Goal: Task Accomplishment & Management: Manage account settings

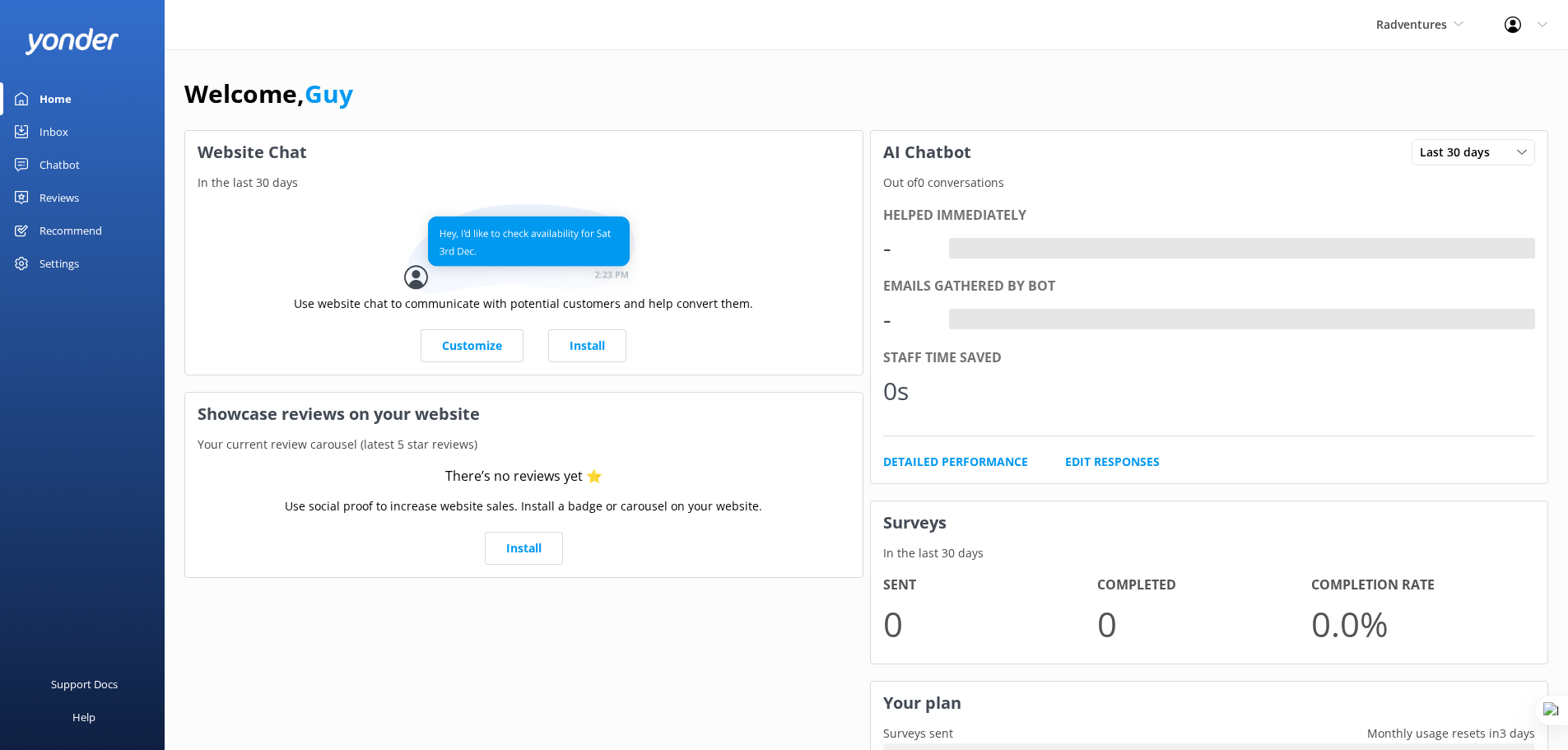
click at [63, 156] on div "Chatbot" at bounding box center [60, 164] width 40 height 33
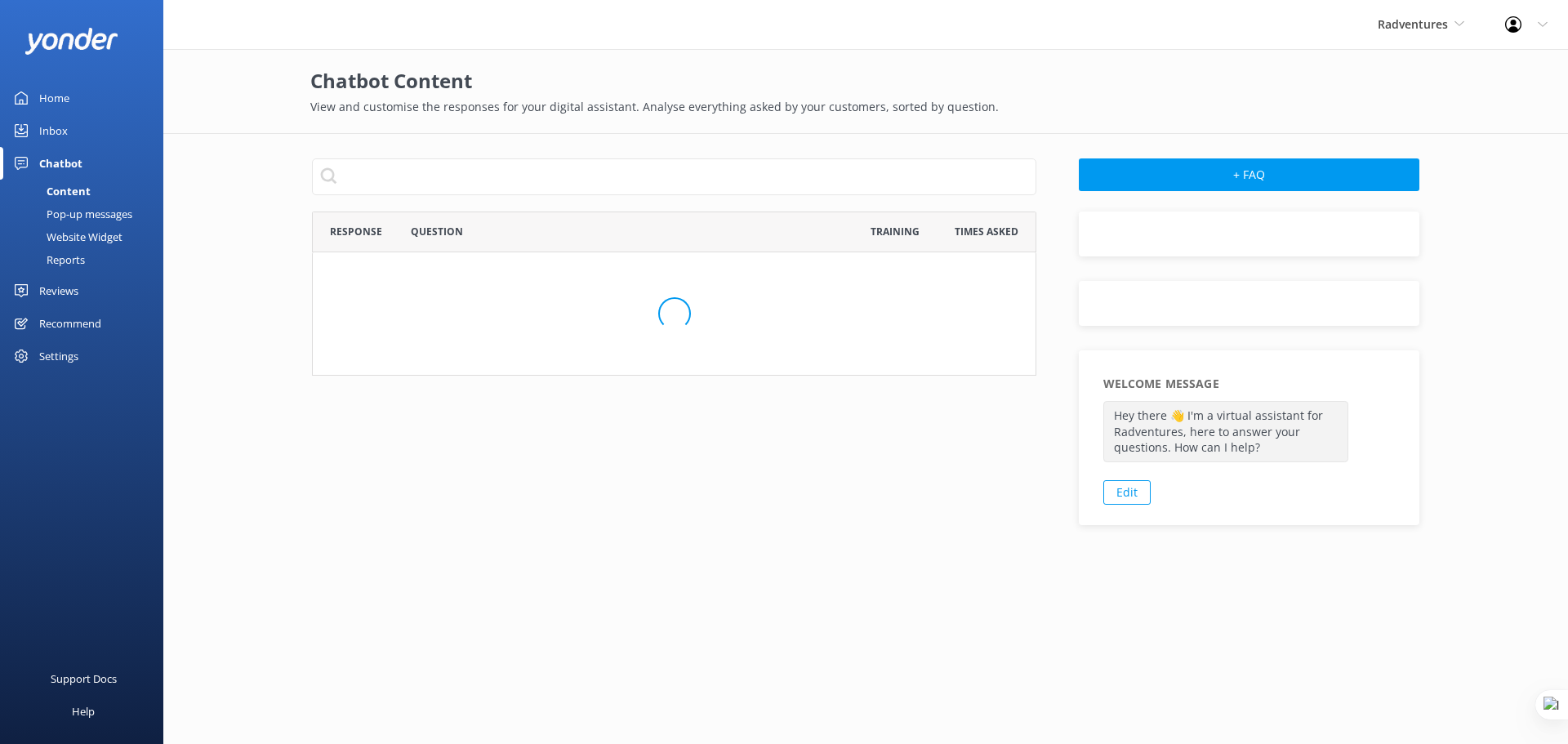
scroll to position [560, 712]
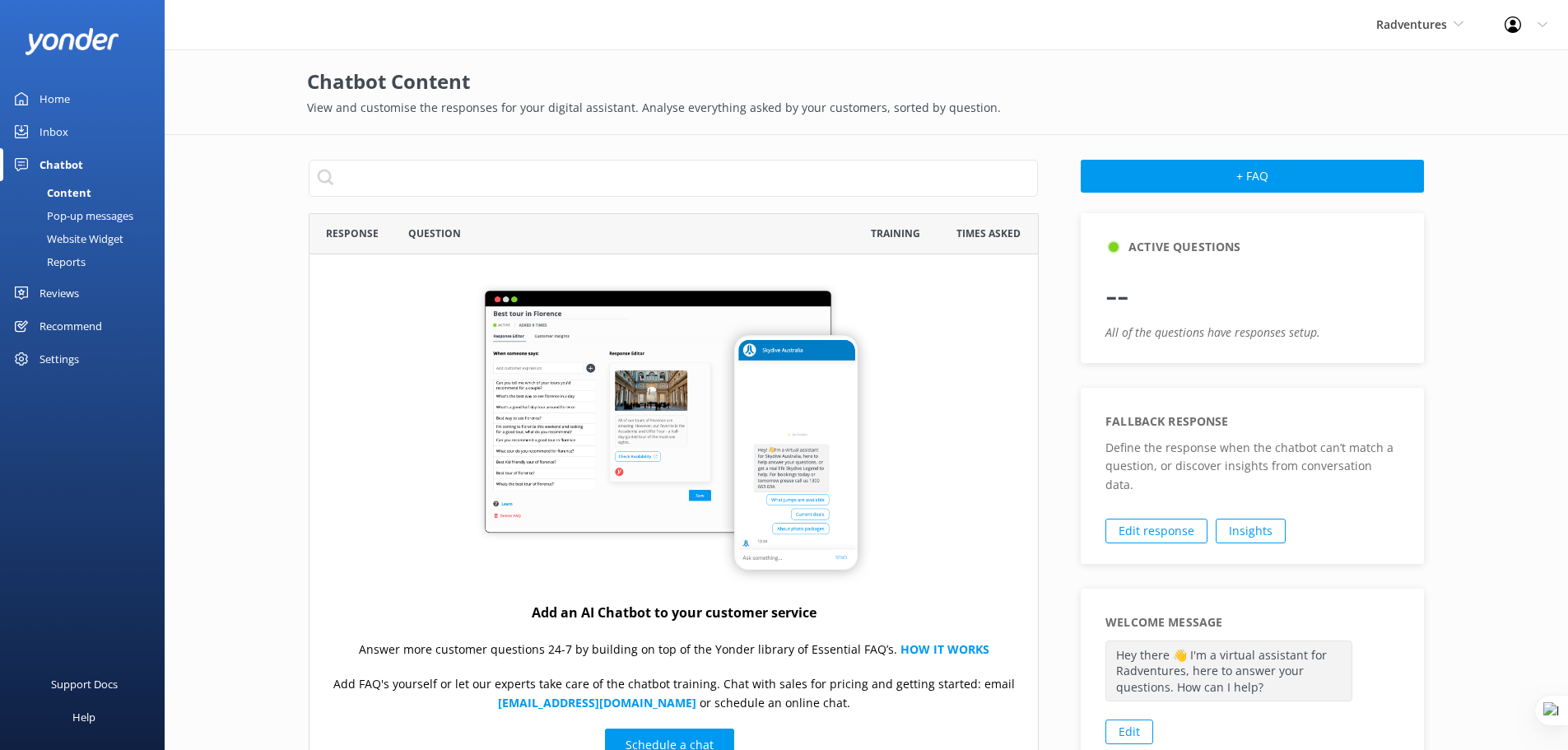
click at [85, 222] on div "Pop-up messages" at bounding box center [71, 215] width 123 height 23
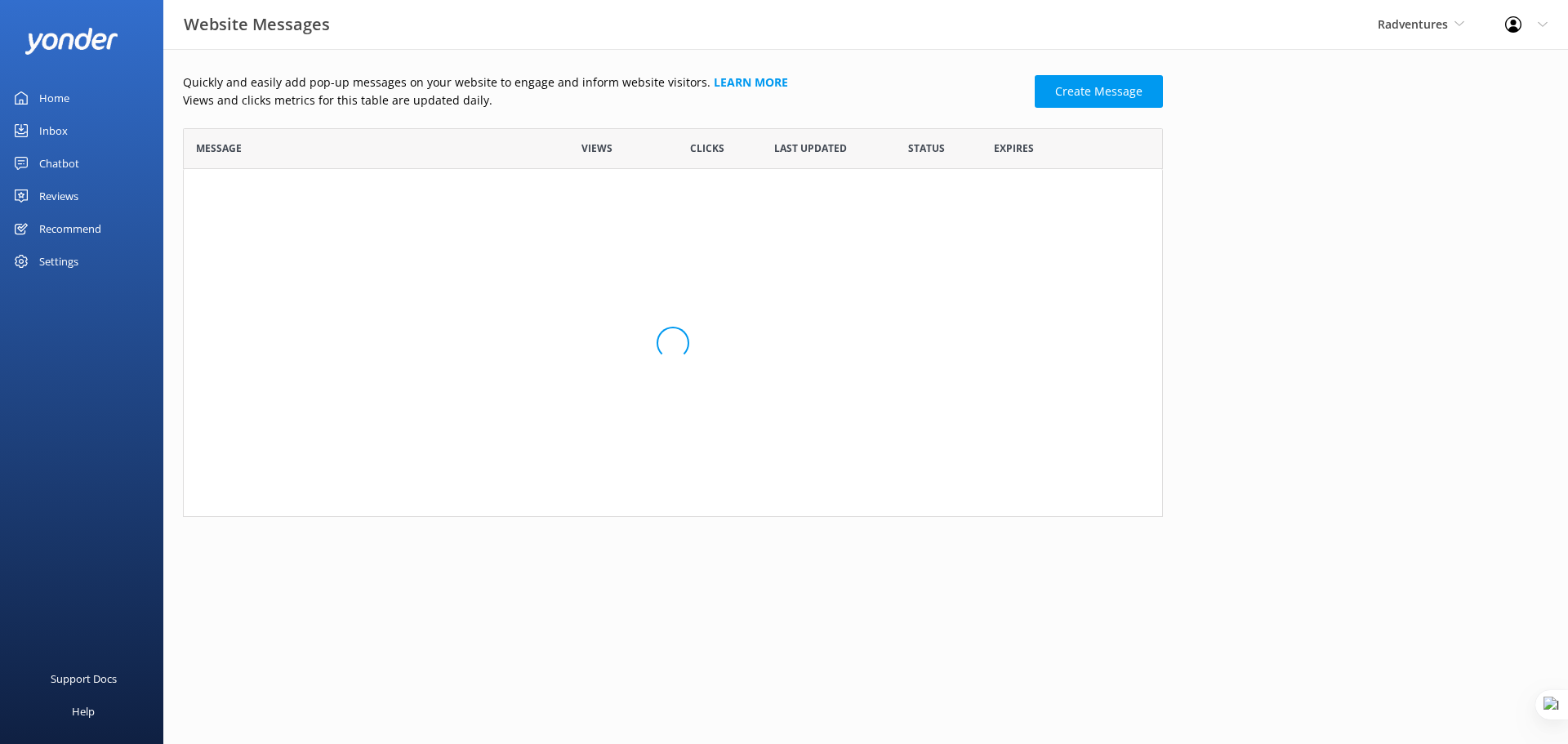
scroll to position [376, 968]
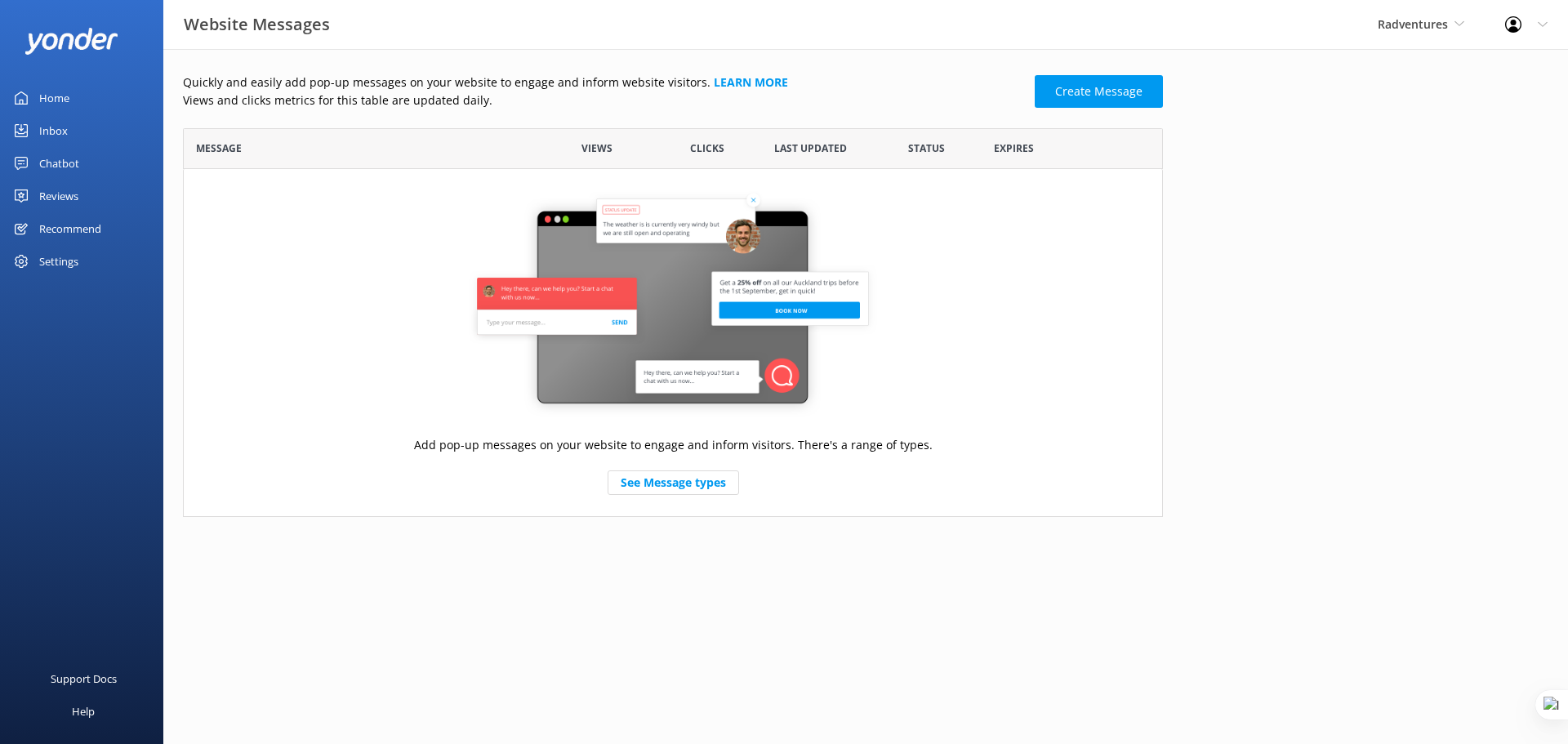
scroll to position [376, 968]
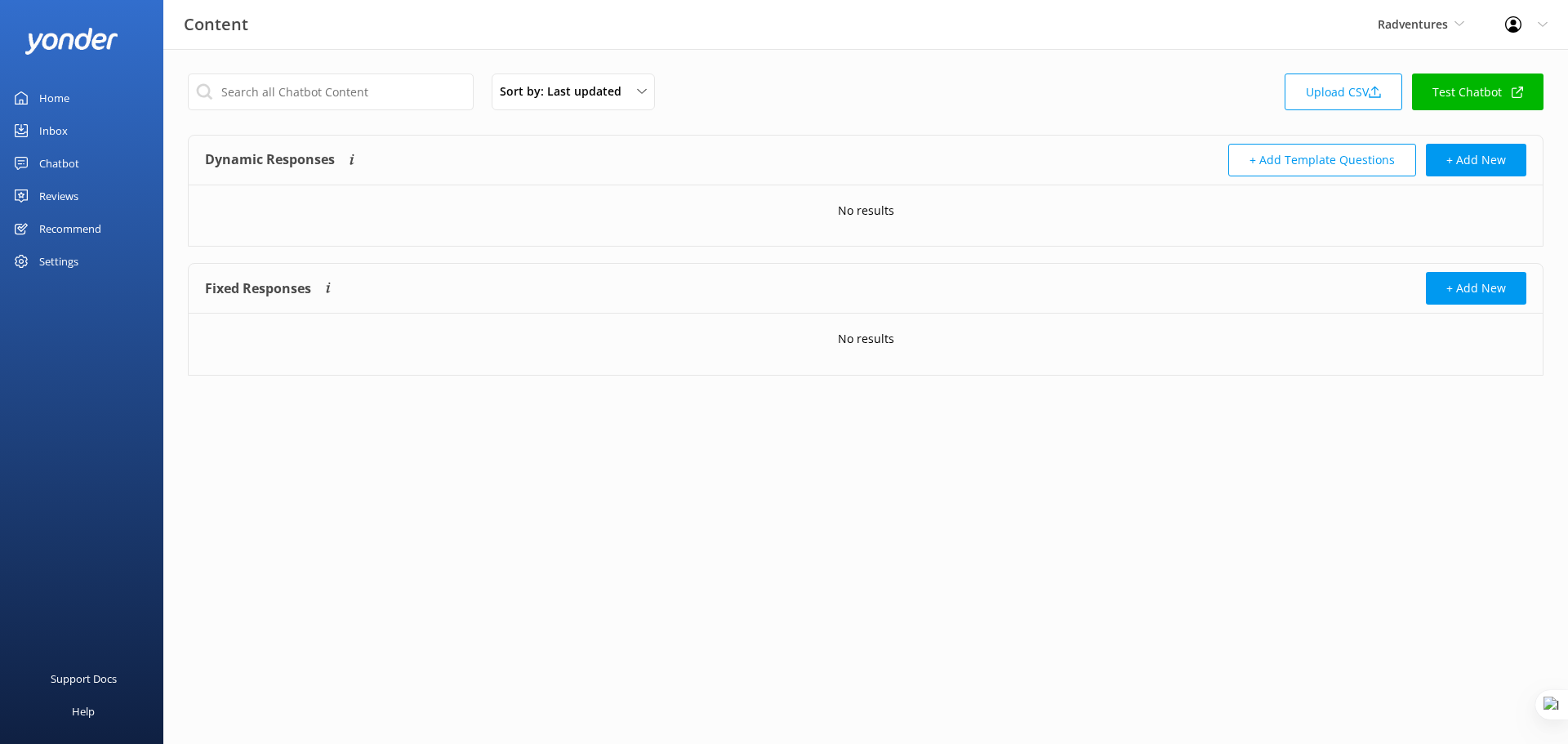
click at [77, 95] on link "Home" at bounding box center [81, 97] width 164 height 33
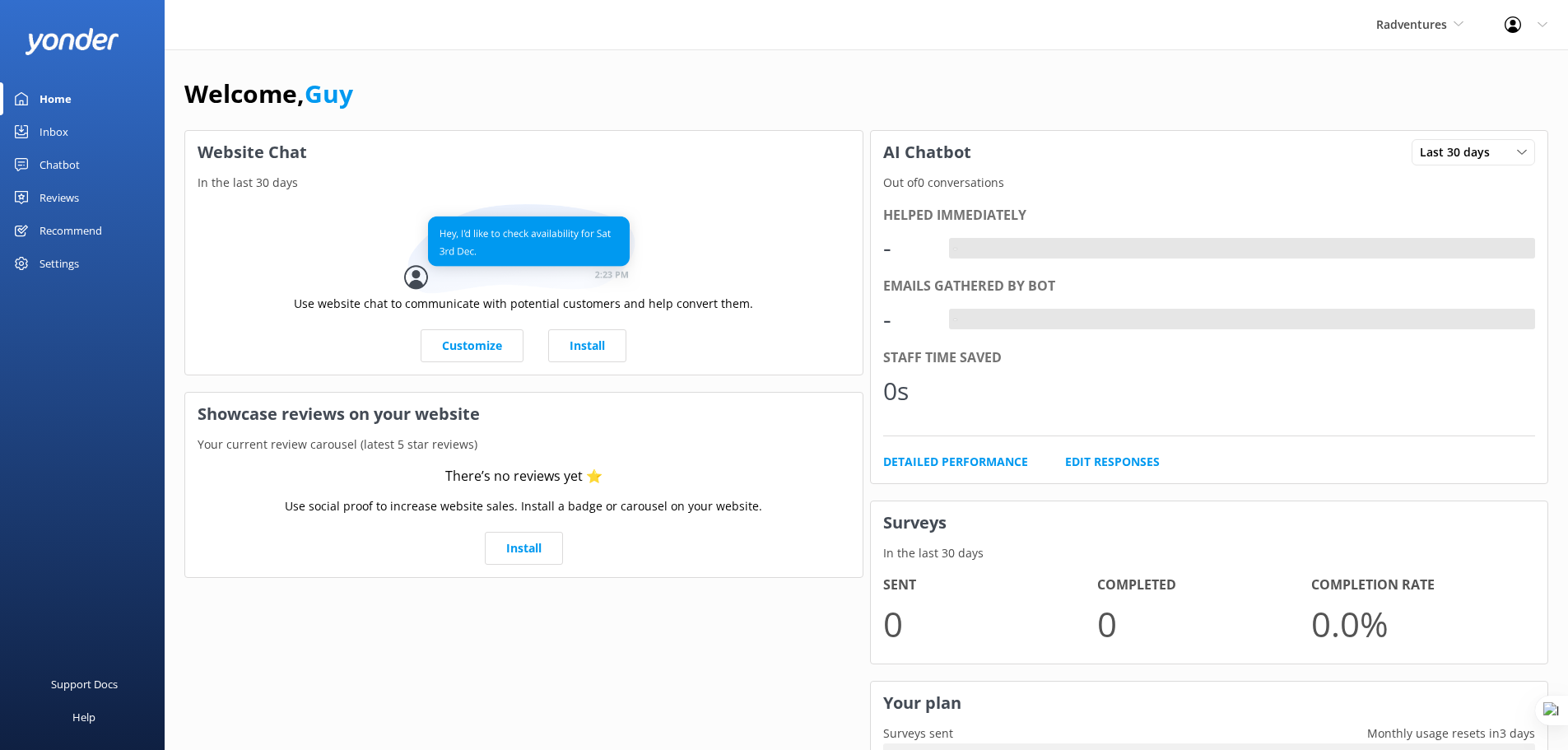
click at [49, 202] on div "Reviews" at bounding box center [60, 197] width 40 height 33
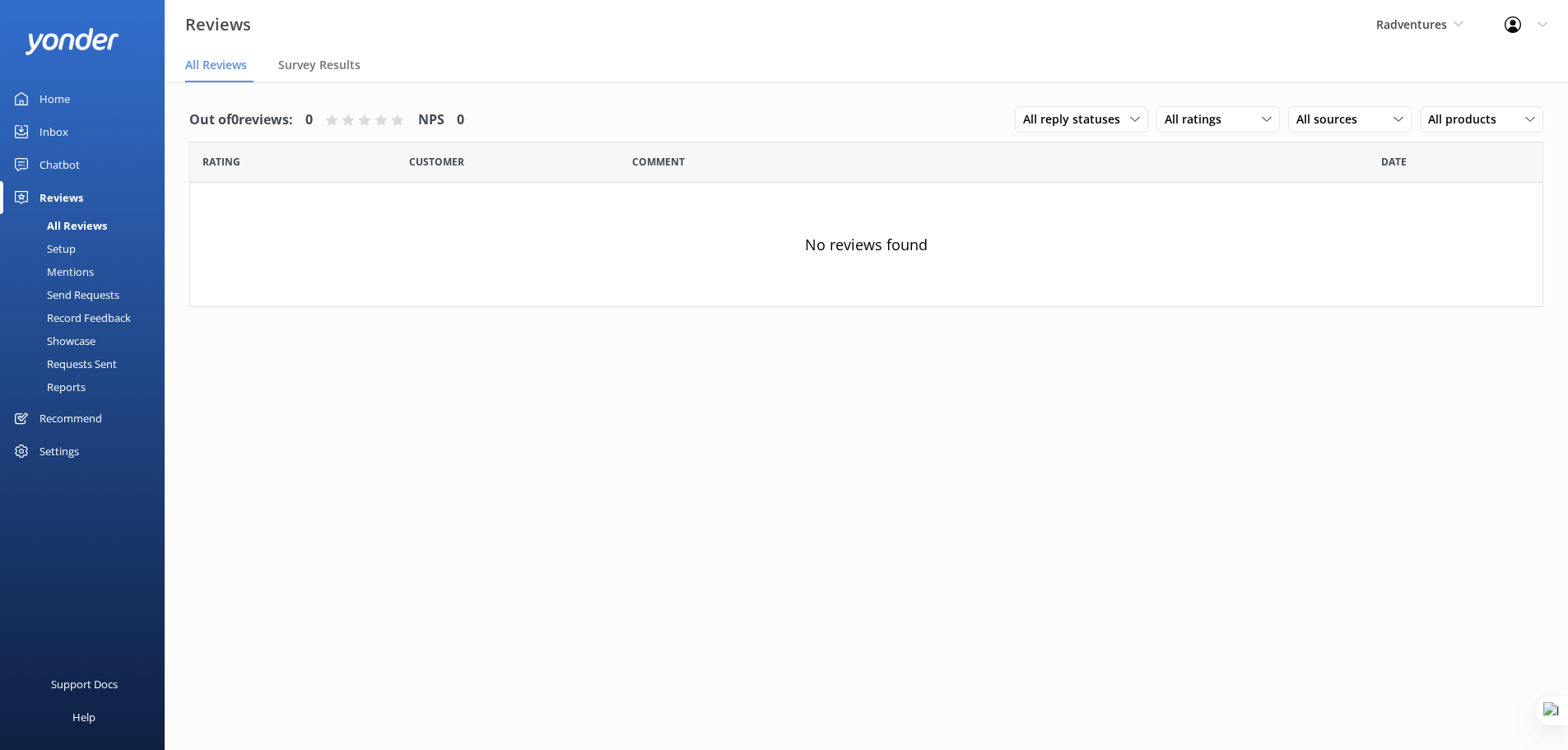
click at [62, 252] on div "Setup" at bounding box center [43, 248] width 66 height 23
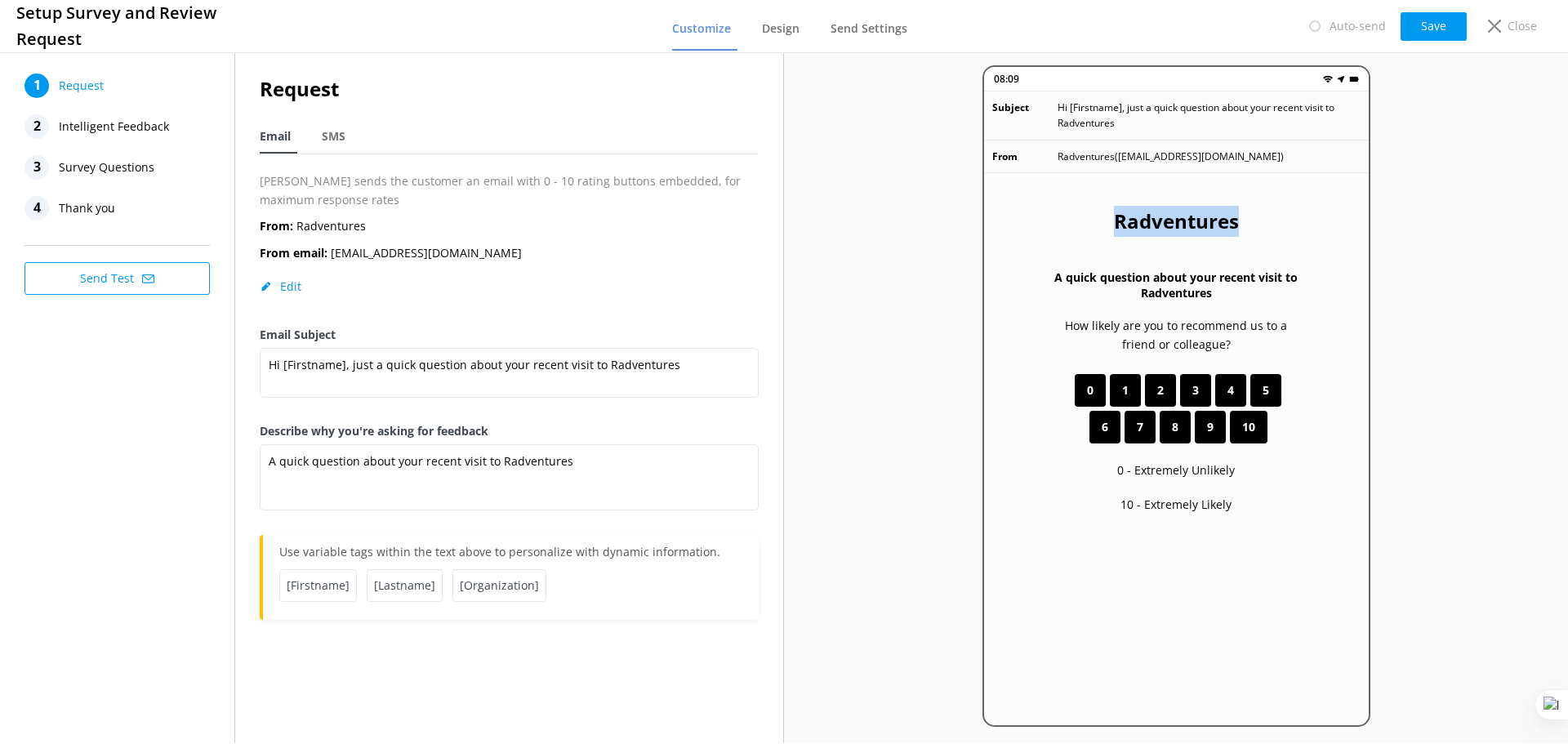
drag, startPoint x: 1242, startPoint y: 214, endPoint x: 1103, endPoint y: 226, distance: 139.5
click at [1103, 226] on div "Radventures A quick question about your recent visit to Radventures How likely …" at bounding box center [1177, 501] width 385 height 658
click at [1305, 226] on div "Radventures A quick question about your recent visit to Radventures How likely …" at bounding box center [1177, 501] width 385 height 658
click at [1483, 199] on div "08:09 Subject Hi [Firstname], just a quick question about your recent visit to …" at bounding box center [1176, 396] width 784 height 694
click at [1505, 16] on div "Close" at bounding box center [1509, 26] width 65 height 28
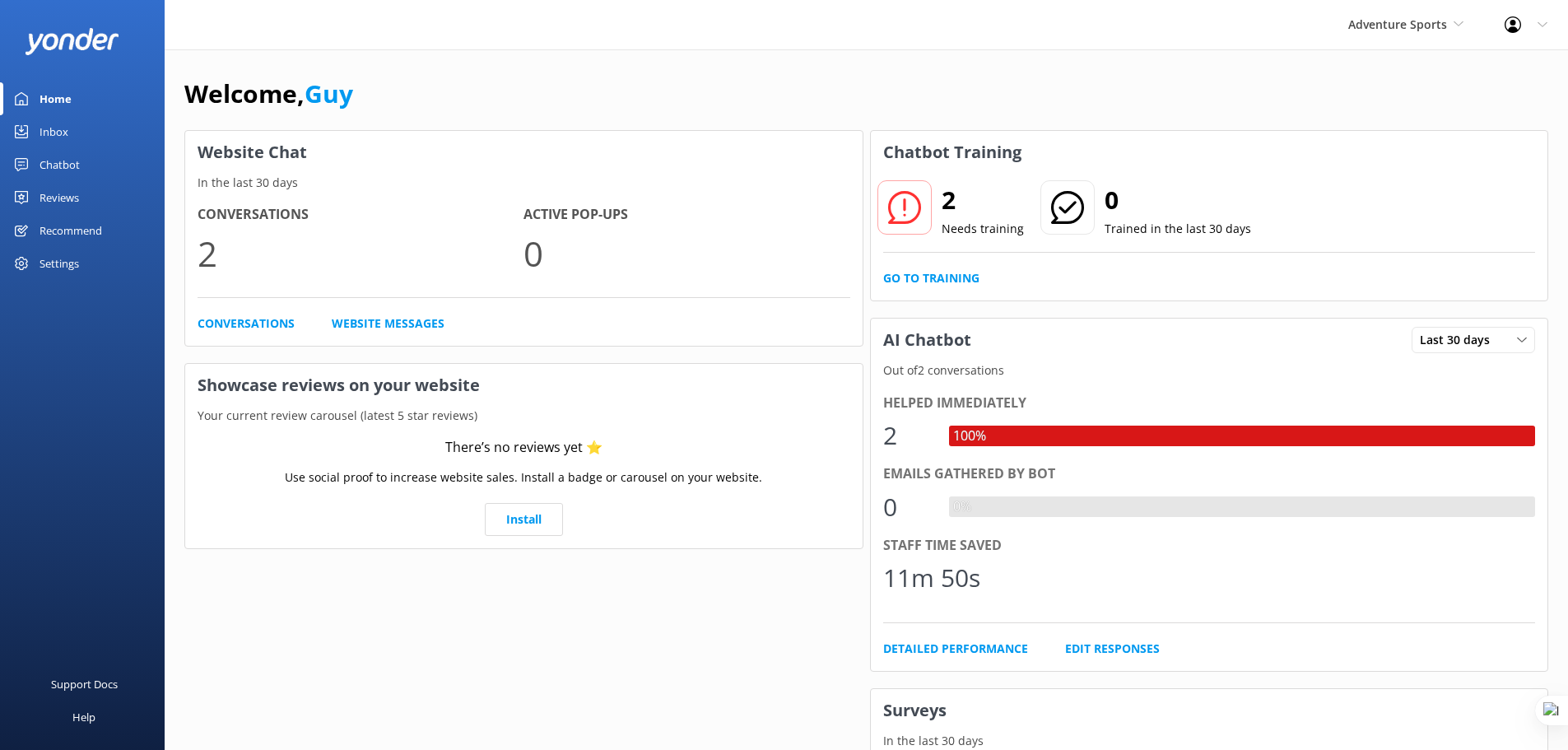
click at [67, 163] on div "Chatbot" at bounding box center [60, 164] width 40 height 33
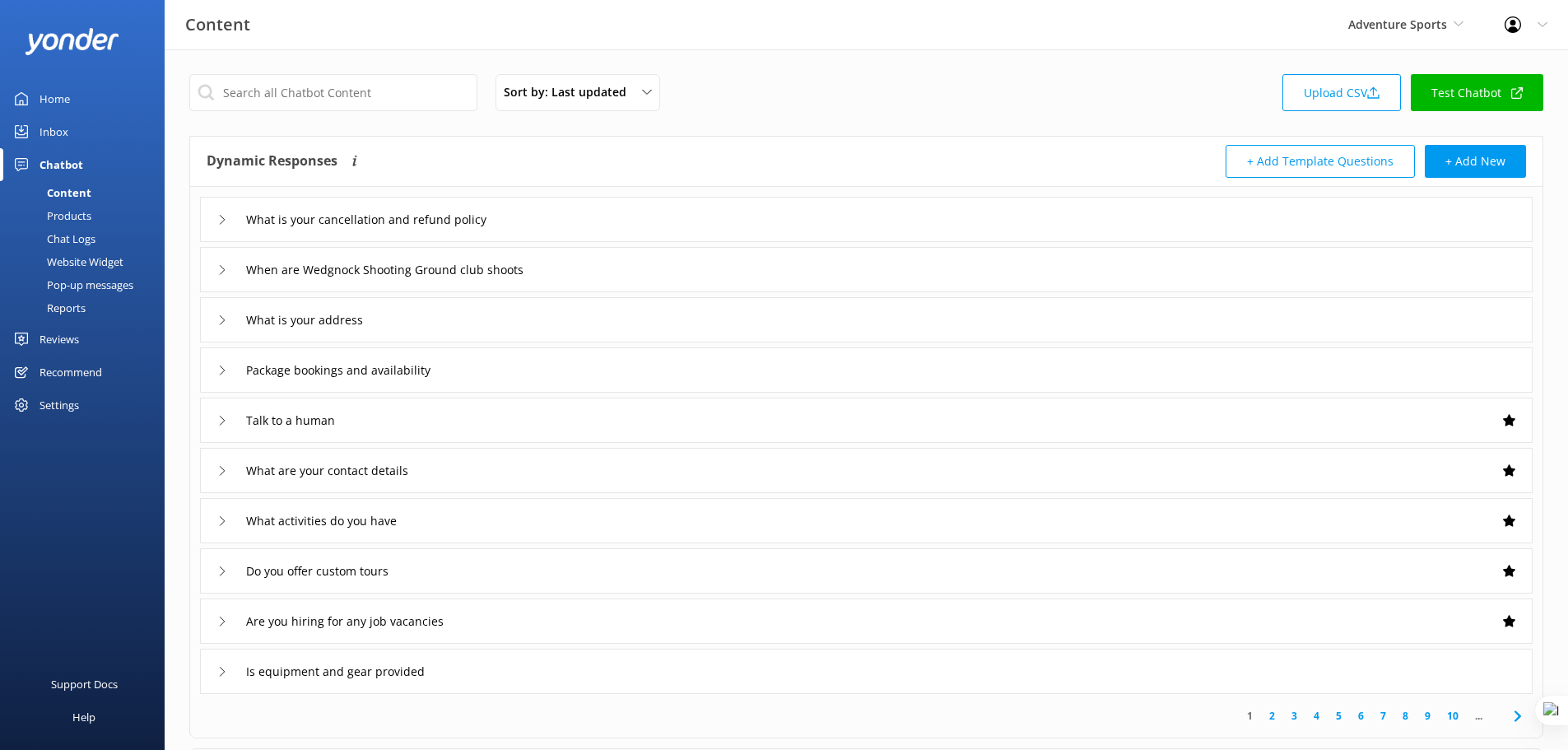
click at [81, 189] on div "Content" at bounding box center [50, 192] width 81 height 23
click at [1472, 87] on link "Test Chatbot" at bounding box center [1477, 92] width 133 height 37
click at [85, 286] on div "Pop-up messages" at bounding box center [71, 284] width 123 height 23
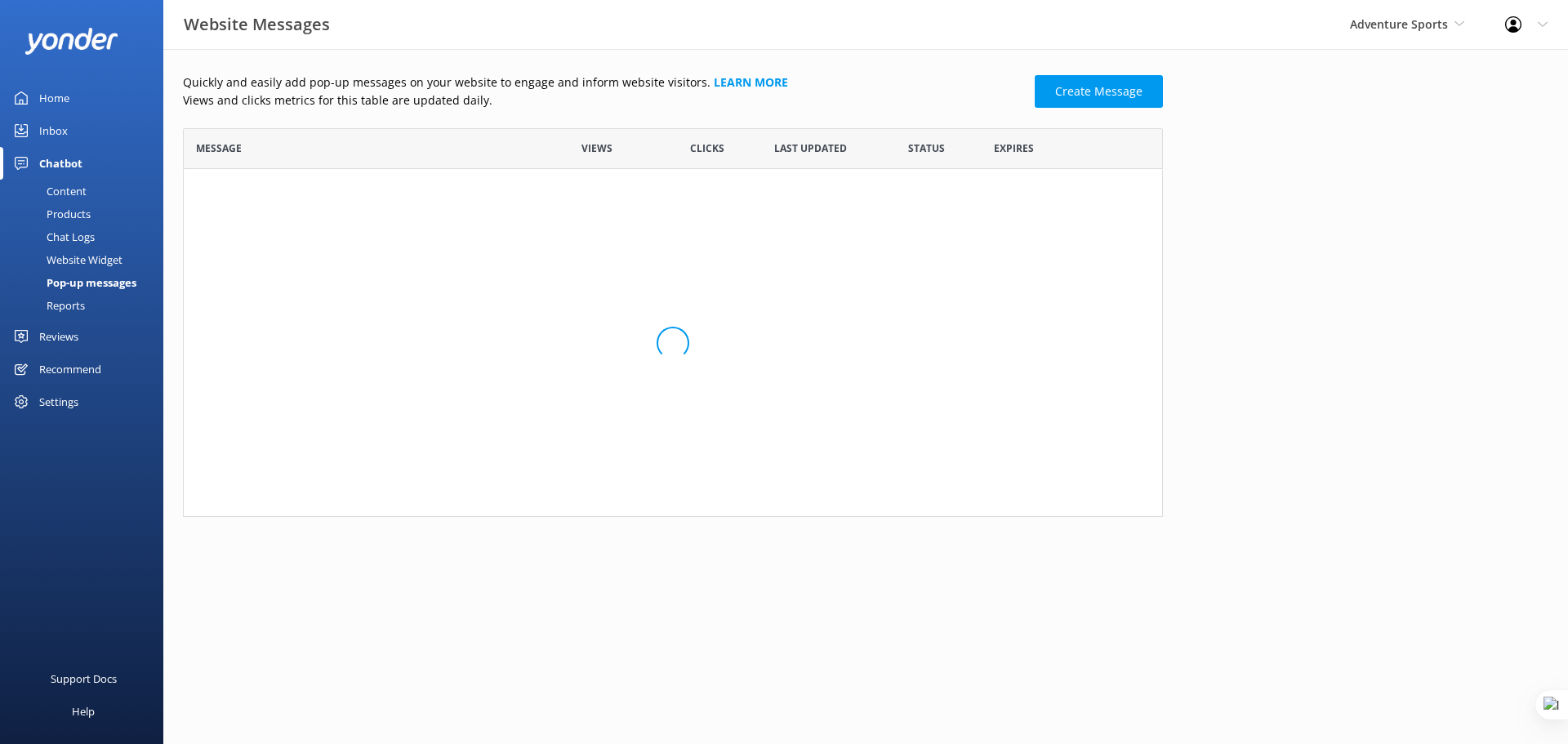
scroll to position [376, 968]
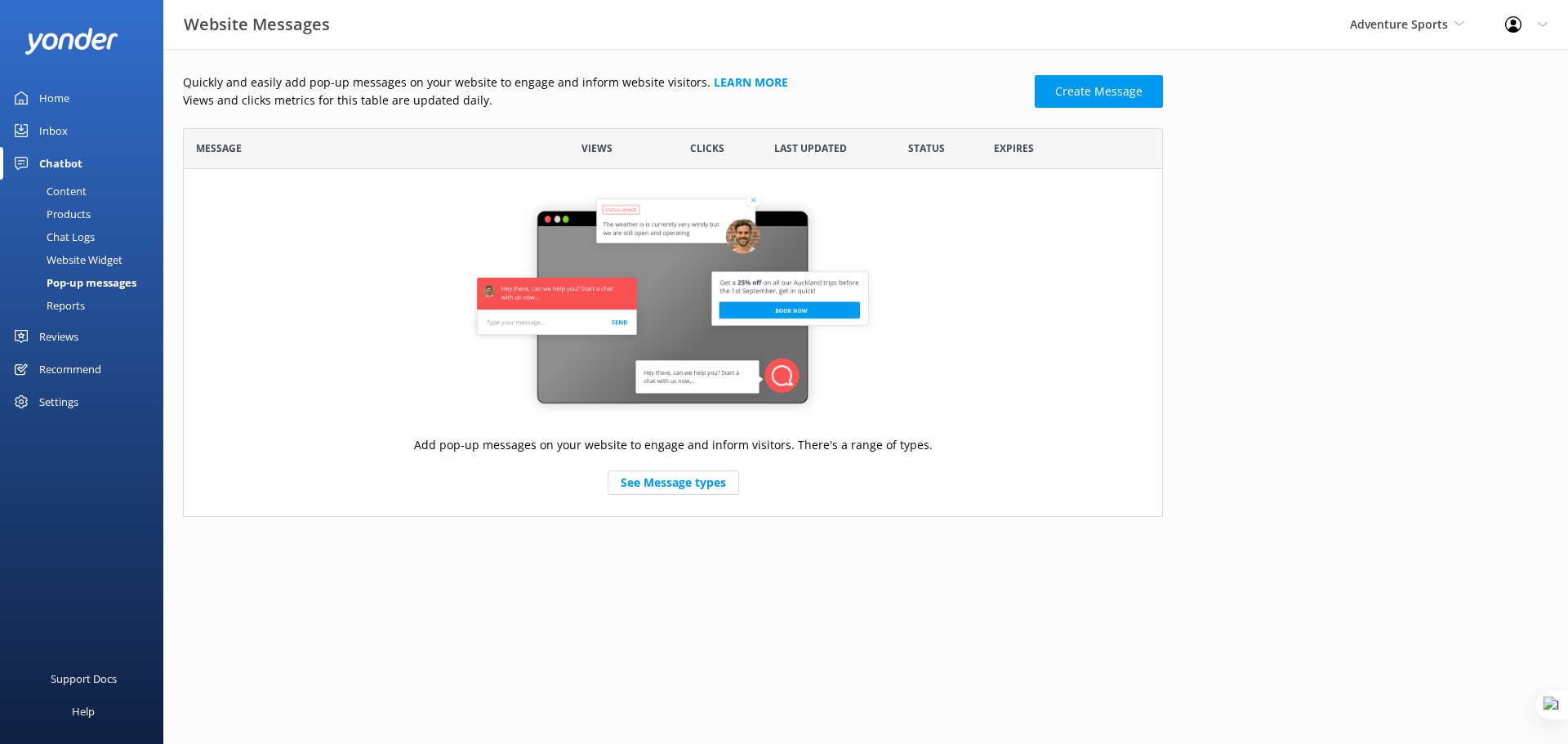
click at [60, 331] on div "Reviews" at bounding box center [60, 336] width 40 height 33
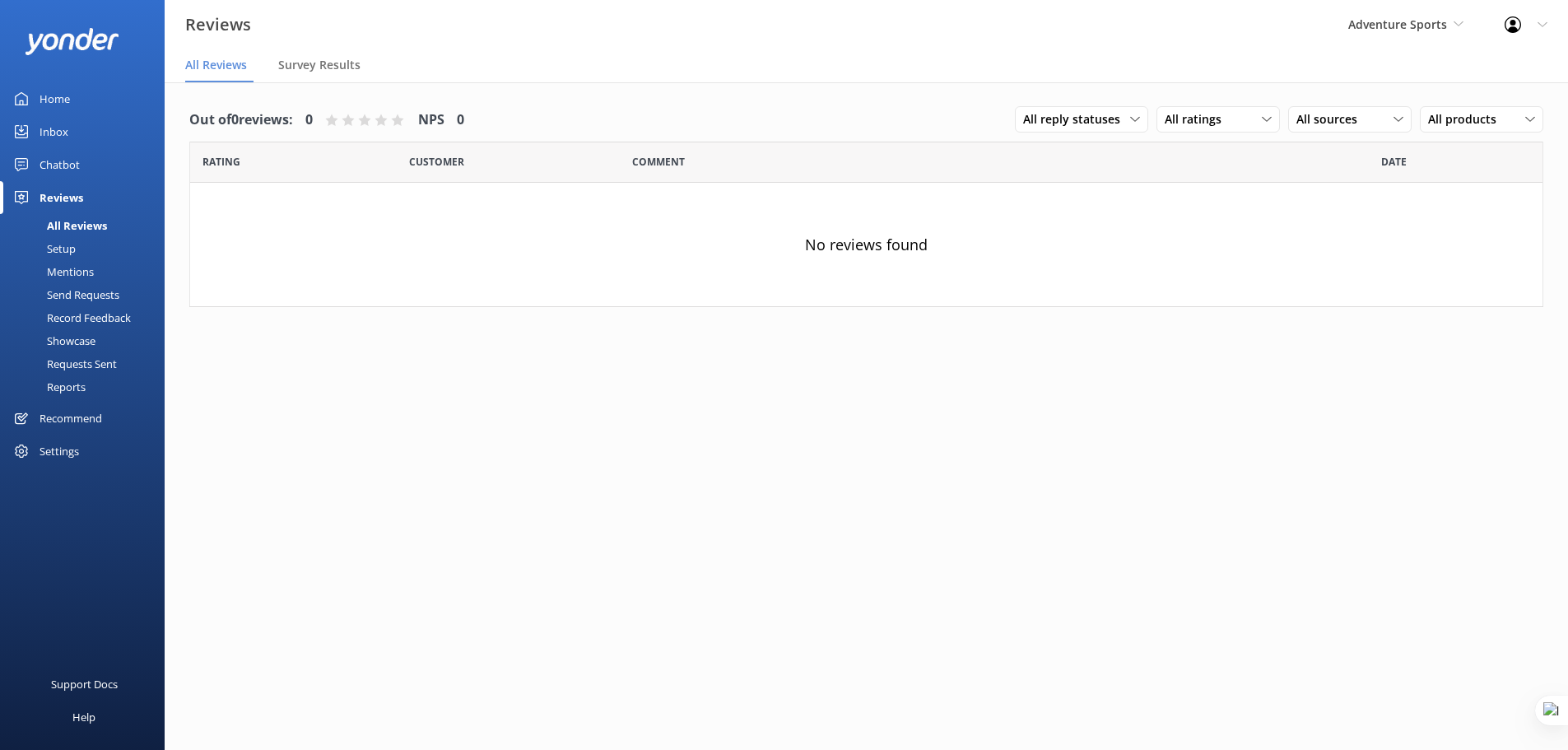
click at [67, 246] on div "Setup" at bounding box center [43, 248] width 66 height 23
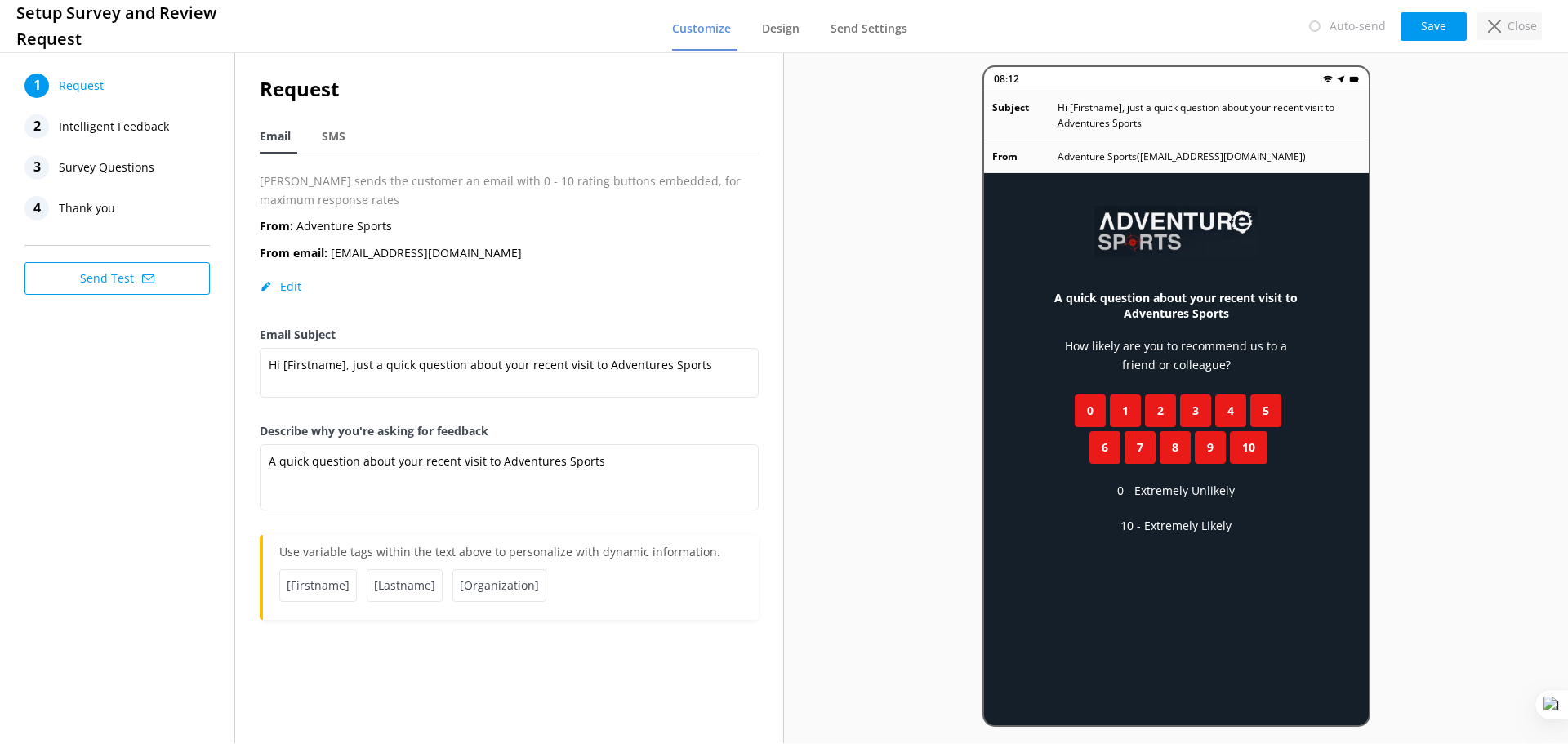
click at [1499, 25] on icon at bounding box center [1495, 26] width 13 height 13
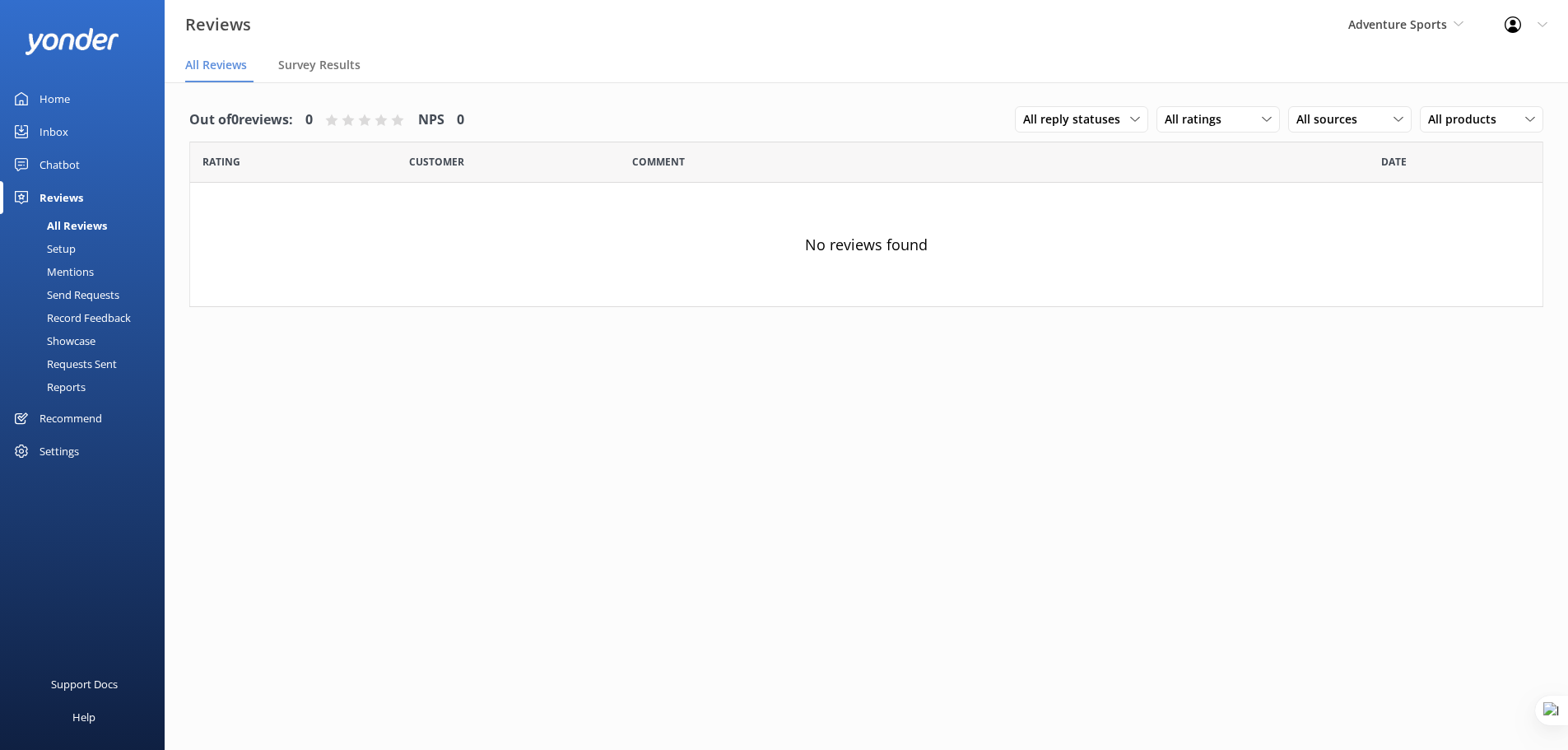
click at [69, 272] on div "Mentions" at bounding box center [52, 271] width 84 height 23
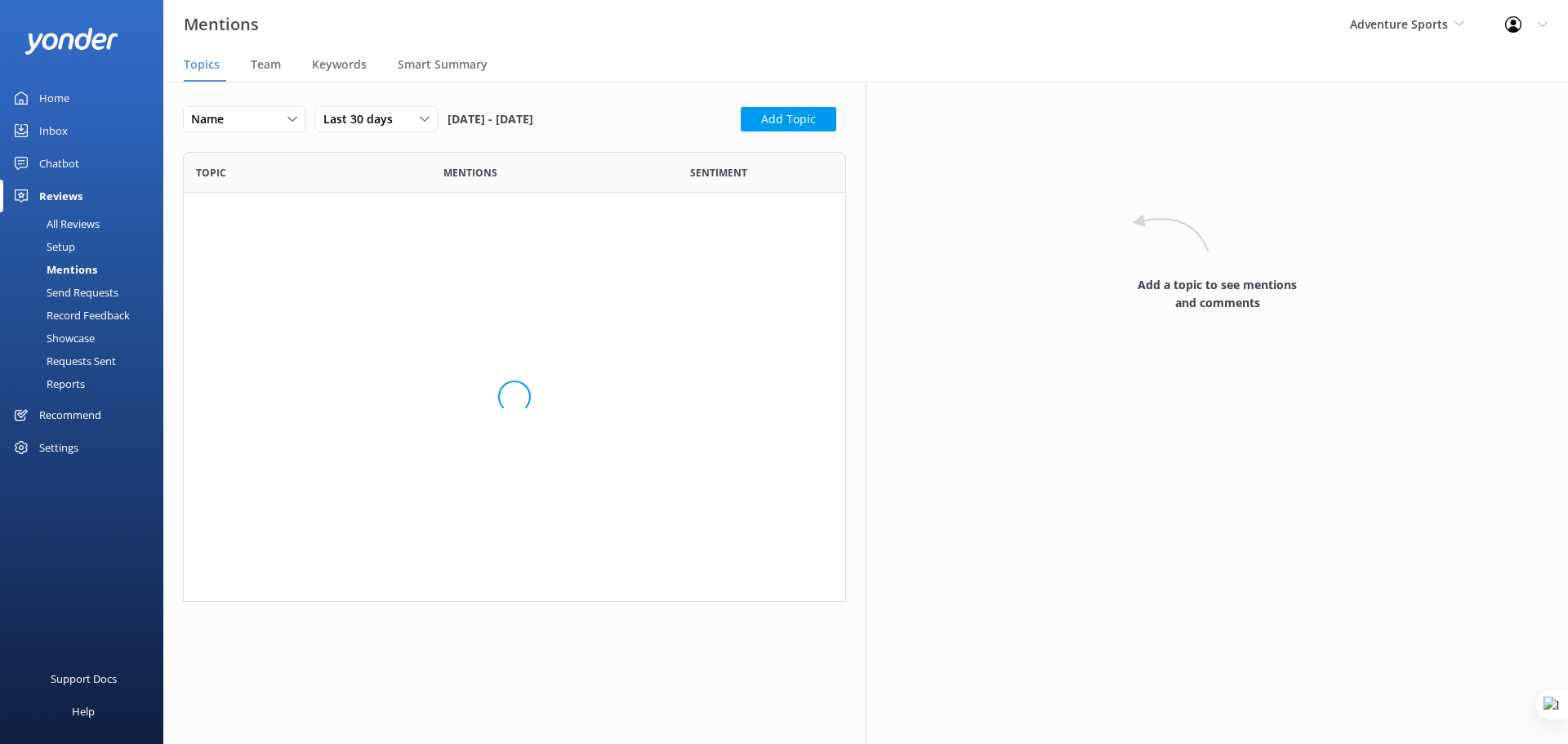
scroll to position [437, 651]
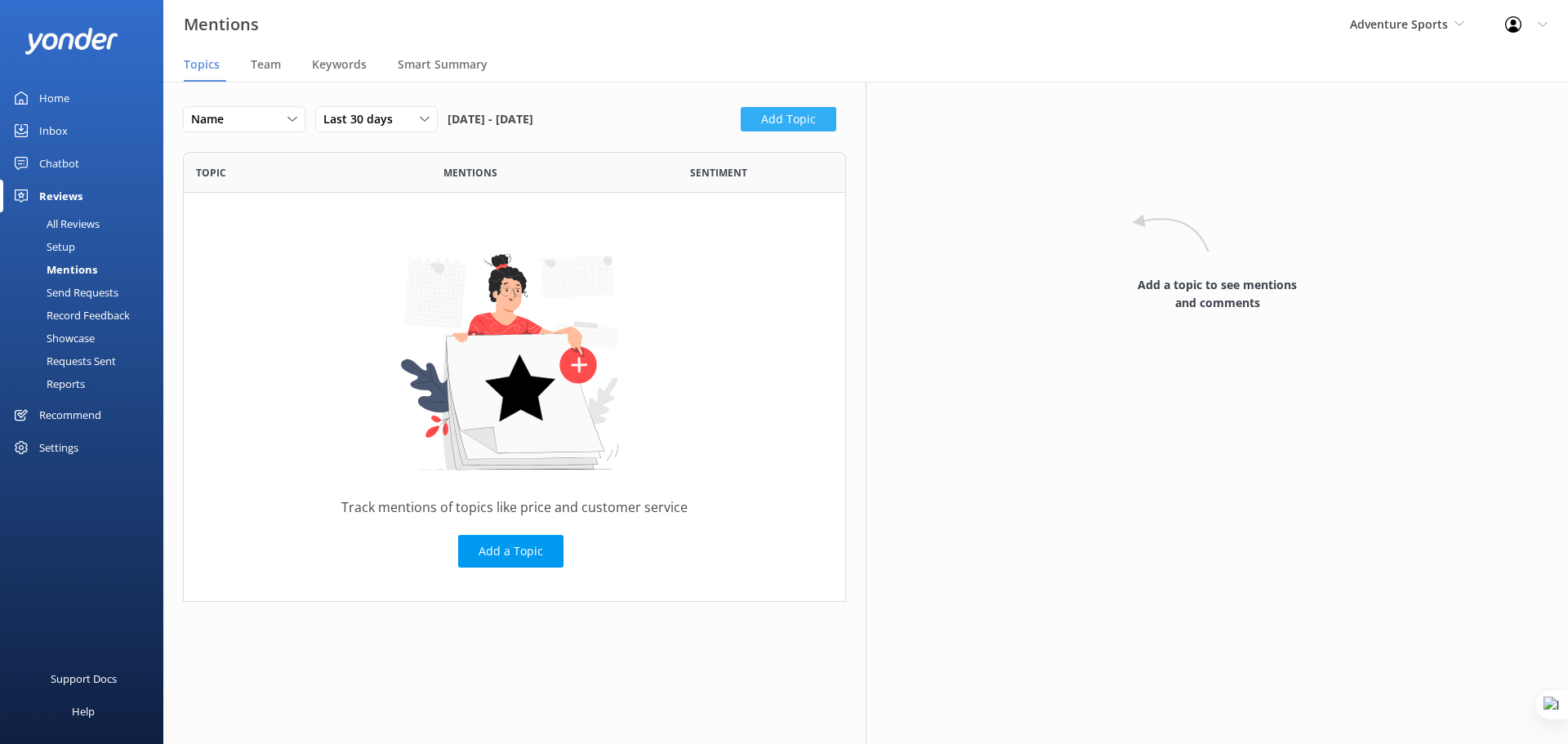
click at [819, 122] on button "Add Topic" at bounding box center [789, 119] width 95 height 25
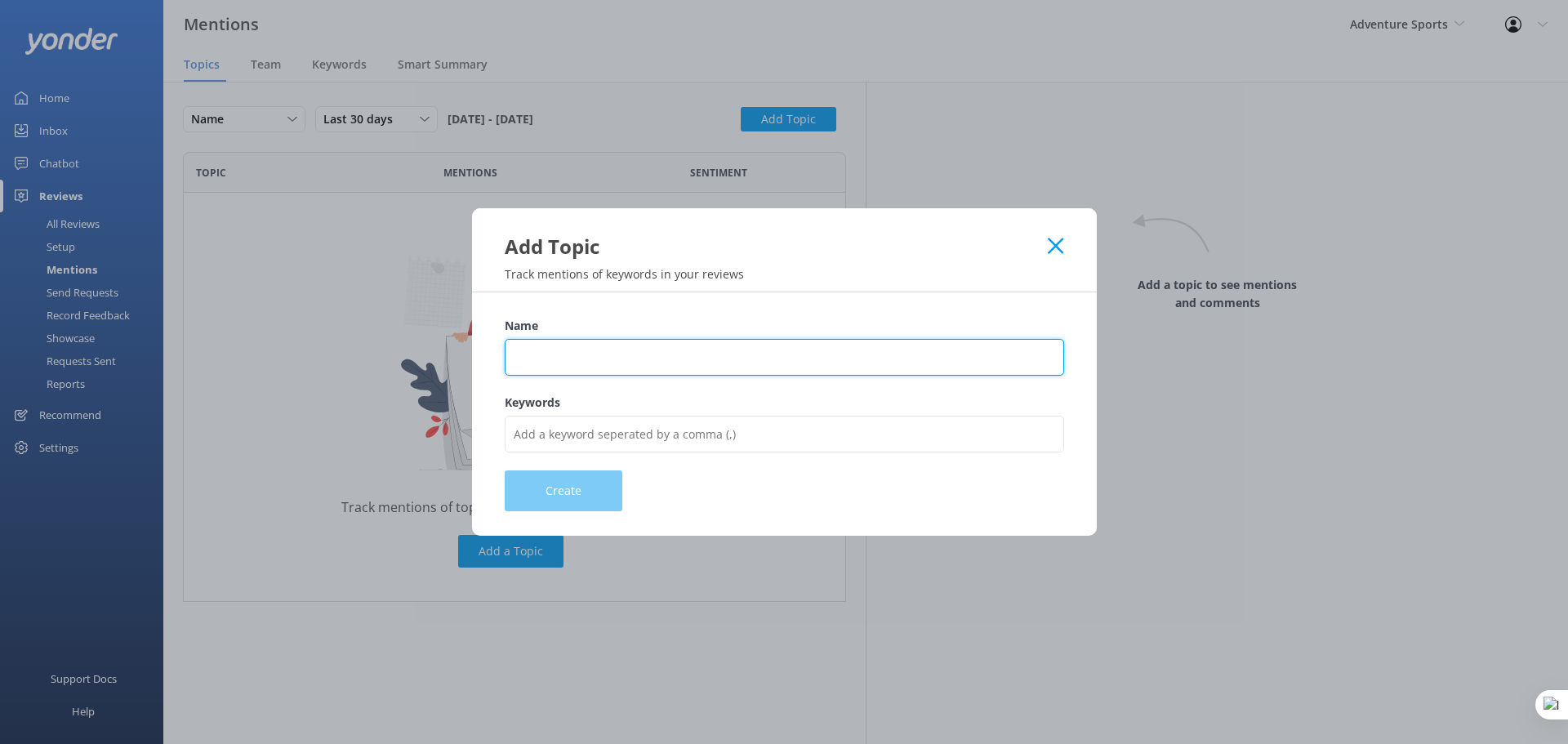
click at [626, 344] on input "Name" at bounding box center [785, 357] width 560 height 37
type input "Experience"
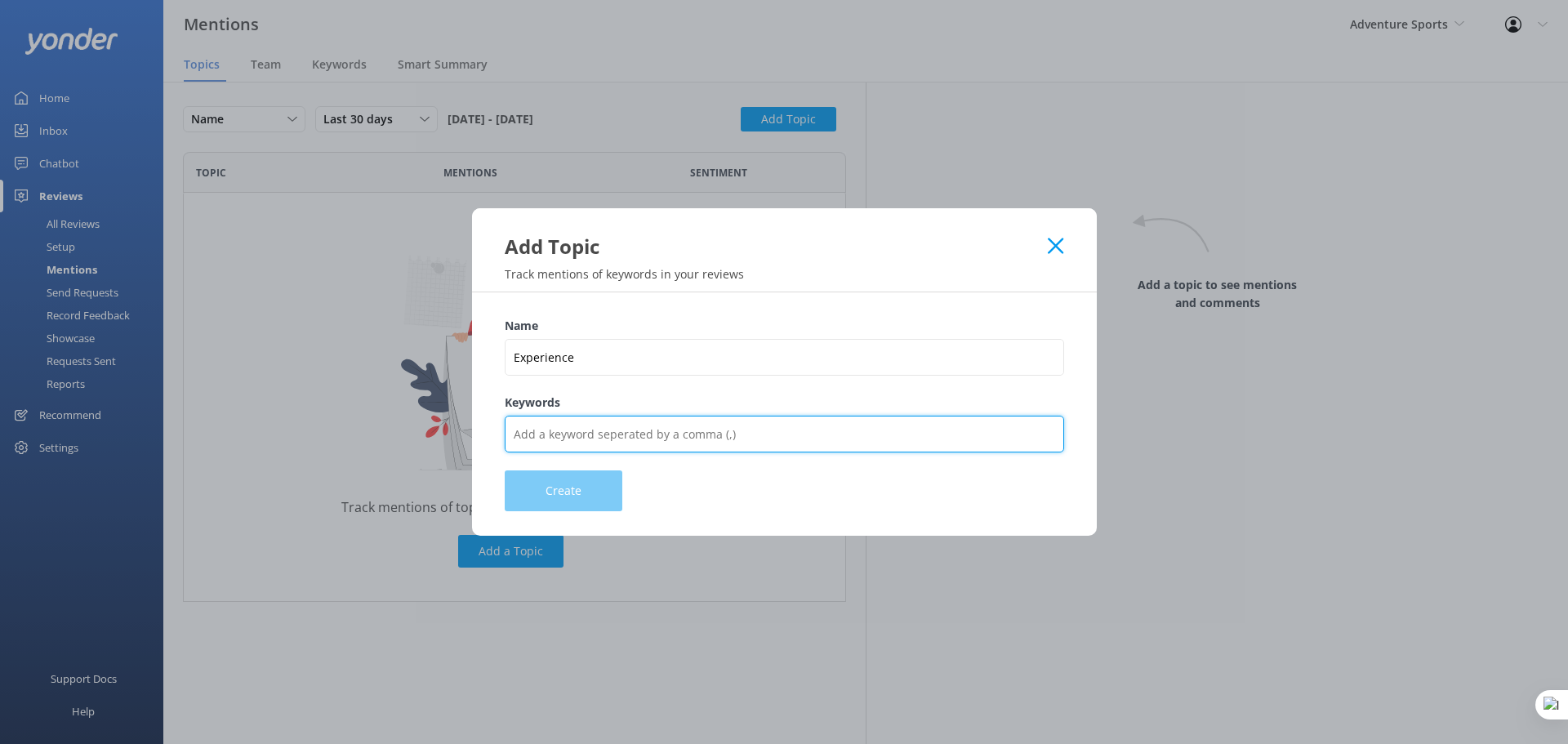
click at [615, 435] on input "Keywords" at bounding box center [785, 434] width 560 height 37
type input "experience,tour,ride,drive,trip,amazing,bad,cool"
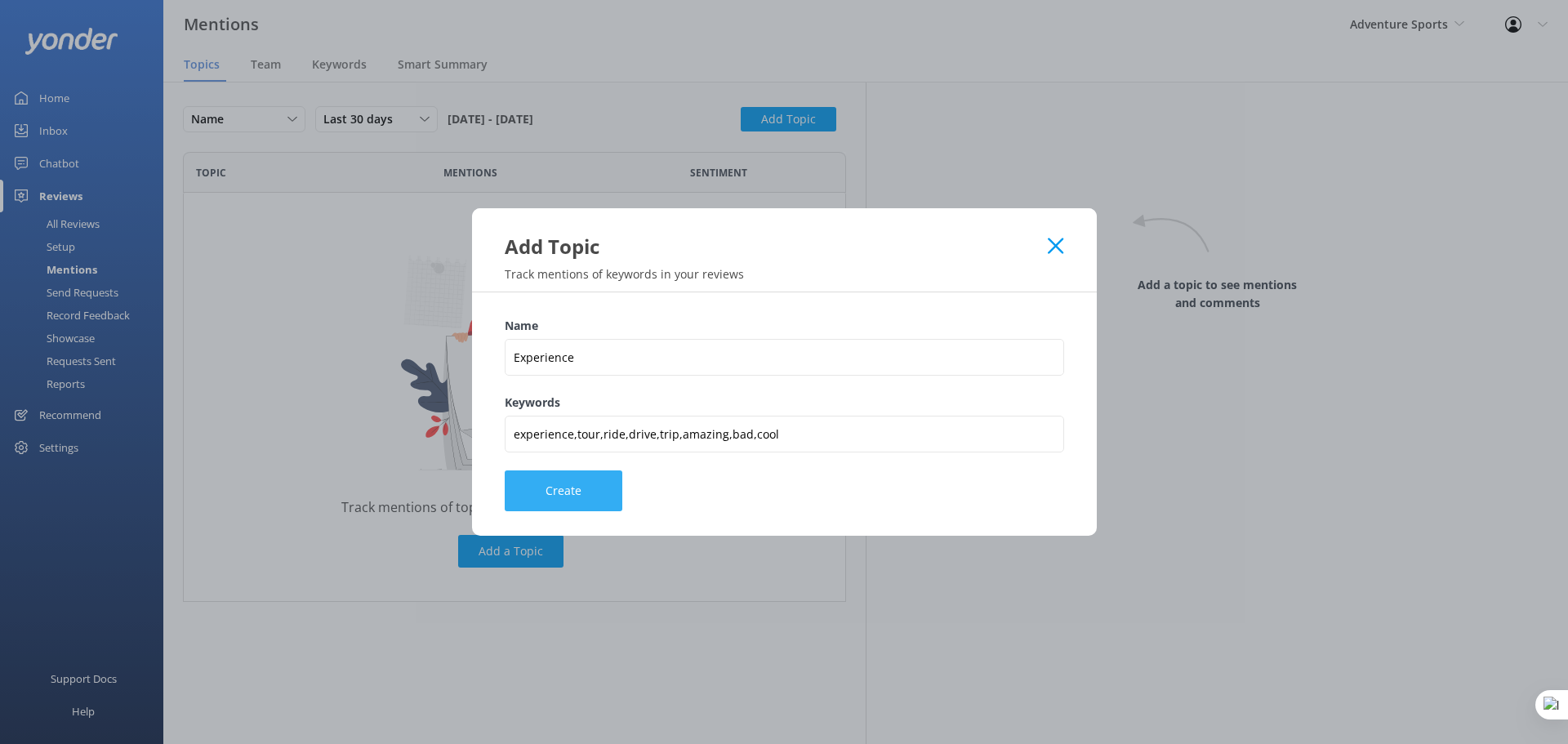
click at [570, 491] on button "Create" at bounding box center [564, 490] width 118 height 41
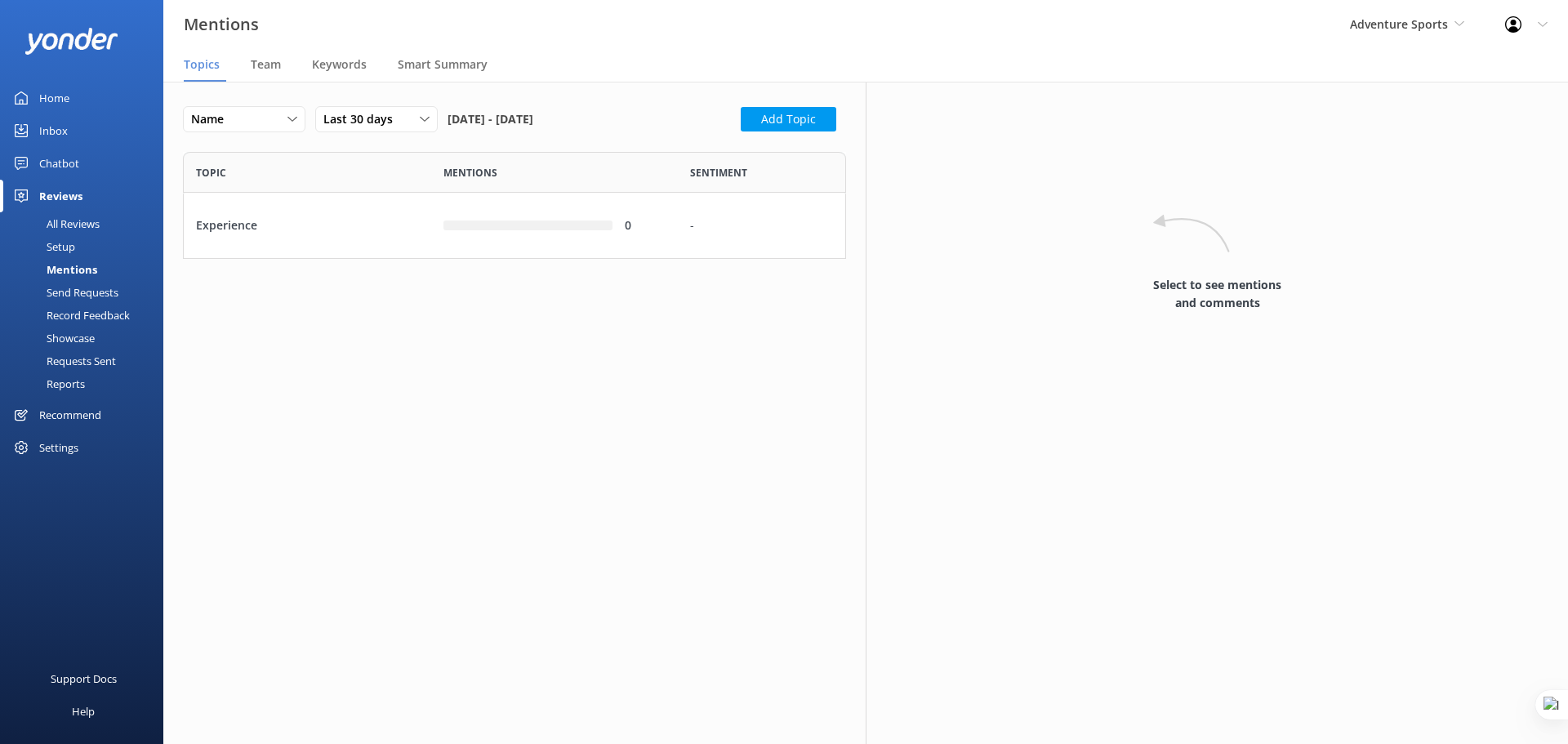
scroll to position [94, 651]
click at [793, 120] on button "Add Topic" at bounding box center [789, 119] width 95 height 25
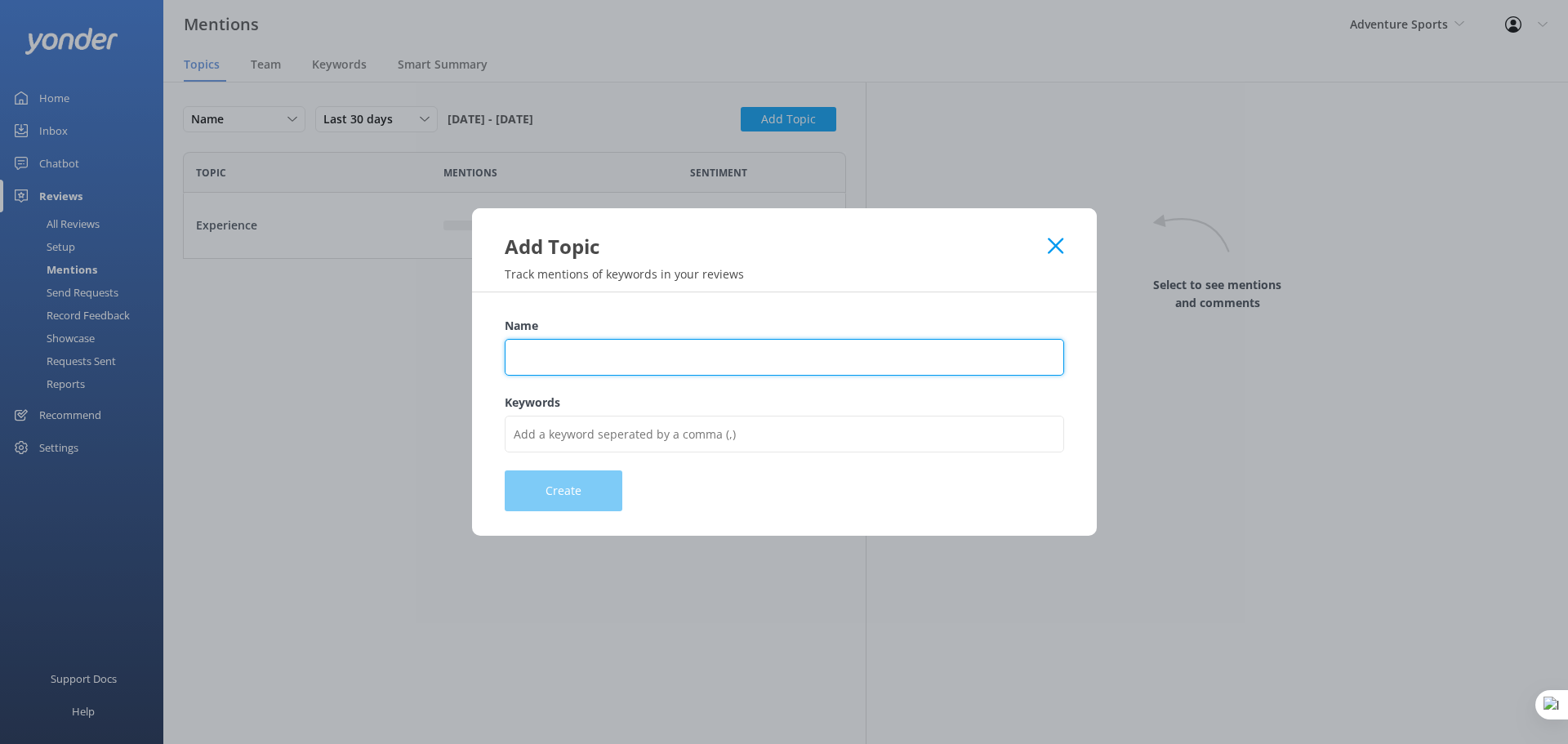
click at [588, 344] on input "Name" at bounding box center [785, 357] width 560 height 37
type input "Customer Support"
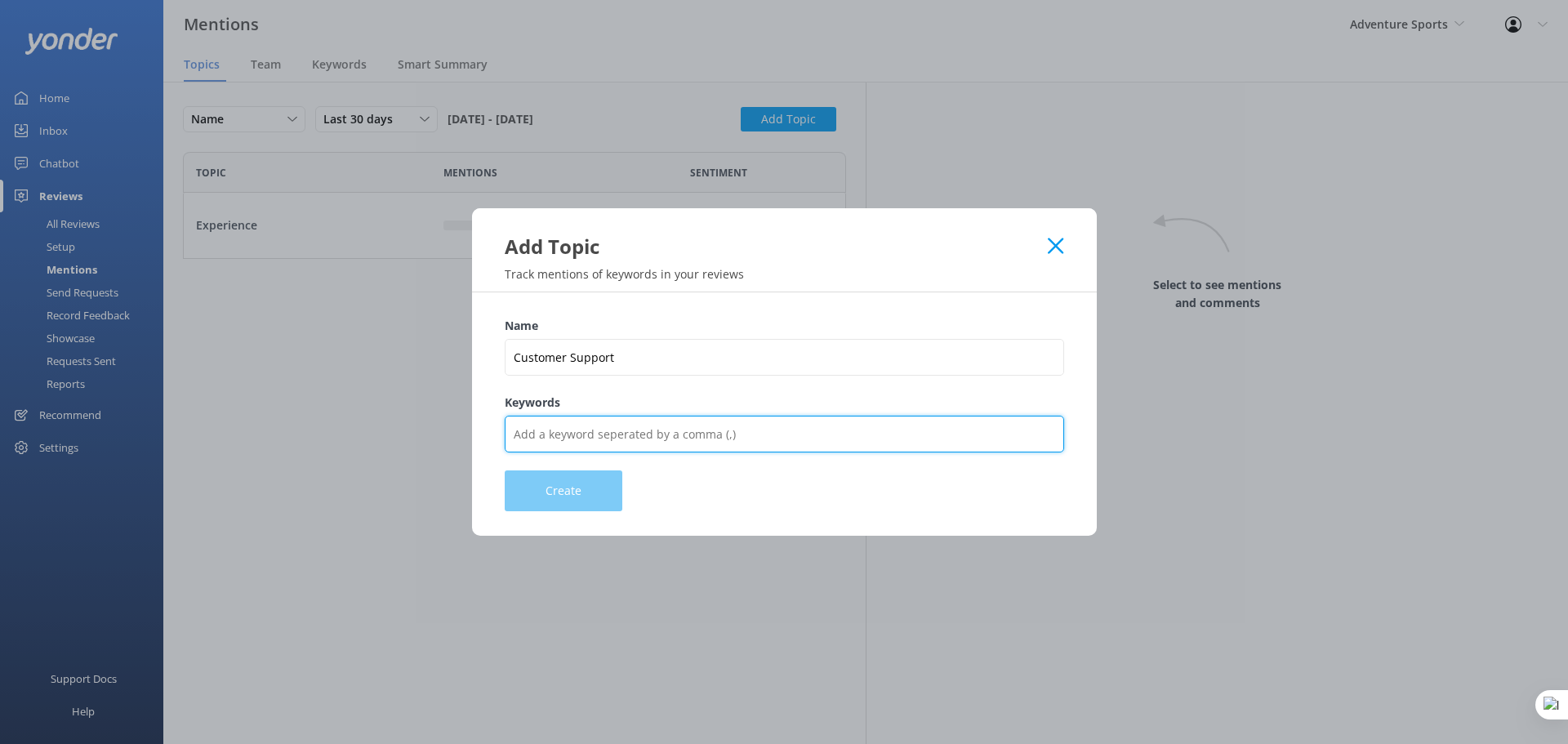
click at [583, 433] on input "Keywords" at bounding box center [785, 434] width 560 height 37
type input "service,staff,helpful,friendly,team,rude"
click at [715, 448] on input "service,staff,helpful,friendly,team,rude" at bounding box center [785, 434] width 560 height 37
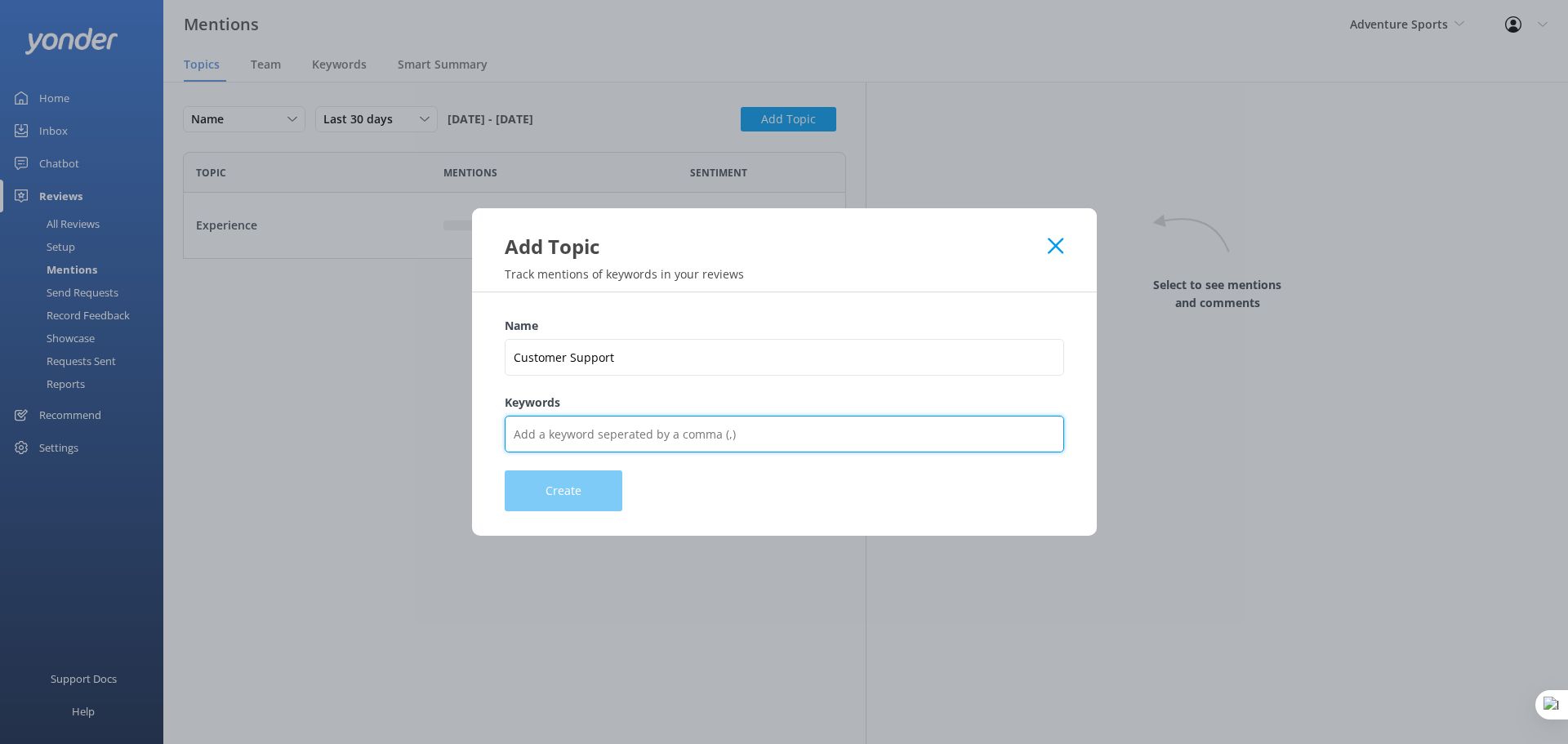
click at [764, 436] on input "Keywords" at bounding box center [785, 434] width 560 height 37
paste input "service,staff,helpful,friendly,team,rude"
type input "Guide,crew,staff,receptionist,reception,service,staff,helpful,friendly,team,rude"
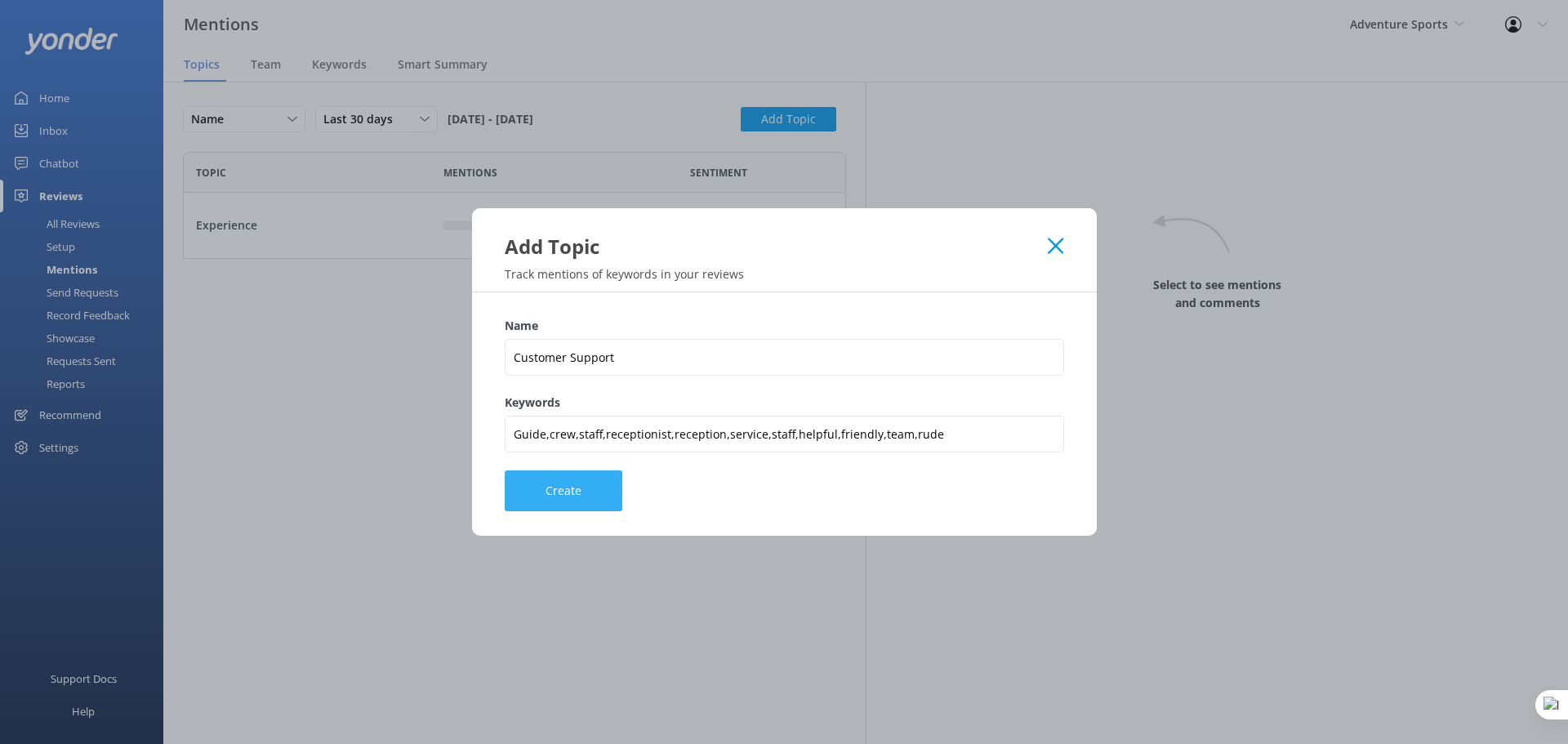
click at [563, 490] on button "Create" at bounding box center [564, 490] width 118 height 41
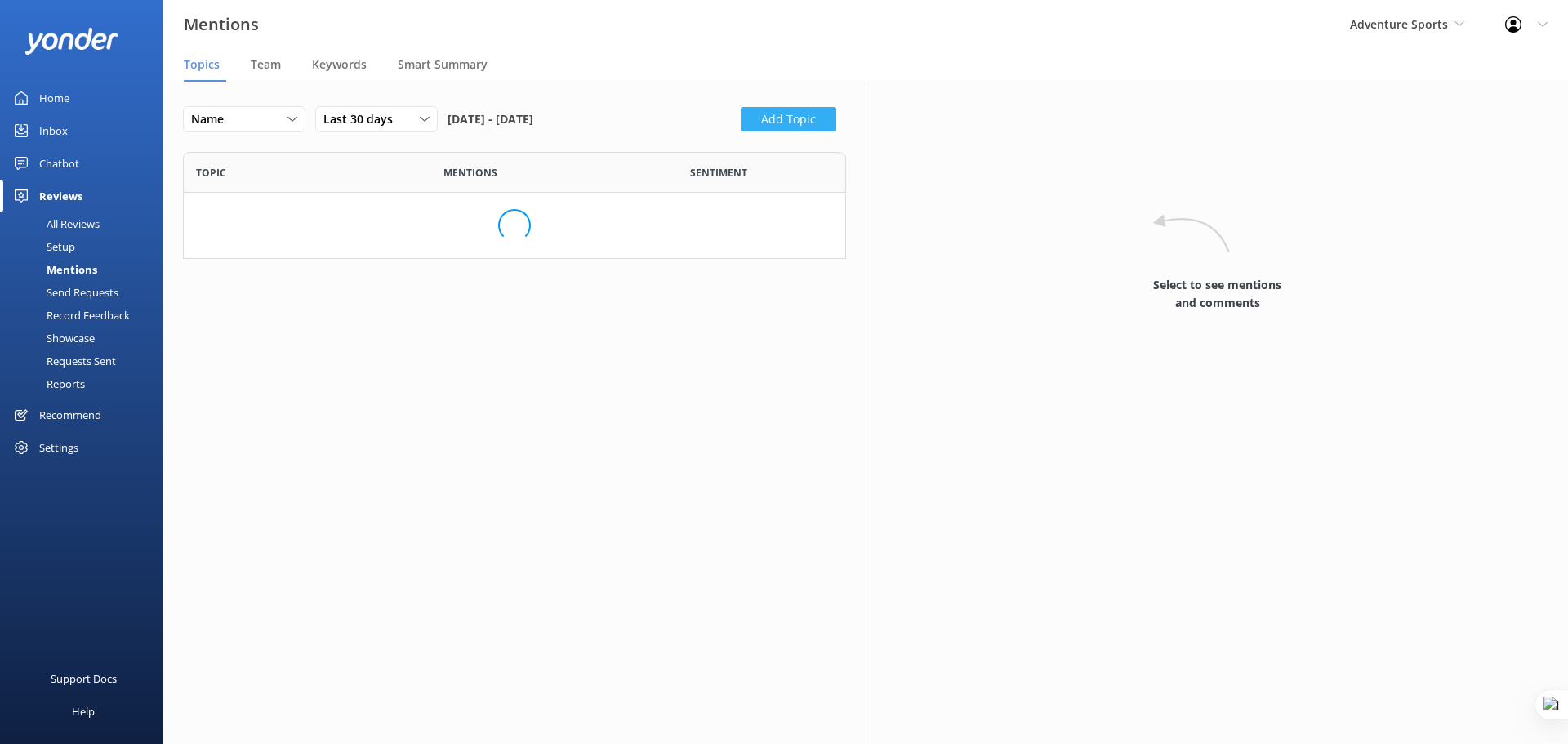
scroll to position [160, 651]
click at [802, 115] on button "Add Topic" at bounding box center [789, 119] width 95 height 25
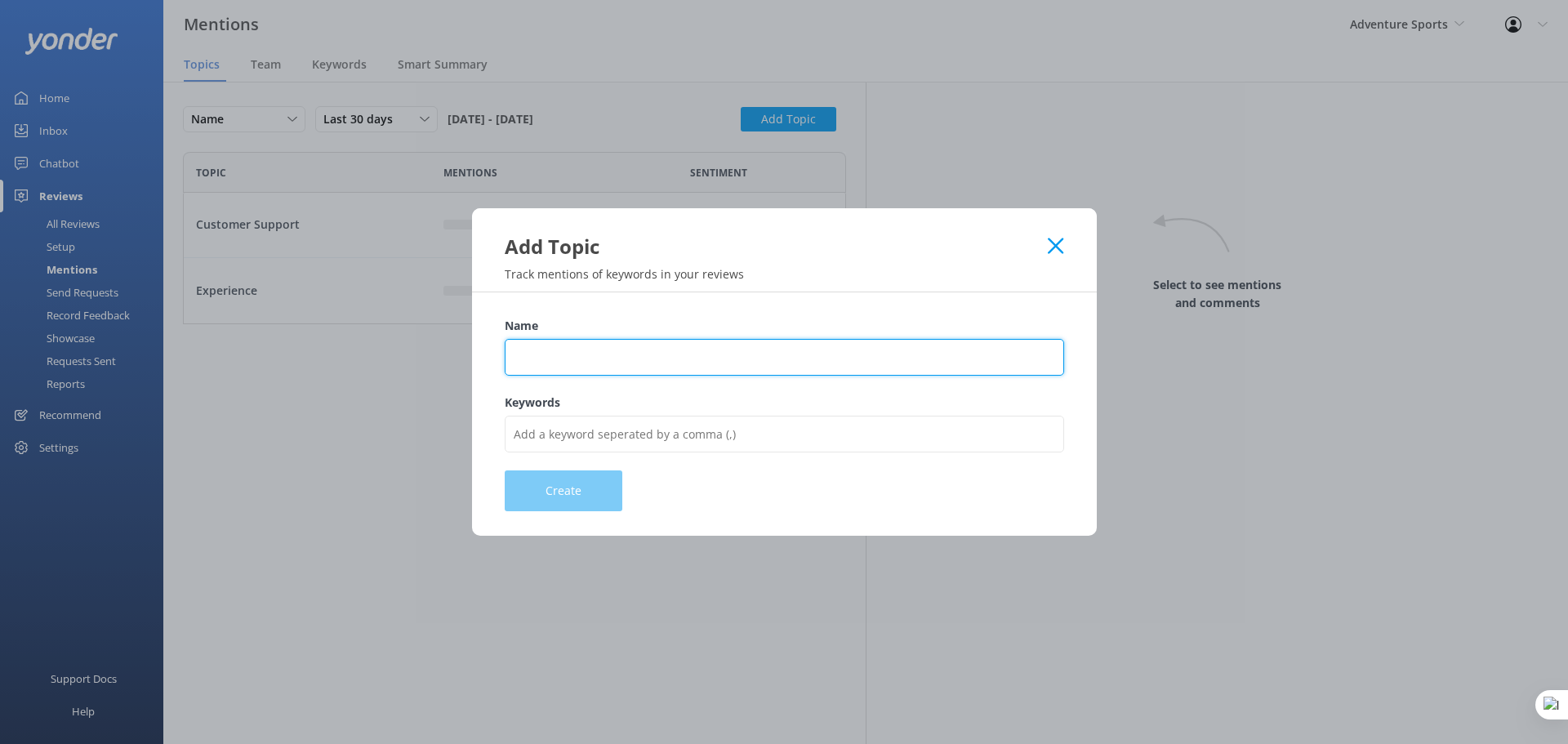
click at [653, 341] on input "Name" at bounding box center [785, 357] width 560 height 37
type input "Pricing"
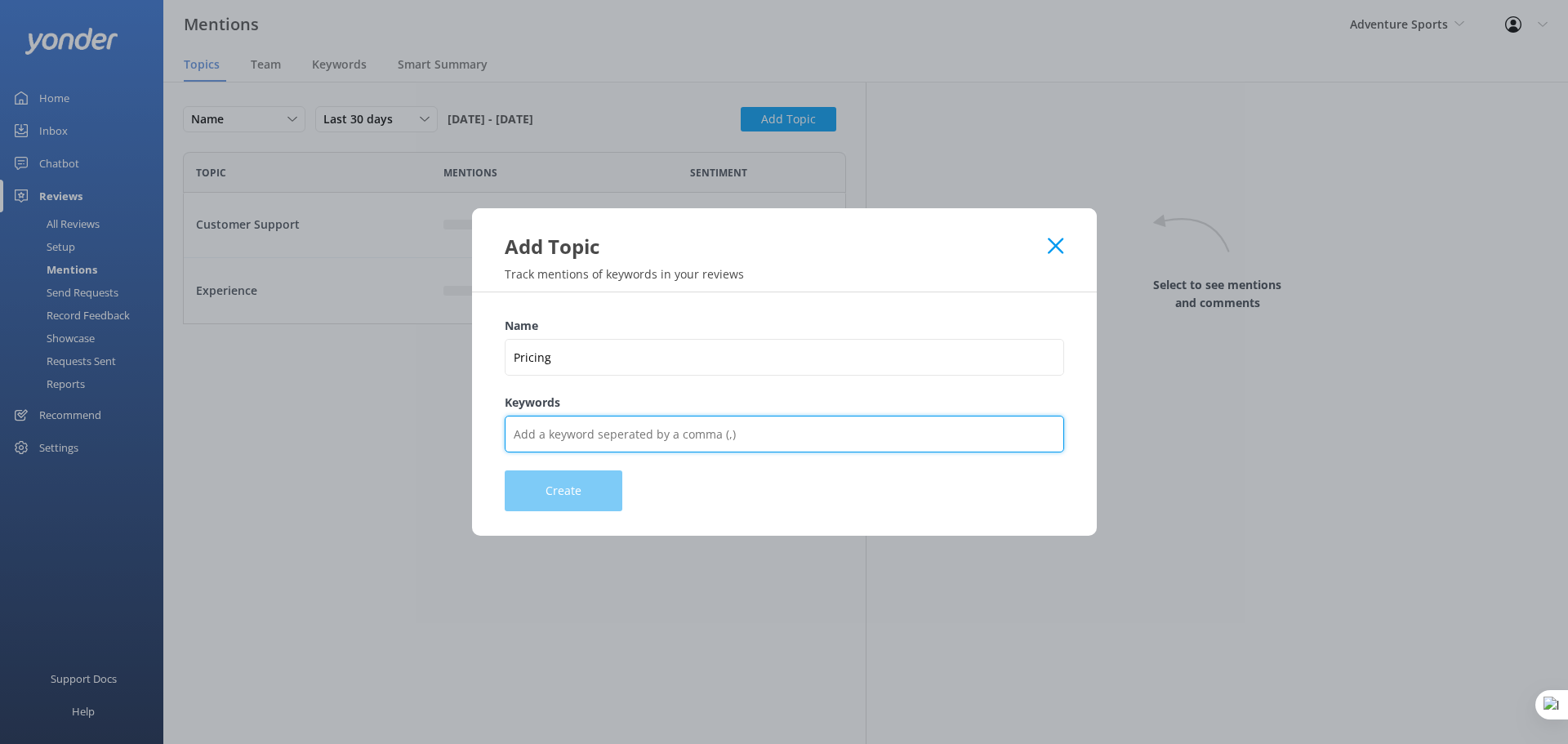
click at [584, 431] on input "Keywords" at bounding box center [785, 434] width 560 height 37
type input "Price,cost,expensive,cheap,fare,charge,charged,pay,rate,quote,value"
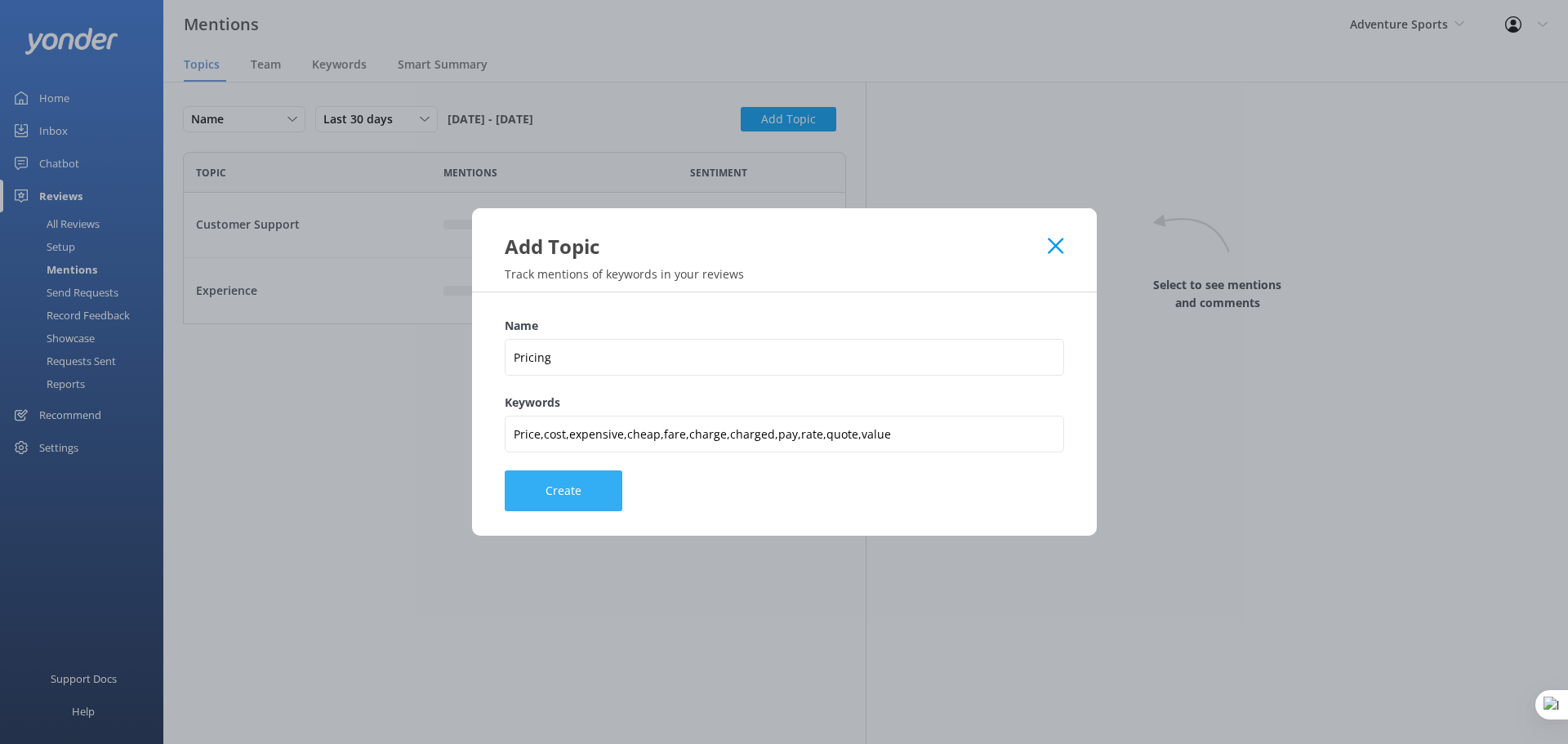
click at [571, 495] on button "Create" at bounding box center [564, 490] width 118 height 41
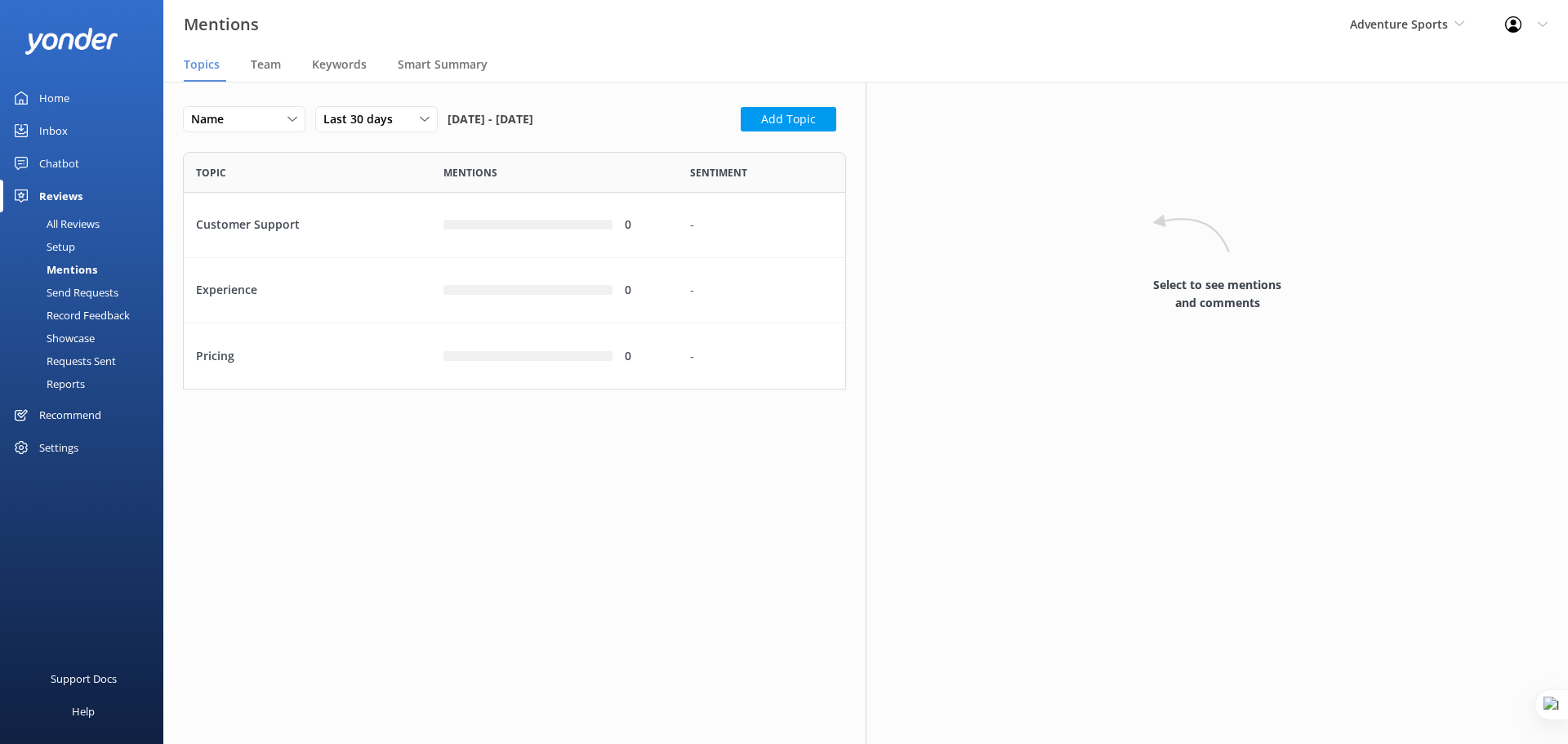
scroll to position [225, 651]
click at [265, 66] on span "Team" at bounding box center [266, 64] width 30 height 16
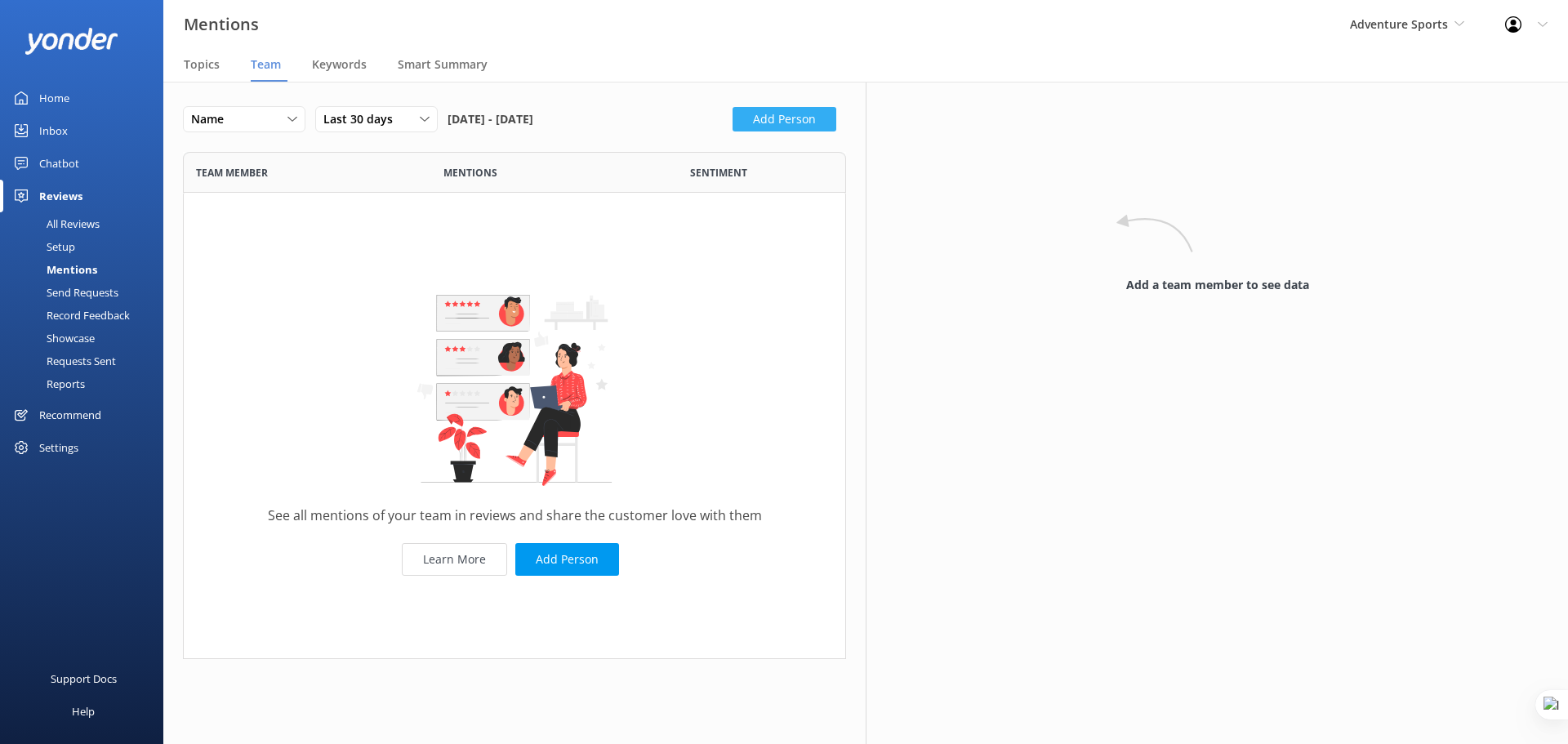
click at [774, 110] on button "Add Person" at bounding box center [784, 119] width 104 height 25
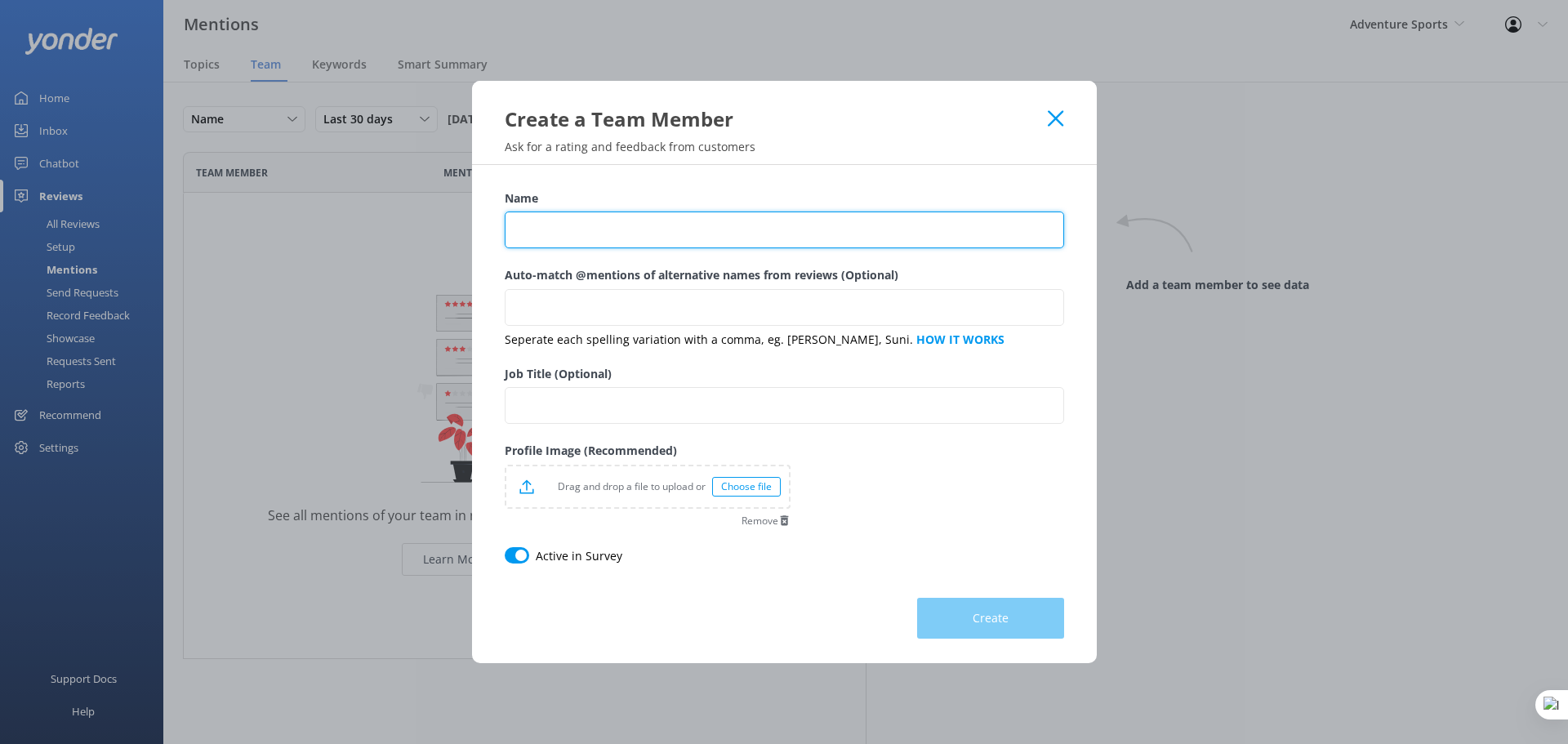
click at [524, 235] on input "Name" at bounding box center [785, 229] width 560 height 37
type input "Matt"
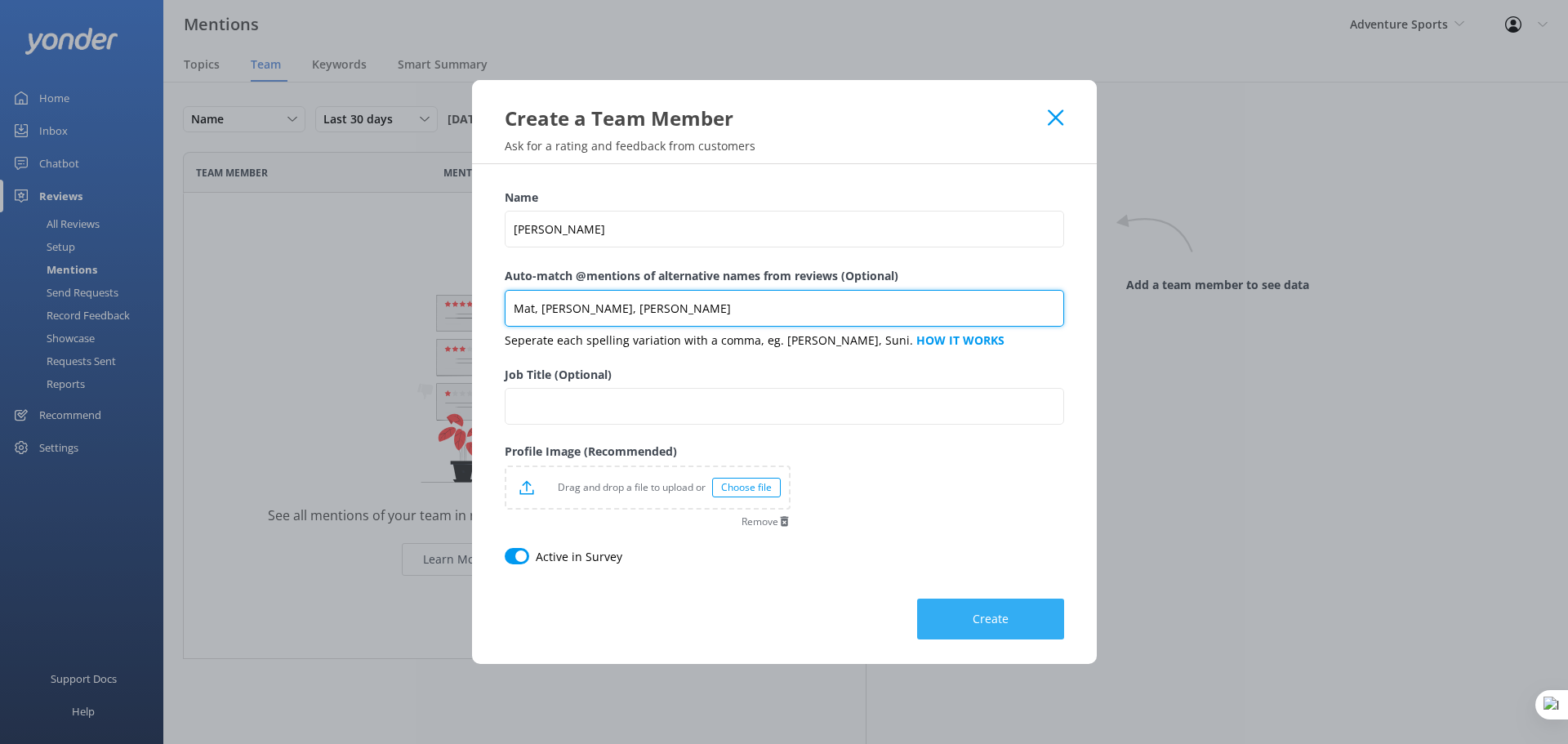
type input "Mat, Matthew, Mathew"
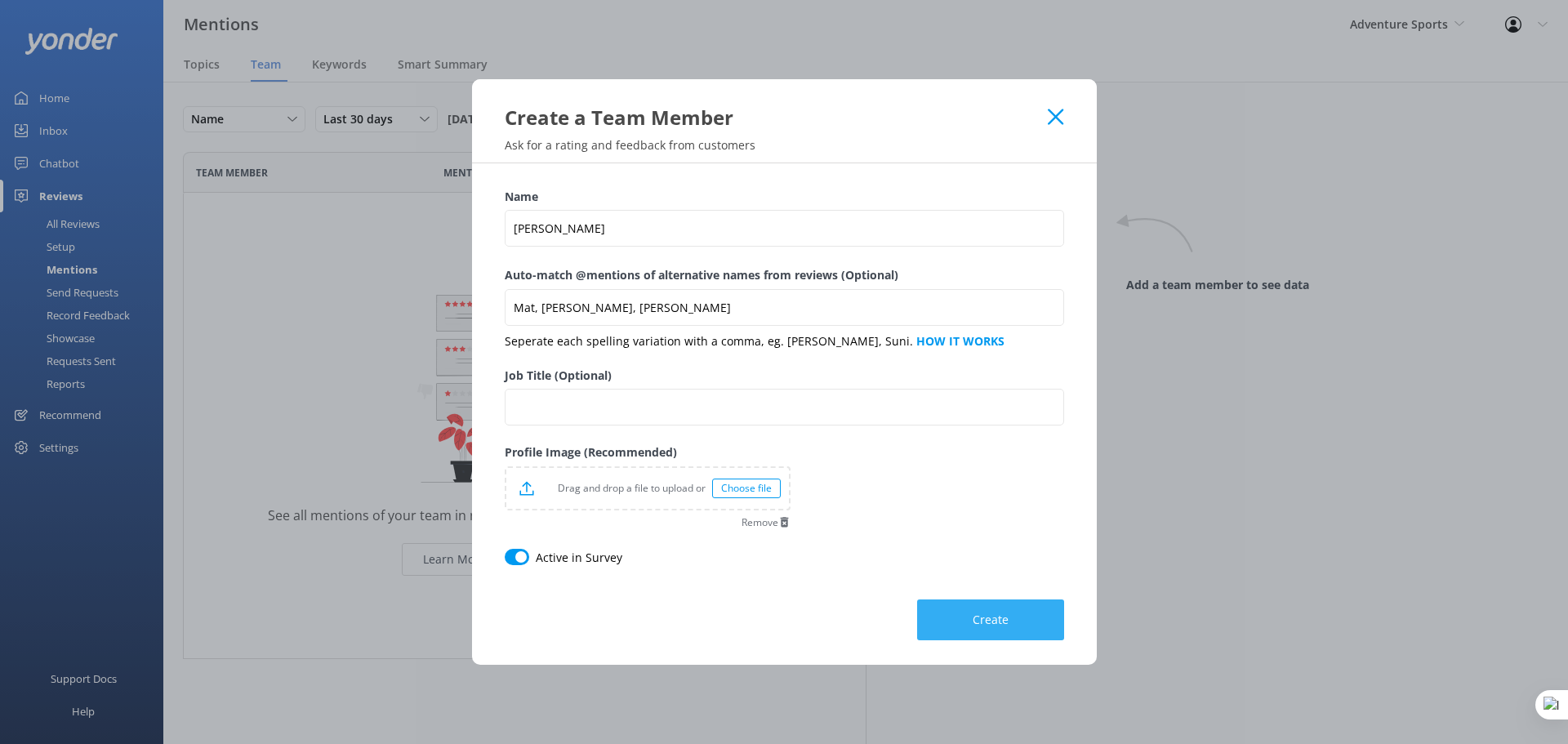
click at [998, 616] on span "Create" at bounding box center [990, 619] width 36 height 16
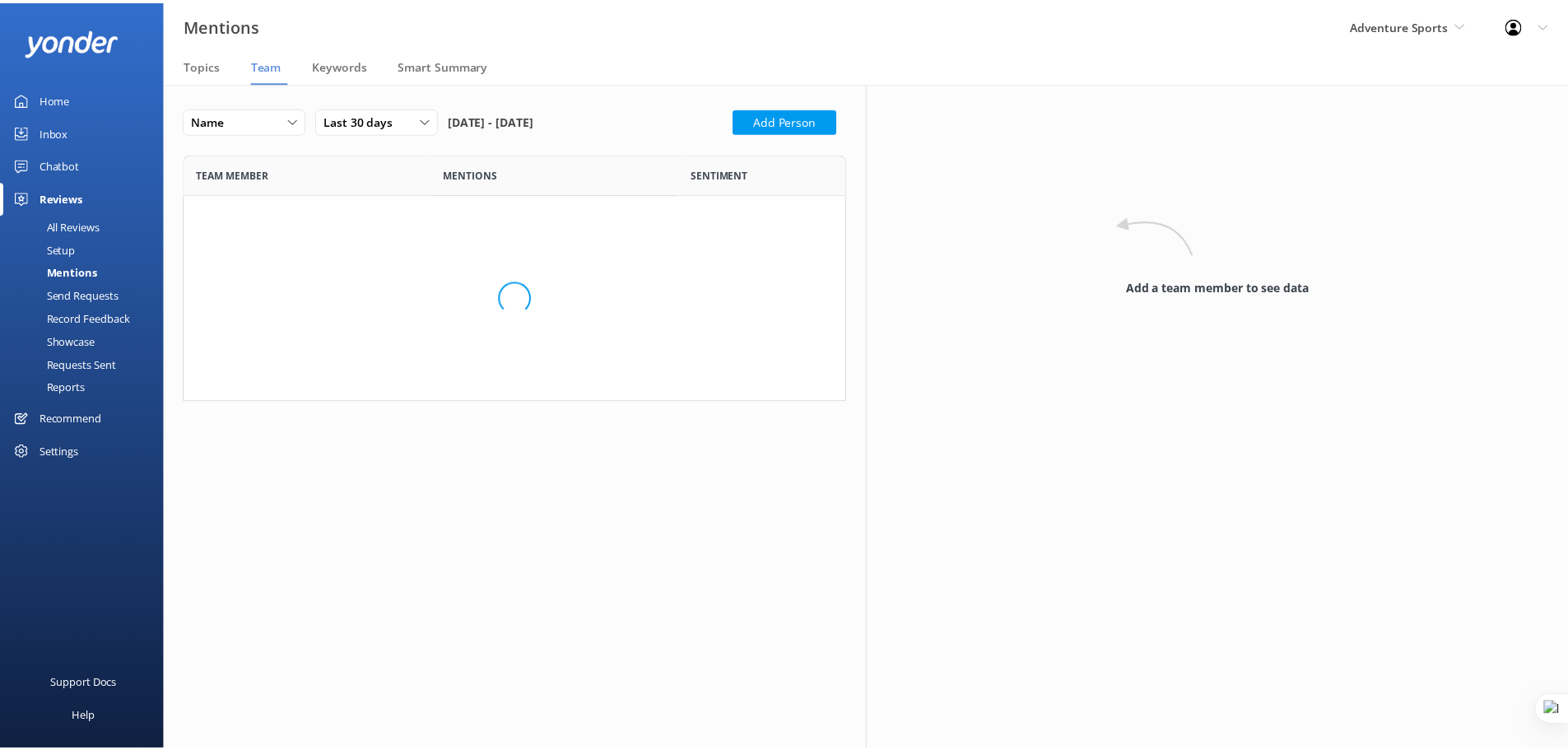
scroll to position [95, 656]
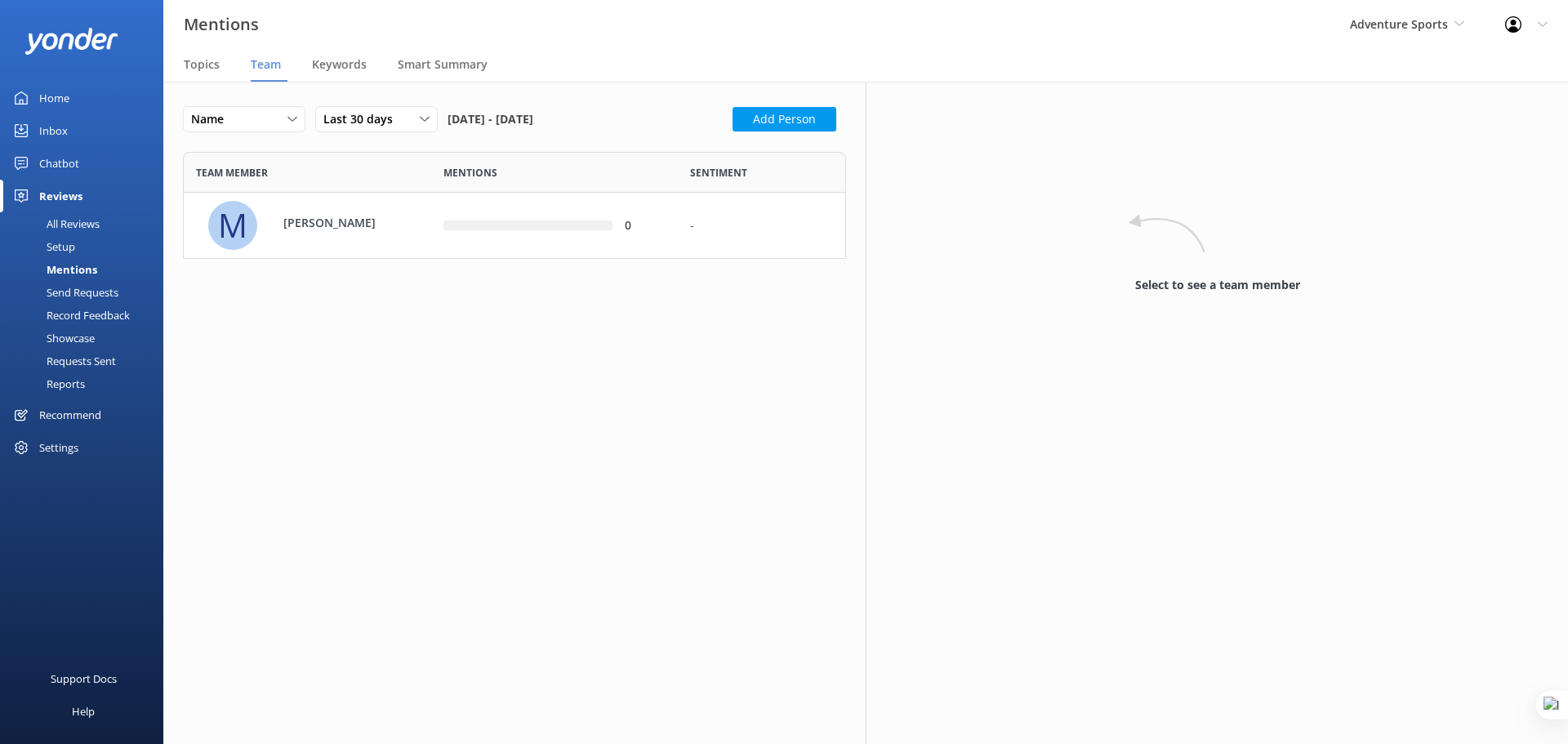
click at [50, 95] on div "Home" at bounding box center [55, 97] width 30 height 33
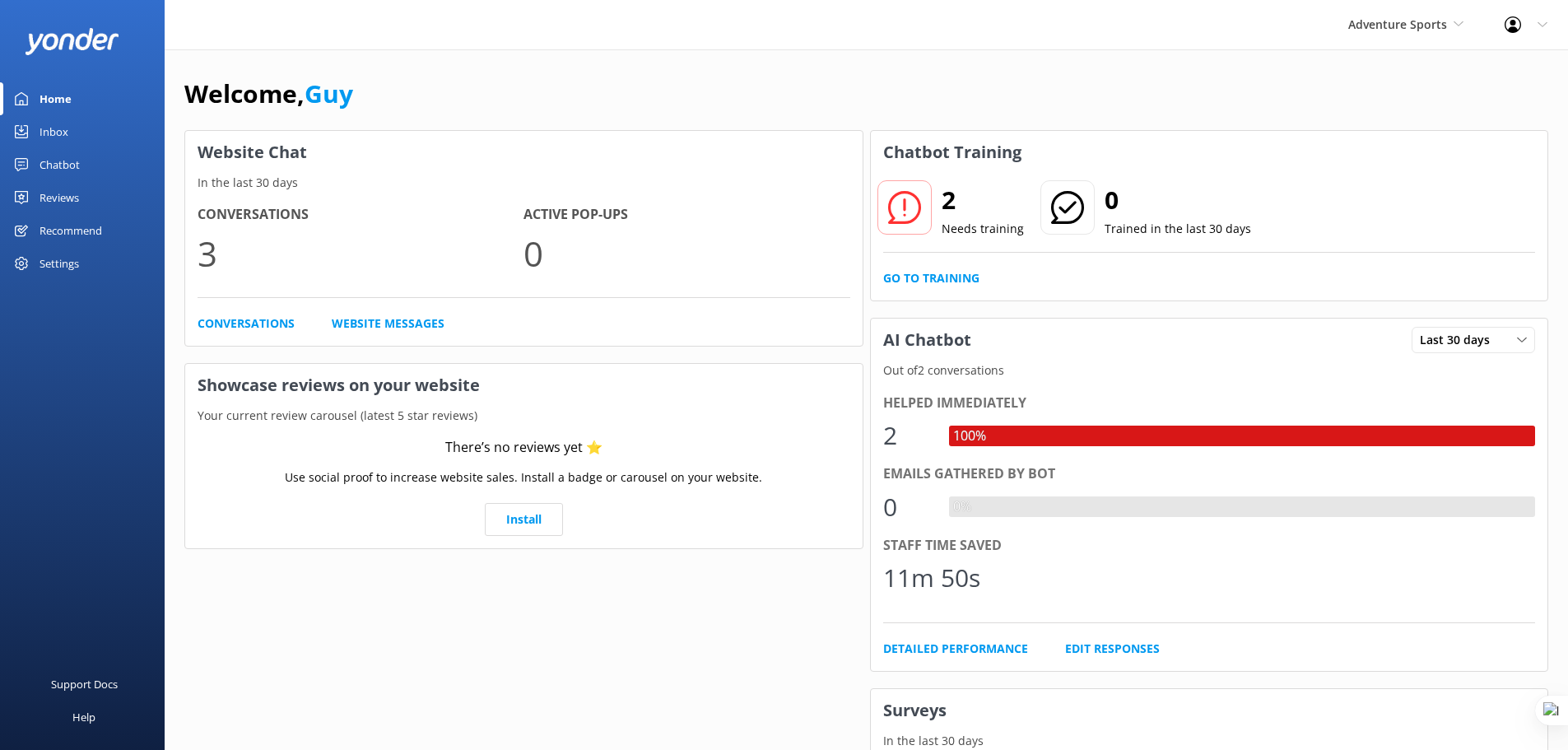
click at [77, 170] on div "Chatbot" at bounding box center [60, 164] width 40 height 33
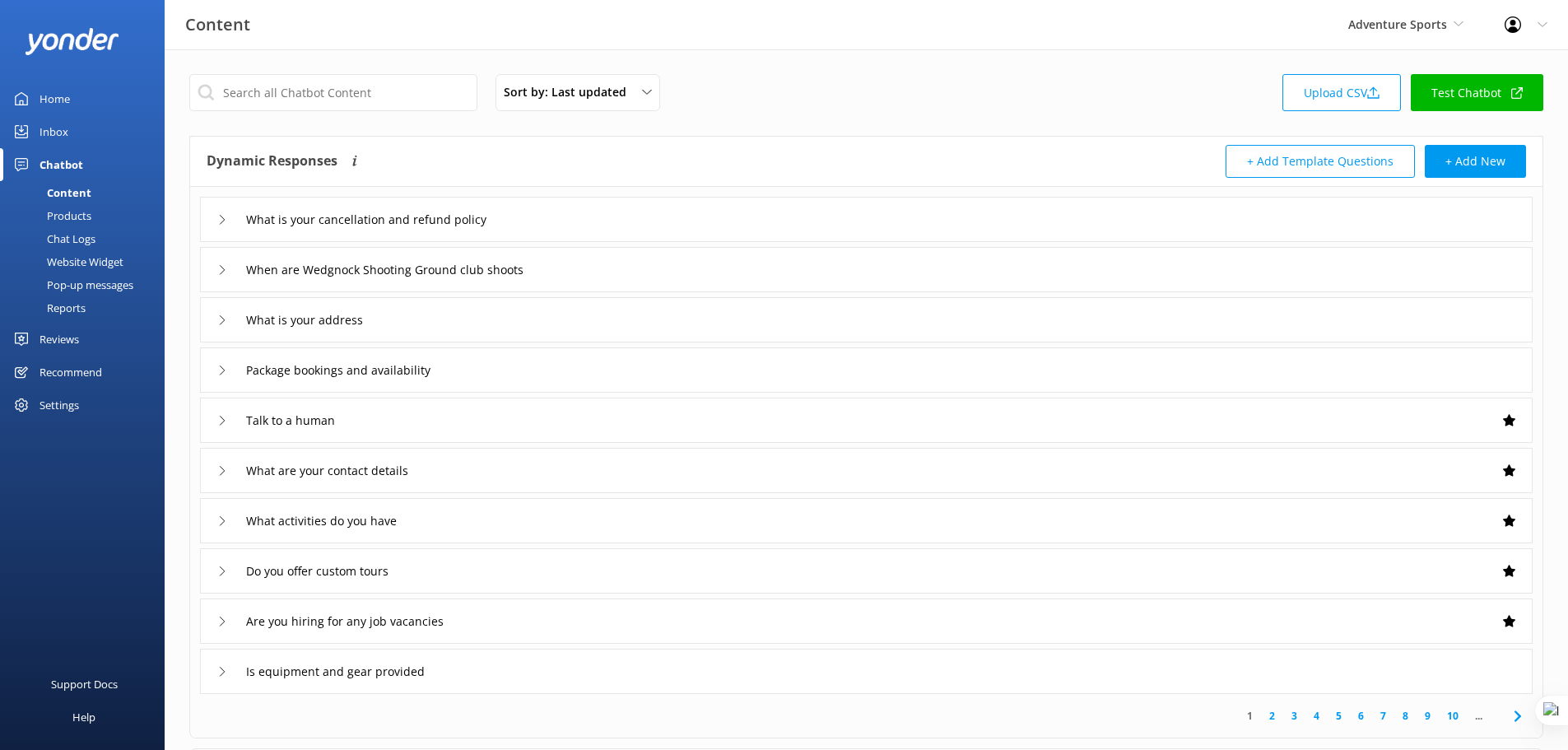
click at [574, 232] on div "What is your cancellation and refund policy" at bounding box center [866, 219] width 1333 height 45
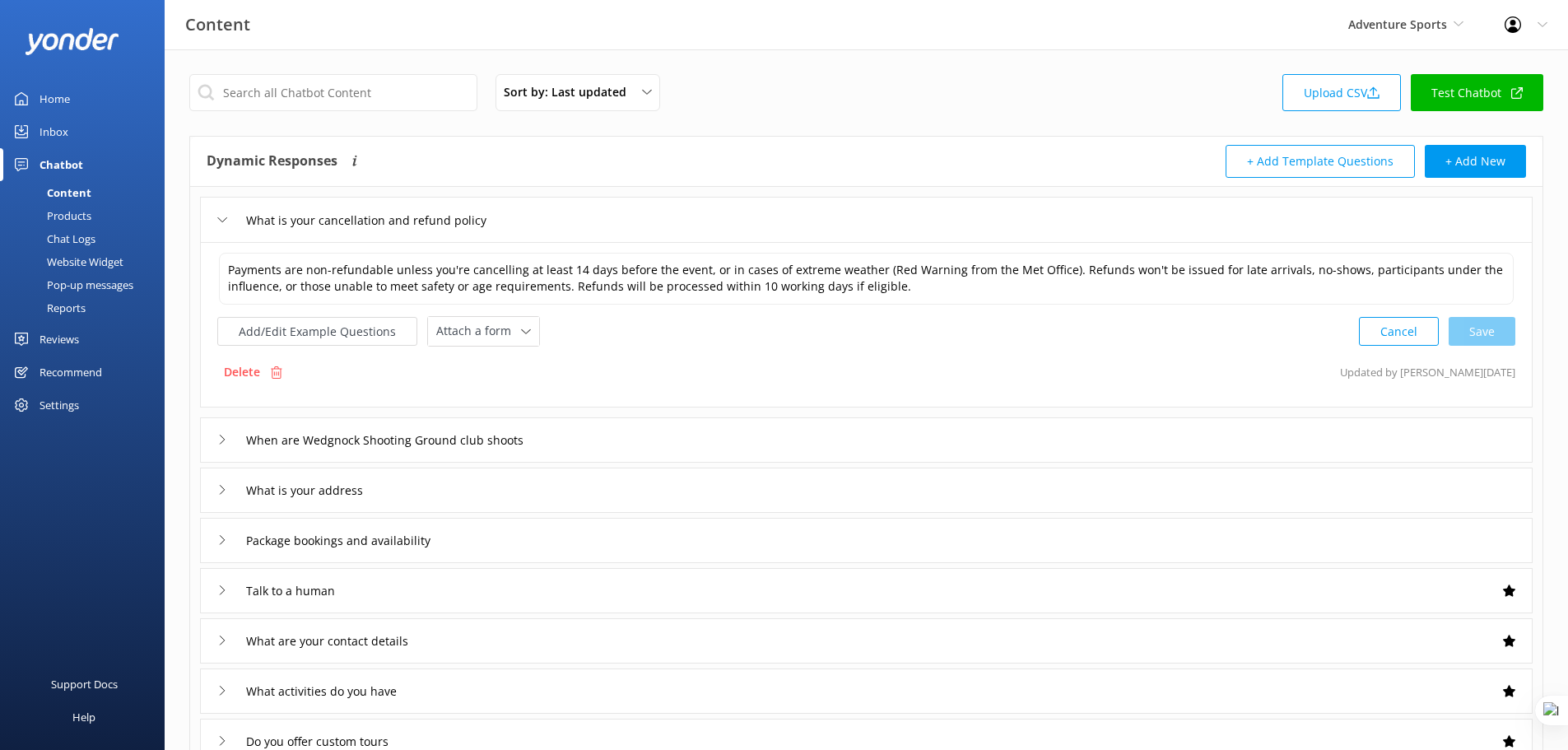
click at [60, 103] on div "Home" at bounding box center [55, 98] width 30 height 33
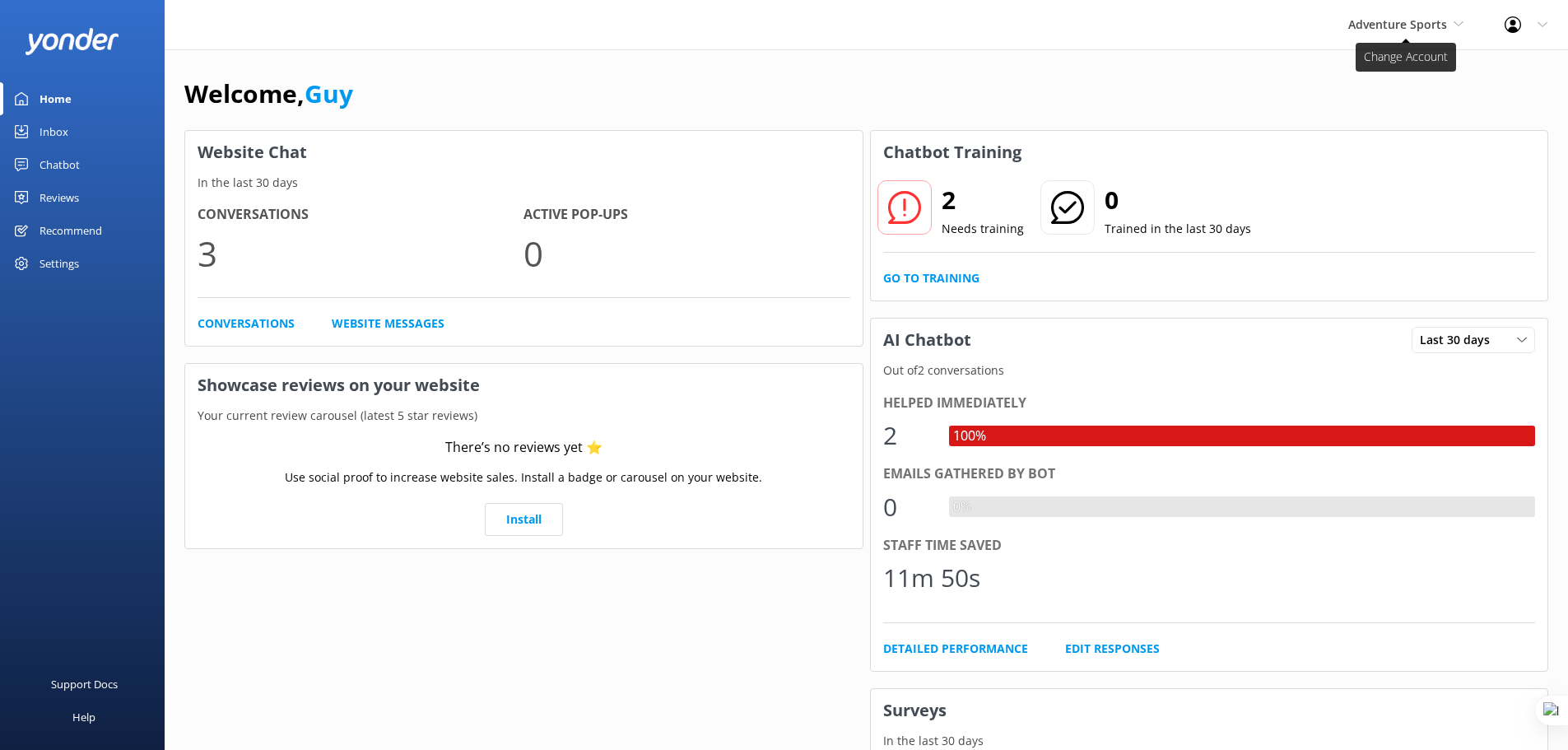
click at [1422, 29] on span "Adventure Sports" at bounding box center [1397, 24] width 99 height 16
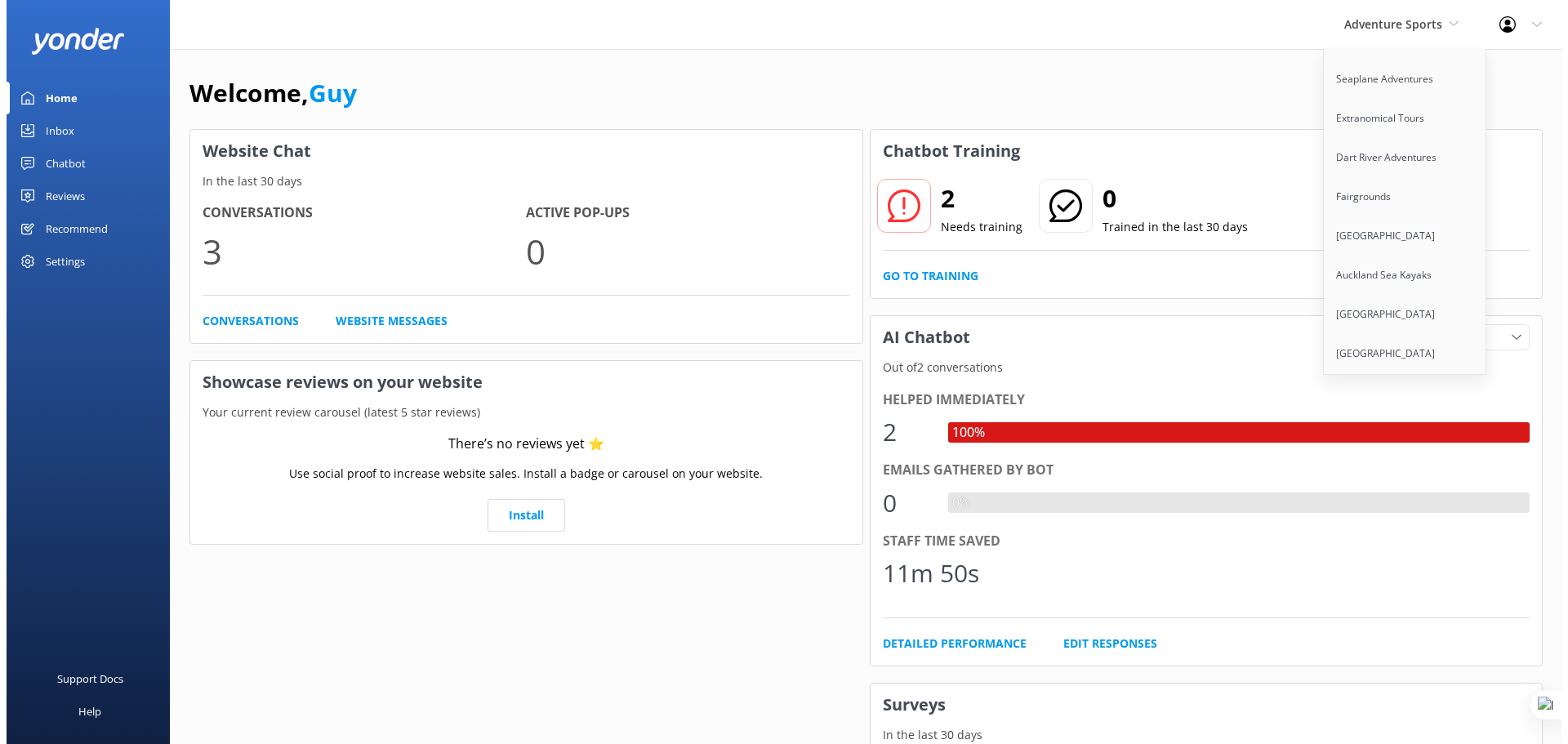
scroll to position [12710, 0]
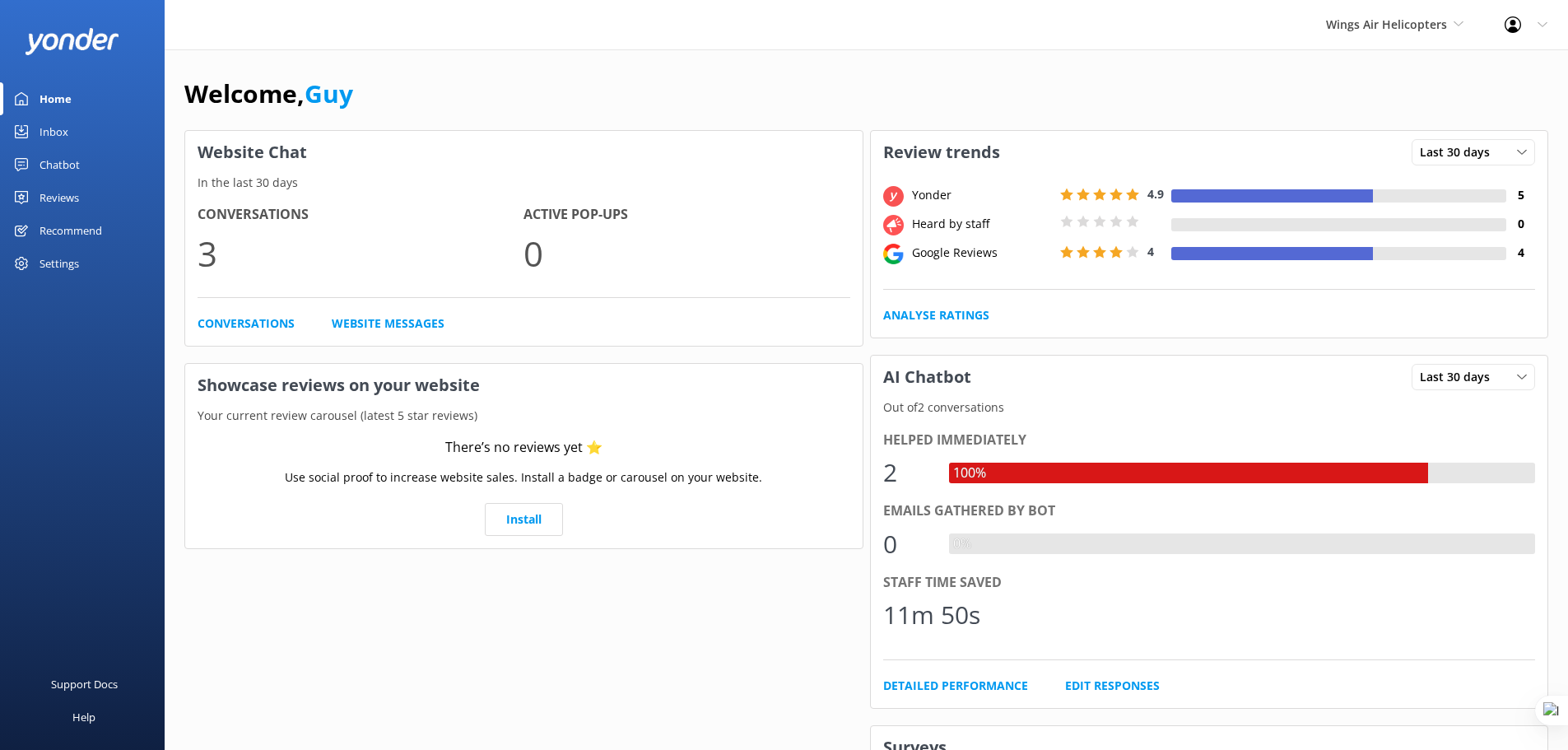
click at [65, 261] on div "Settings" at bounding box center [60, 263] width 40 height 33
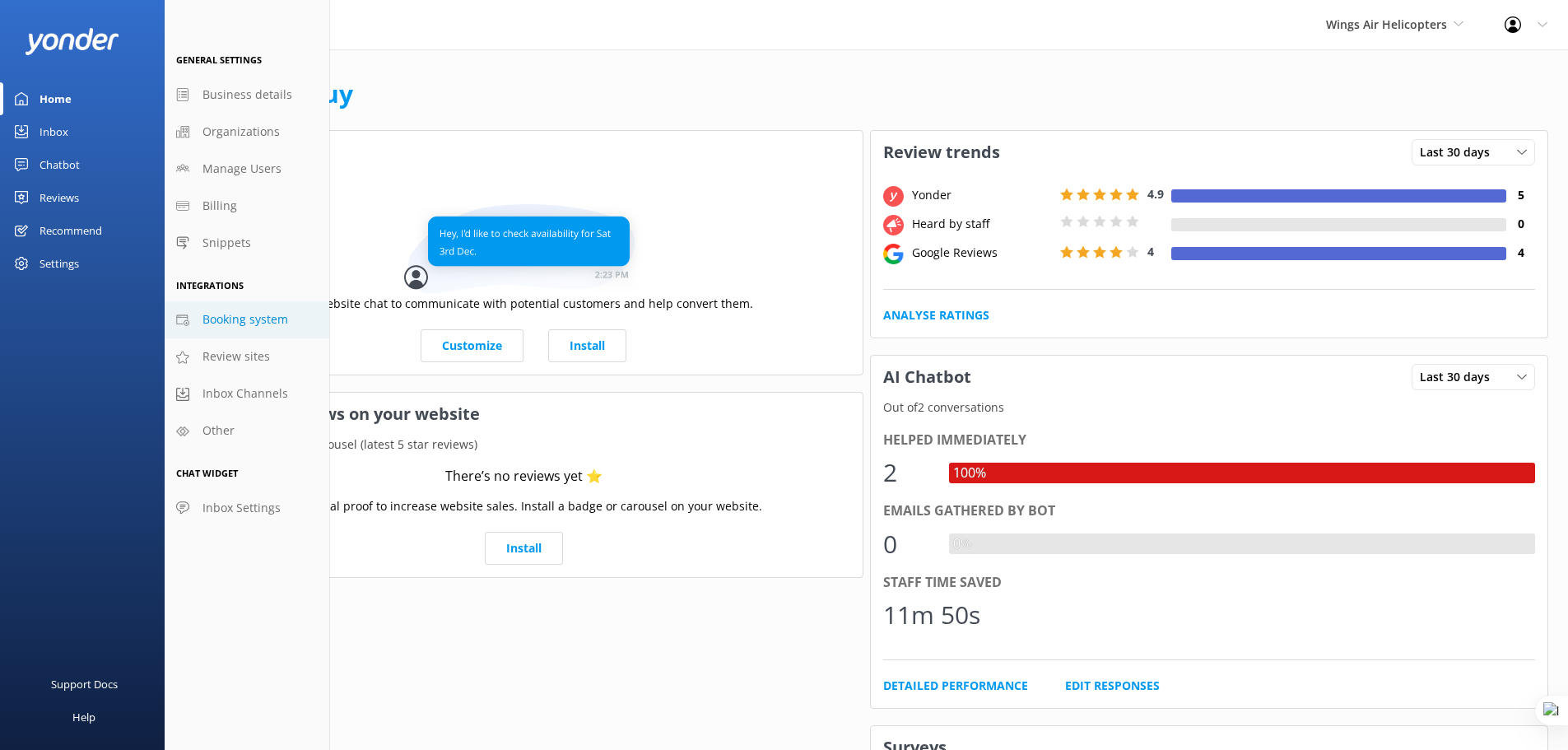
click at [250, 324] on span "Booking system" at bounding box center [245, 319] width 86 height 18
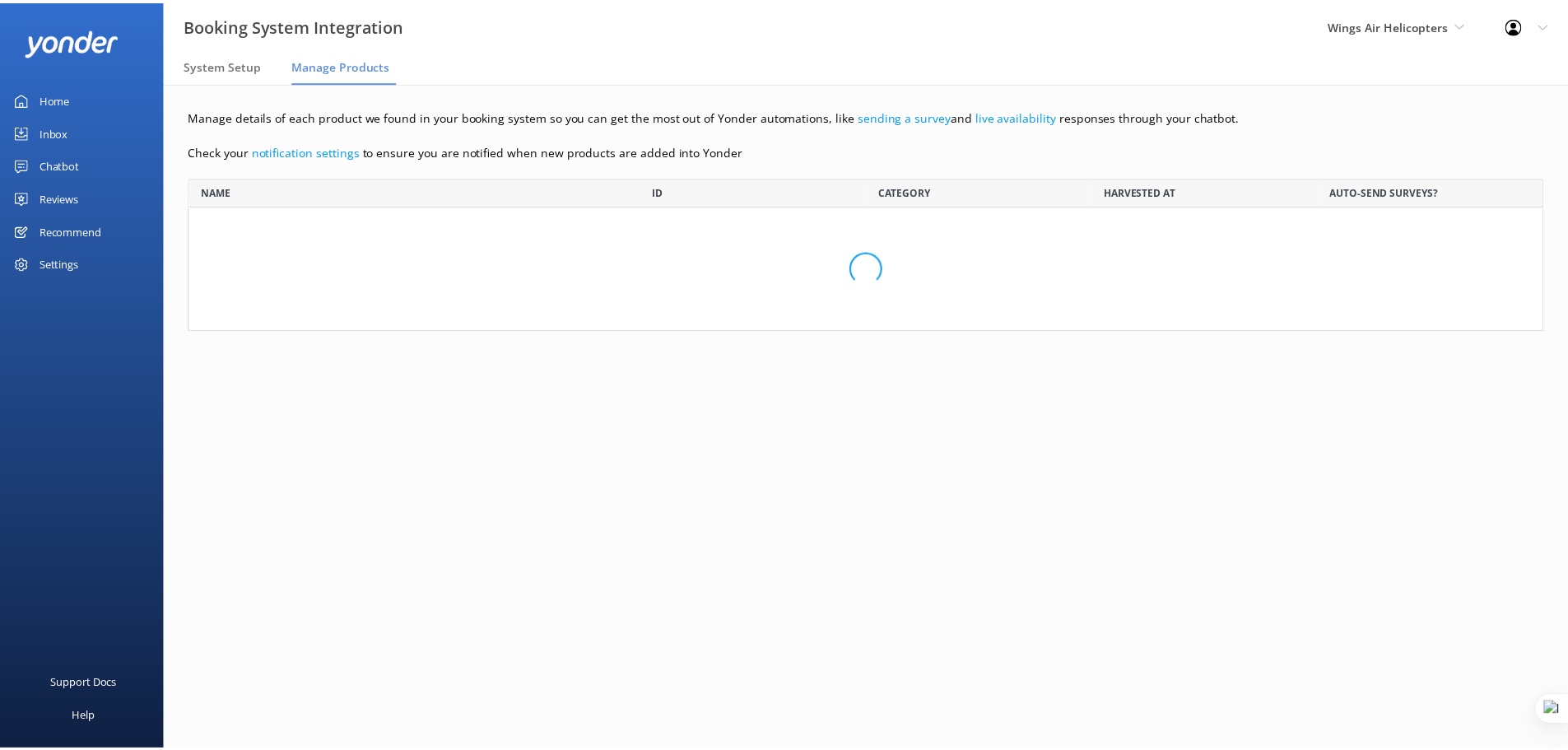
scroll to position [141, 1354]
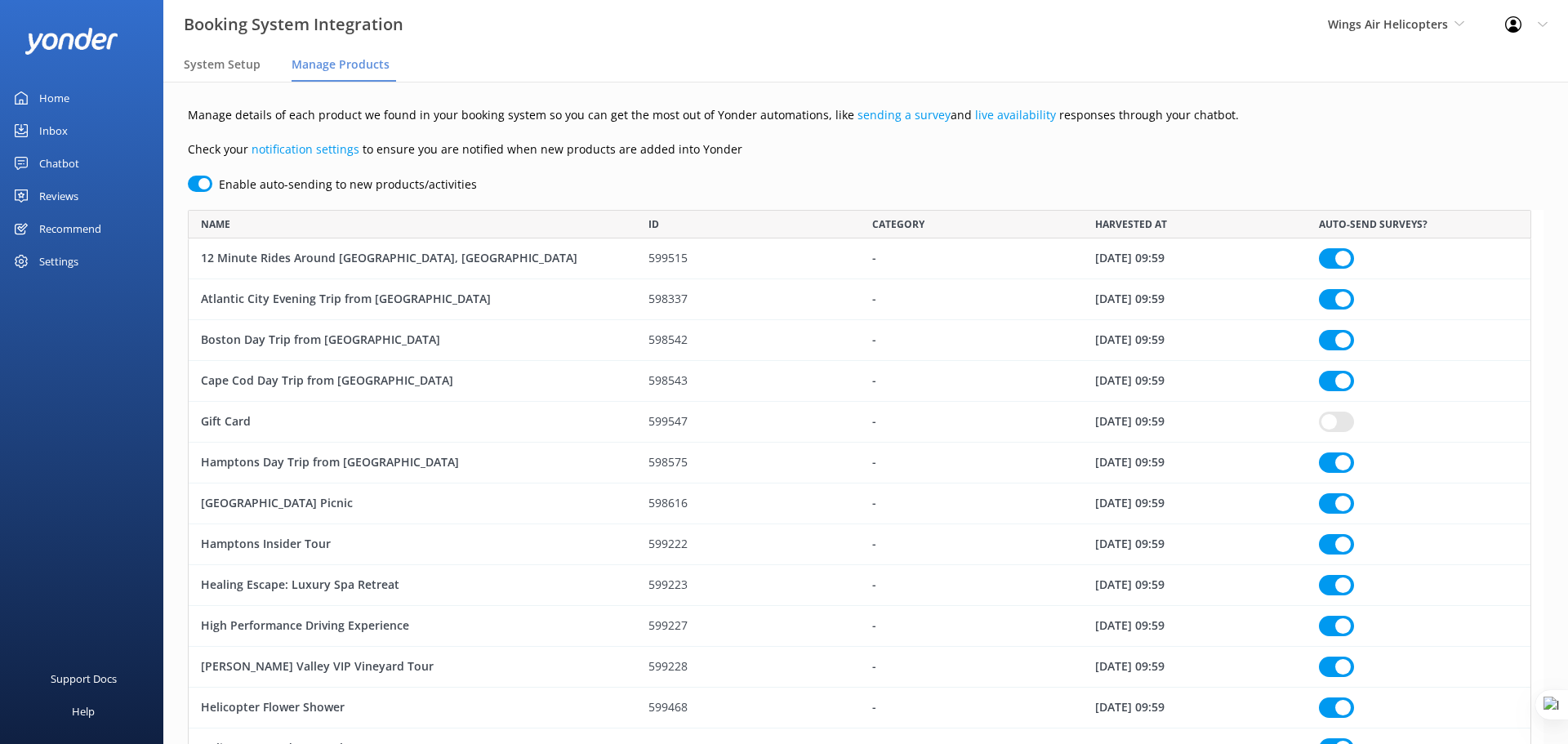
checkbox input "true"
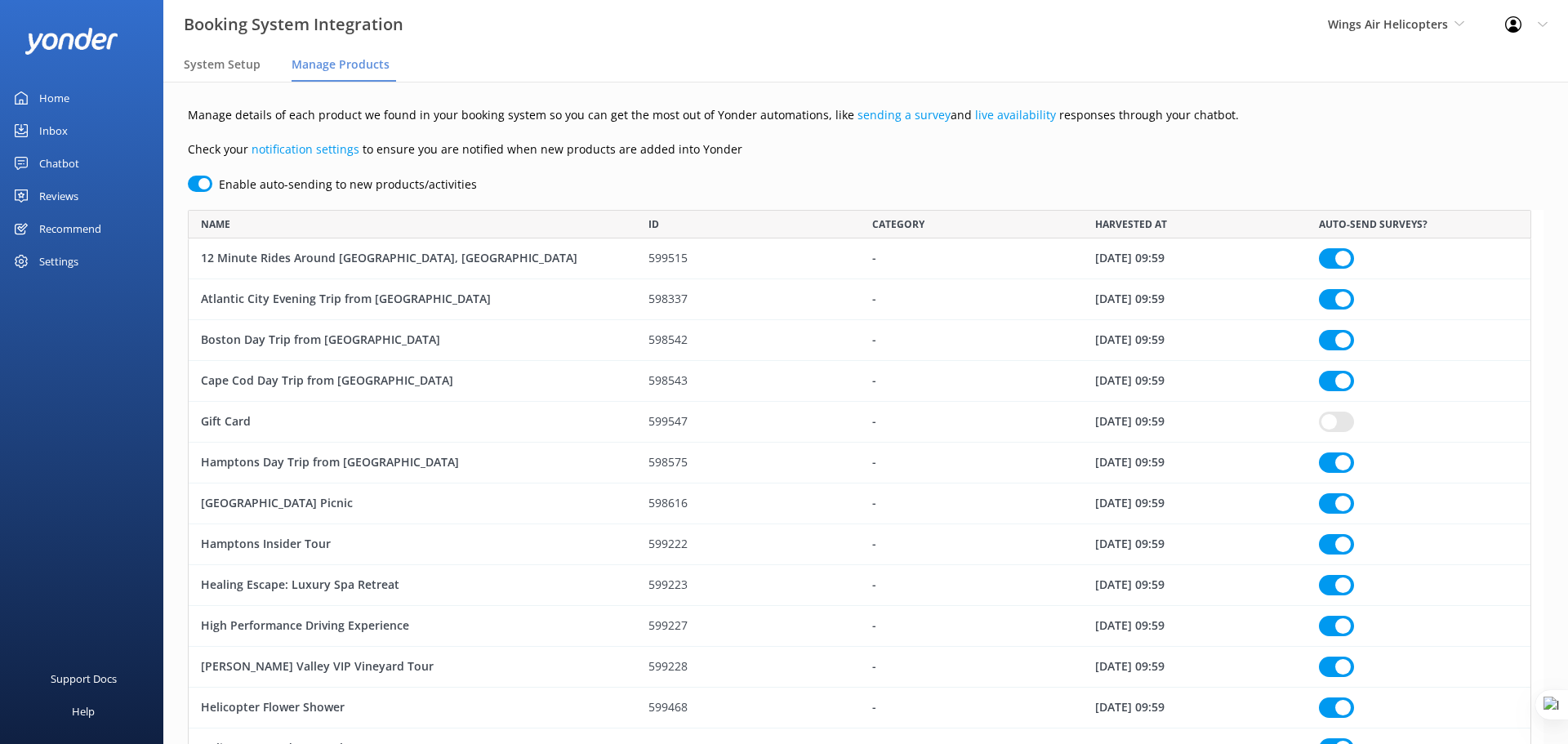
checkbox input "true"
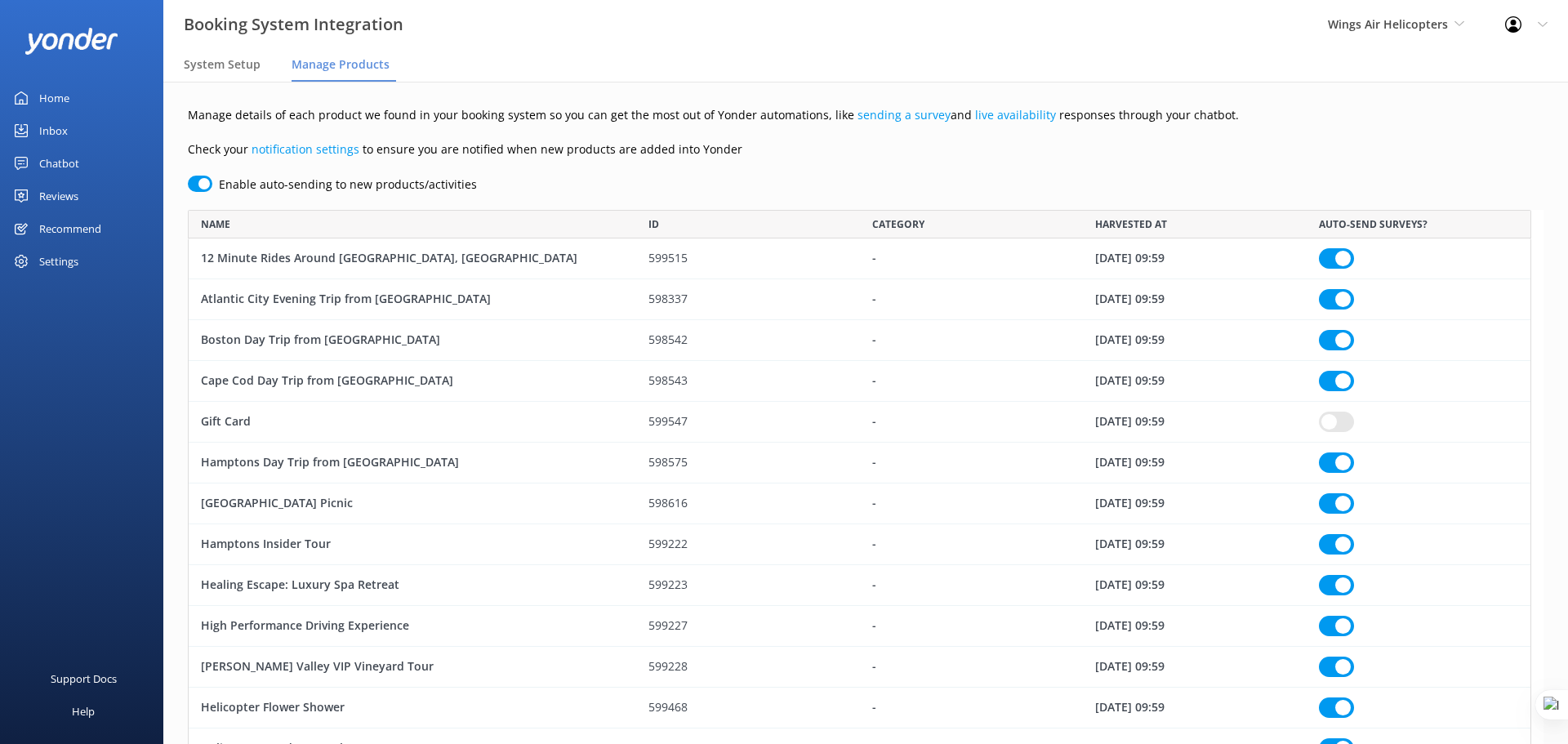
checkbox input "true"
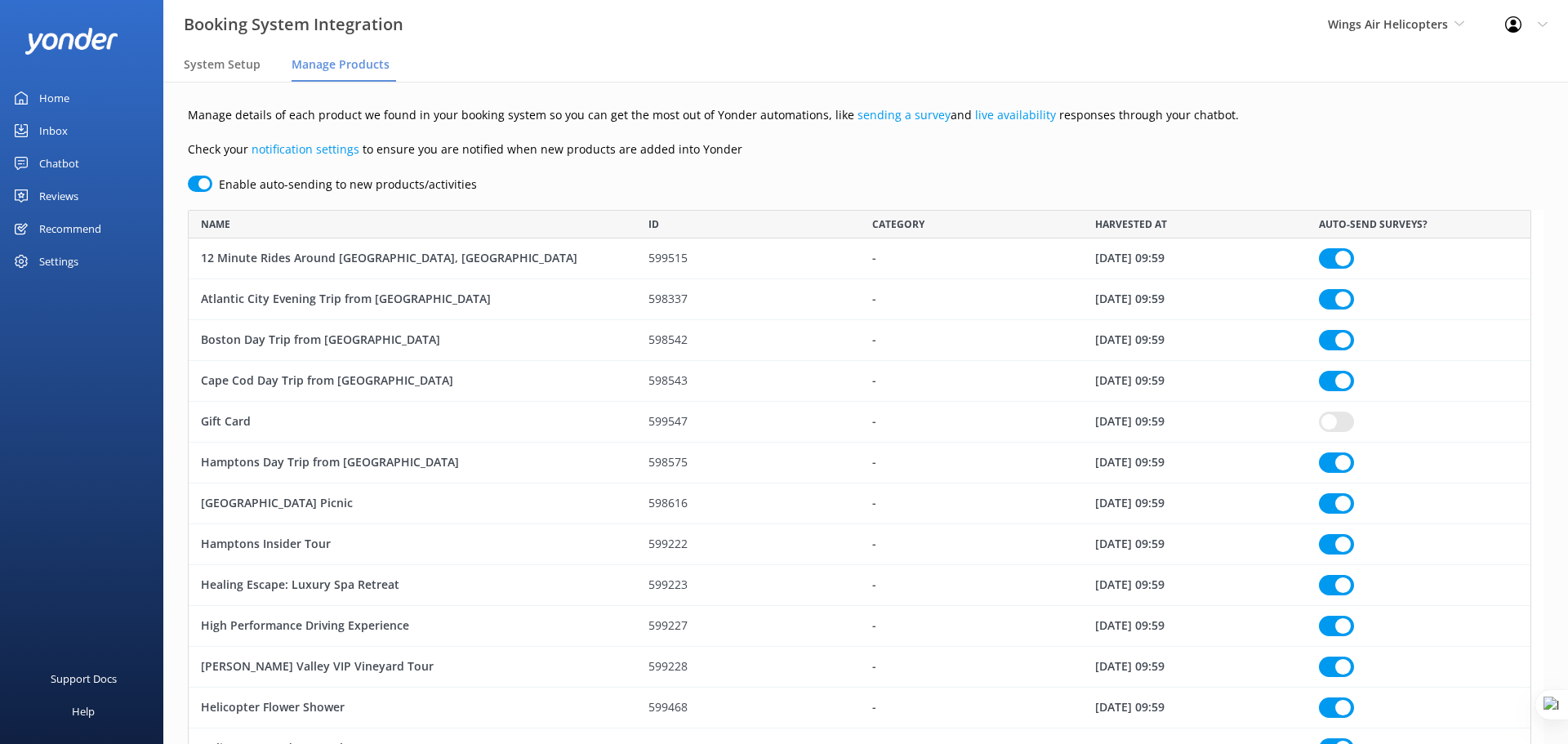
checkbox input "true"
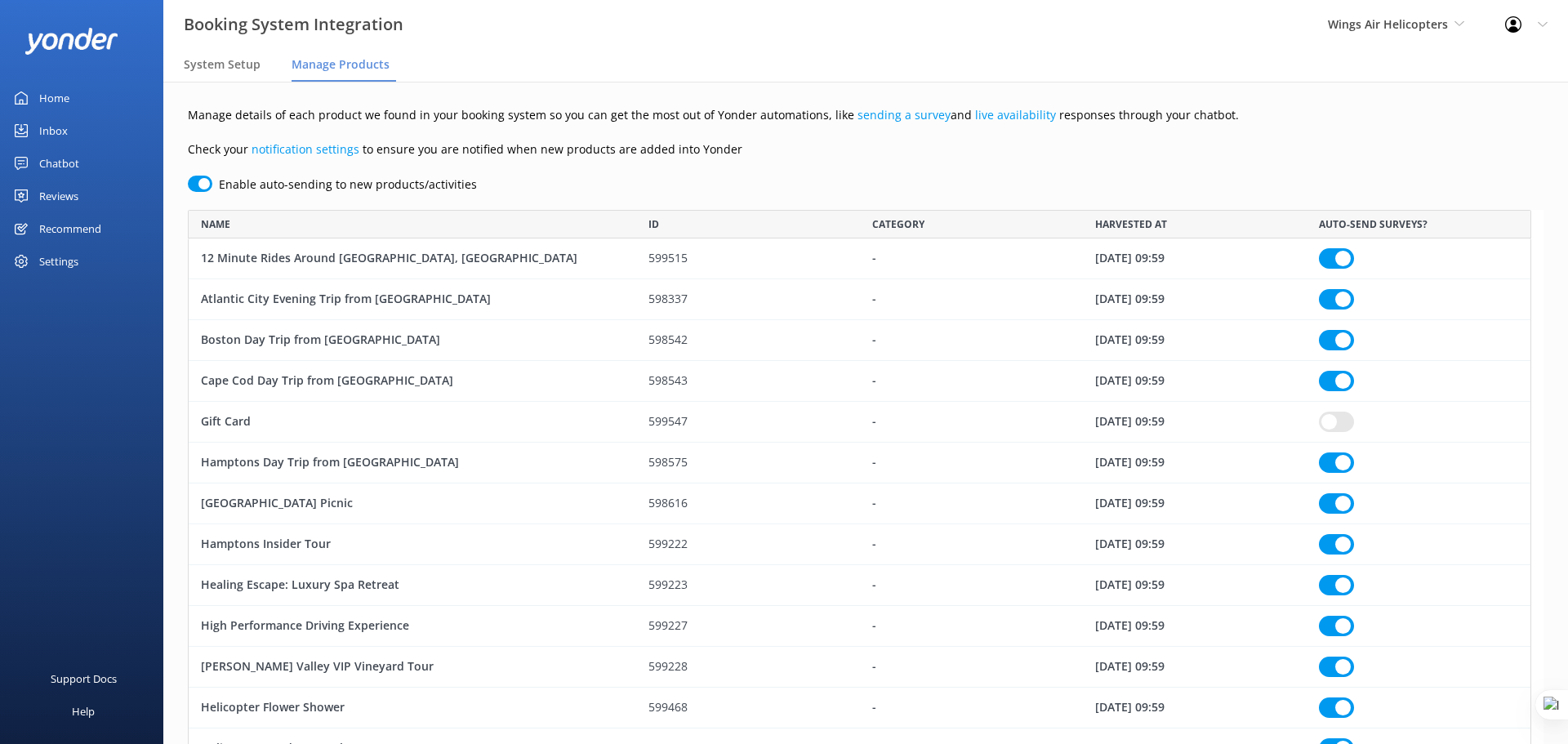
checkbox input "true"
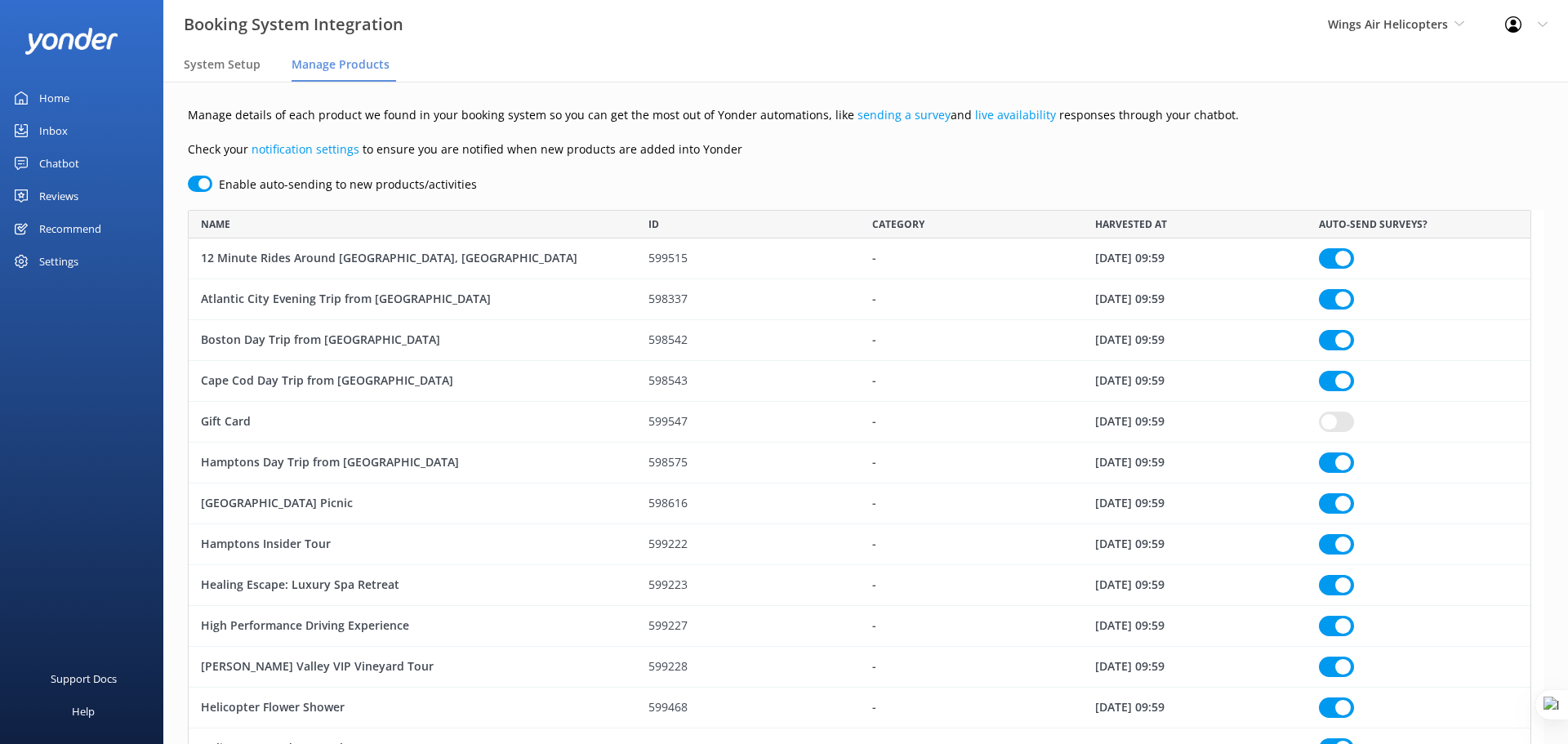
checkbox input "true"
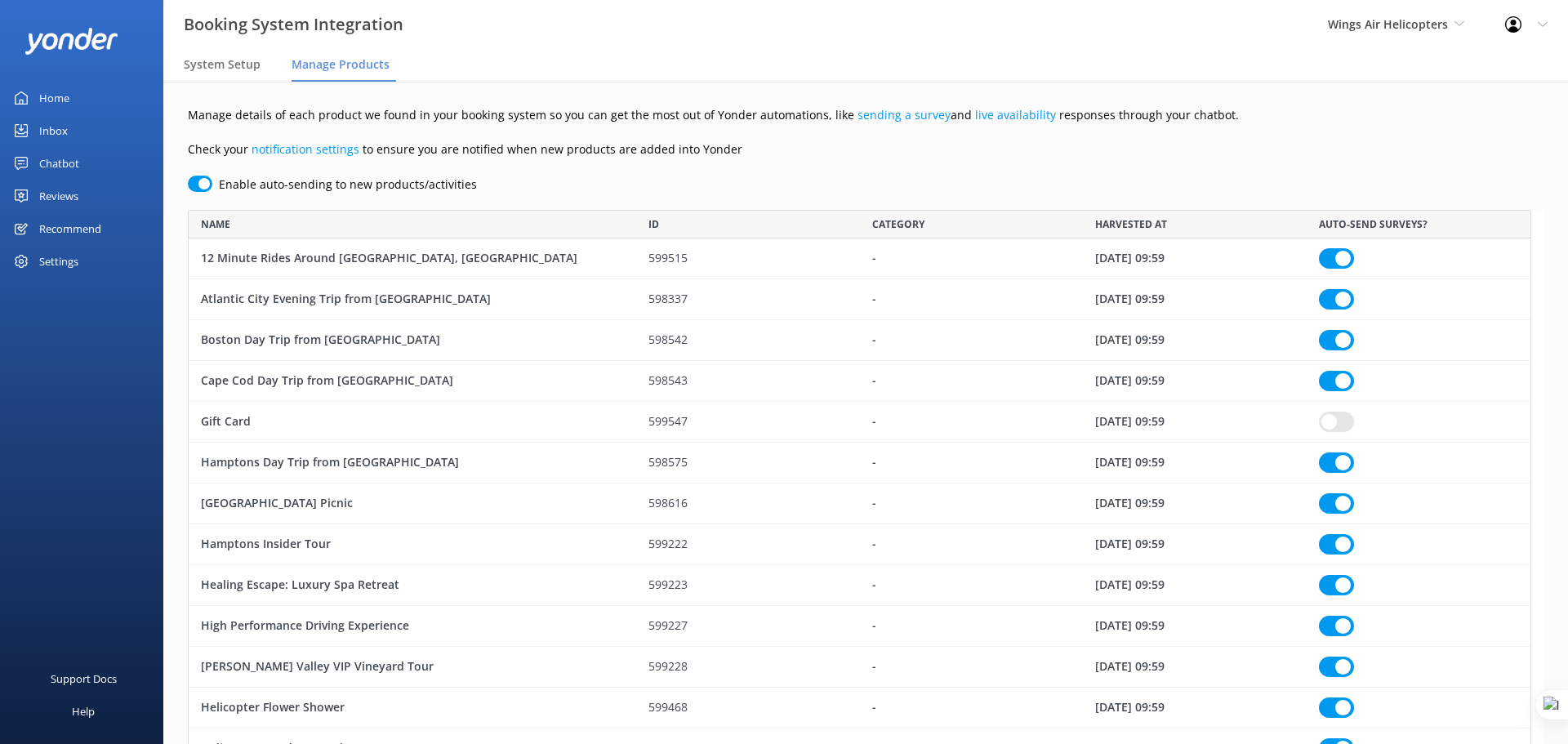
checkbox input "true"
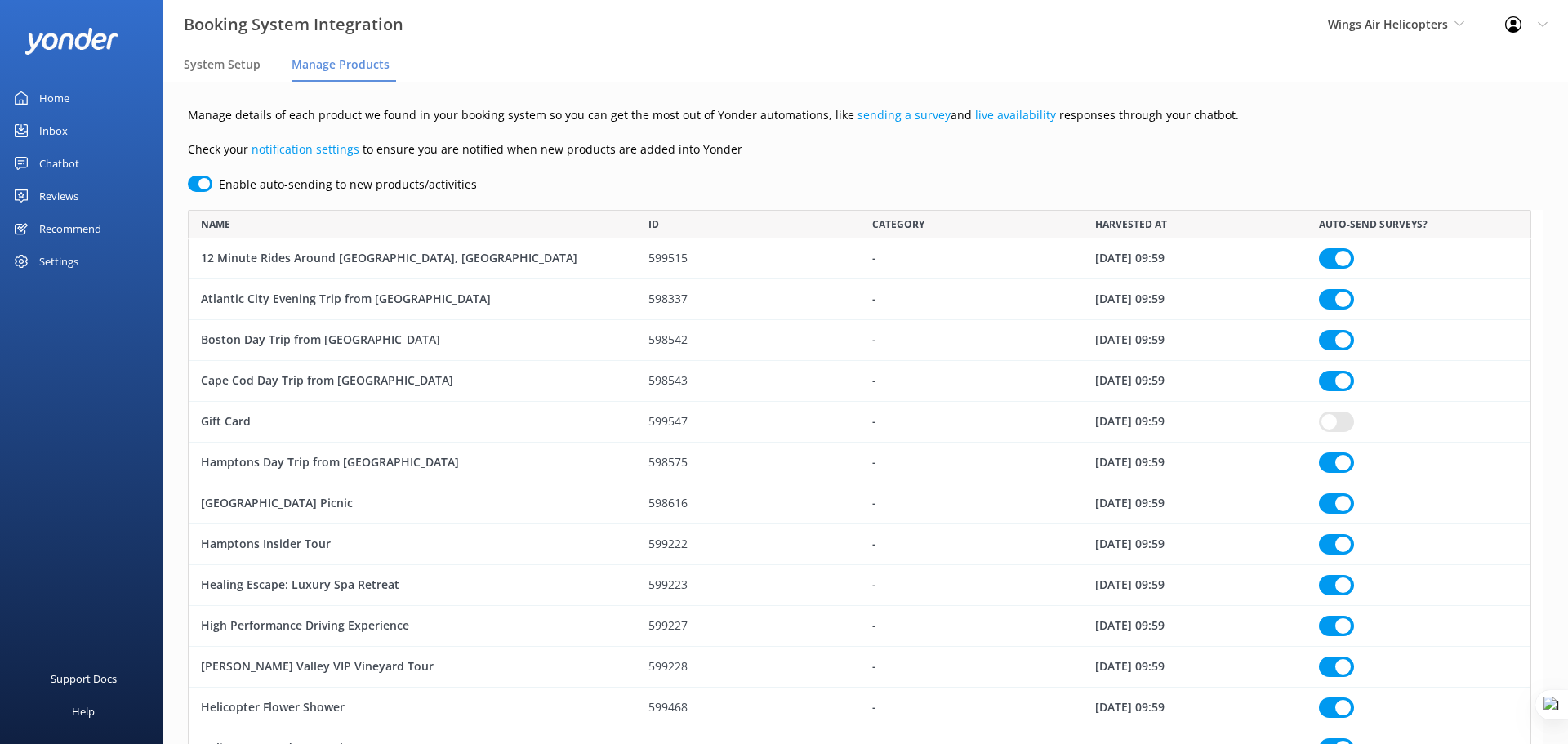
checkbox input "true"
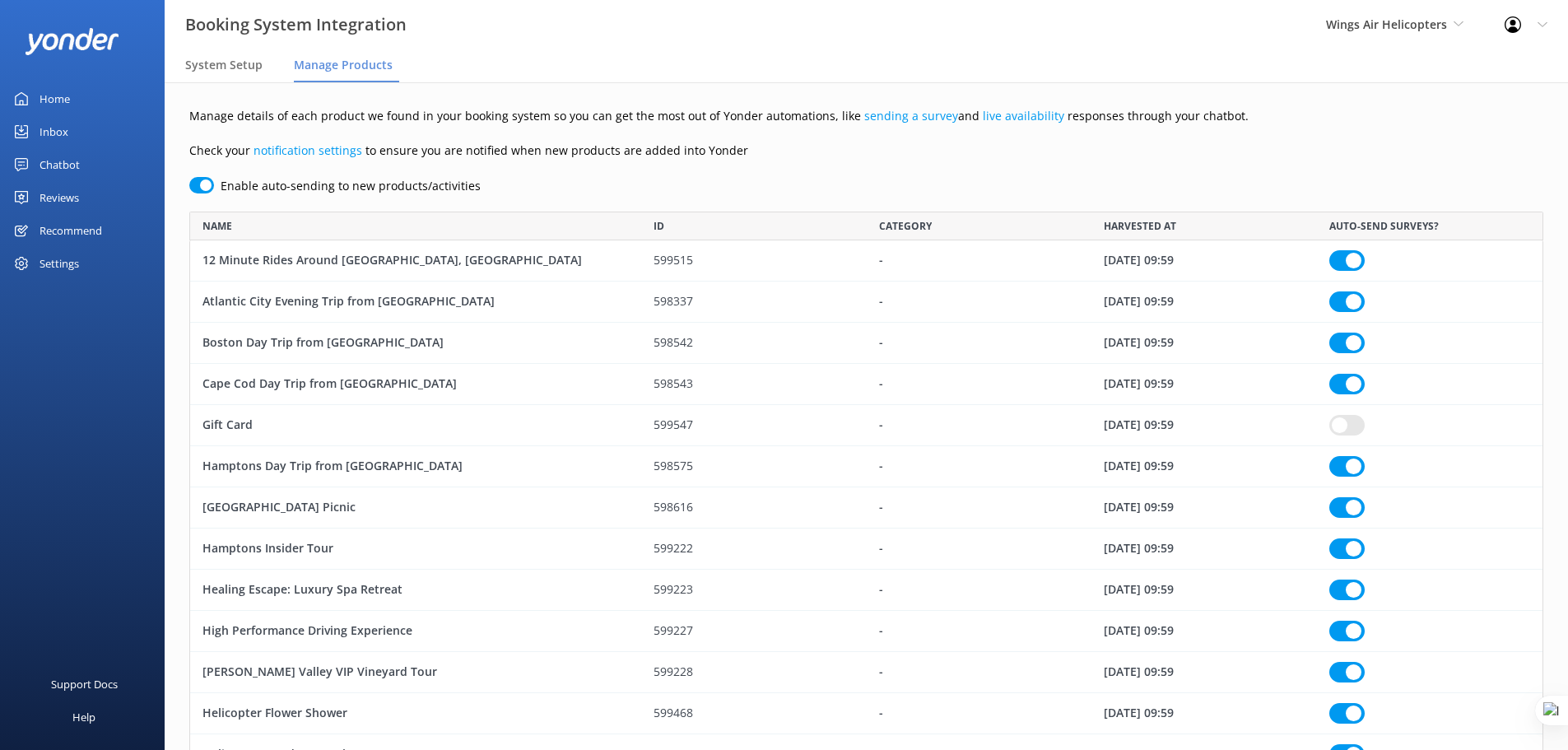
scroll to position [1622, 1342]
click at [231, 68] on span "System Setup" at bounding box center [223, 65] width 77 height 16
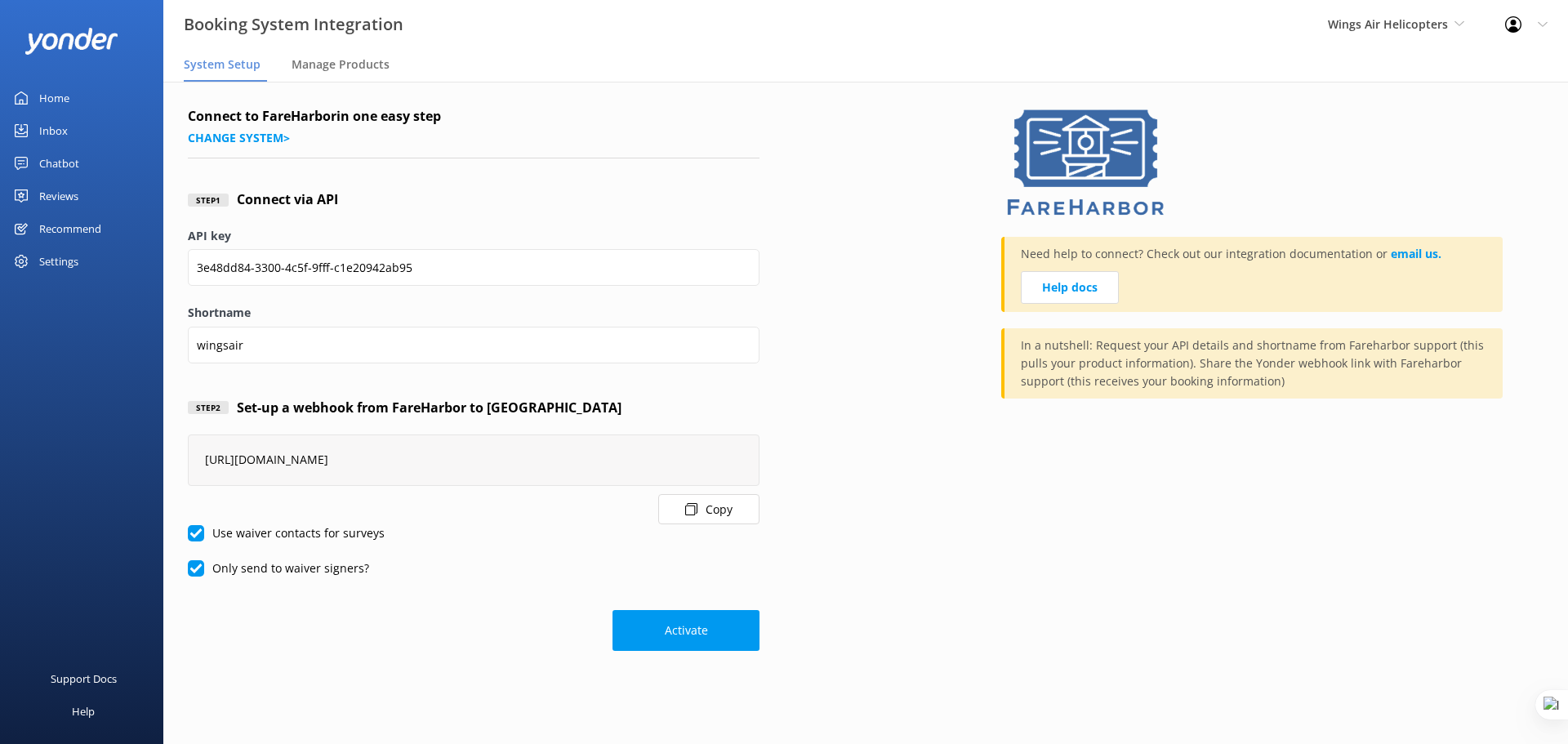
click at [191, 569] on input "Only send to waiver signers?" at bounding box center [196, 568] width 16 height 16
checkbox input "false"
click at [691, 630] on button "Activate" at bounding box center [686, 630] width 147 height 41
click at [71, 86] on link "Home" at bounding box center [81, 97] width 164 height 33
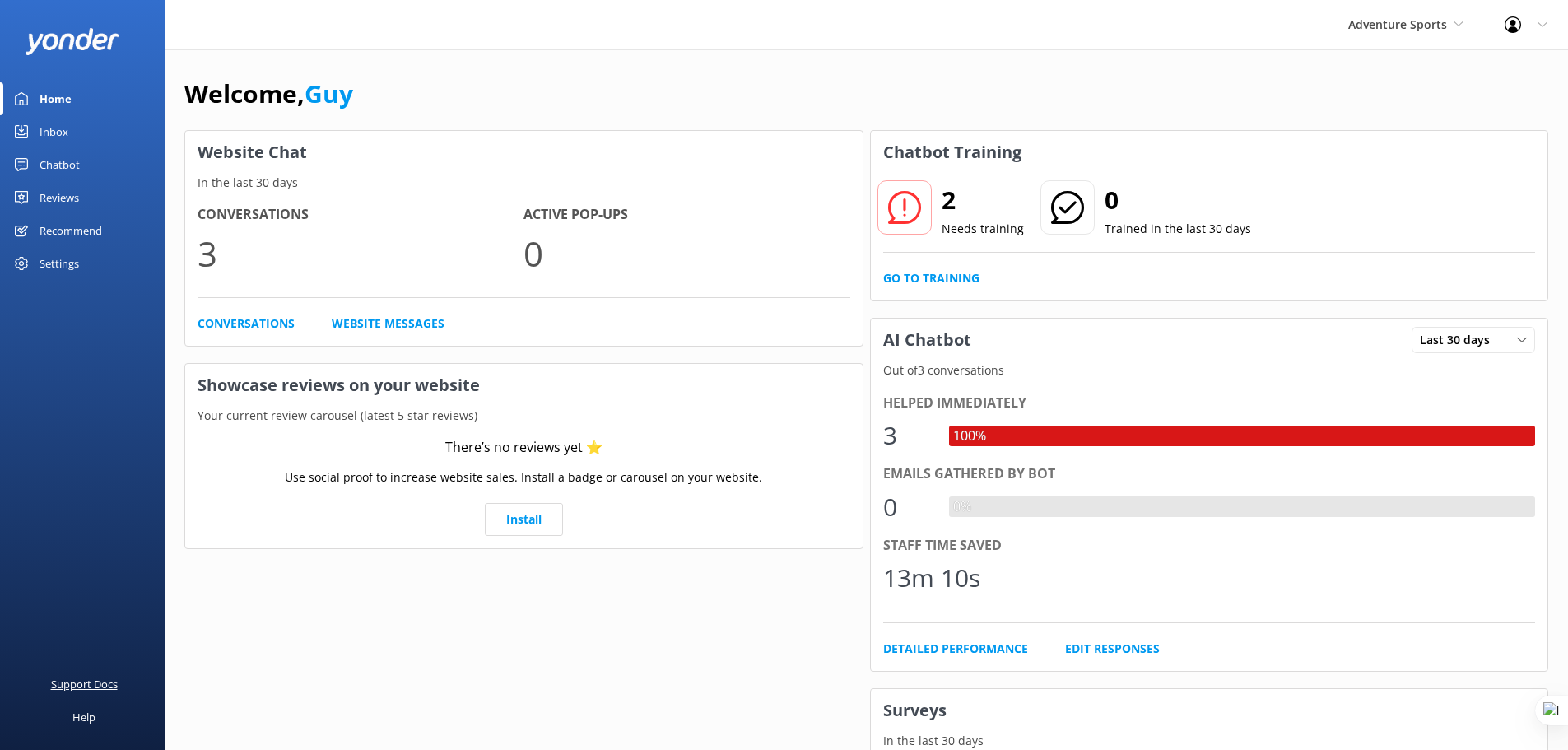
click at [93, 681] on div "Support Docs" at bounding box center [84, 683] width 67 height 33
click at [1544, 19] on div "Profile Settings Logout" at bounding box center [1526, 24] width 84 height 49
click at [1497, 68] on link "Profile Settings" at bounding box center [1486, 69] width 165 height 41
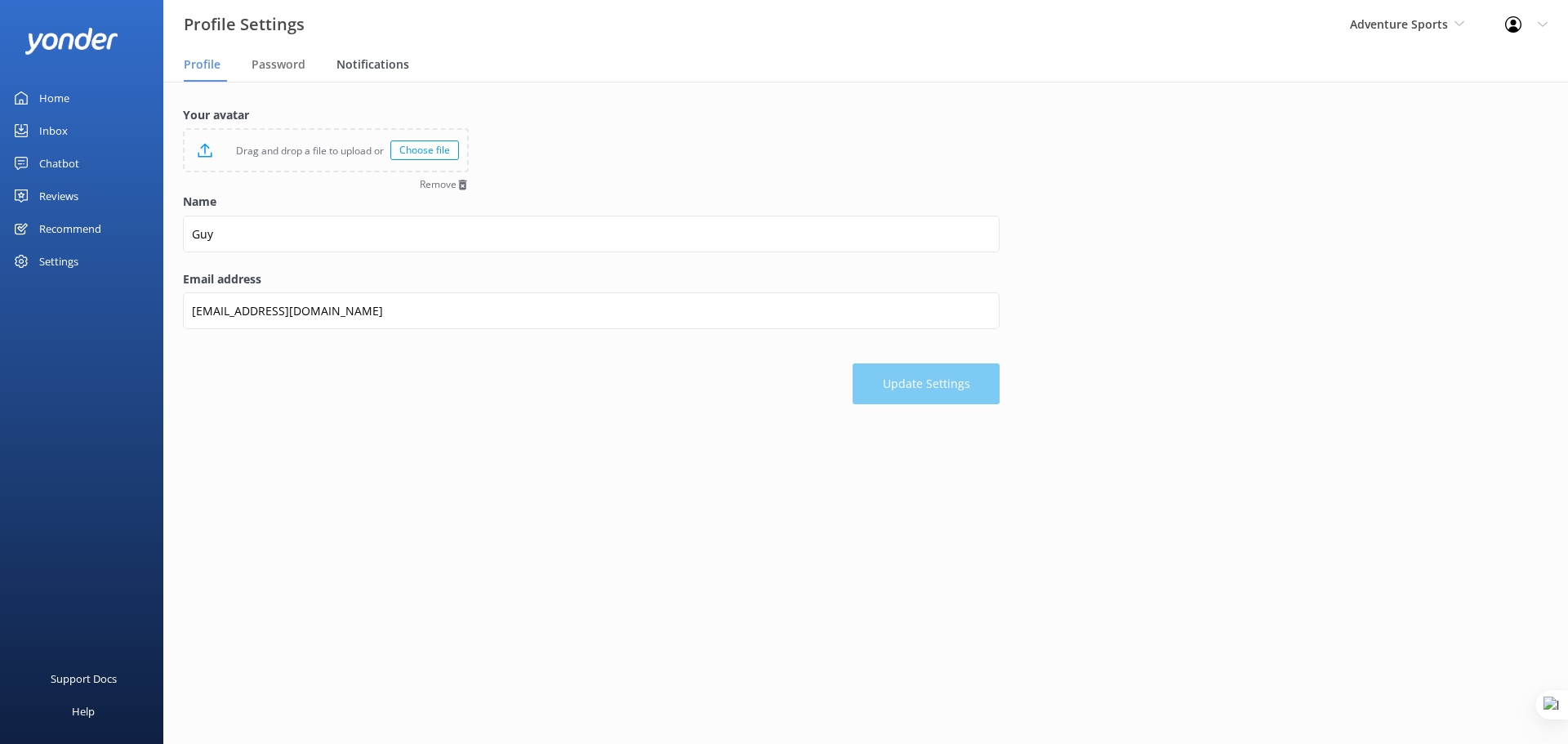
click at [342, 66] on span "Notifications" at bounding box center [372, 64] width 72 height 16
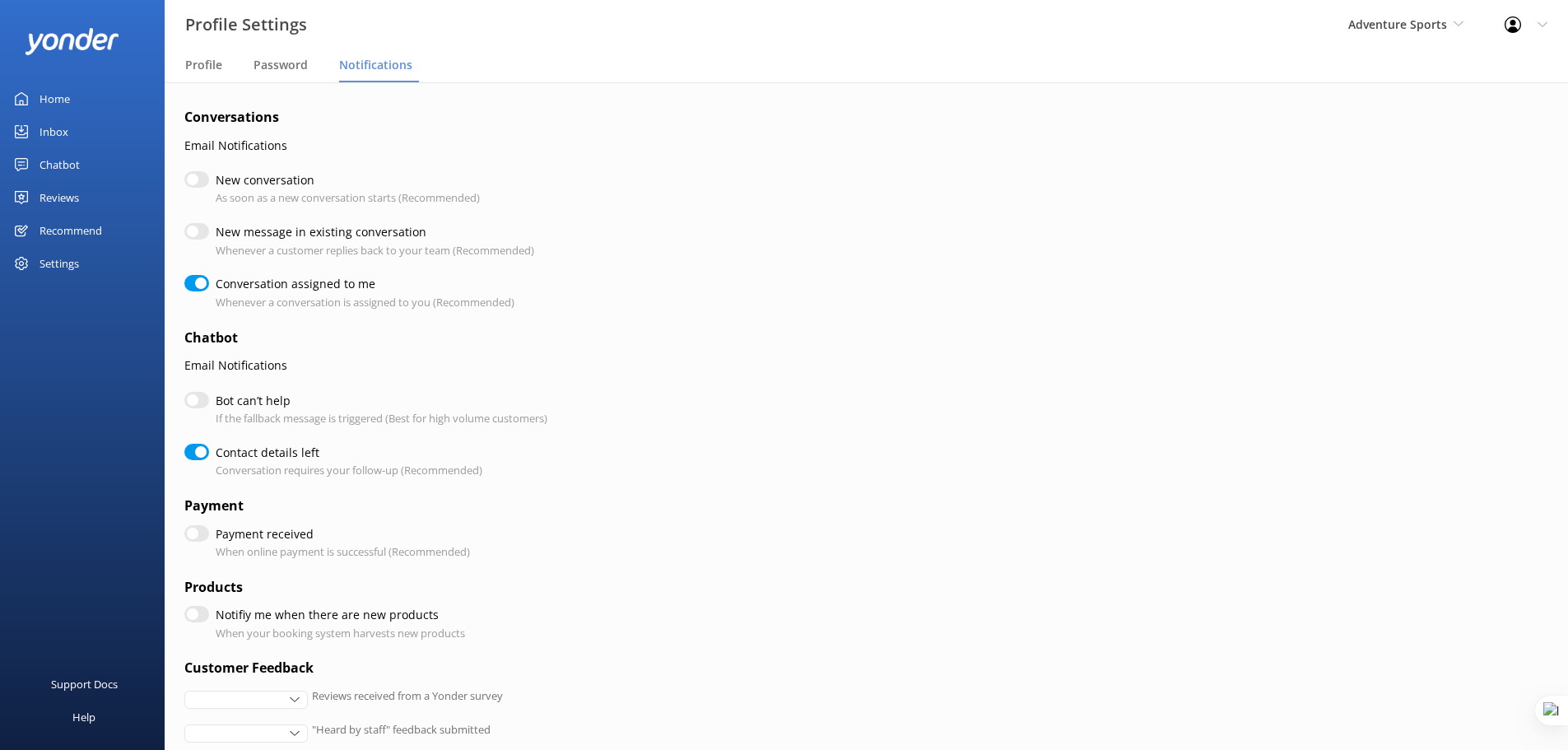
checkbox input "true"
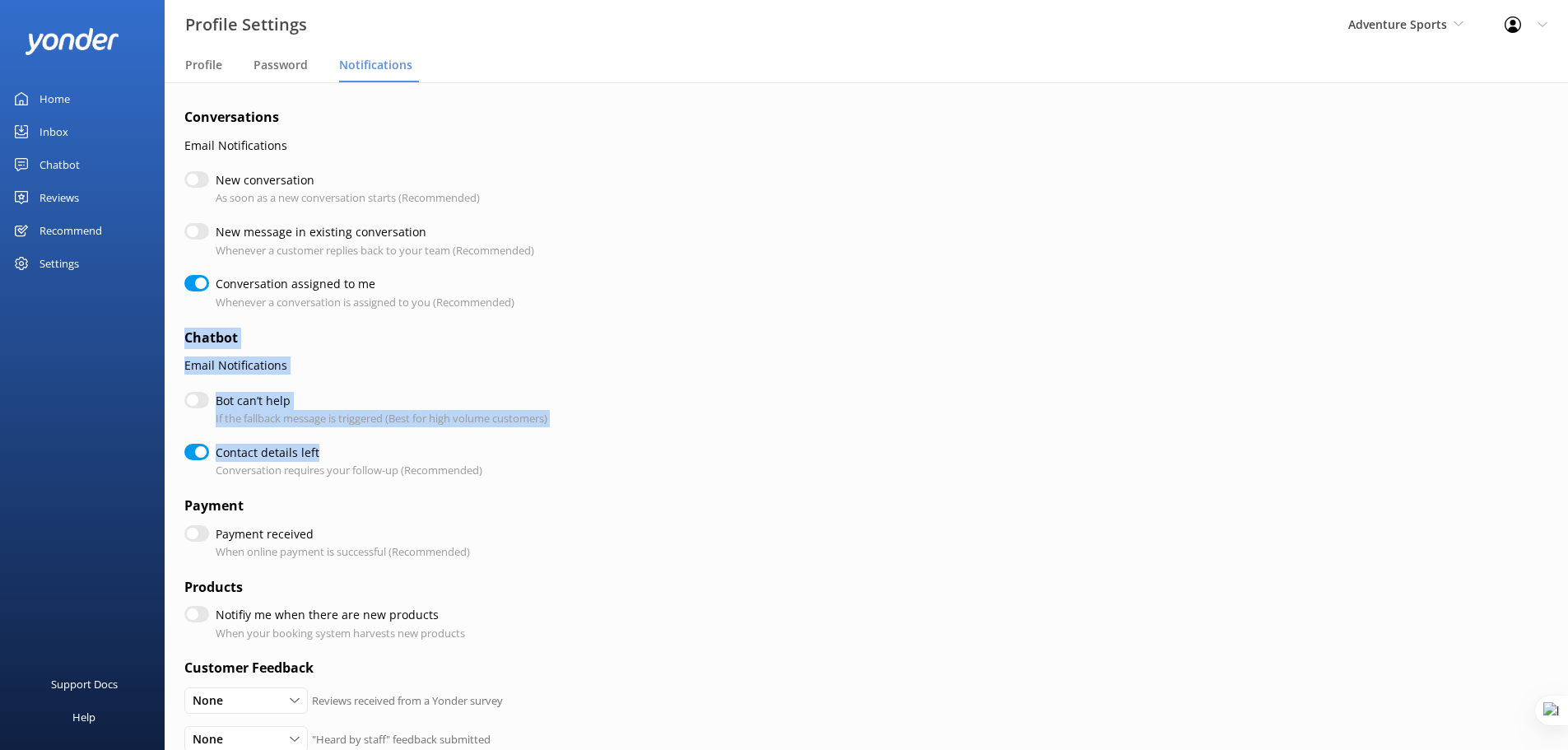
drag, startPoint x: 182, startPoint y: 338, endPoint x: 432, endPoint y: 455, distance: 276.2
click at [432, 455] on div "Conversations Email Notifications New conversation As soon as a new conversatio…" at bounding box center [866, 571] width 1403 height 978
click at [317, 376] on form "Conversations Email Notifications New conversation As soon as a new conversatio…" at bounding box center [595, 567] width 823 height 920
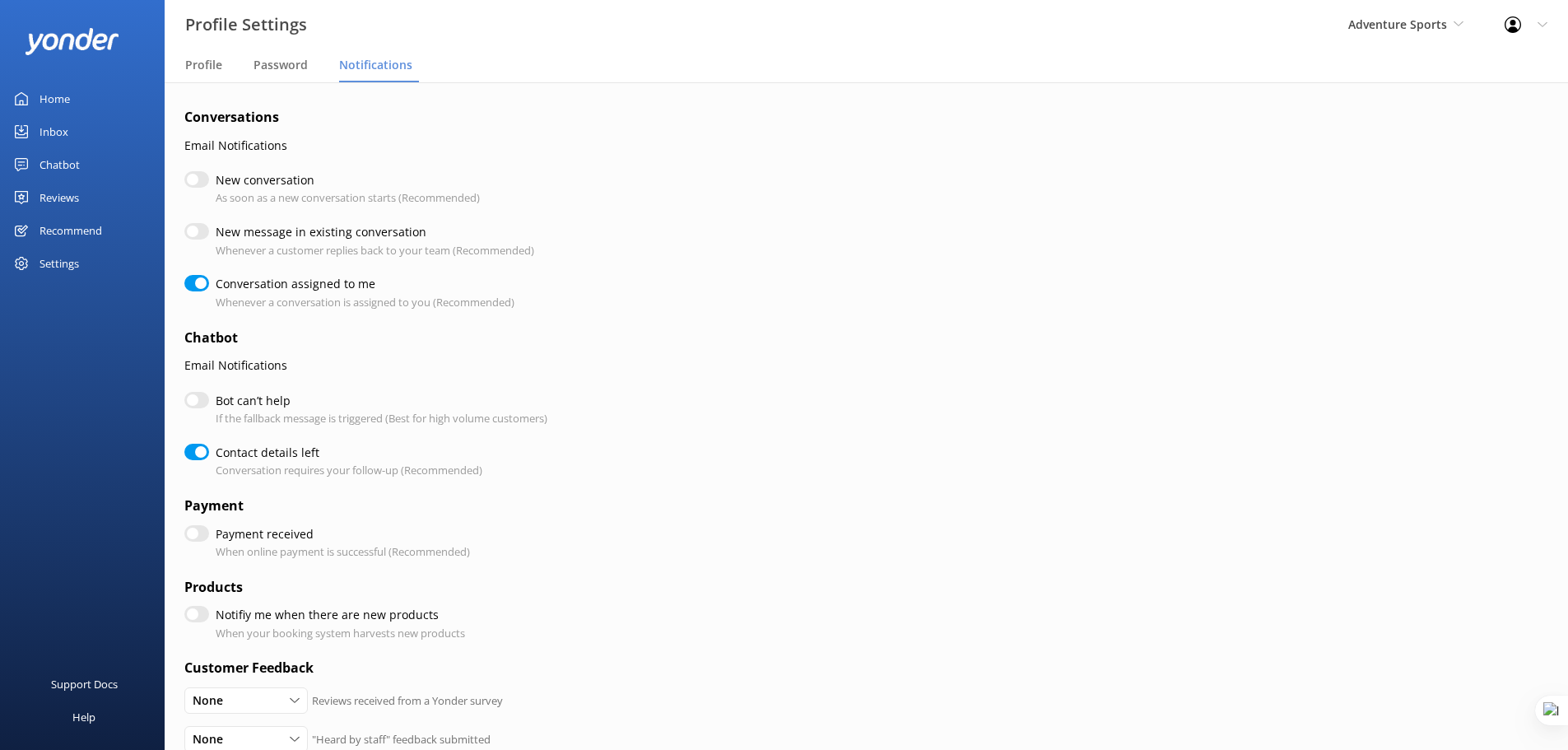
click at [200, 401] on input "Bot can’t help" at bounding box center [196, 400] width 25 height 16
checkbox input "true"
click at [196, 400] on input "Bot can’t help" at bounding box center [196, 400] width 25 height 16
checkbox input "false"
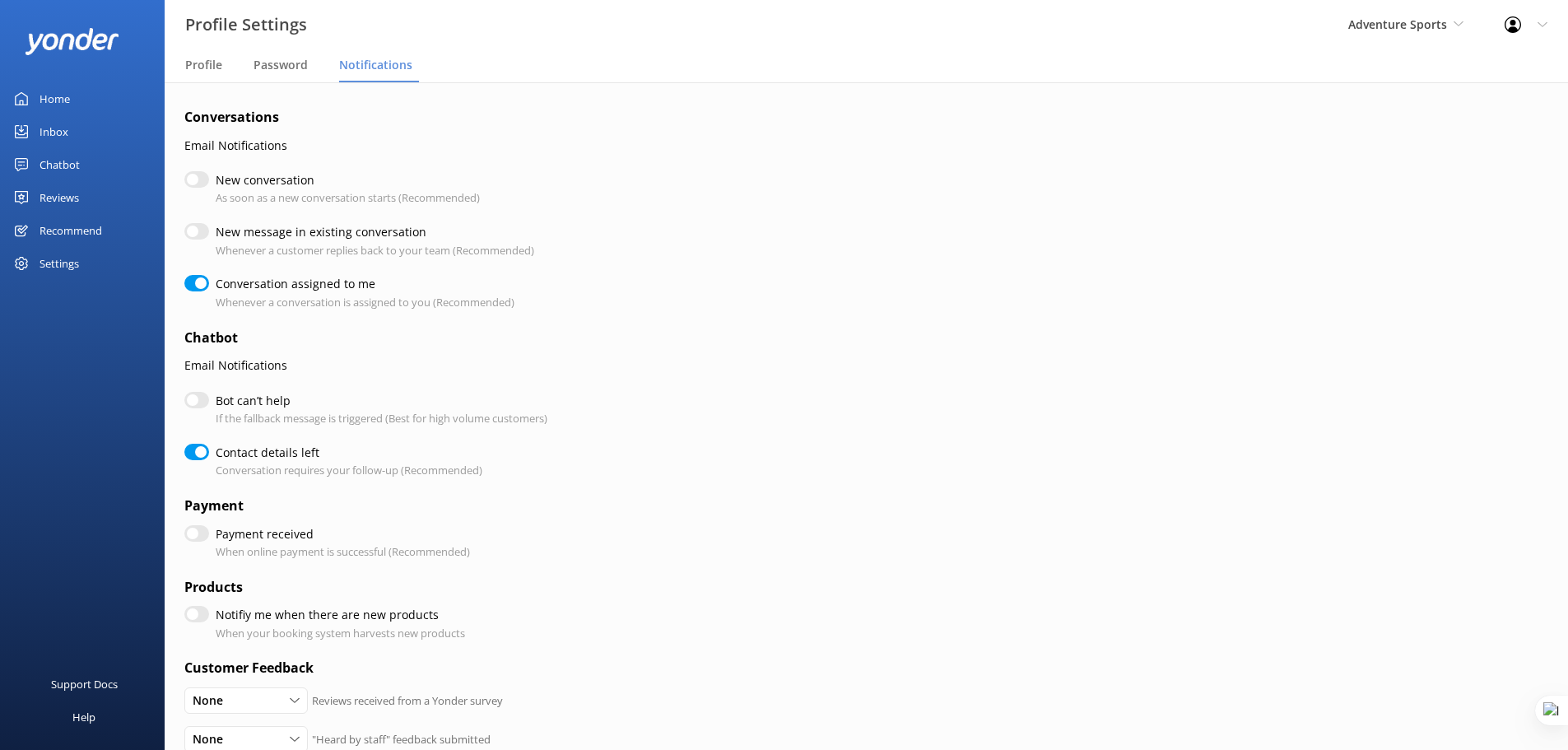
checkbox input "true"
click at [193, 179] on input "New conversation" at bounding box center [196, 179] width 25 height 16
checkbox input "true"
click at [193, 179] on input "New conversation" at bounding box center [196, 179] width 25 height 16
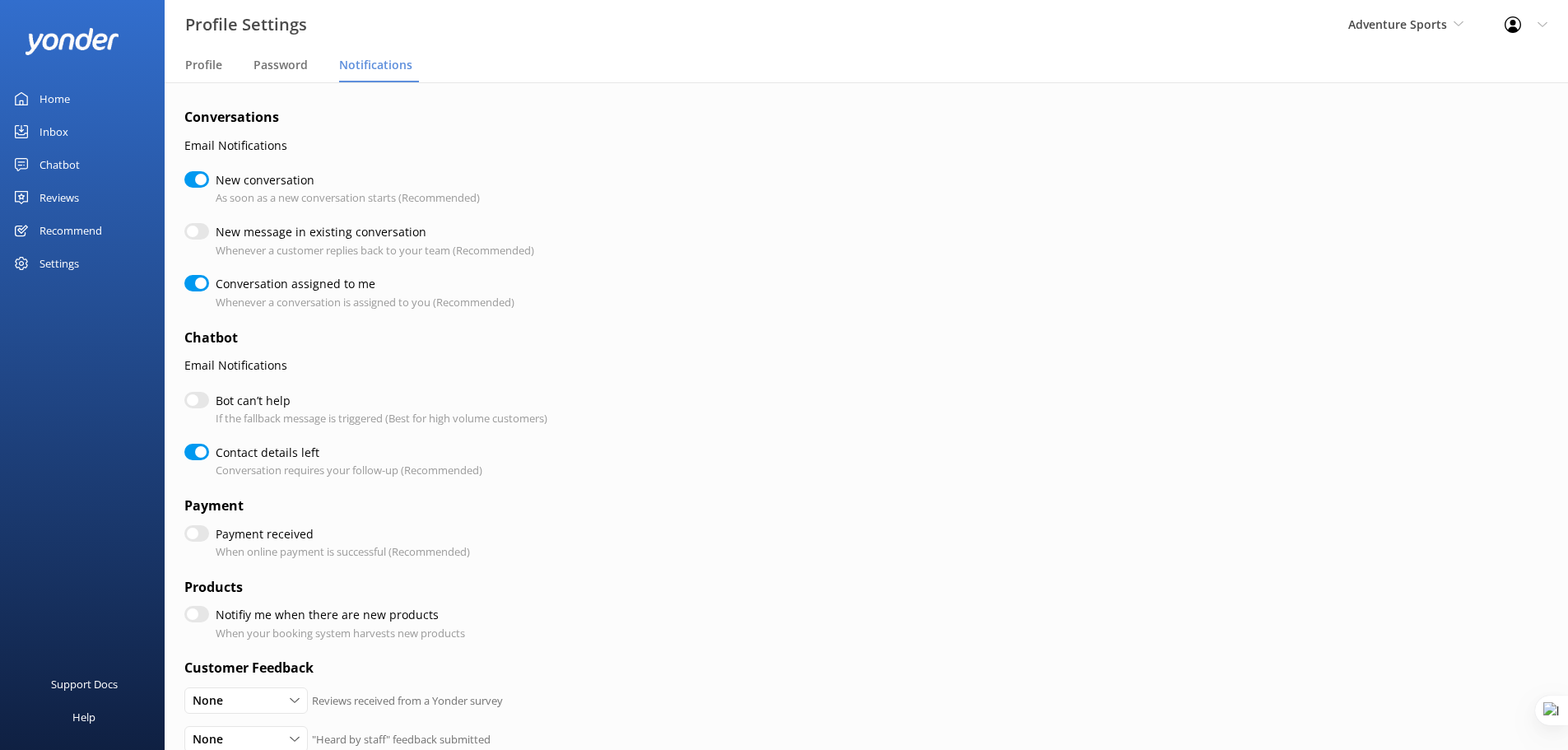
checkbox input "false"
checkbox input "true"
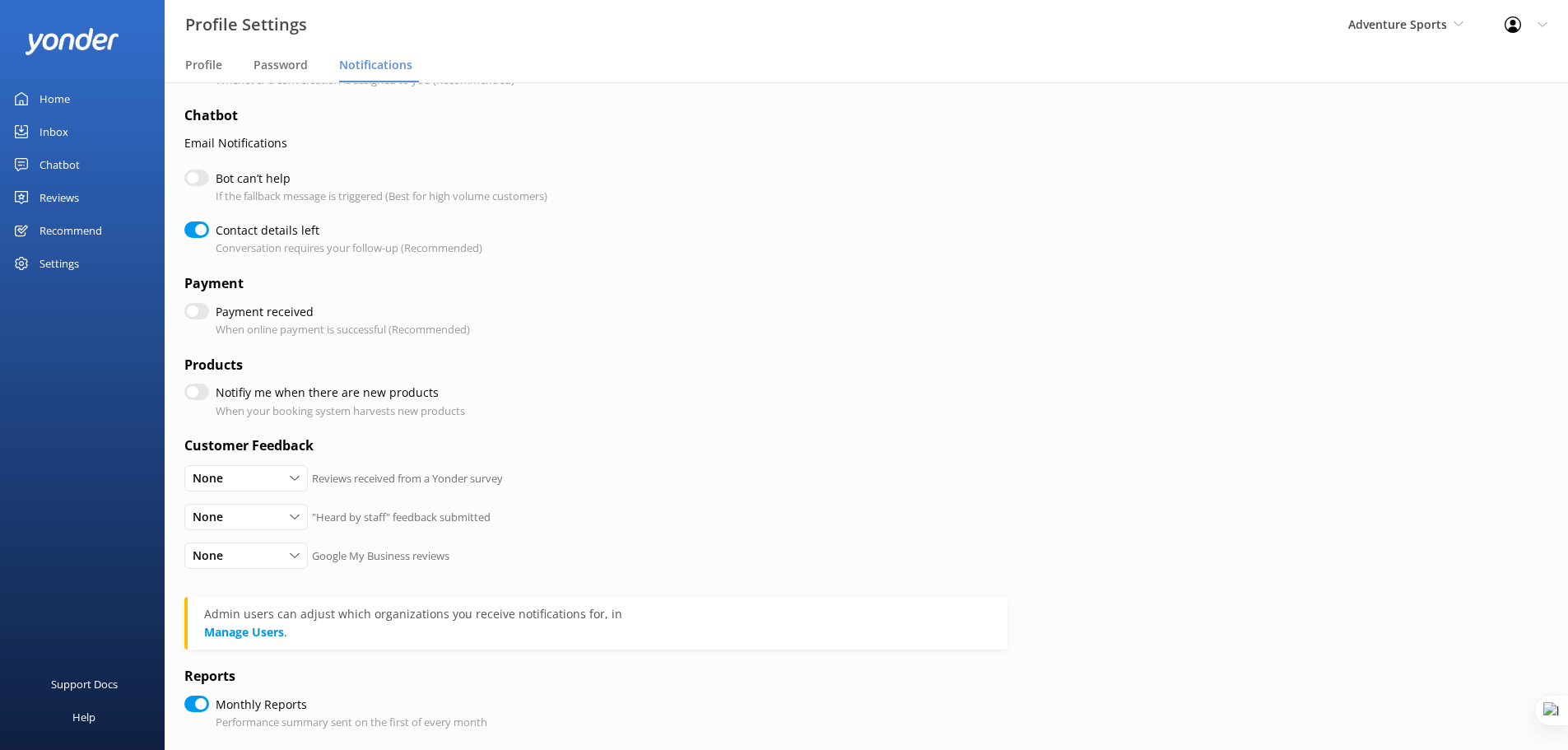
scroll to position [226, 0]
click at [198, 390] on input "Notifiy me when there are new products" at bounding box center [196, 387] width 25 height 16
checkbox input "true"
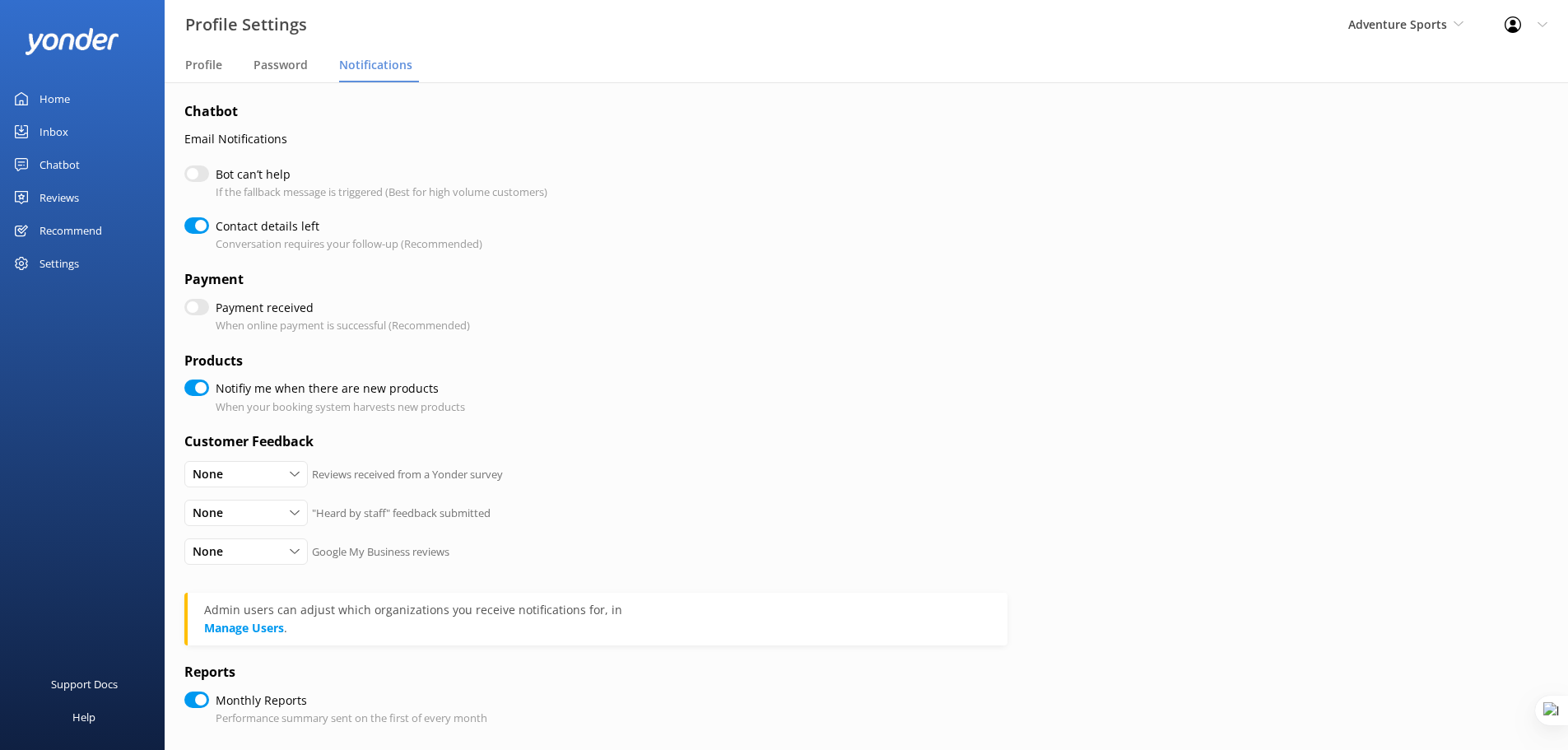
checkbox input "true"
click at [198, 390] on input "Notifiy me when there are new products" at bounding box center [196, 387] width 25 height 16
checkbox input "false"
checkbox input "true"
click at [72, 168] on div "Chatbot" at bounding box center [60, 164] width 40 height 33
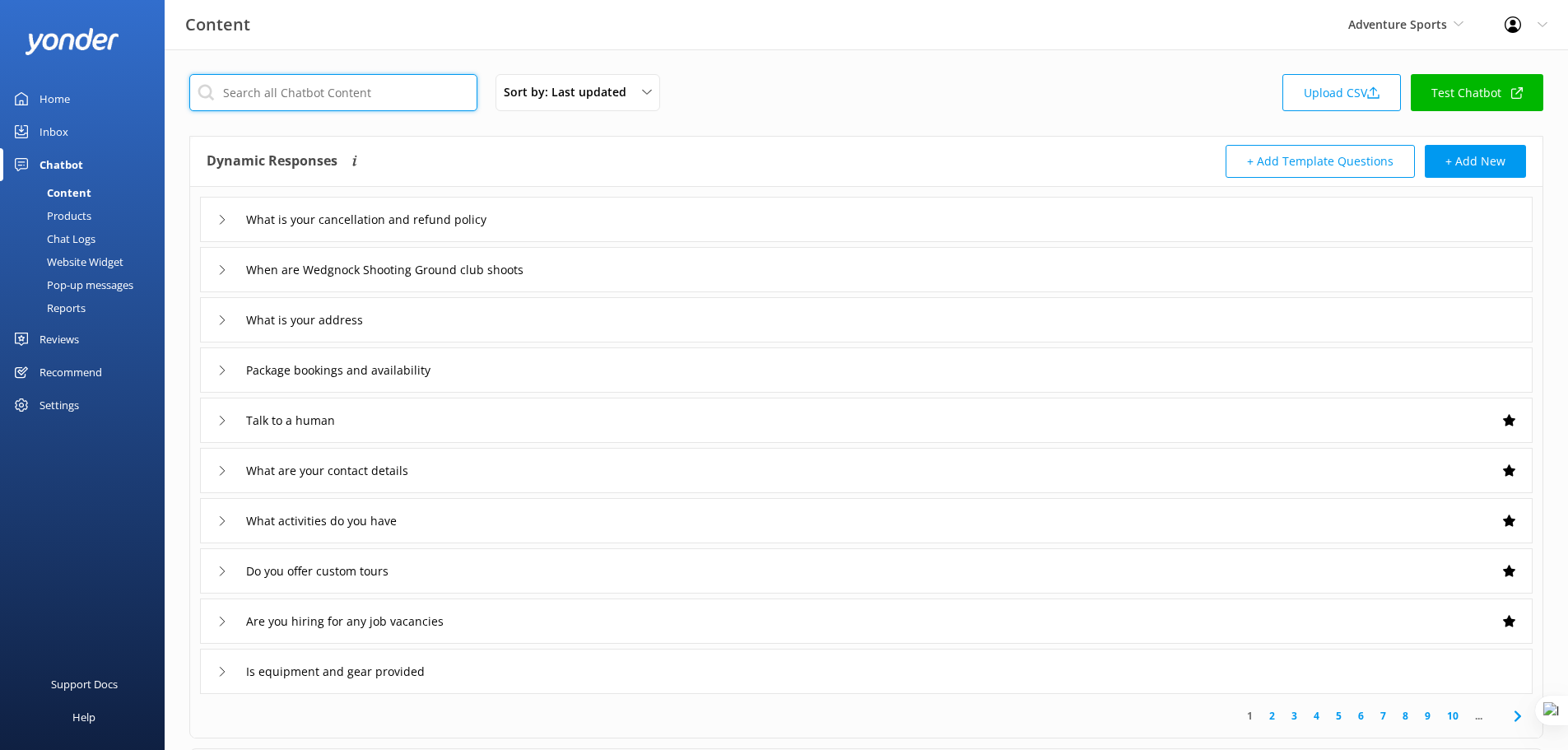
click at [328, 94] on input "text" at bounding box center [333, 92] width 288 height 37
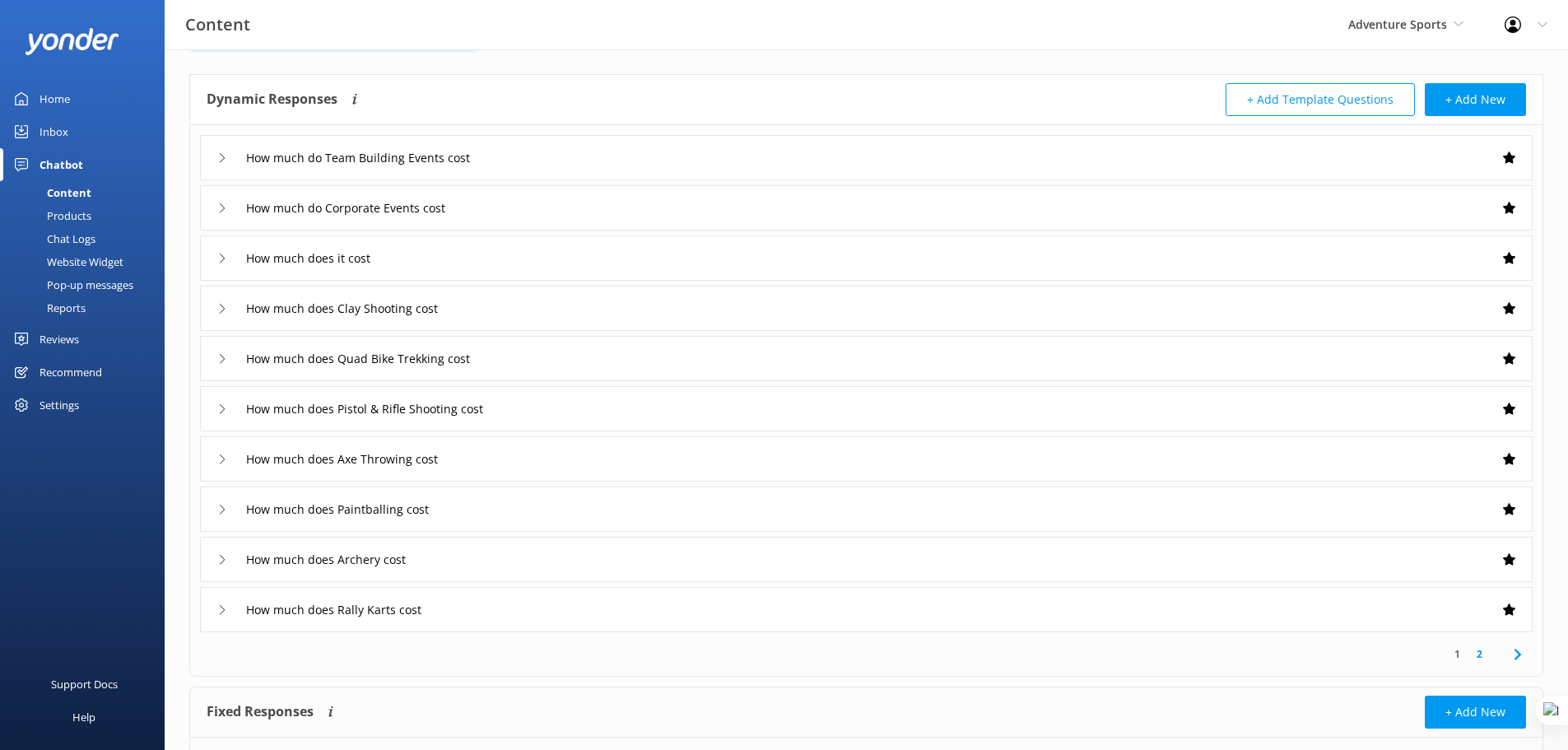
scroll to position [103, 0]
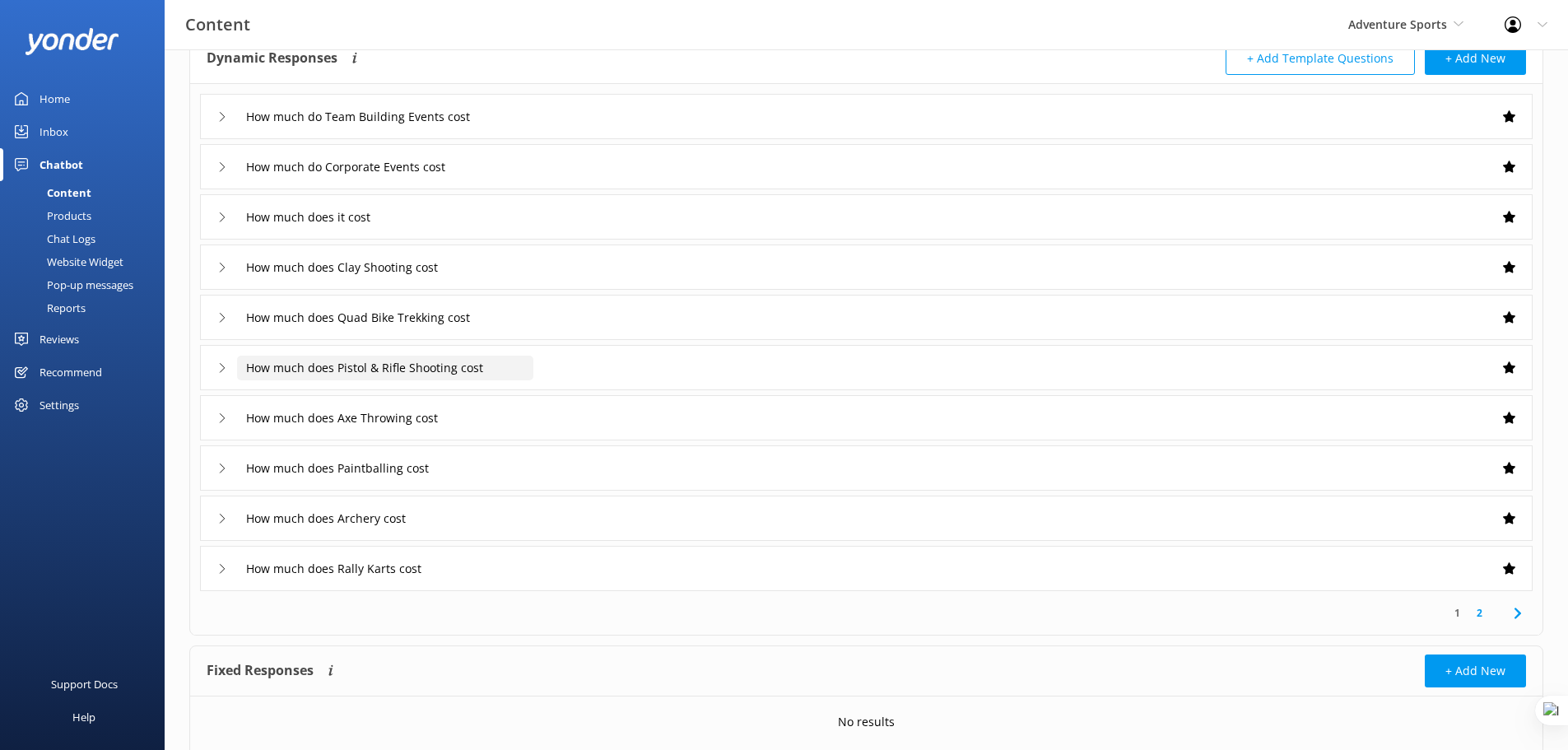
type input "cost"
click at [533, 368] on input "How much does Pistol & Rifle Shooting cost" at bounding box center [385, 368] width 296 height 25
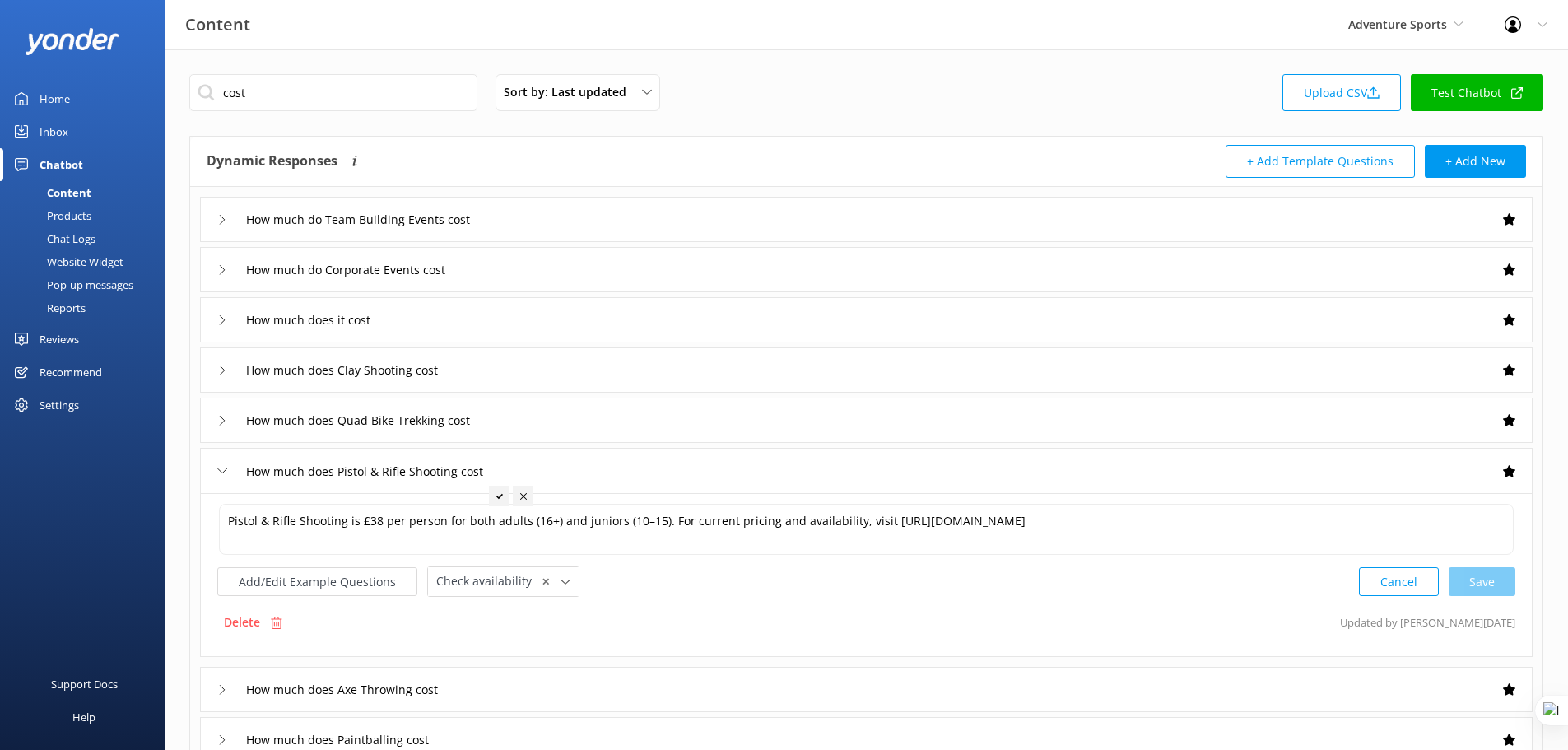
click at [1525, 25] on div at bounding box center [1518, 24] width 26 height 16
click at [1489, 69] on link "Profile Settings" at bounding box center [1486, 69] width 165 height 41
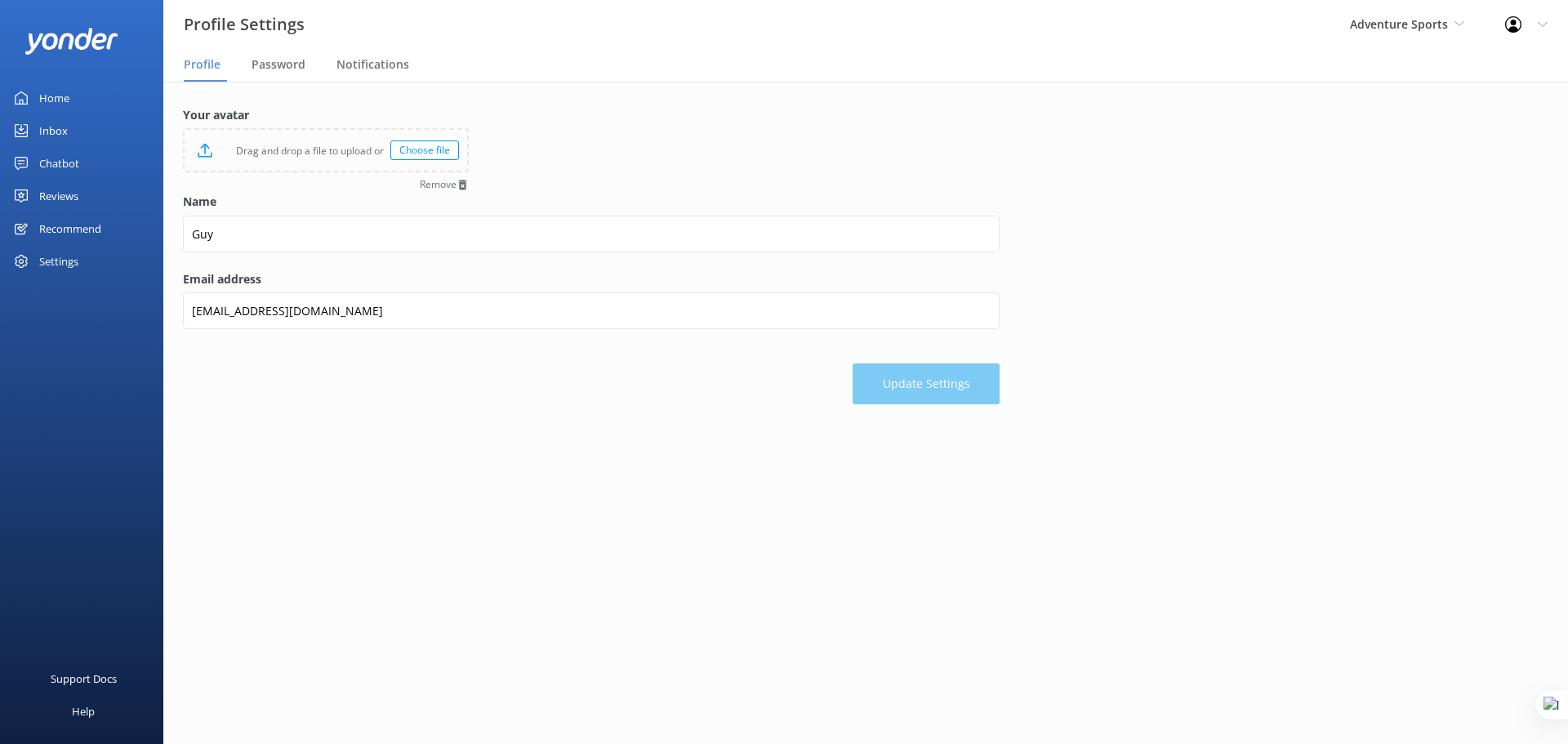
click at [398, 43] on div "Profile Settings Adventure Sports Yonder demo Musket Cove Island Resort & Marin…" at bounding box center [784, 24] width 1568 height 49
click at [386, 62] on span "Notifications" at bounding box center [372, 64] width 72 height 16
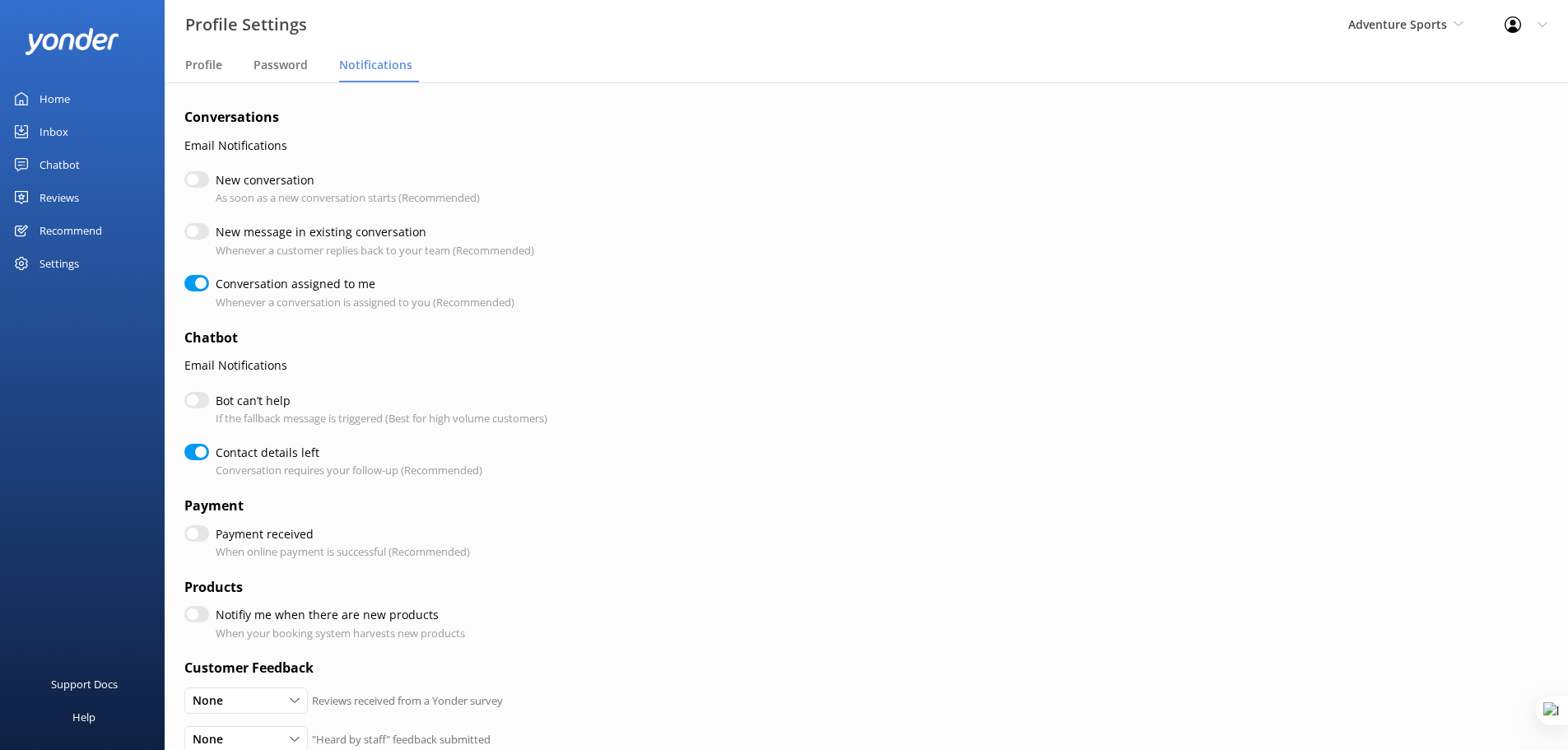
click at [56, 133] on div "Inbox" at bounding box center [54, 131] width 29 height 33
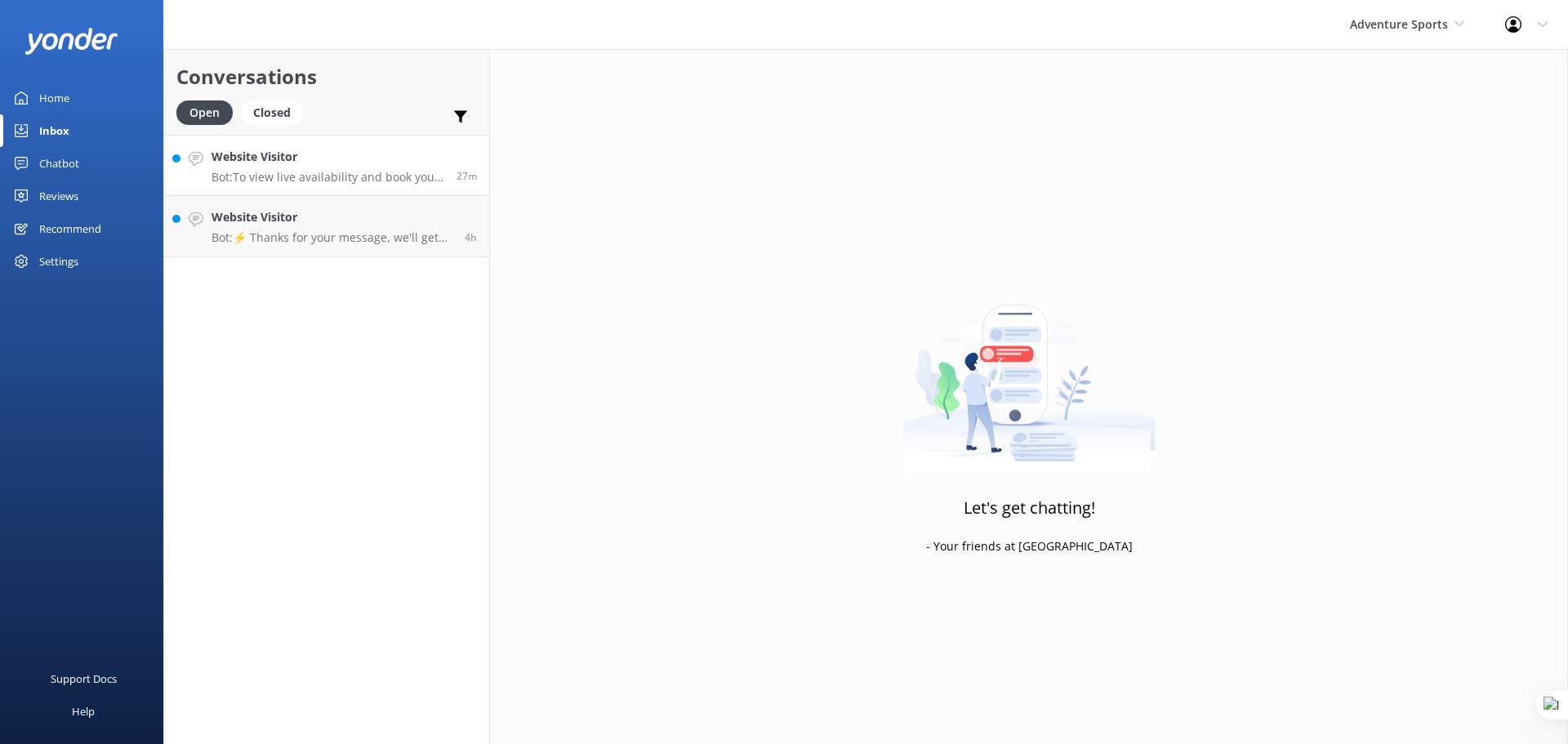
click at [341, 183] on p "Bot: To view live availability and book your tour, please visit https://farehar…" at bounding box center [327, 177] width 233 height 15
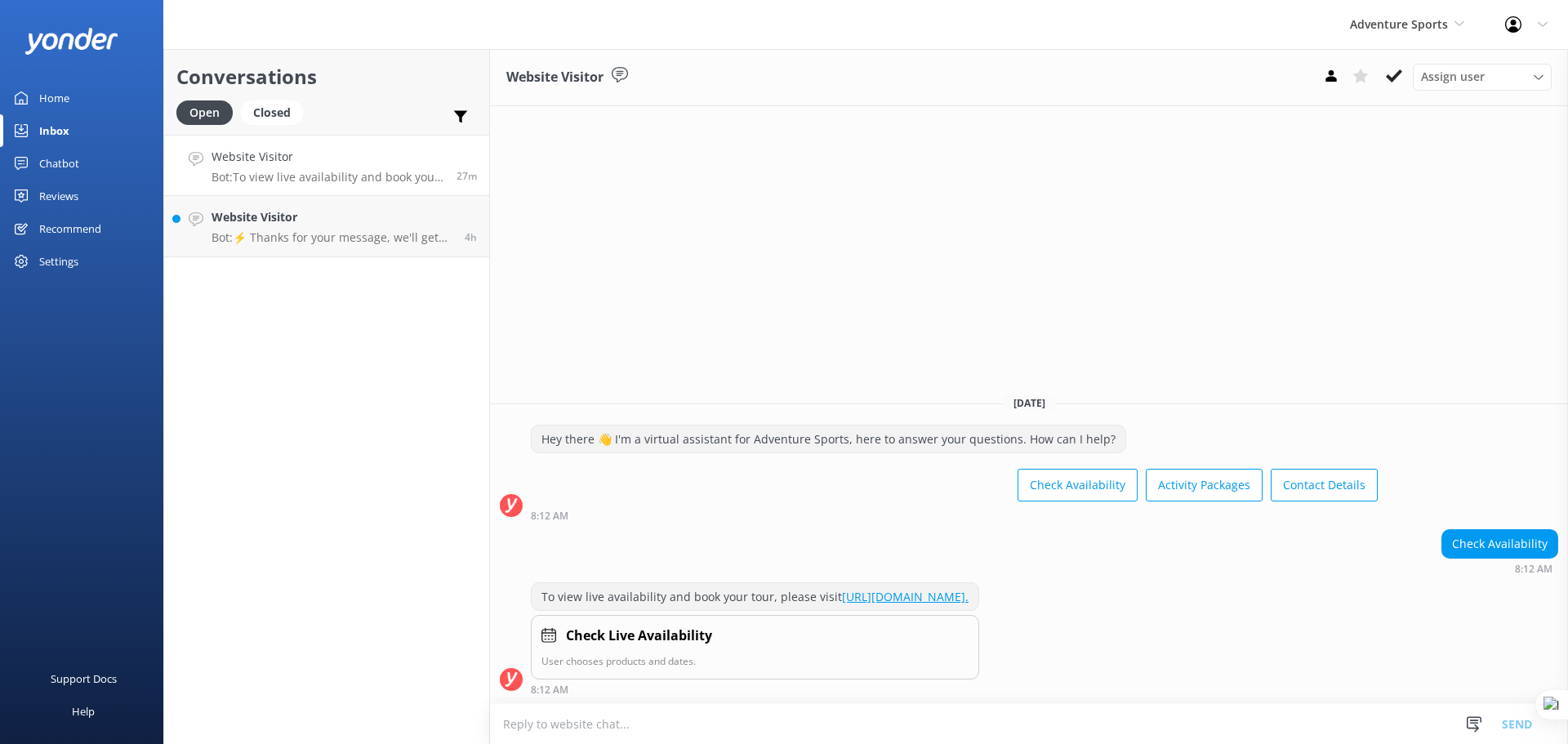
drag, startPoint x: 833, startPoint y: 599, endPoint x: 1245, endPoint y: 602, distance: 412.0
click at [979, 602] on div "To view live availability and book your tour, please visit https://fareharbor.c…" at bounding box center [755, 597] width 447 height 28
click at [979, 601] on div "To view live availability and book your tour, please visit https://fareharbor.c…" at bounding box center [755, 597] width 447 height 28
click at [666, 730] on textarea at bounding box center [1029, 723] width 1078 height 40
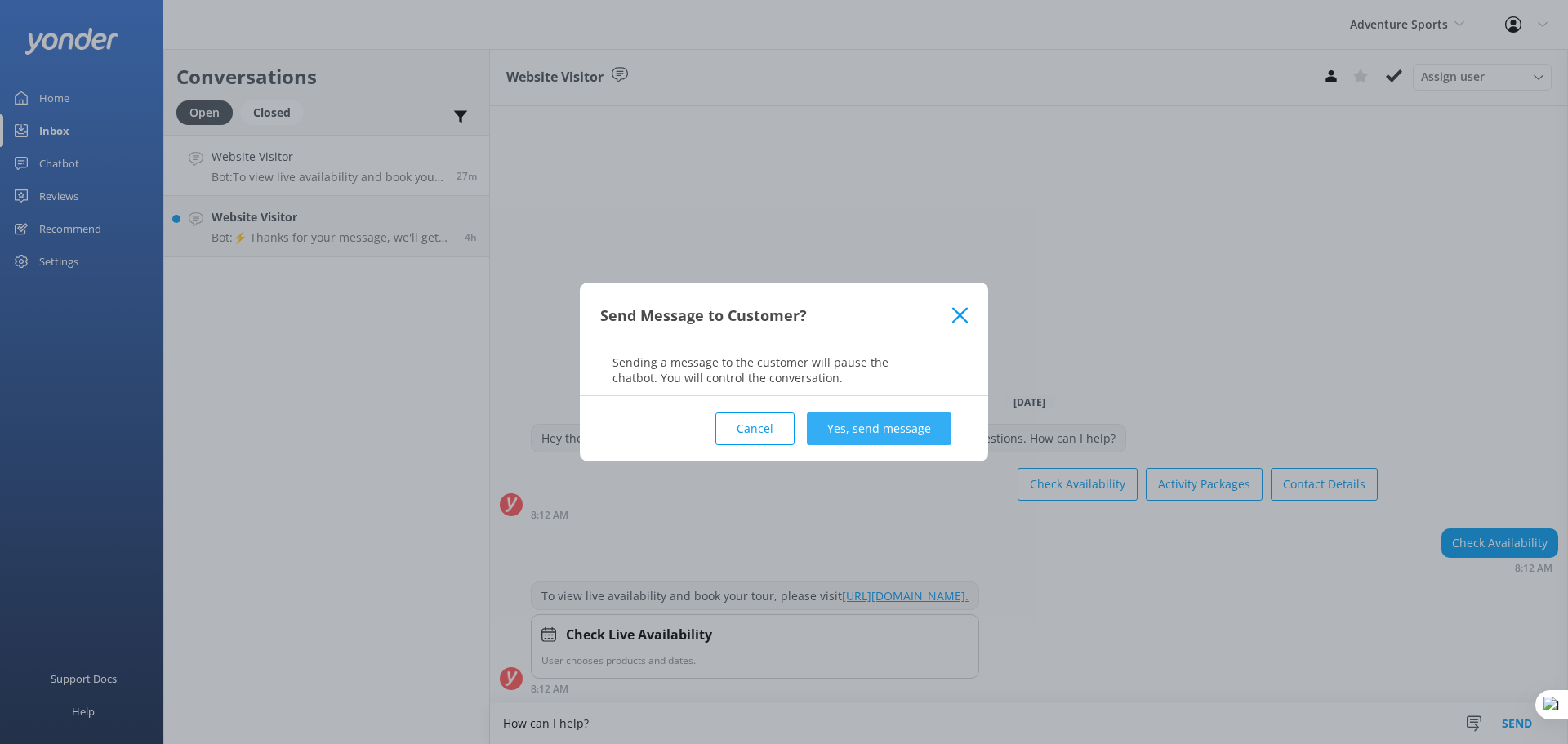
type textarea "How can I help?"
click at [914, 422] on button "Yes, send message" at bounding box center [879, 429] width 145 height 33
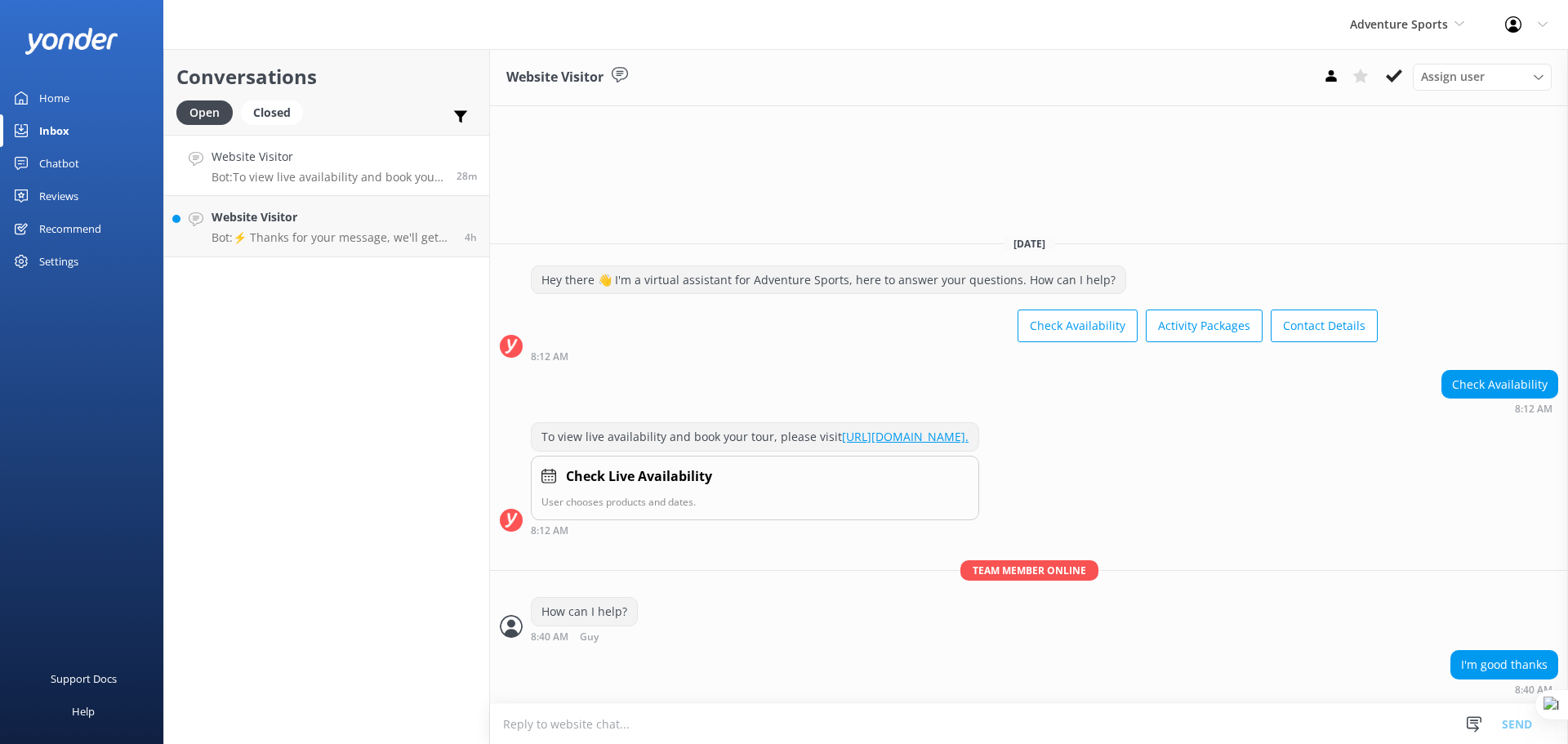
click at [327, 141] on link "Website Visitor Bot: To view live availability and book your tour, please visit…" at bounding box center [327, 166] width 326 height 62
click at [1393, 75] on icon at bounding box center [1394, 75] width 16 height 16
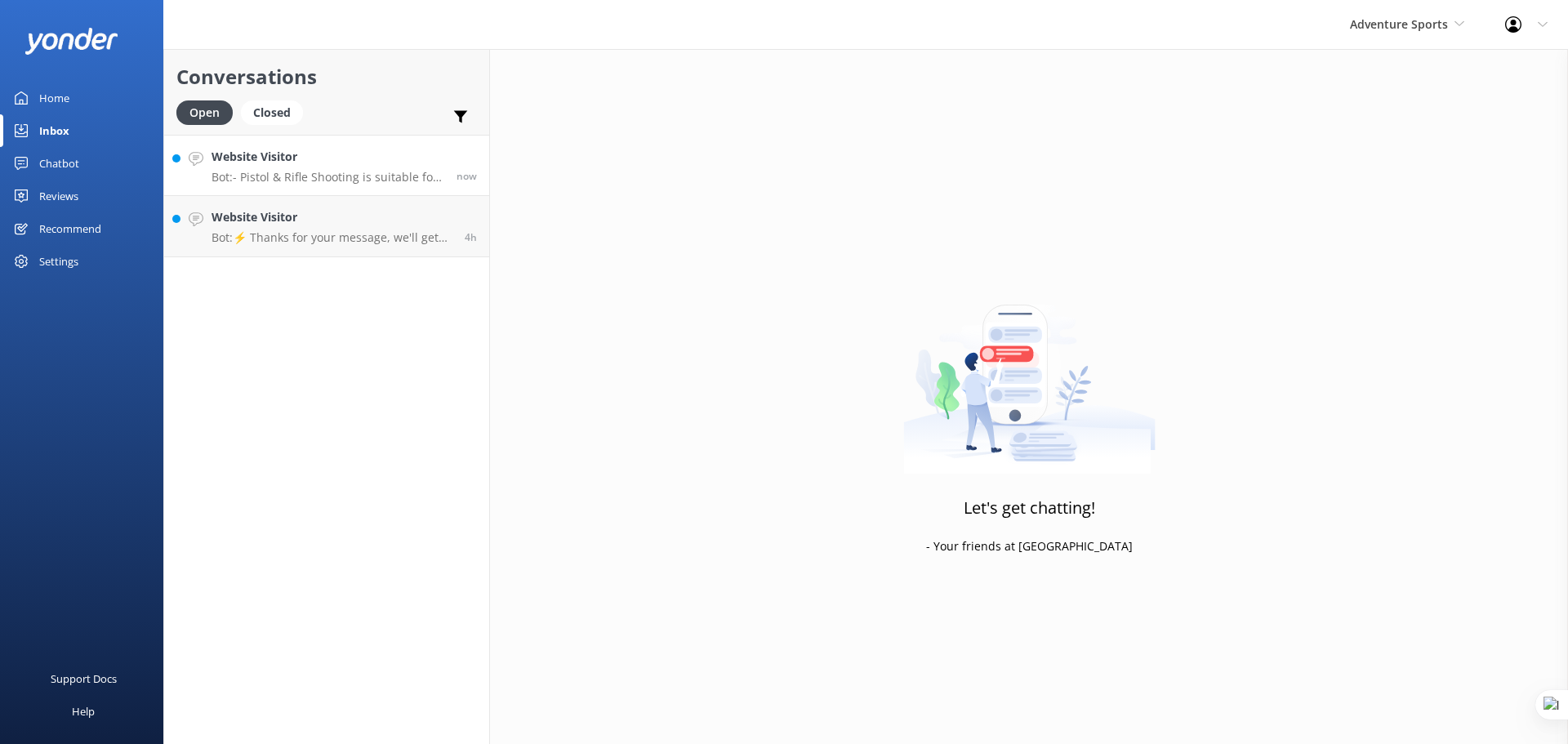
click at [279, 169] on div "Website Visitor Bot: - Pistol & Rifle Shooting is suitable for ages 10 and up. …" at bounding box center [327, 165] width 233 height 35
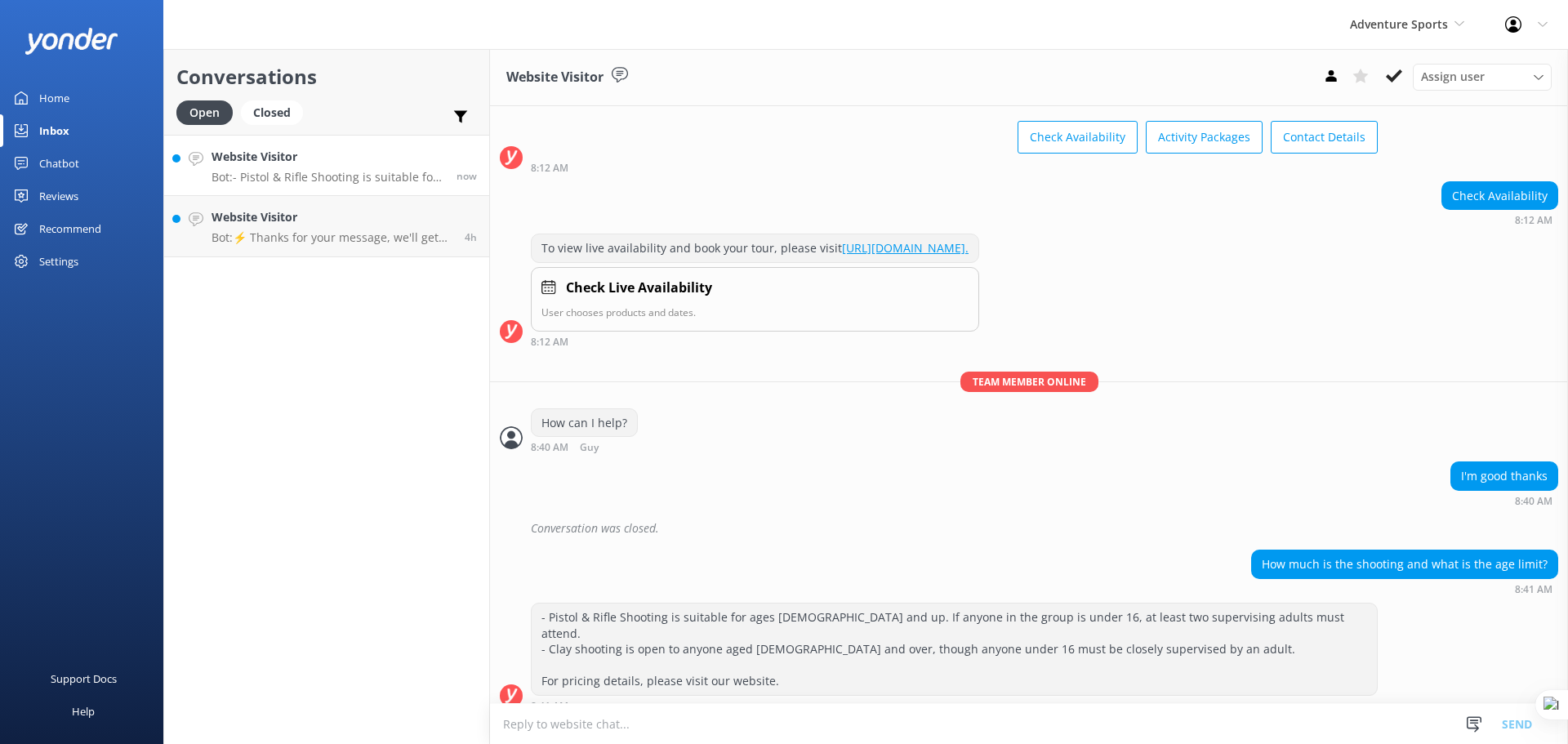
scroll to position [1, 0]
click at [738, 724] on textarea at bounding box center [1029, 723] width 1078 height 40
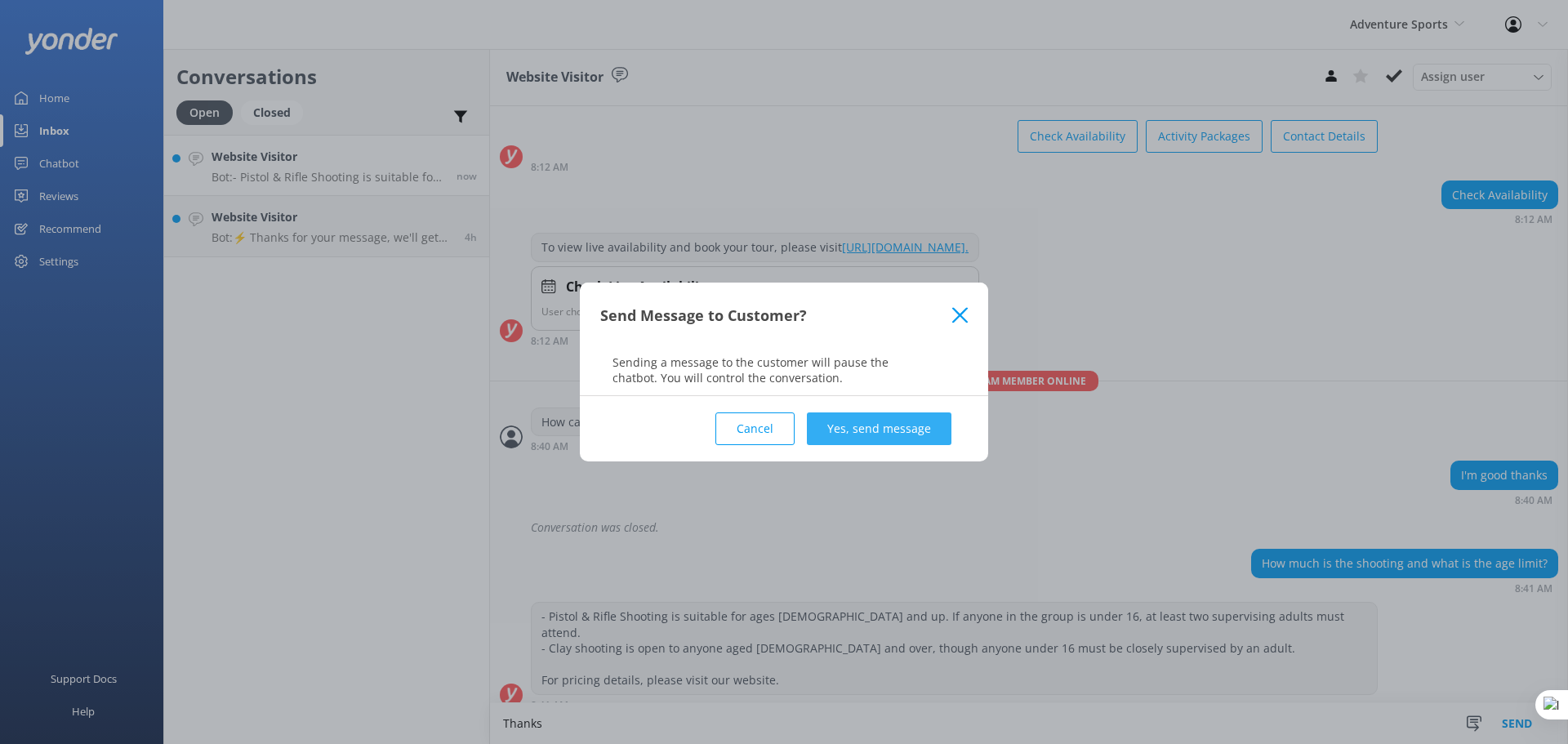
type textarea "Thanks"
click at [911, 430] on button "Yes, send message" at bounding box center [879, 429] width 145 height 33
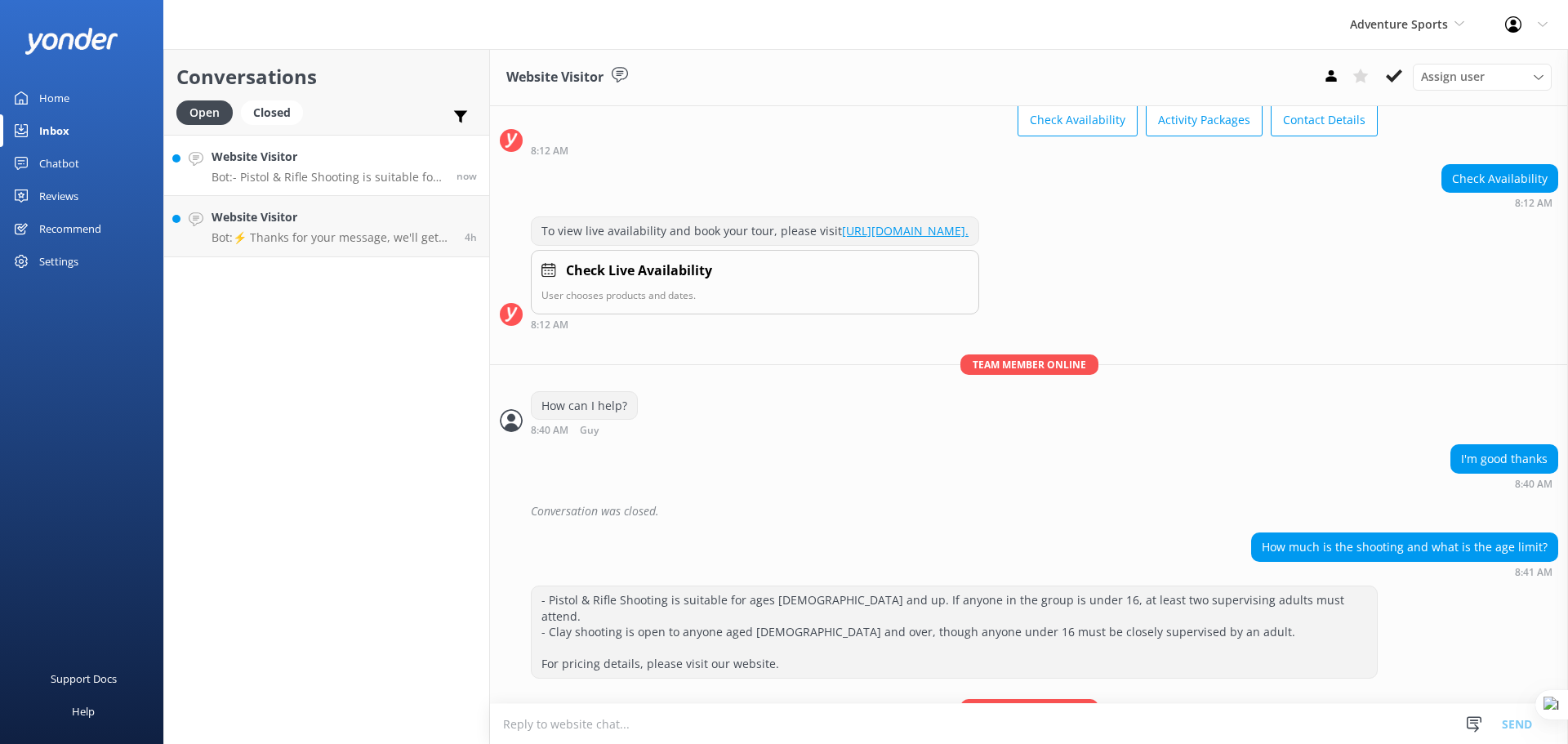
scroll to position [160, 0]
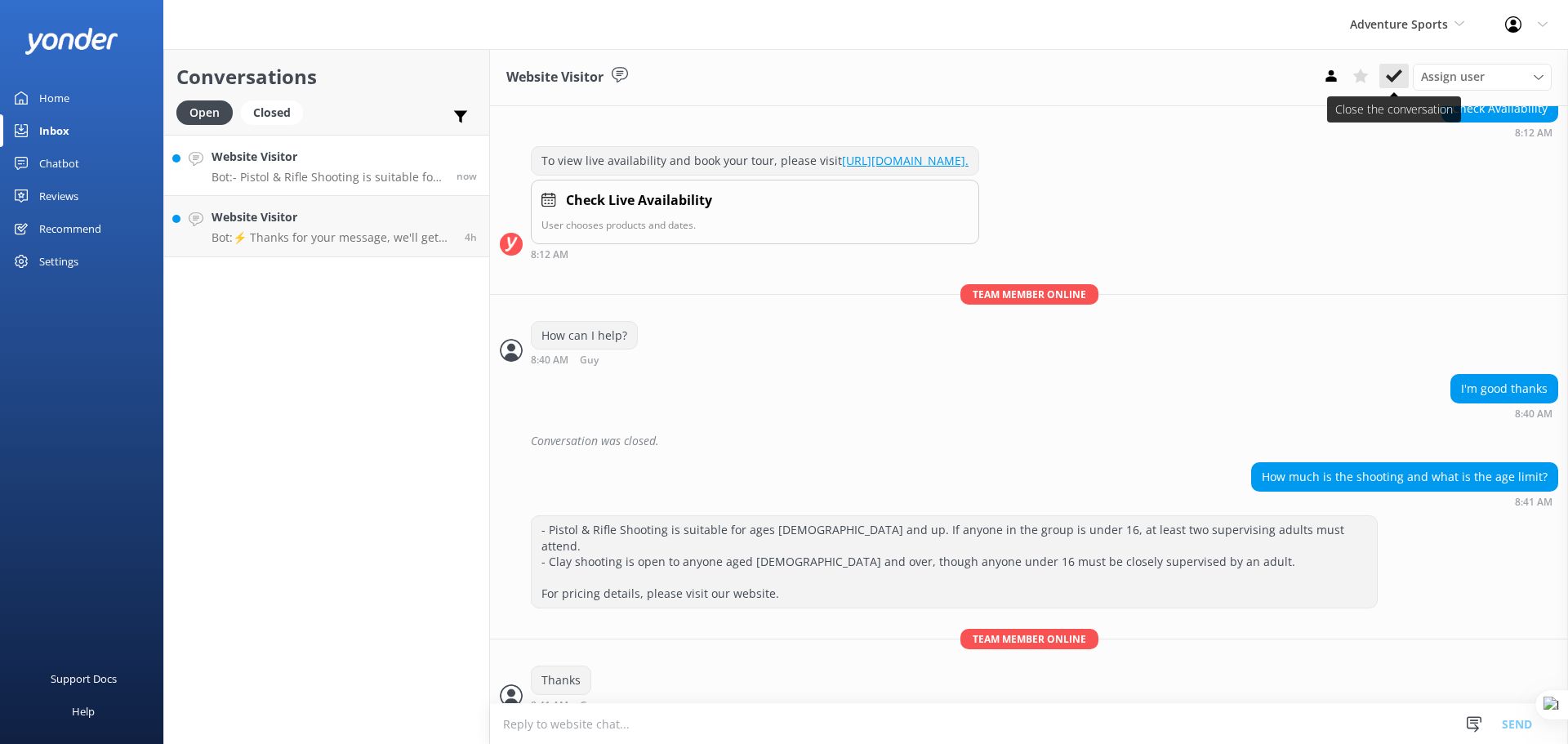
click at [1392, 75] on icon at bounding box center [1394, 75] width 16 height 16
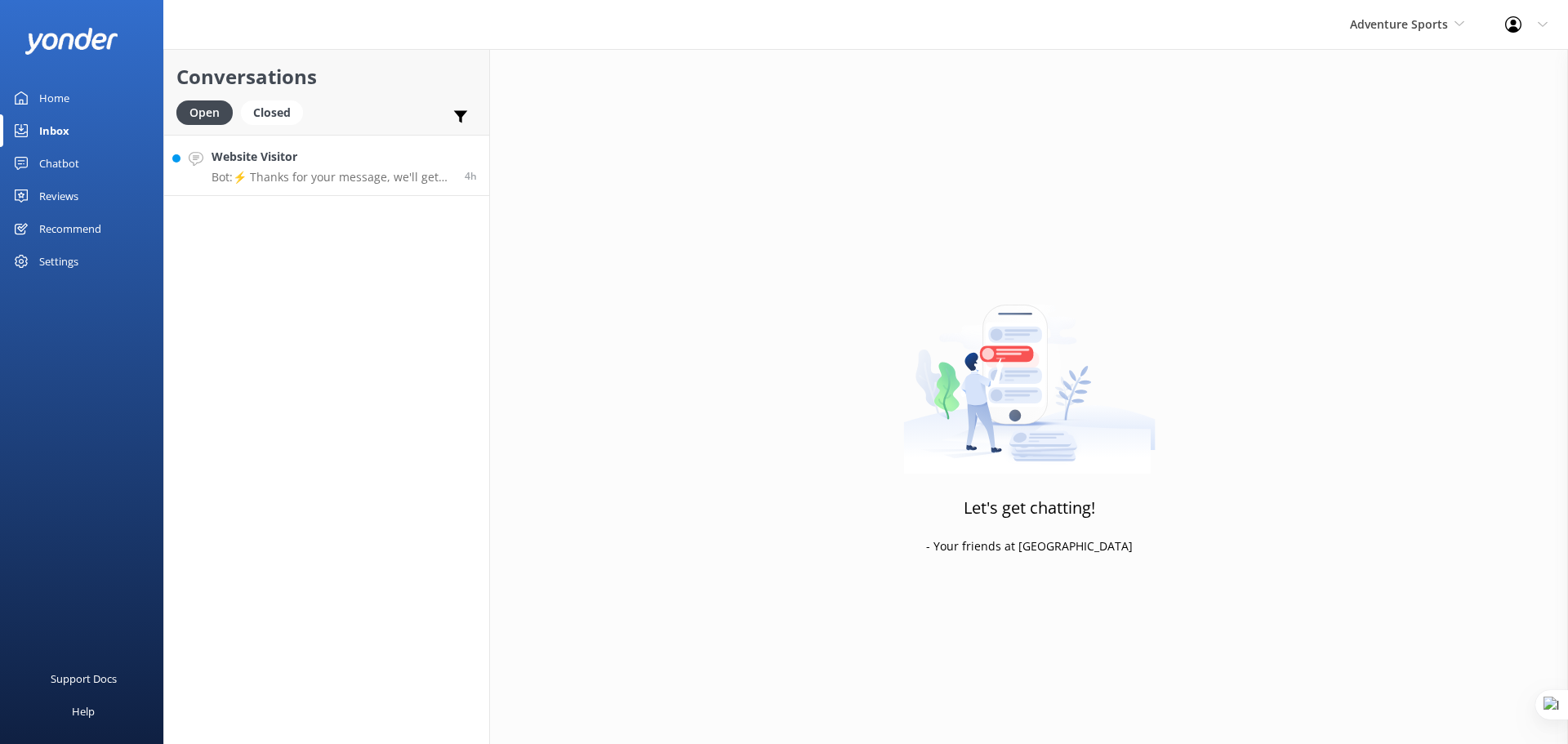
click at [367, 168] on div "Website Visitor Bot: ⚡ Thanks for your message, we'll get back to you as soon a…" at bounding box center [331, 165] width 241 height 35
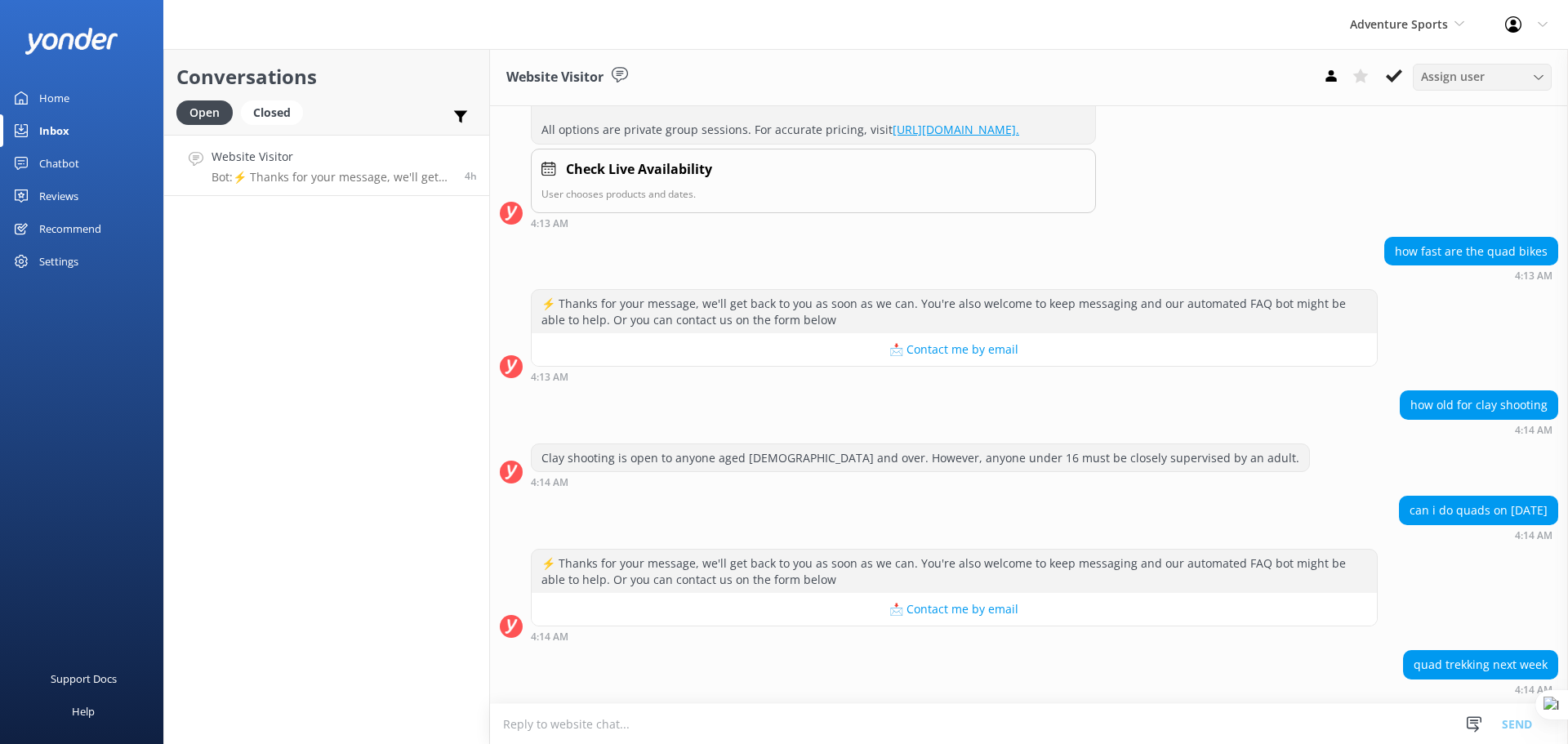
scroll to position [1480, 0]
click at [1499, 79] on div "Assign user" at bounding box center [1483, 76] width 131 height 18
click at [1445, 113] on link "Matt" at bounding box center [1487, 110] width 146 height 33
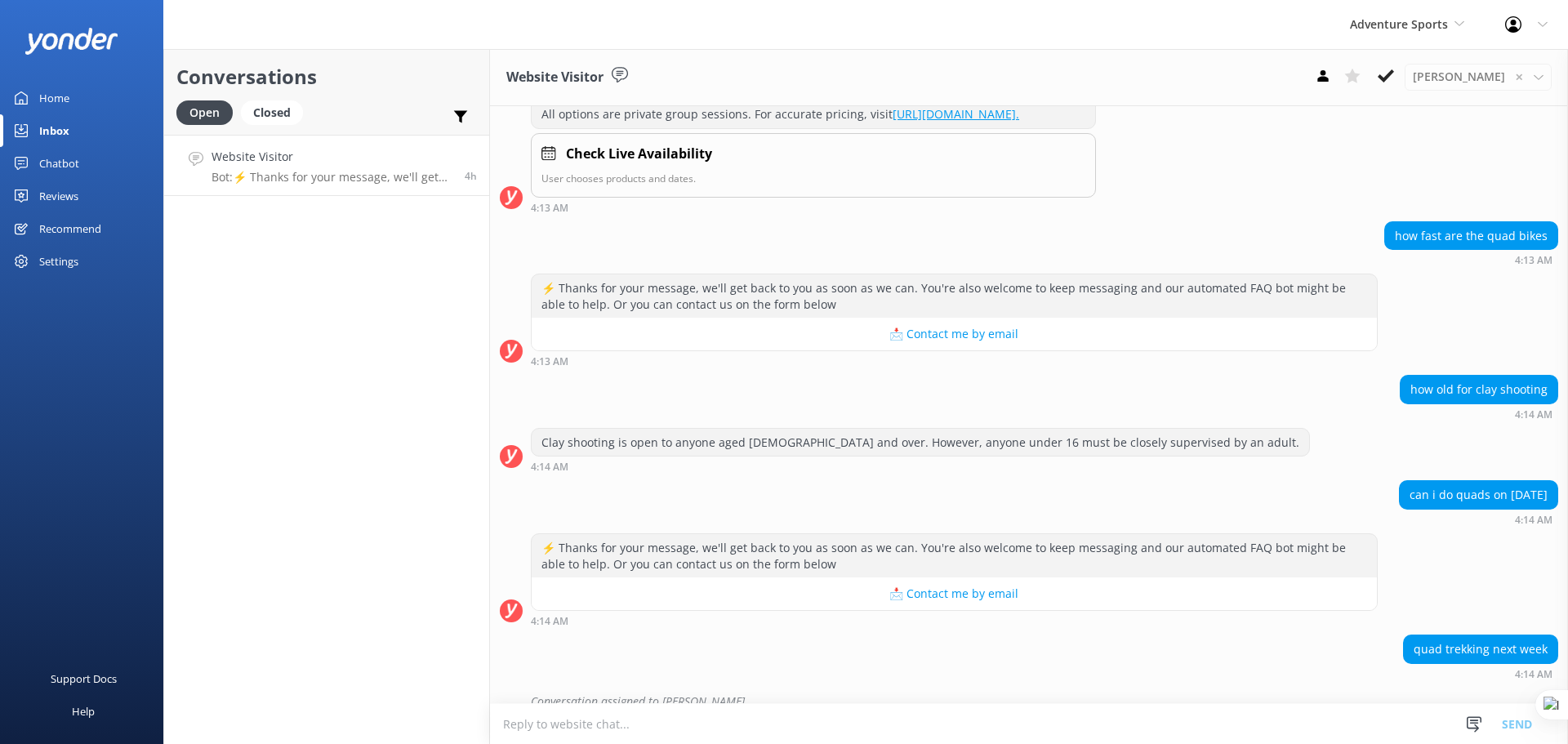
scroll to position [1516, 0]
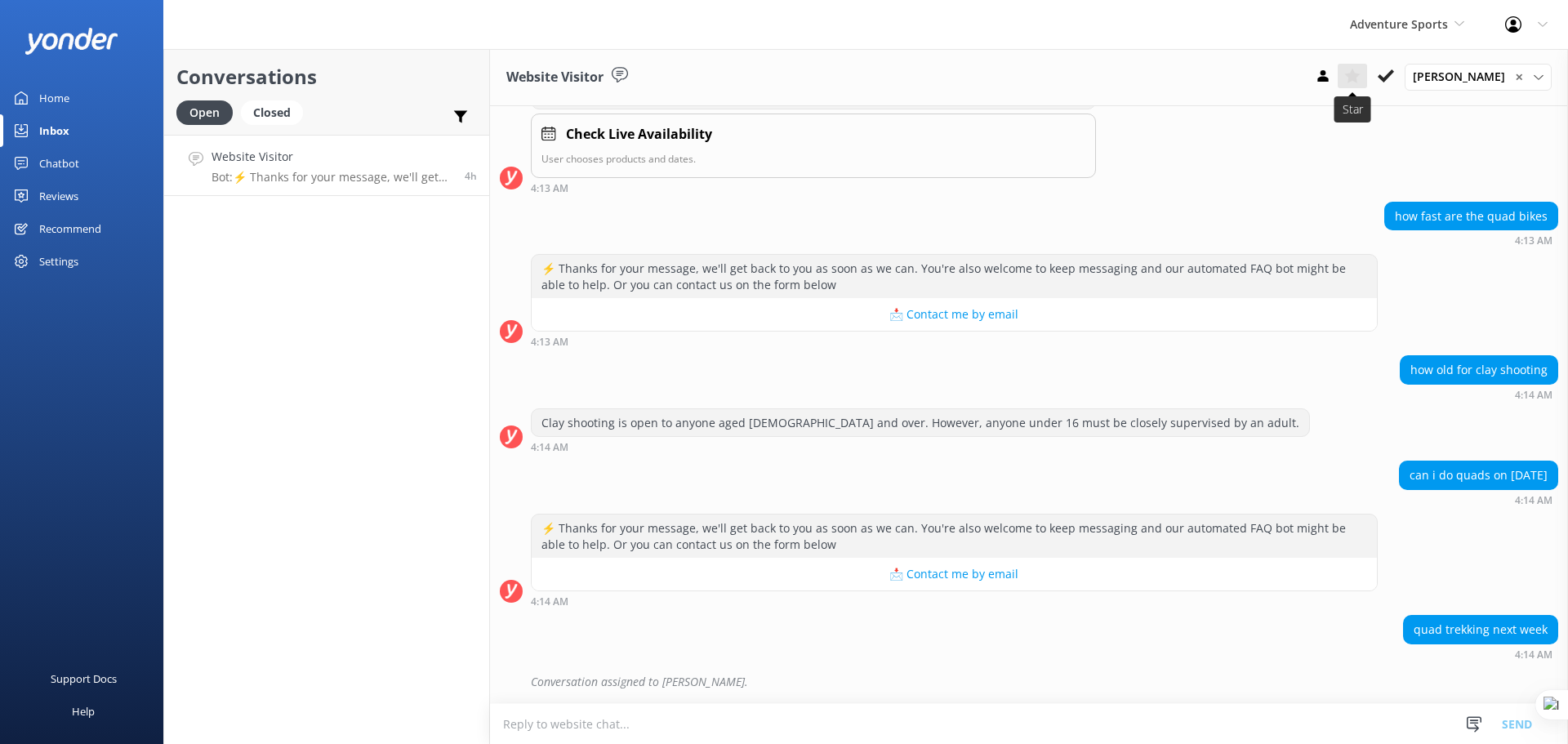
click at [1358, 76] on use at bounding box center [1353, 75] width 16 height 15
click at [467, 114] on icon at bounding box center [460, 116] width 16 height 16
click at [814, 218] on div "how fast are the quad bikes 4:13 AM" at bounding box center [1029, 223] width 1078 height 45
click at [1356, 82] on icon at bounding box center [1353, 75] width 16 height 16
click at [276, 106] on div "Closed" at bounding box center [272, 112] width 63 height 25
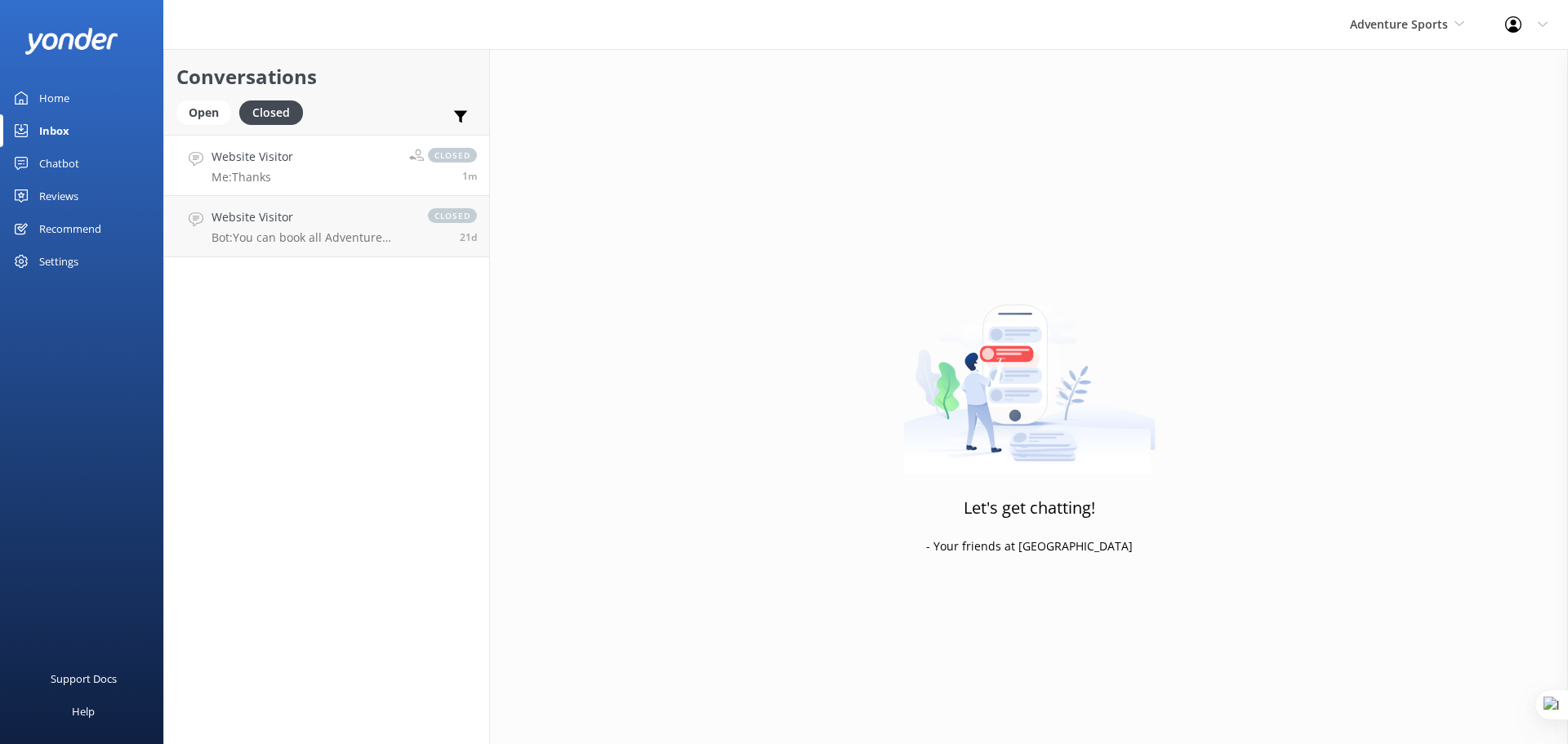
click at [302, 156] on link "Website Visitor Me: Thanks closed 1m" at bounding box center [327, 166] width 326 height 62
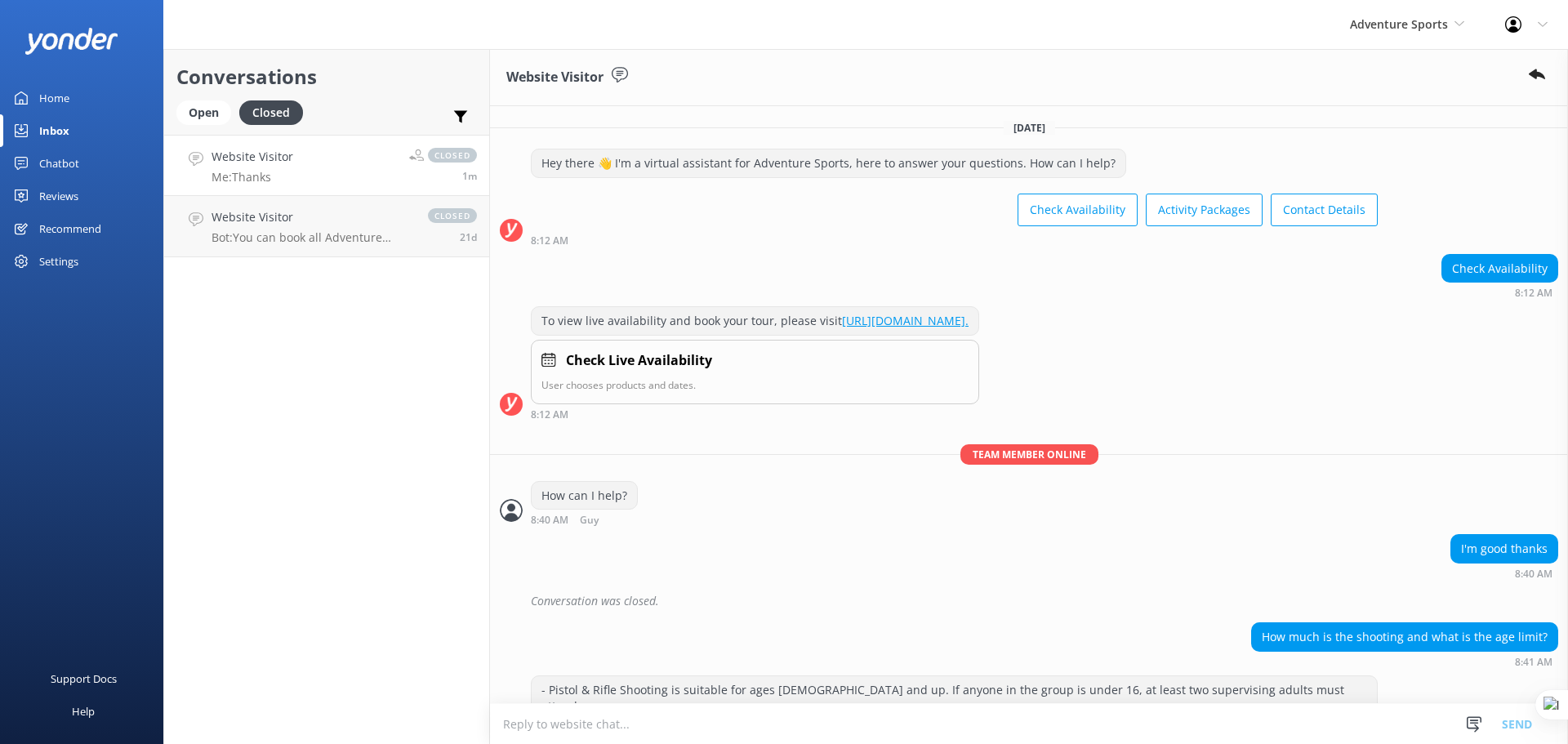
click at [62, 138] on div "Inbox" at bounding box center [55, 130] width 30 height 33
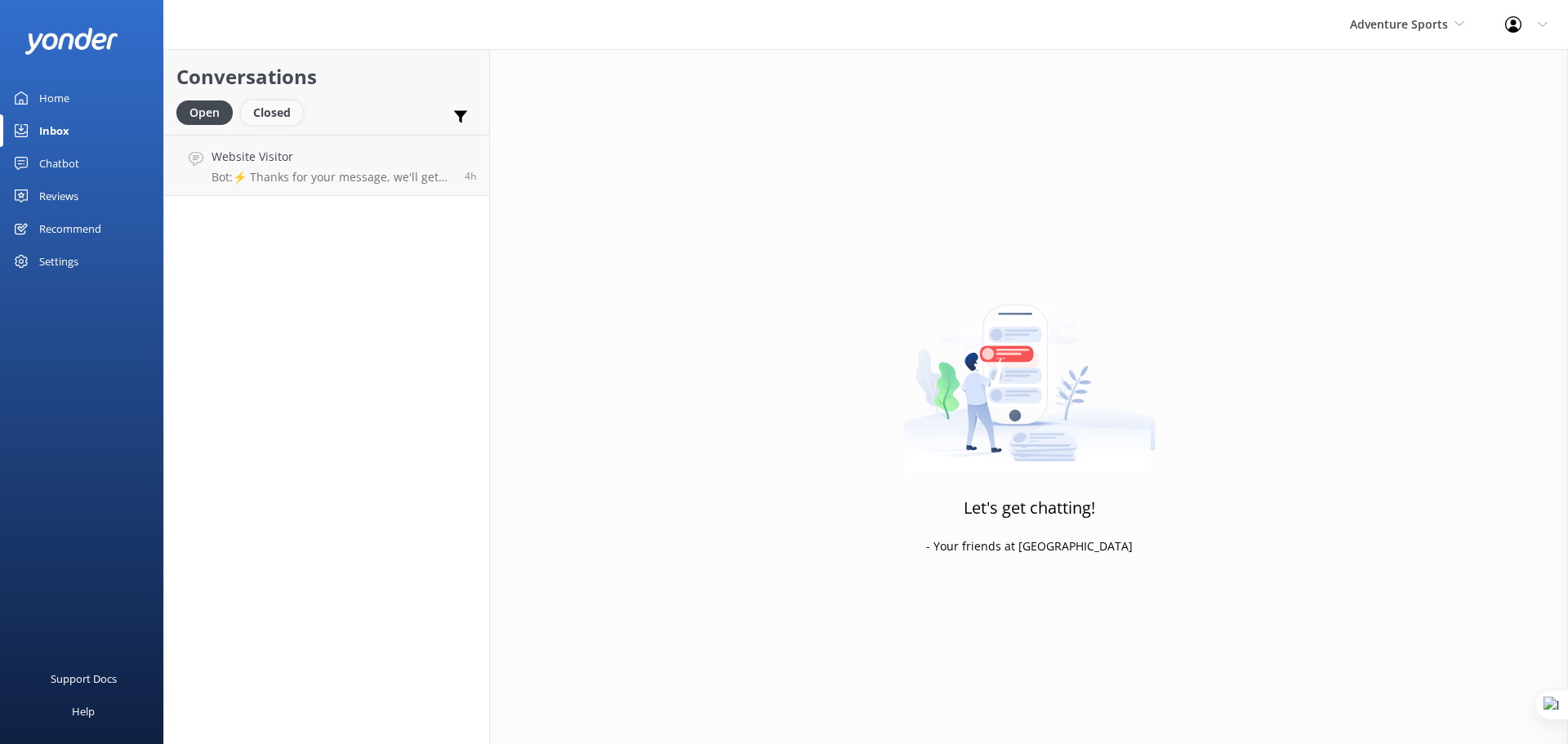
click at [270, 113] on div "Closed" at bounding box center [272, 112] width 63 height 25
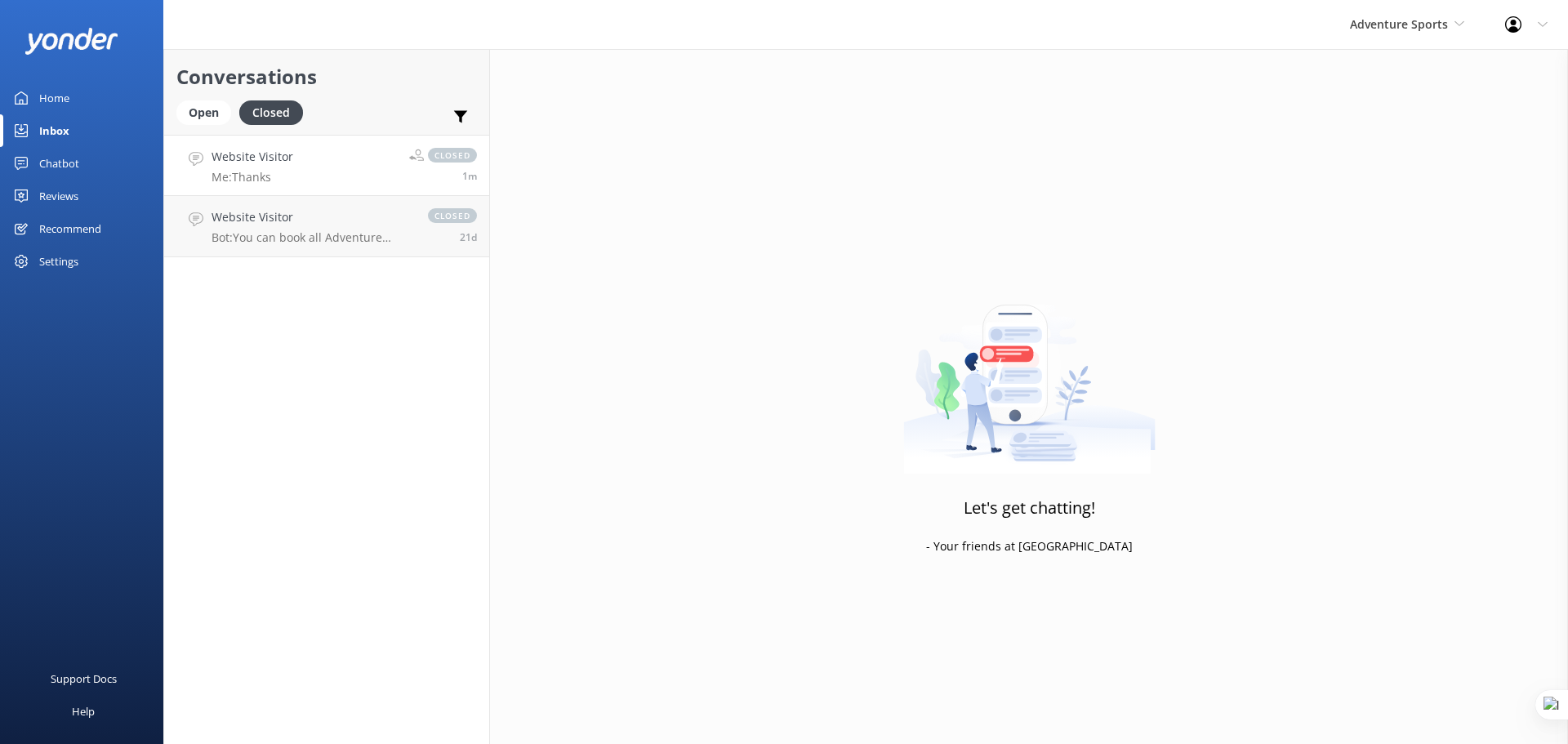
click at [367, 165] on link "Website Visitor Me: Thanks closed 1m" at bounding box center [327, 166] width 326 height 62
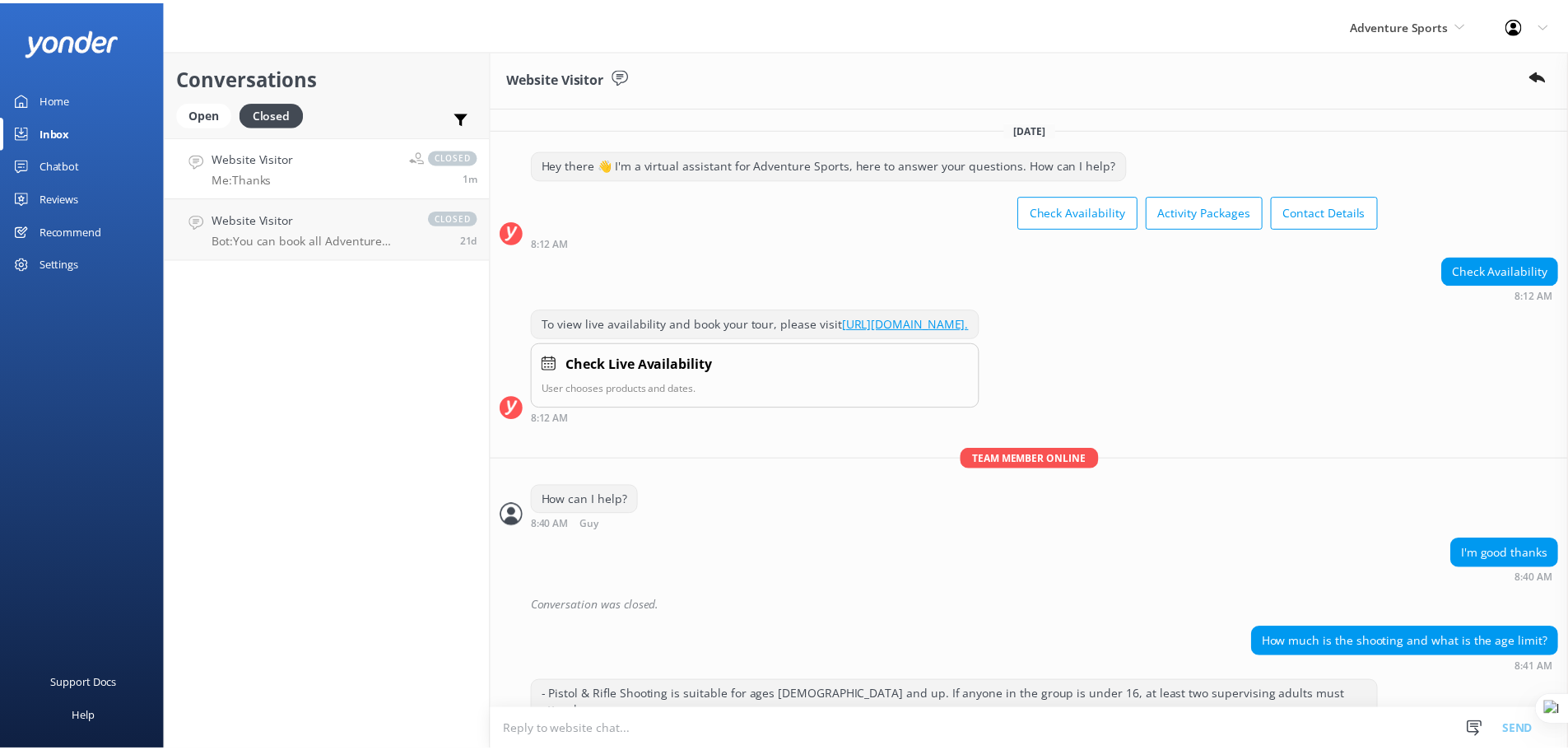
scroll to position [198, 0]
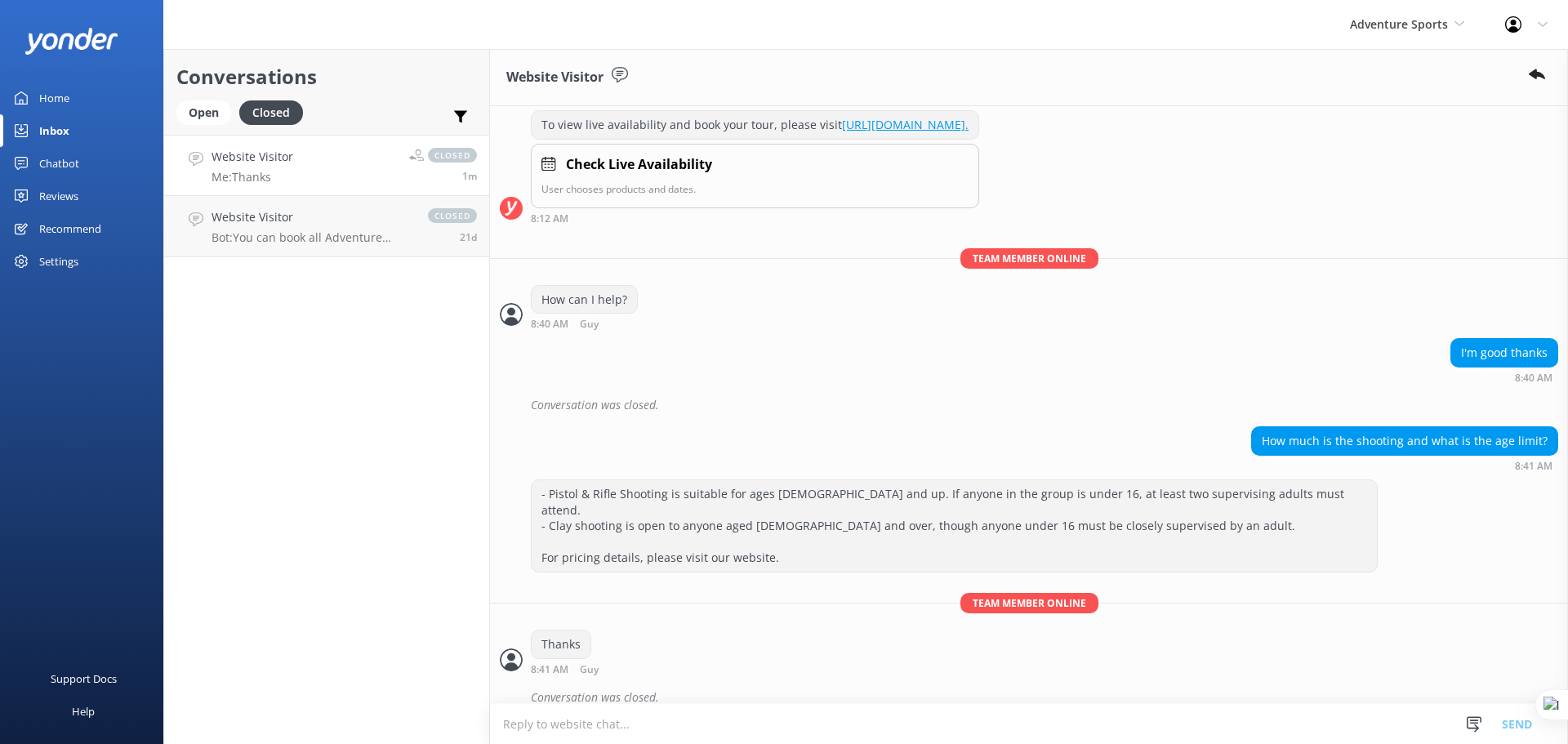
click at [713, 713] on textarea at bounding box center [1029, 723] width 1078 height 40
click at [210, 114] on div "Open" at bounding box center [203, 112] width 55 height 25
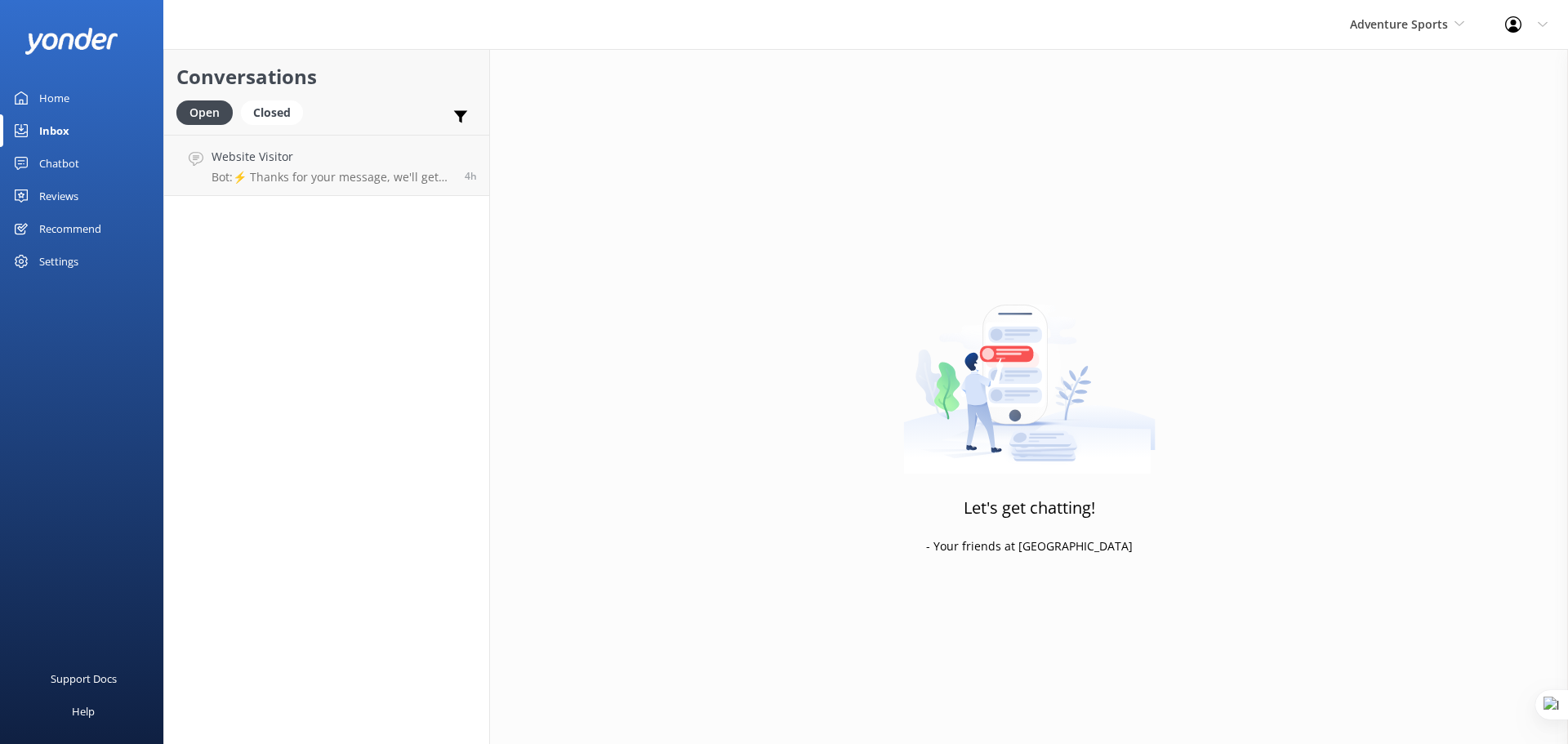
click at [68, 256] on div "Settings" at bounding box center [60, 261] width 40 height 33
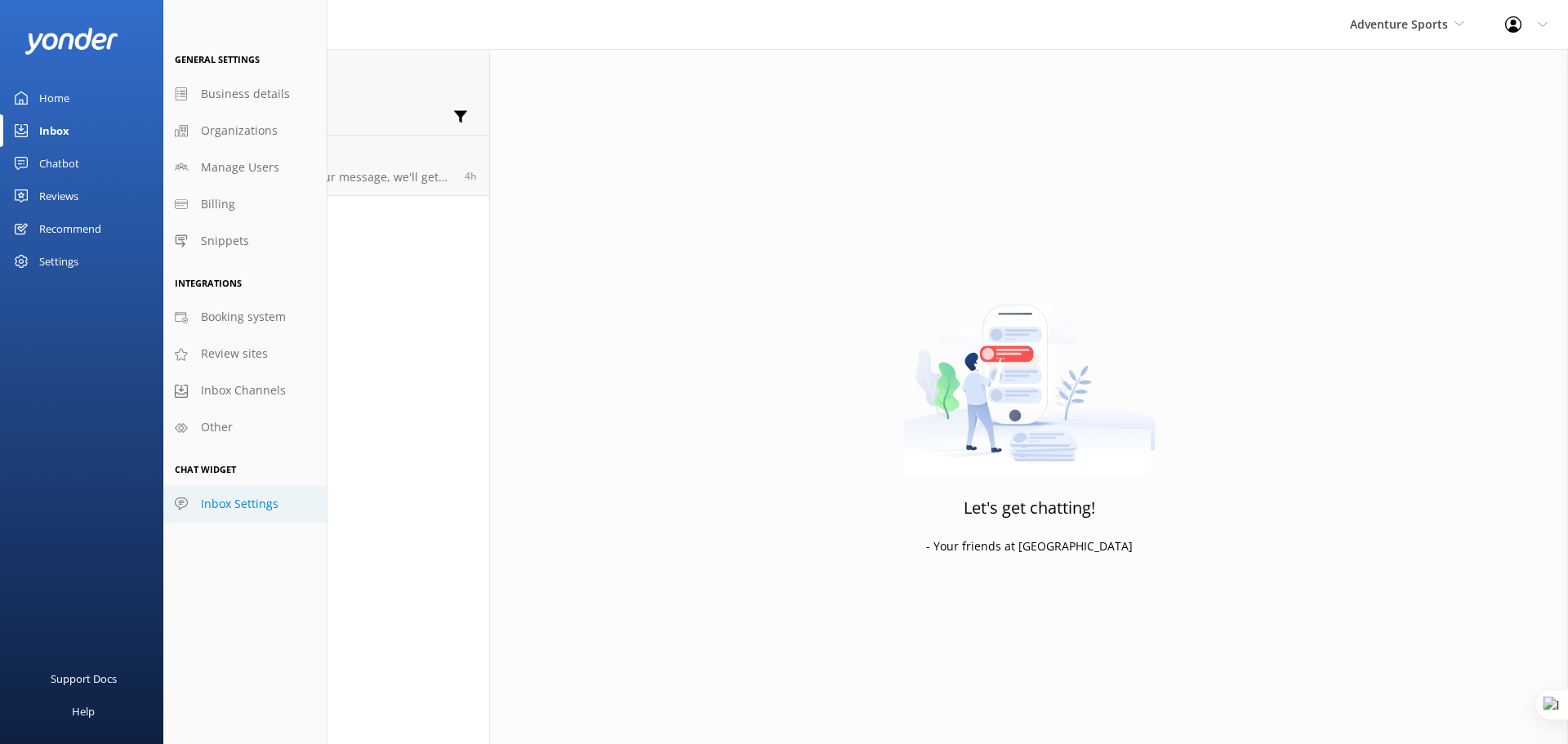
click at [260, 515] on link "Inbox Settings" at bounding box center [245, 504] width 164 height 37
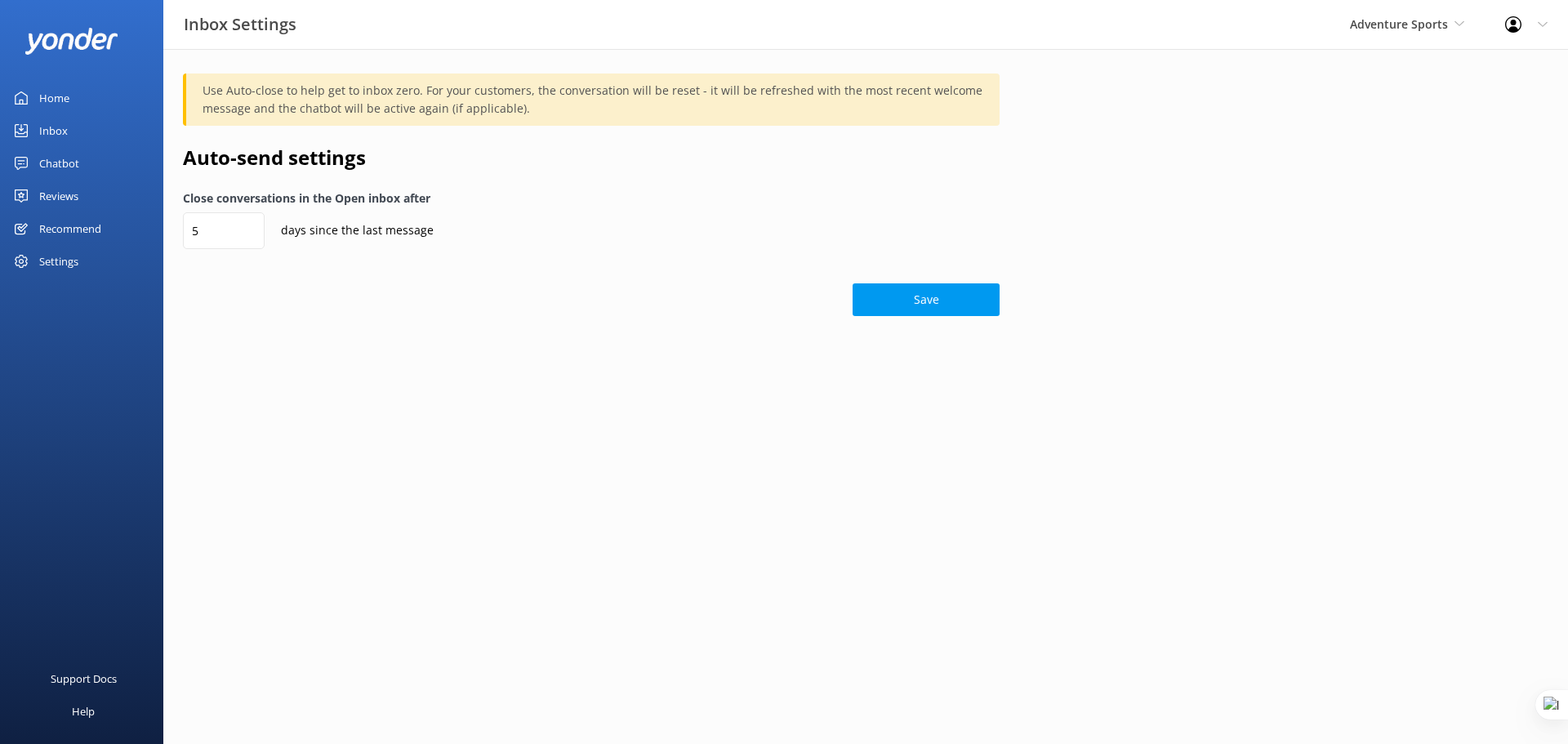
click at [72, 166] on div "Chatbot" at bounding box center [60, 163] width 40 height 33
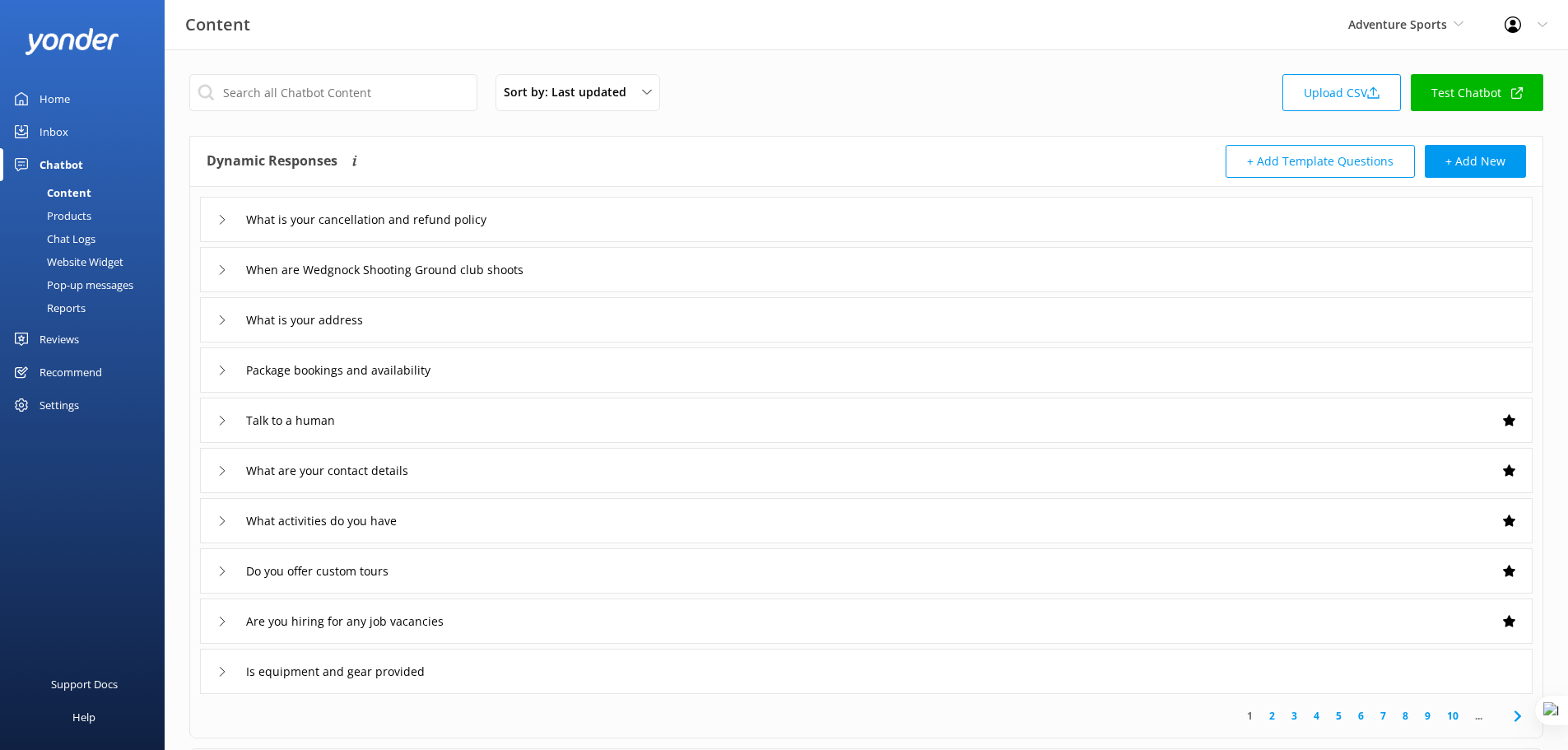
click at [662, 217] on div "What is your cancellation and refund policy" at bounding box center [866, 219] width 1333 height 45
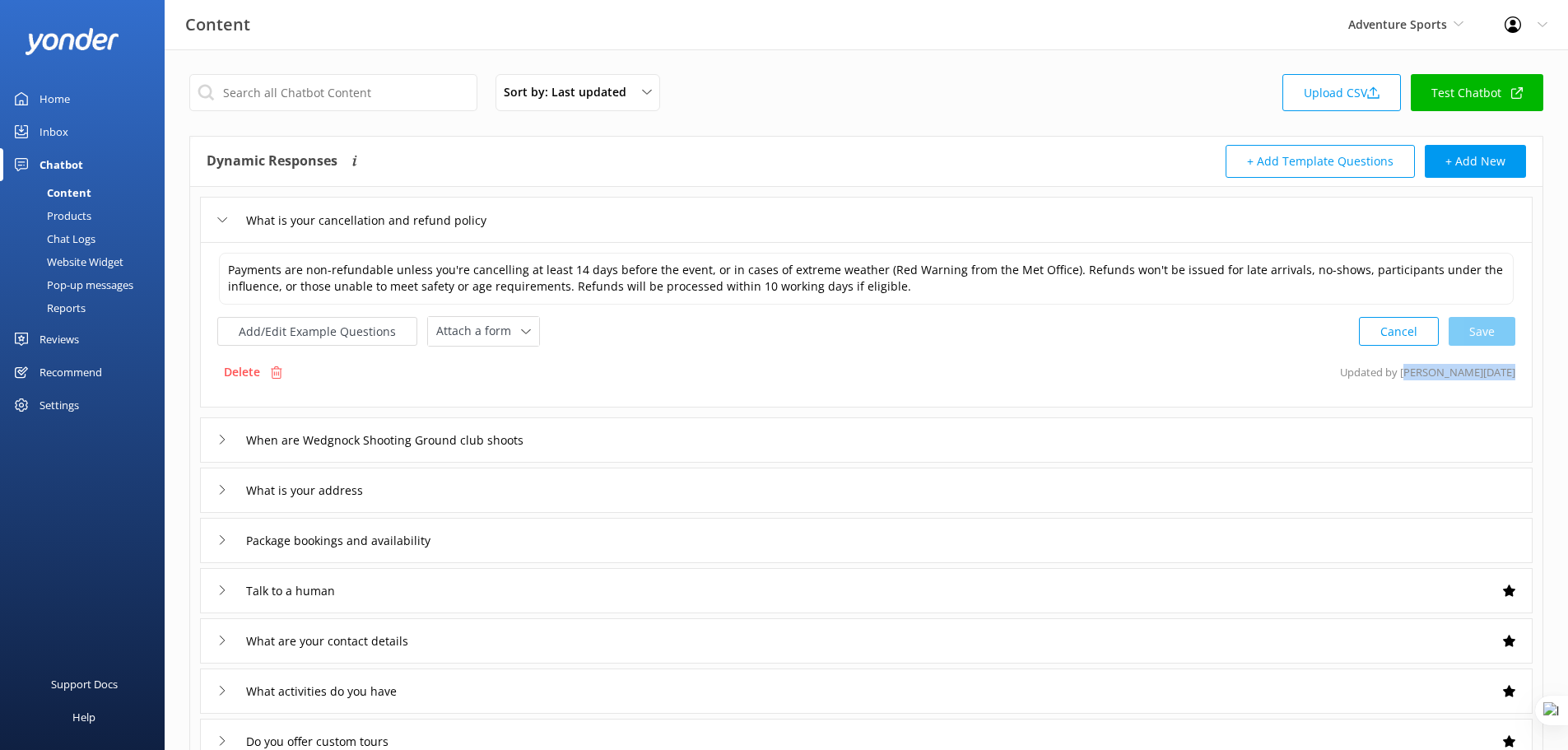
drag, startPoint x: 1471, startPoint y: 374, endPoint x: 1531, endPoint y: 374, distance: 60.1
click at [1531, 374] on div "Payments are non-refundable unless you're cancelling at least 14 days before th…" at bounding box center [866, 324] width 1333 height 165
click at [384, 268] on textarea "Payments are non-refundable unless you're cancelling at least 14 days before th…" at bounding box center [866, 279] width 1295 height 52
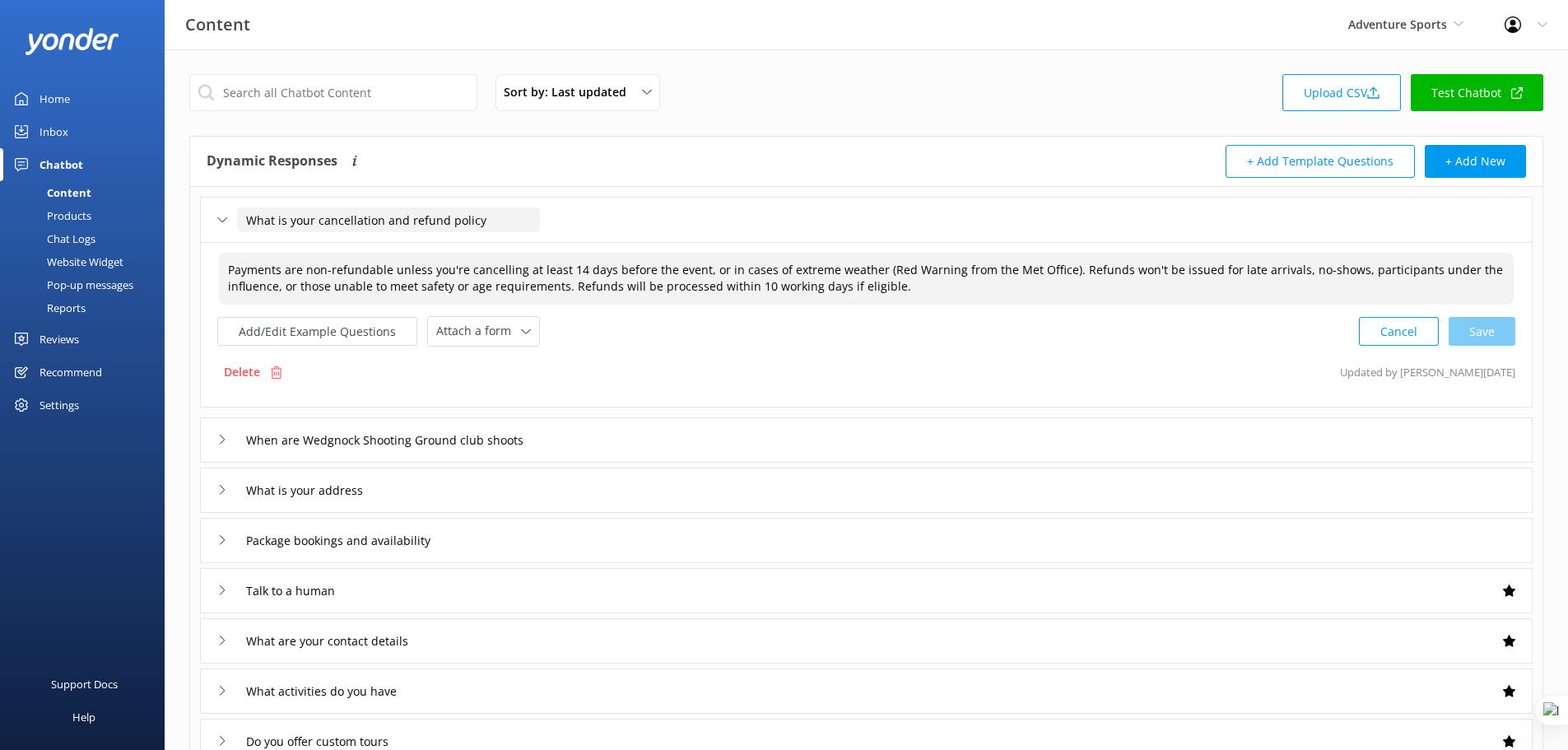
click at [494, 221] on input "What is your cancellation and refund policy" at bounding box center [388, 219] width 303 height 25
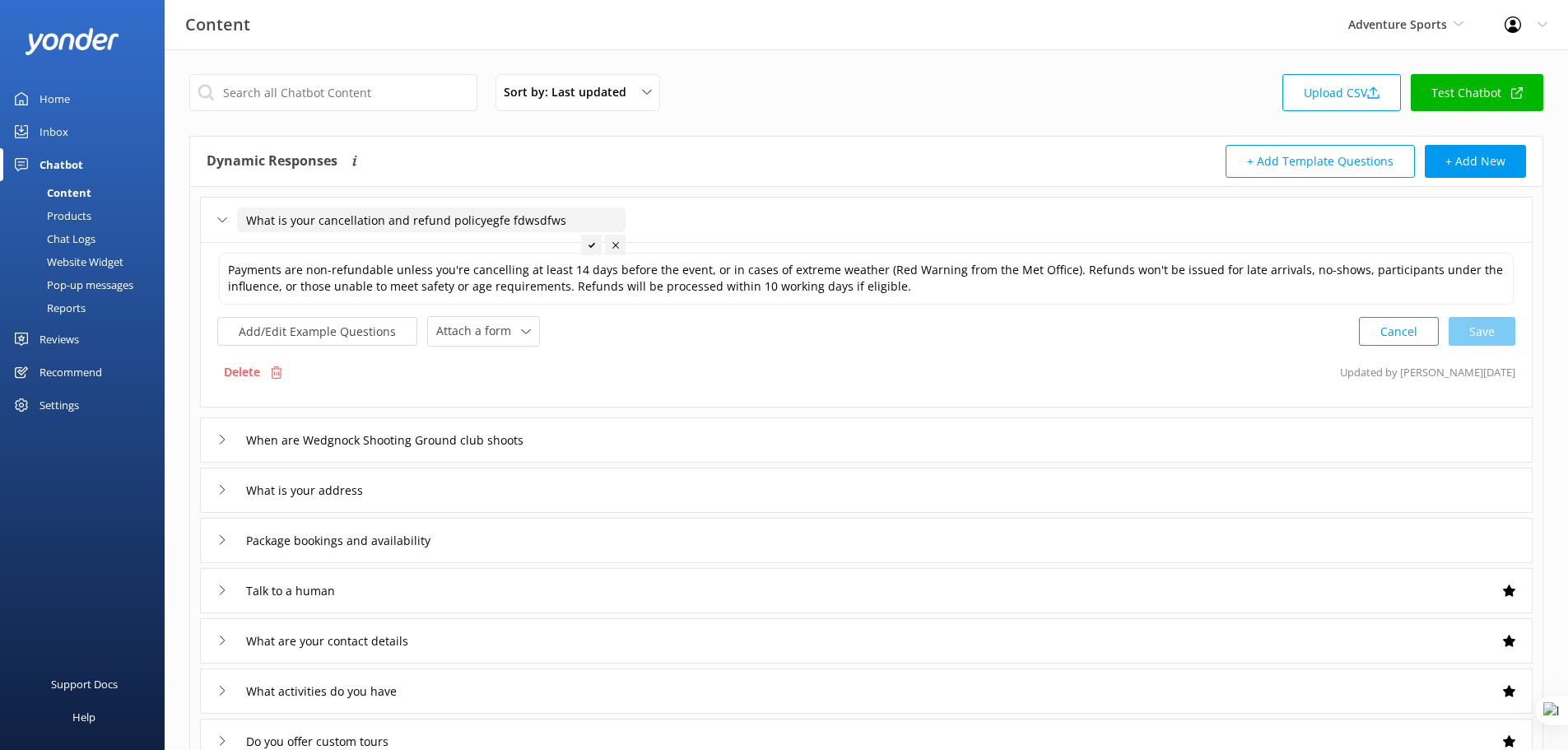
drag, startPoint x: 533, startPoint y: 222, endPoint x: 486, endPoint y: 223, distance: 46.9
click at [486, 223] on input "What is your cancellation and refund policyegfe fdwsdfws" at bounding box center [431, 219] width 388 height 25
type input "What is your cancellation and refund policy"
click at [700, 312] on div "Payments are non-refundable unless you're cancelling at least 14 days before th…" at bounding box center [866, 298] width 1298 height 95
click at [319, 328] on button "Add/Edit Example Questions" at bounding box center [317, 331] width 200 height 29
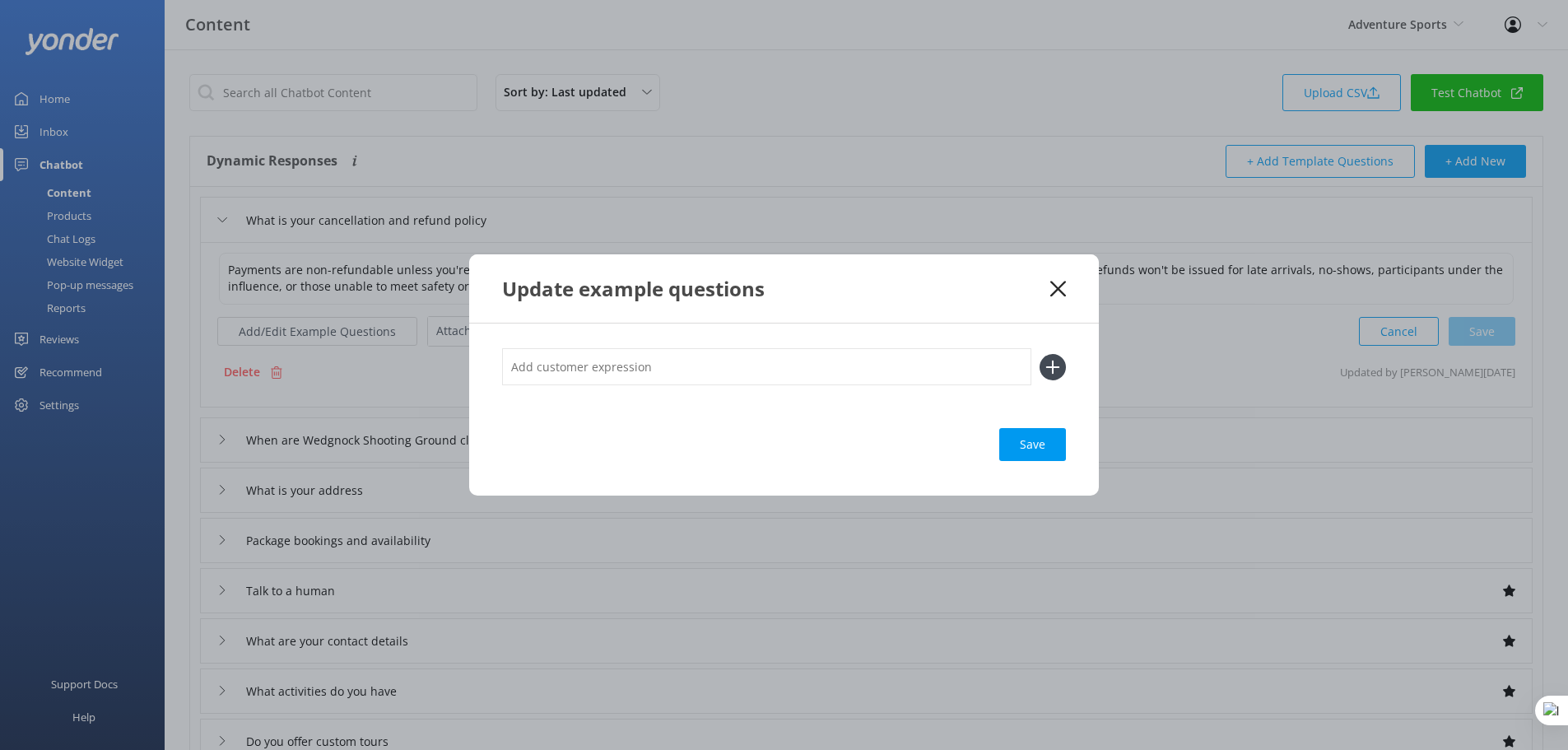
click at [685, 368] on input "text" at bounding box center [766, 366] width 529 height 37
click at [1055, 291] on icon at bounding box center [1058, 289] width 16 height 16
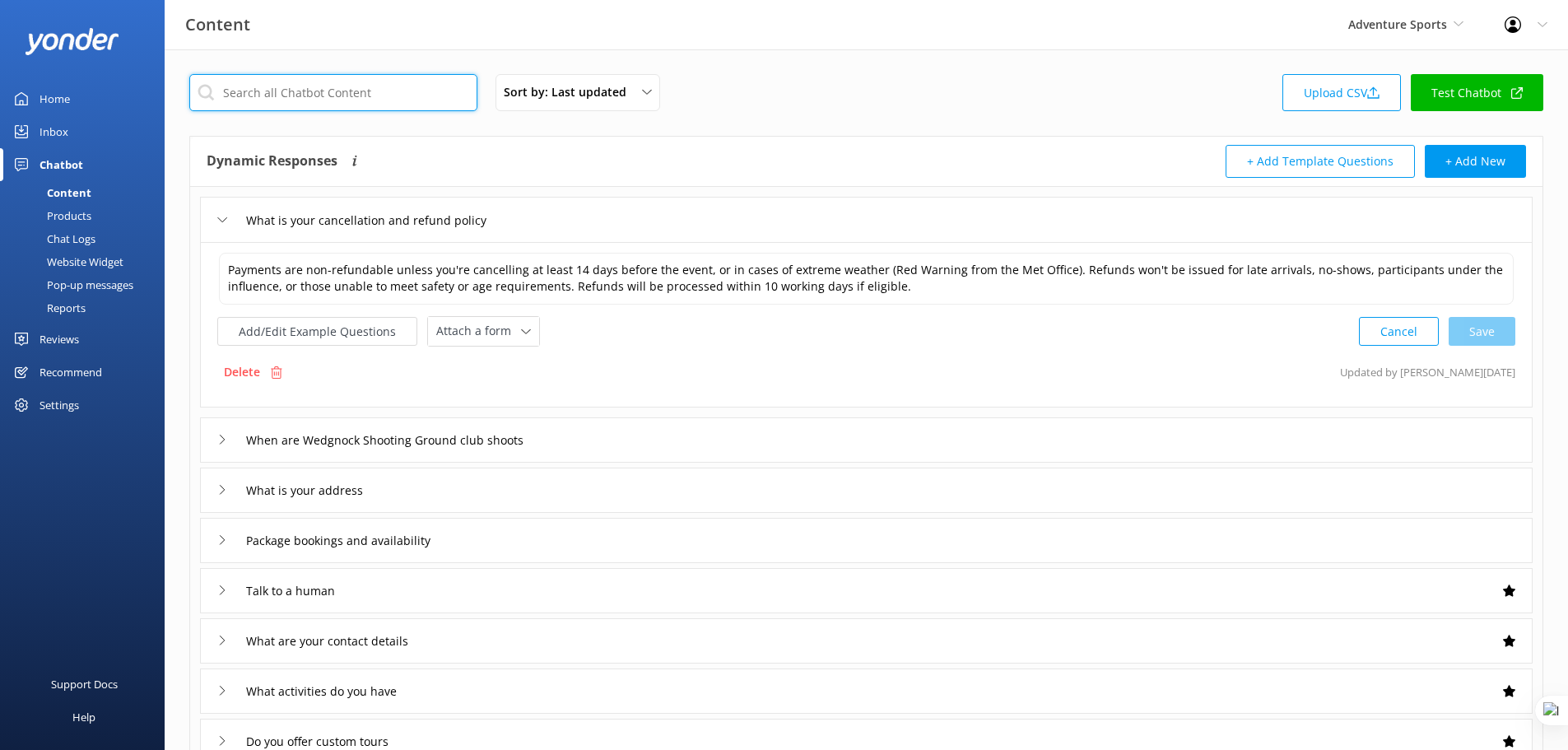
click at [319, 96] on input "text" at bounding box center [333, 92] width 288 height 37
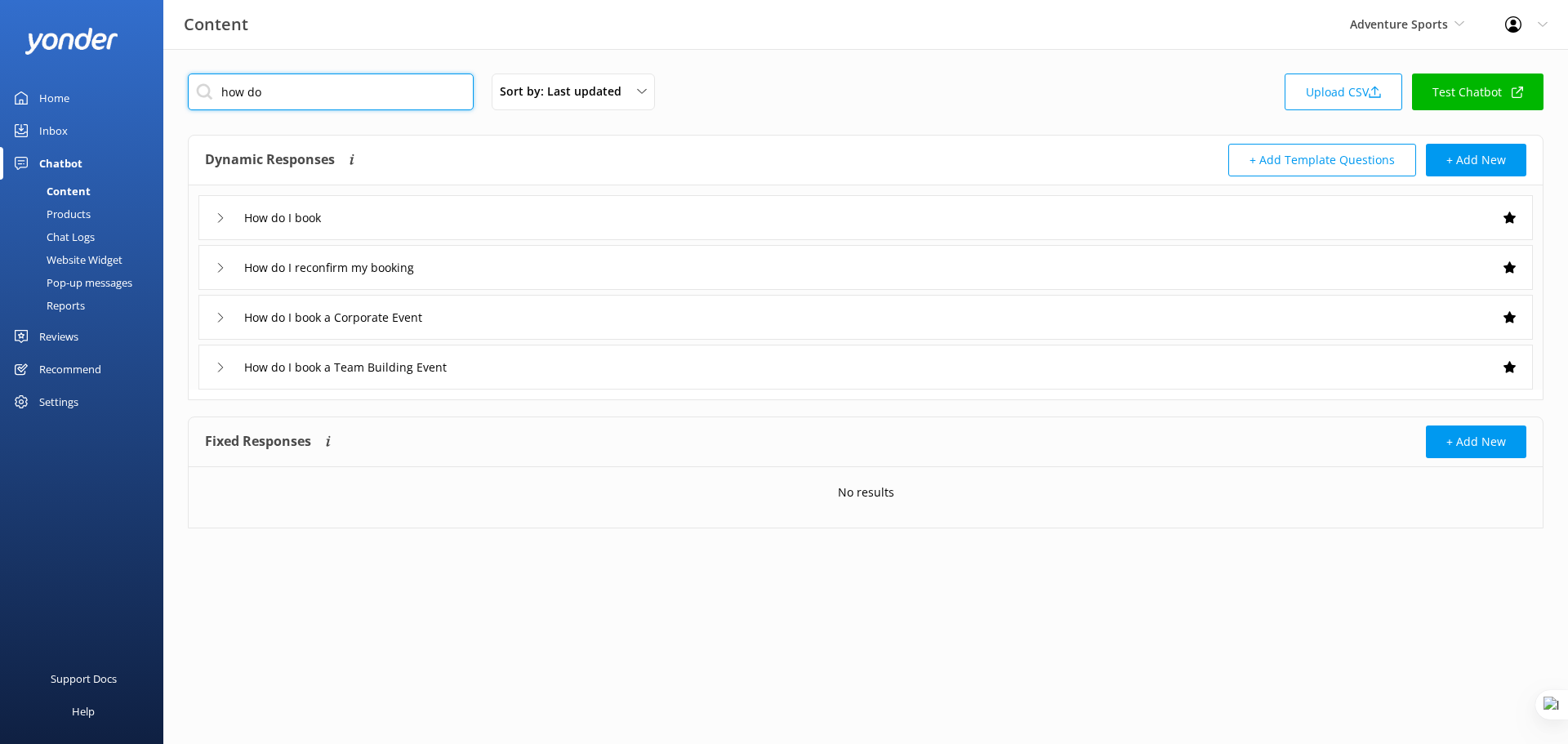
type input "how do"
click at [384, 224] on div "How do I book" at bounding box center [865, 217] width 1335 height 45
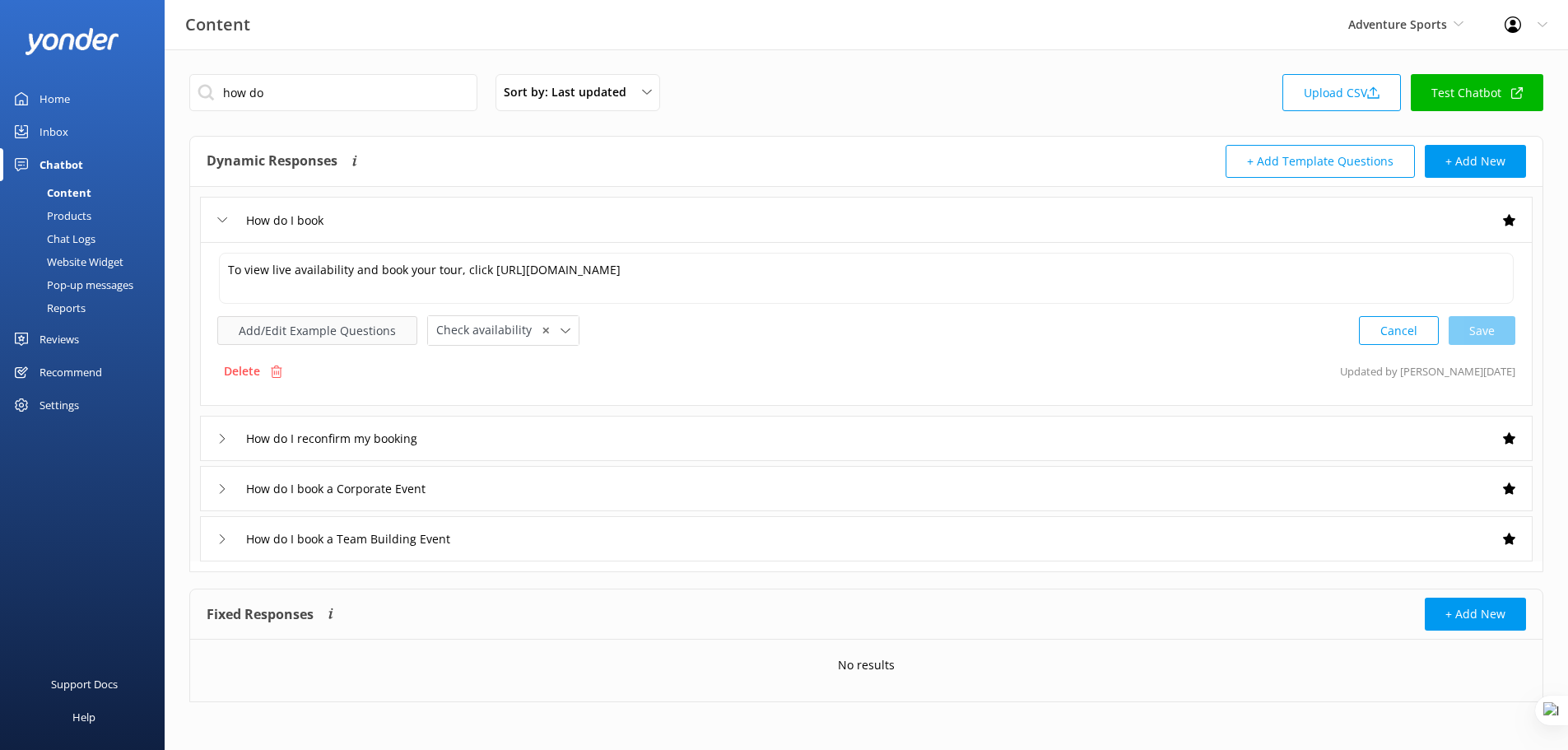
click at [328, 325] on button "Add/Edit Example Questions" at bounding box center [317, 330] width 200 height 29
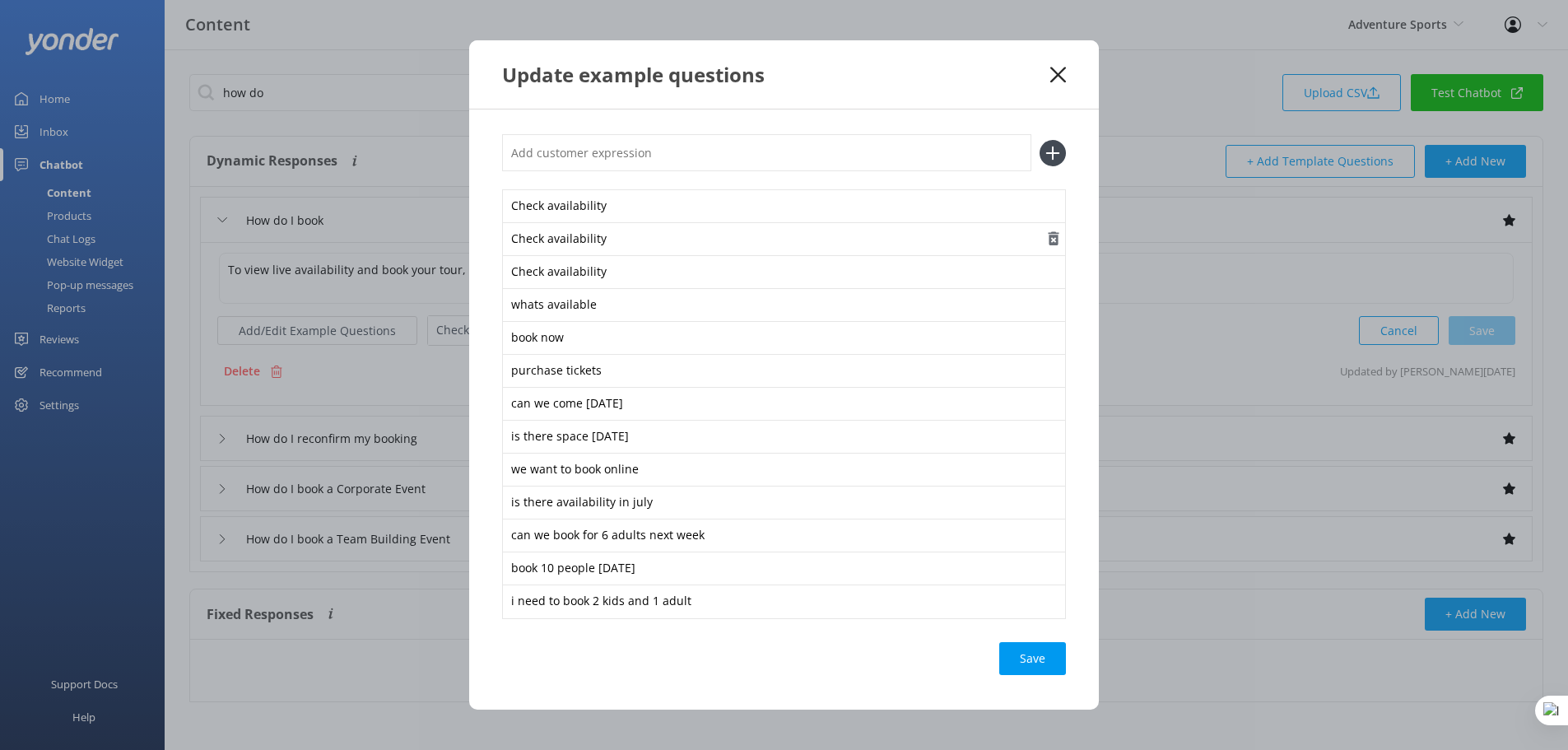
click at [1047, 238] on icon "button" at bounding box center [1053, 238] width 16 height 16
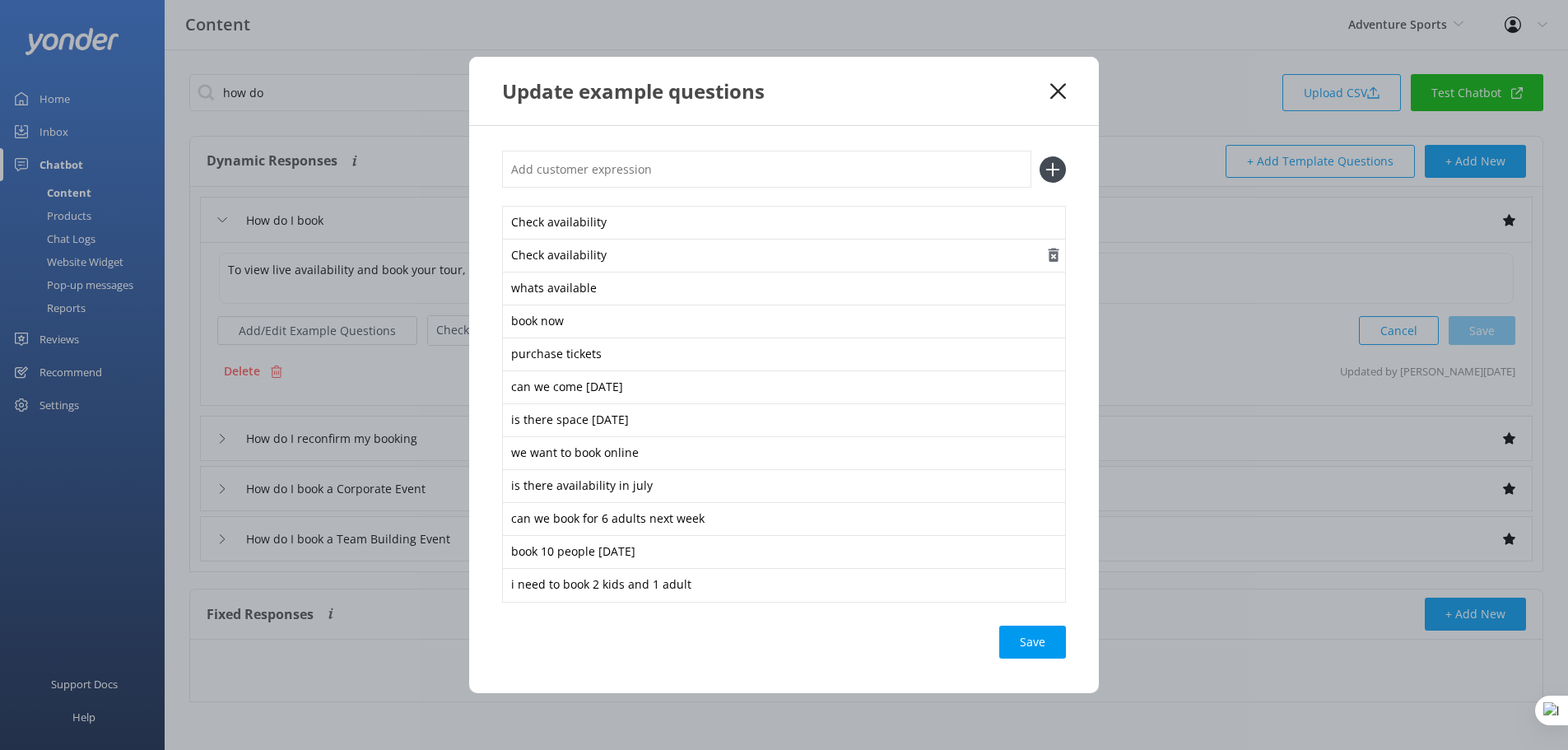
click at [1049, 257] on use "button" at bounding box center [1054, 256] width 11 height 14
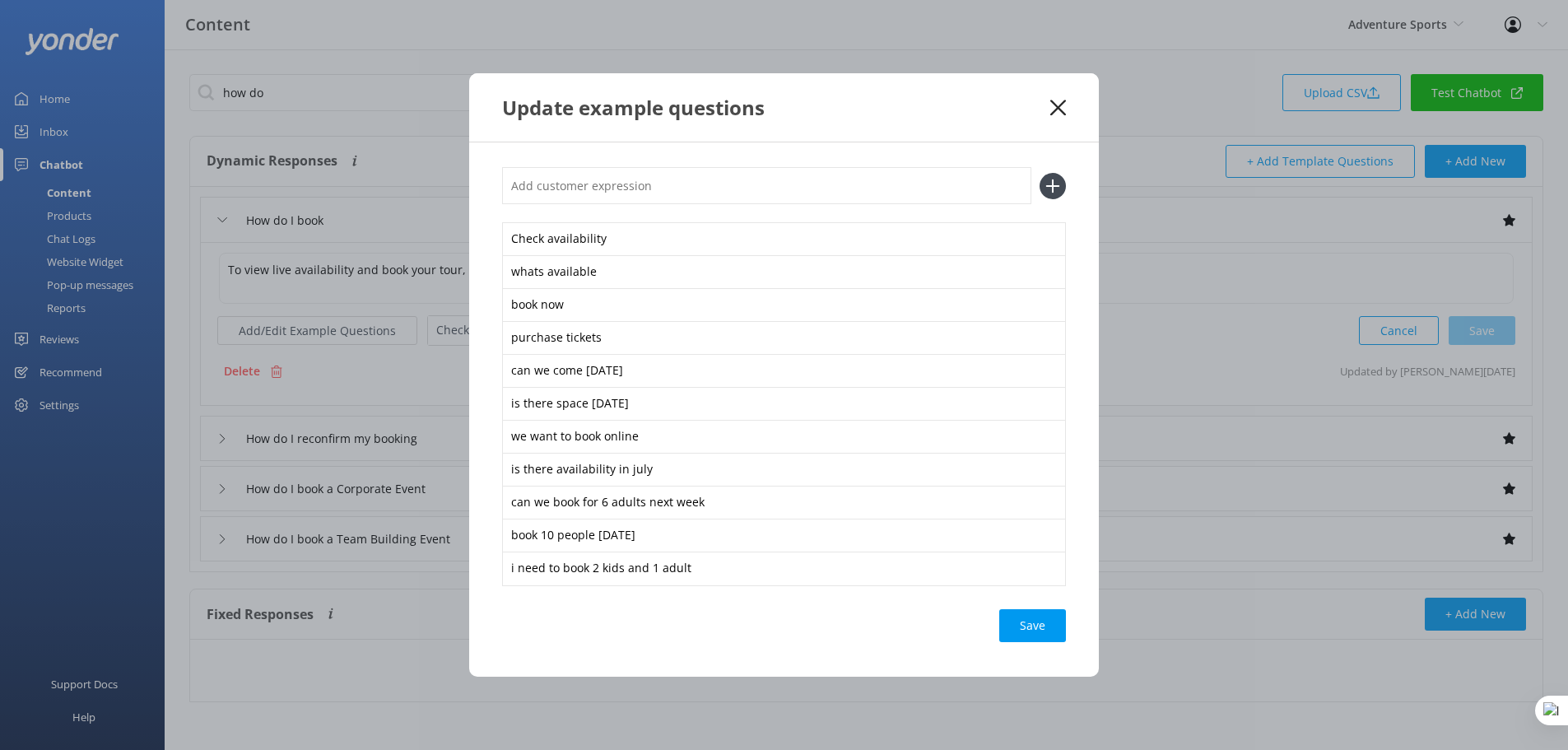
click at [759, 179] on input "text" at bounding box center [766, 185] width 529 height 37
type input "dfjvhbdfjv bnkdfv ds"
click at [1051, 193] on icon at bounding box center [1053, 186] width 26 height 26
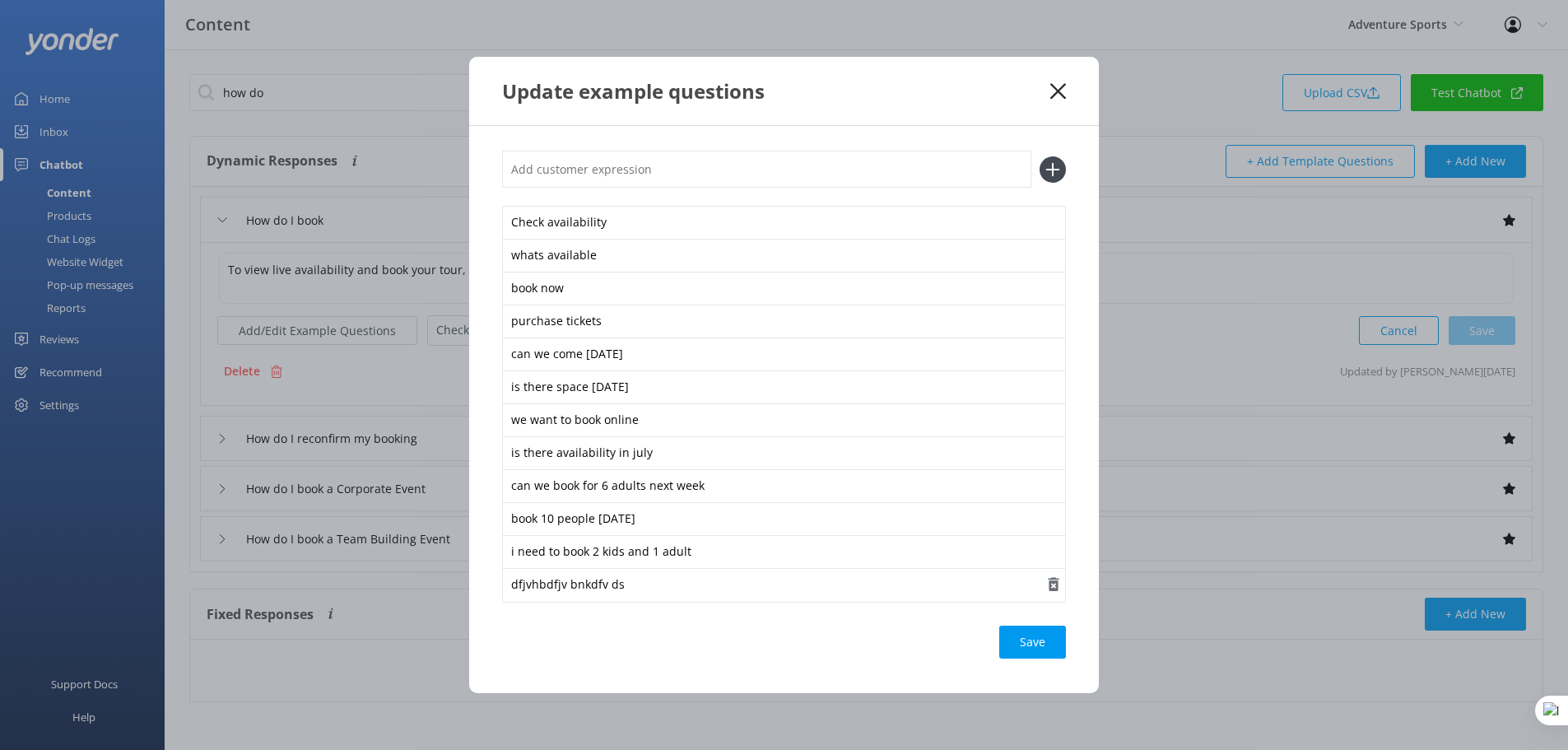
click at [1058, 586] on use "button" at bounding box center [1054, 585] width 11 height 14
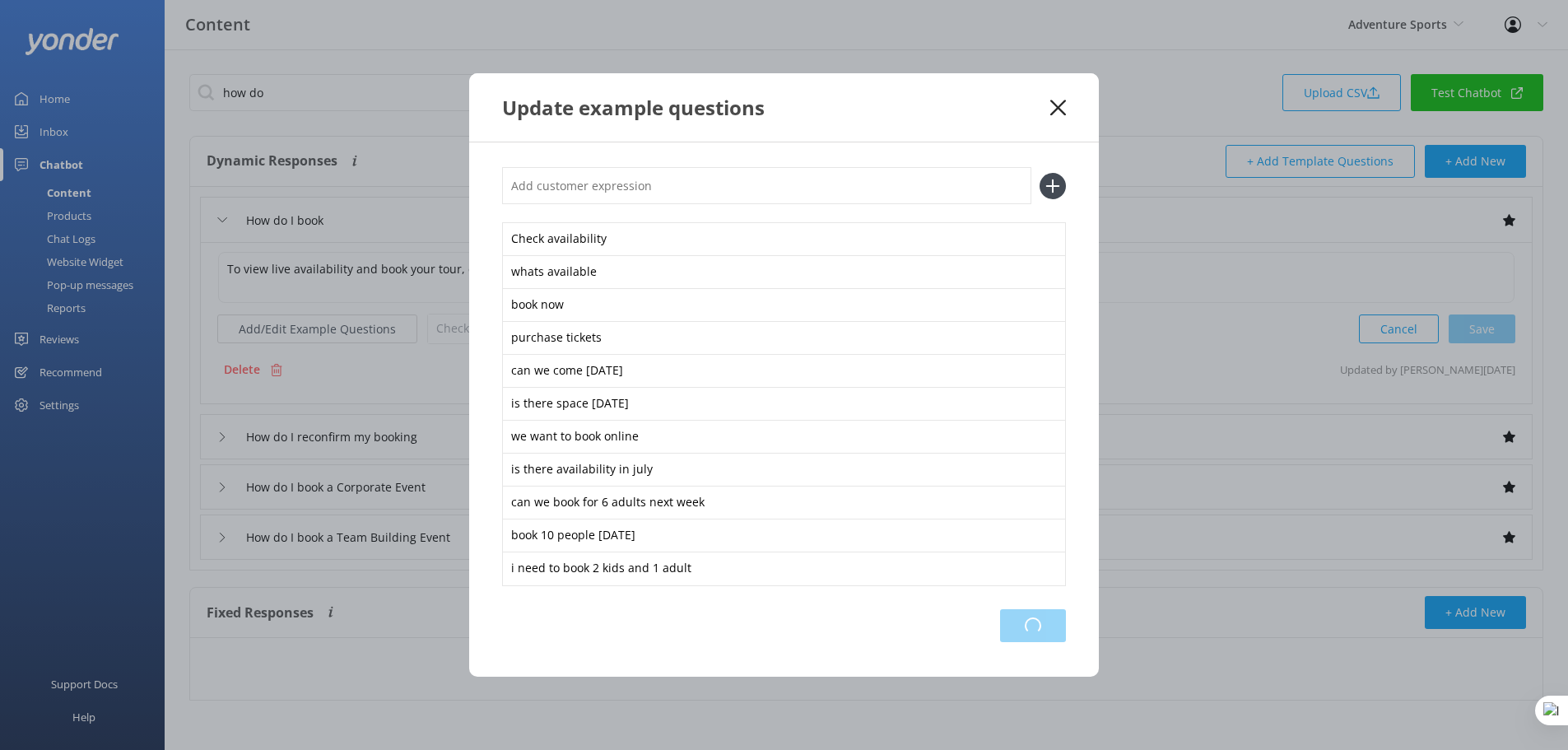
click at [1040, 623] on div "Loading.." at bounding box center [1033, 625] width 66 height 33
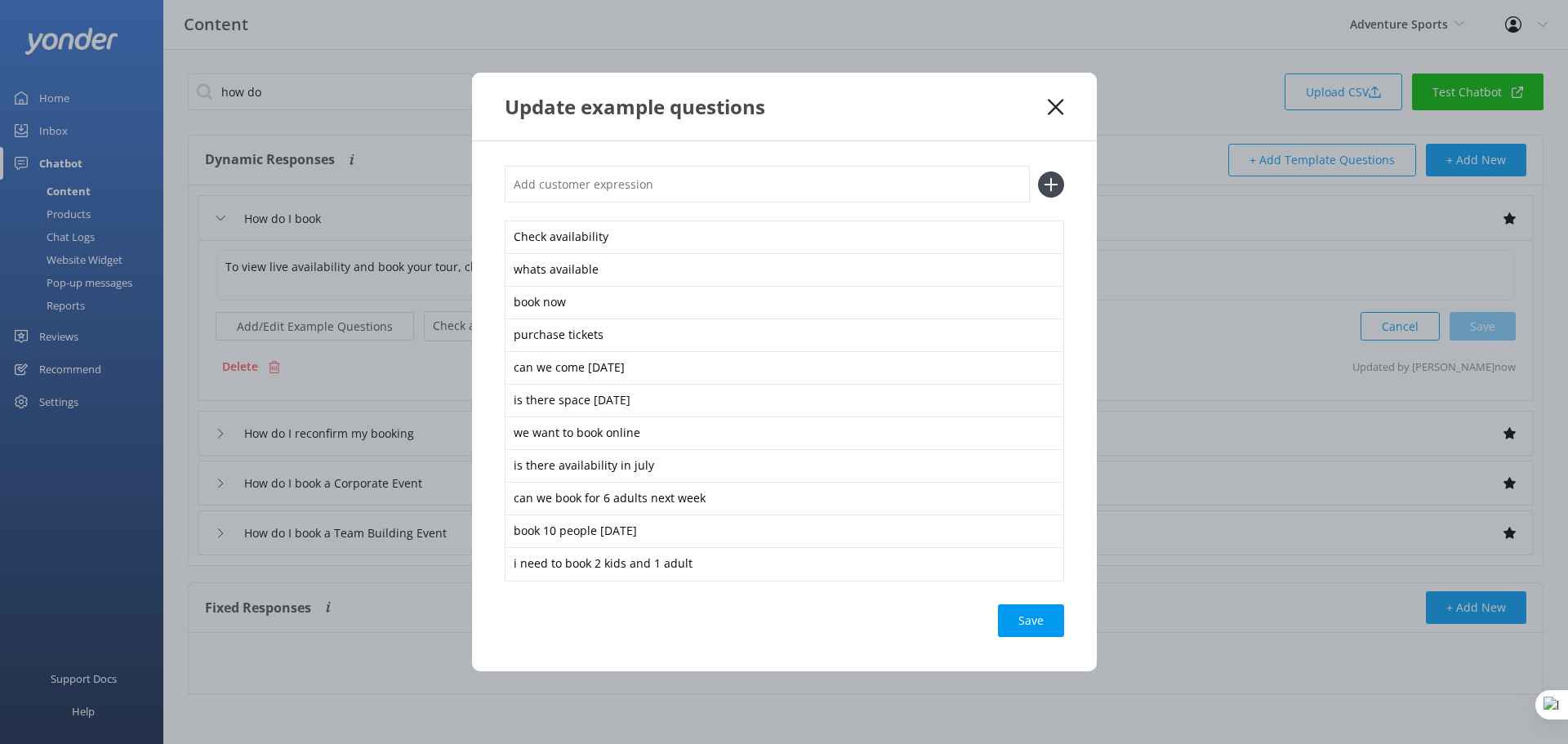
click at [1059, 106] on icon at bounding box center [1056, 107] width 16 height 16
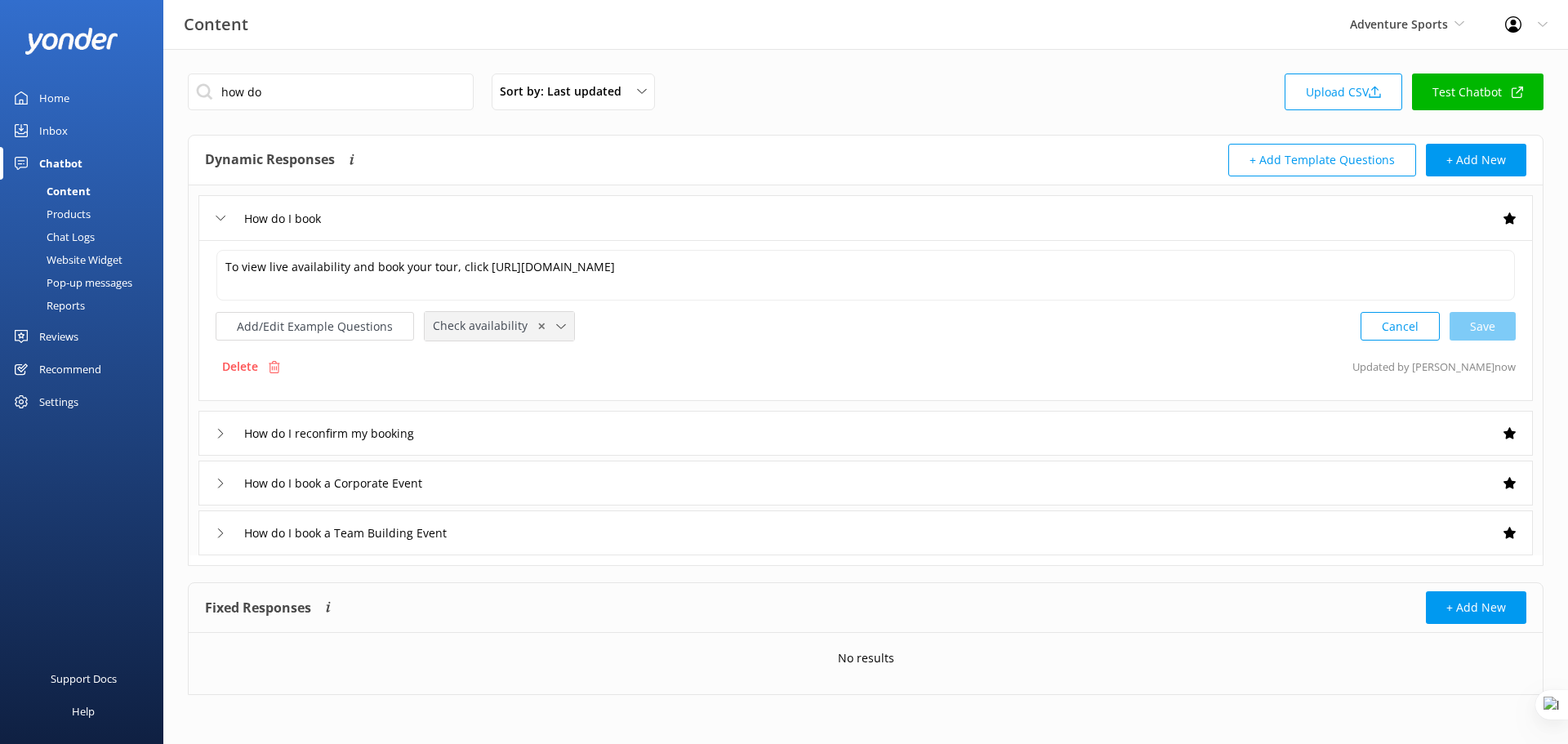
click at [556, 328] on icon at bounding box center [561, 326] width 10 height 10
click at [669, 303] on div "To view live availability and book your tour, click https://fareharbor.com/embe…" at bounding box center [865, 295] width 1300 height 92
drag, startPoint x: 321, startPoint y: 85, endPoint x: 221, endPoint y: 83, distance: 100.0
click at [221, 83] on input "how do" at bounding box center [330, 91] width 286 height 37
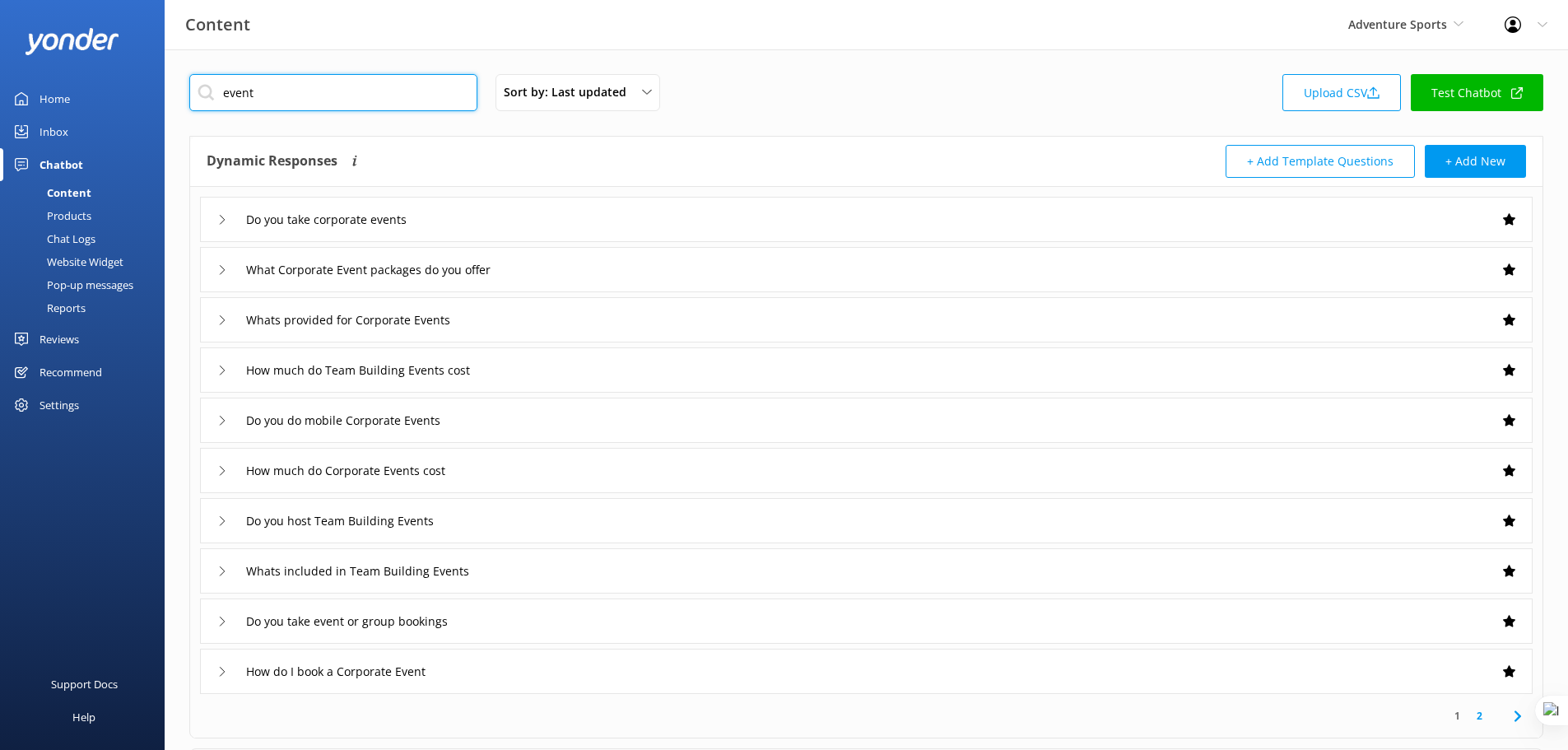
type input "event"
click at [642, 236] on div "Do you take corporate events" at bounding box center [866, 219] width 1333 height 45
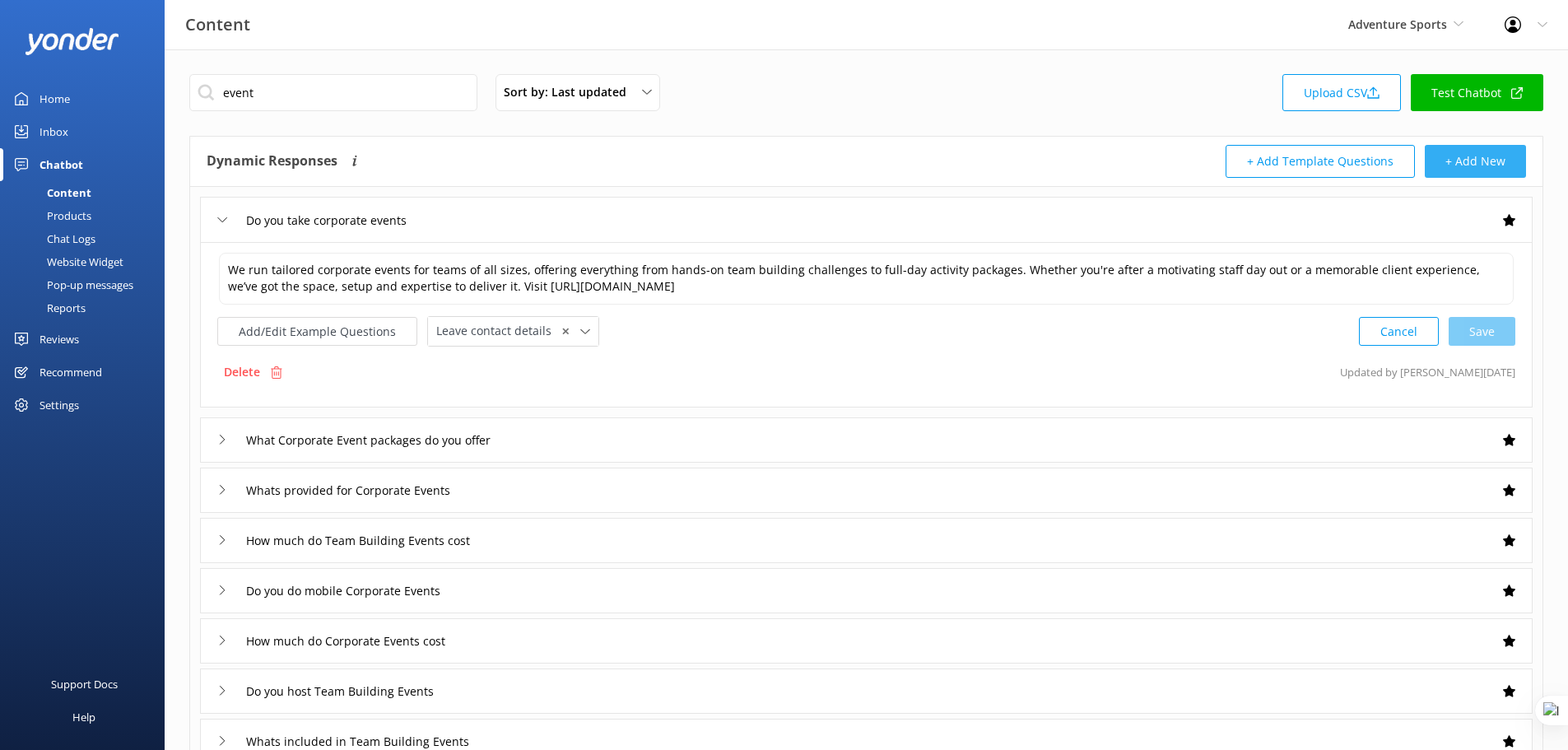
click at [1486, 158] on button "+ Add New" at bounding box center [1475, 161] width 101 height 33
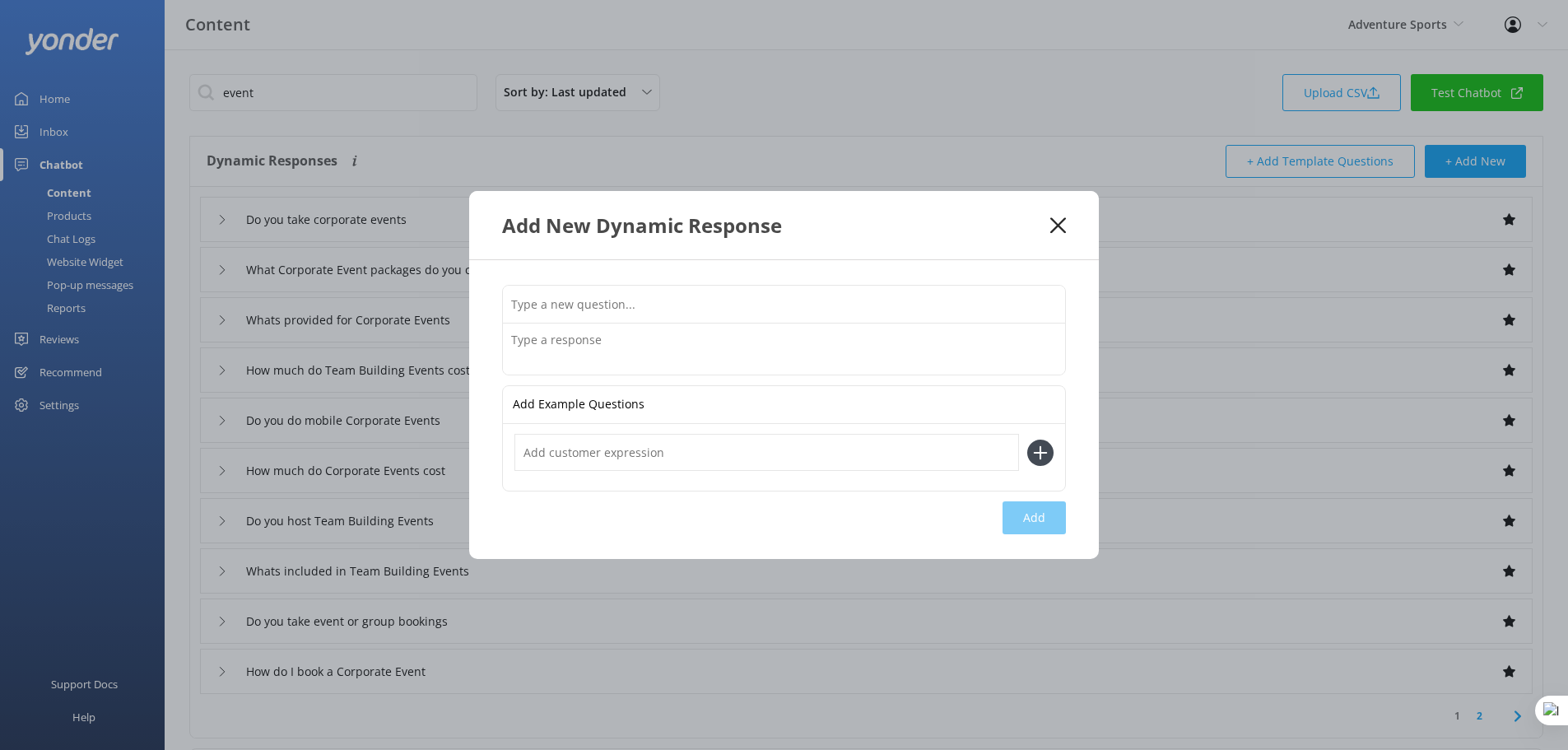
click at [678, 297] on input "text" at bounding box center [784, 304] width 562 height 37
paste input "Is your business sustainable"
type input "Is your business sustainable"
click at [732, 358] on textarea at bounding box center [784, 348] width 562 height 51
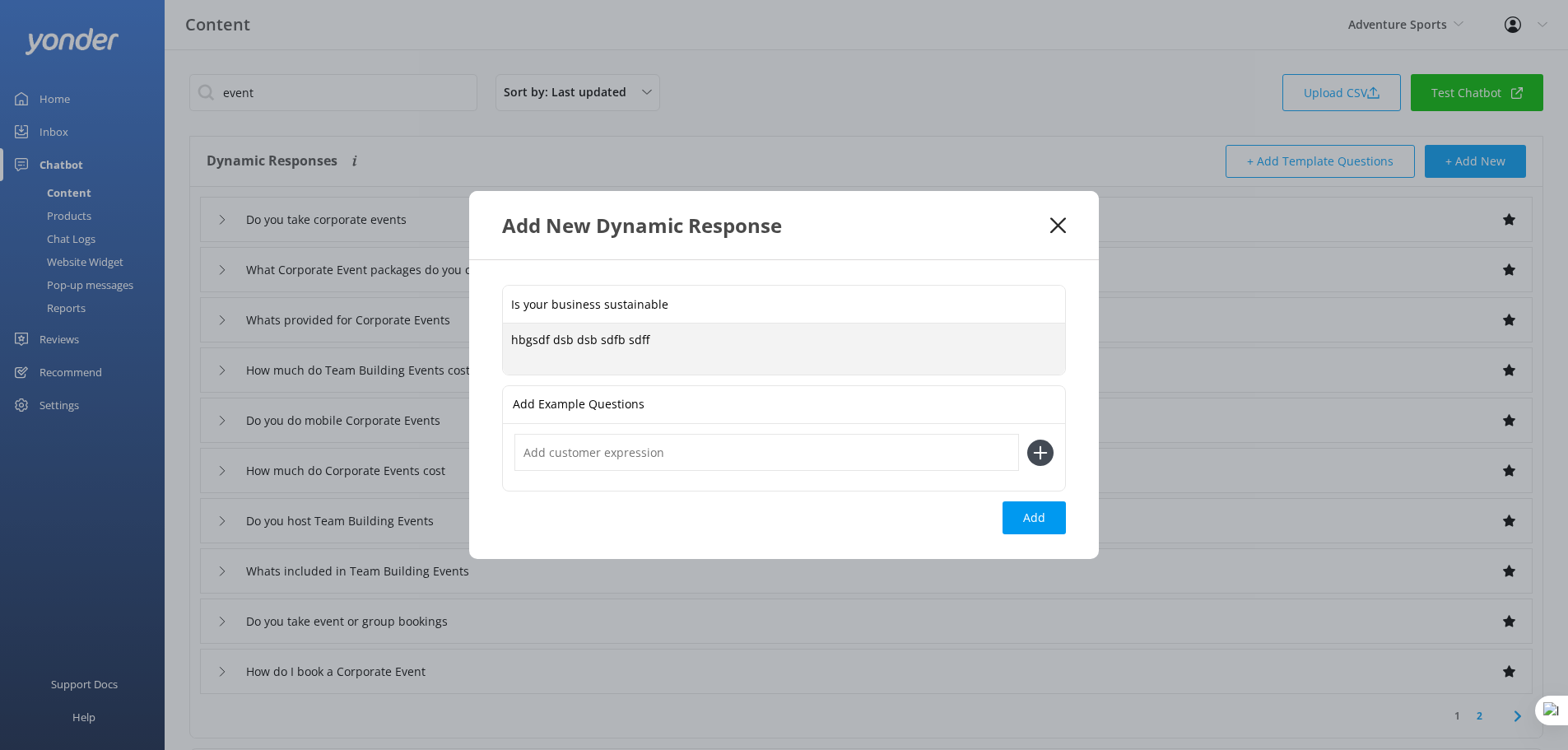
type textarea "hbgsdf dsb dsb sdfb sdff"
click at [1058, 230] on icon at bounding box center [1058, 225] width 16 height 16
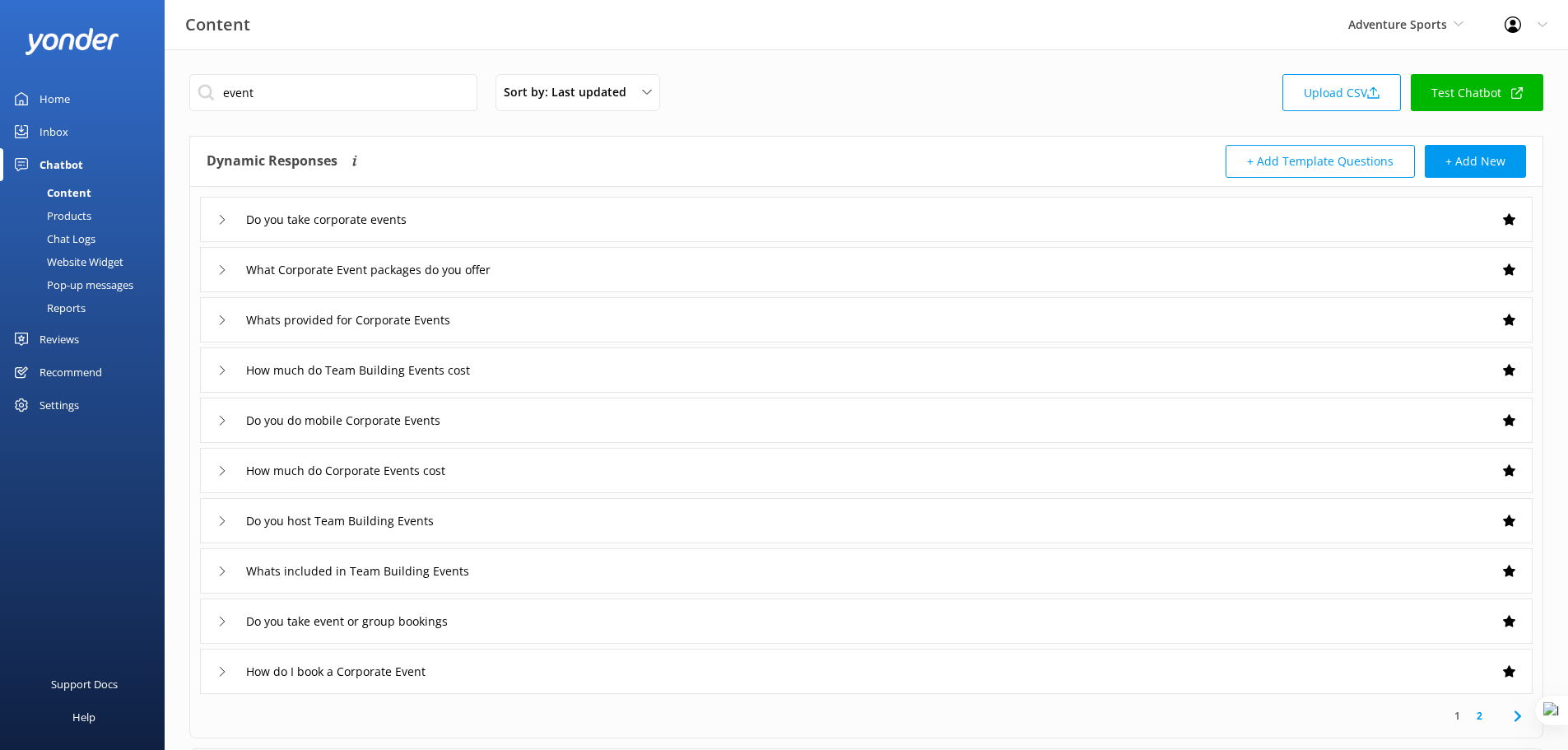
click at [83, 213] on div "Products" at bounding box center [50, 215] width 81 height 23
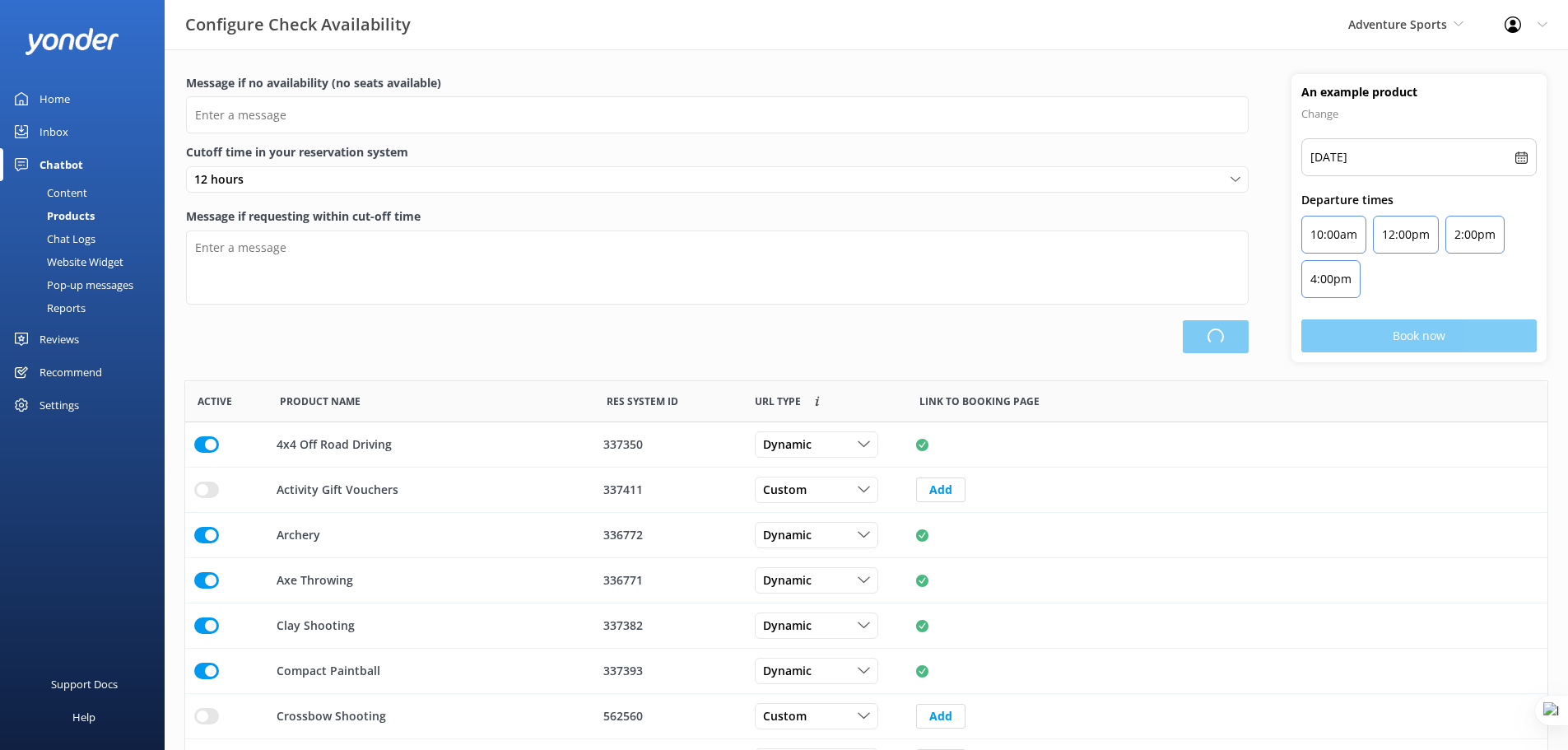
type input "There are no seats available, please check an alternative day"
type textarea "Our online booking system closes {hours} prior to departure. Please contact us …"
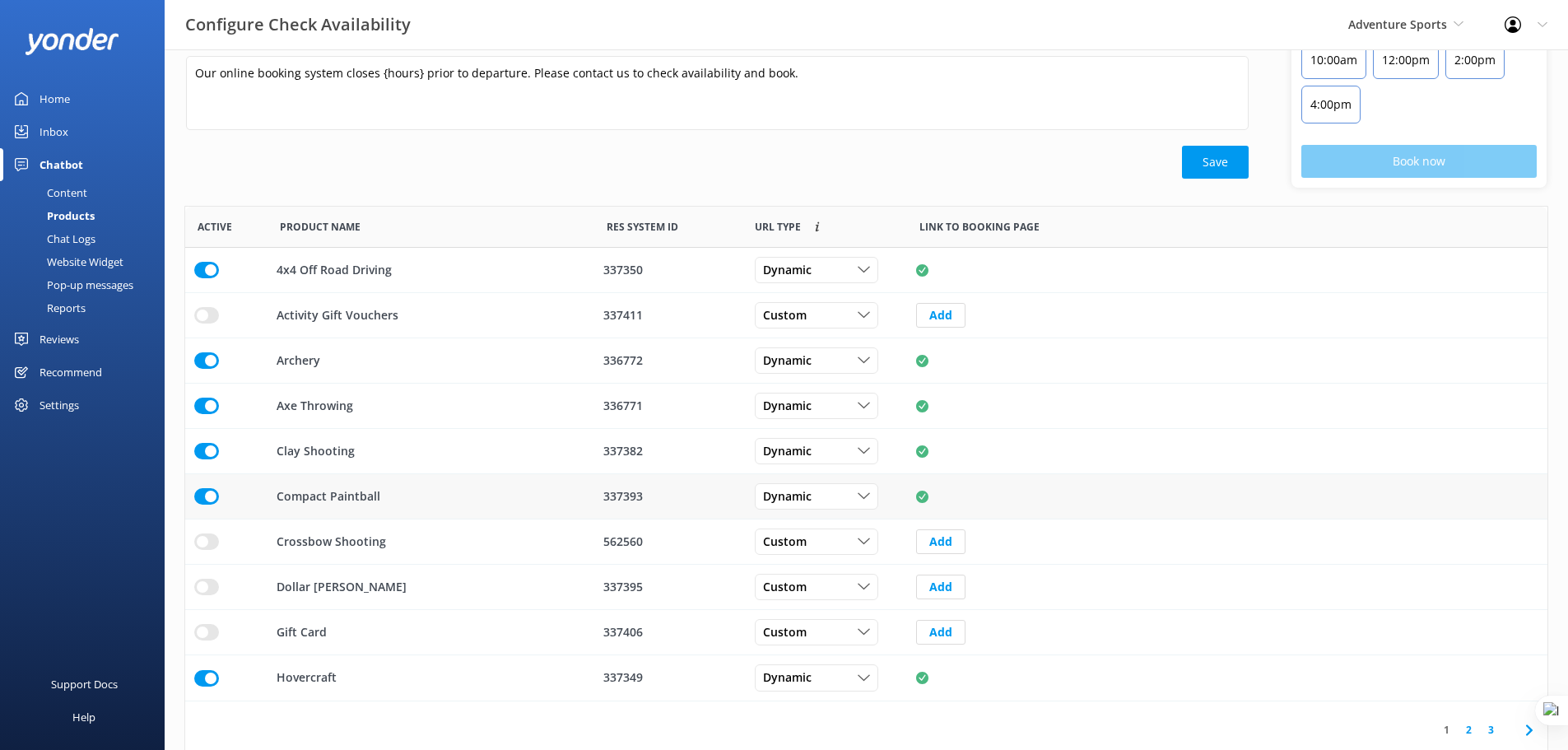
scroll to position [184, 0]
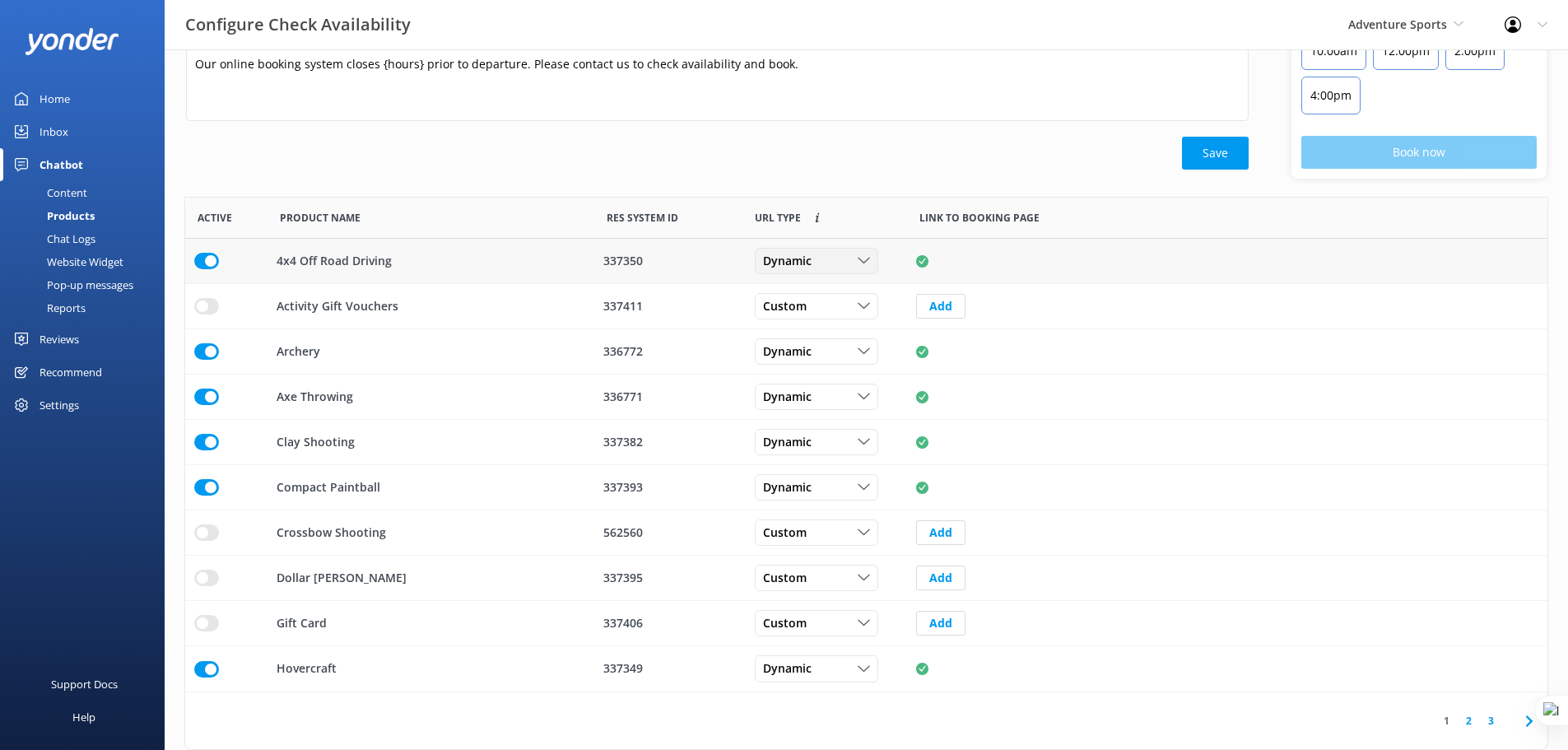
click at [840, 266] on div "Dynamic" at bounding box center [816, 261] width 115 height 18
click at [715, 175] on div "Message if no availability (no seats available) There are no seats available, p…" at bounding box center [717, 35] width 1105 height 288
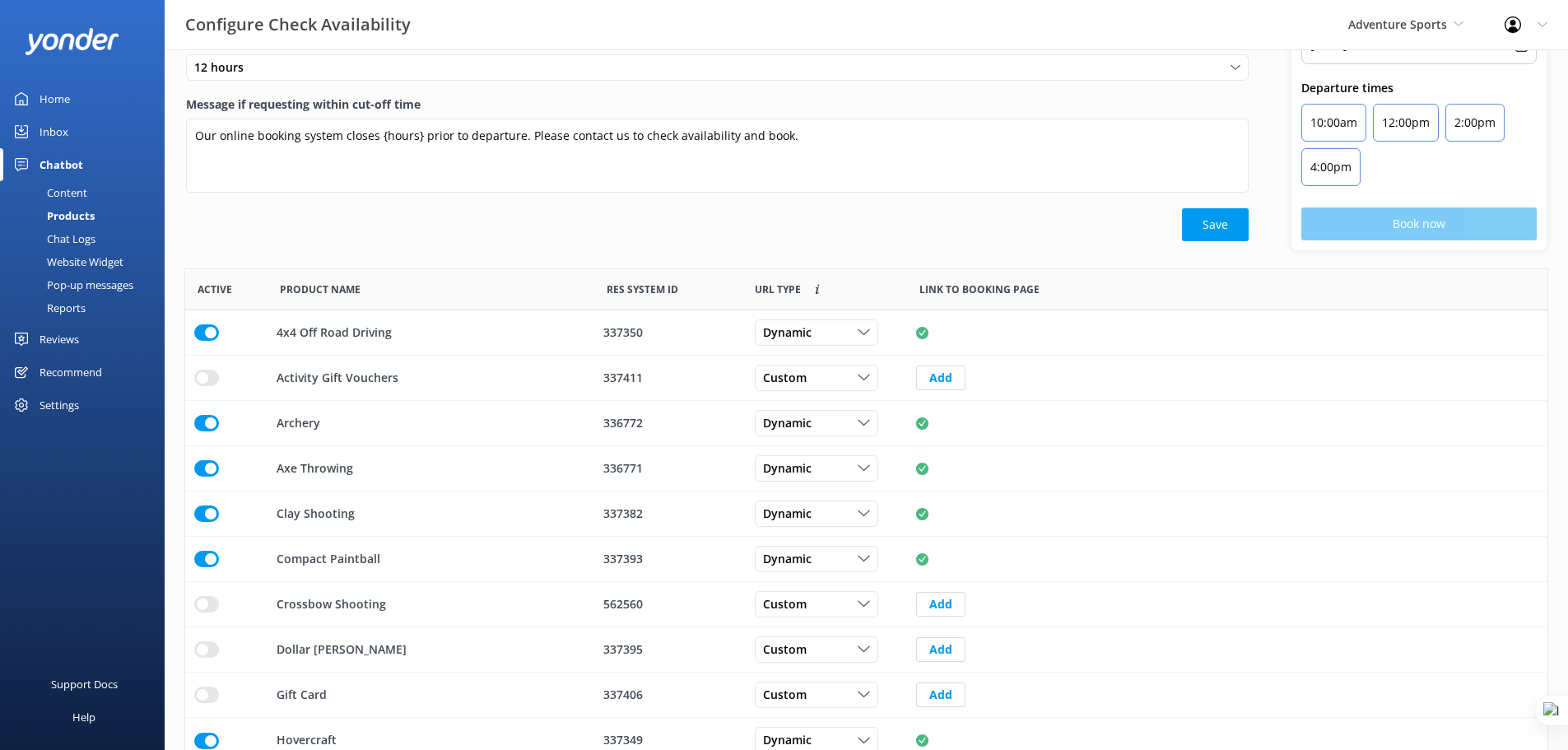
scroll to position [0, 0]
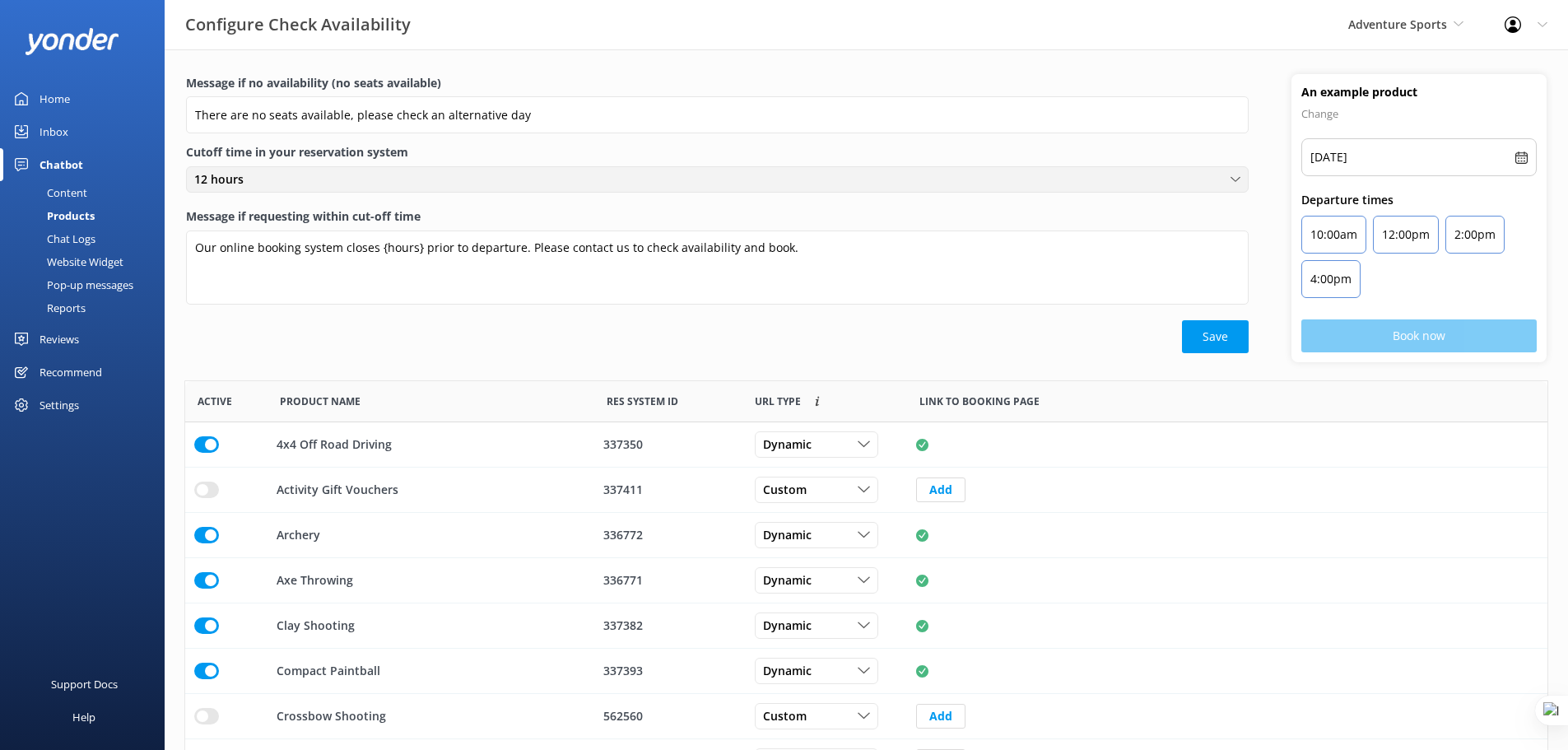
click at [362, 175] on div "12 hours" at bounding box center [717, 179] width 1054 height 18
click at [470, 142] on div "Message if no availability (no seats available) There are no seats available, p…" at bounding box center [717, 108] width 1063 height 69
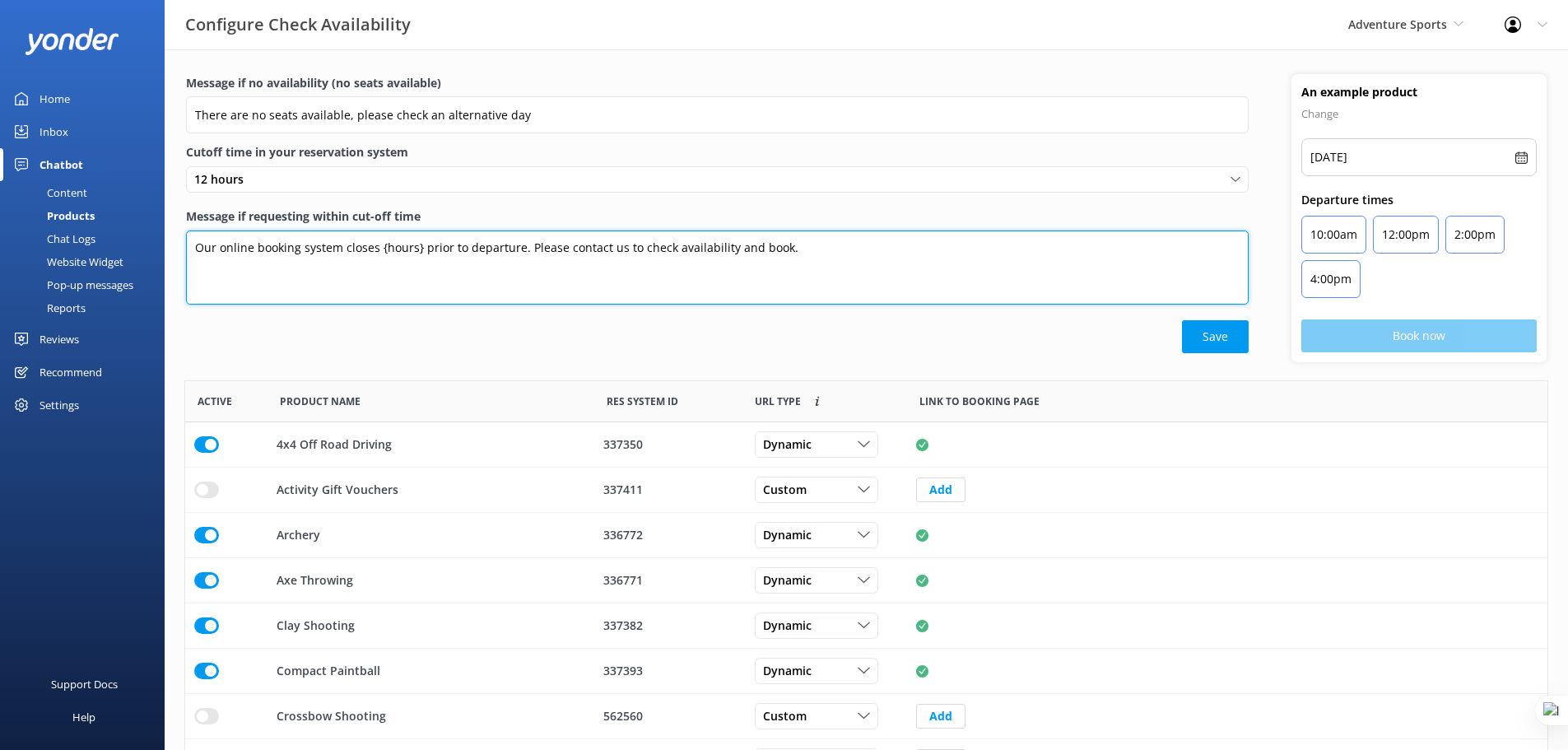
click at [807, 249] on textarea "Our online booking system closes {hours} prior to departure. Please contact us …" at bounding box center [717, 267] width 1063 height 74
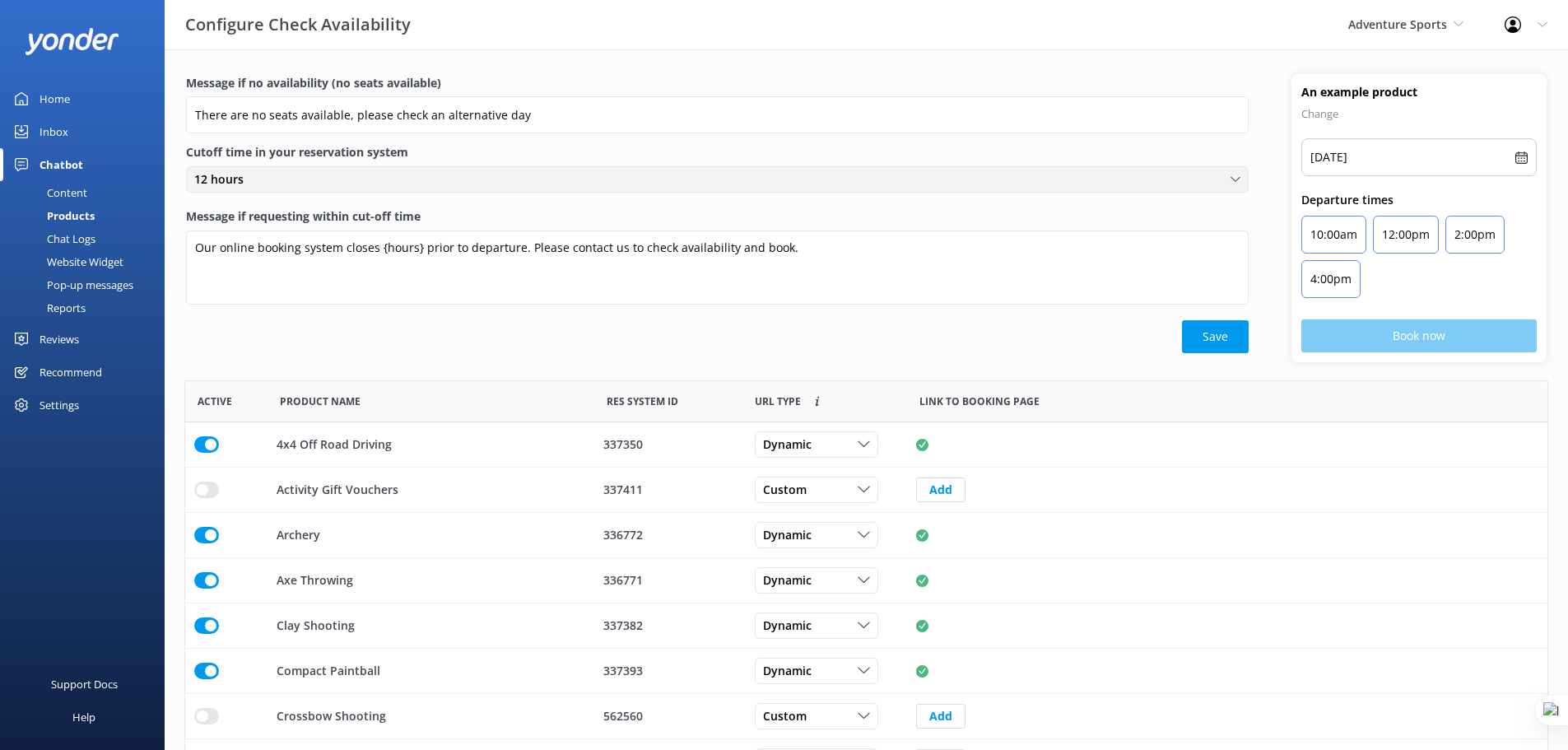
click at [281, 178] on div "12 hours" at bounding box center [717, 179] width 1054 height 18
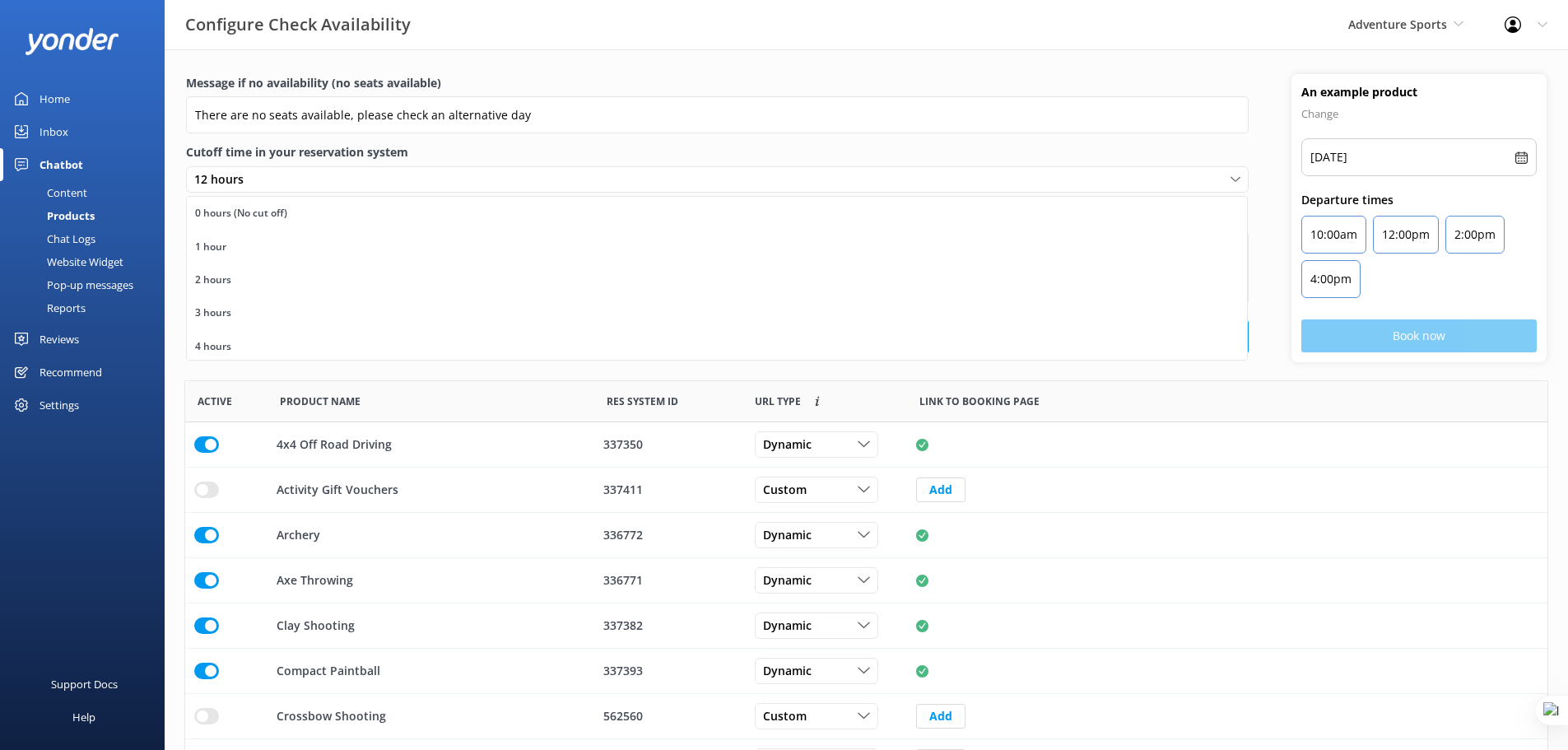
click at [1196, 152] on label "Cutoff time in your reservation system" at bounding box center [717, 152] width 1063 height 18
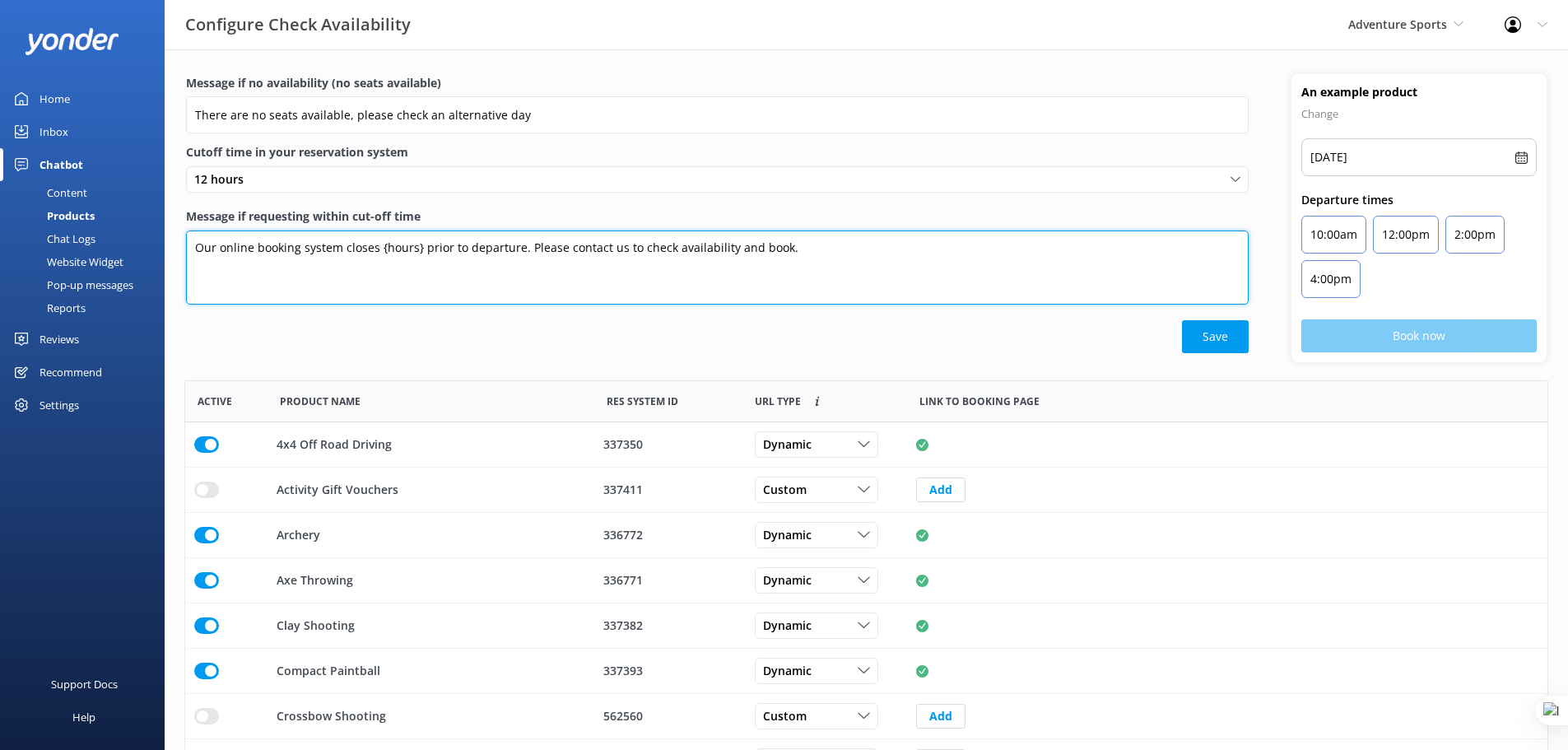
drag, startPoint x: 192, startPoint y: 253, endPoint x: 824, endPoint y: 260, distance: 632.1
click at [824, 260] on textarea "Our online booking system closes {hours} prior to departure. Please contact us …" at bounding box center [717, 267] width 1063 height 74
click at [837, 251] on textarea "Our online booking system closes {hours} prior to departure. Please contact us …" at bounding box center [717, 267] width 1063 height 74
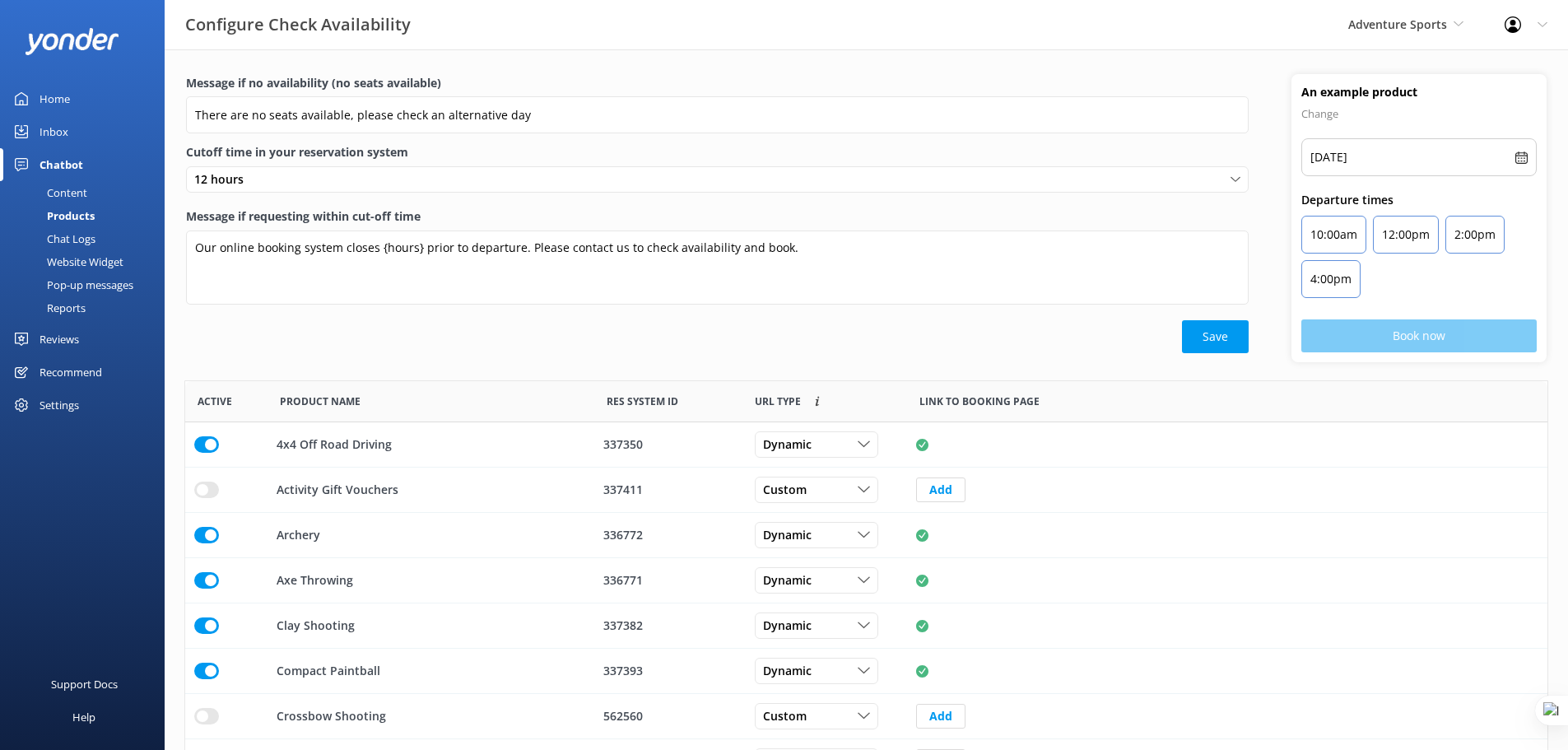
click at [80, 235] on div "Chat Logs" at bounding box center [53, 238] width 86 height 23
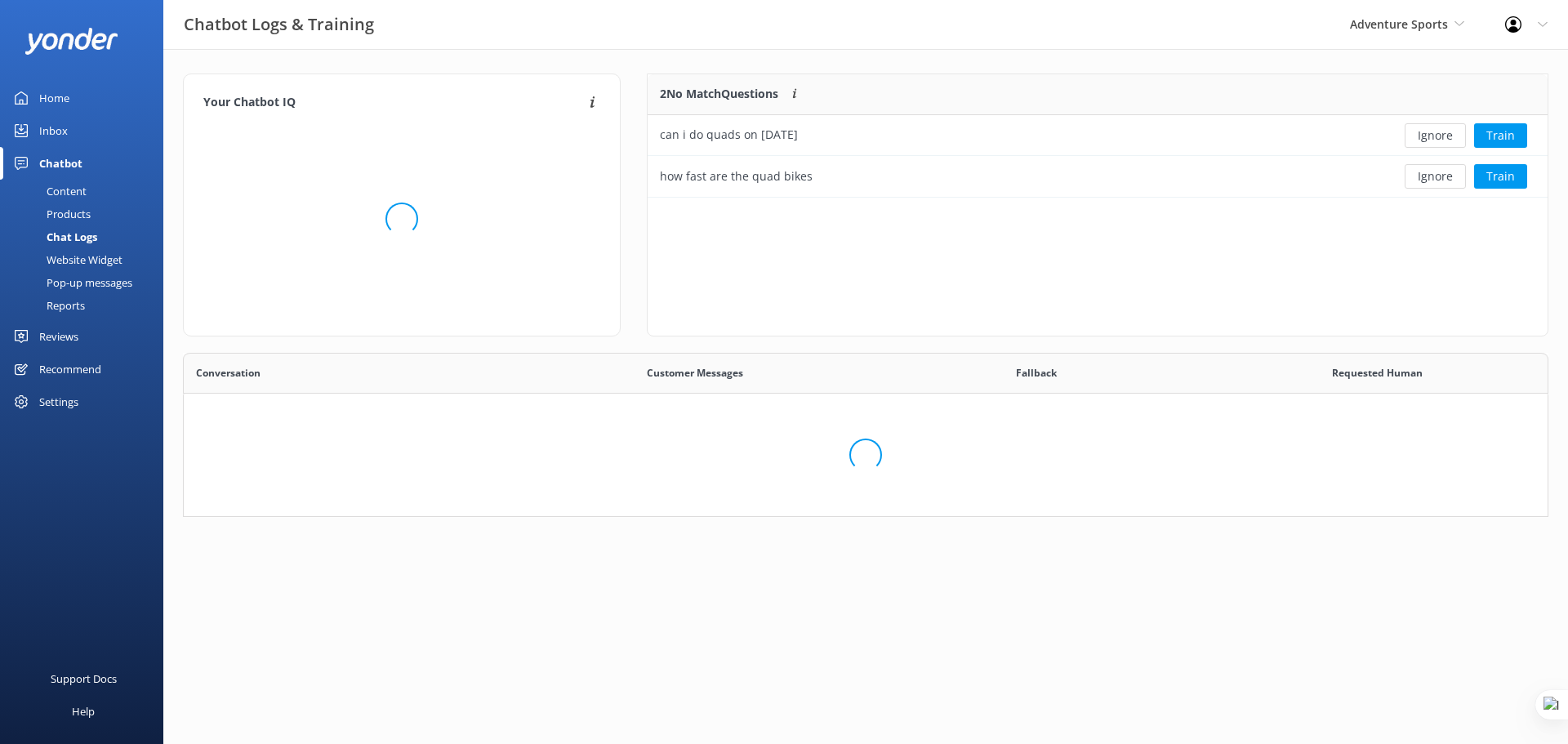
scroll to position [188, 1354]
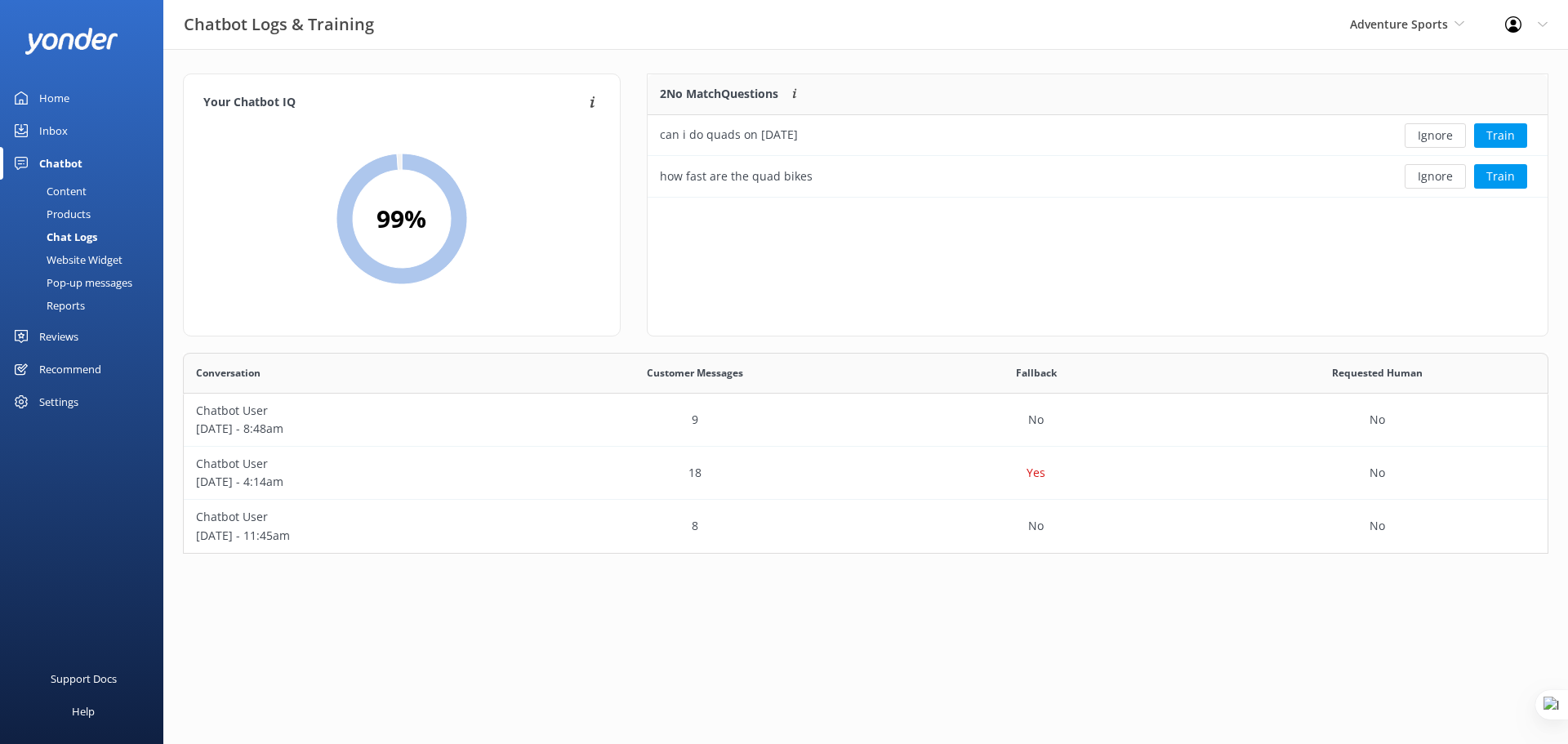
click at [58, 130] on div "Inbox" at bounding box center [54, 130] width 29 height 33
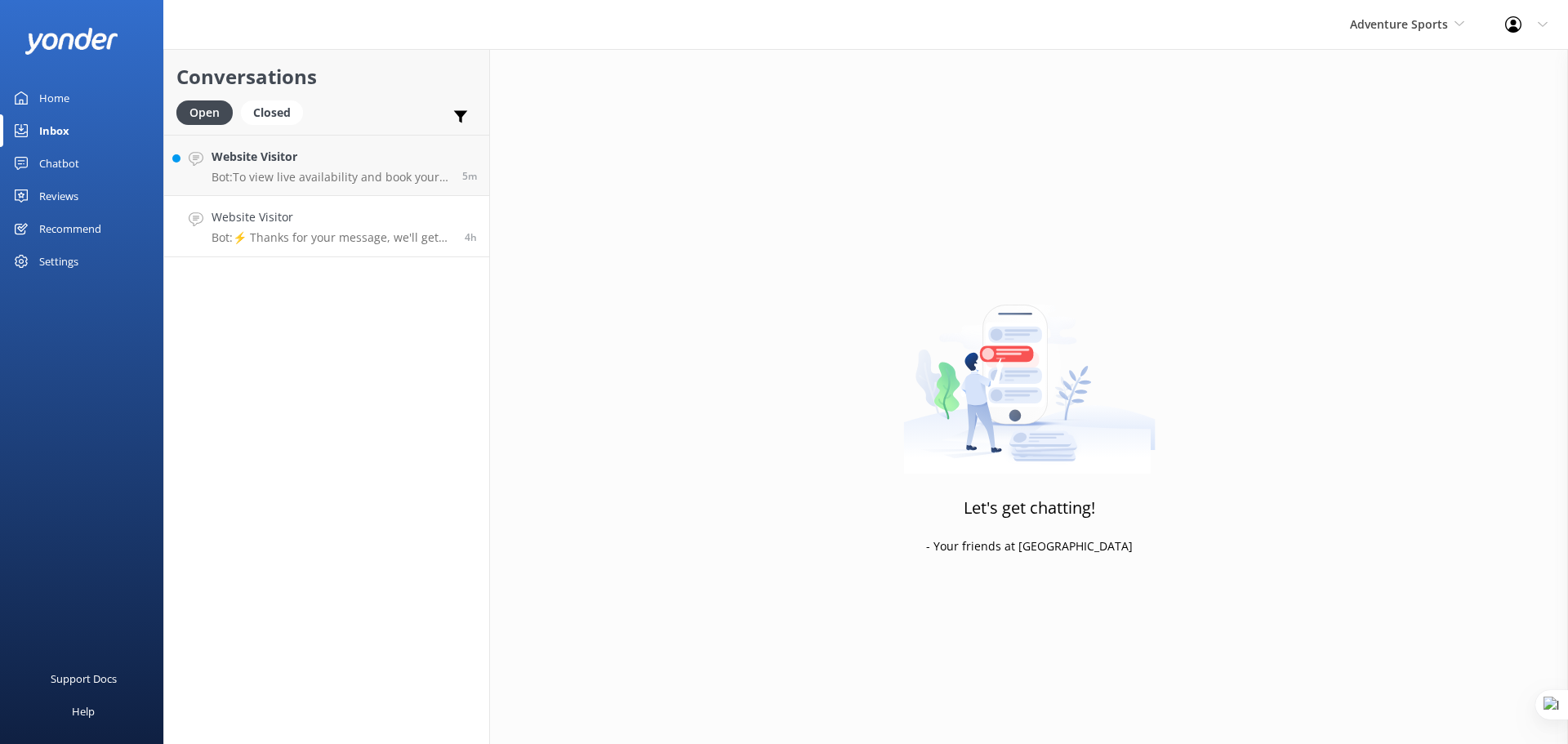
click at [343, 222] on h4 "Website Visitor" at bounding box center [331, 217] width 241 height 18
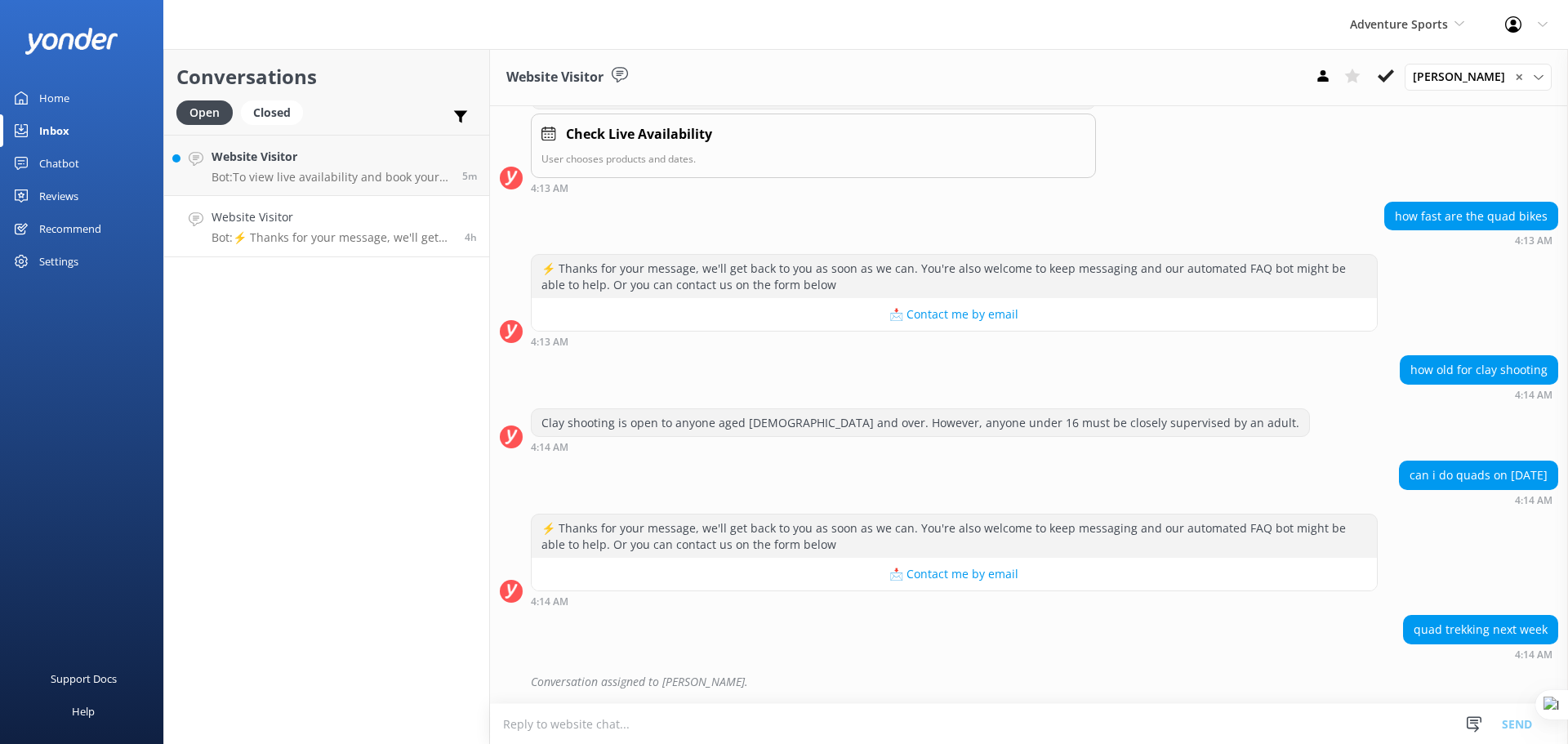
scroll to position [1516, 0]
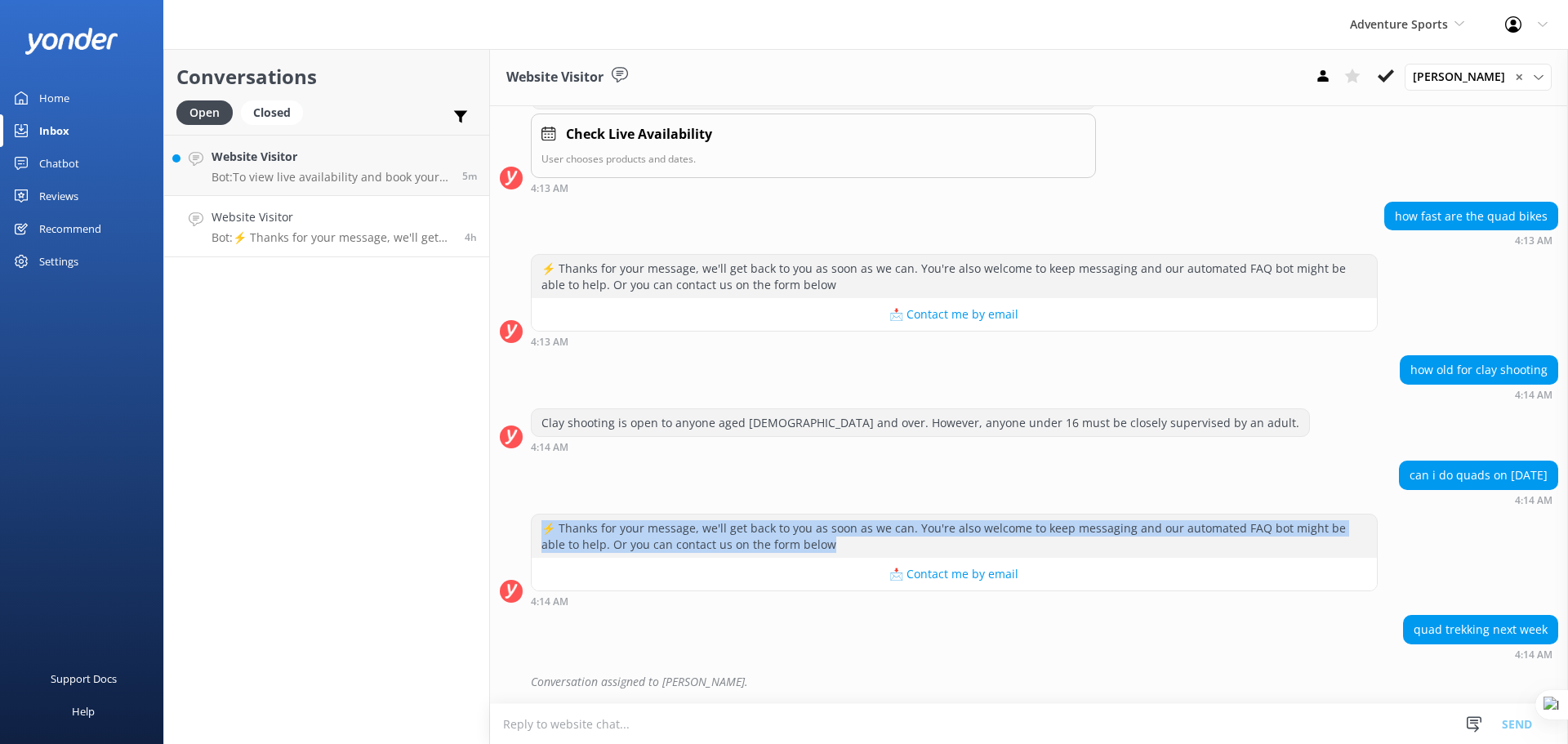
drag, startPoint x: 547, startPoint y: 533, endPoint x: 855, endPoint y: 549, distance: 308.4
click at [855, 549] on div "⚡ Thanks for your message, we'll get back to you as soon as we can. You're also…" at bounding box center [955, 537] width 846 height 44
click at [56, 167] on div "Chatbot" at bounding box center [60, 163] width 40 height 33
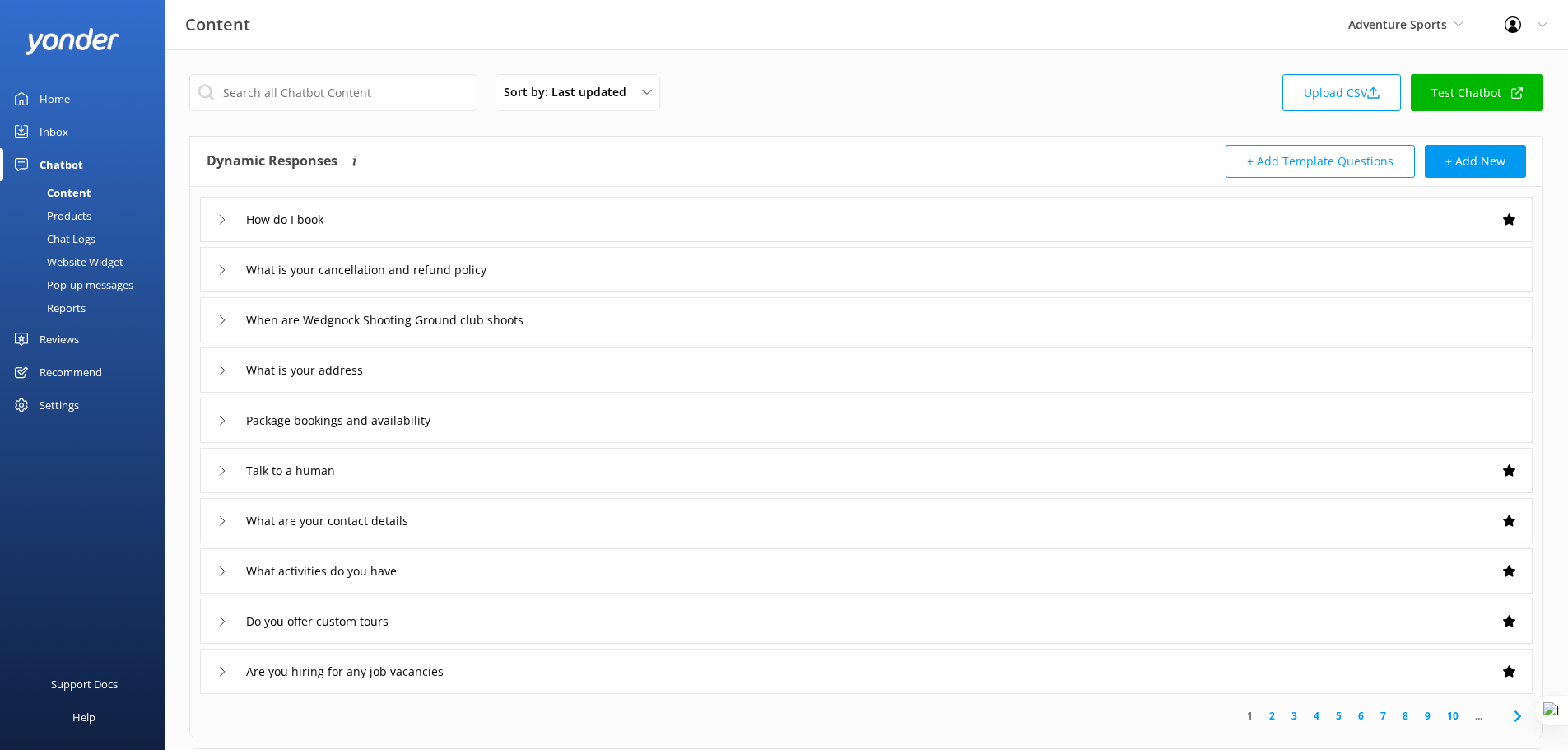
click at [77, 236] on div "Chat Logs" at bounding box center [53, 238] width 86 height 23
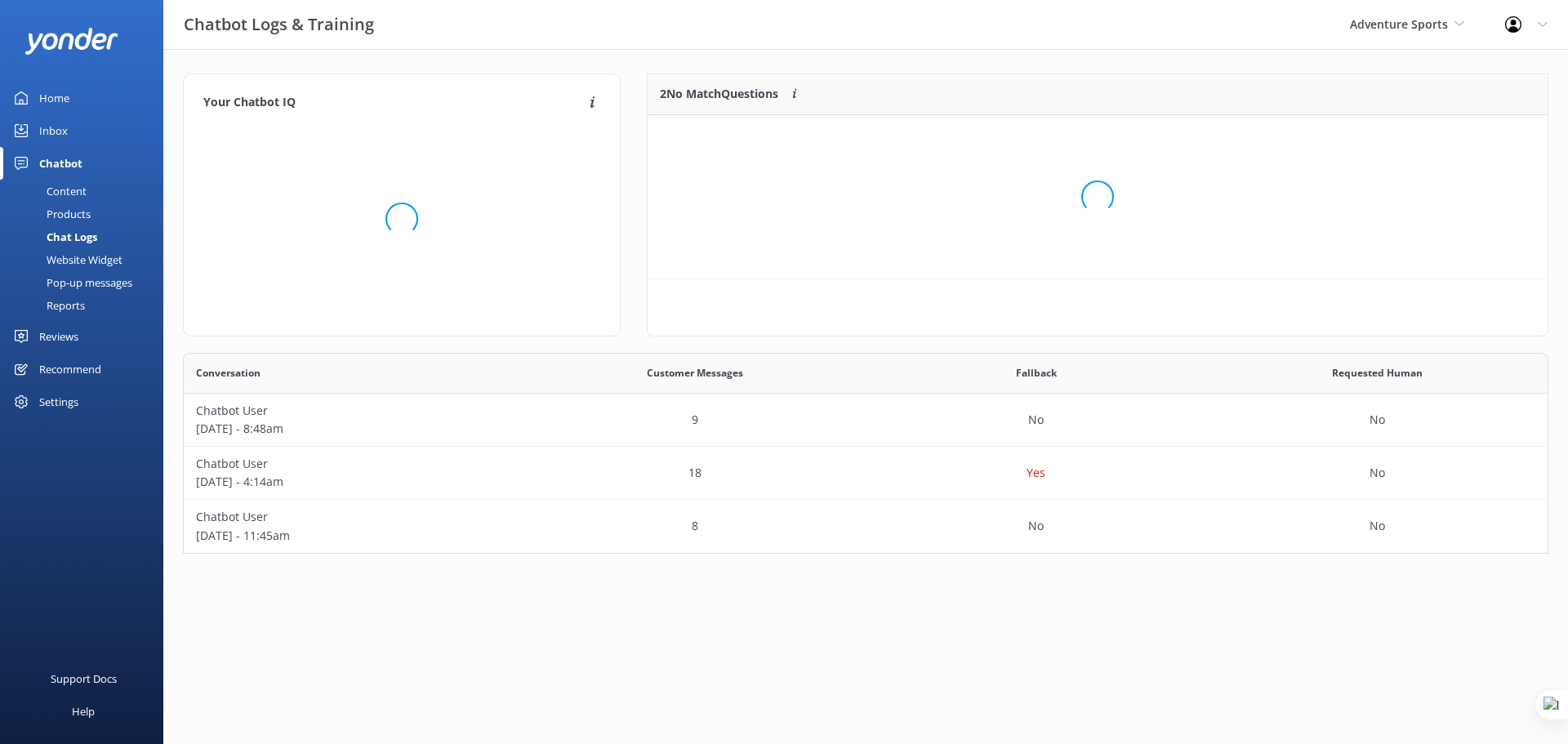
scroll to position [111, 888]
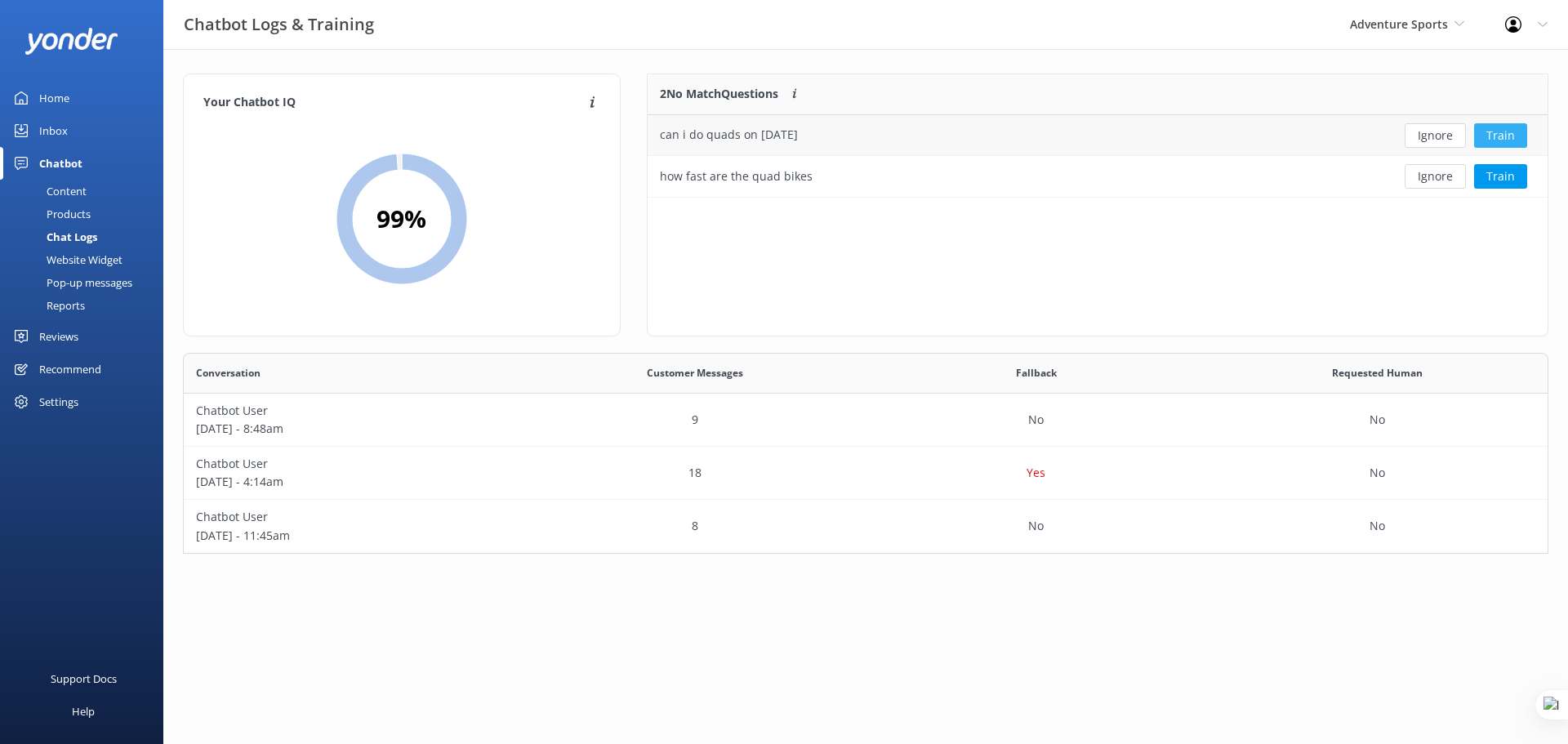
click at [1495, 140] on button "Train" at bounding box center [1501, 135] width 53 height 25
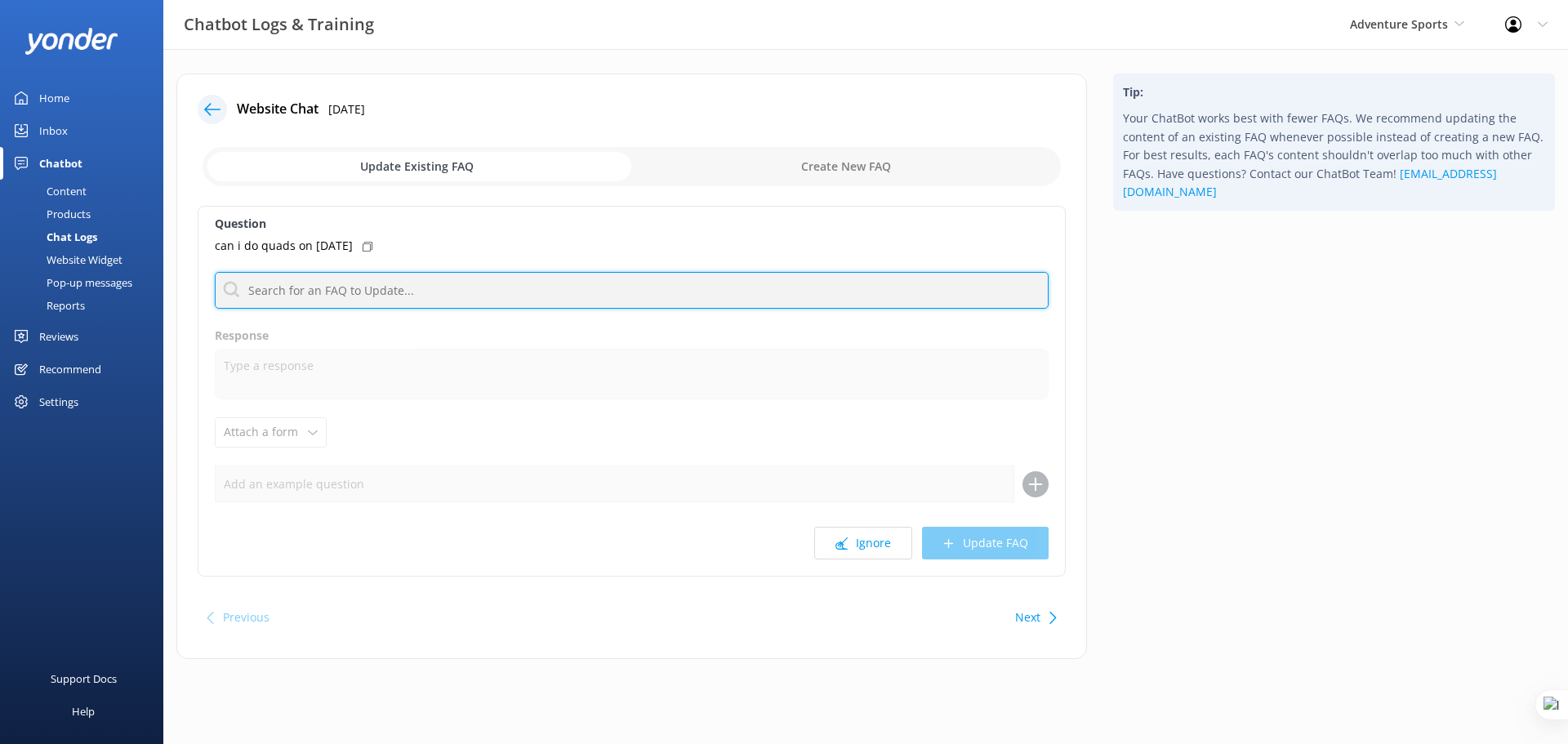
click at [385, 291] on input "text" at bounding box center [631, 290] width 834 height 37
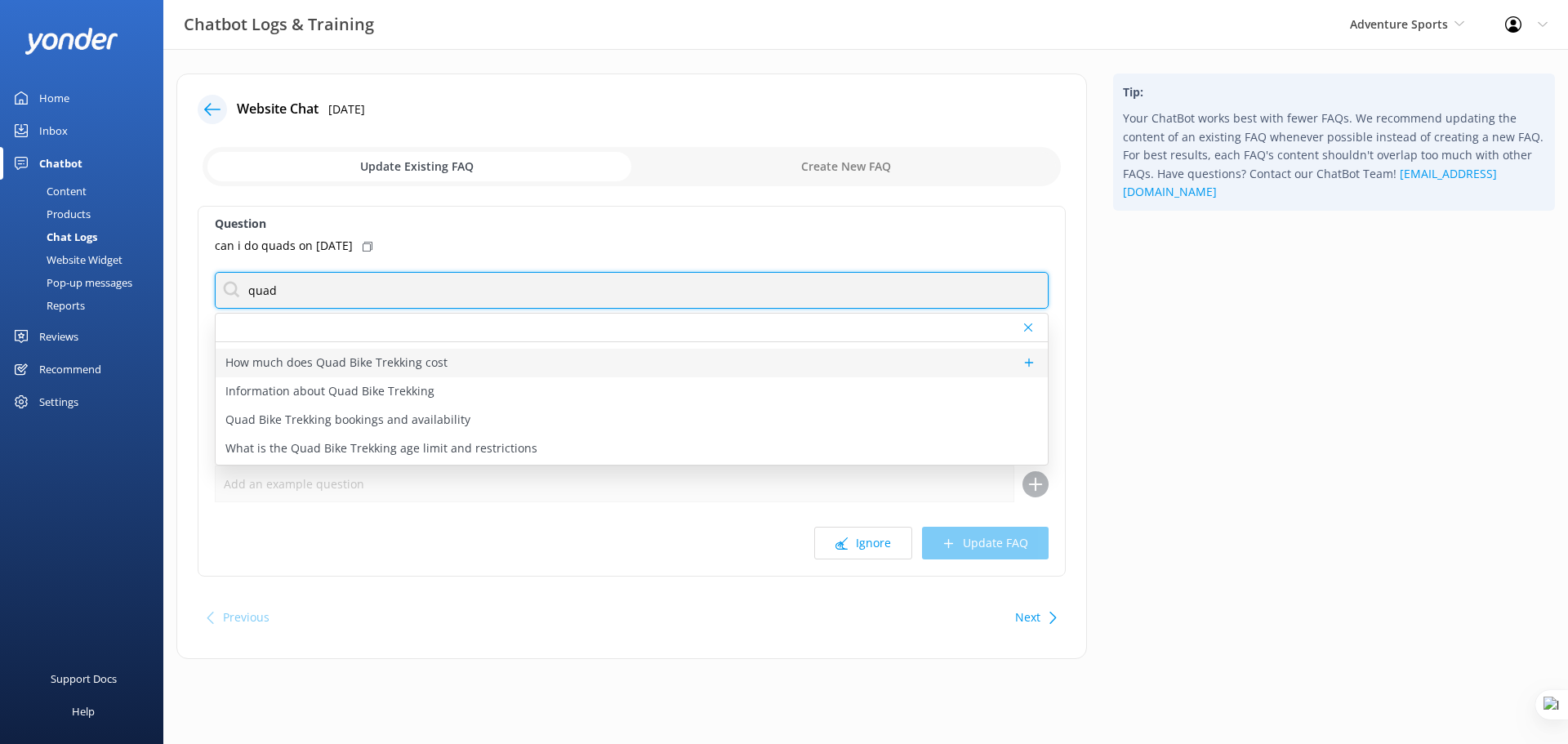
scroll to position [62, 0]
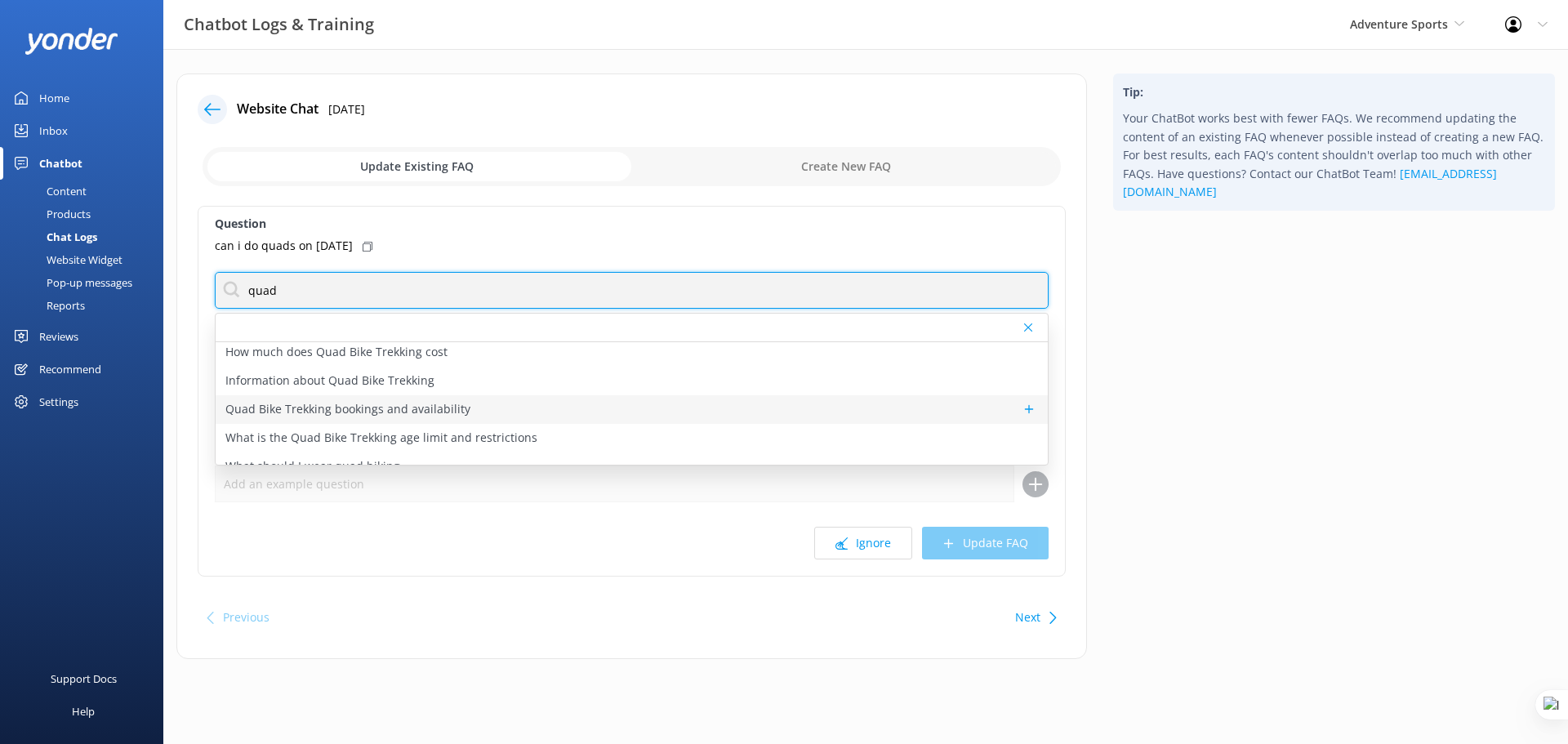
type input "quad"
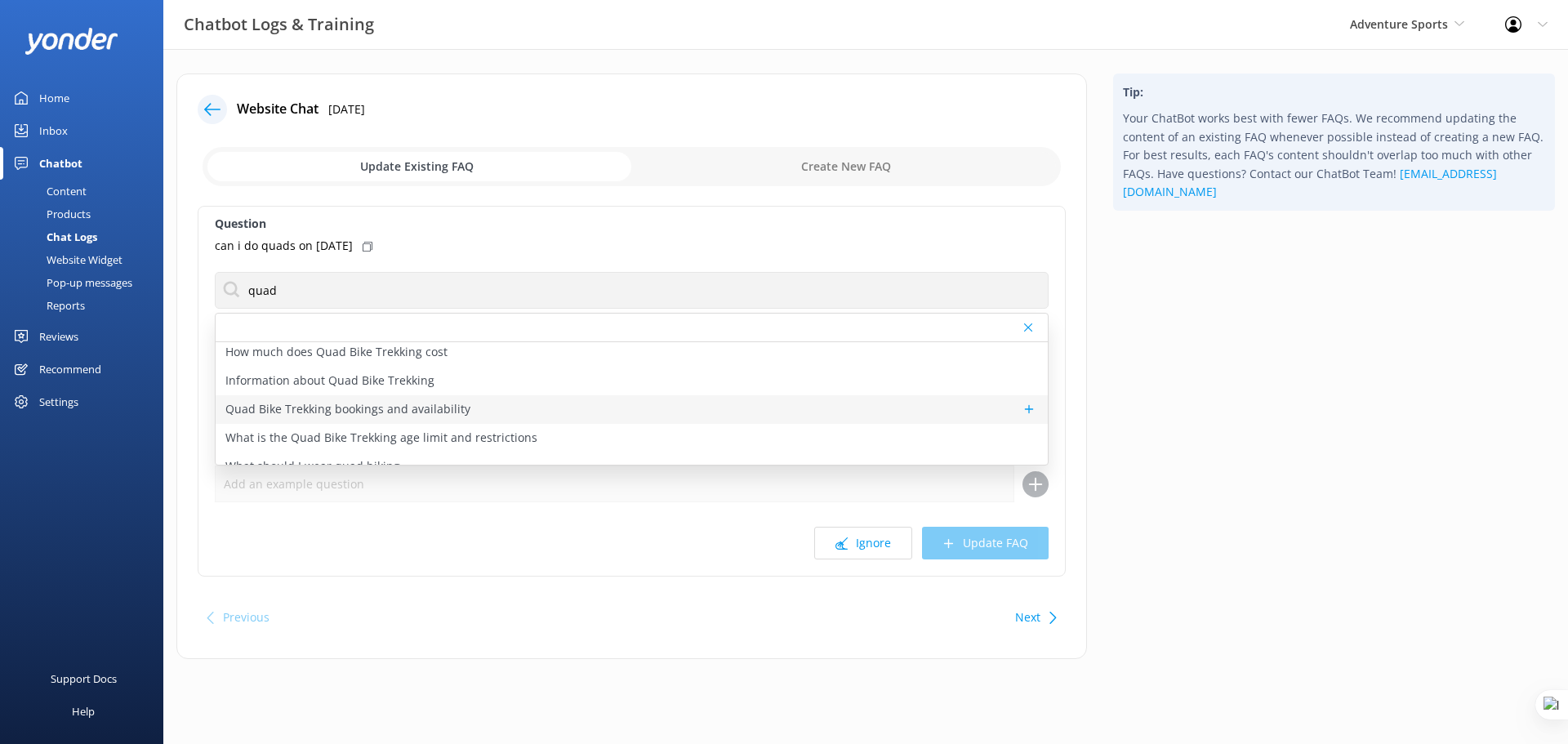
click at [367, 412] on p "Quad Bike Trekking bookings and availability" at bounding box center [347, 409] width 245 height 18
type textarea "To check availability and book your Quad Bike Trekking session, click https://f…"
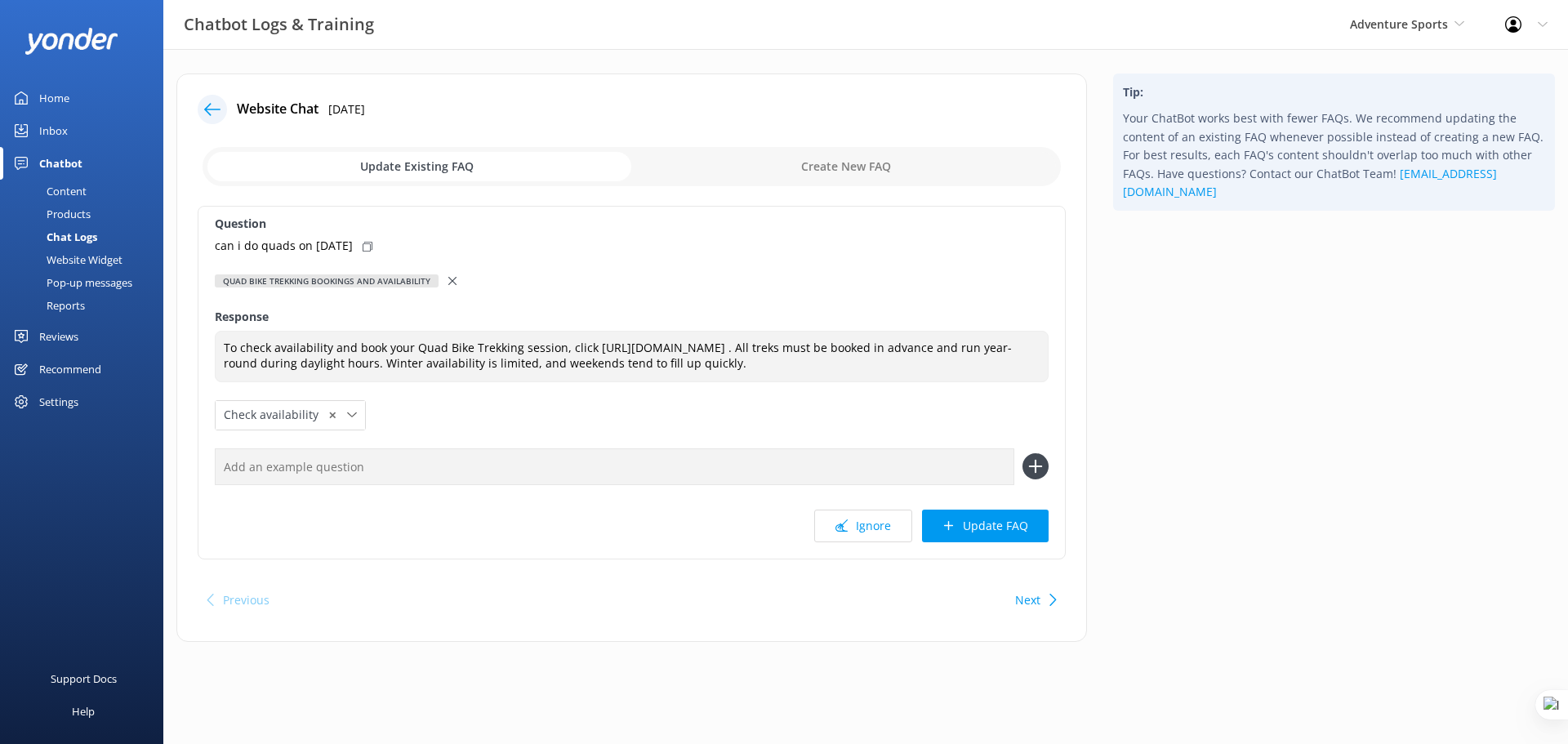
click at [373, 240] on div "can i do quads on 12th Oct" at bounding box center [631, 246] width 834 height 18
click at [294, 485] on input "text" at bounding box center [614, 466] width 800 height 37
paste input "can i do quads on 12th Oct"
type input "can i do quads on 12th Oct"
click at [1038, 479] on icon at bounding box center [1035, 466] width 26 height 26
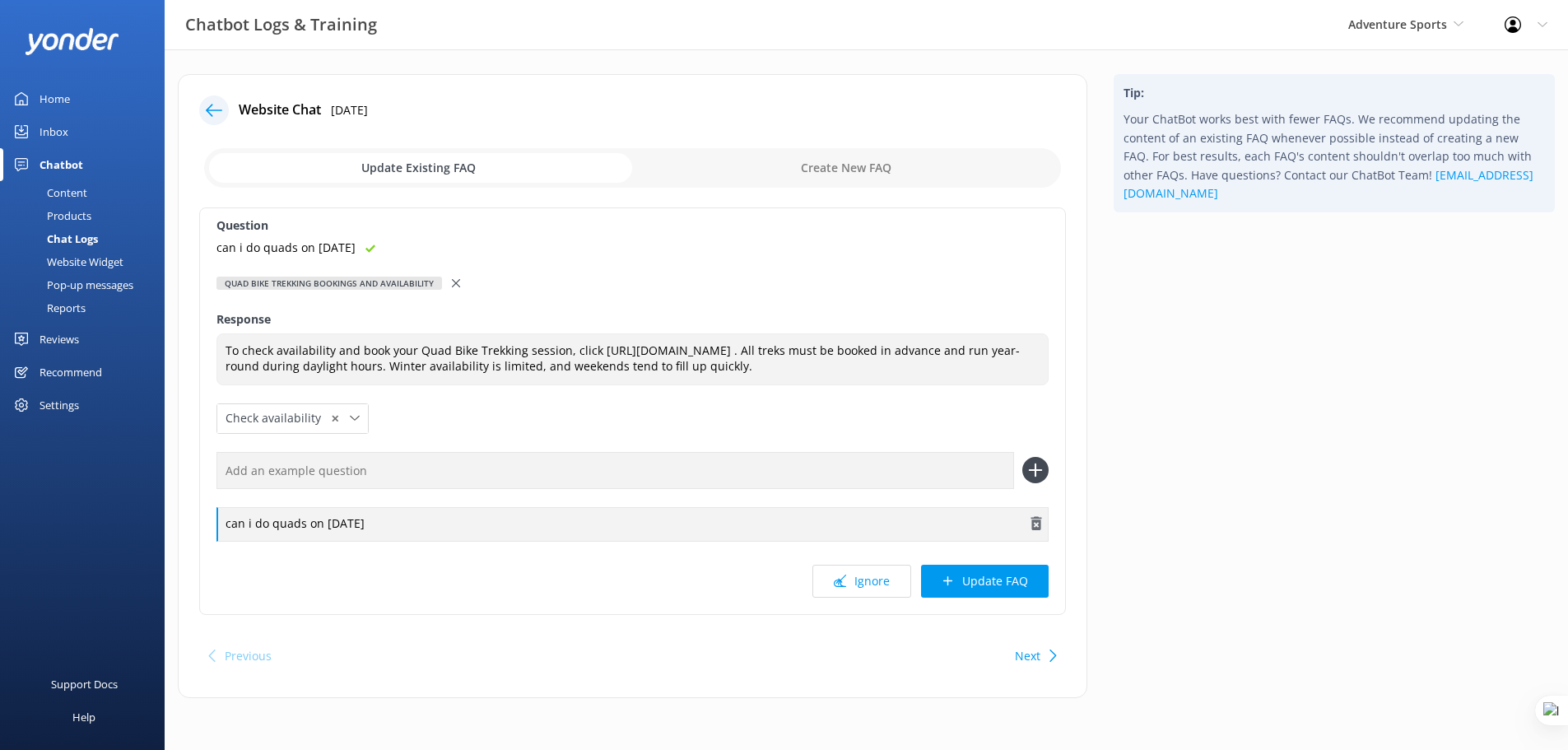
click at [308, 538] on div "can i do quads on 12th Oct" at bounding box center [632, 524] width 832 height 35
drag, startPoint x: 435, startPoint y: 537, endPoint x: 226, endPoint y: 528, distance: 209.3
click at [226, 528] on div "can i do quads on 12th Oct" at bounding box center [632, 524] width 832 height 35
click at [407, 541] on div "can i do quads on 12th Oct" at bounding box center [632, 524] width 832 height 35
click at [978, 598] on button "Update FAQ" at bounding box center [985, 581] width 128 height 33
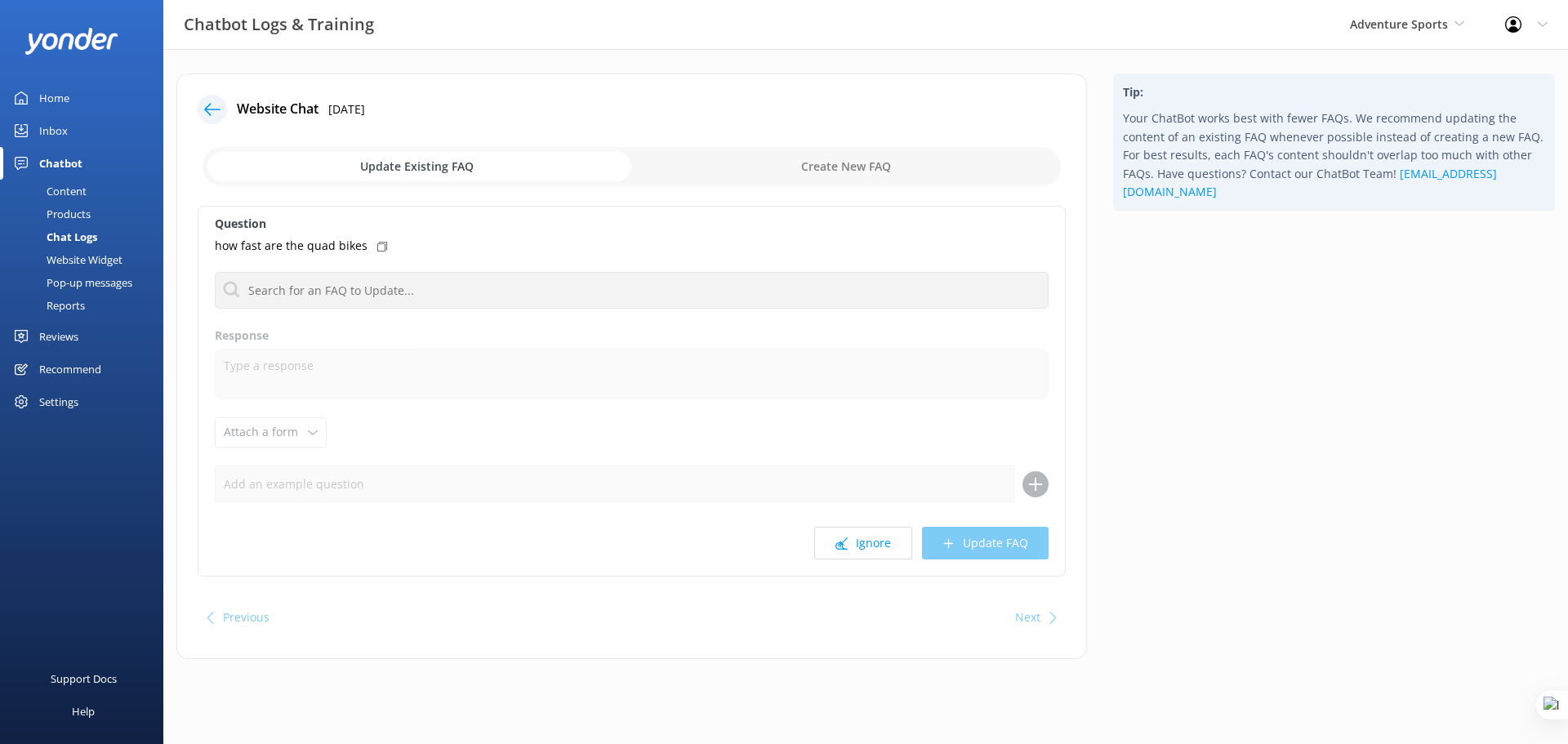
click at [210, 110] on icon at bounding box center [212, 109] width 16 height 16
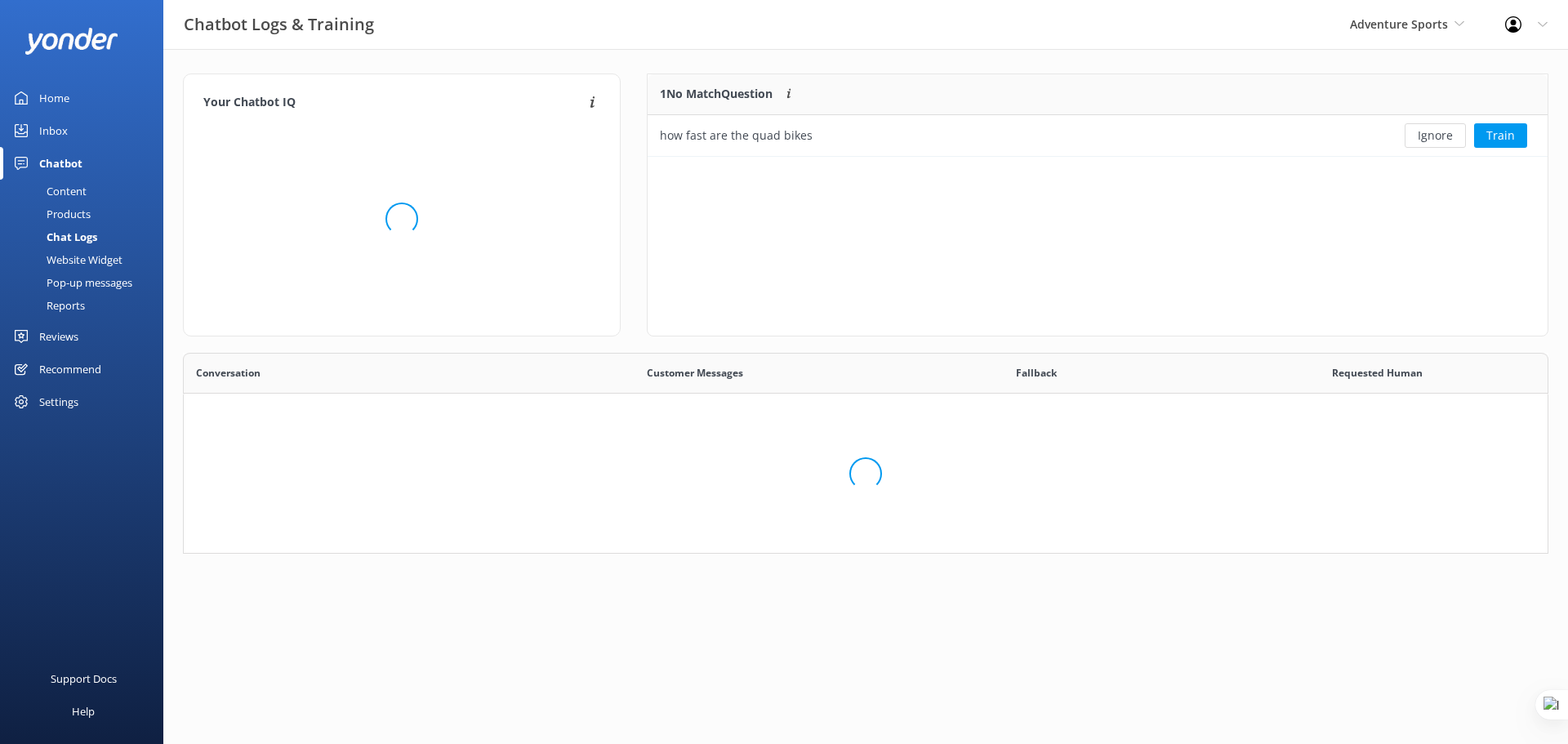
scroll to position [188, 1354]
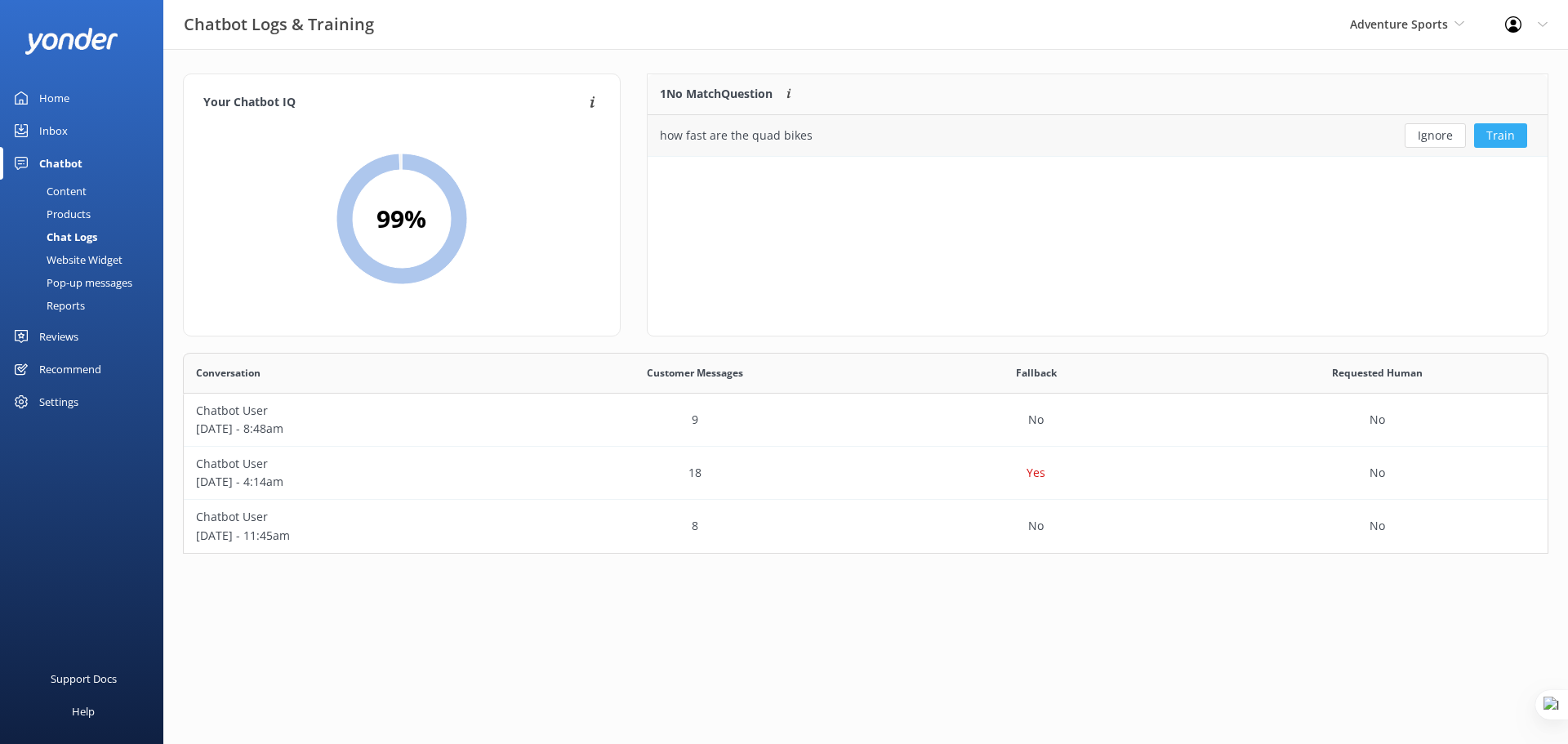
click at [1511, 136] on button "Train" at bounding box center [1501, 135] width 53 height 25
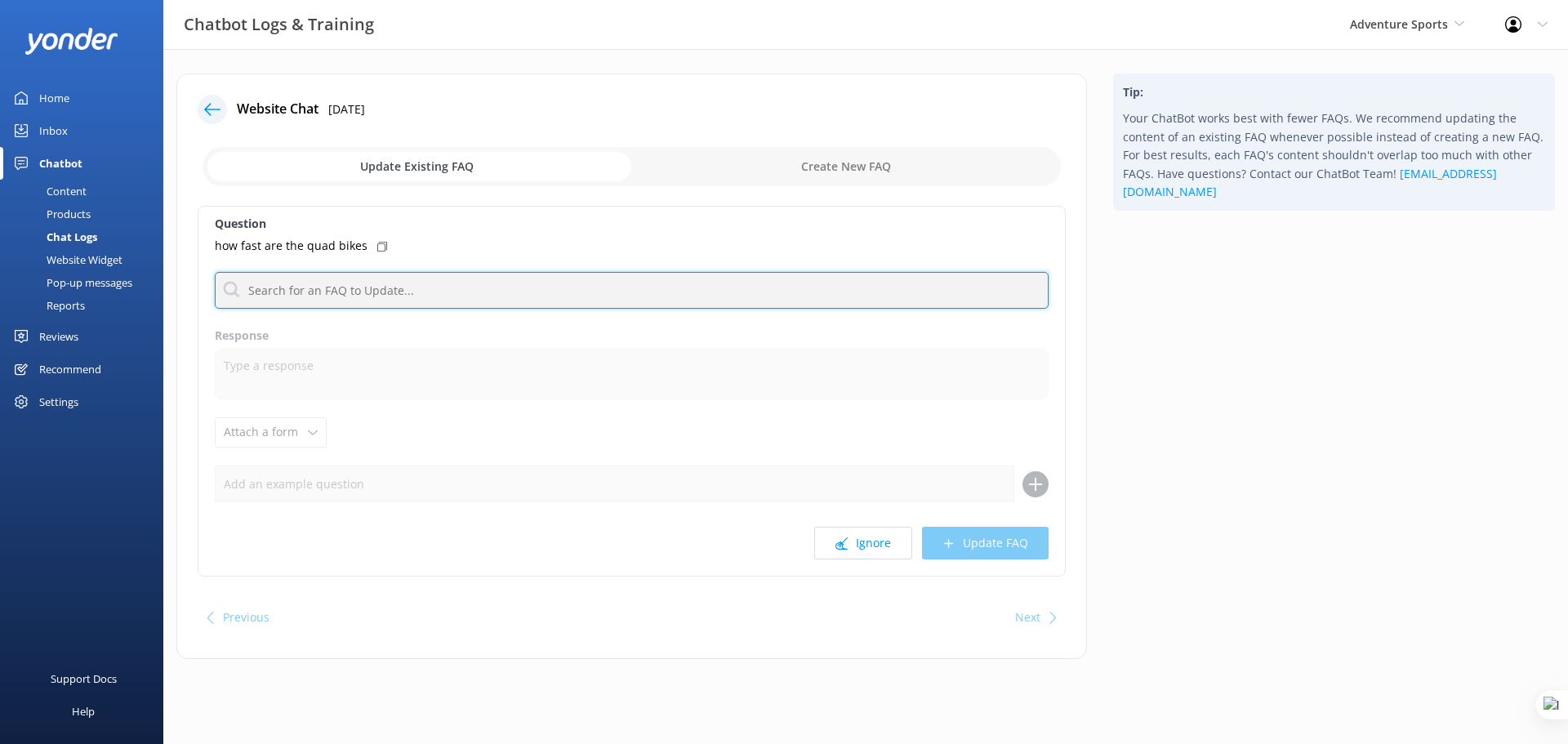
click at [383, 282] on input "text" at bounding box center [631, 290] width 834 height 37
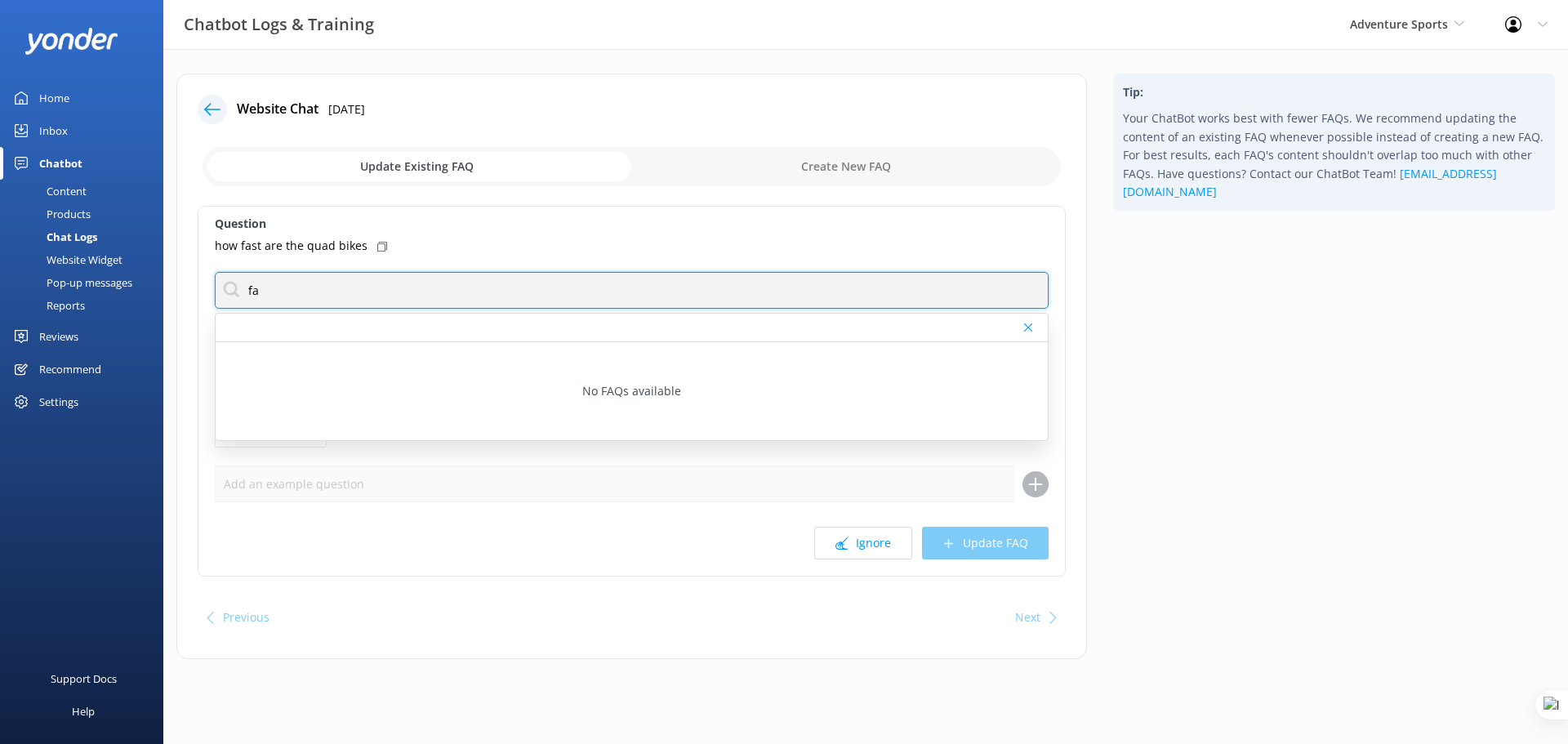
type input "f"
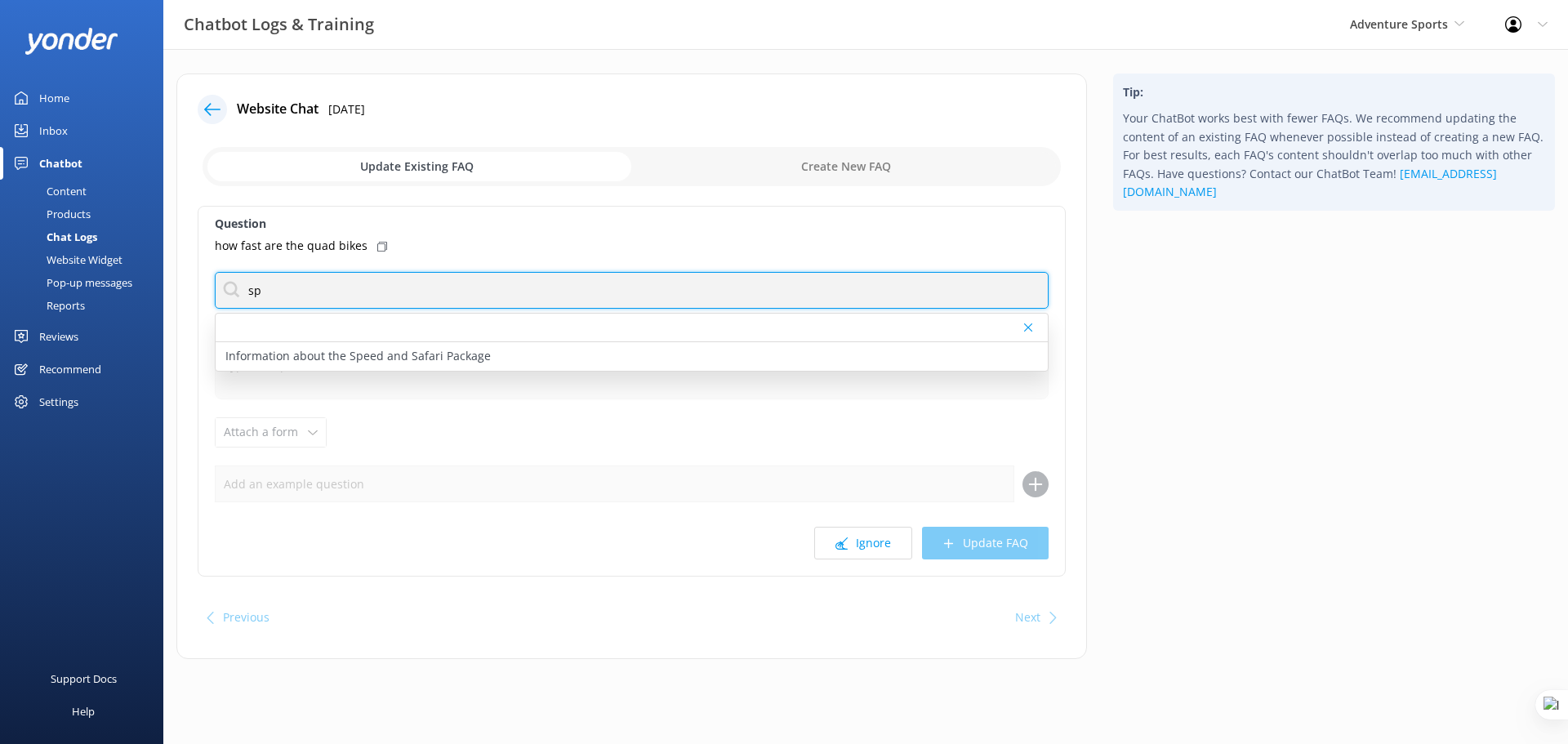
type input "s"
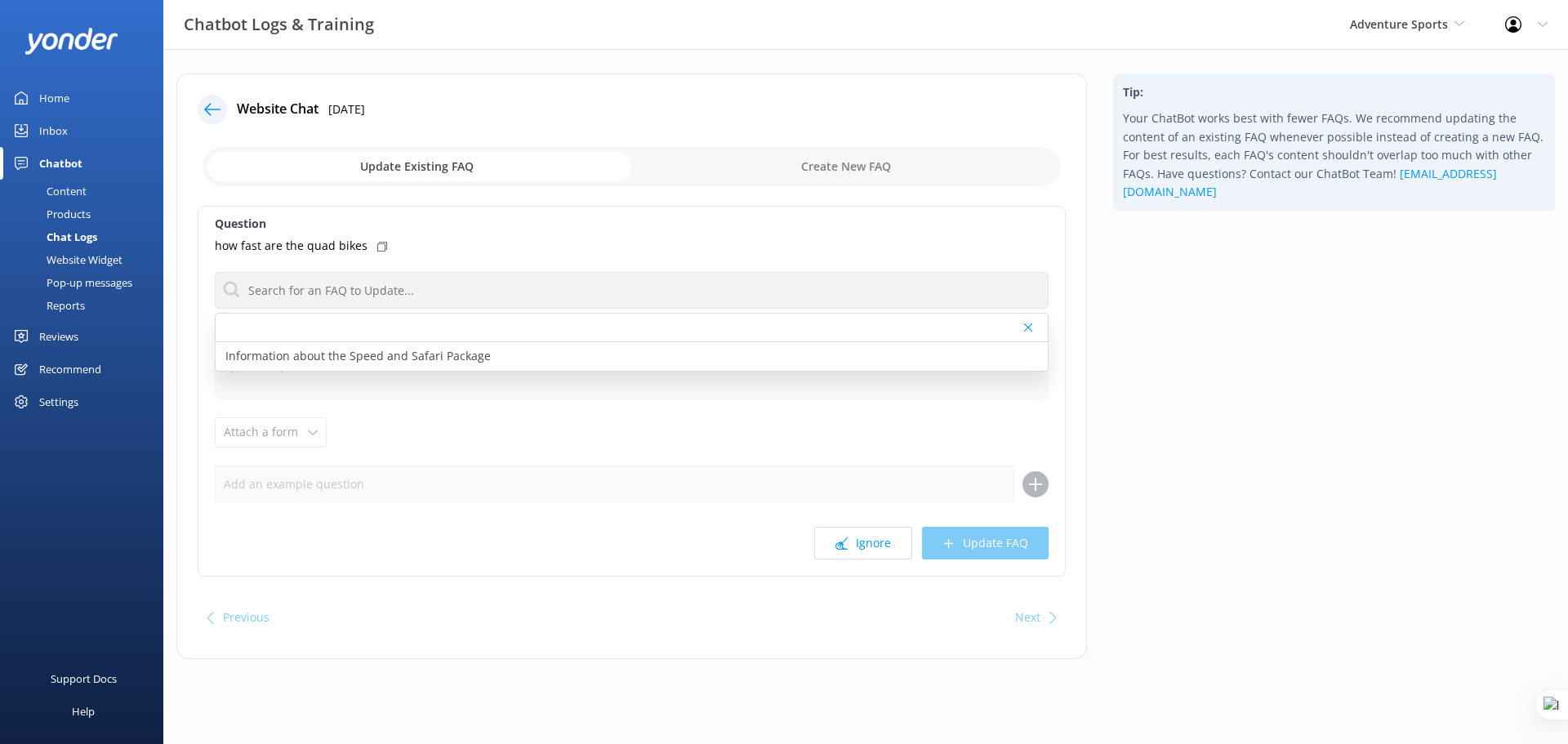
click at [867, 162] on input "checkbox" at bounding box center [631, 167] width 858 height 40
checkbox input "true"
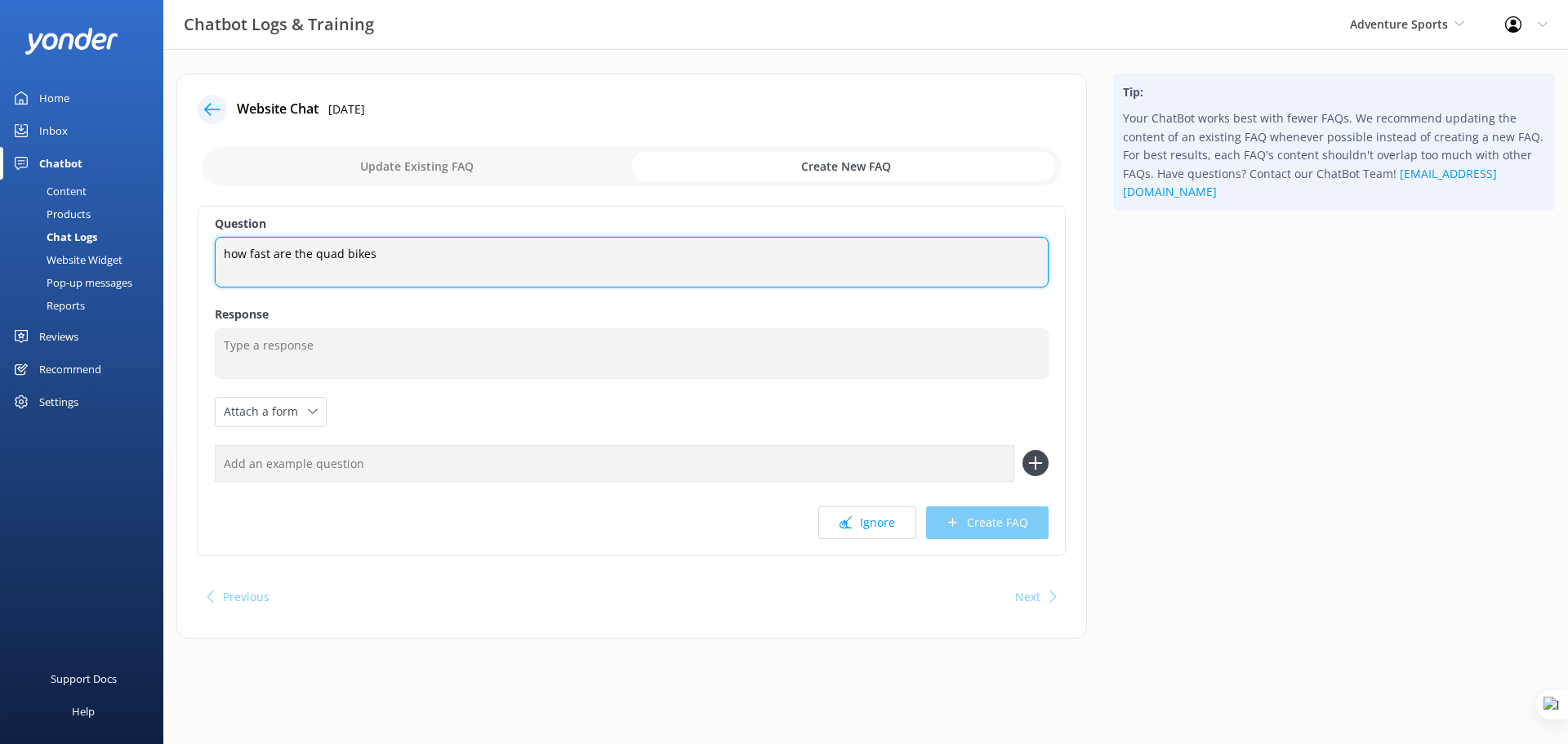
click at [388, 261] on textarea "how fast are the quad bikes" at bounding box center [631, 262] width 834 height 51
drag, startPoint x: 233, startPoint y: 256, endPoint x: 221, endPoint y: 256, distance: 12.0
click at [221, 256] on textarea "how fast are the quad bikes" at bounding box center [631, 262] width 834 height 51
type textarea "How fast are the quad bikes"
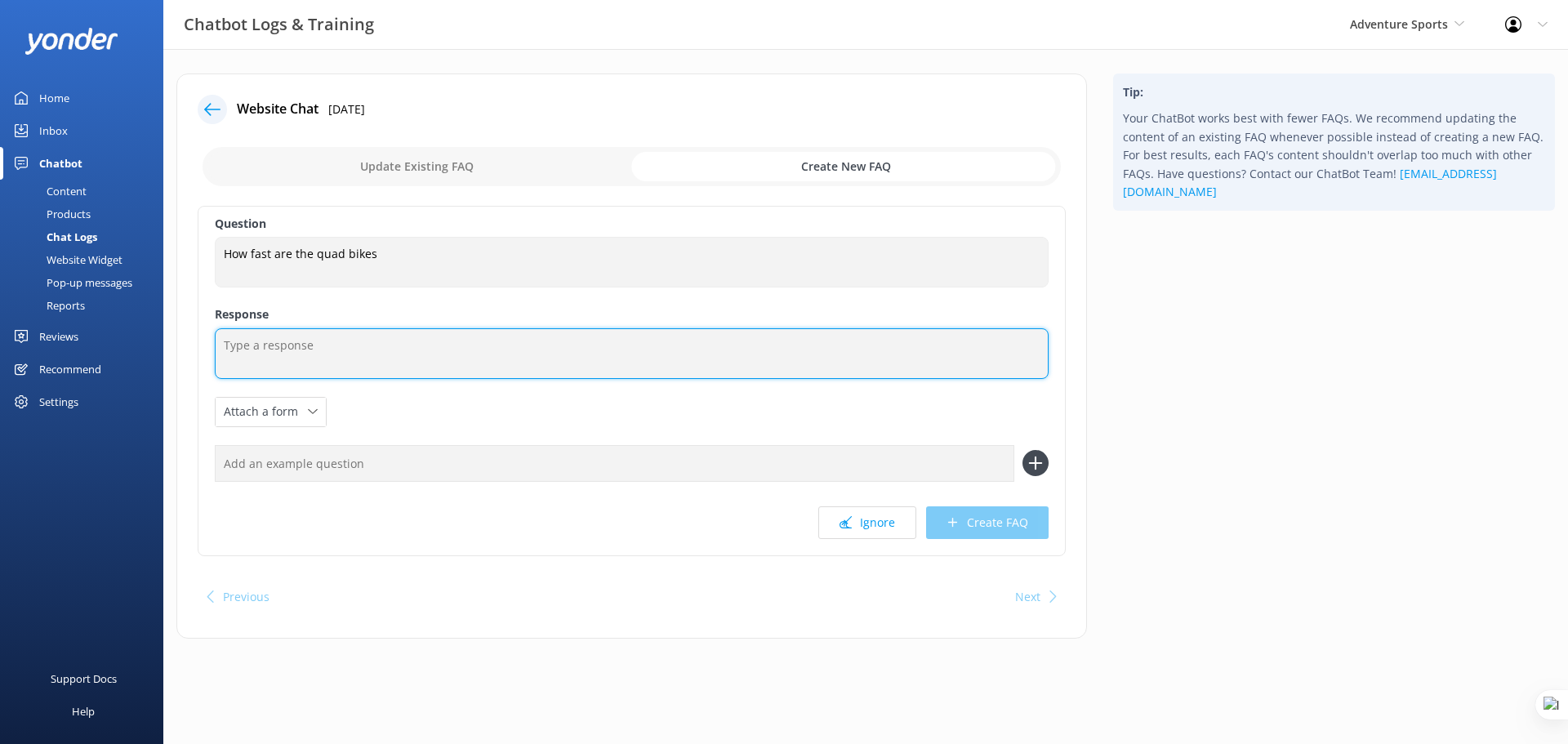
click at [424, 352] on textarea at bounding box center [631, 353] width 834 height 51
type textarea "sagra efrghndflsbvngdfsif nfsdk nfd n njl"
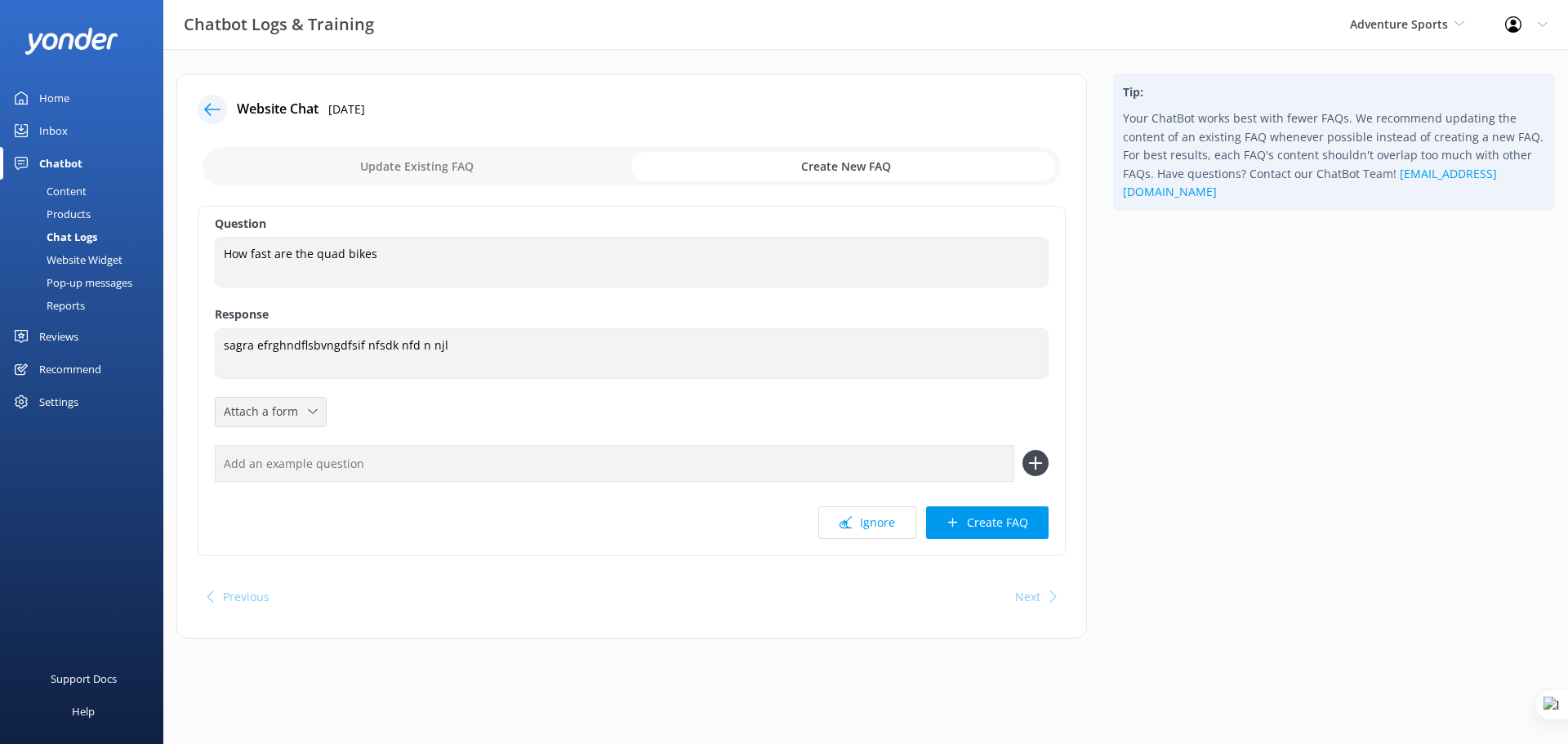
click at [285, 403] on span "Attach a form" at bounding box center [266, 412] width 84 height 18
click at [423, 424] on div "Question How fast are the quad bikes How fast are the quad bikes Response sagra…" at bounding box center [631, 380] width 868 height 350
click at [410, 453] on input "text" at bounding box center [614, 463] width 800 height 37
click at [80, 231] on div "Chat Logs" at bounding box center [54, 236] width 87 height 23
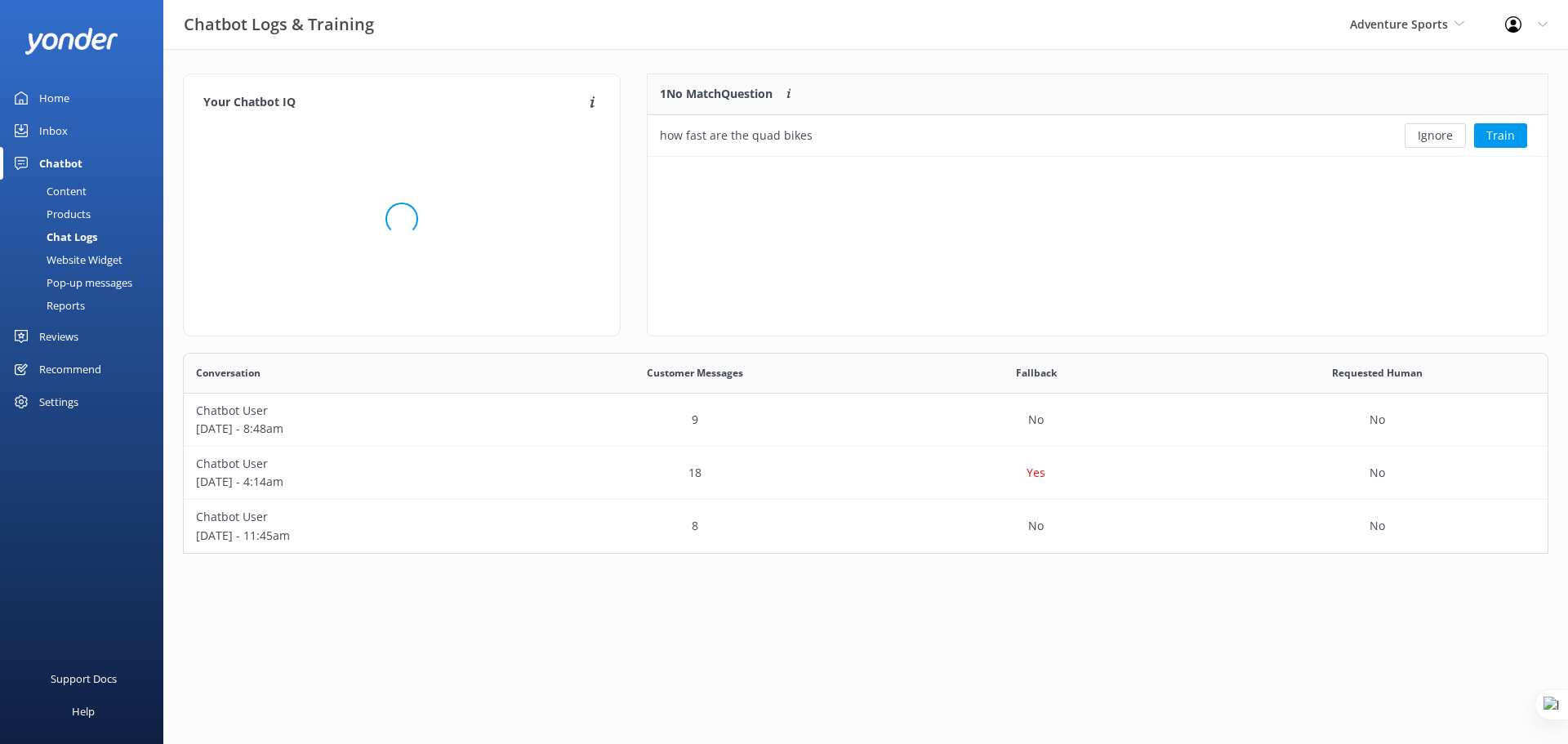
scroll to position [70, 888]
click at [353, 501] on div "Chatbot User August 07 - 11:45am" at bounding box center [354, 526] width 341 height 53
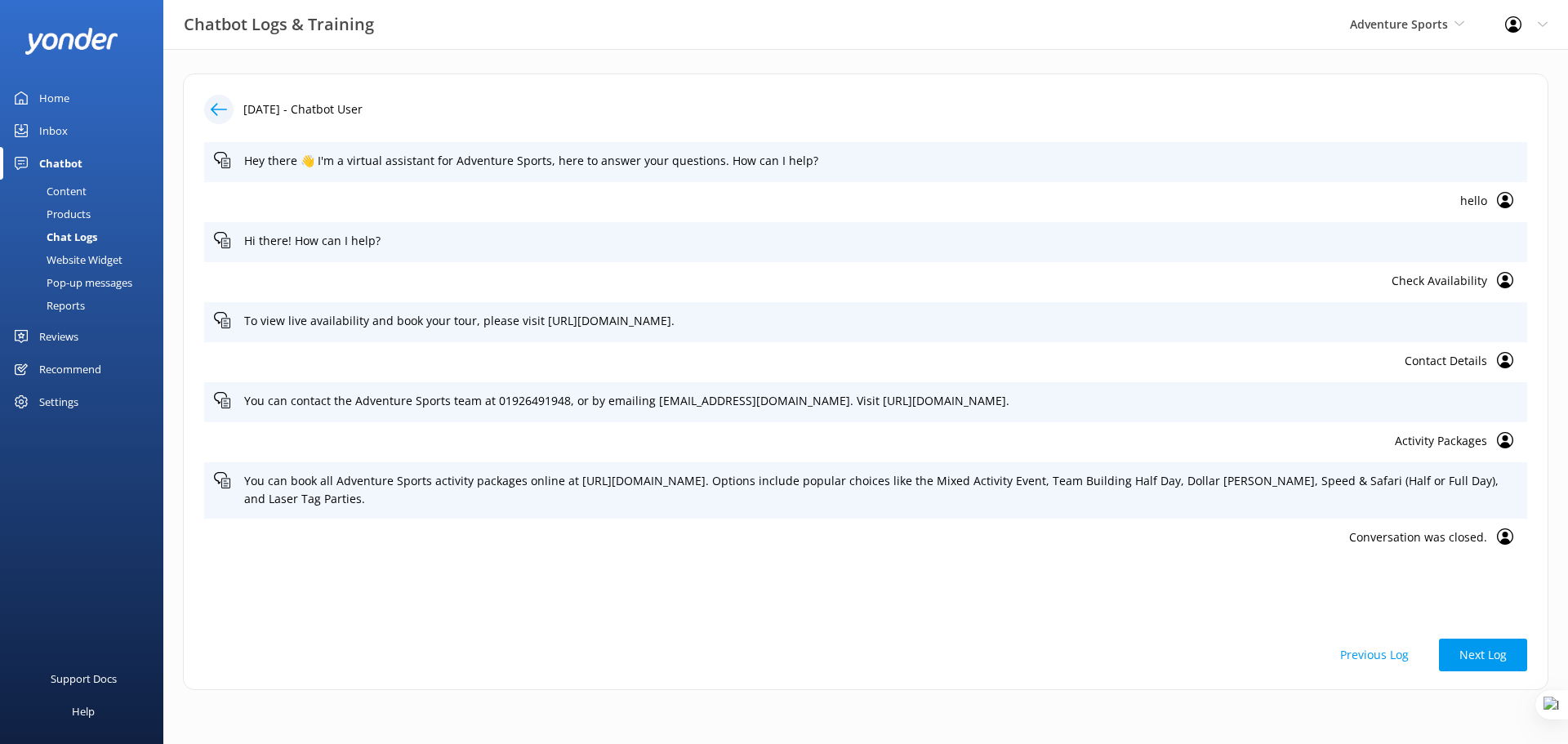
click at [1374, 659] on button "Previous Log" at bounding box center [1374, 655] width 109 height 33
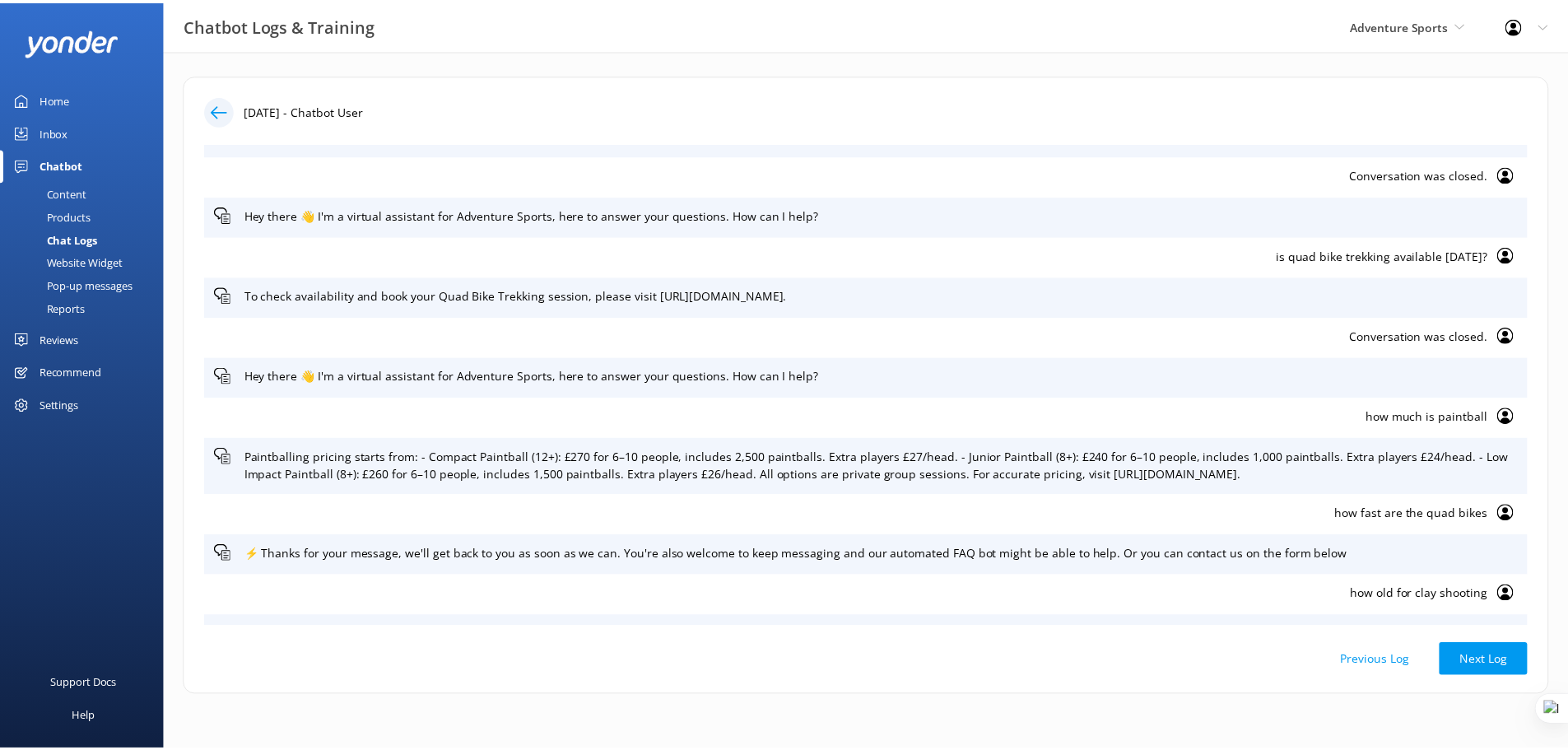
scroll to position [391, 0]
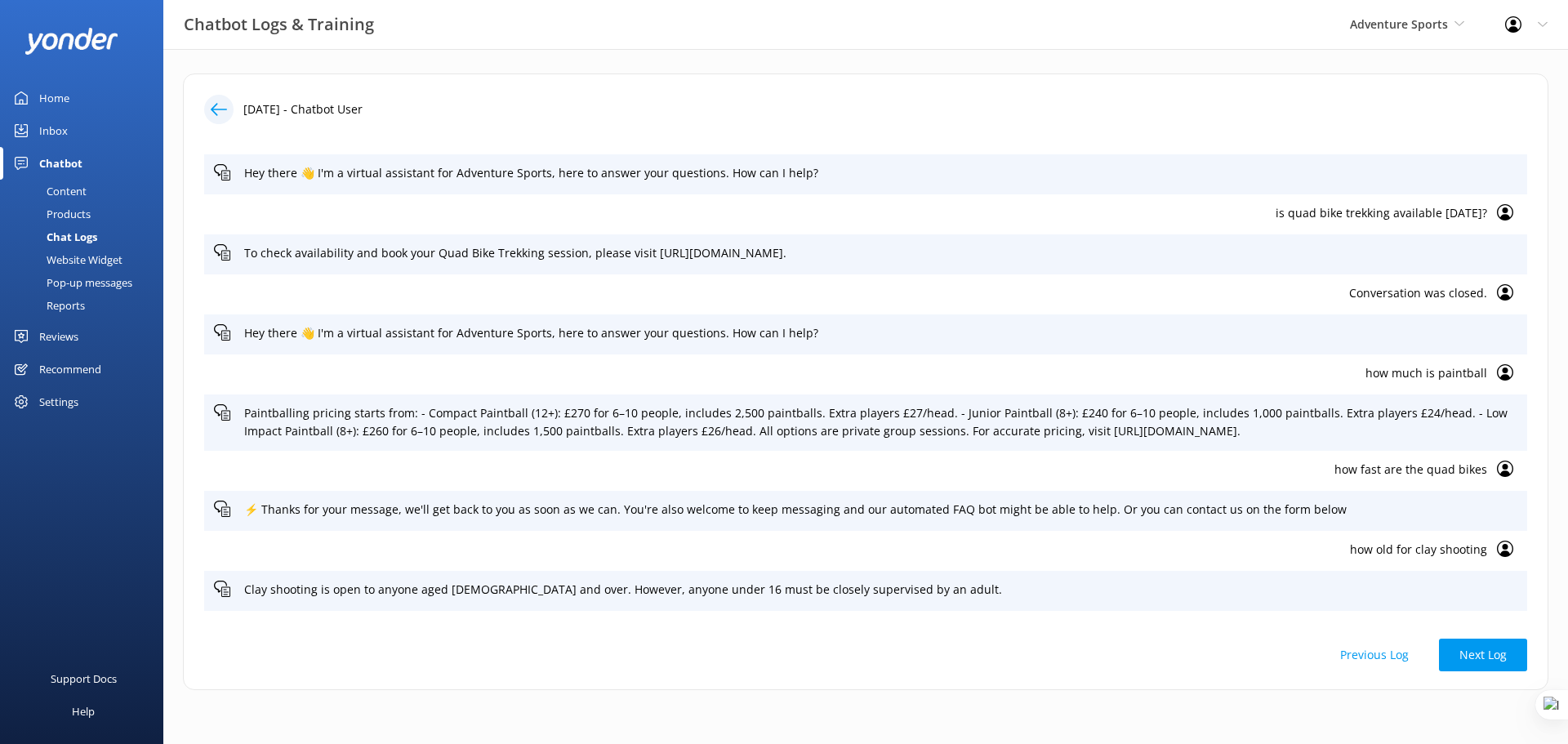
click at [1407, 382] on p "how much is paintball" at bounding box center [850, 373] width 1273 height 18
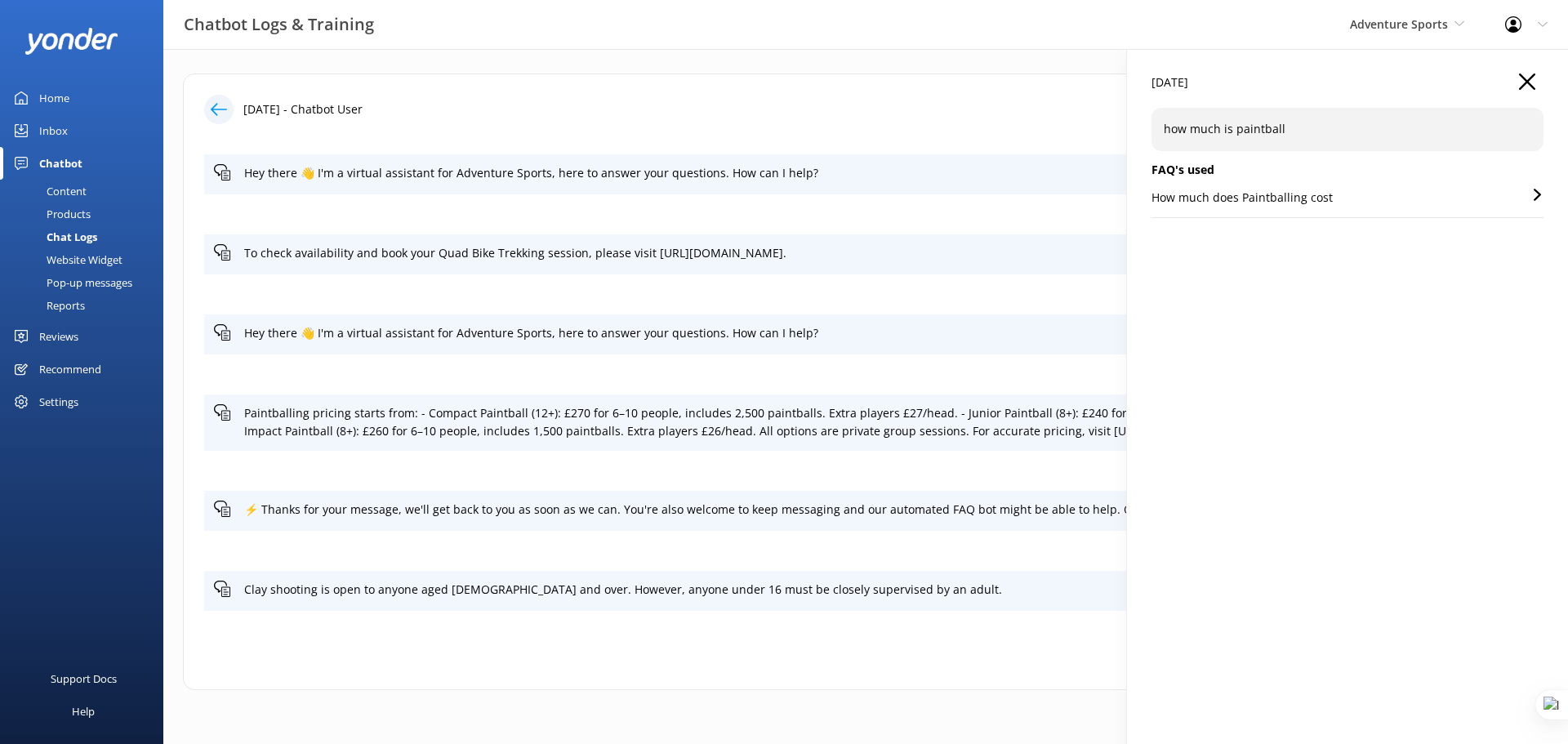
click at [1301, 200] on p "How much does Paintballing cost" at bounding box center [1241, 197] width 182 height 18
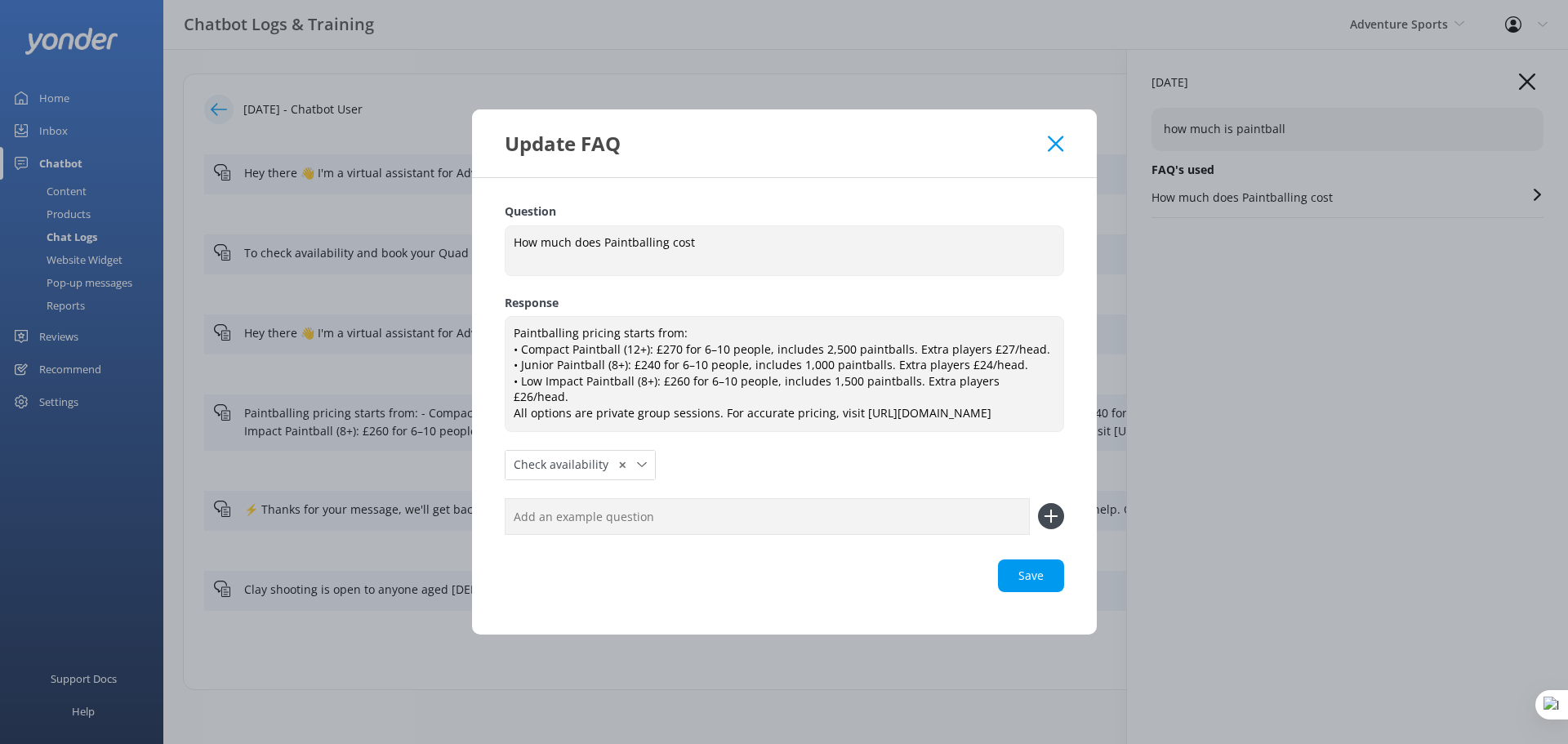
click at [1052, 150] on icon at bounding box center [1056, 144] width 16 height 16
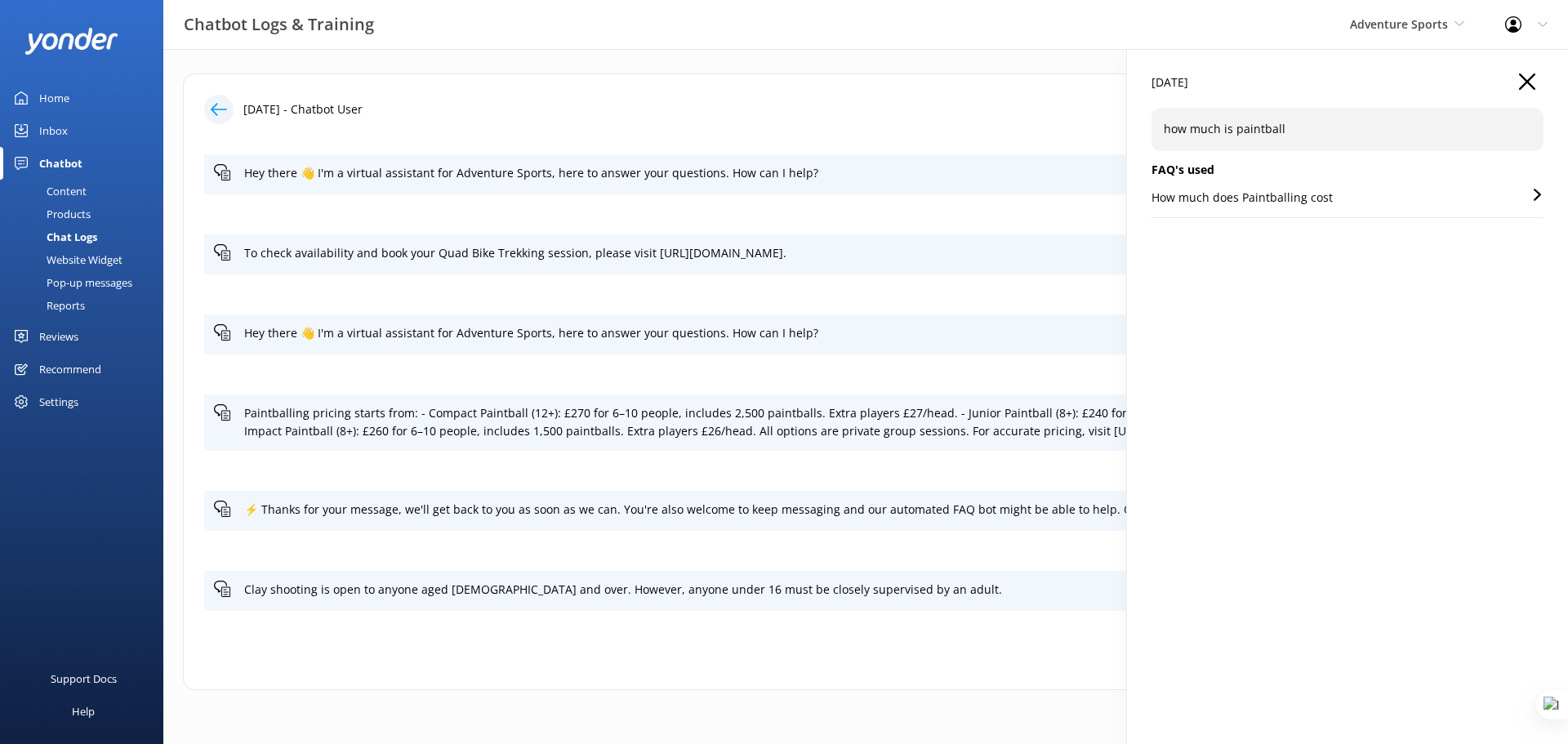
click at [1529, 77] on icon "button" at bounding box center [1527, 81] width 16 height 16
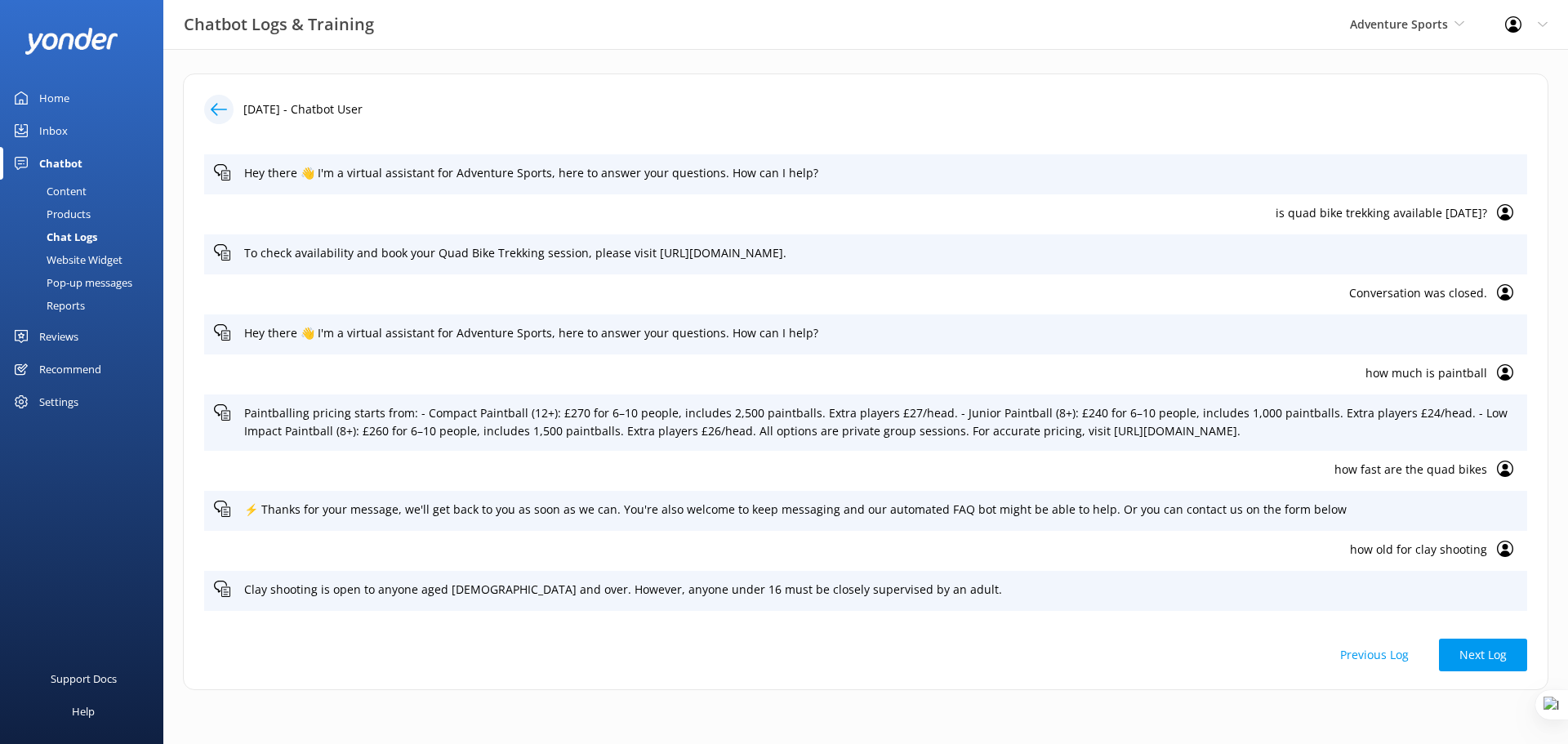
click at [75, 186] on div "Content" at bounding box center [48, 190] width 76 height 23
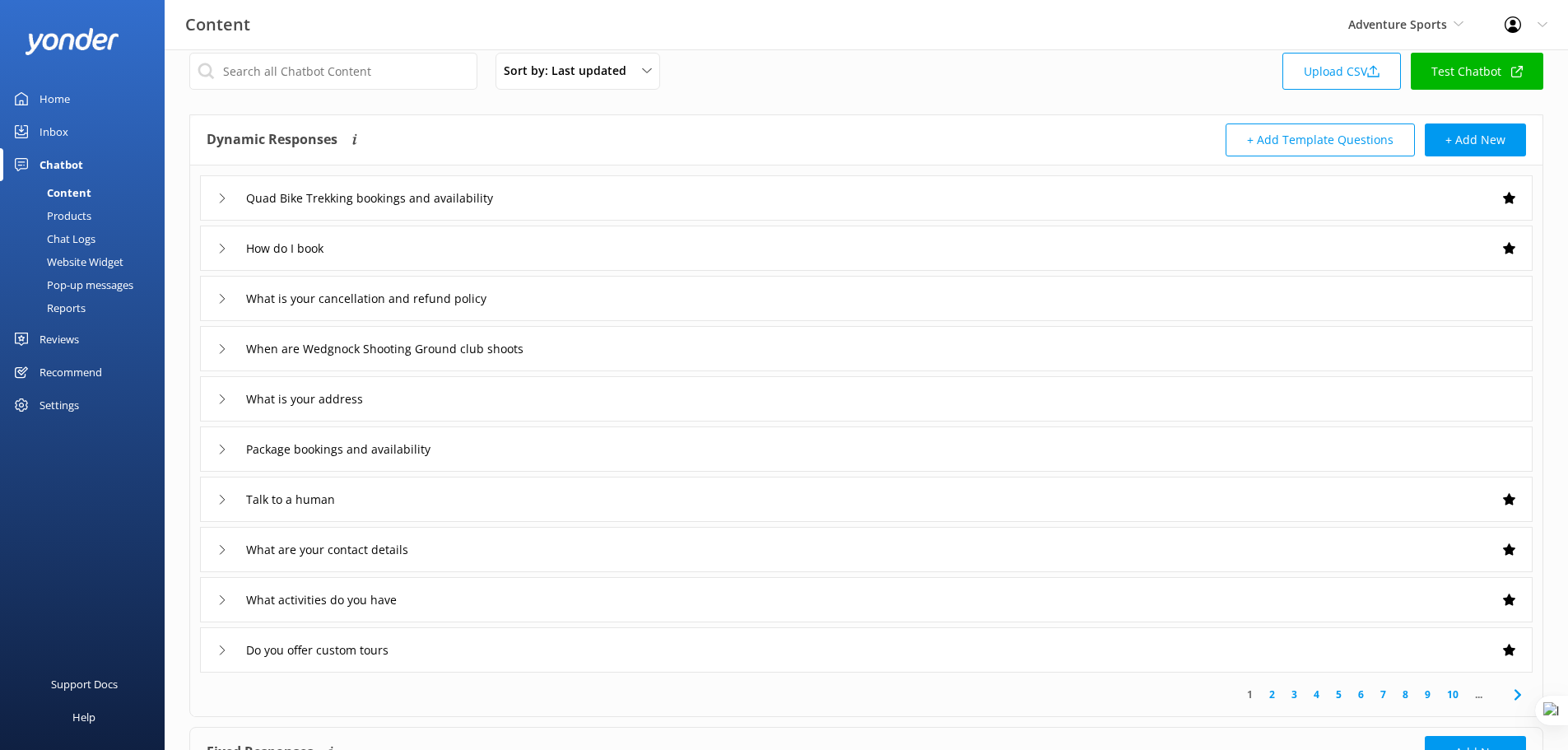
scroll to position [41, 0]
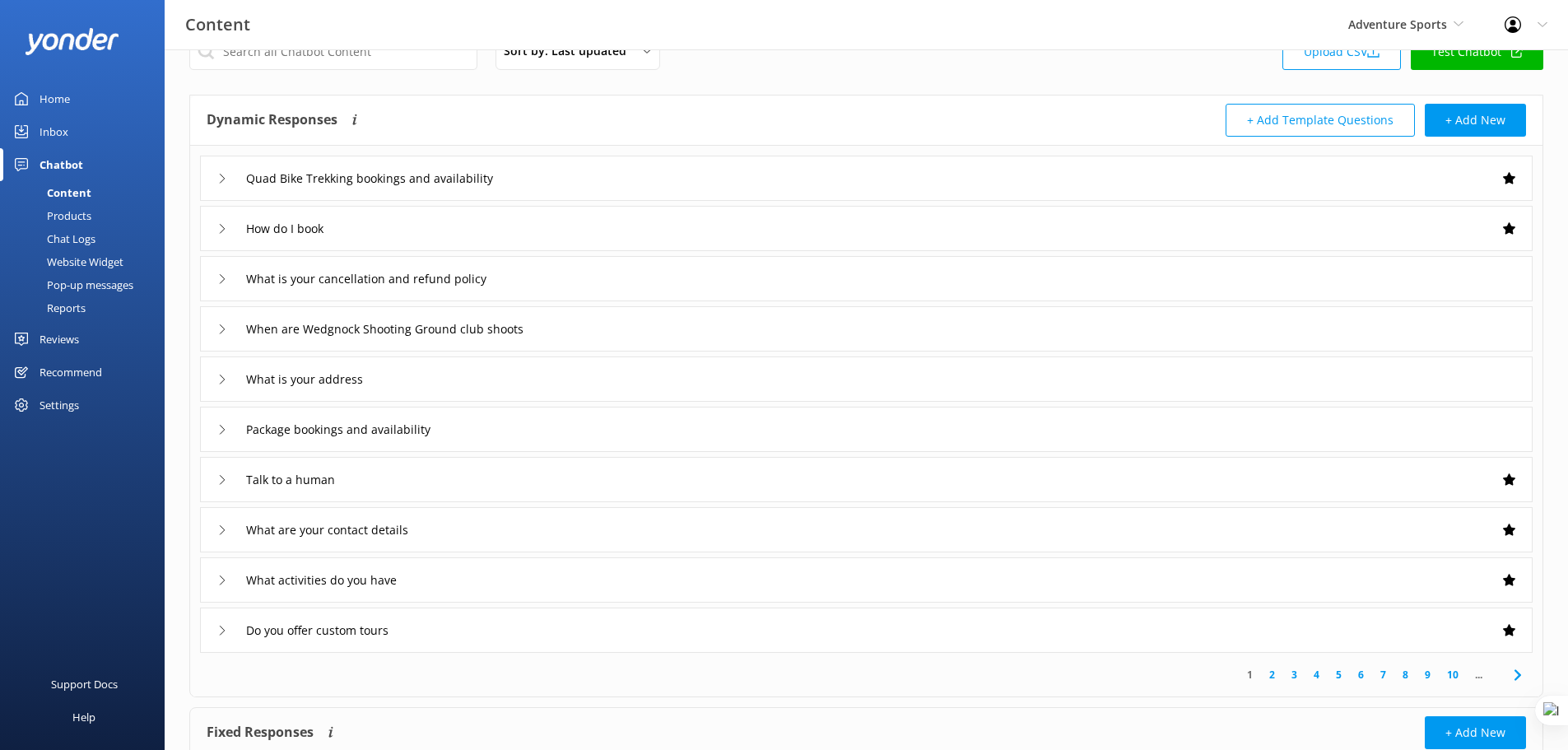
click at [89, 235] on div "Chat Logs" at bounding box center [53, 238] width 86 height 23
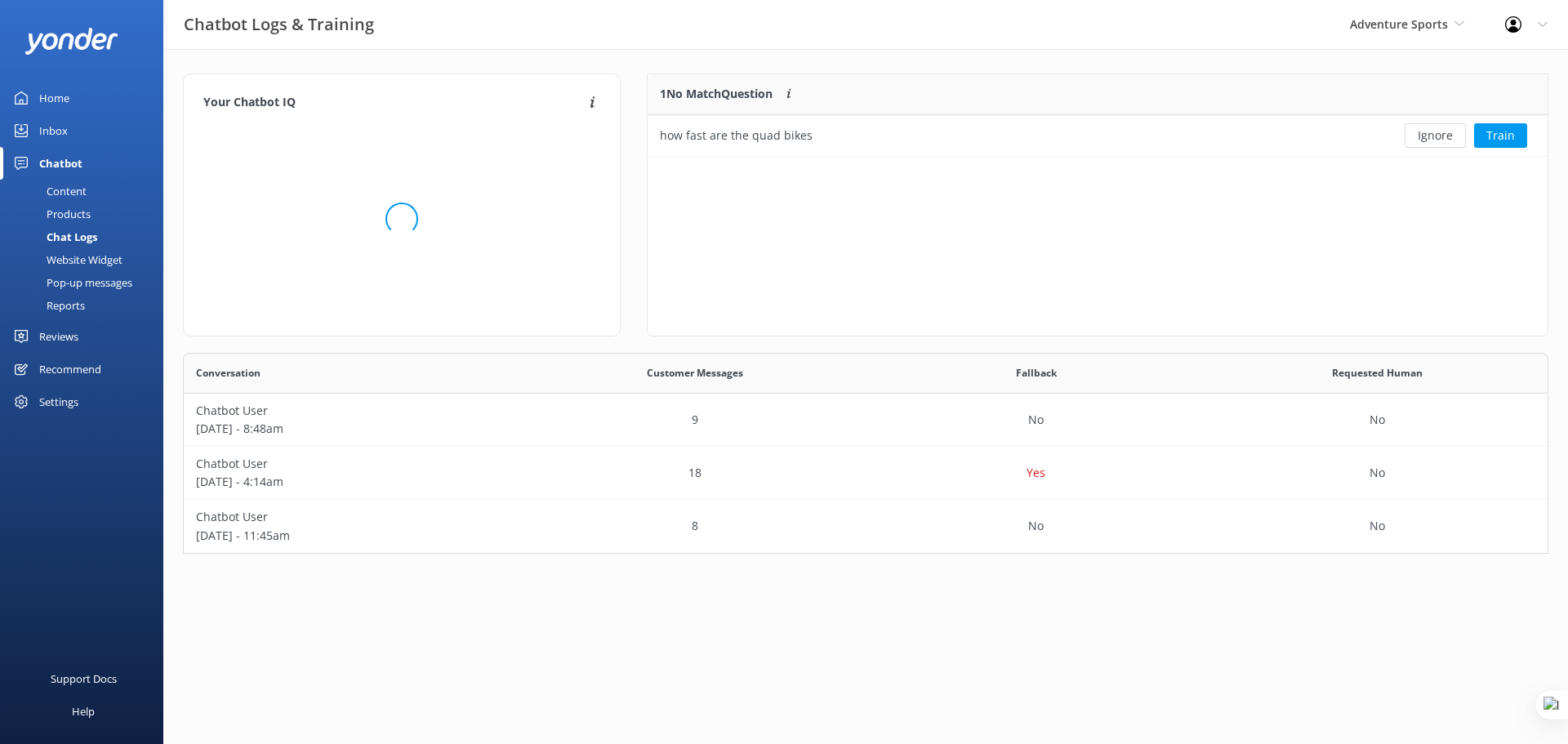
scroll to position [188, 1354]
click at [82, 262] on div "Website Widget" at bounding box center [66, 259] width 113 height 23
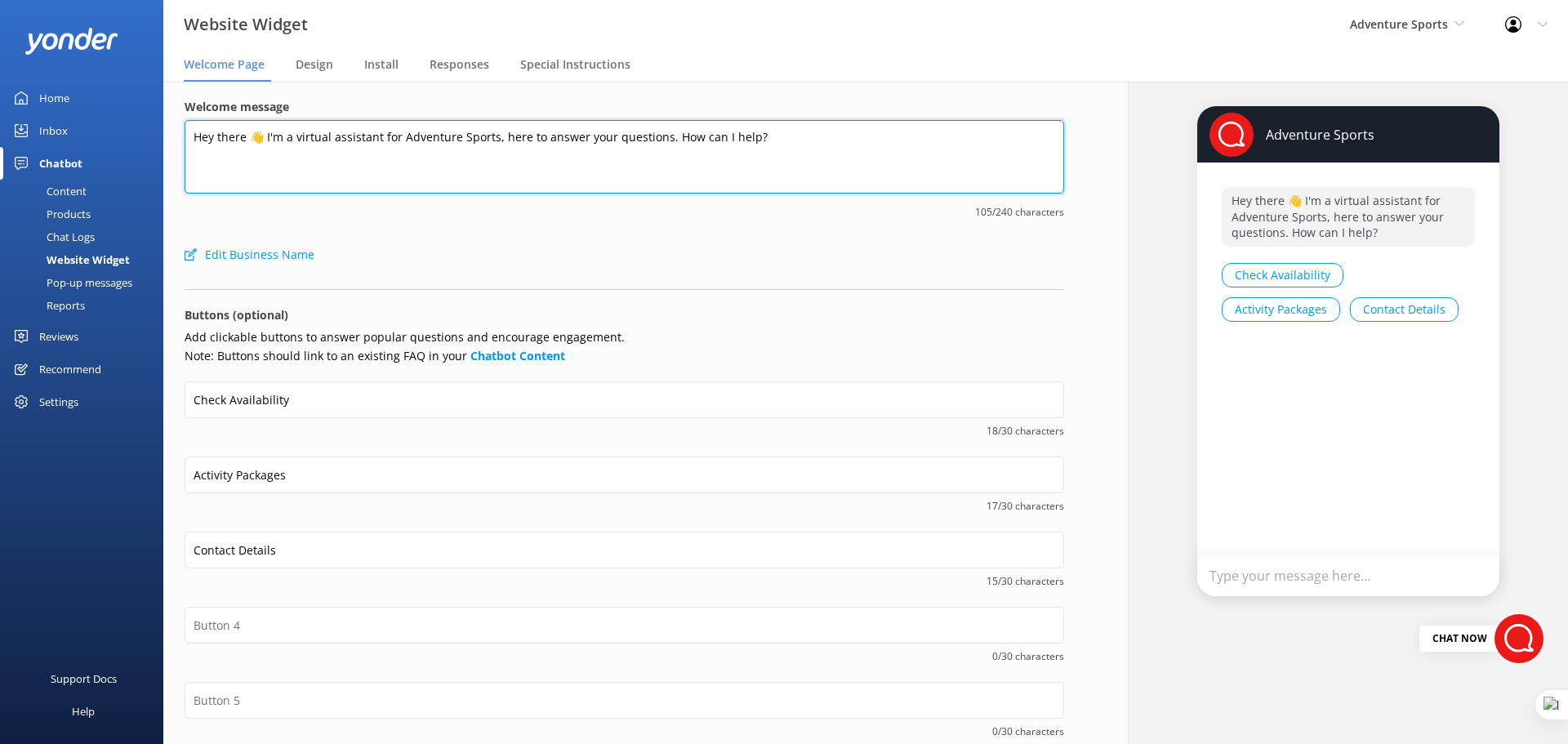
drag, startPoint x: 194, startPoint y: 136, endPoint x: 759, endPoint y: 136, distance: 565.0
click at [759, 136] on textarea "Hey there 👋 I'm a virtual assistant for Adventure Sports, here to answer your q…" at bounding box center [624, 157] width 879 height 73
click at [767, 136] on textarea "Hey there 👋 I'm a virtual assistant for Adventure Sports, here to answer your q…" at bounding box center [624, 157] width 879 height 73
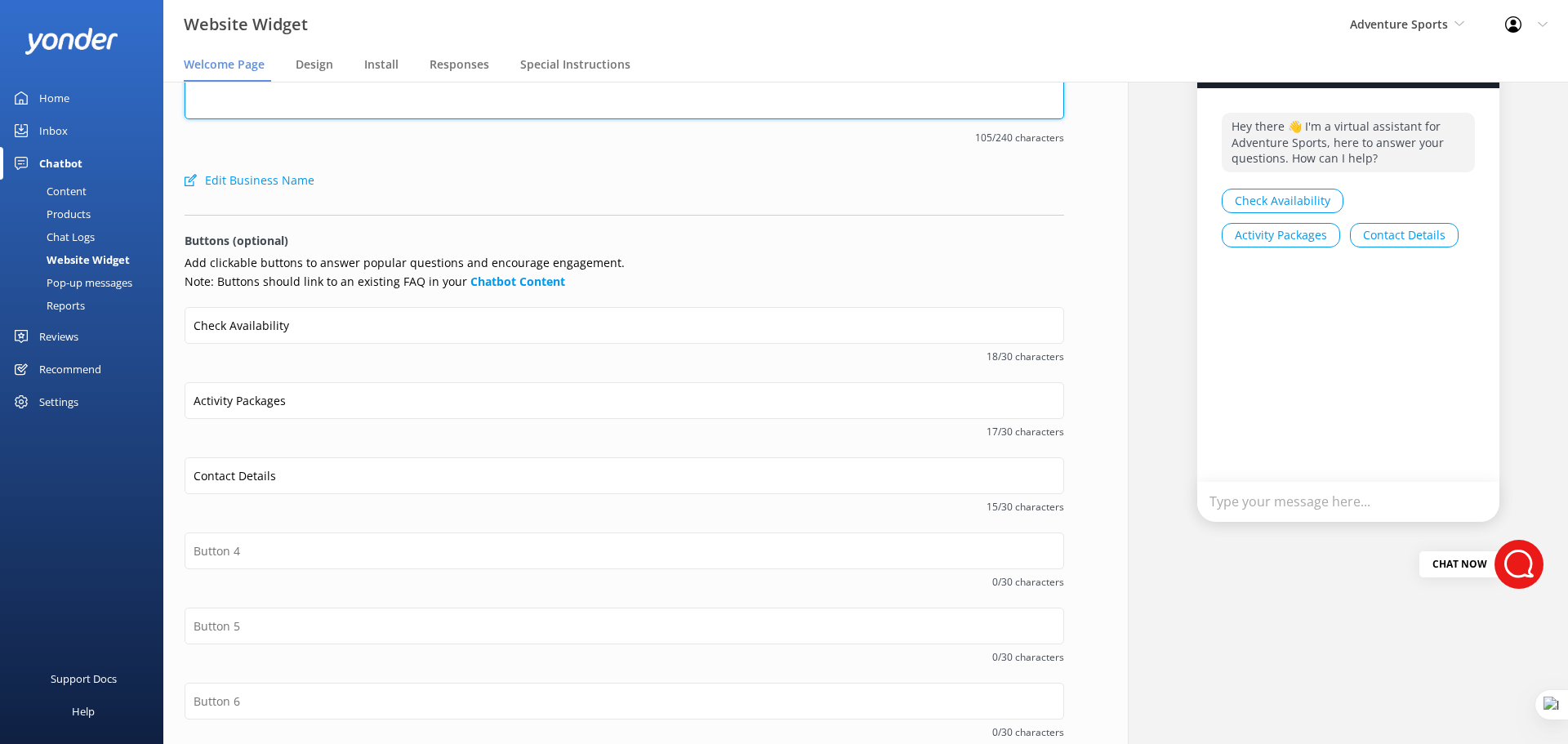
scroll to position [162, 0]
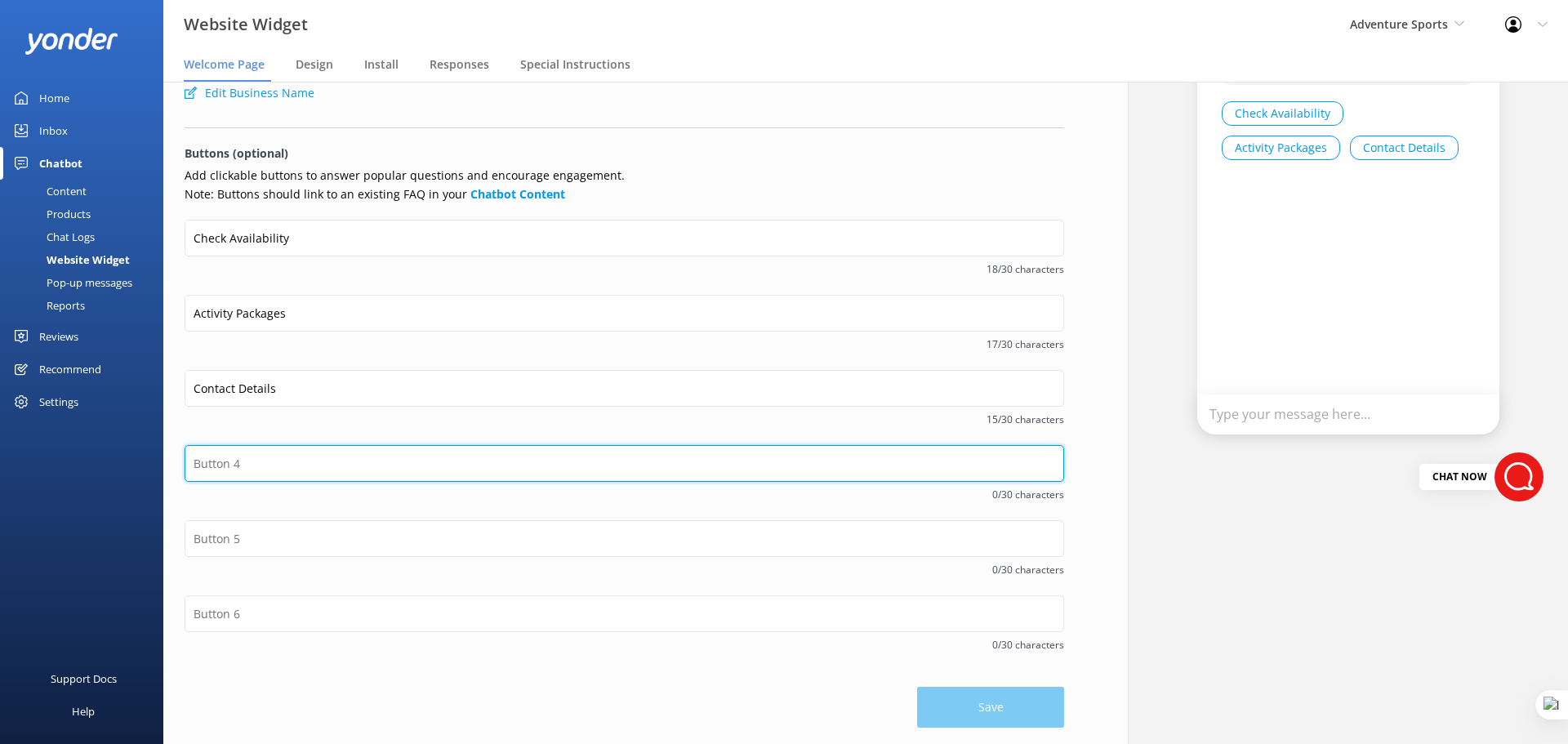
click at [240, 463] on input "text" at bounding box center [624, 463] width 879 height 37
type input "Autumn Special"
drag, startPoint x: 285, startPoint y: 461, endPoint x: 196, endPoint y: 463, distance: 89.0
click at [196, 463] on input "Autumn Special" at bounding box center [624, 463] width 879 height 37
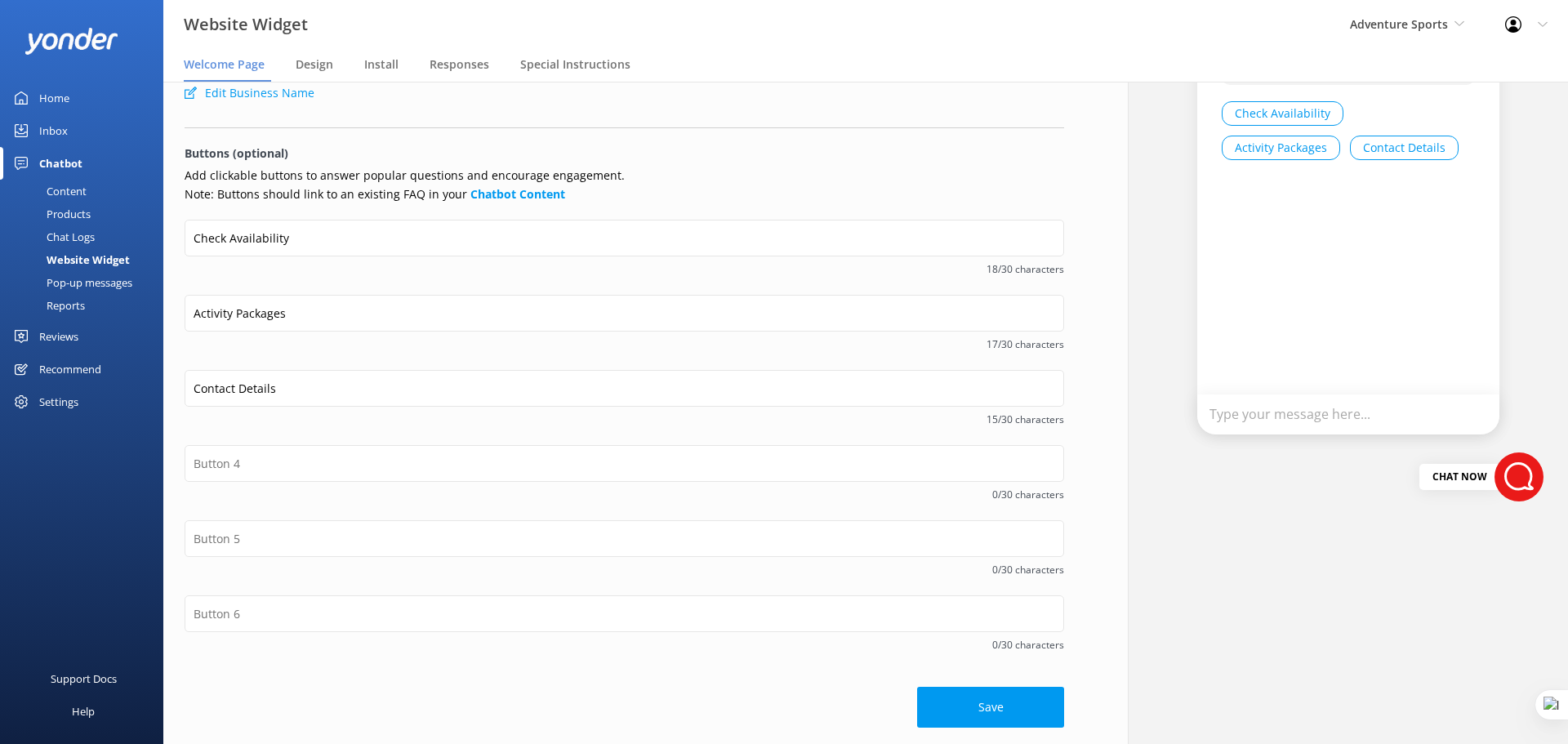
click at [1110, 274] on div "Adventure Sports Hey there 👋 I'm a virtual assistant for Adventure Sports, here…" at bounding box center [1348, 331] width 482 height 823
click at [314, 59] on span "Design" at bounding box center [315, 64] width 38 height 16
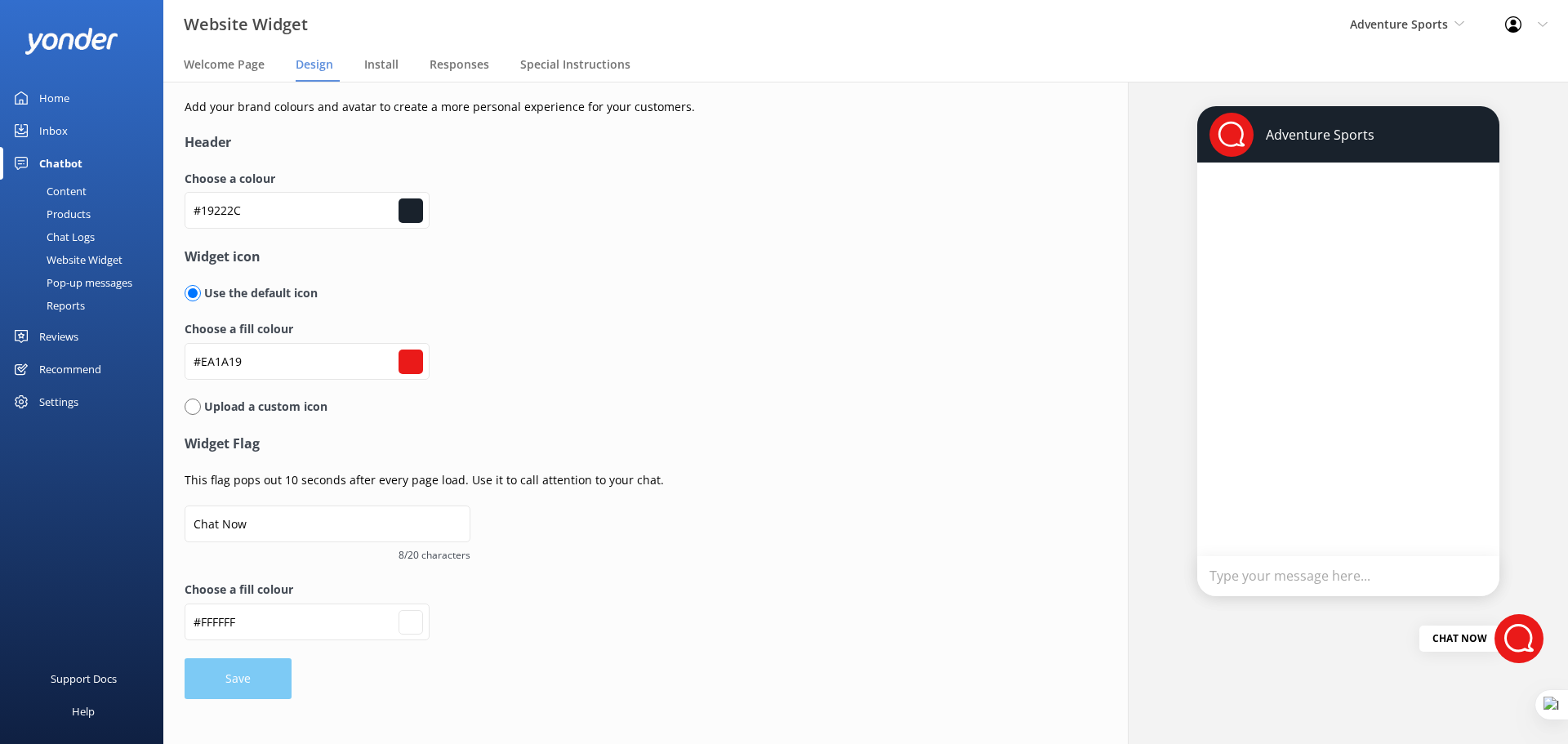
click at [188, 407] on input "radio" at bounding box center [193, 407] width 16 height 16
radio input "true"
type input "#19222c"
radio input "false"
type input "#ffffff"
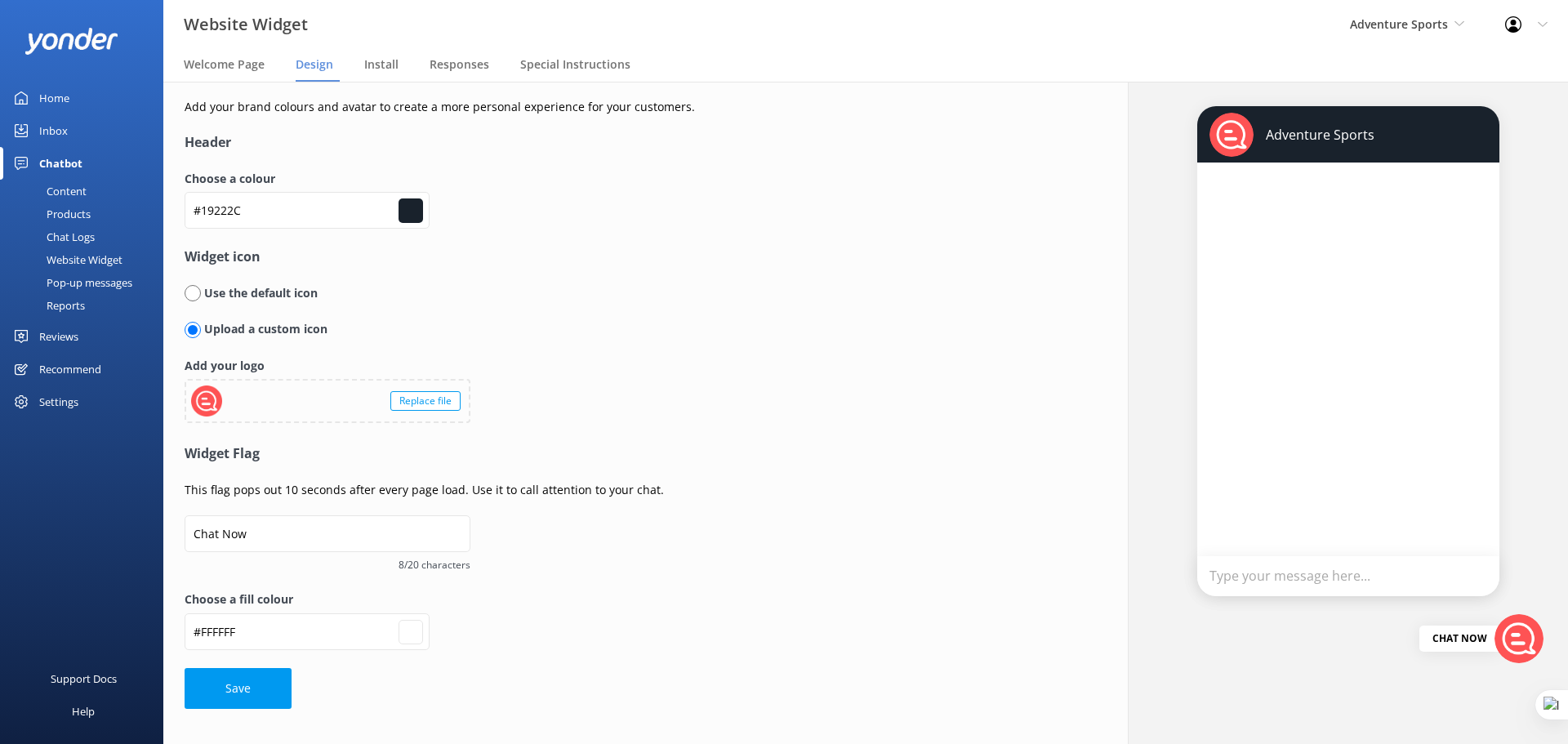
click at [191, 296] on input "radio" at bounding box center [193, 293] width 16 height 16
radio input "true"
type input "#19222c"
radio input "false"
type input "#ffffff"
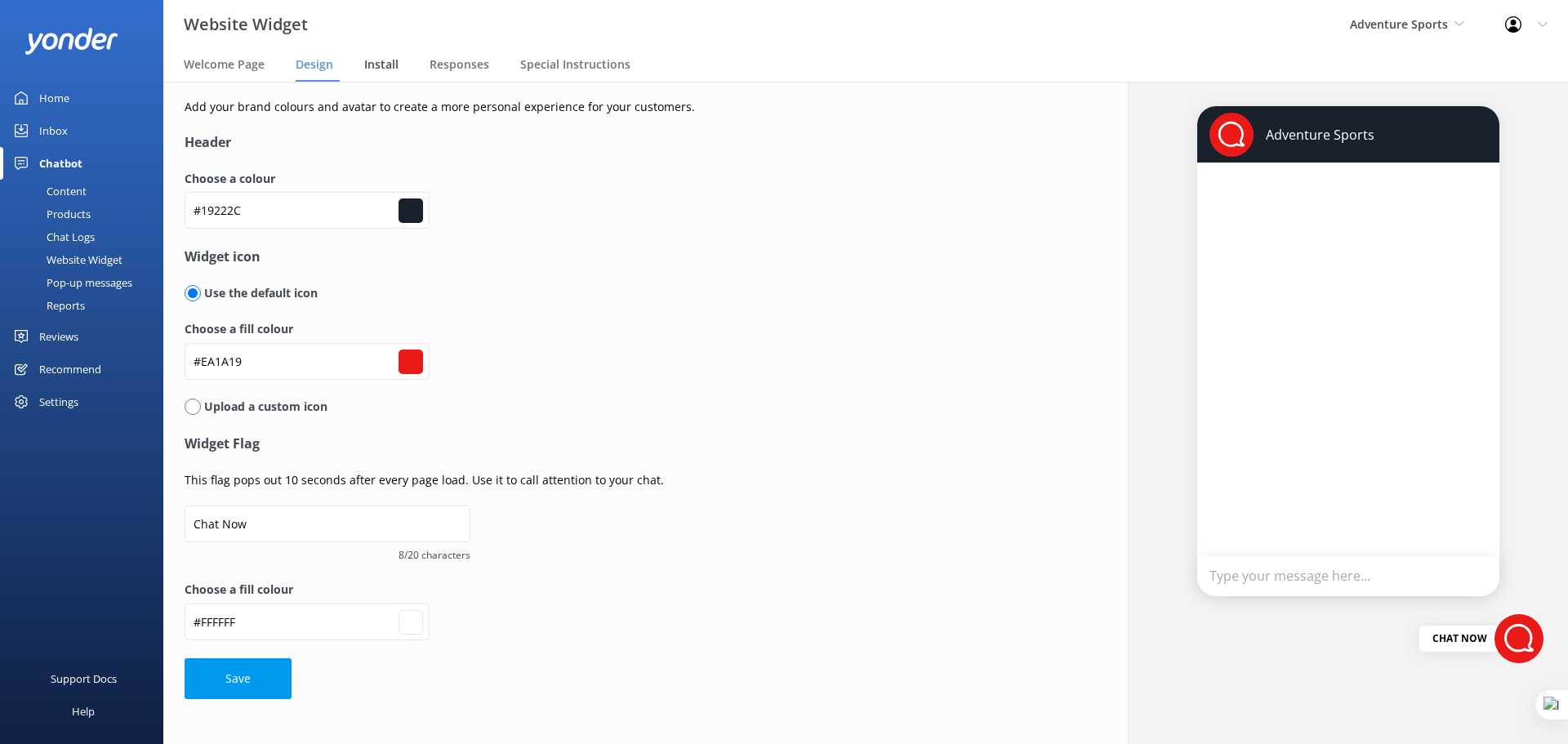
click at [385, 58] on span "Install" at bounding box center [381, 64] width 35 height 16
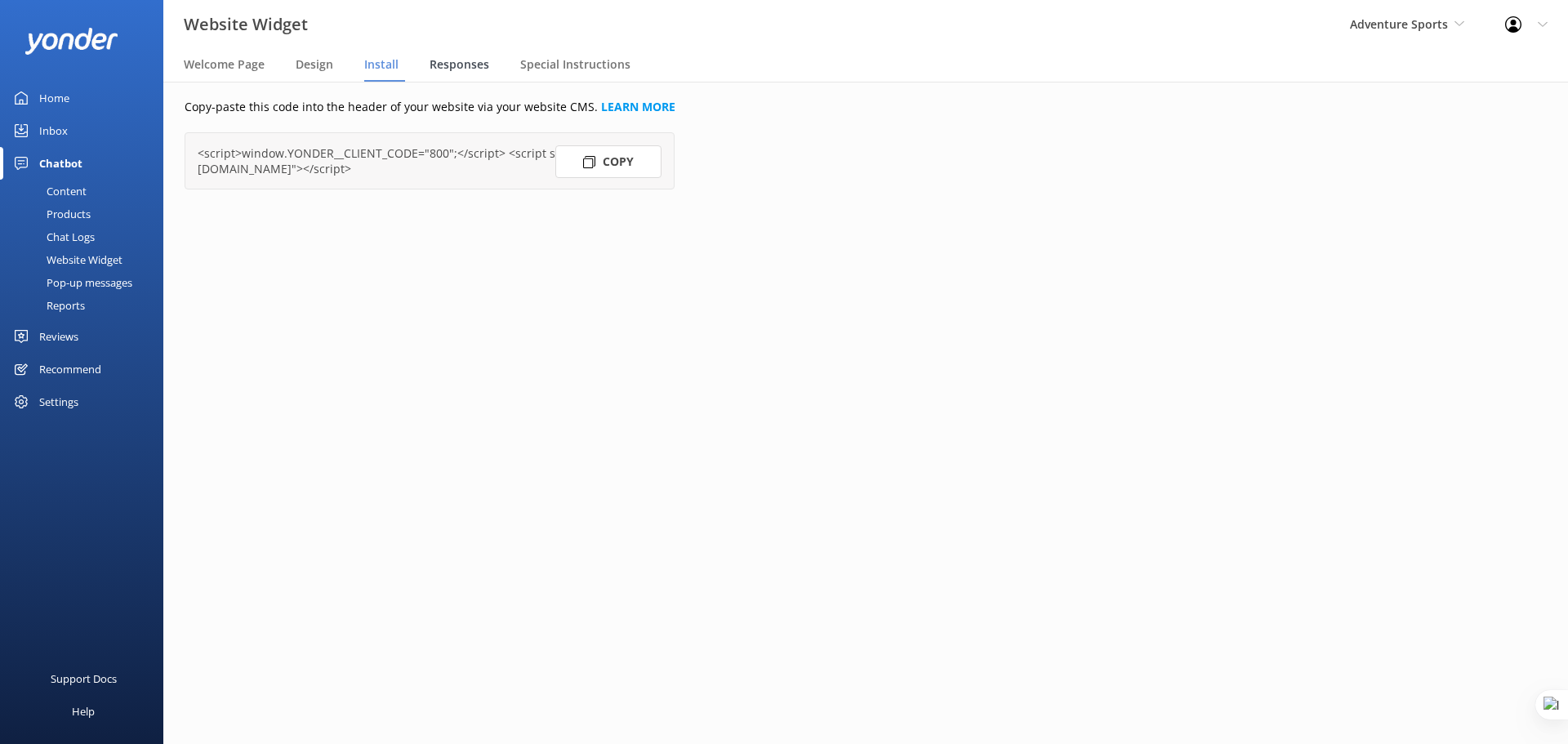
click at [453, 65] on span "Responses" at bounding box center [459, 64] width 60 height 16
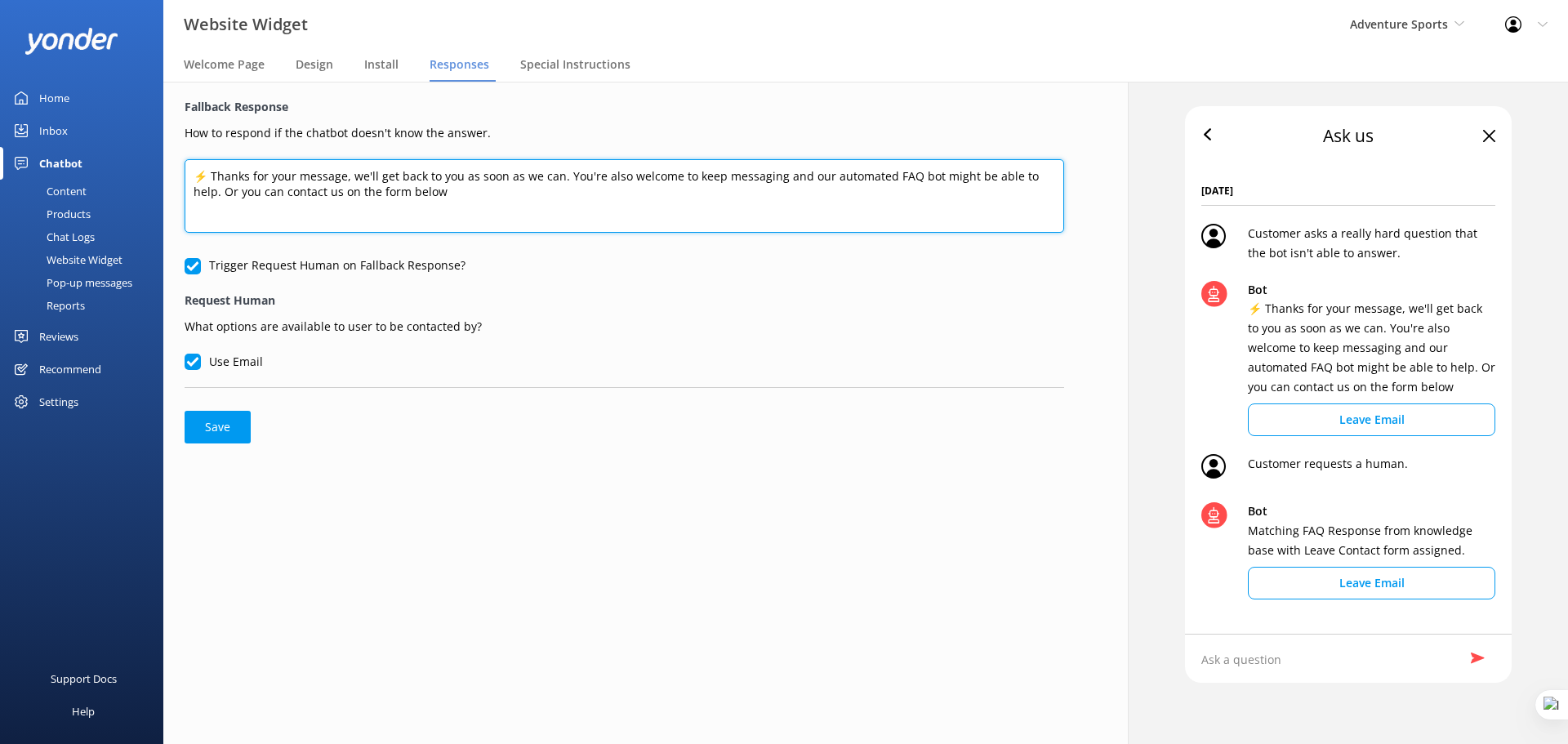
drag, startPoint x: 196, startPoint y: 182, endPoint x: 583, endPoint y: 198, distance: 387.3
click at [583, 198] on textarea "⚡ Thanks for your message, we'll get back to you as soon as we can. You're also…" at bounding box center [624, 195] width 879 height 73
click at [487, 190] on textarea "⚡ Thanks for your message, we'll get back to you as soon as we can. You're also…" at bounding box center [624, 195] width 879 height 73
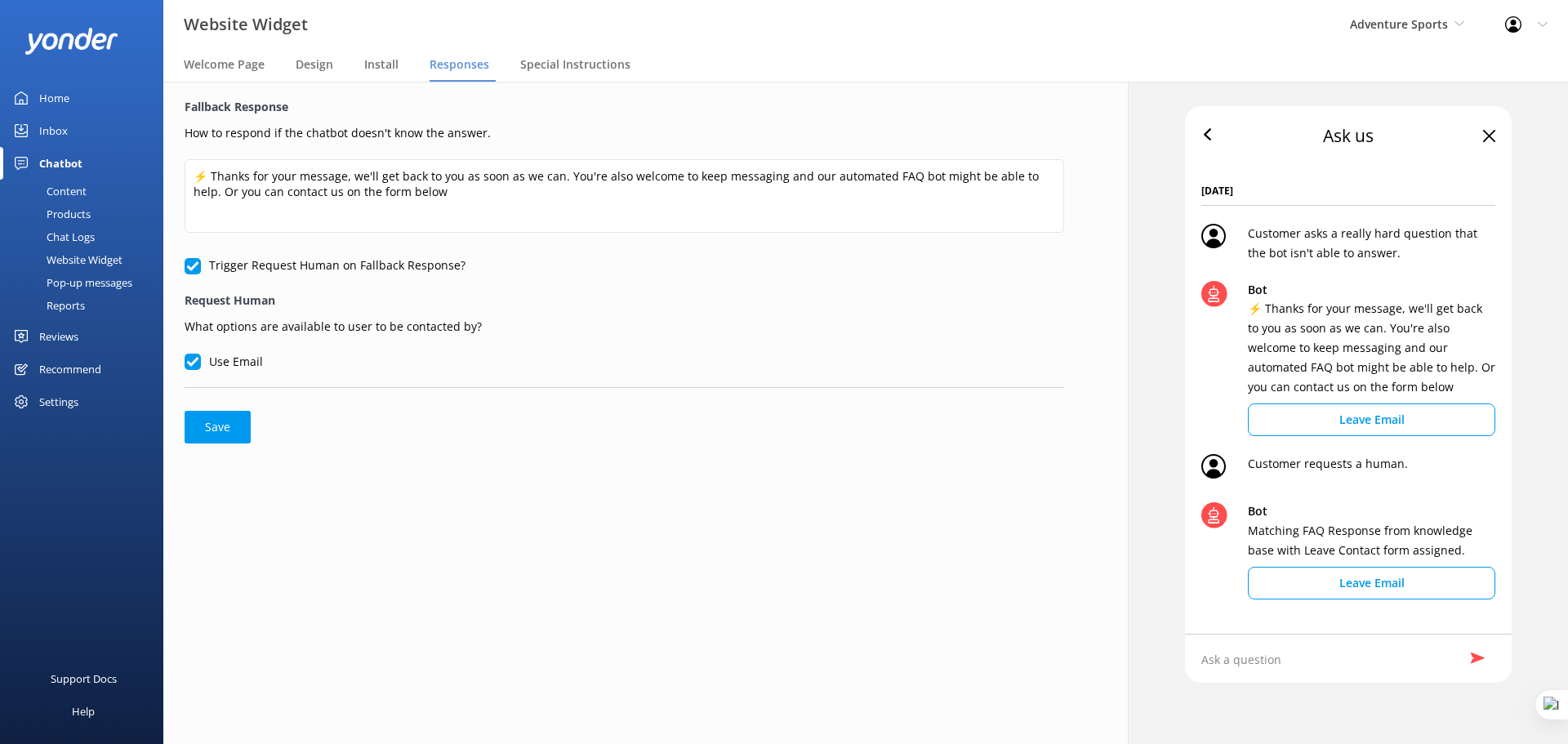
click at [71, 283] on div "Pop-up messages" at bounding box center [70, 282] width 122 height 23
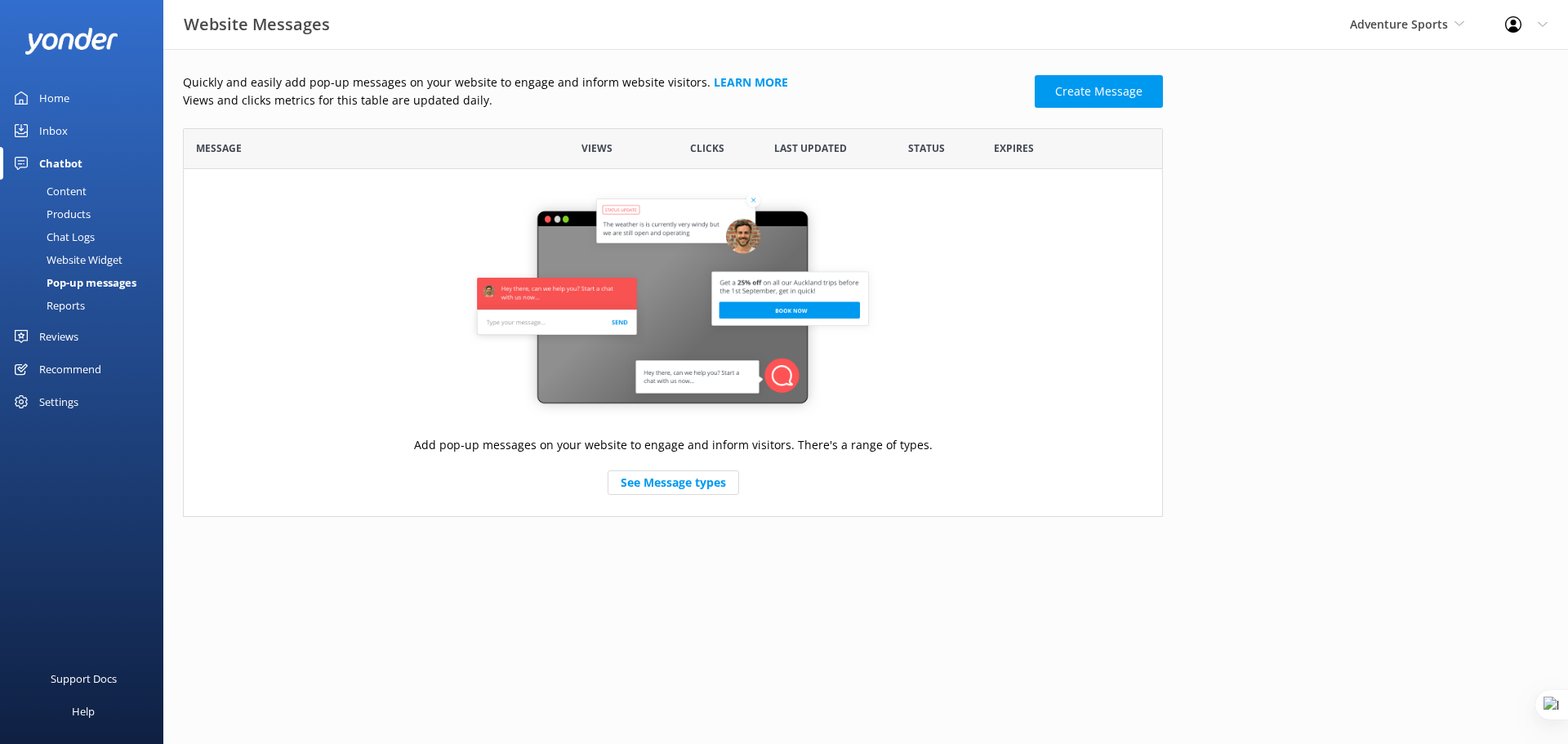
scroll to position [376, 968]
click at [93, 253] on div "Website Widget" at bounding box center [66, 259] width 113 height 23
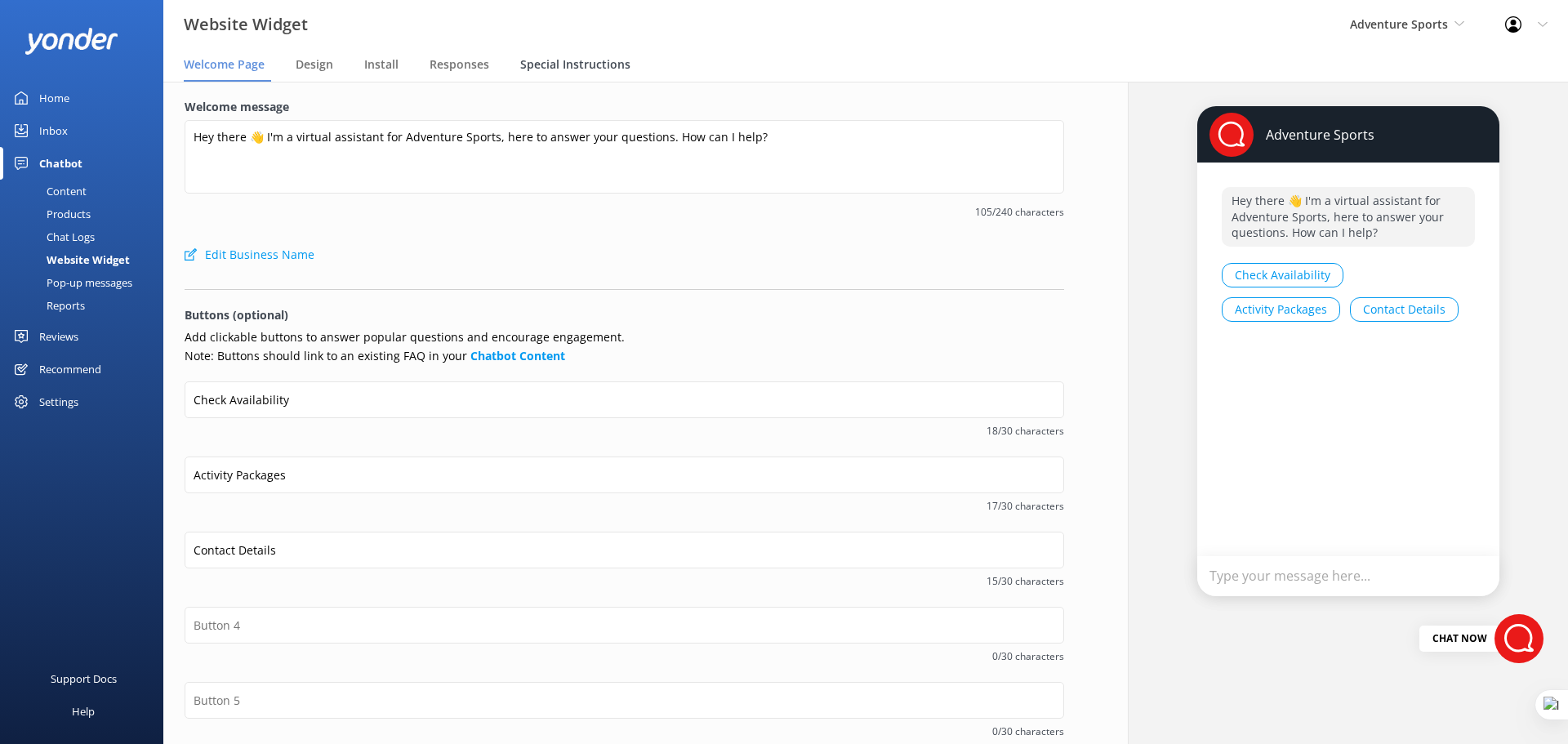
click at [588, 66] on span "Special Instructions" at bounding box center [575, 64] width 110 height 16
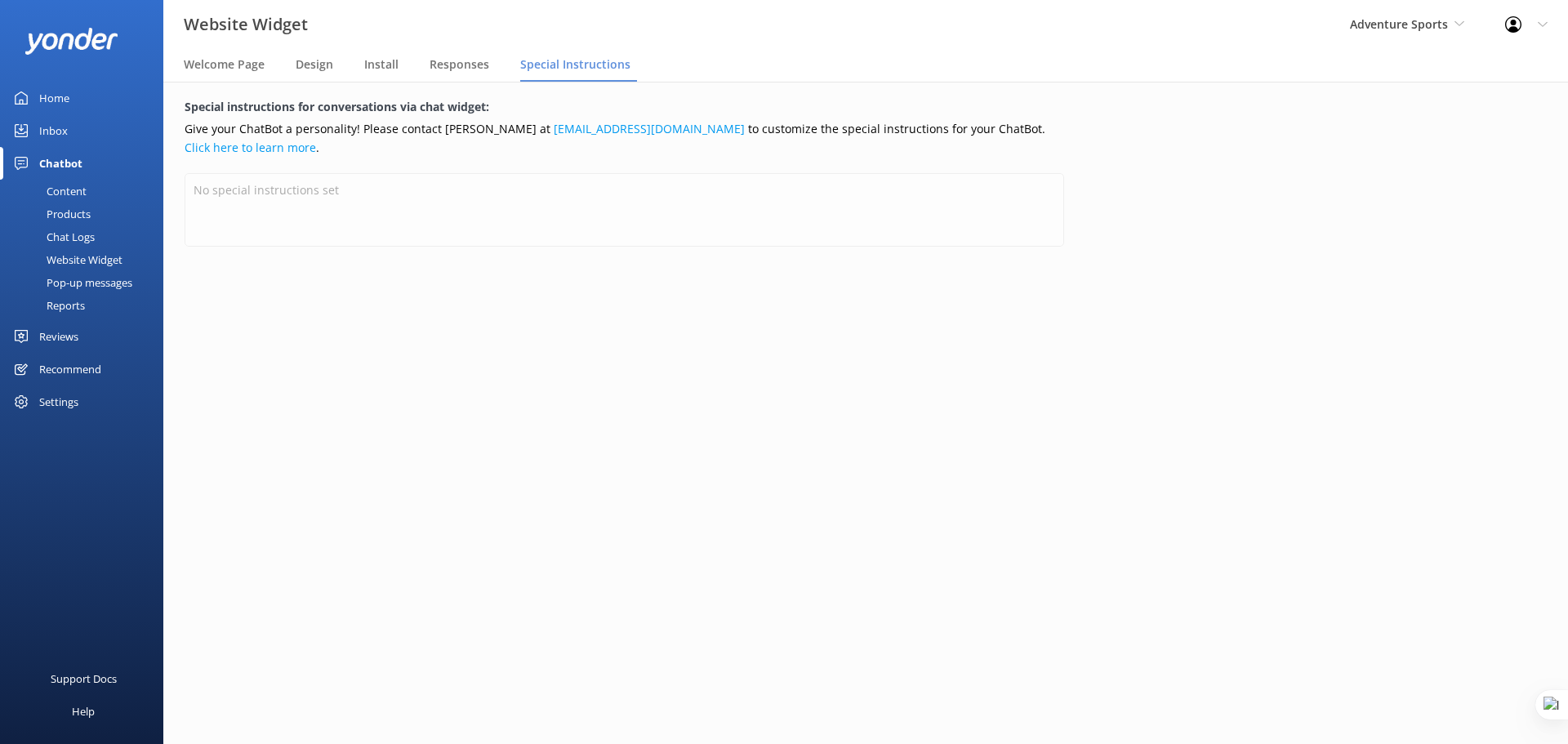
drag, startPoint x: 456, startPoint y: 210, endPoint x: 973, endPoint y: 348, distance: 535.1
click at [973, 348] on div "Special instructions for conversations via chat widget: Give your ChatBot a per…" at bounding box center [624, 412] width 965 height 662
click at [99, 283] on div "Pop-up messages" at bounding box center [70, 282] width 122 height 23
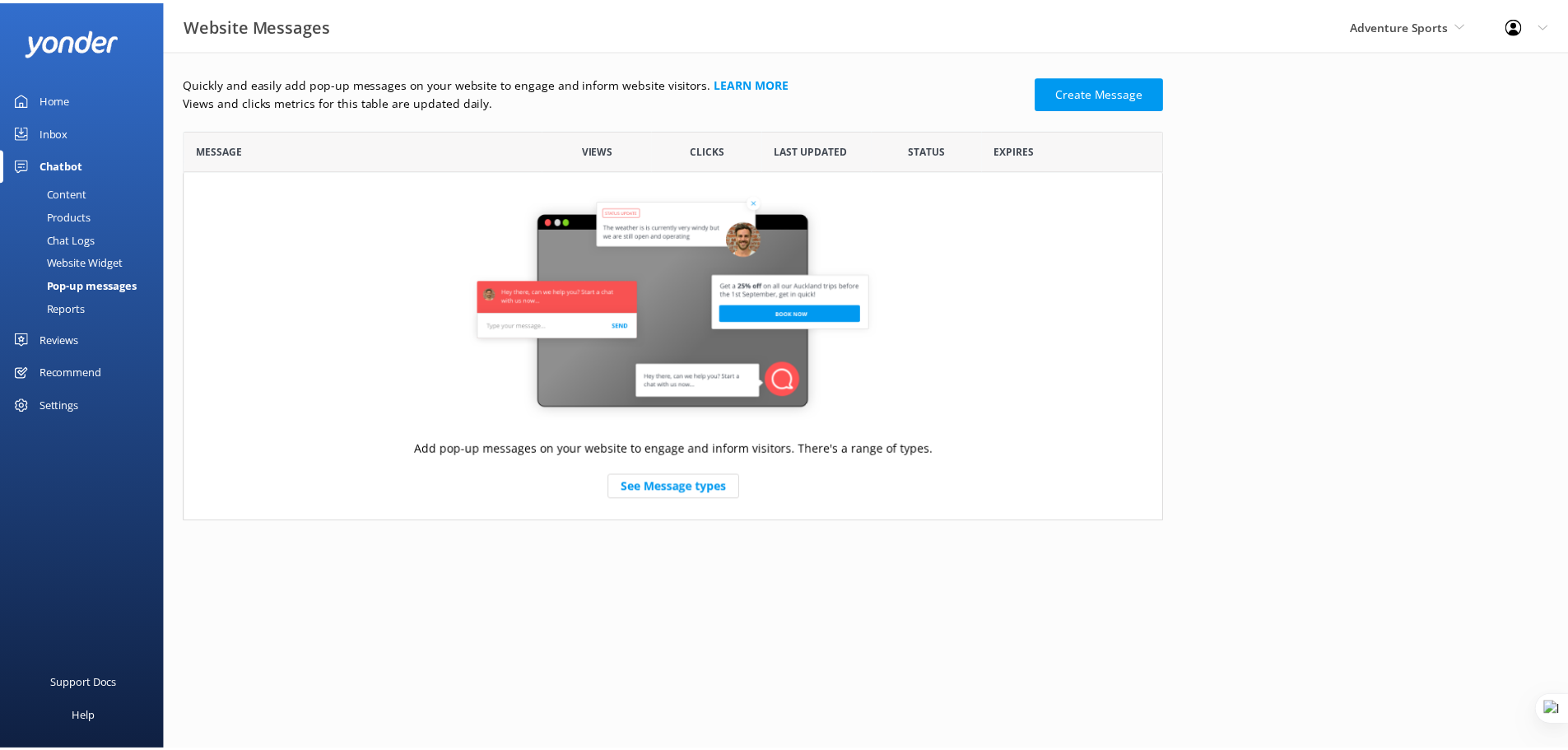
scroll to position [379, 975]
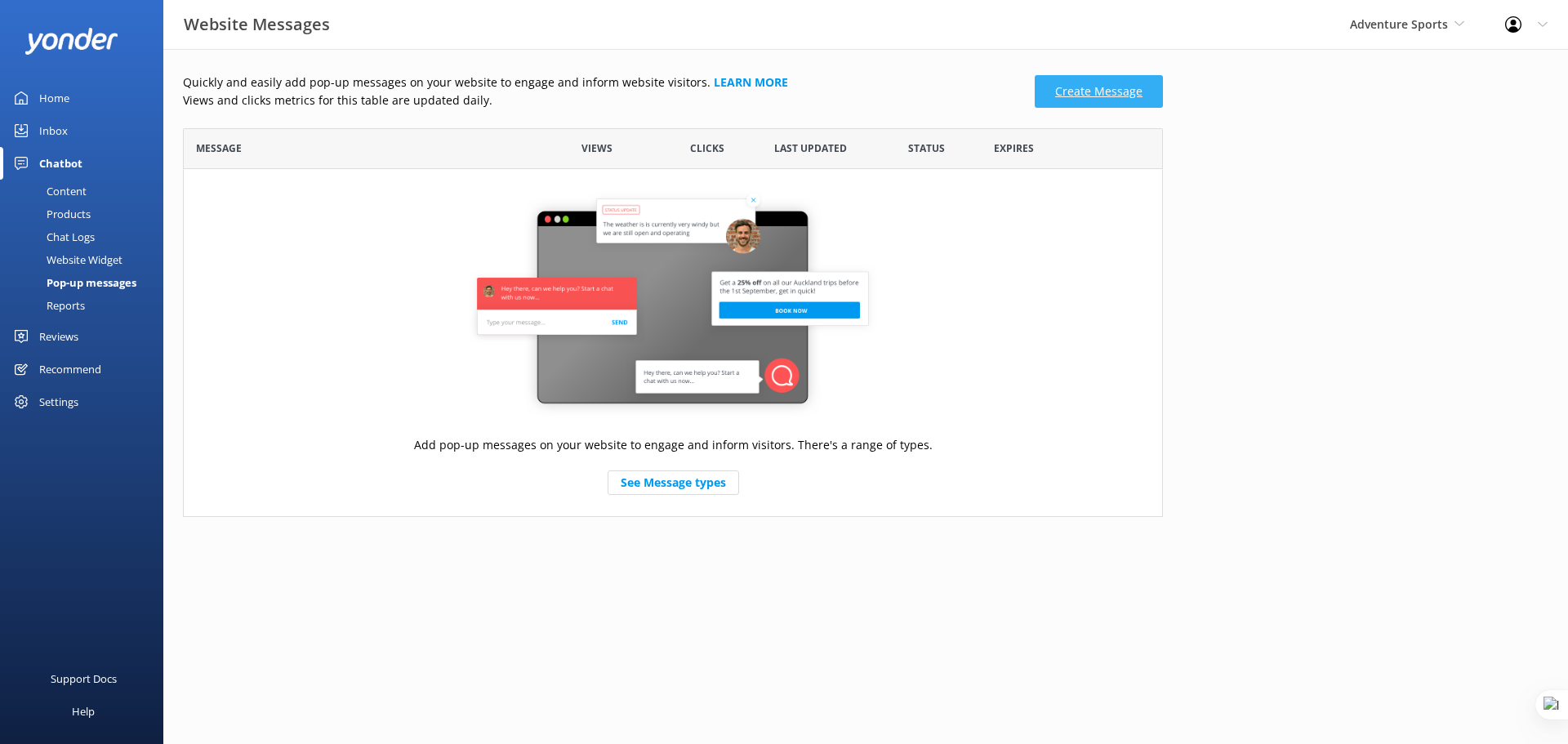
click at [1059, 80] on link "Create Message" at bounding box center [1099, 91] width 128 height 33
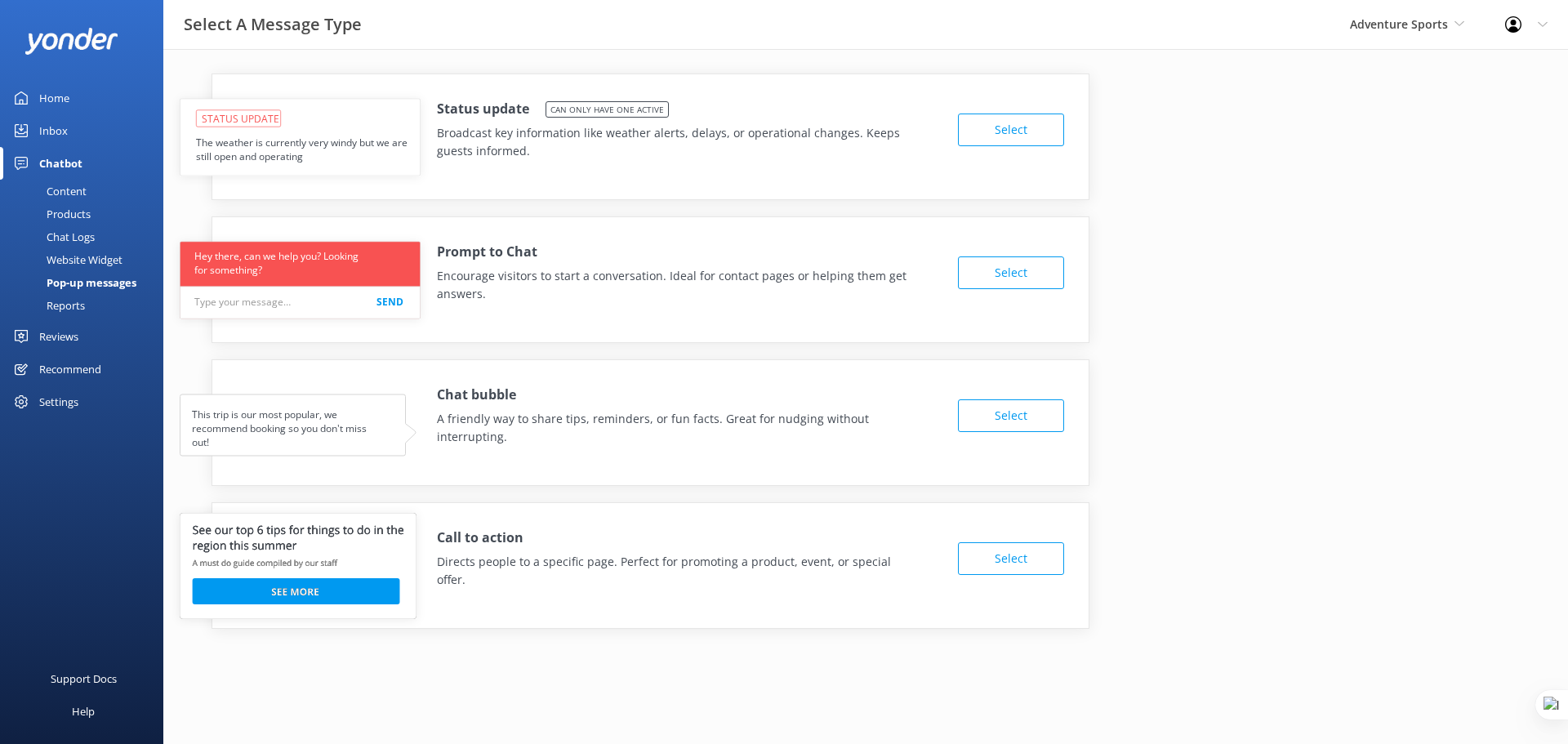
click at [1040, 550] on button "Select" at bounding box center [1010, 558] width 106 height 33
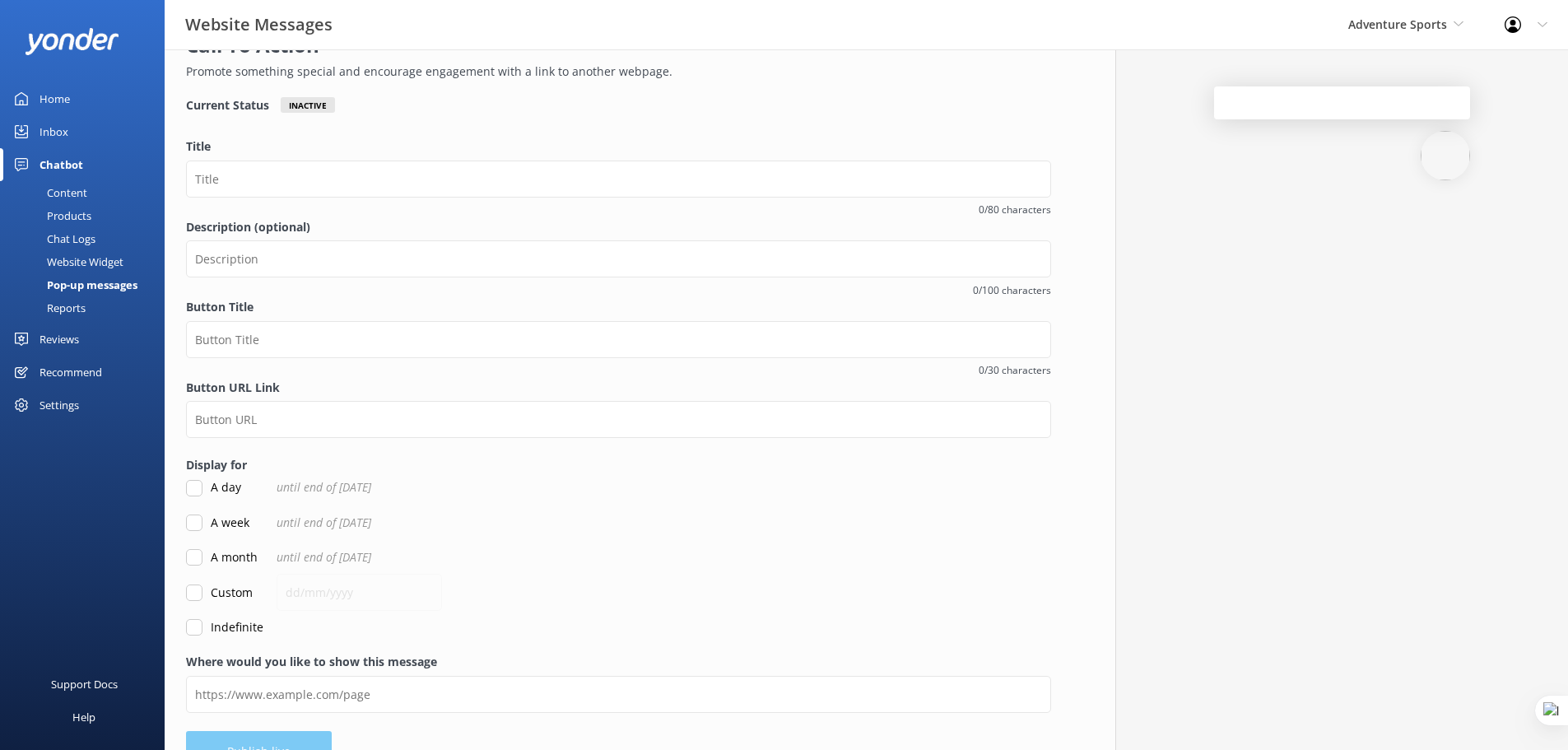
scroll to position [117, 0]
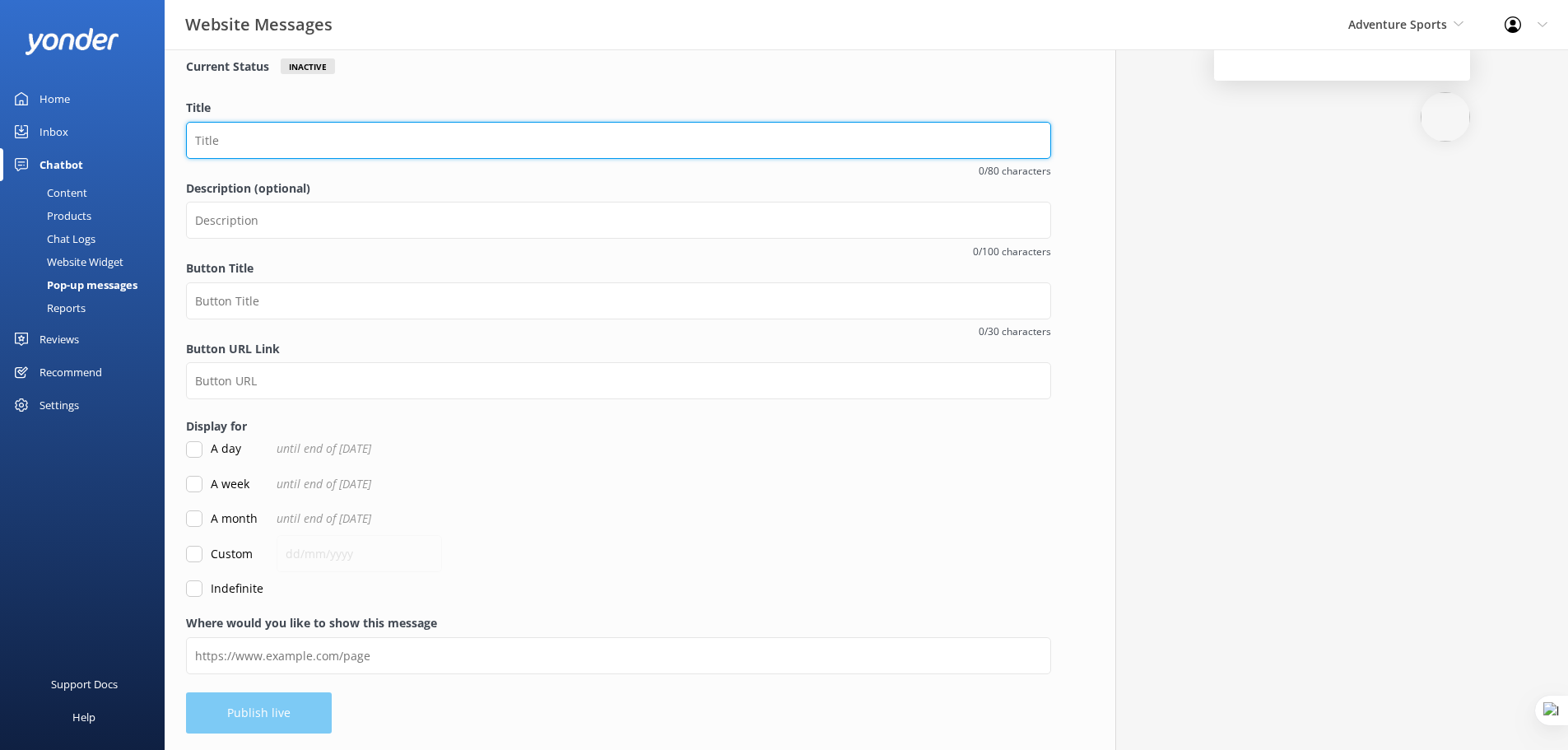
click at [254, 125] on input "Title" at bounding box center [618, 140] width 865 height 37
click at [266, 142] on input "Christmas SPecial" at bounding box center [618, 140] width 865 height 37
type input "Christmas Special"
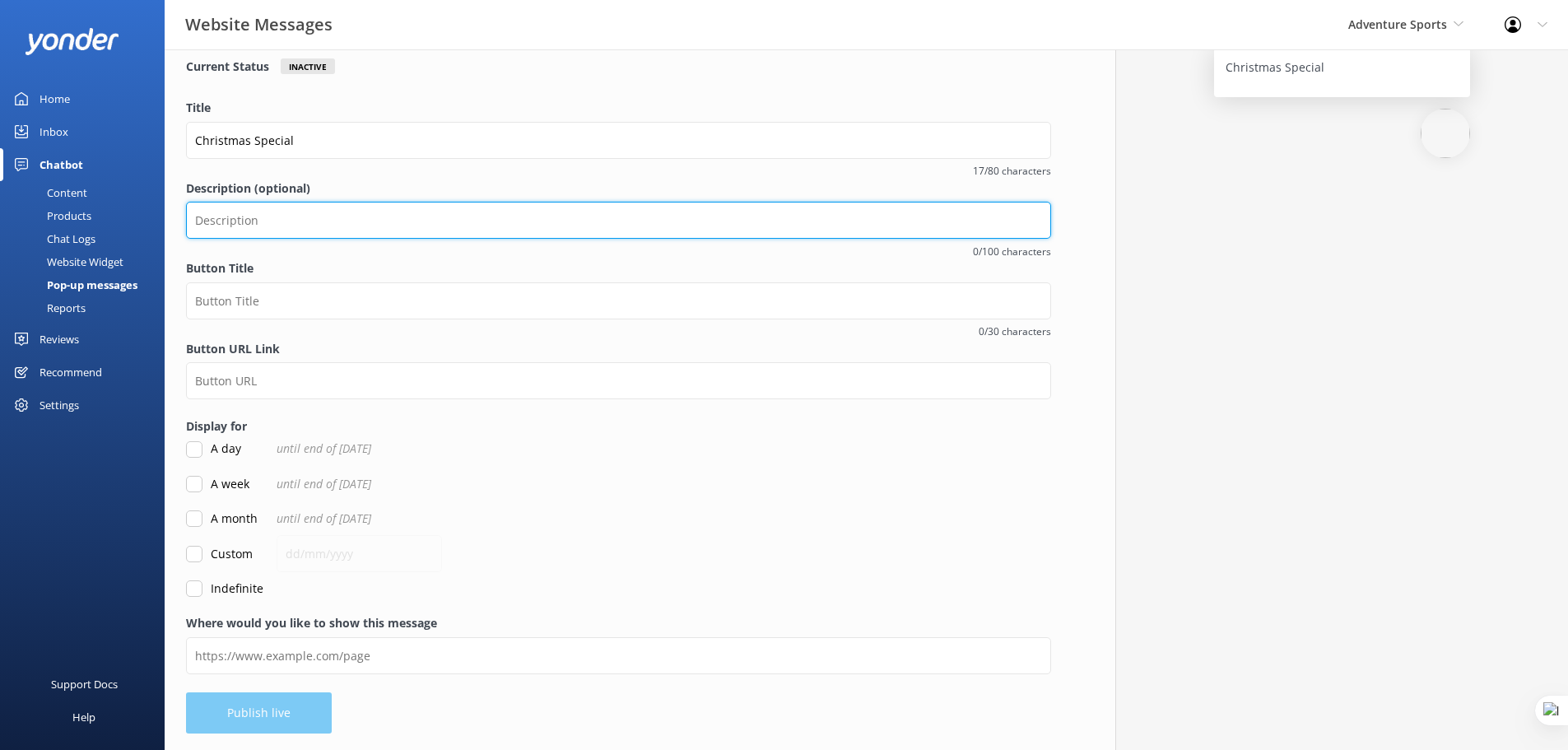
click at [363, 221] on input "Description (optional)" at bounding box center [618, 220] width 865 height 37
type input "We will take you beyond your average Nashville outing to create an experience t…"
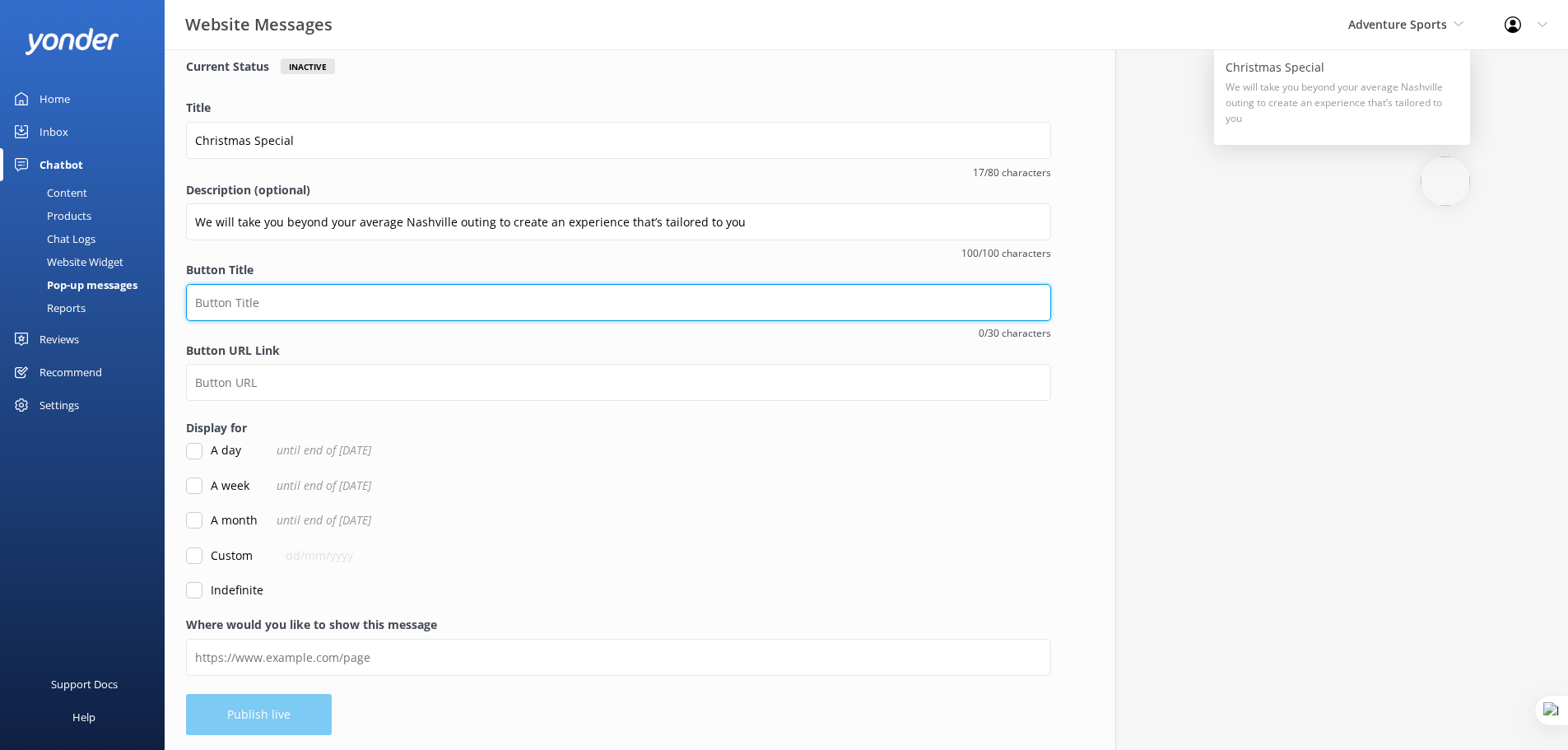
click at [292, 307] on input "Button Title" at bounding box center [618, 302] width 865 height 37
type input "BOOK NOW"
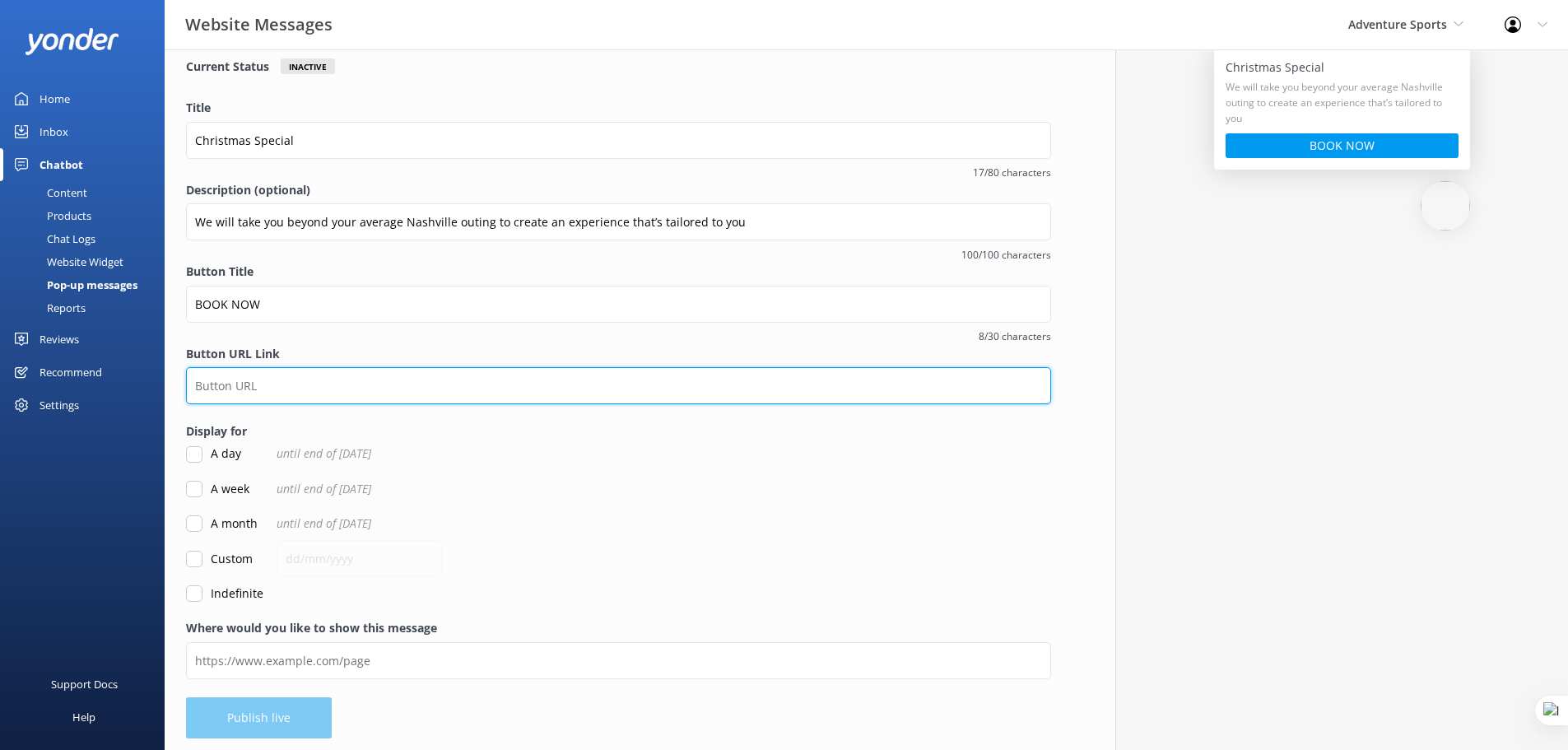
click at [353, 383] on input "Button URL Link" at bounding box center [618, 385] width 865 height 37
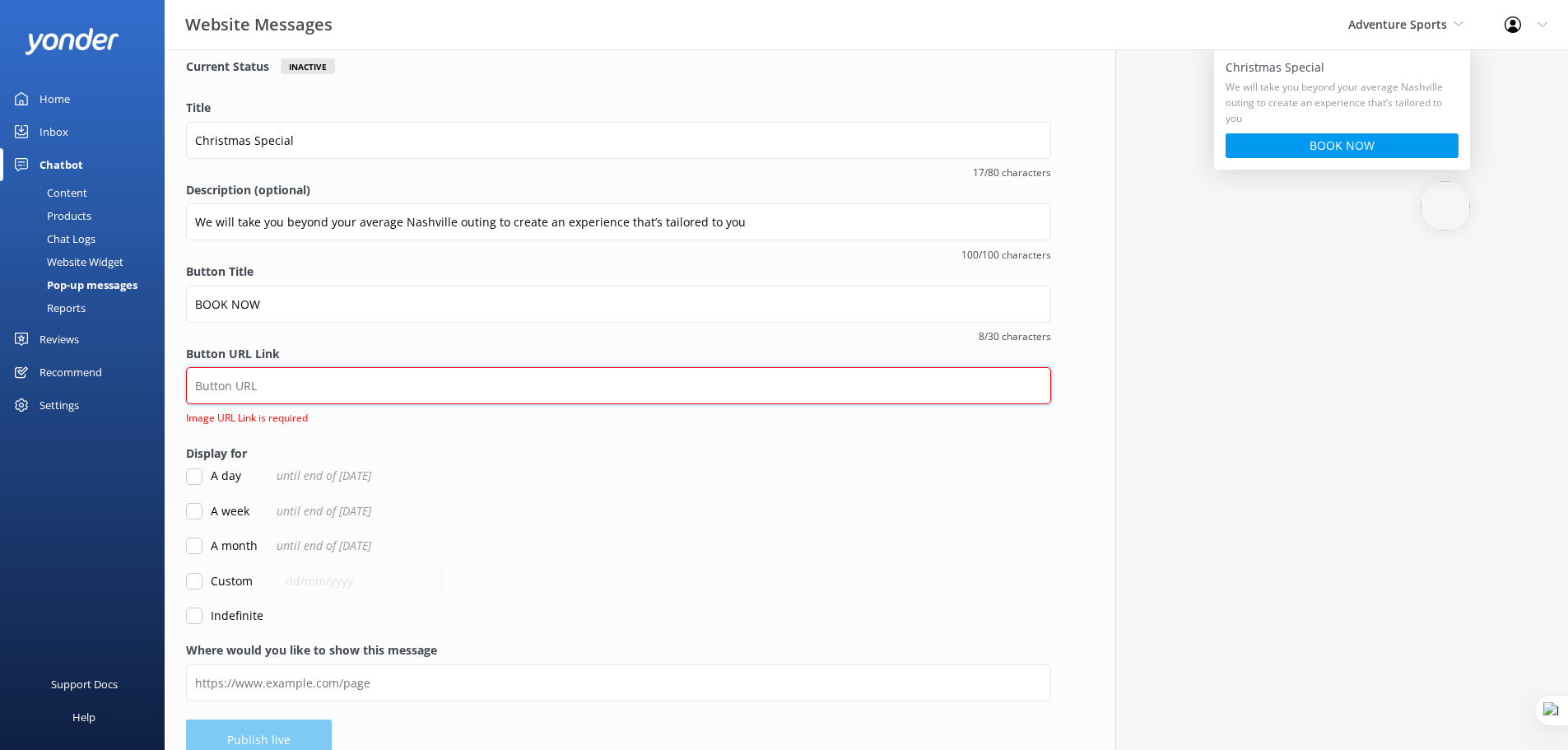
paste input "https://fareharbor.com/embeds/book/adventuresports/items/337393/calendar/2025/9/"
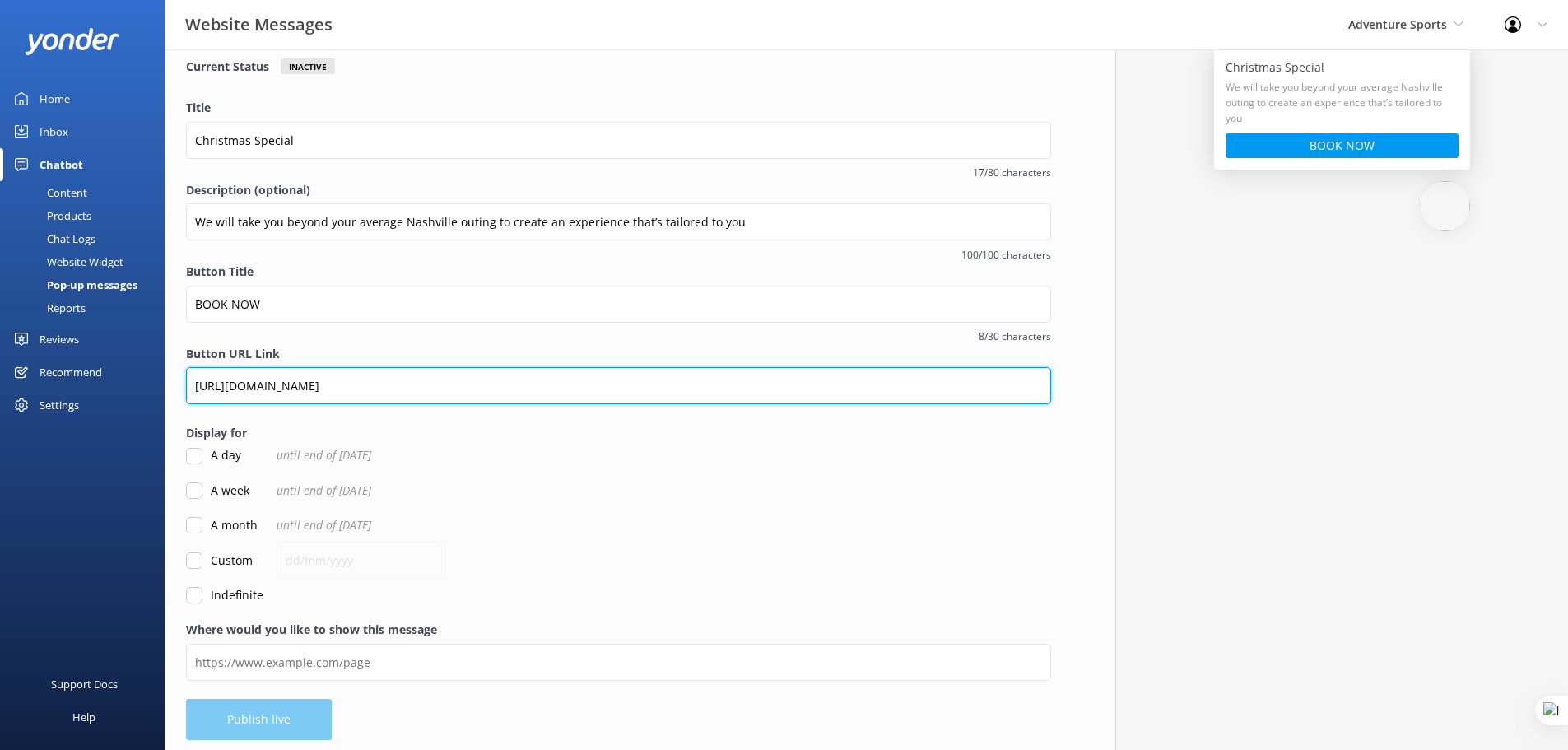
type input "https://fareharbor.com/embeds/book/adventuresports/items/337393/calendar/2025/9/"
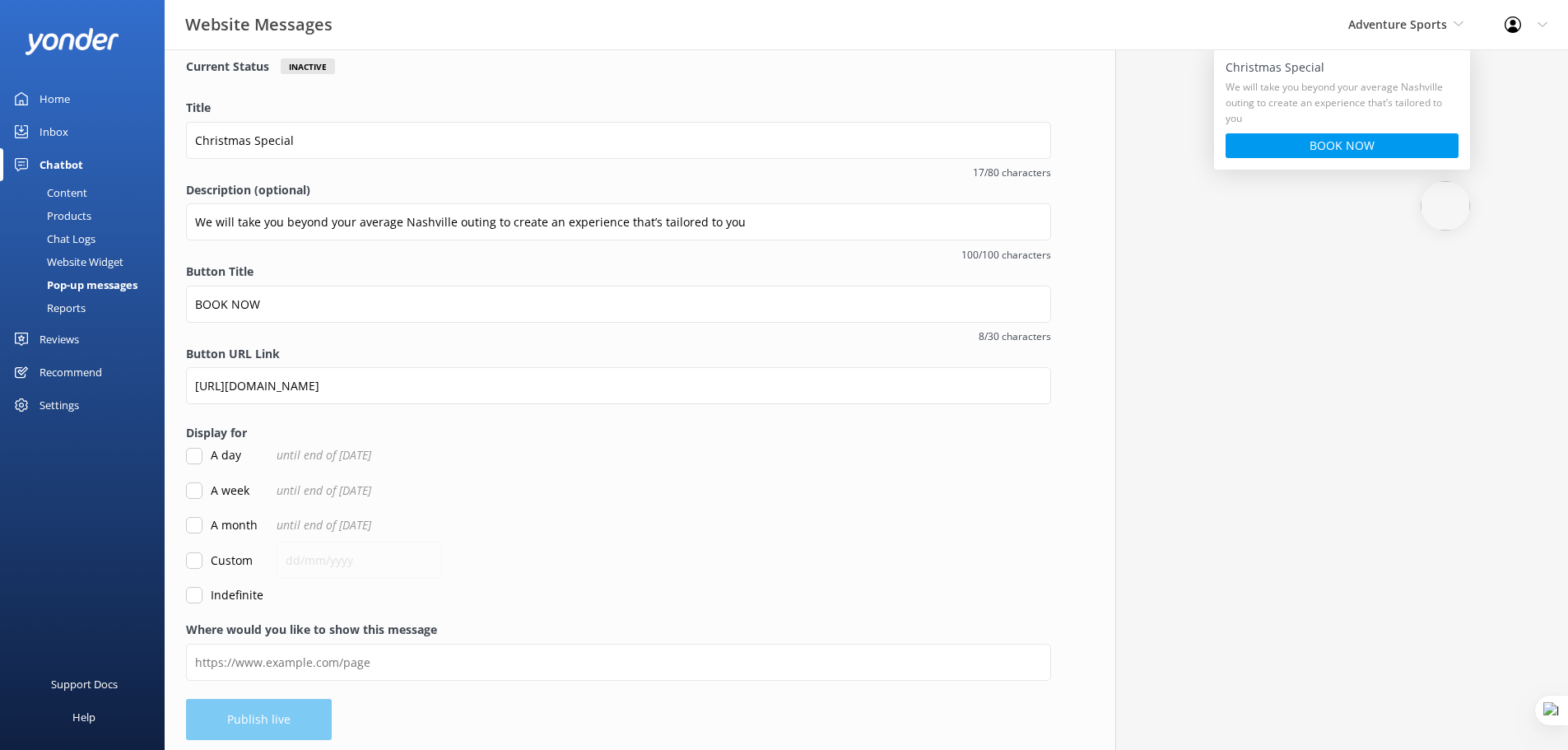
click at [193, 556] on input "Custom" at bounding box center [194, 560] width 16 height 16
checkbox input "true"
click at [305, 557] on input "text" at bounding box center [359, 560] width 165 height 37
type input "25/12/2025"
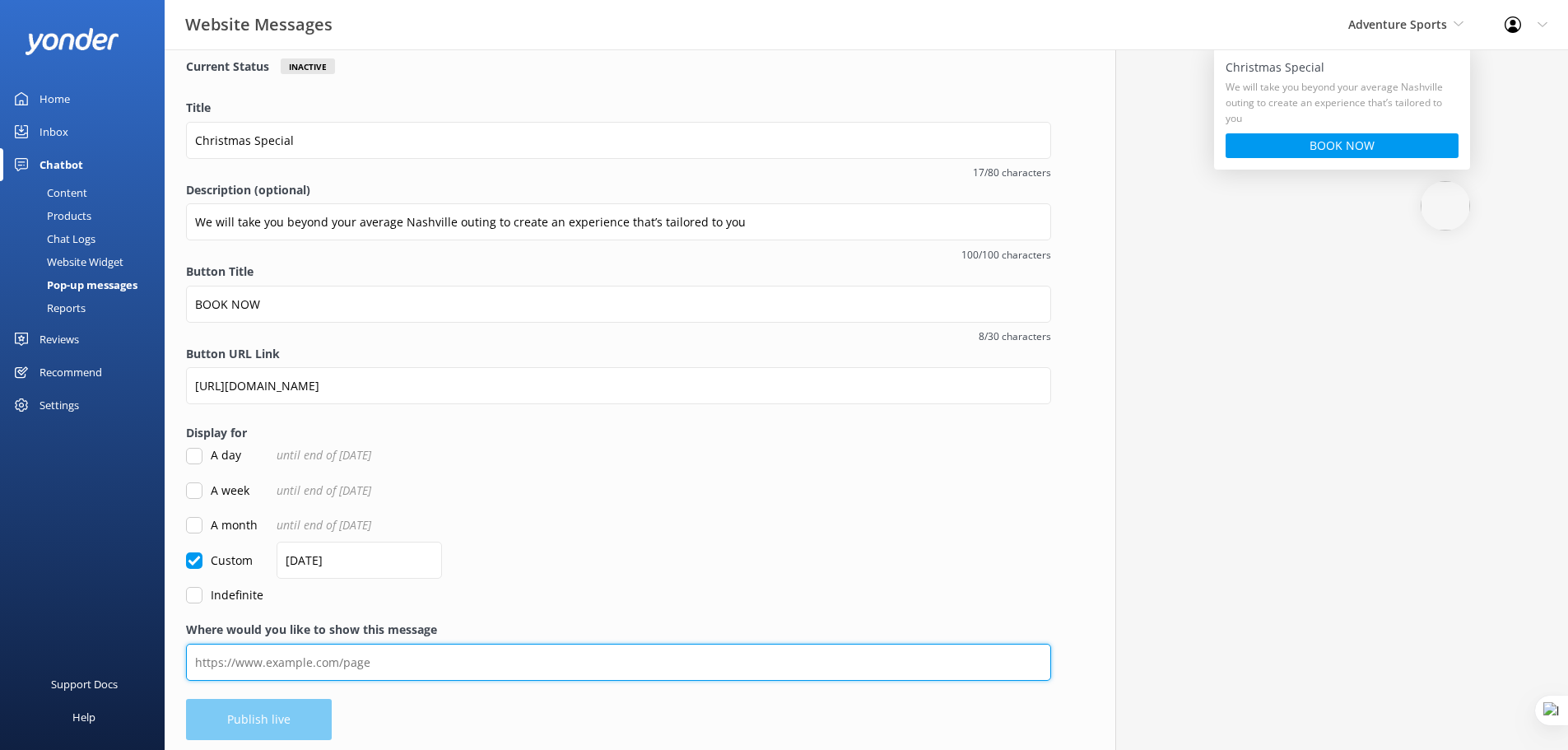
click at [385, 658] on input "Where would you like to show this message" at bounding box center [618, 662] width 865 height 37
paste input "https://www.adventuresport.co.uk/"
drag, startPoint x: 385, startPoint y: 658, endPoint x: 417, endPoint y: 674, distance: 35.7
click at [396, 662] on input "https://www.adventuresport.co.uk/" at bounding box center [618, 662] width 865 height 37
type input "https://www.adventuresport.co.uk/"
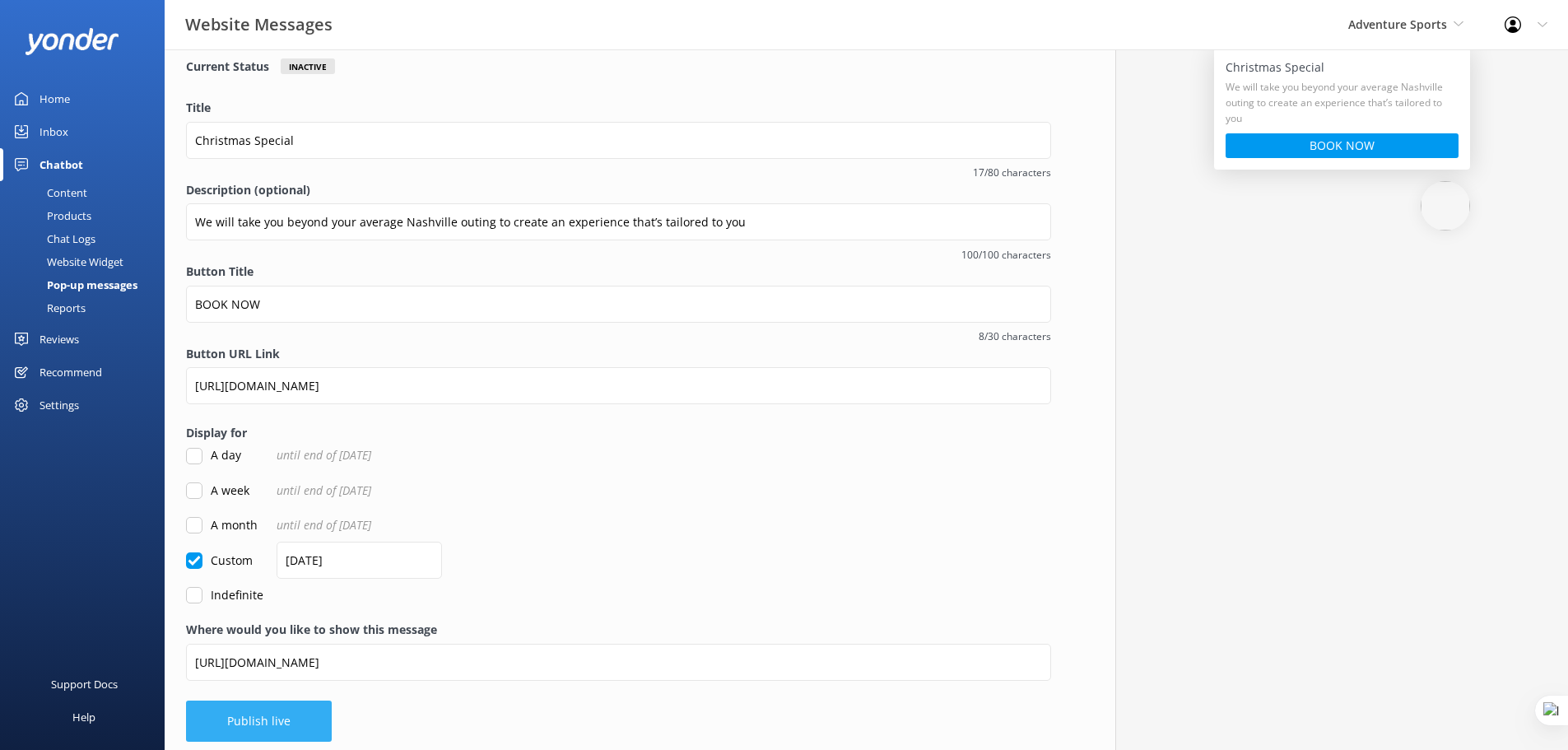
click at [284, 721] on button "Publish live" at bounding box center [259, 720] width 146 height 41
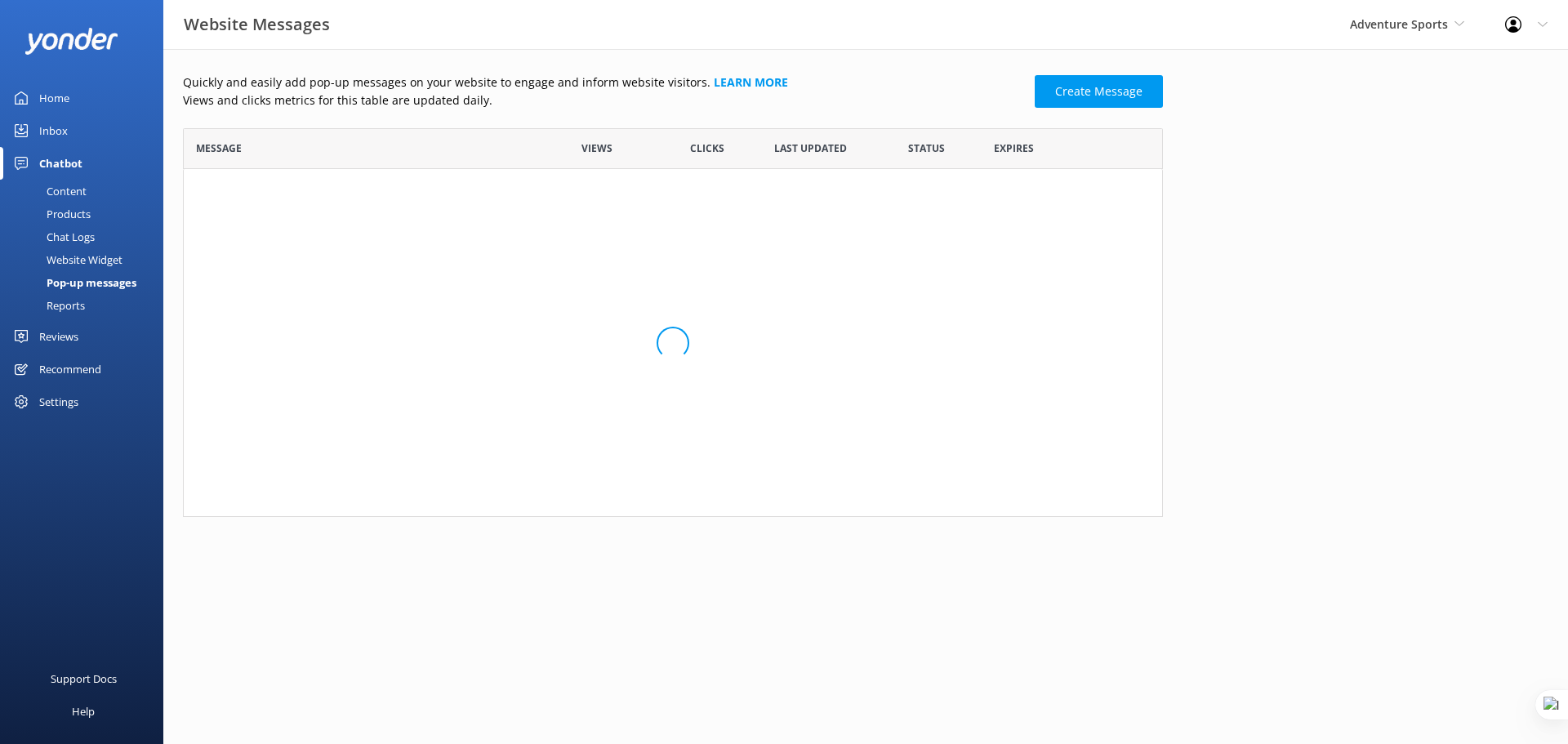
scroll to position [13, 13]
click at [921, 204] on input "row" at bounding box center [926, 203] width 35 height 21
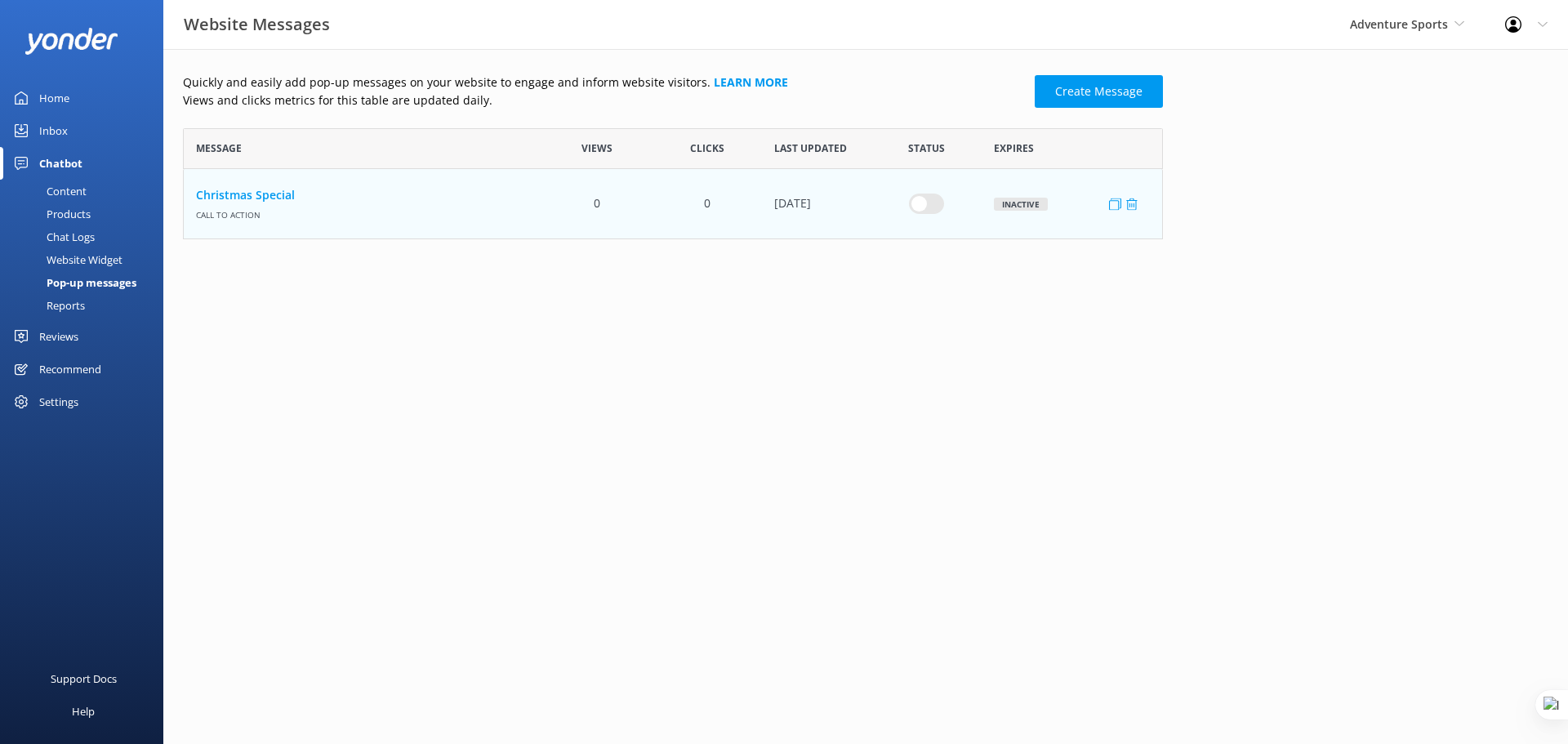
click at [935, 209] on input "row" at bounding box center [926, 203] width 35 height 21
checkbox input "true"
click at [1137, 205] on icon "row" at bounding box center [1131, 203] width 12 height 12
click at [1110, 206] on use "row" at bounding box center [1115, 203] width 12 height 12
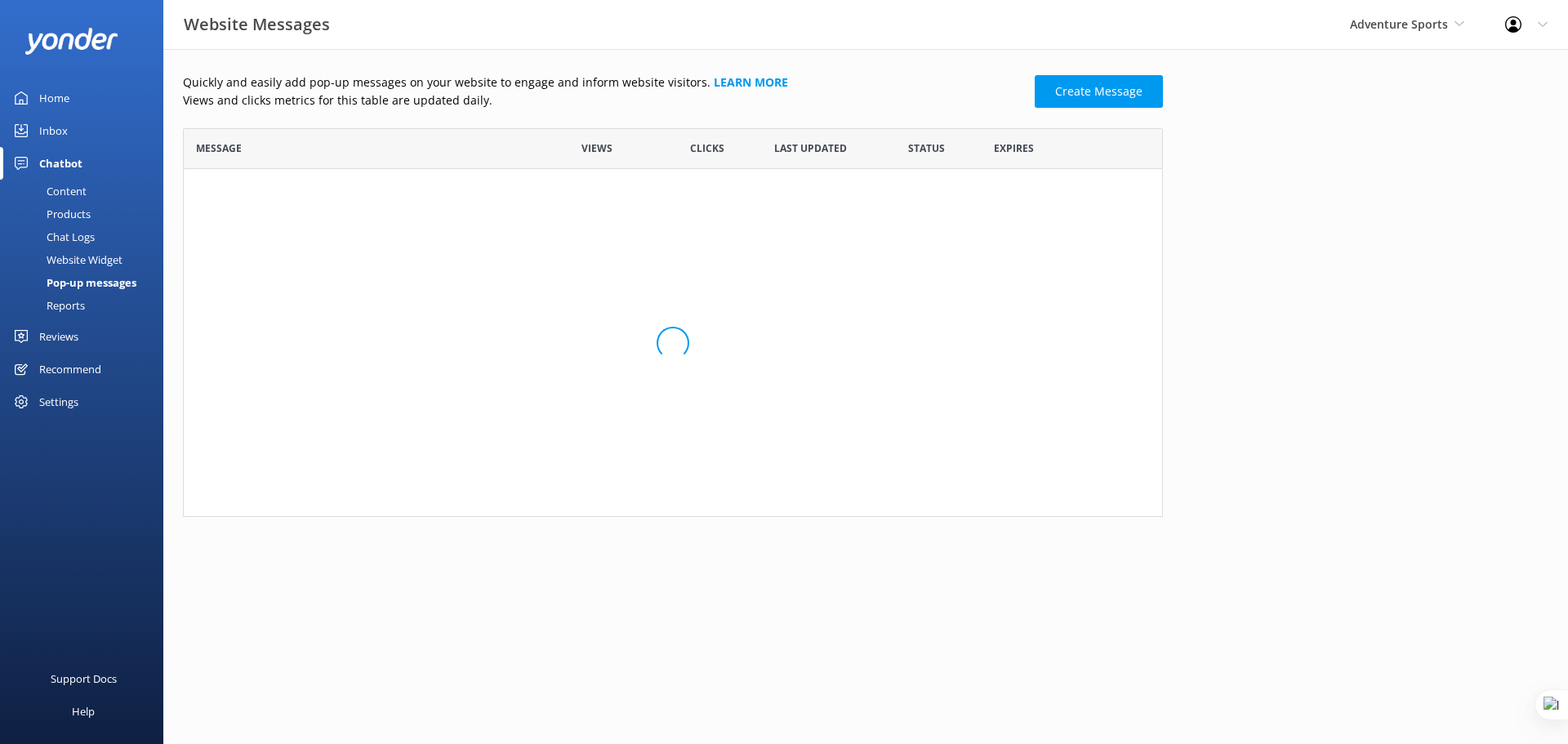
scroll to position [169, 968]
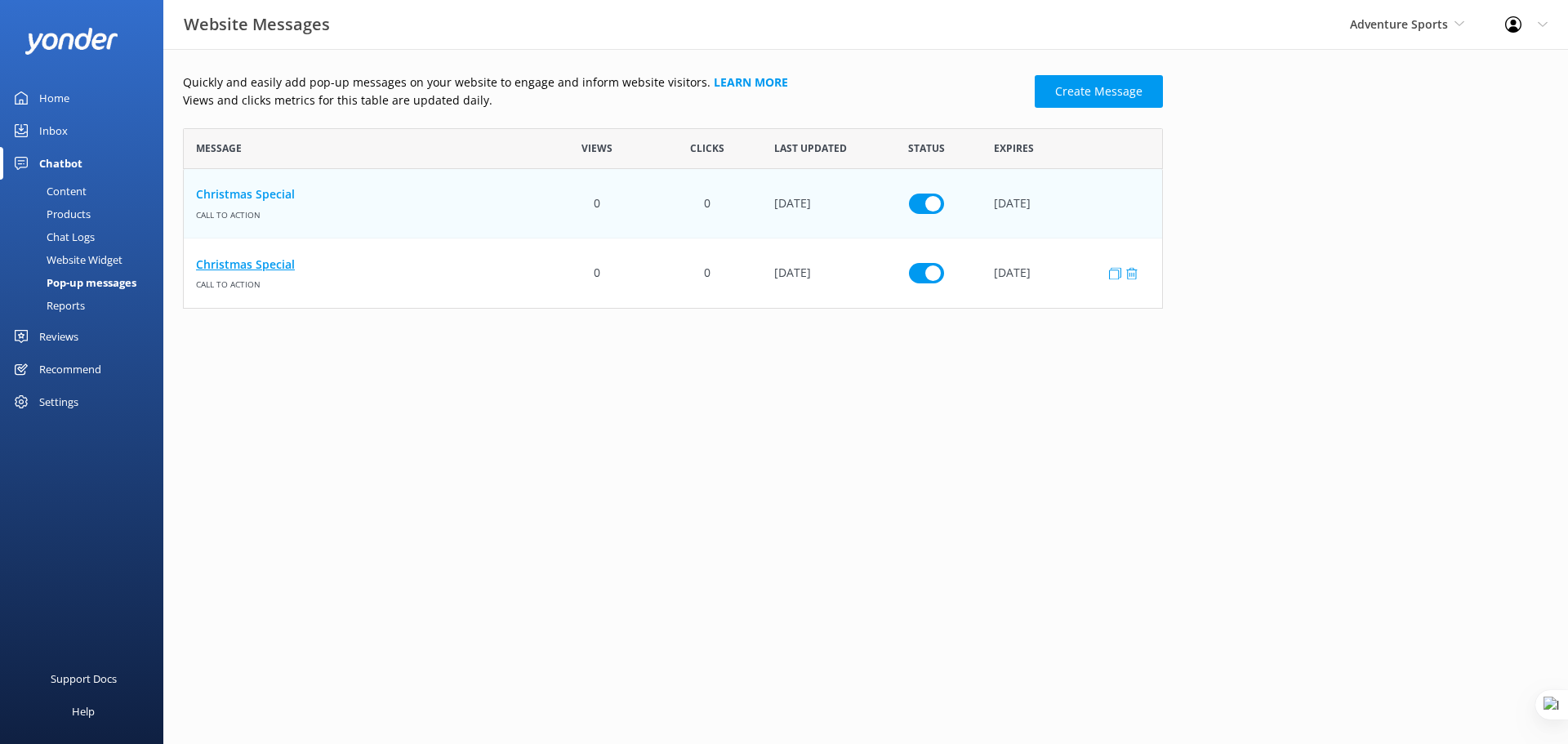
click at [270, 259] on link "Christmas Special" at bounding box center [363, 265] width 334 height 18
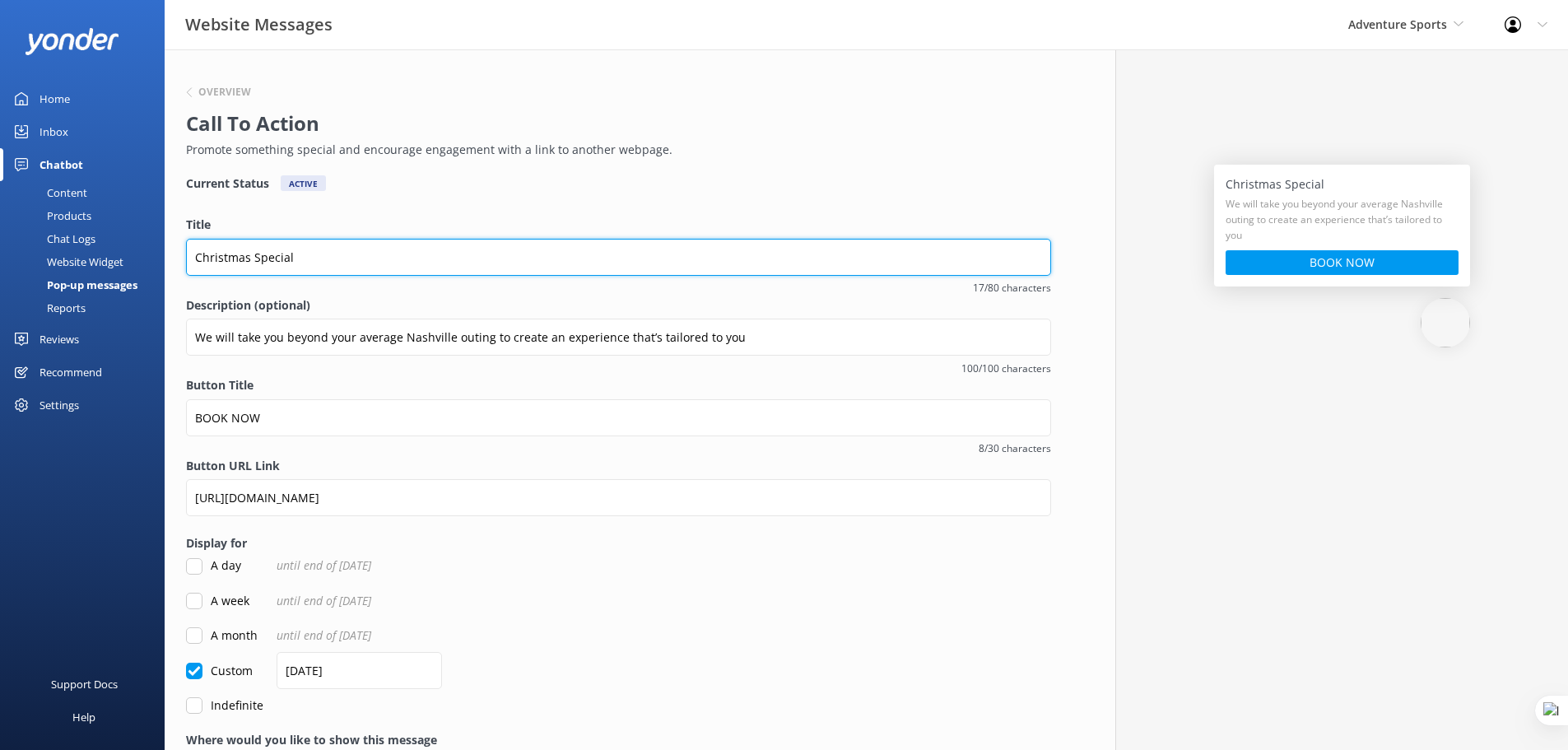
click at [212, 259] on input "Christmas Special" at bounding box center [618, 257] width 865 height 37
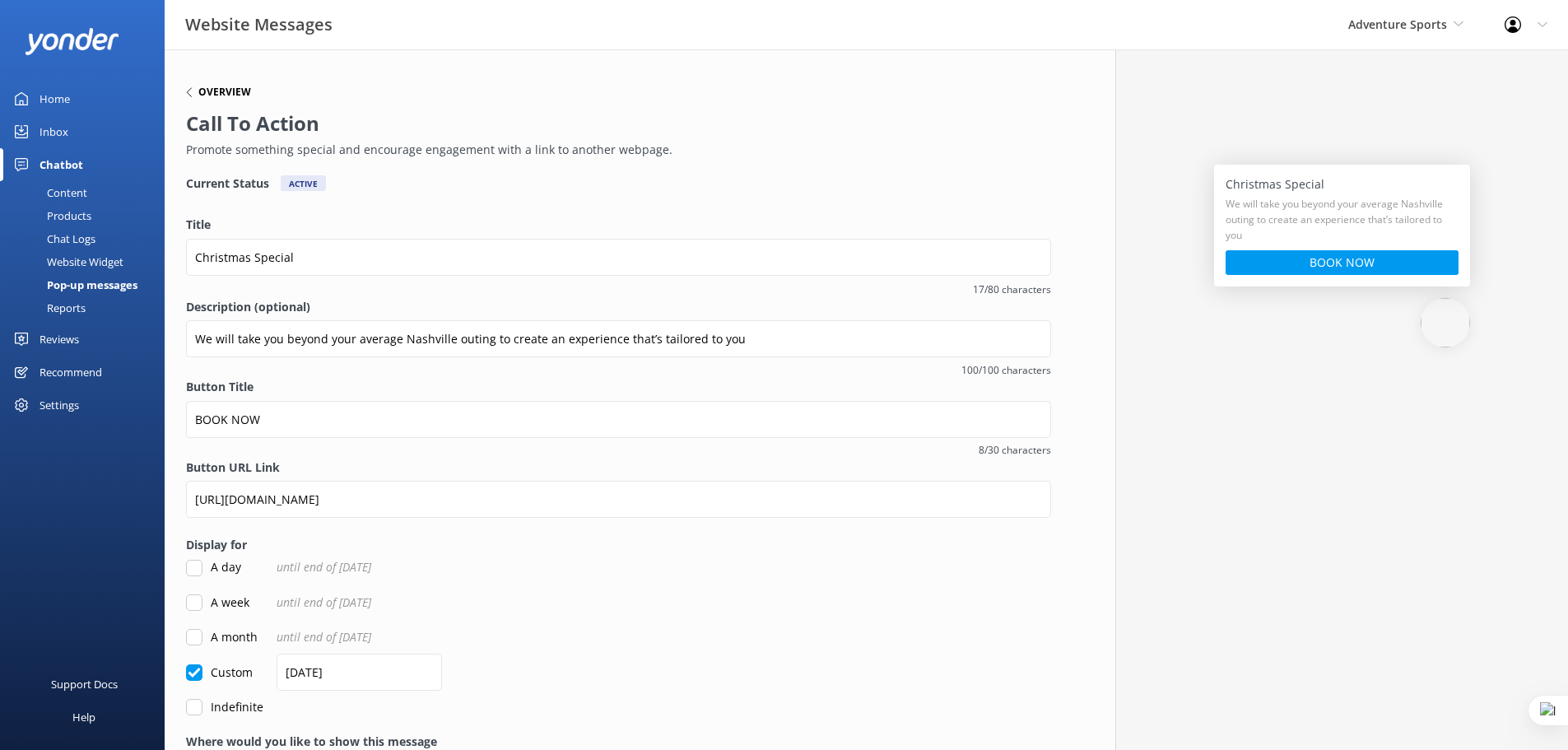
click at [207, 97] on h6 "Overview" at bounding box center [224, 92] width 53 height 10
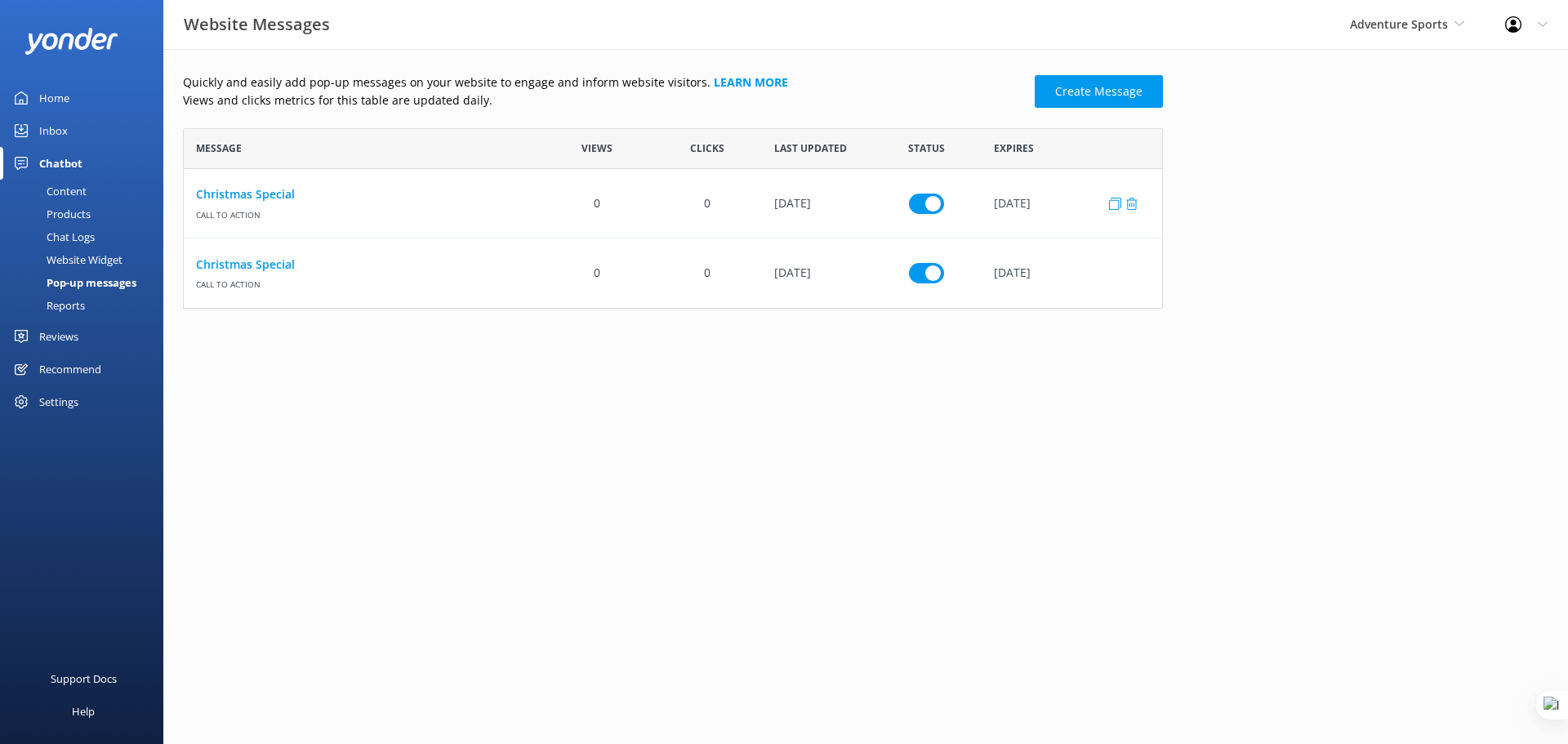
scroll to position [169, 968]
click at [1133, 202] on use "row" at bounding box center [1132, 202] width 12 height 12
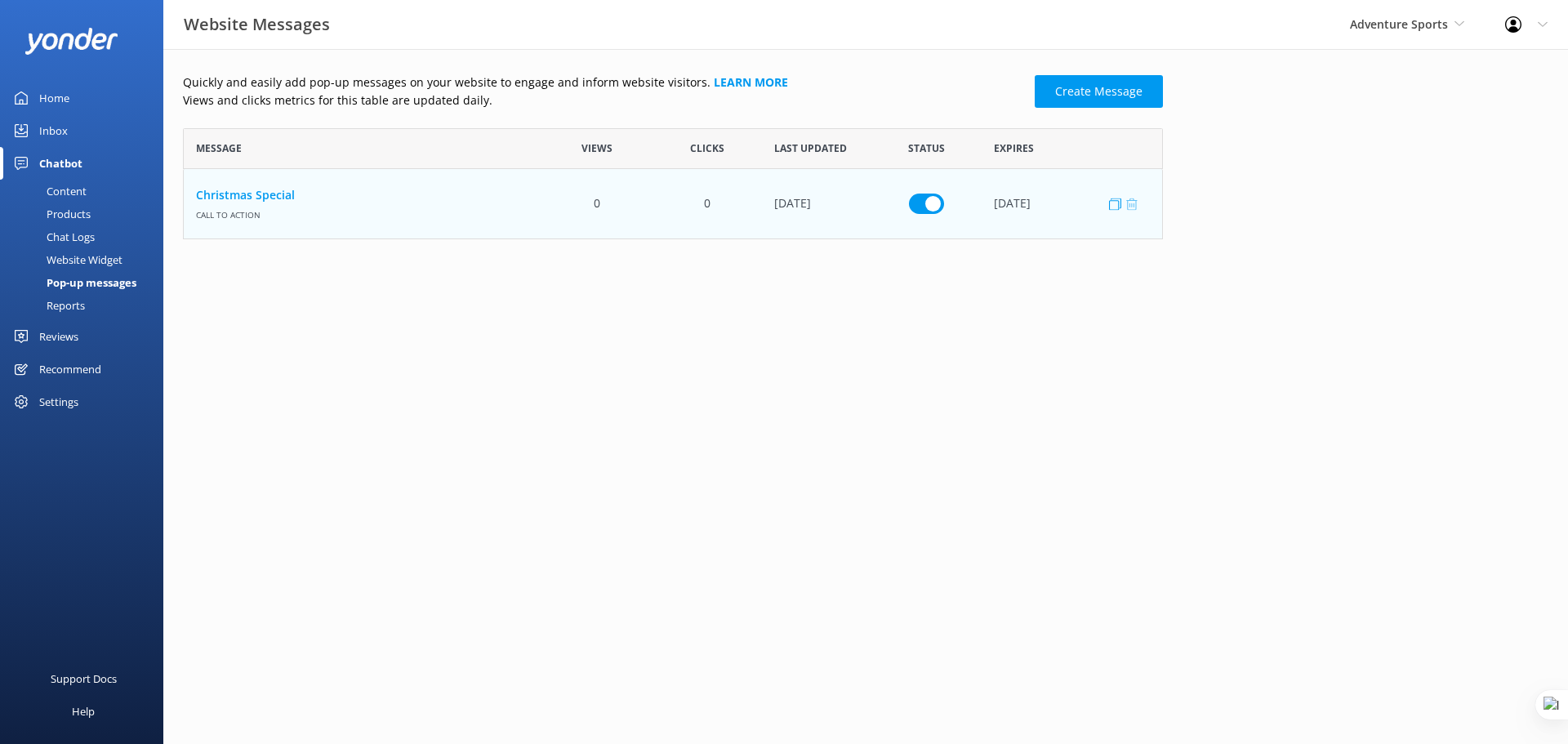
click at [1134, 207] on icon "row" at bounding box center [1131, 203] width 12 height 12
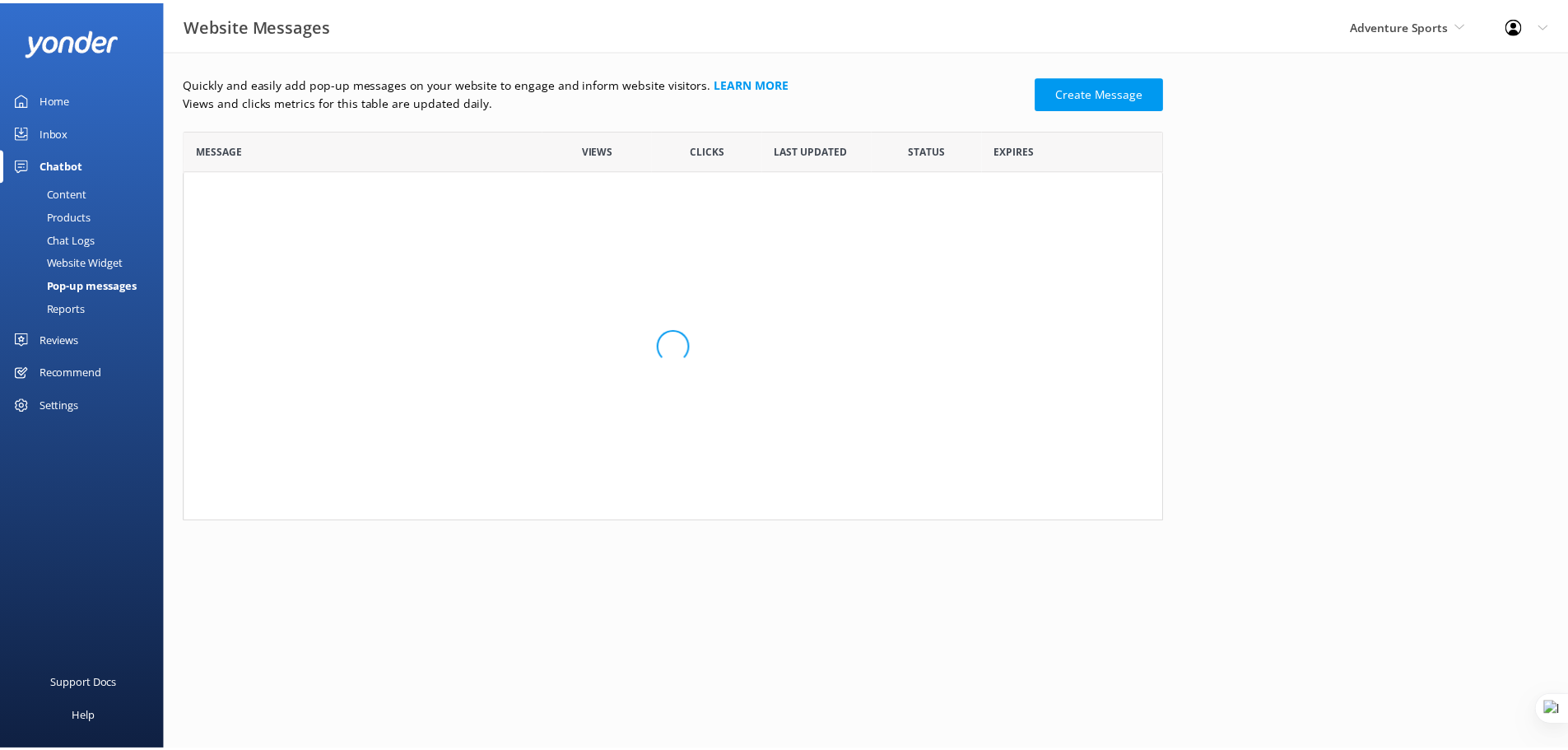
scroll to position [379, 975]
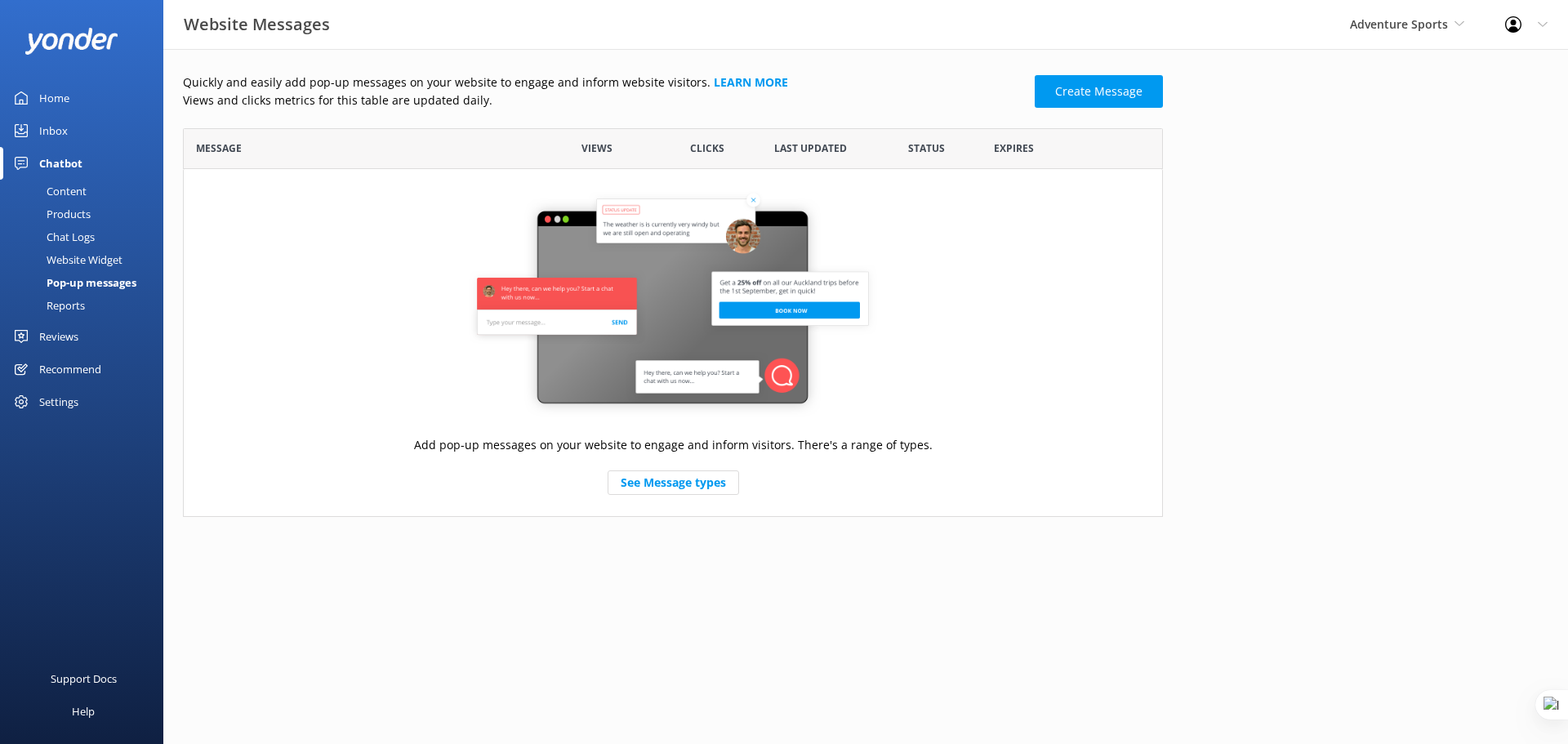
click at [70, 304] on div "Reports" at bounding box center [48, 305] width 75 height 23
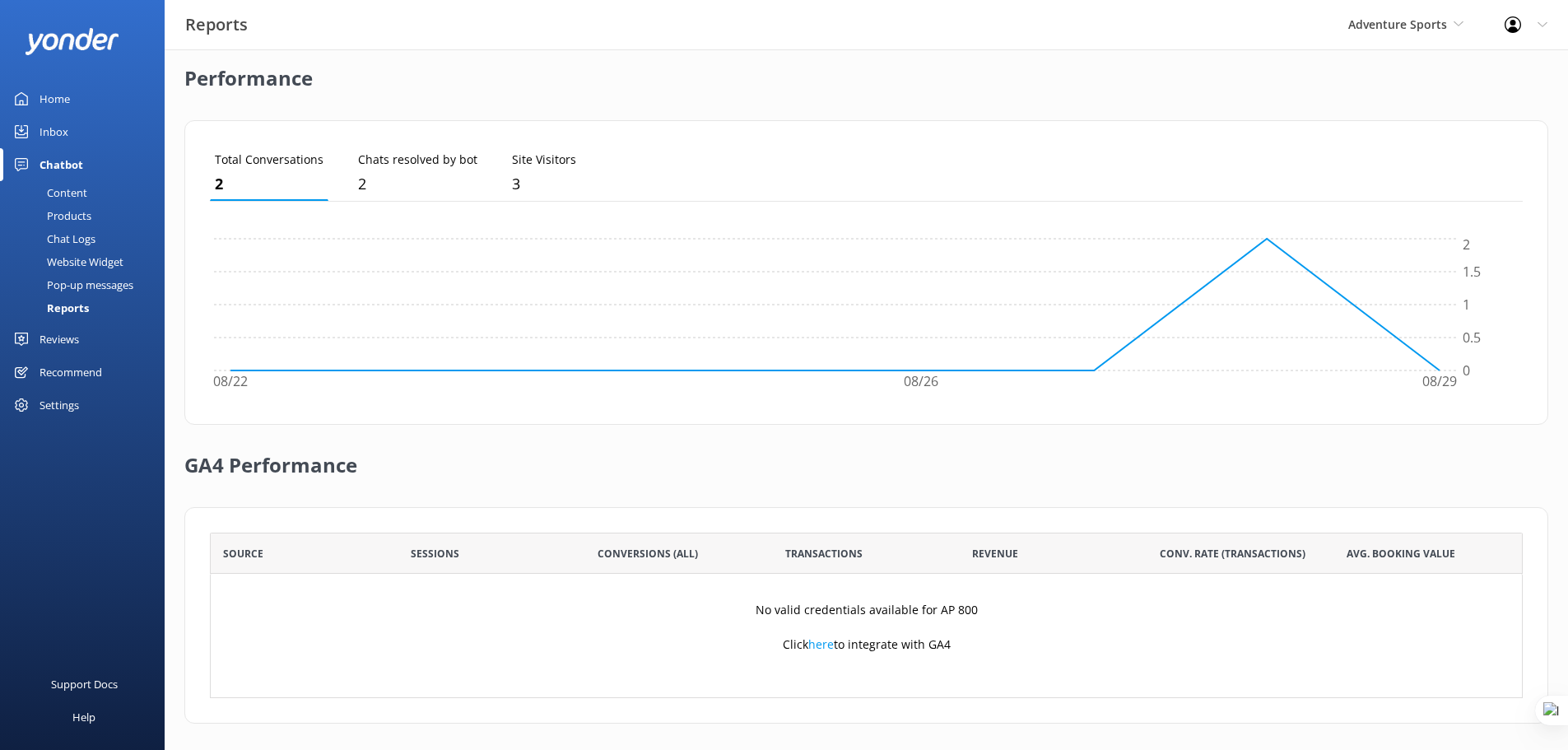
scroll to position [398, 0]
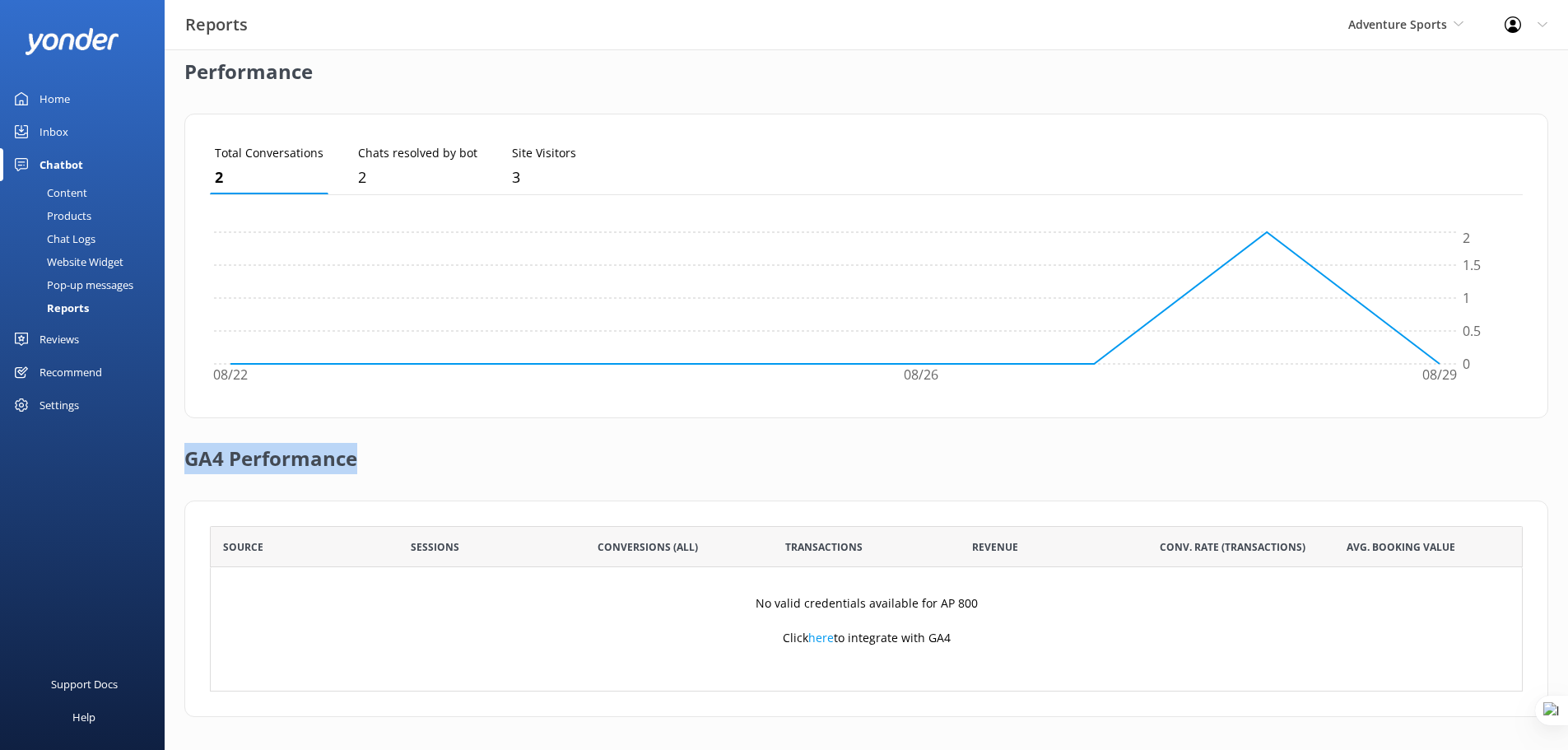
drag, startPoint x: 187, startPoint y: 456, endPoint x: 393, endPoint y: 442, distance: 206.2
click at [393, 442] on div "GA4 Performance" at bounding box center [866, 459] width 1364 height 82
click at [608, 444] on div "GA4 Performance" at bounding box center [866, 459] width 1364 height 82
click at [77, 342] on div "Reviews" at bounding box center [60, 339] width 40 height 33
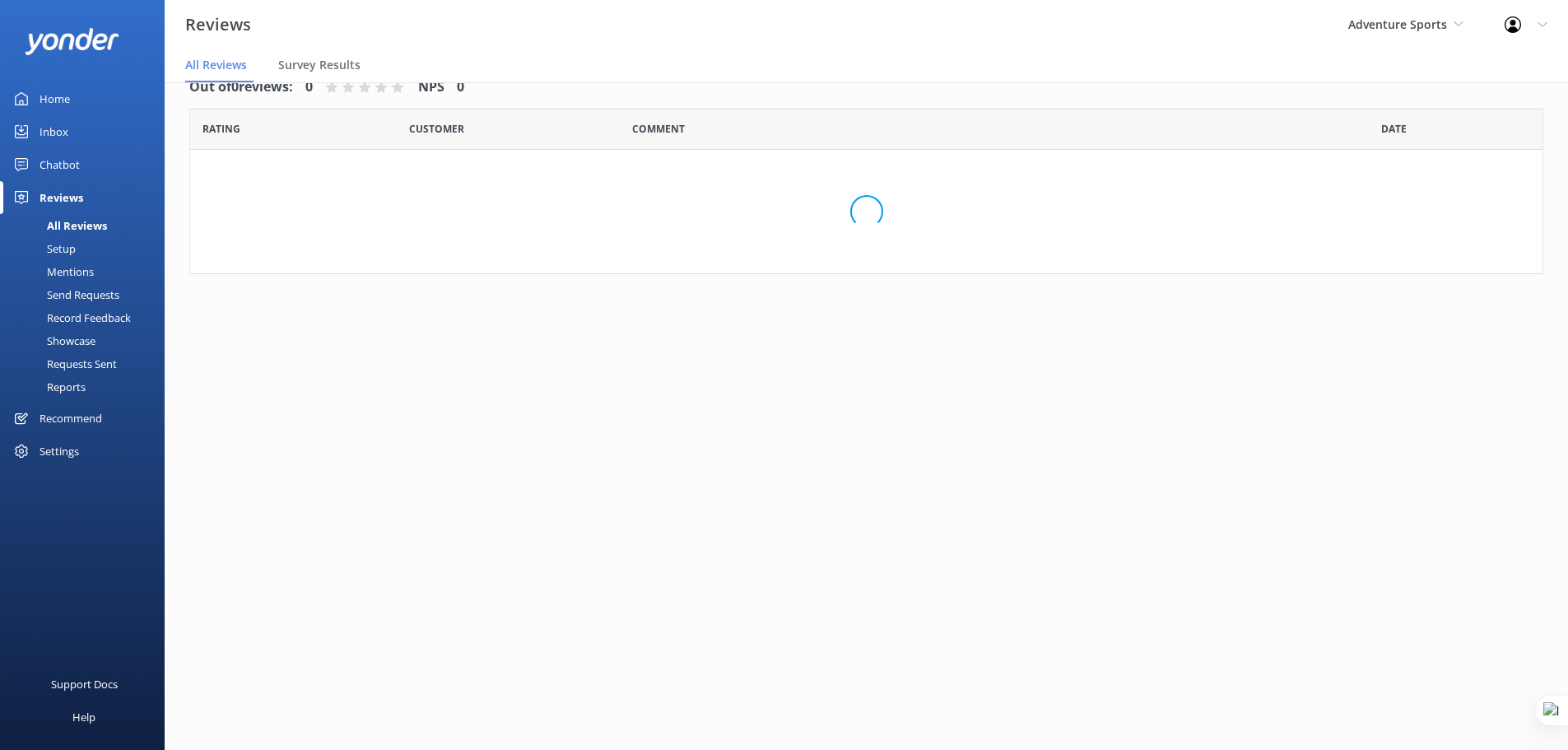
scroll to position [33, 0]
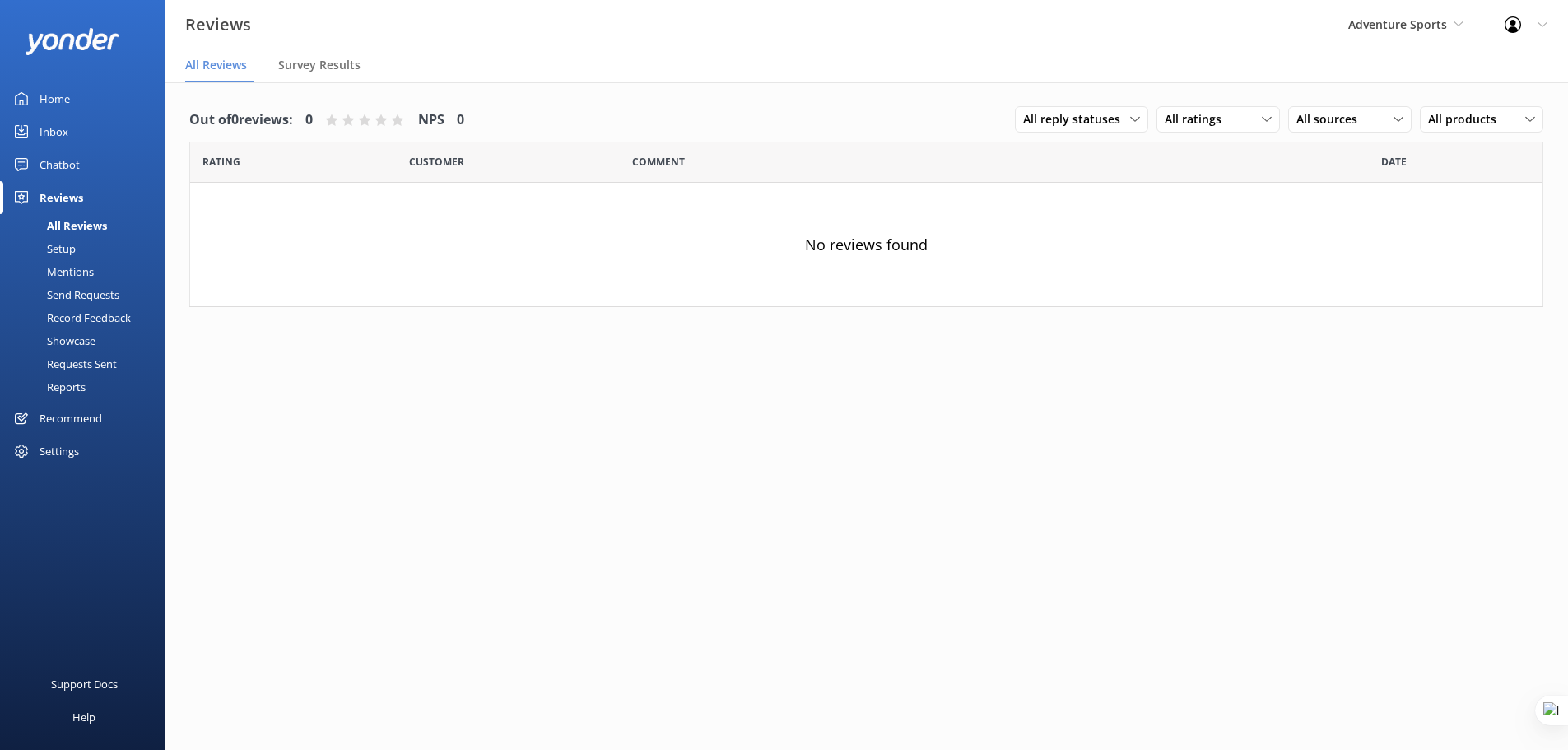
click at [70, 246] on div "Setup" at bounding box center [43, 248] width 66 height 23
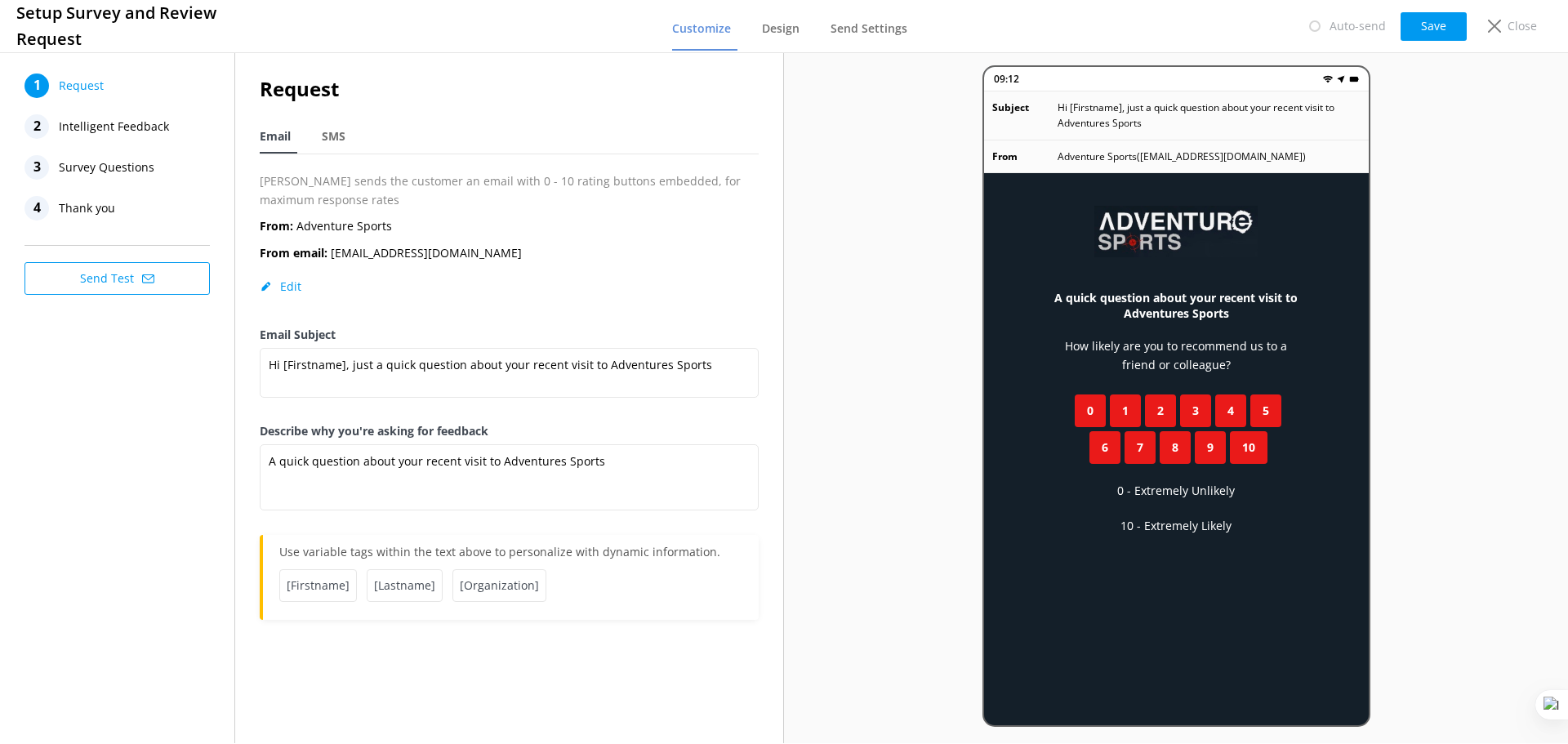
click at [91, 121] on span "Intelligent Feedback" at bounding box center [113, 126] width 110 height 25
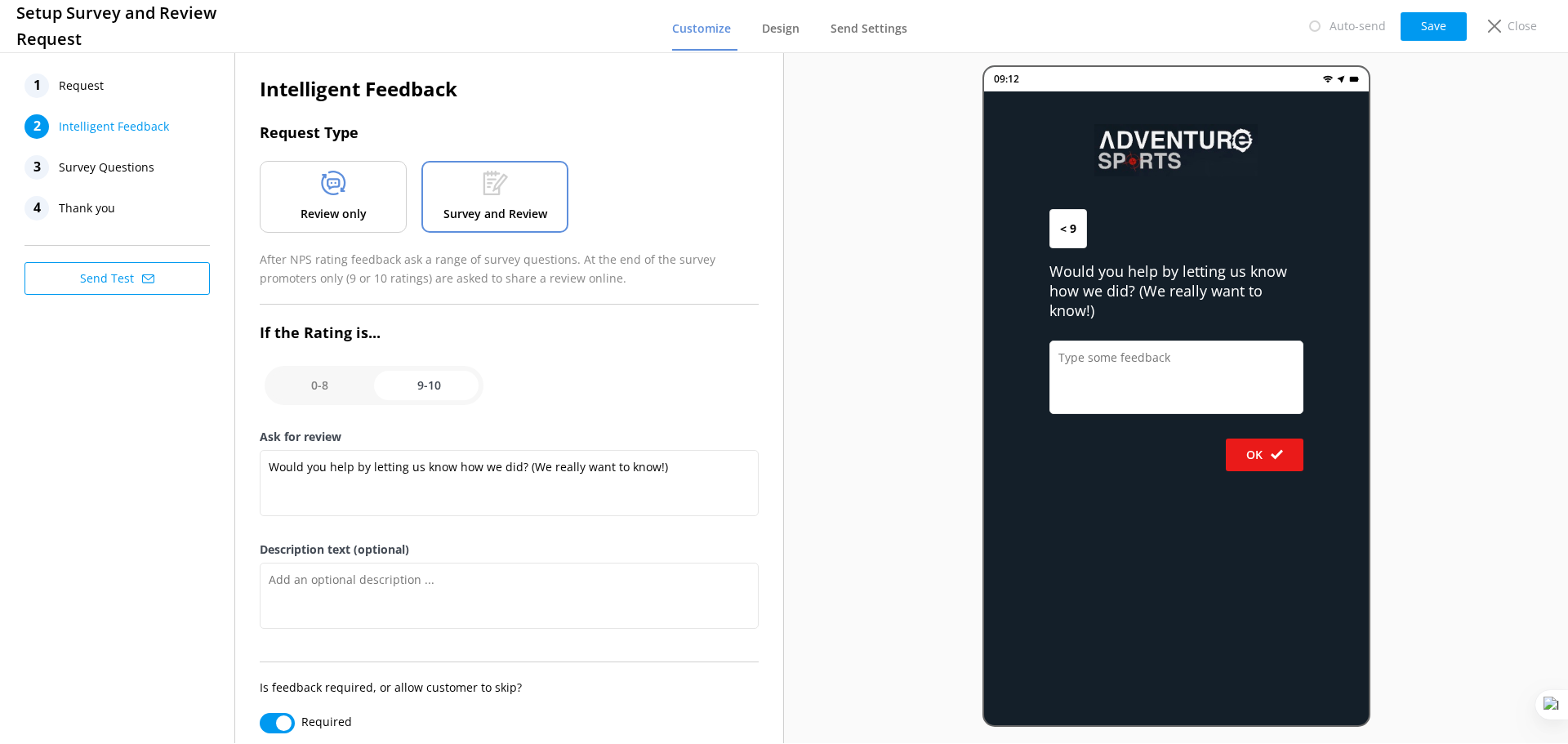
click at [313, 195] on div "Review only" at bounding box center [333, 196] width 147 height 71
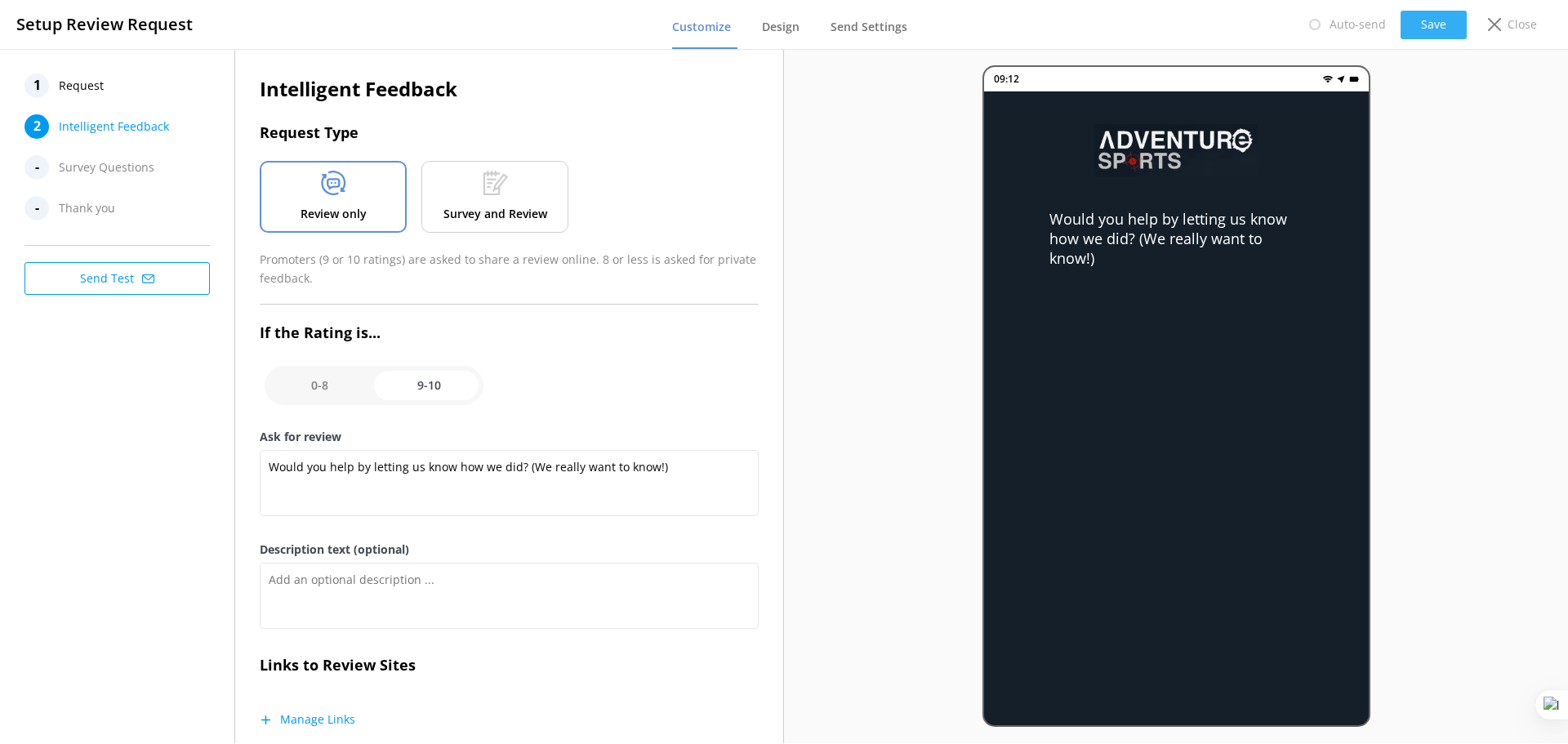
click at [1429, 26] on button "Save" at bounding box center [1434, 25] width 66 height 29
click at [92, 87] on span "Request" at bounding box center [80, 85] width 45 height 25
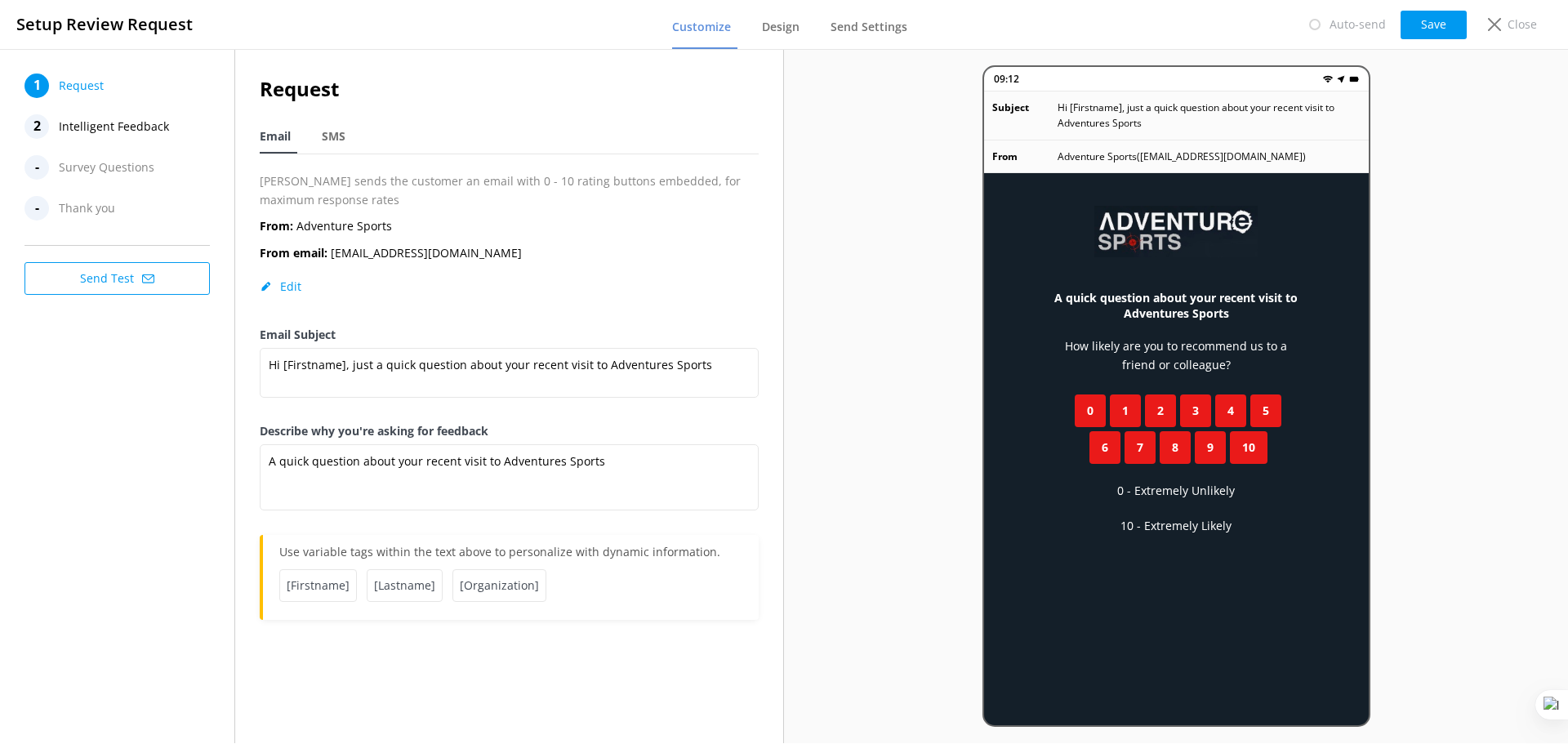
click at [115, 121] on span "Intelligent Feedback" at bounding box center [113, 126] width 110 height 25
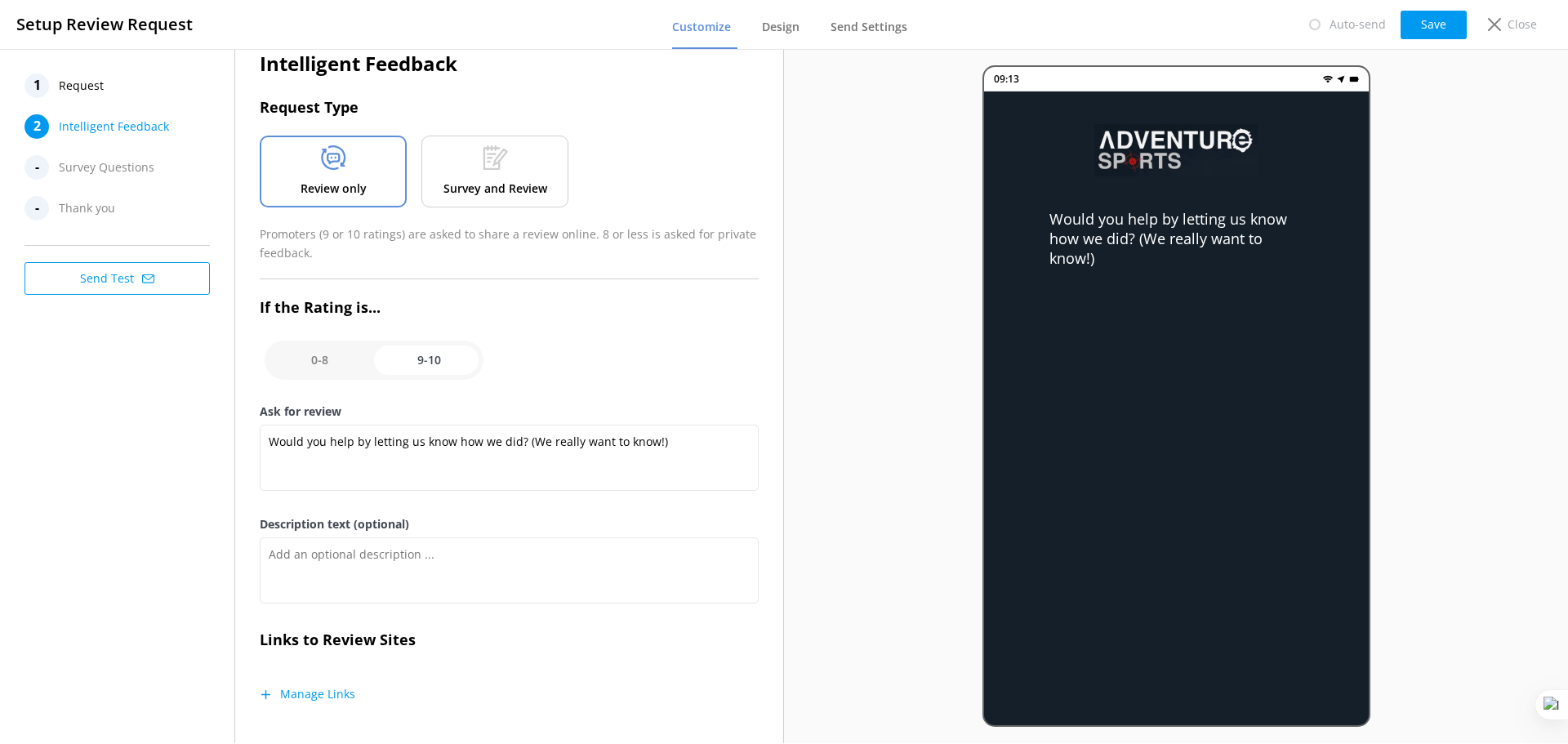
scroll to position [40, 0]
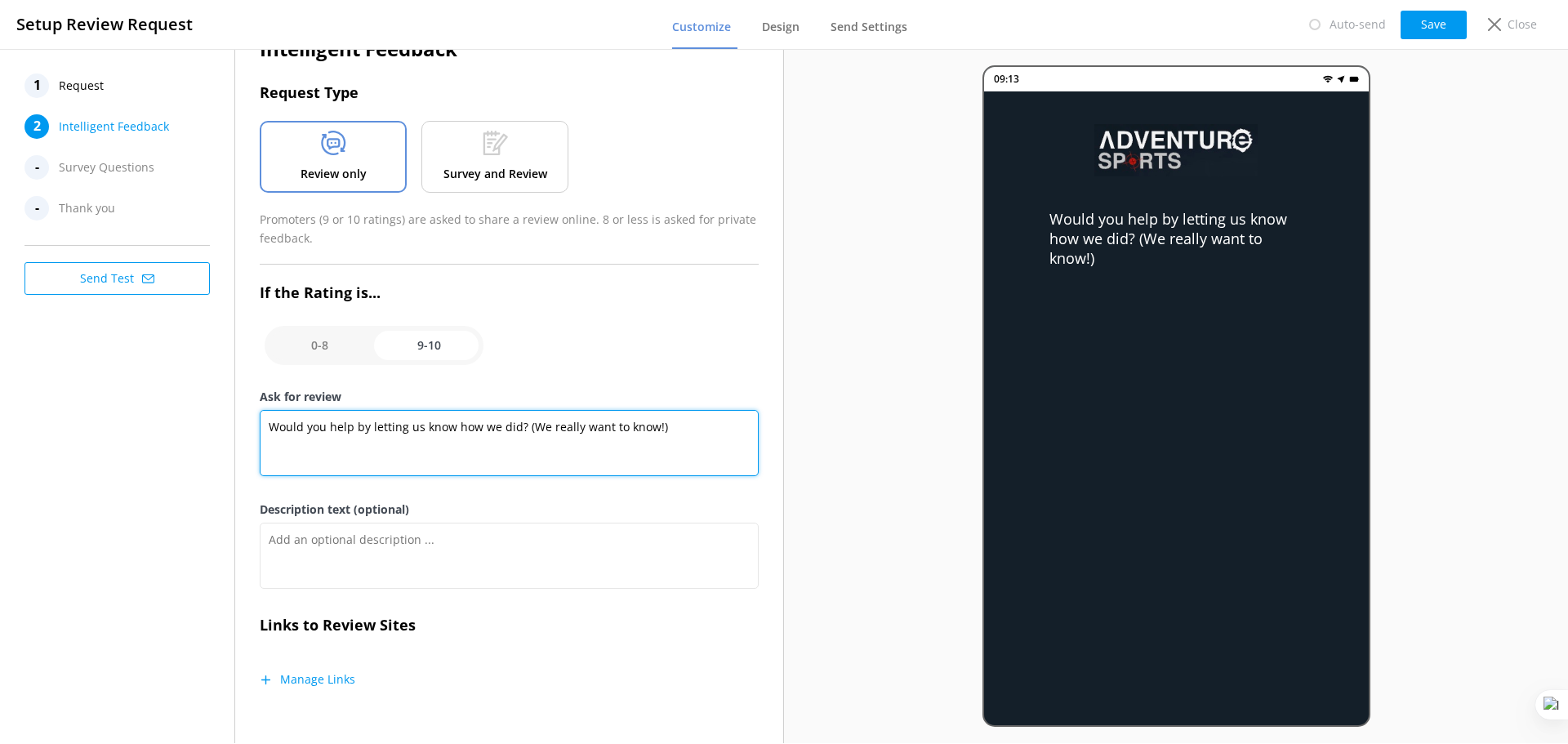
drag, startPoint x: 672, startPoint y: 426, endPoint x: 249, endPoint y: 432, distance: 423.0
click at [249, 432] on div "Intelligent Feedback Request Type Review only Survey and Review Promoters (9 or…" at bounding box center [509, 376] width 548 height 734
click at [672, 429] on textarea "Would you help by letting us know how we did? (We really want to know!)" at bounding box center [509, 442] width 499 height 66
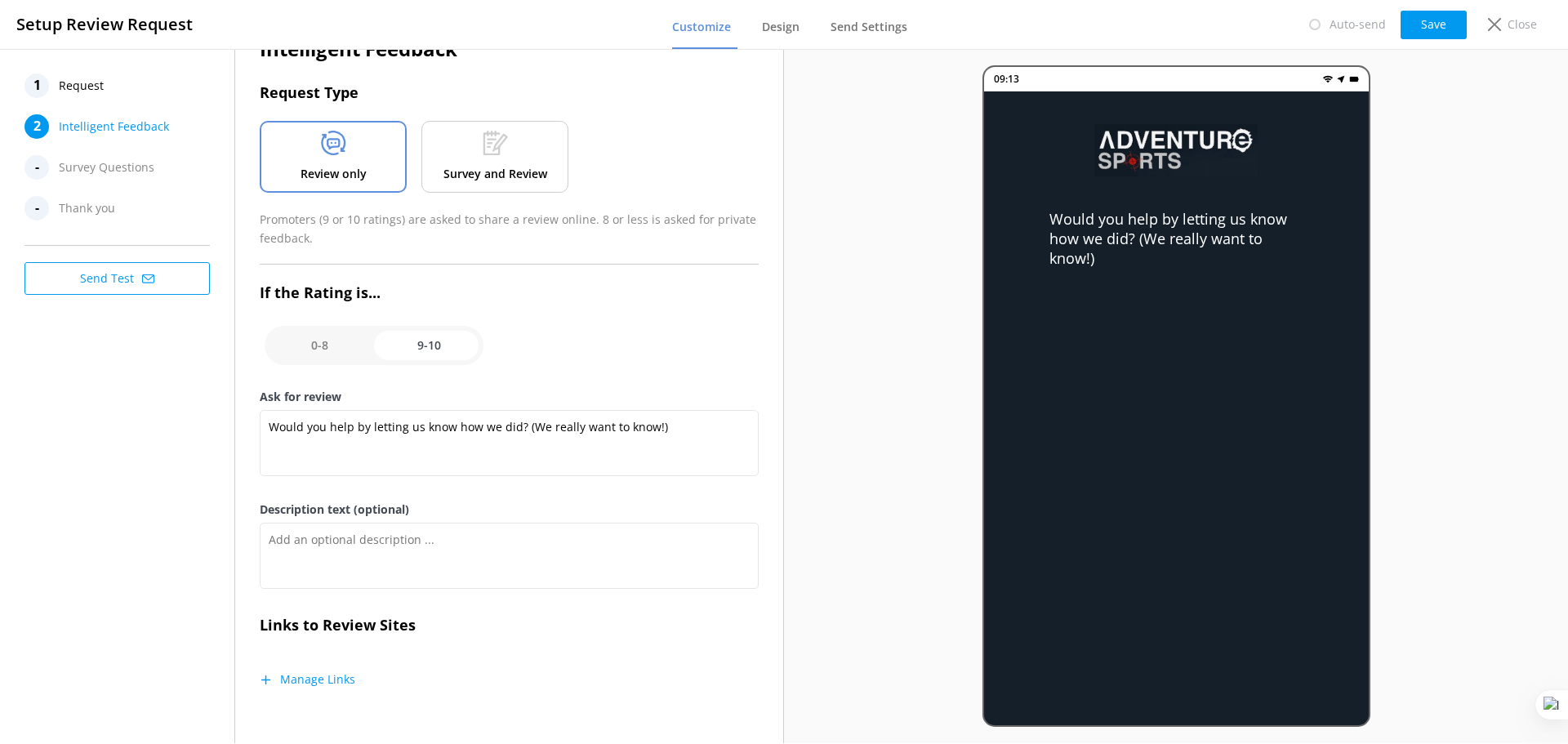
click at [343, 682] on button "Manage Links" at bounding box center [308, 680] width 95 height 16
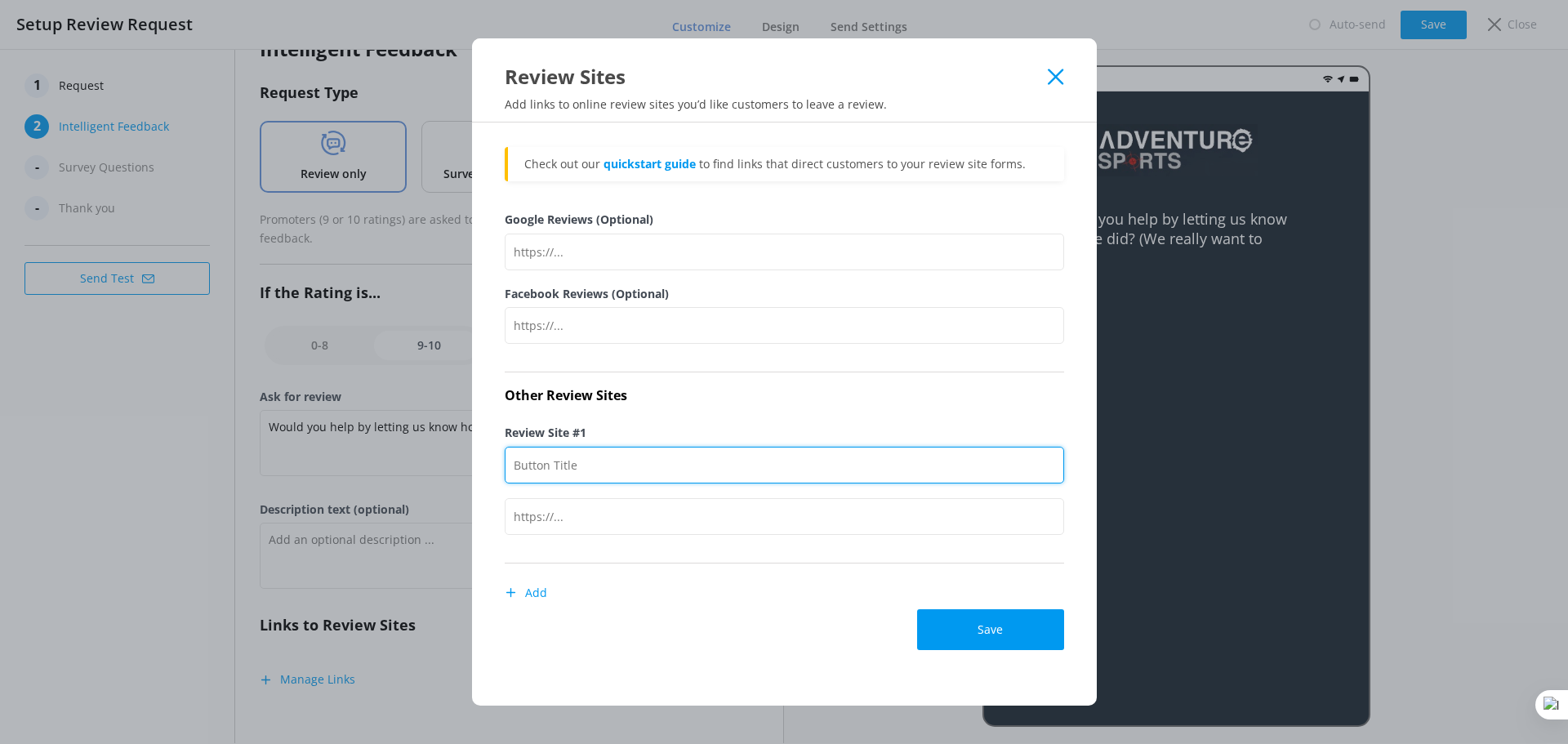
click at [601, 466] on input "Review Site #1" at bounding box center [785, 464] width 560 height 37
type input "Trip Advisor"
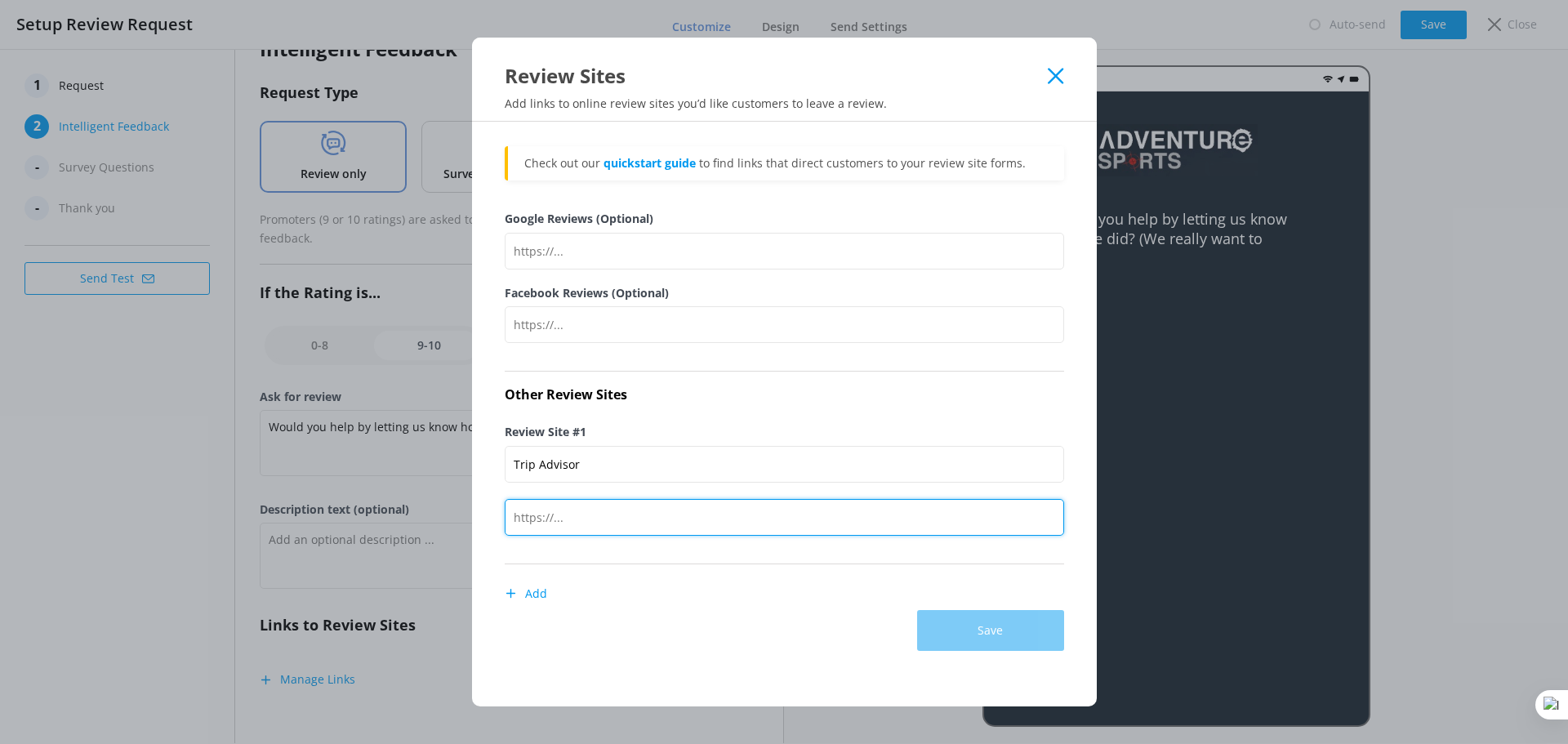
click at [584, 519] on input "text" at bounding box center [785, 517] width 560 height 37
paste input "https://www.tripadvisor.com/UserReviewEdit-g186400-d2556293-Adventure_Sports_wa…"
type input "https://www.tripadvisor.com/UserReviewEdit-g186400-d2556293-Adventure_Sports_wa…"
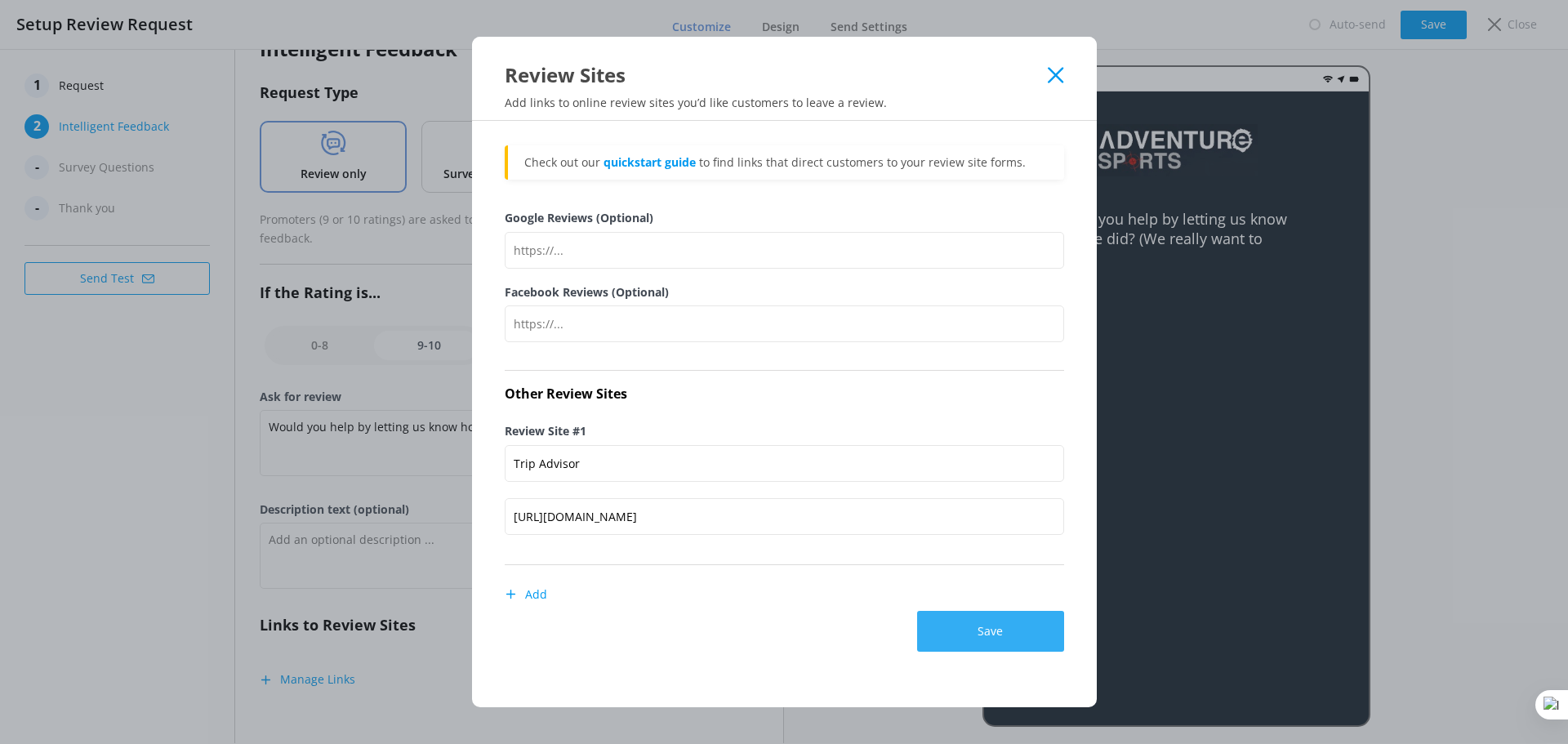
click at [977, 640] on button "Save" at bounding box center [990, 631] width 147 height 41
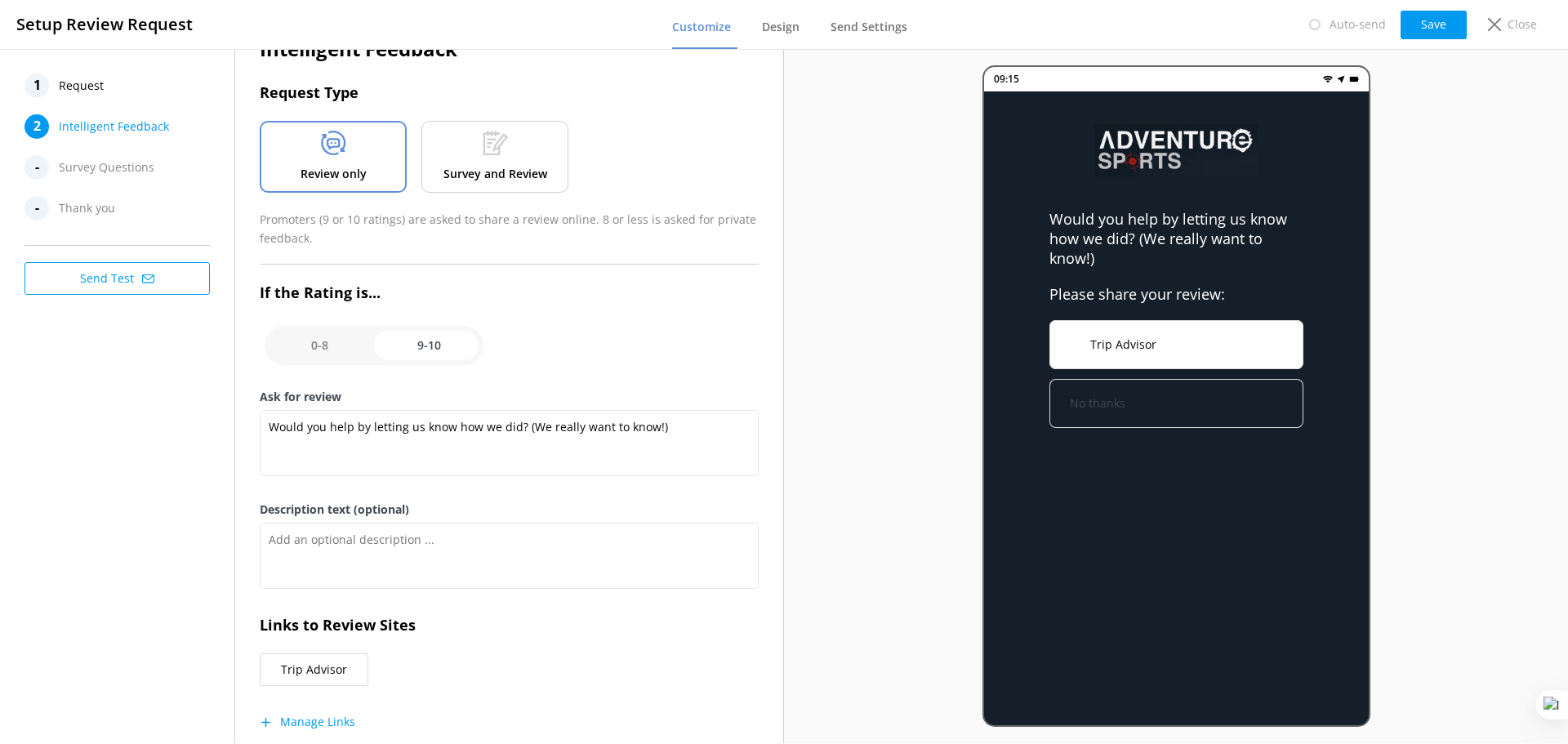
click at [1150, 400] on button "No thanks" at bounding box center [1177, 403] width 254 height 49
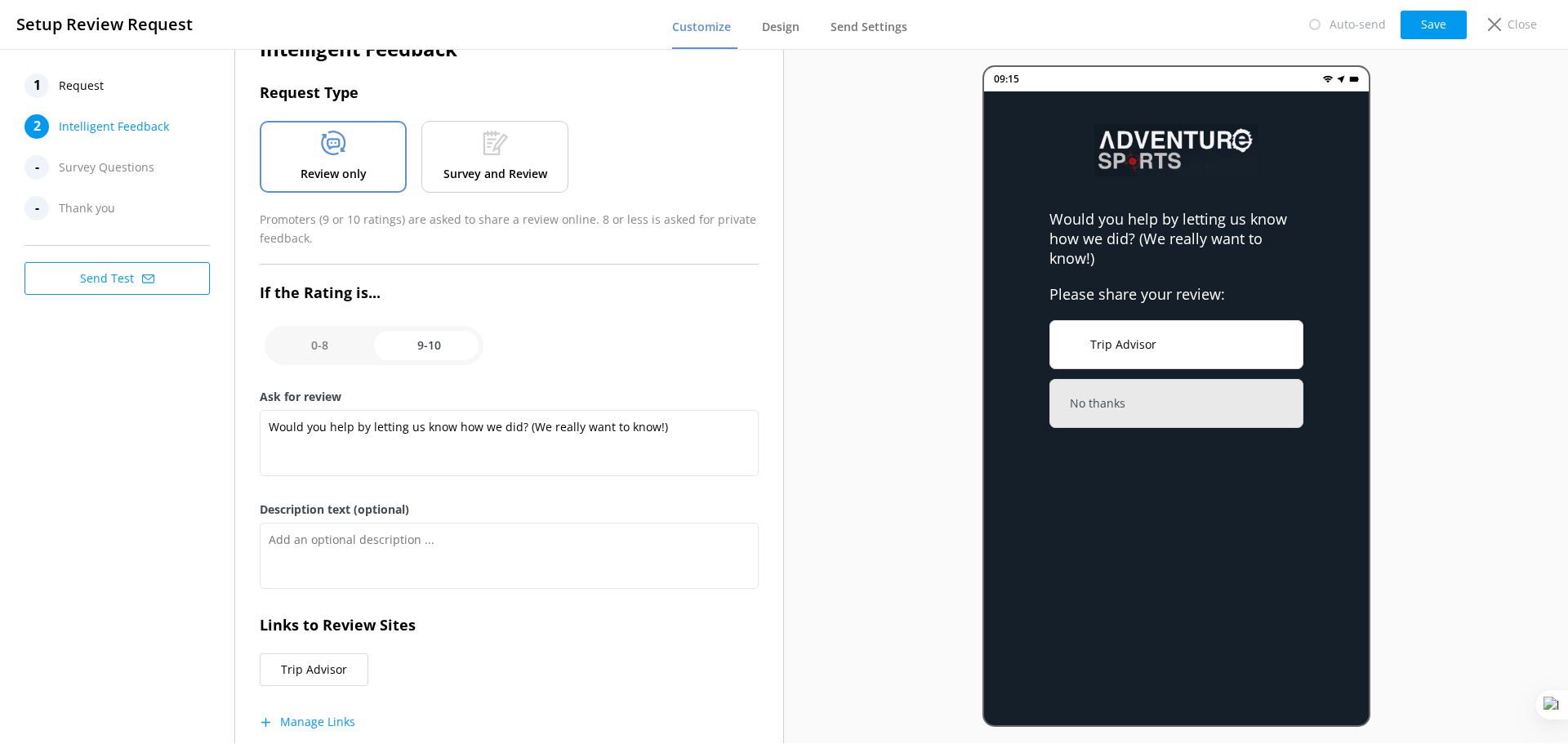
click at [326, 355] on input "checkbox" at bounding box center [374, 345] width 219 height 40
checkbox input "false"
type textarea "Please tell us why"
type textarea "Your feedback is important to help us improve"
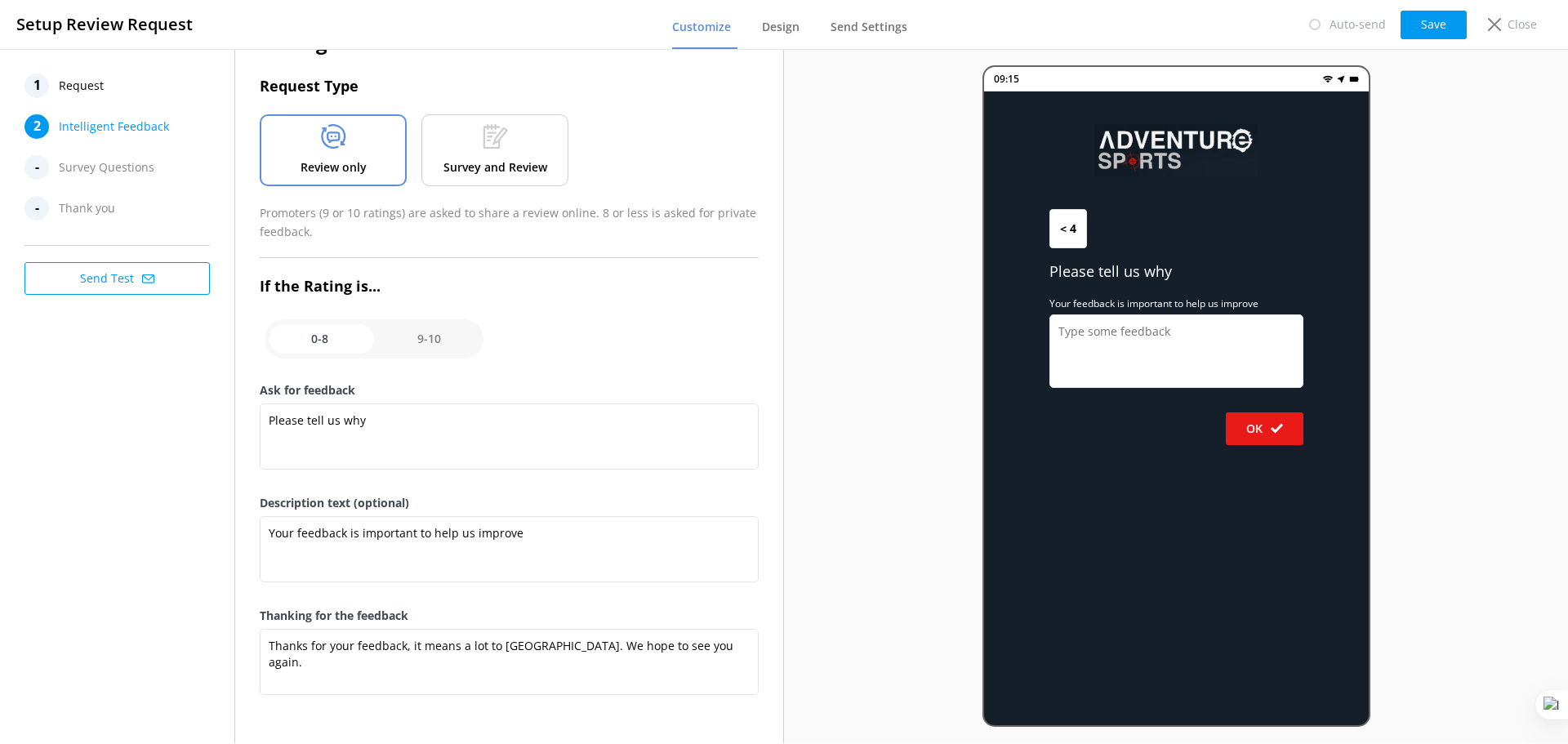
scroll to position [48, 0]
click at [1438, 26] on button "Save" at bounding box center [1434, 25] width 66 height 29
click at [784, 36] on link "Design" at bounding box center [784, 28] width 44 height 43
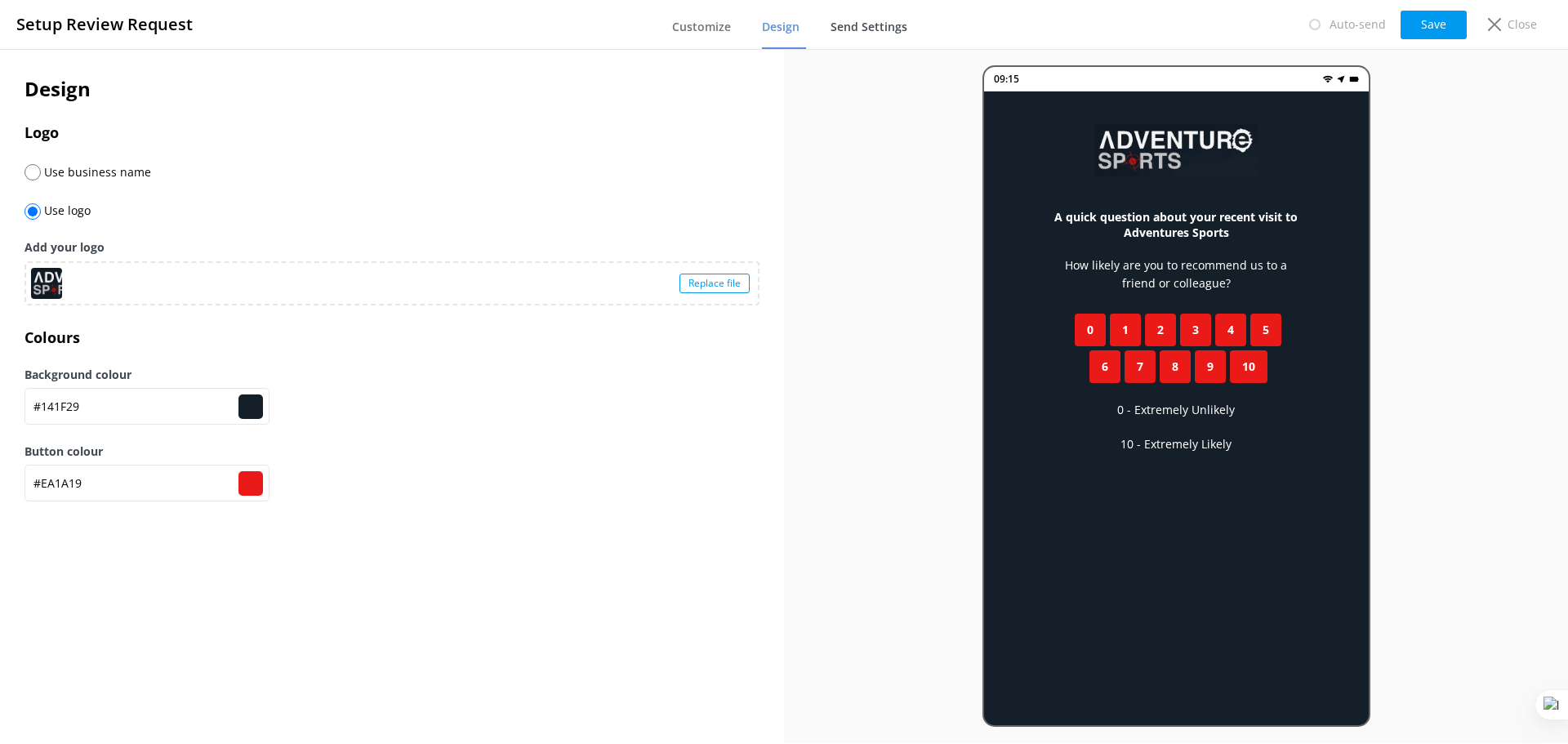
click at [860, 35] on span "Send Settings" at bounding box center [868, 27] width 76 height 16
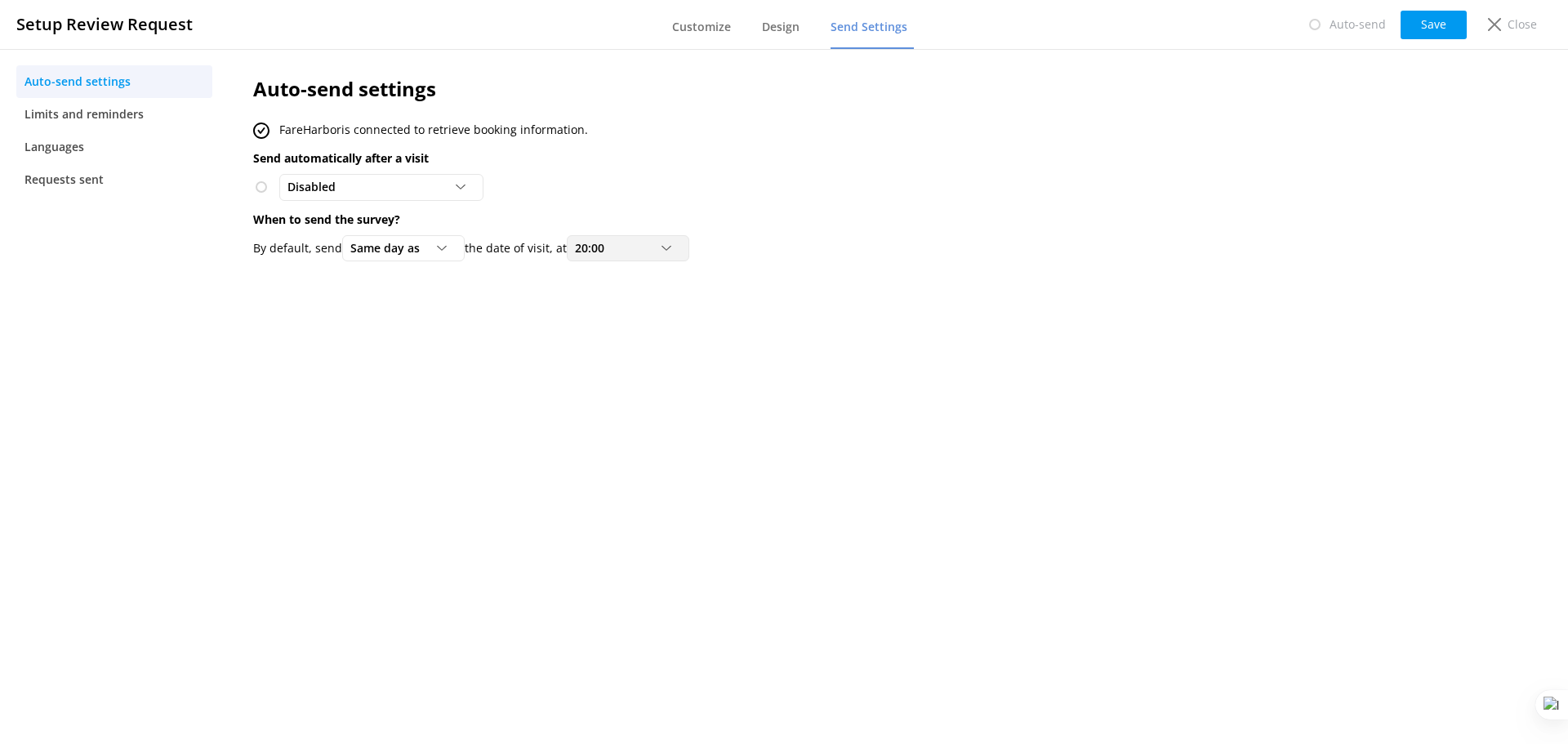
click at [672, 251] on icon at bounding box center [667, 248] width 10 height 10
click at [639, 386] on link "17:00" at bounding box center [640, 393] width 146 height 33
click at [99, 118] on span "Limits and reminders" at bounding box center [84, 114] width 119 height 18
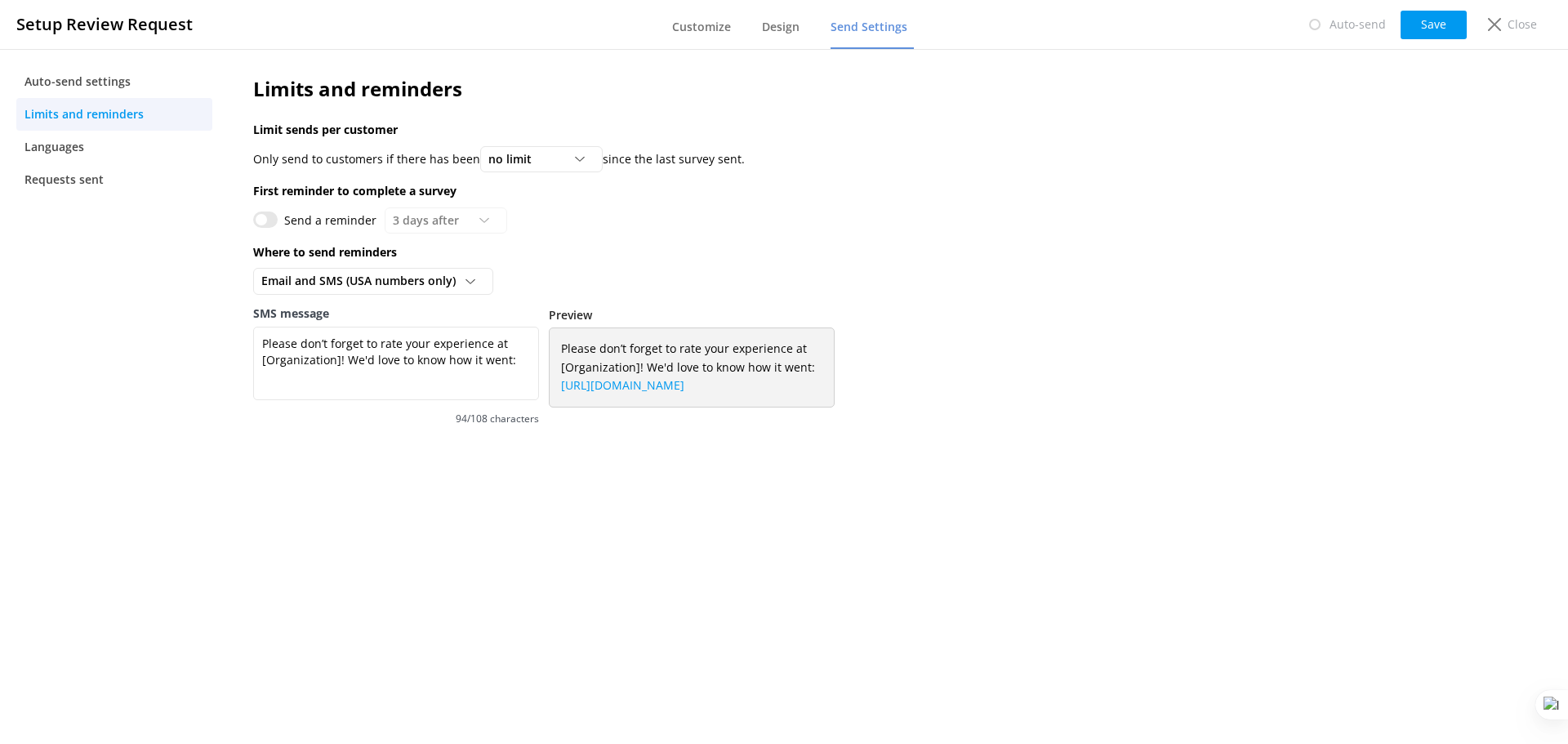
click at [263, 222] on input "Send a reminder" at bounding box center [265, 219] width 25 height 16
checkbox input "true"
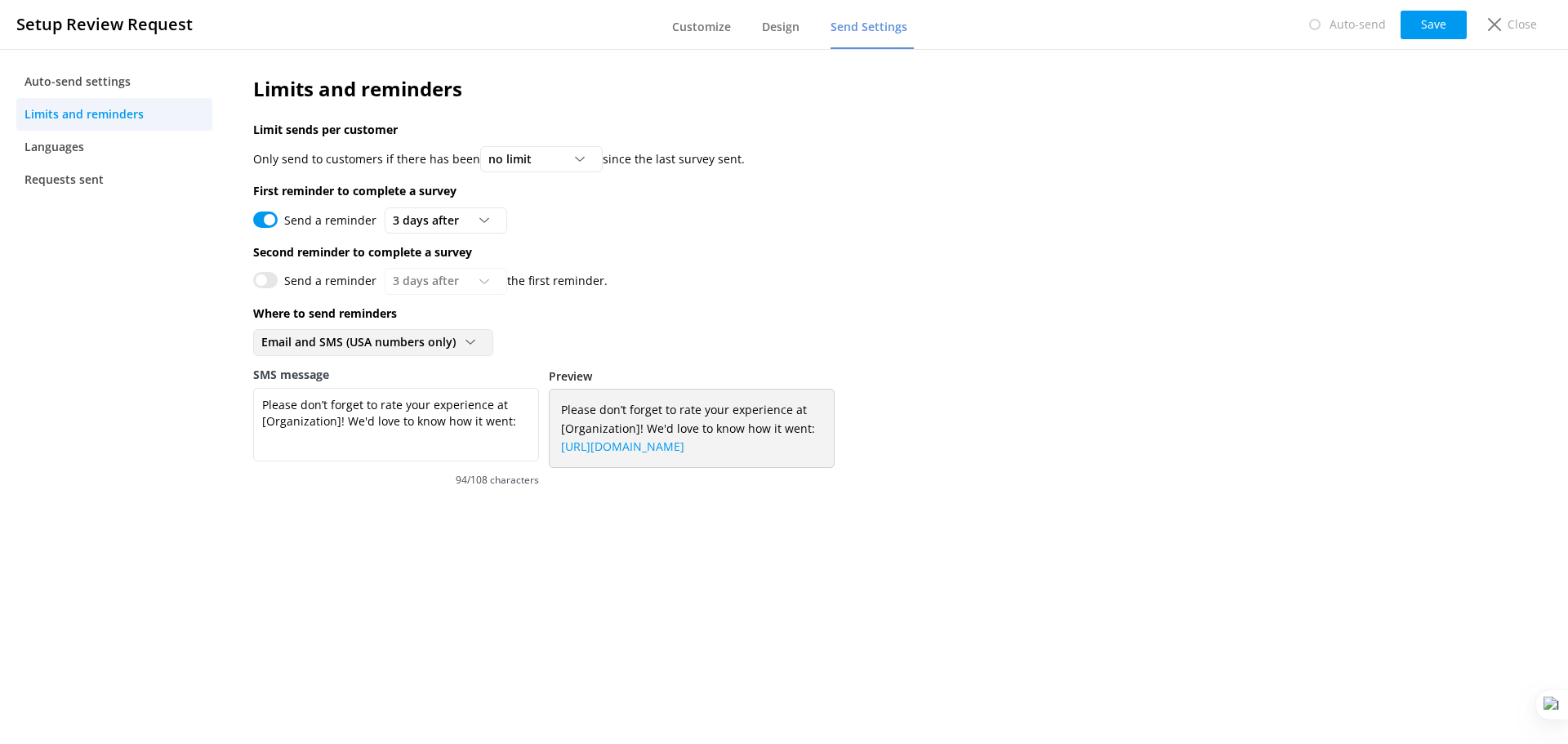
click at [424, 334] on span "Email and SMS (USA numbers only)" at bounding box center [363, 342] width 204 height 18
click at [381, 380] on link "Email only" at bounding box center [373, 376] width 238 height 33
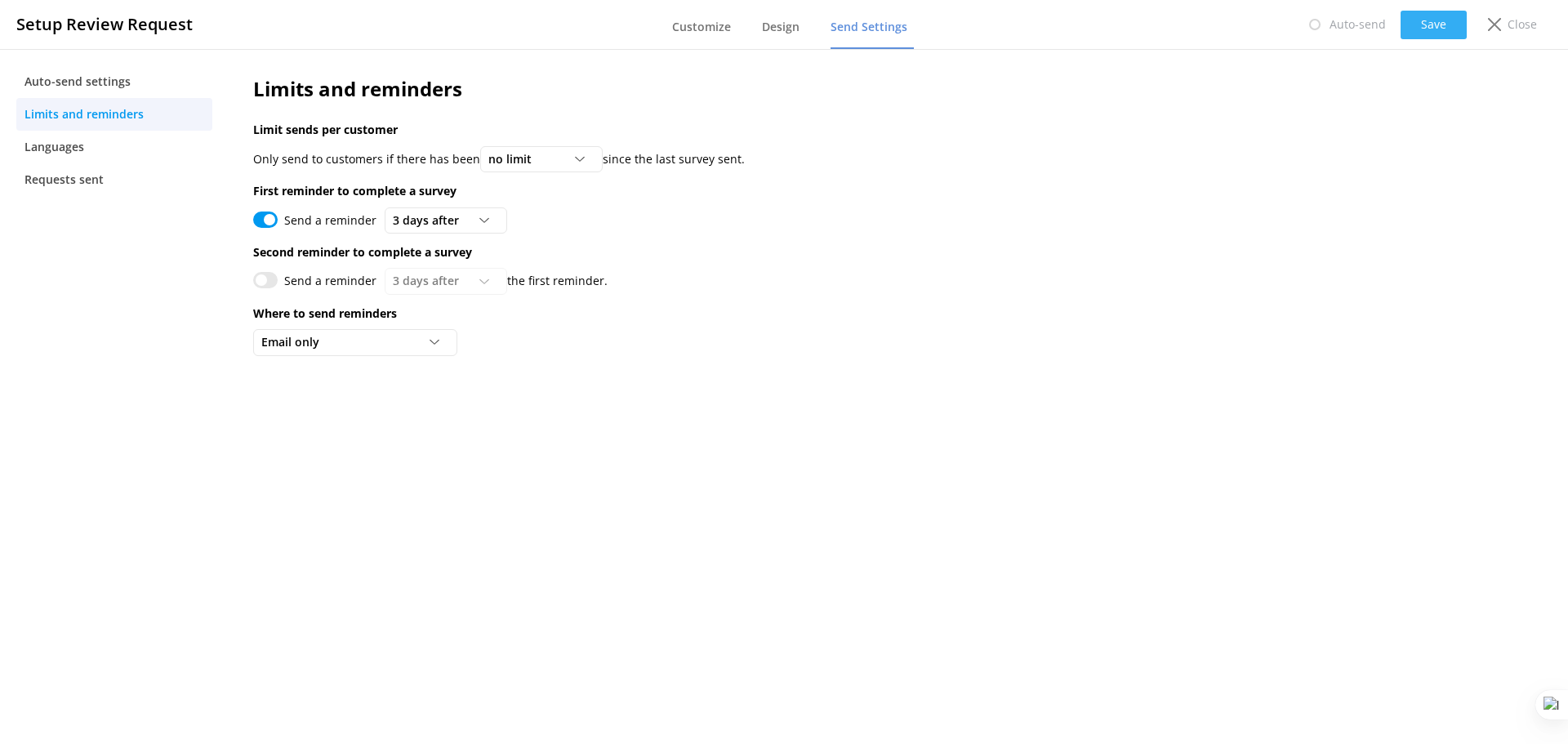
click at [1414, 26] on button "Save" at bounding box center [1434, 25] width 66 height 29
click at [712, 30] on span "Customize" at bounding box center [701, 27] width 59 height 16
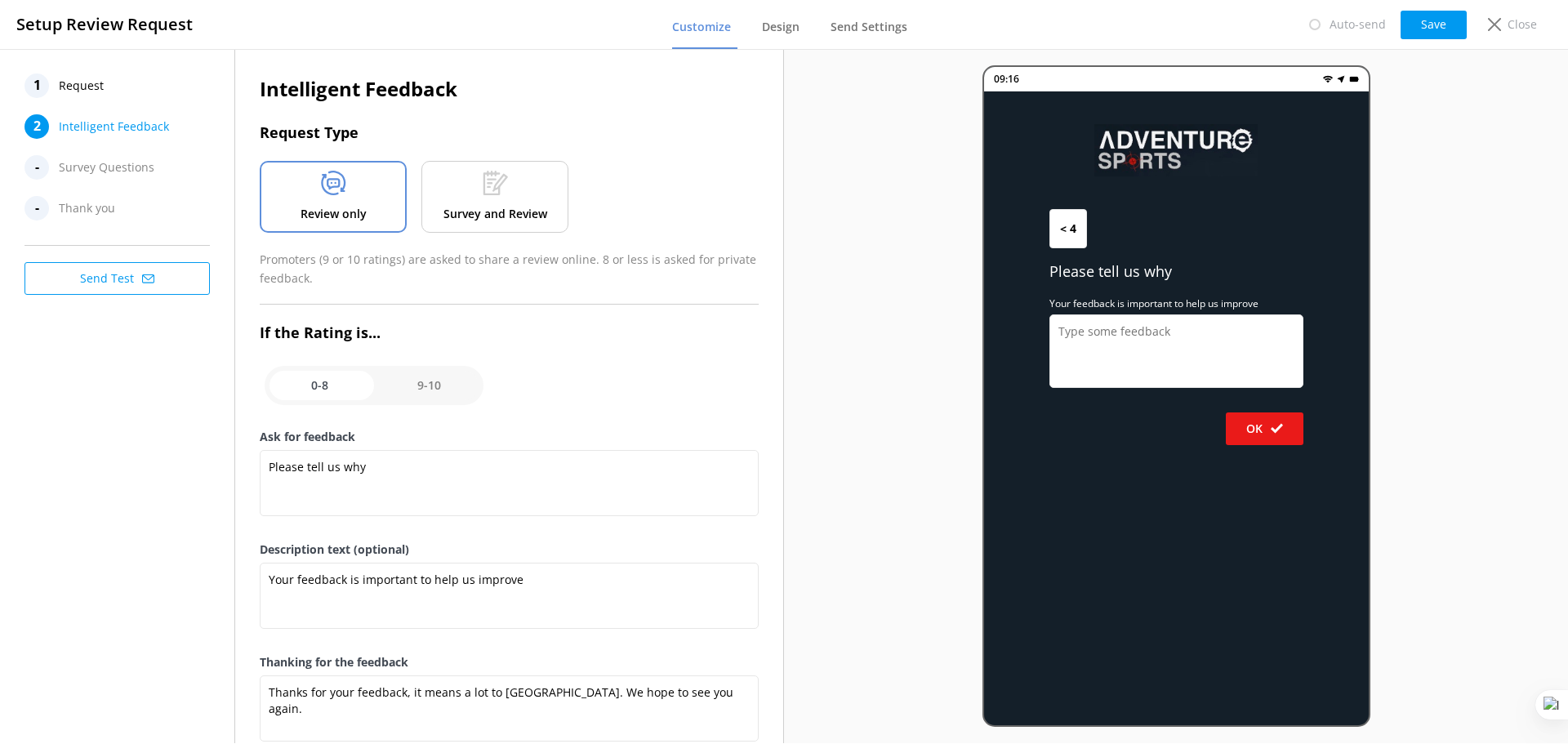
scroll to position [48, 0]
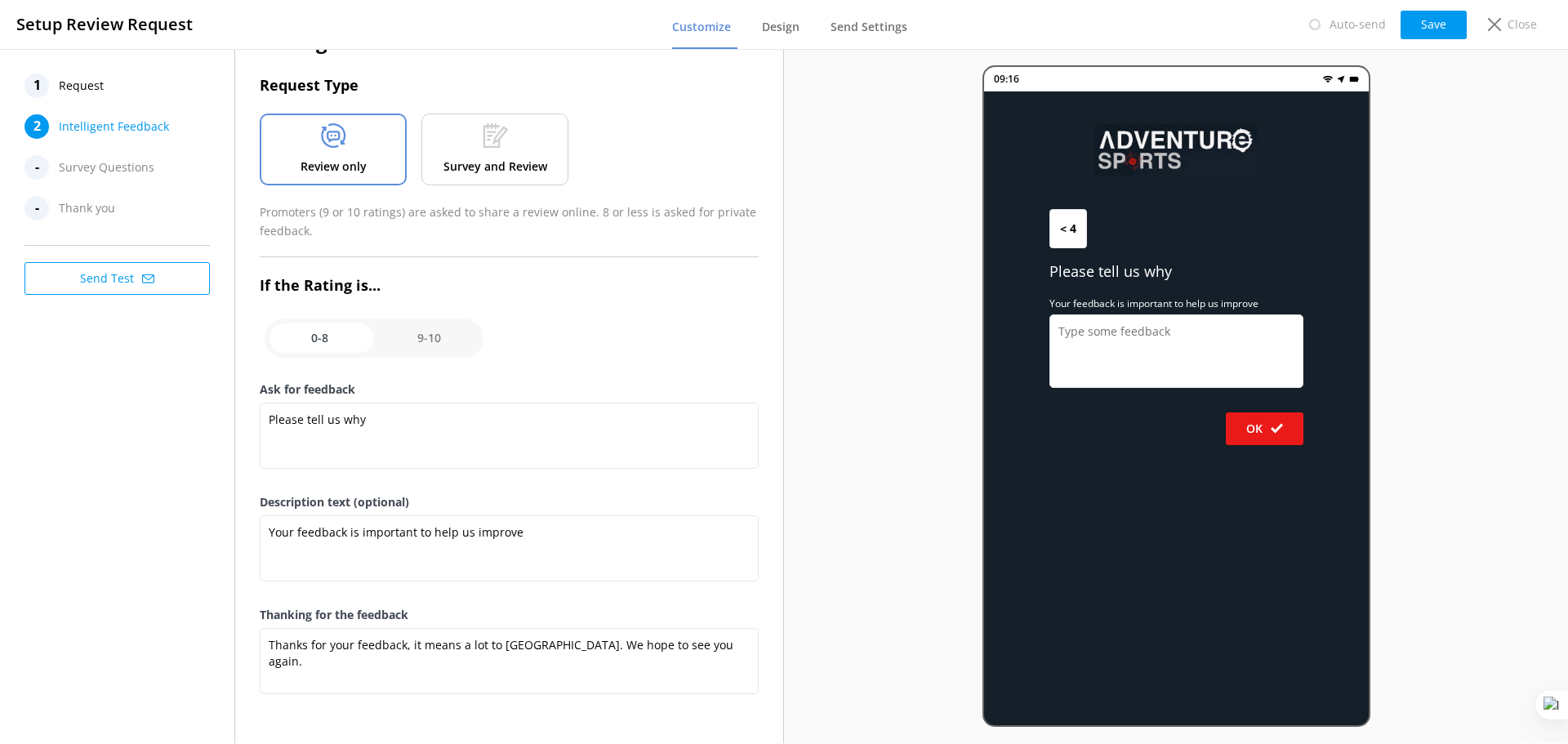
click at [434, 332] on input "checkbox" at bounding box center [374, 338] width 219 height 40
checkbox input "true"
type textarea "Would you help by letting us know how we did? (We really want to know!)"
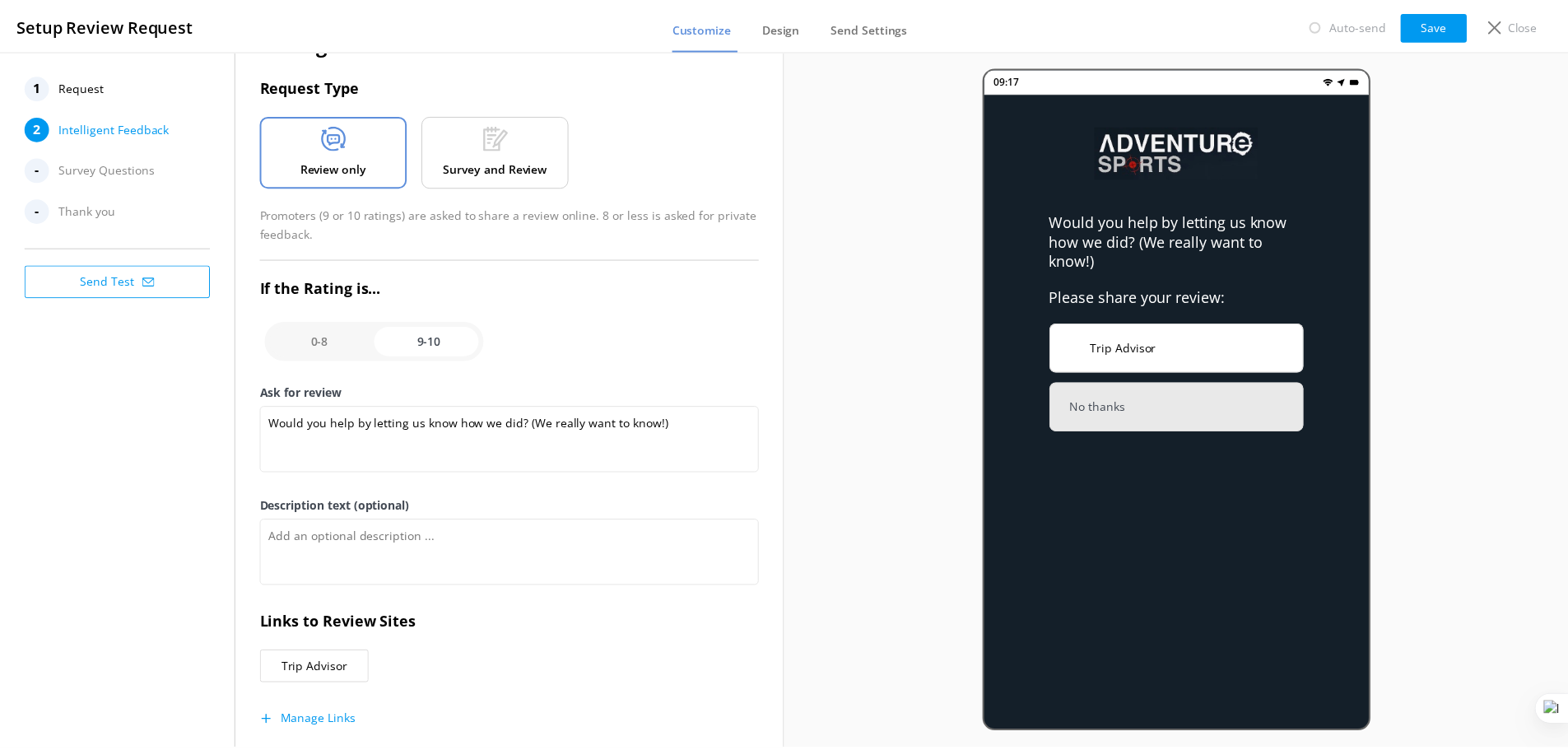
scroll to position [83, 0]
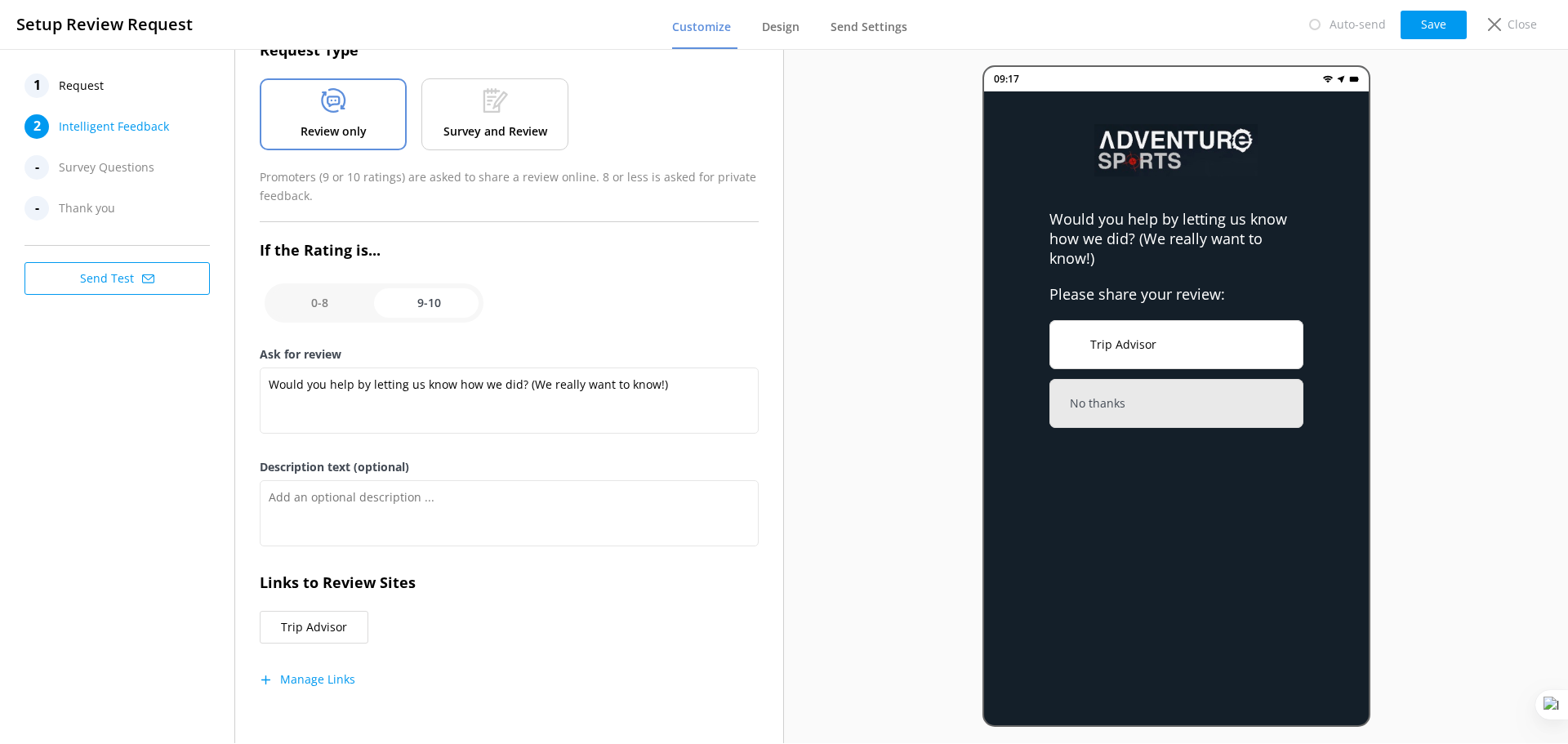
click at [330, 688] on div "Intelligent Feedback Request Type Review only Survey and Review Promoters (9 or…" at bounding box center [509, 354] width 499 height 727
click at [345, 676] on button "Manage Links" at bounding box center [308, 680] width 95 height 16
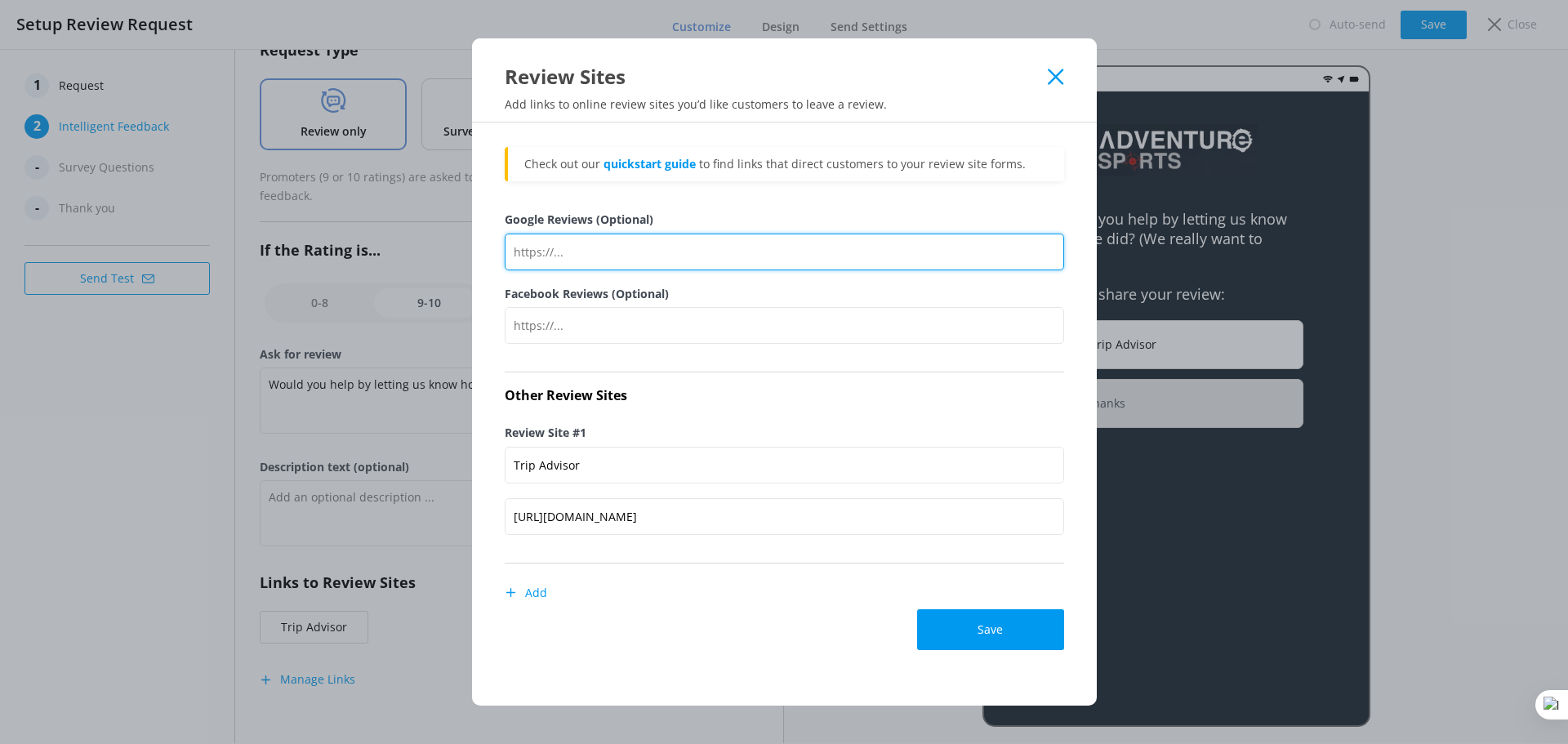
click at [603, 252] on input "Google Reviews (Optional)" at bounding box center [785, 251] width 560 height 37
paste input "https://g.page/r/CQEJaXPPNJkkEBM/review"
type input "https://g.page/r/CQEJaXPPNJkkEBM/review"
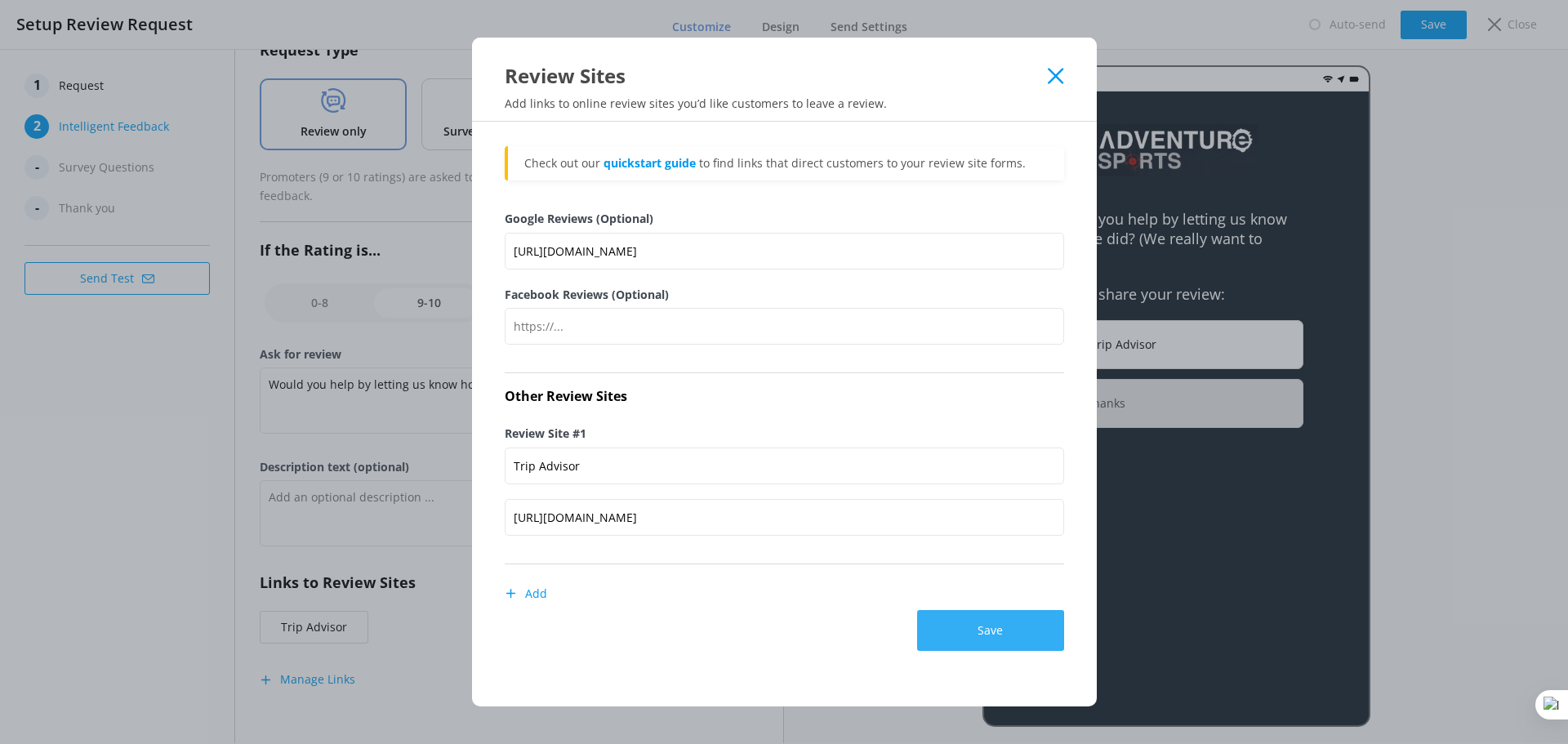
click at [1002, 629] on button "Save" at bounding box center [990, 630] width 147 height 41
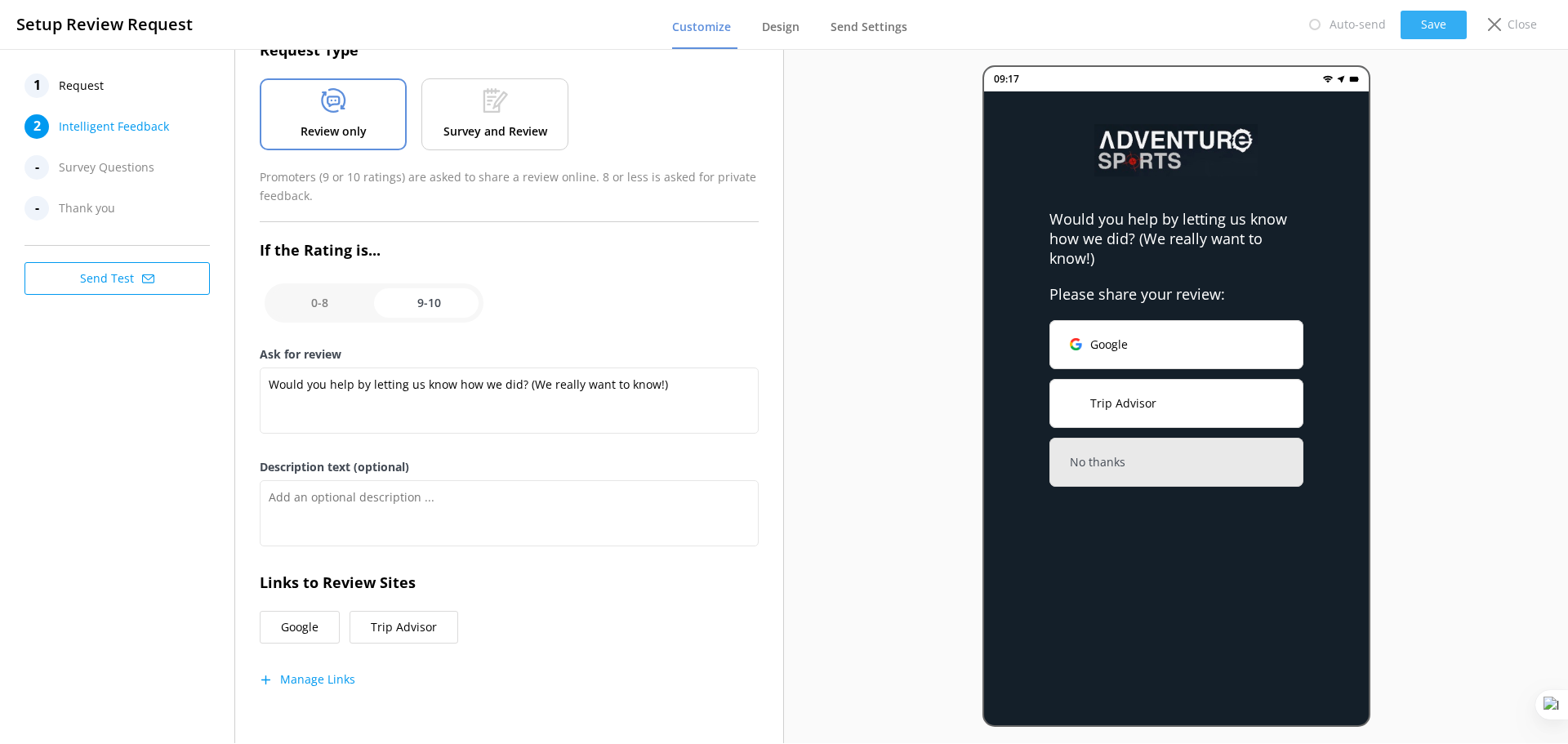
click at [1422, 19] on button "Save" at bounding box center [1434, 25] width 66 height 29
click at [1510, 25] on p "Close" at bounding box center [1522, 25] width 30 height 18
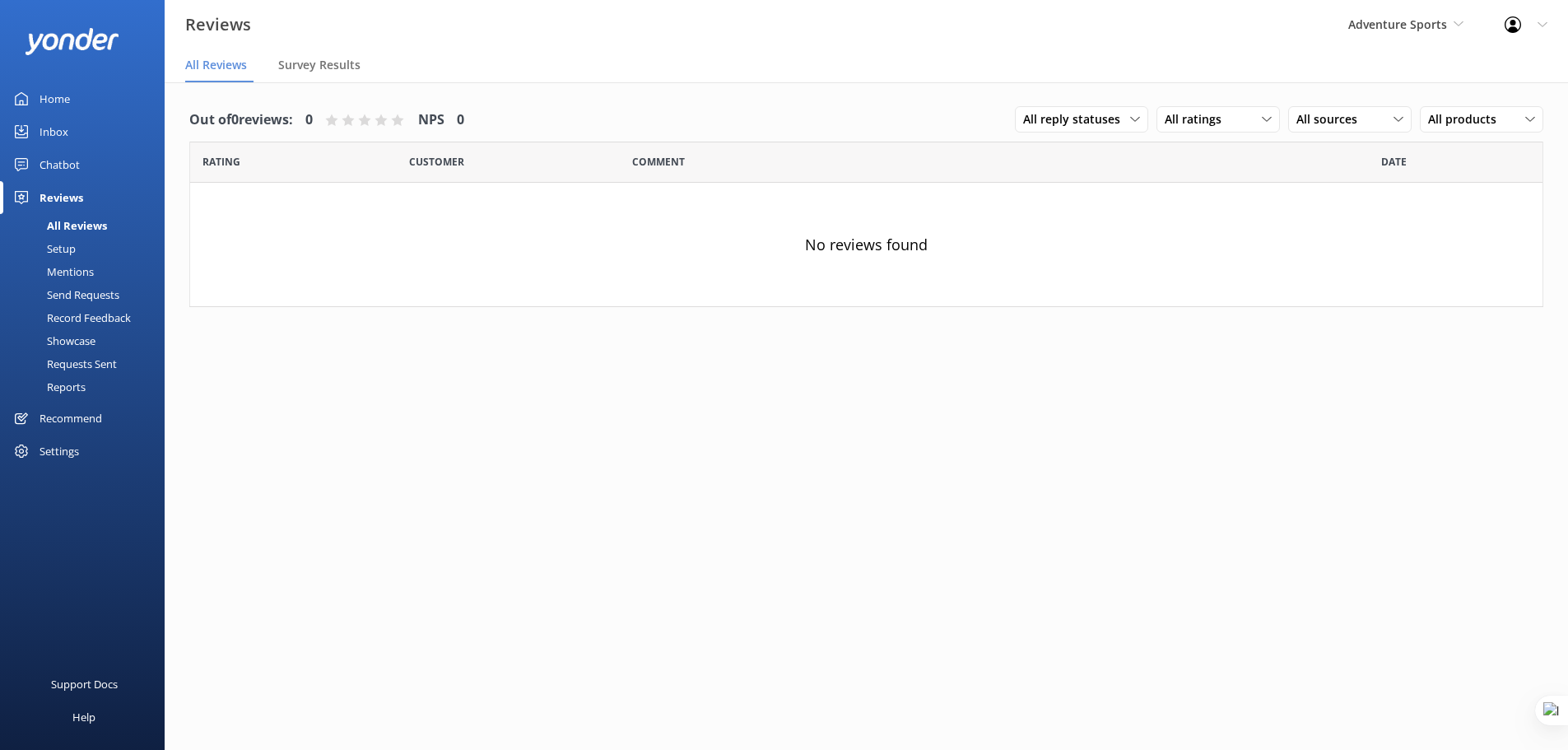
click at [67, 247] on div "Setup" at bounding box center [43, 248] width 66 height 23
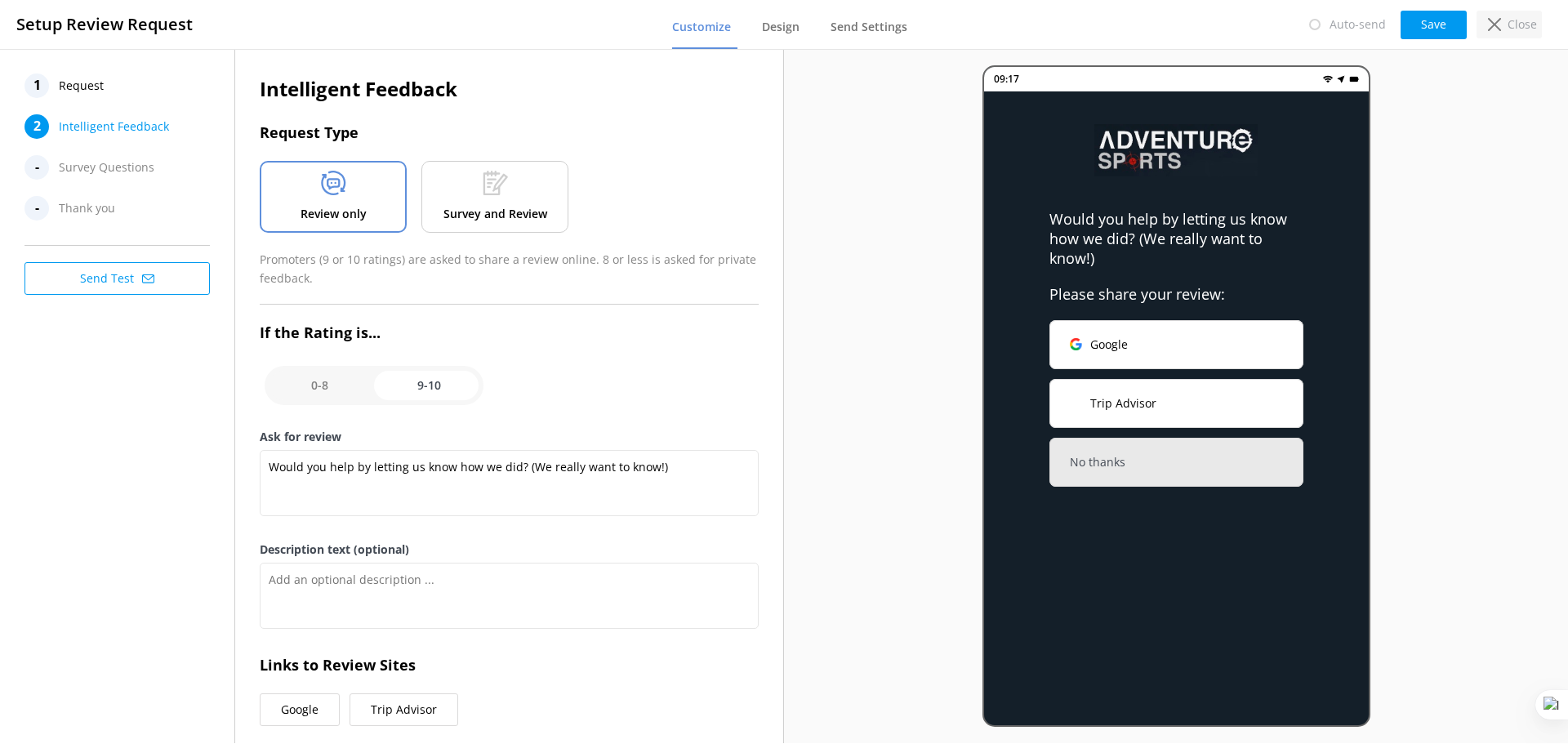
click at [1494, 25] on icon at bounding box center [1495, 24] width 13 height 13
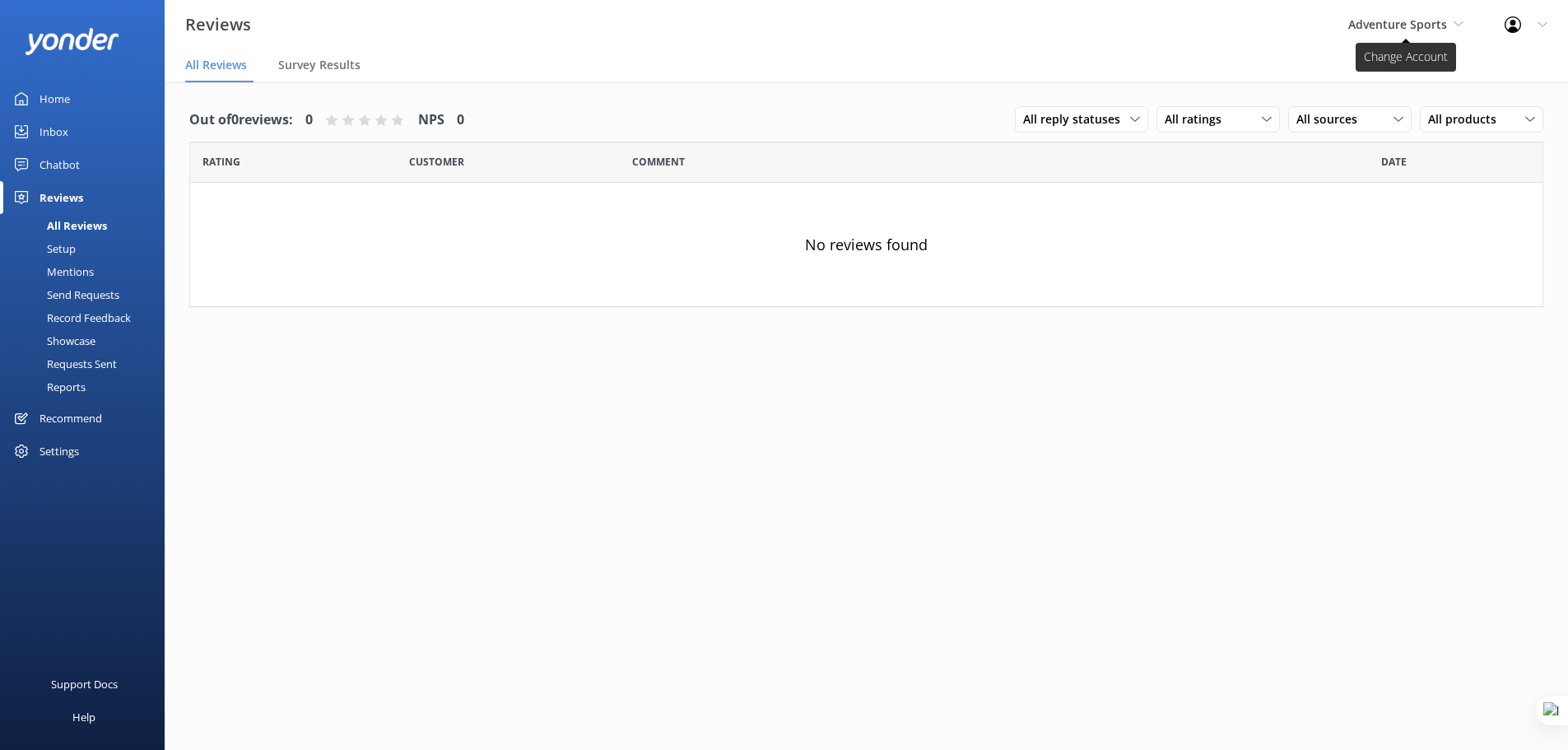
click at [1417, 33] on span "Adventure Sports" at bounding box center [1405, 25] width 115 height 18
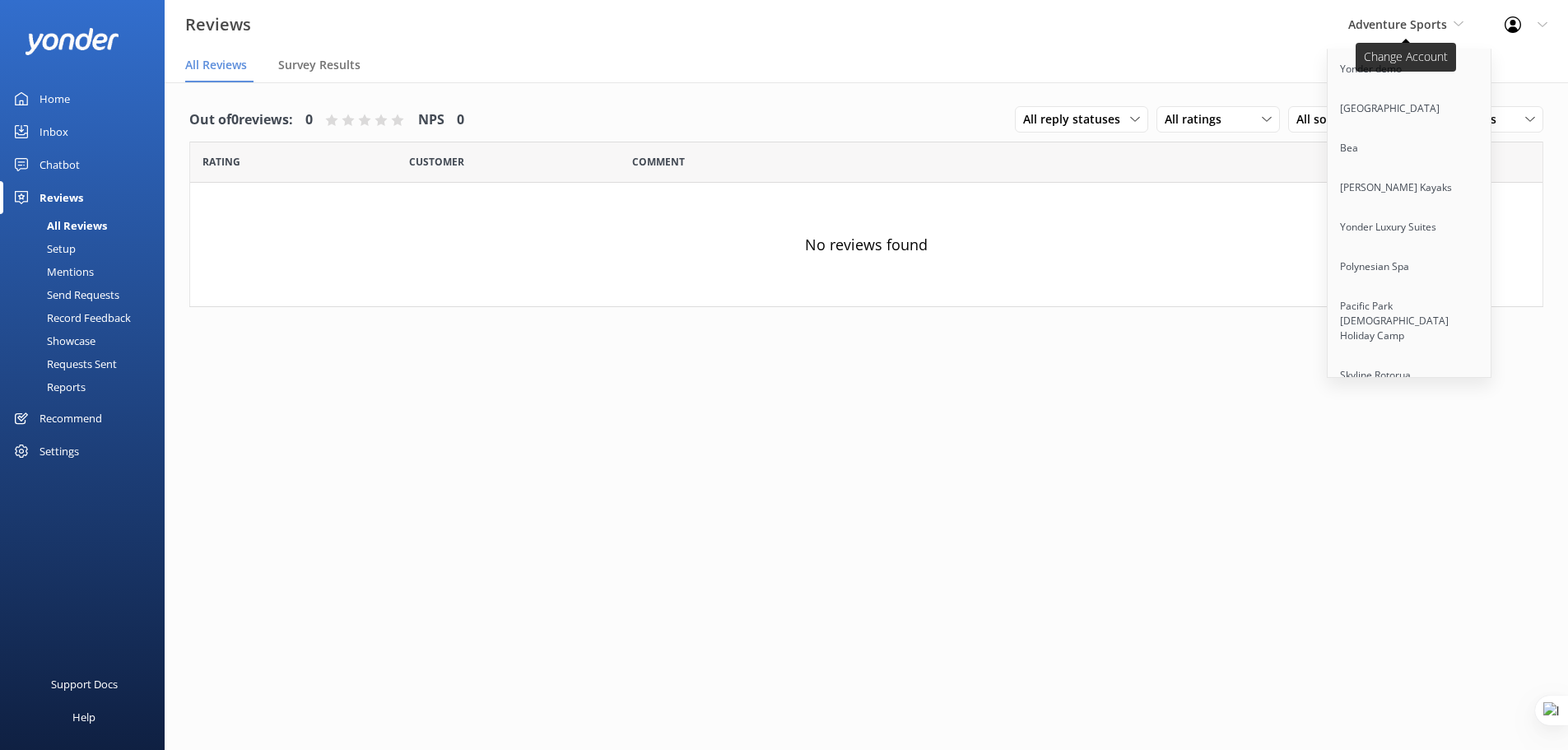
scroll to position [3807, 0]
click at [1432, 312] on link "Cool Tours Inc" at bounding box center [1410, 332] width 165 height 40
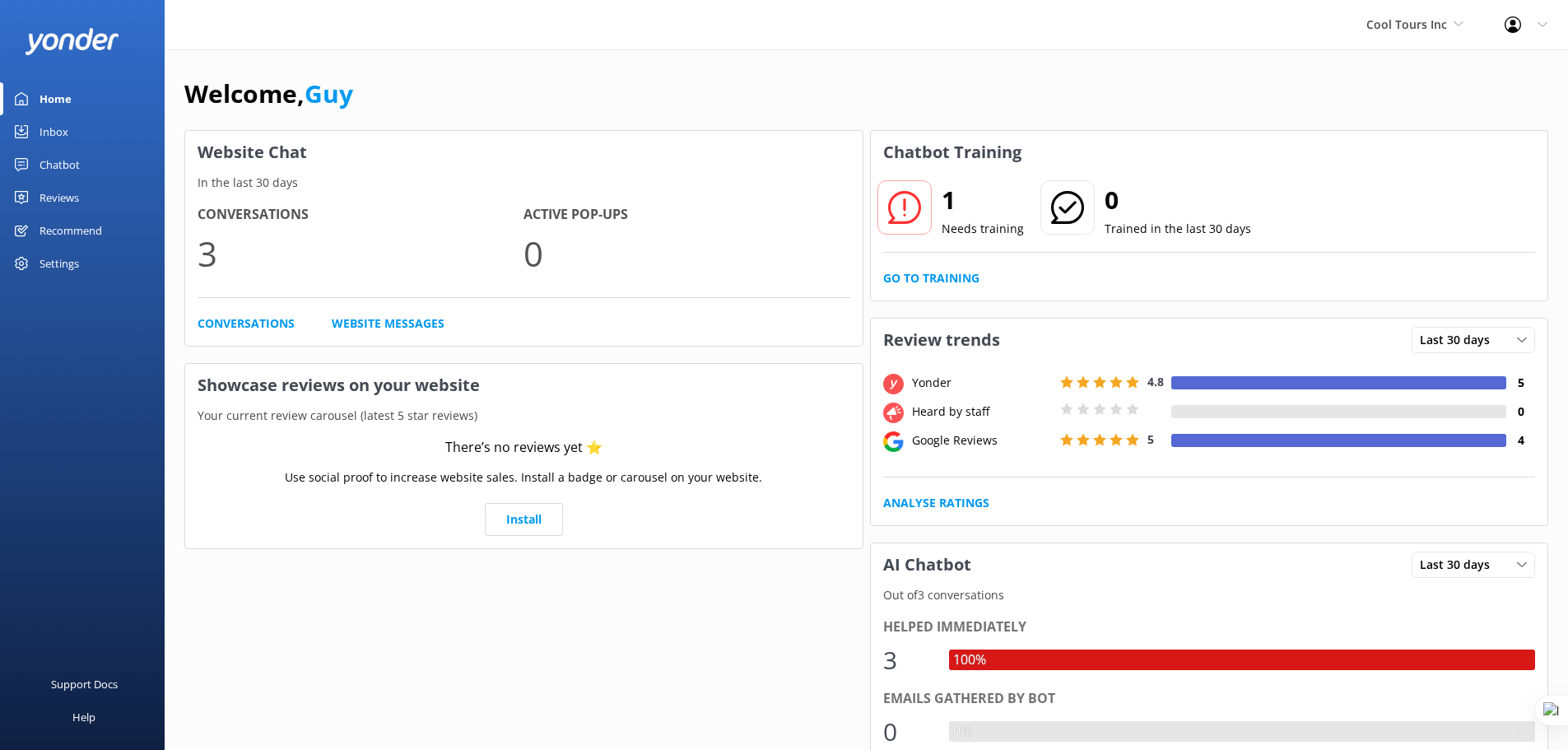
click at [53, 198] on div "Reviews" at bounding box center [60, 197] width 40 height 33
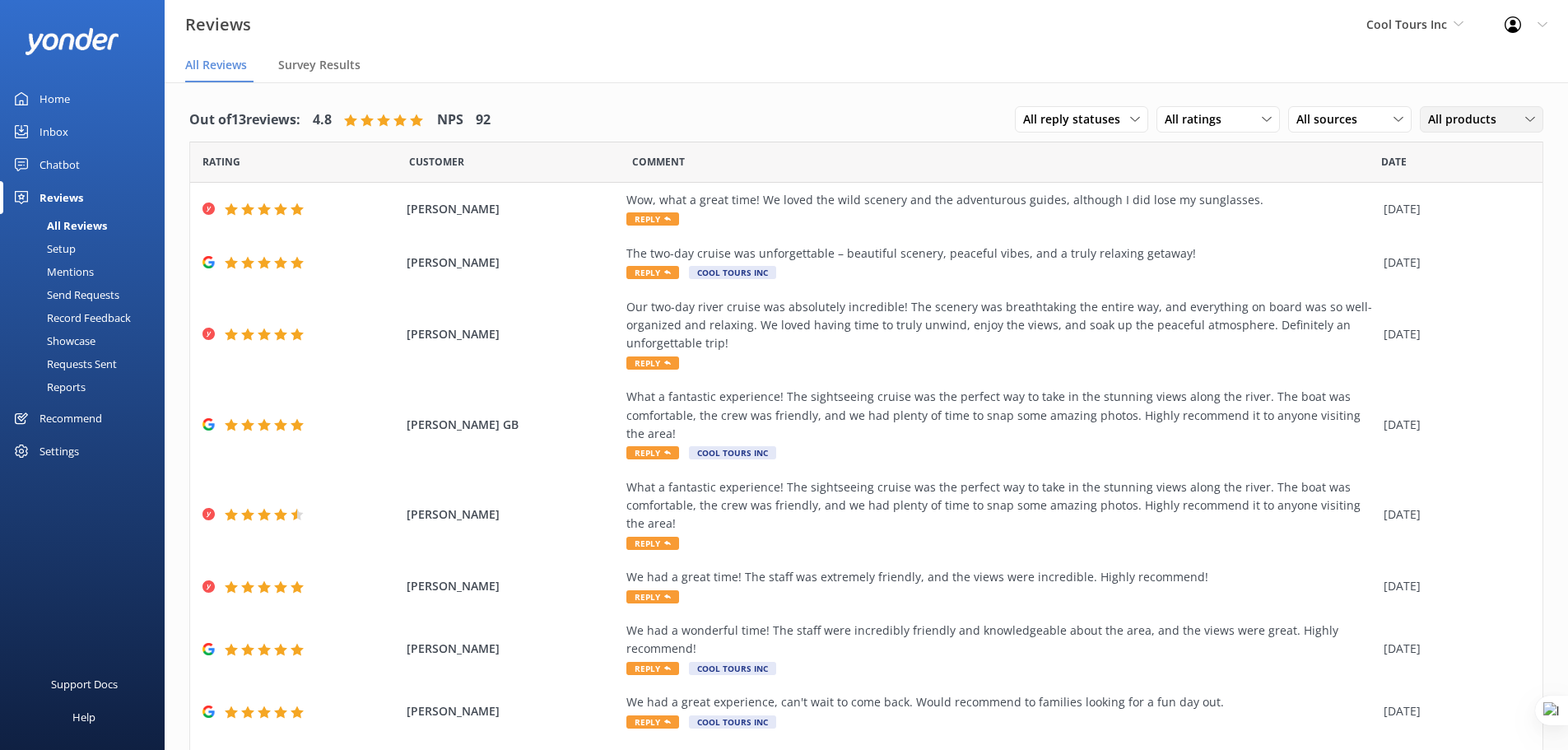
click at [1489, 114] on span "All products" at bounding box center [1467, 119] width 78 height 18
click at [1325, 109] on div "All sources All sources Yonder survey Heard by staff Google reviews" at bounding box center [1349, 119] width 123 height 26
click at [1356, 260] on div "Google reviews" at bounding box center [1360, 253] width 96 height 16
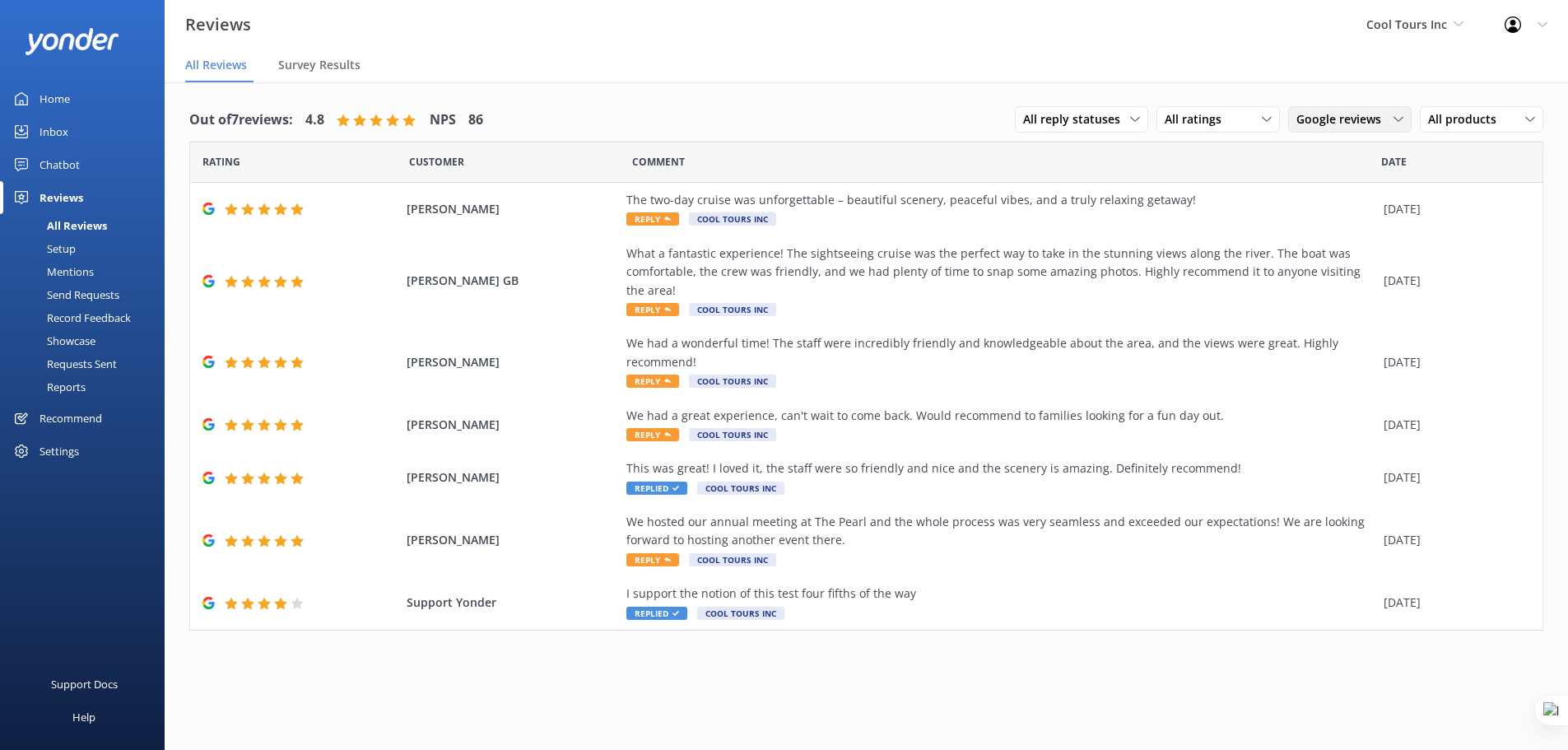
click at [1336, 122] on span "Google reviews" at bounding box center [1343, 119] width 95 height 18
click at [1358, 184] on div "Yonder survey" at bounding box center [1358, 187] width 92 height 16
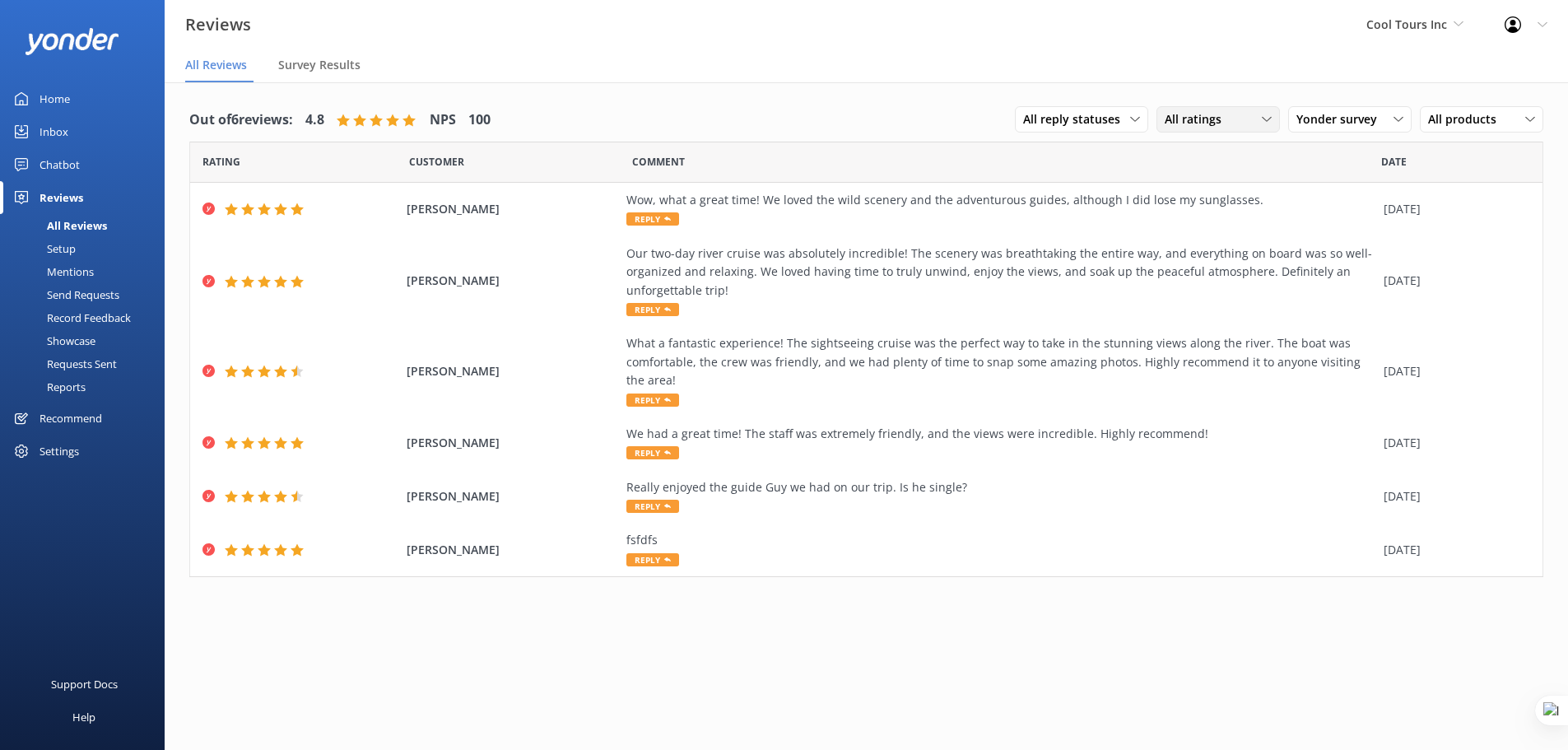
click at [1244, 115] on div "All ratings" at bounding box center [1217, 119] width 115 height 18
click at [1245, 256] on div "Detractors" at bounding box center [1218, 253] width 76 height 16
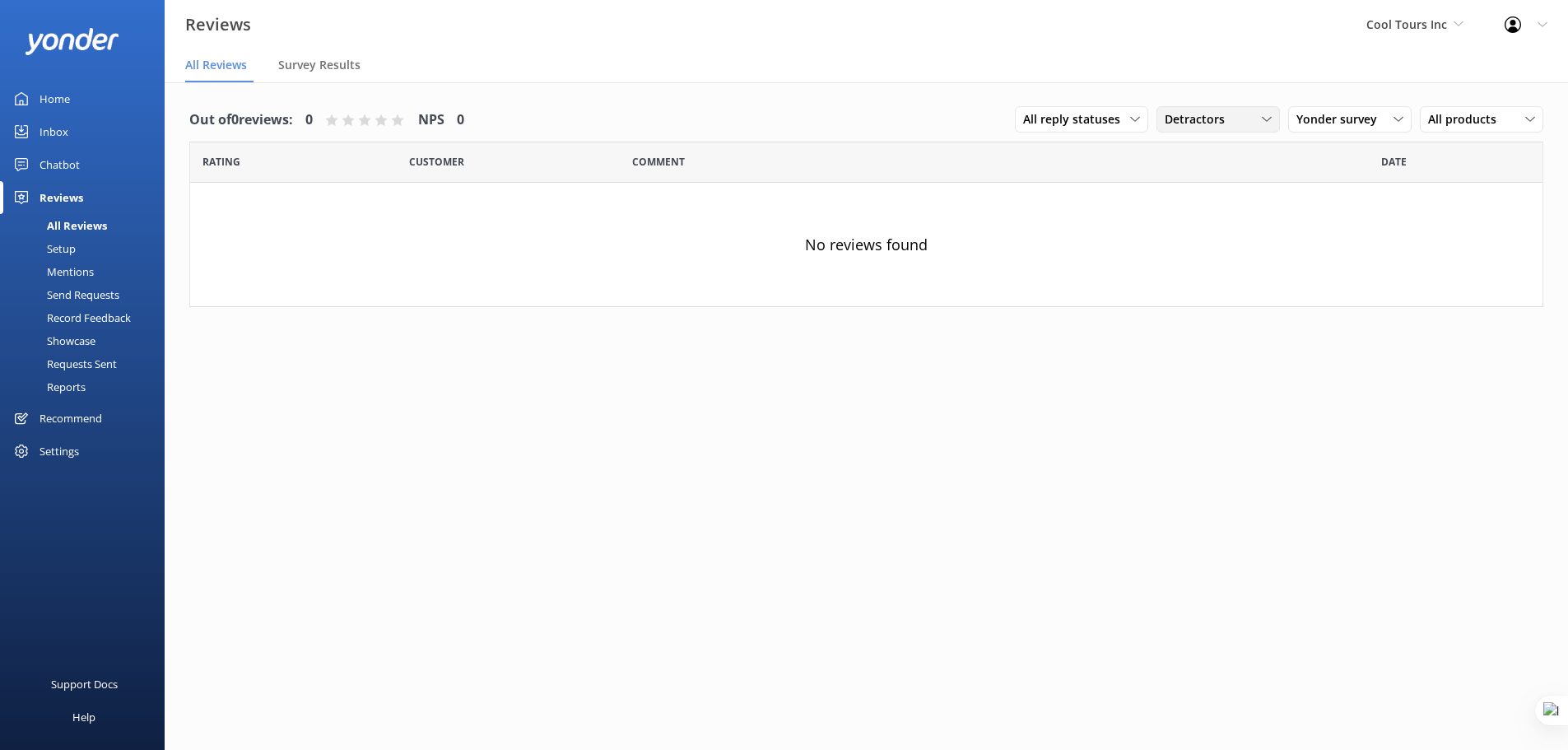
click at [1224, 123] on span "Detractors" at bounding box center [1200, 119] width 70 height 18
click at [1235, 235] on link "Passives" at bounding box center [1230, 219] width 147 height 33
click at [1239, 118] on div "Passives" at bounding box center [1217, 119] width 115 height 18
click at [1232, 184] on div "Promoters" at bounding box center [1217, 187] width 74 height 16
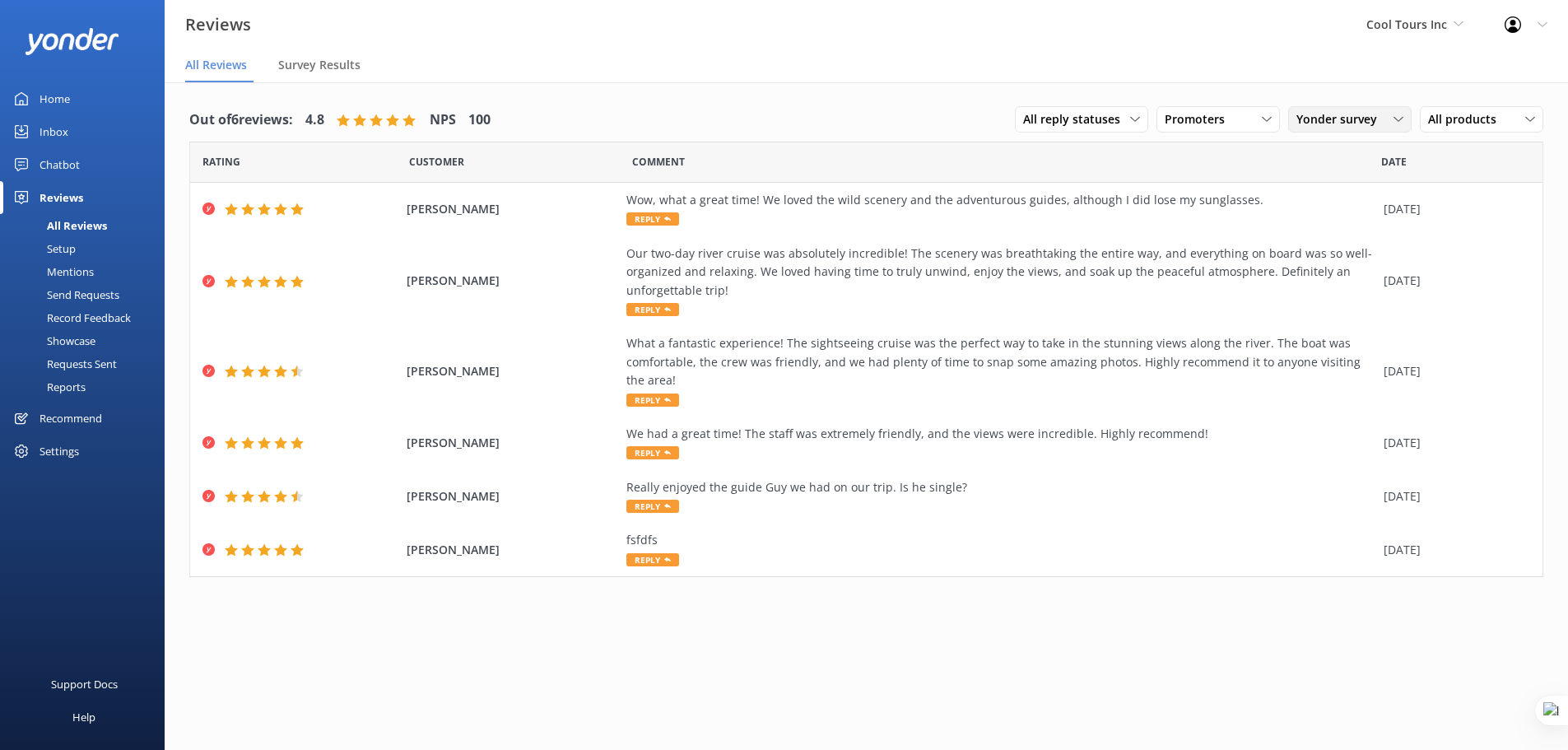
click at [1347, 110] on span "Yonder survey" at bounding box center [1341, 119] width 91 height 18
click at [1365, 158] on link "All sources" at bounding box center [1362, 153] width 147 height 33
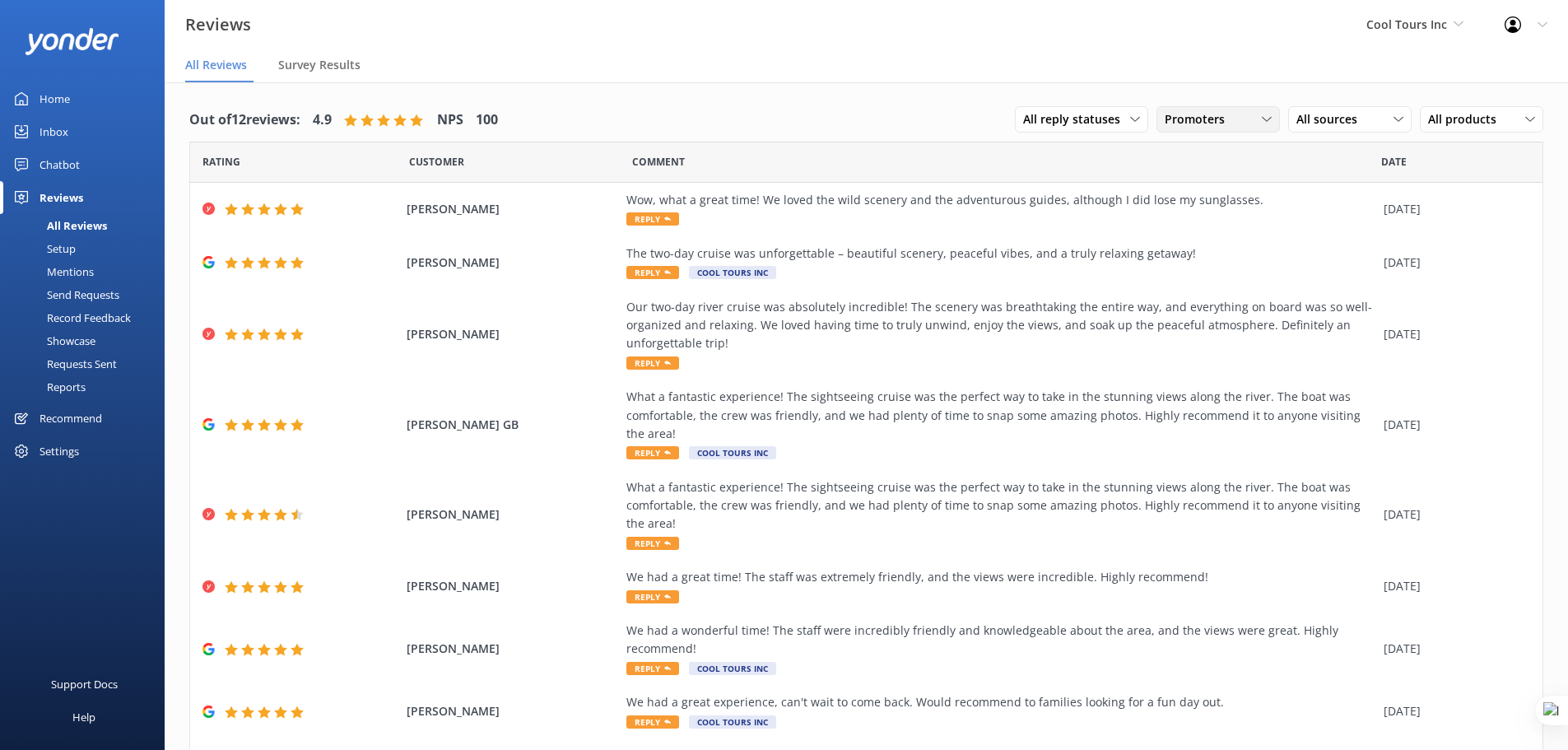
click at [1262, 123] on icon at bounding box center [1267, 119] width 10 height 10
click at [1256, 162] on link "All ratings" at bounding box center [1230, 153] width 147 height 33
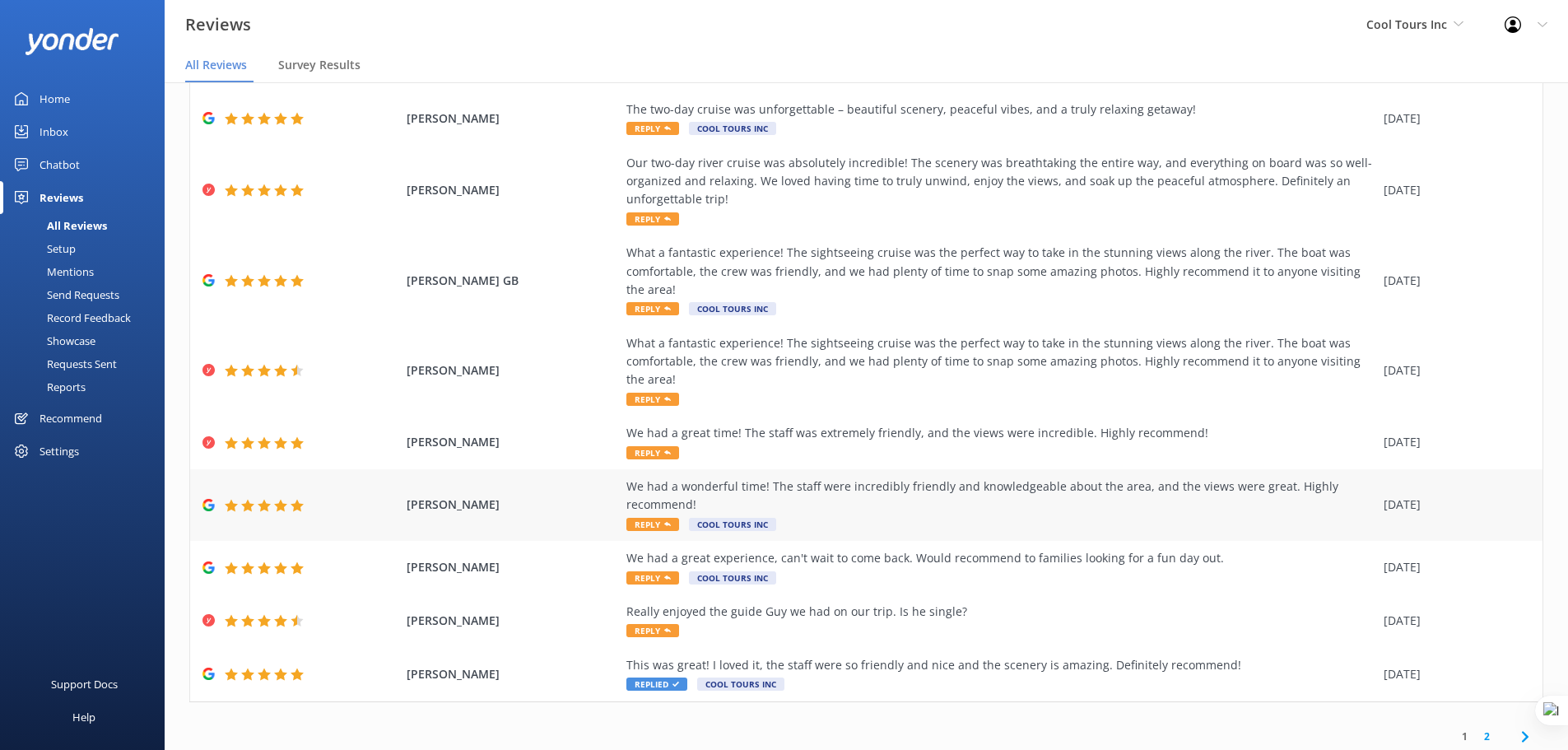
scroll to position [150, 0]
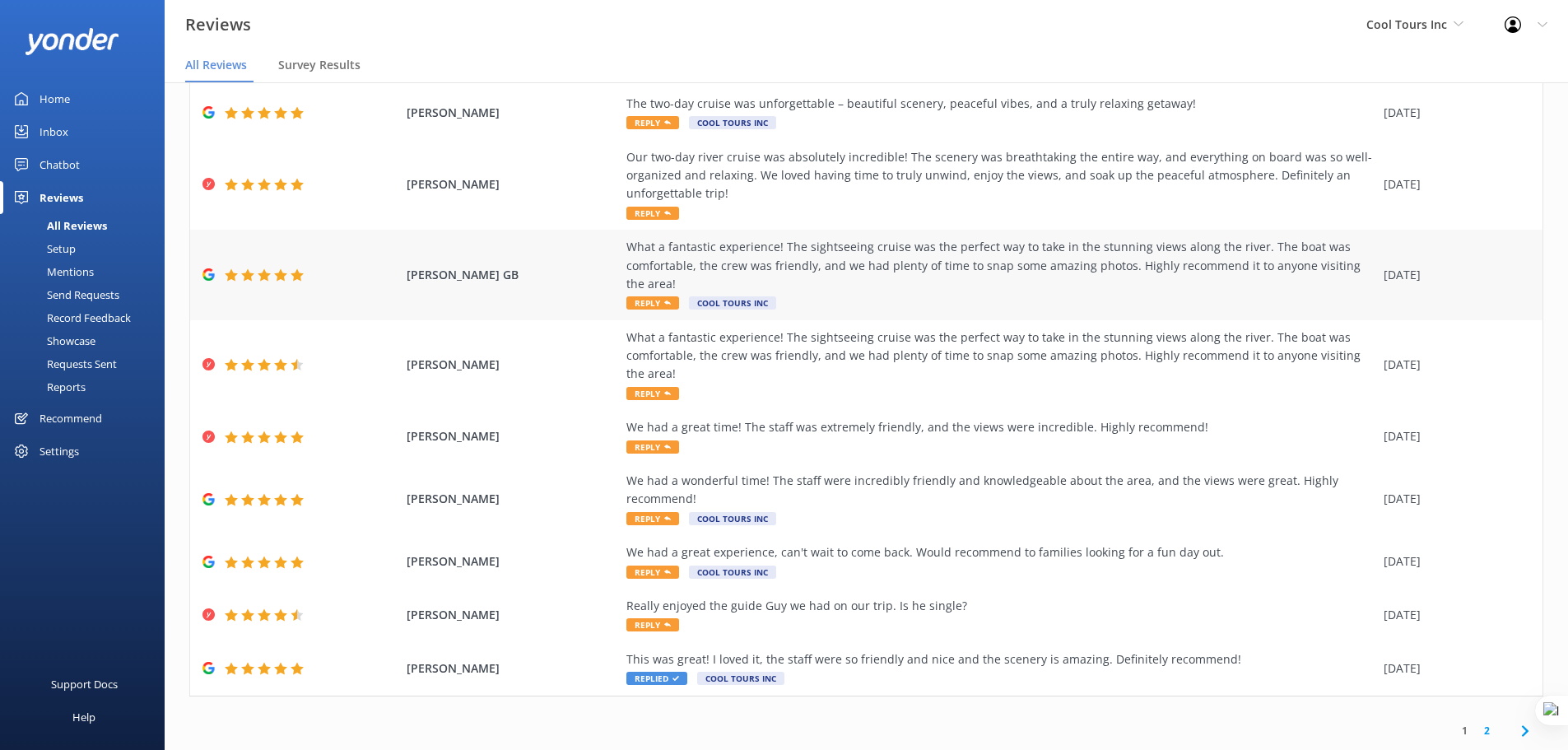
click at [838, 278] on div "What a fantastic experience! The sightseeing cruise was the perfect way to take…" at bounding box center [1000, 265] width 749 height 55
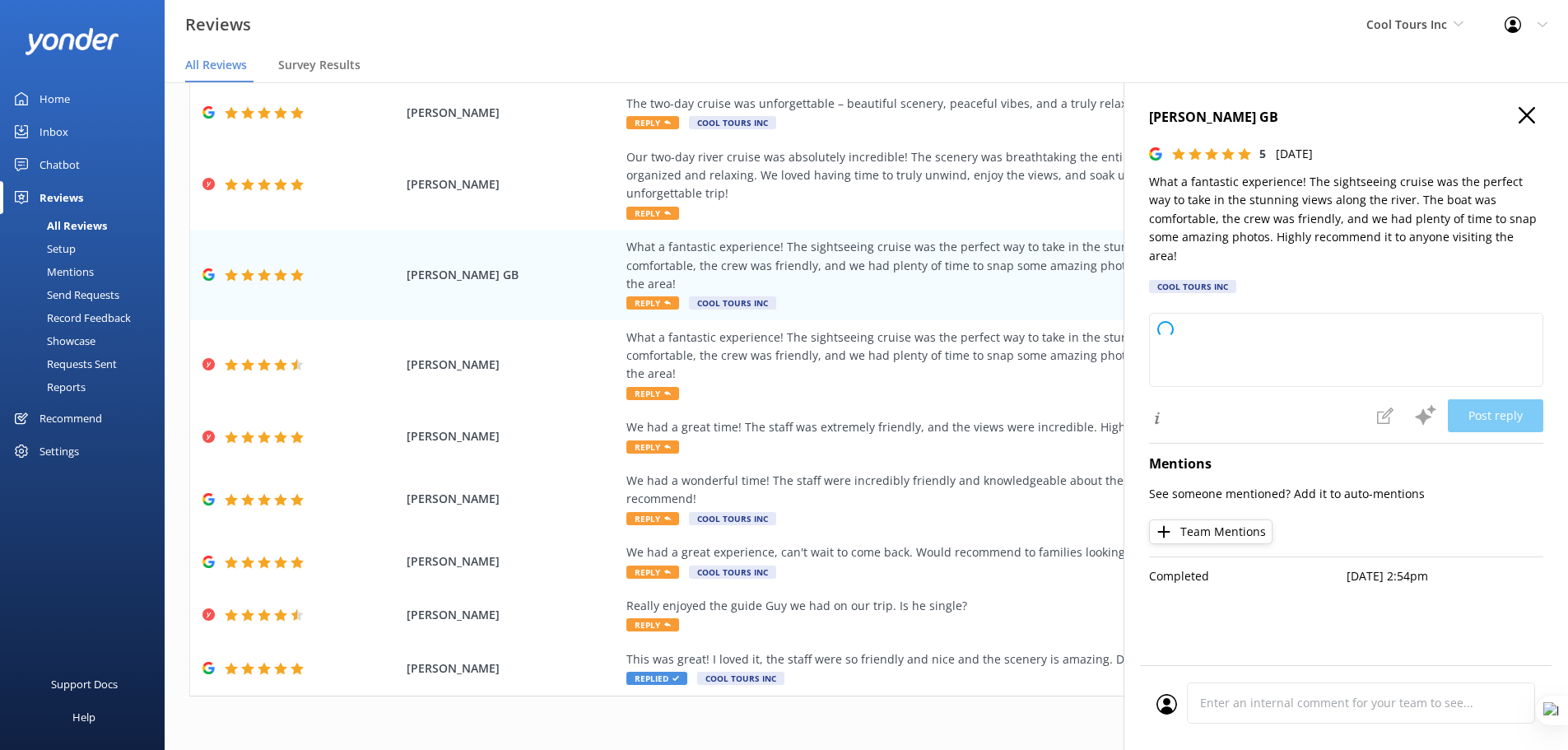
type textarea "G’day mate, thanks heaps for your awesome review! We’re stoked you enjoyed the …"
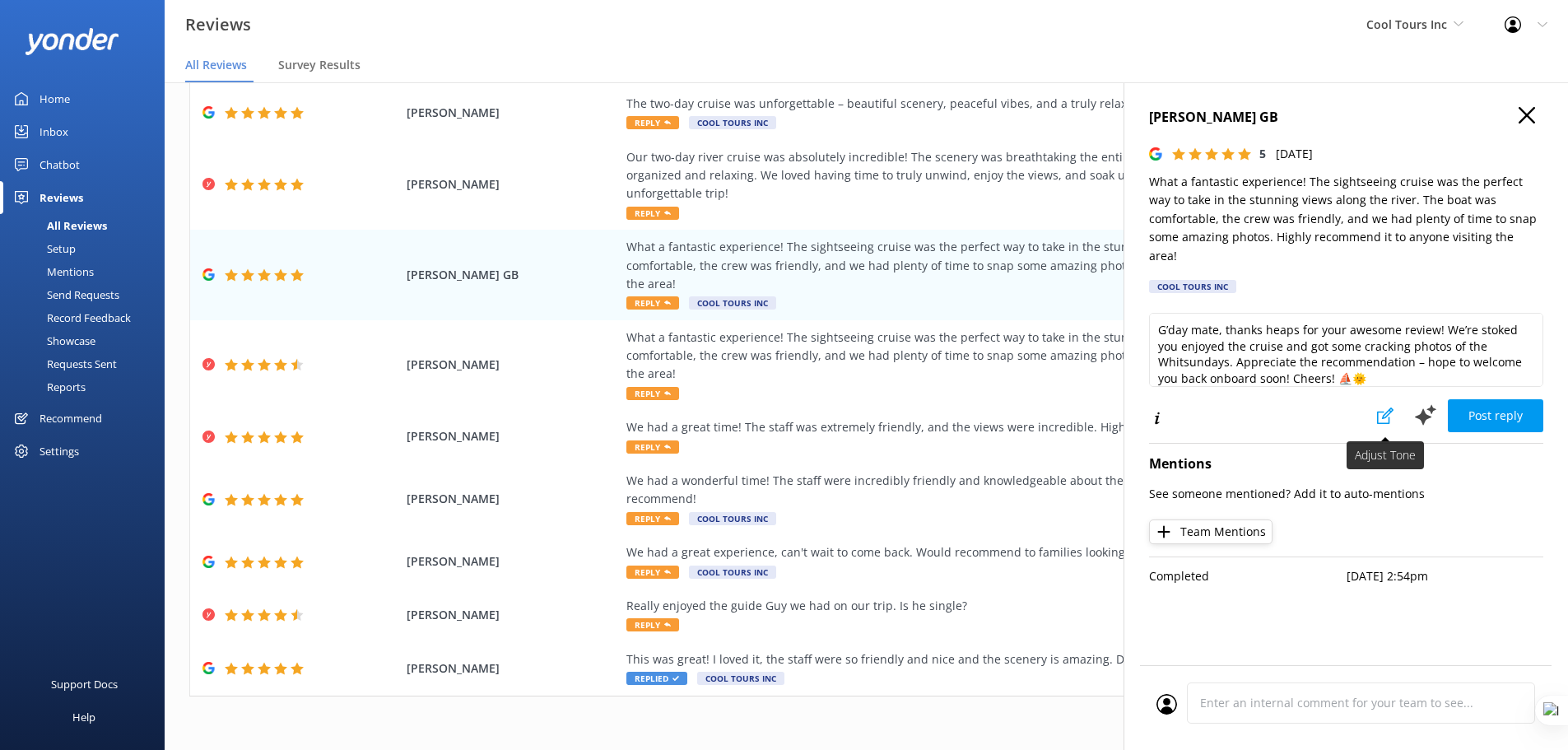
click at [1386, 407] on icon at bounding box center [1385, 415] width 16 height 16
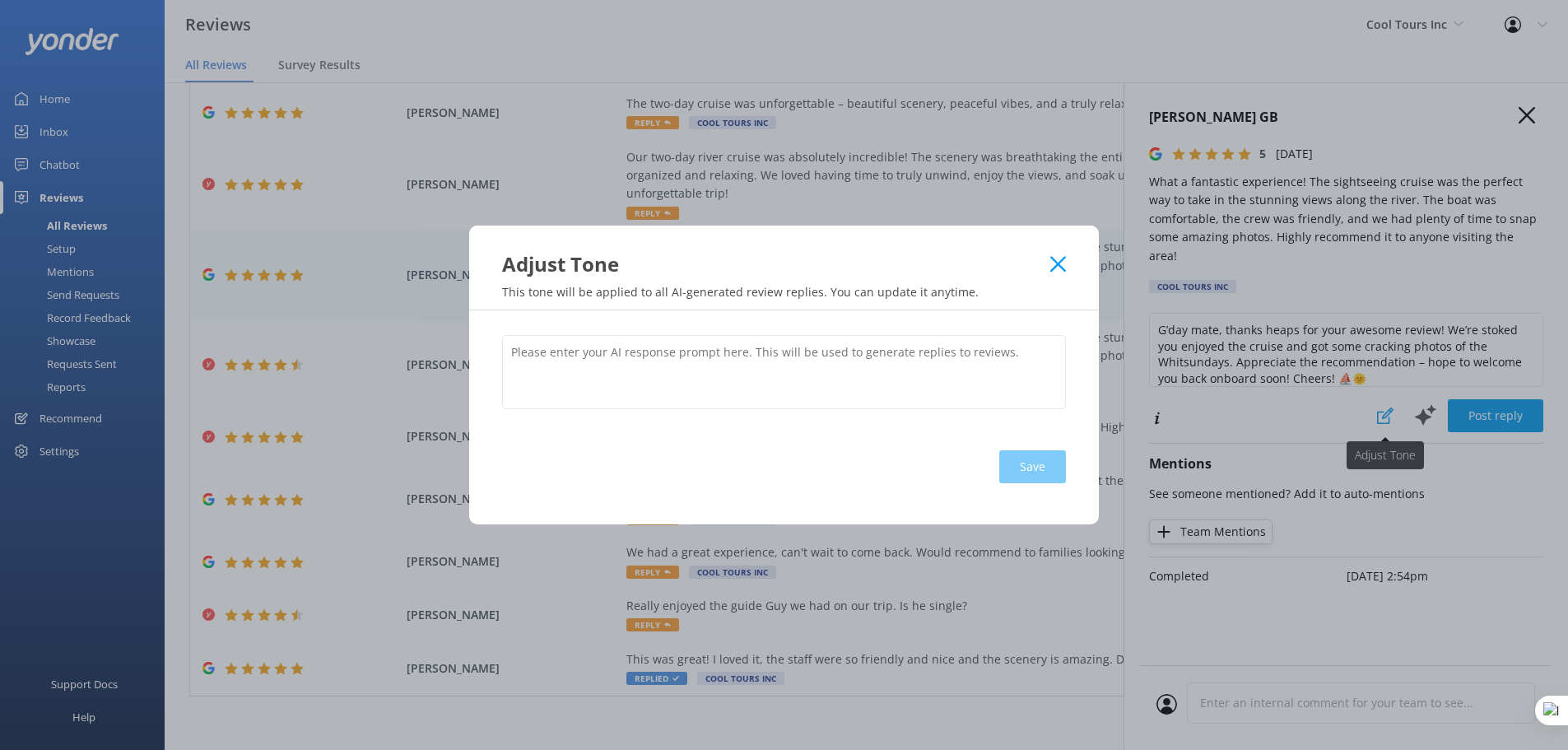
type textarea "We are based in Whitsunday, Queensland offering sailing charter experiences. Ge…"
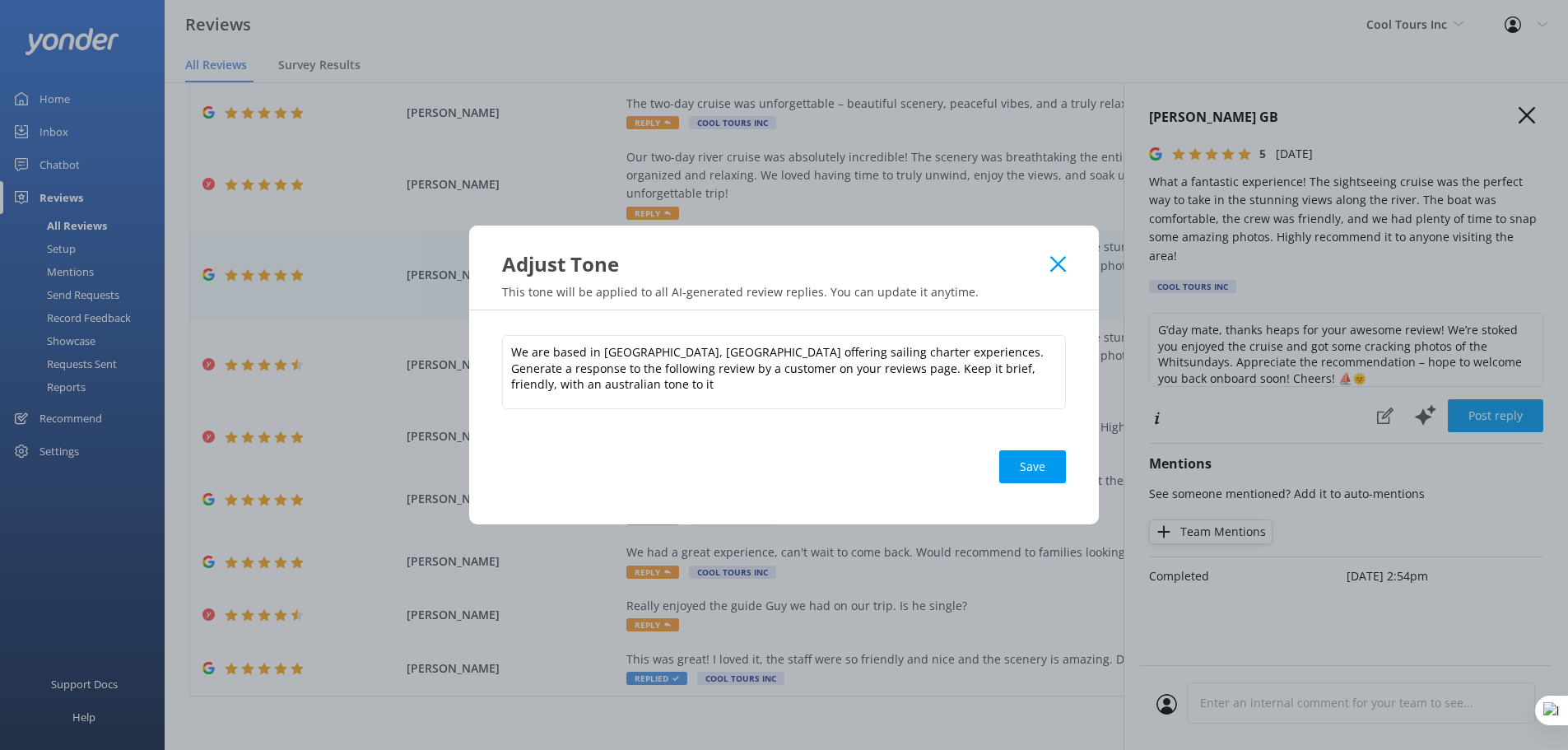
click at [1050, 264] on icon at bounding box center [1058, 264] width 16 height 16
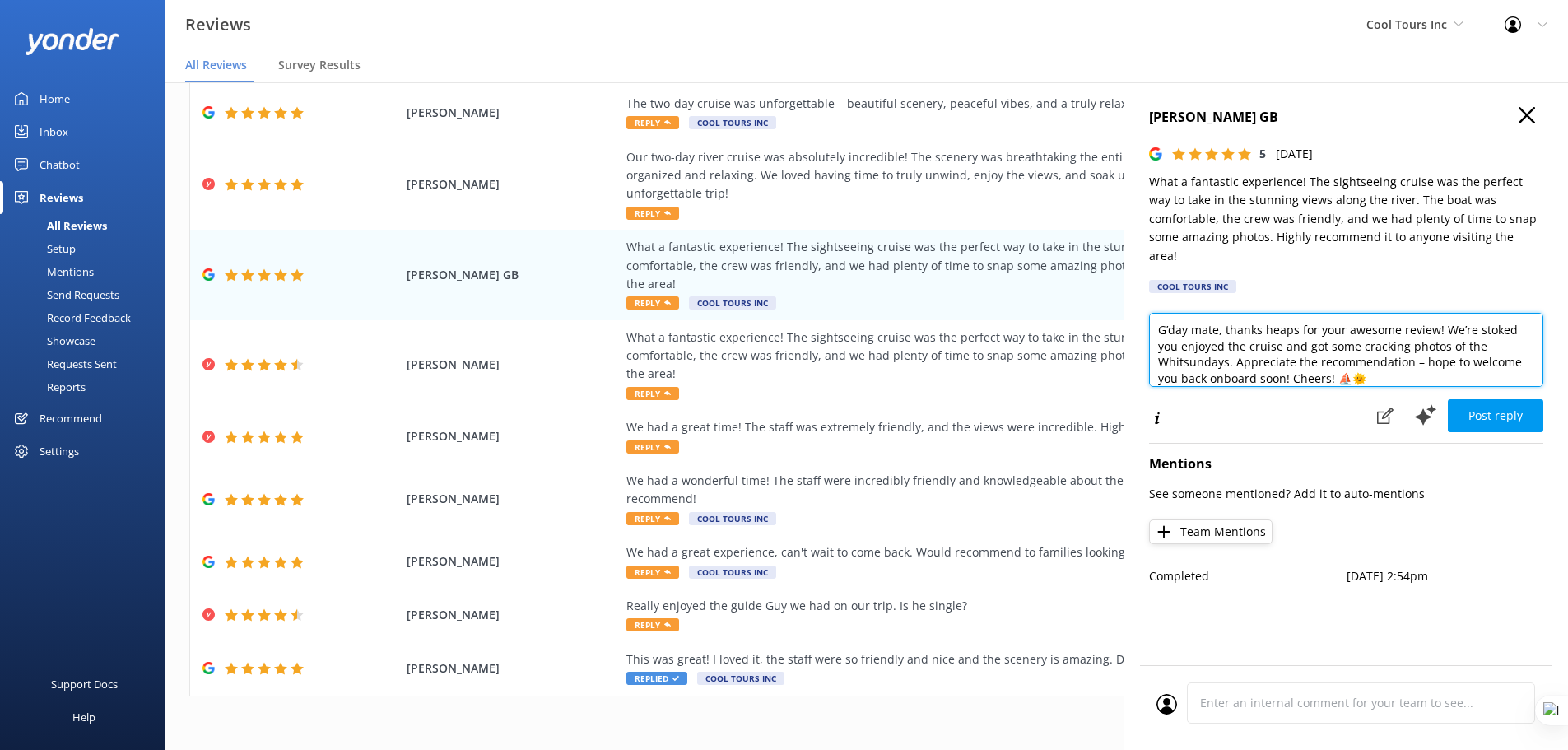
drag, startPoint x: 1216, startPoint y: 314, endPoint x: 1195, endPoint y: 310, distance: 20.8
click at [1195, 313] on textarea "G’day mate, thanks heaps for your awesome review! We’re stoked you enjoyed the …" at bounding box center [1346, 350] width 394 height 74
type textarea "G’day Dotty, thanks heaps for your awesome review! We’re stoked you enjoyed the…"
click at [1532, 110] on use "button" at bounding box center [1527, 115] width 16 height 16
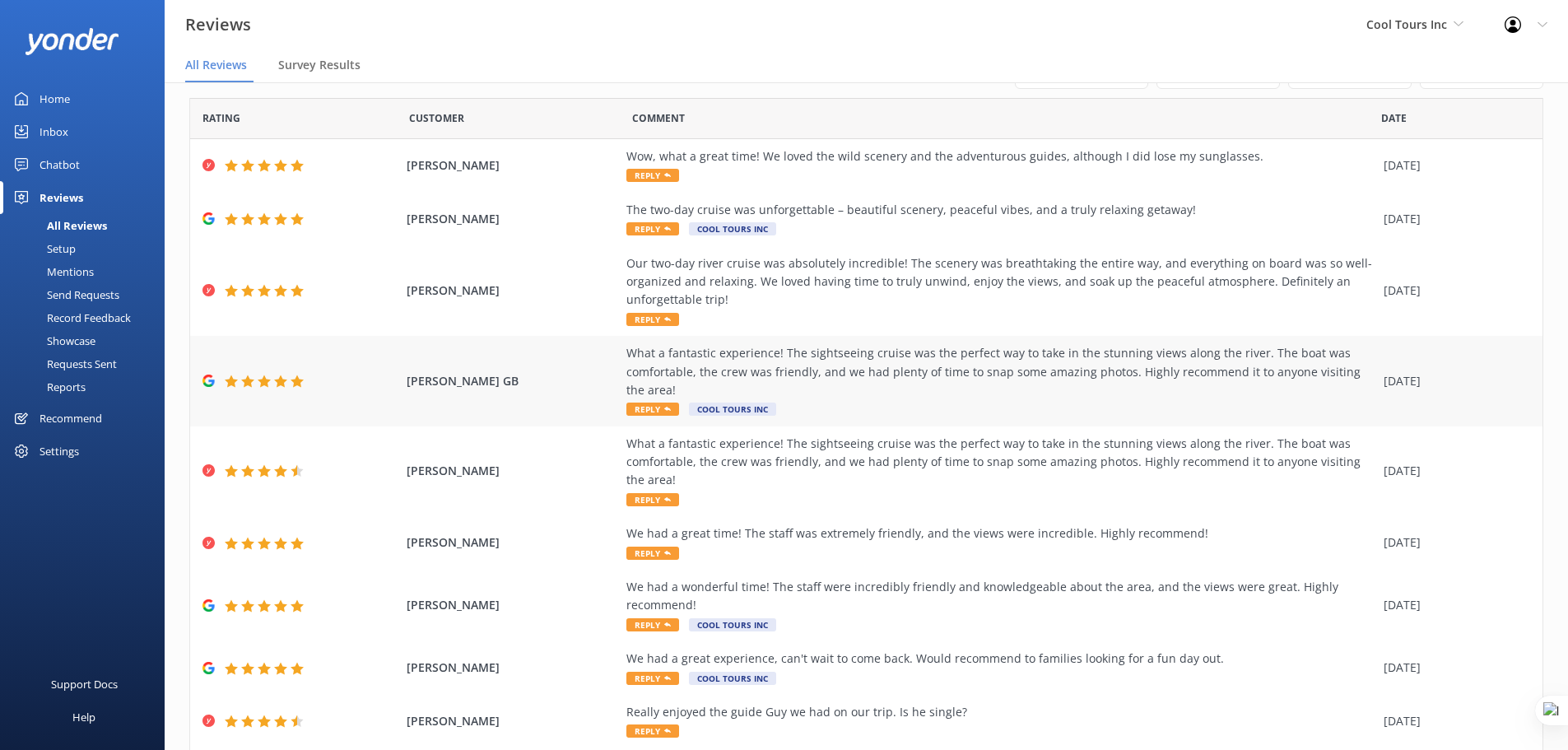
scroll to position [0, 0]
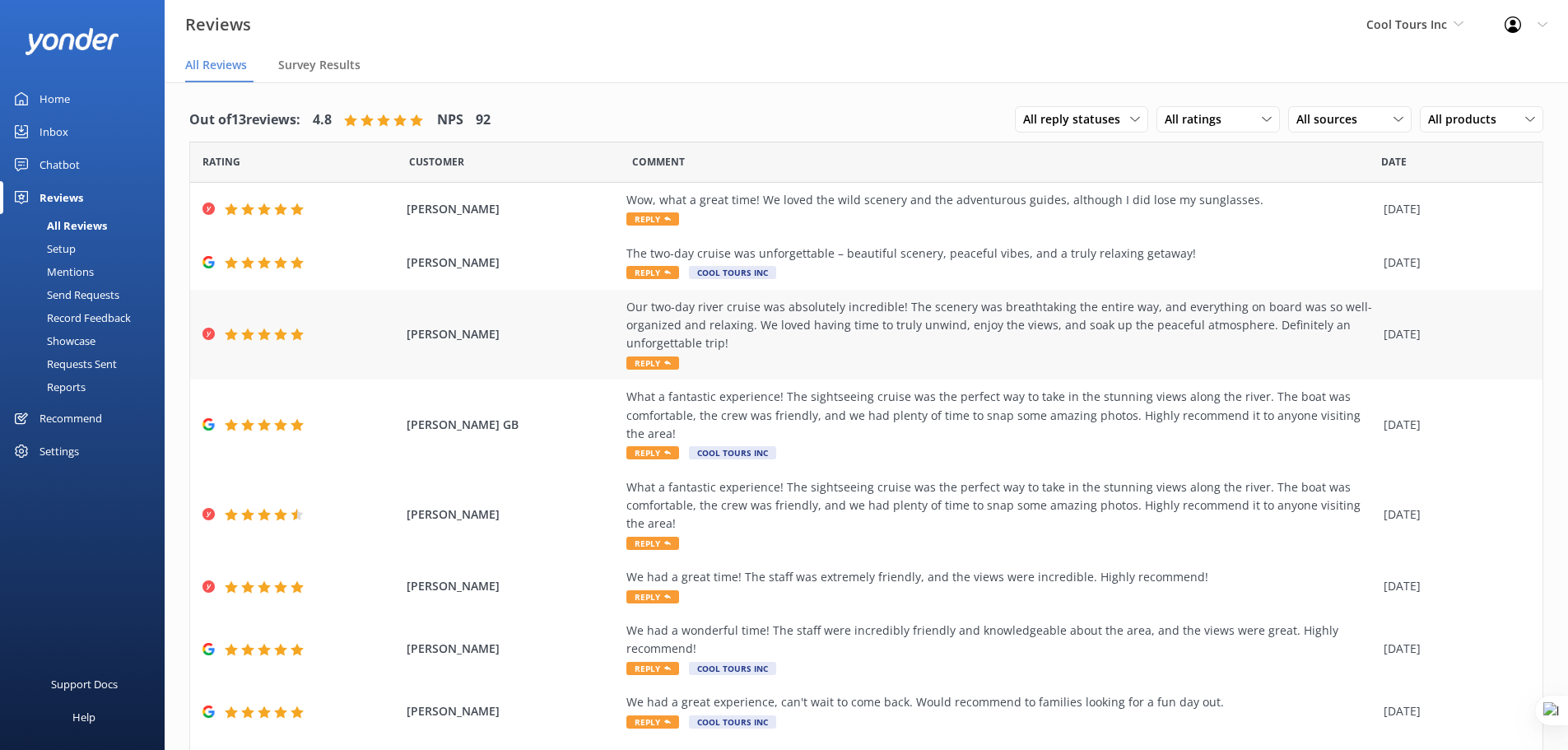
click at [746, 327] on div "Our two-day river cruise was absolutely incredible! The scenery was breathtakin…" at bounding box center [1000, 325] width 749 height 55
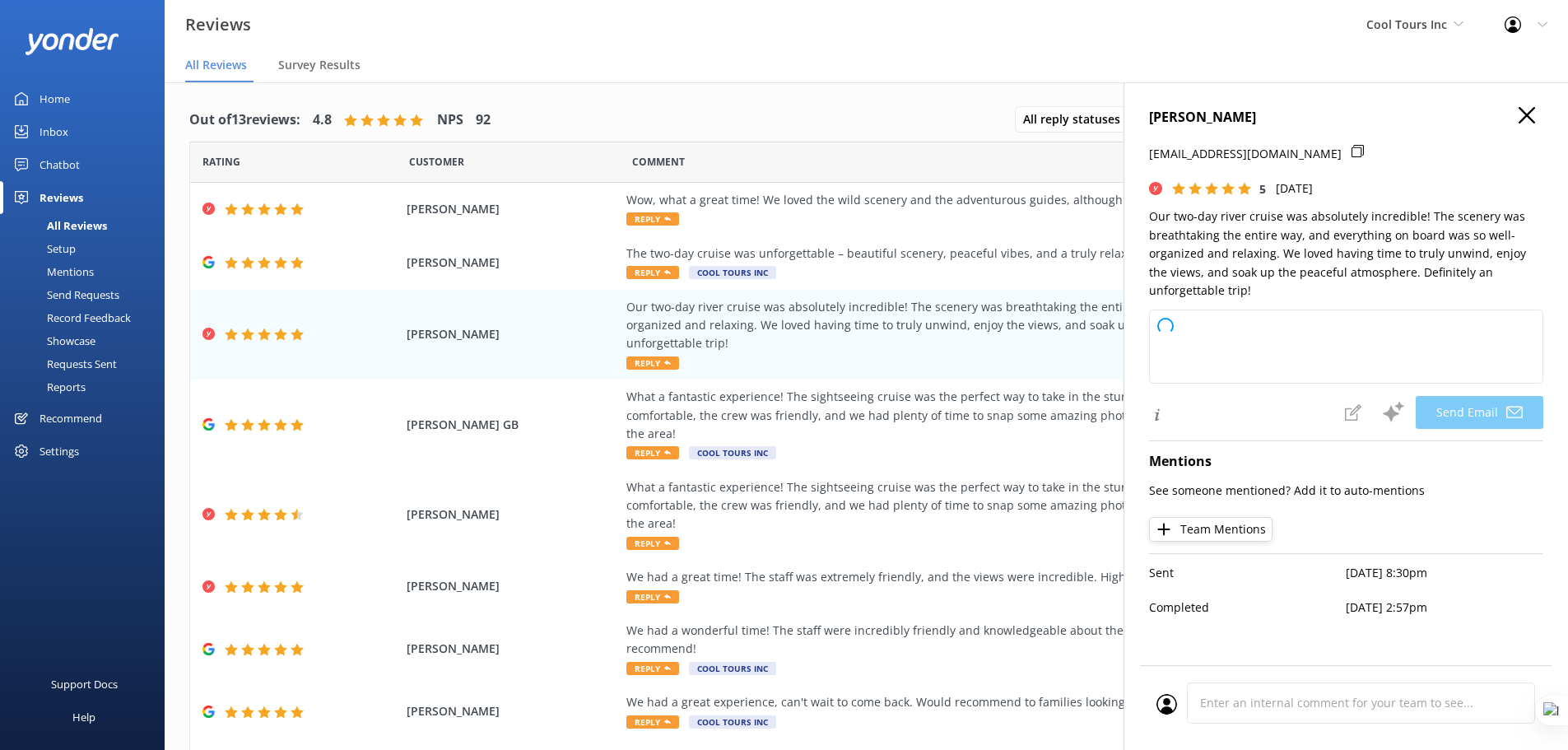
type textarea "G’day Jeff, thanks a million for your awesome review! We’re stoked to hear you …"
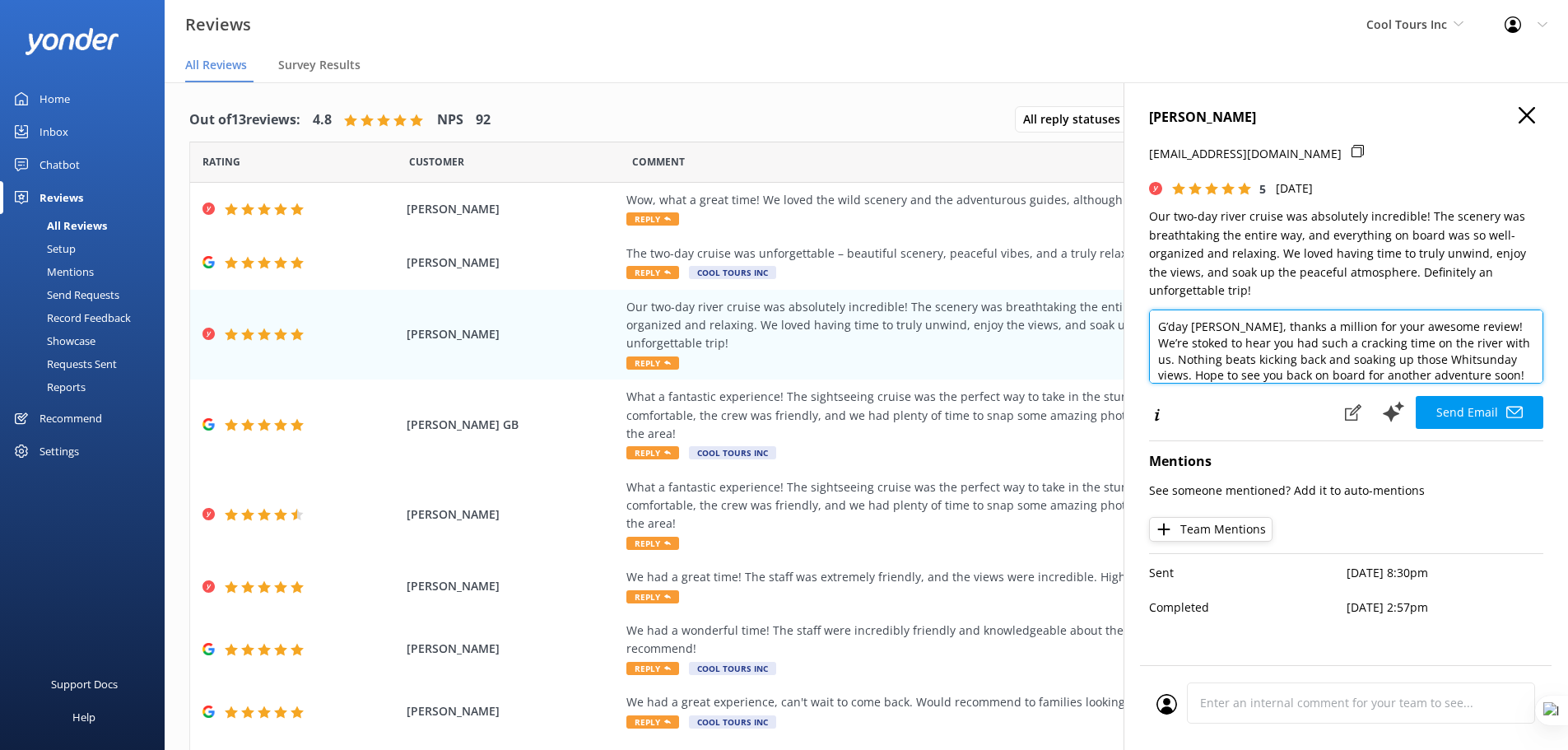
drag, startPoint x: 1185, startPoint y: 333, endPoint x: 1208, endPoint y: 331, distance: 23.2
click at [1208, 331] on textarea "G’day Jeff, thanks a million for your awesome review! We’re stoked to hear you …" at bounding box center [1346, 346] width 394 height 74
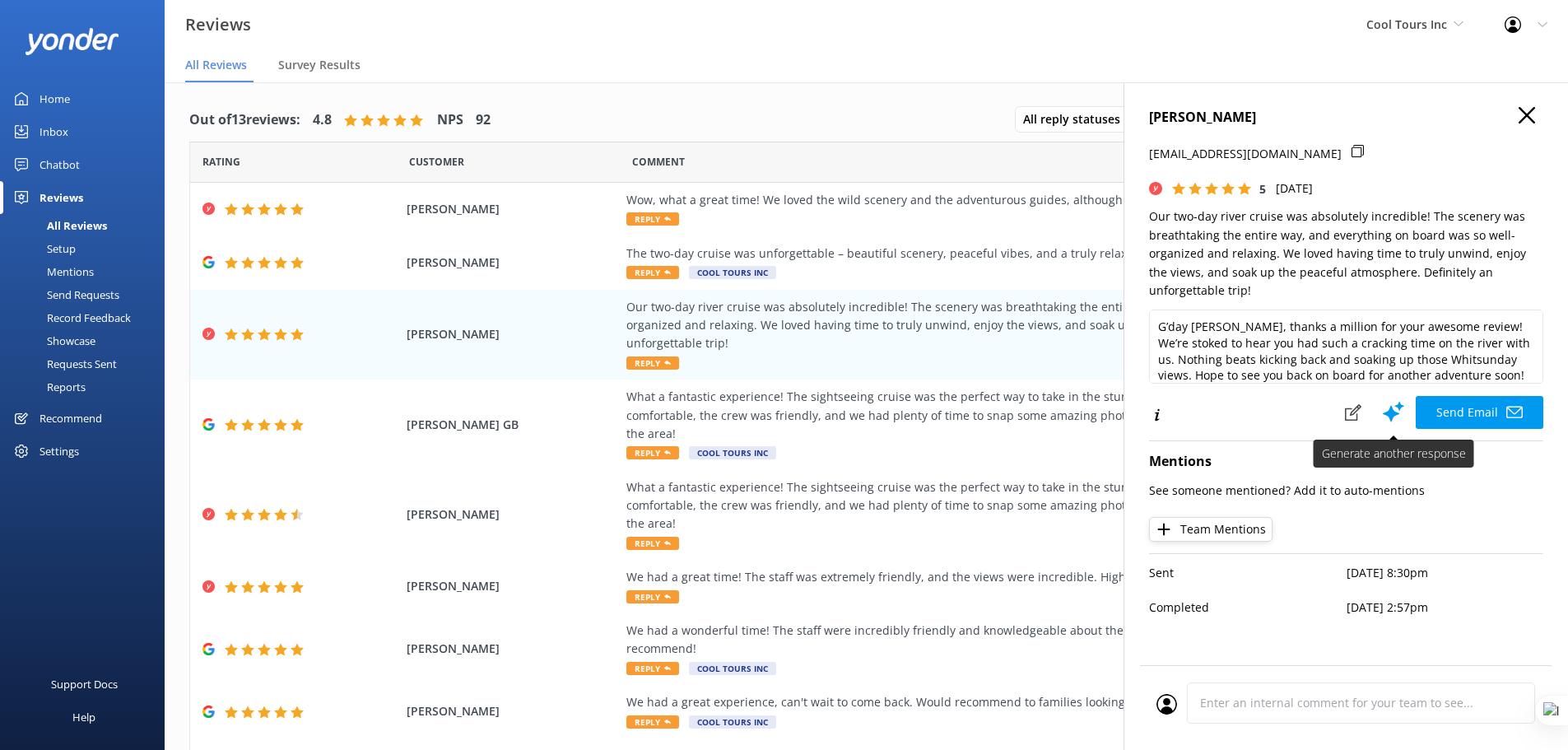
click at [1396, 408] on icon at bounding box center [1393, 411] width 25 height 25
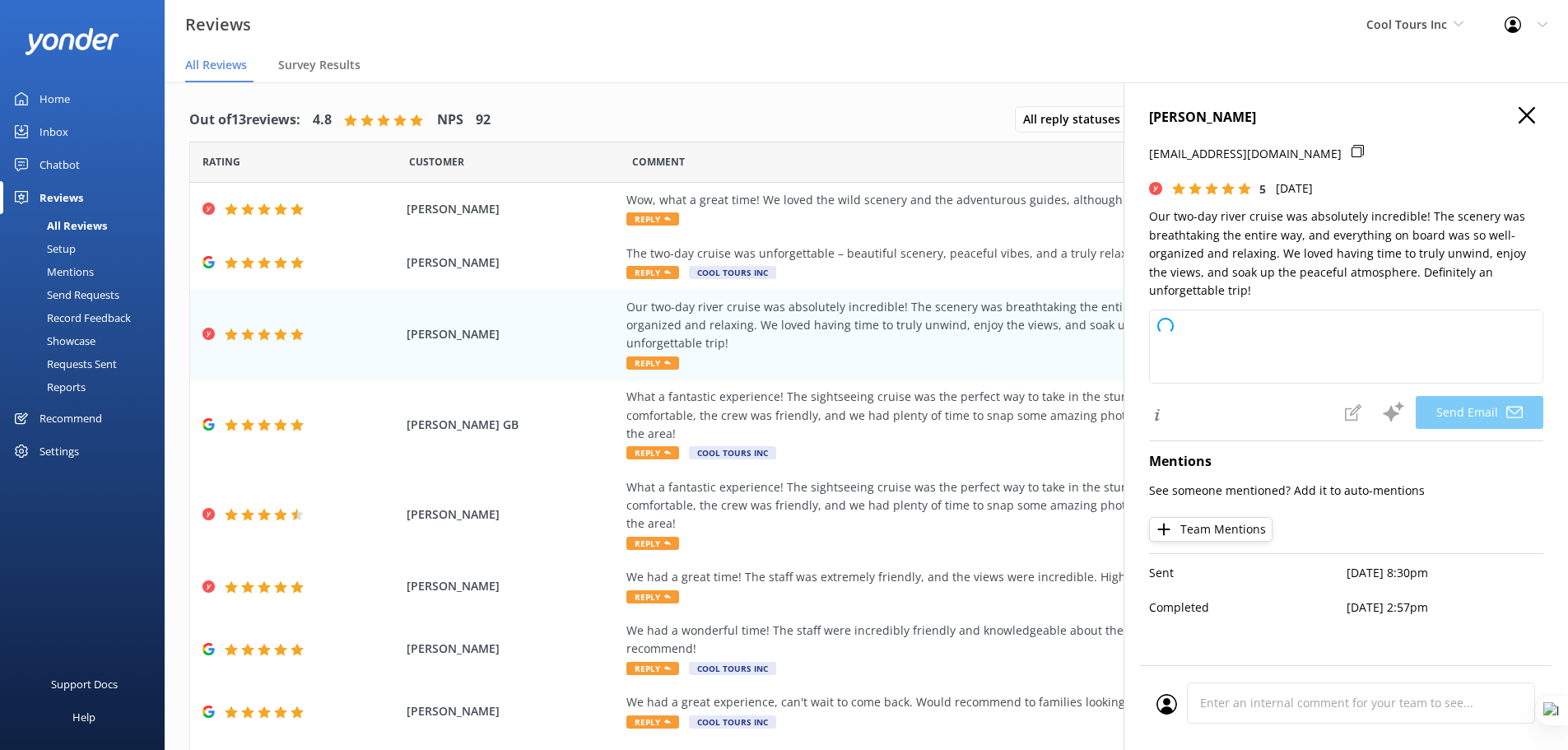
type textarea "G’day Jeff, thanks heaps for your awesome review! We’re stoked to hear you had …"
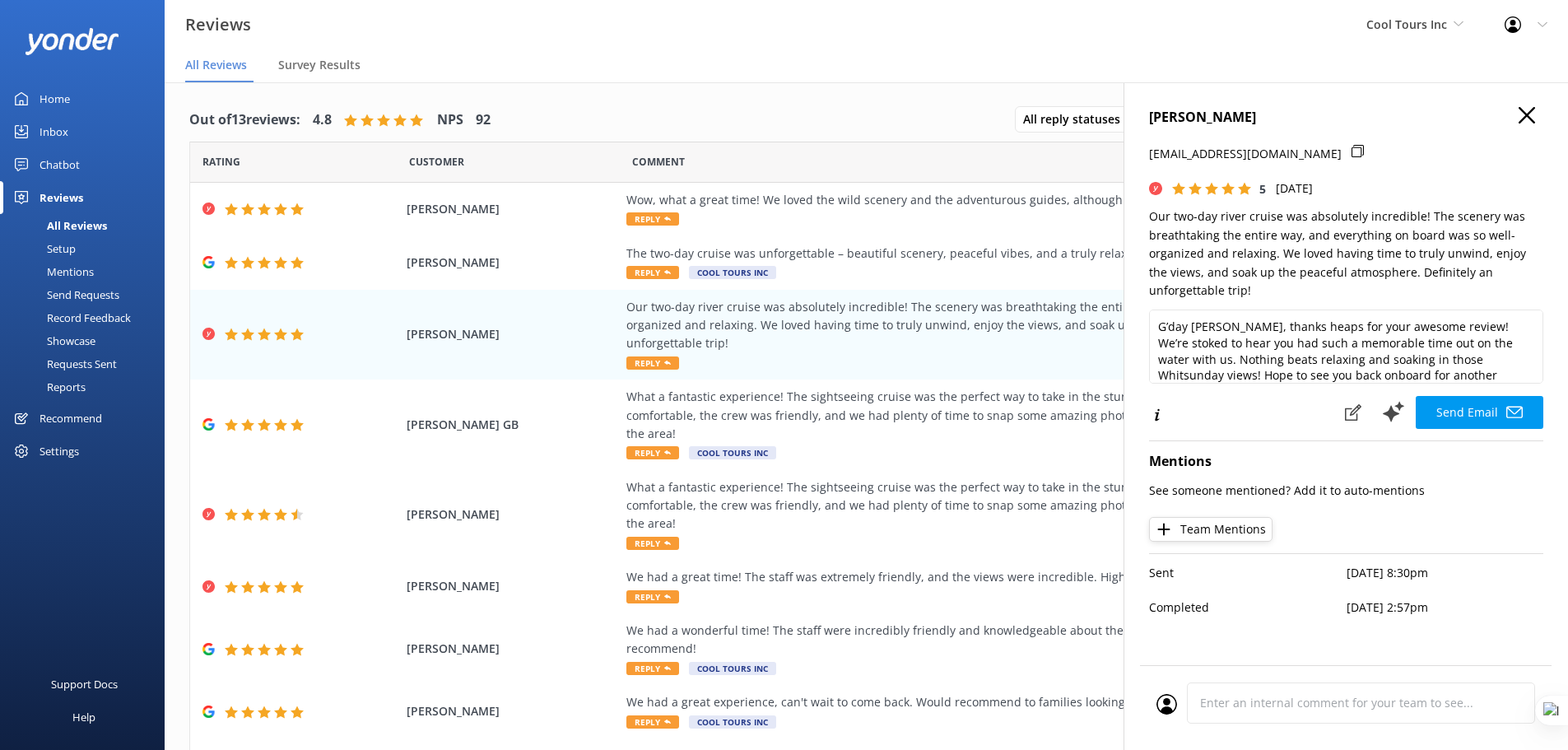
click at [1527, 112] on icon "button" at bounding box center [1527, 115] width 16 height 16
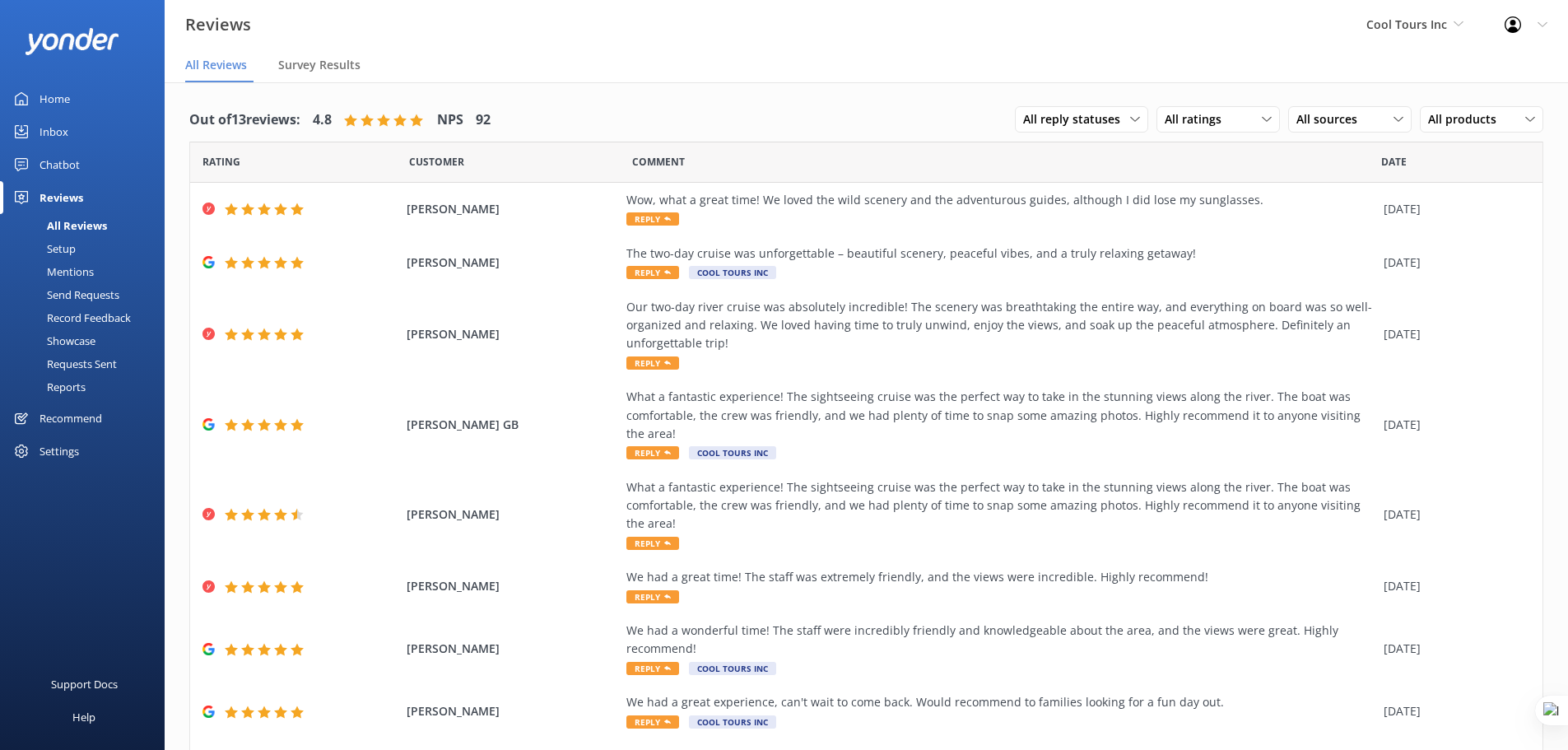
click at [81, 276] on div "Mentions" at bounding box center [52, 271] width 84 height 23
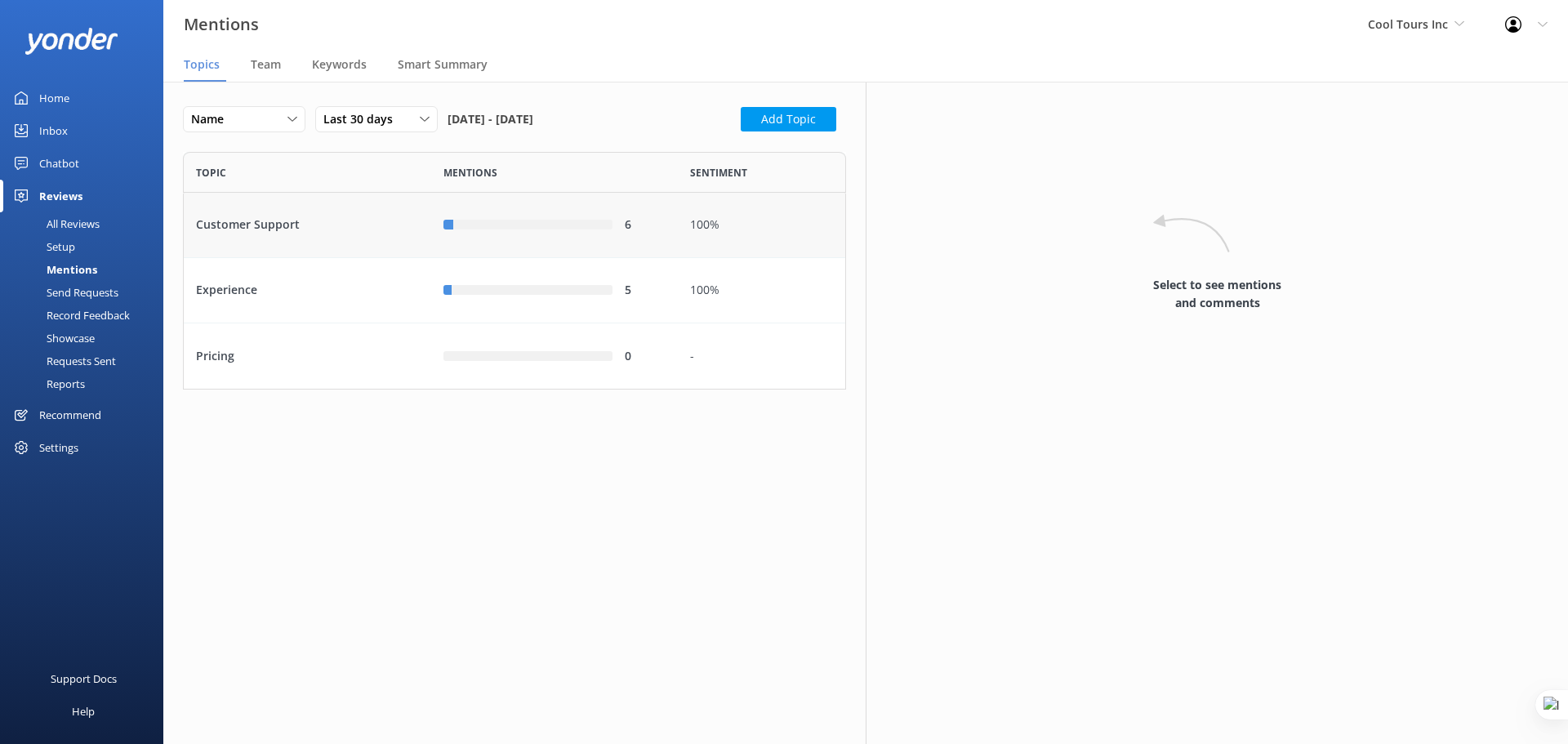
scroll to position [225, 651]
click at [371, 220] on div "Customer Support" at bounding box center [307, 225] width 247 height 65
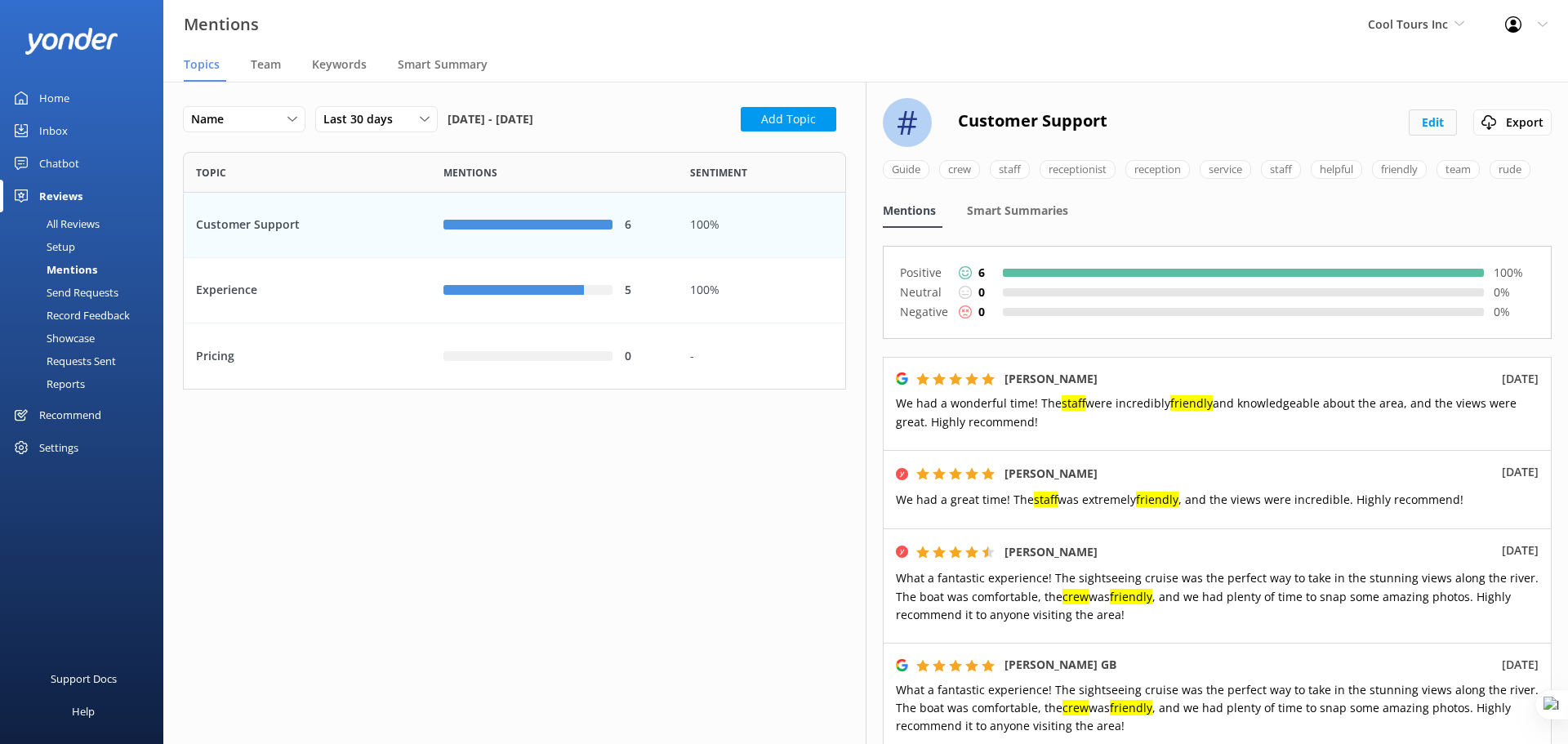
click at [1425, 122] on button "Edit" at bounding box center [1433, 122] width 49 height 26
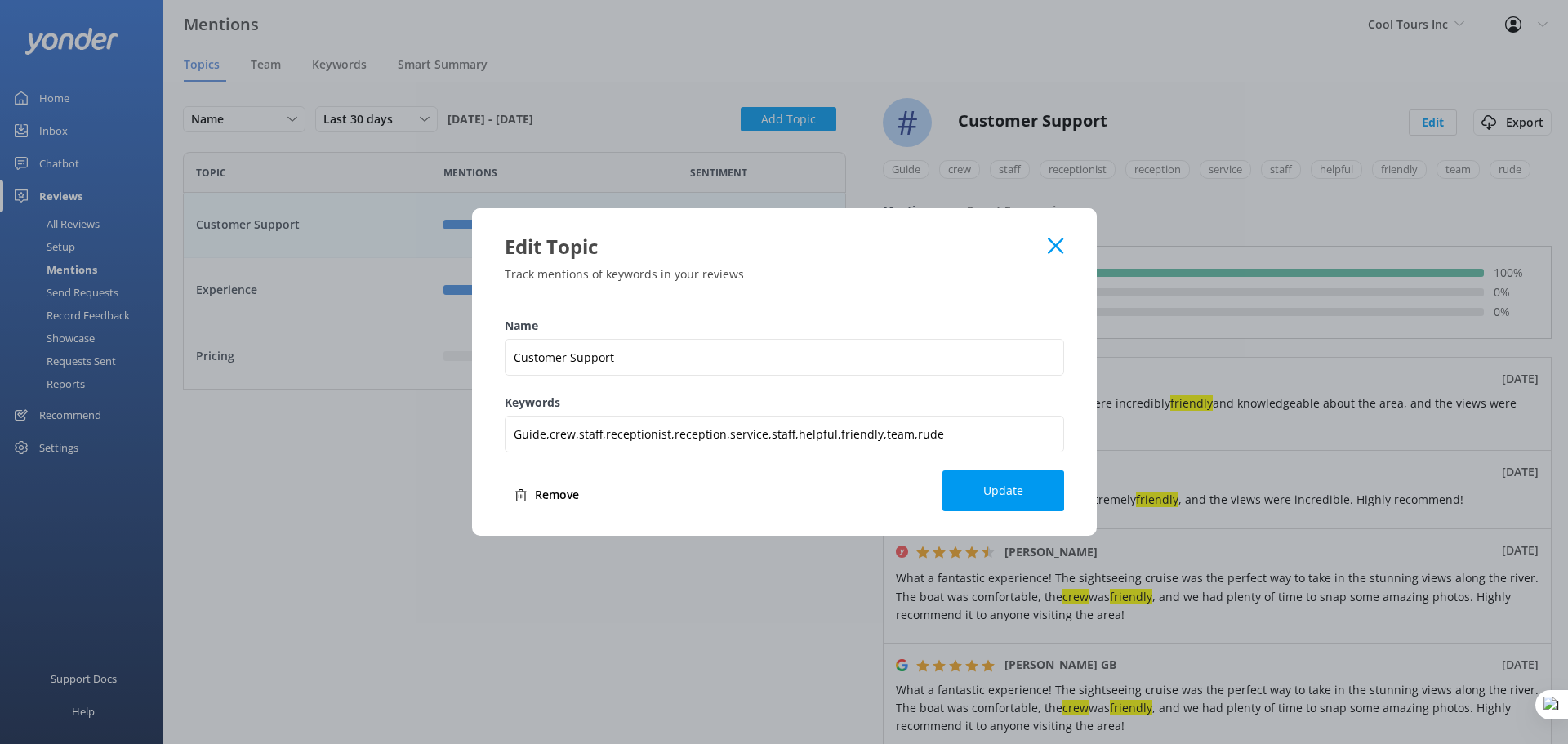
click at [1059, 246] on icon at bounding box center [1056, 246] width 16 height 16
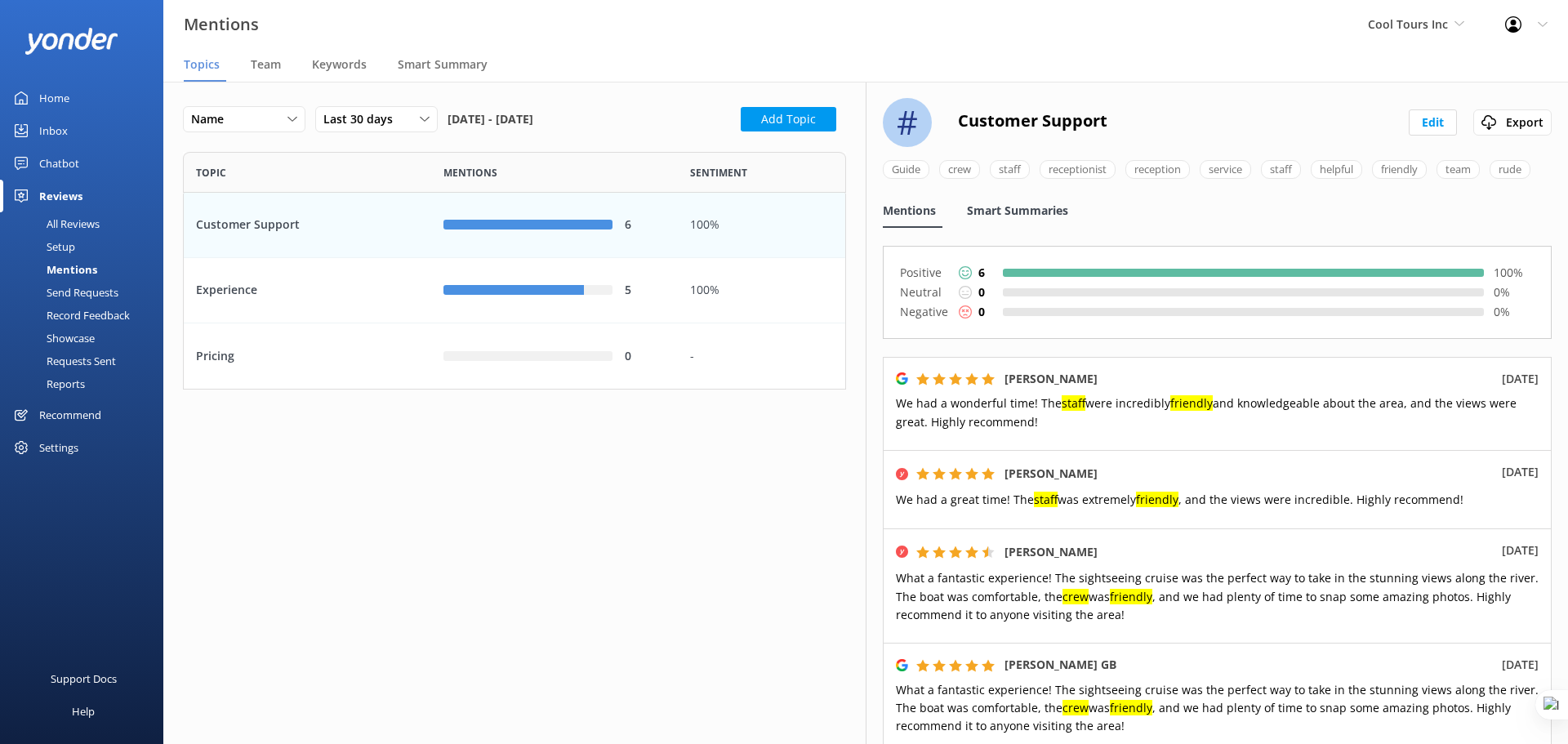
click at [1007, 219] on span "Smart Summaries" at bounding box center [1017, 210] width 101 height 16
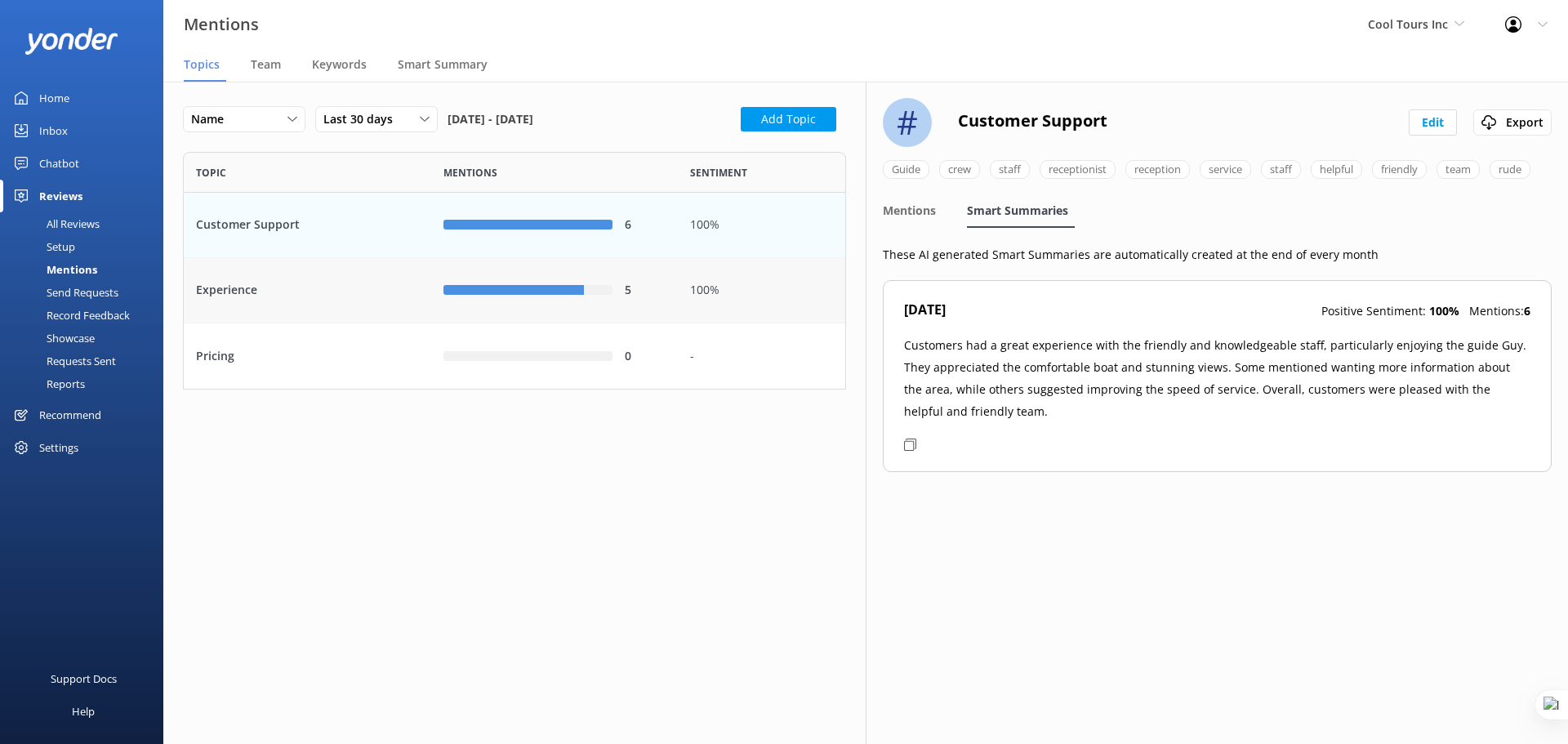
click at [303, 302] on div "Experience" at bounding box center [307, 291] width 247 height 65
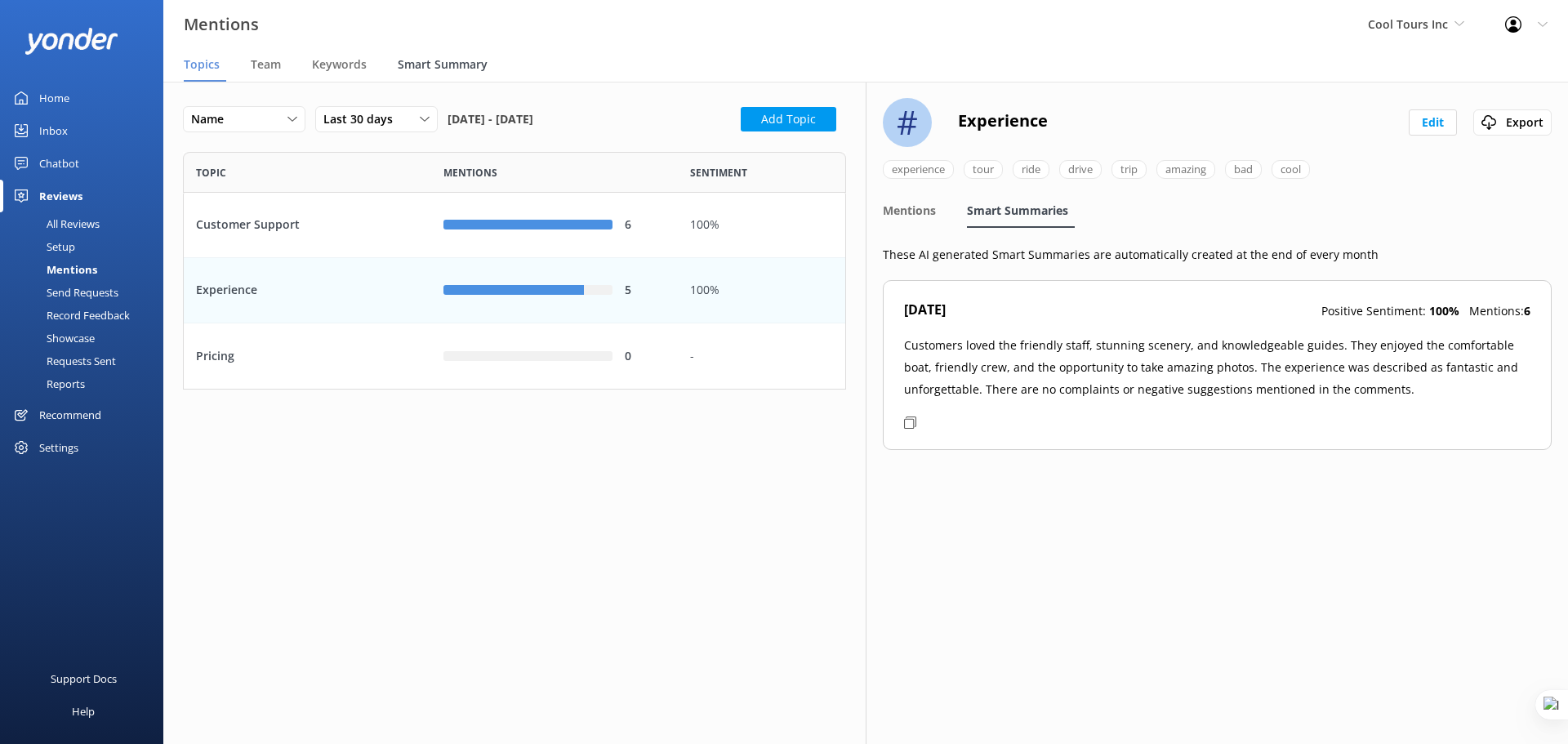
click at [442, 61] on span "Smart Summary" at bounding box center [443, 64] width 90 height 16
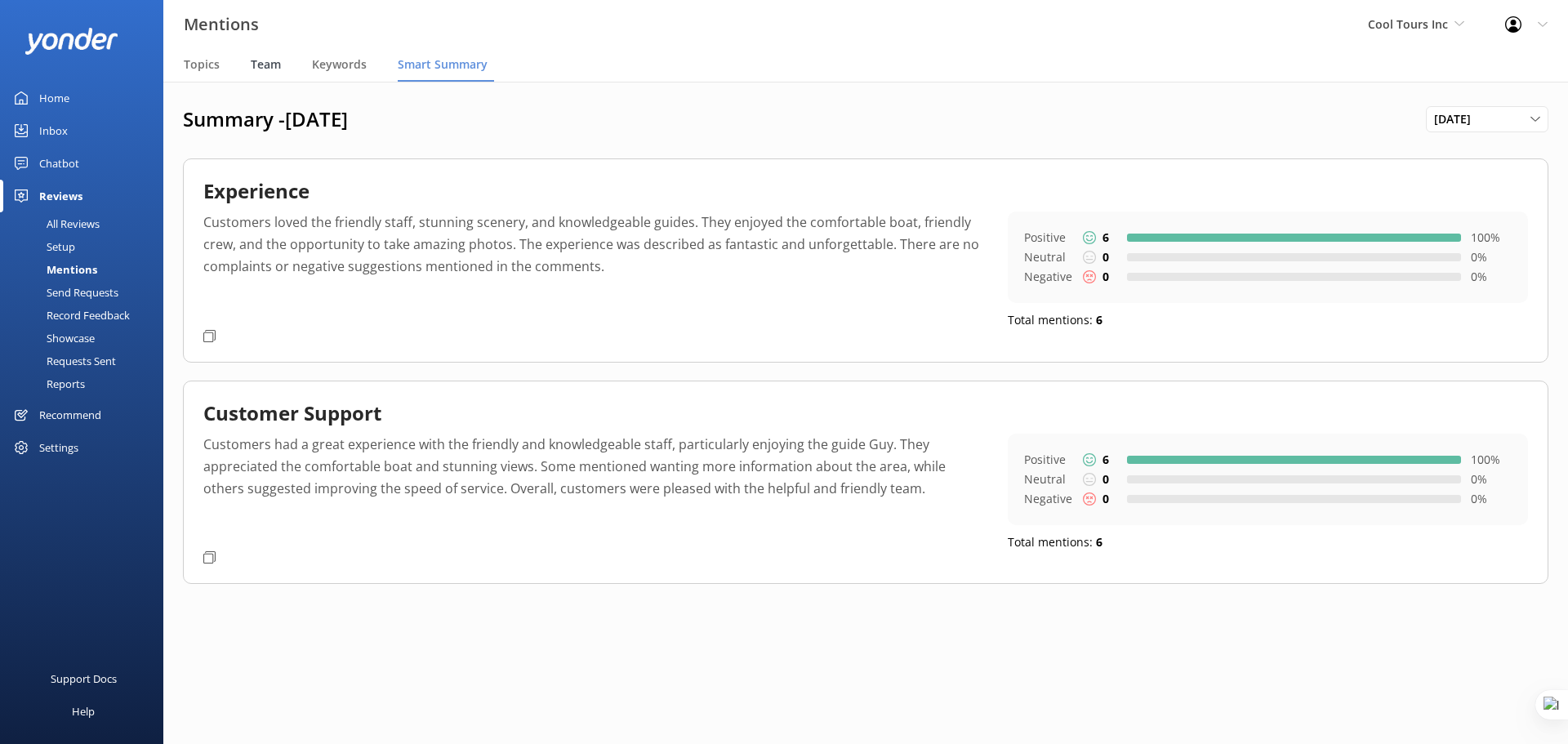
click at [265, 62] on span "Team" at bounding box center [266, 64] width 30 height 16
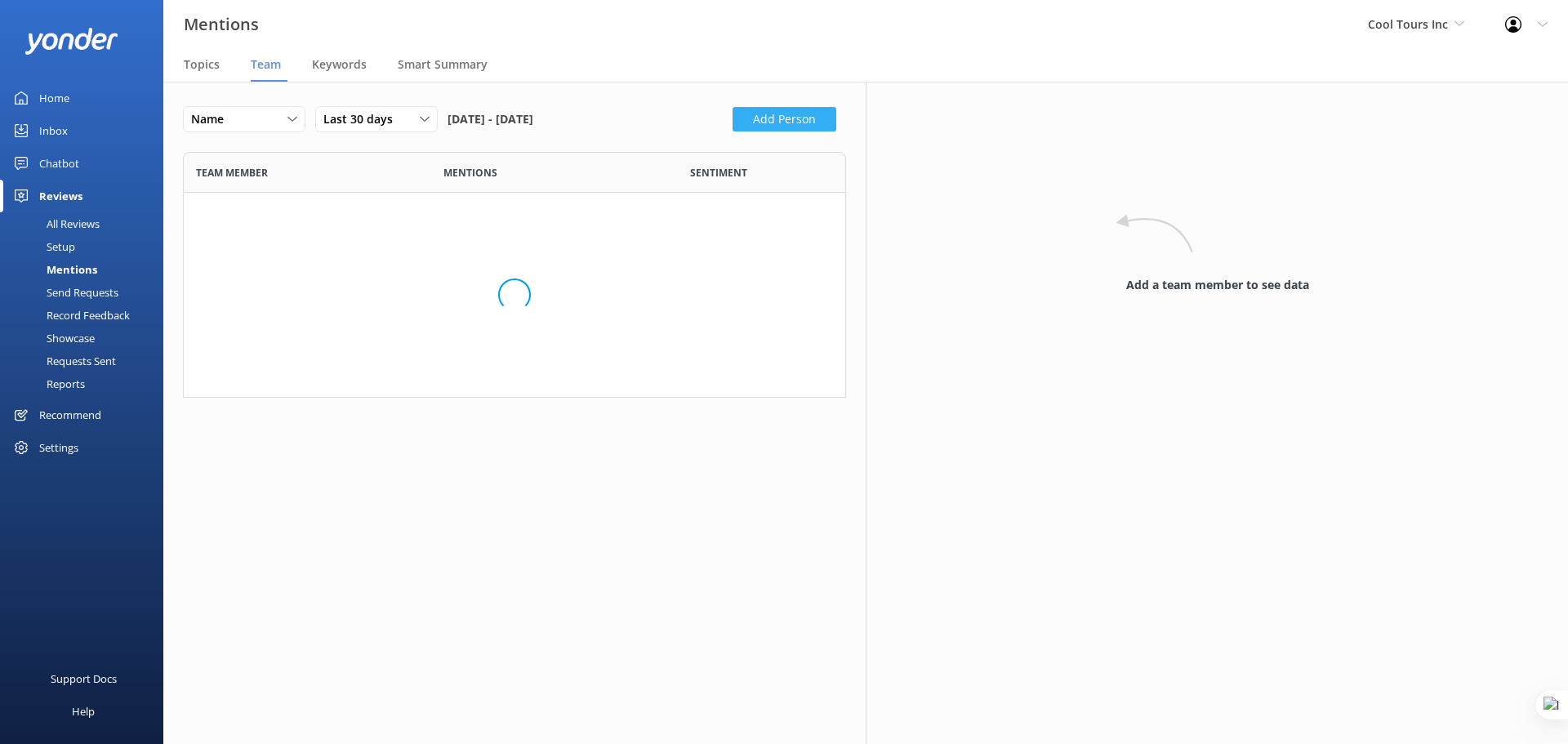
scroll to position [94, 651]
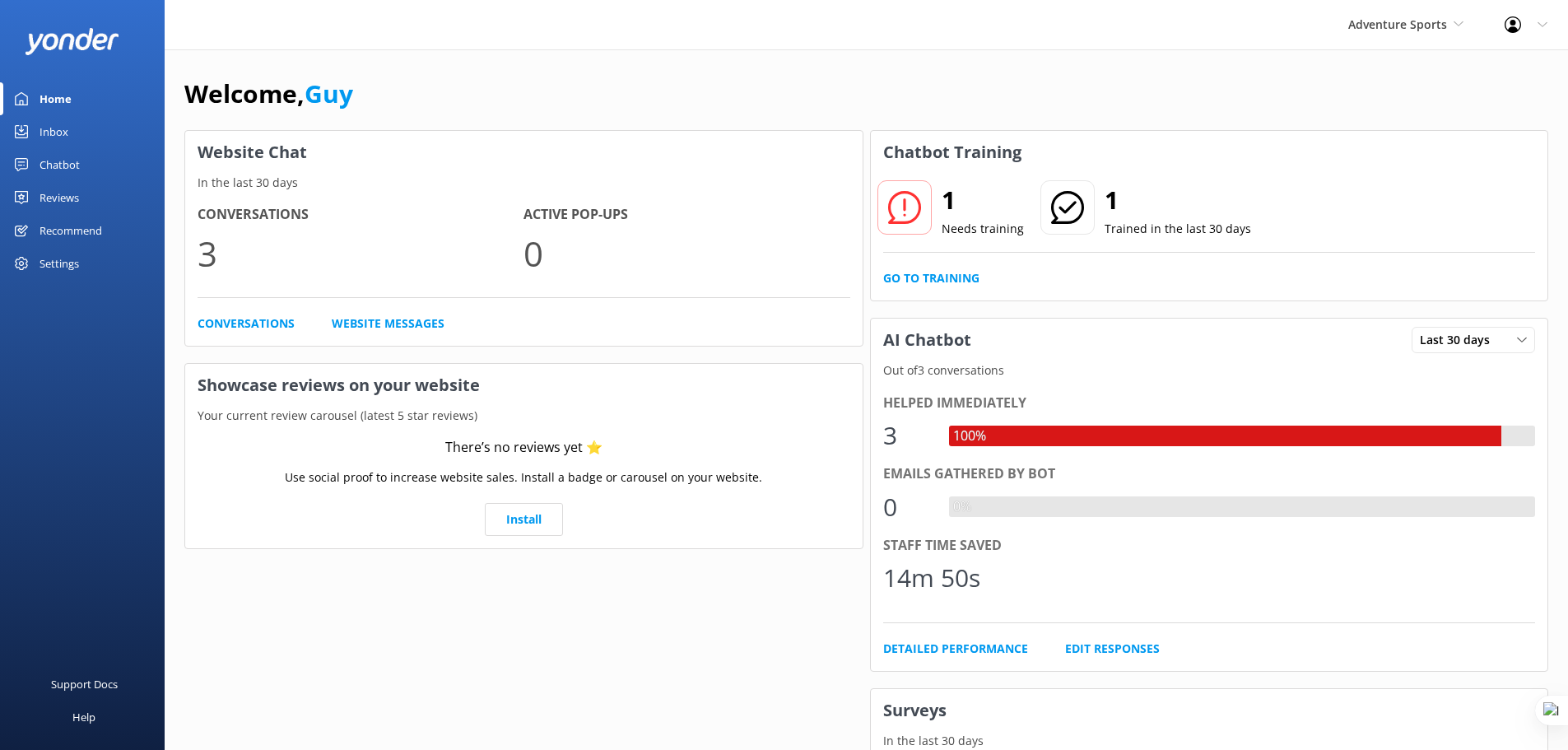
drag, startPoint x: 63, startPoint y: 191, endPoint x: 95, endPoint y: 197, distance: 32.6
click at [63, 191] on div "Reviews" at bounding box center [60, 197] width 40 height 33
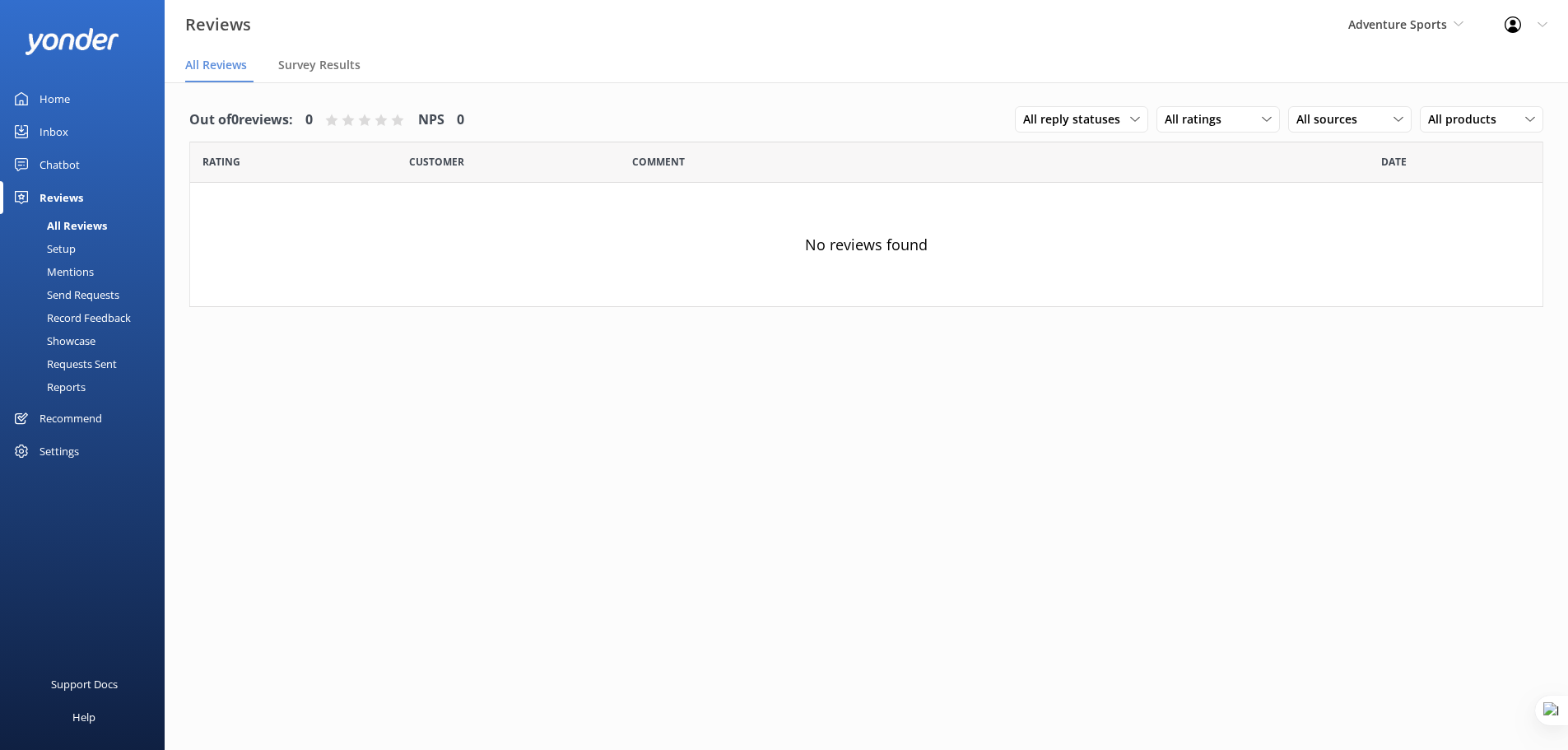
click at [76, 270] on div "Mentions" at bounding box center [52, 271] width 84 height 23
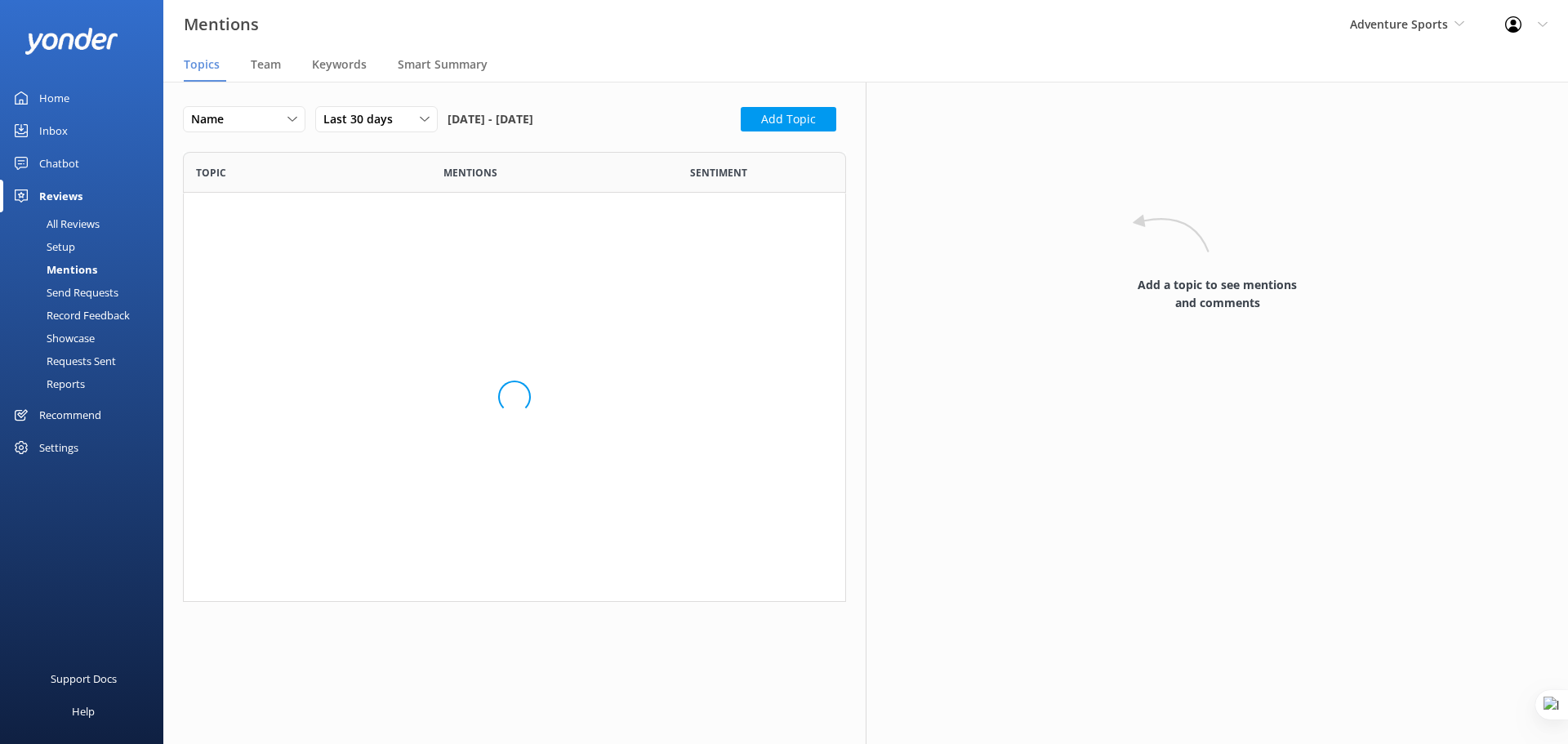
scroll to position [13, 13]
click at [251, 54] on div "Team" at bounding box center [269, 64] width 37 height 33
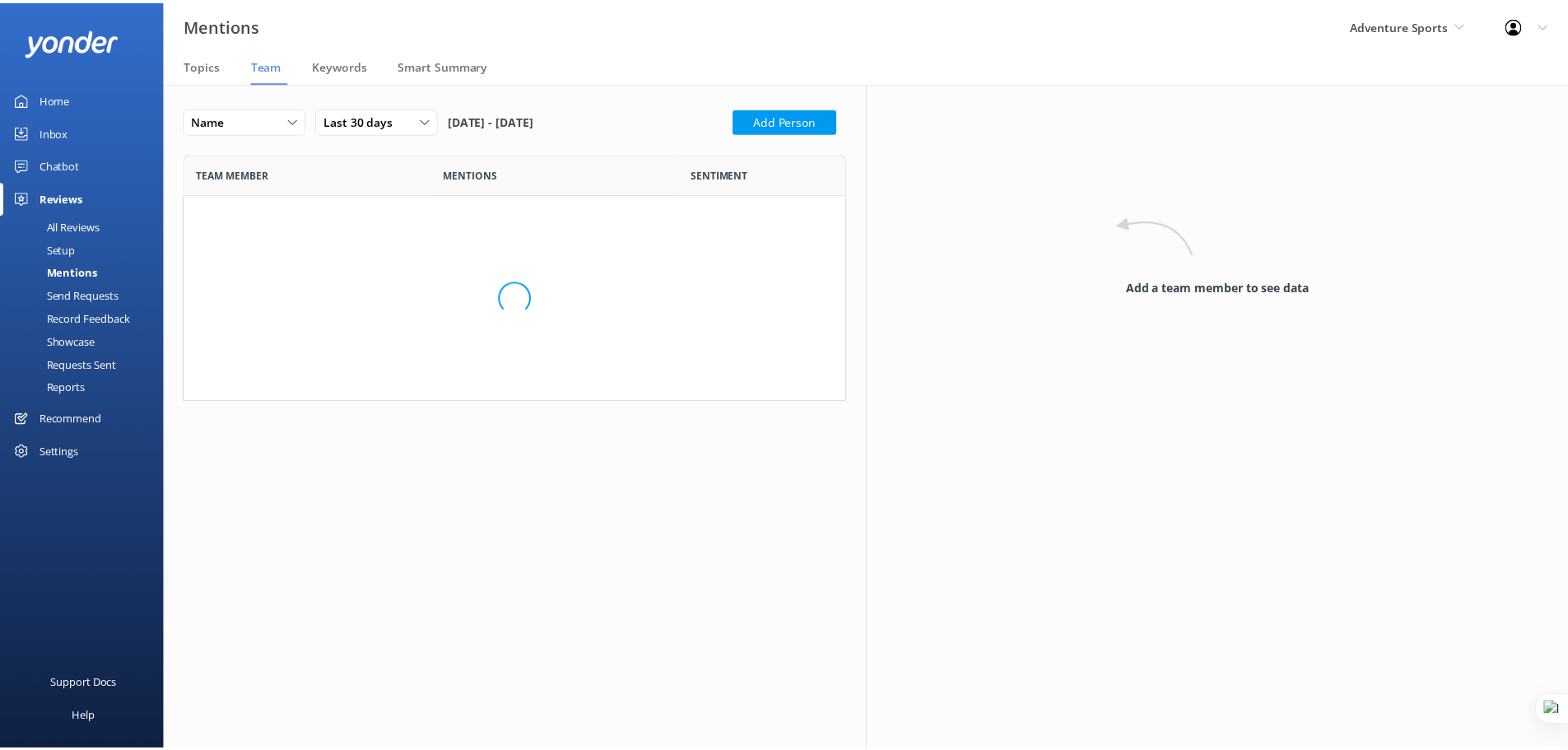
scroll to position [95, 656]
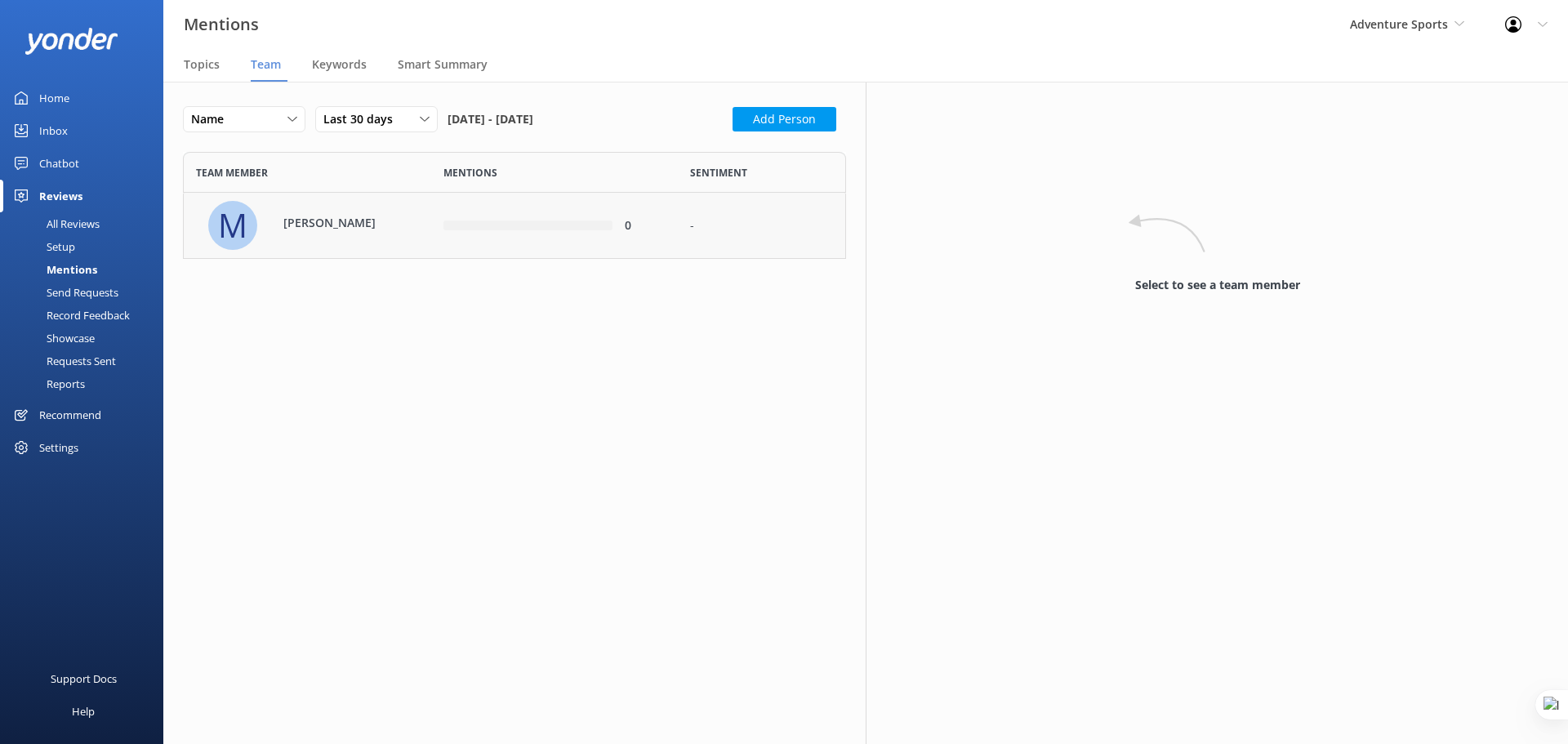
click at [317, 230] on p "[PERSON_NAME]" at bounding box center [336, 223] width 106 height 18
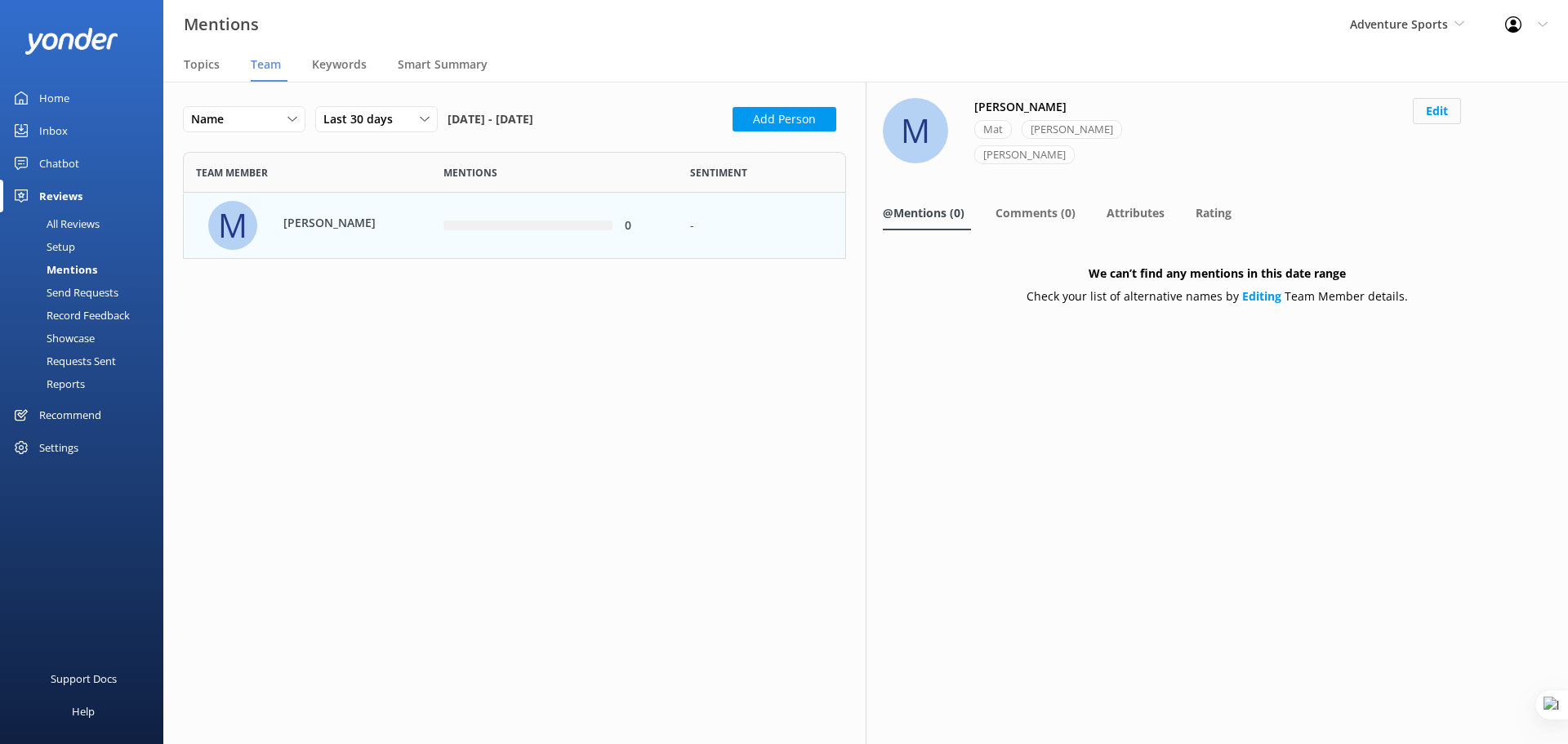
click at [1444, 110] on button "Edit" at bounding box center [1437, 111] width 49 height 26
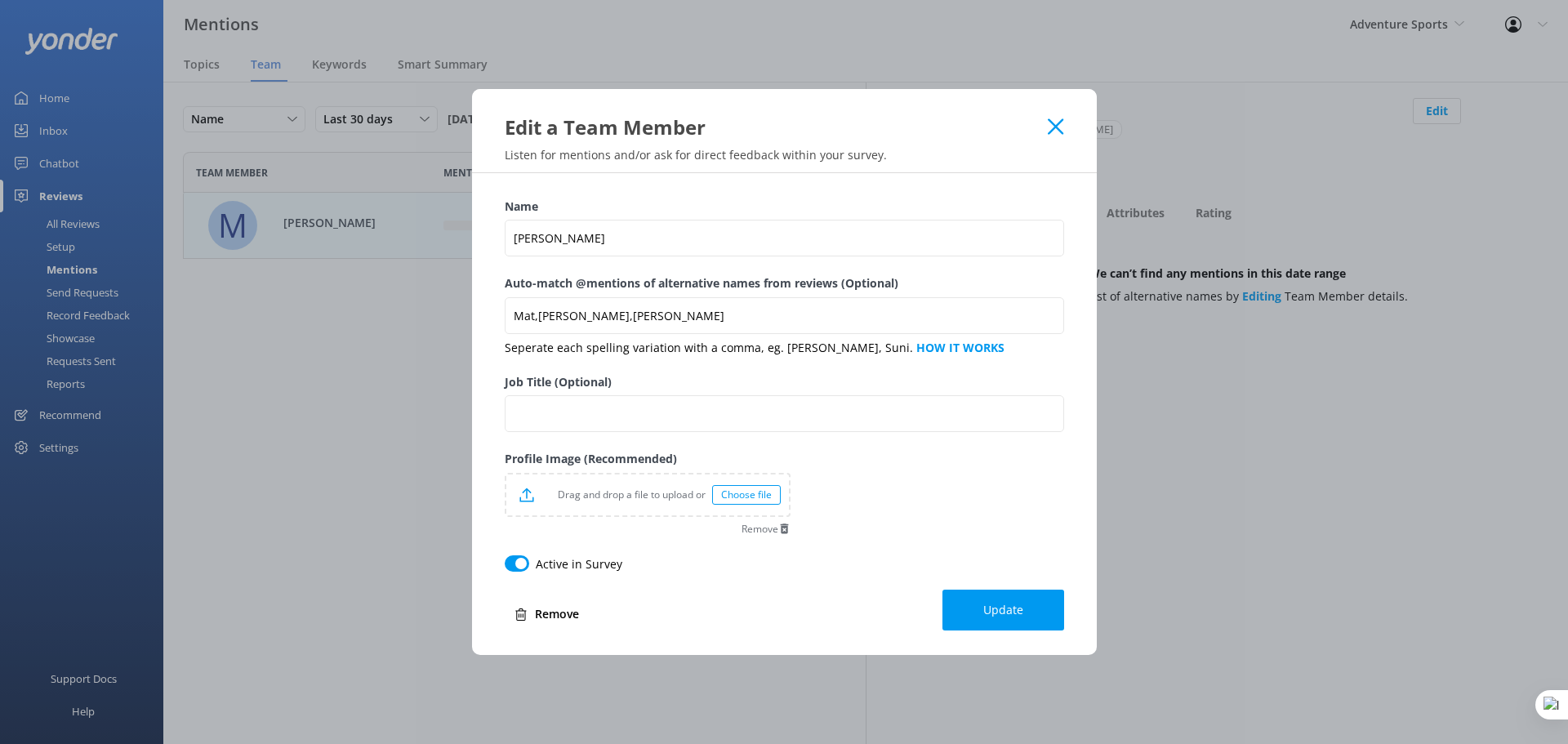
click at [1057, 122] on icon at bounding box center [1056, 126] width 16 height 16
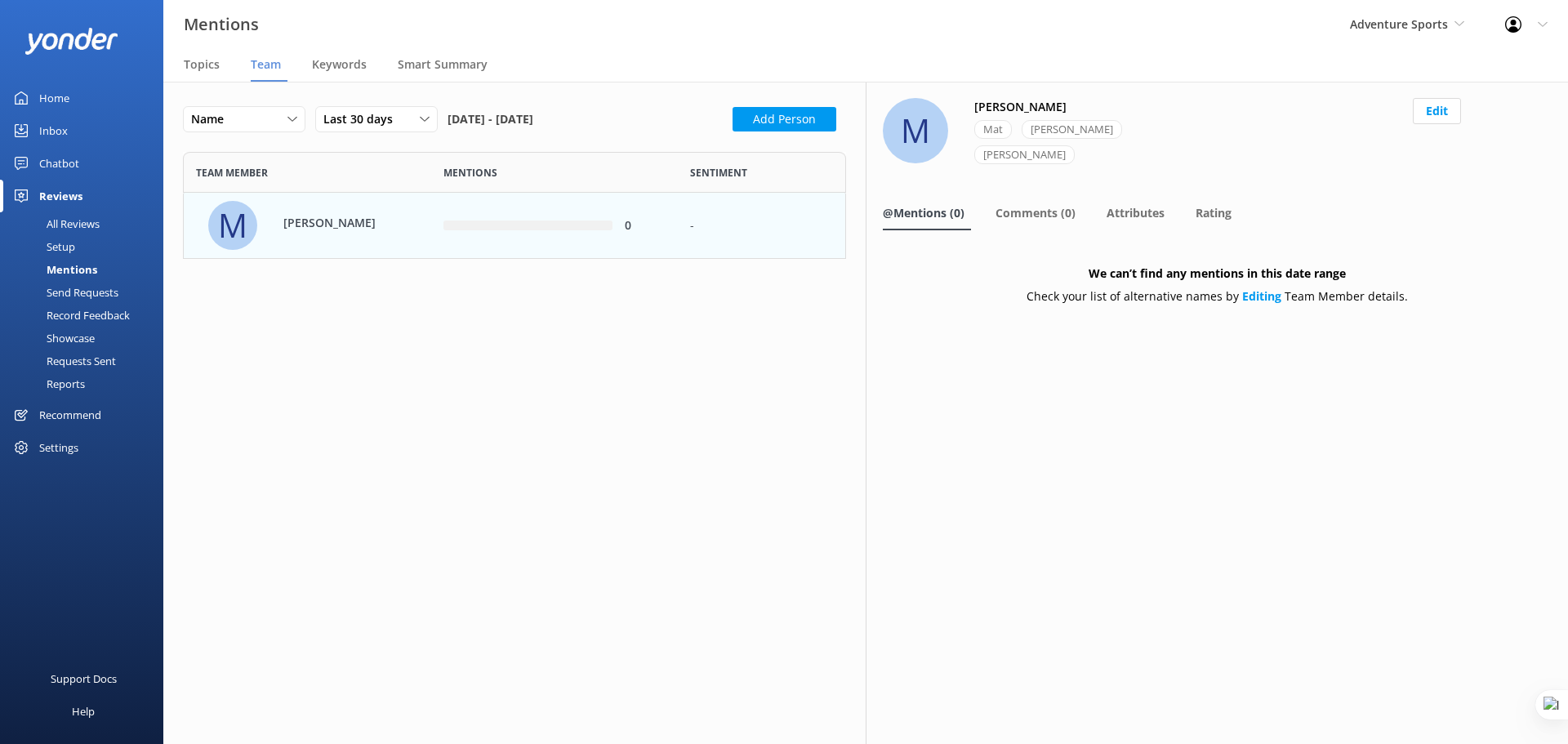
click at [90, 293] on div "Send Requests" at bounding box center [64, 292] width 108 height 23
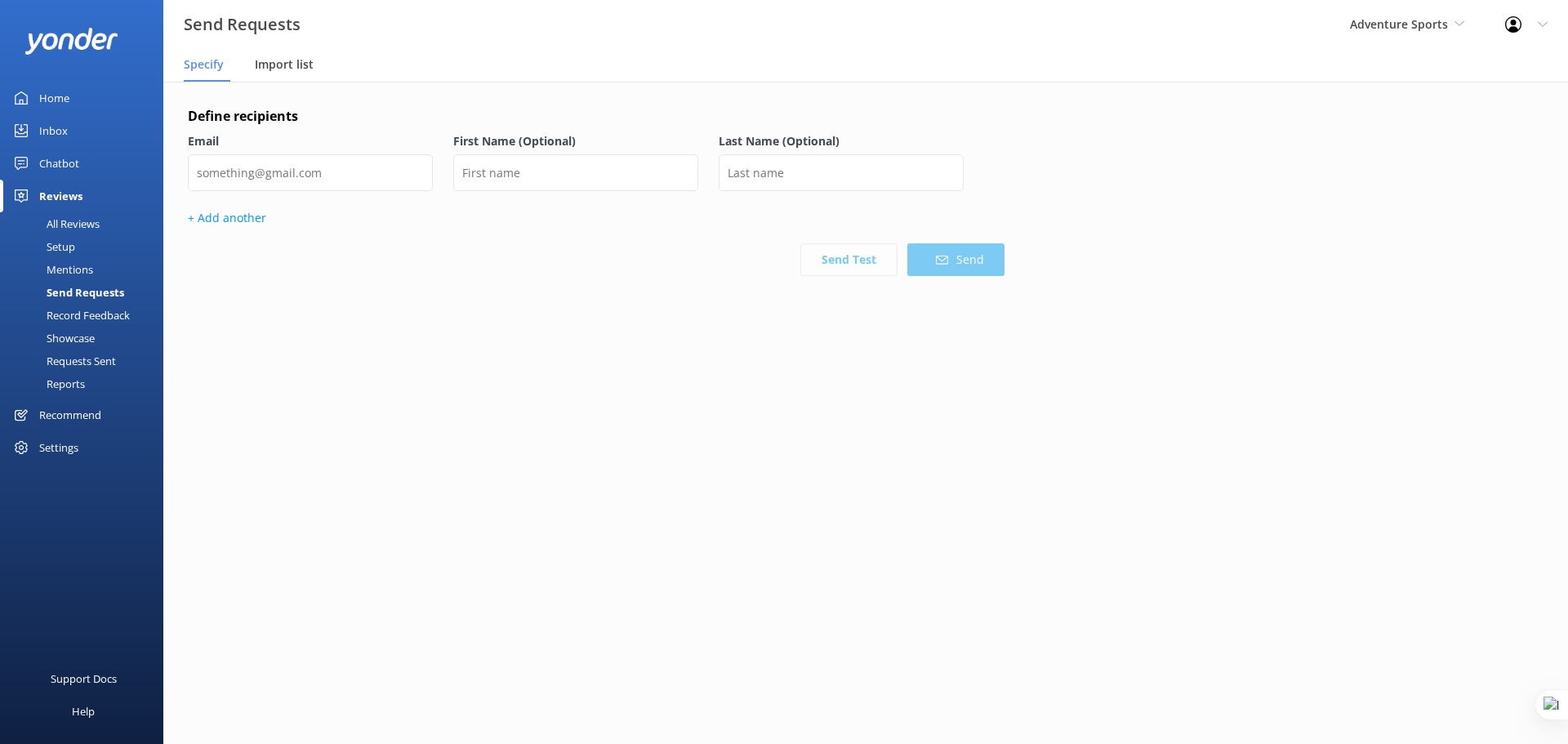
click at [271, 64] on span "Import list" at bounding box center [284, 64] width 59 height 16
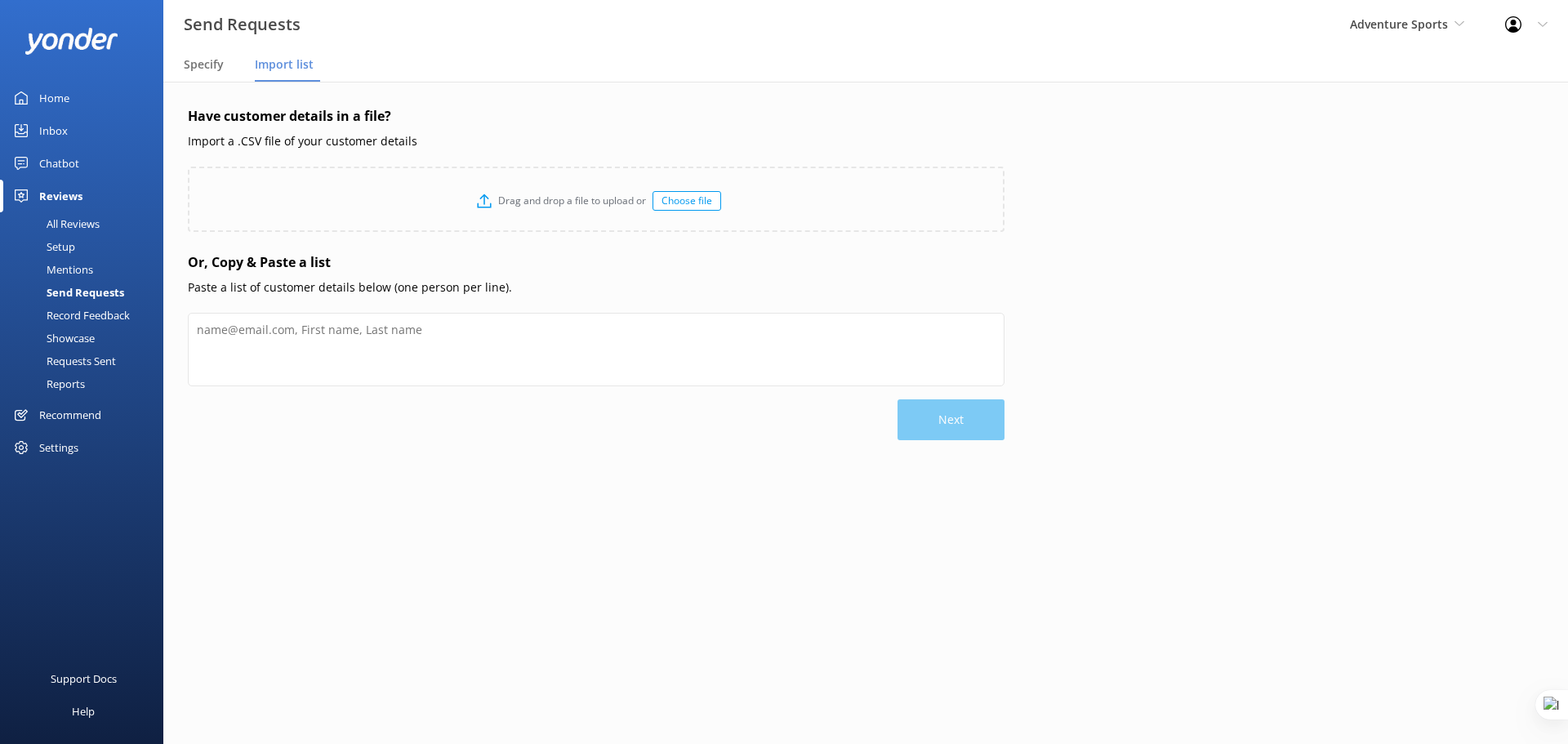
click at [79, 342] on div "Showcase" at bounding box center [53, 337] width 85 height 23
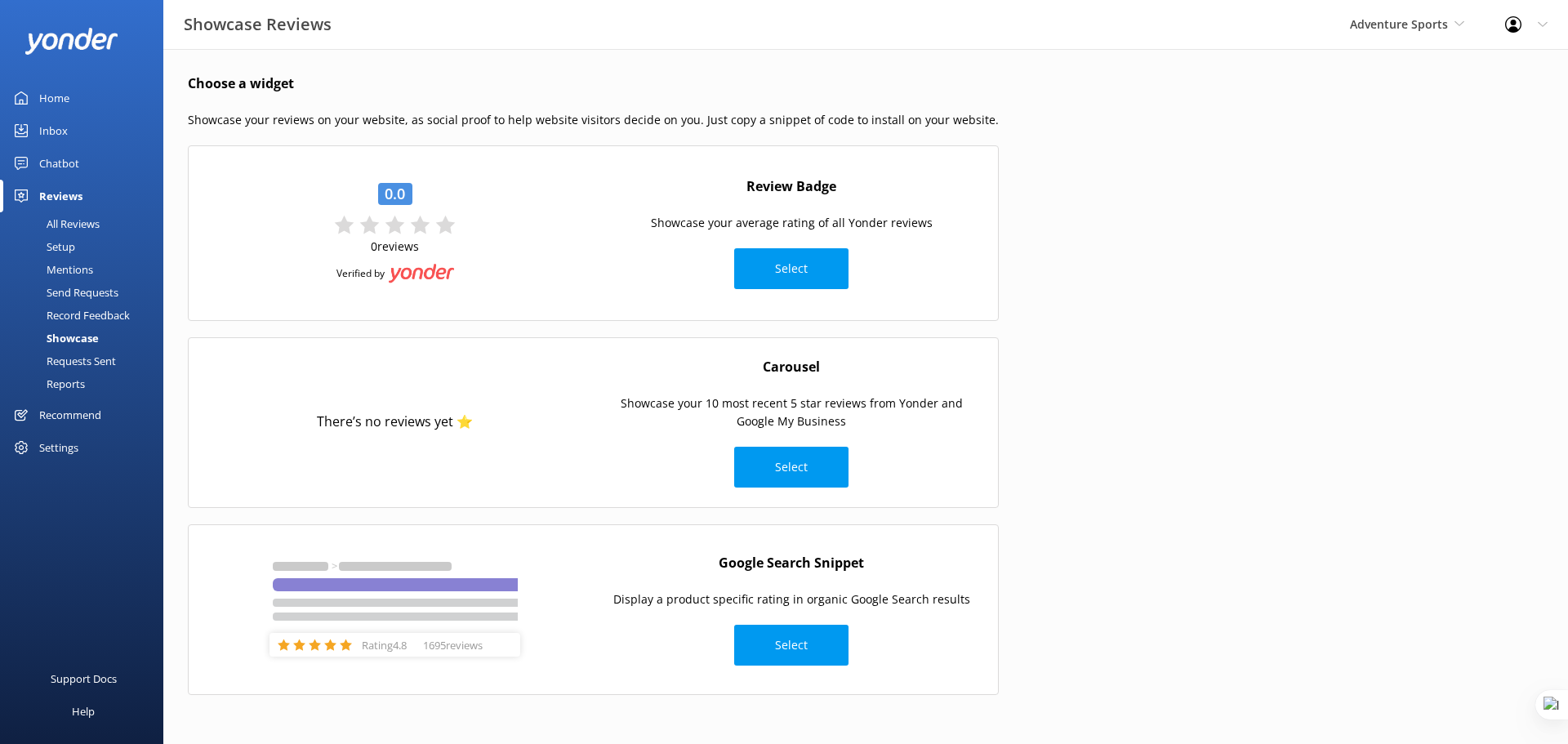
click at [61, 385] on div "Reports" at bounding box center [48, 383] width 75 height 23
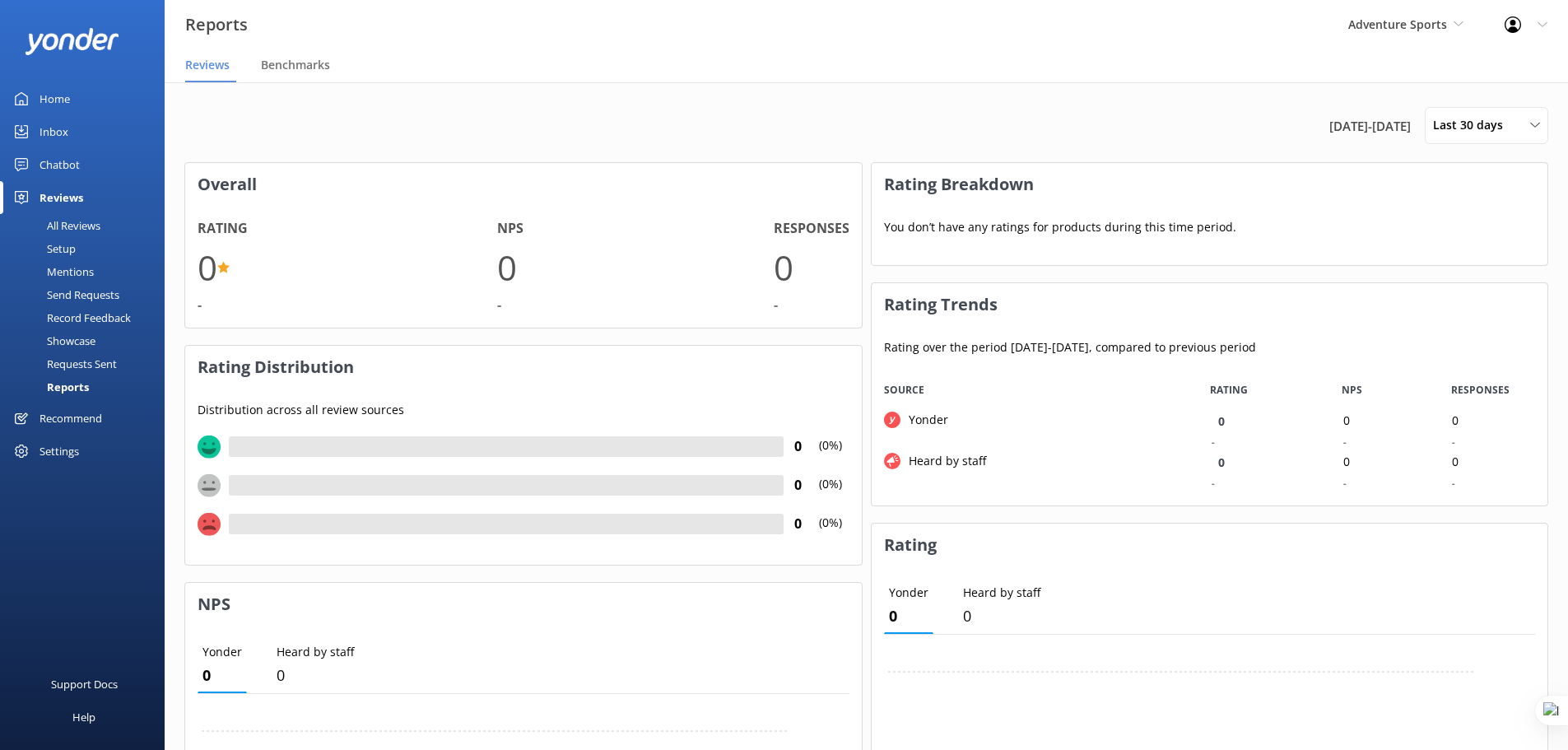
click at [59, 450] on div "Settings" at bounding box center [60, 451] width 40 height 33
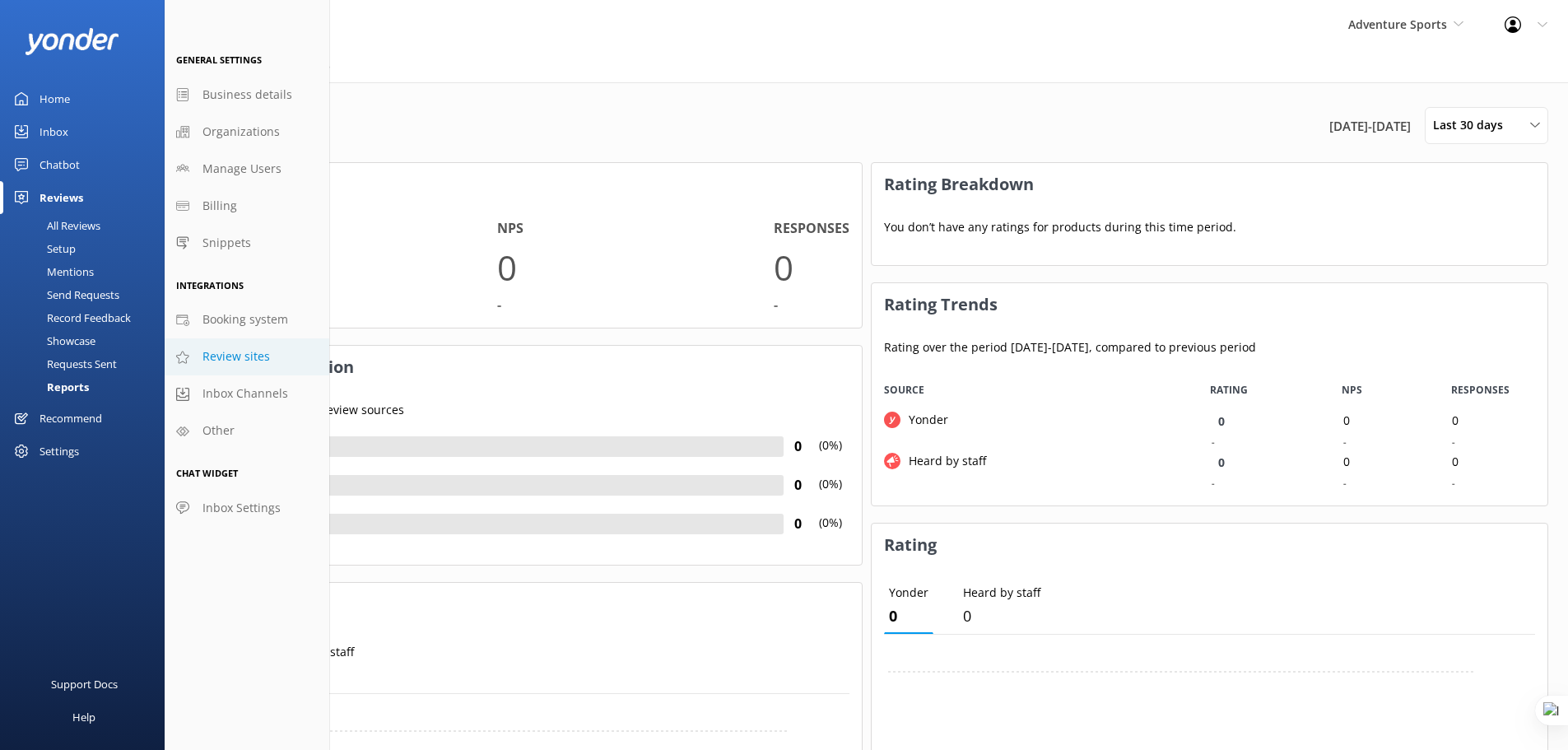
click at [232, 358] on span "Review sites" at bounding box center [235, 356] width 67 height 18
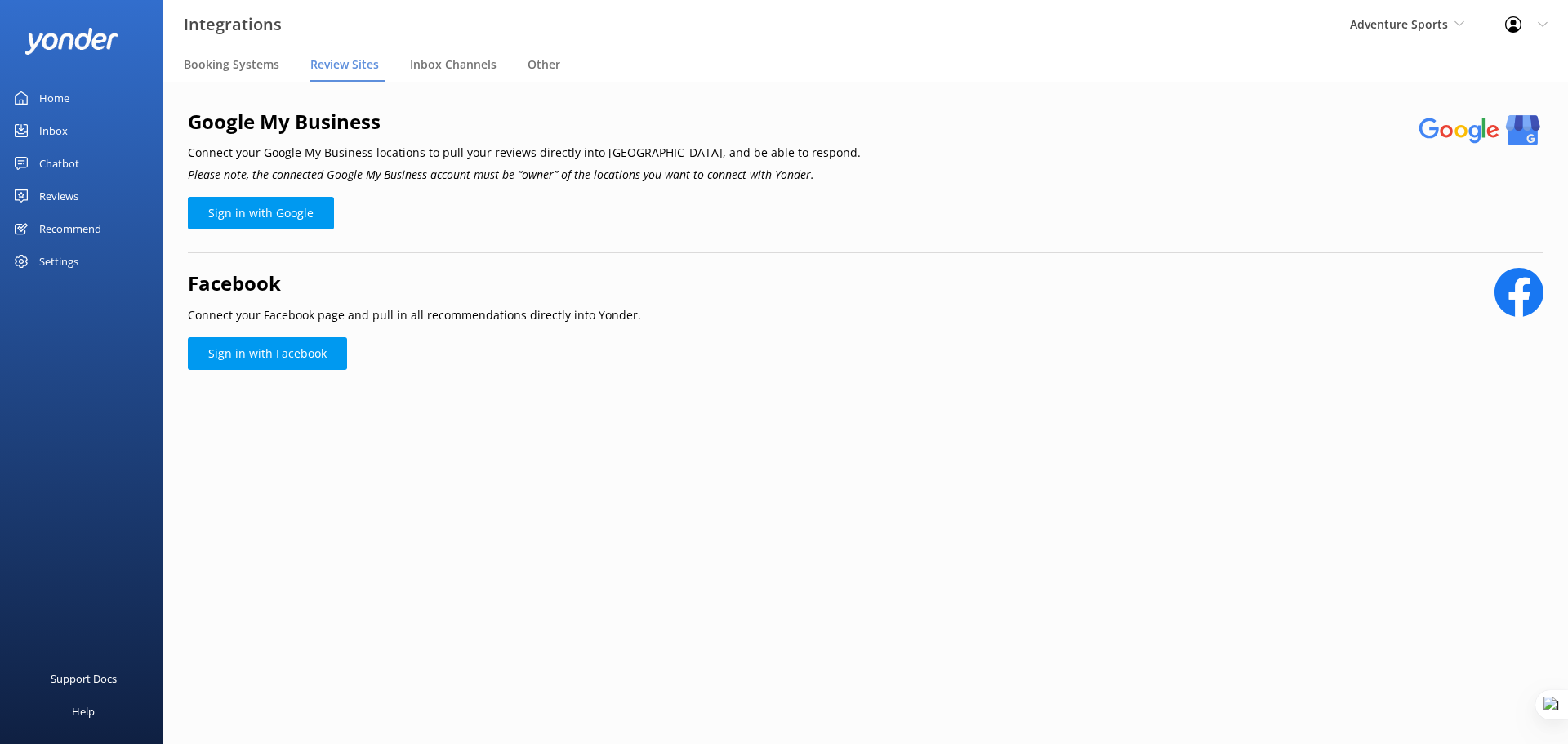
click at [54, 254] on div "Settings" at bounding box center [60, 261] width 40 height 33
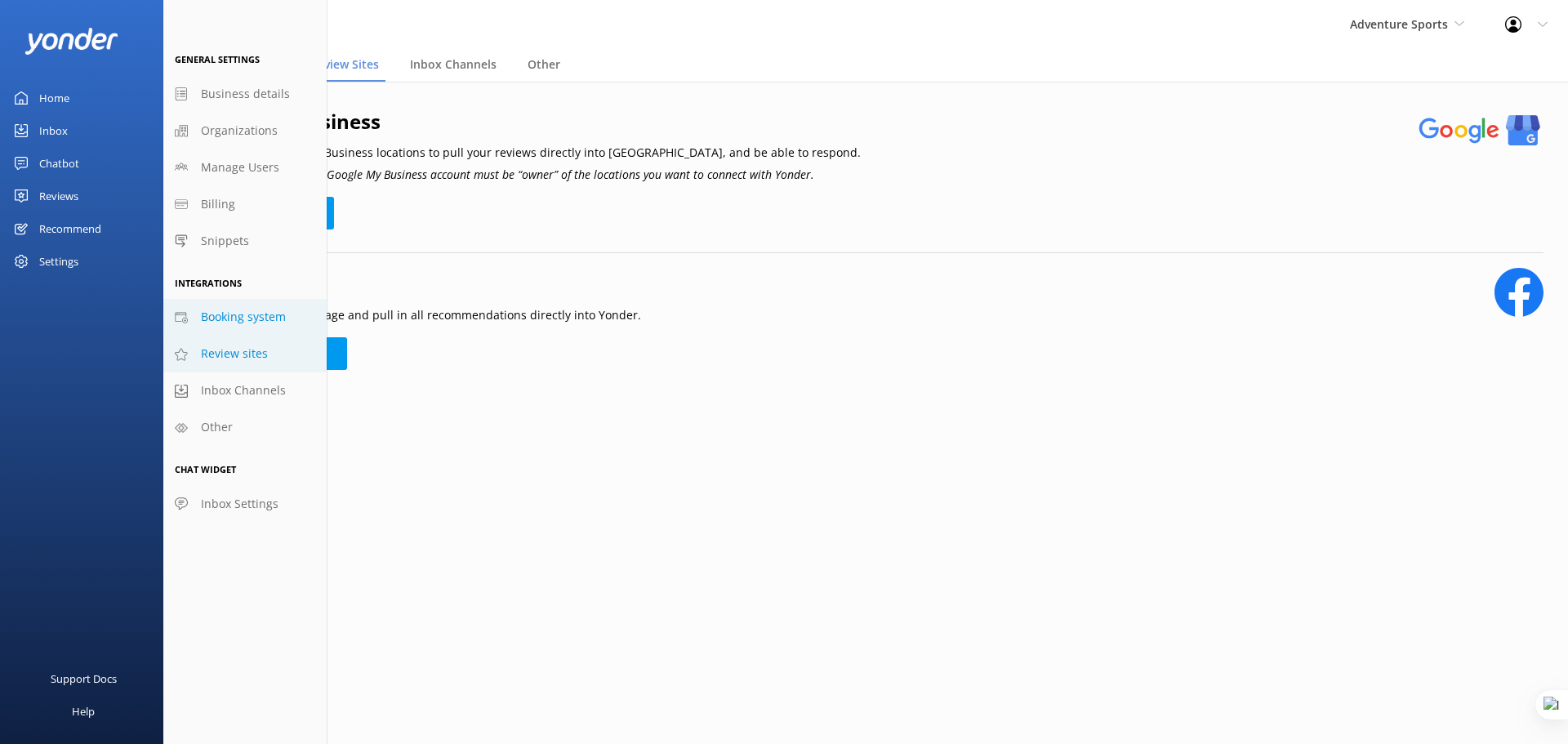
click at [240, 320] on span "Booking system" at bounding box center [243, 316] width 85 height 18
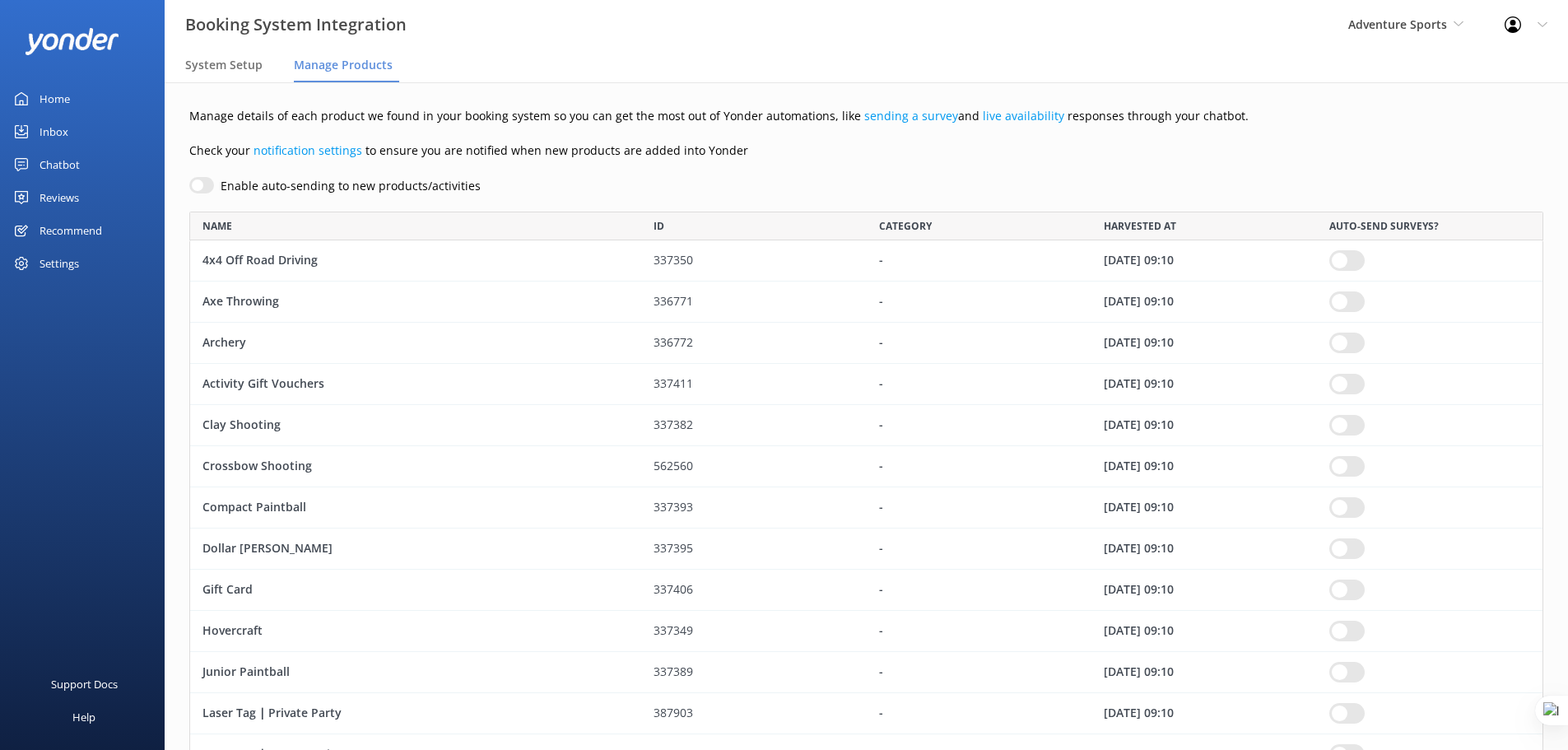
scroll to position [1005, 1342]
click at [1350, 264] on input "row" at bounding box center [1346, 260] width 35 height 21
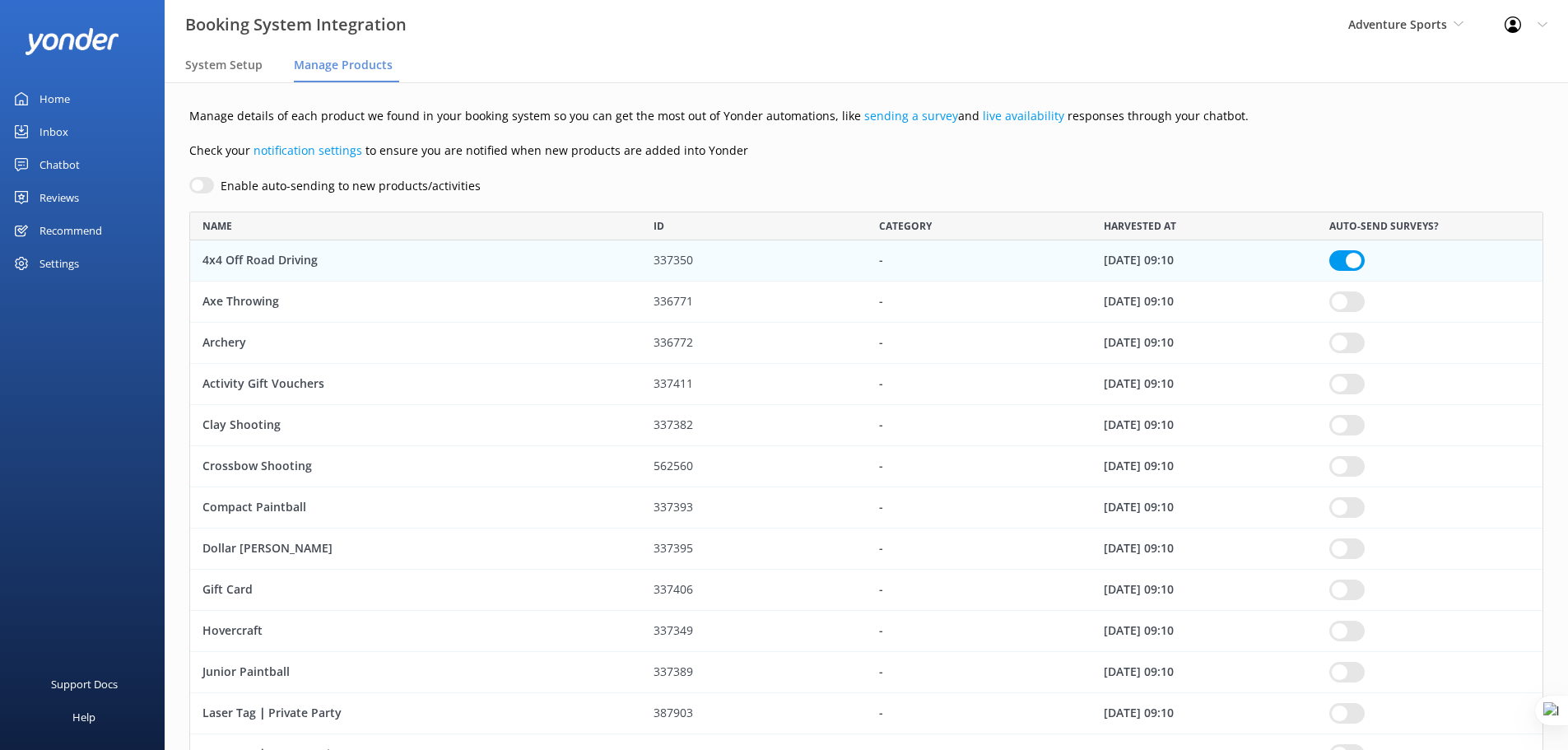
click at [1332, 264] on input "row" at bounding box center [1346, 260] width 35 height 21
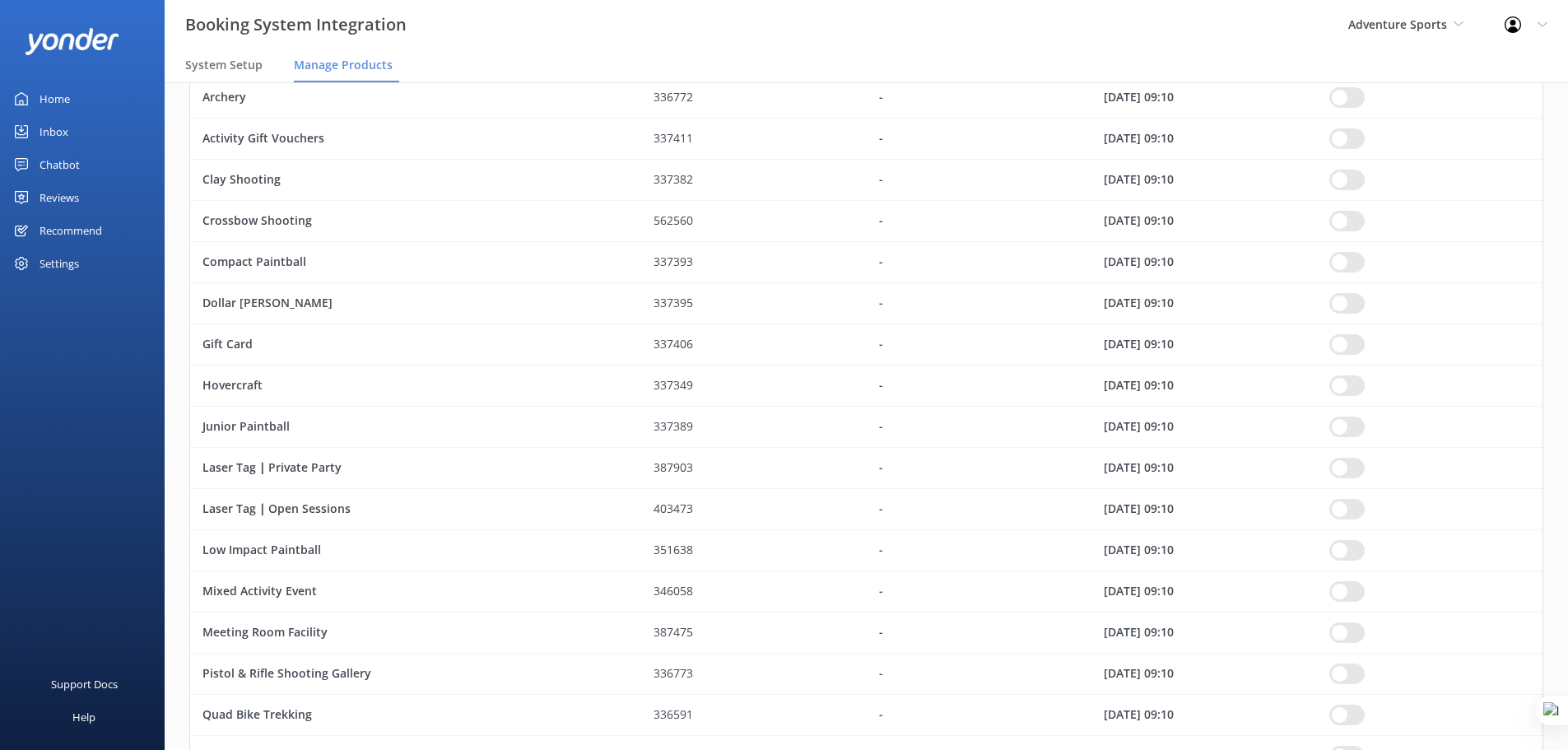
scroll to position [247, 0]
click at [1339, 344] on input "row" at bounding box center [1346, 343] width 35 height 21
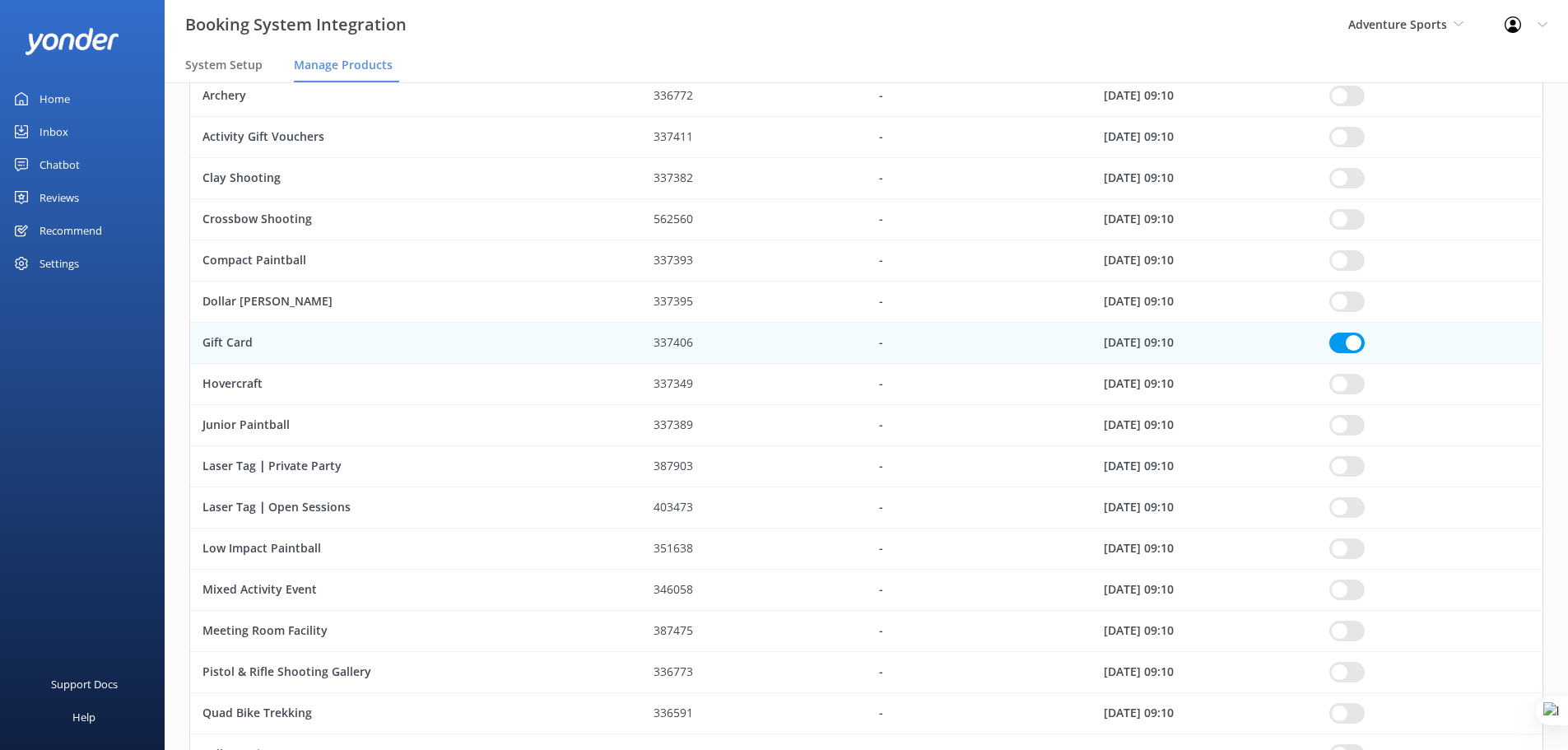
click at [1339, 344] on input "row" at bounding box center [1346, 343] width 35 height 21
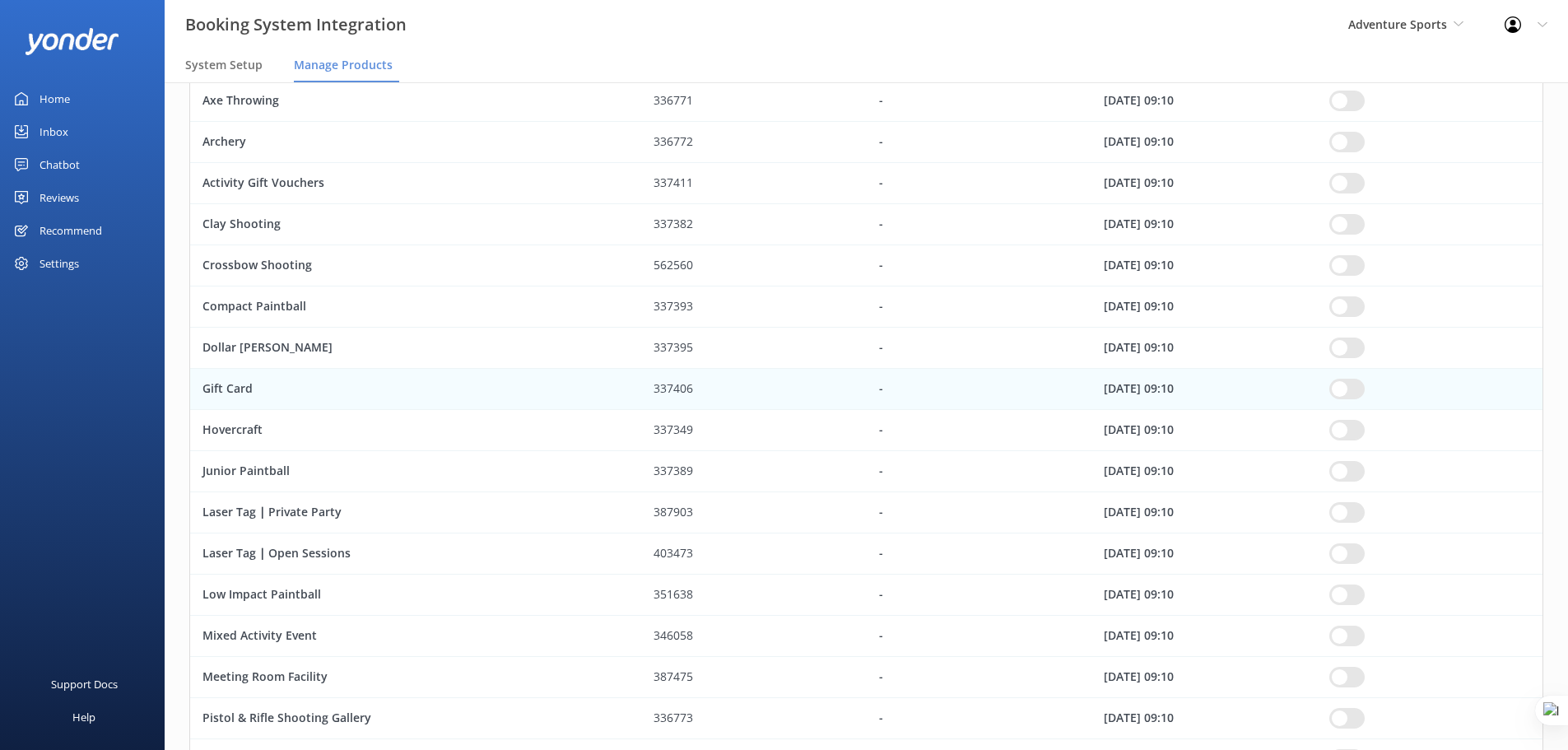
scroll to position [62, 0]
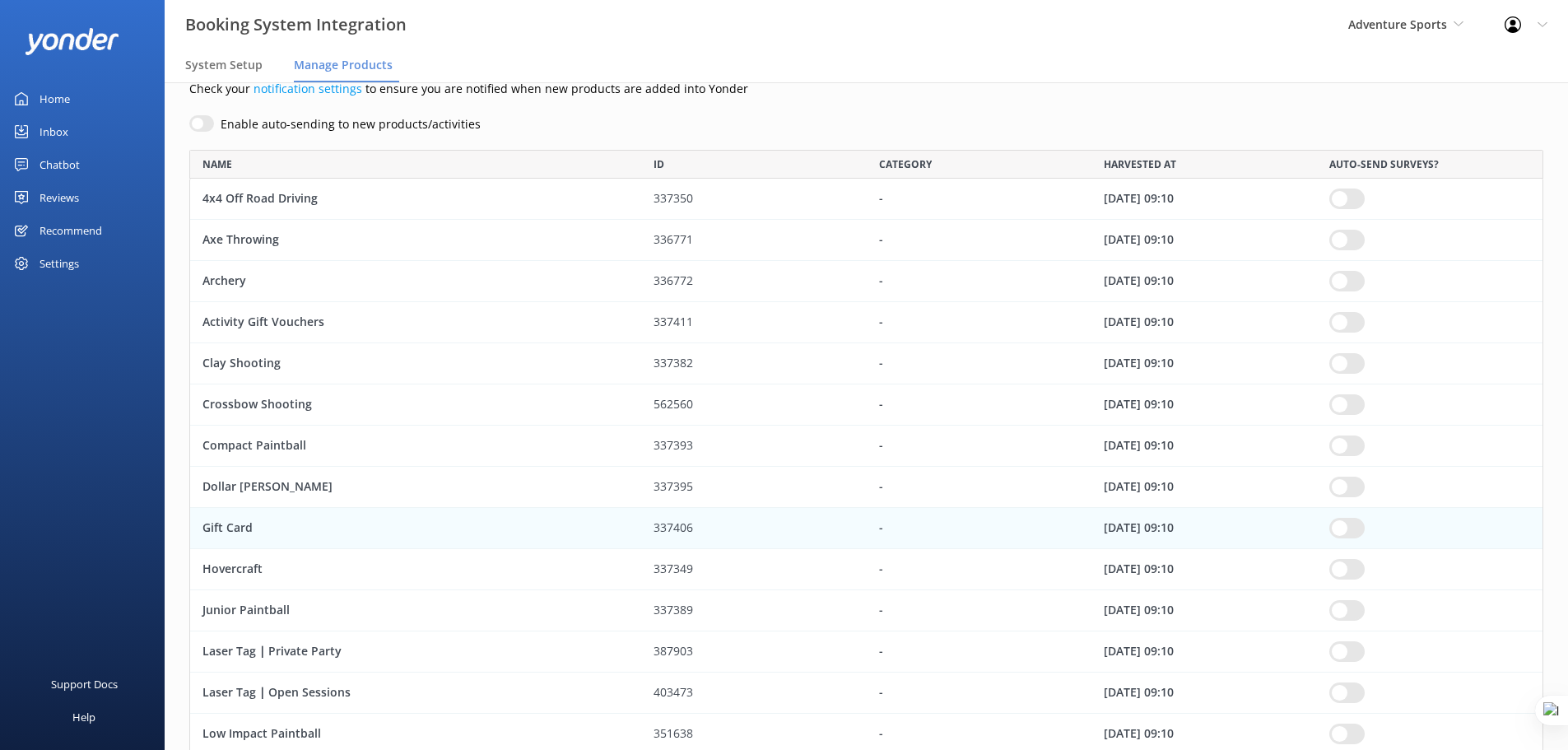
click at [73, 232] on div "Recommend" at bounding box center [71, 230] width 63 height 33
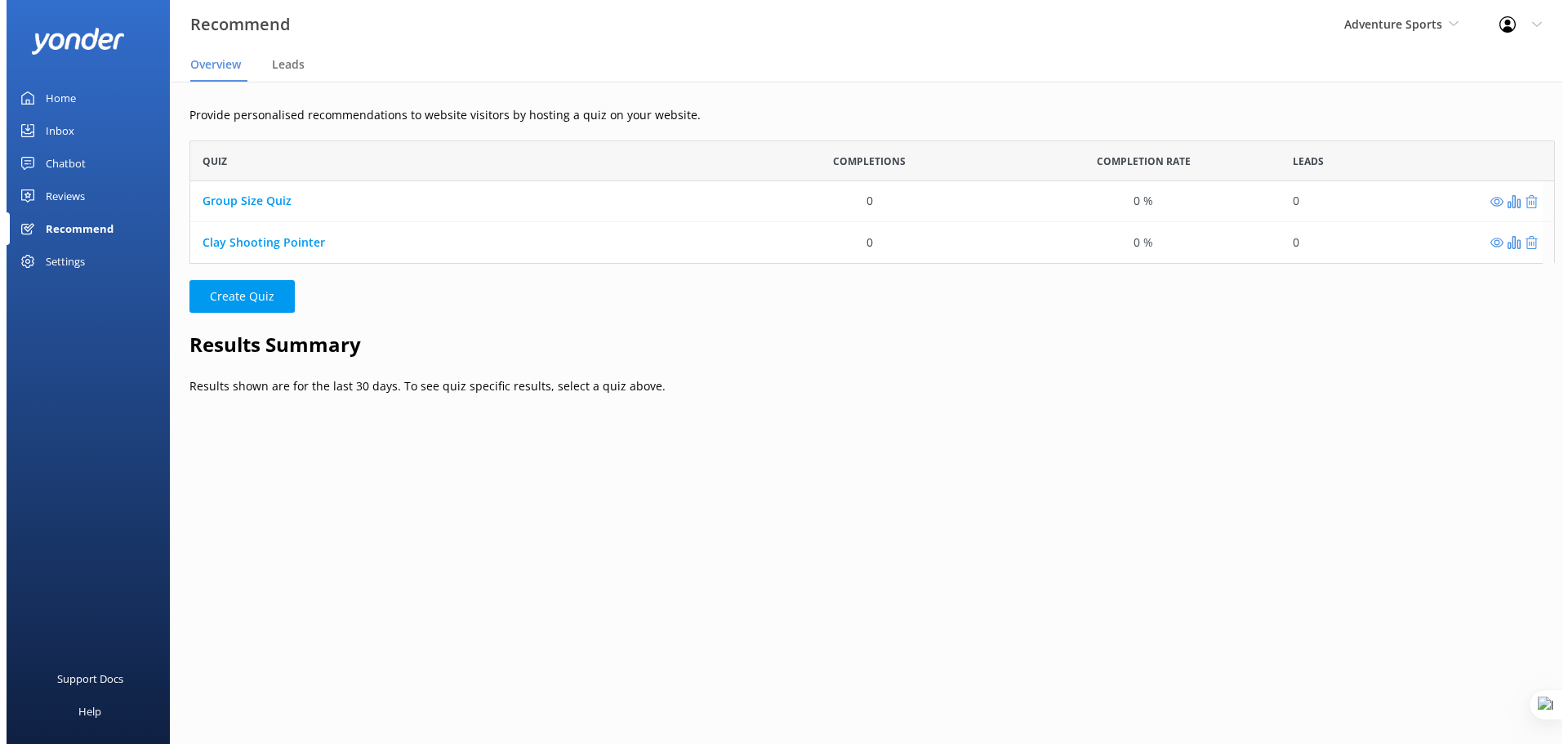
scroll to position [13, 13]
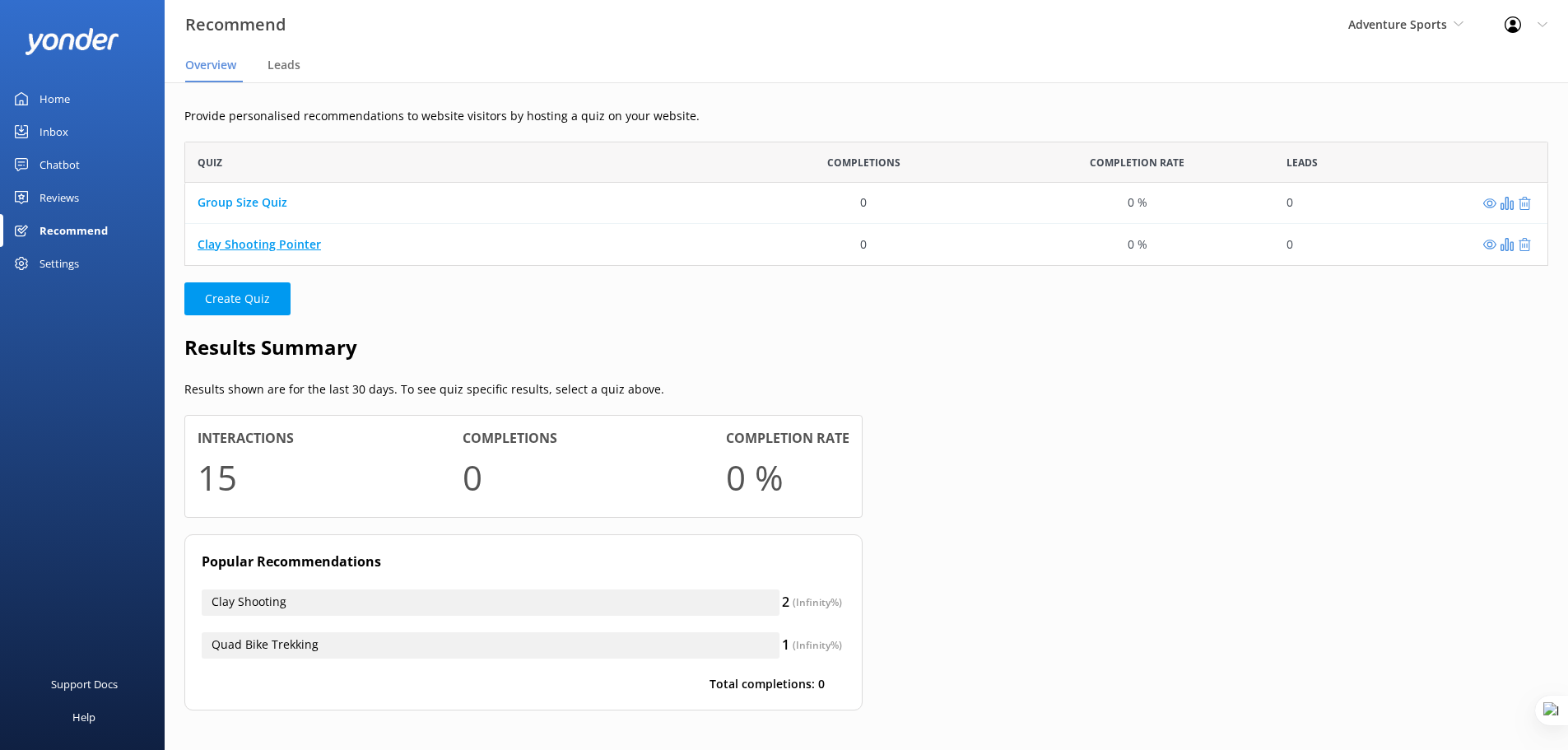
click at [280, 242] on link "Clay Shooting Pointer" at bounding box center [259, 244] width 123 height 16
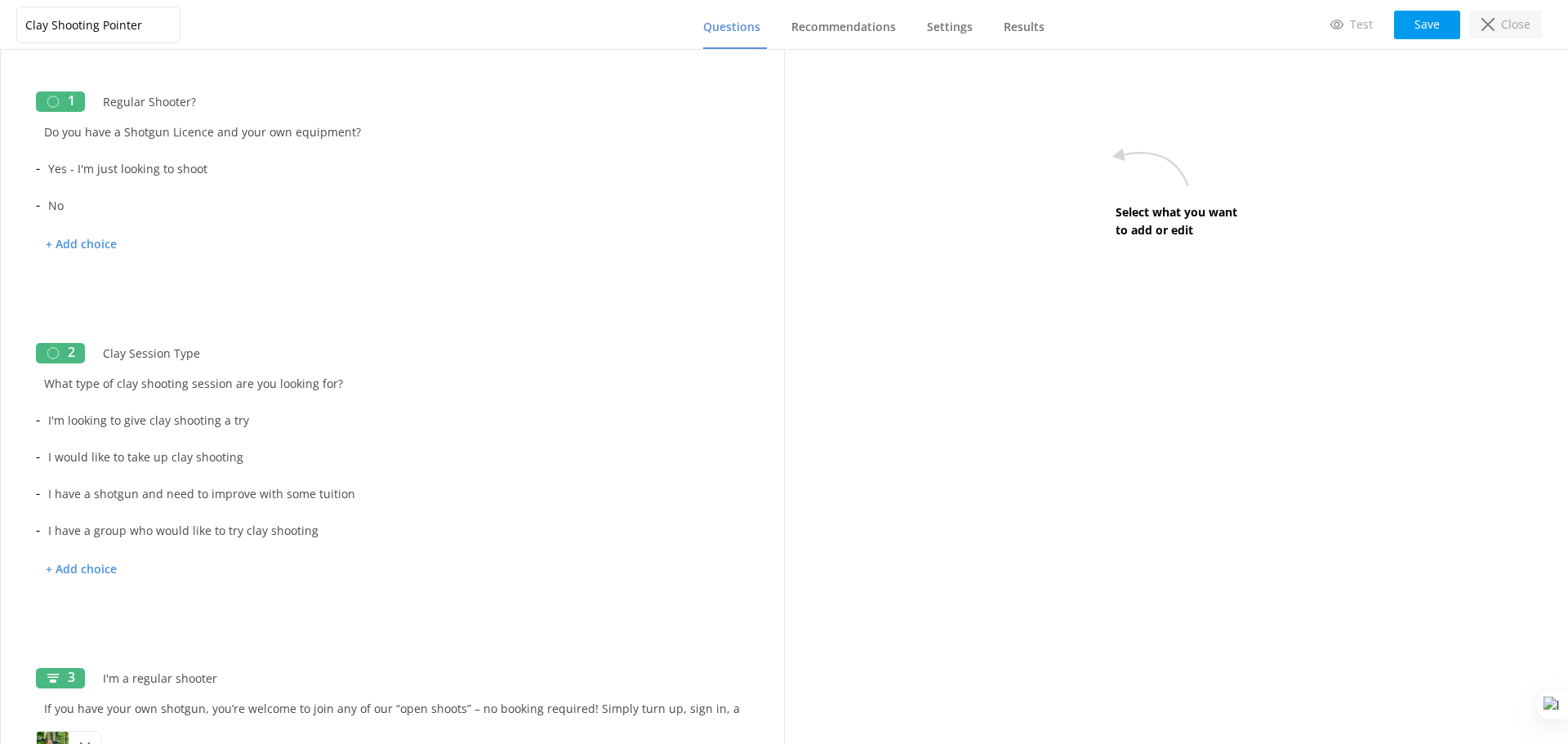
click at [1504, 26] on p "Close" at bounding box center [1516, 25] width 30 height 18
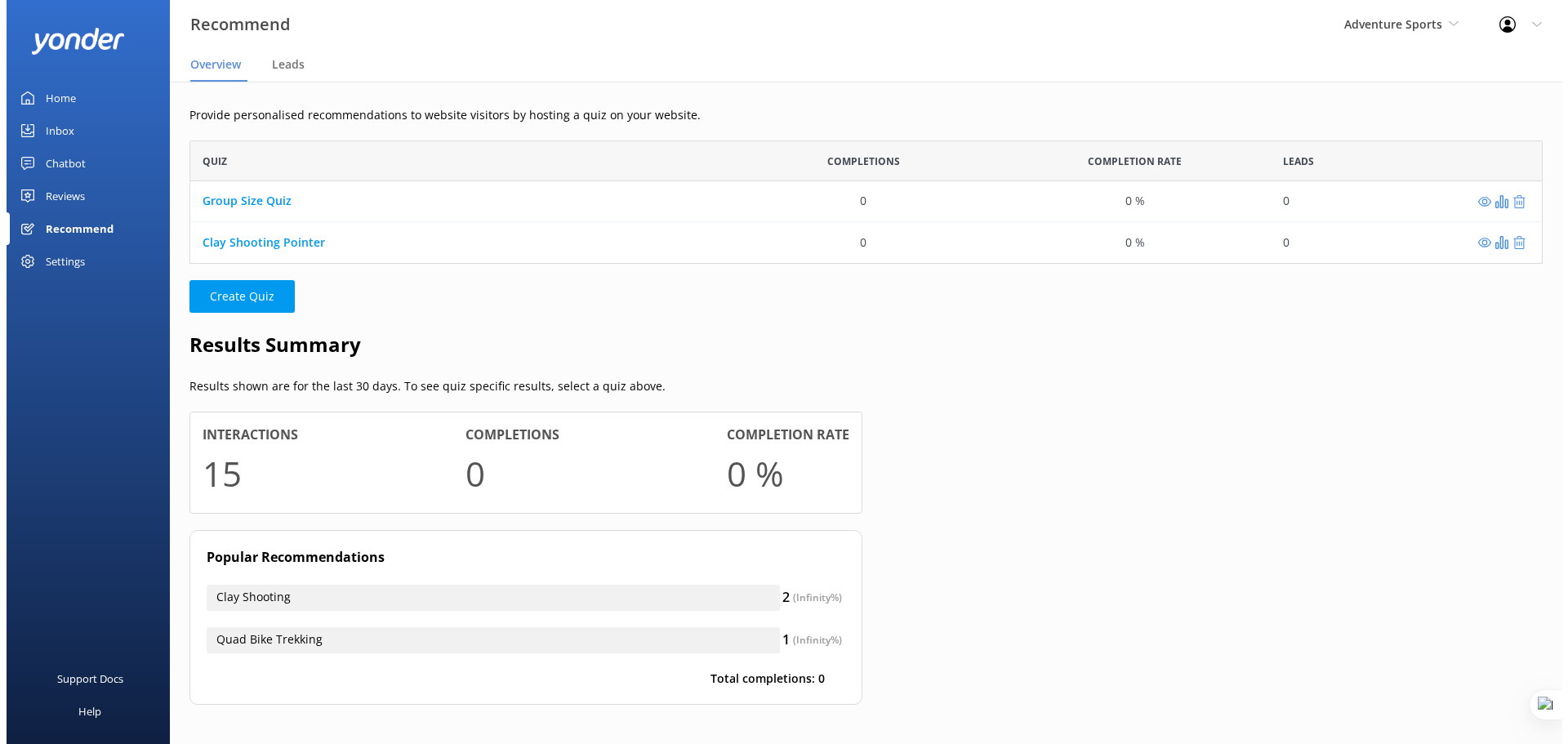
scroll to position [111, 1341]
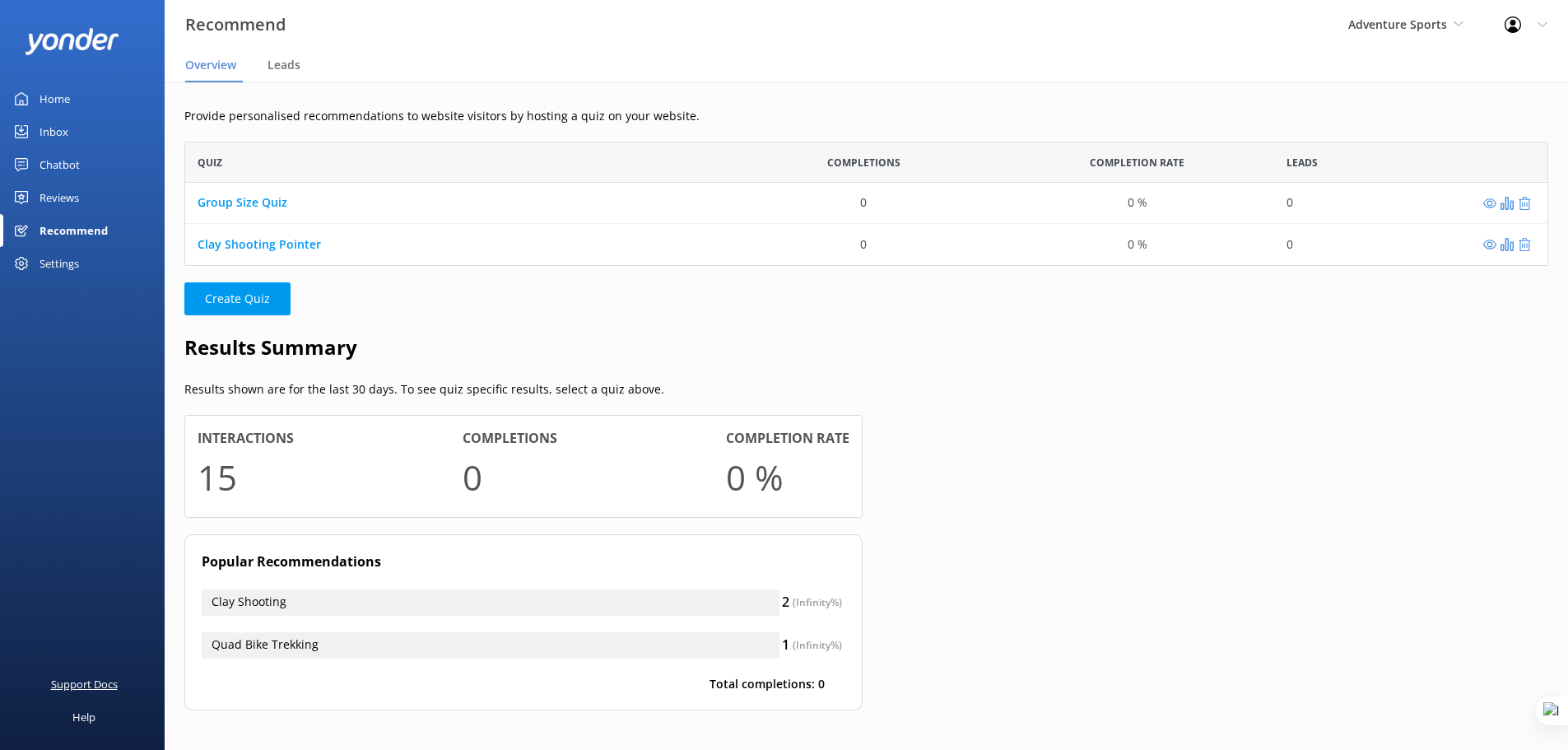
click at [84, 679] on div "Support Docs" at bounding box center [84, 683] width 67 height 33
click at [280, 242] on link "Clay Shooting Pointer" at bounding box center [259, 244] width 123 height 16
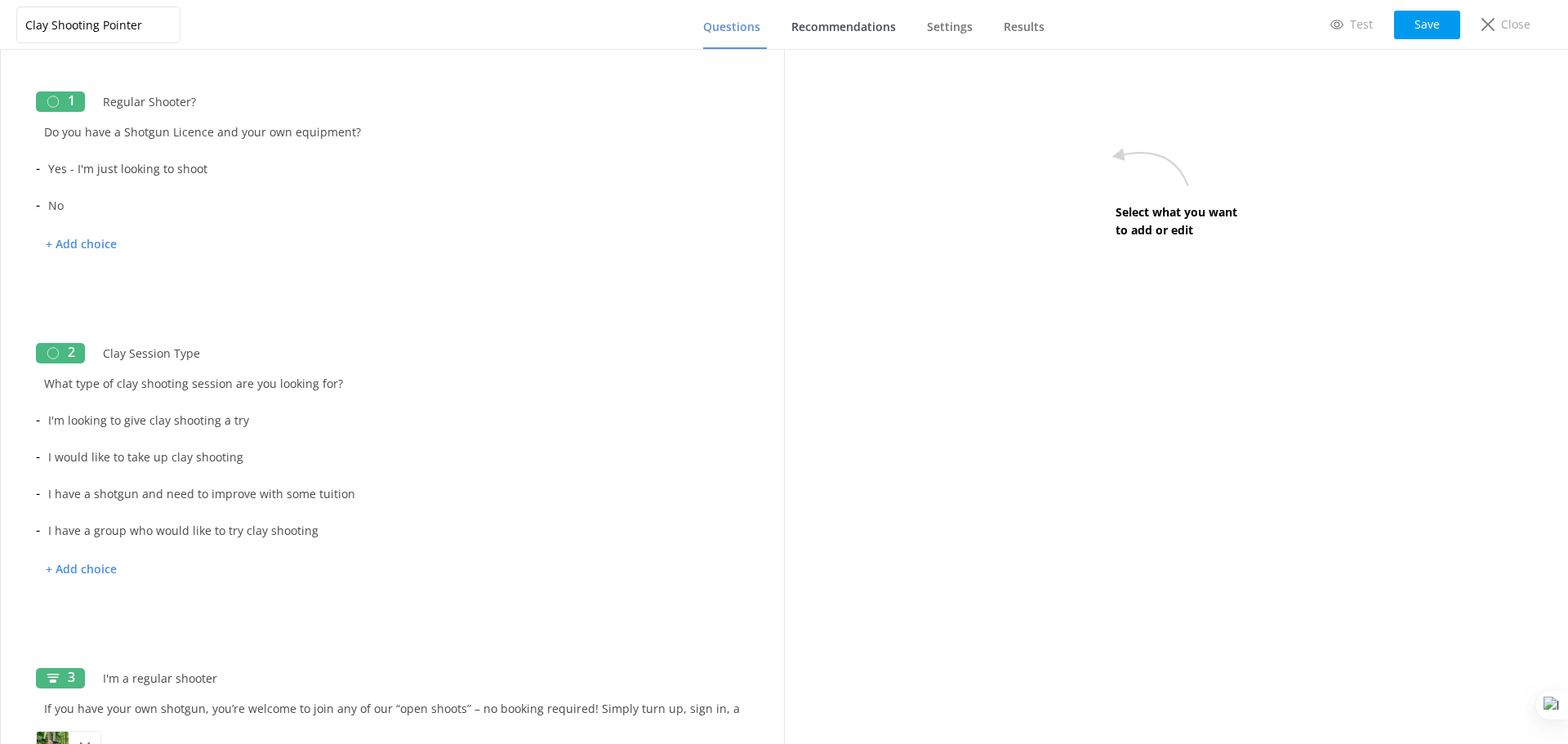
click at [826, 28] on span "Recommendations" at bounding box center [844, 27] width 104 height 16
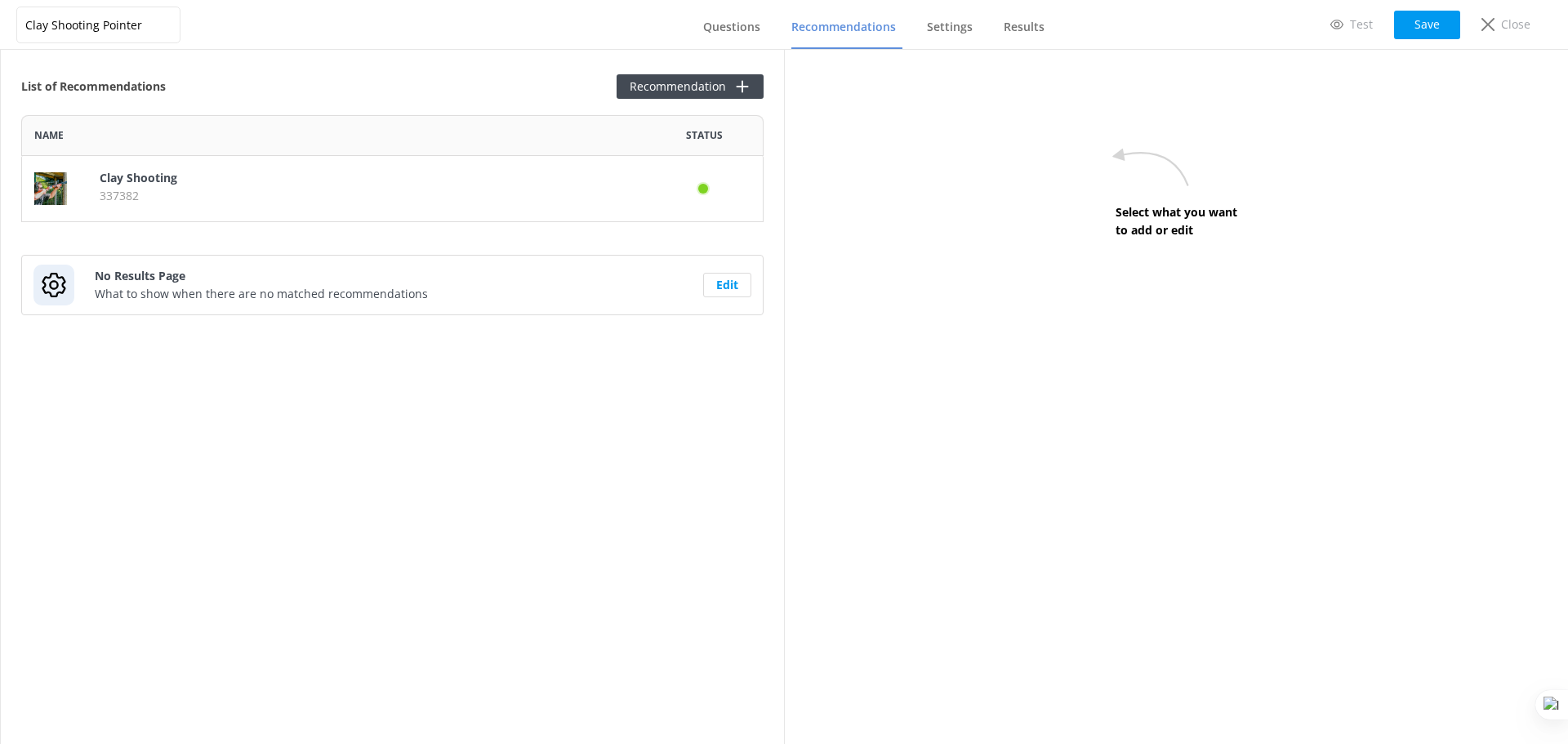
scroll to position [94, 730]
click at [395, 209] on div "Clay Shooting 337382" at bounding box center [366, 188] width 559 height 65
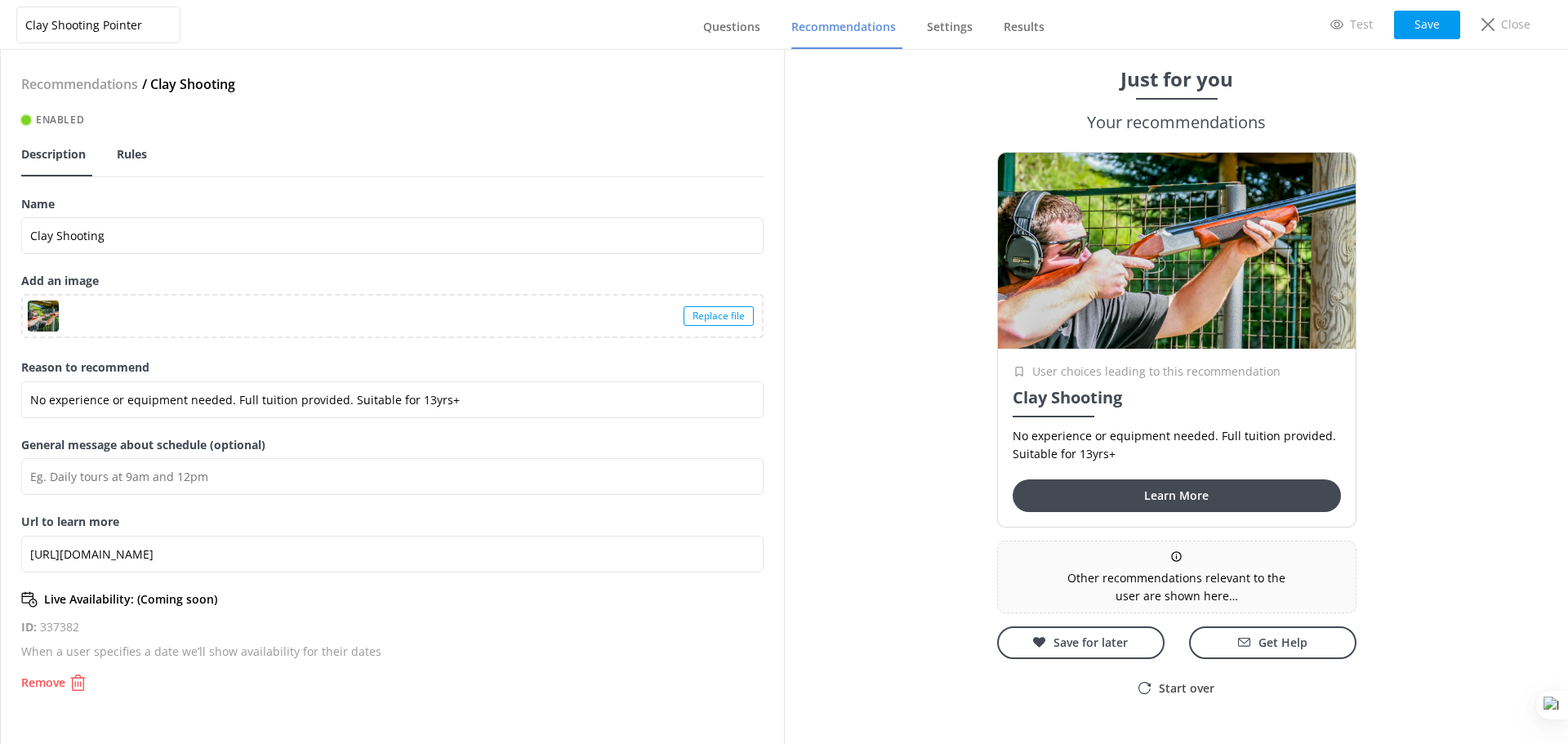
click at [129, 158] on span "Rules" at bounding box center [132, 154] width 30 height 16
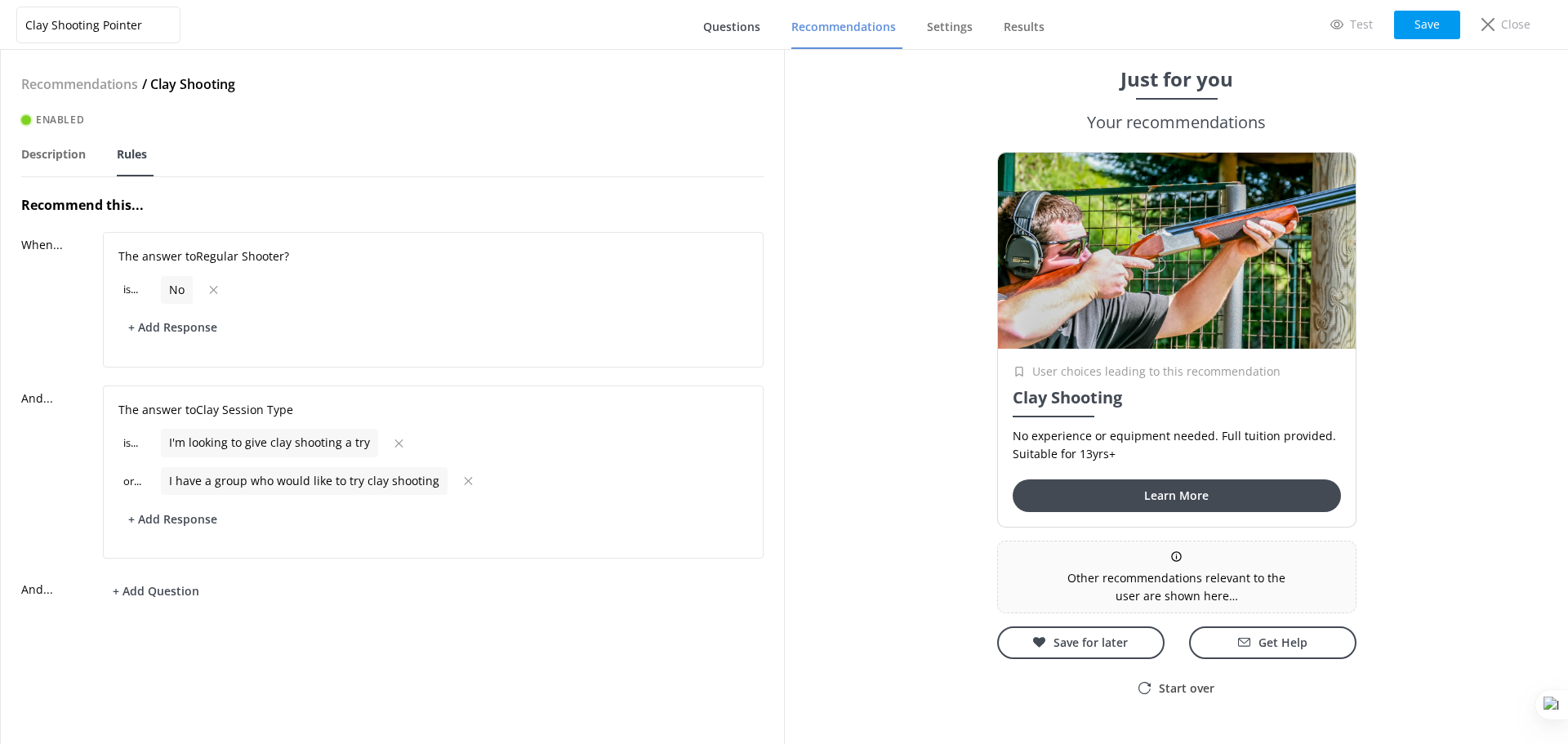
click at [732, 25] on span "Questions" at bounding box center [732, 27] width 58 height 16
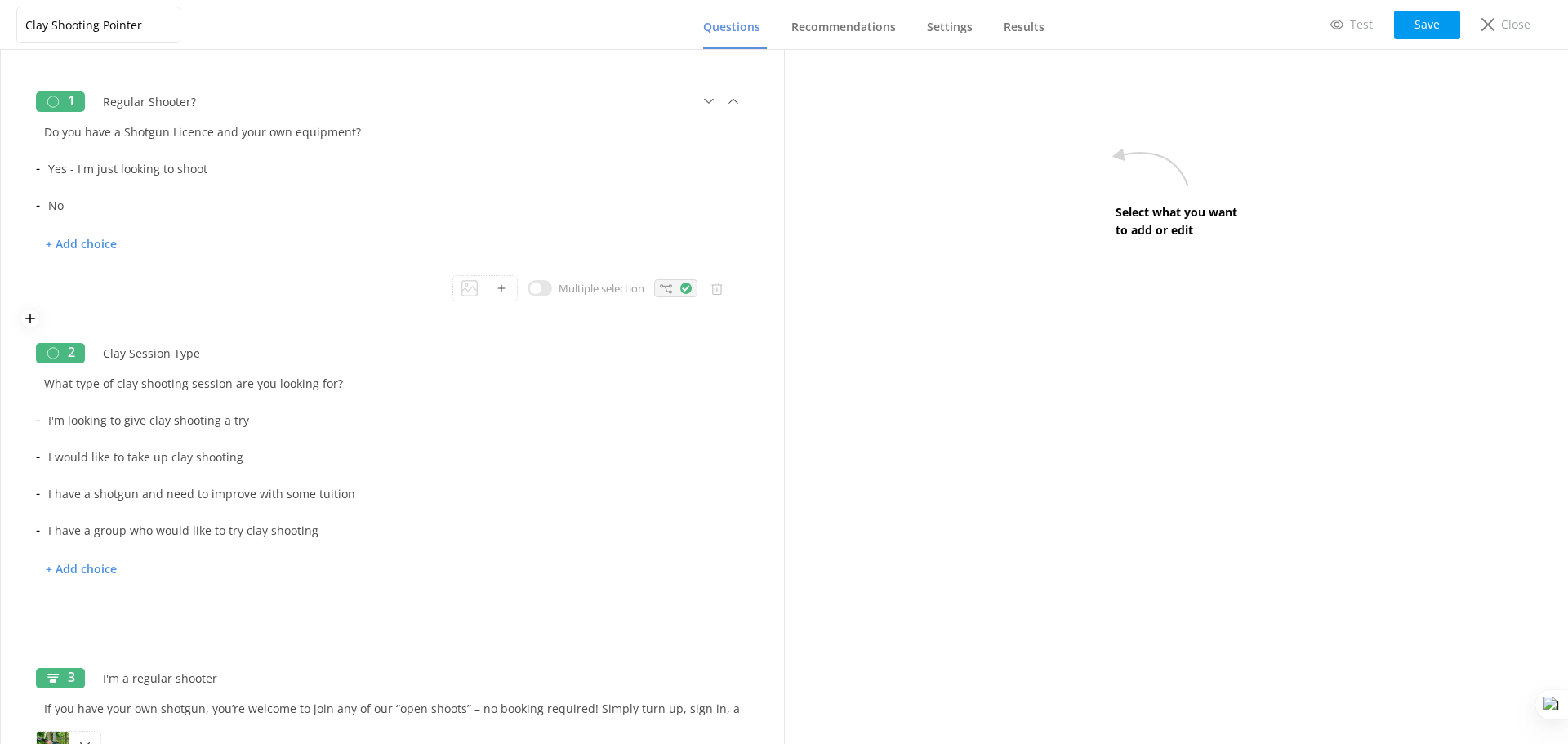
click at [681, 291] on icon at bounding box center [687, 289] width 12 height 12
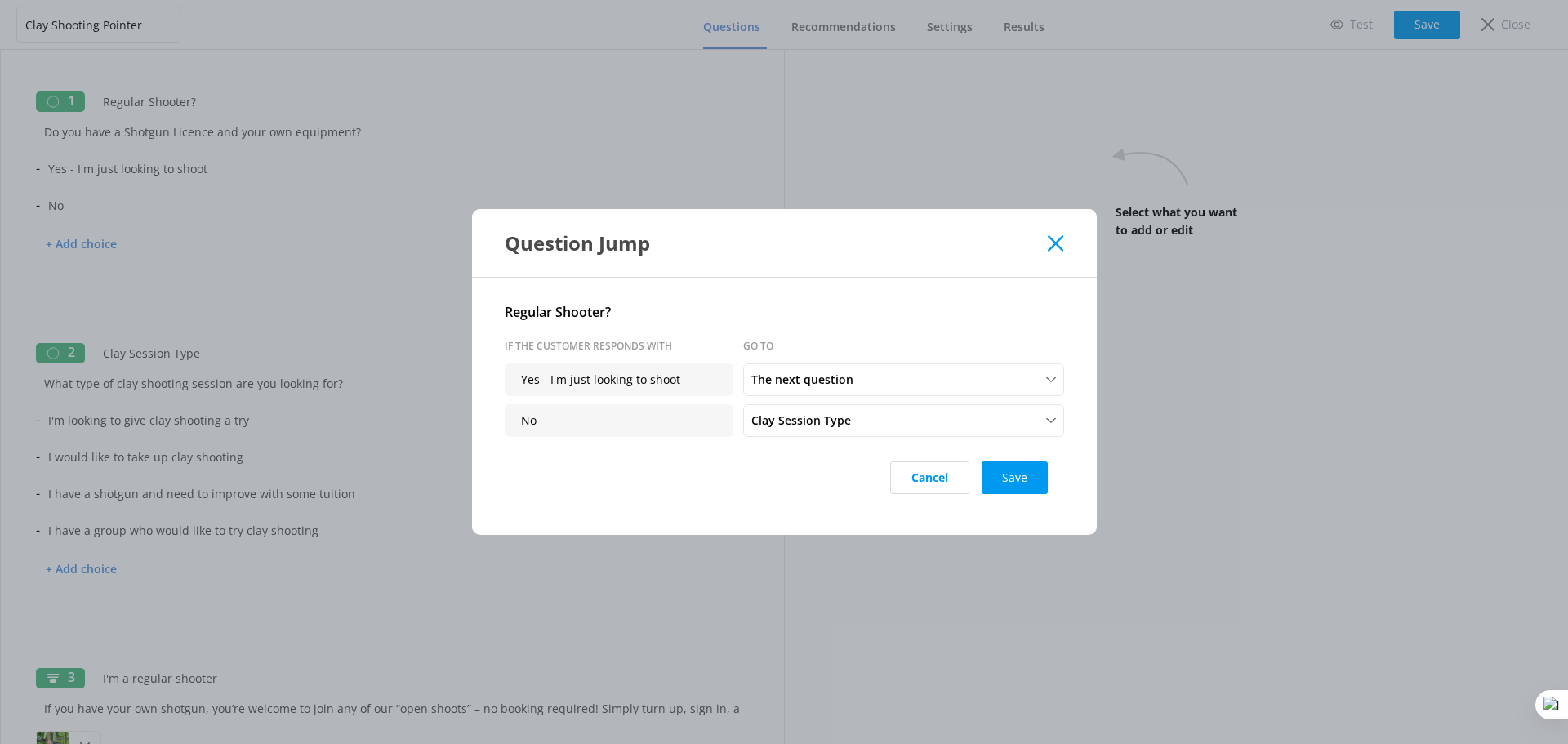
click at [1052, 248] on use at bounding box center [1056, 243] width 16 height 16
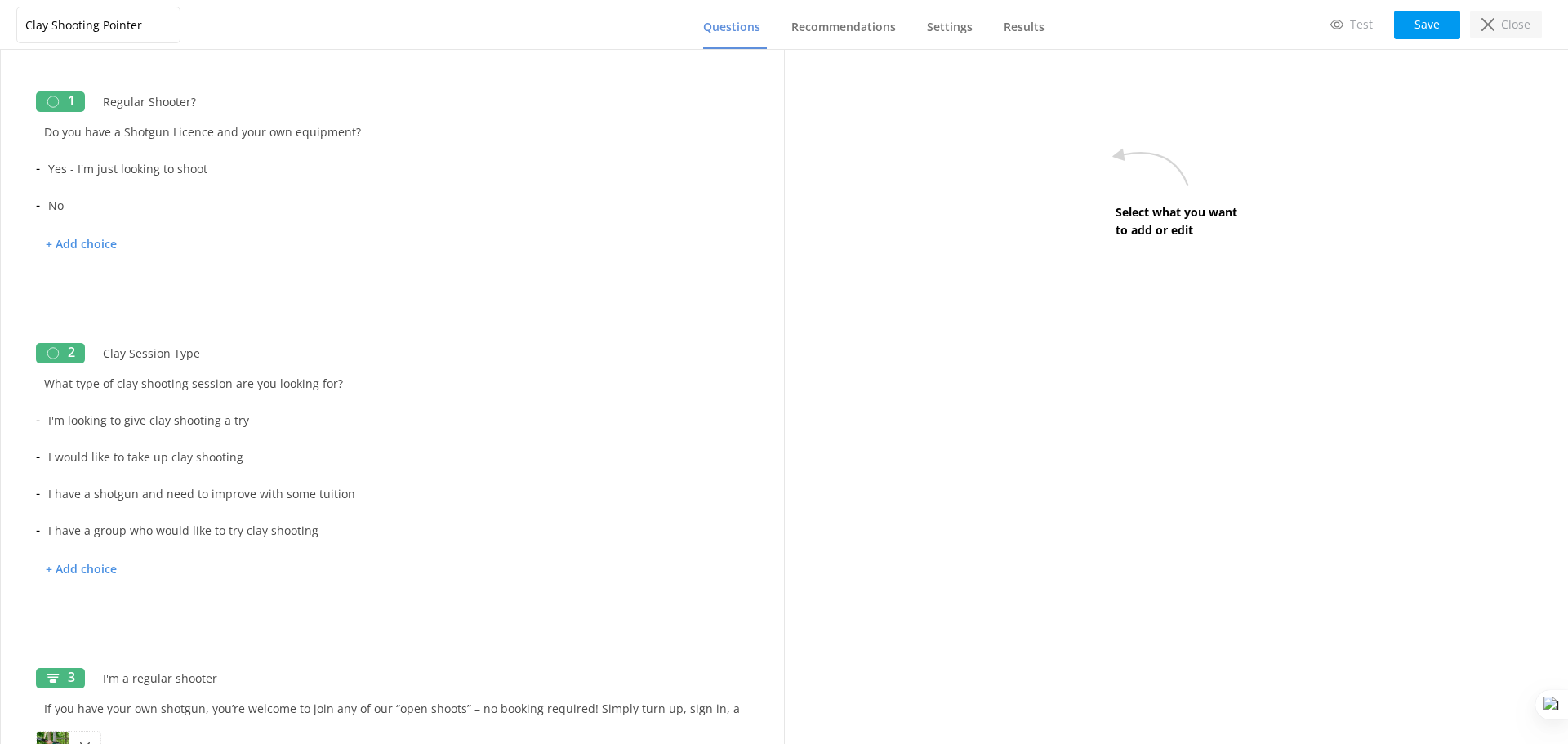
click at [1510, 26] on p "Close" at bounding box center [1516, 25] width 30 height 18
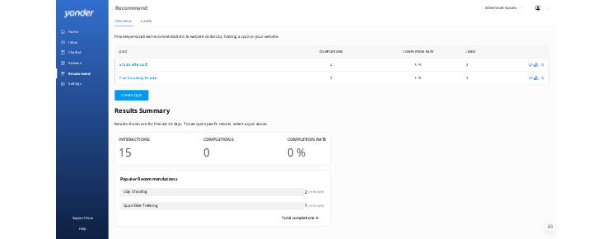
scroll to position [112, 395]
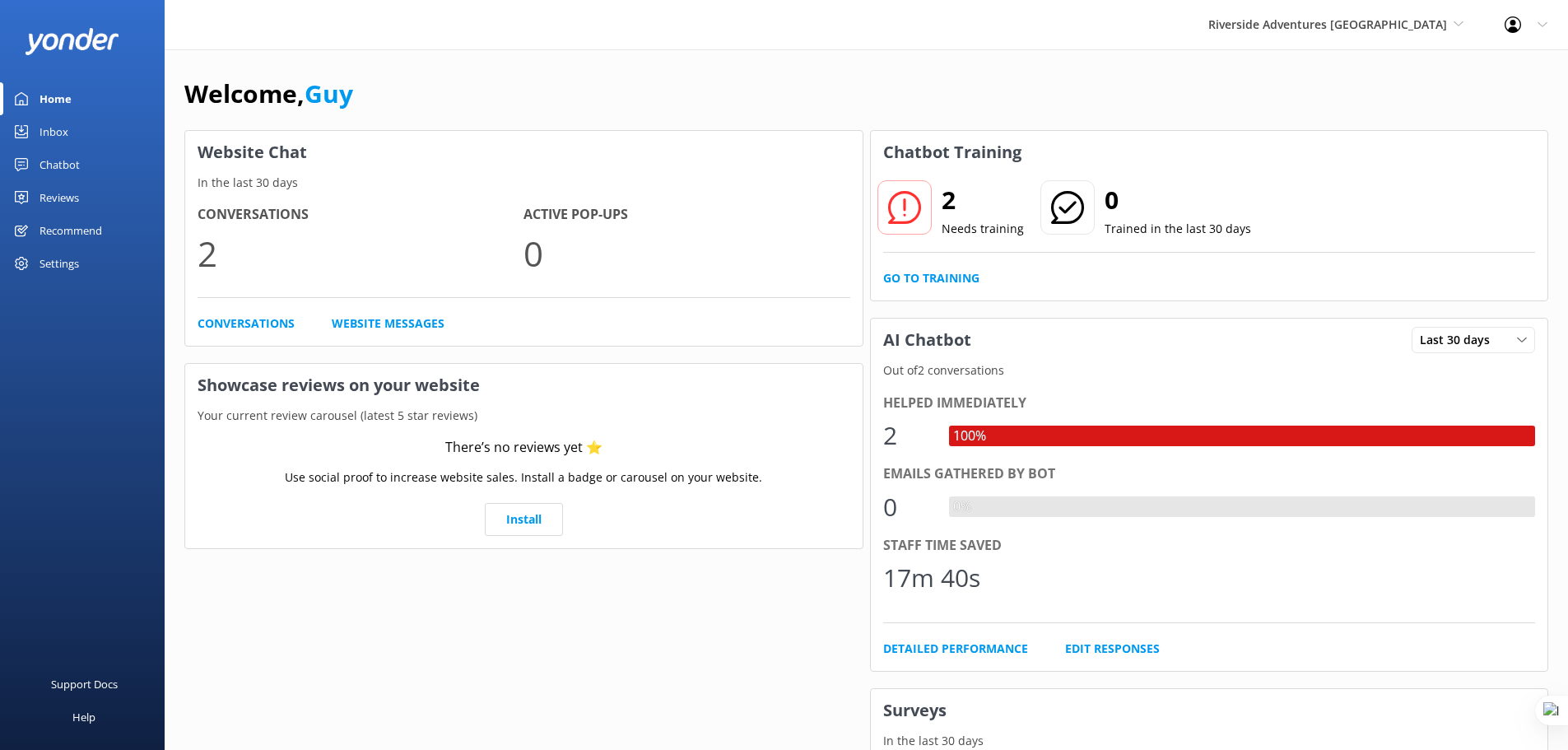
click at [43, 155] on div "Chatbot" at bounding box center [60, 164] width 40 height 33
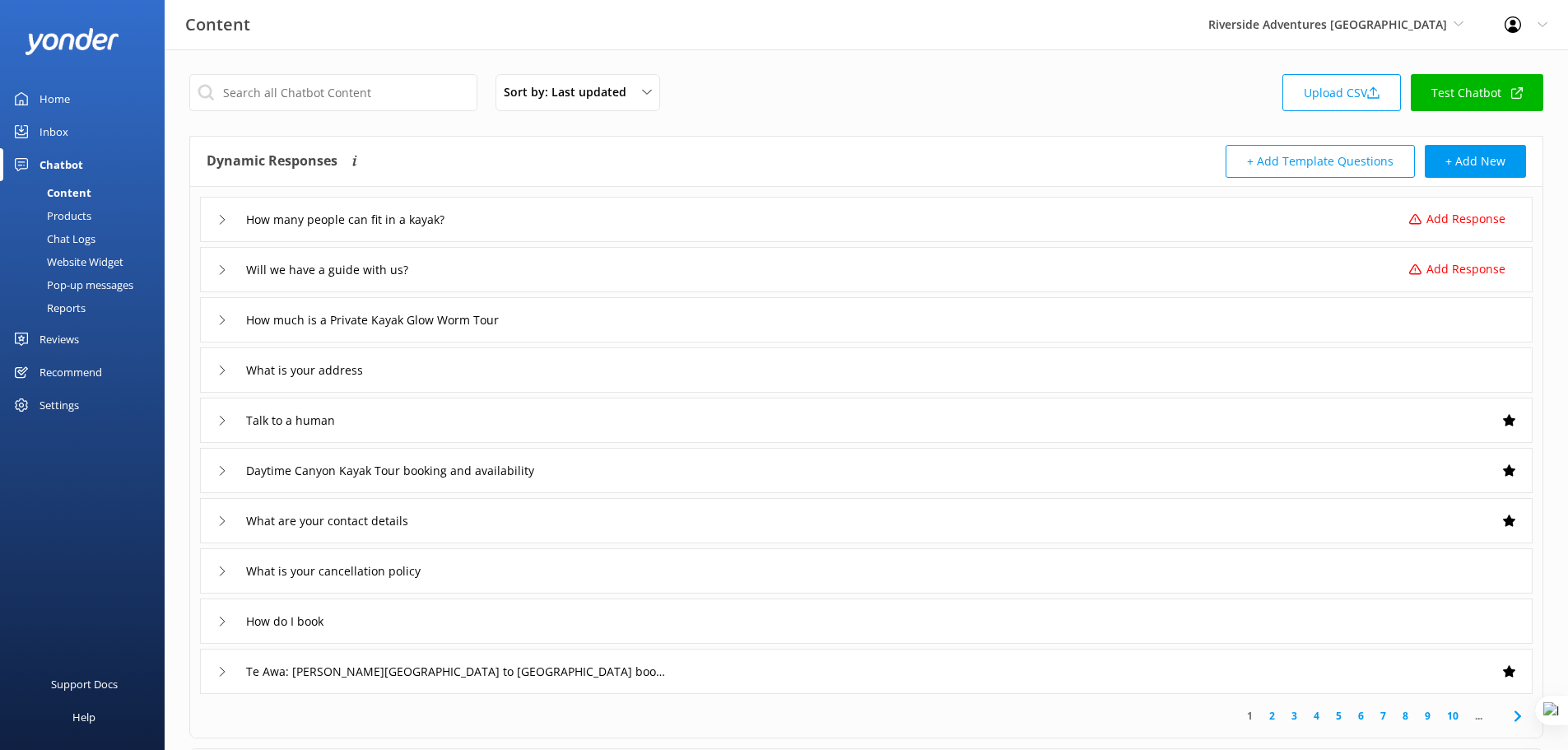
click at [716, 198] on div "How many people can fit in a kayak? Add Response" at bounding box center [866, 219] width 1333 height 45
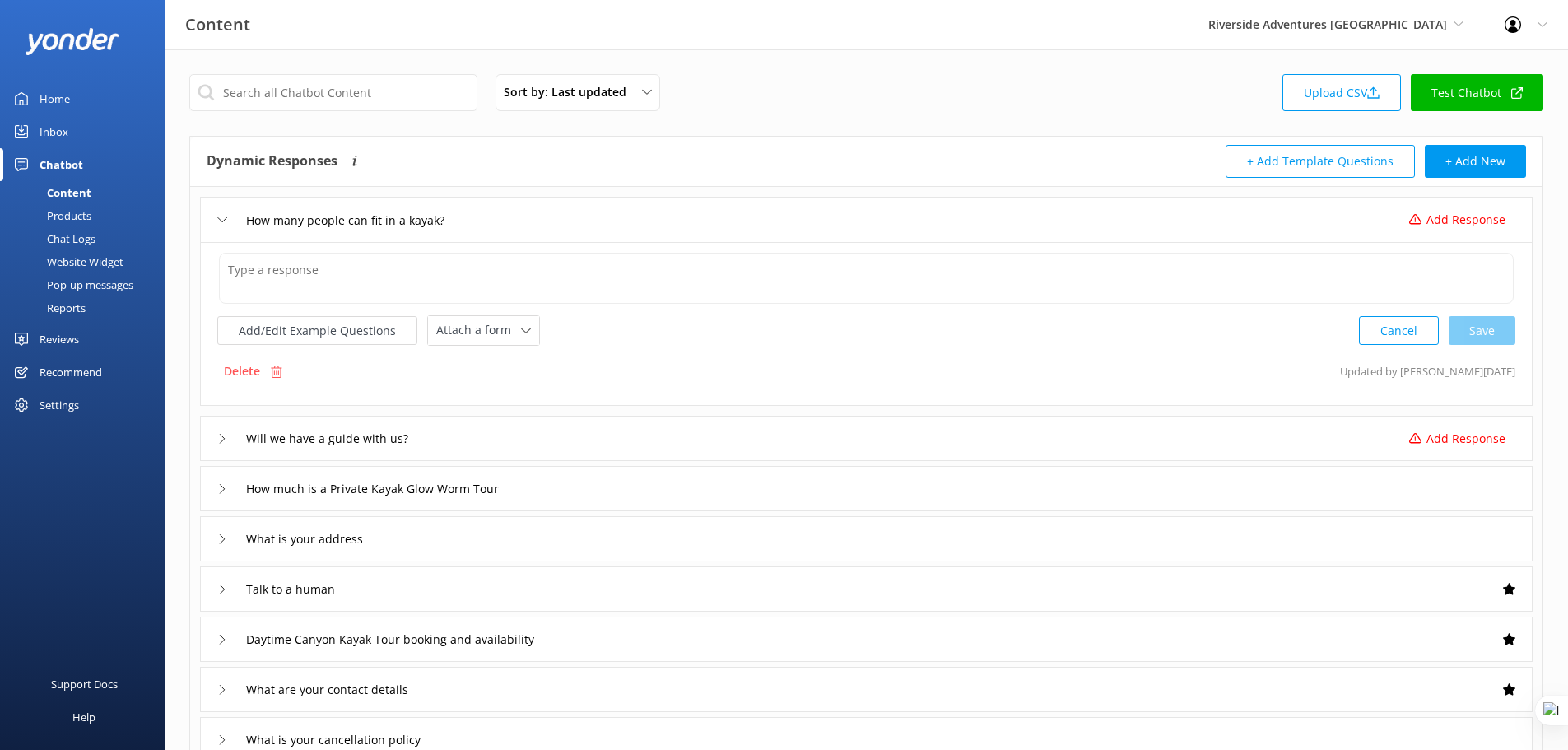
click at [719, 206] on div "How many people can fit in a kayak? Add Response" at bounding box center [866, 219] width 1333 height 45
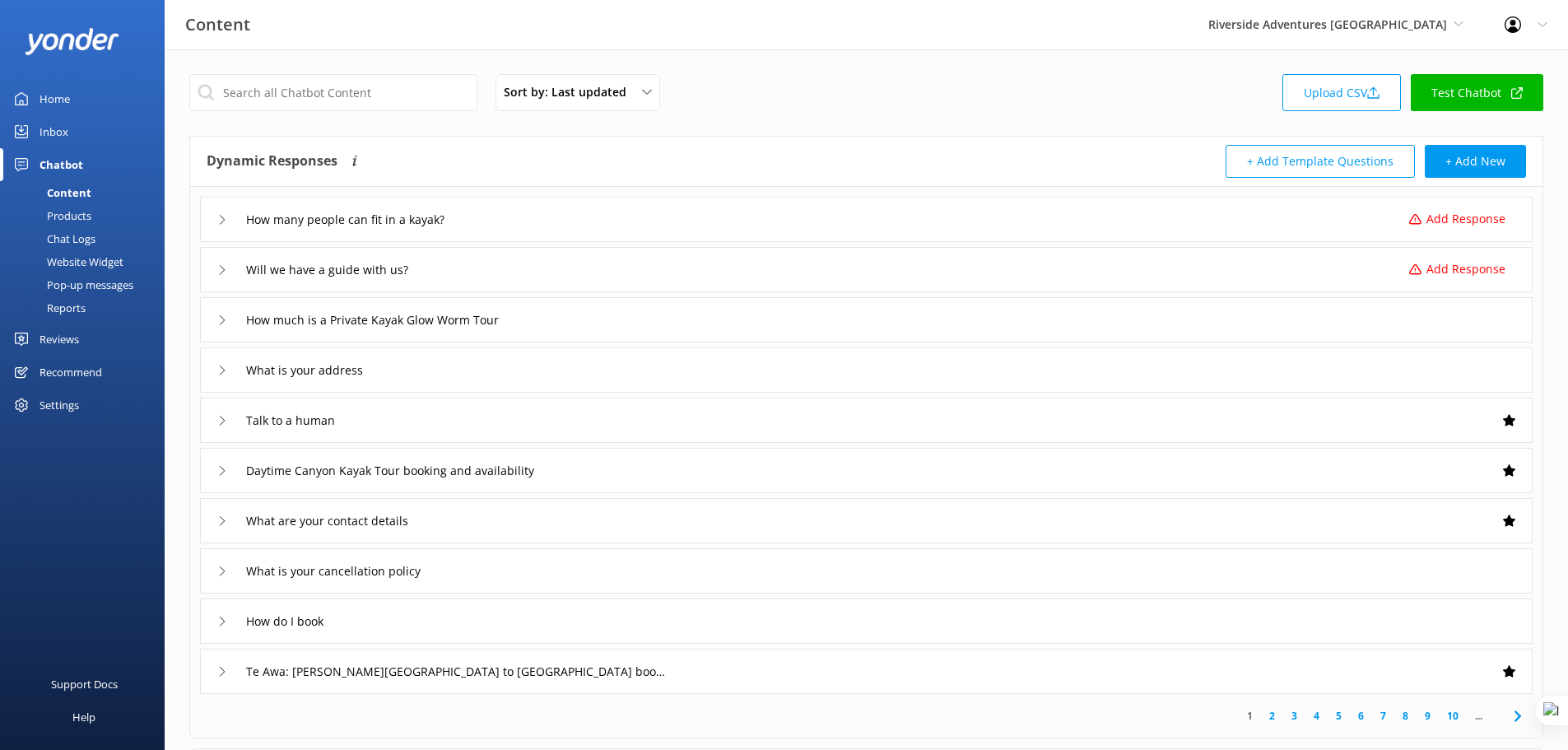
click at [651, 314] on div "How much is a Private Kayak Glow Worm Tour" at bounding box center [866, 319] width 1333 height 45
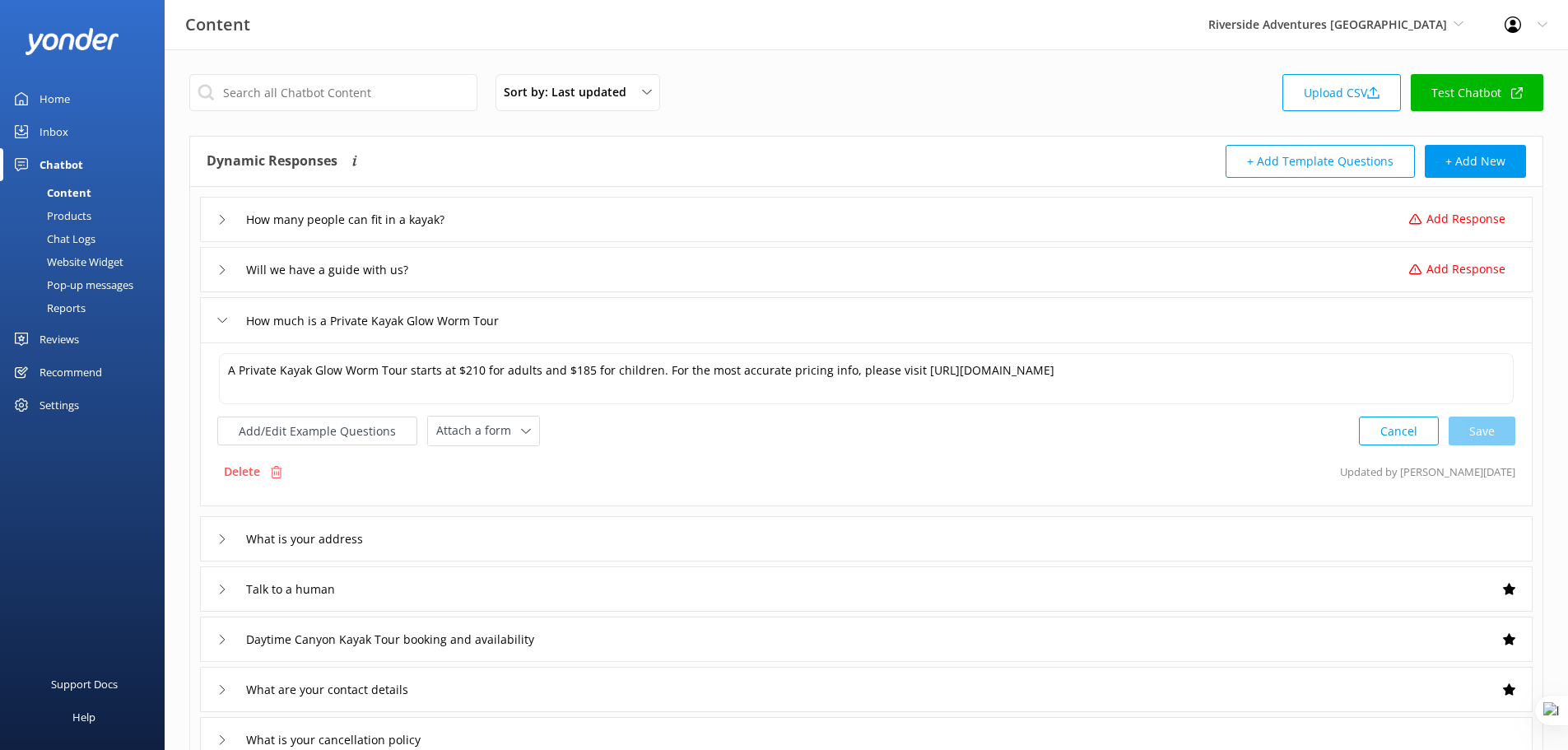
click at [651, 314] on div "How much is a Private Kayak Glow Worm Tour" at bounding box center [866, 319] width 1333 height 45
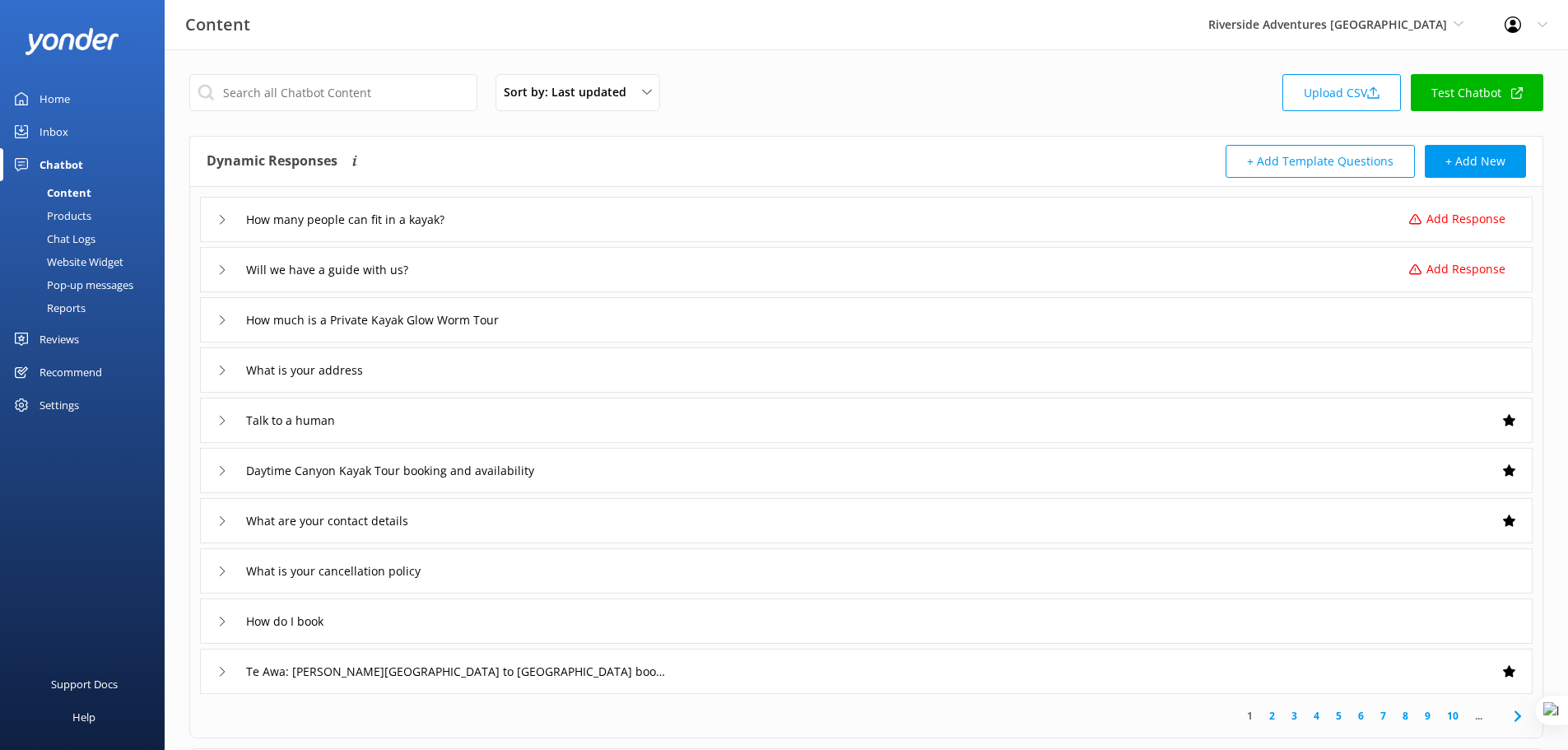
click at [1478, 97] on link "Test Chatbot" at bounding box center [1477, 92] width 133 height 37
click at [736, 104] on div "Sort by: Last updated Title Last updated Upload CSV Test Chatbot" at bounding box center [866, 97] width 1354 height 47
click at [86, 401] on div "Settings" at bounding box center [82, 404] width 165 height 33
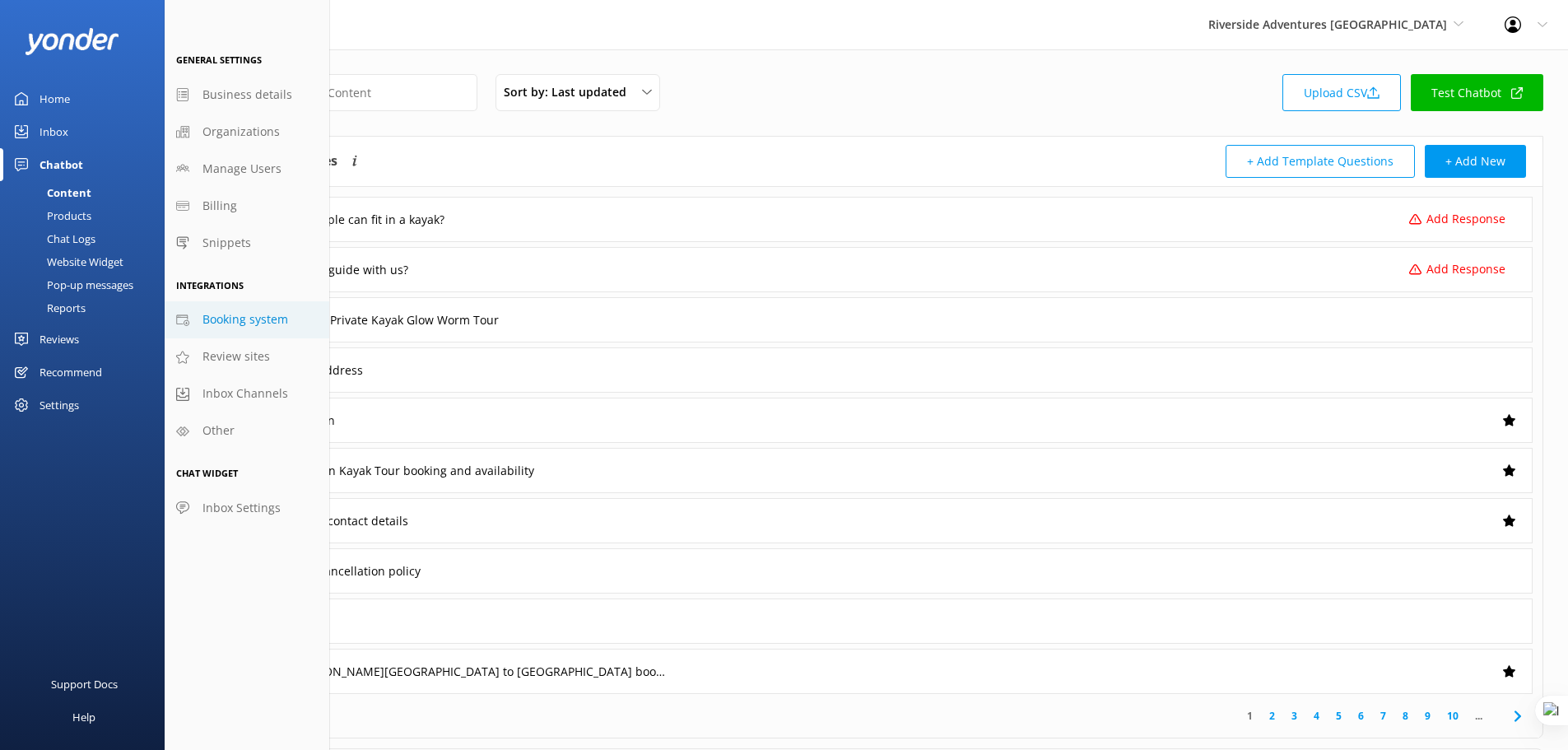
click at [273, 316] on span "Booking system" at bounding box center [245, 319] width 86 height 18
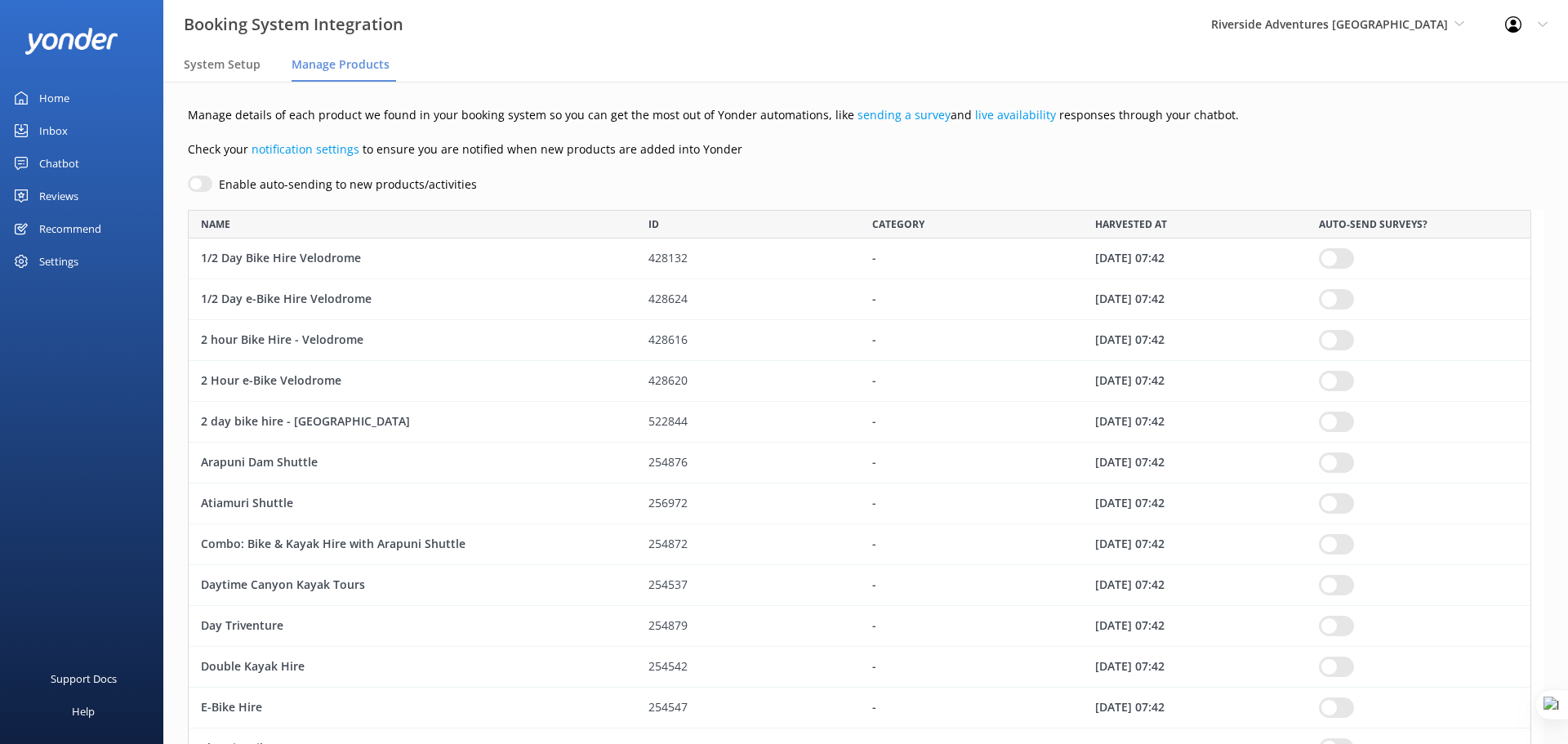
scroll to position [2508, 1332]
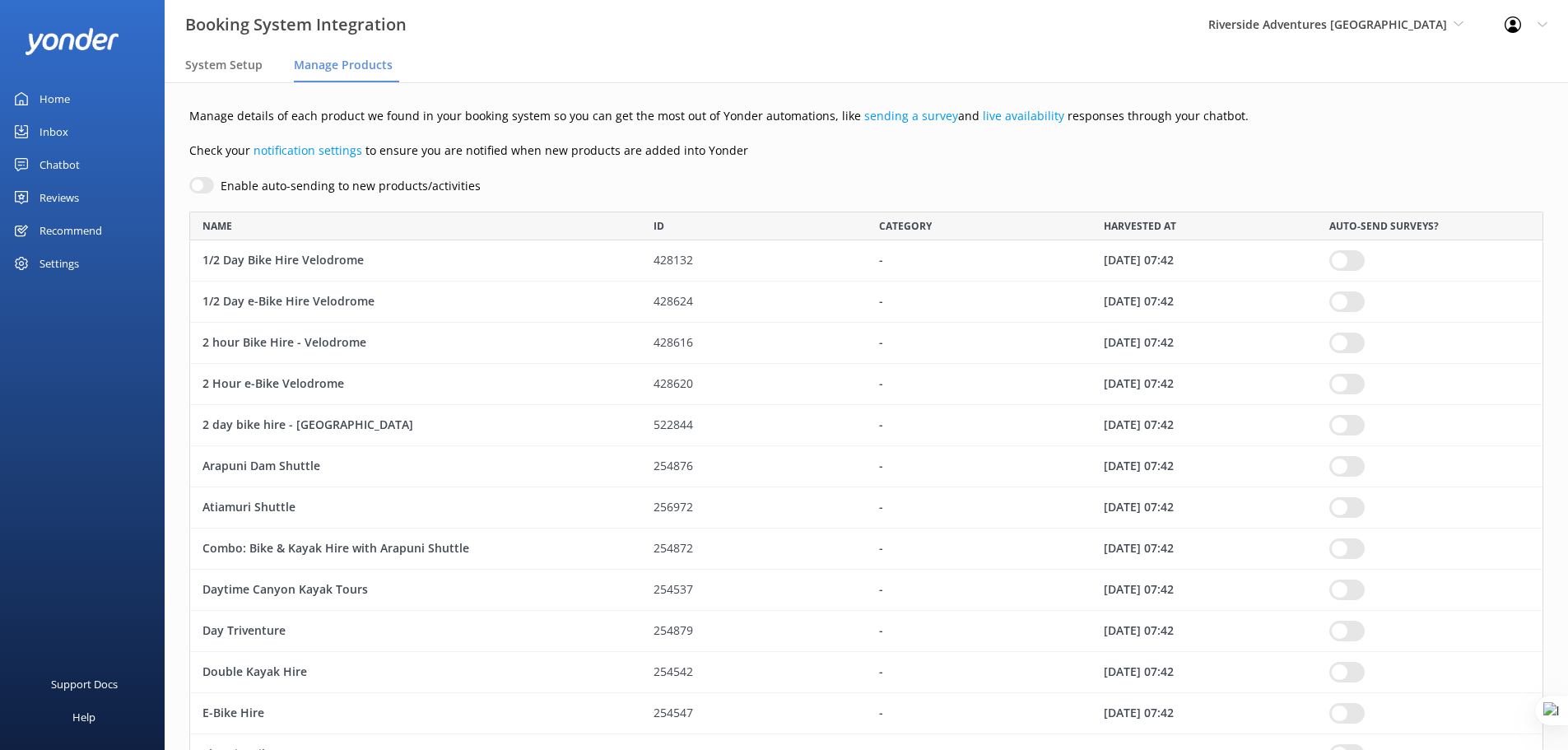
click at [73, 161] on div "Chatbot" at bounding box center [60, 164] width 40 height 33
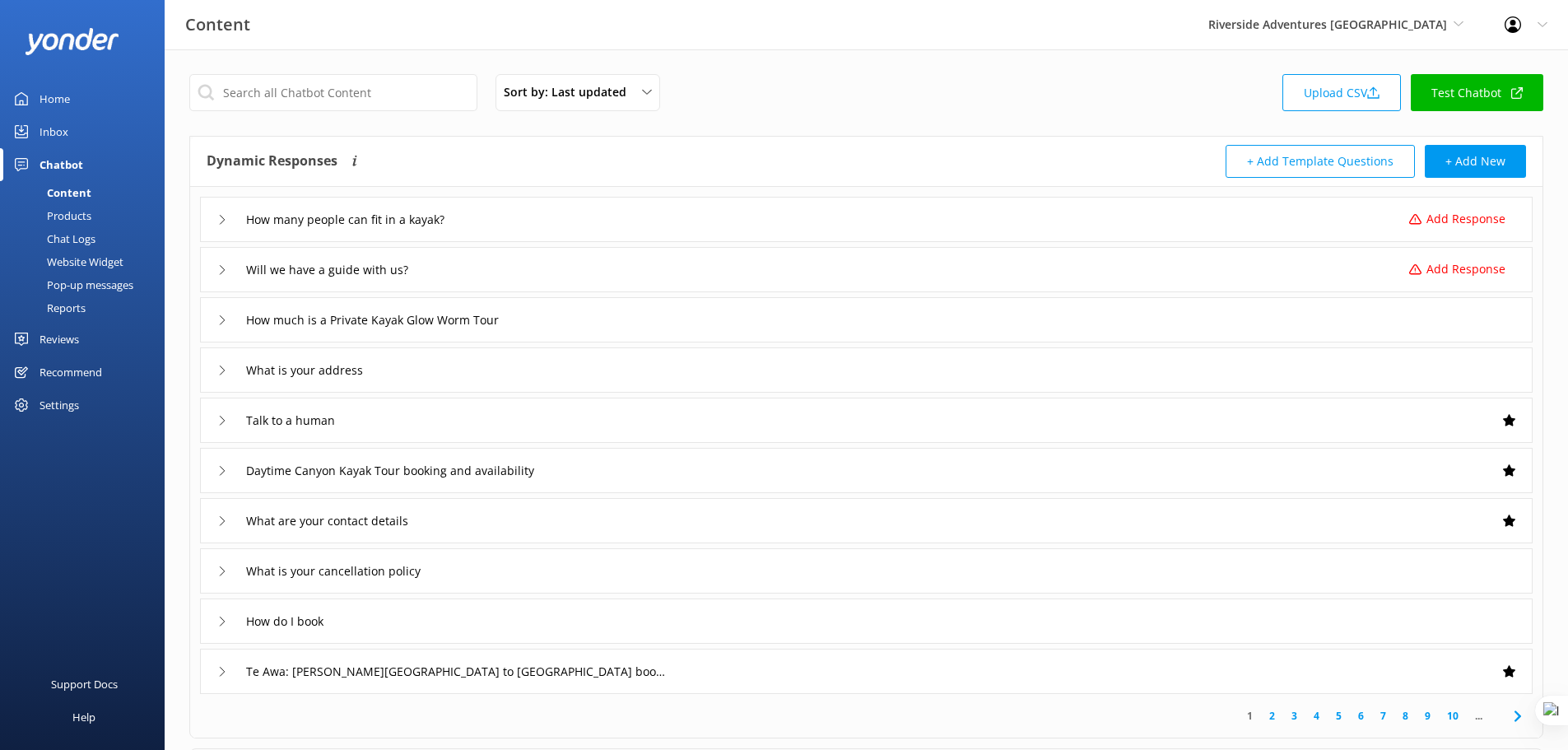
click at [84, 240] on div "Chat Logs" at bounding box center [53, 238] width 86 height 23
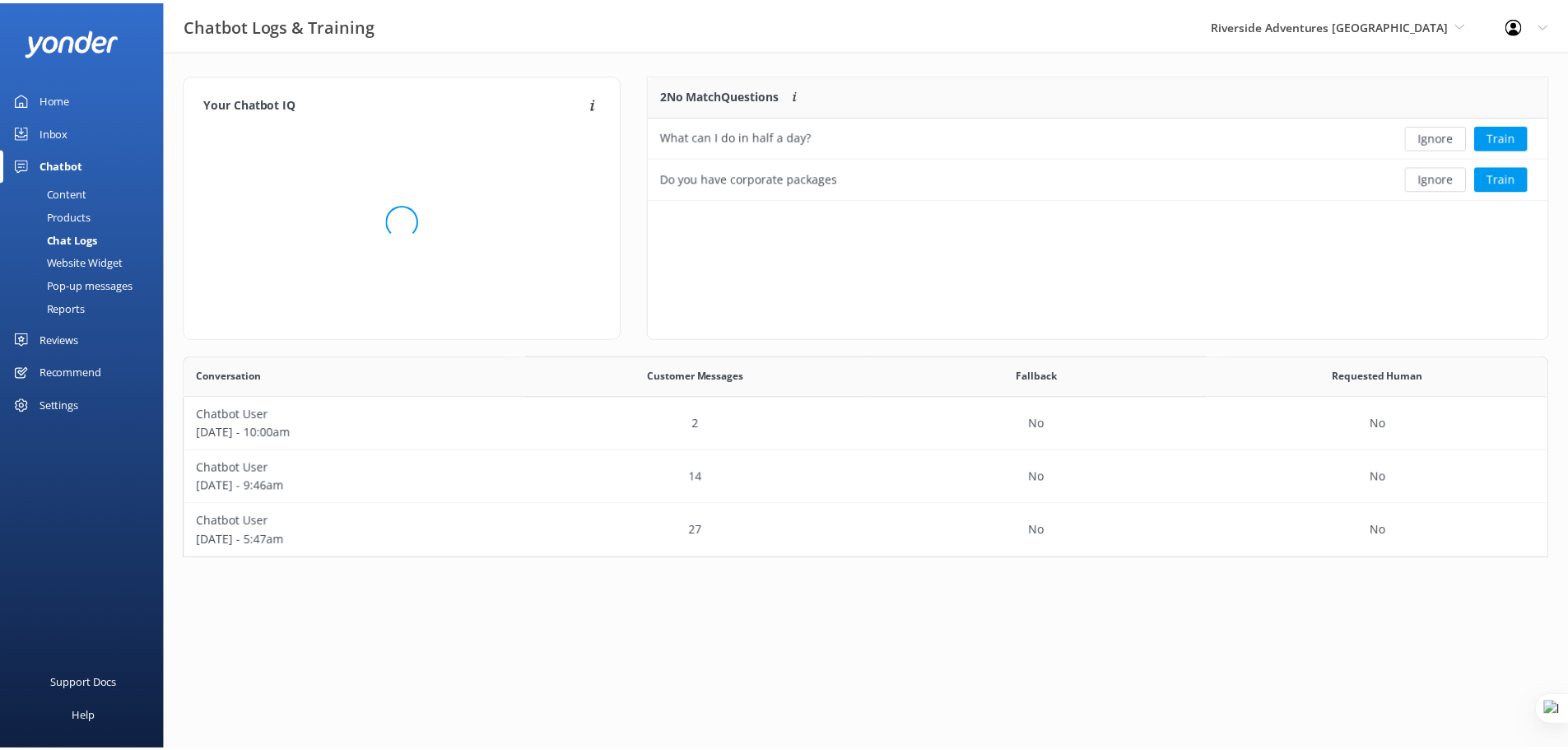
scroll to position [112, 895]
click at [77, 220] on div "Products" at bounding box center [50, 215] width 81 height 23
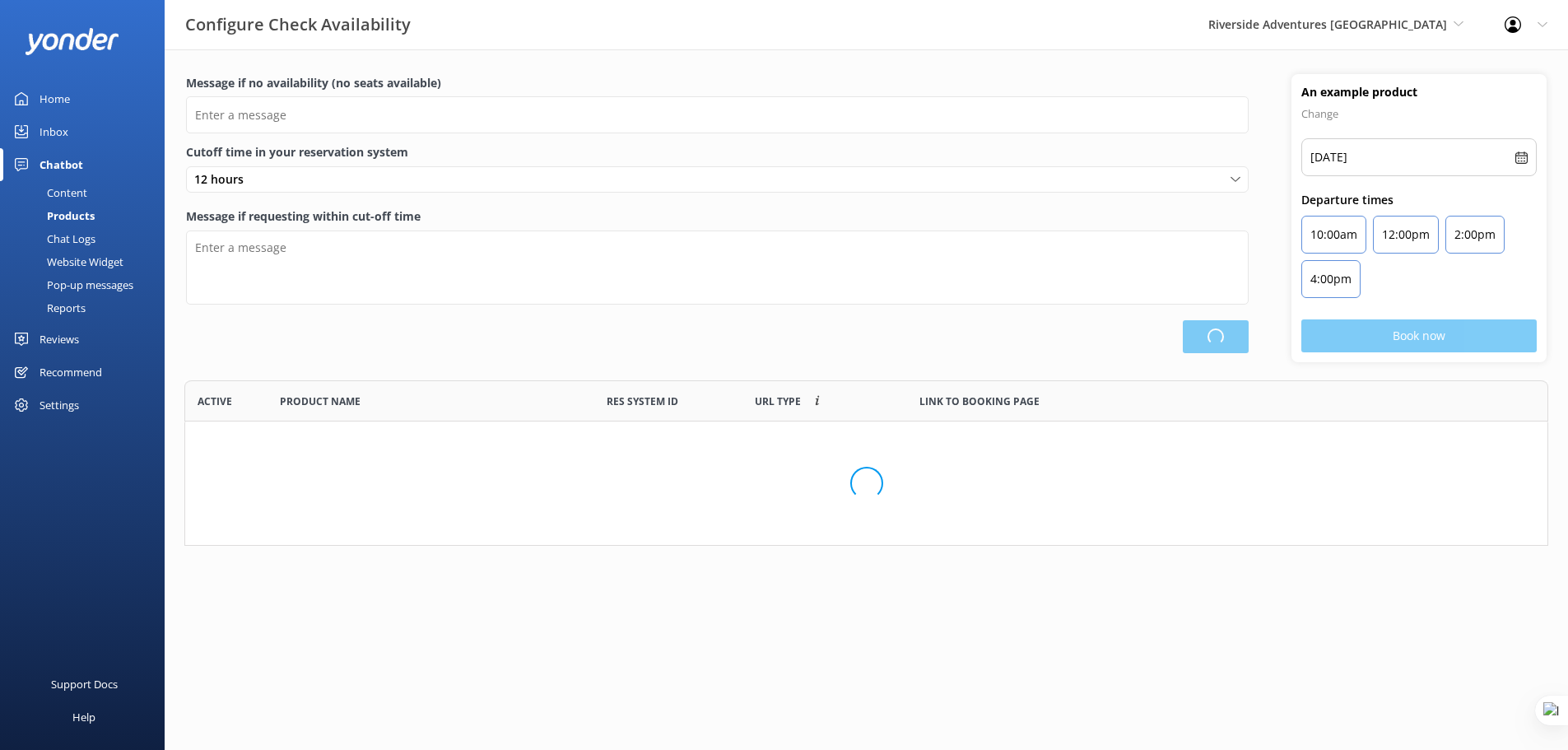
scroll to position [153, 1351]
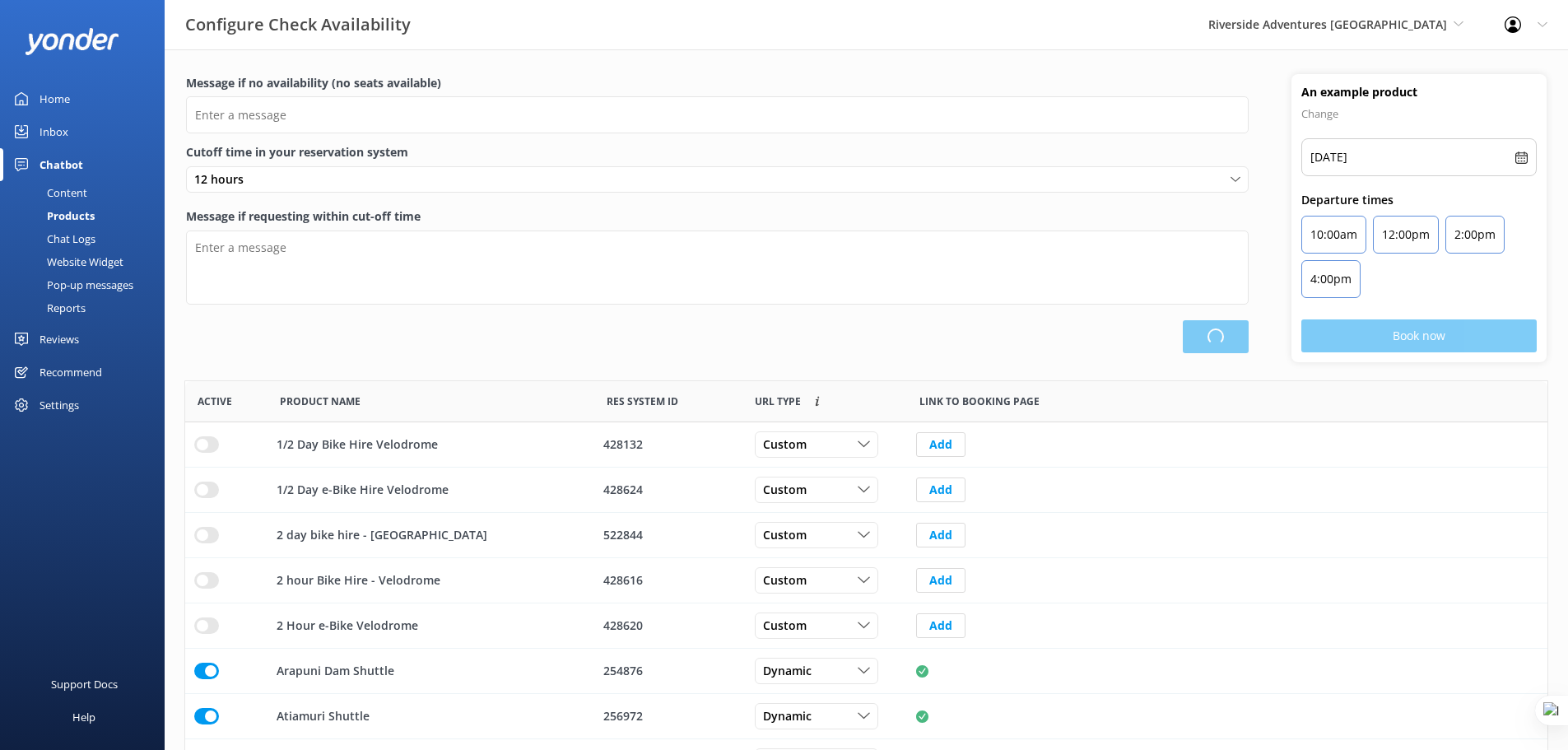
type input "There are no seats available, please check an alternative day"
type textarea "Our online booking system closes {hours} prior to departure. Please contact us …"
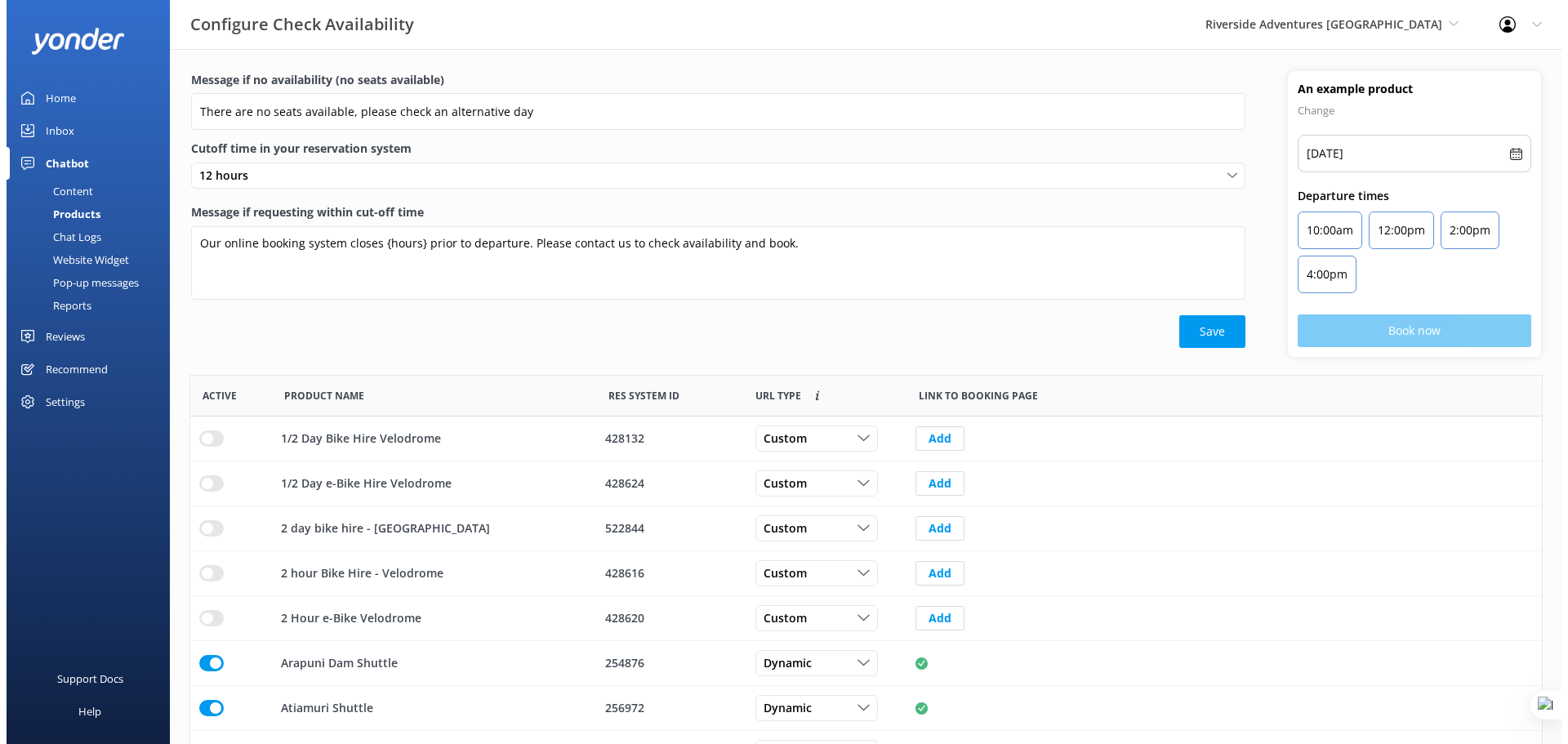
scroll to position [0, 0]
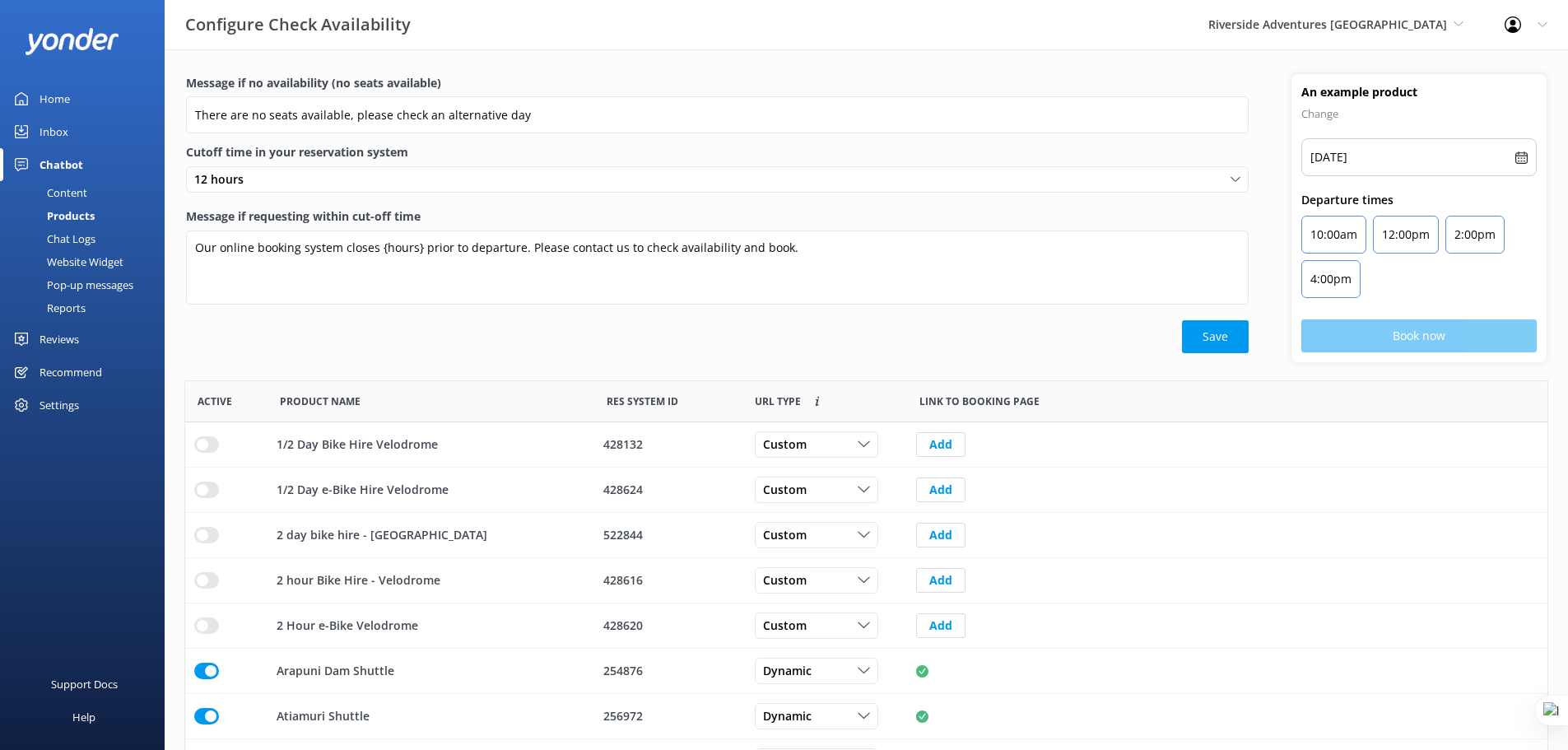
click at [57, 104] on div "Home" at bounding box center [55, 98] width 30 height 33
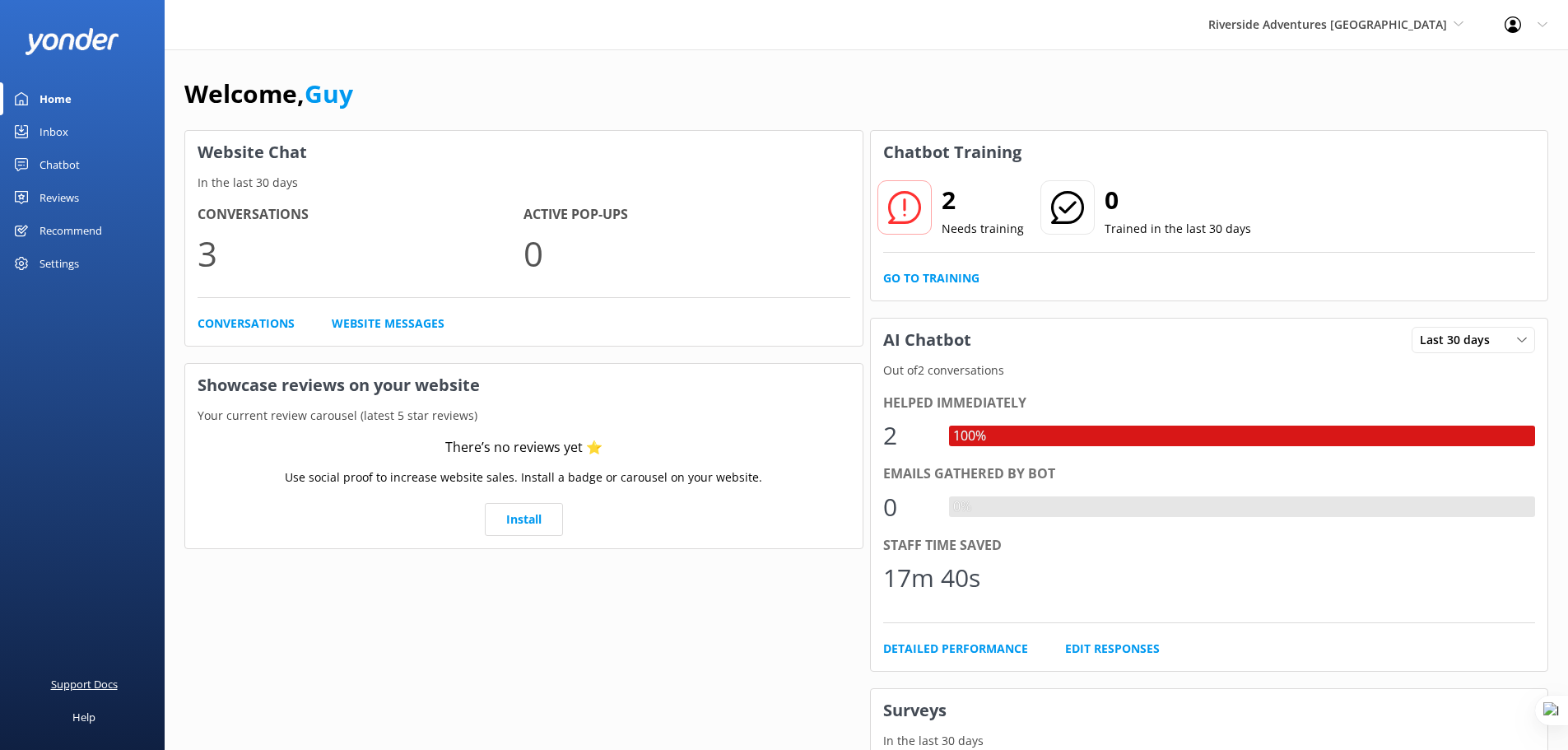
click at [77, 687] on div "Support Docs" at bounding box center [84, 683] width 67 height 33
click at [1547, 21] on icon at bounding box center [1542, 25] width 10 height 10
click at [1502, 65] on link "Profile Settings" at bounding box center [1486, 69] width 165 height 41
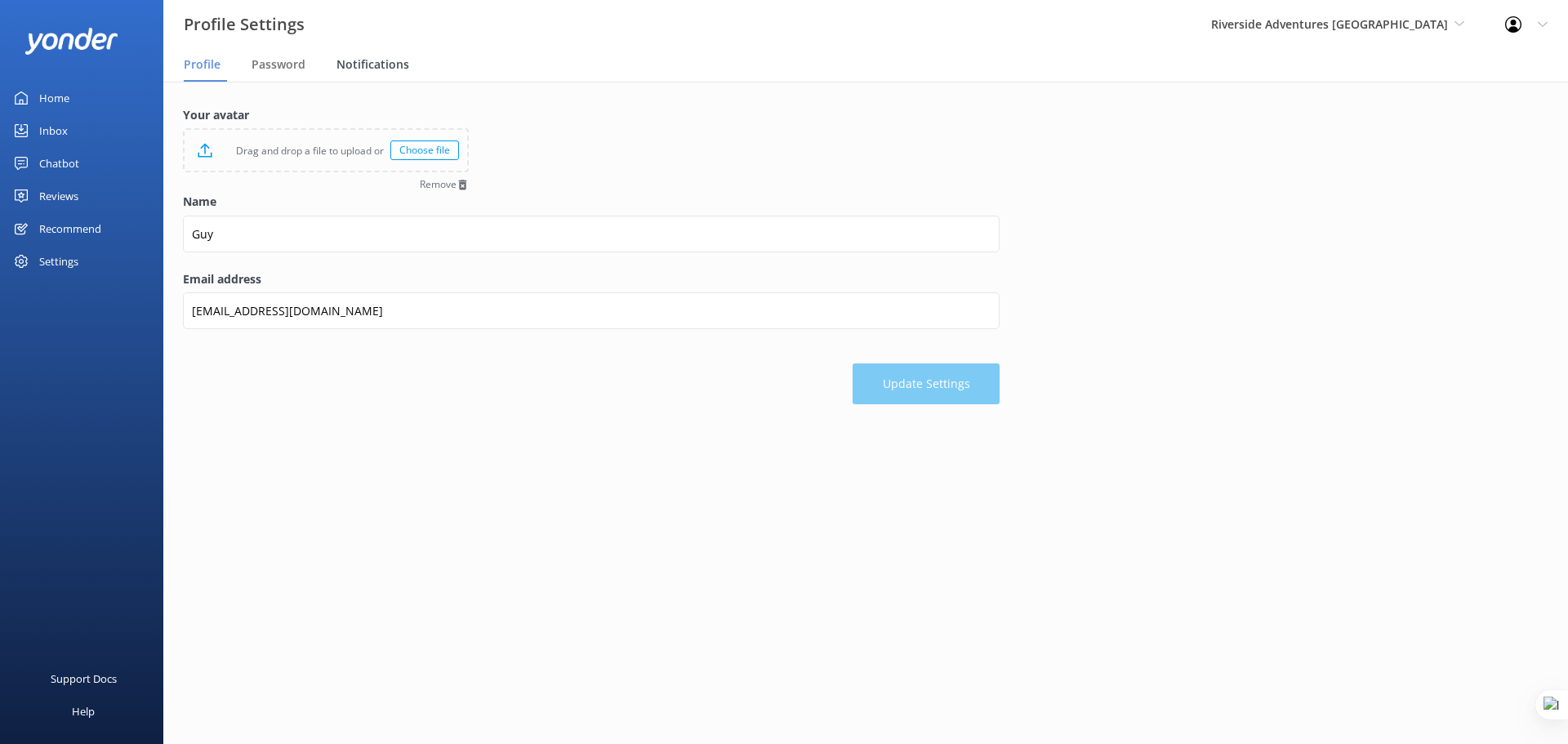
click at [367, 63] on span "Notifications" at bounding box center [372, 64] width 72 height 16
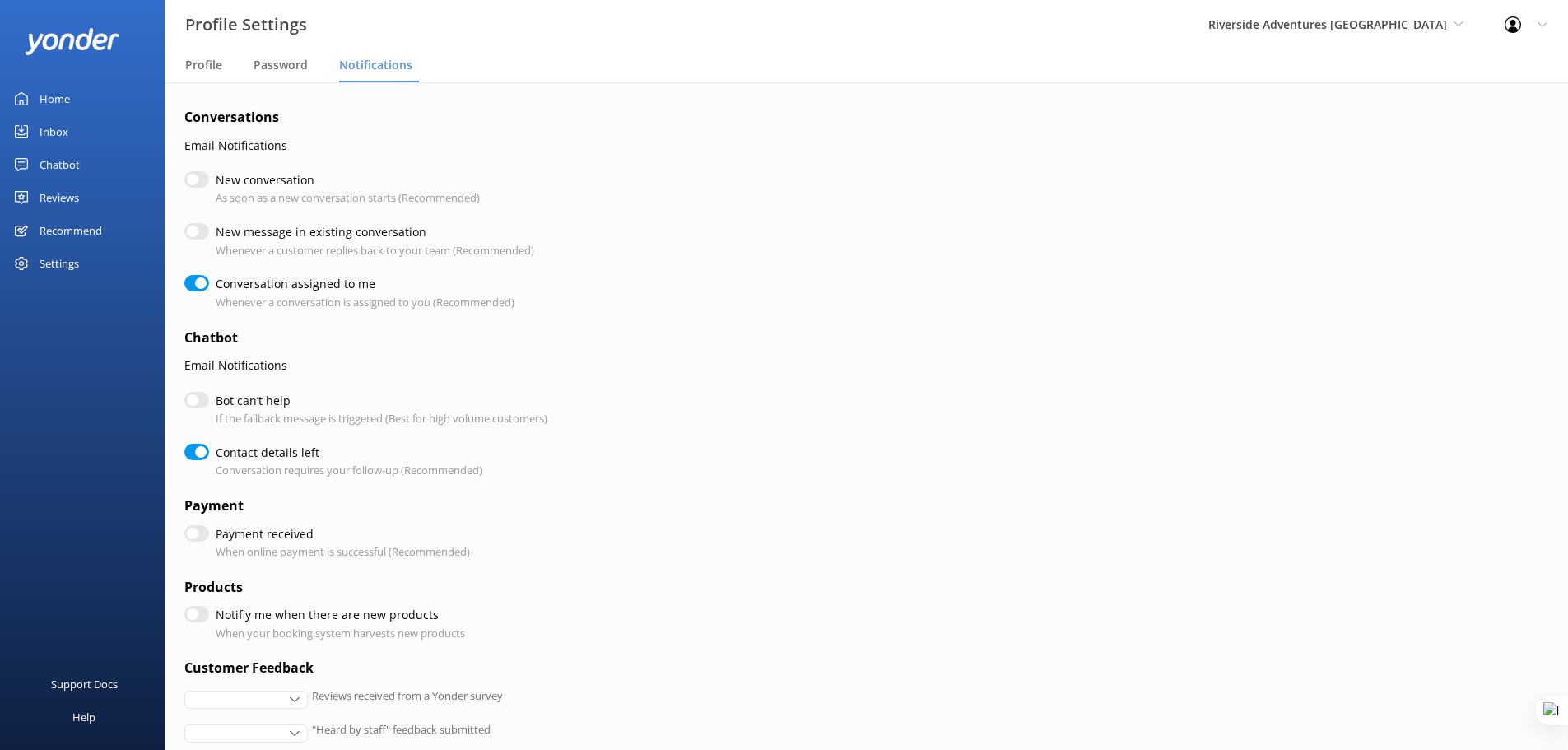
checkbox input "true"
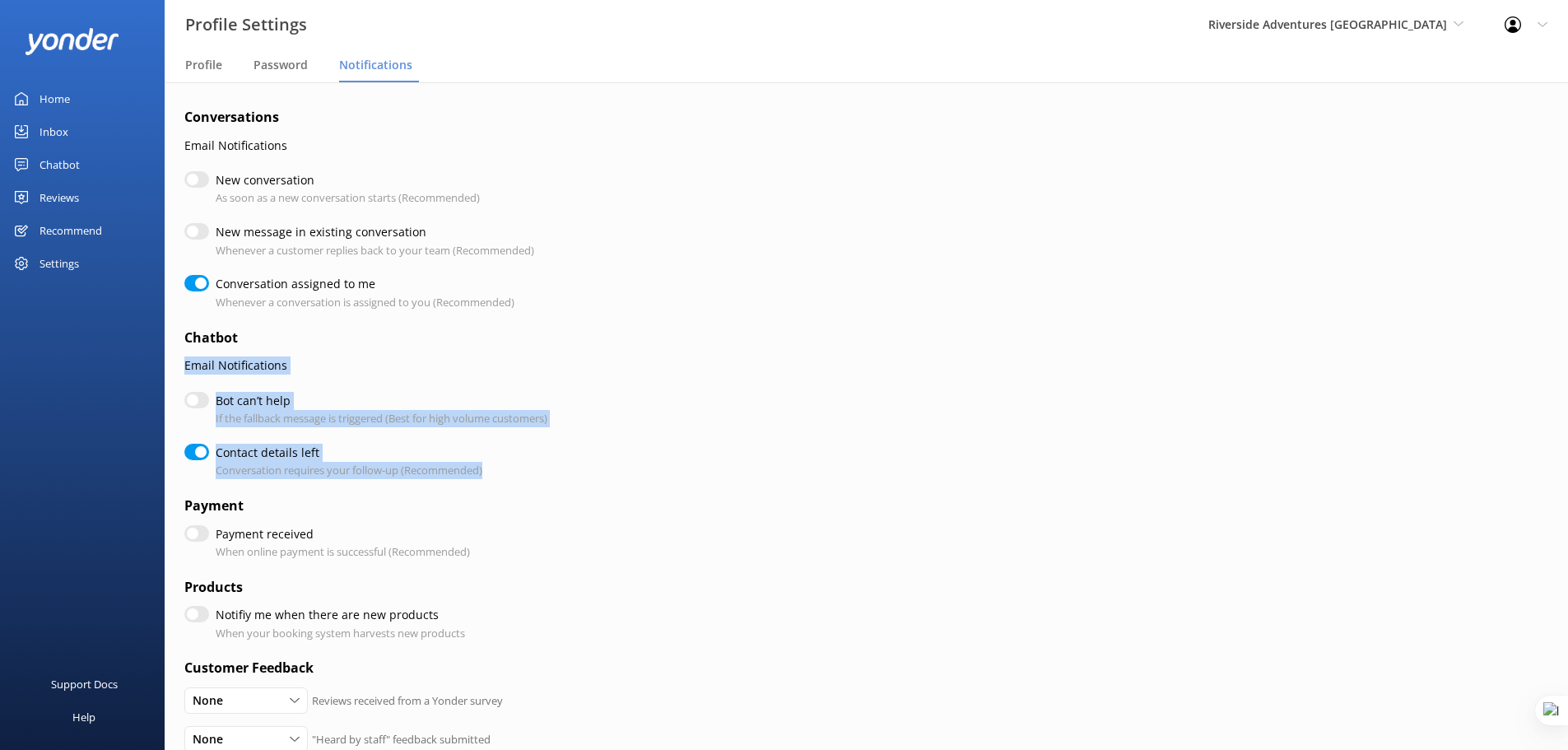
drag, startPoint x: 182, startPoint y: 362, endPoint x: 509, endPoint y: 464, distance: 343.1
click at [509, 464] on div "Conversations Email Notifications New conversation As soon as a new conversatio…" at bounding box center [866, 571] width 1403 height 978
click at [659, 392] on div "Bot can’t help If the fallback message is triggered (Best for high volume custo…" at bounding box center [595, 409] width 823 height 35
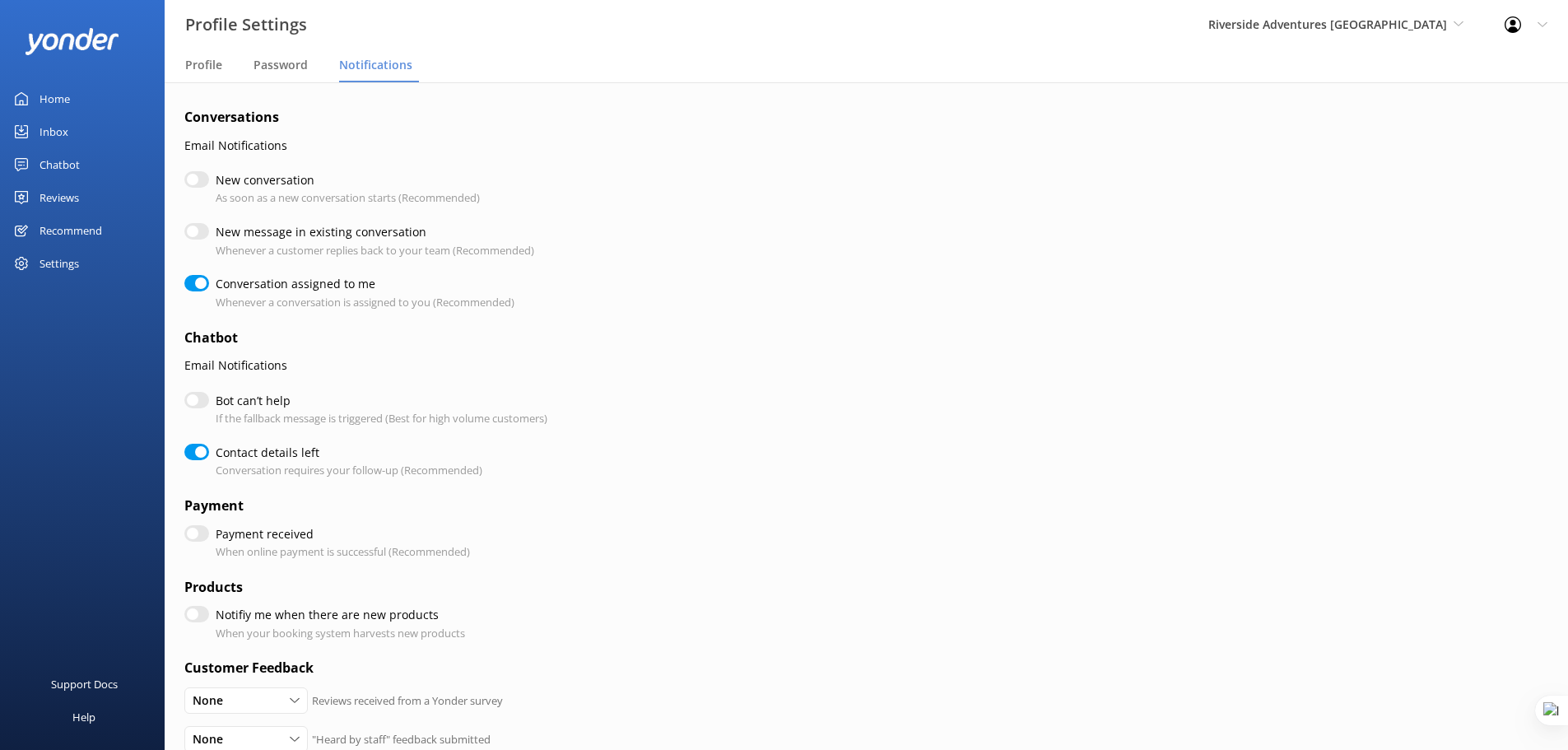
click at [194, 404] on input "Bot can’t help" at bounding box center [196, 400] width 25 height 16
checkbox input "true"
click at [185, 404] on input "Bot can’t help" at bounding box center [196, 400] width 25 height 16
checkbox input "false"
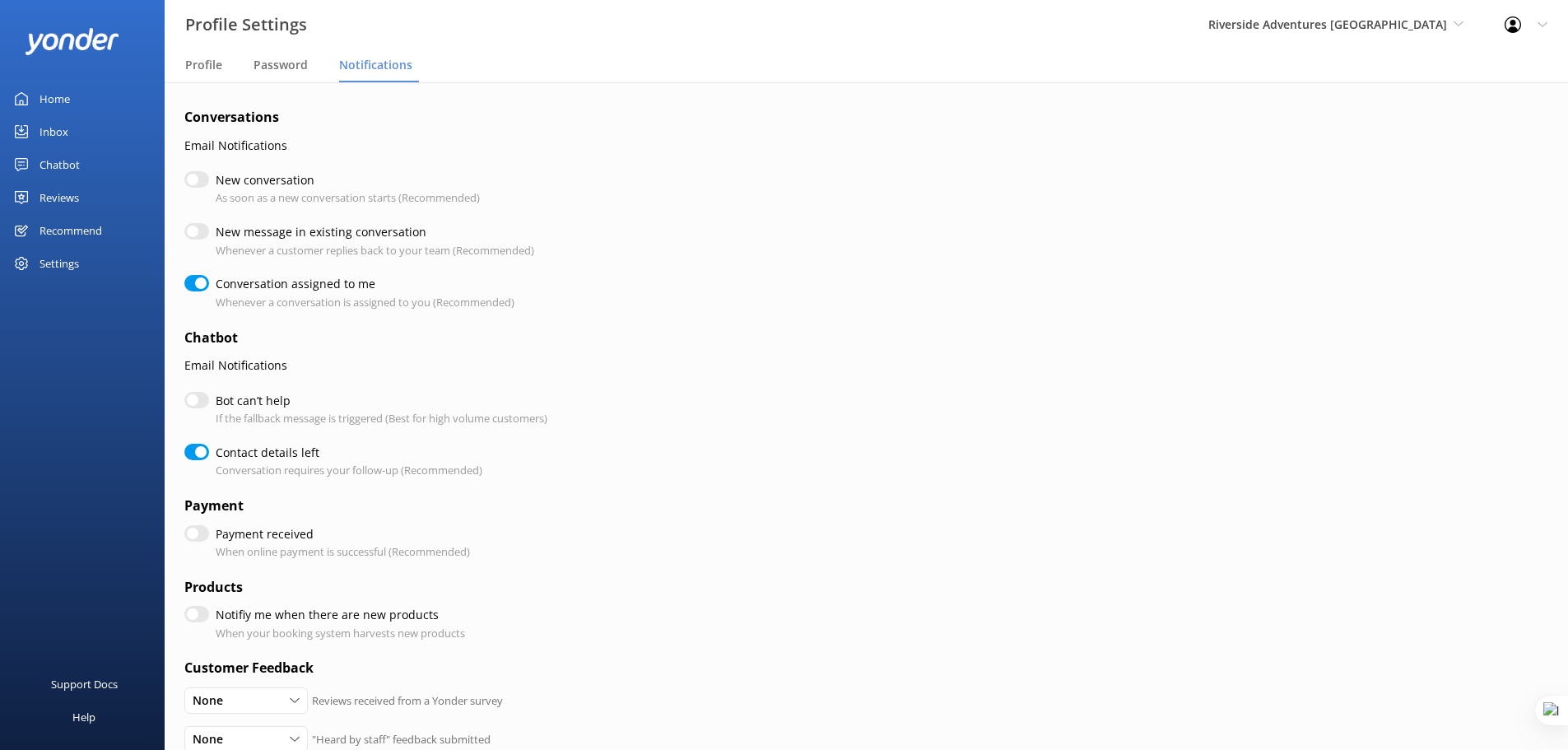
checkbox input "true"
click at [198, 180] on input "New conversation" at bounding box center [196, 179] width 25 height 16
checkbox input "true"
click at [198, 180] on input "New conversation" at bounding box center [196, 179] width 25 height 16
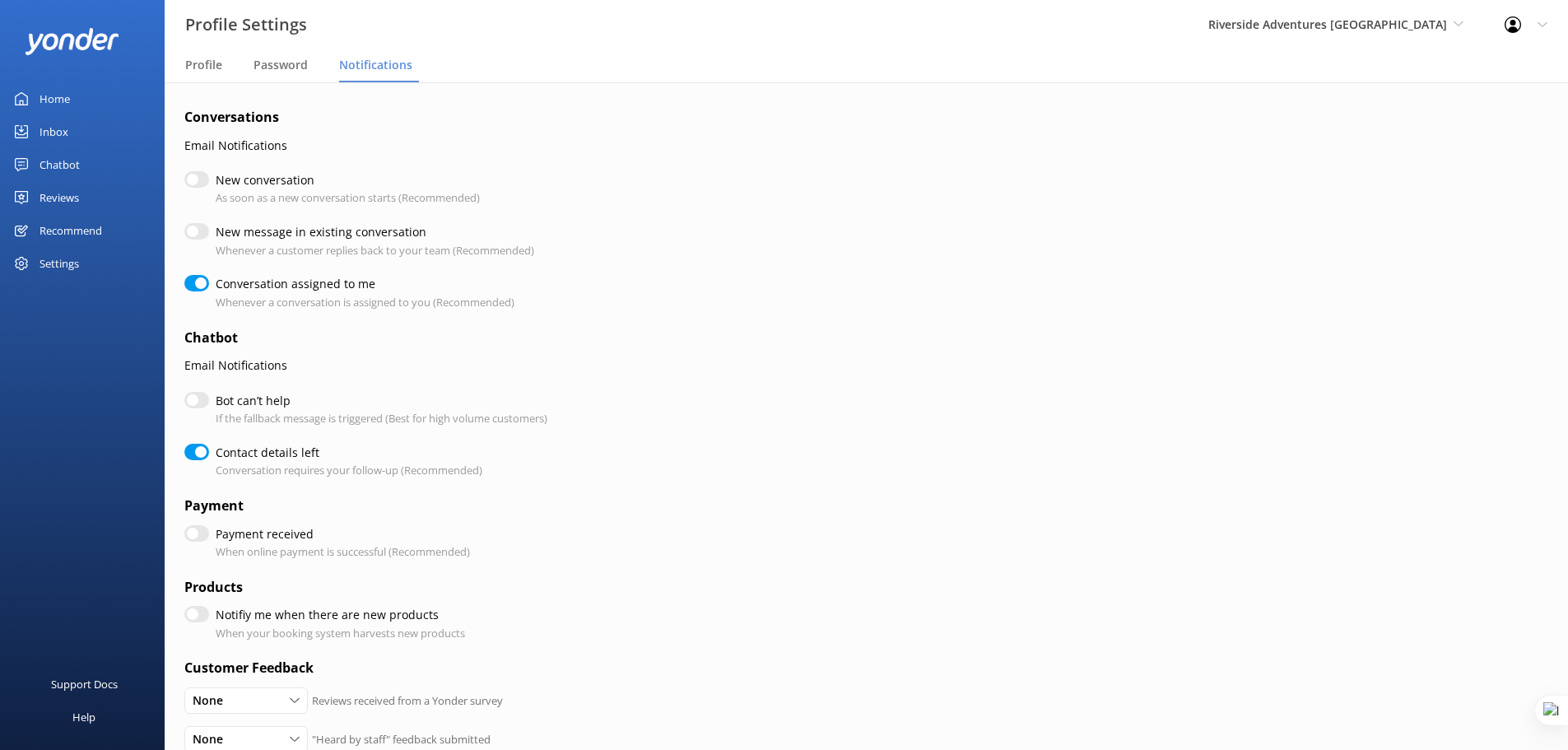
checkbox input "false"
click at [81, 258] on div "Settings" at bounding box center [82, 263] width 165 height 33
checkbox input "true"
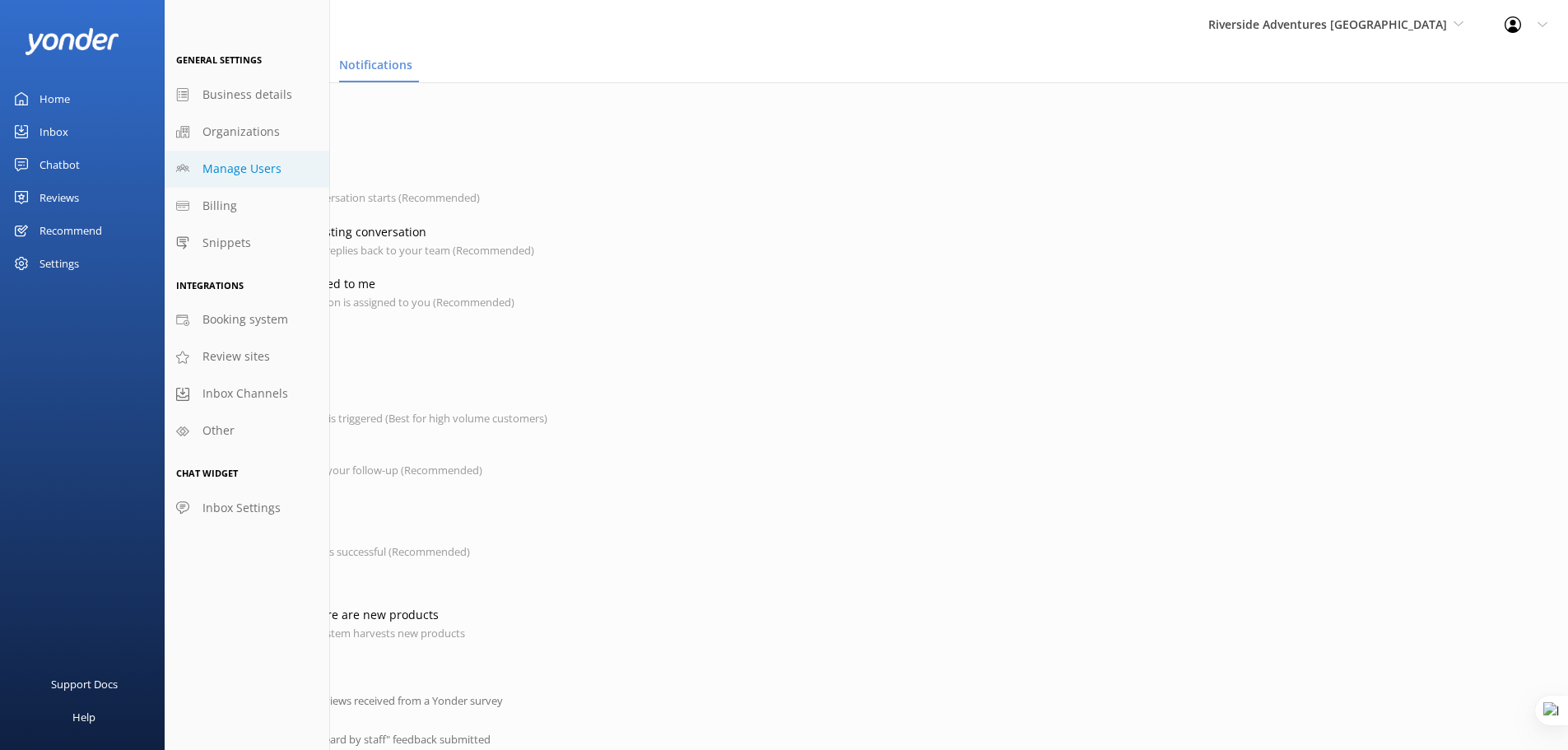
click at [266, 172] on span "Manage Users" at bounding box center [241, 169] width 79 height 18
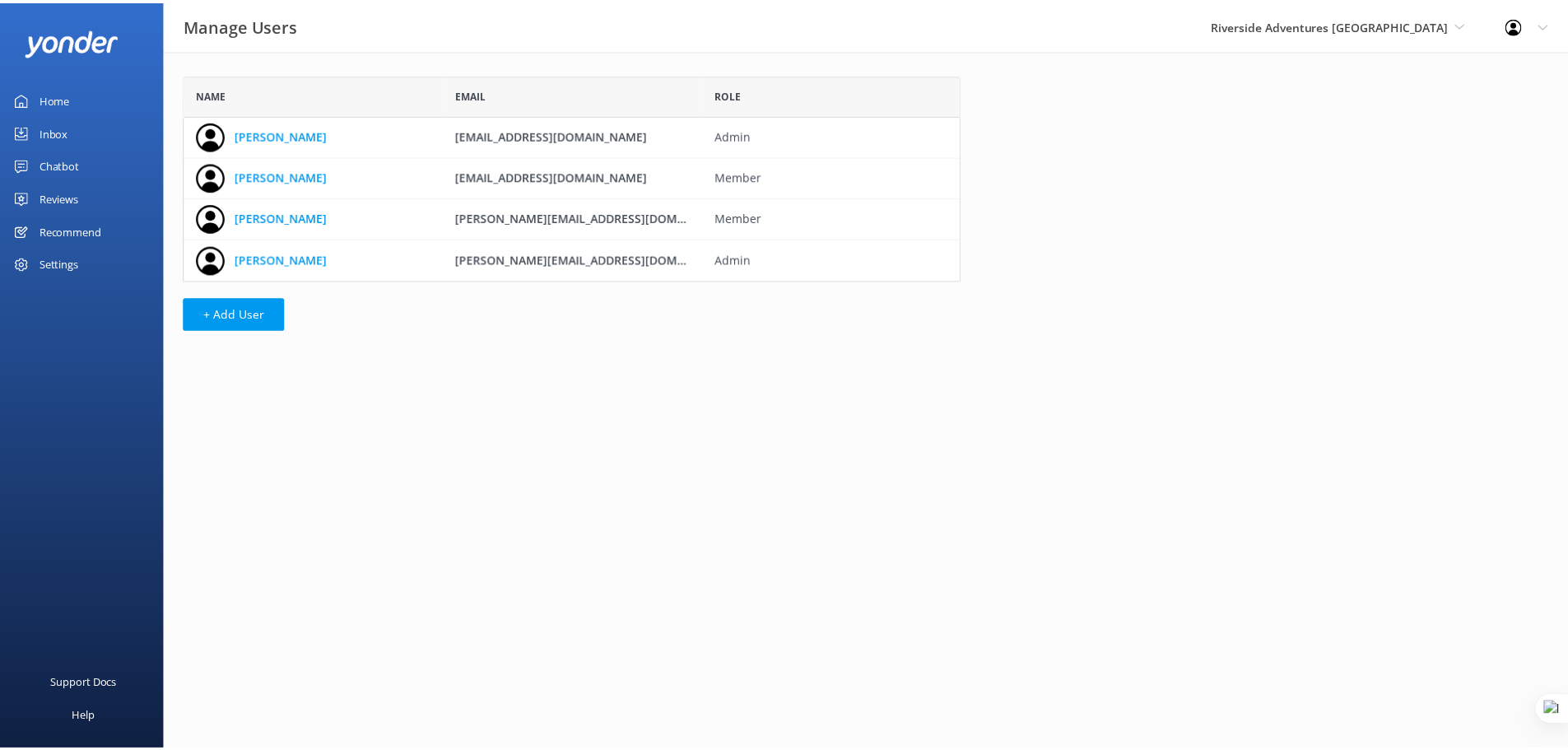
scroll to position [194, 771]
click at [255, 312] on button "+ Add User" at bounding box center [235, 313] width 102 height 33
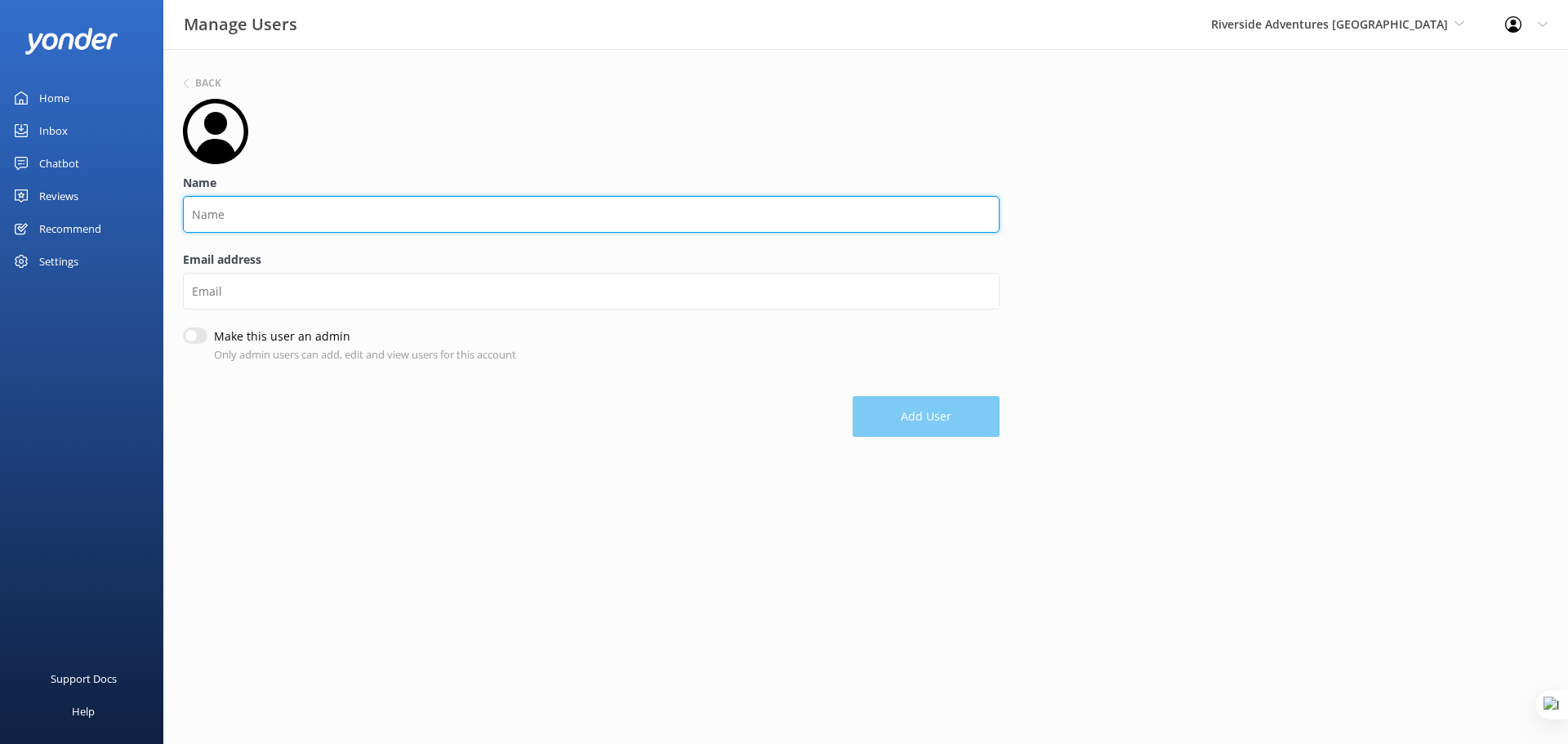
click at [217, 219] on input "Name" at bounding box center [590, 214] width 817 height 37
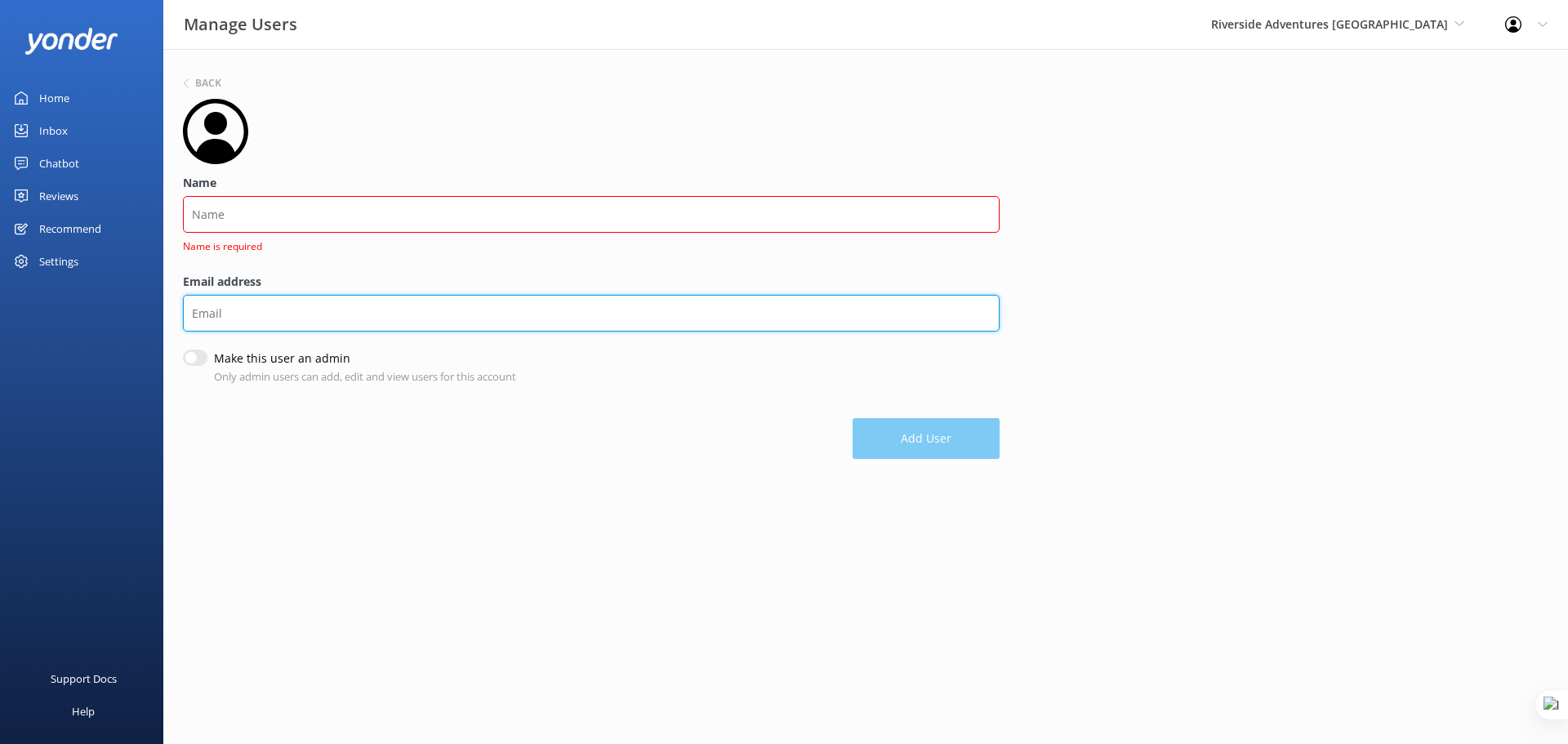
click at [575, 305] on input "Email address" at bounding box center [590, 312] width 817 height 37
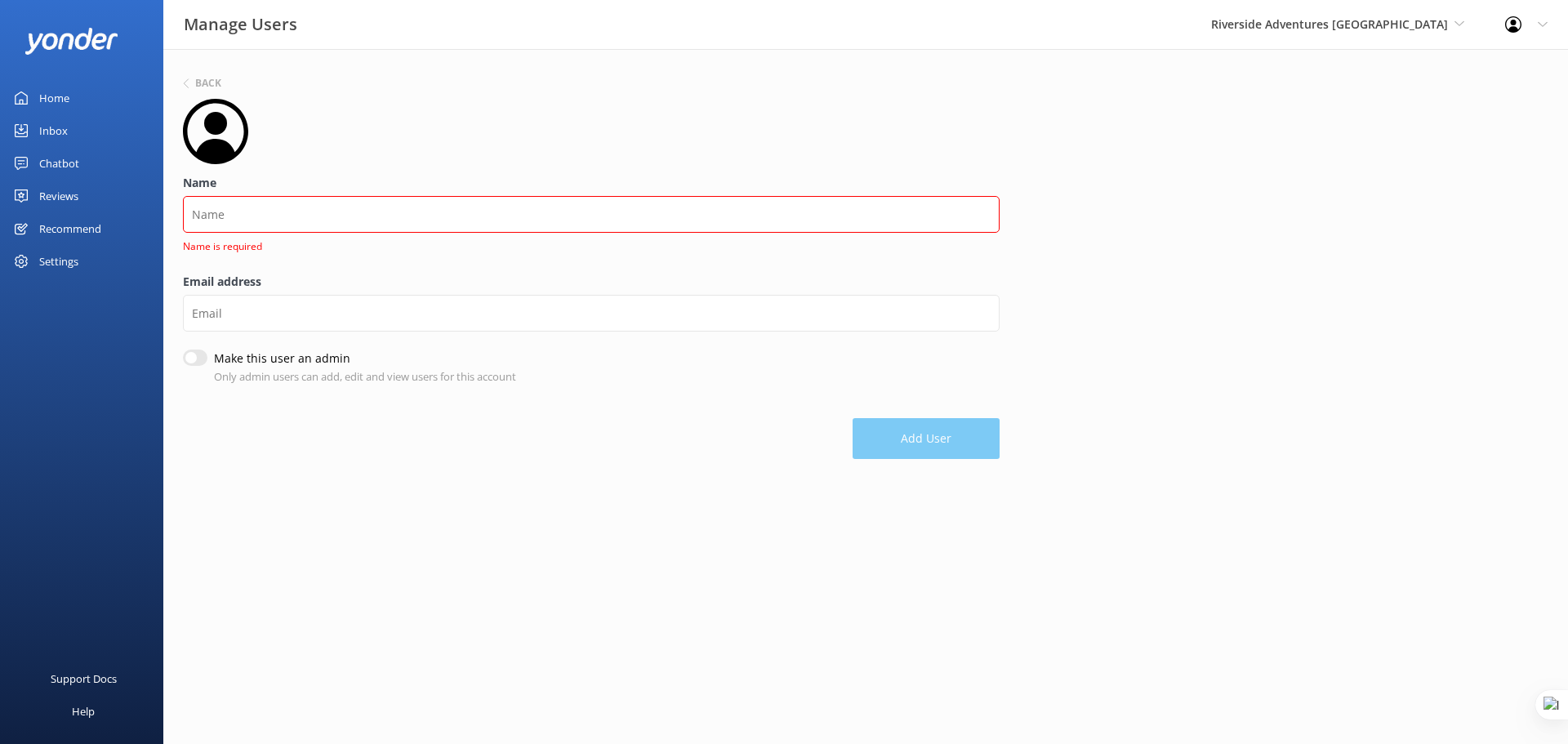
click at [1534, 21] on div "Profile Settings Logout" at bounding box center [1526, 24] width 83 height 49
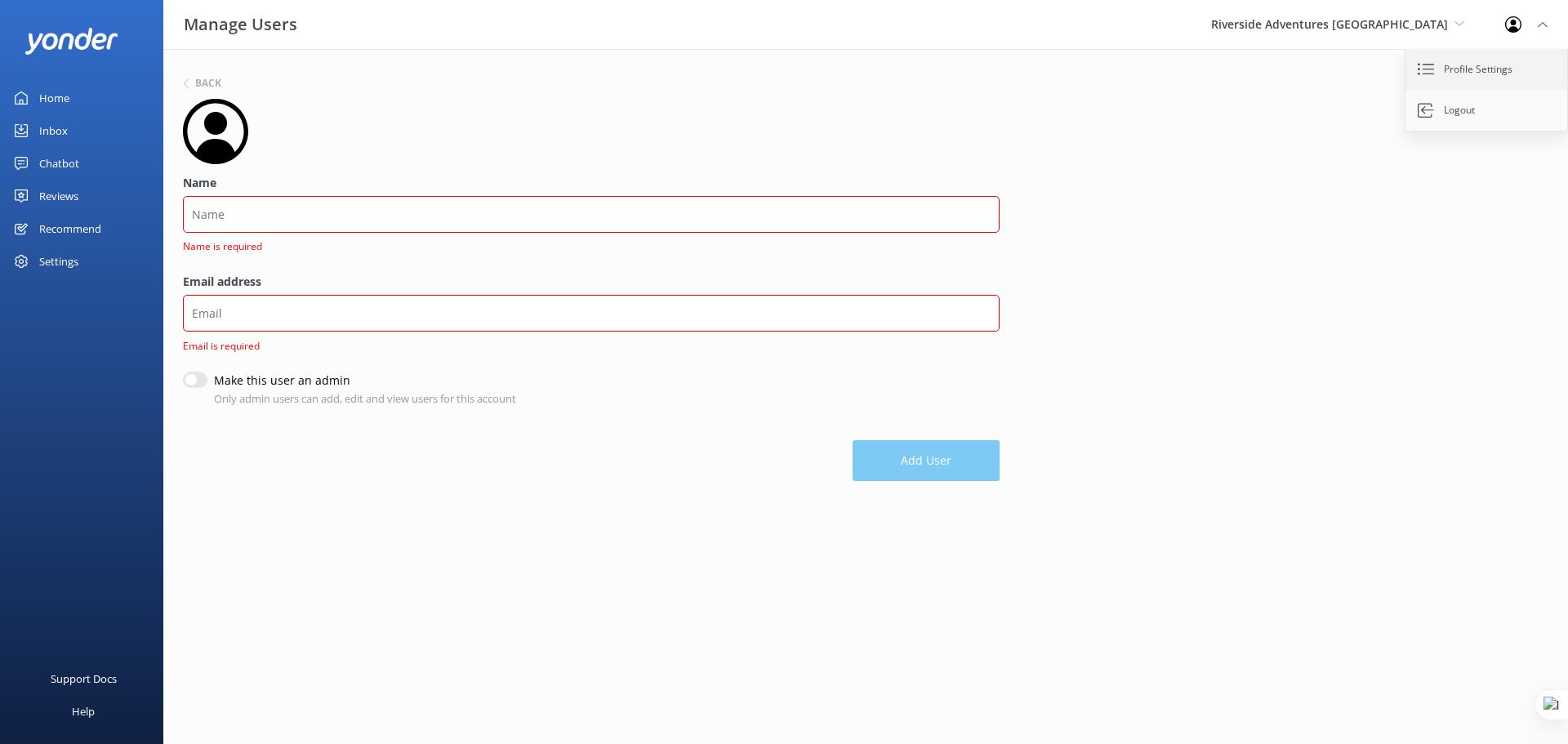
click at [1473, 77] on link "Profile Settings" at bounding box center [1487, 68] width 164 height 41
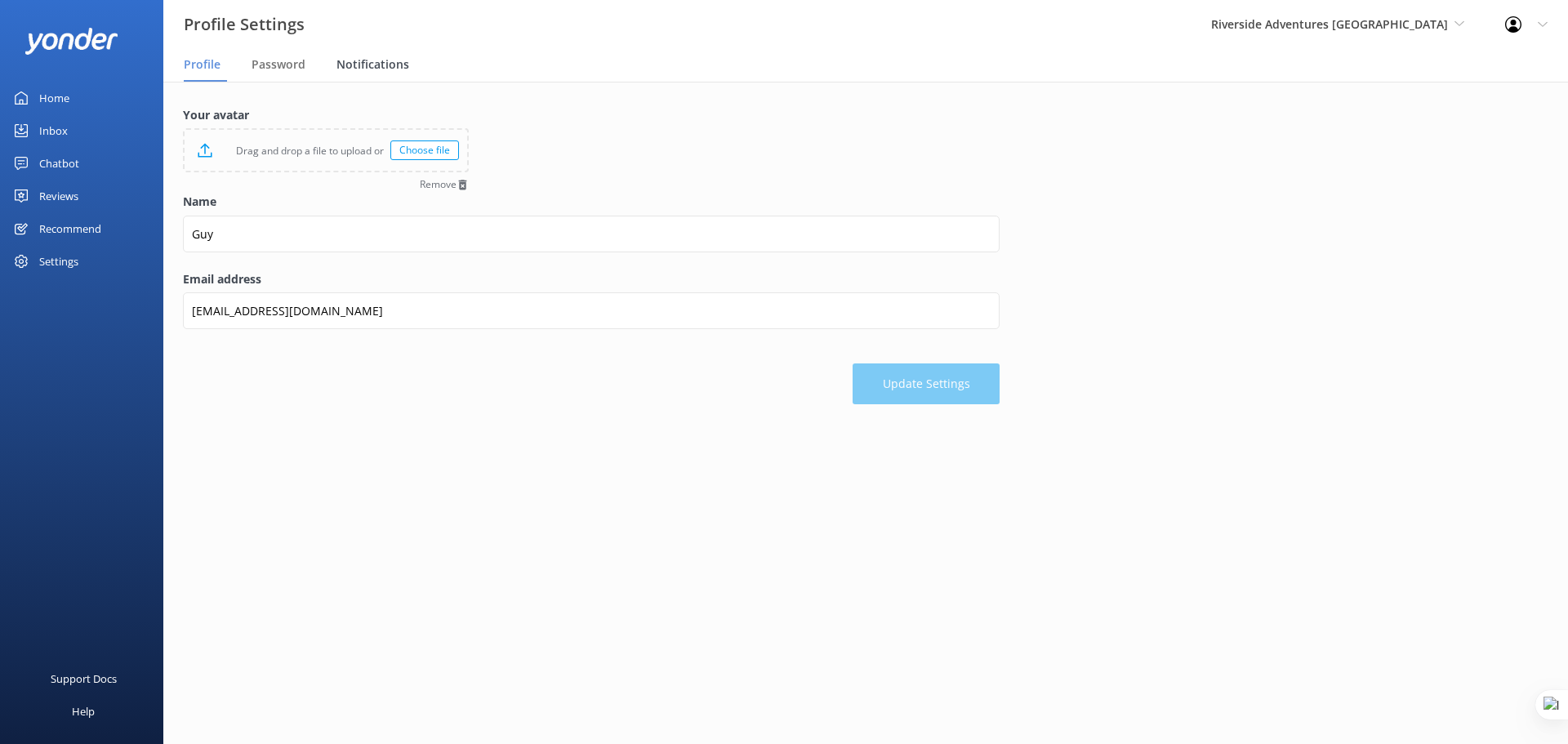
click at [394, 62] on span "Notifications" at bounding box center [372, 64] width 72 height 16
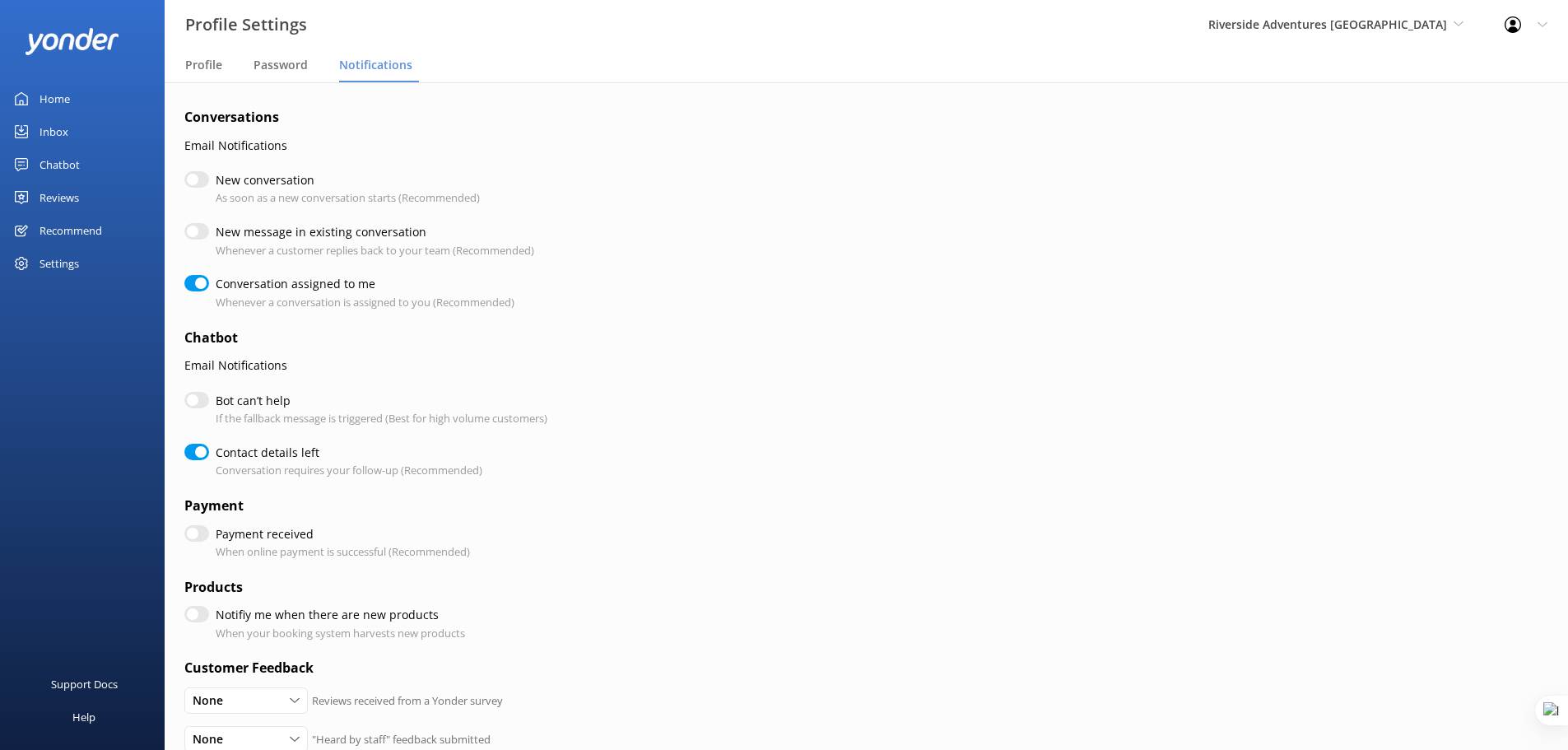
checkbox input "true"
drag, startPoint x: 444, startPoint y: 281, endPoint x: 216, endPoint y: 288, distance: 227.3
click at [216, 288] on label "Conversation assigned to me" at bounding box center [361, 284] width 291 height 18
click at [555, 300] on div "Conversation assigned to me Whenever a conversation is assigned to you (Recomme…" at bounding box center [595, 292] width 823 height 35
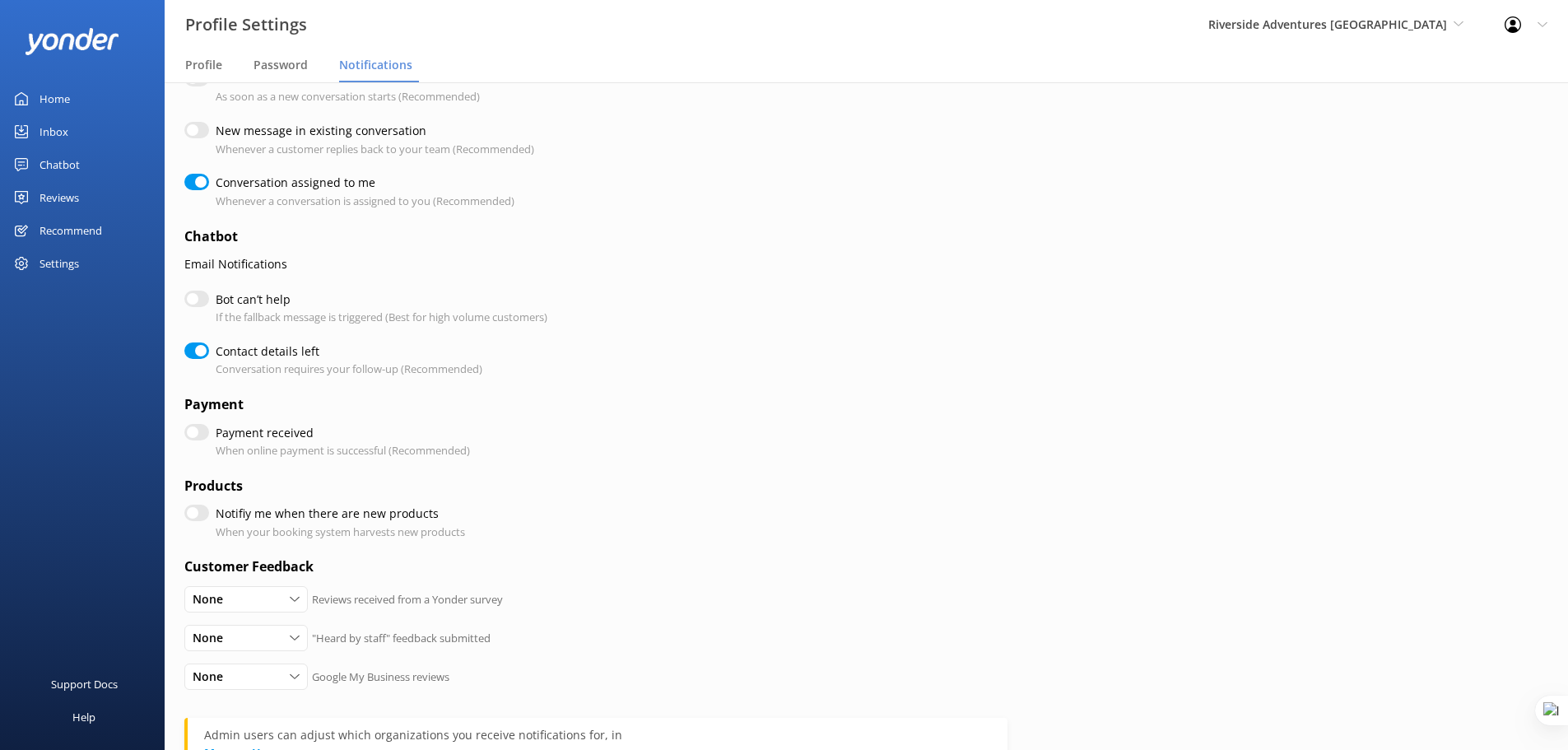
scroll to position [123, 0]
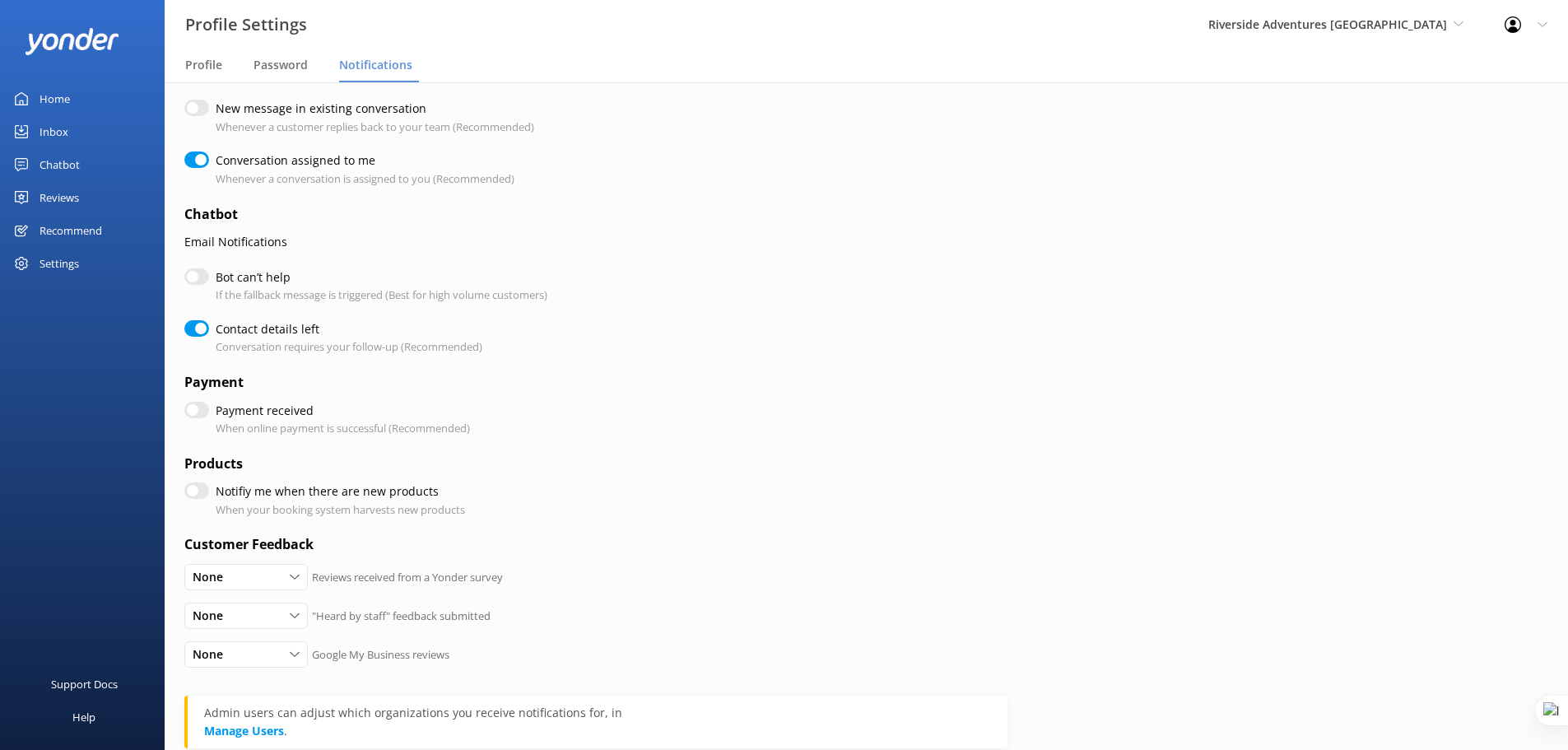
click at [199, 491] on input "Notifiy me when there are new products" at bounding box center [196, 490] width 25 height 16
checkbox input "true"
click at [192, 492] on input "Notifiy me when there are new products" at bounding box center [196, 490] width 25 height 16
checkbox input "false"
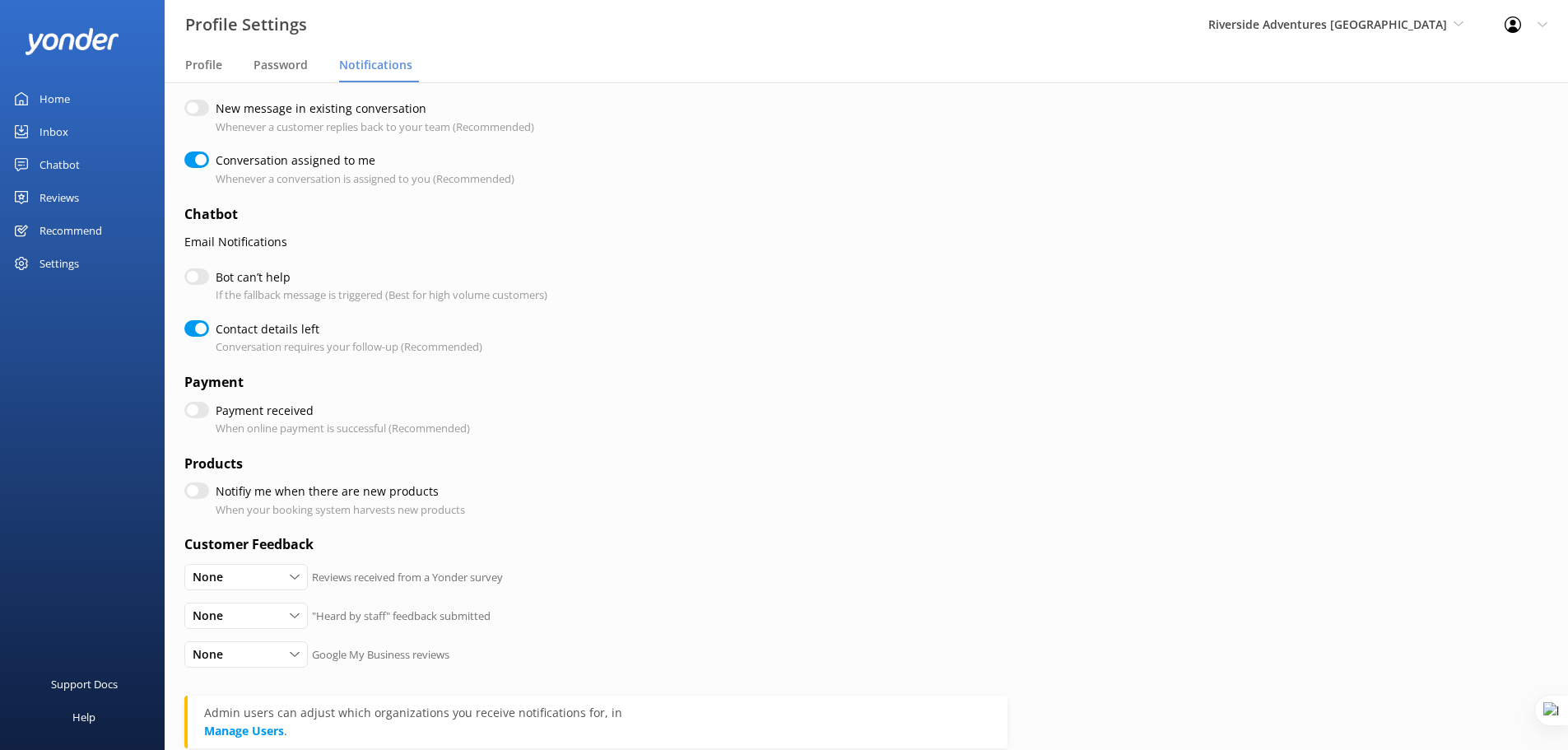
checkbox input "true"
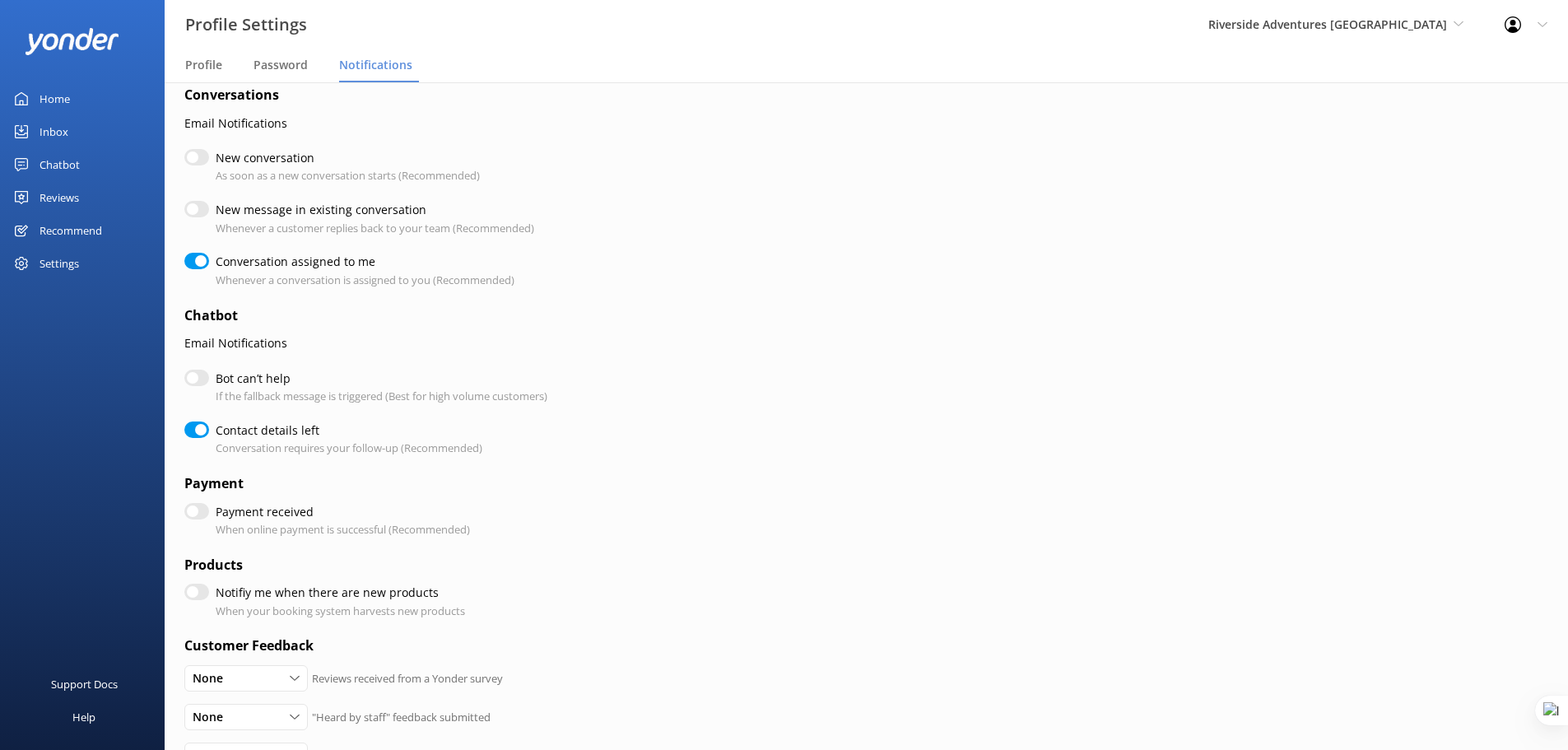
scroll to position [2, 0]
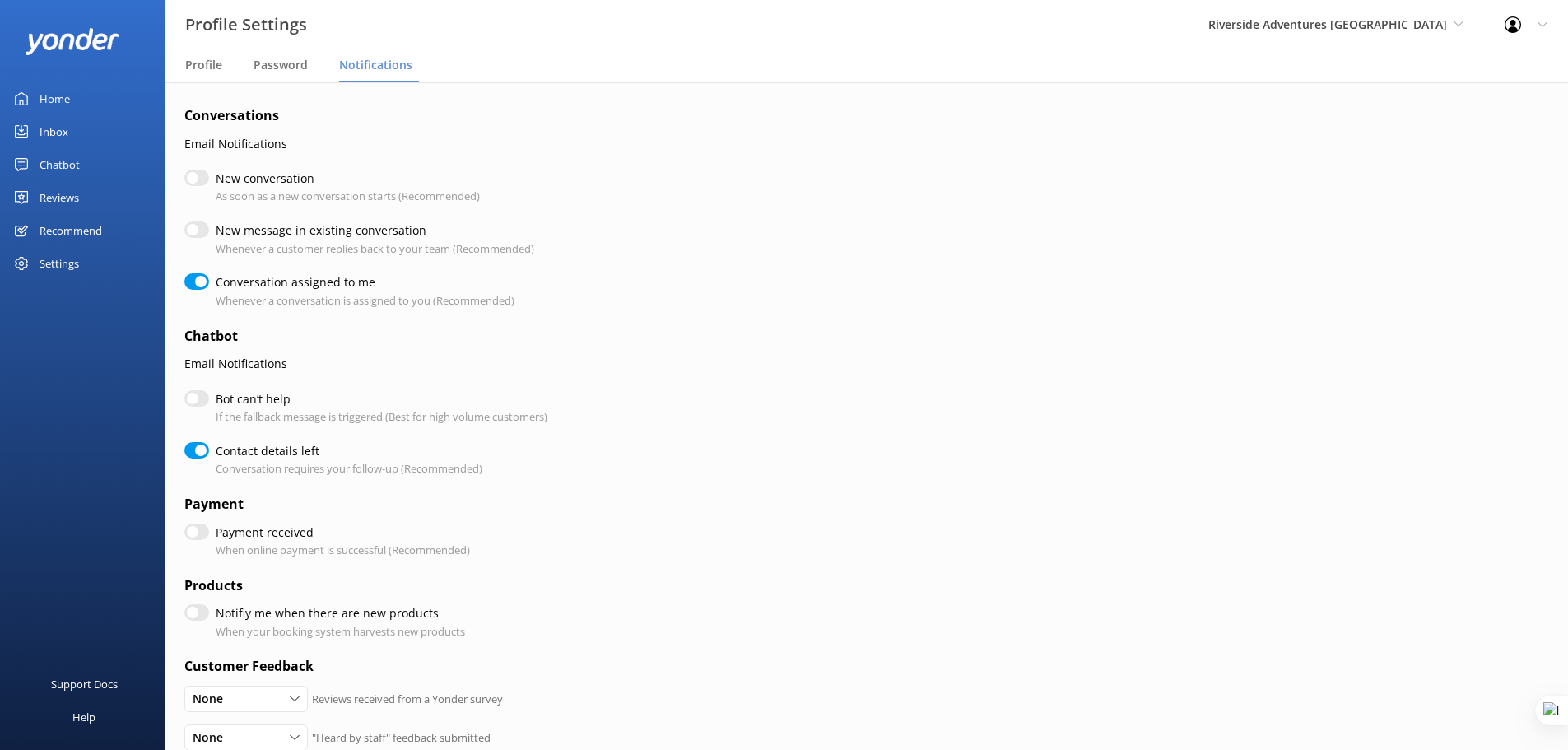
click at [54, 131] on div "Inbox" at bounding box center [54, 131] width 29 height 33
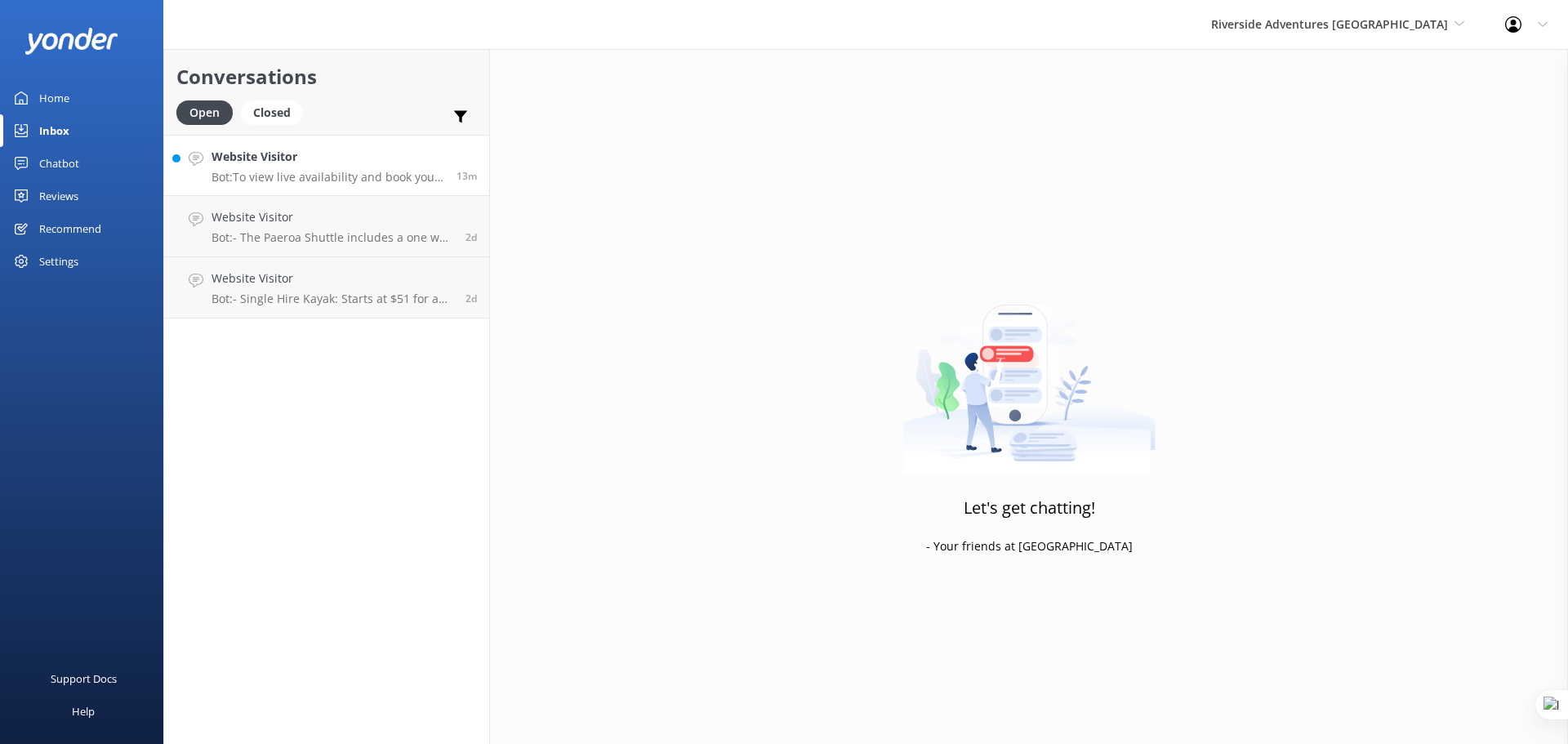
click at [329, 164] on h4 "Website Visitor" at bounding box center [327, 157] width 233 height 18
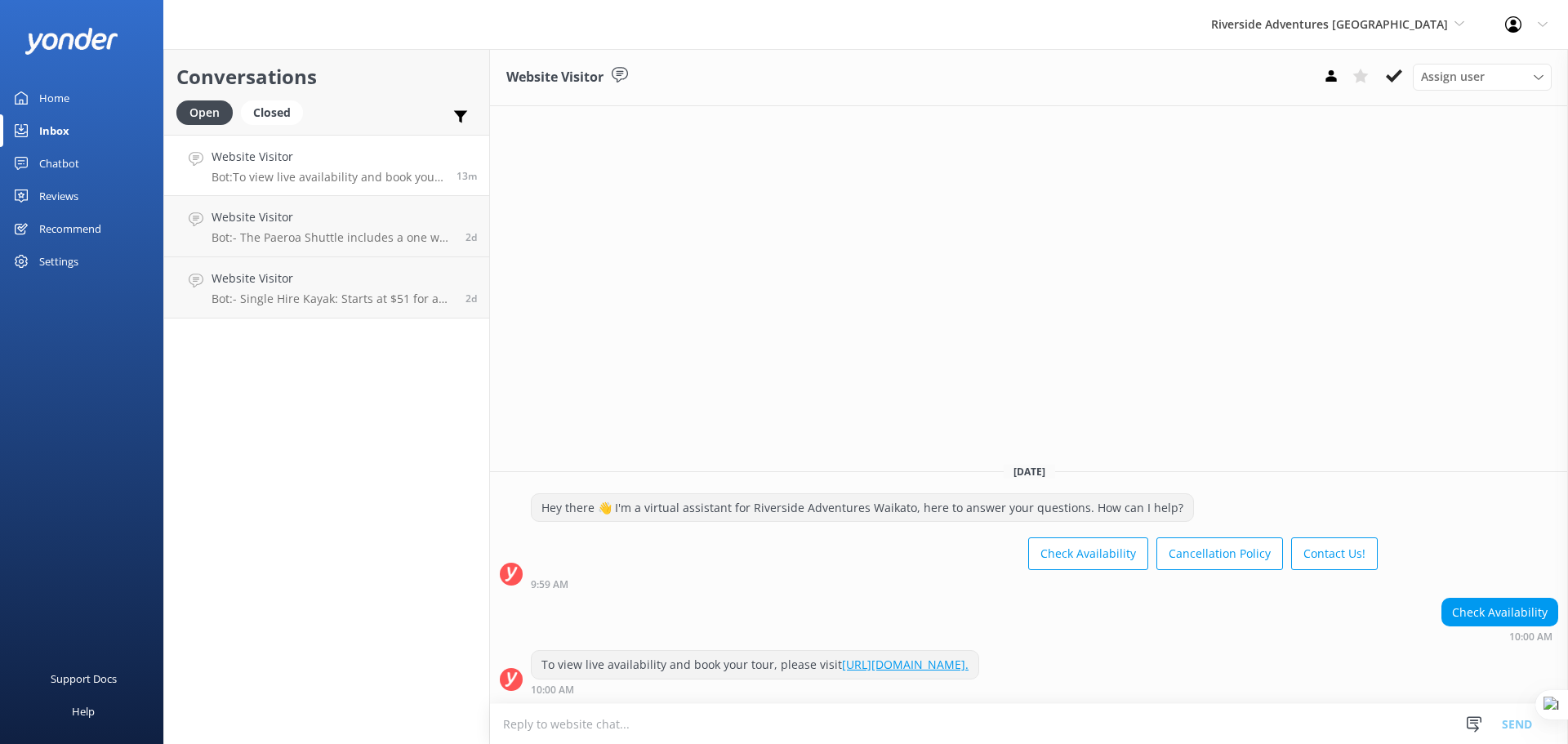
click at [708, 727] on textarea at bounding box center [1029, 723] width 1078 height 40
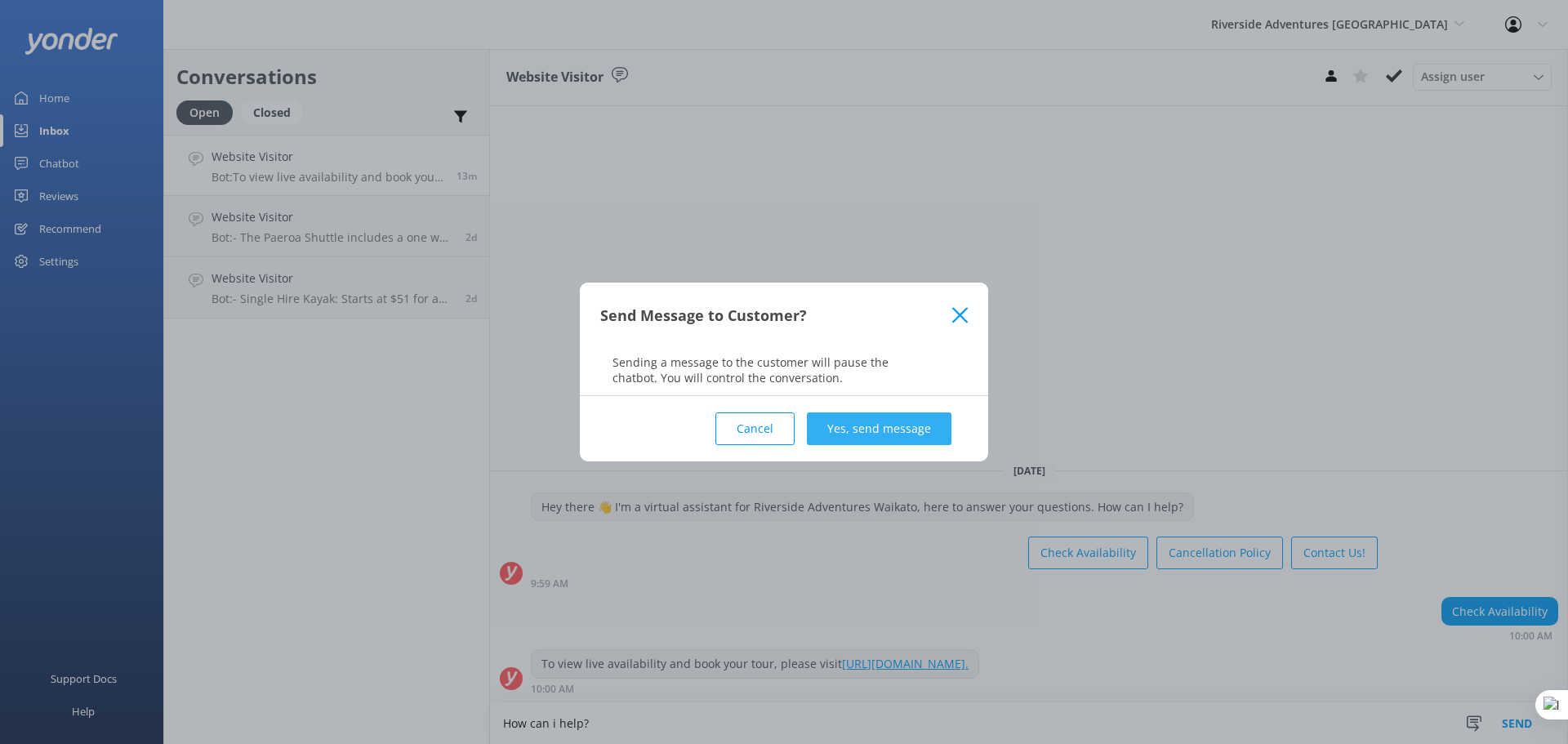
type textarea "How can i help?"
click at [898, 433] on button "Yes, send message" at bounding box center [879, 429] width 145 height 33
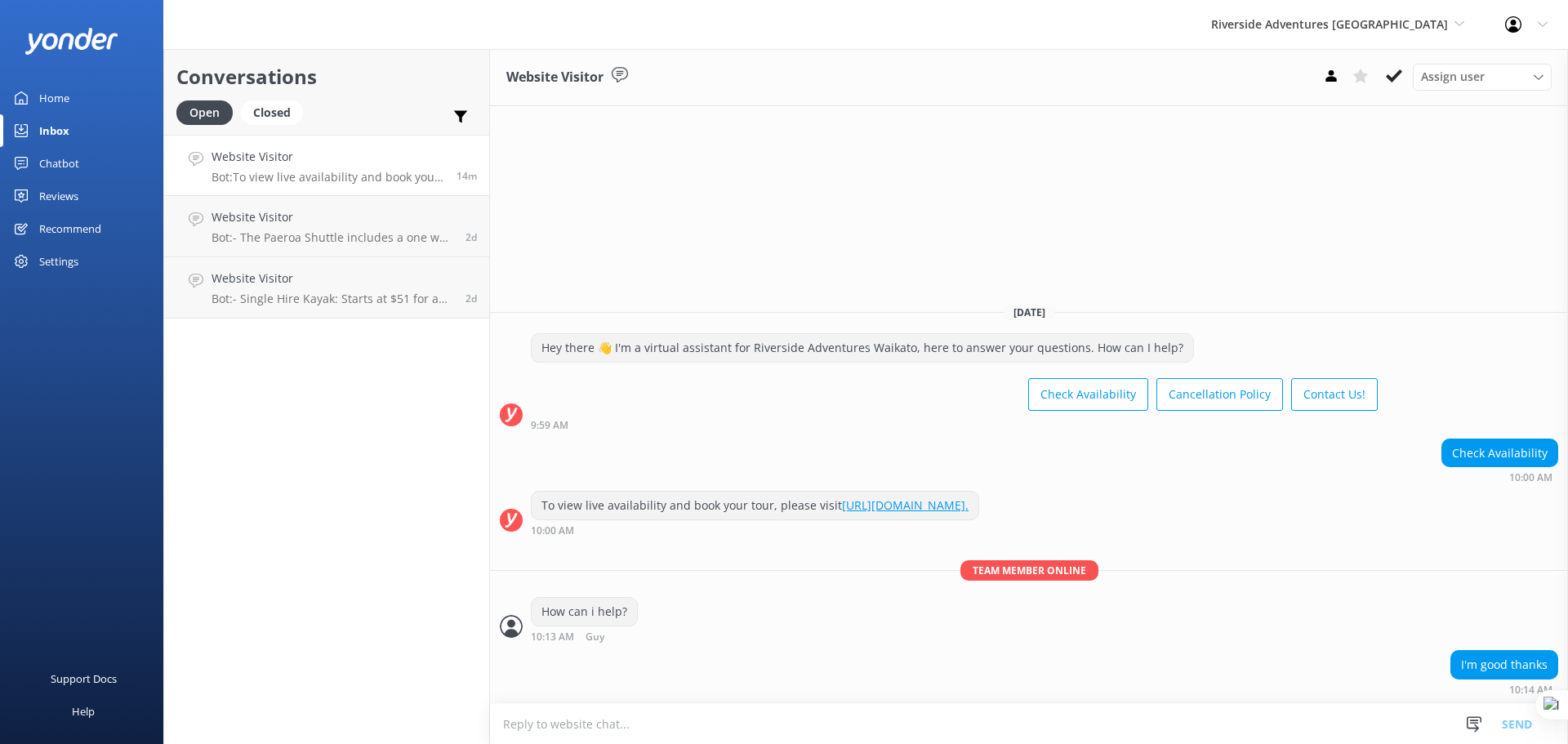
click at [680, 729] on textarea at bounding box center [1029, 723] width 1078 height 40
click at [1397, 74] on use at bounding box center [1394, 75] width 16 height 13
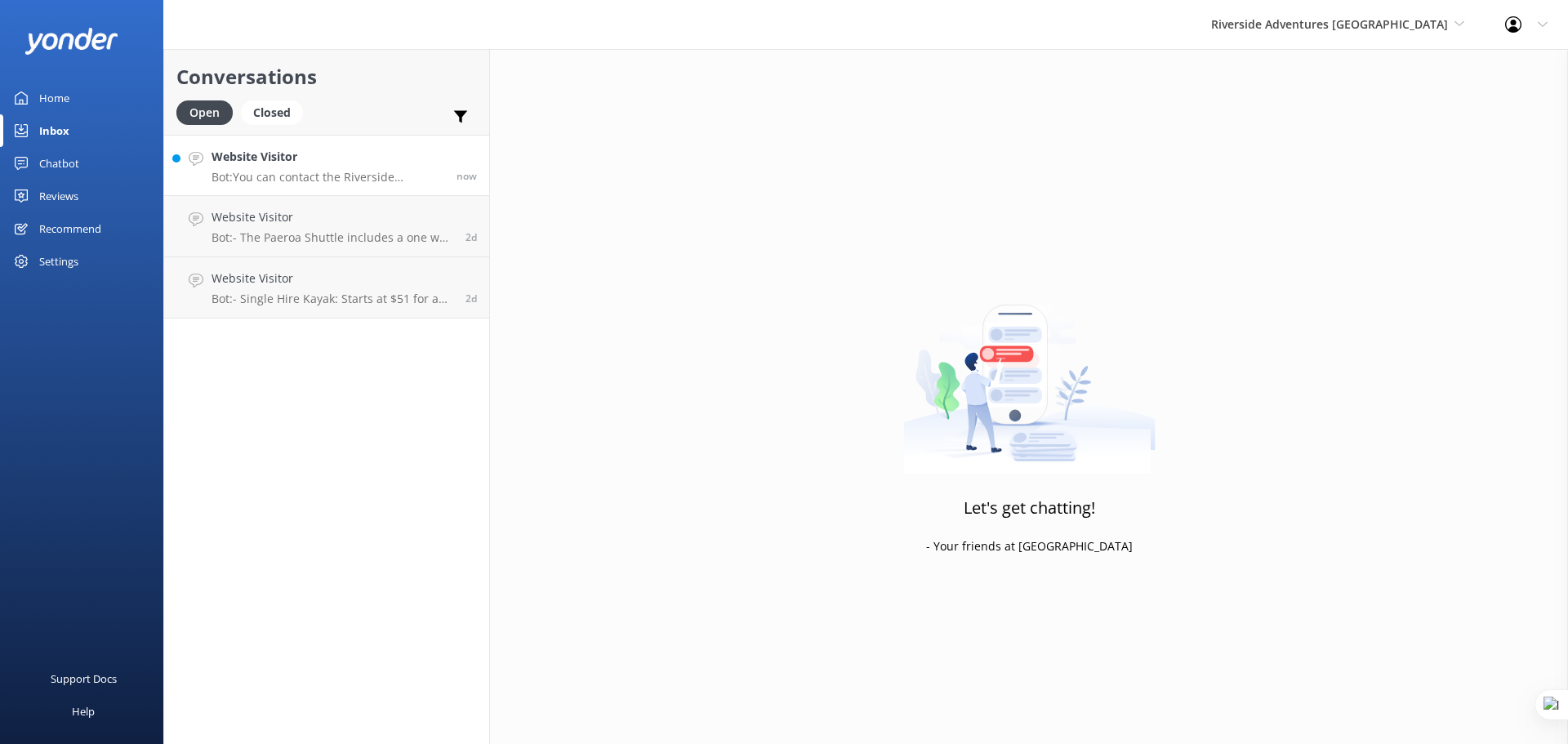
click at [322, 164] on h4 "Website Visitor" at bounding box center [327, 157] width 233 height 18
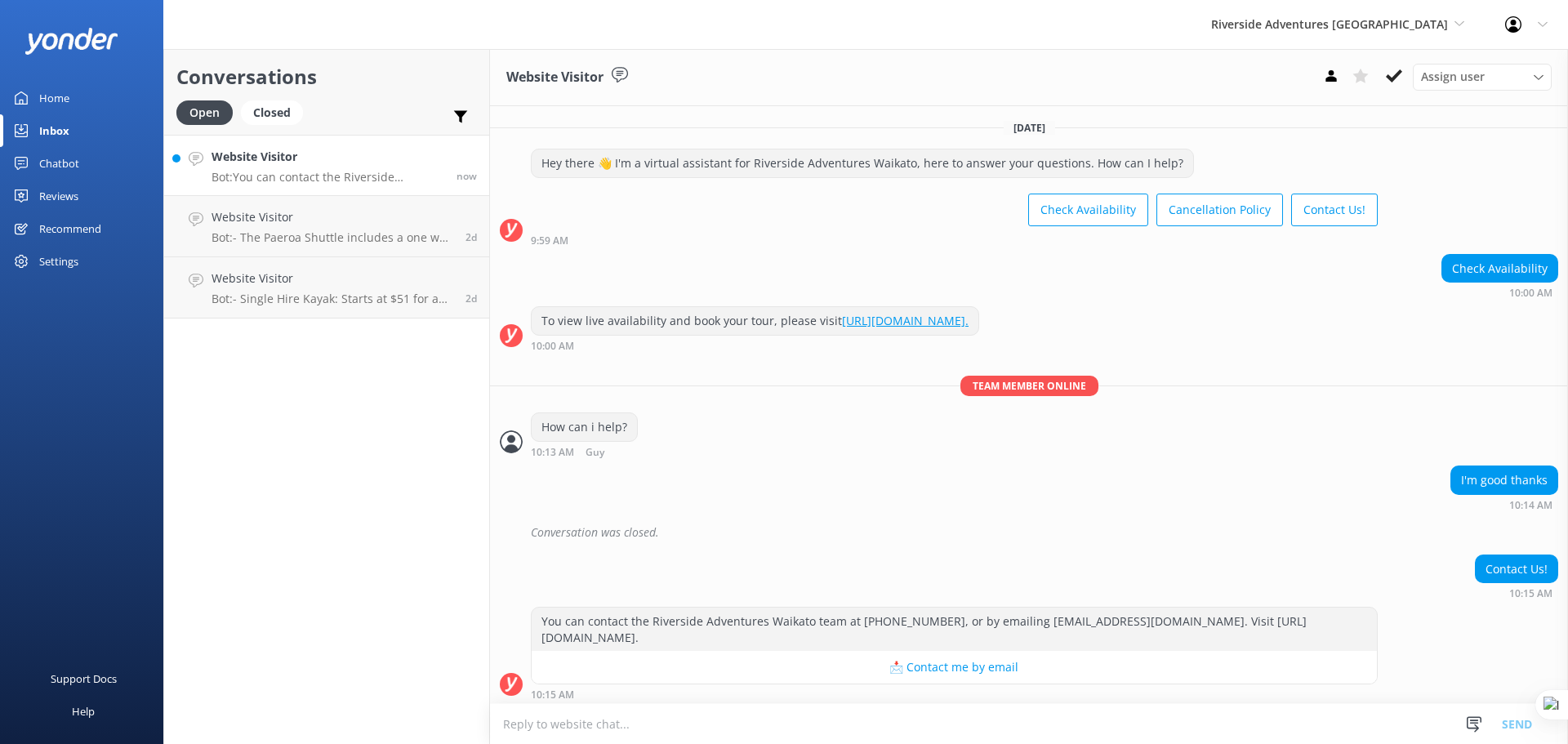
scroll to position [5, 0]
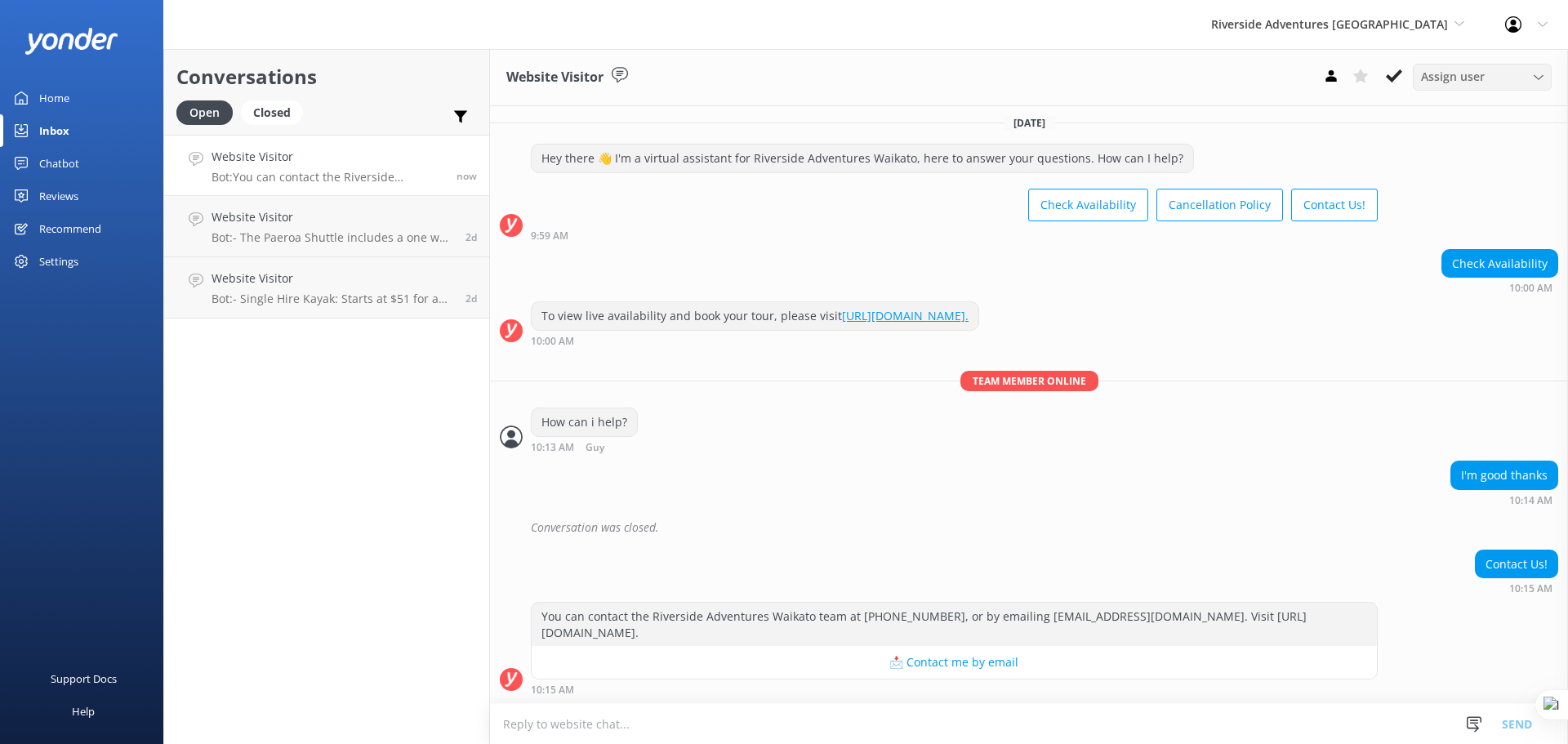
click at [1504, 76] on div "Assign user" at bounding box center [1483, 76] width 131 height 18
click at [1492, 105] on div "Memorie Brooky" at bounding box center [1461, 111] width 77 height 16
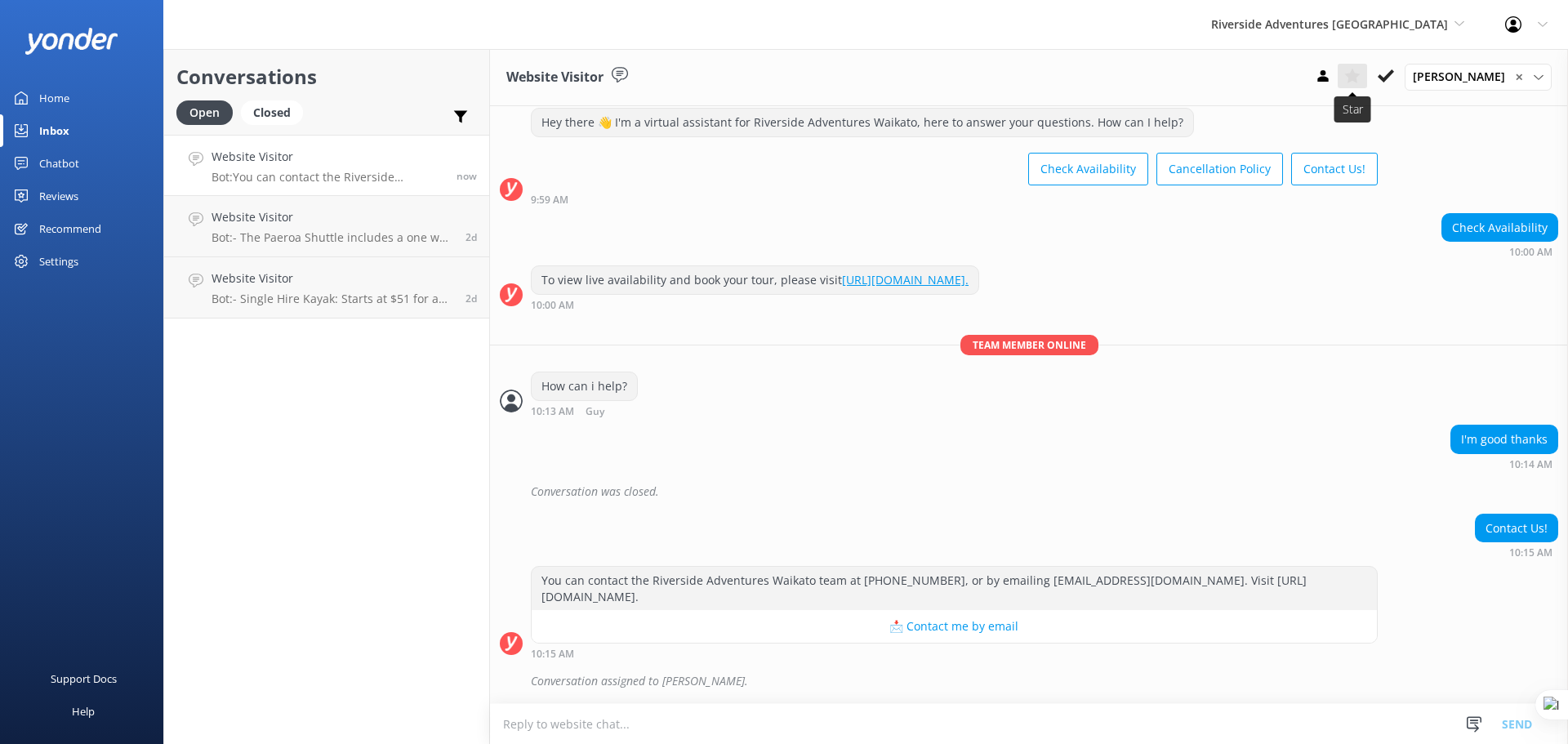
click at [1357, 80] on use at bounding box center [1353, 75] width 16 height 15
click at [457, 122] on icon at bounding box center [460, 116] width 16 height 16
click at [344, 150] on input "Important" at bounding box center [338, 154] width 16 height 16
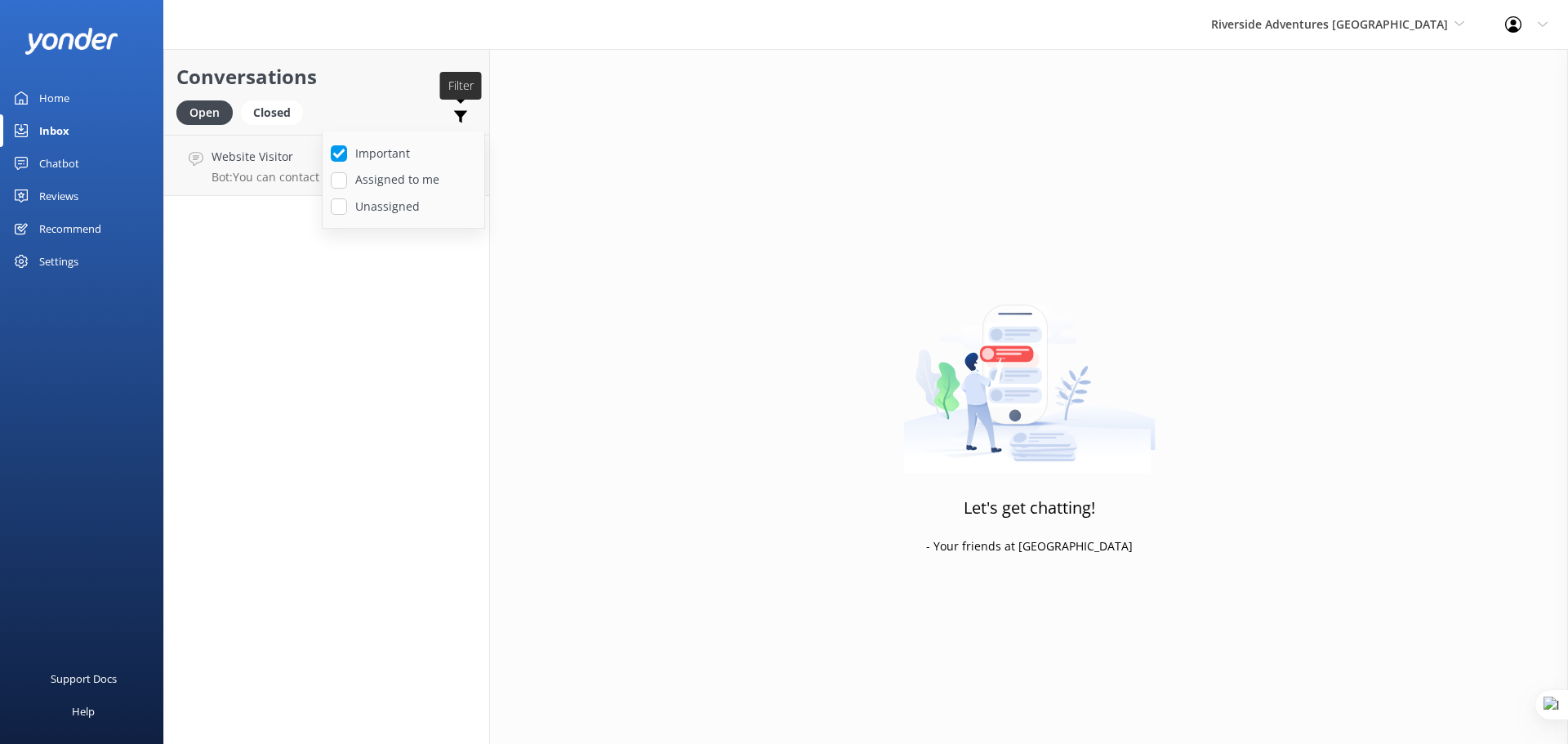
click at [459, 119] on icon at bounding box center [460, 116] width 16 height 16
click at [456, 120] on icon at bounding box center [460, 116] width 16 height 16
click at [337, 154] on input "Important" at bounding box center [338, 154] width 16 height 16
checkbox input "false"
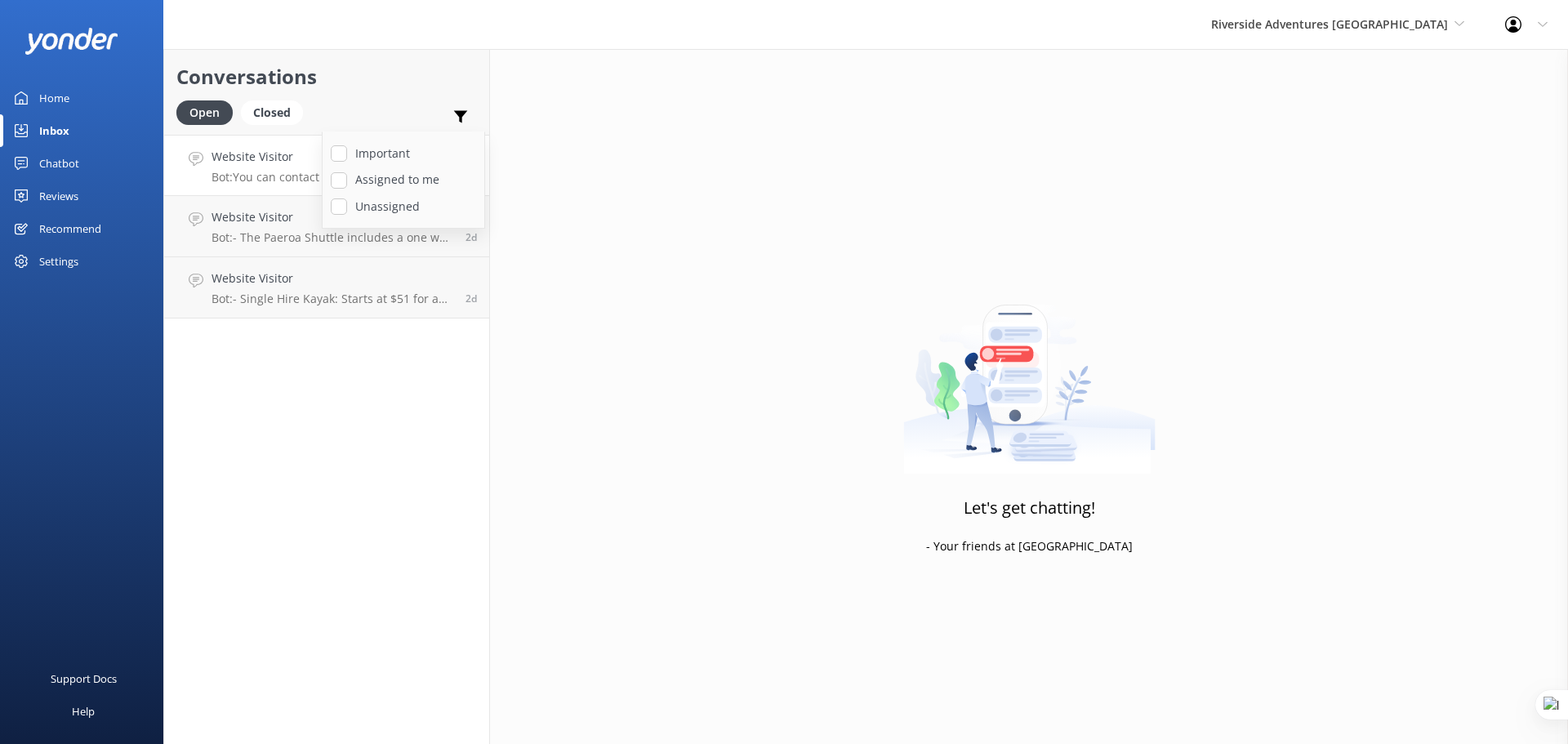
click at [242, 183] on p "Bot: You can contact the Riverside Adventures Waikato team at +64 277 287 448, …" at bounding box center [330, 177] width 238 height 15
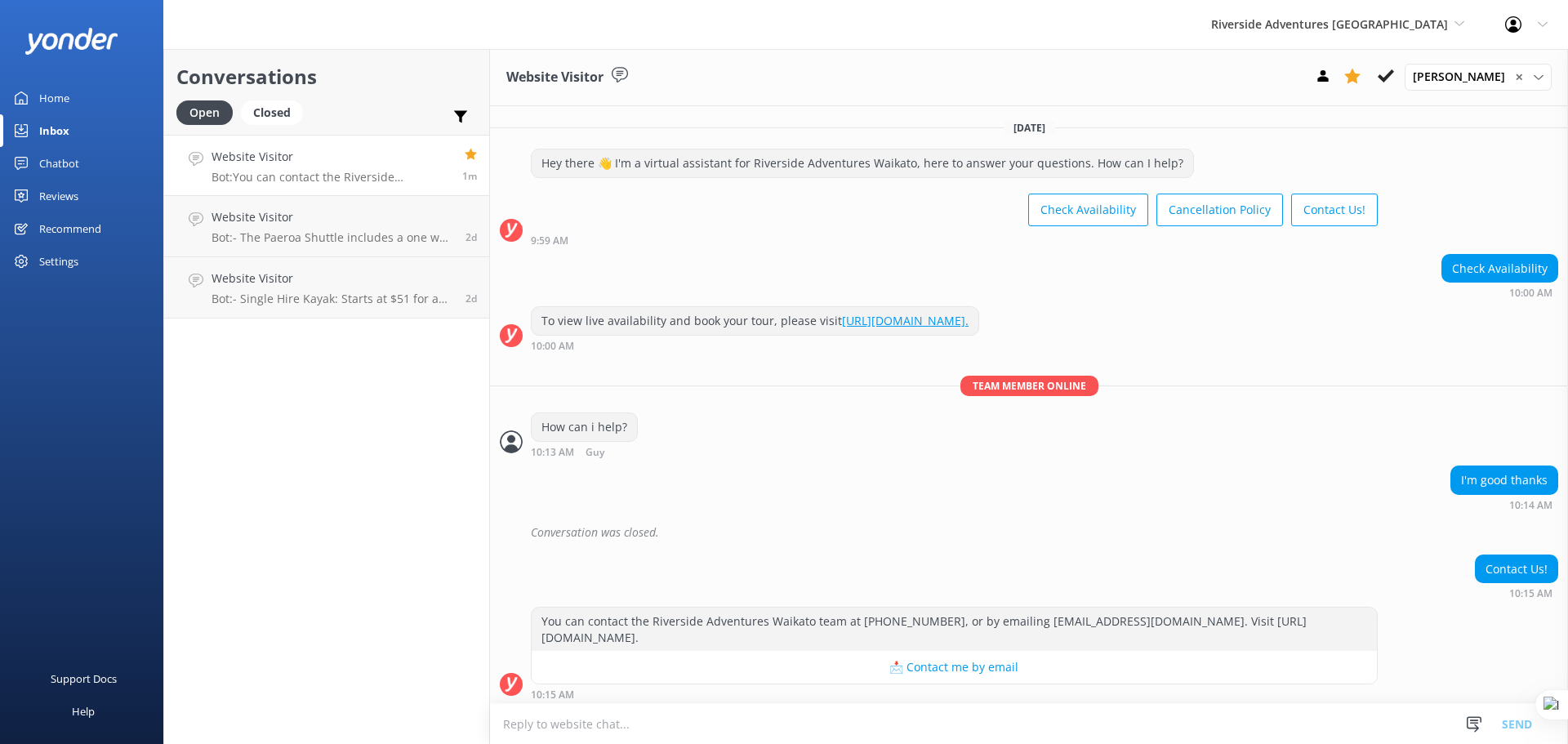
scroll to position [41, 0]
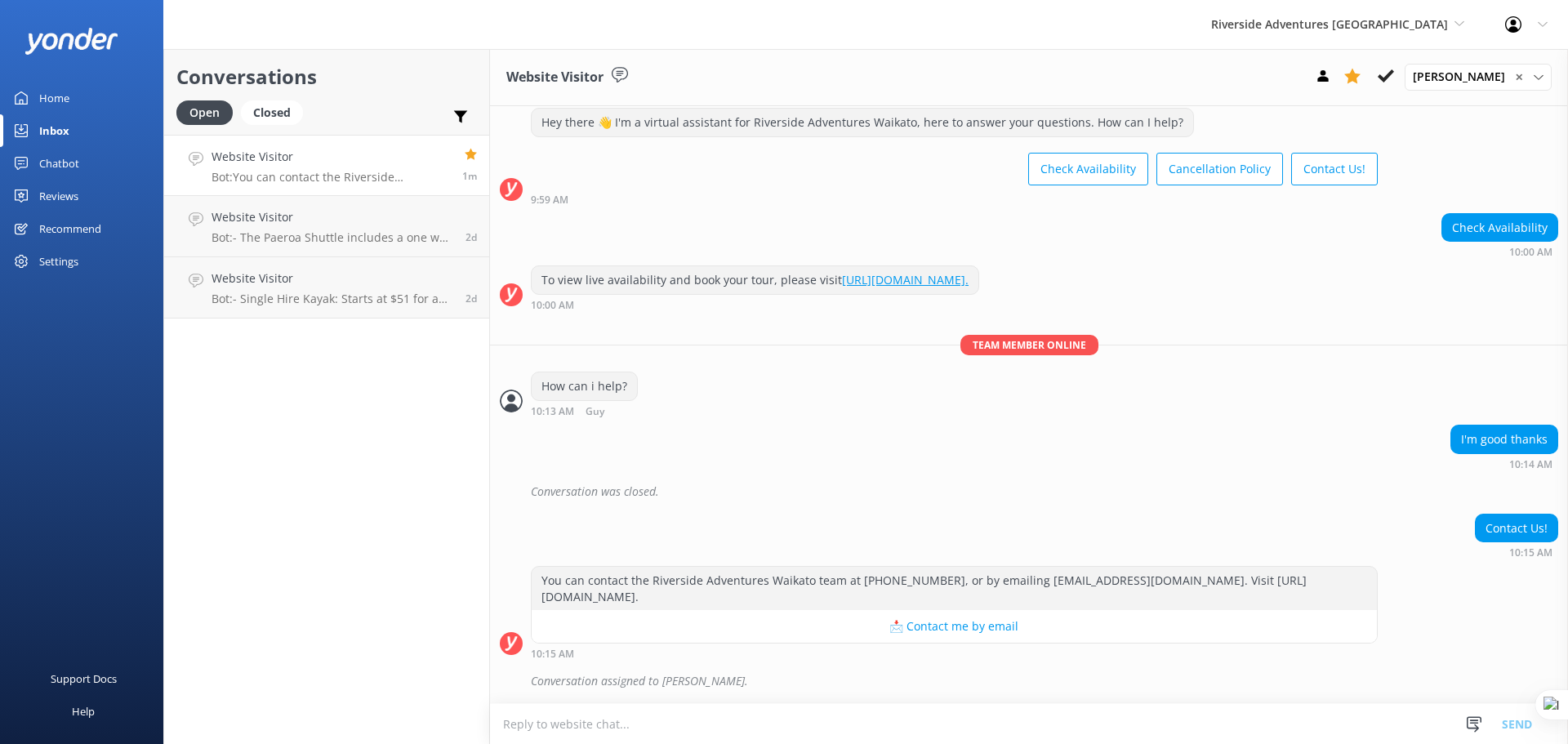
click at [470, 158] on use at bounding box center [470, 154] width 12 height 12
click at [1349, 73] on icon at bounding box center [1353, 75] width 16 height 16
click at [1384, 75] on icon at bounding box center [1385, 75] width 16 height 16
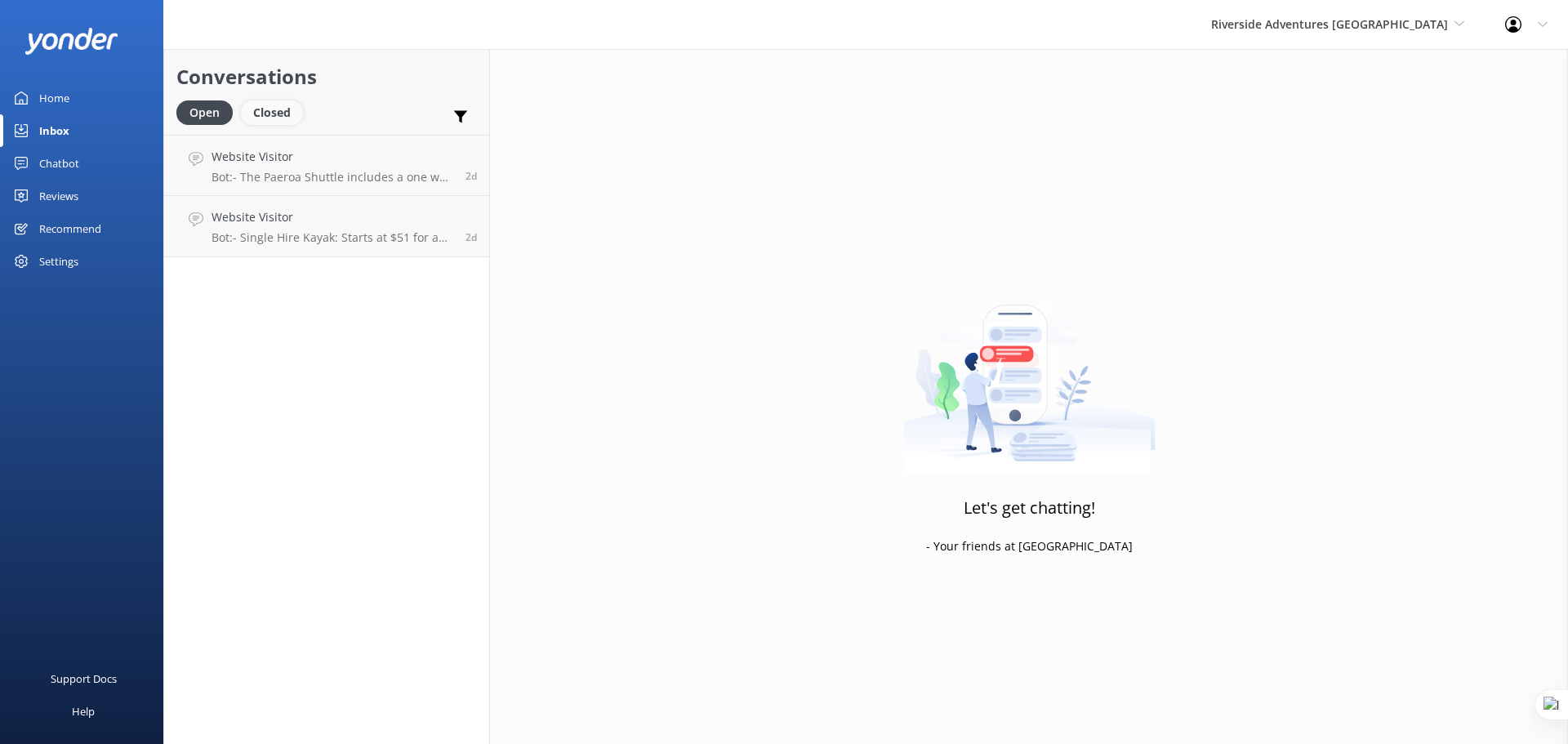
click at [279, 106] on div "Closed" at bounding box center [272, 112] width 63 height 25
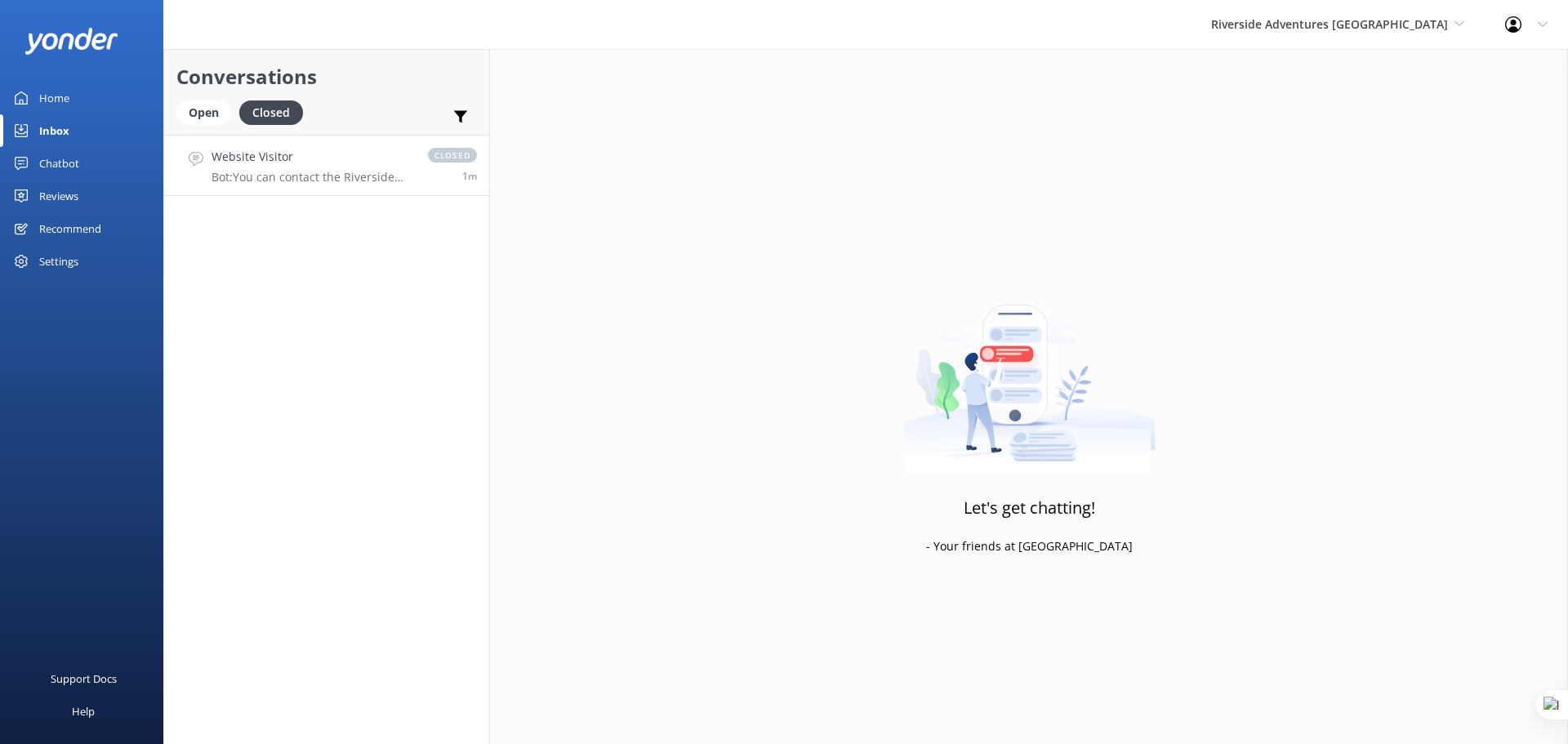
click at [374, 166] on h4 "Website Visitor" at bounding box center [312, 157] width 200 height 18
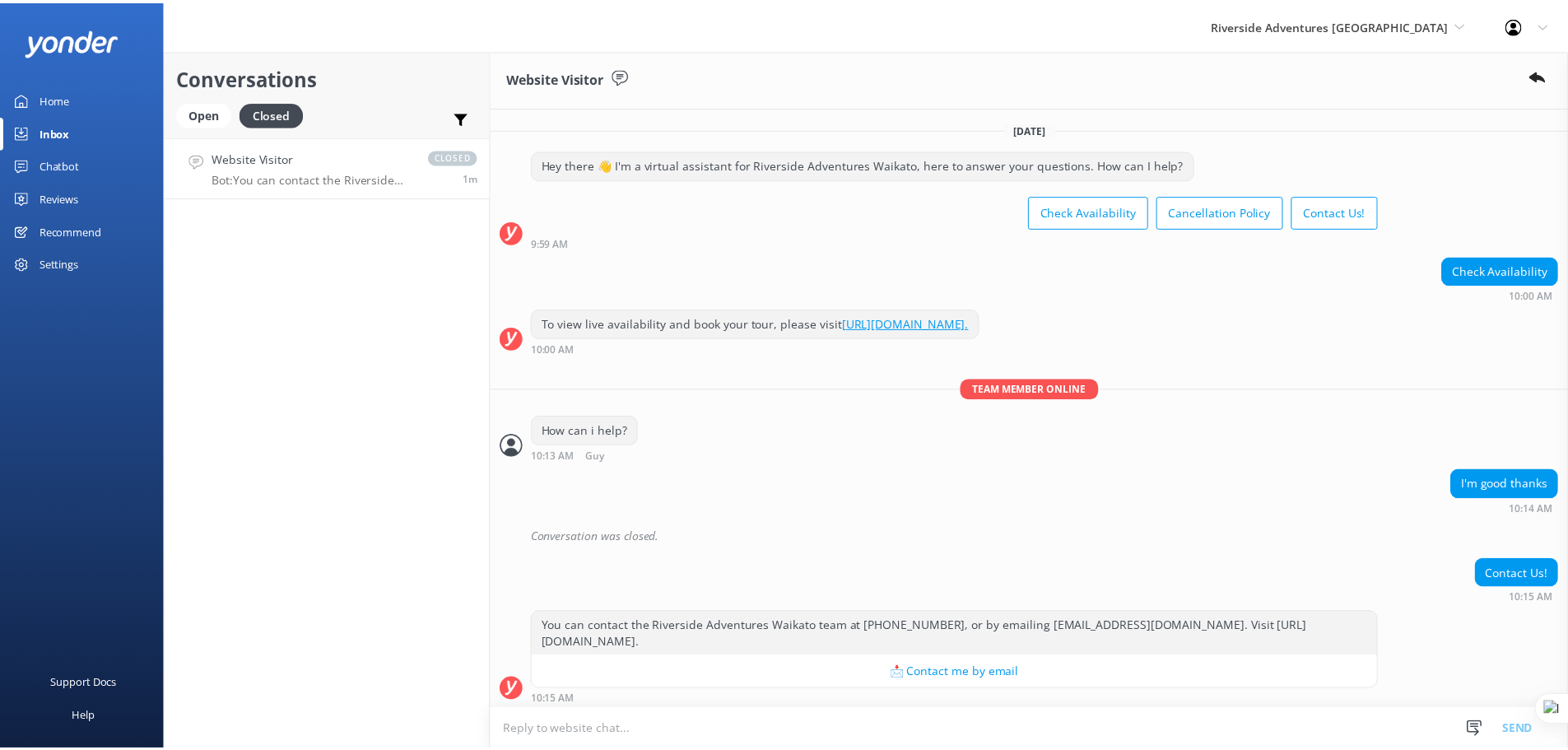
scroll to position [77, 0]
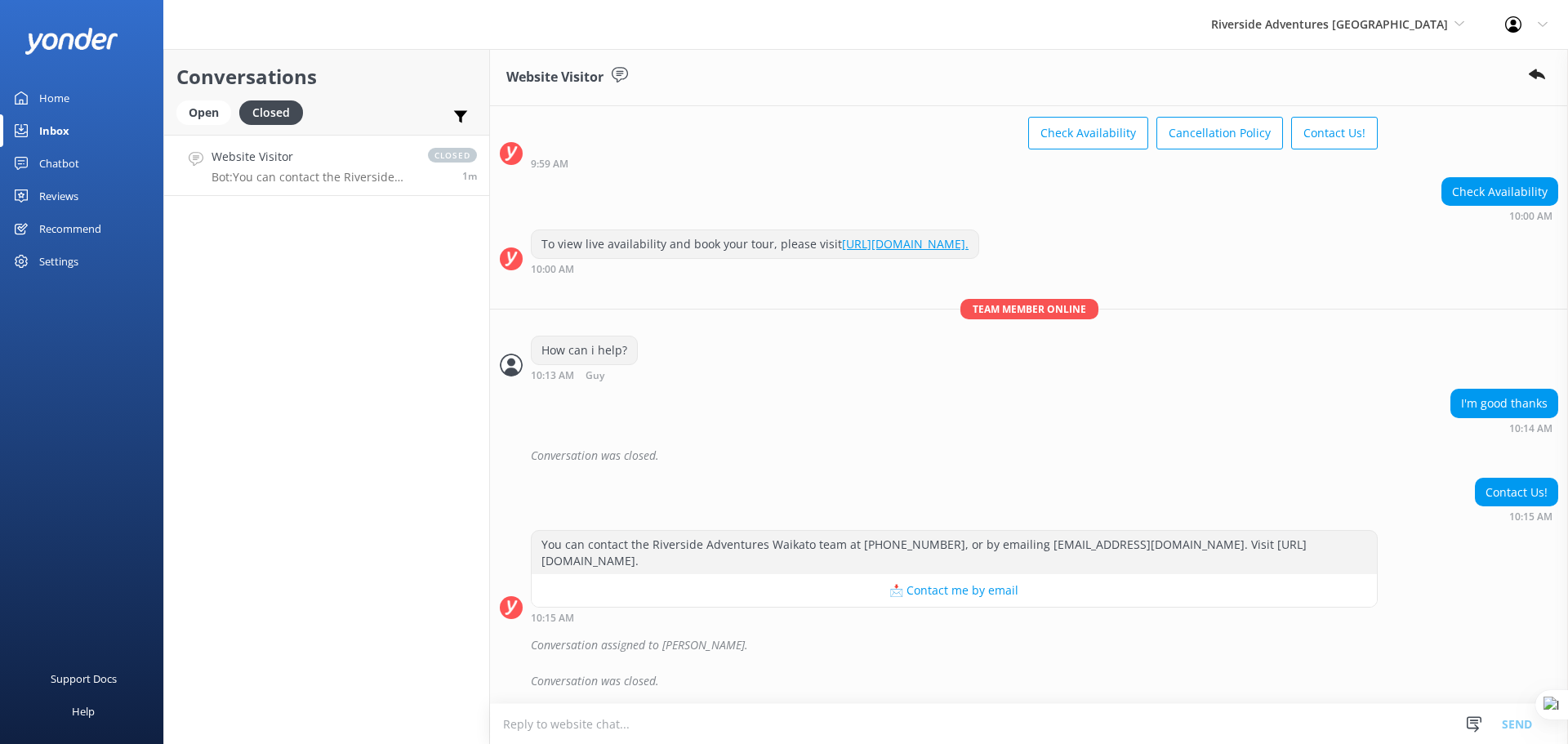
click at [84, 261] on div "Settings" at bounding box center [81, 261] width 164 height 33
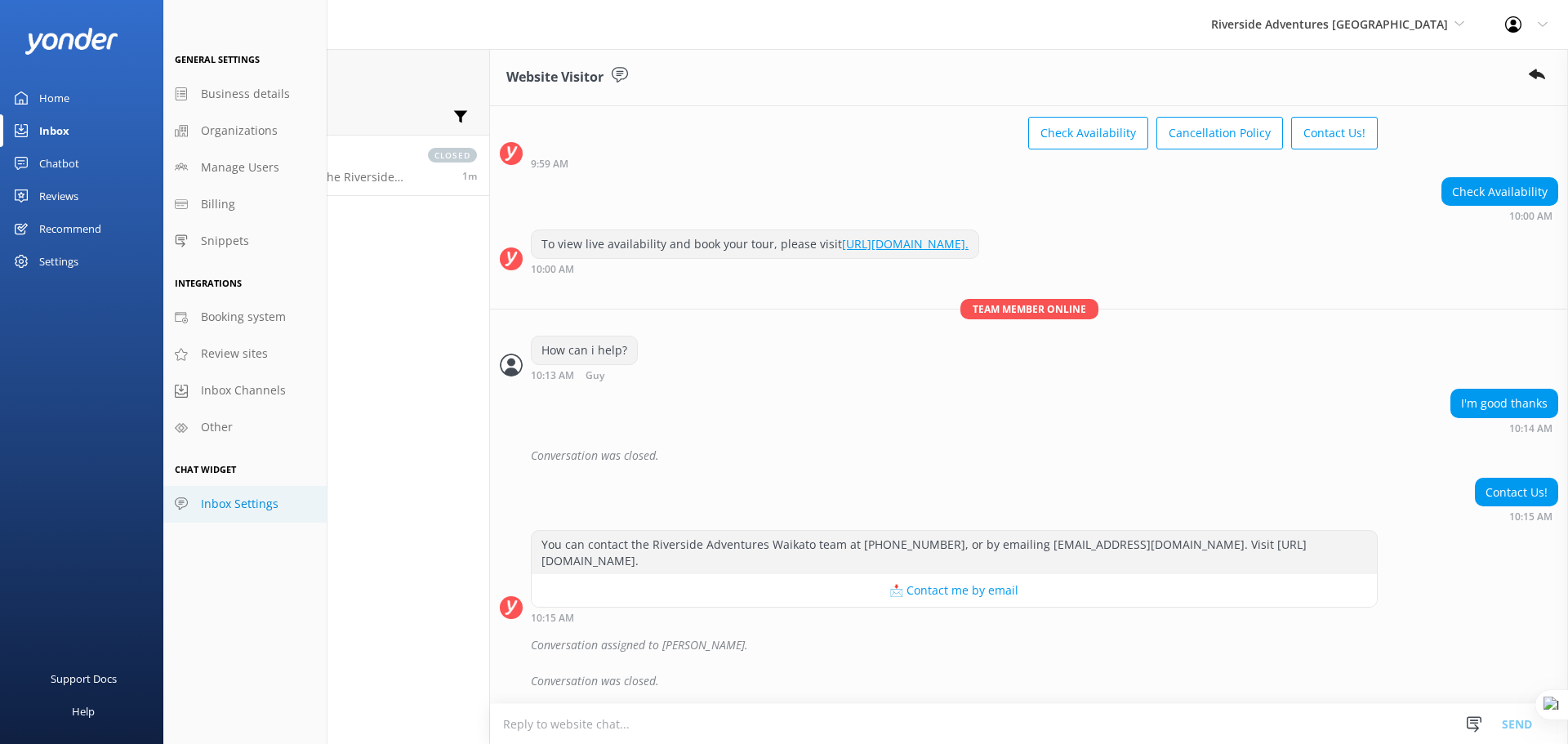
click at [279, 511] on link "Inbox Settings" at bounding box center [245, 504] width 164 height 37
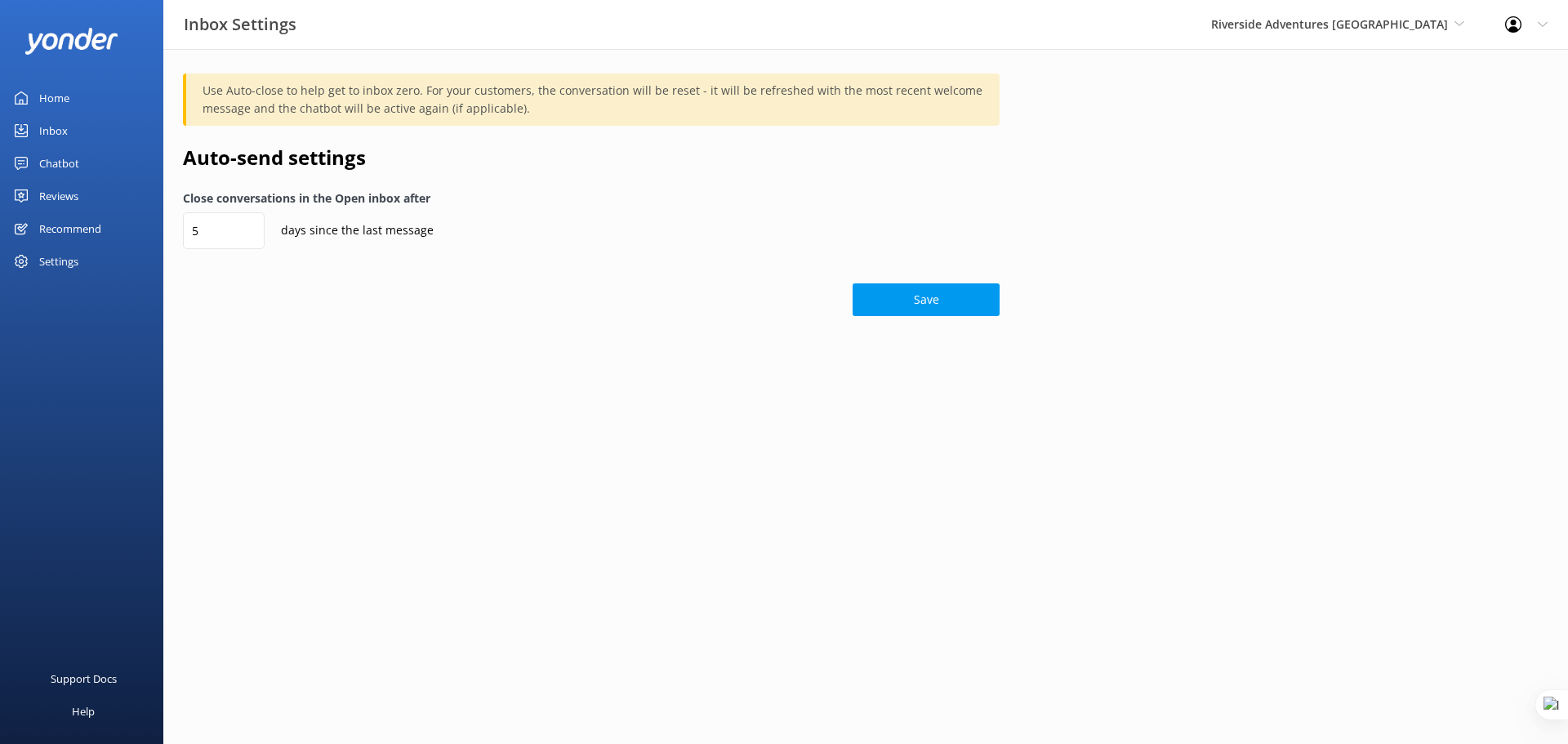
click at [61, 132] on div "Inbox" at bounding box center [54, 130] width 29 height 33
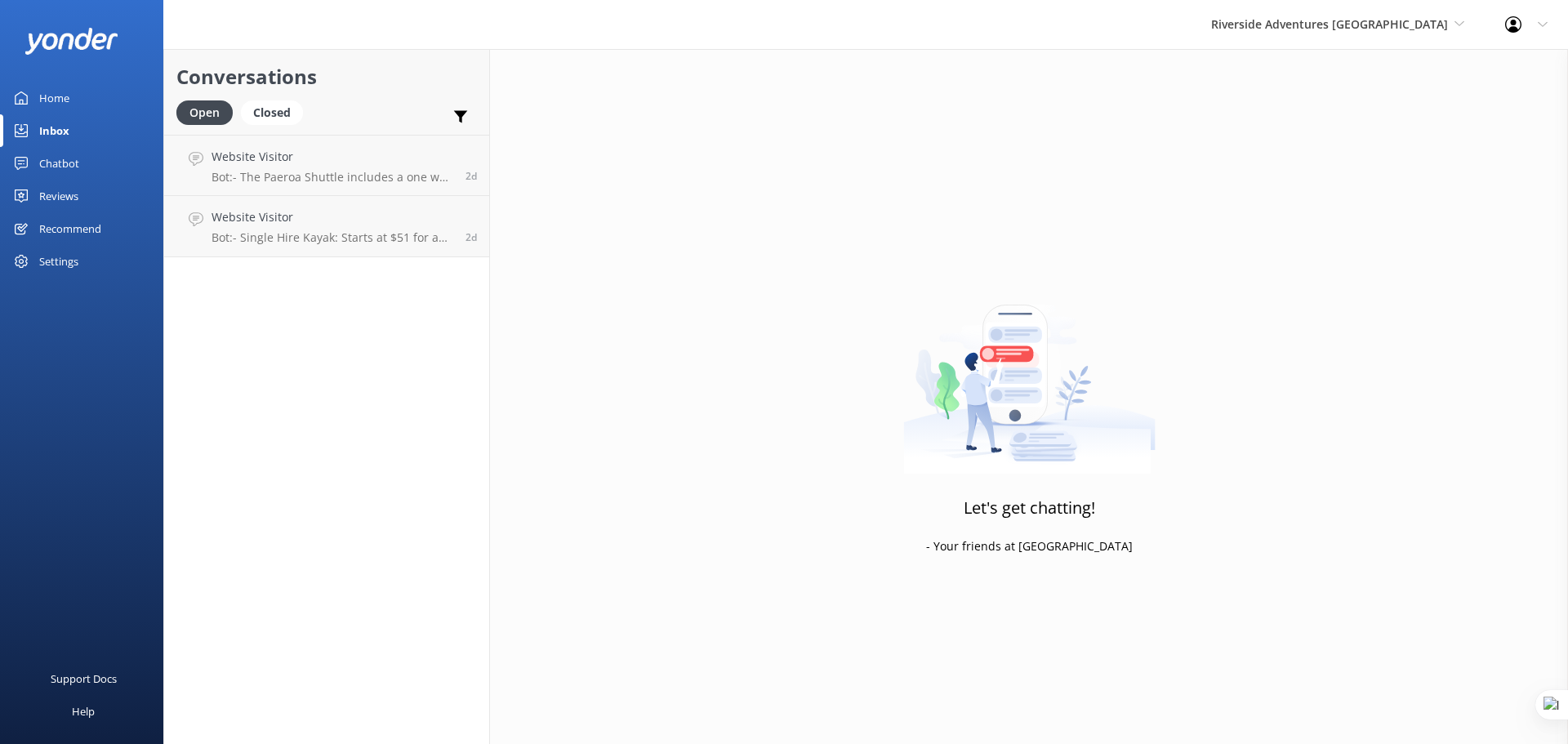
click at [50, 165] on div "Chatbot" at bounding box center [60, 163] width 40 height 33
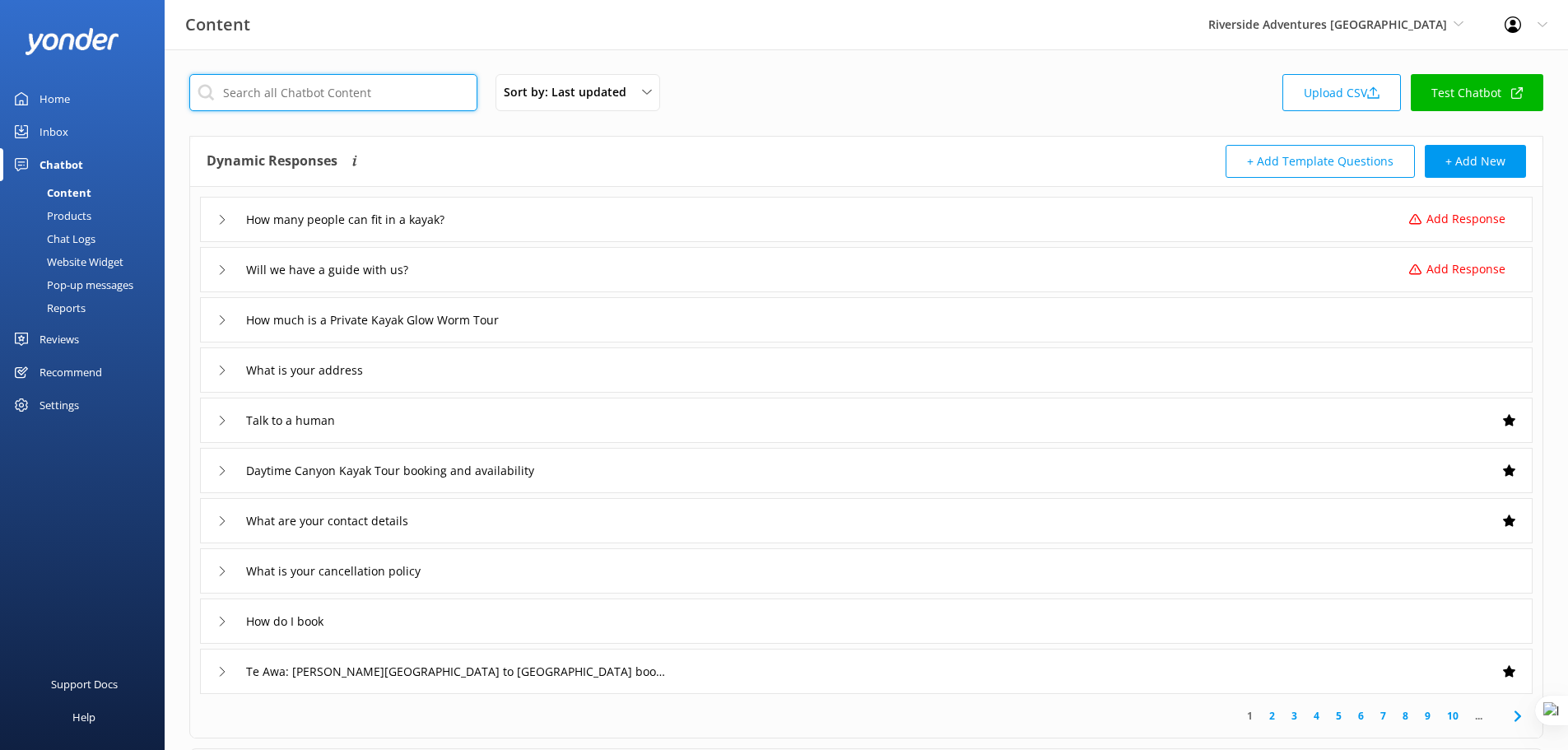
click at [402, 91] on input "text" at bounding box center [333, 92] width 288 height 37
click at [780, 108] on div "Sort by: Last updated Title Last updated Upload CSV Test Chatbot" at bounding box center [866, 97] width 1354 height 47
click at [1406, 223] on div "Add Response" at bounding box center [1448, 219] width 133 height 18
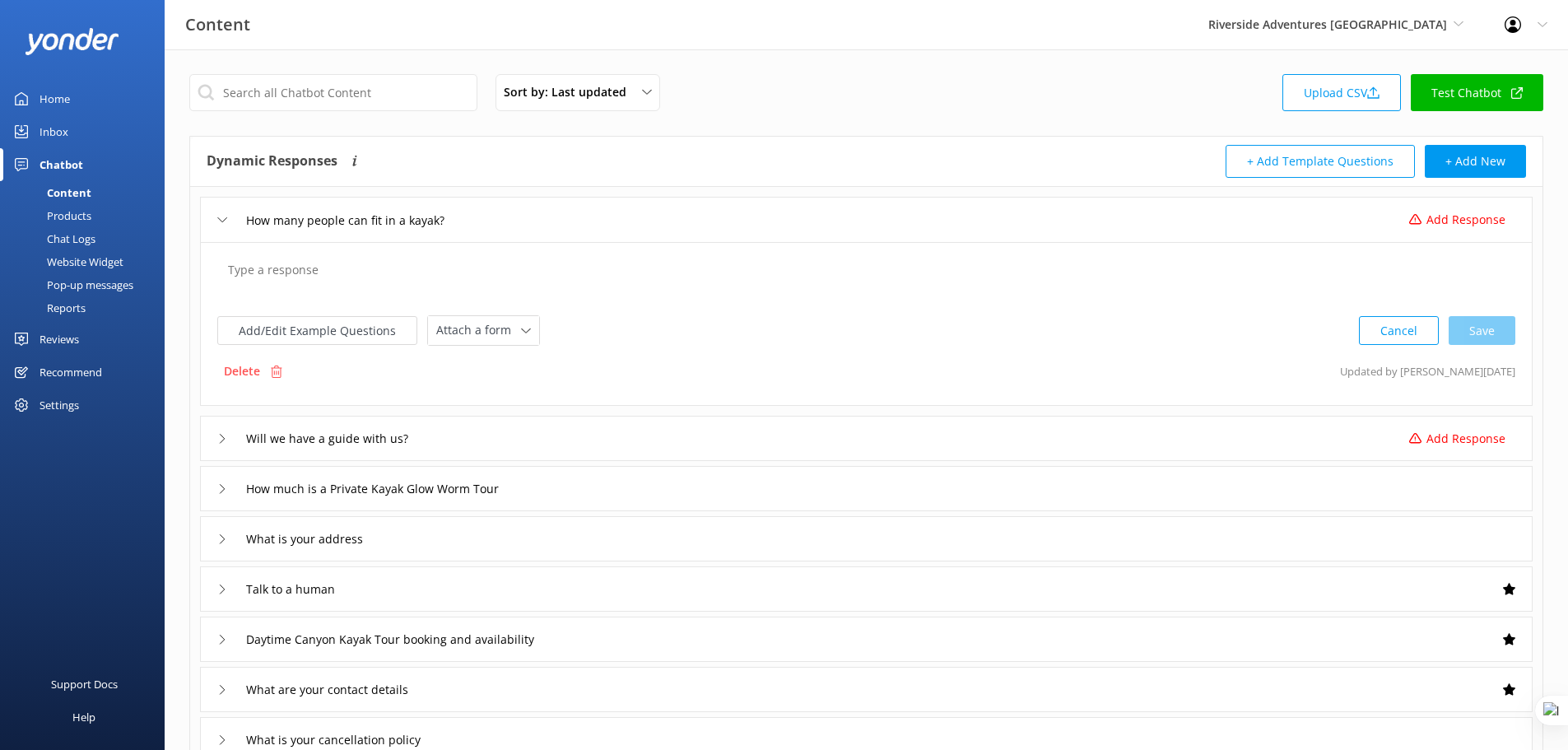
click at [458, 276] on textarea at bounding box center [866, 278] width 1295 height 51
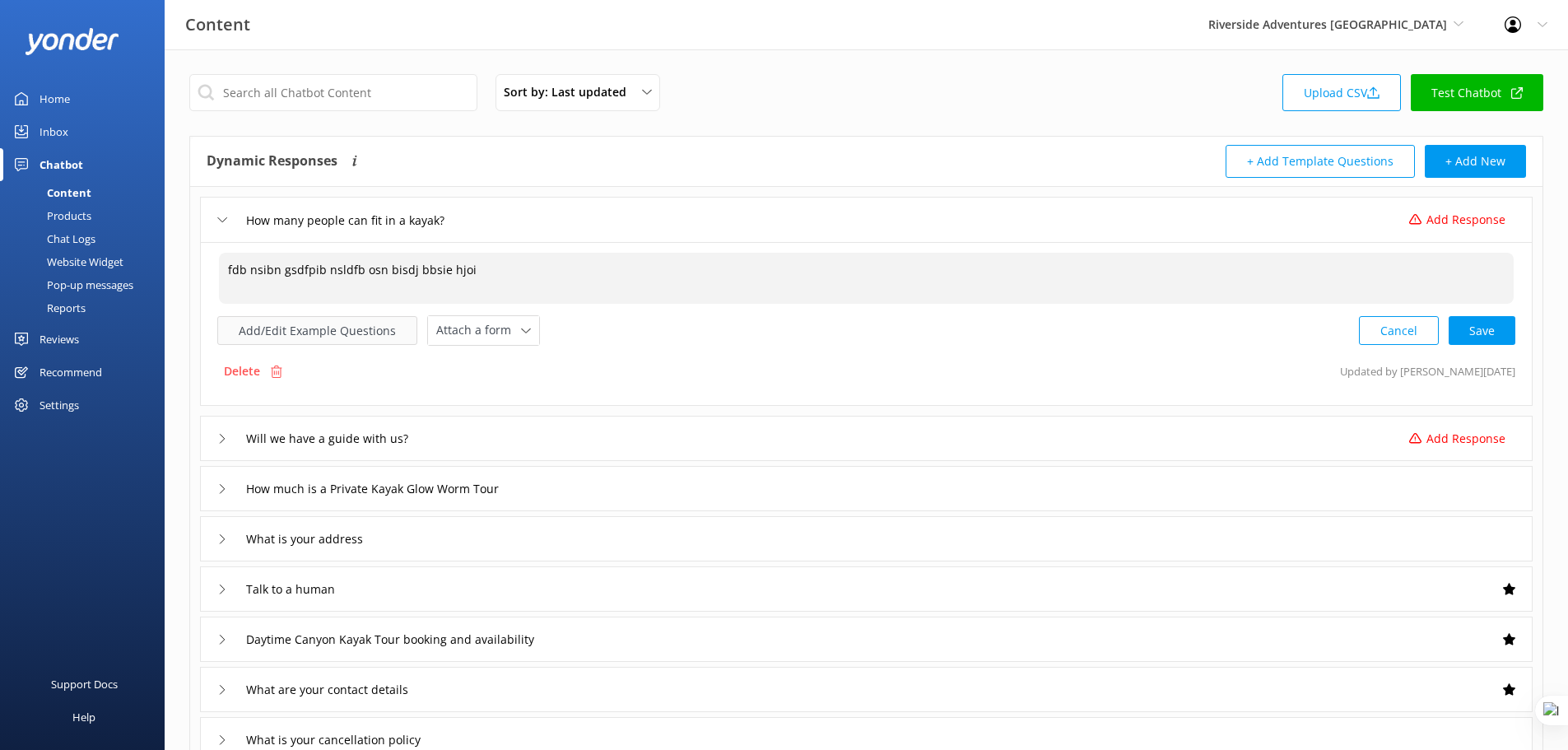
click at [373, 325] on button "Add/Edit Example Questions" at bounding box center [317, 330] width 200 height 29
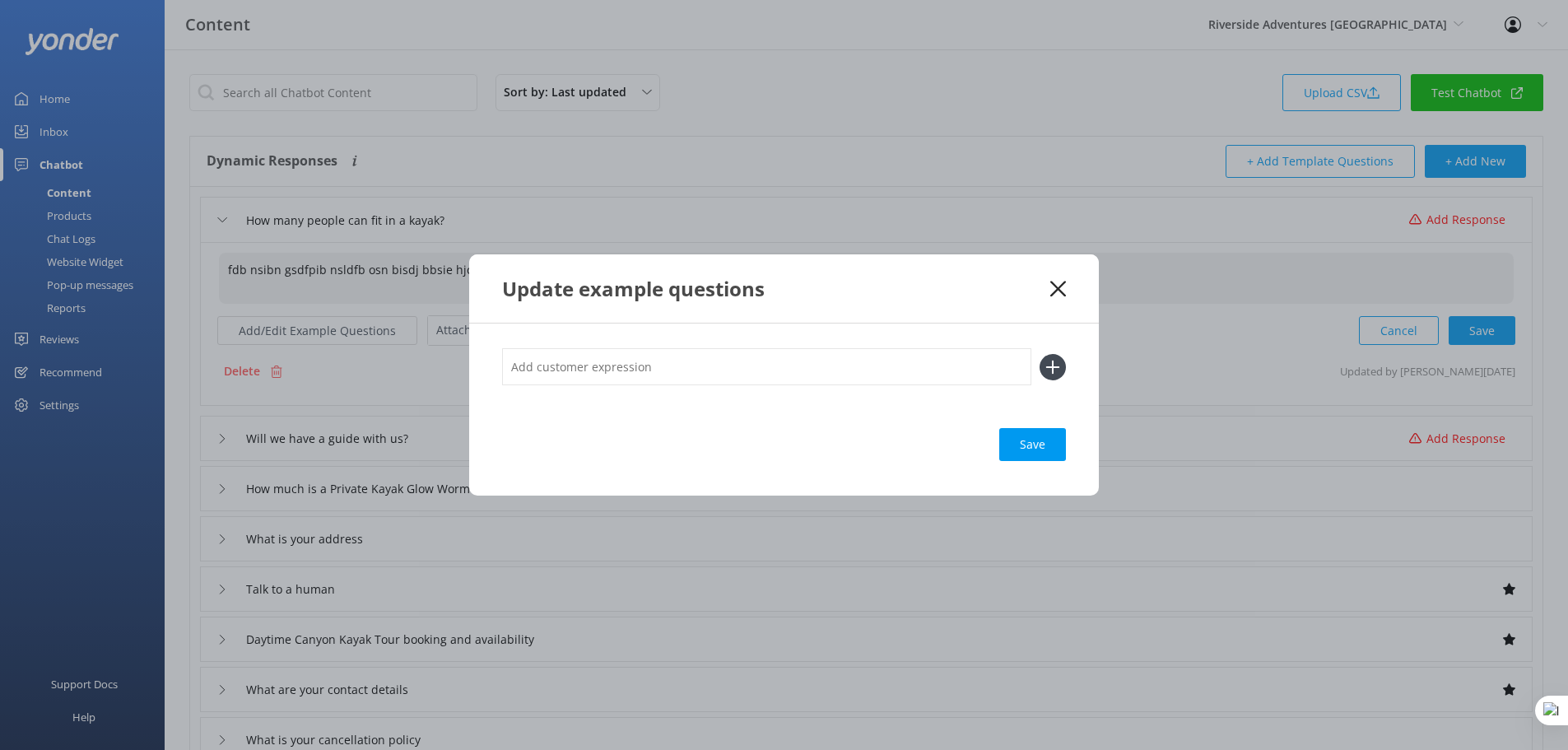
type textarea "fdb nsibn gsdfpib nsldfb osn bisdj bbsie hjoi"
click at [731, 365] on input "text" at bounding box center [766, 366] width 529 height 37
type input "thgbfd fdbgfd"
click at [1029, 446] on div "Save" at bounding box center [1032, 444] width 67 height 33
click at [1065, 286] on icon at bounding box center [1058, 289] width 16 height 16
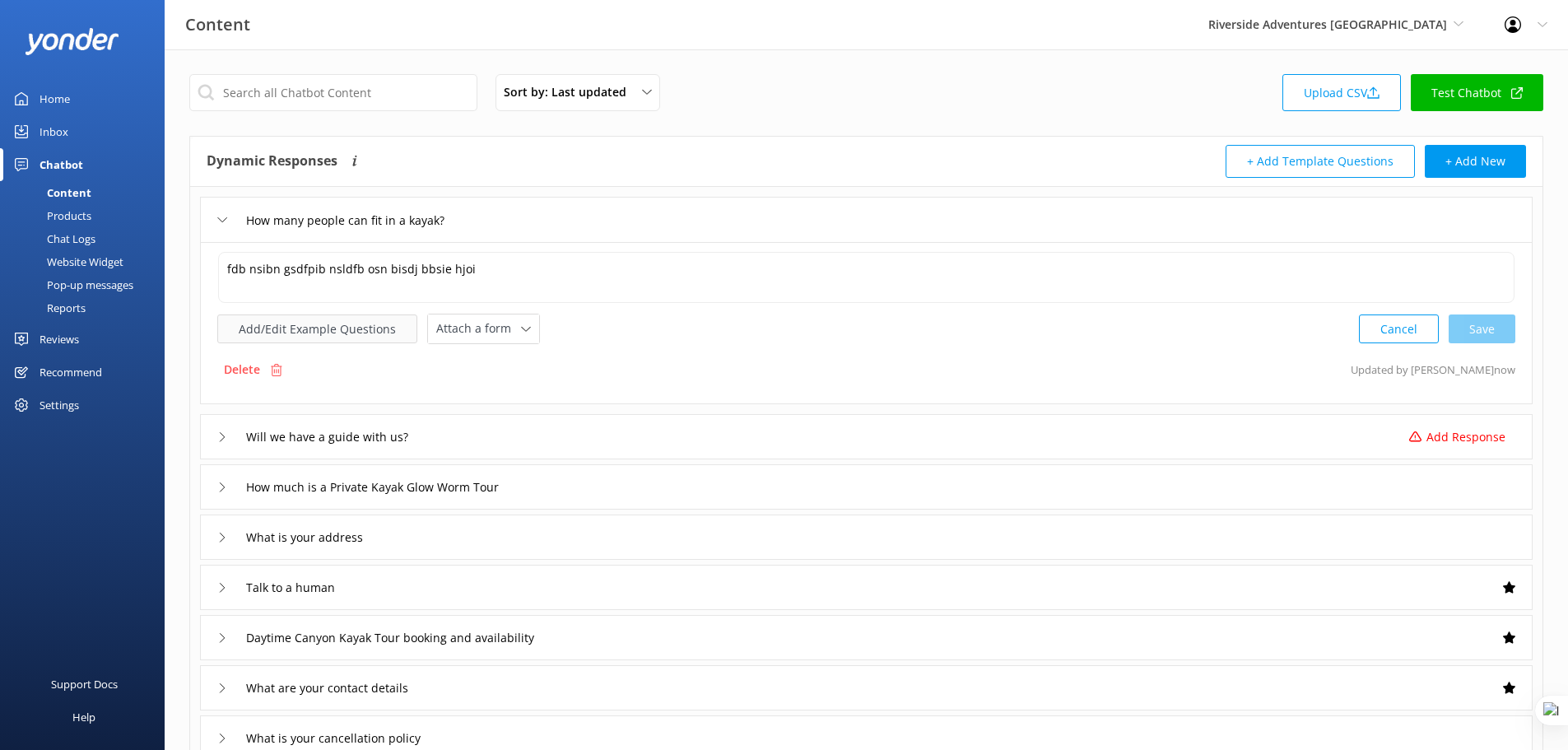
click at [325, 330] on button "Add/Edit Example Questions" at bounding box center [317, 328] width 200 height 29
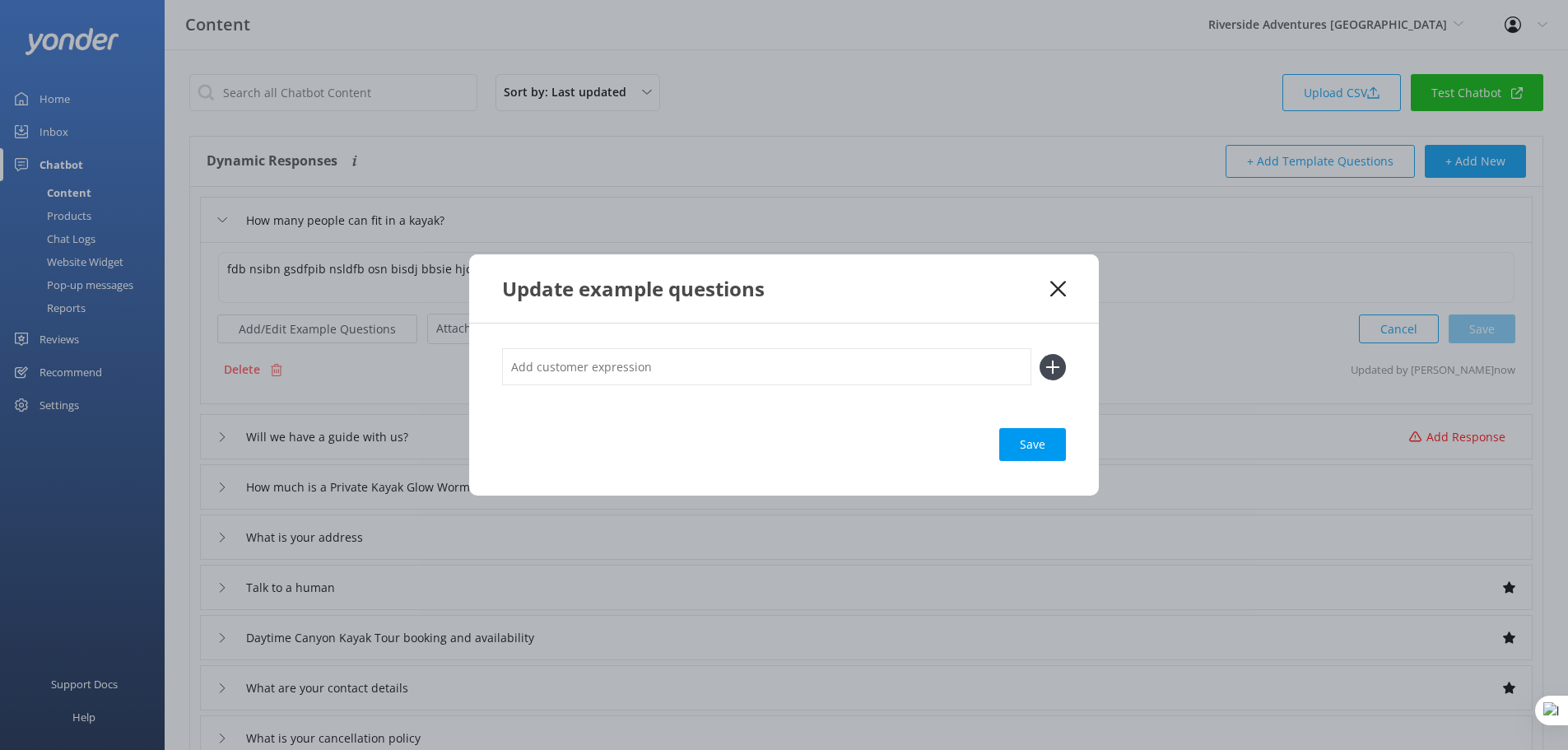
click at [635, 364] on input "text" at bounding box center [766, 366] width 529 height 37
type input "afb dsb sd s"
click at [1054, 365] on use at bounding box center [1053, 367] width 14 height 14
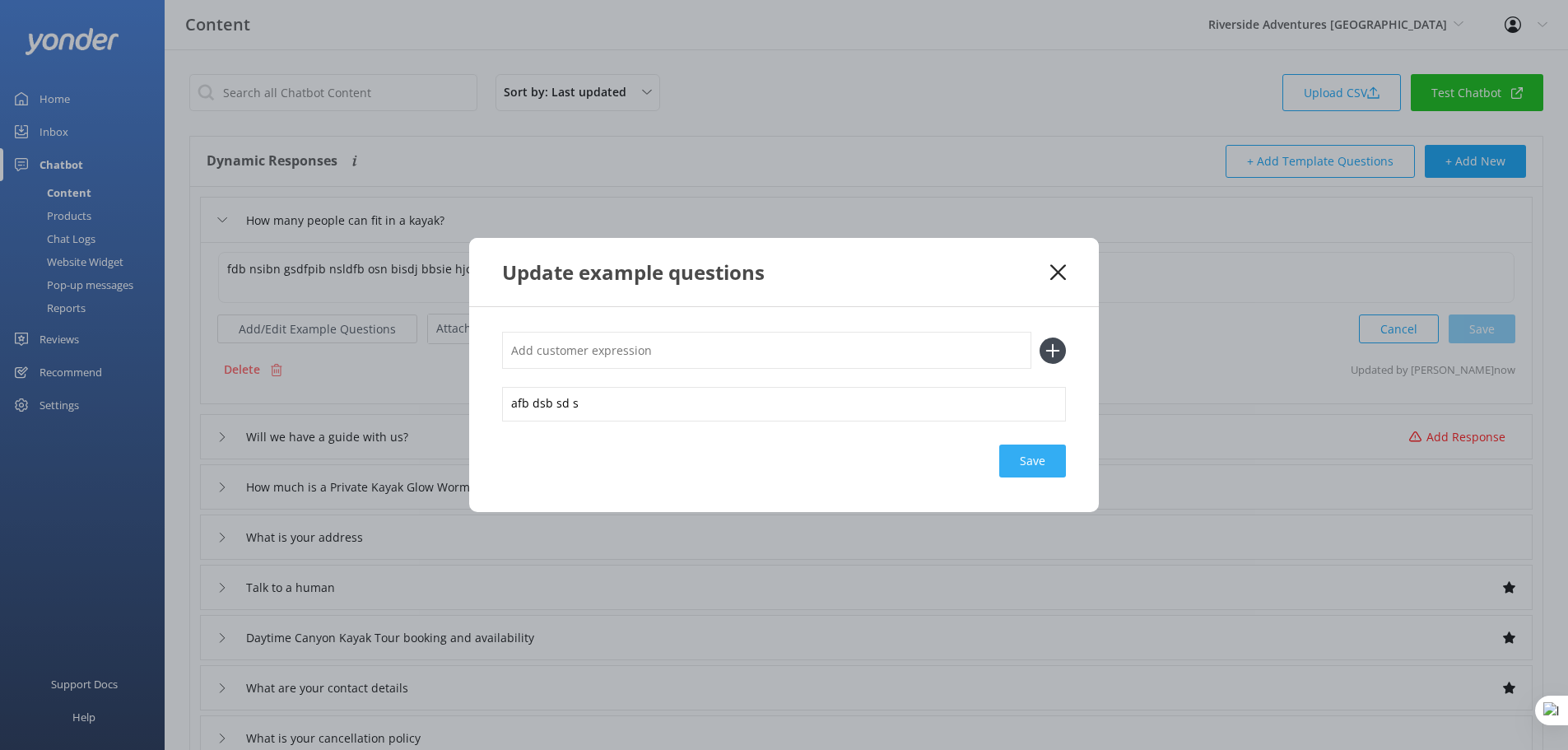
click at [1040, 460] on div "Save" at bounding box center [1032, 460] width 67 height 33
click at [1059, 268] on icon at bounding box center [1058, 272] width 16 height 16
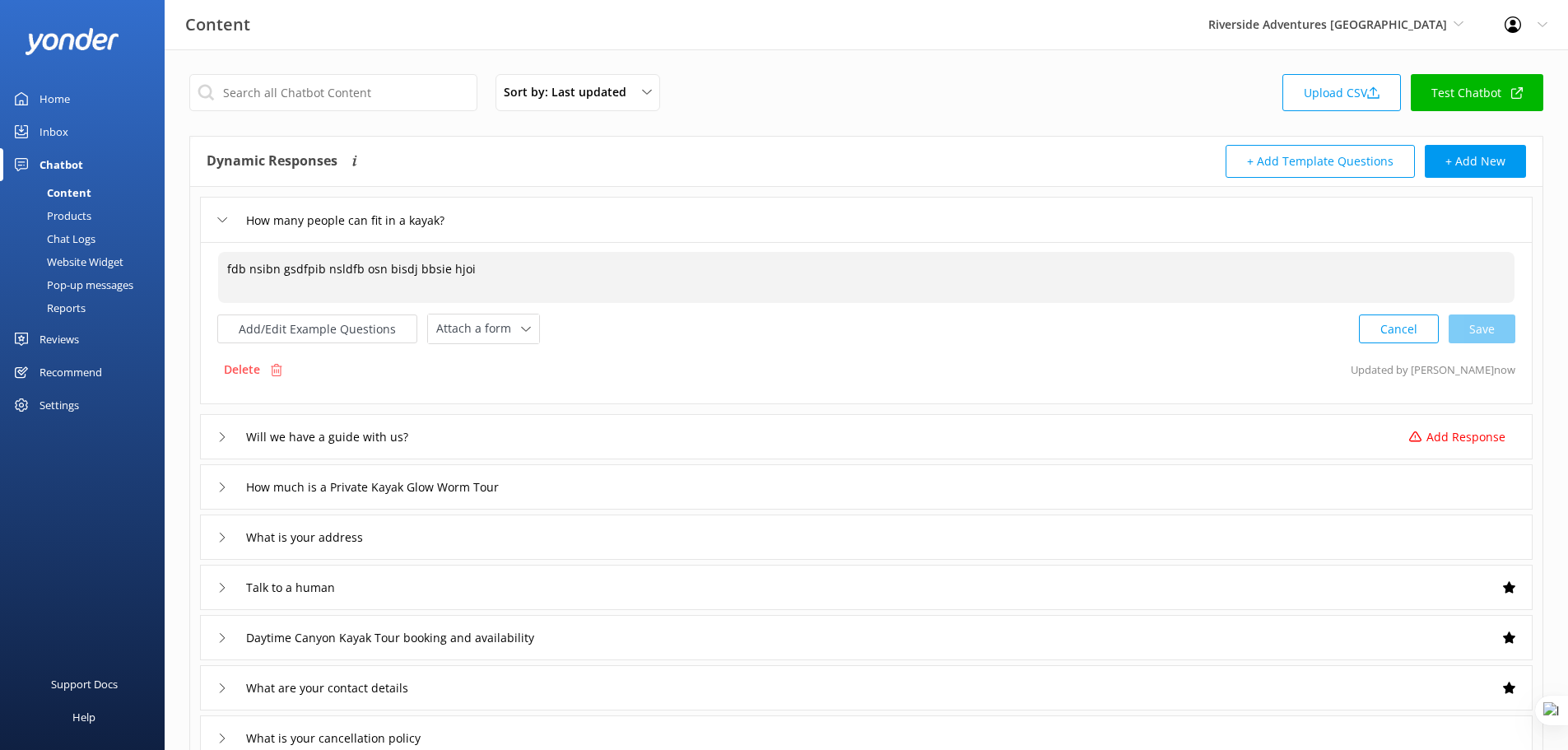
drag, startPoint x: 491, startPoint y: 275, endPoint x: 81, endPoint y: 267, distance: 410.0
click at [81, 267] on div "Content Riverside Adventures Waikato Yonder demo Musket Cove Island Resort & Ma…" at bounding box center [784, 563] width 1568 height 1029
click at [1501, 324] on div "Cancel Save" at bounding box center [1437, 329] width 156 height 30
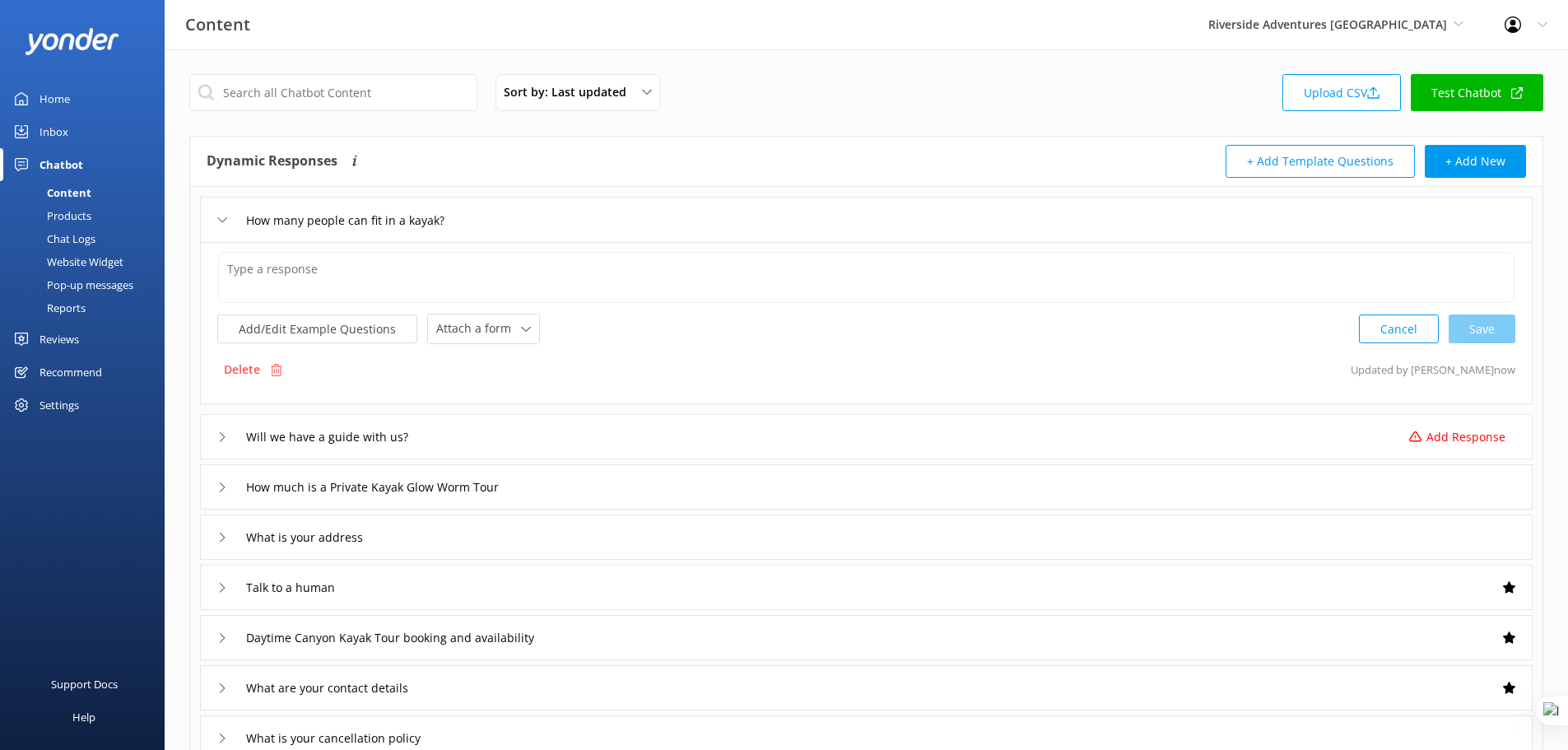
click at [1430, 435] on p "Add Response" at bounding box center [1465, 437] width 79 height 18
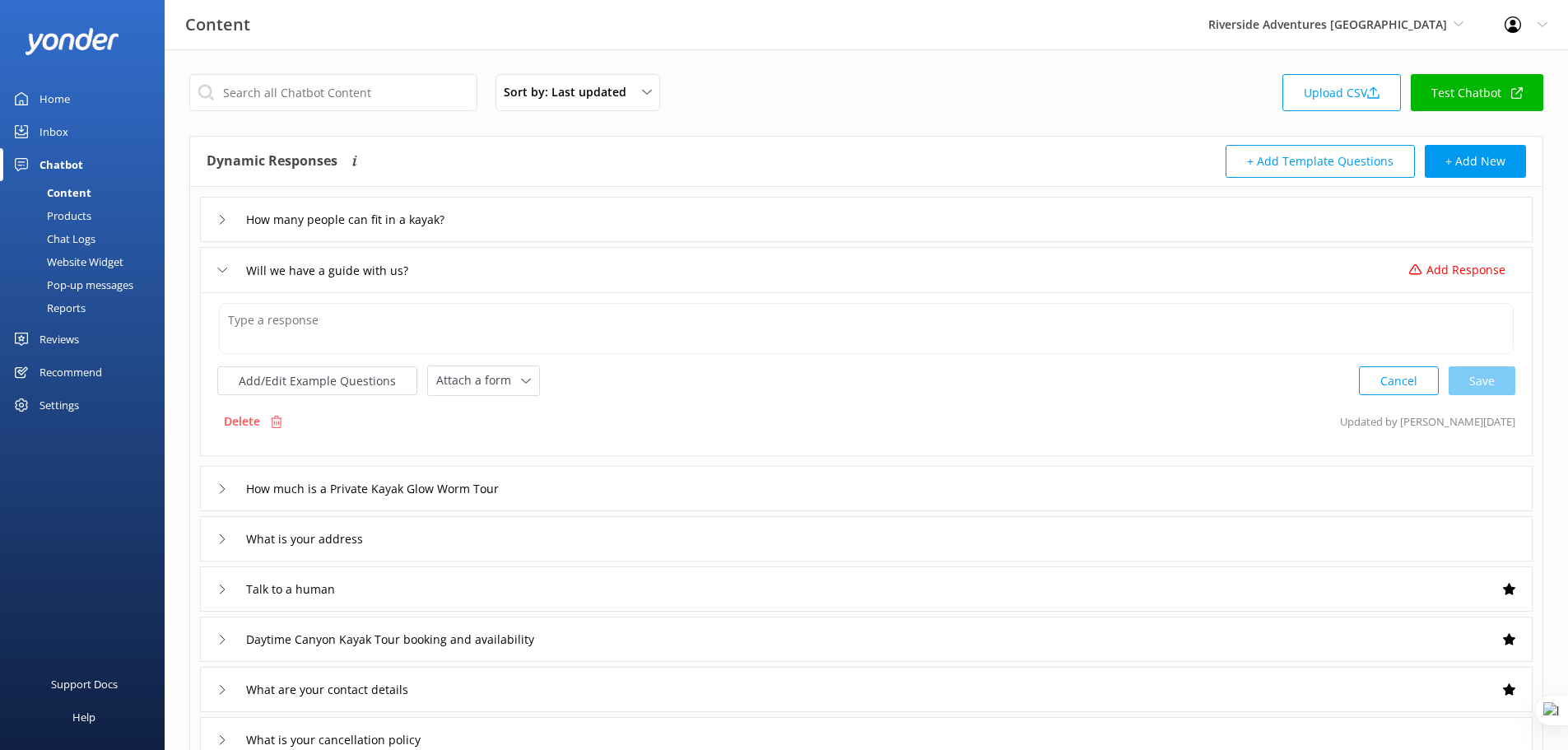
click at [565, 211] on div "How many people can fit in a kayak?" at bounding box center [866, 219] width 1333 height 45
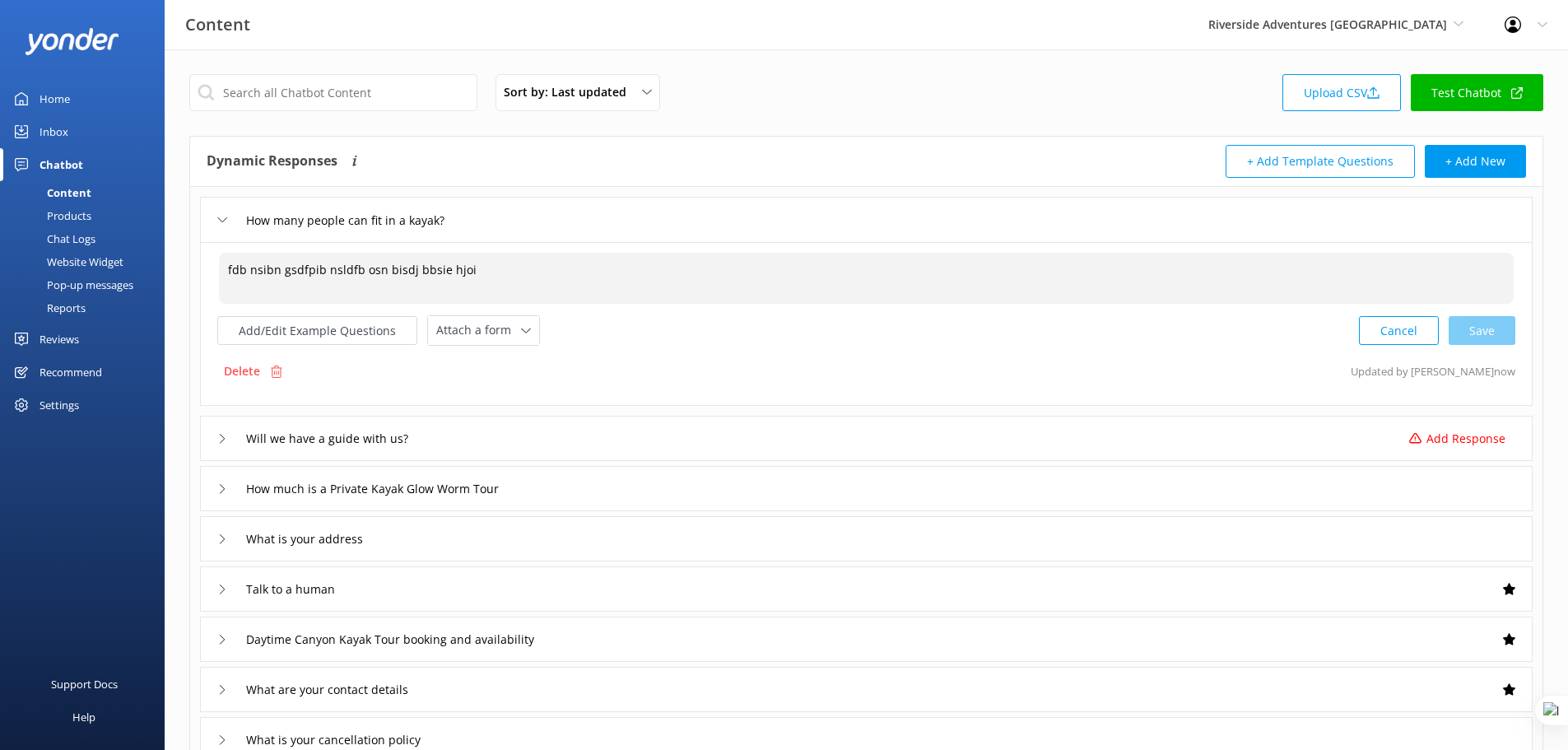
drag, startPoint x: 492, startPoint y: 271, endPoint x: 206, endPoint y: 269, distance: 286.4
click at [206, 269] on div "fdb nsibn gsdfpib nsldfb osn bisdj bbsie hjoi fdb nsibn gsdfpib nsldfb osn bisd…" at bounding box center [866, 324] width 1333 height 164
click at [277, 374] on use at bounding box center [277, 371] width 12 height 12
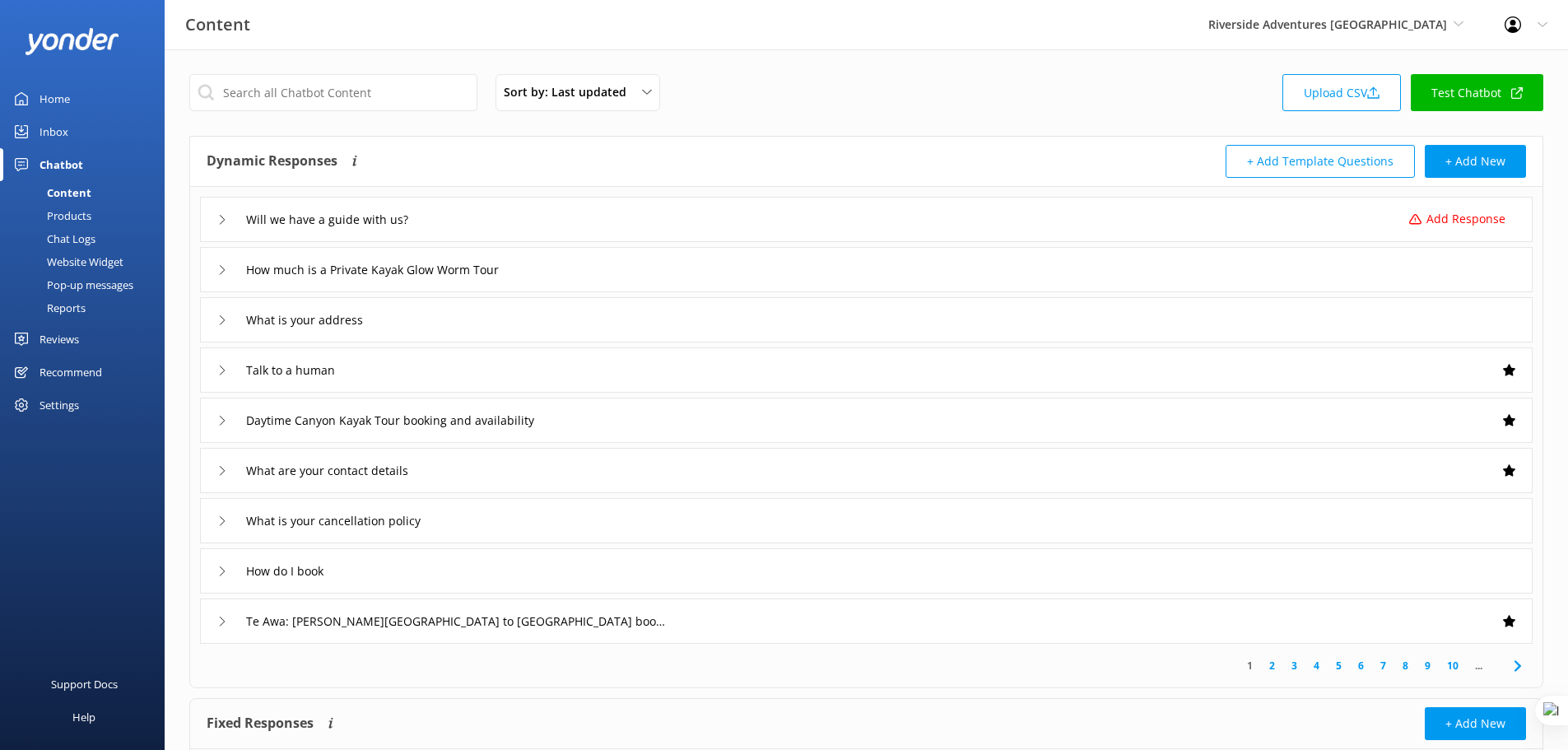
click at [1352, 219] on div "Will we have a guide with us? Add Response" at bounding box center [866, 219] width 1333 height 45
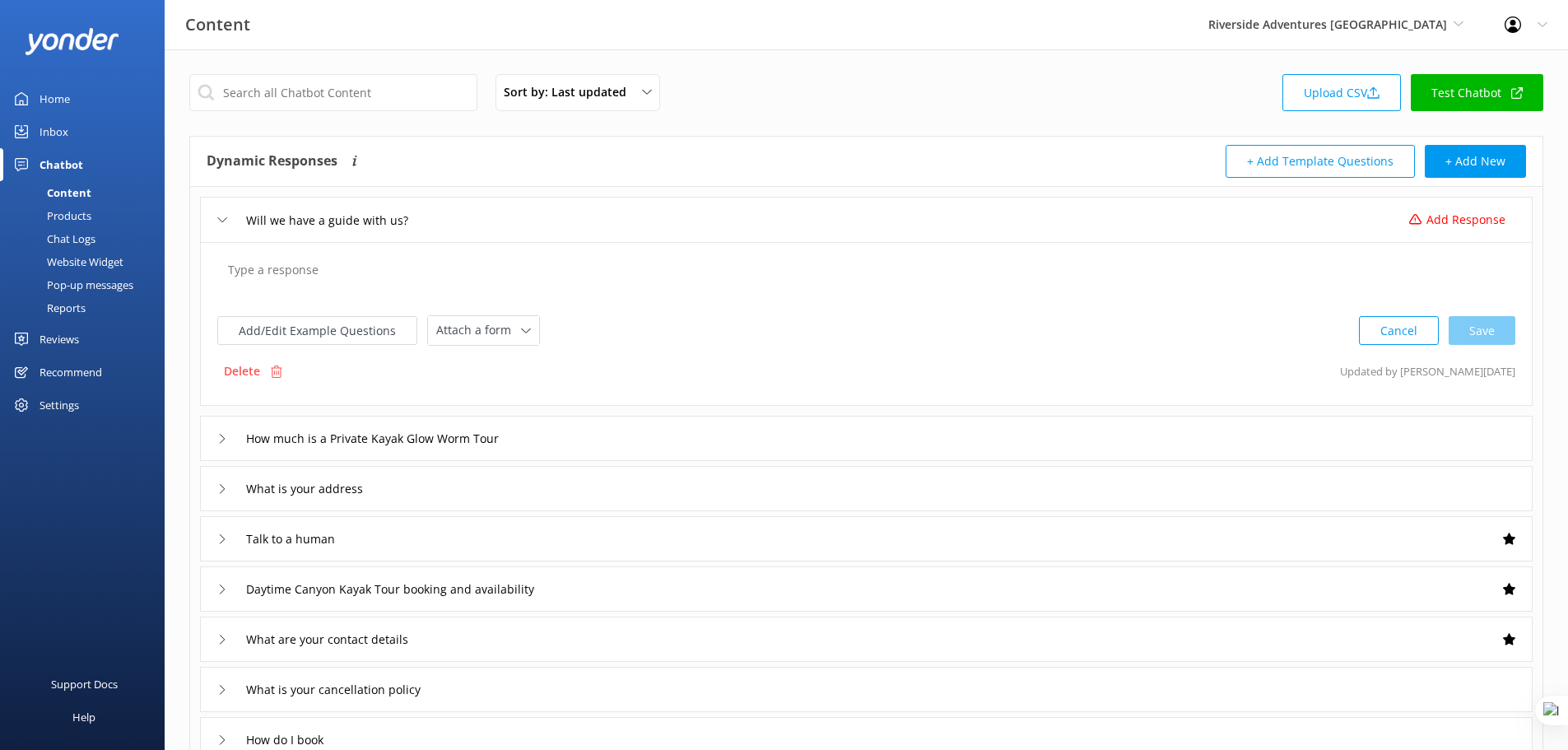
drag, startPoint x: 350, startPoint y: 253, endPoint x: 356, endPoint y: 264, distance: 12.9
click at [350, 253] on textarea at bounding box center [866, 278] width 1295 height 51
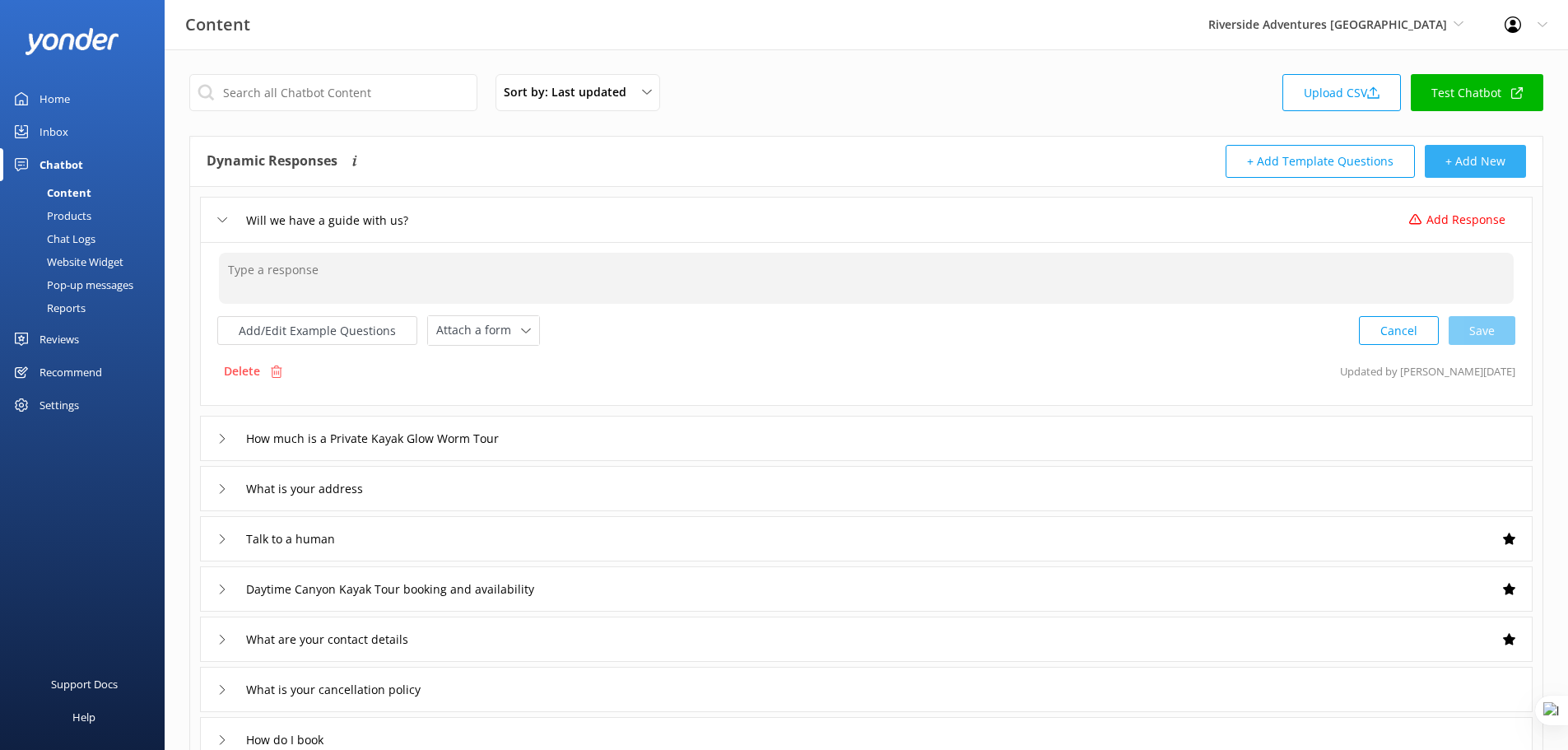
click at [1486, 163] on button "+ Add New" at bounding box center [1475, 161] width 101 height 33
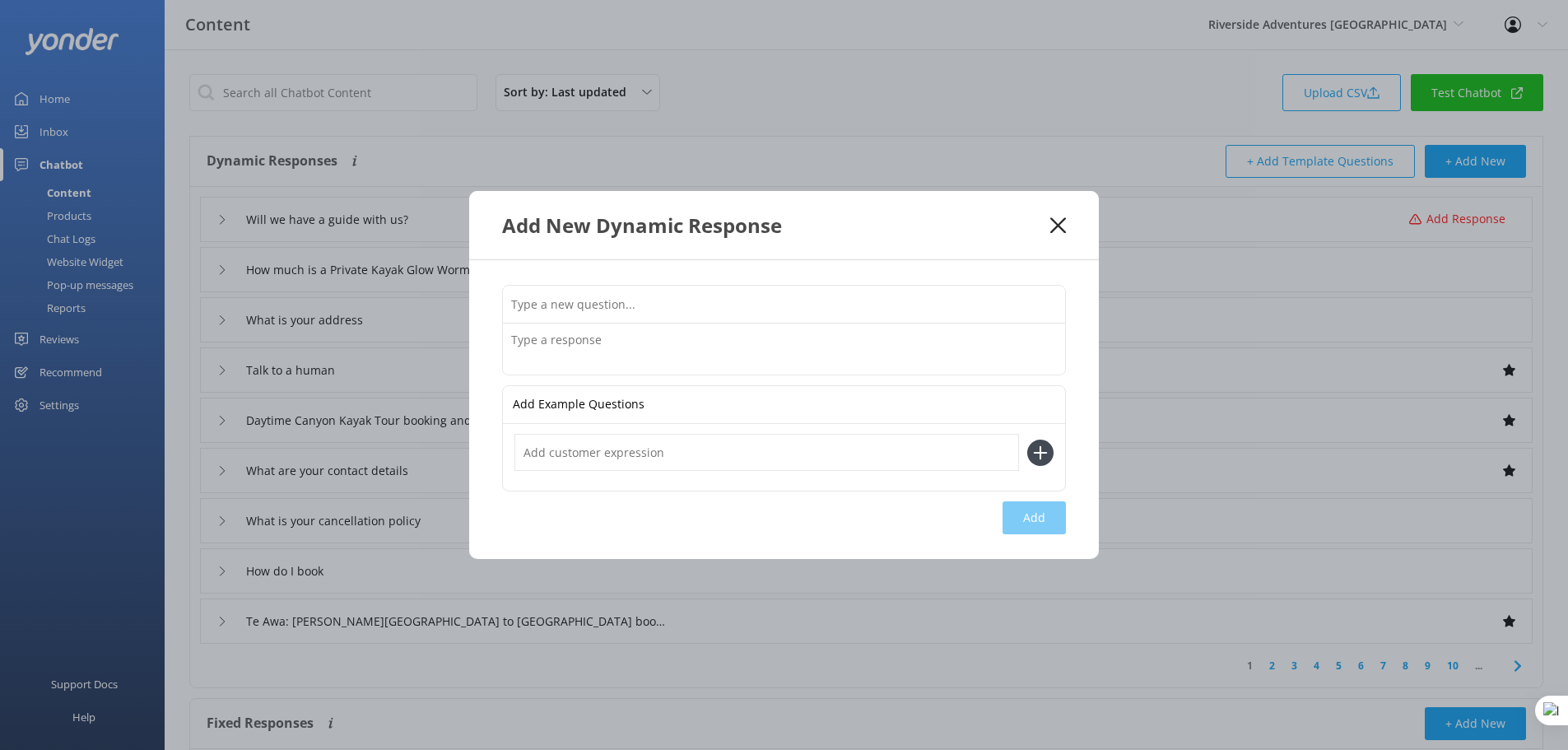
click at [709, 296] on input "text" at bounding box center [784, 304] width 562 height 37
type input "Can I come if I'm pregnant"
click at [587, 345] on textarea at bounding box center [784, 348] width 562 height 51
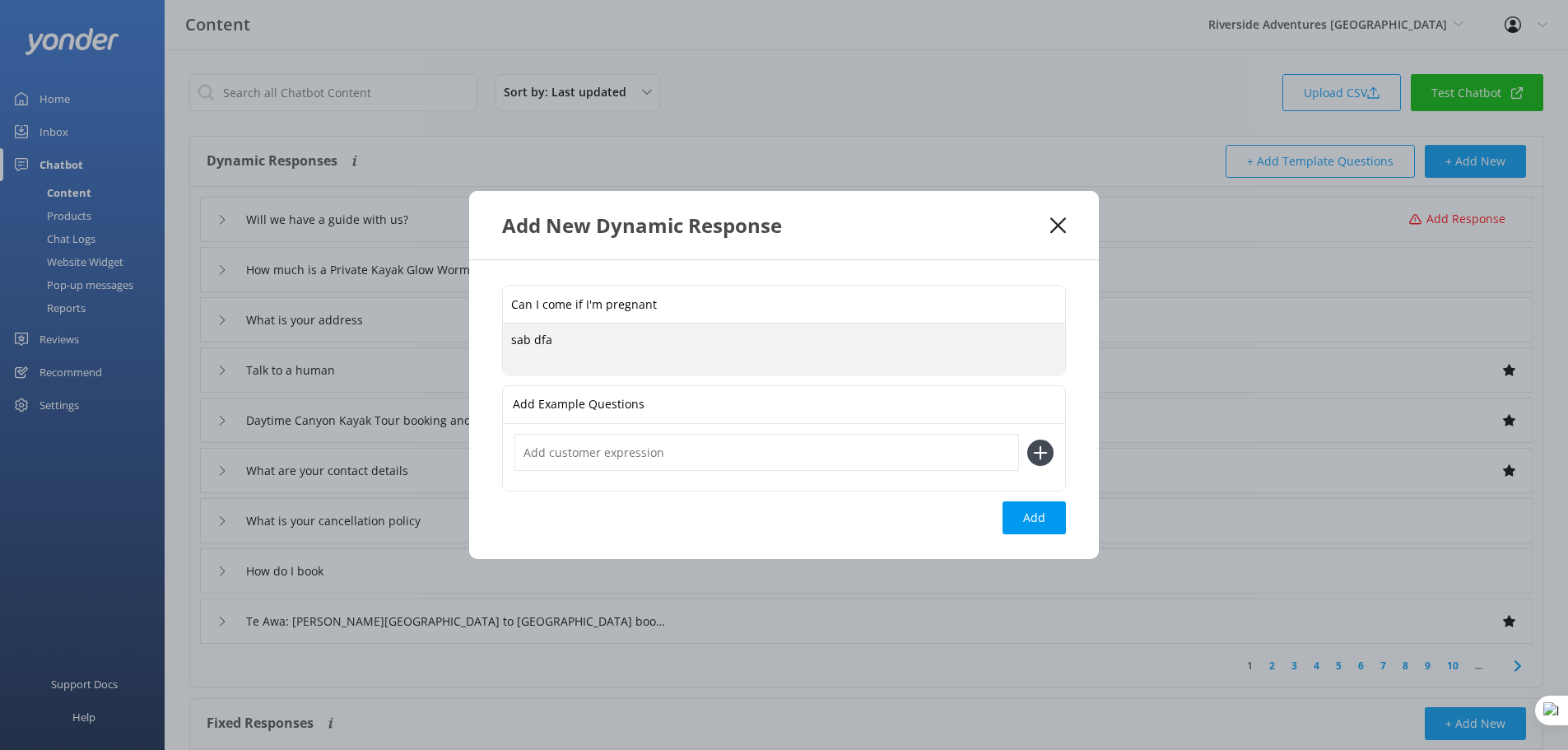
type textarea "sab dfa"
click at [1062, 227] on icon at bounding box center [1058, 225] width 16 height 16
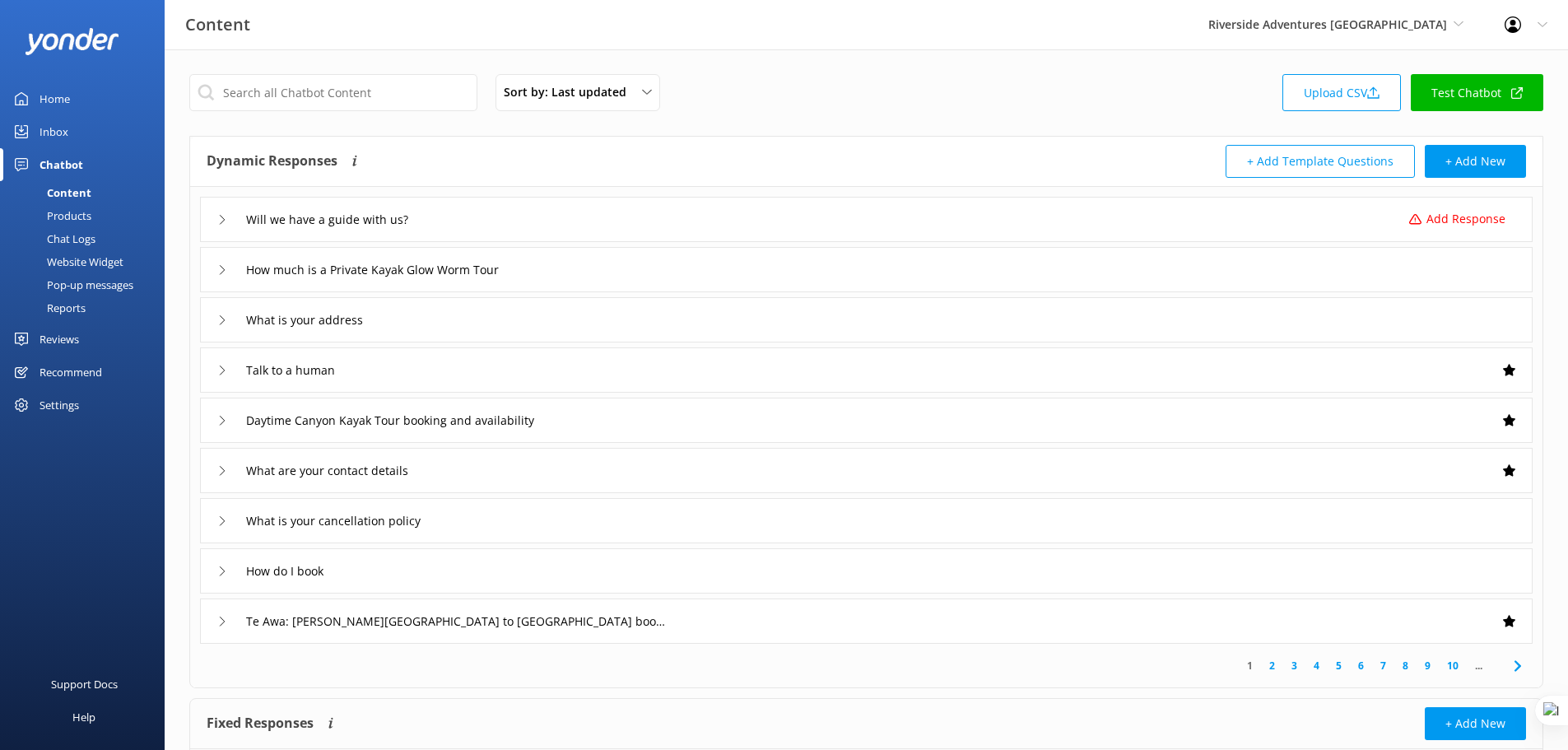
click at [723, 365] on div "Talk to a human" at bounding box center [866, 369] width 1333 height 45
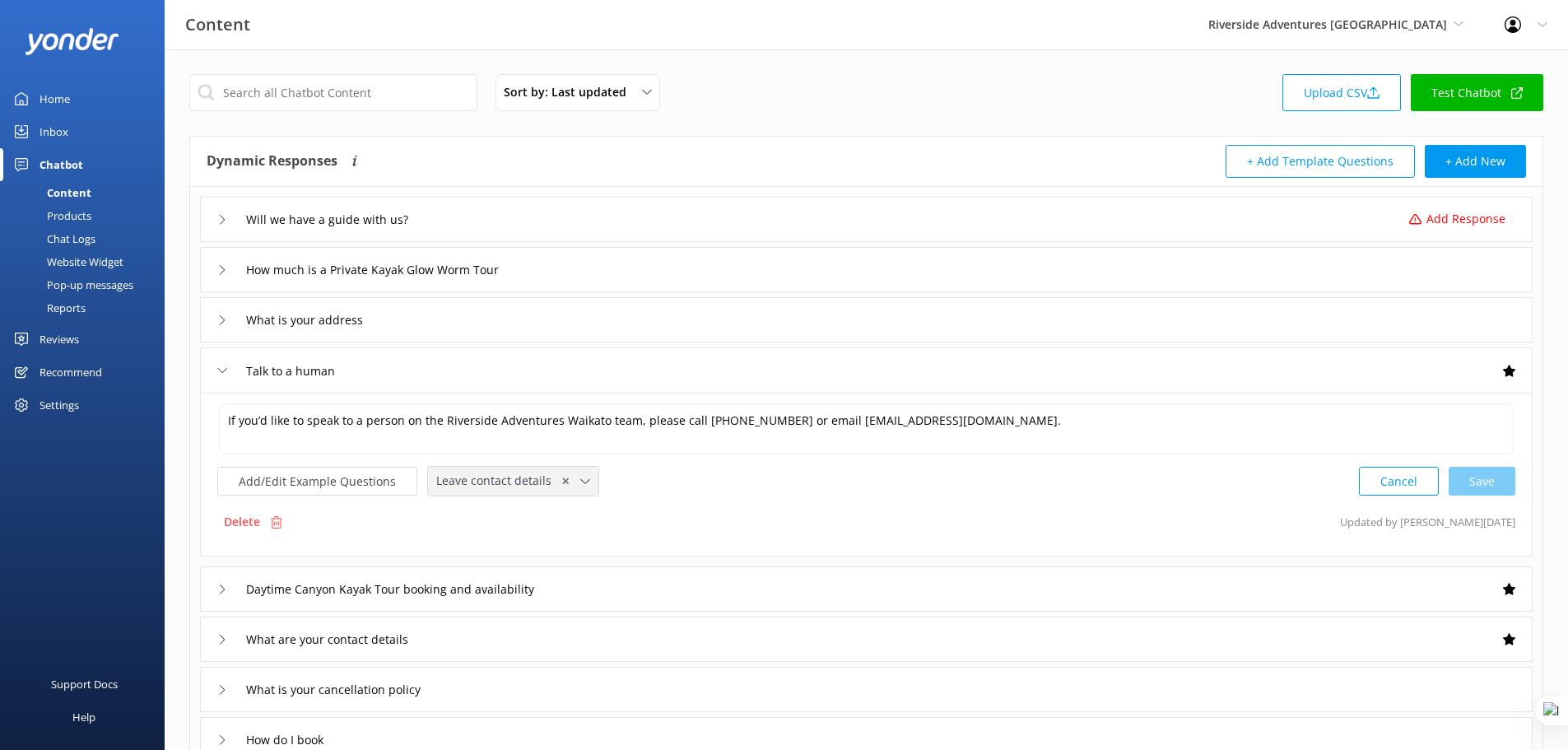
click at [580, 482] on use at bounding box center [584, 480] width 9 height 5
click at [319, 108] on input "text" at bounding box center [333, 92] width 288 height 37
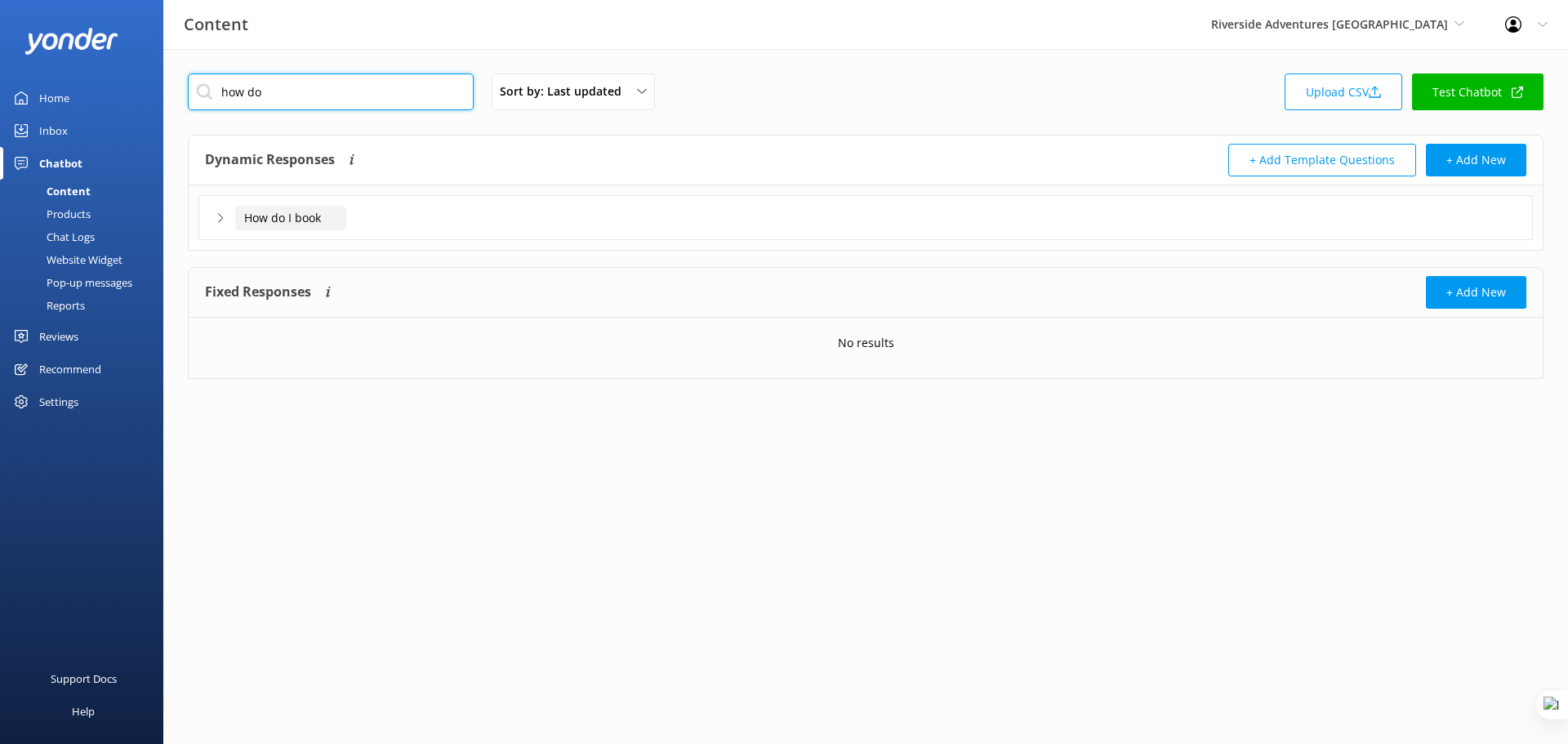
type input "how do"
click at [344, 218] on input "How do I book" at bounding box center [291, 217] width 111 height 25
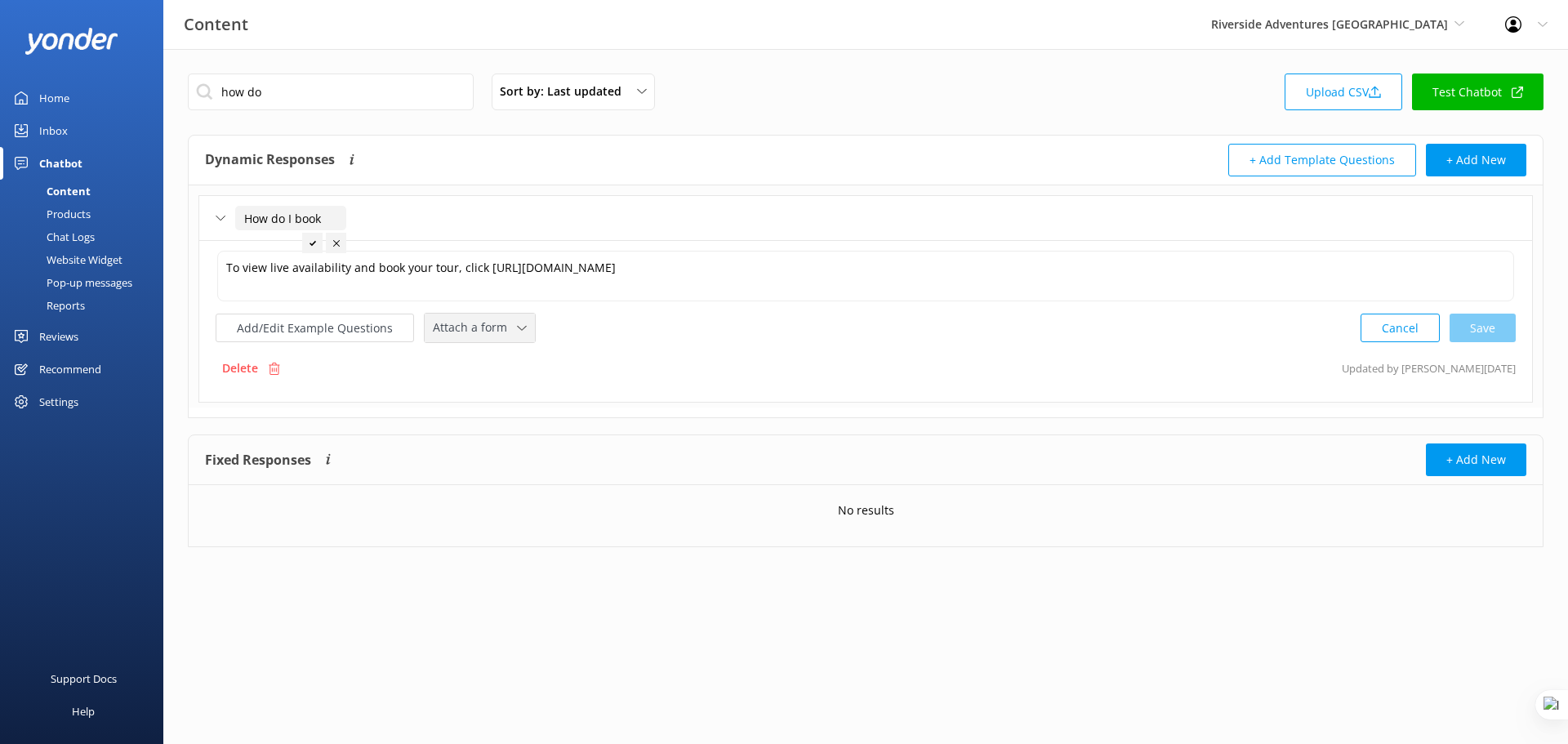
click at [517, 331] on icon at bounding box center [522, 328] width 10 height 10
click at [508, 393] on div "Check availability" at bounding box center [473, 395] width 80 height 16
click at [350, 326] on button "Add/Edit Example Questions" at bounding box center [315, 325] width 198 height 29
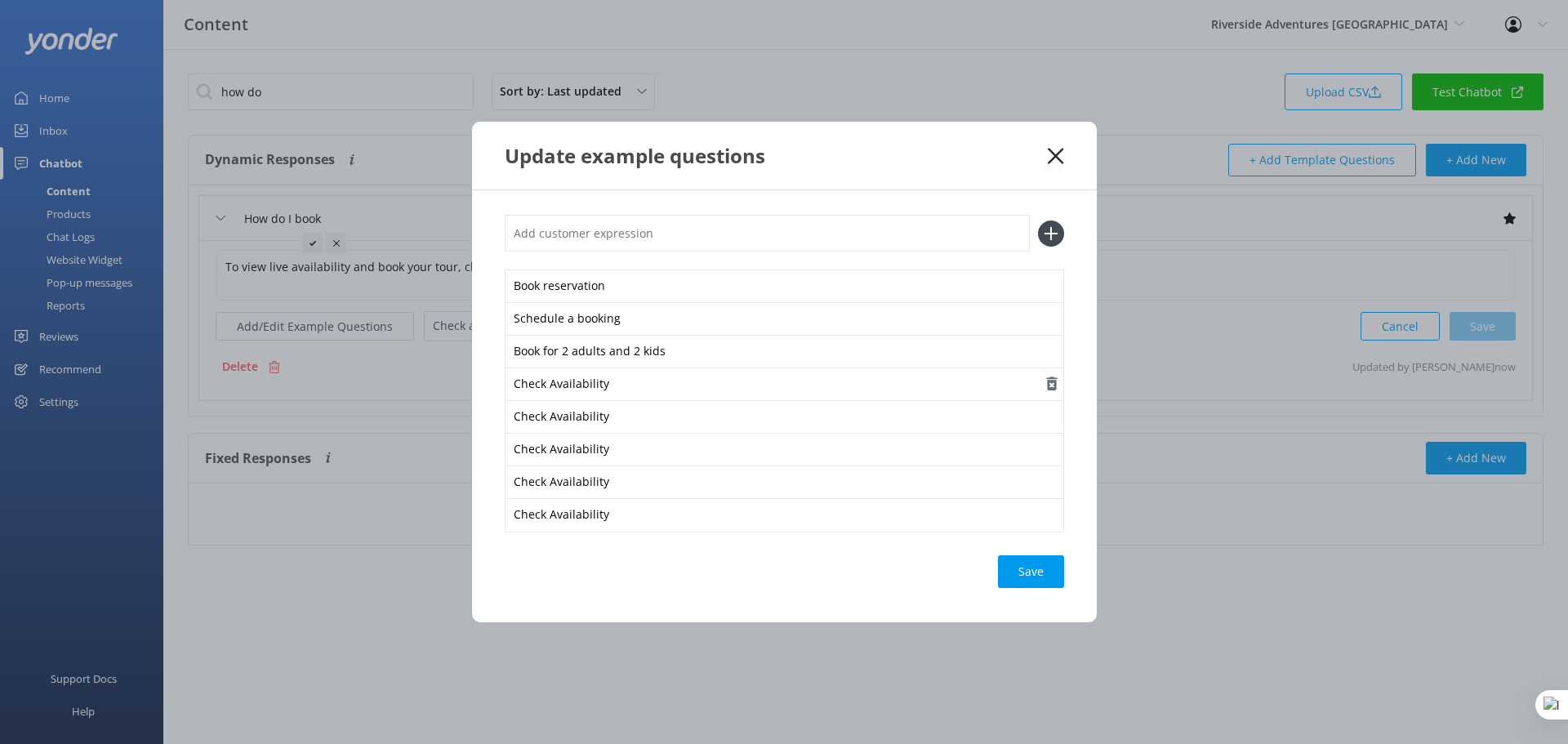
click at [1052, 386] on icon "button" at bounding box center [1052, 384] width 16 height 16
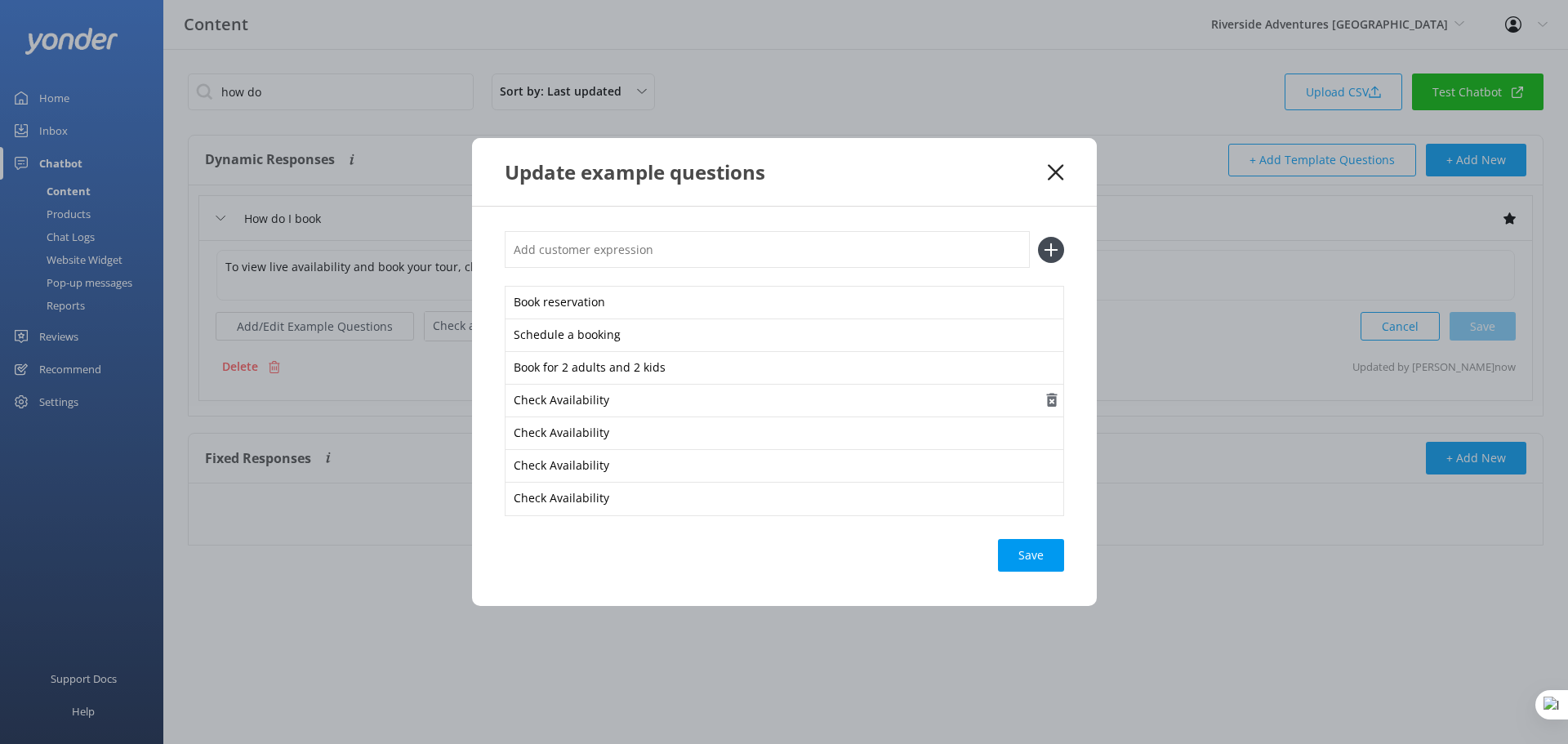
click at [1058, 396] on icon "button" at bounding box center [1052, 400] width 16 height 16
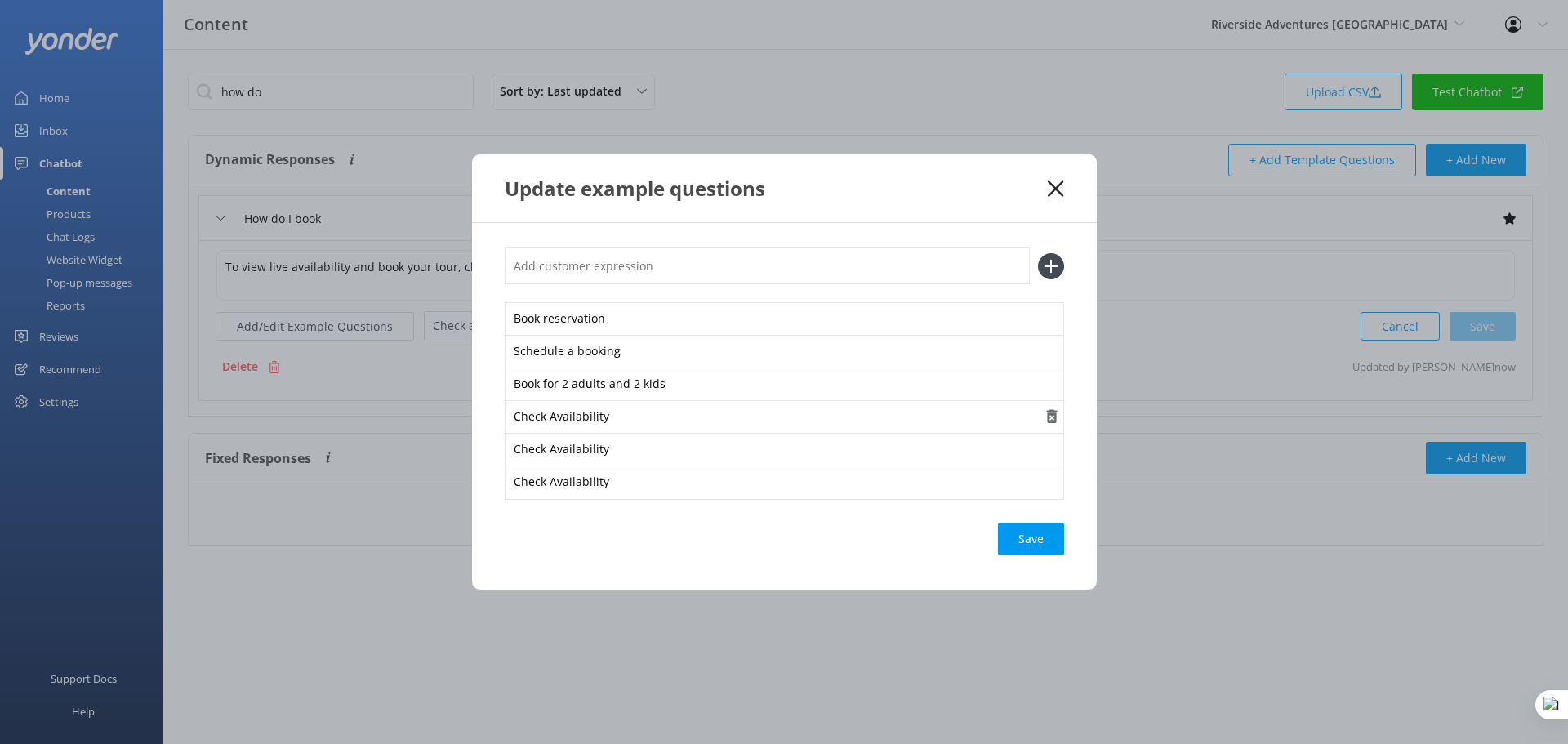
click at [1050, 419] on icon "button" at bounding box center [1052, 417] width 16 height 16
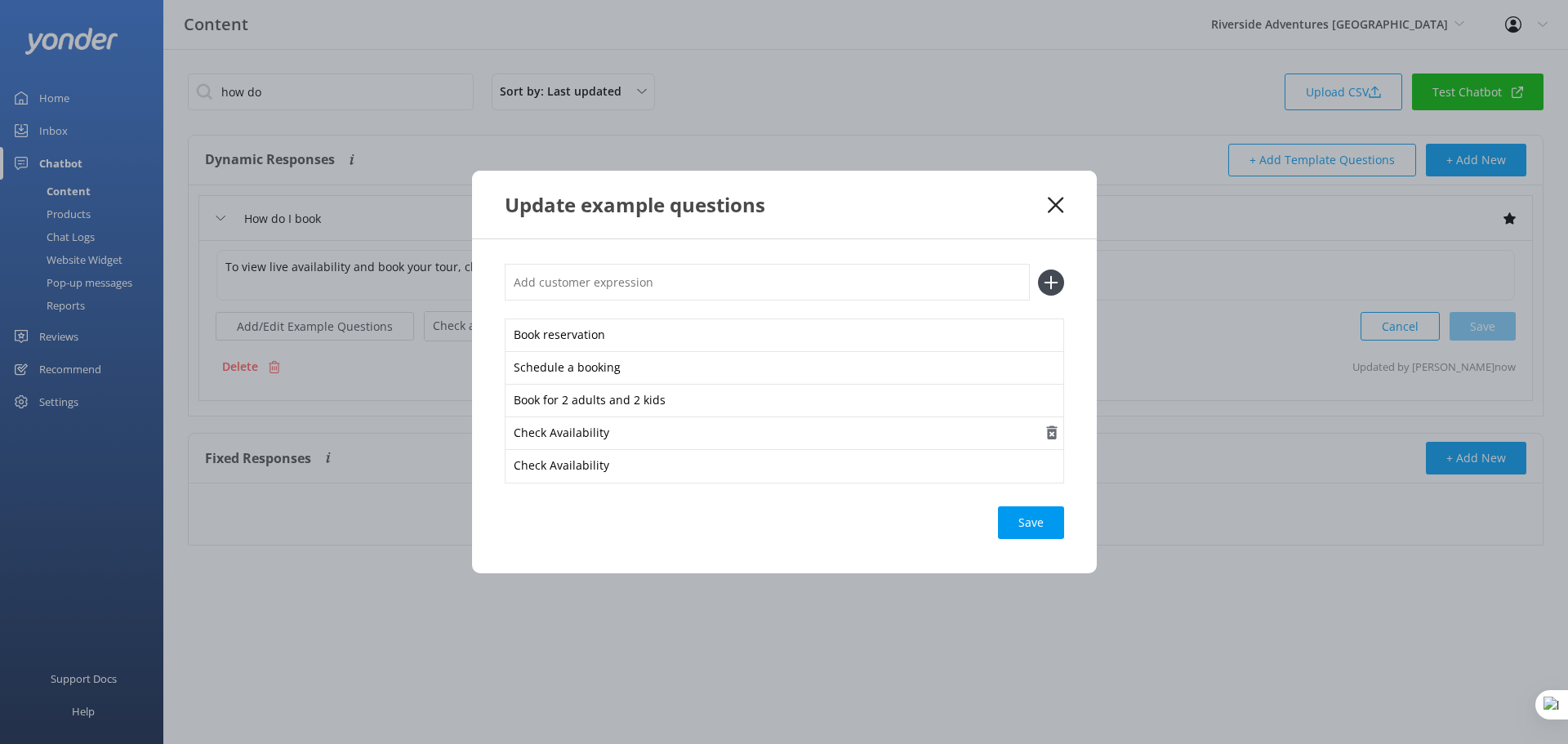
click at [1051, 427] on use "button" at bounding box center [1051, 434] width 11 height 14
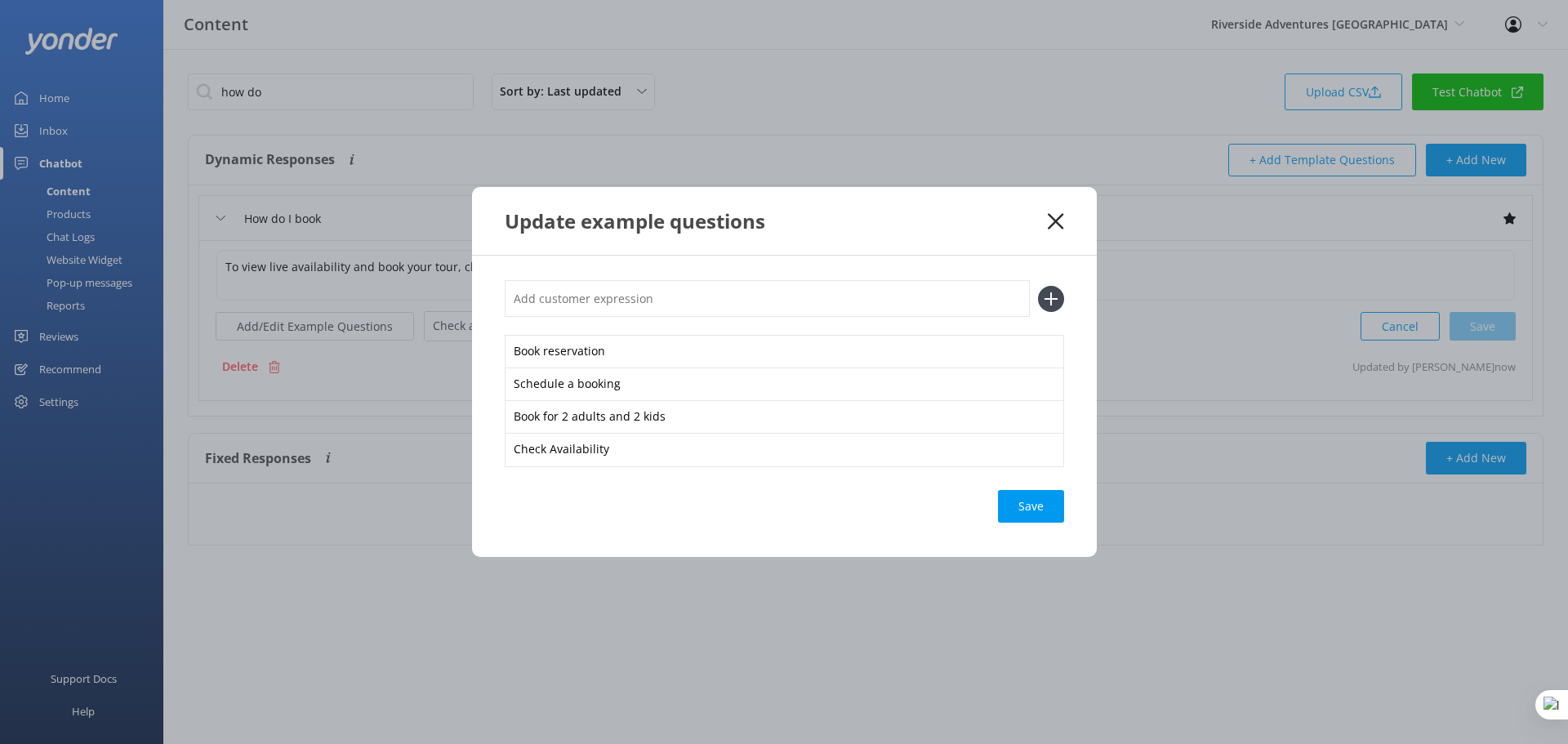
click at [766, 293] on input "text" at bounding box center [767, 298] width 525 height 37
type input "Do you have space next week"
click at [1065, 301] on div "Do you have space next week Book reservation Schedule a booking Book for 2 adul…" at bounding box center [785, 407] width 625 height 302
click at [1052, 298] on icon at bounding box center [1051, 299] width 26 height 26
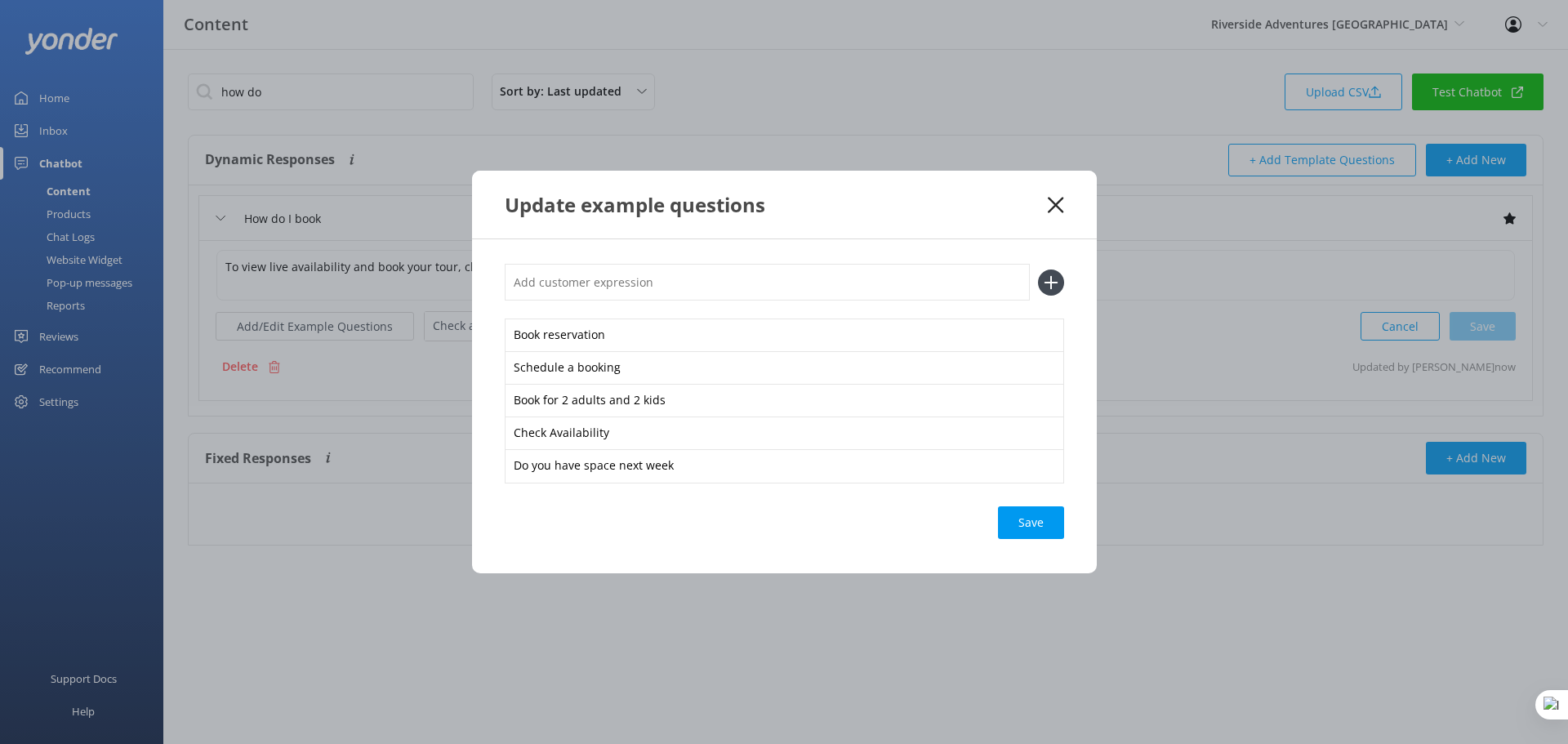
click at [661, 281] on input "text" at bounding box center [767, 282] width 525 height 37
click at [767, 289] on input "Can I book for Saturday September" at bounding box center [767, 282] width 525 height 37
type input "Can I book for Saturday September 9"
click at [1058, 286] on icon at bounding box center [1051, 283] width 26 height 26
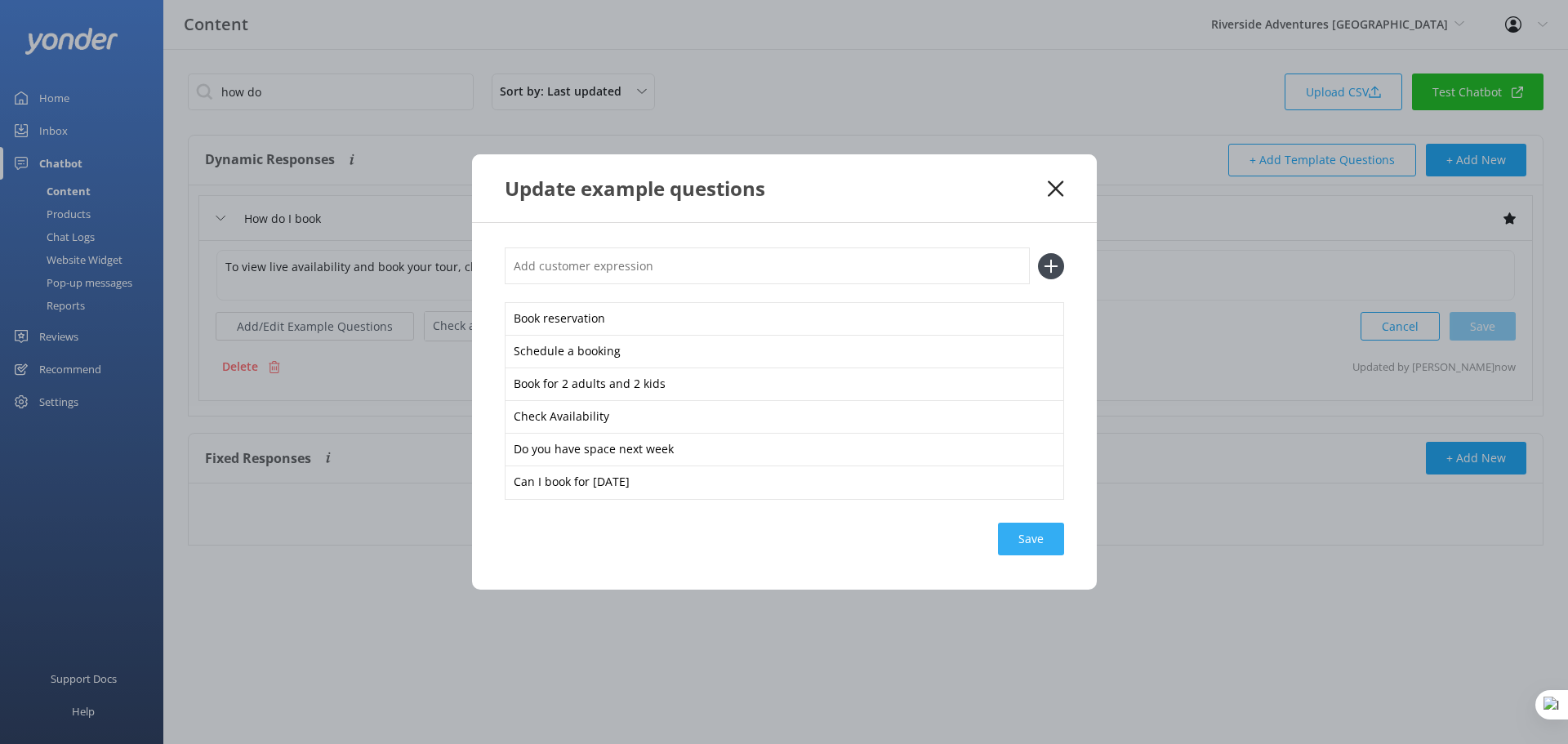
click at [1018, 546] on div "Save" at bounding box center [1031, 539] width 66 height 33
click at [1062, 184] on icon at bounding box center [1056, 188] width 16 height 16
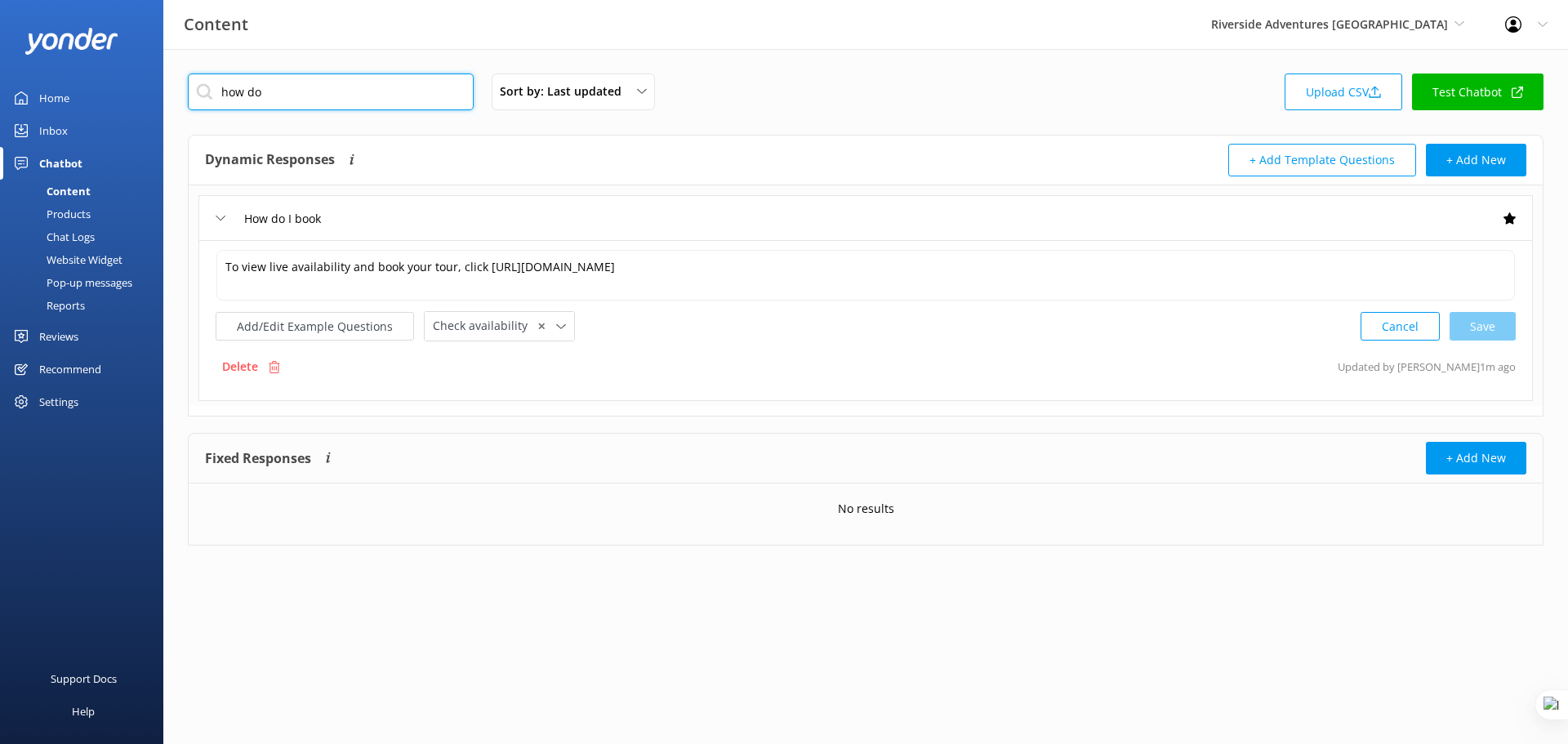
drag, startPoint x: 284, startPoint y: 88, endPoint x: 202, endPoint y: 88, distance: 82.0
click at [202, 88] on input "how do" at bounding box center [330, 91] width 286 height 37
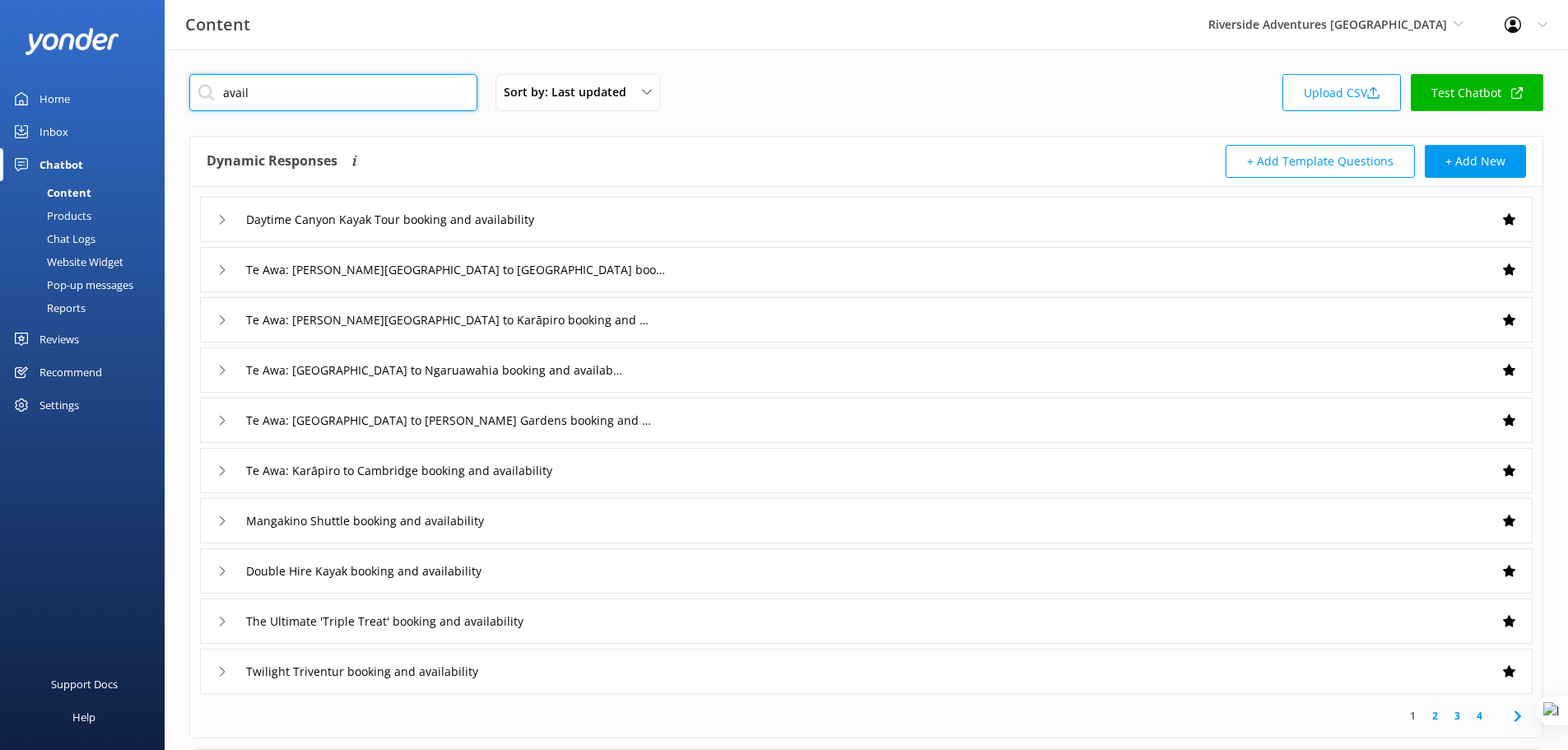
type input "avail"
click at [794, 275] on div "Te Awa: Hamilton Gardens to Ngaruawahia booking and availability" at bounding box center [866, 269] width 1333 height 45
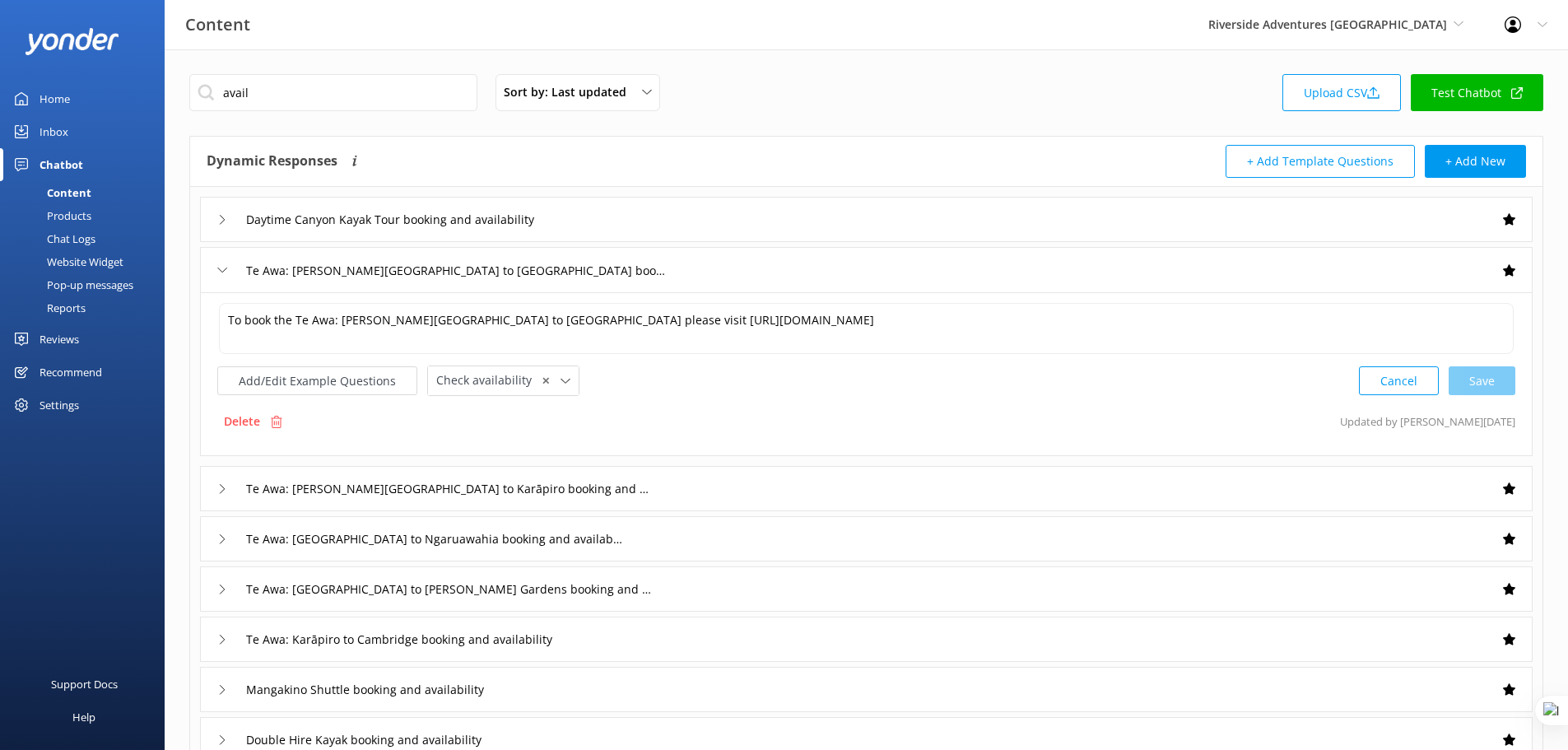
click at [77, 216] on div "Products" at bounding box center [50, 215] width 81 height 23
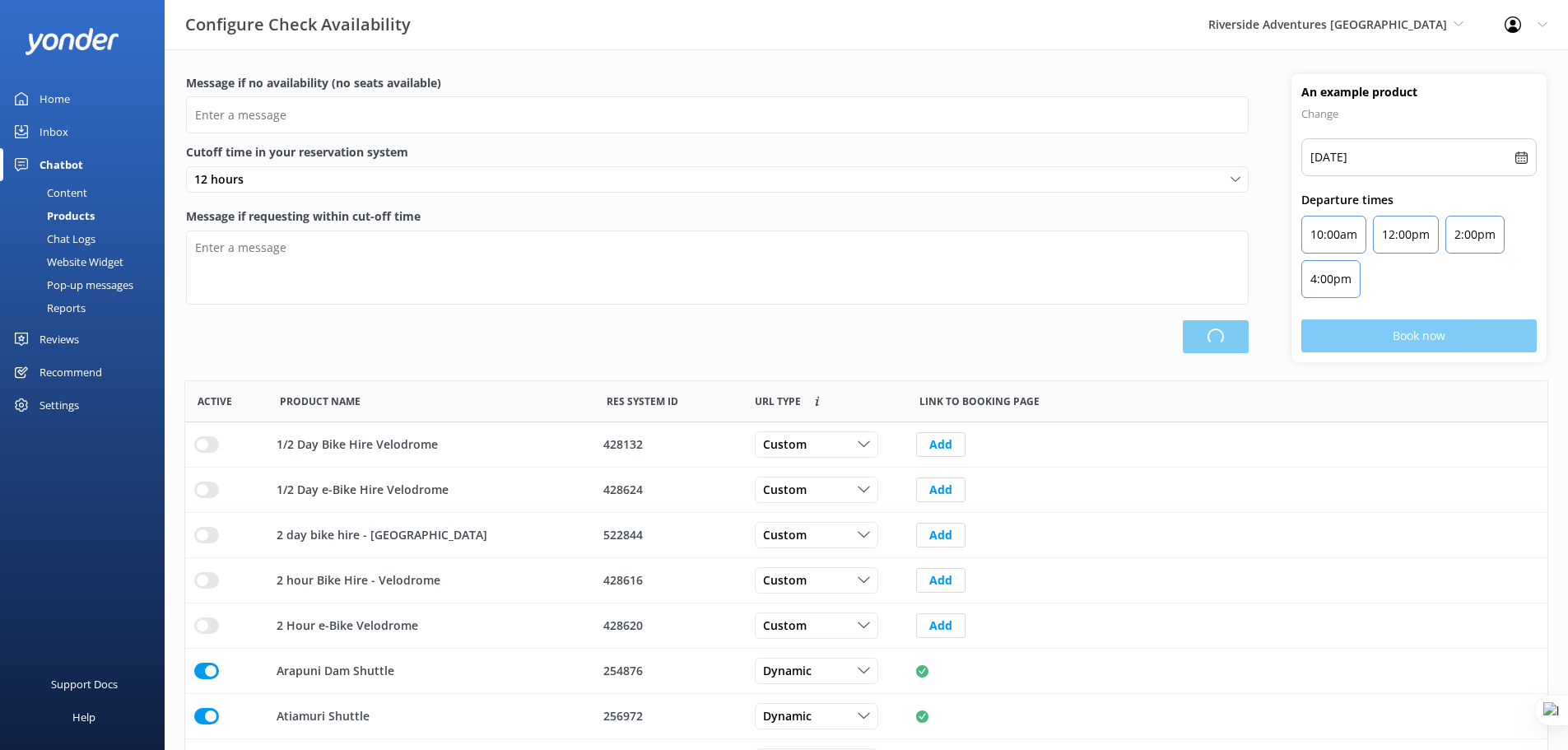
scroll to position [482, 1350]
type input "There are no seats available, please check an alternative day"
type textarea "Our online booking system closes {hours} prior to departure. Please contact us …"
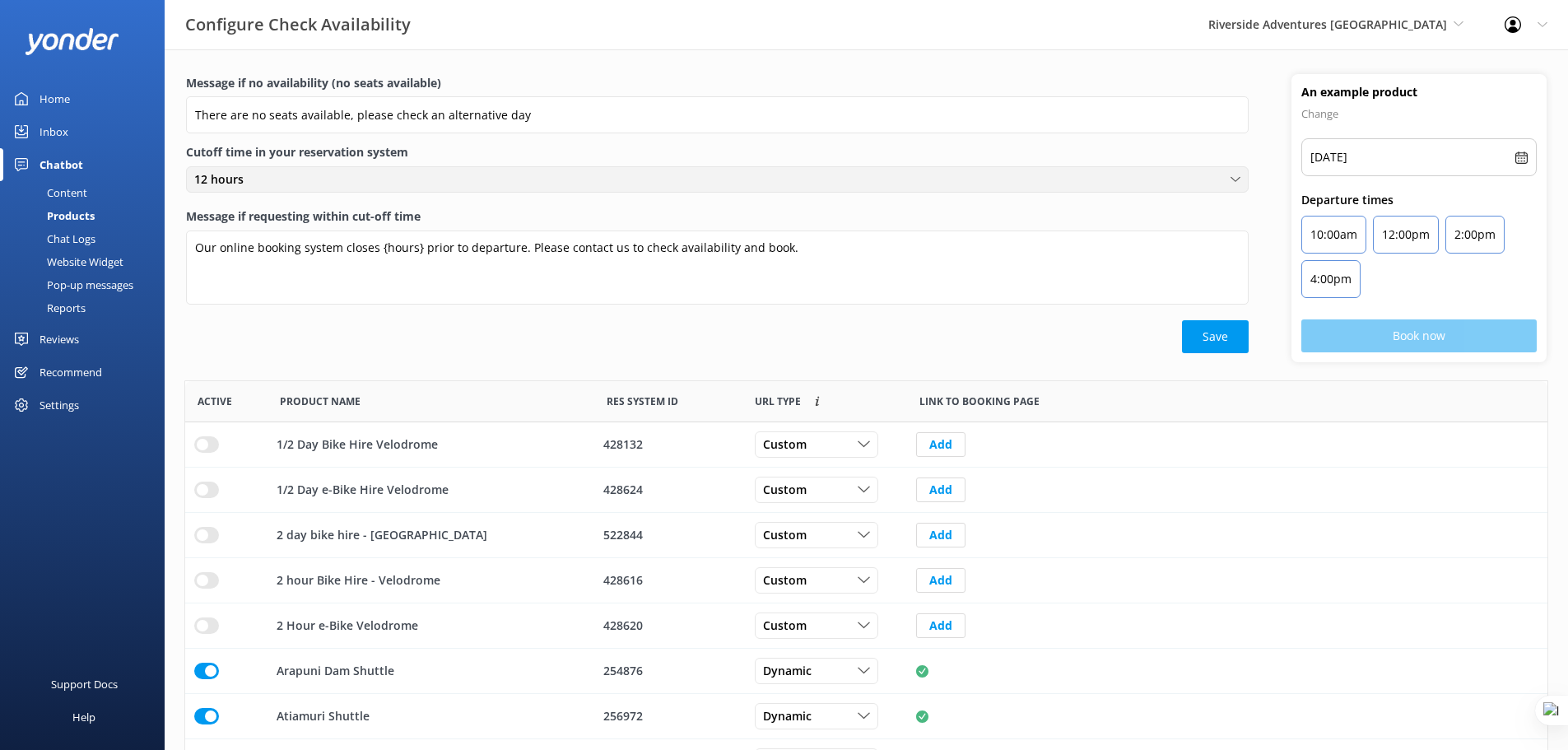
click at [514, 184] on div "12 hours" at bounding box center [717, 179] width 1054 height 18
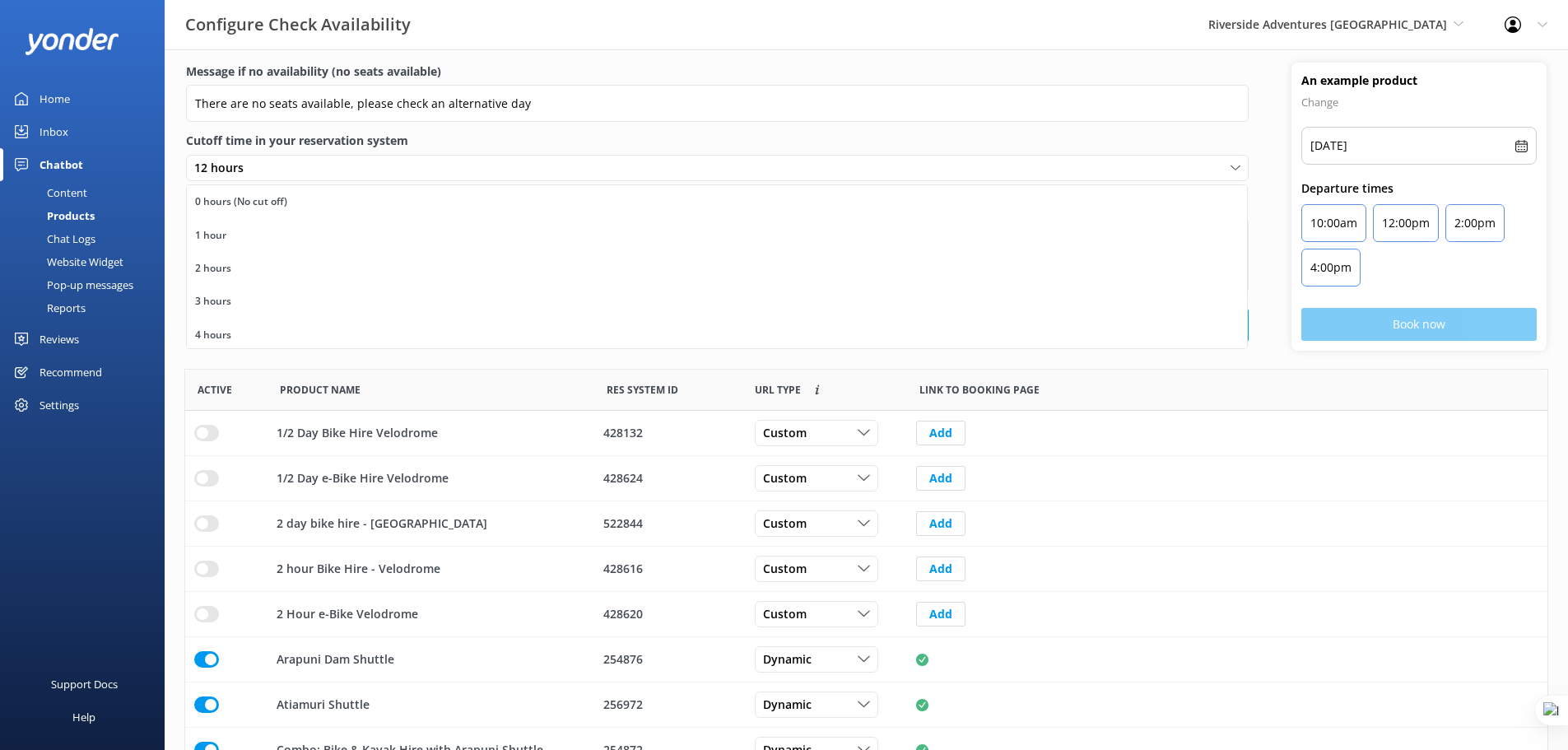
scroll to position [0, 0]
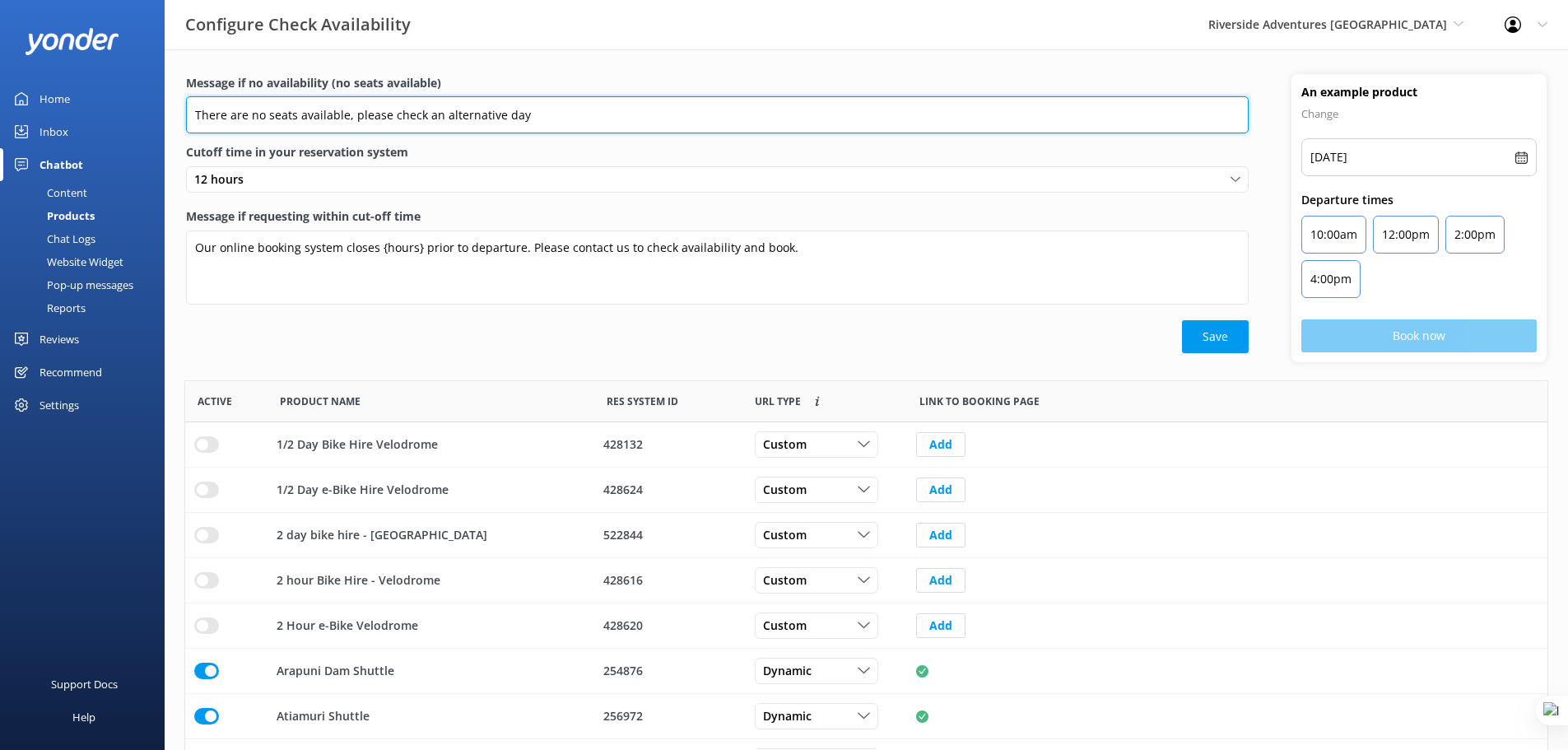
click at [900, 110] on input "There are no seats available, please check an alternative day" at bounding box center [717, 114] width 1063 height 37
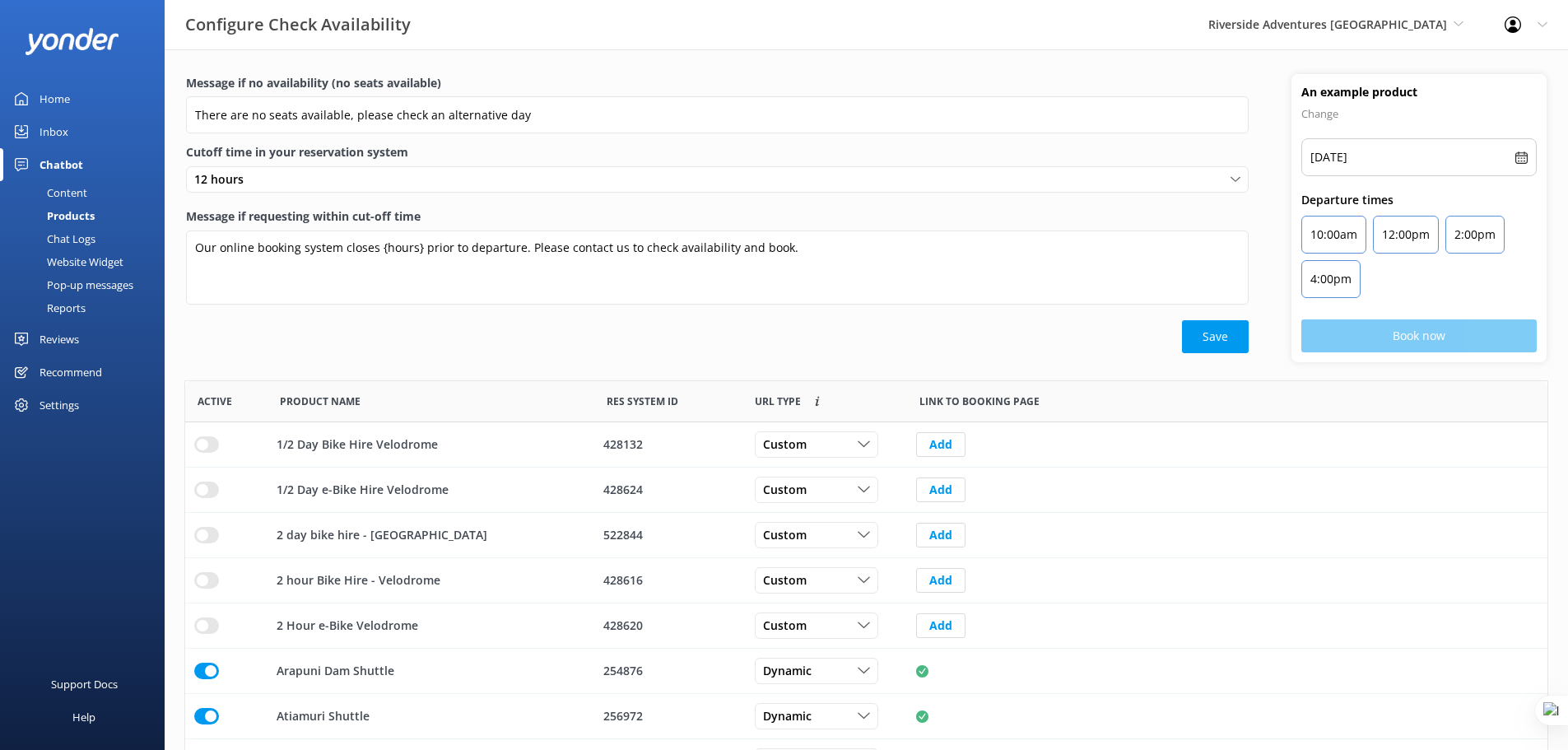
click at [853, 158] on label "Cutoff time in your reservation system" at bounding box center [717, 152] width 1063 height 18
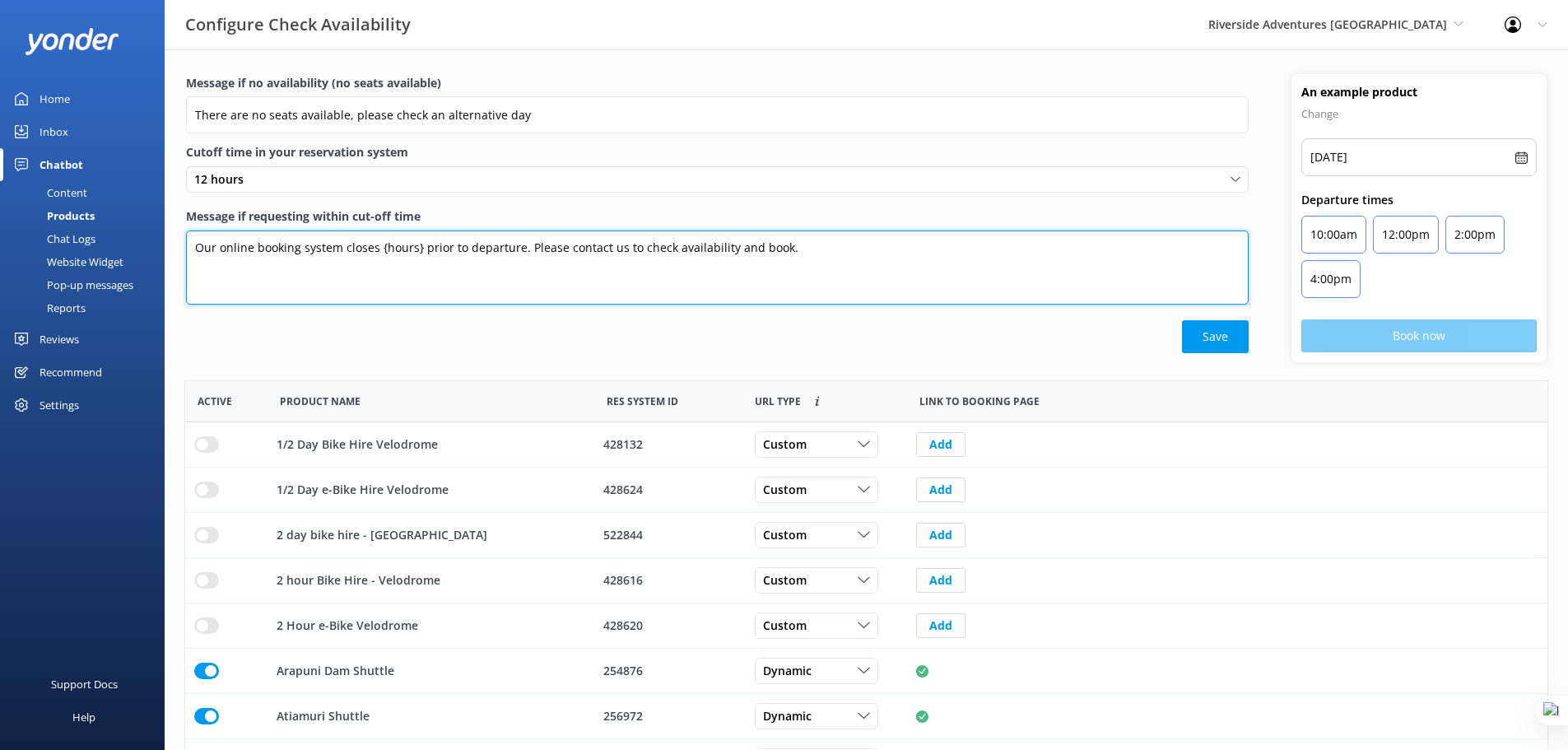
click at [816, 248] on textarea "Our online booking system closes {hours} prior to departure. Please contact us …" at bounding box center [717, 267] width 1063 height 74
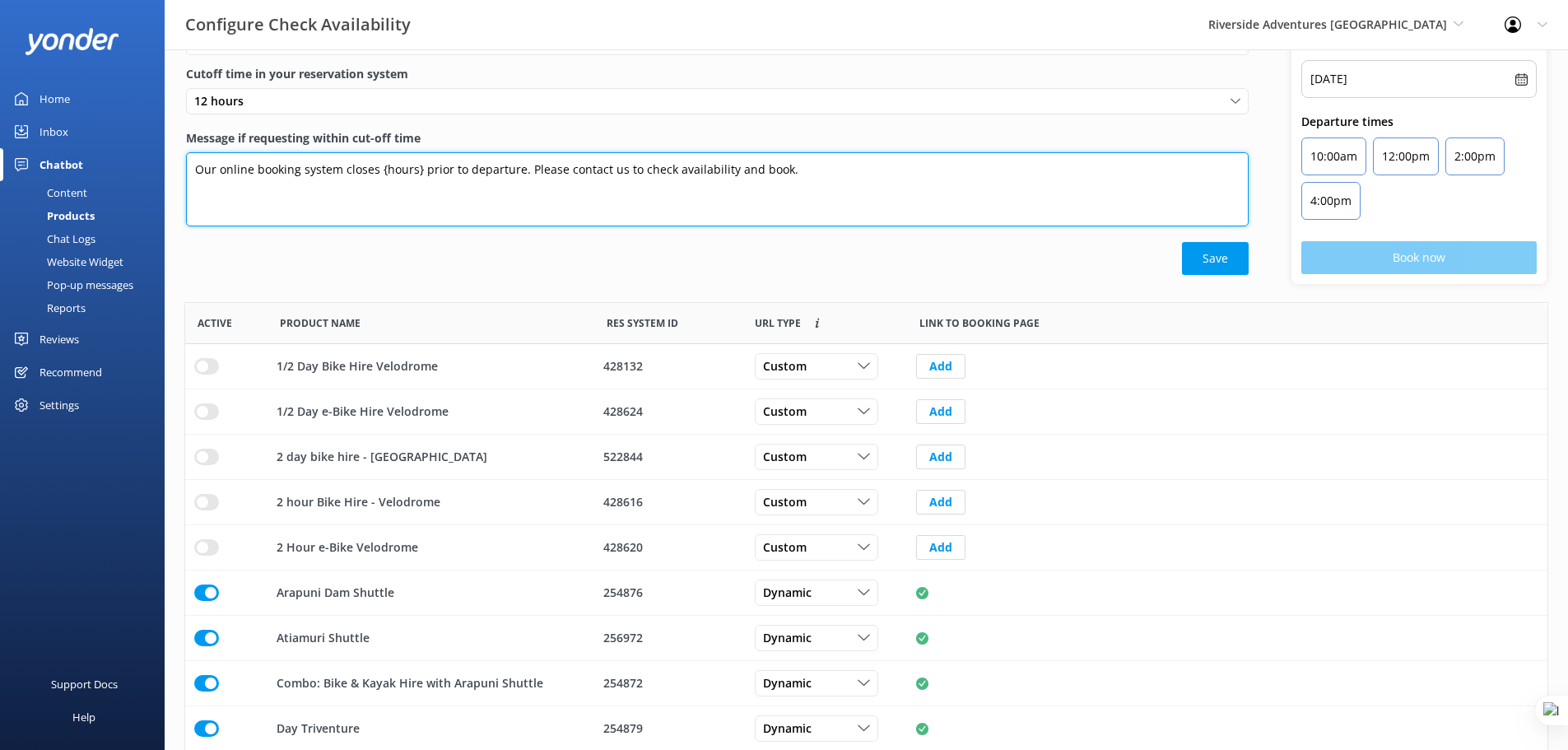
scroll to position [184, 0]
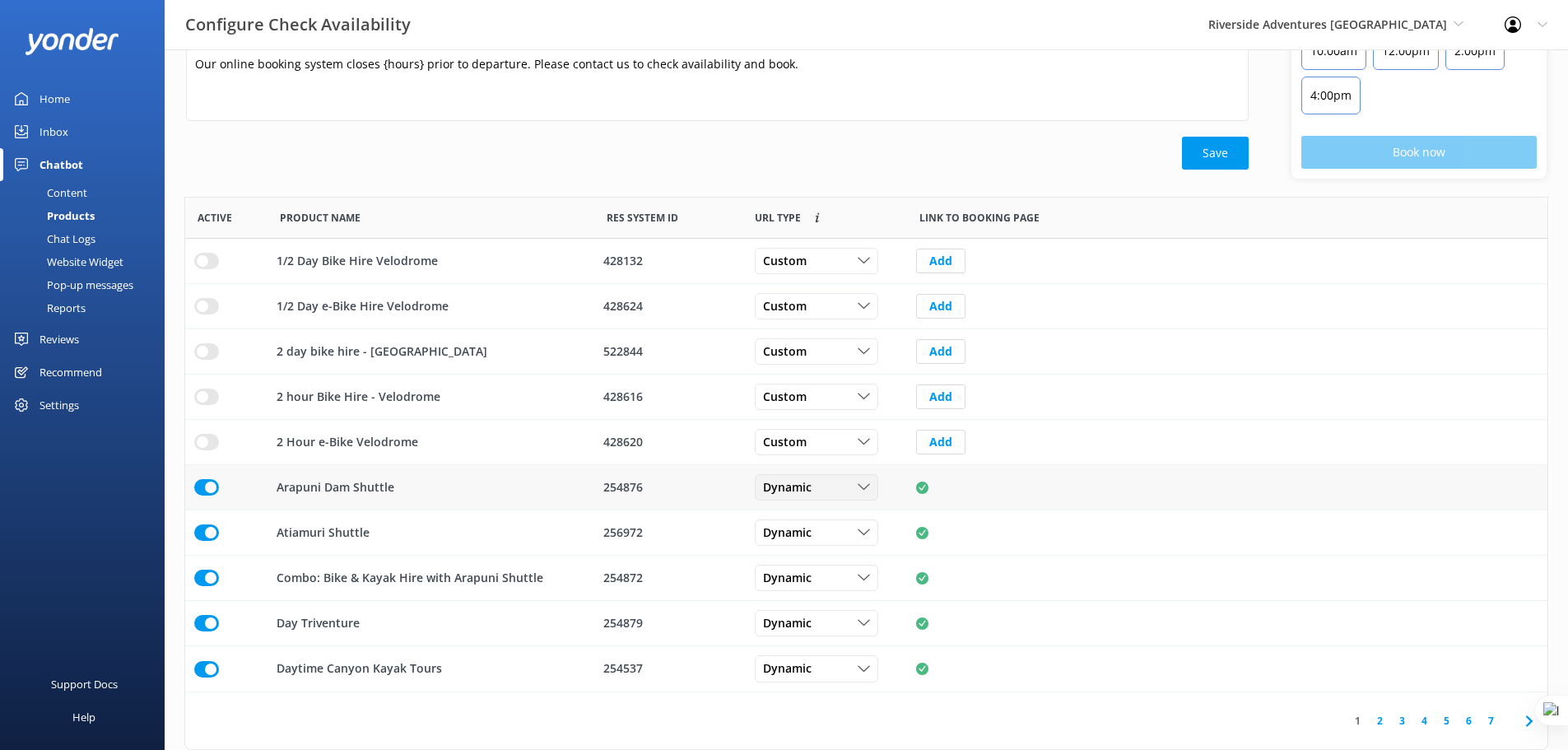
click at [866, 485] on icon "row" at bounding box center [864, 487] width 12 height 12
click at [1019, 492] on div "row" at bounding box center [1227, 487] width 622 height 12
click at [837, 490] on div "Dynamic" at bounding box center [816, 487] width 115 height 18
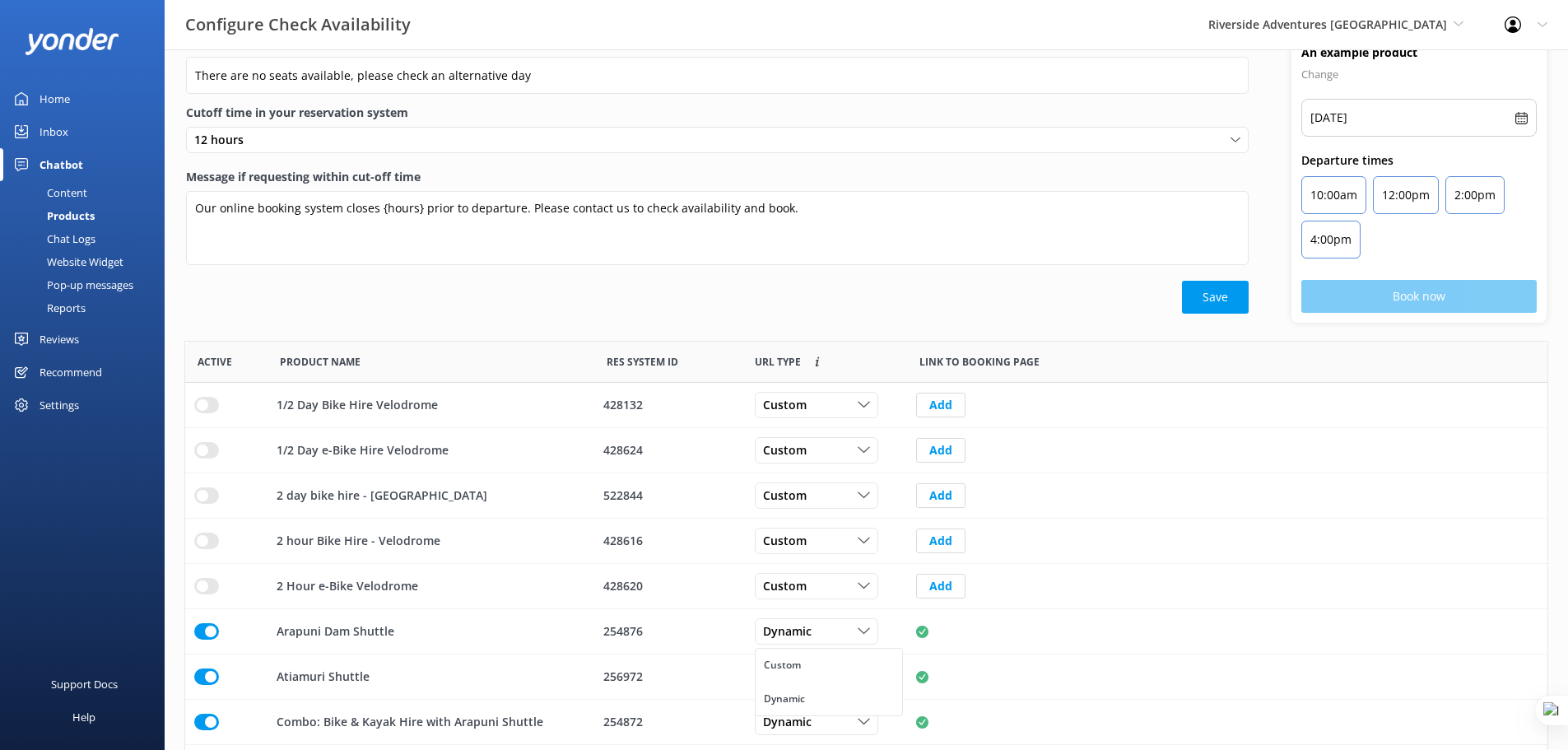
scroll to position [19, 0]
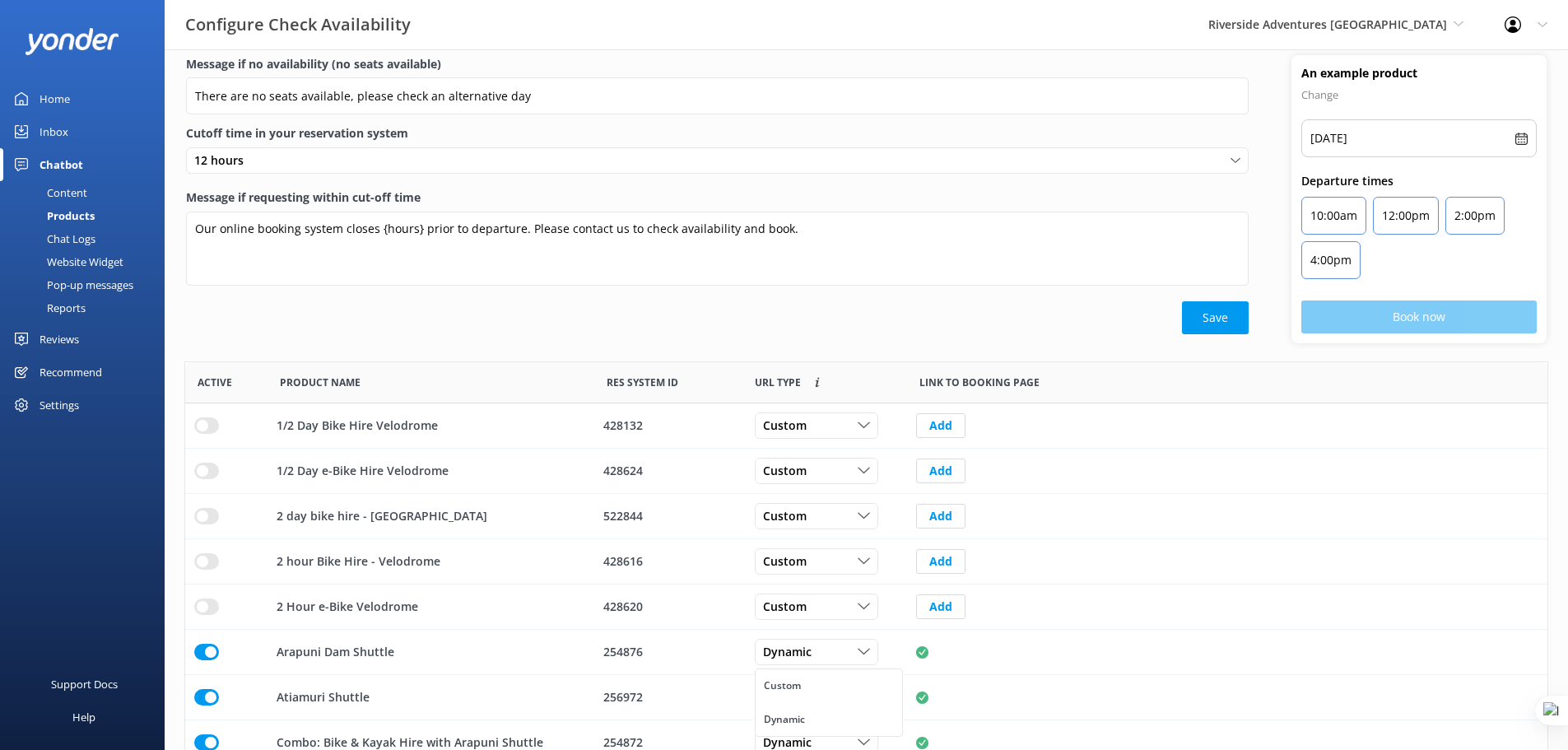
click at [72, 233] on div "Chat Logs" at bounding box center [53, 238] width 86 height 23
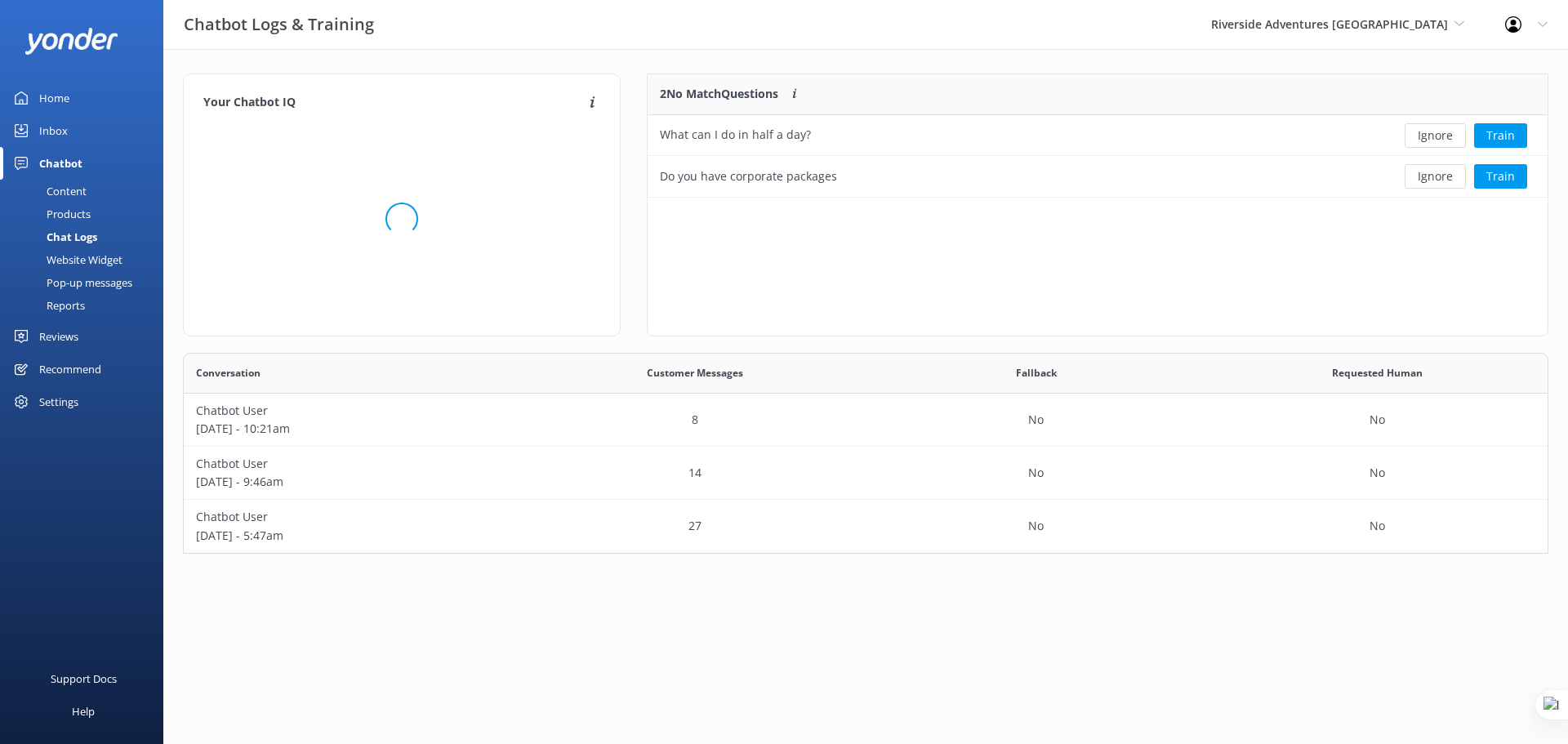
scroll to position [111, 888]
click at [1508, 128] on button "Train" at bounding box center [1501, 135] width 53 height 25
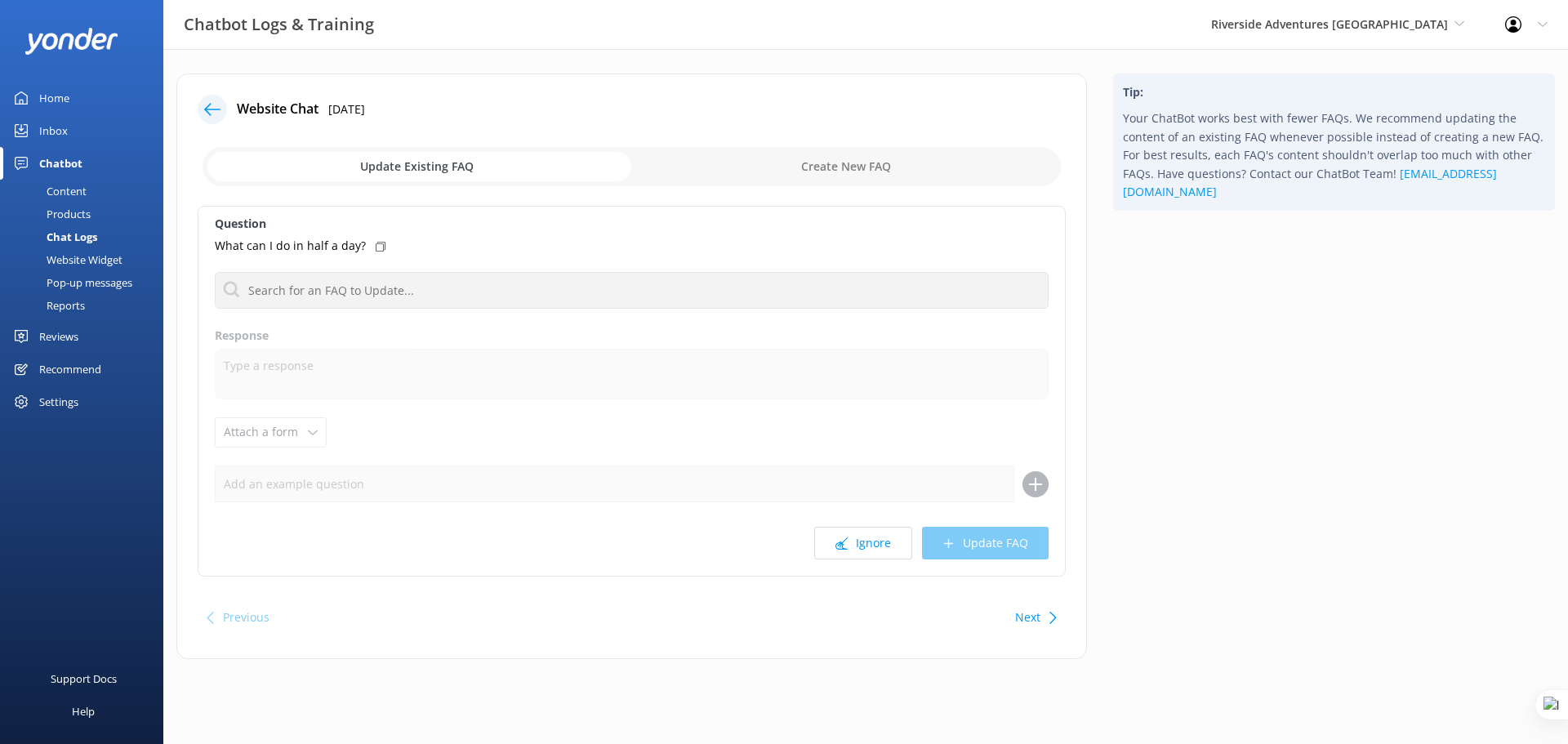
click at [857, 159] on input "checkbox" at bounding box center [631, 167] width 858 height 40
checkbox input "true"
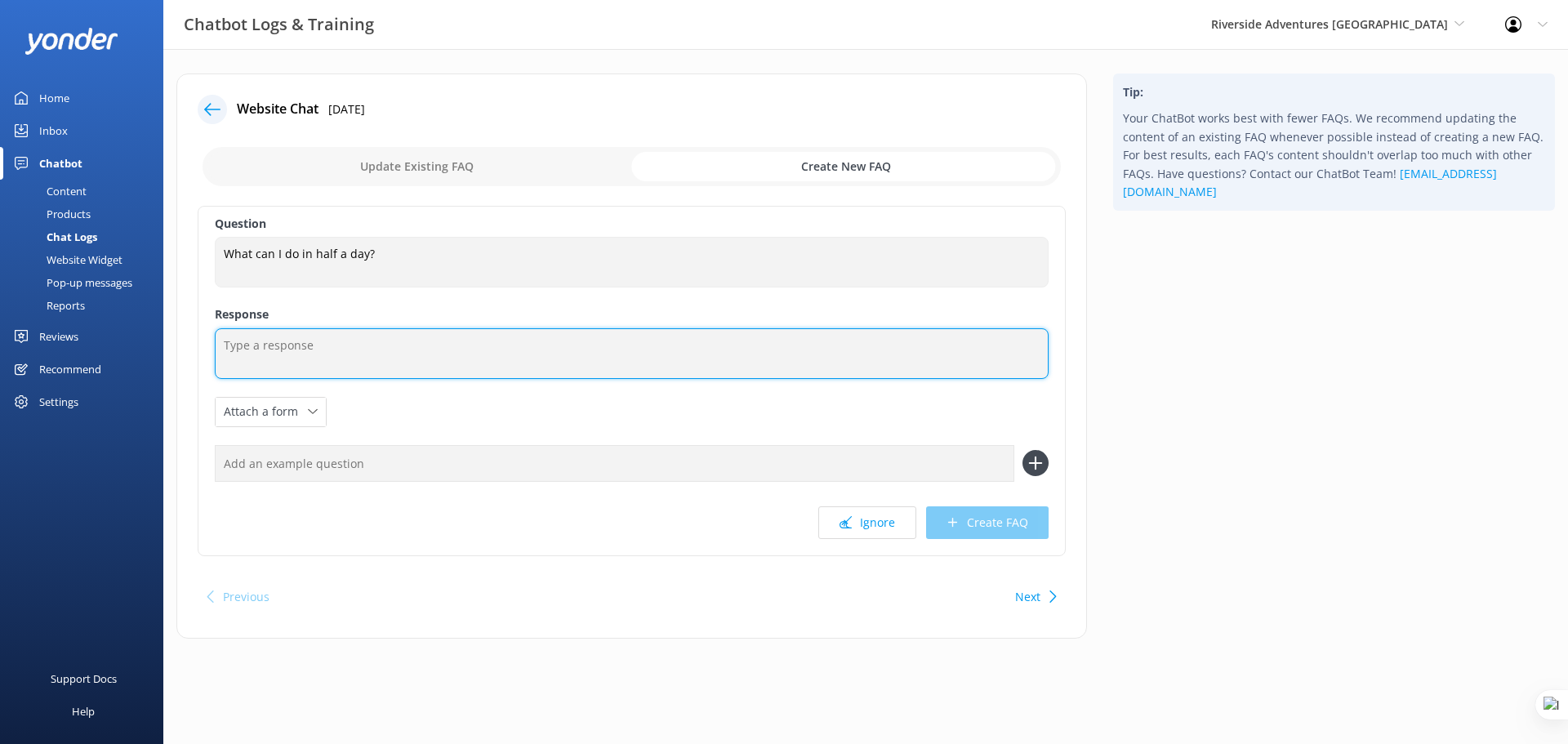
click at [402, 342] on textarea at bounding box center [631, 353] width 834 height 51
type textarea "harewfbgf vdbvfdv hsdfk vbdsobsdfj nsojk"
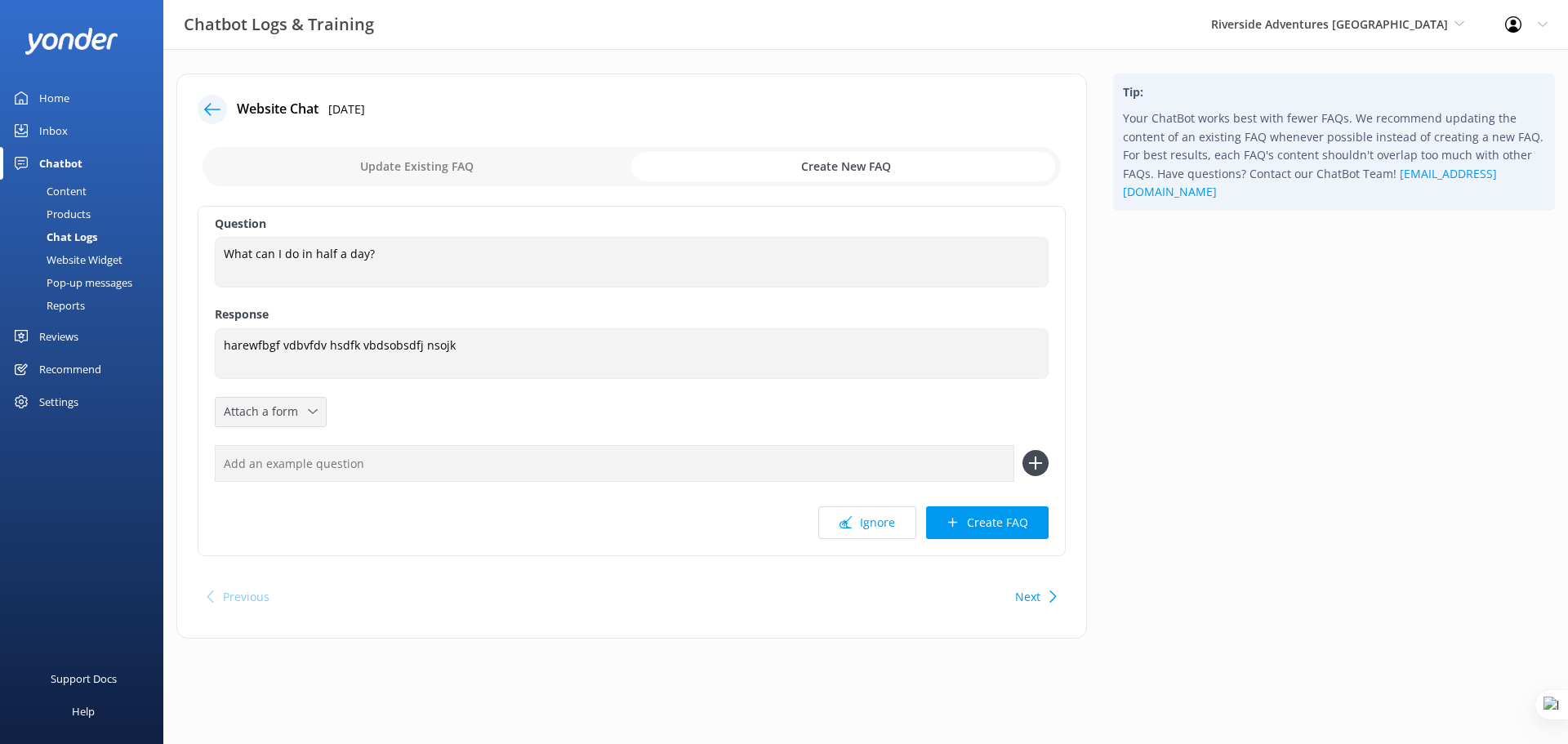
click at [308, 415] on icon at bounding box center [313, 412] width 10 height 10
click at [305, 476] on div "Check availability" at bounding box center [264, 479] width 80 height 16
click at [1006, 520] on button "Create FAQ" at bounding box center [986, 522] width 122 height 33
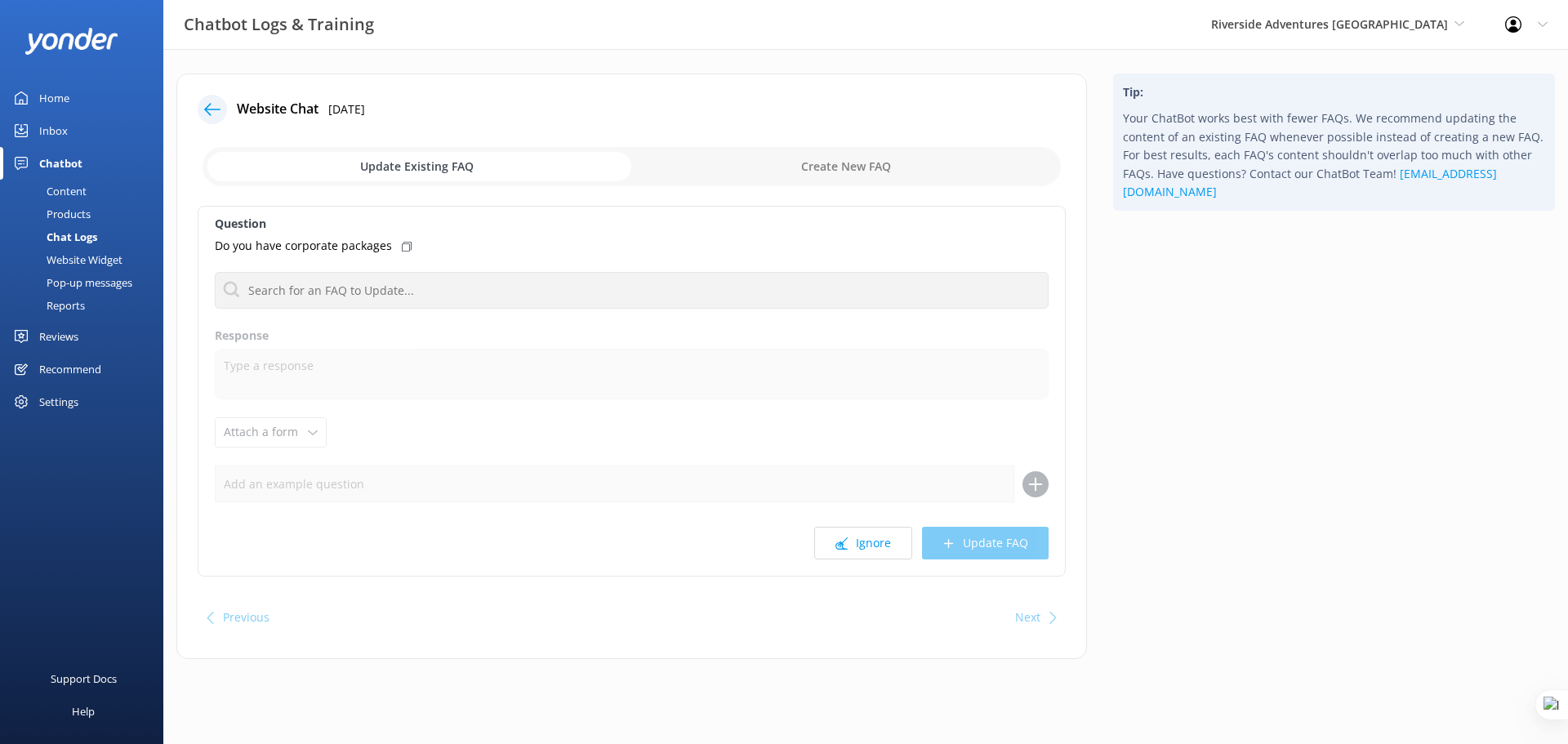
click at [58, 192] on div "Content" at bounding box center [48, 190] width 76 height 23
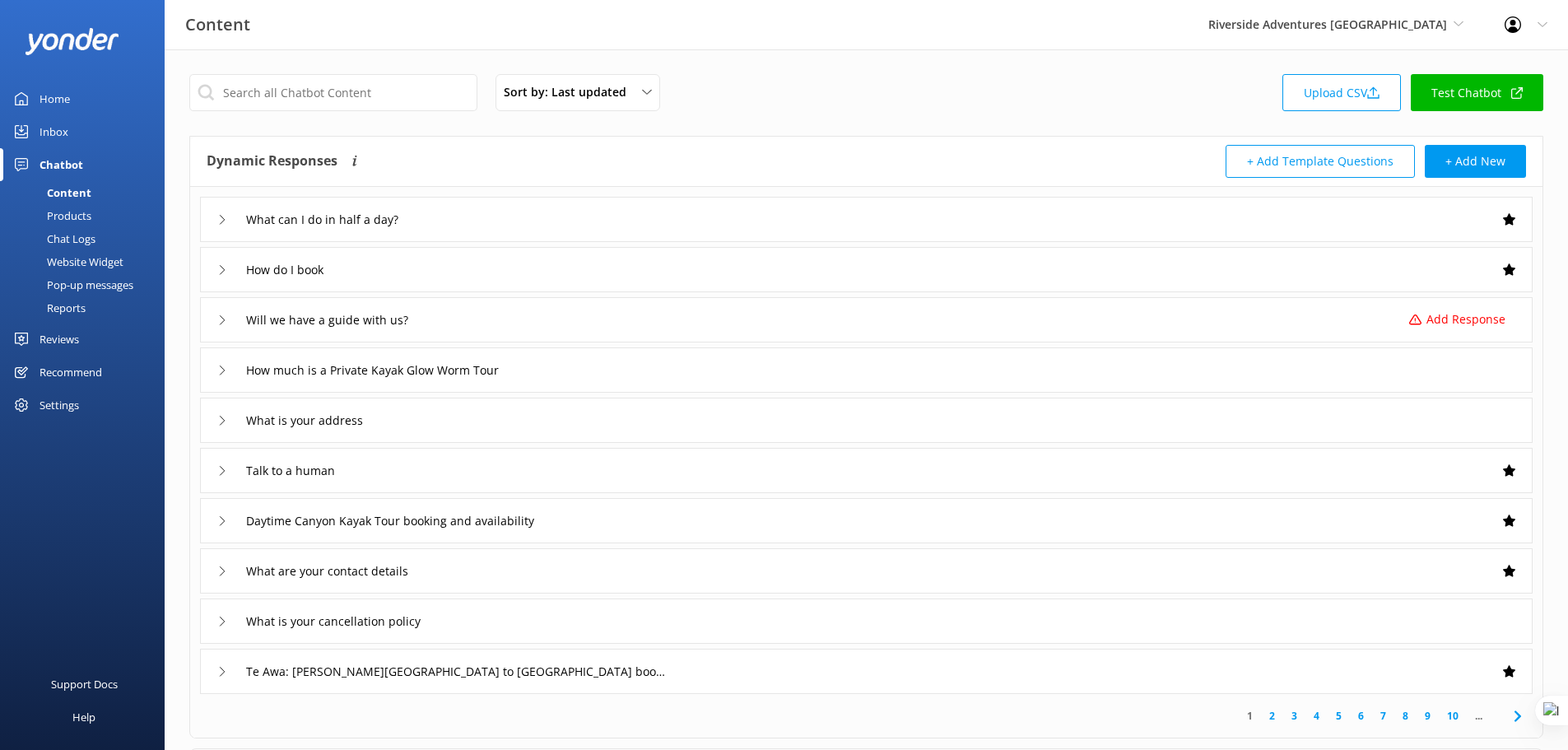
click at [533, 226] on div "What can I do in half a day?" at bounding box center [866, 219] width 1333 height 45
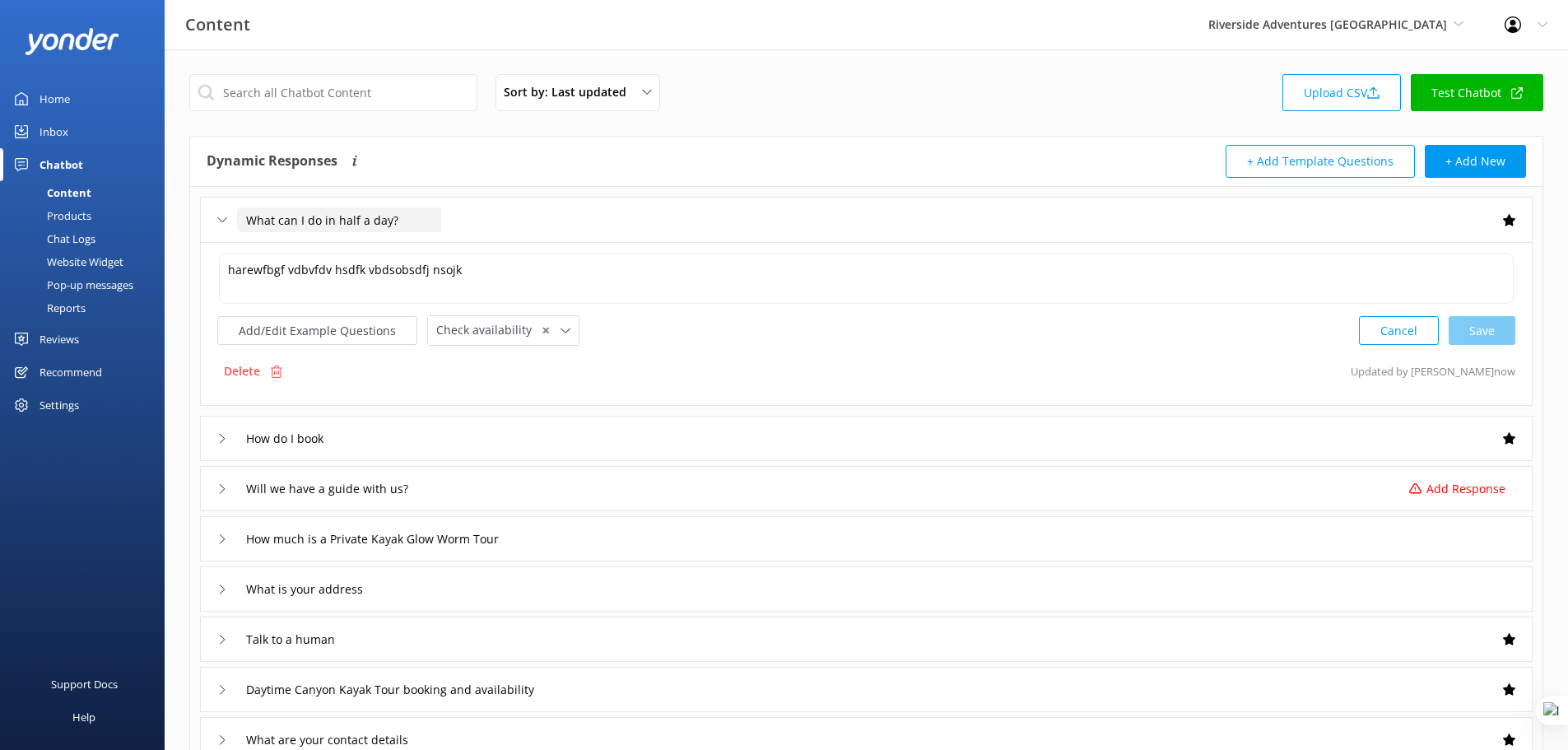
drag, startPoint x: 282, startPoint y: 216, endPoint x: 188, endPoint y: 216, distance: 93.8
click at [188, 216] on div "Sort by: Last updated Title Last updated Upload CSV Test Chatbot Dynamic Respon…" at bounding box center [866, 564] width 1403 height 1030
click at [249, 367] on p "Delete" at bounding box center [242, 371] width 36 height 18
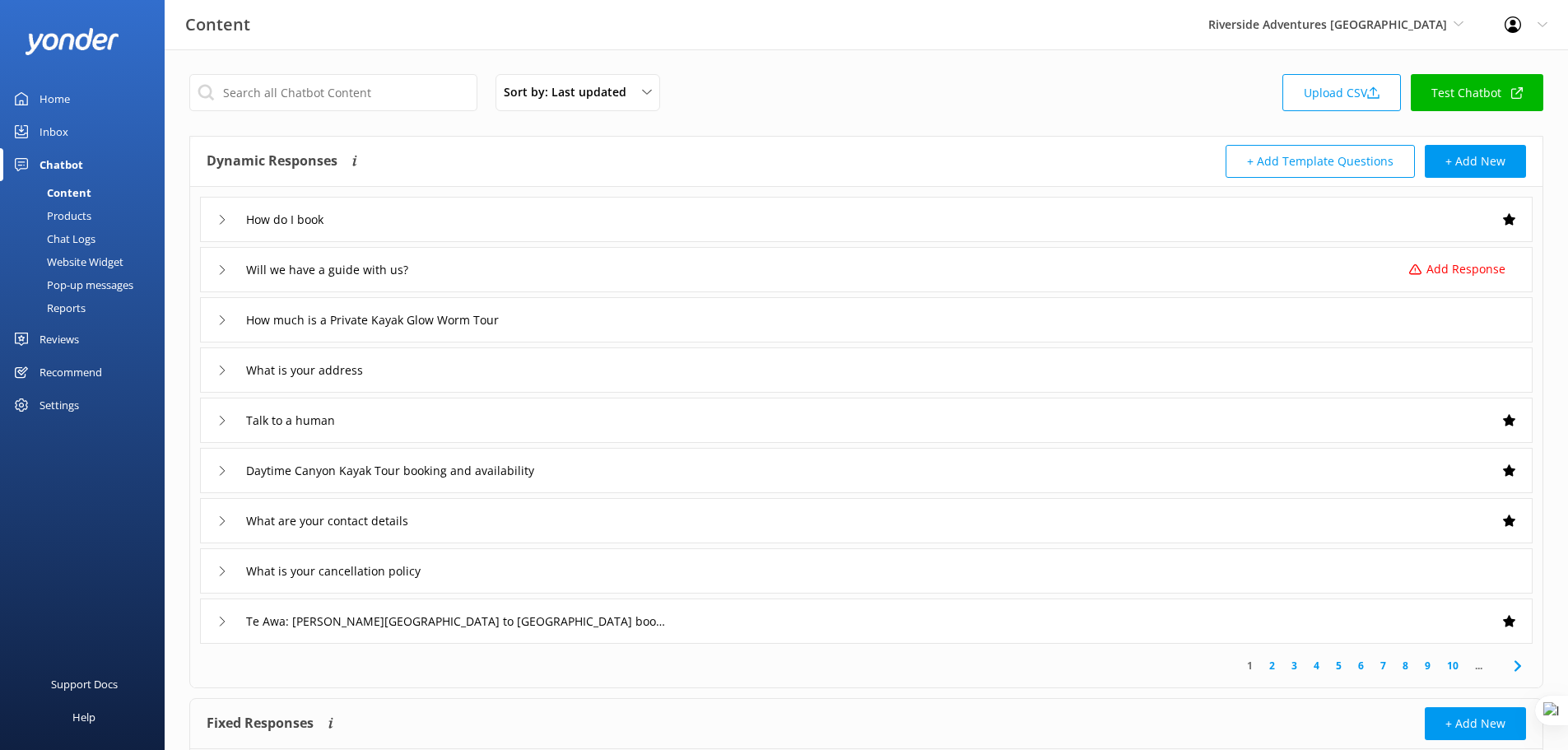
click at [92, 233] on div "Chat Logs" at bounding box center [53, 238] width 86 height 23
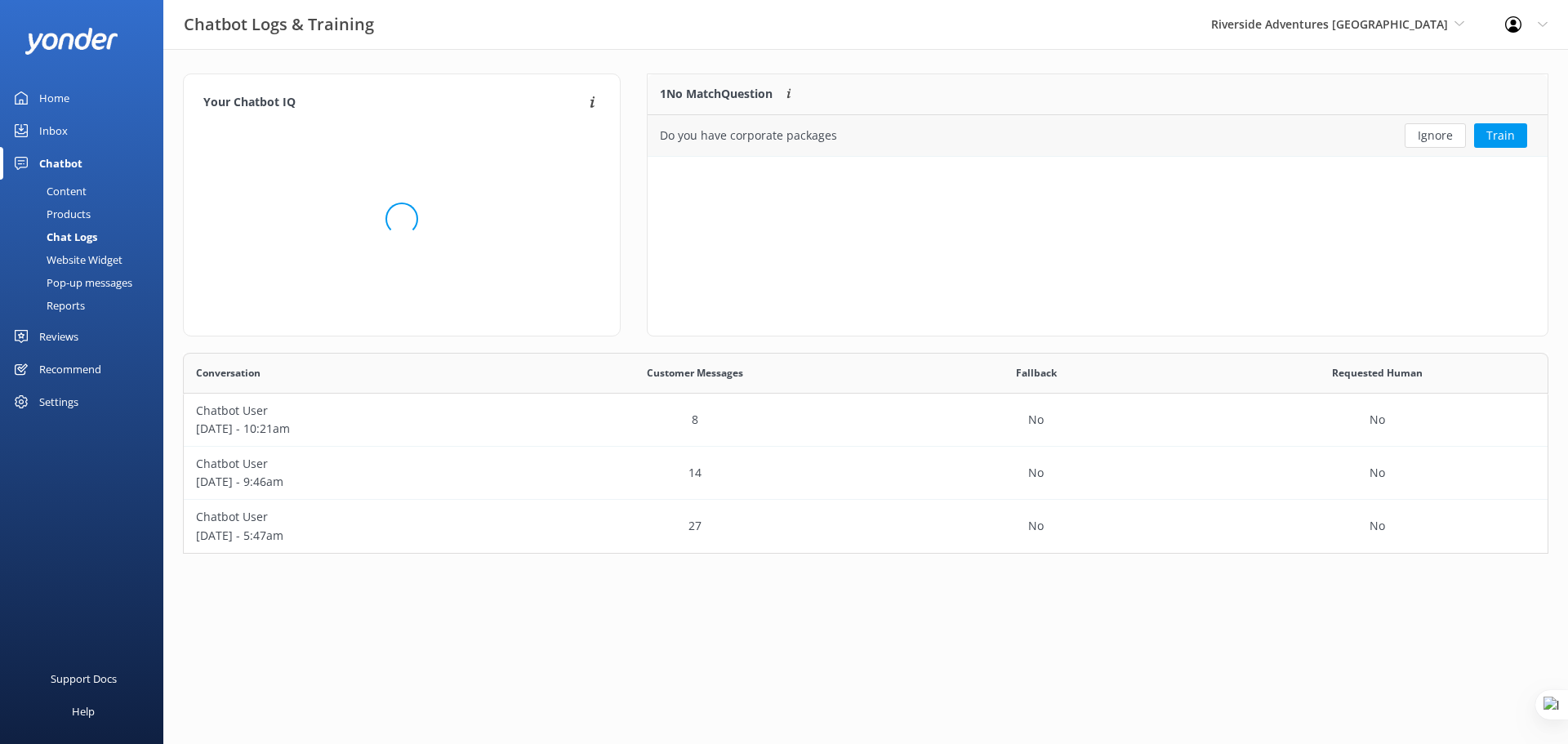
scroll to position [70, 888]
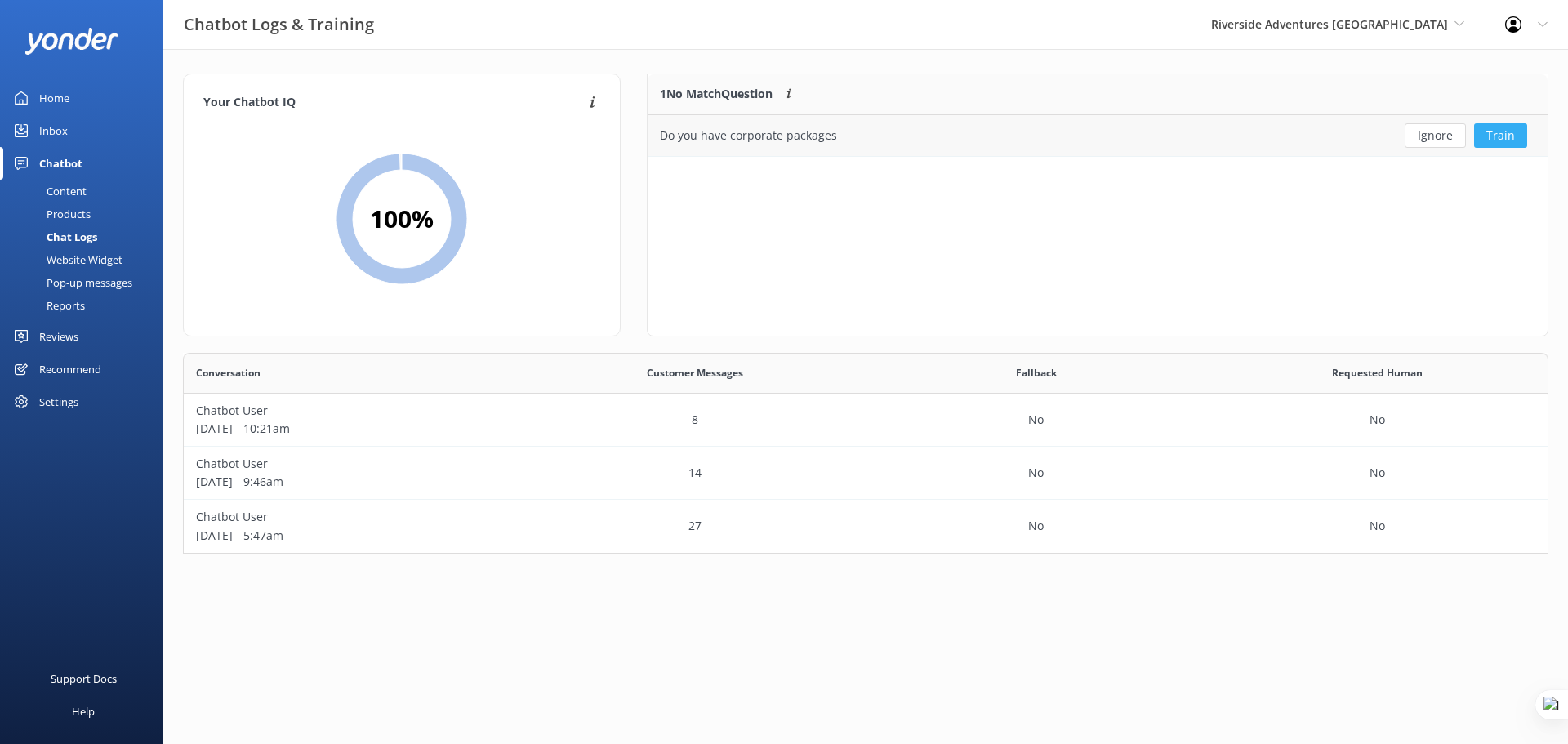
click at [1504, 137] on button "Train" at bounding box center [1501, 135] width 53 height 25
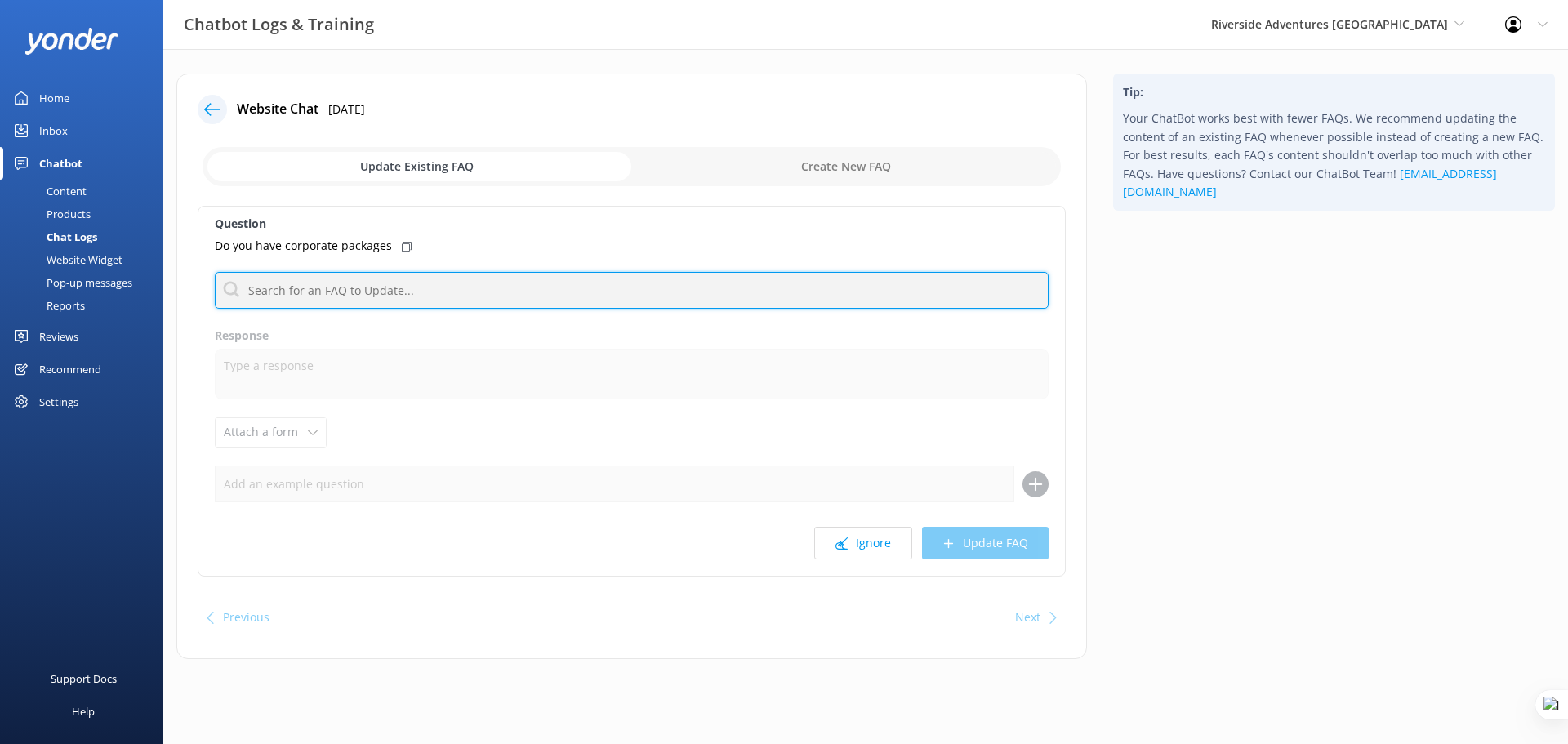
click at [402, 293] on input "text" at bounding box center [631, 290] width 834 height 37
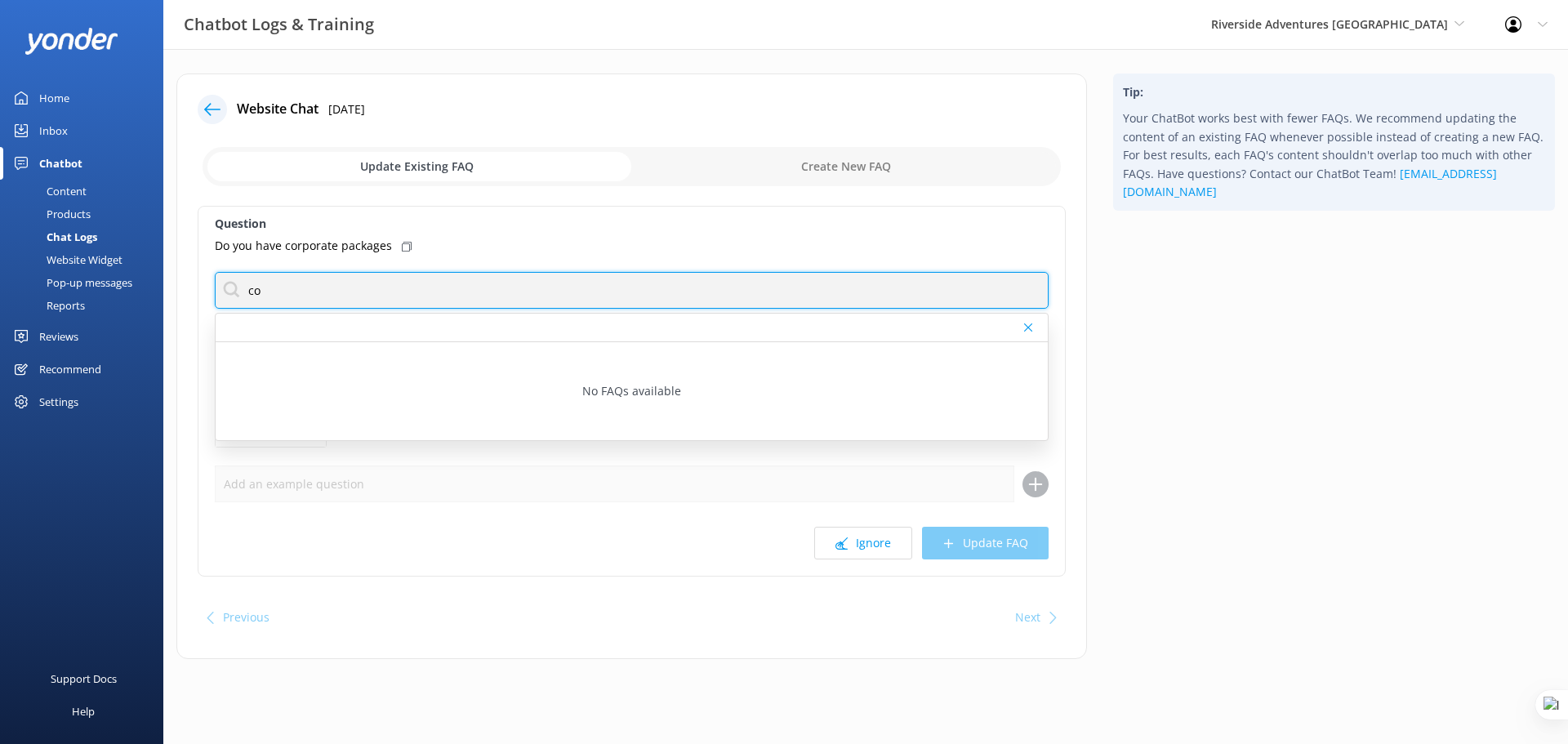
type input "c"
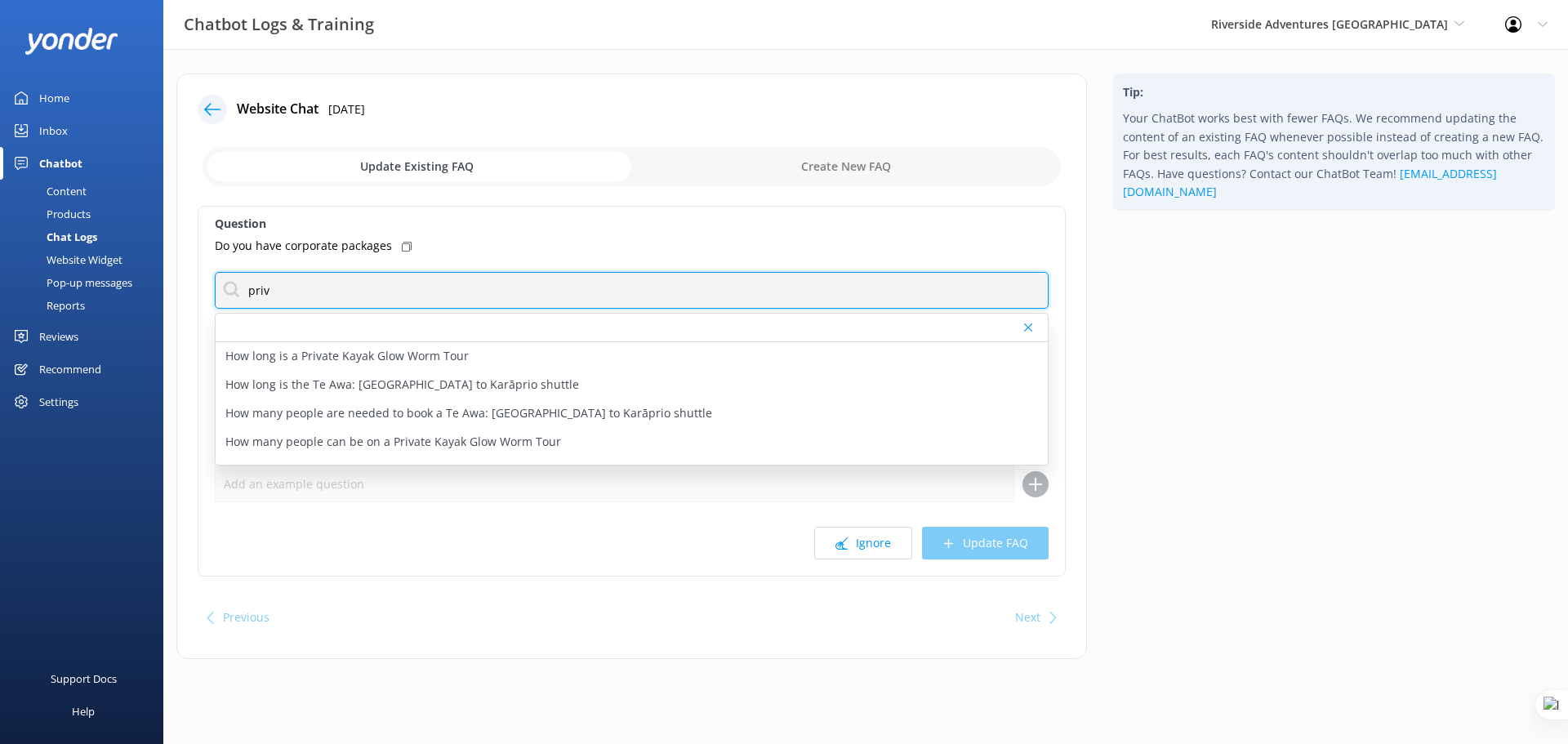
type input "priv"
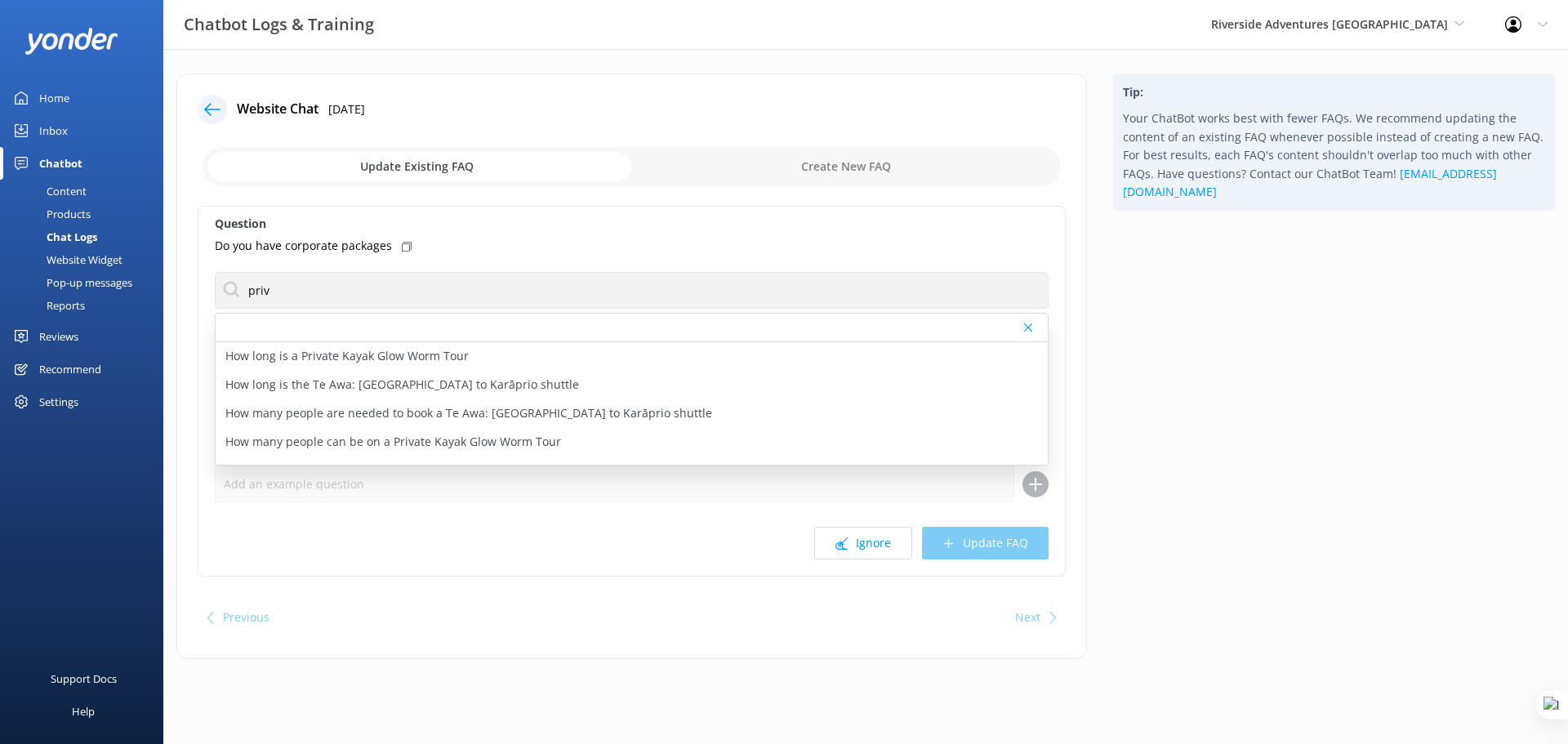
drag, startPoint x: 569, startPoint y: 320, endPoint x: 627, endPoint y: 311, distance: 58.7
click at [627, 312] on div "How long is a Private Kayak Glow Worm Tour How long is the Te Awa: Cambridge to…" at bounding box center [631, 389] width 834 height 153
click at [681, 221] on label "Question" at bounding box center [631, 223] width 834 height 18
click at [857, 172] on input "checkbox" at bounding box center [631, 167] width 858 height 40
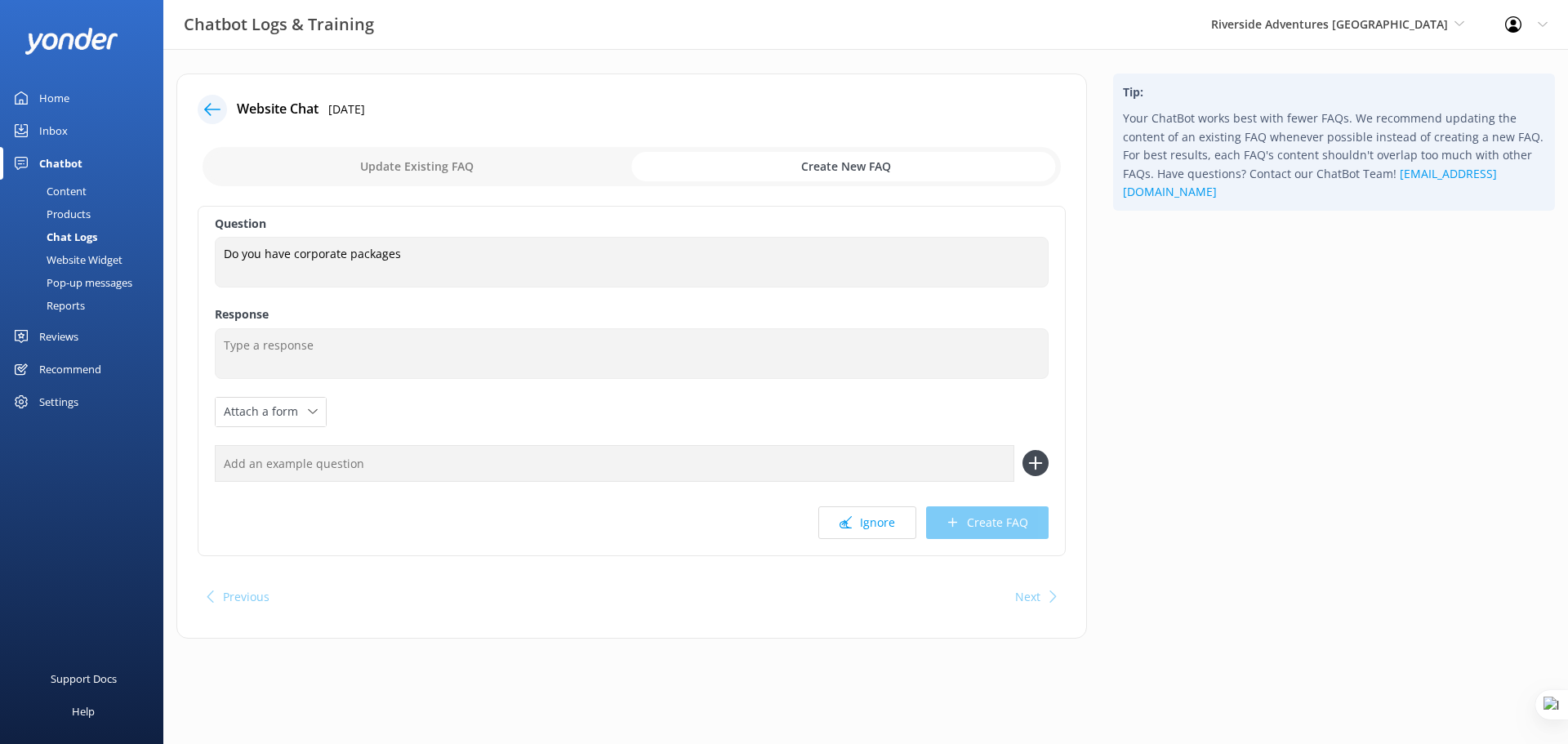
click at [401, 171] on input "checkbox" at bounding box center [631, 167] width 858 height 40
checkbox input "false"
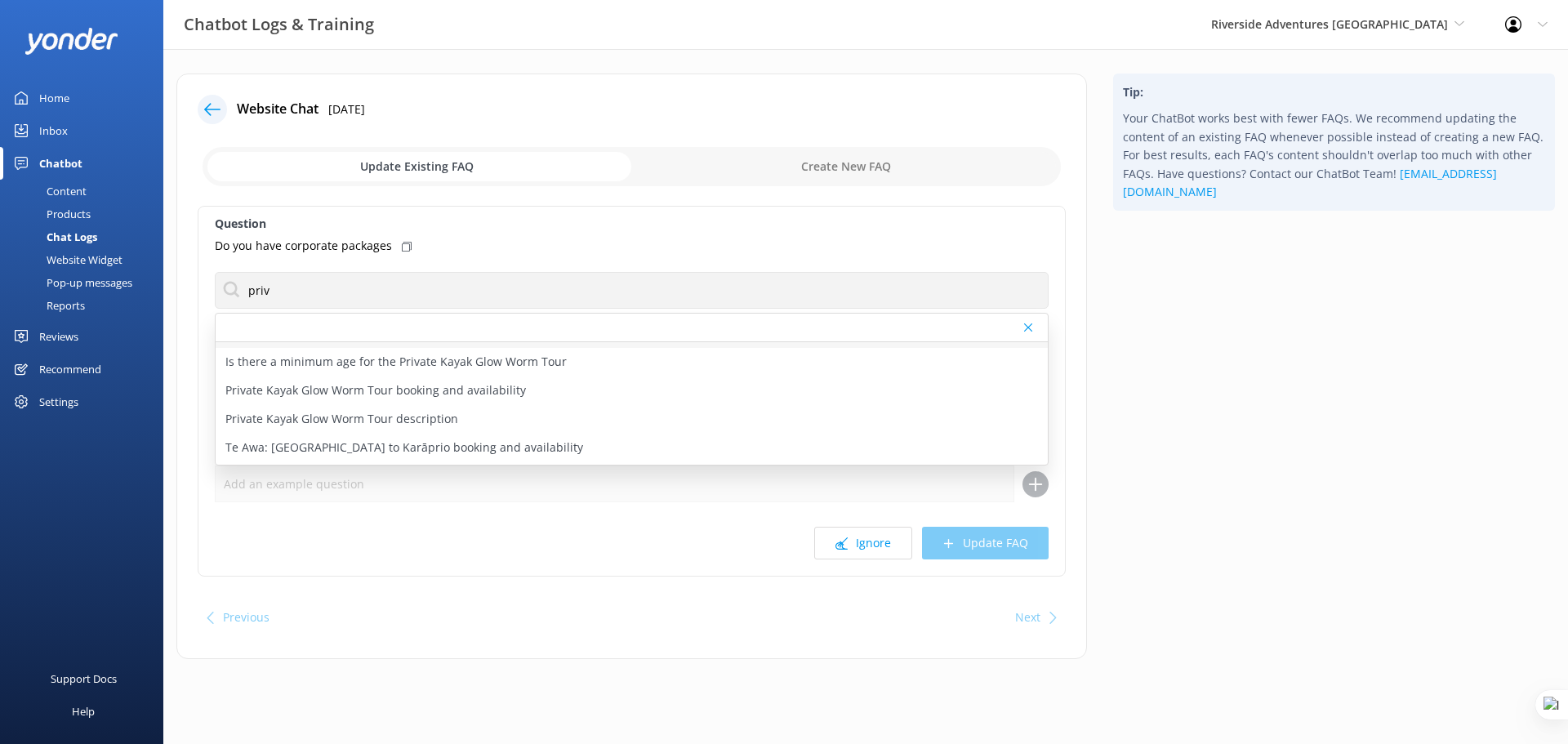
scroll to position [184, 0]
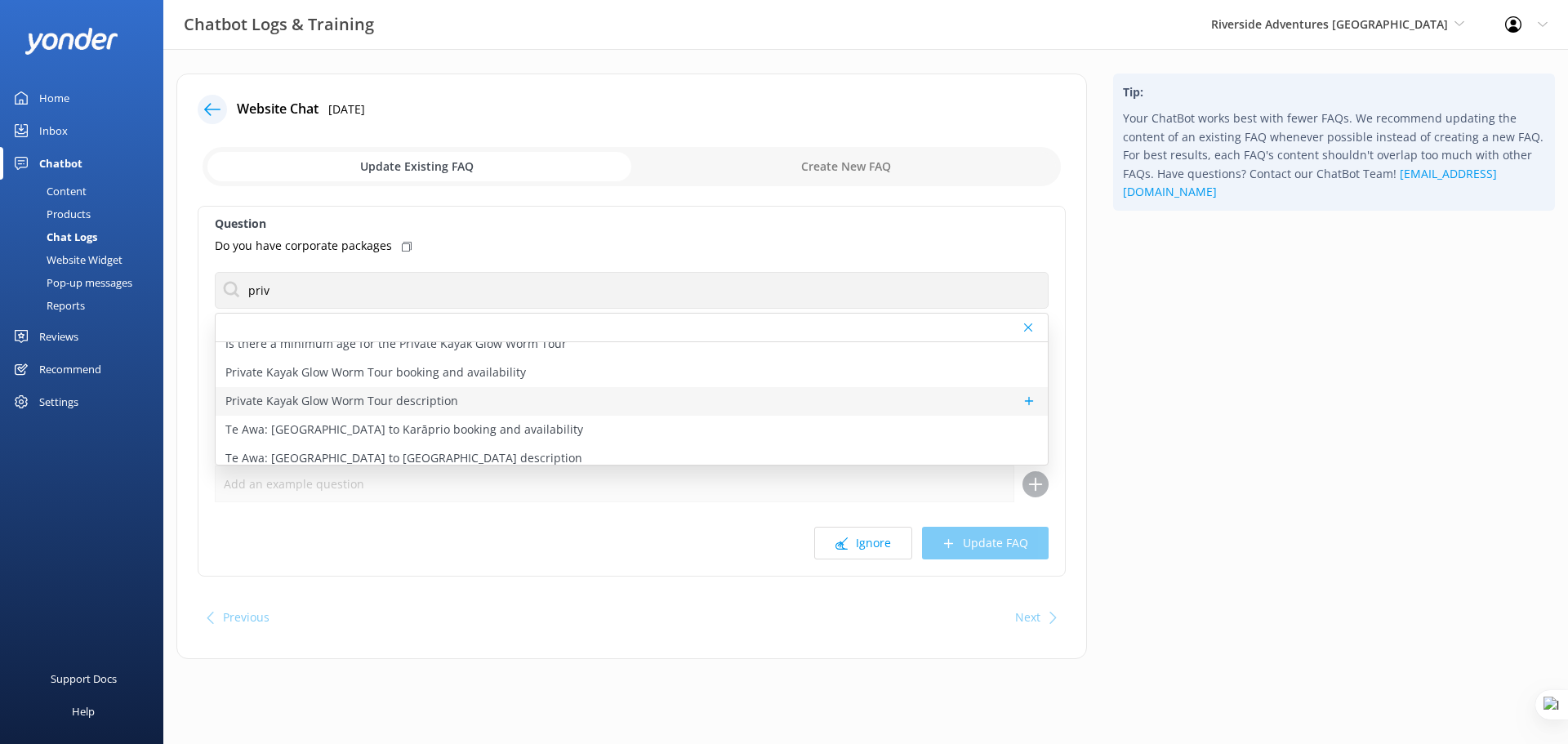
click at [412, 404] on p "Private Kayak Glow Worm Tour description" at bounding box center [341, 401] width 233 height 18
type textarea "A Private Kayak Glow Worm Tour paddles along Lake Karapiro over the submerged H…"
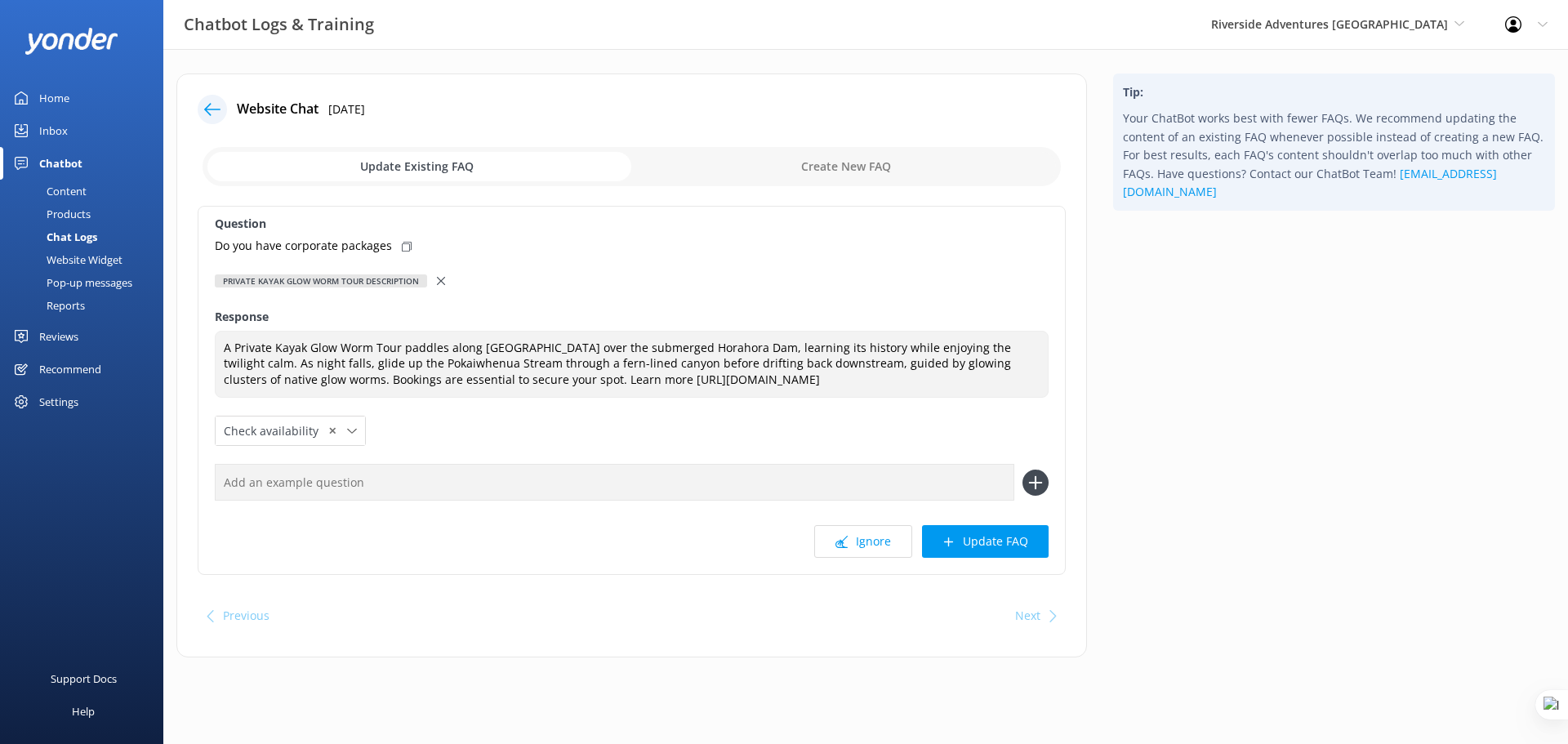
click at [366, 501] on input "text" at bounding box center [614, 481] width 800 height 37
click at [74, 236] on div "Chat Logs" at bounding box center [54, 236] width 87 height 23
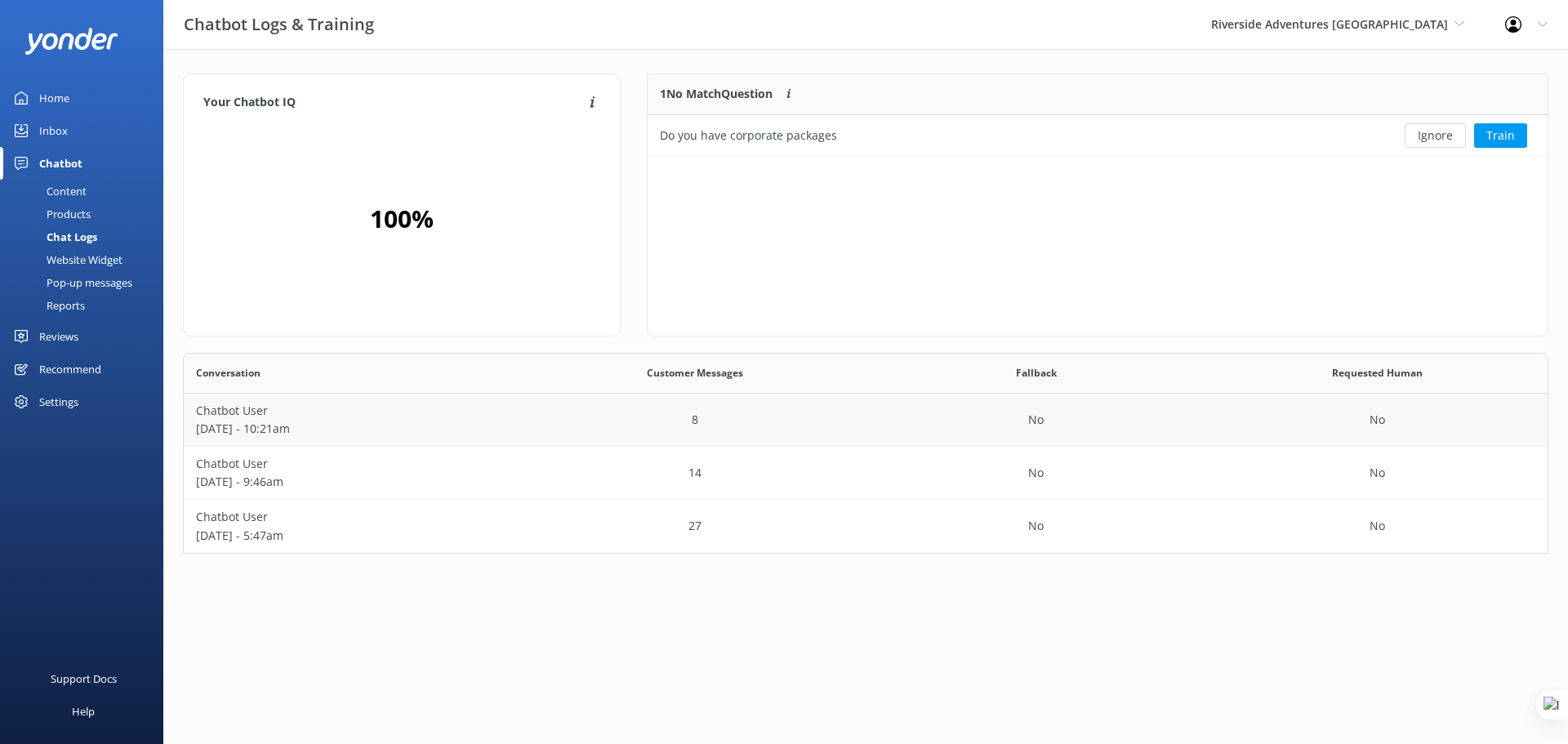
scroll to position [70, 888]
click at [247, 467] on p "Chatbot User" at bounding box center [354, 463] width 317 height 18
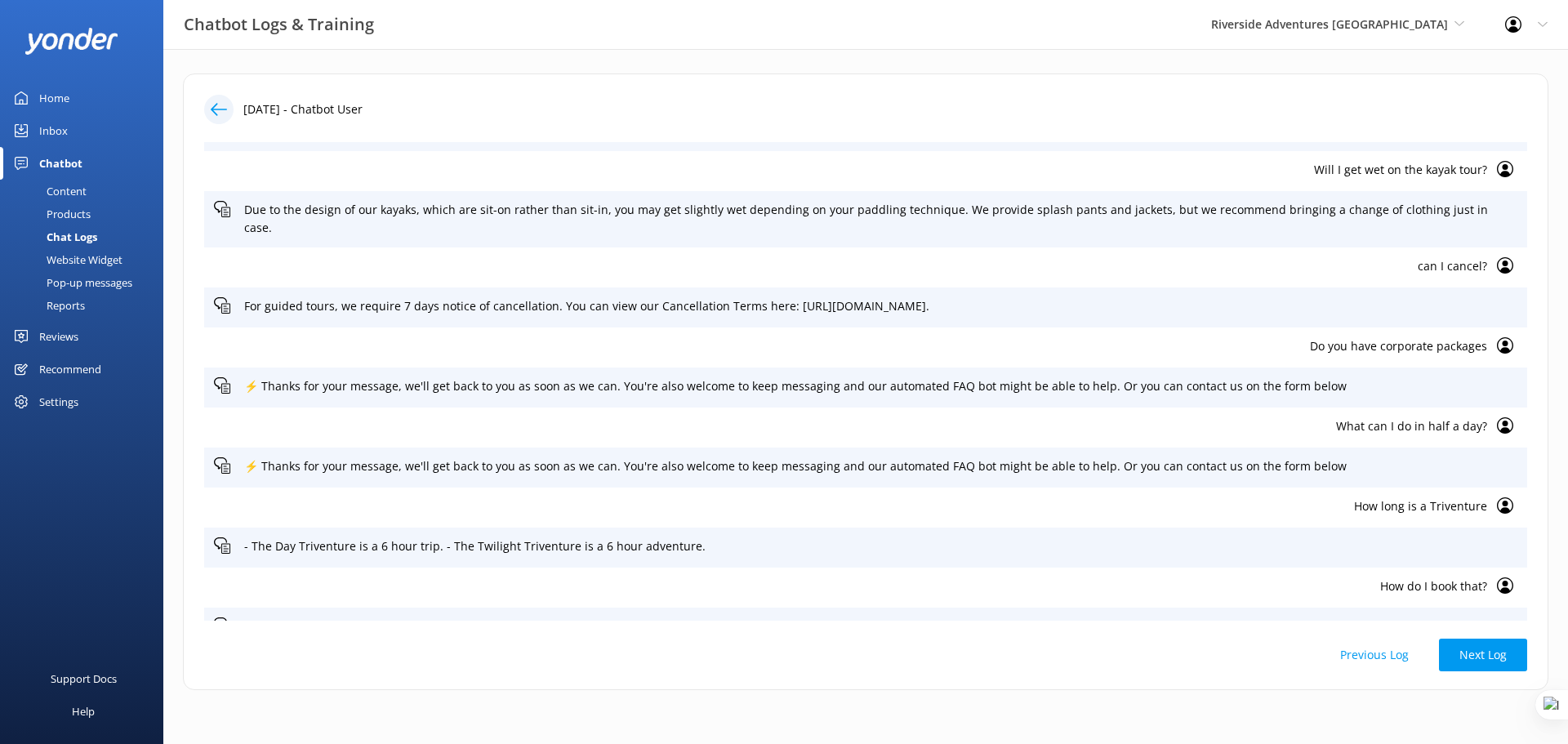
scroll to position [41, 0]
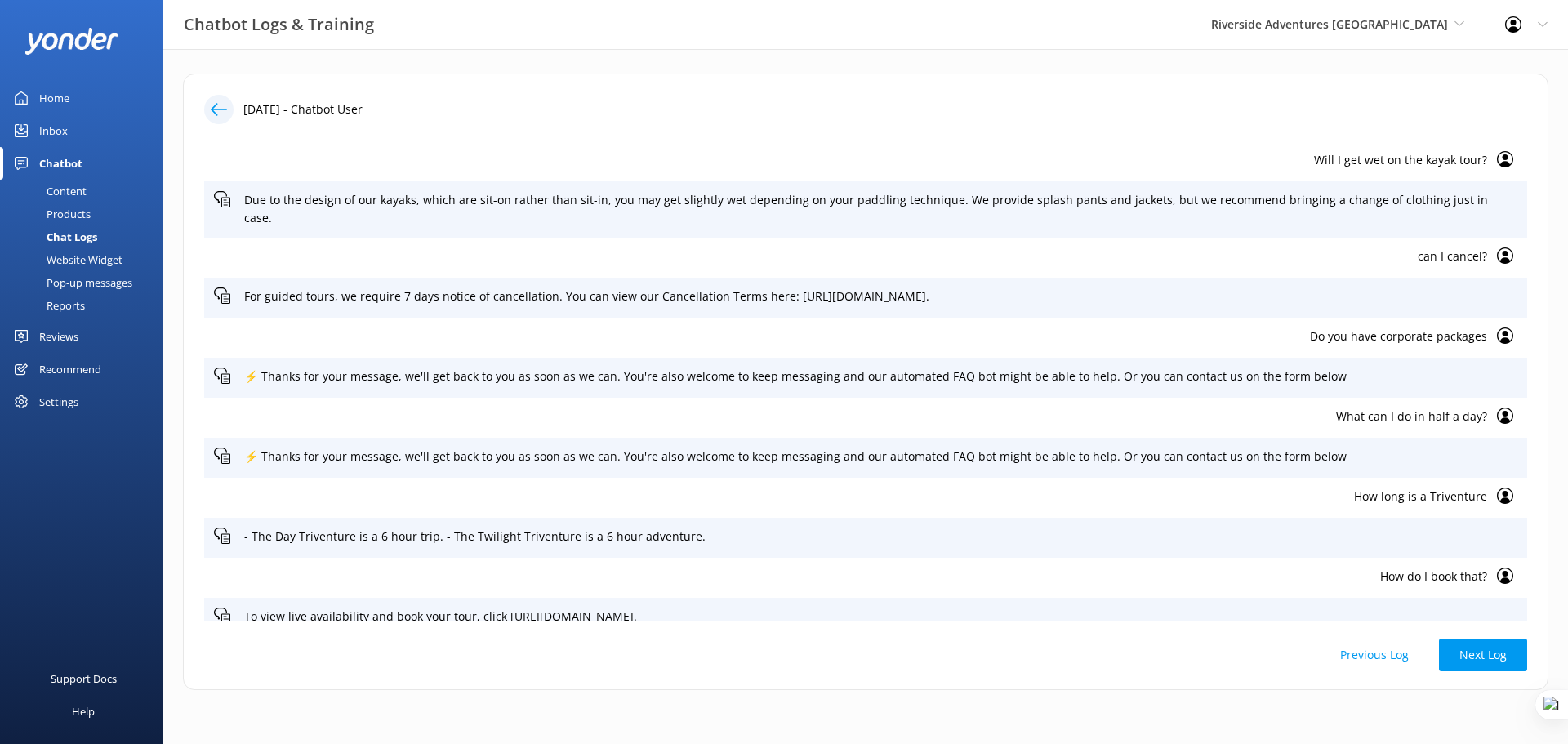
click at [1414, 327] on p "Do you have corporate packages" at bounding box center [850, 336] width 1273 height 18
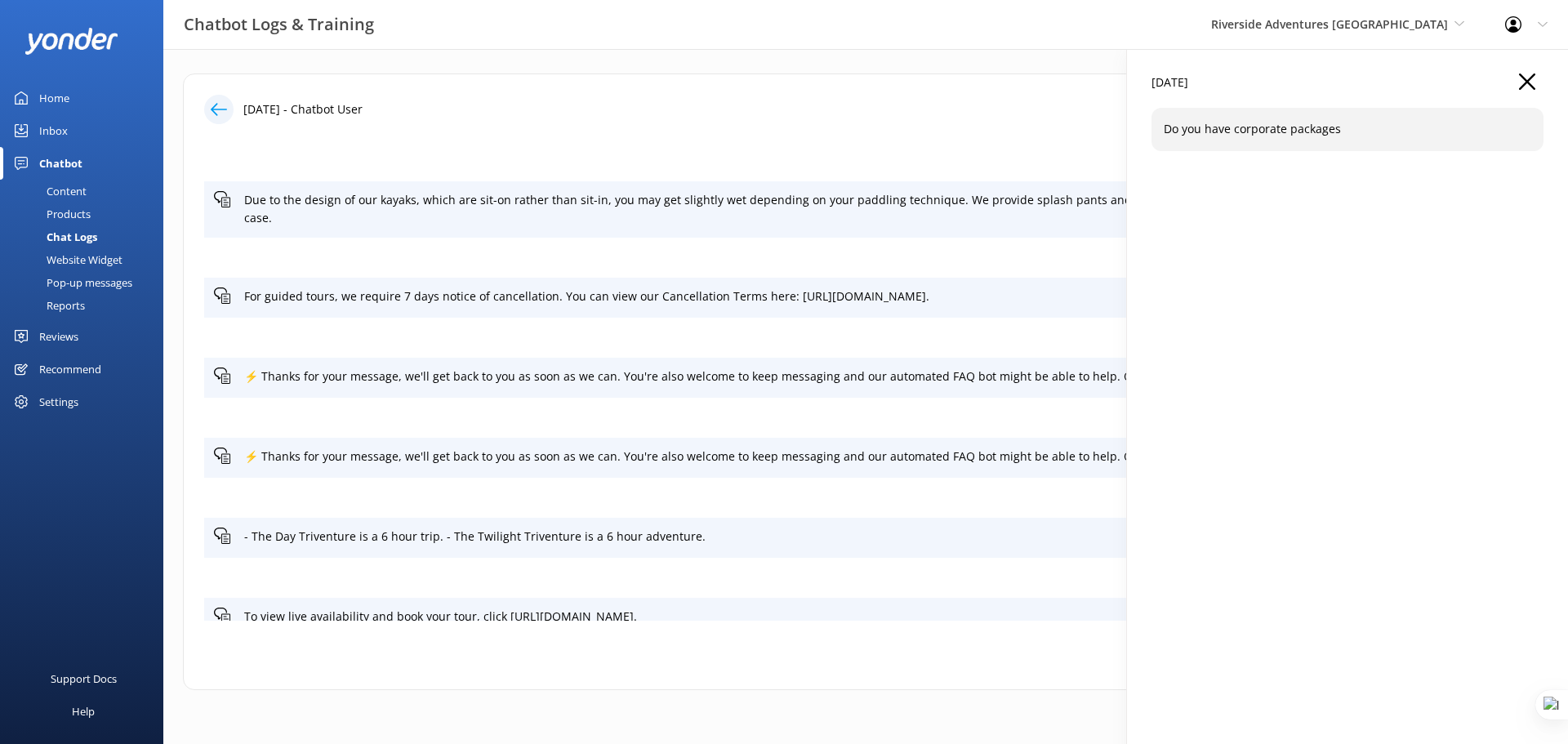
click at [1530, 85] on use "button" at bounding box center [1527, 81] width 16 height 16
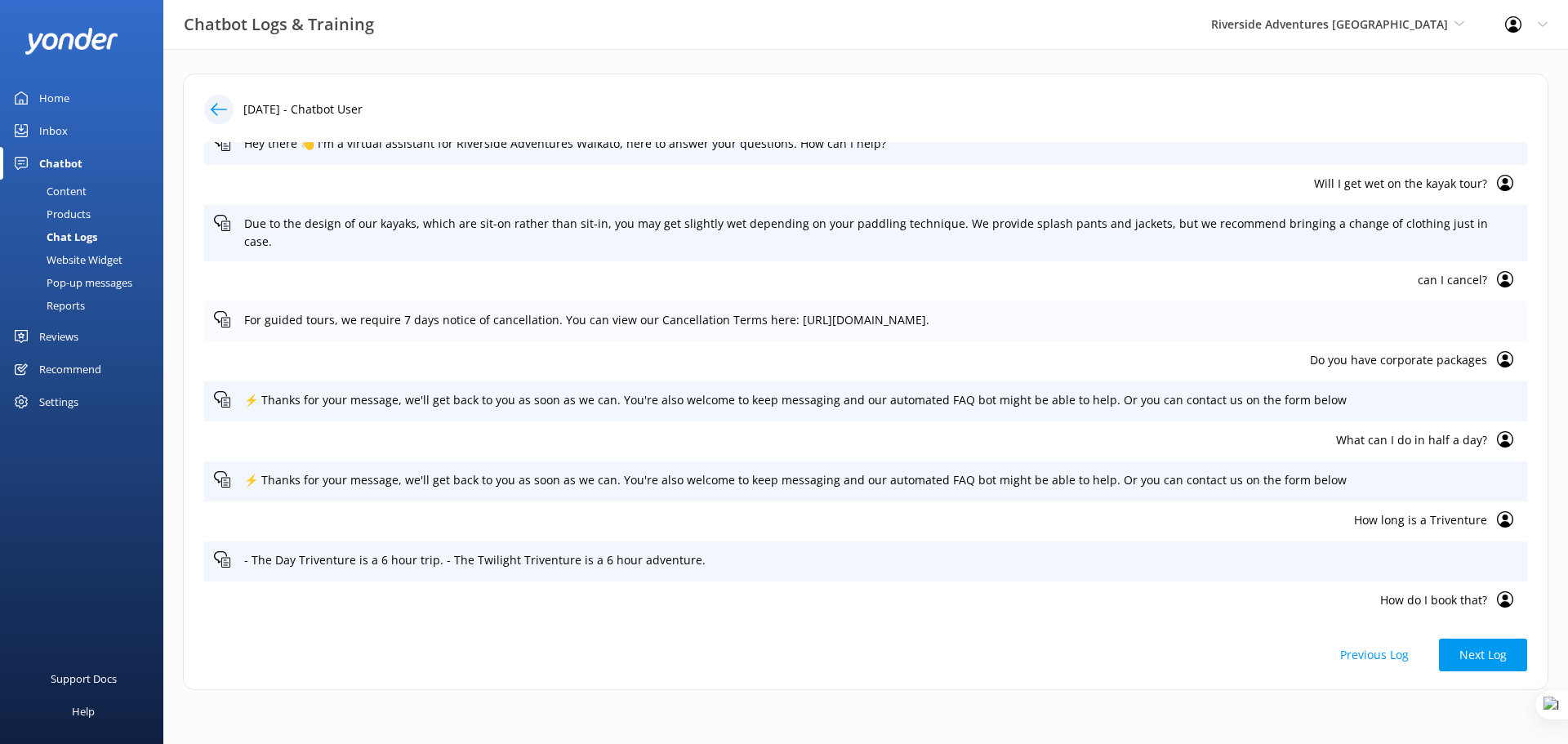
scroll to position [0, 0]
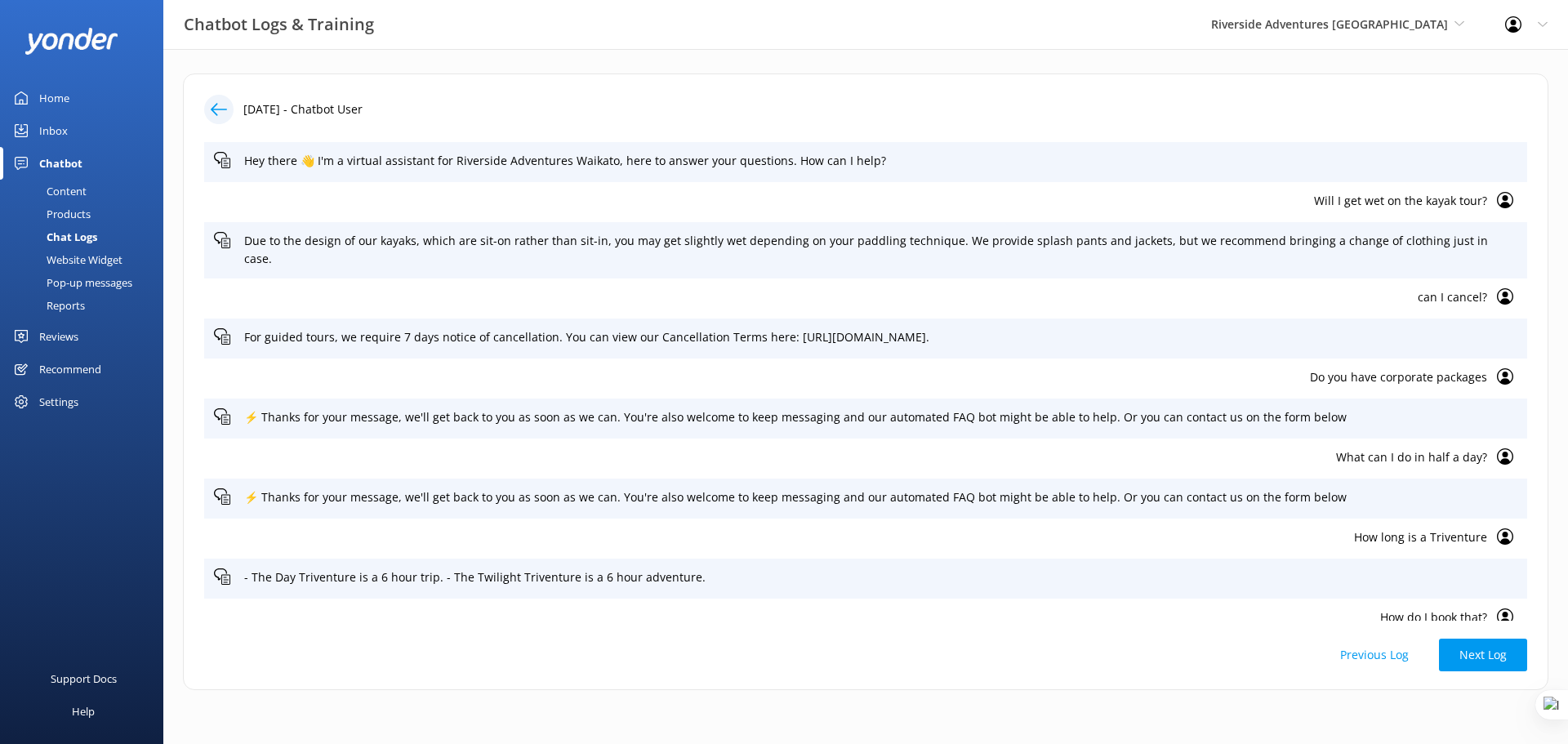
click at [1410, 198] on p "Will I get wet on the kayak tour?" at bounding box center [850, 200] width 1273 height 18
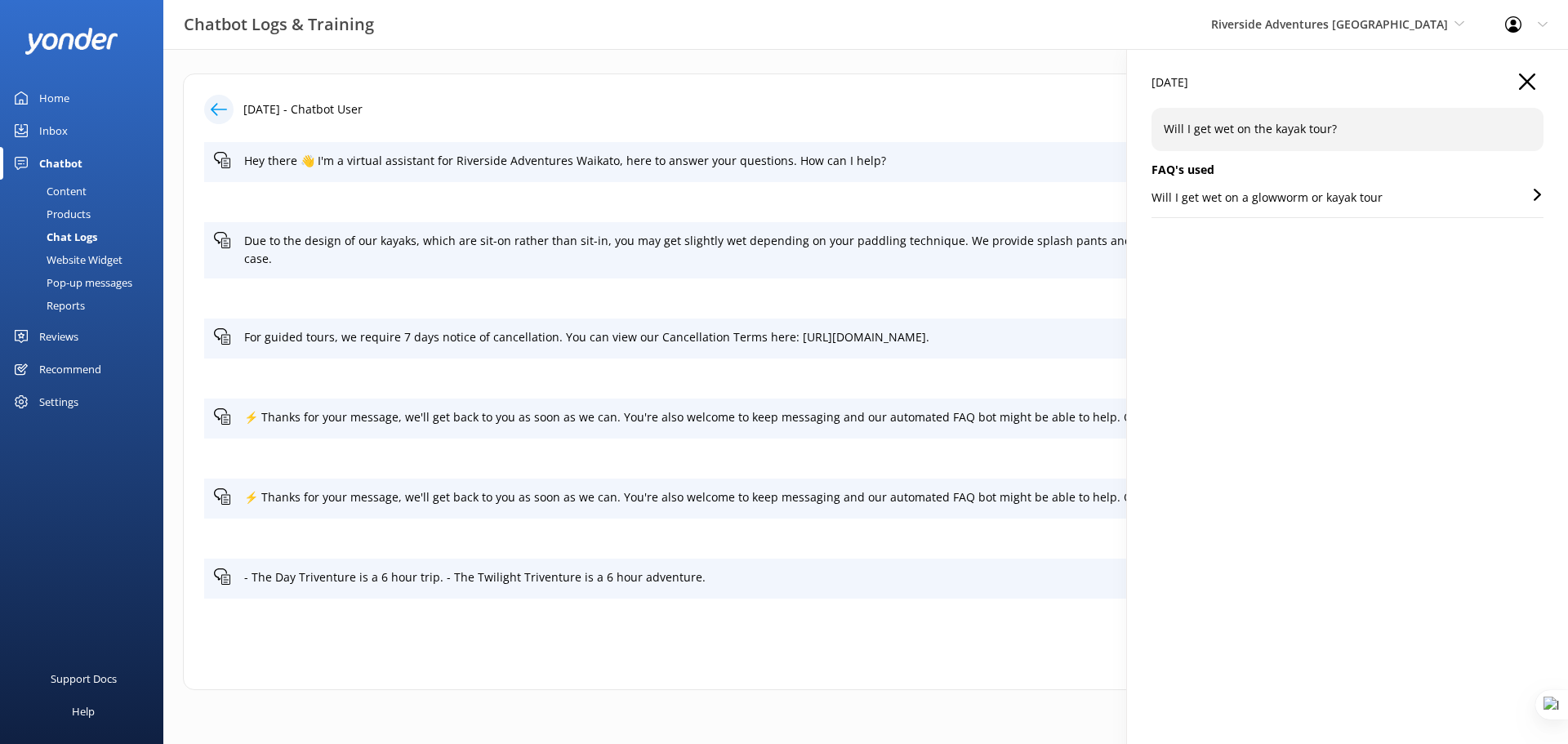
click at [1297, 195] on p "Will I get wet on a glowworm or kayak tour" at bounding box center [1266, 197] width 231 height 18
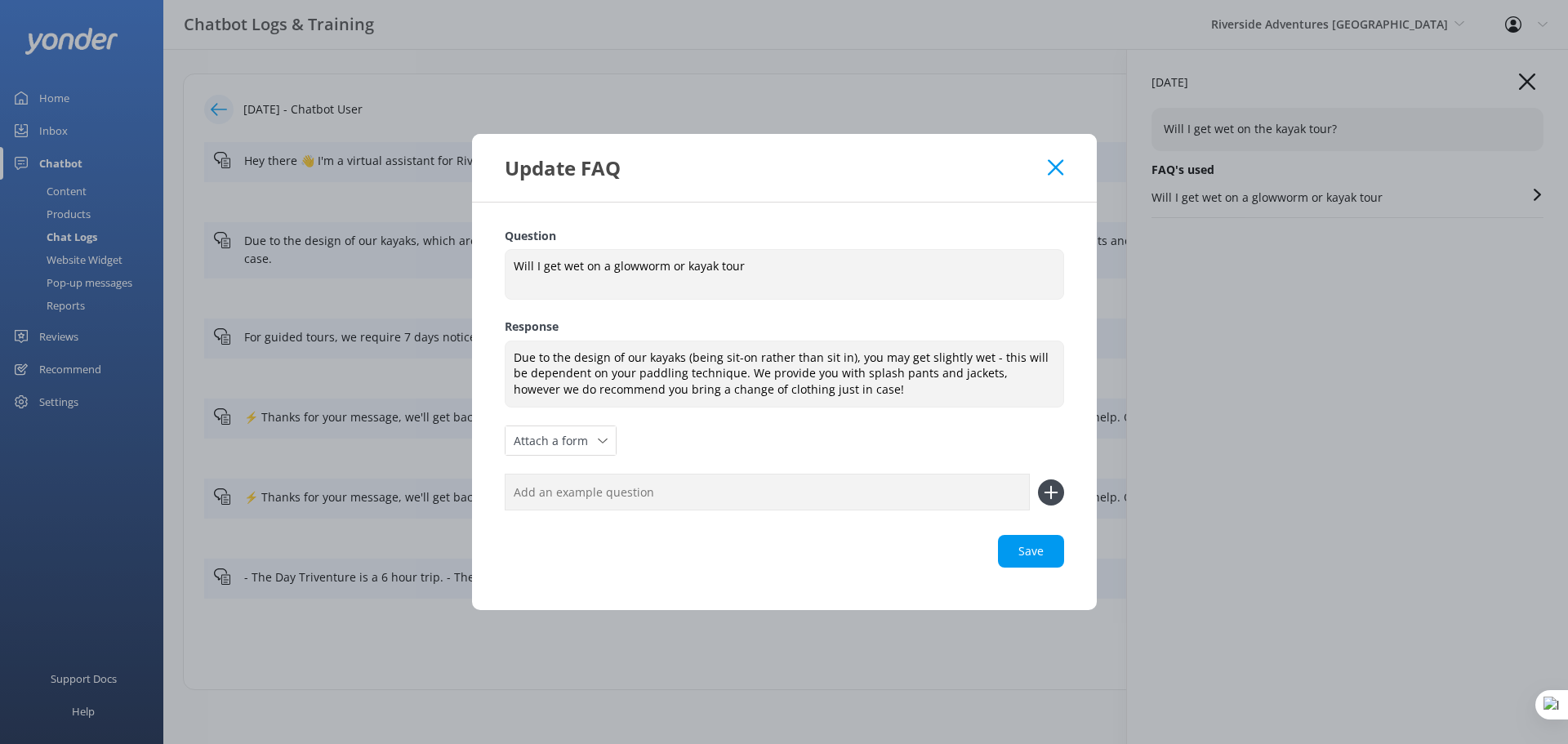
click at [1058, 164] on icon at bounding box center [1056, 167] width 16 height 16
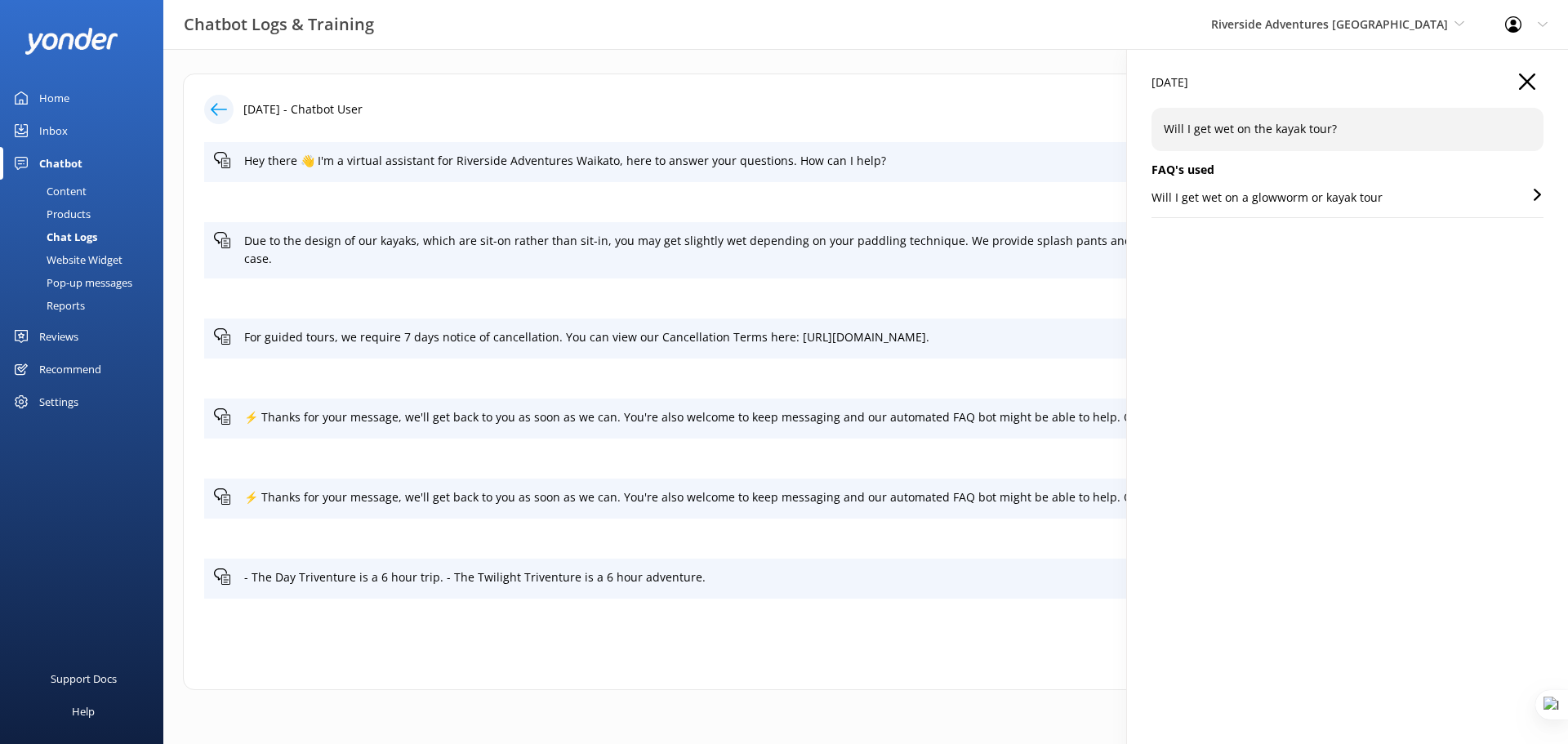
click at [69, 188] on div "Content" at bounding box center [48, 190] width 76 height 23
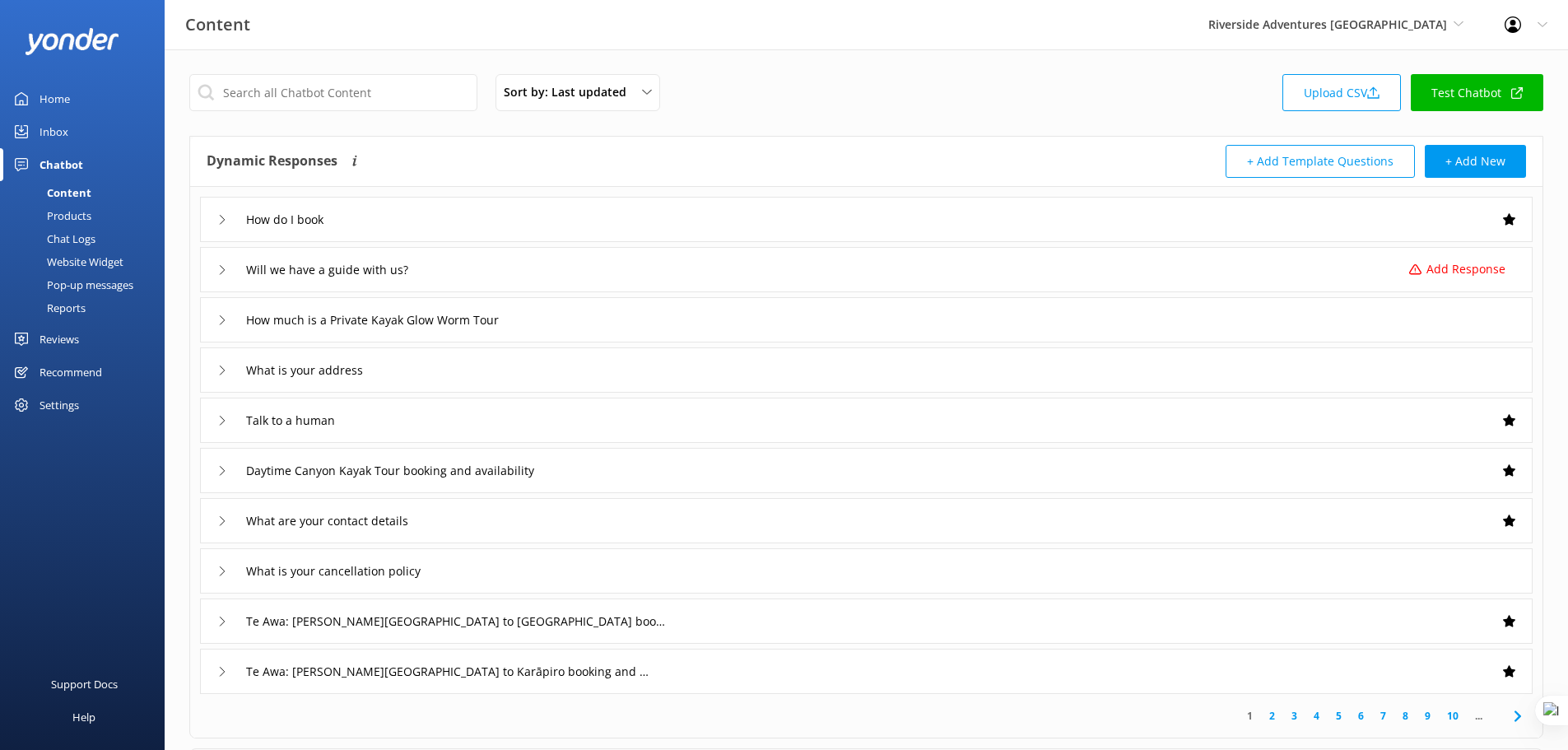
click at [69, 242] on div "Chat Logs" at bounding box center [53, 238] width 86 height 23
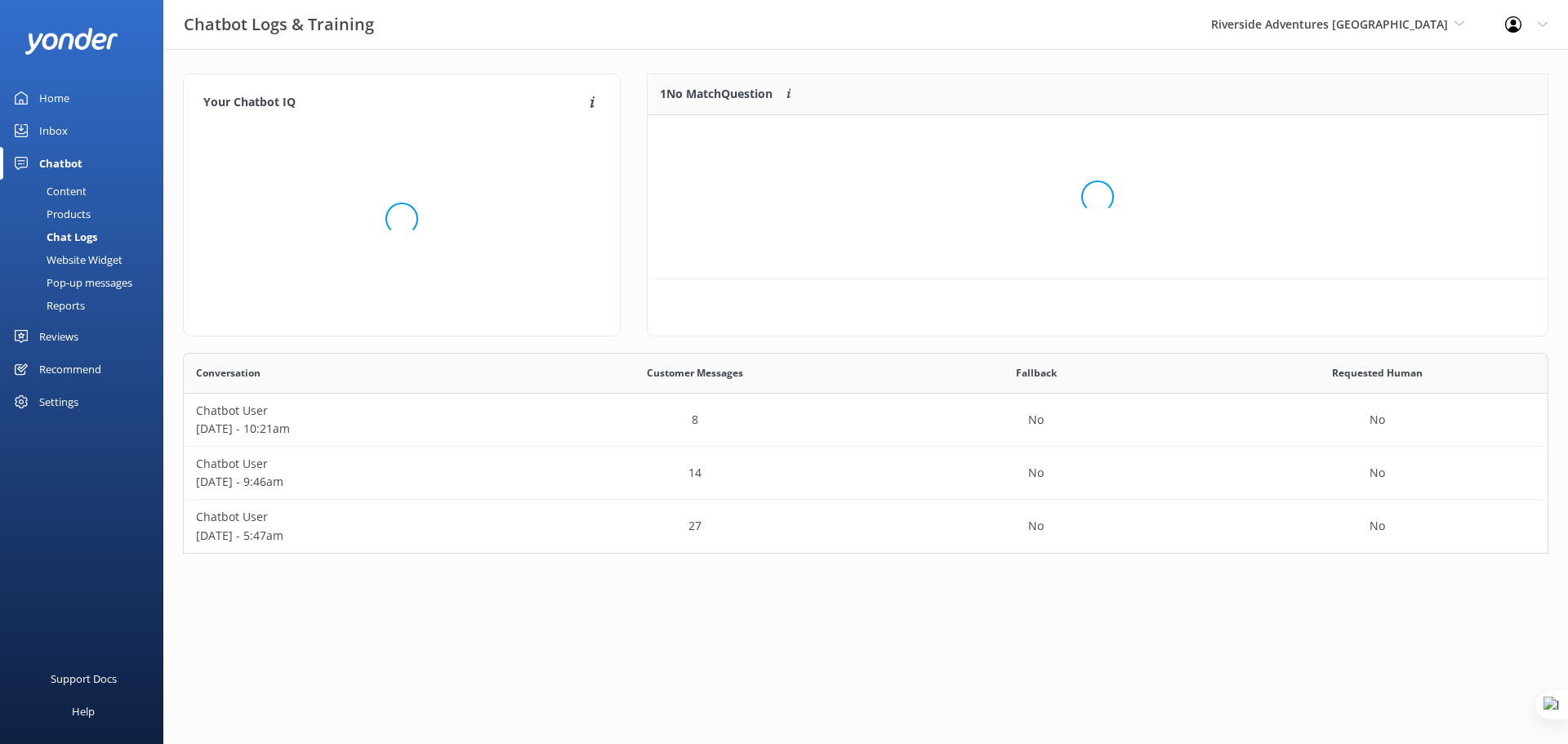
scroll to position [70, 888]
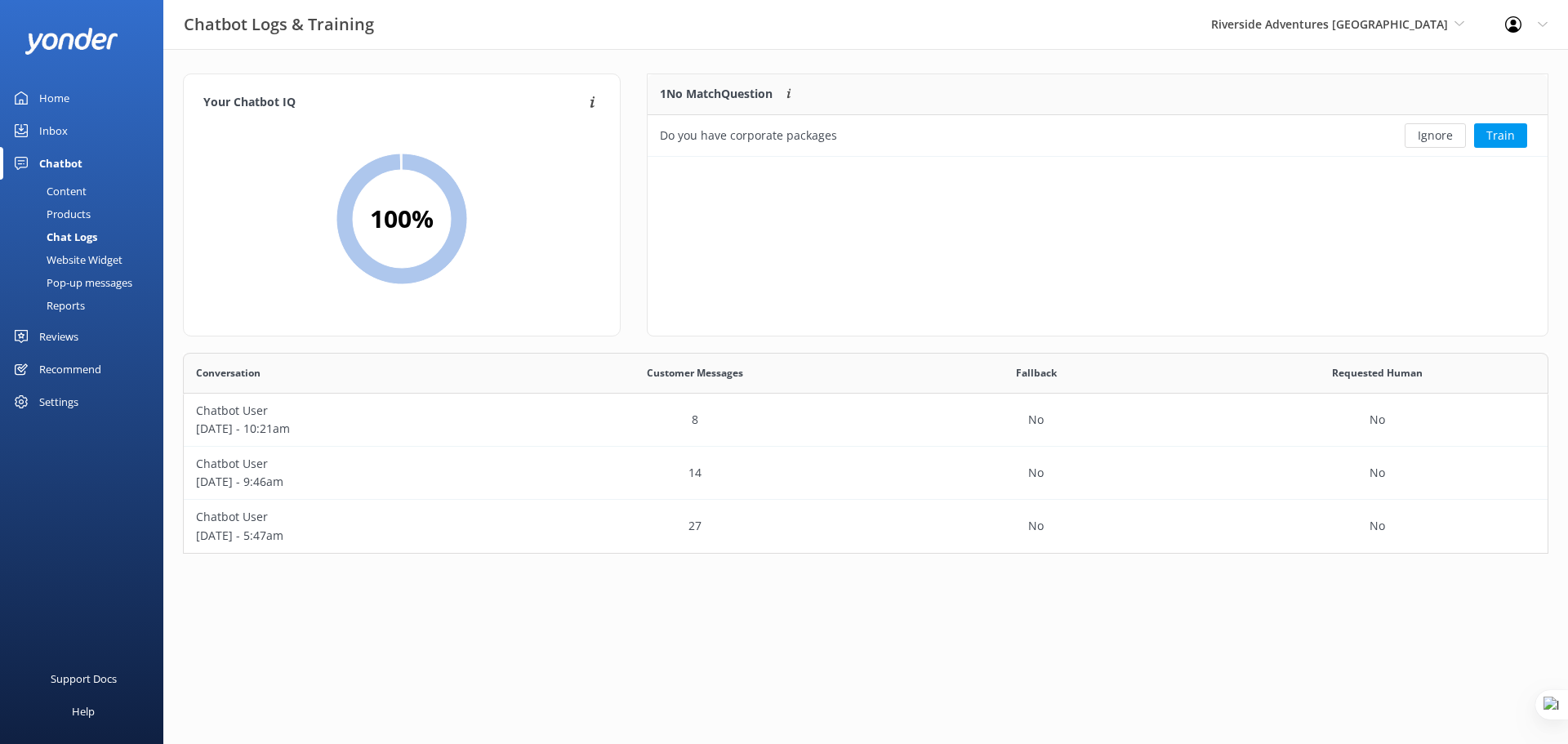
click at [86, 253] on div "Website Widget" at bounding box center [66, 259] width 113 height 23
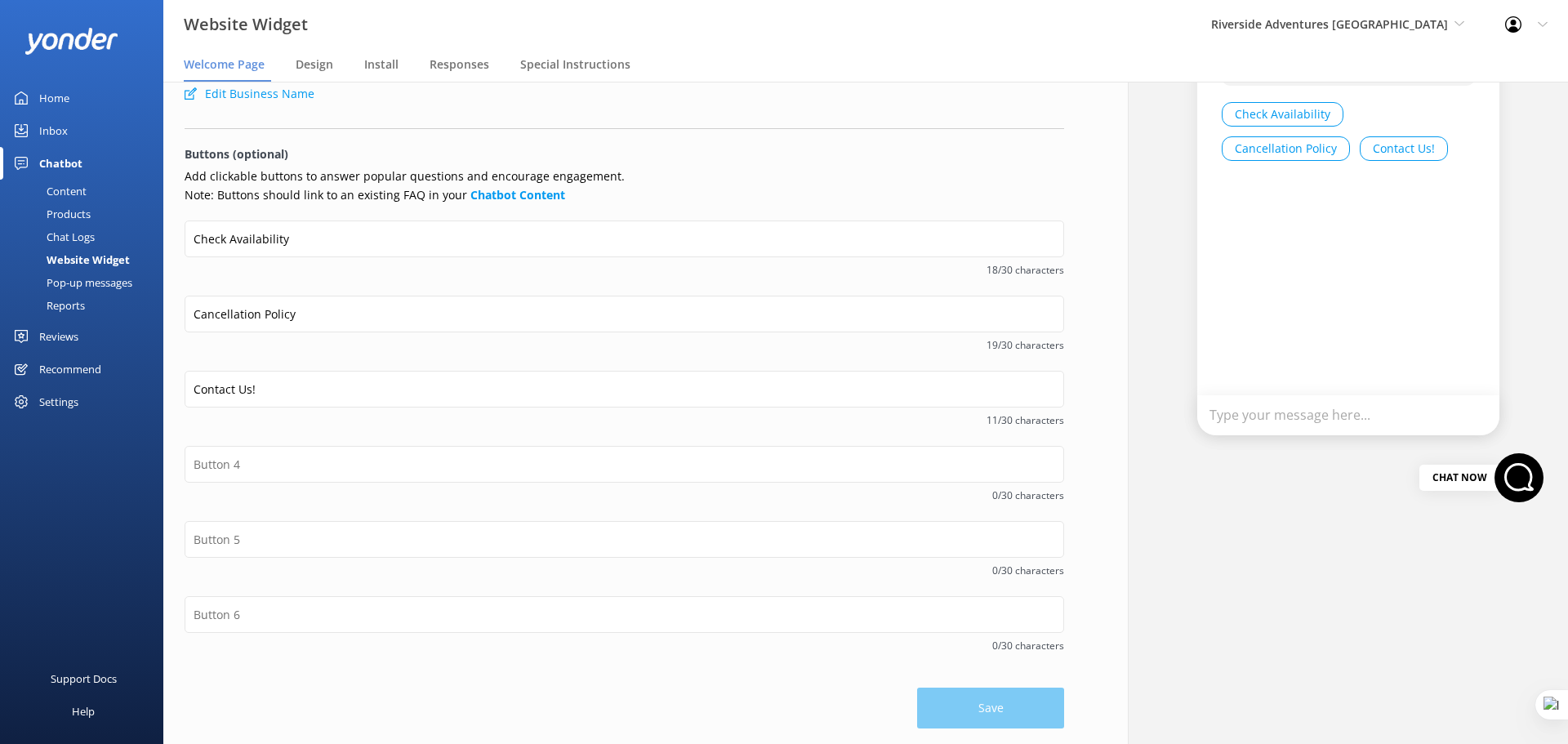
scroll to position [162, 0]
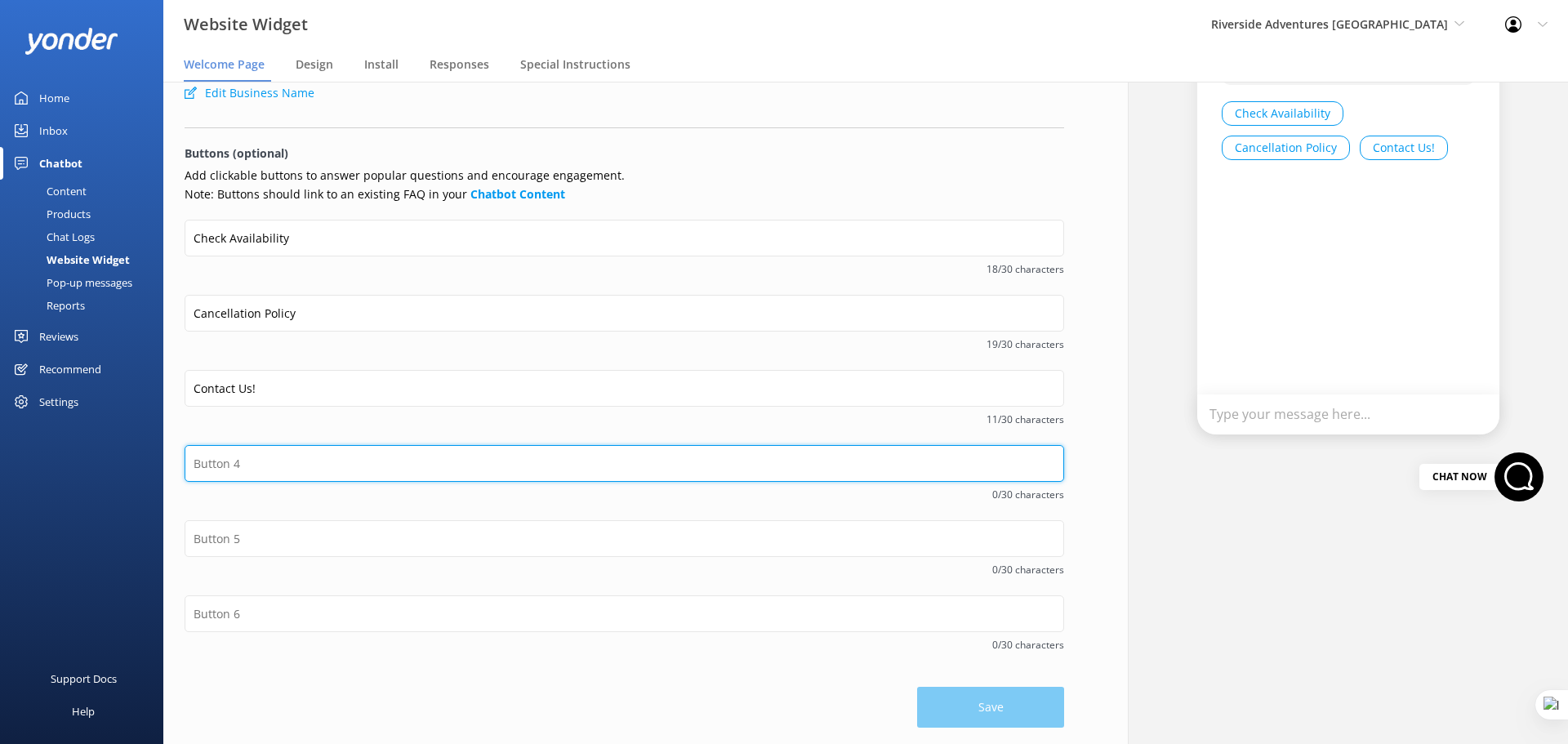
click at [303, 458] on input "text" at bounding box center [624, 463] width 879 height 37
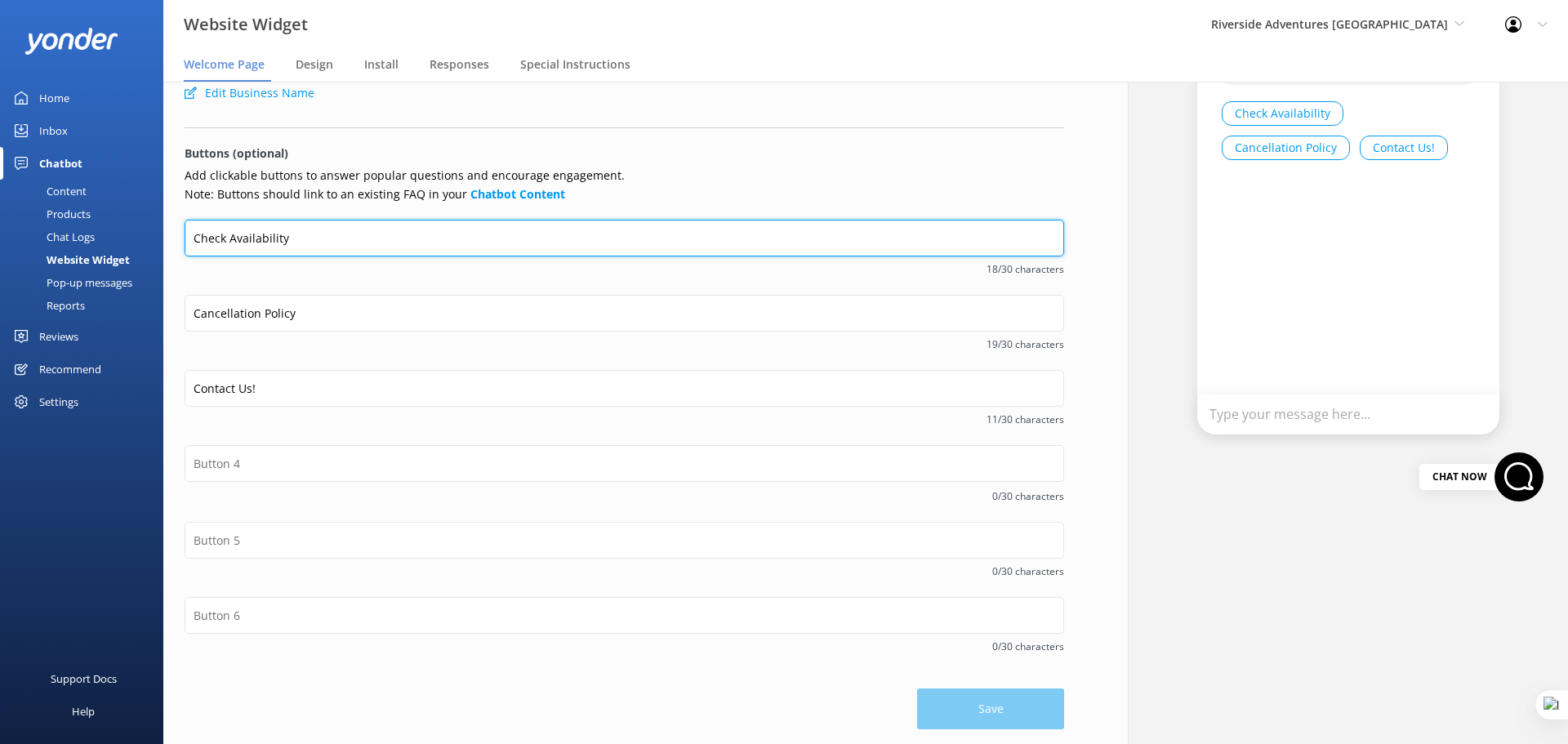
drag, startPoint x: 302, startPoint y: 234, endPoint x: 1312, endPoint y: 242, distance: 1010.0
click at [336, 242] on input "Check Availability" at bounding box center [624, 237] width 879 height 37
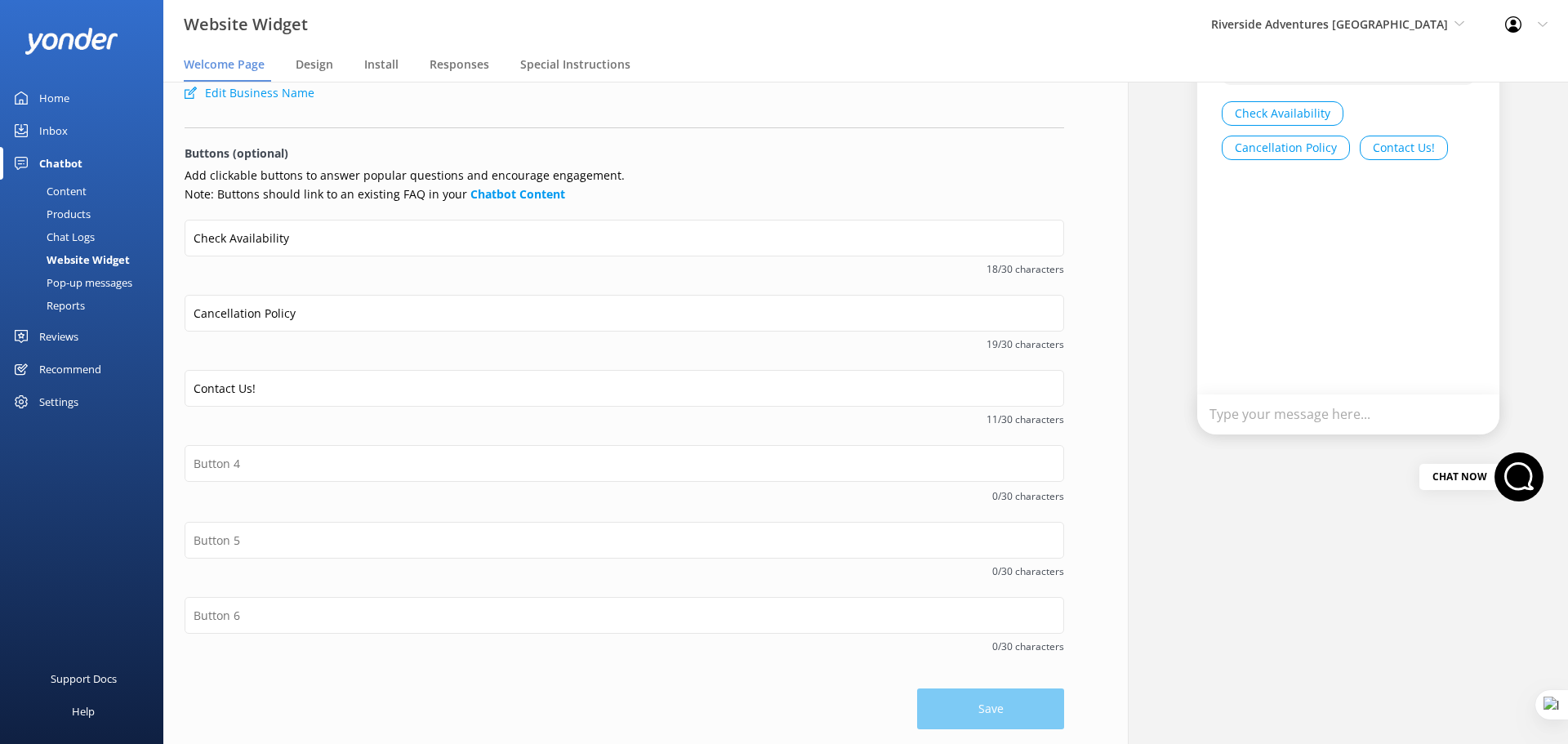
click at [1318, 216] on div "Riverside Adventures Waikato Hey there 👋 I'm a virtual assistant for Riverside …" at bounding box center [1349, 189] width 303 height 490
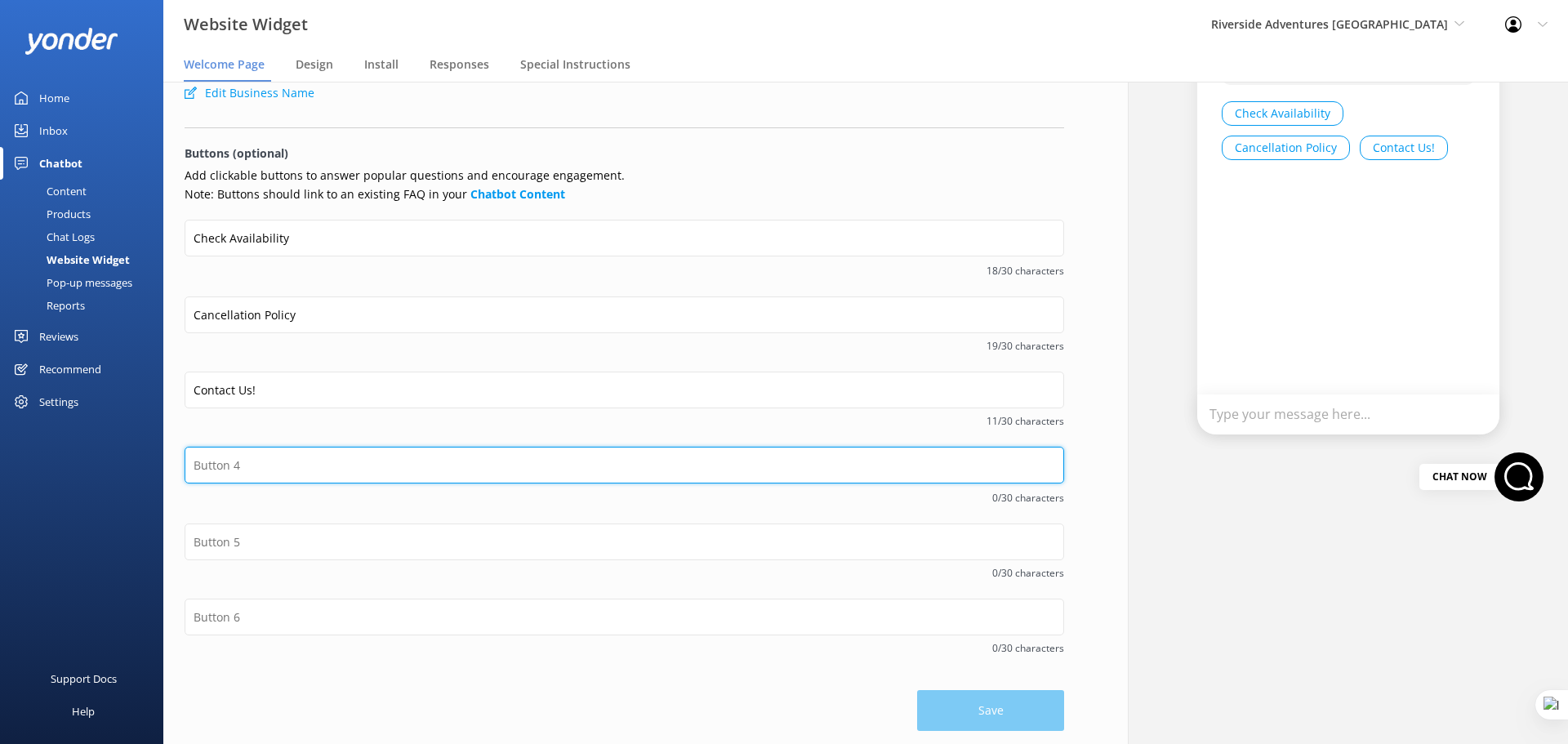
click at [259, 463] on input "text" at bounding box center [624, 464] width 879 height 37
type input "Spring Specials"
drag, startPoint x: 324, startPoint y: 454, endPoint x: 169, endPoint y: 462, distance: 155.2
click at [169, 462] on div "Welcome message Hey there 👋 I'm a virtual assistant for Riverside Adventures Wa…" at bounding box center [624, 333] width 922 height 827
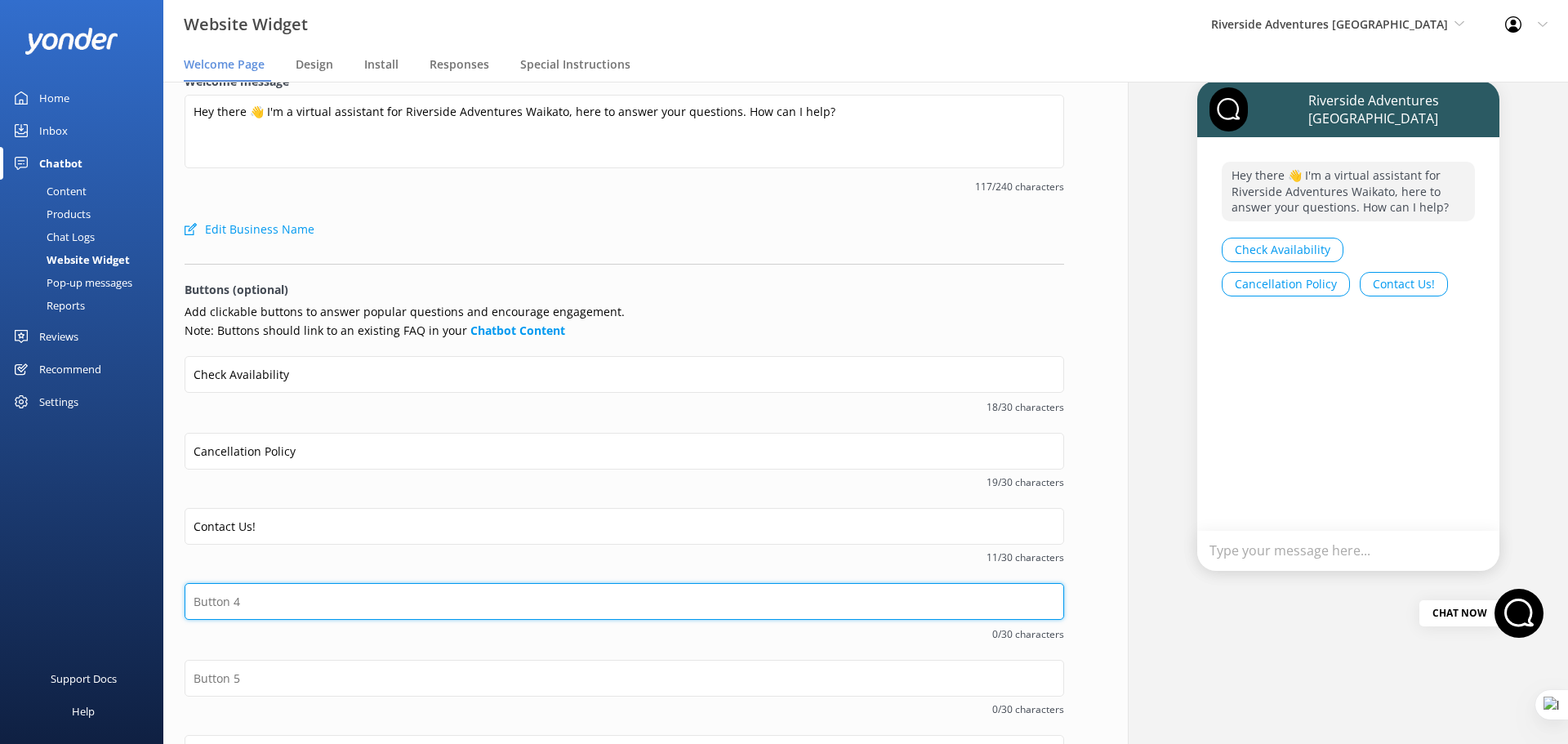
scroll to position [0, 0]
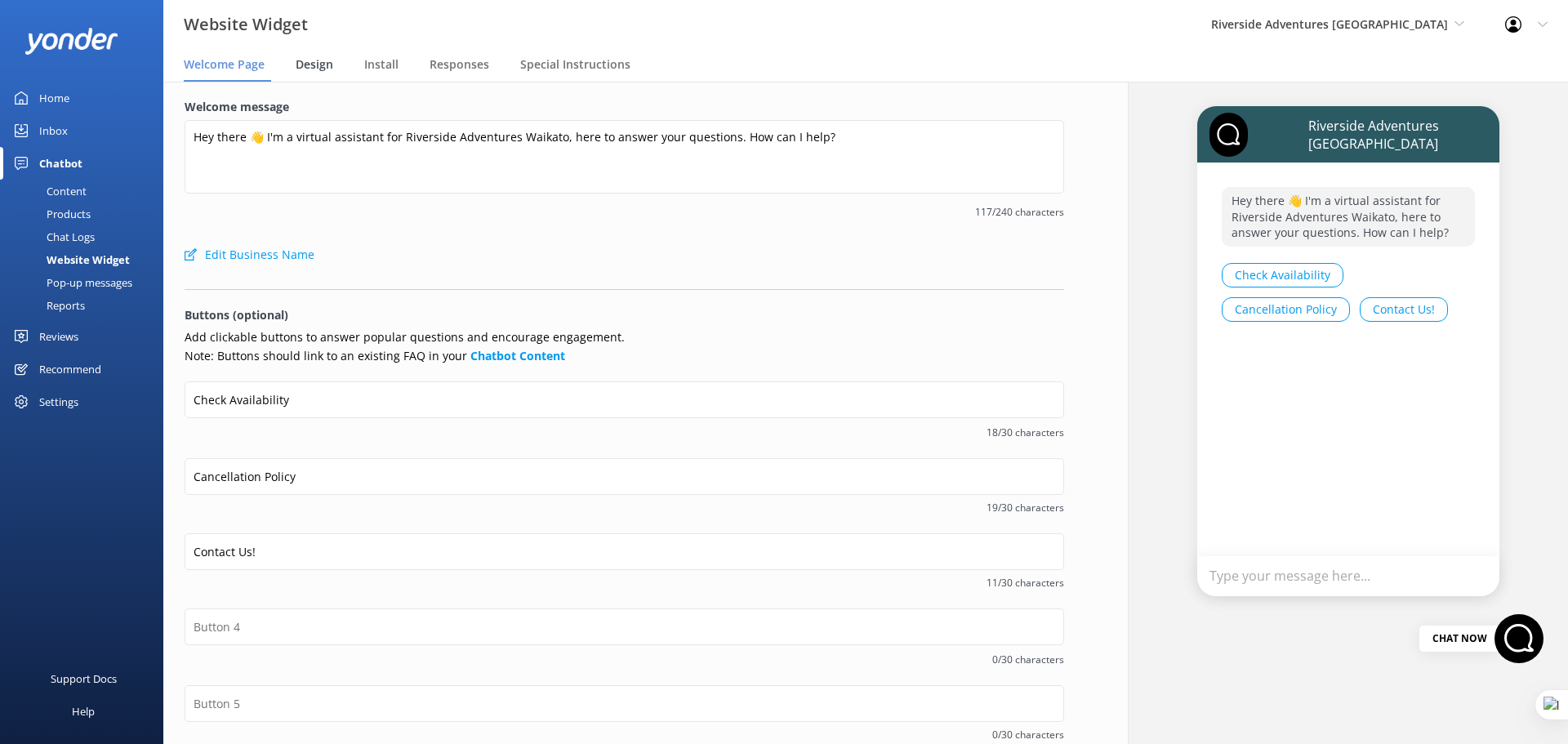
click at [321, 66] on span "Design" at bounding box center [315, 64] width 38 height 16
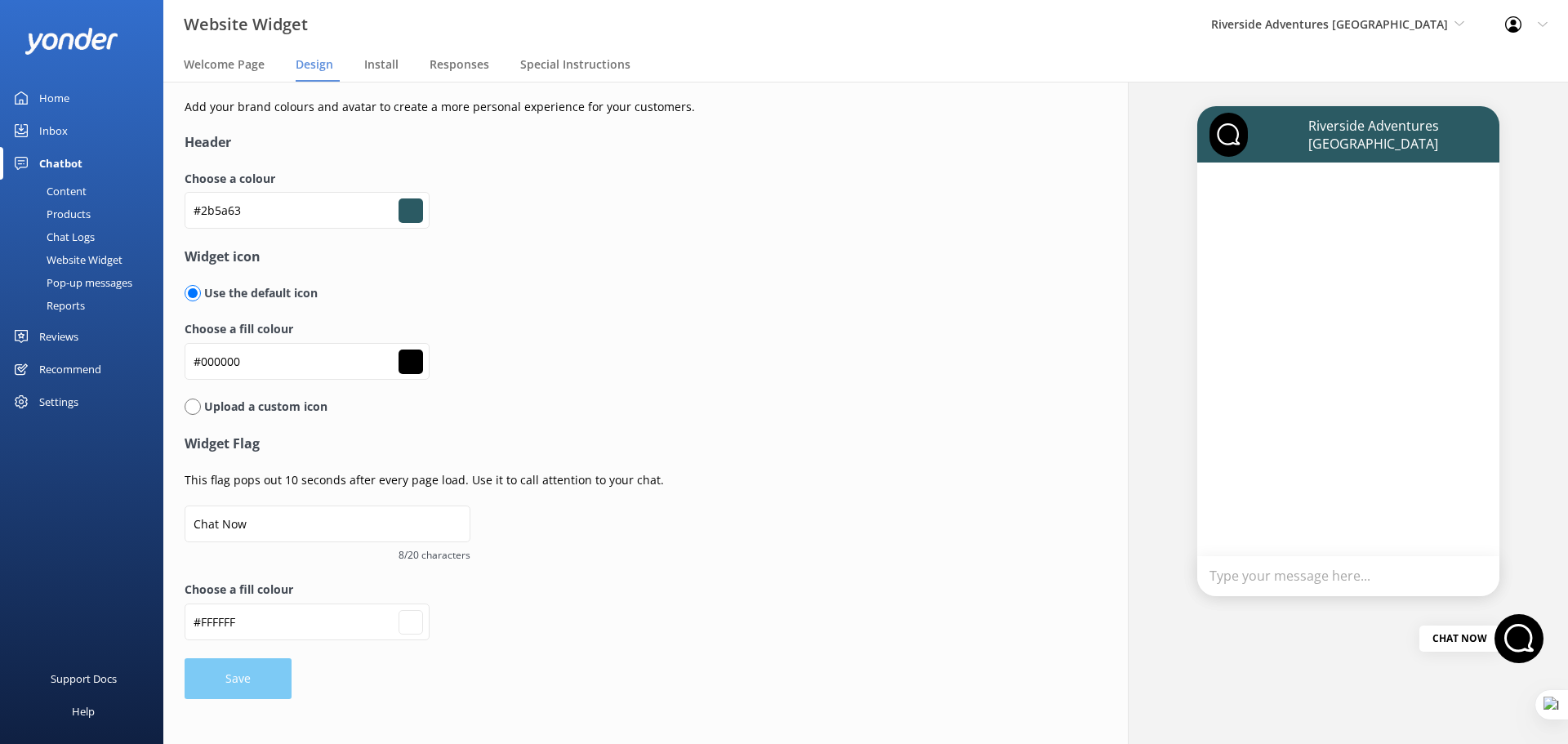
click at [190, 409] on input "radio" at bounding box center [193, 407] width 16 height 16
radio input "true"
radio input "false"
type input "#ffffff"
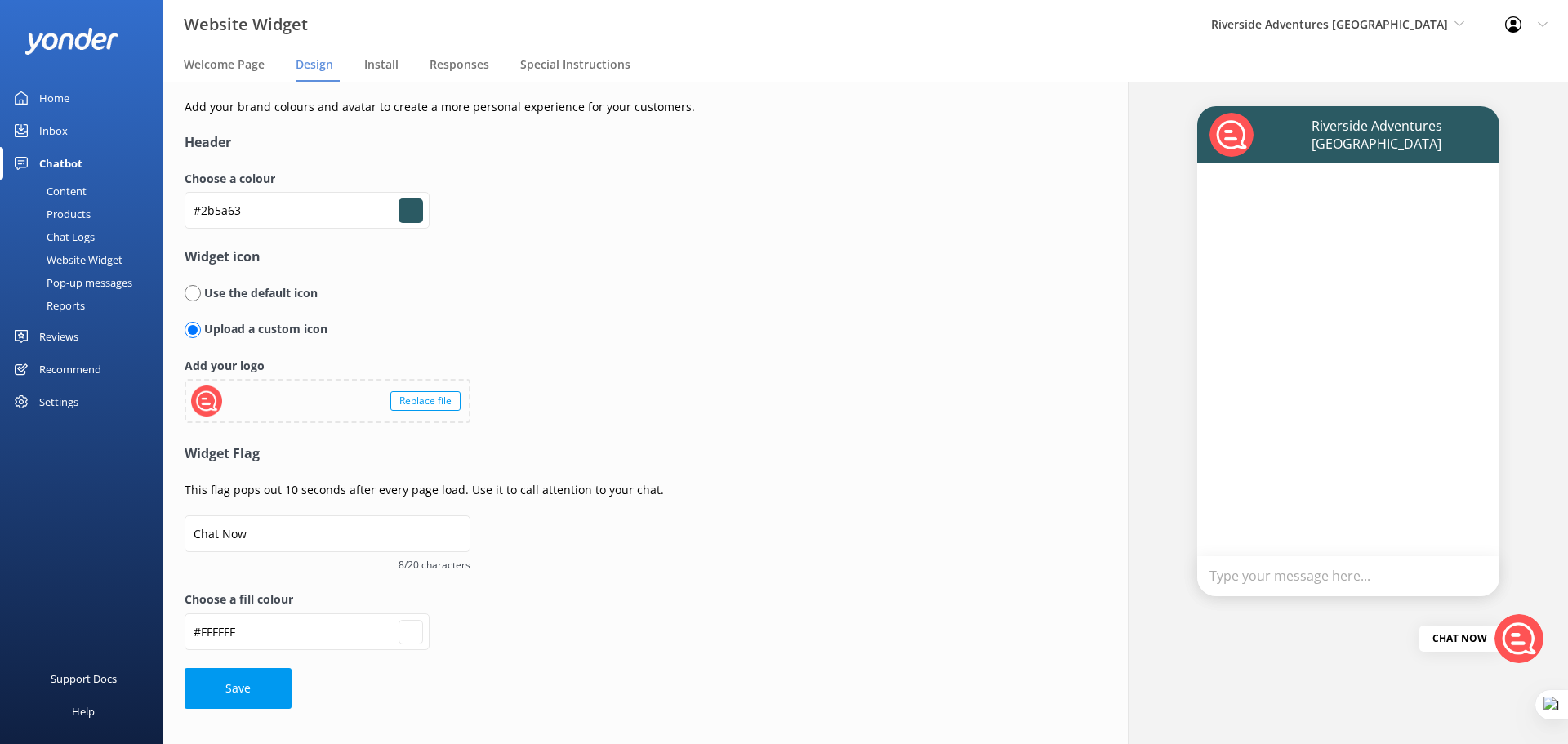
click at [193, 296] on input "radio" at bounding box center [193, 293] width 16 height 16
radio input "true"
radio input "false"
type input "#ffffff"
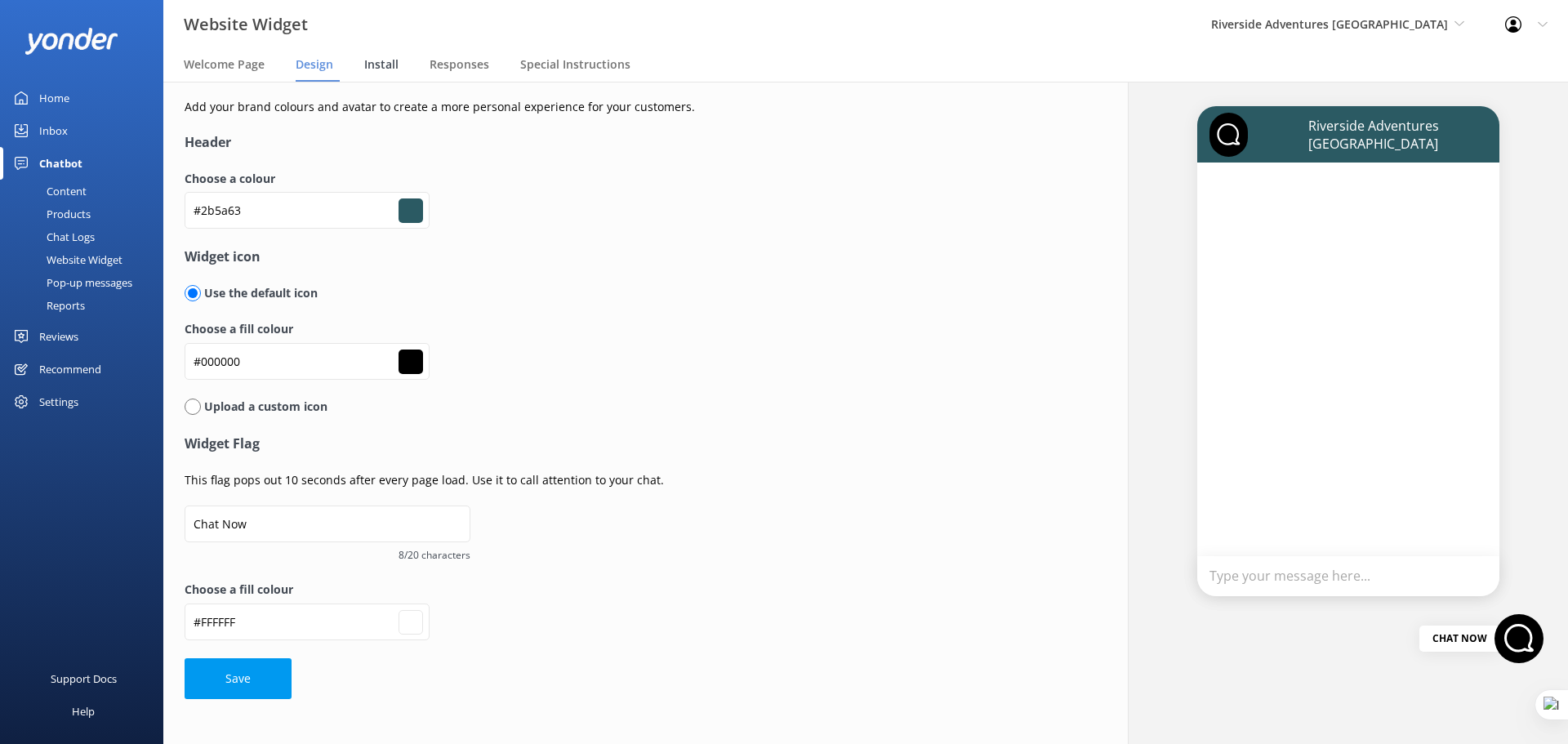
click at [383, 66] on span "Install" at bounding box center [381, 64] width 35 height 16
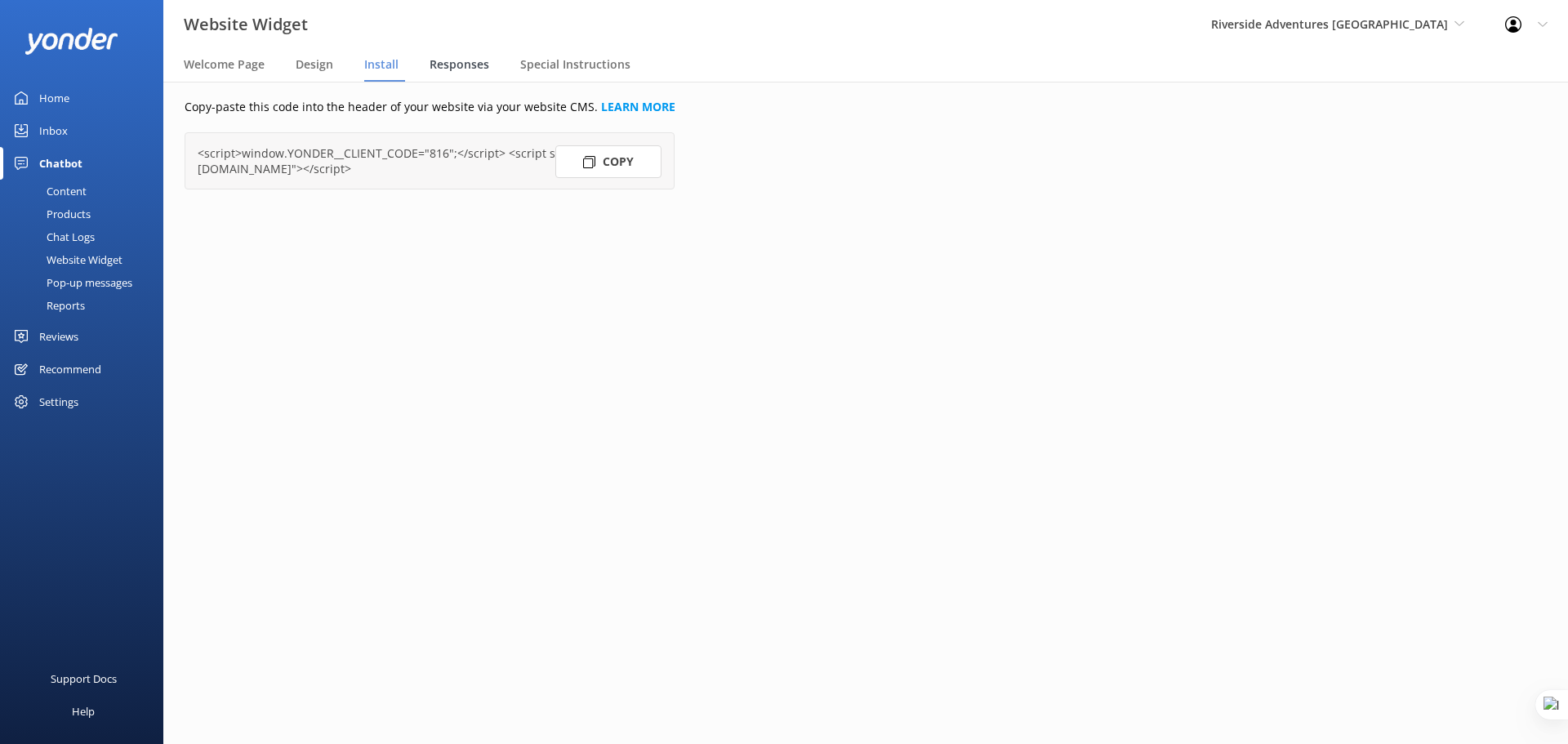
click at [465, 58] on span "Responses" at bounding box center [459, 64] width 60 height 16
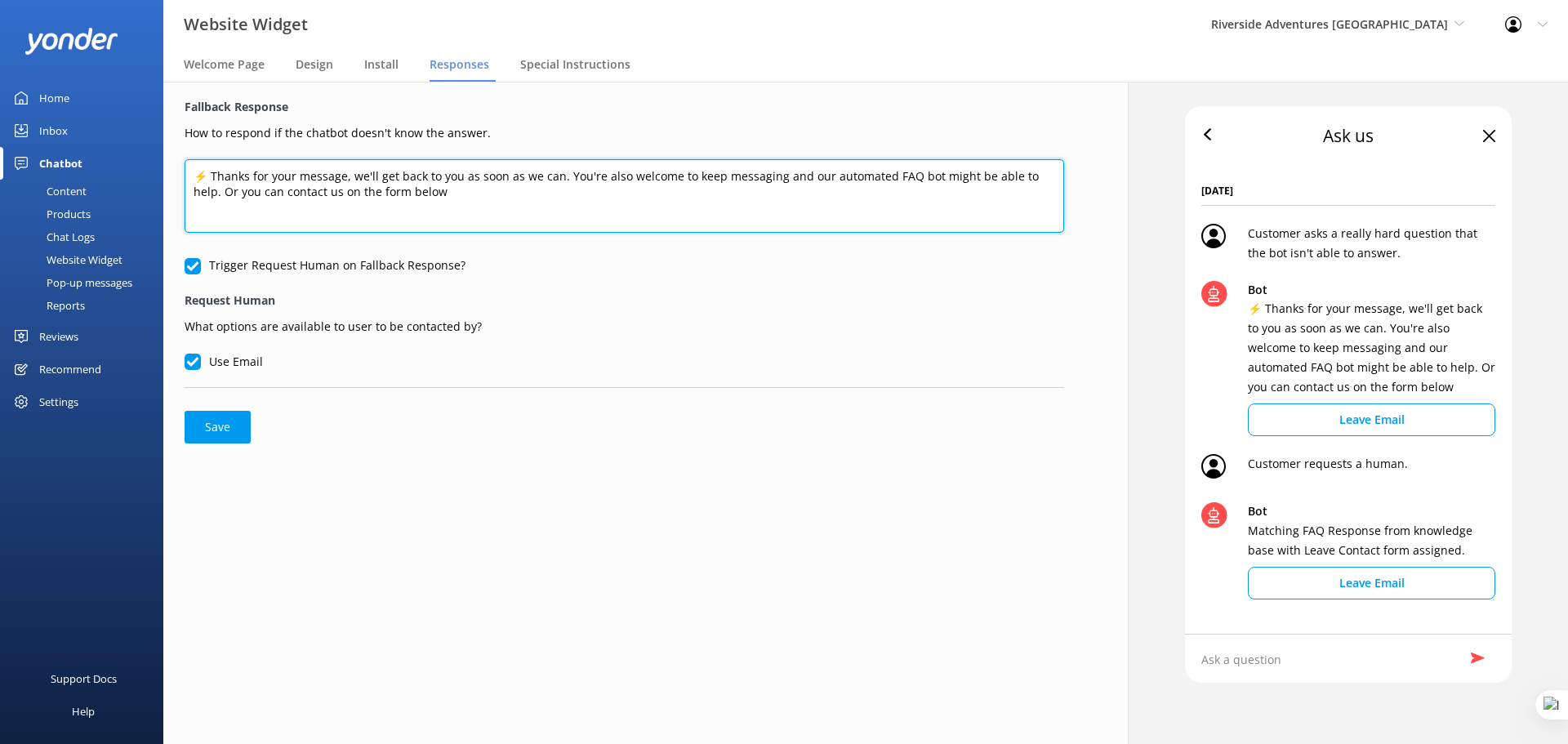
drag, startPoint x: 195, startPoint y: 177, endPoint x: 432, endPoint y: 186, distance: 237.2
click at [432, 186] on textarea "⚡ Thanks for your message, we'll get back to you as soon as we can. You're also…" at bounding box center [624, 195] width 879 height 73
click at [450, 188] on textarea "⚡ Thanks for your message, we'll get back to you as soon as we can. You're also…" at bounding box center [624, 195] width 879 height 73
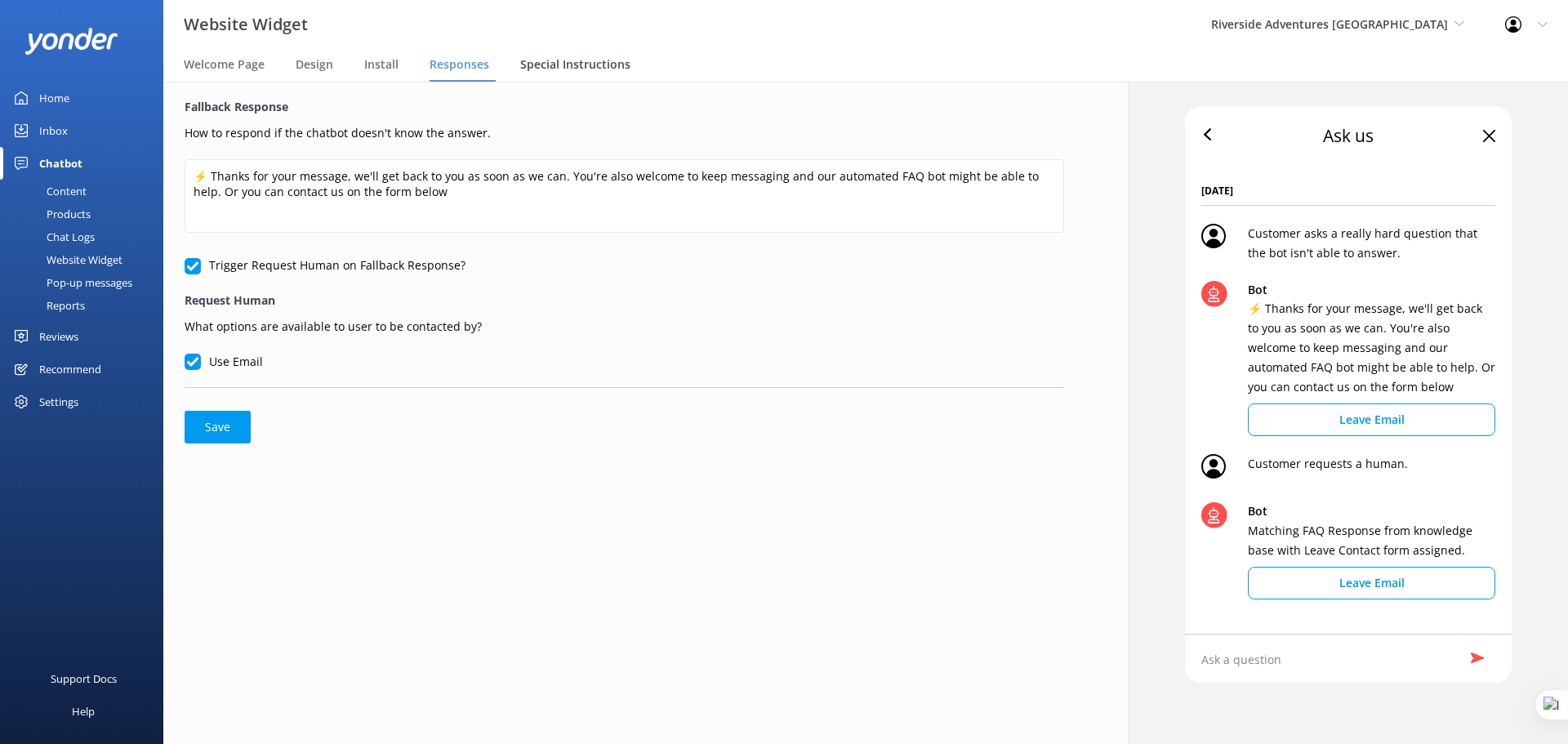
click at [594, 67] on span "Special Instructions" at bounding box center [575, 64] width 110 height 16
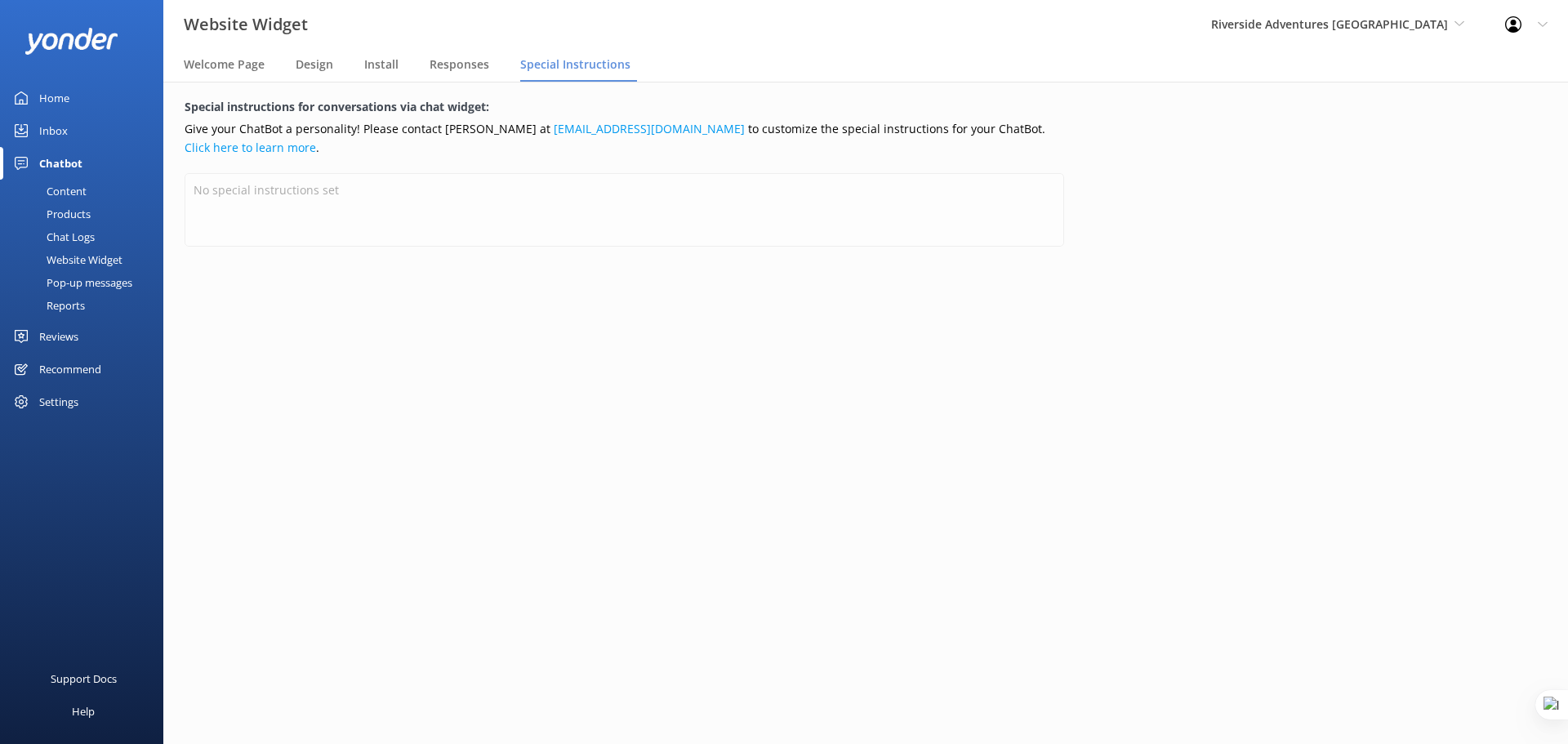
click at [100, 284] on div "Pop-up messages" at bounding box center [70, 282] width 122 height 23
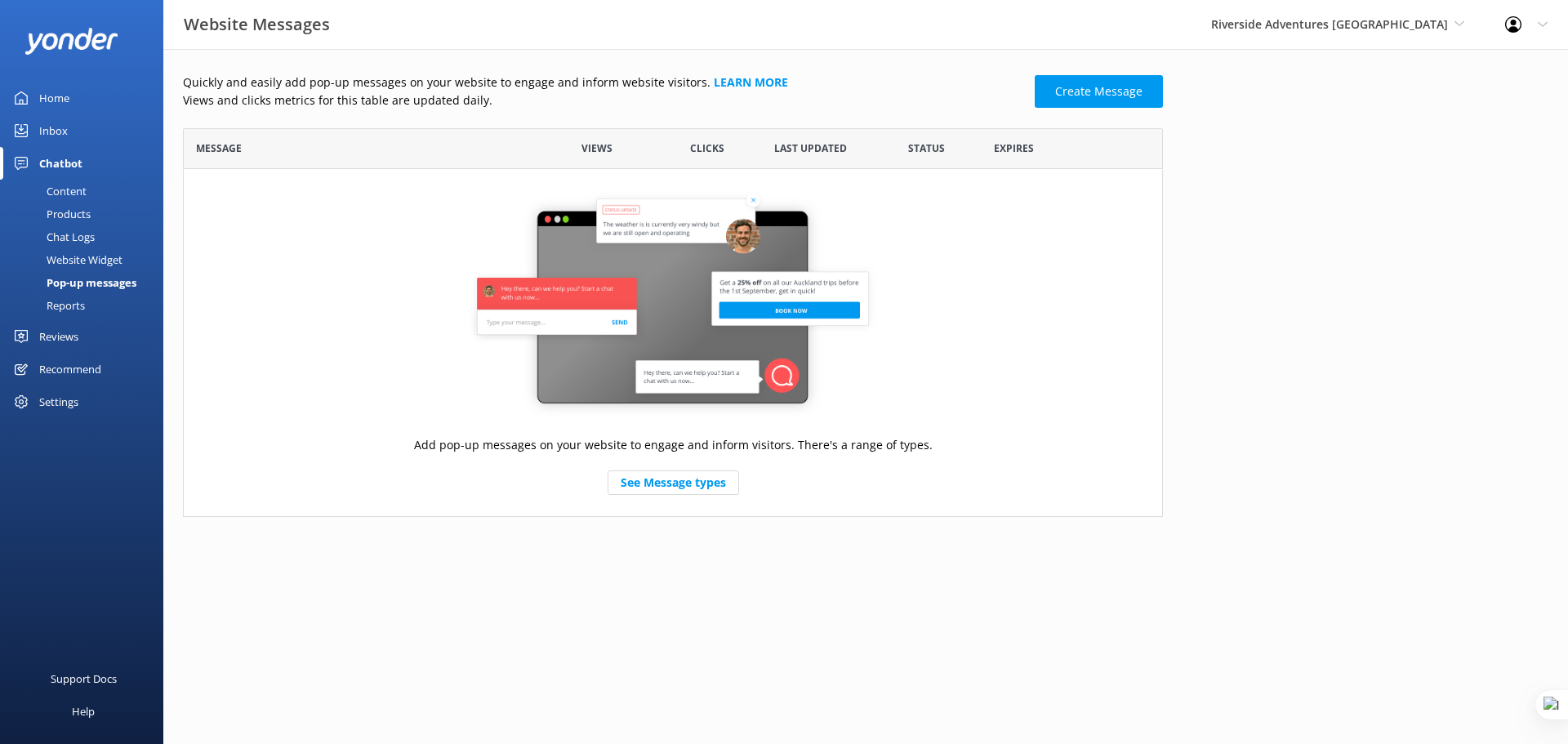
scroll to position [376, 968]
click at [1128, 95] on link "Create Message" at bounding box center [1099, 91] width 128 height 33
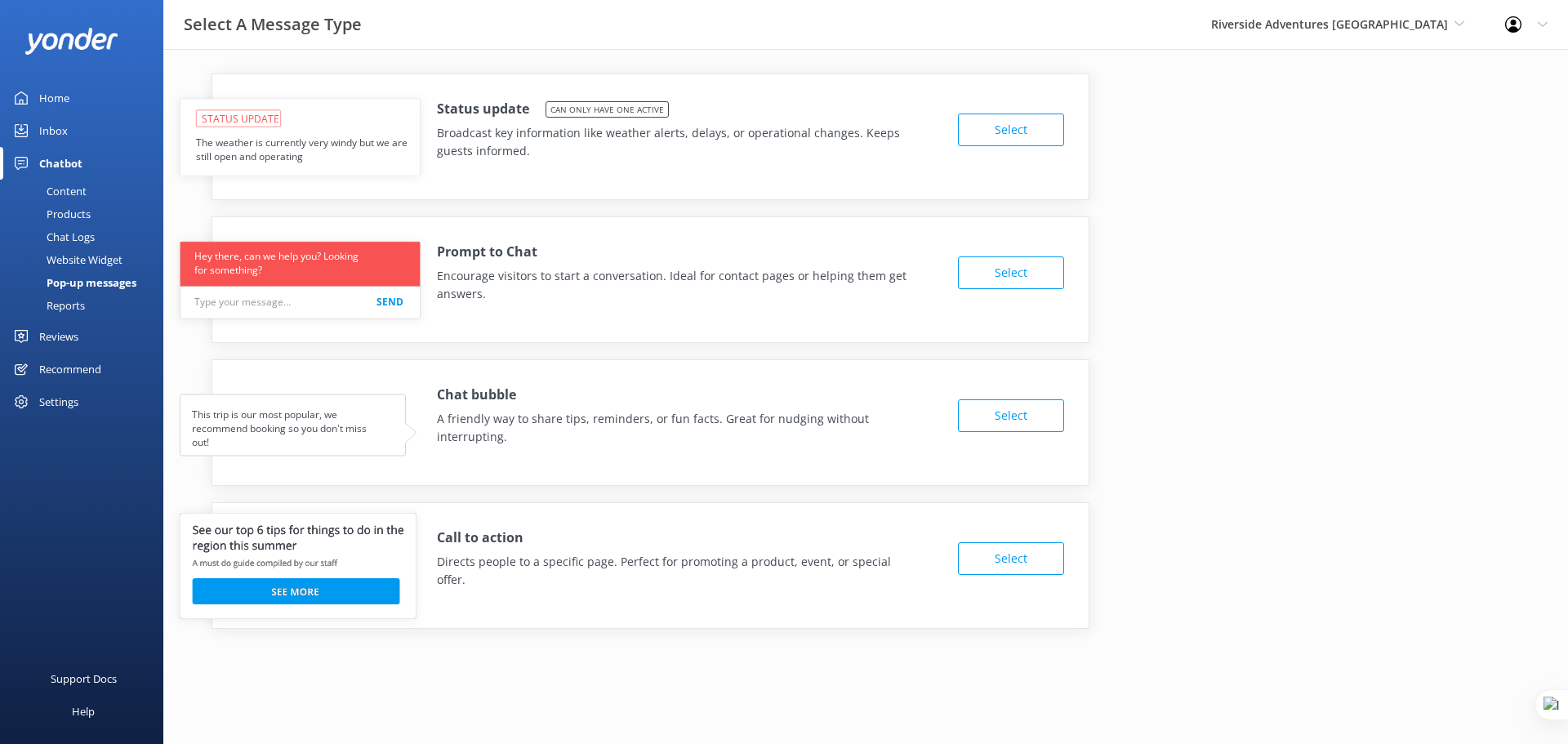
click at [1049, 137] on button "Select" at bounding box center [1010, 129] width 106 height 33
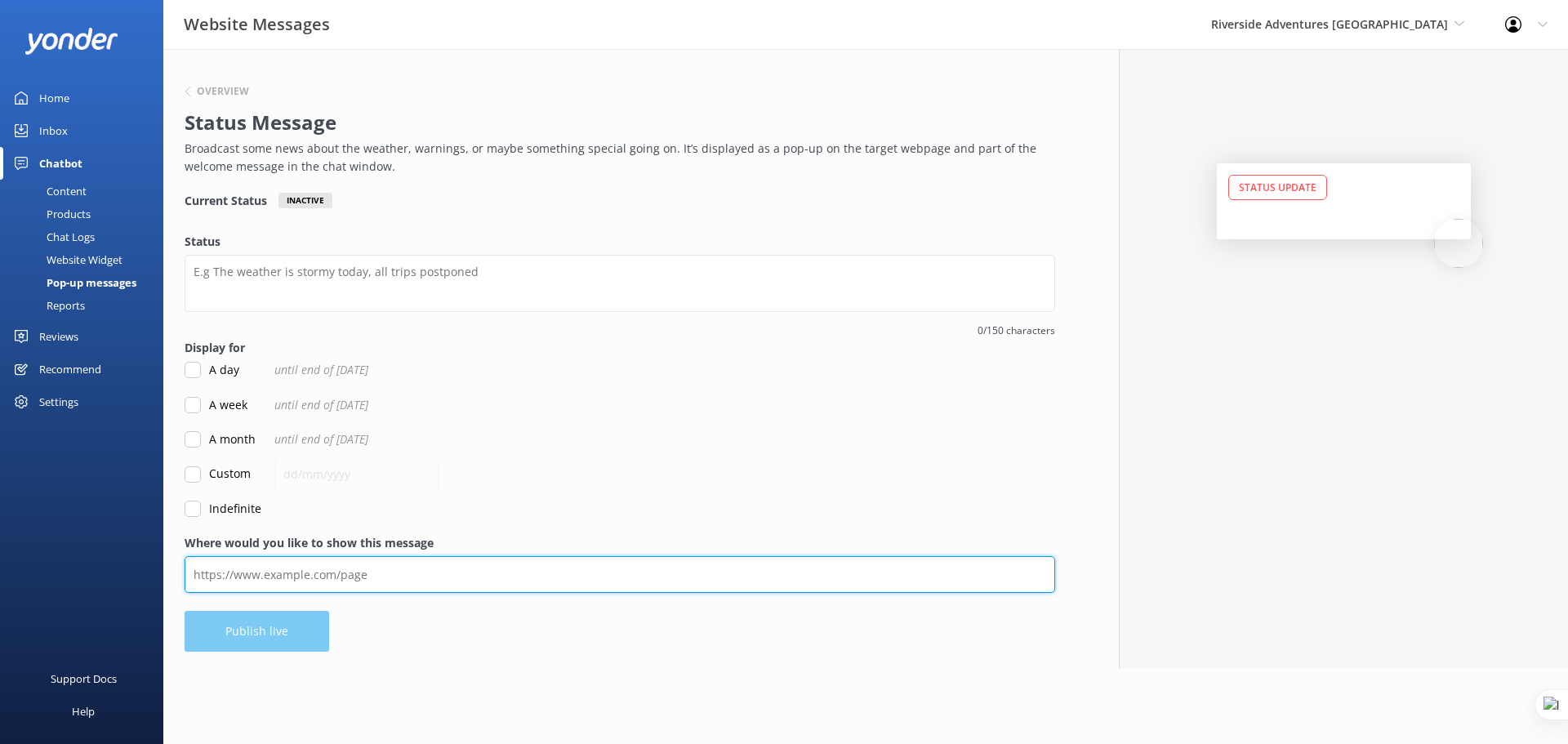
click at [476, 568] on input "Where would you like to show this message" at bounding box center [619, 573] width 870 height 37
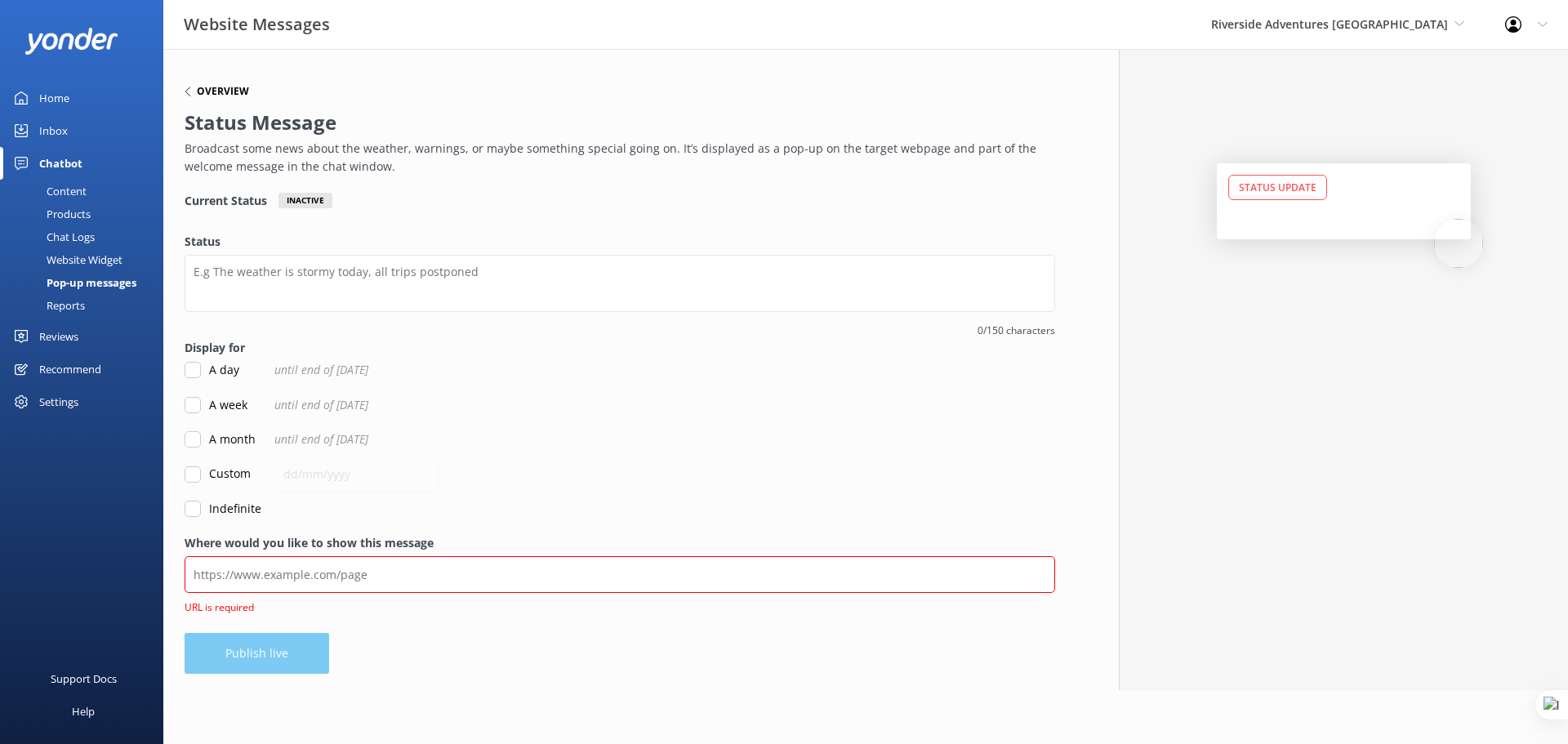
click at [214, 86] on h6 "Overview" at bounding box center [222, 91] width 53 height 10
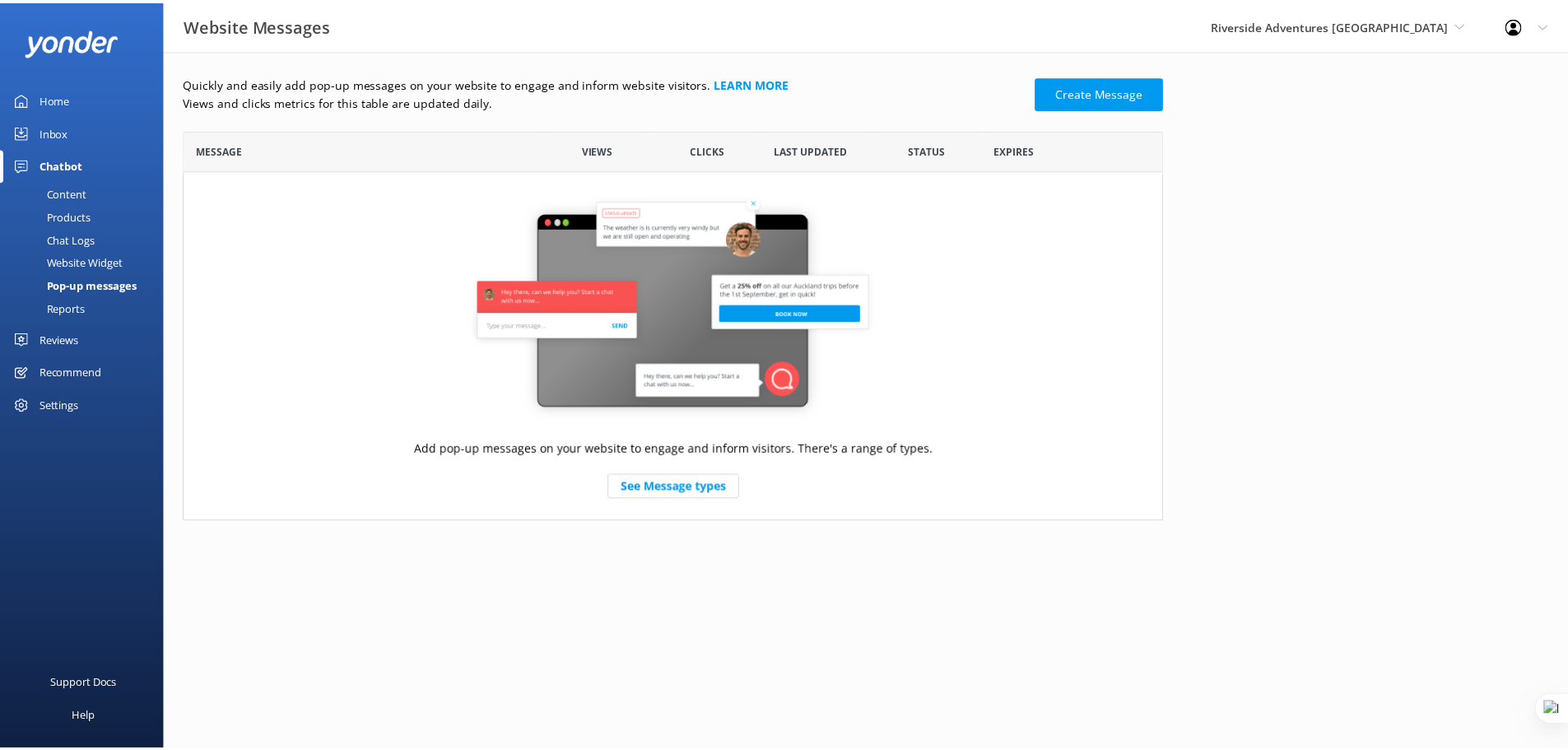
scroll to position [379, 975]
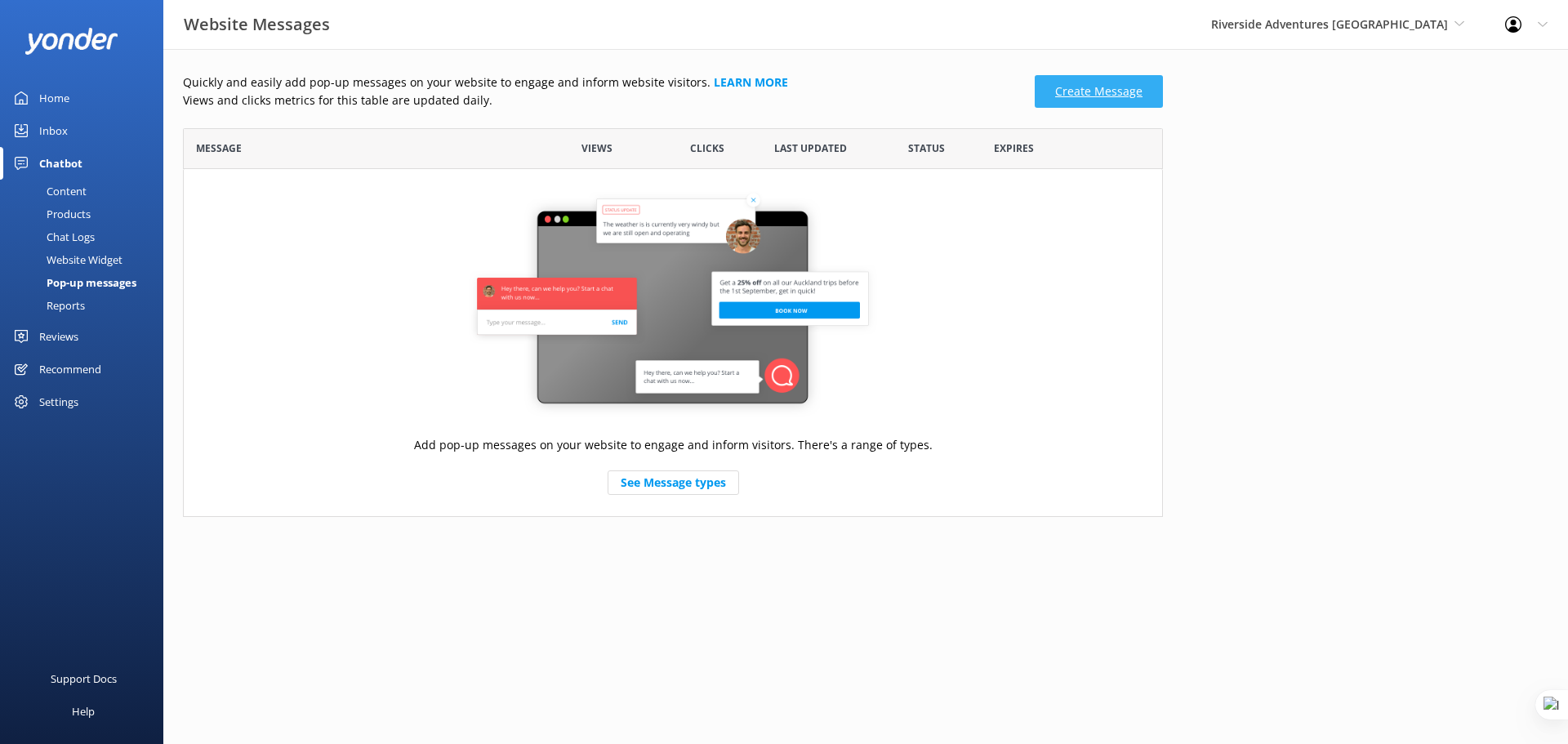
click at [1109, 94] on link "Create Message" at bounding box center [1099, 91] width 128 height 33
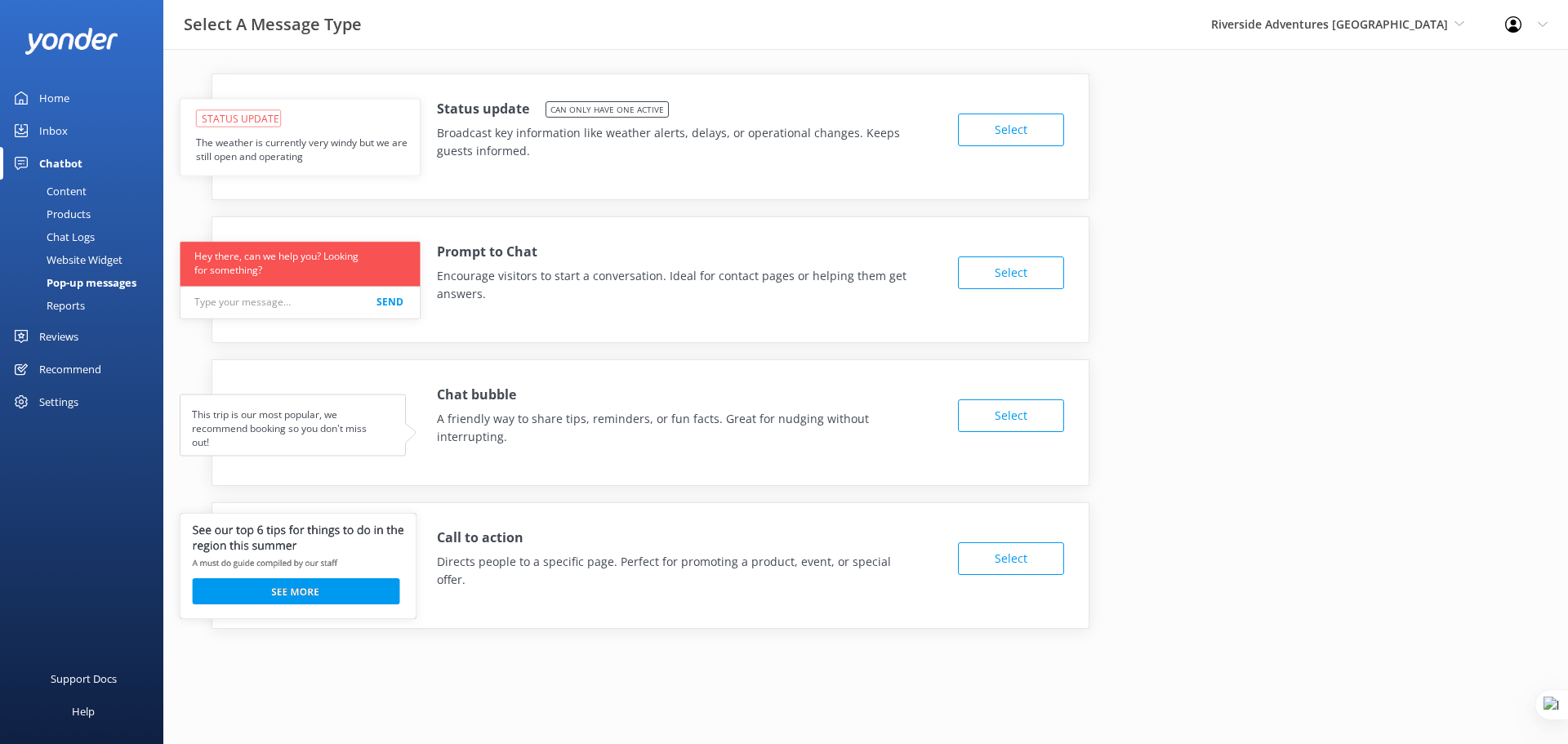
click at [80, 309] on div "Reports" at bounding box center [48, 305] width 75 height 23
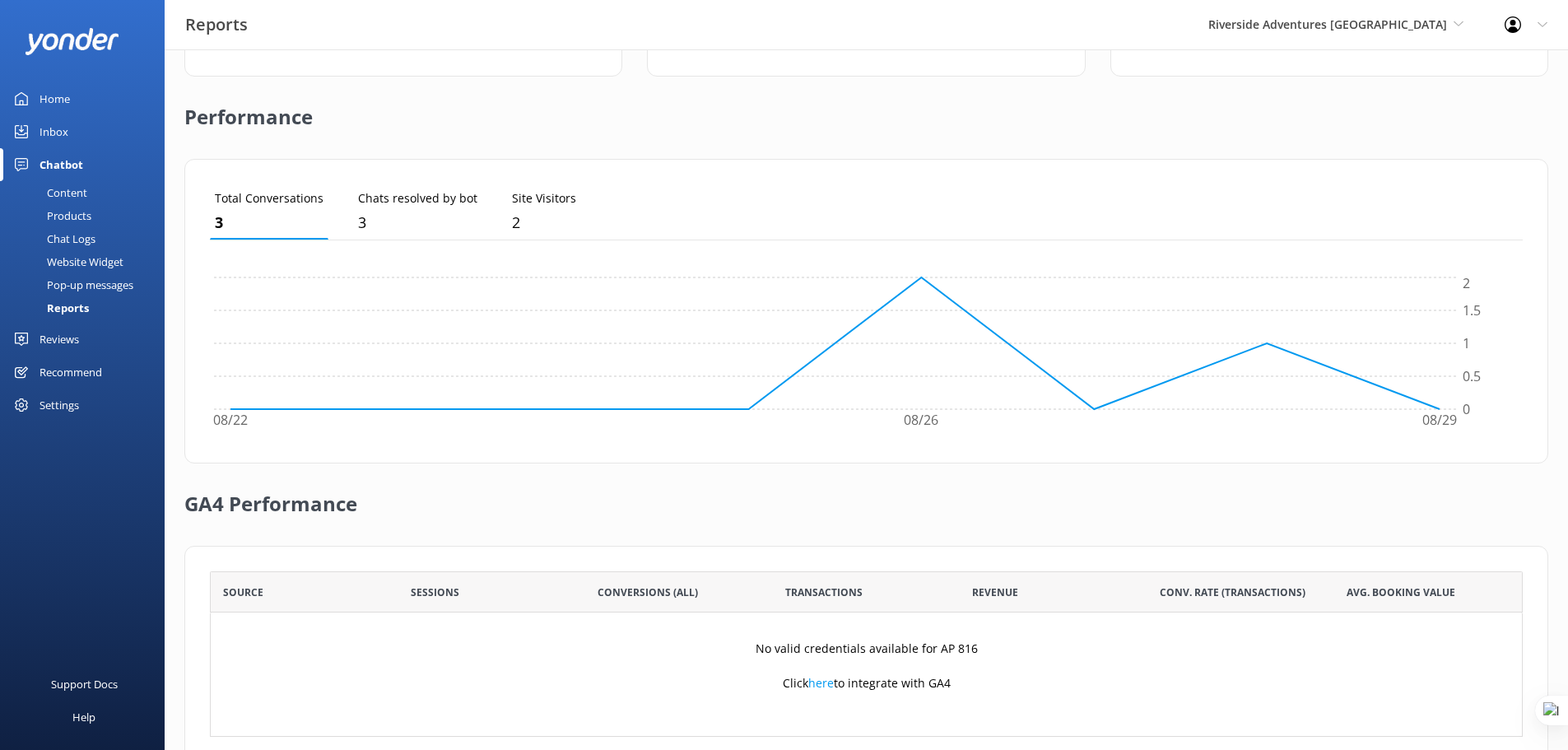
scroll to position [398, 0]
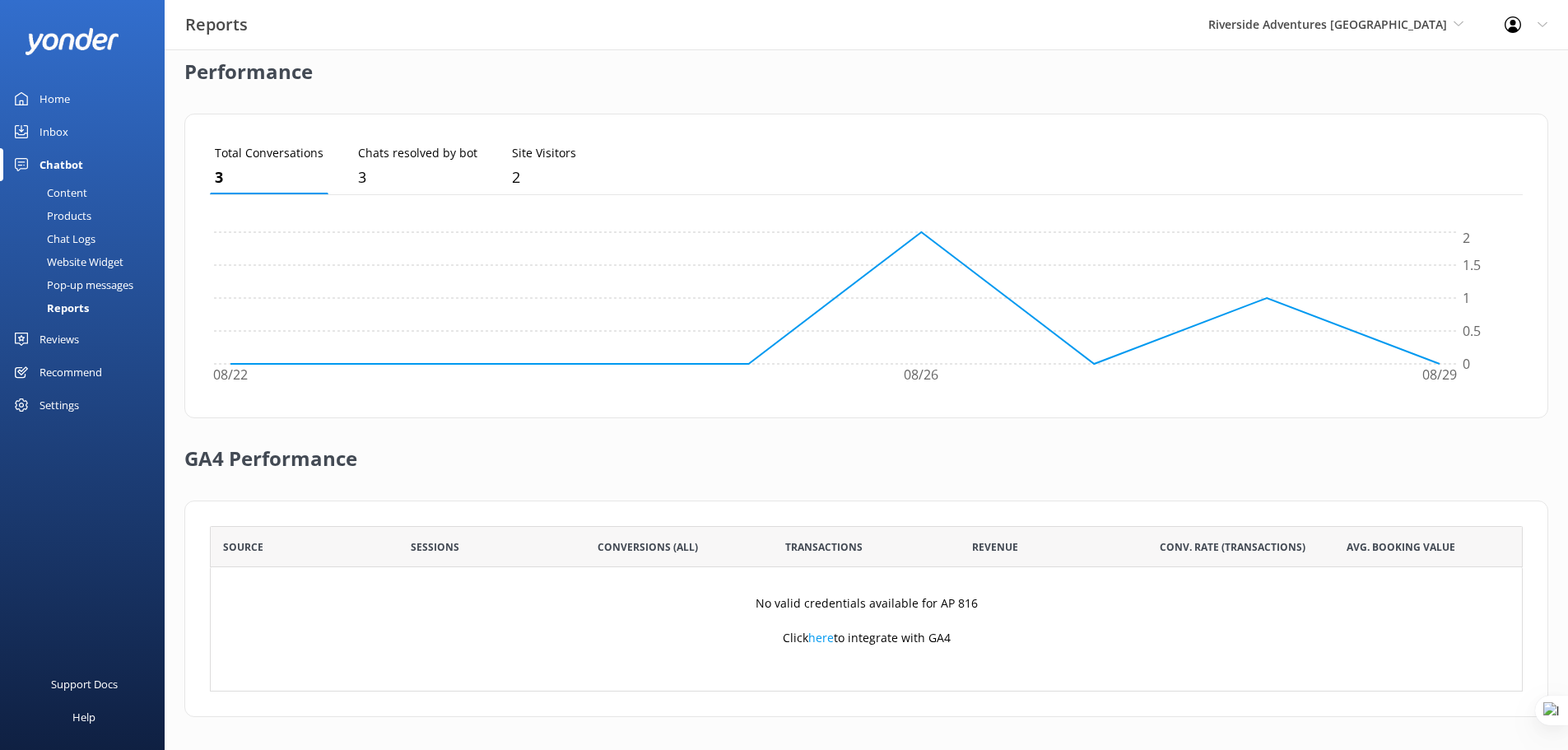
click at [98, 370] on div "Recommend" at bounding box center [71, 372] width 63 height 33
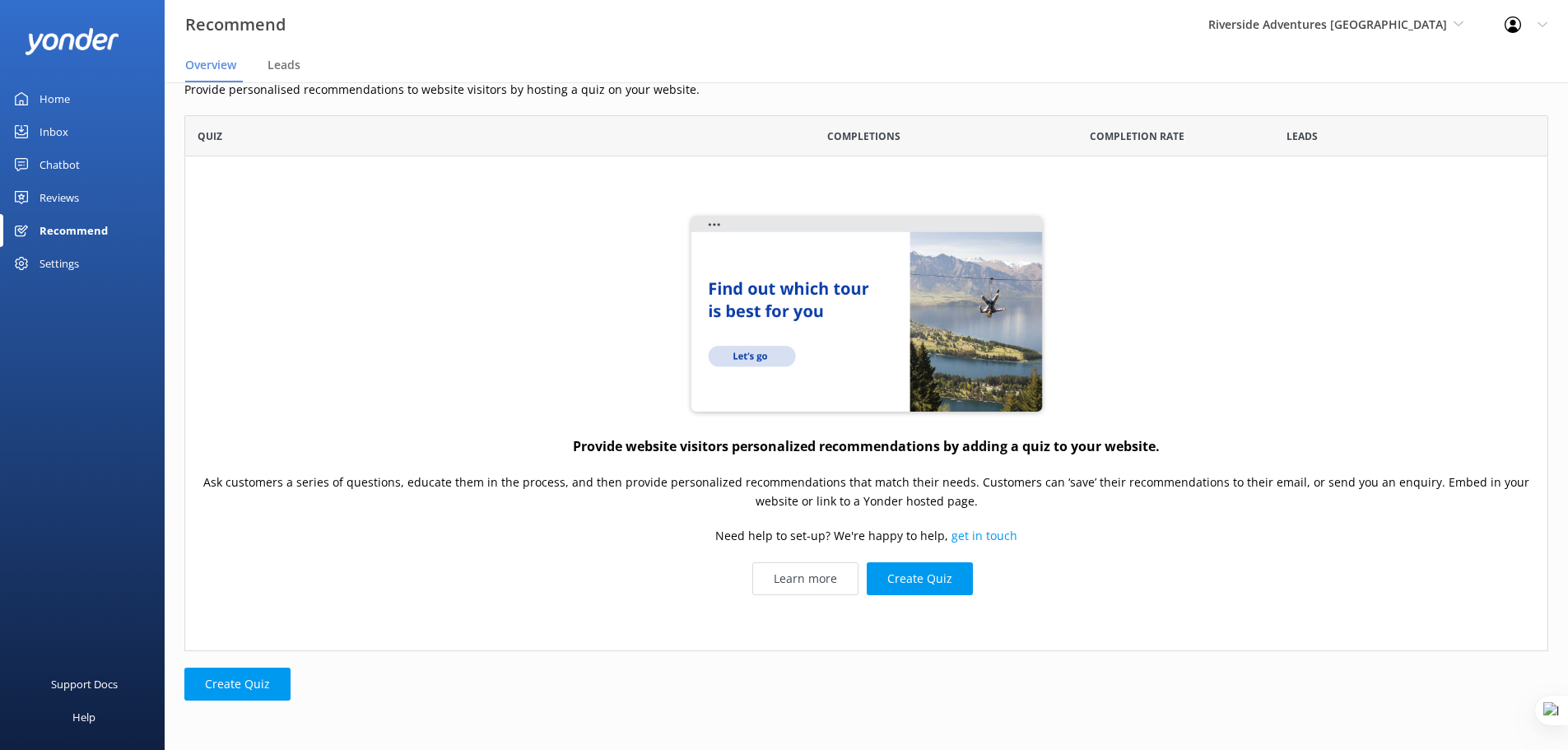
scroll to position [523, 1351]
click at [72, 199] on div "Reviews" at bounding box center [60, 197] width 40 height 33
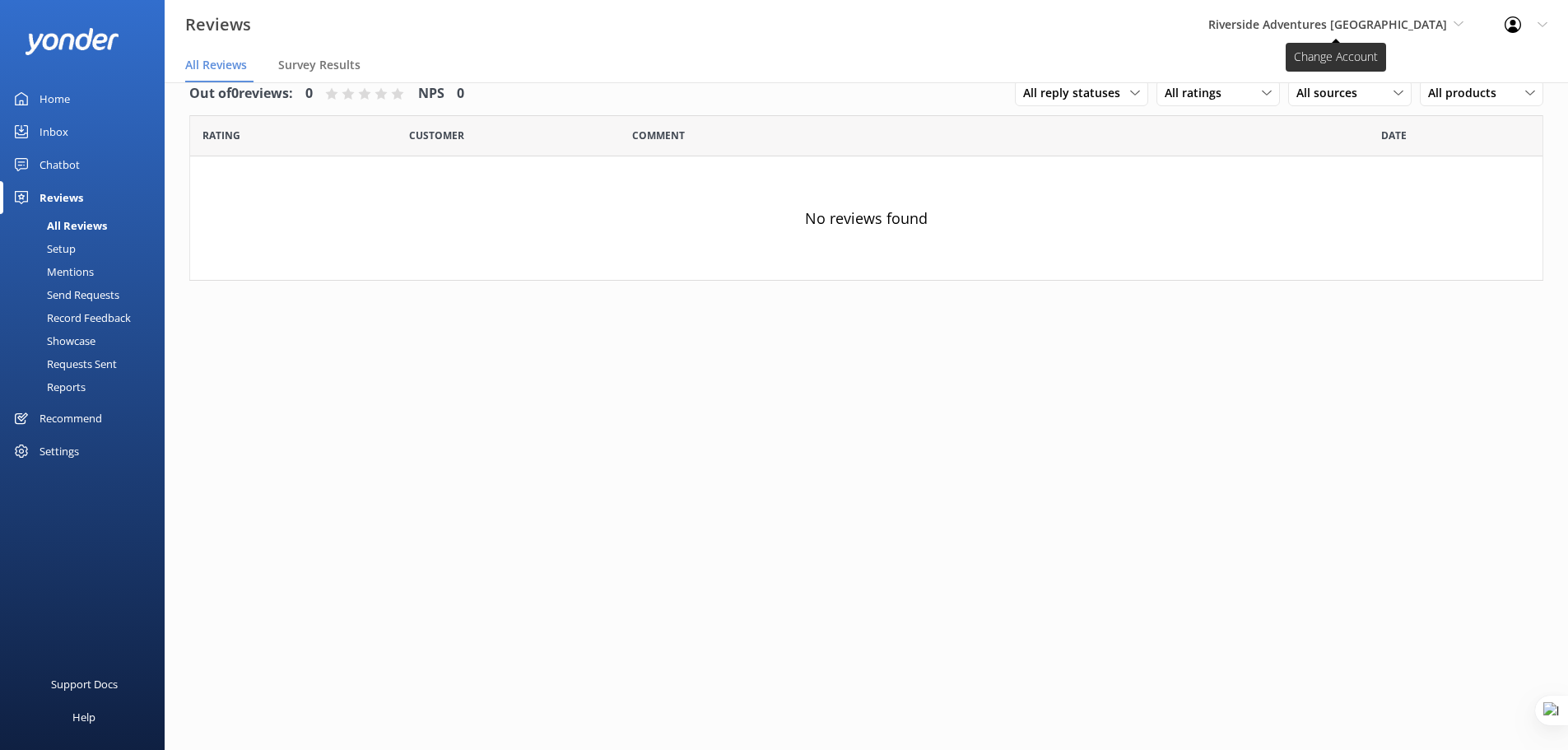
click at [1382, 27] on span "Riverside Adventures Waikato" at bounding box center [1327, 24] width 239 height 16
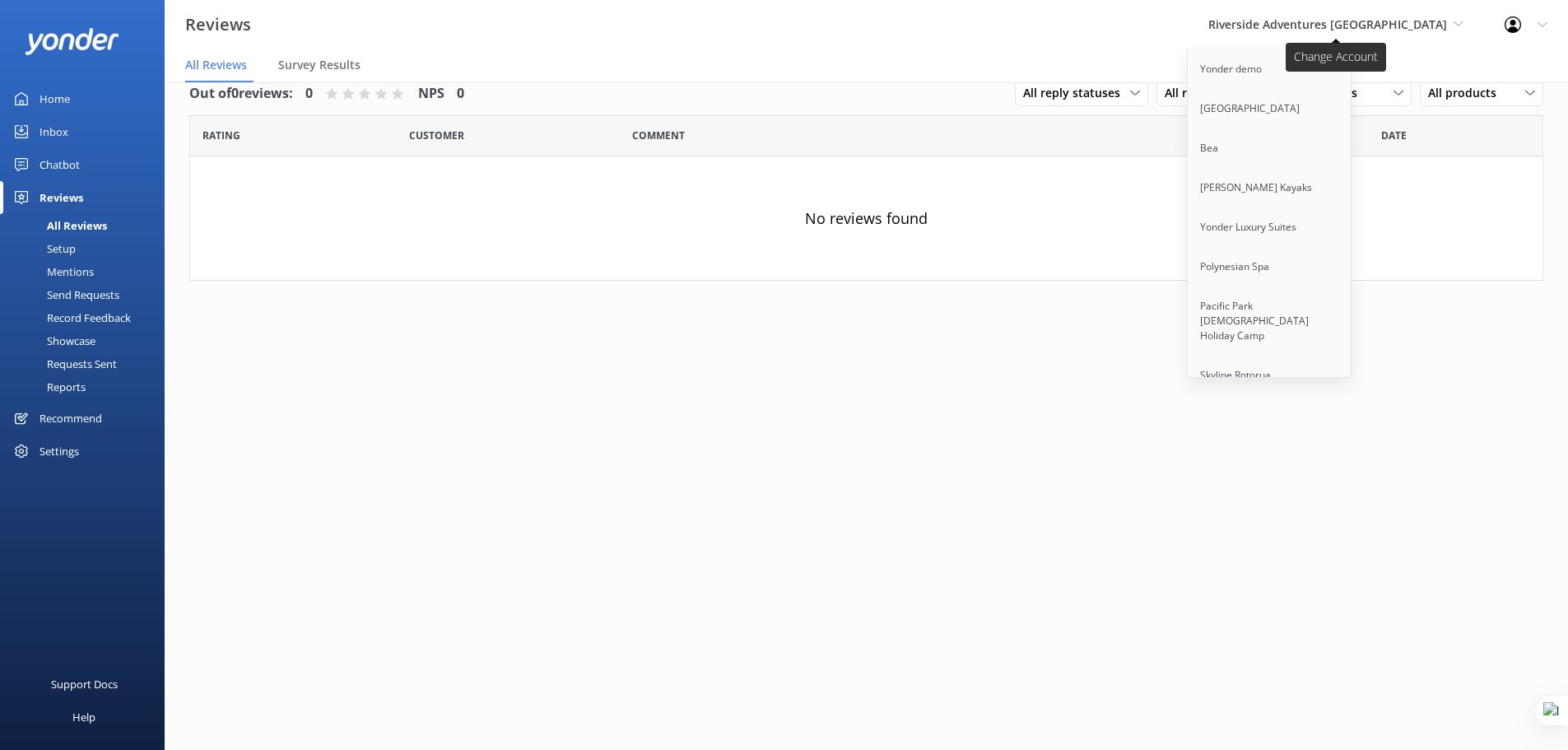
scroll to position [3807, 0]
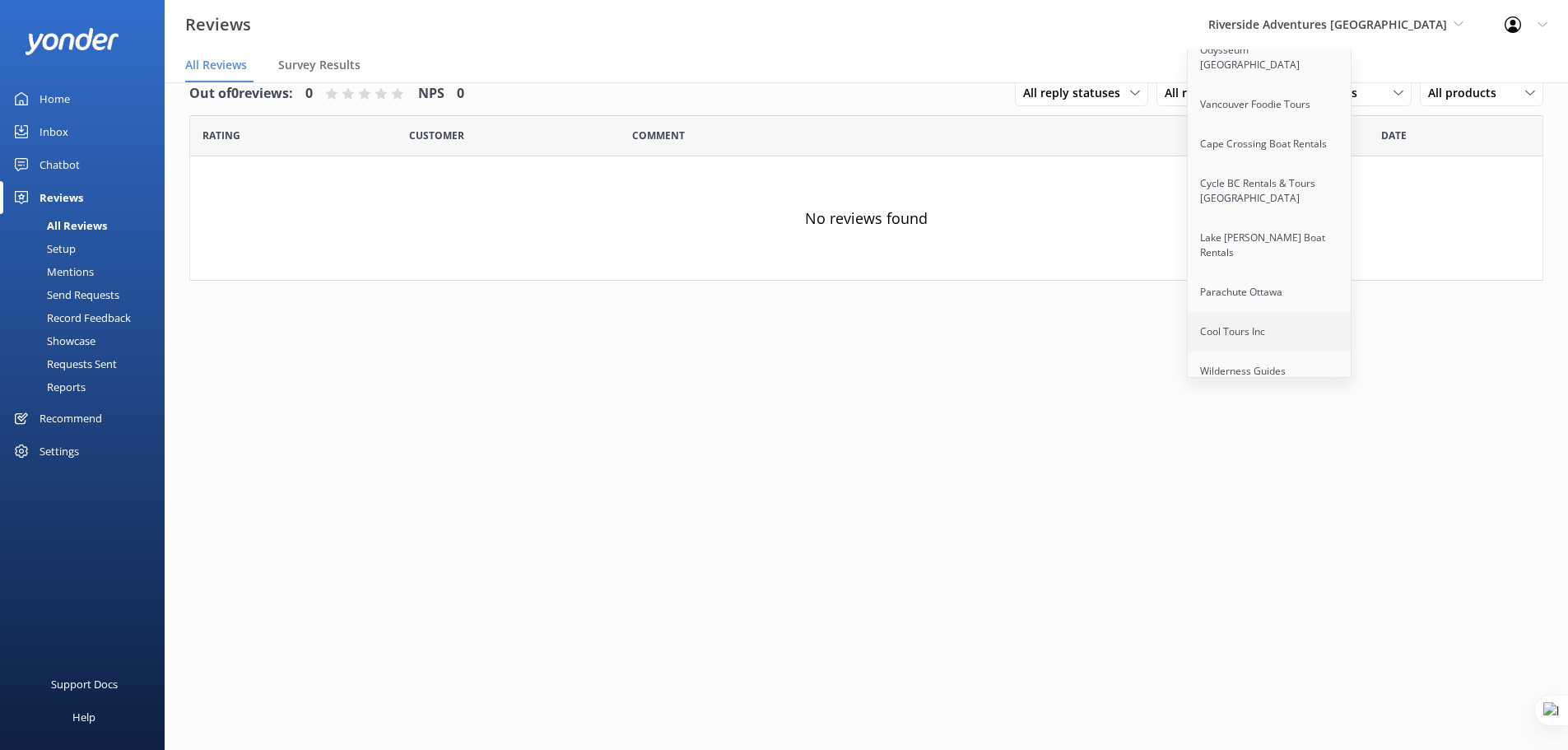
click at [1313, 312] on link "Cool Tours Inc" at bounding box center [1270, 332] width 165 height 40
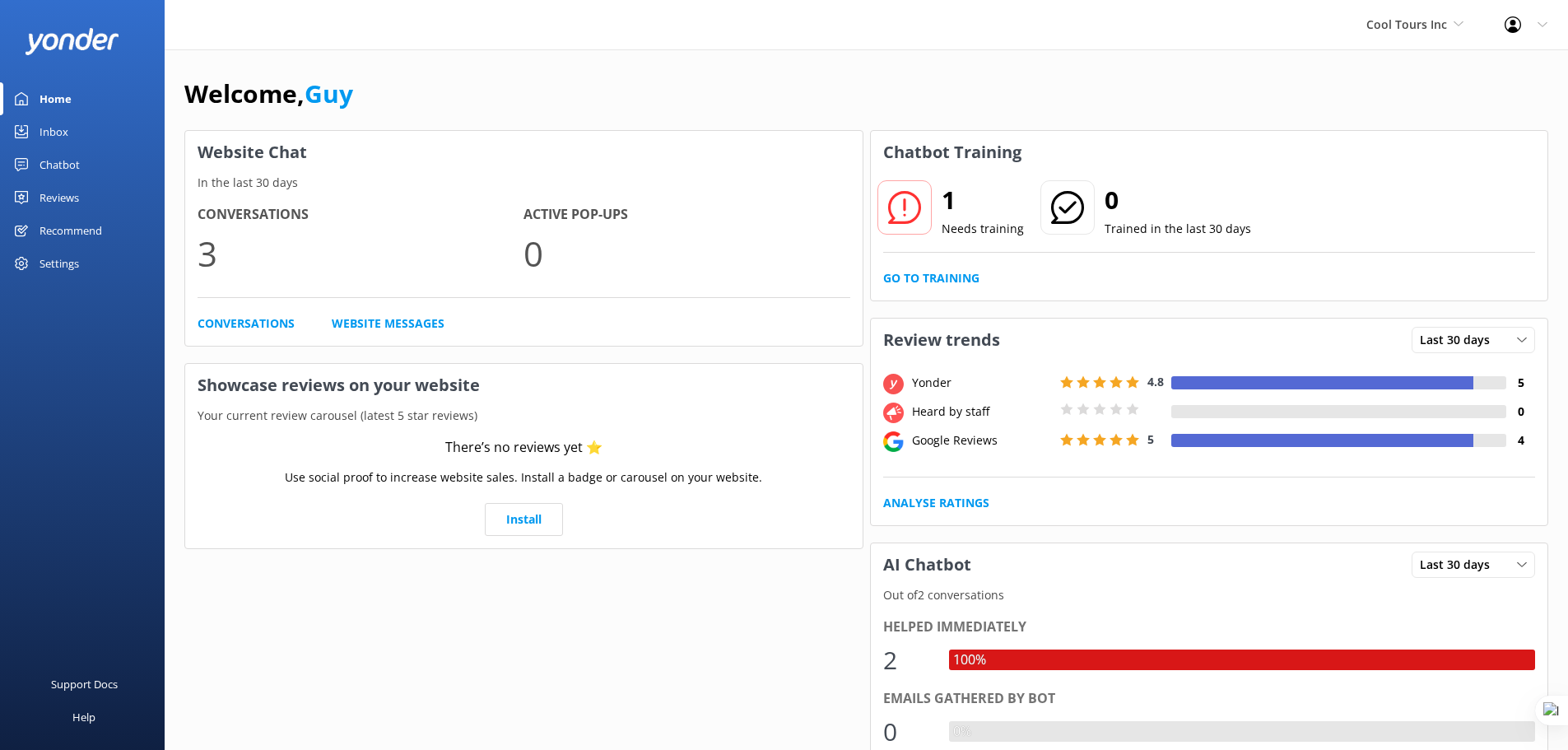
click at [74, 193] on div "Reviews" at bounding box center [60, 197] width 40 height 33
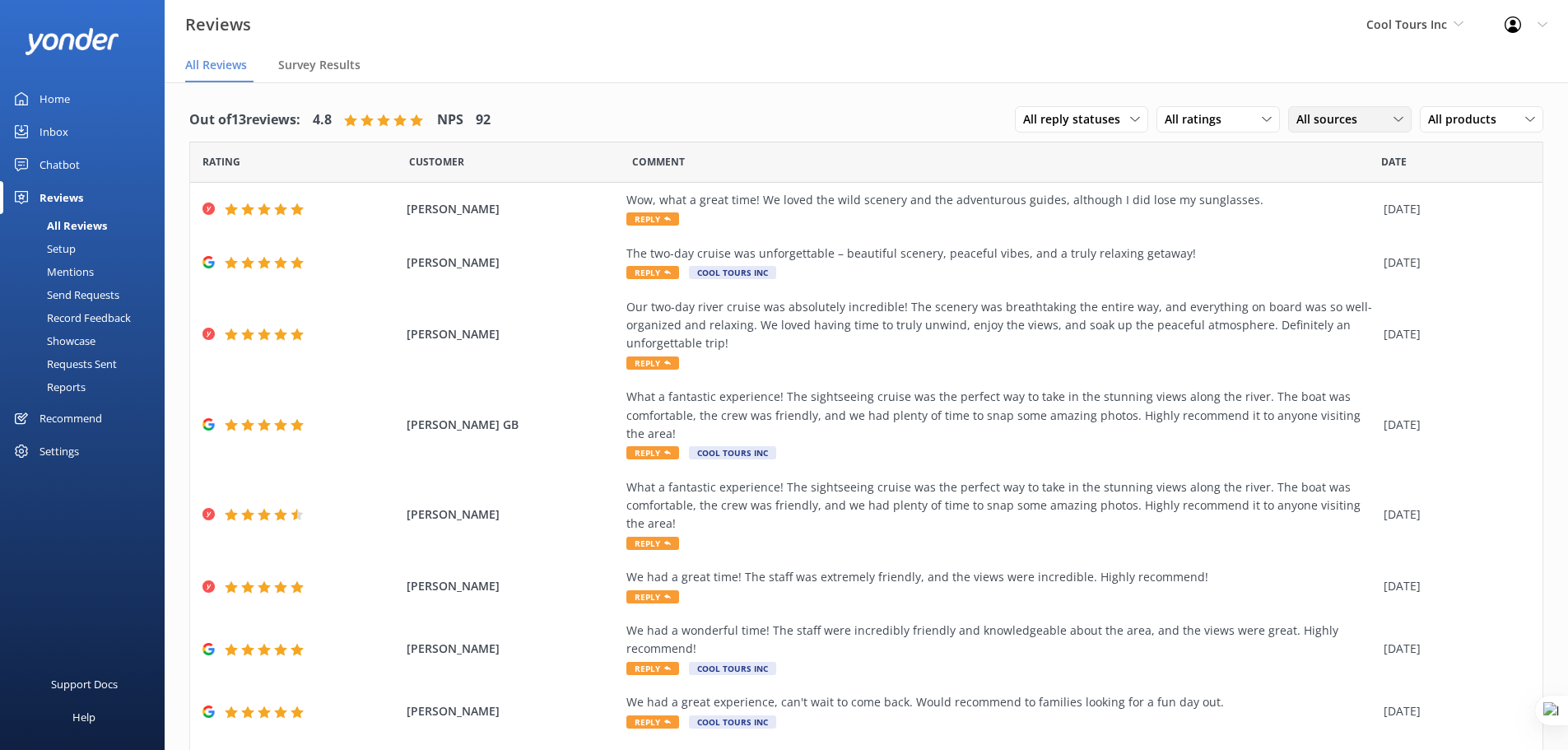
click at [1314, 126] on span "All sources" at bounding box center [1331, 119] width 71 height 18
click at [1356, 241] on link "Google reviews" at bounding box center [1362, 253] width 147 height 33
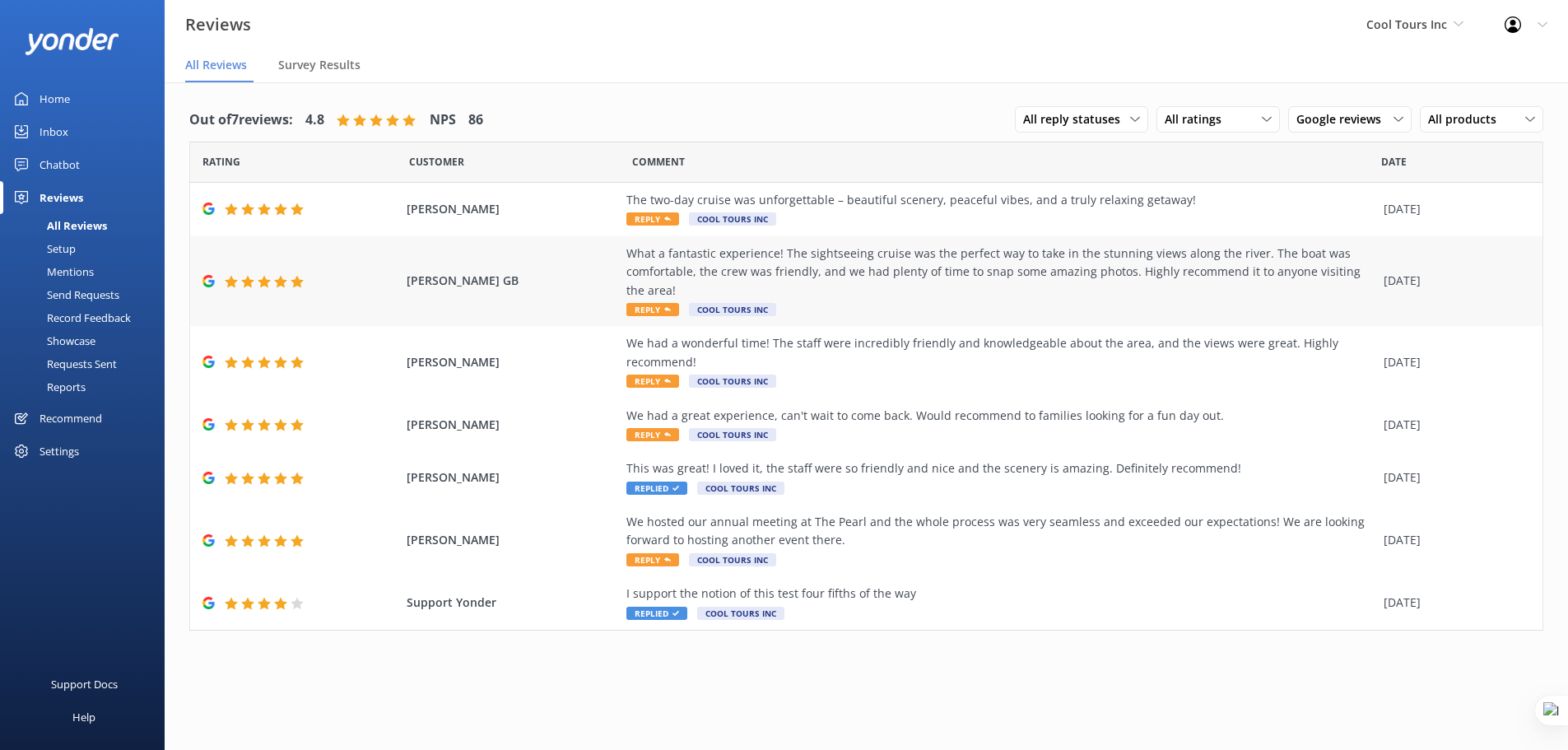
click at [970, 263] on div "What a fantastic experience! The sightseeing cruise was the perfect way to take…" at bounding box center [1000, 271] width 749 height 55
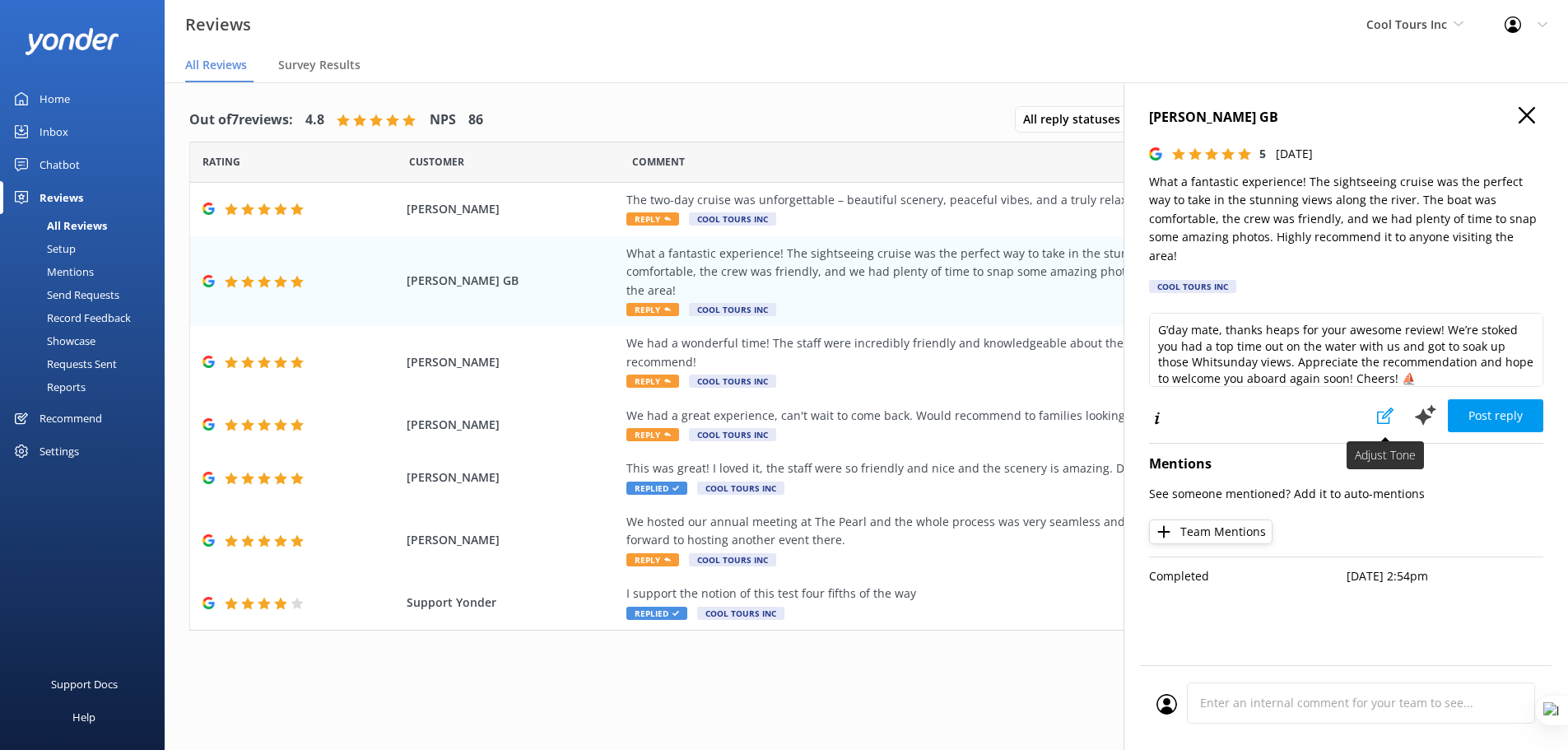
click at [1372, 399] on button at bounding box center [1385, 415] width 36 height 33
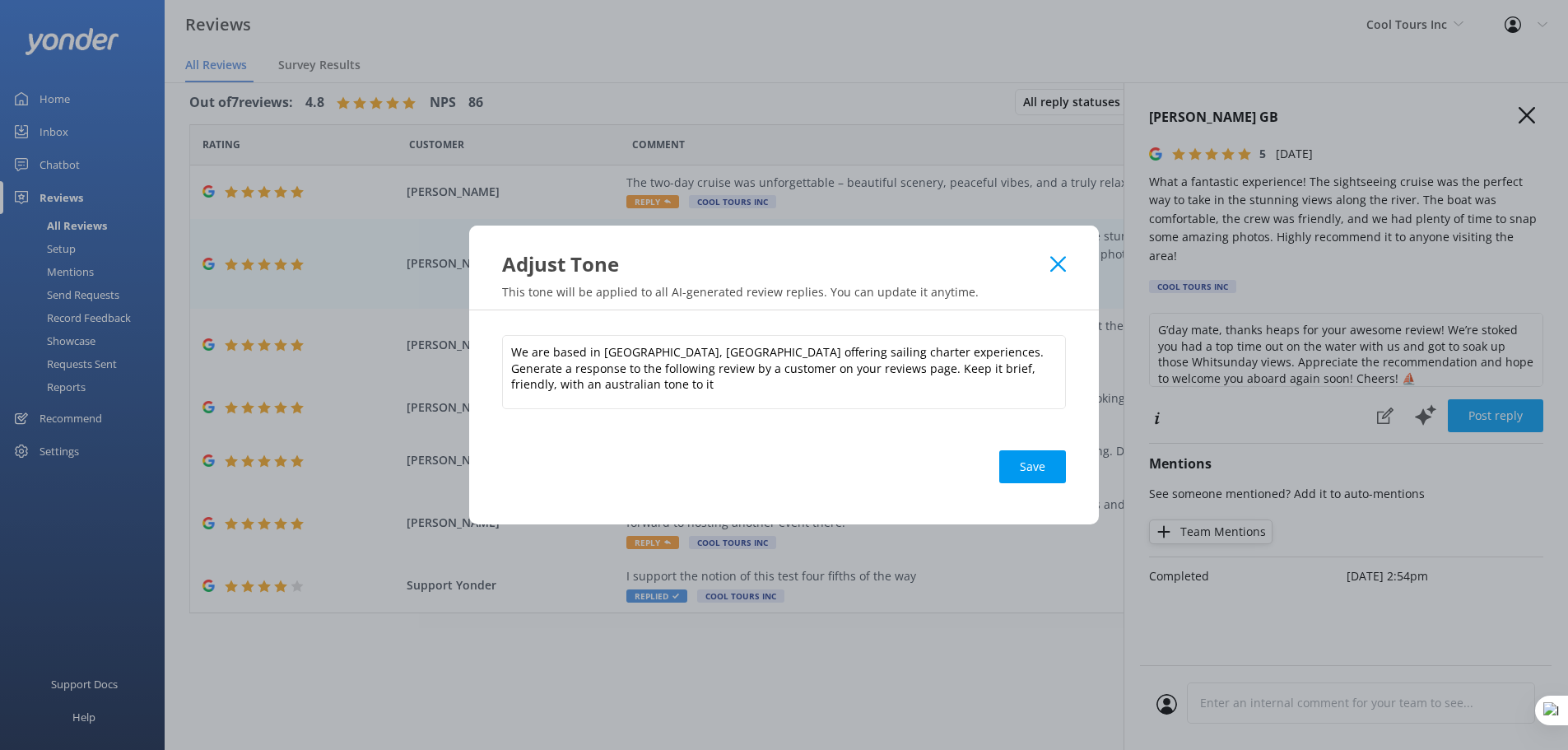
scroll to position [21, 0]
click at [1059, 265] on use at bounding box center [1058, 264] width 16 height 16
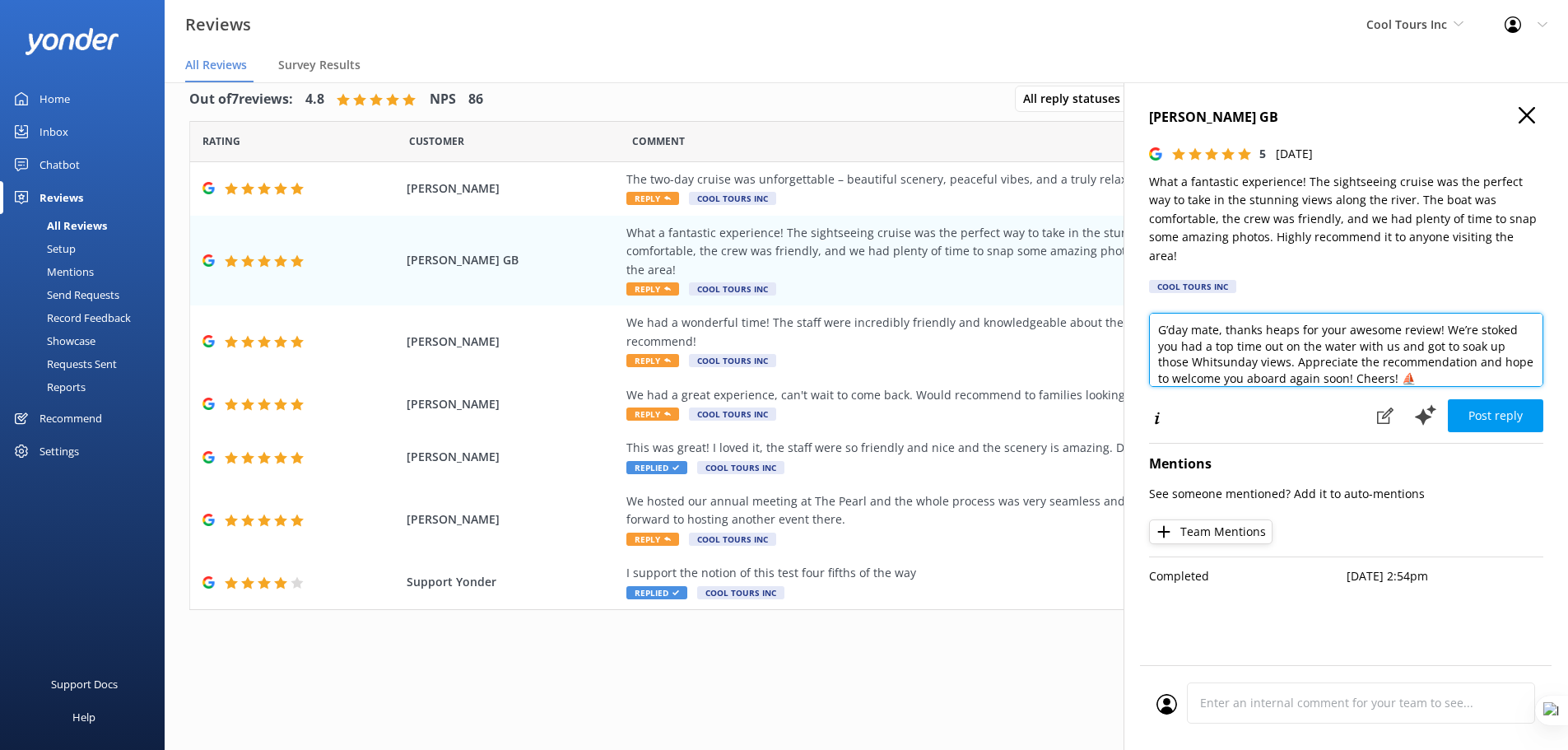
drag, startPoint x: 1218, startPoint y: 309, endPoint x: 1191, endPoint y: 309, distance: 27.2
click at [1191, 313] on textarea "G’day mate, thanks heaps for your awesome review! We’re stoked you had a top ti…" at bounding box center [1346, 350] width 394 height 74
type textarea "G’day Dotty, thanks heaps for your awesome review! We’re stoked you had a top t…"
click at [1522, 109] on icon "button" at bounding box center [1527, 115] width 16 height 16
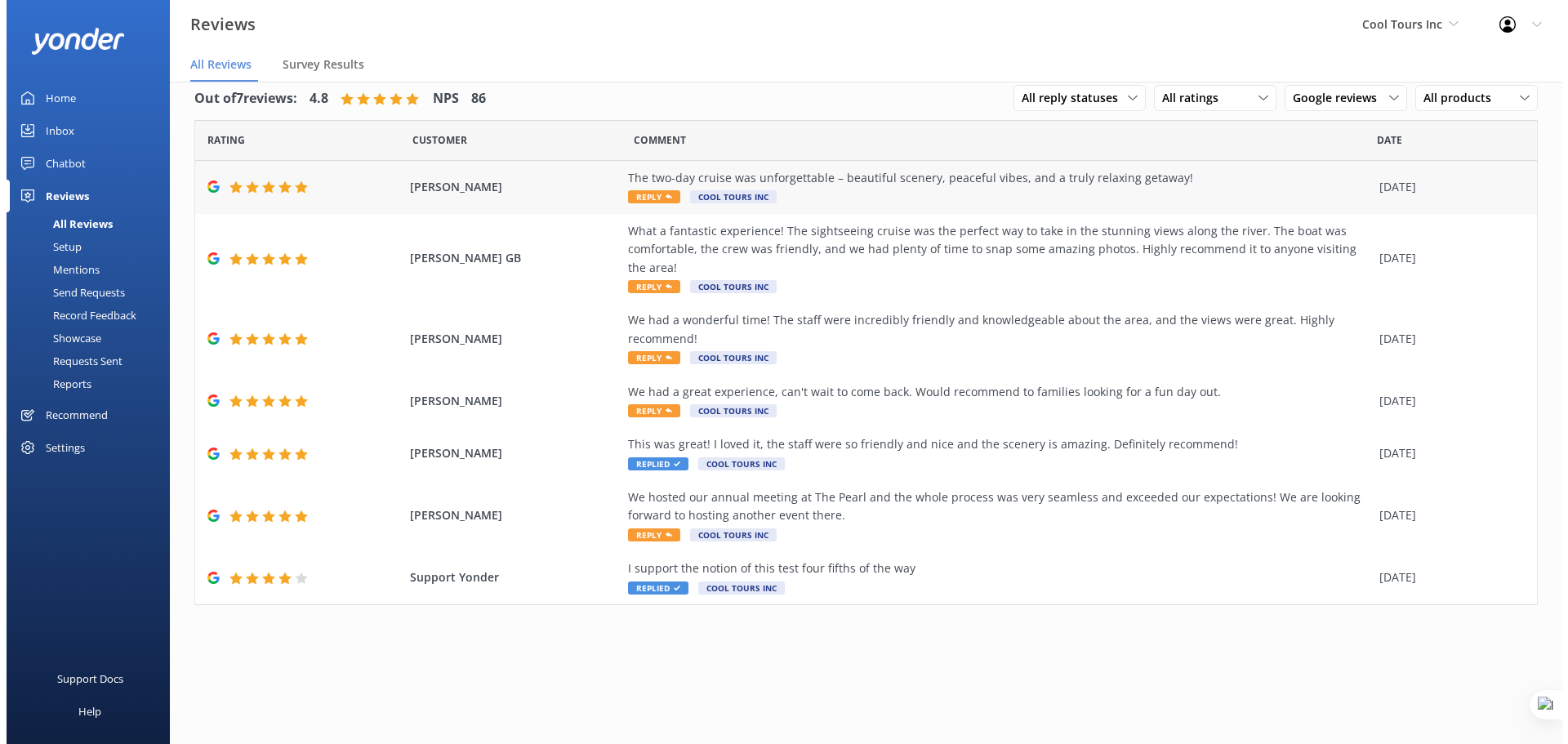
scroll to position [0, 0]
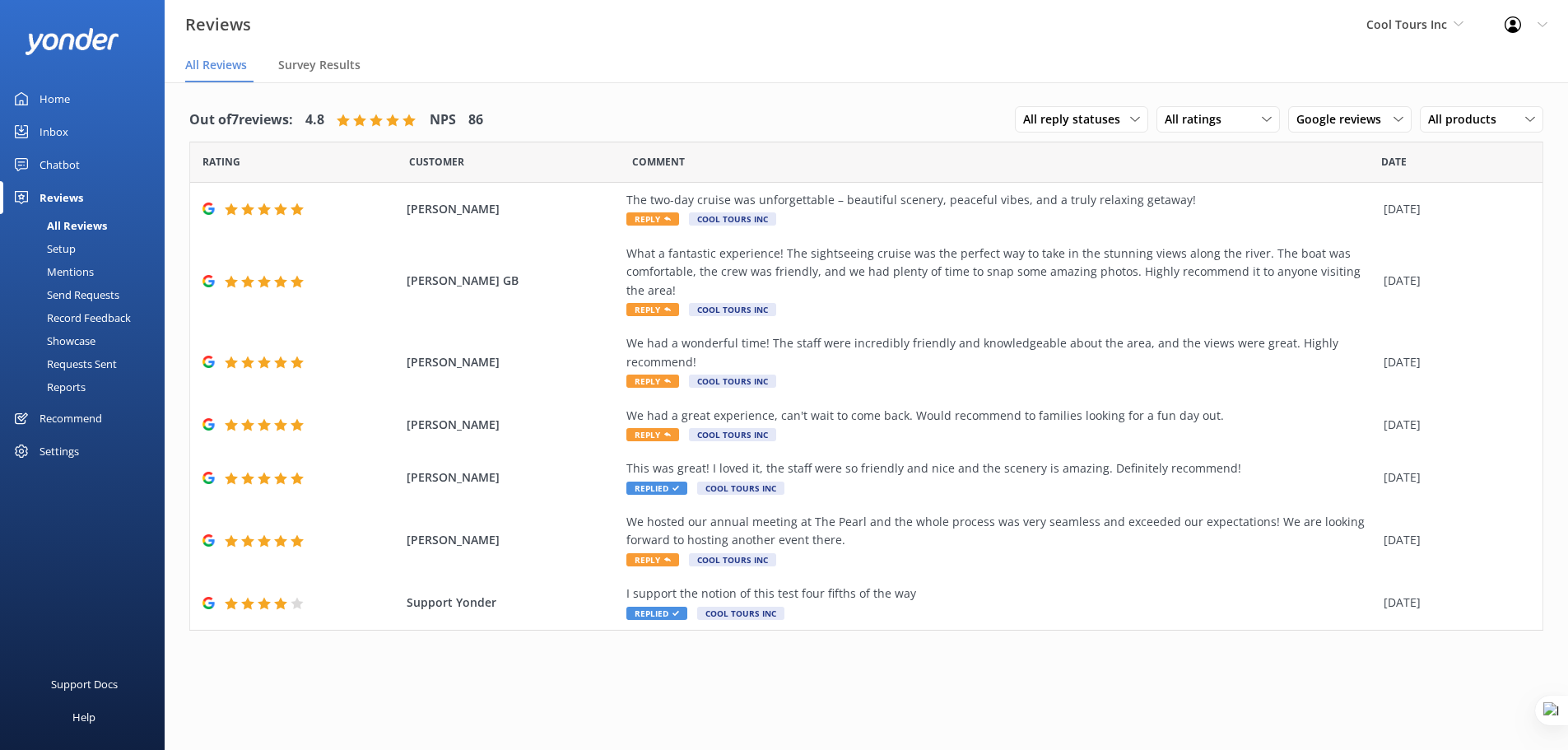
click at [74, 275] on div "Mentions" at bounding box center [52, 271] width 84 height 23
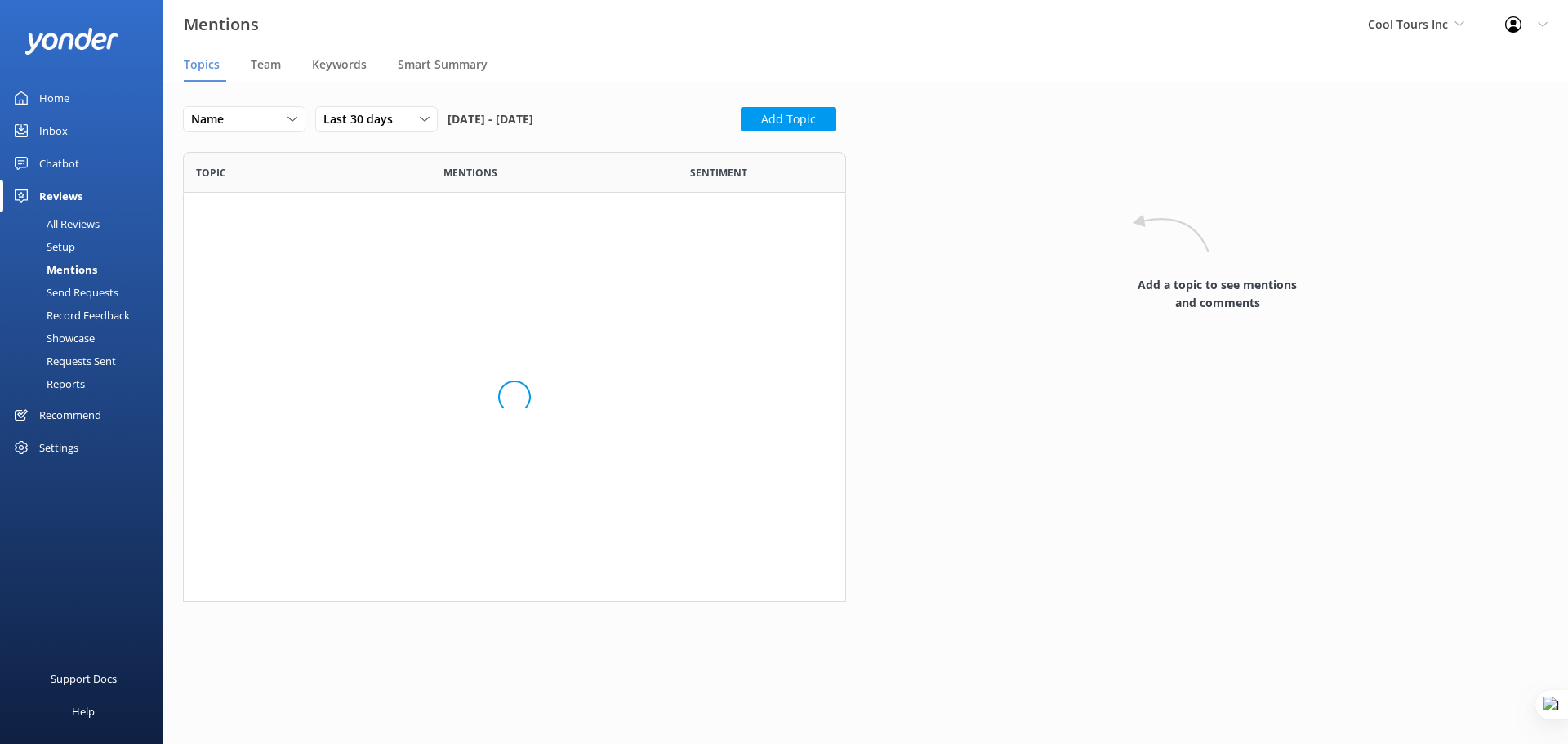
scroll to position [225, 651]
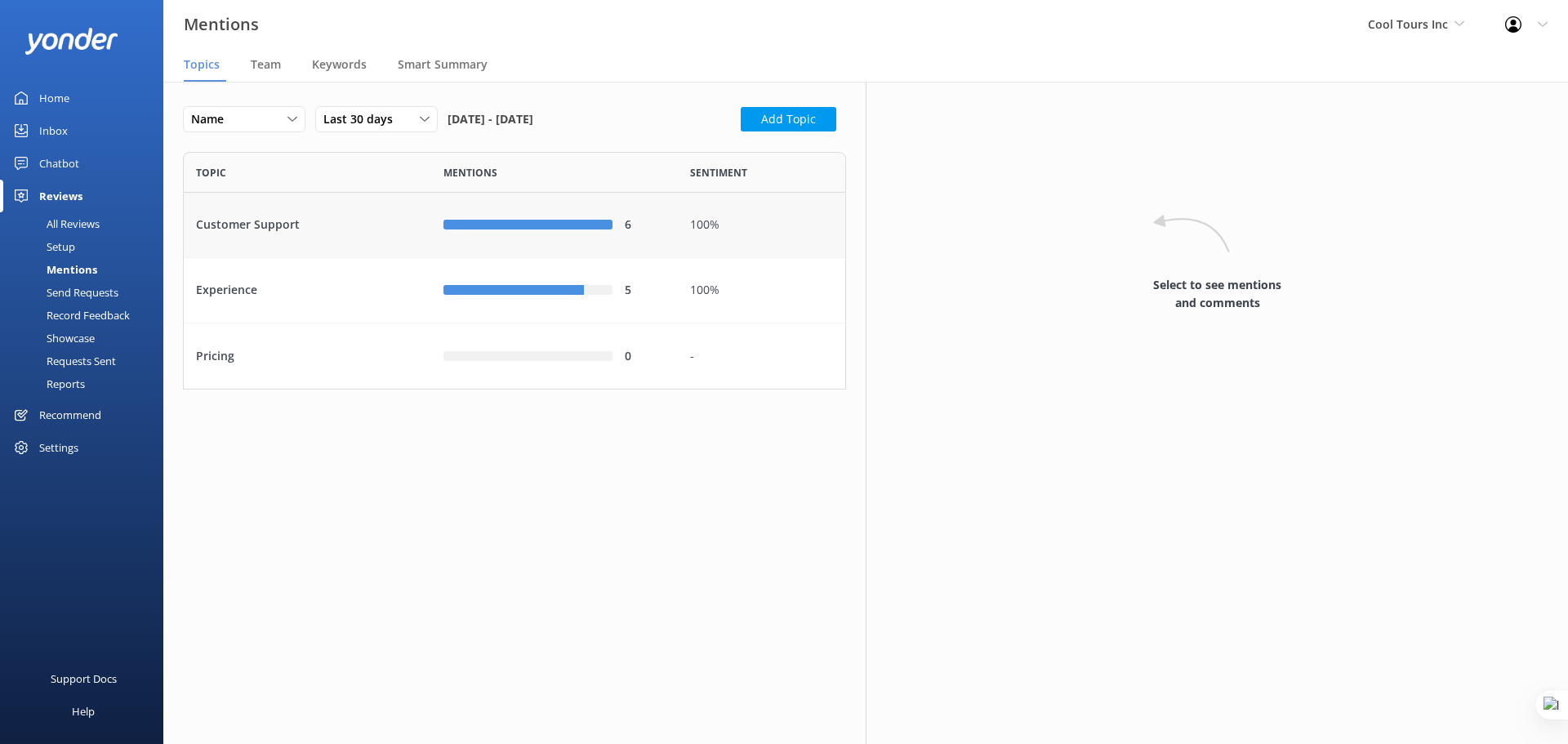
click at [304, 224] on div "Customer Support" at bounding box center [307, 225] width 247 height 65
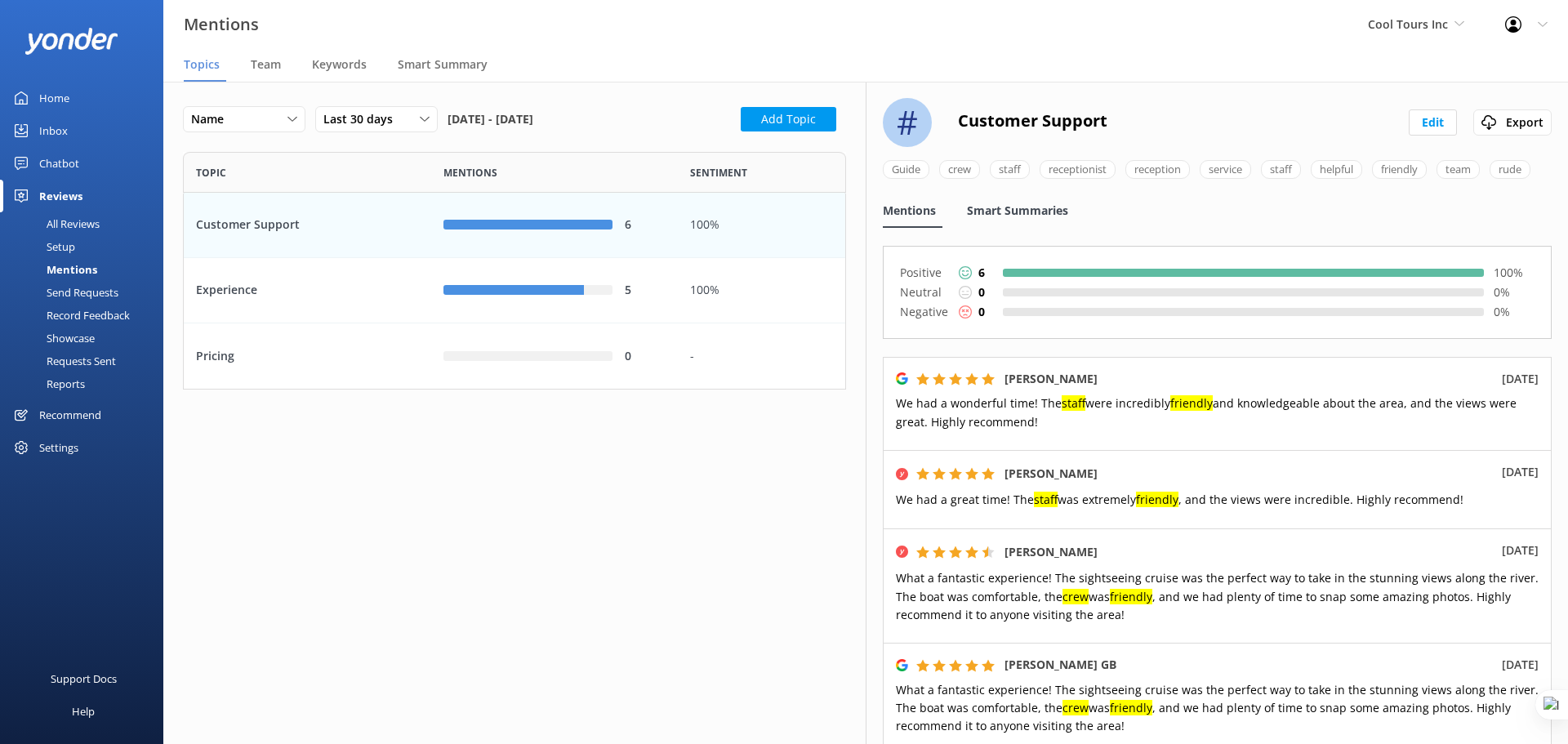
click at [989, 219] on span "Smart Summaries" at bounding box center [1017, 210] width 101 height 16
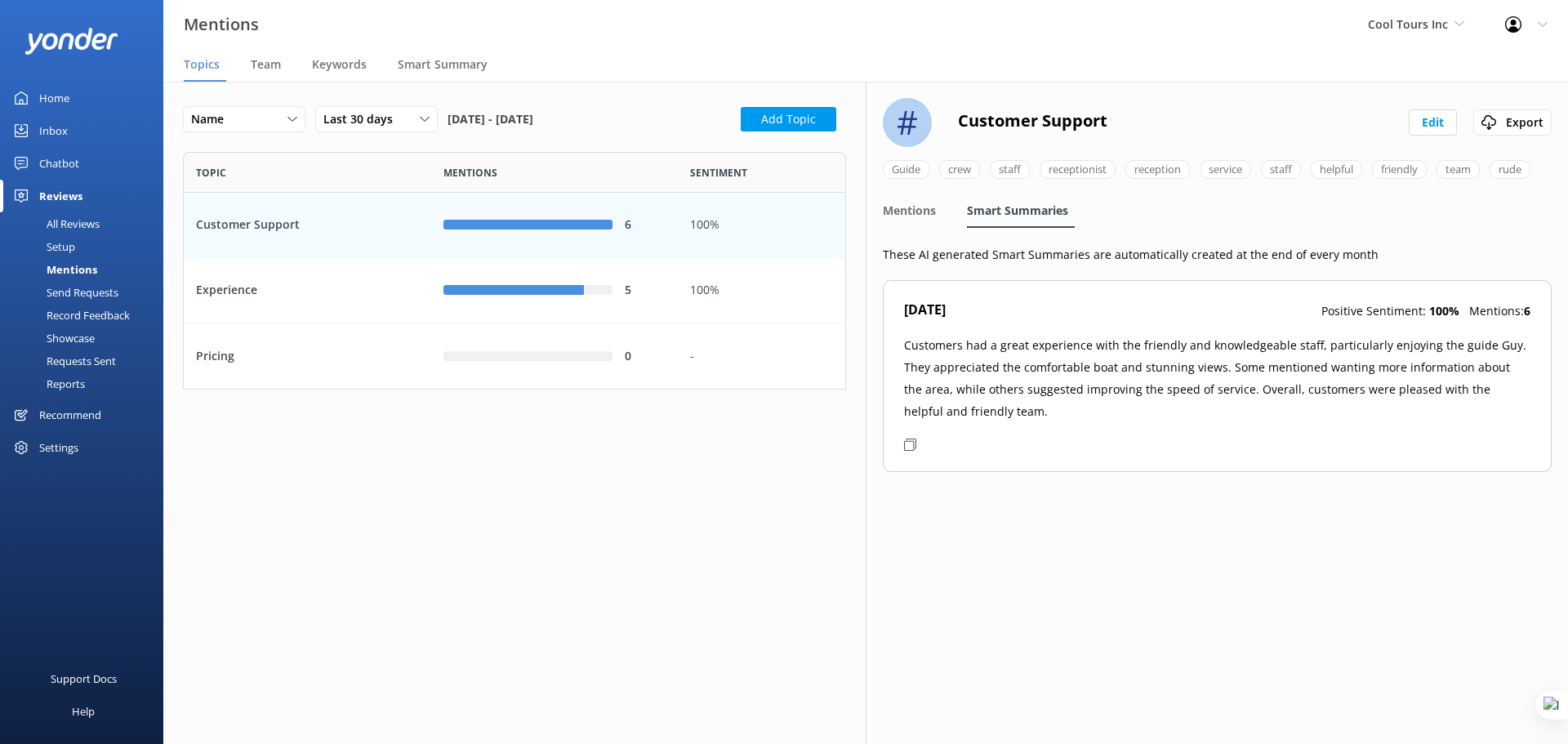
click at [451, 49] on div "Mentions Cool Tours Inc Yonder demo Musket Cove Island Resort & Marina Bea Abel…" at bounding box center [784, 24] width 1568 height 49
click at [450, 59] on span "Smart Summary" at bounding box center [443, 64] width 90 height 16
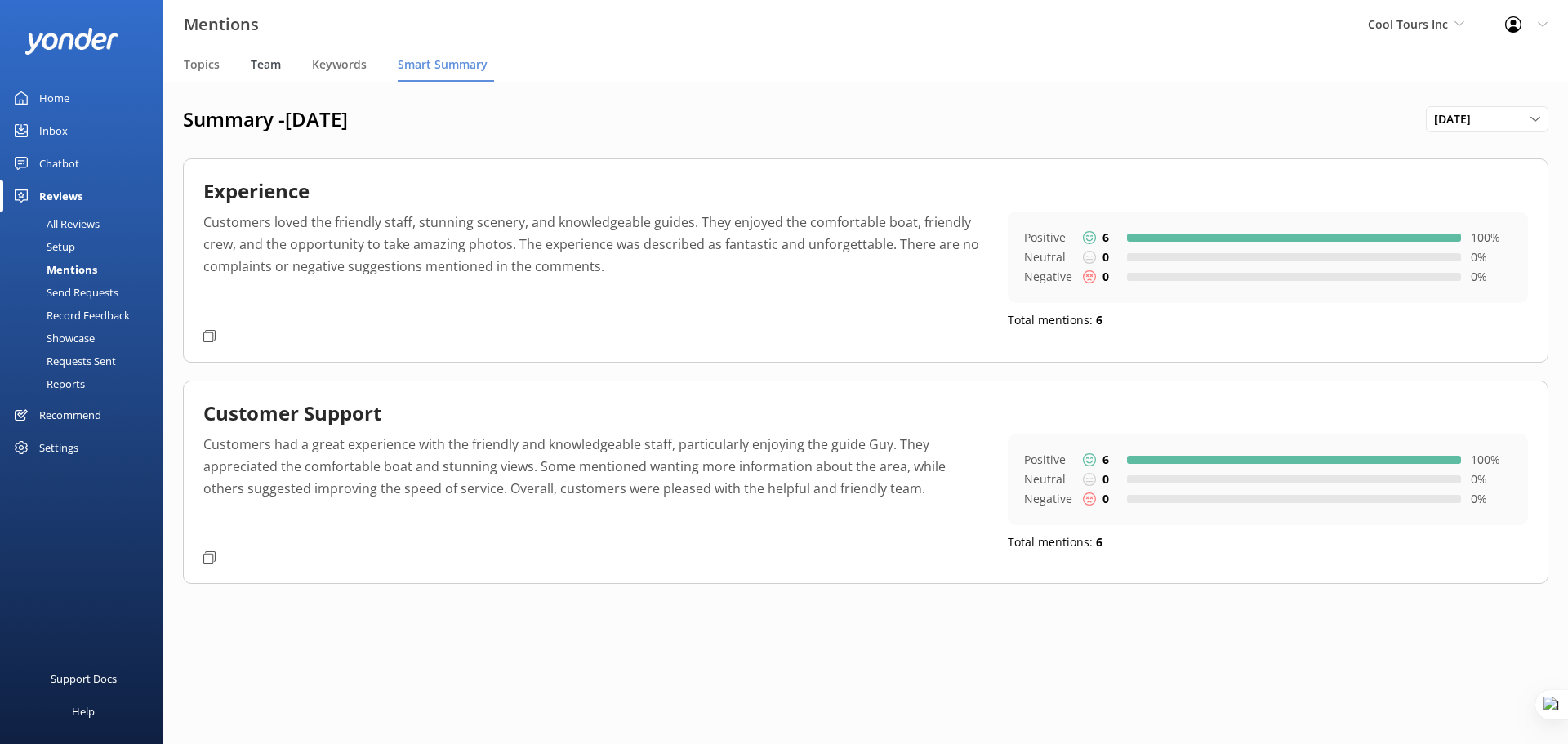
click at [274, 67] on span "Team" at bounding box center [266, 64] width 30 height 16
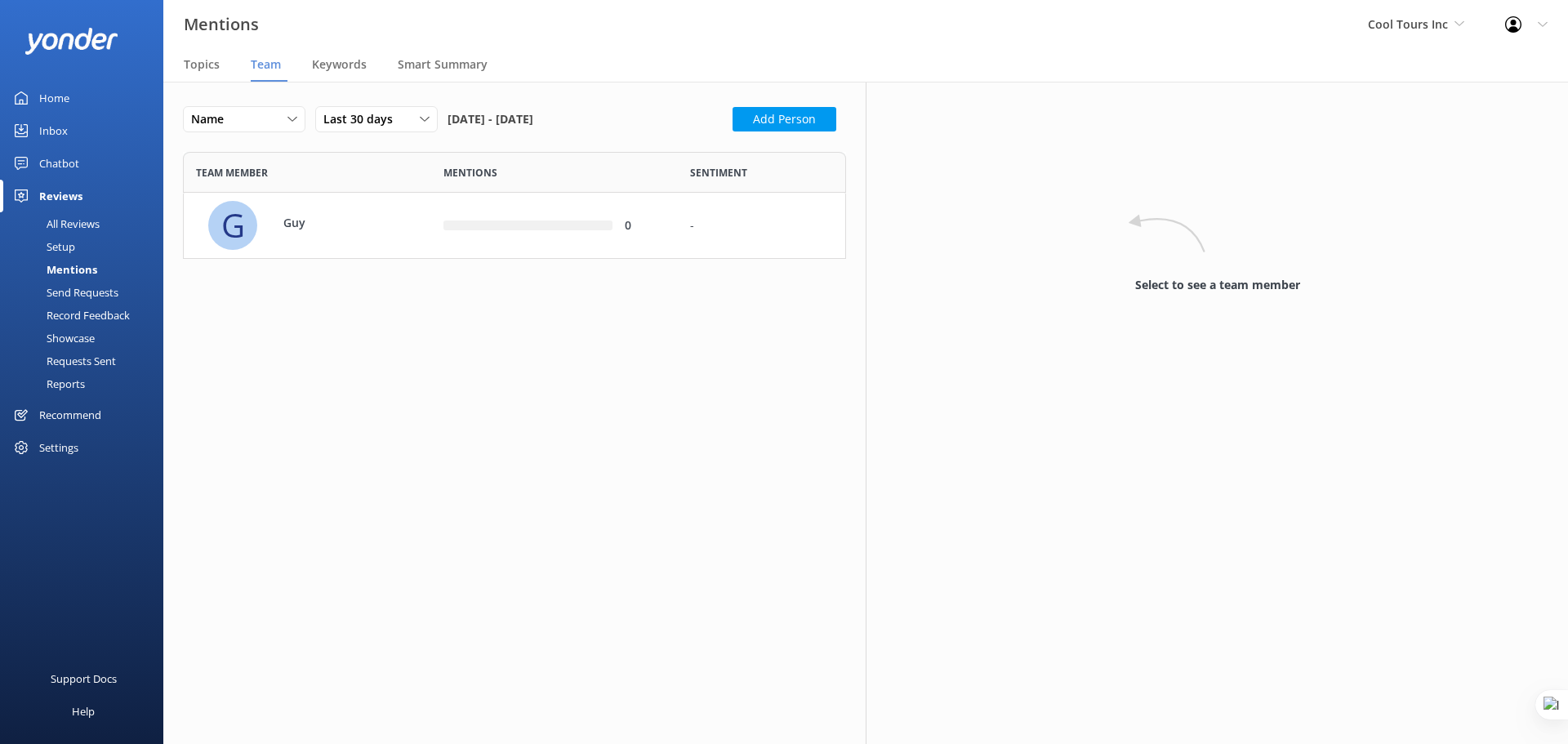
scroll to position [13, 13]
click at [377, 108] on div "Last 30 days Last 7 days Last 30 days Last 90 days Last 180 days Custom" at bounding box center [376, 119] width 122 height 26
click at [401, 255] on link "Last 180 days" at bounding box center [389, 252] width 146 height 33
click at [714, 222] on div "100%" at bounding box center [761, 225] width 143 height 18
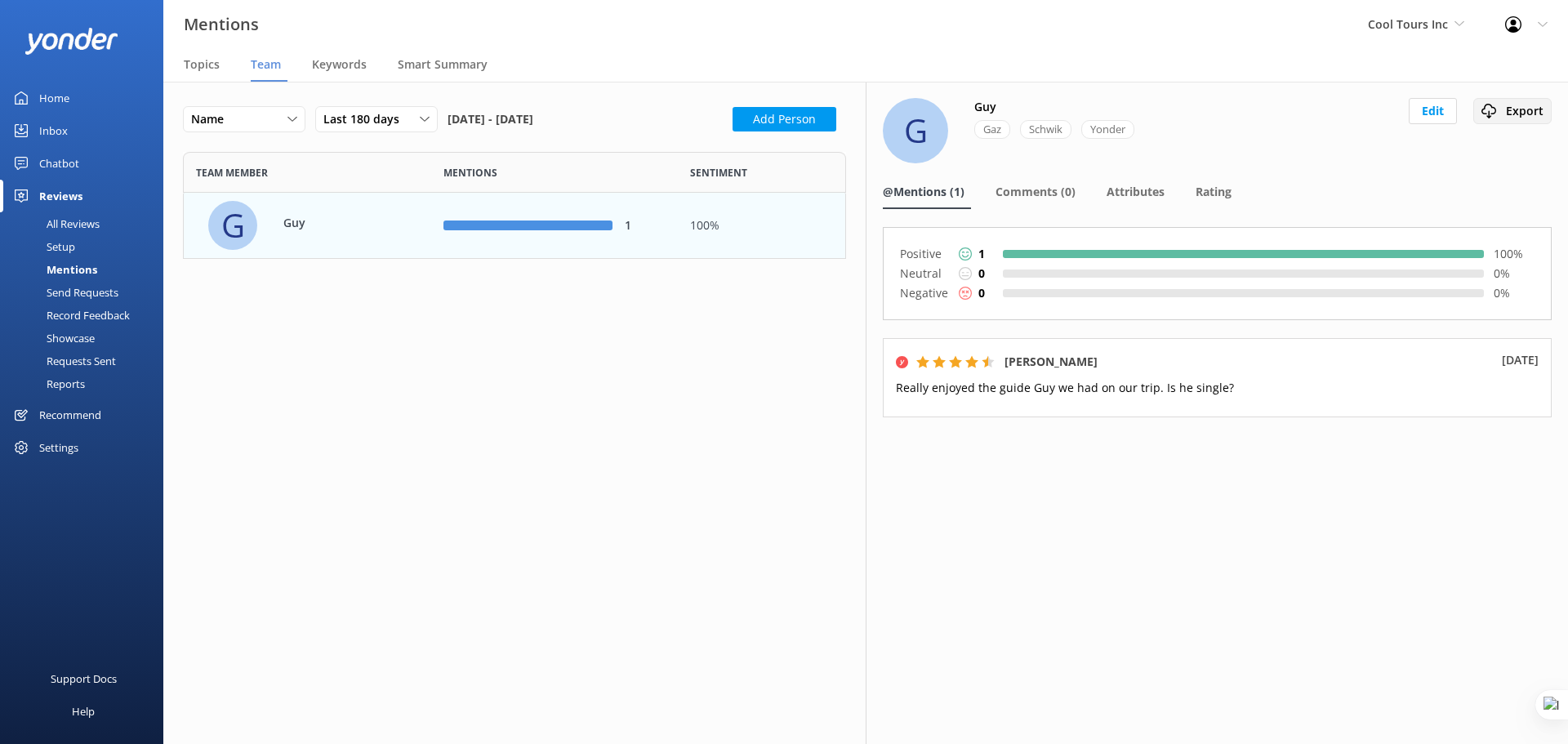
click at [1529, 112] on div "Export" at bounding box center [1512, 111] width 70 height 18
click at [68, 266] on div "Mentions" at bounding box center [54, 269] width 87 height 23
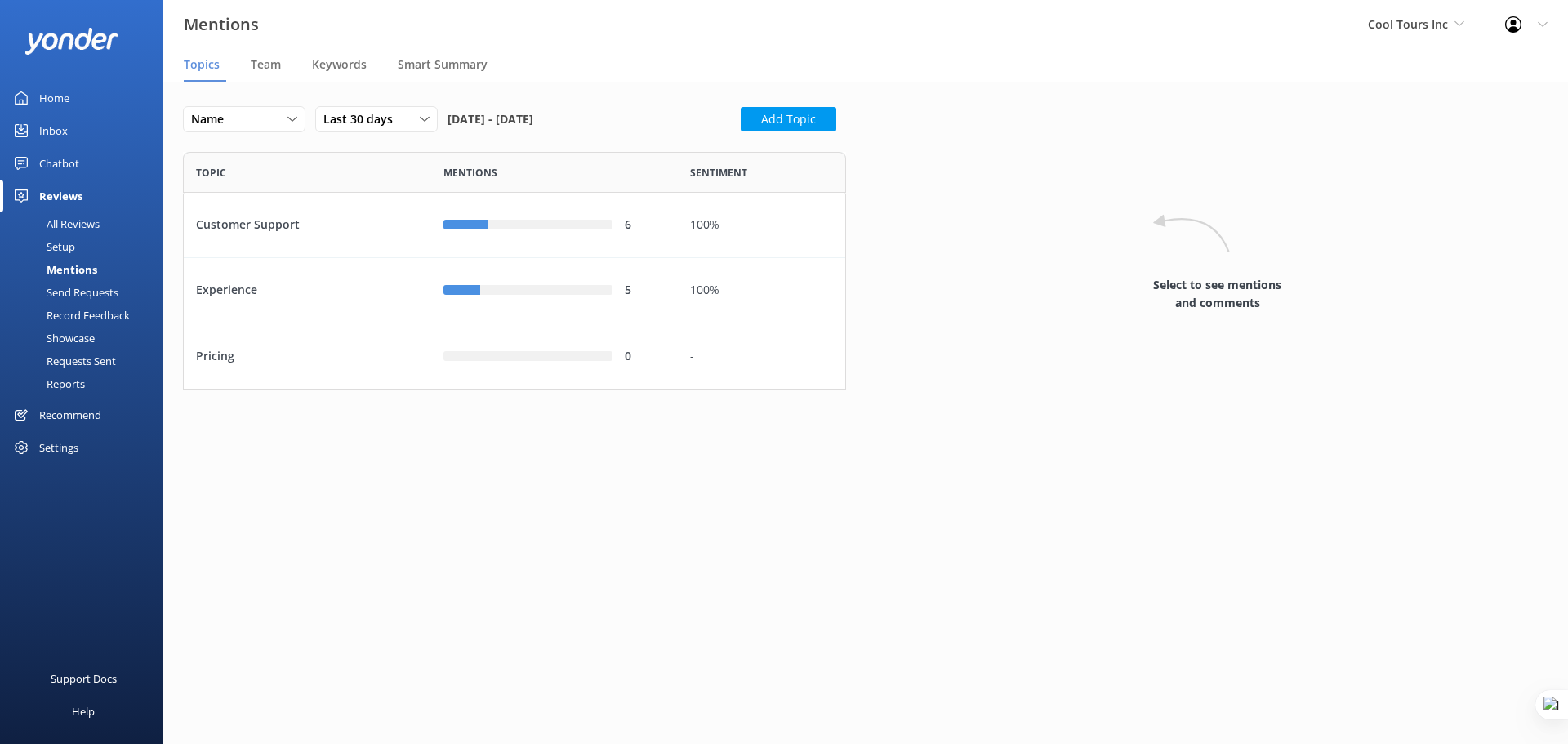
scroll to position [225, 651]
click at [66, 458] on div "Settings" at bounding box center [60, 447] width 40 height 33
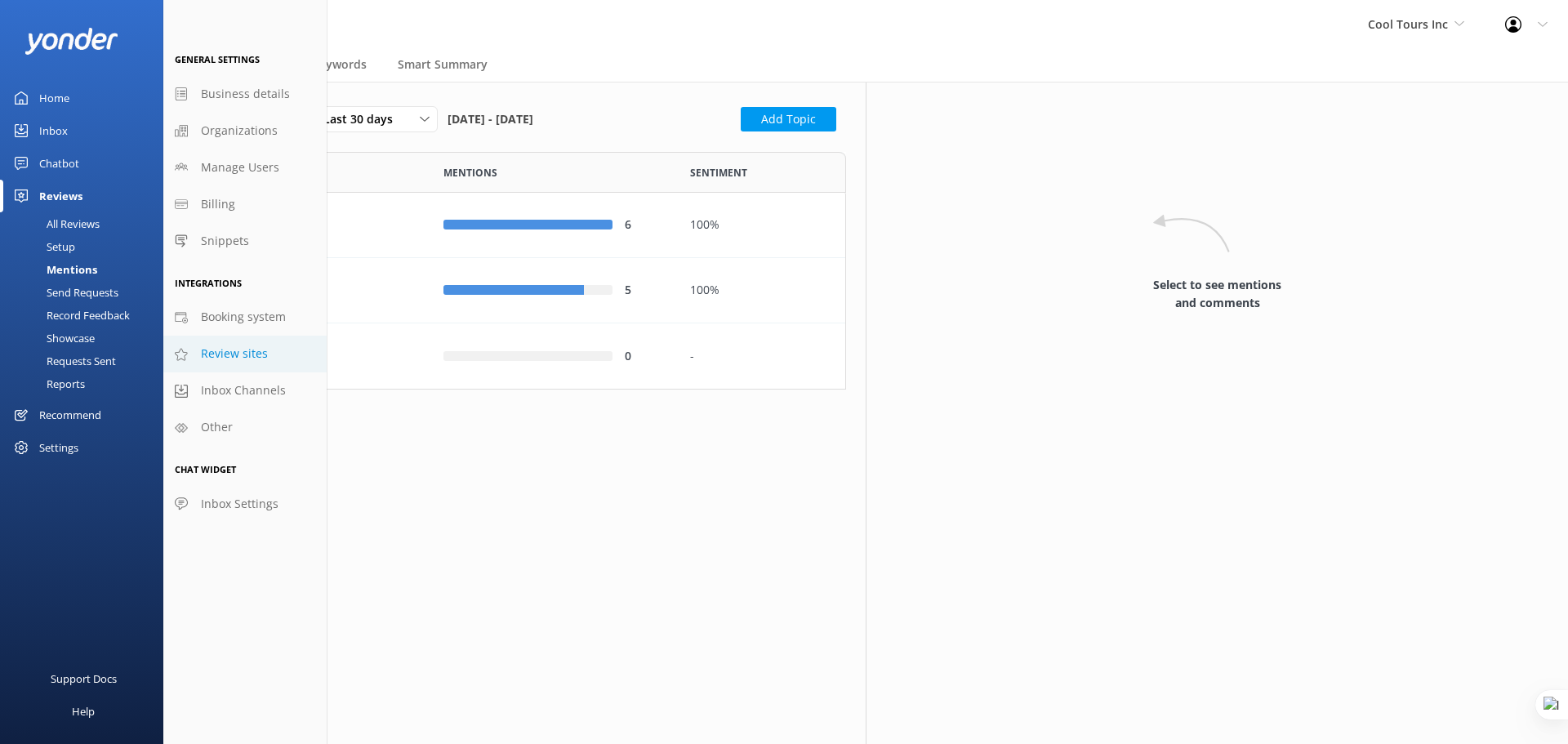
click at [237, 356] on span "Review sites" at bounding box center [233, 353] width 66 height 18
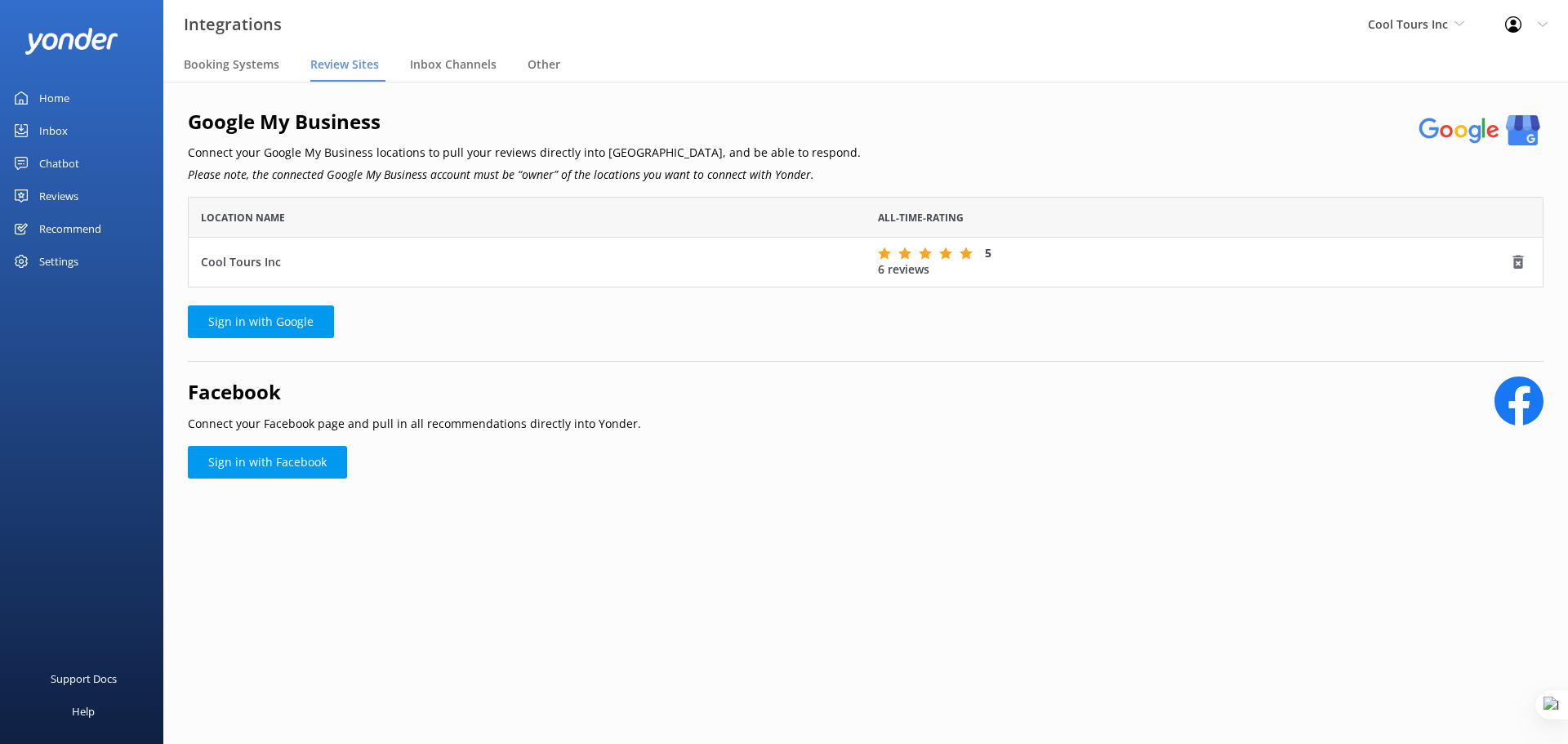
scroll to position [13, 13]
click at [65, 164] on div "Chatbot" at bounding box center [60, 163] width 40 height 33
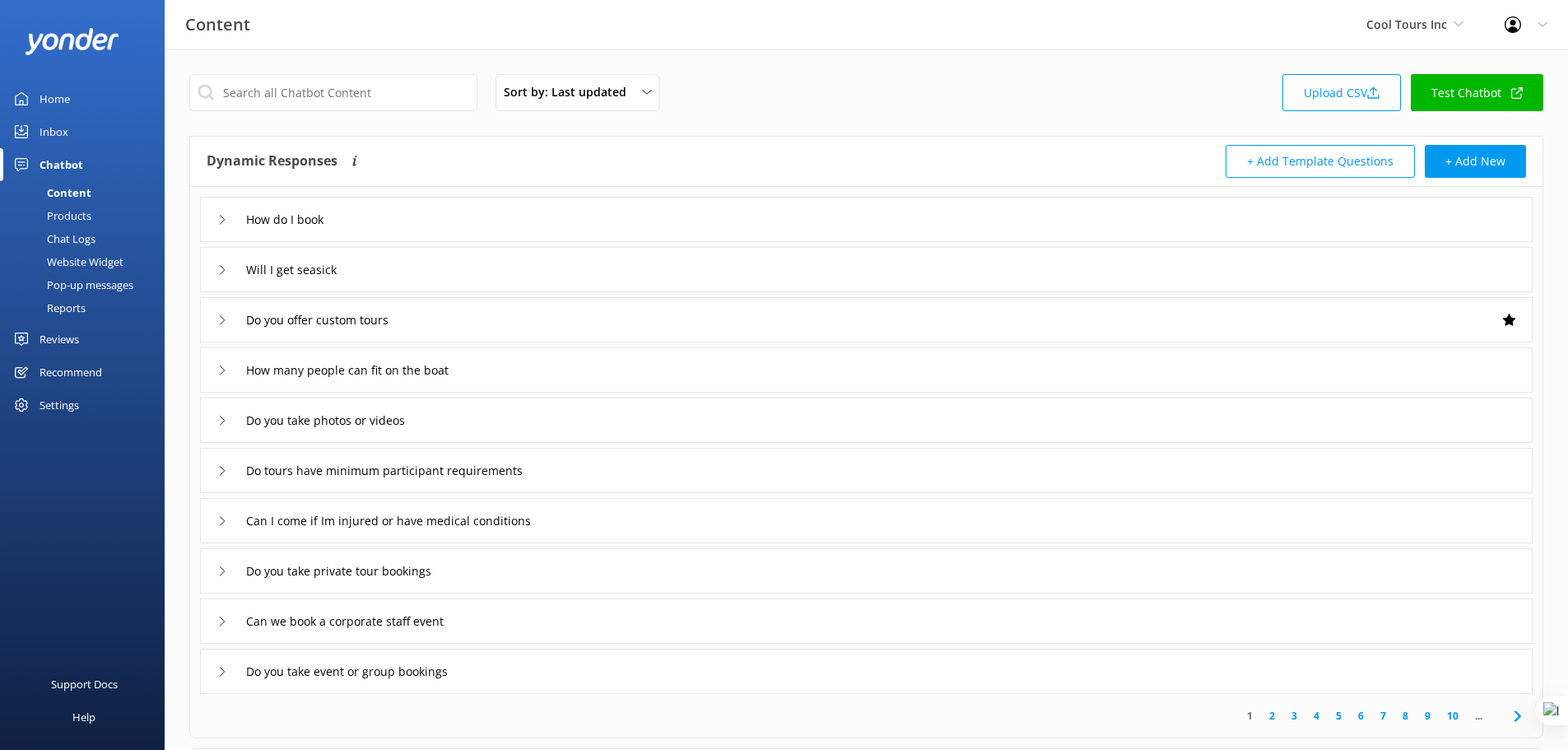
click at [91, 260] on div "Website Widget" at bounding box center [67, 261] width 114 height 23
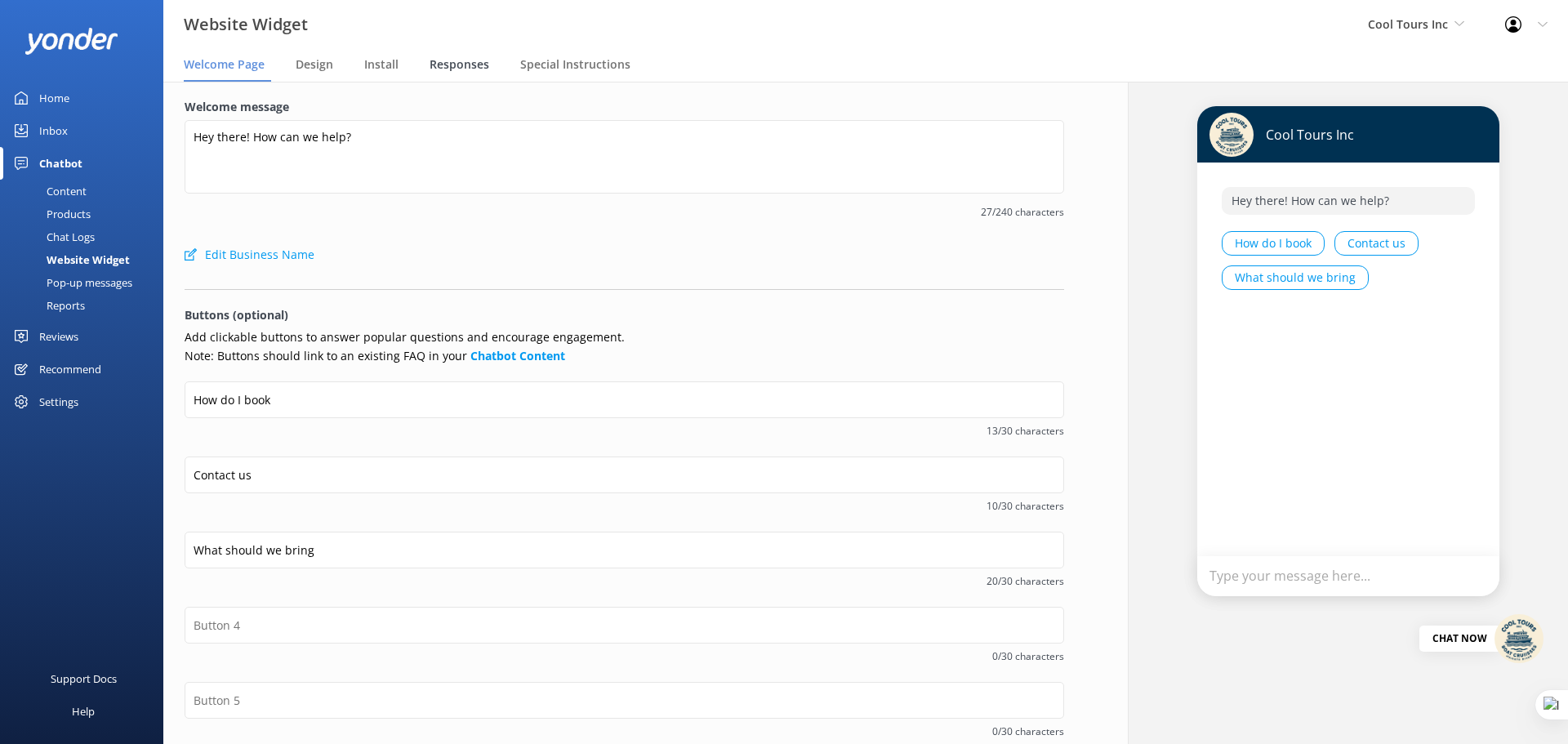
click at [463, 79] on div "Responses" at bounding box center [462, 64] width 66 height 33
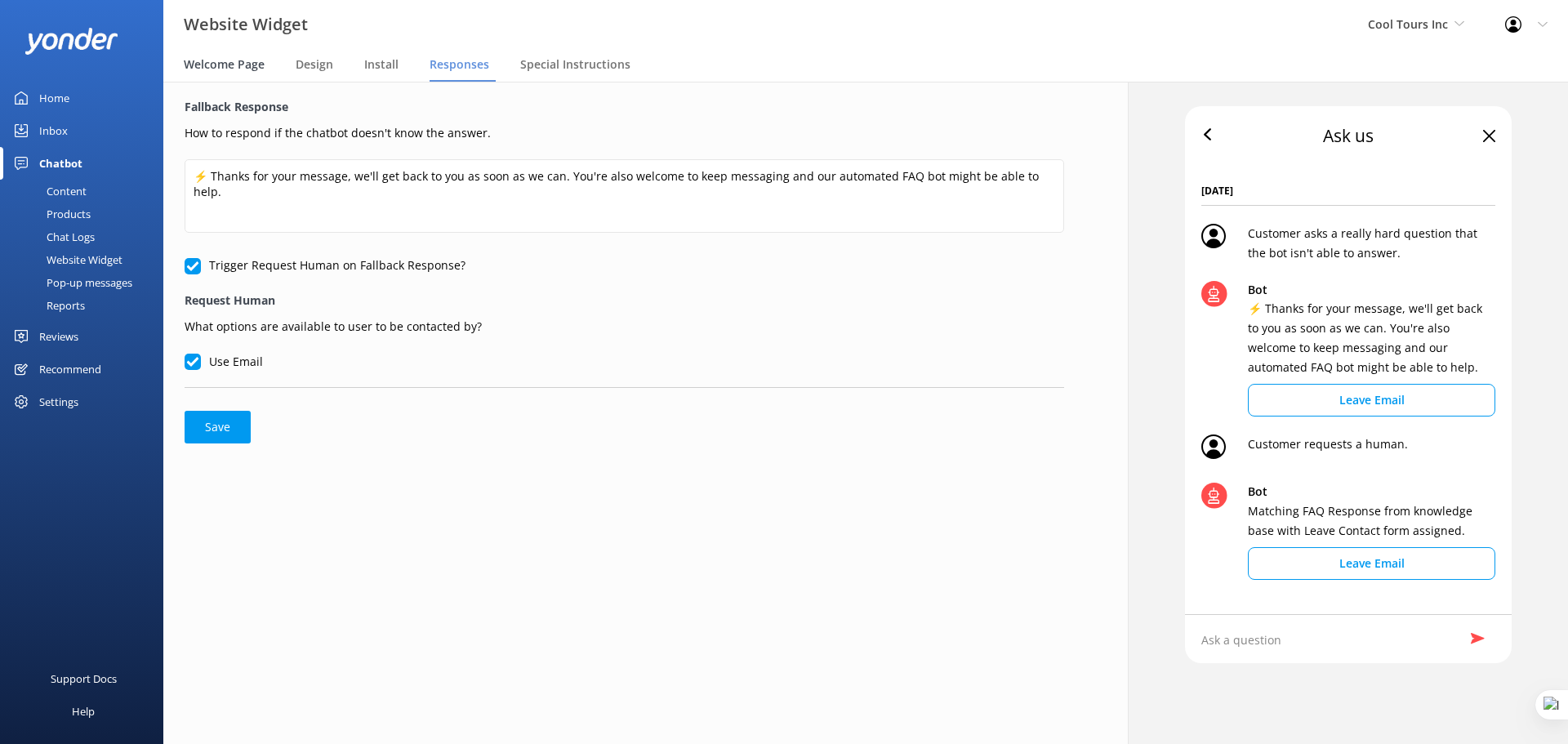
click at [236, 66] on span "Welcome Page" at bounding box center [223, 64] width 80 height 16
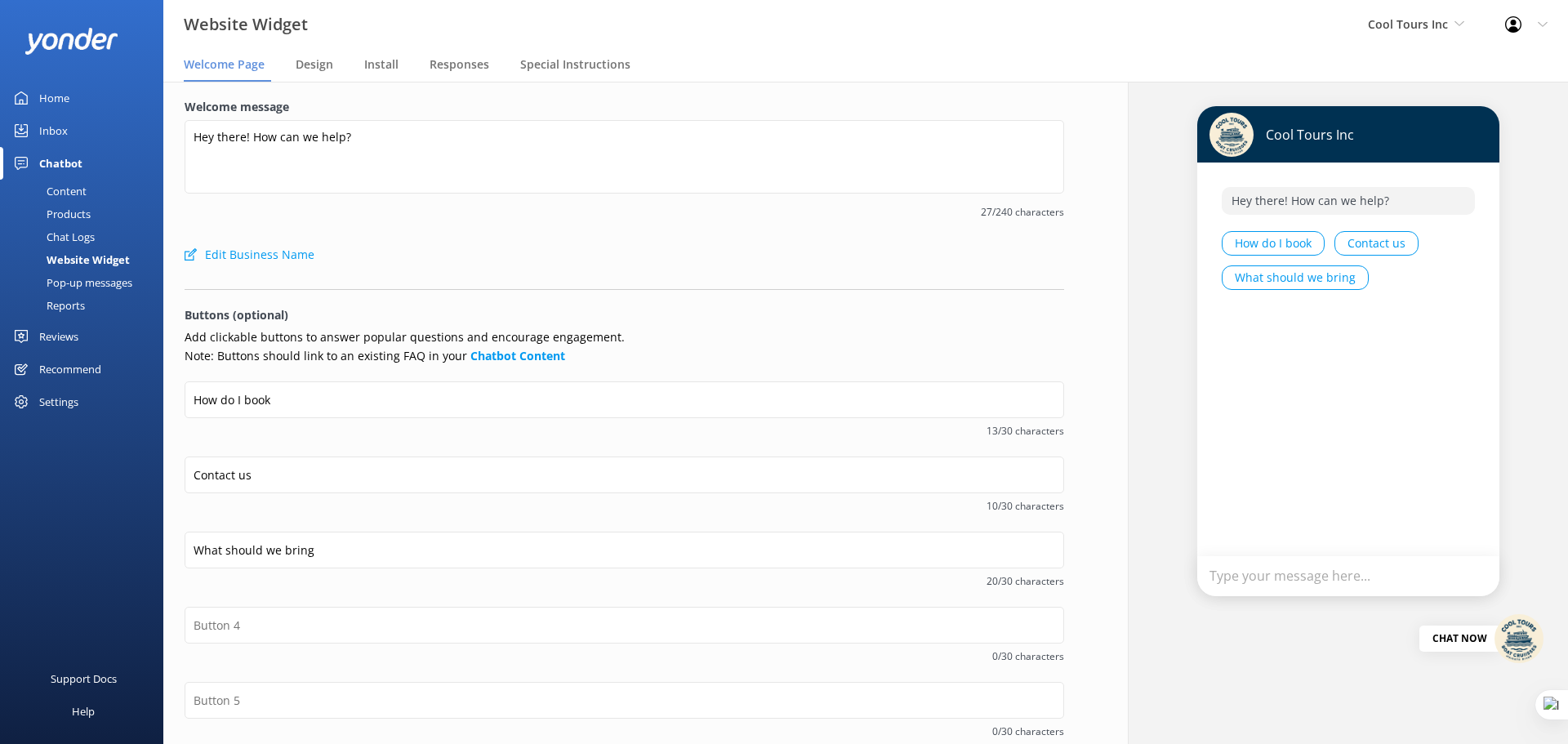
click at [362, 65] on nav "Welcome Page Design Install Responses Special Instructions" at bounding box center [866, 64] width 1405 height 33
click at [367, 64] on span "Install" at bounding box center [381, 64] width 35 height 16
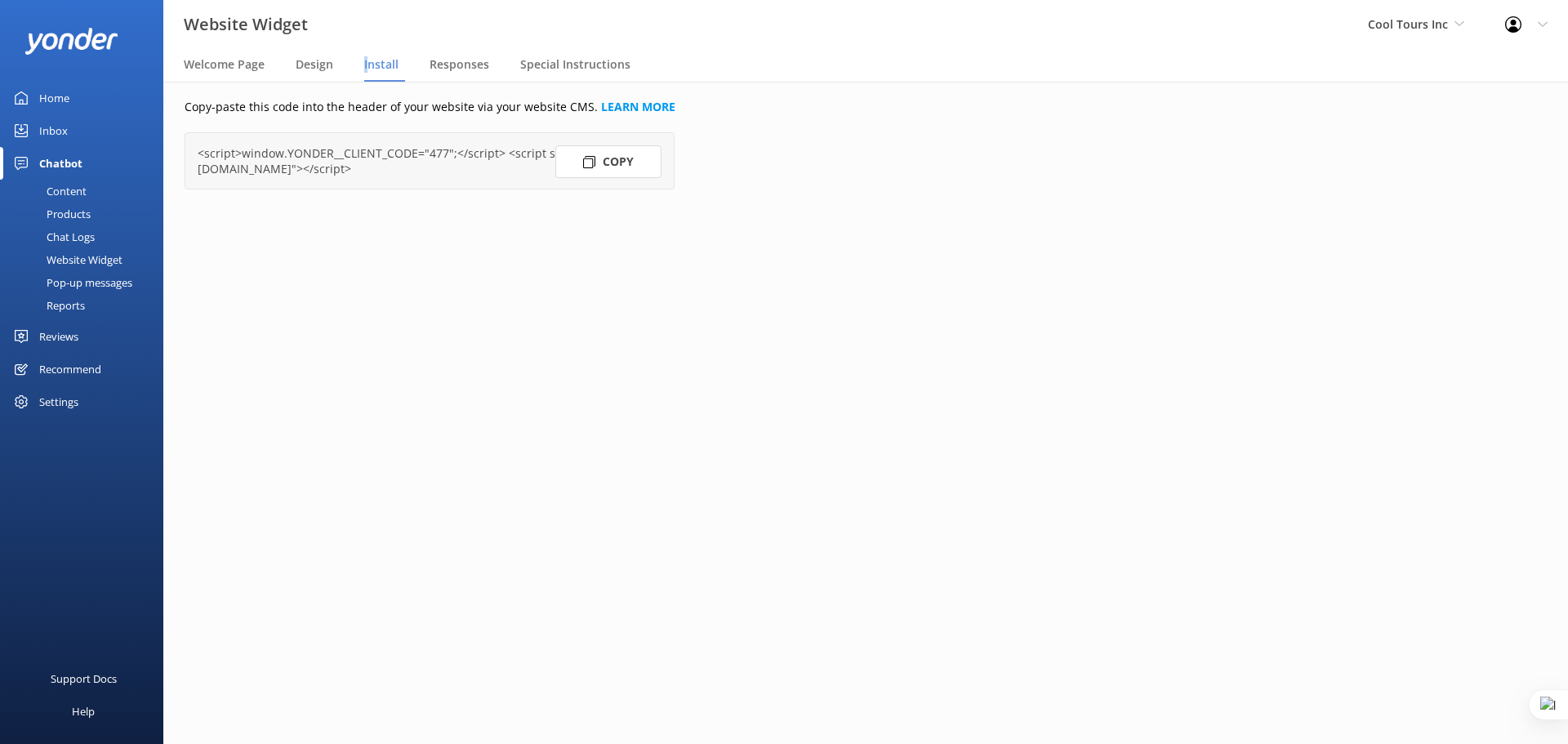
click at [611, 164] on button "Copy" at bounding box center [608, 162] width 106 height 33
click at [66, 395] on div "Settings" at bounding box center [60, 401] width 40 height 33
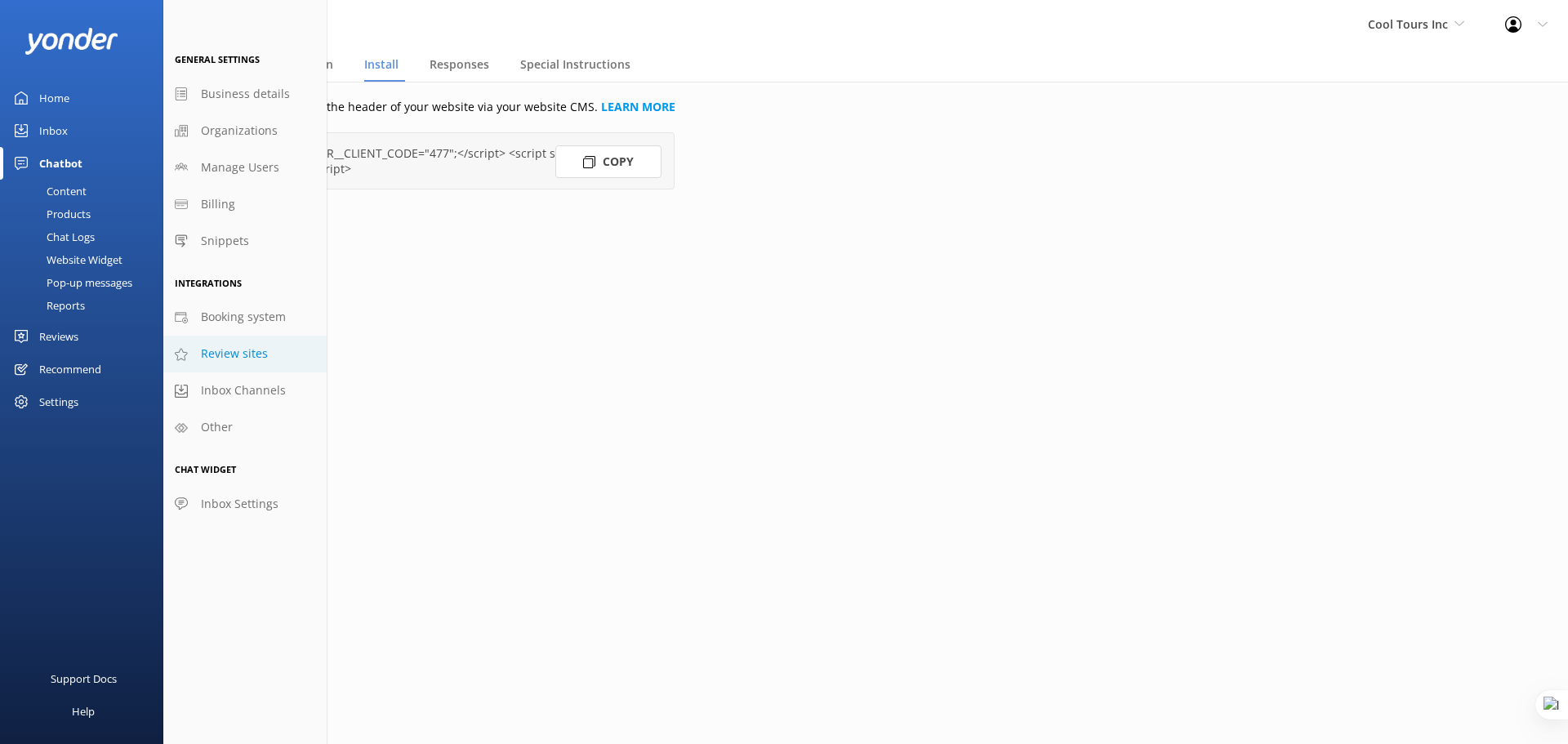
click at [243, 357] on span "Review sites" at bounding box center [233, 353] width 66 height 18
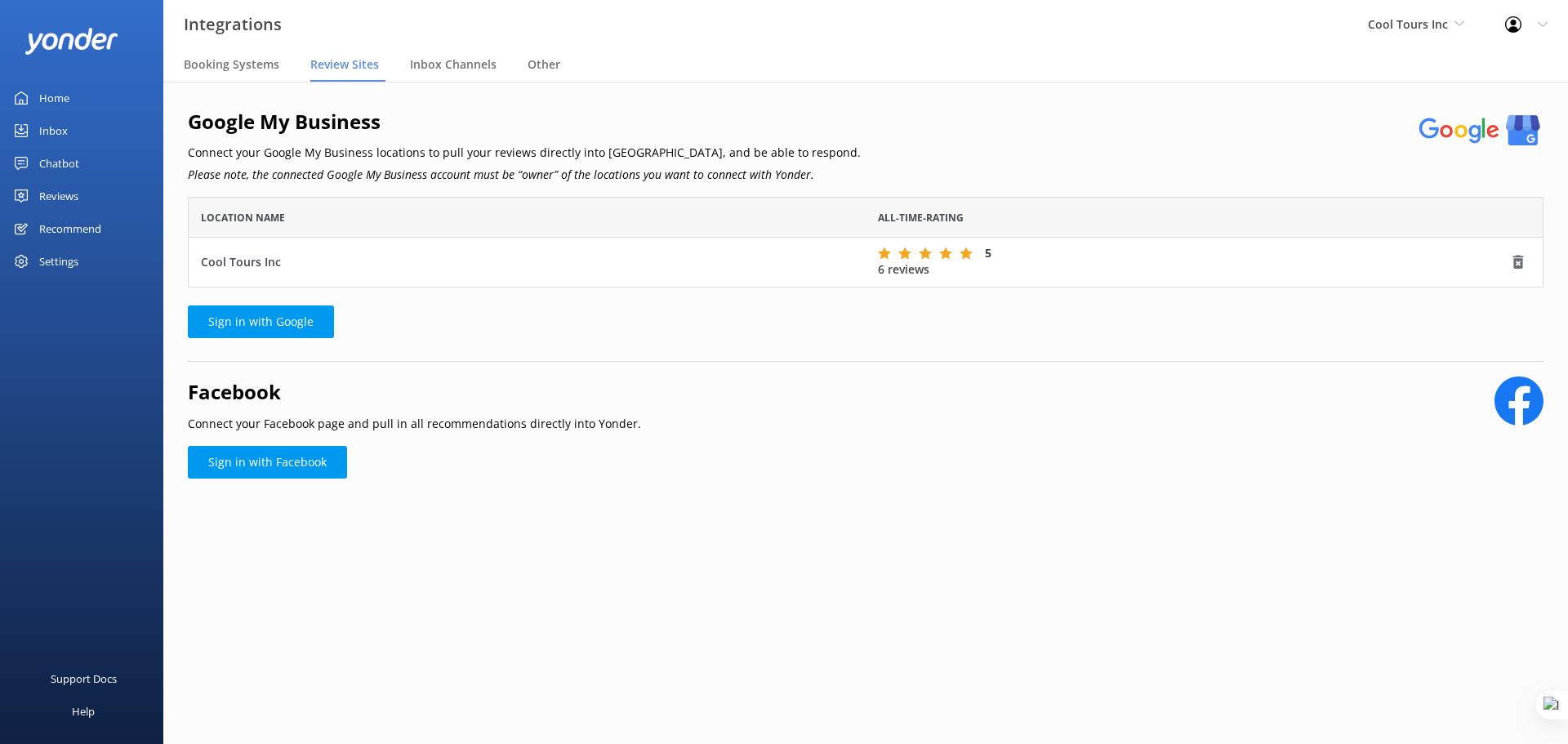
scroll to position [78, 1344]
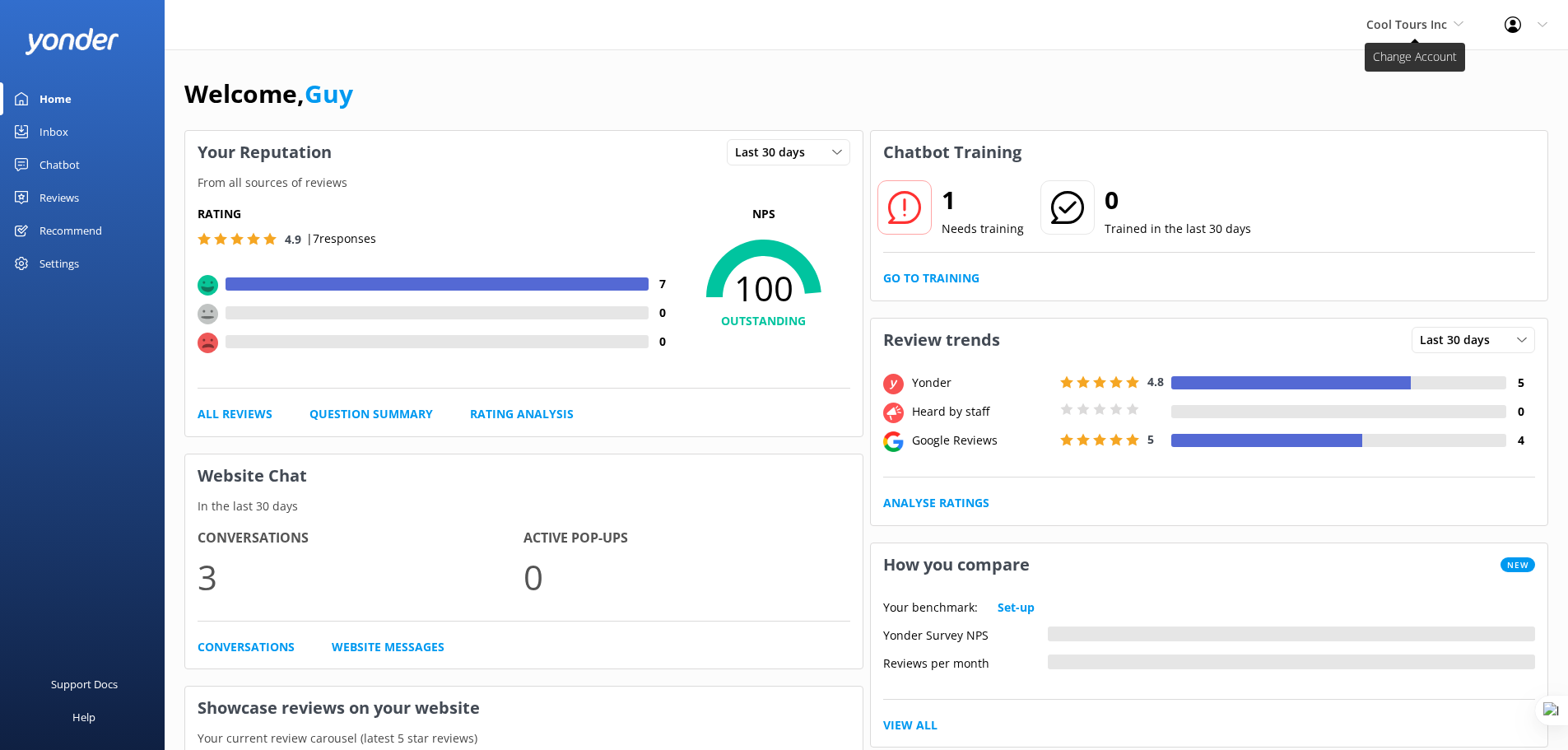
click at [1399, 21] on span "Cool Tours Inc" at bounding box center [1406, 24] width 81 height 16
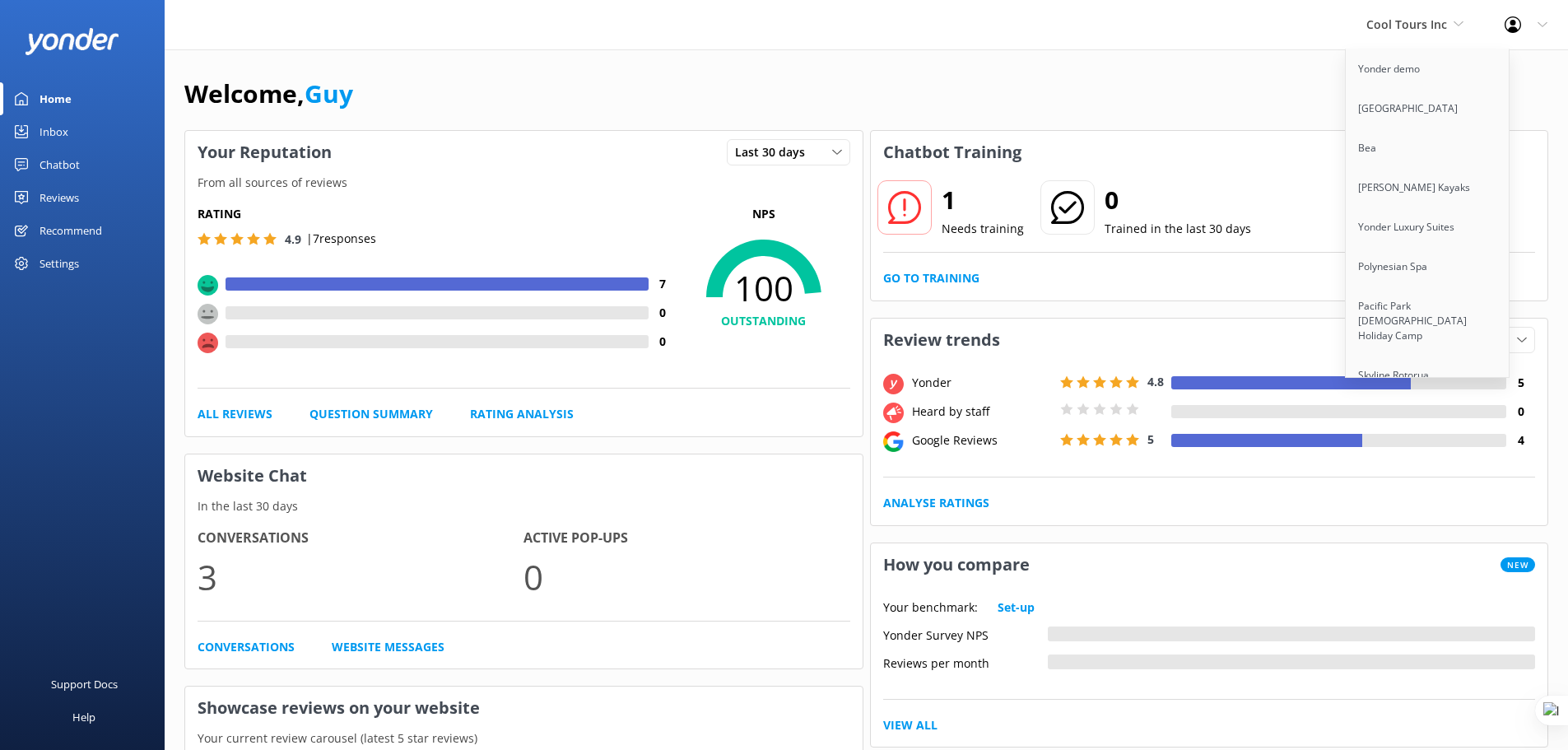
click at [58, 158] on div "Chatbot" at bounding box center [60, 164] width 40 height 33
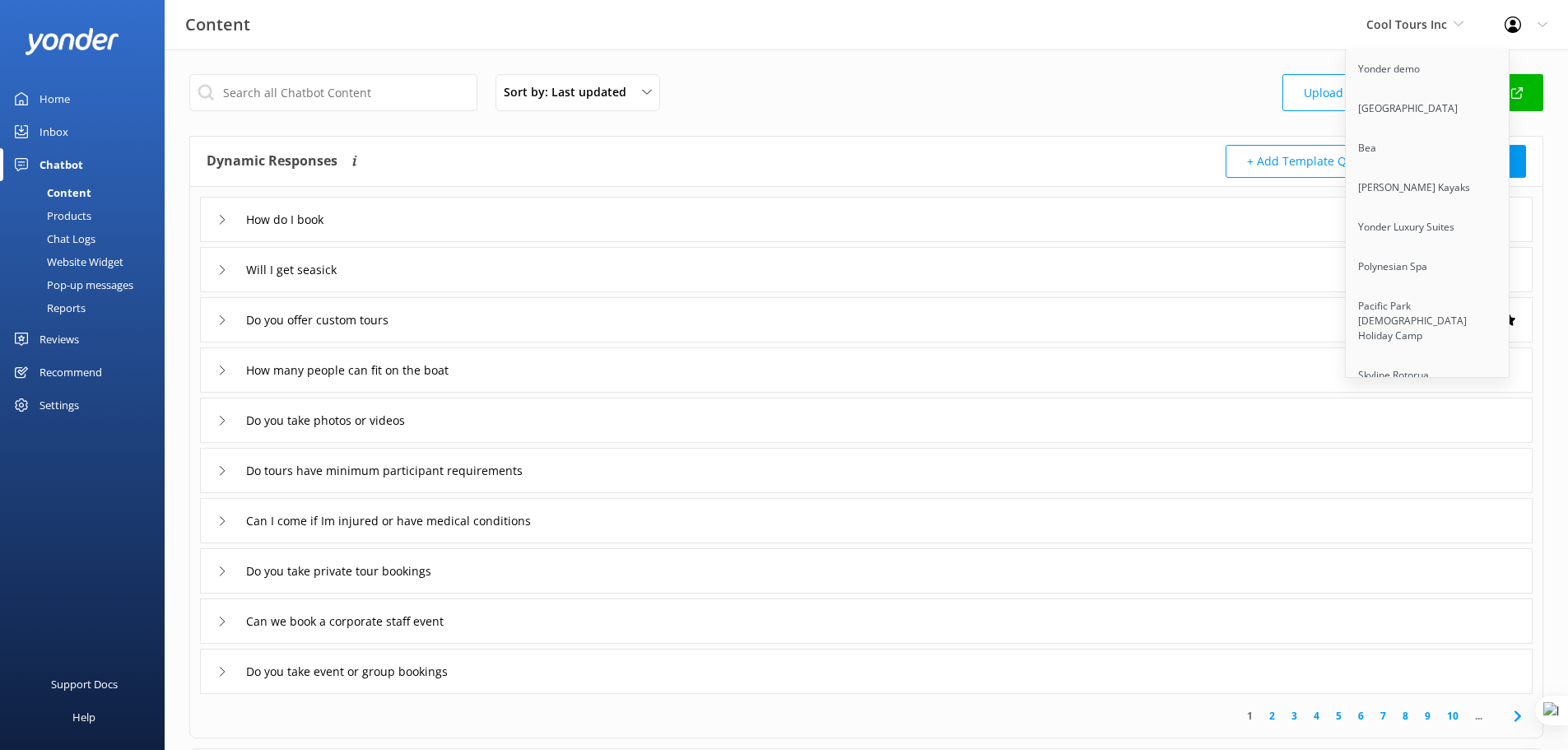
click at [95, 263] on div "Website Widget" at bounding box center [67, 261] width 114 height 23
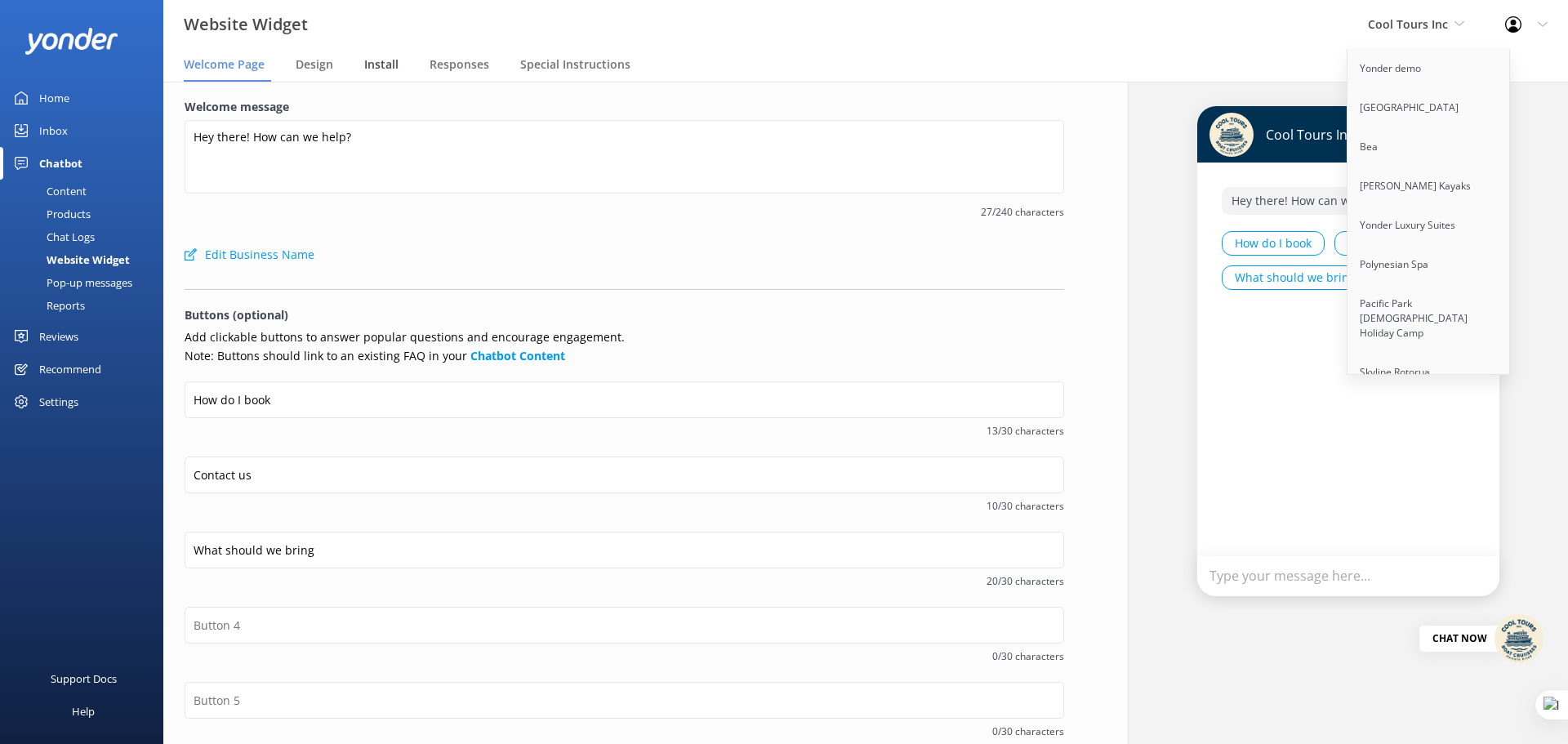
click at [374, 60] on span "Install" at bounding box center [381, 64] width 35 height 16
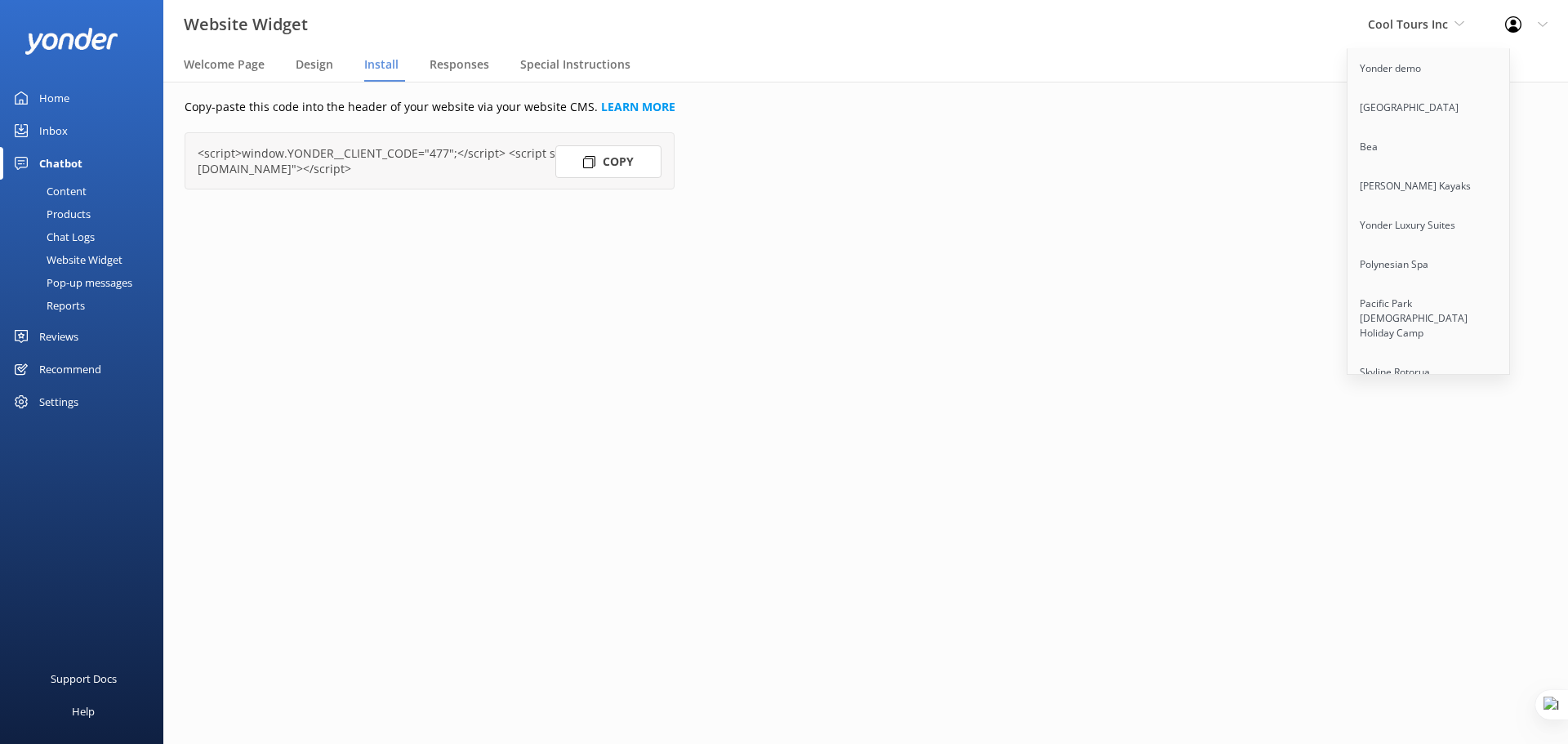
click at [619, 167] on button "Copy" at bounding box center [608, 162] width 106 height 33
click at [1261, 106] on div "Copy-paste this code into the header of your website via your website CMS. LEAR…" at bounding box center [865, 412] width 1447 height 662
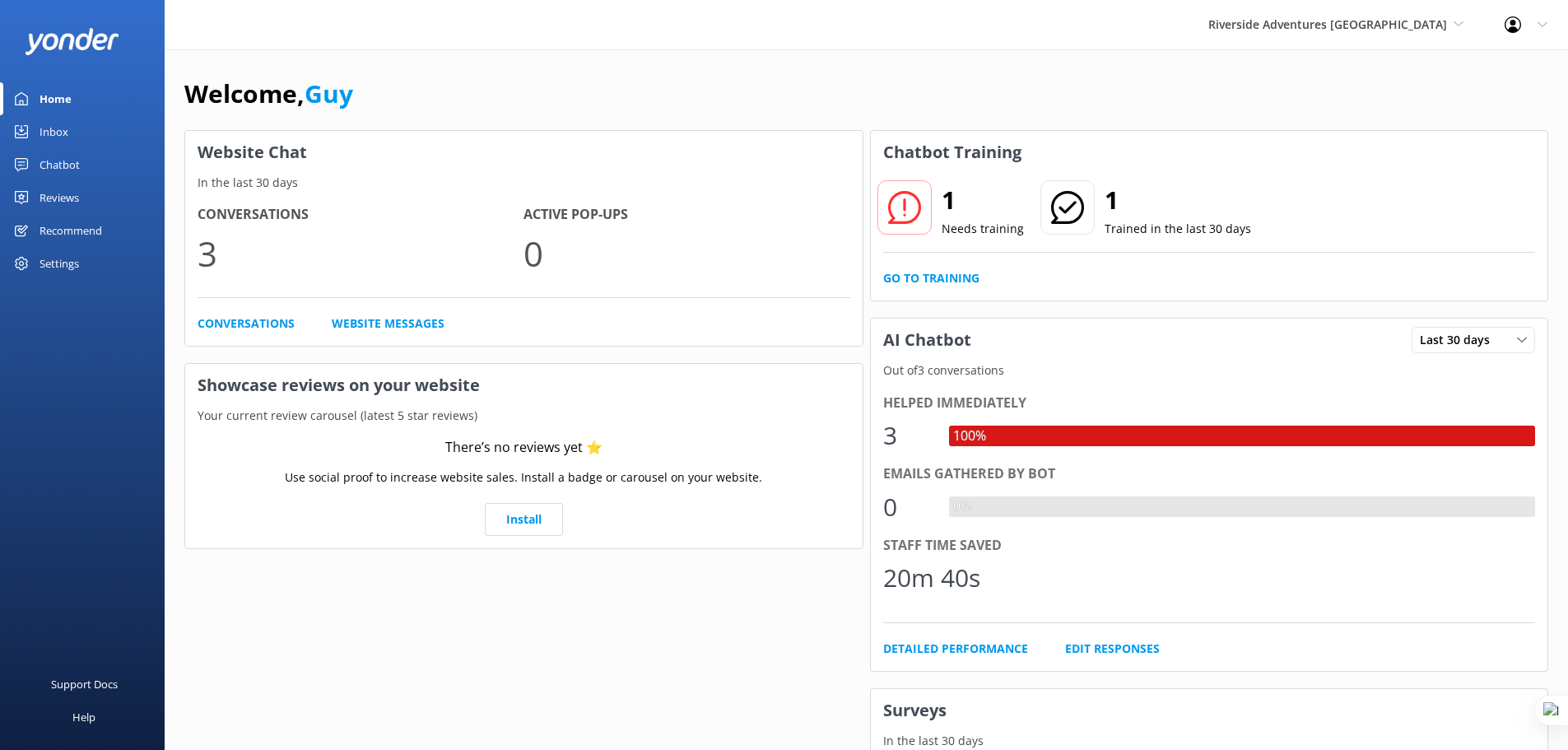
click at [60, 163] on div "Chatbot" at bounding box center [60, 164] width 40 height 33
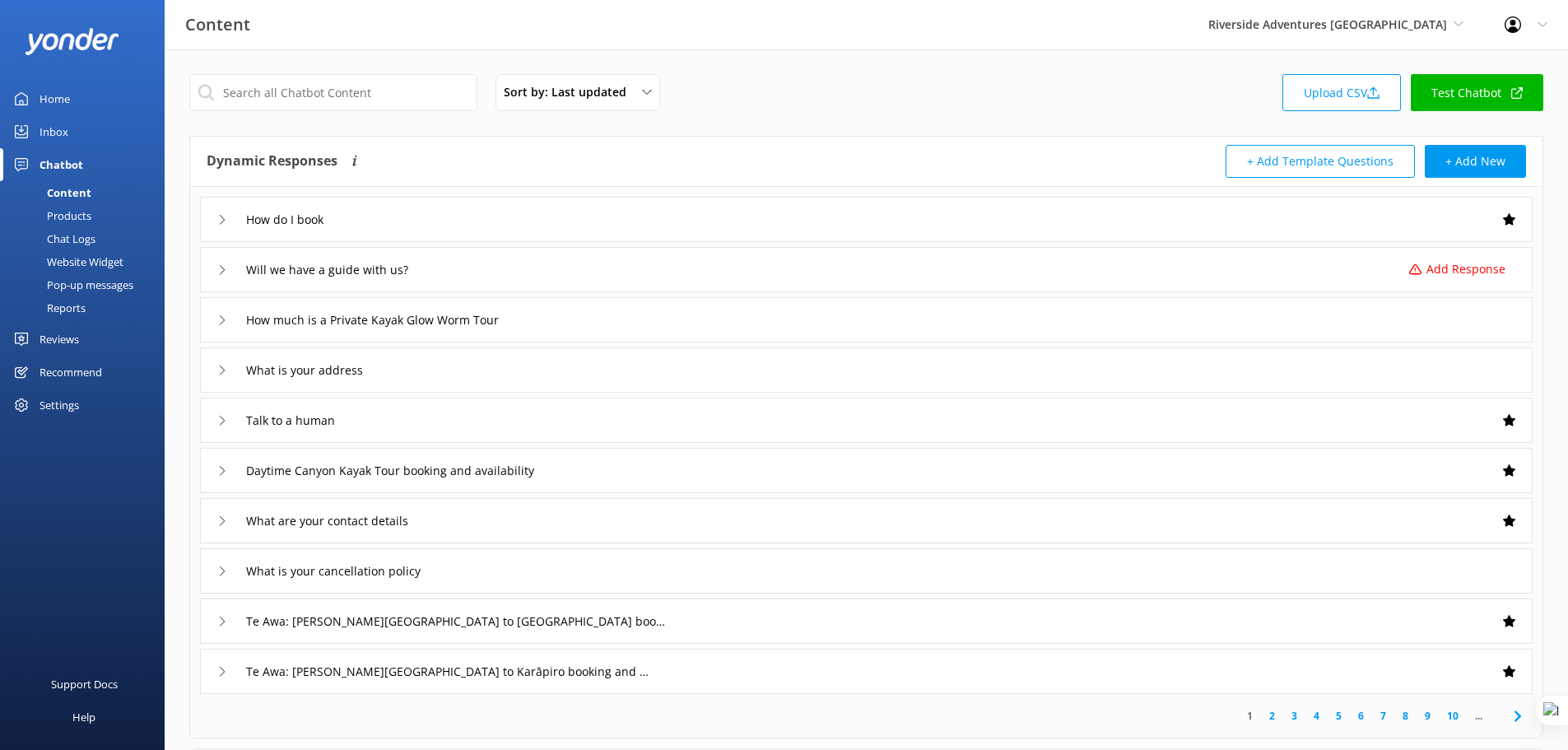
click at [71, 255] on div "Website Widget" at bounding box center [67, 261] width 114 height 23
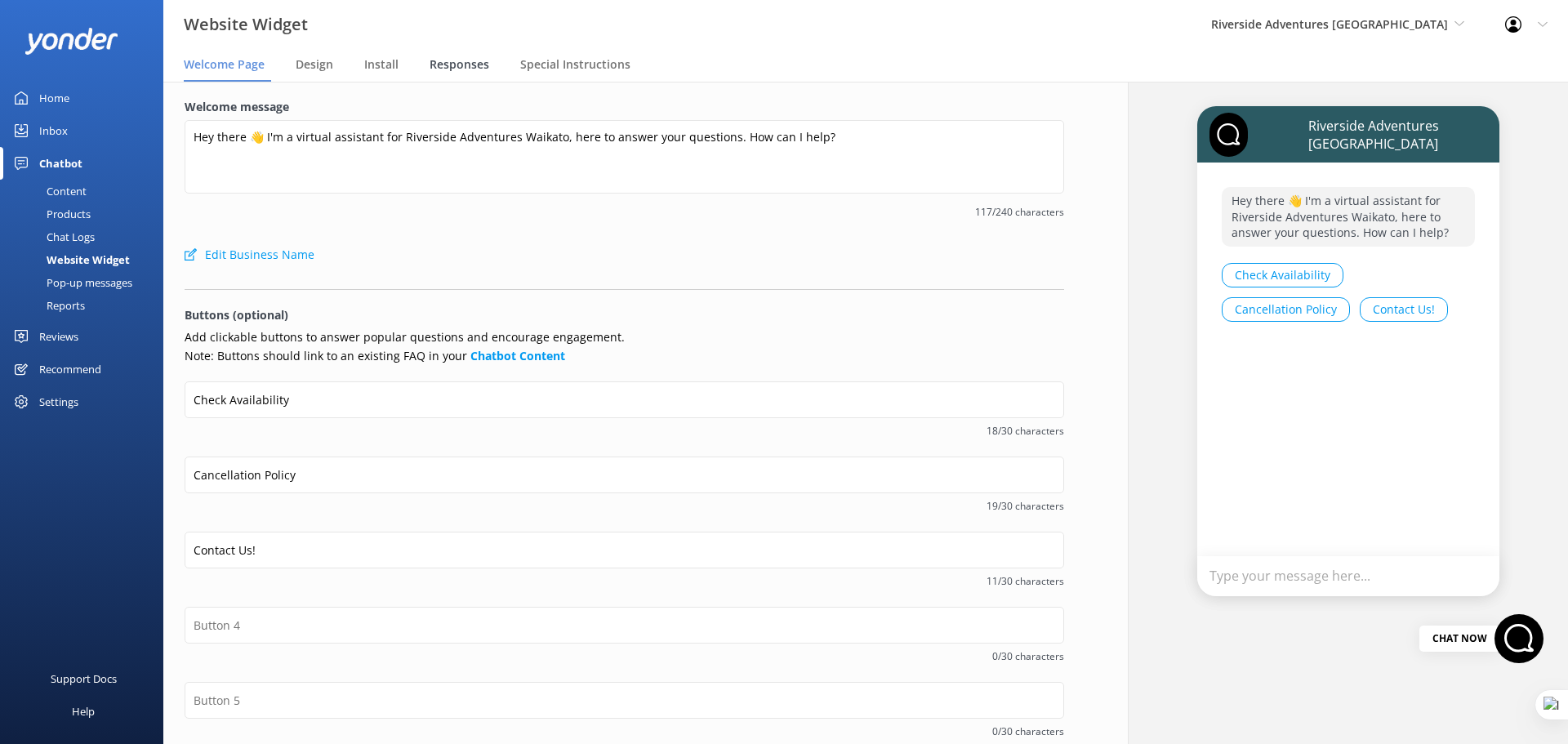
click at [459, 61] on span "Responses" at bounding box center [459, 64] width 60 height 16
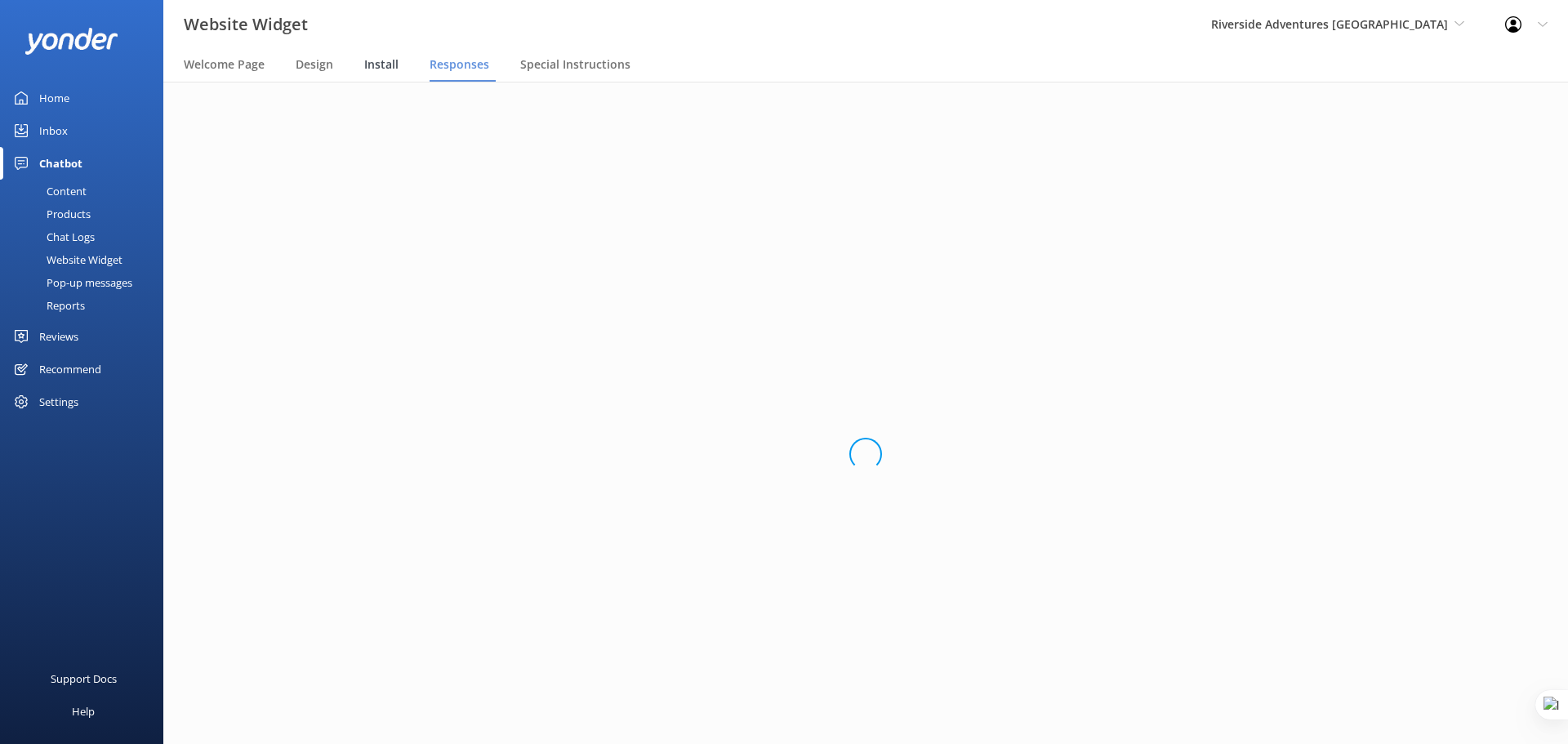
click at [375, 58] on span "Install" at bounding box center [381, 64] width 35 height 16
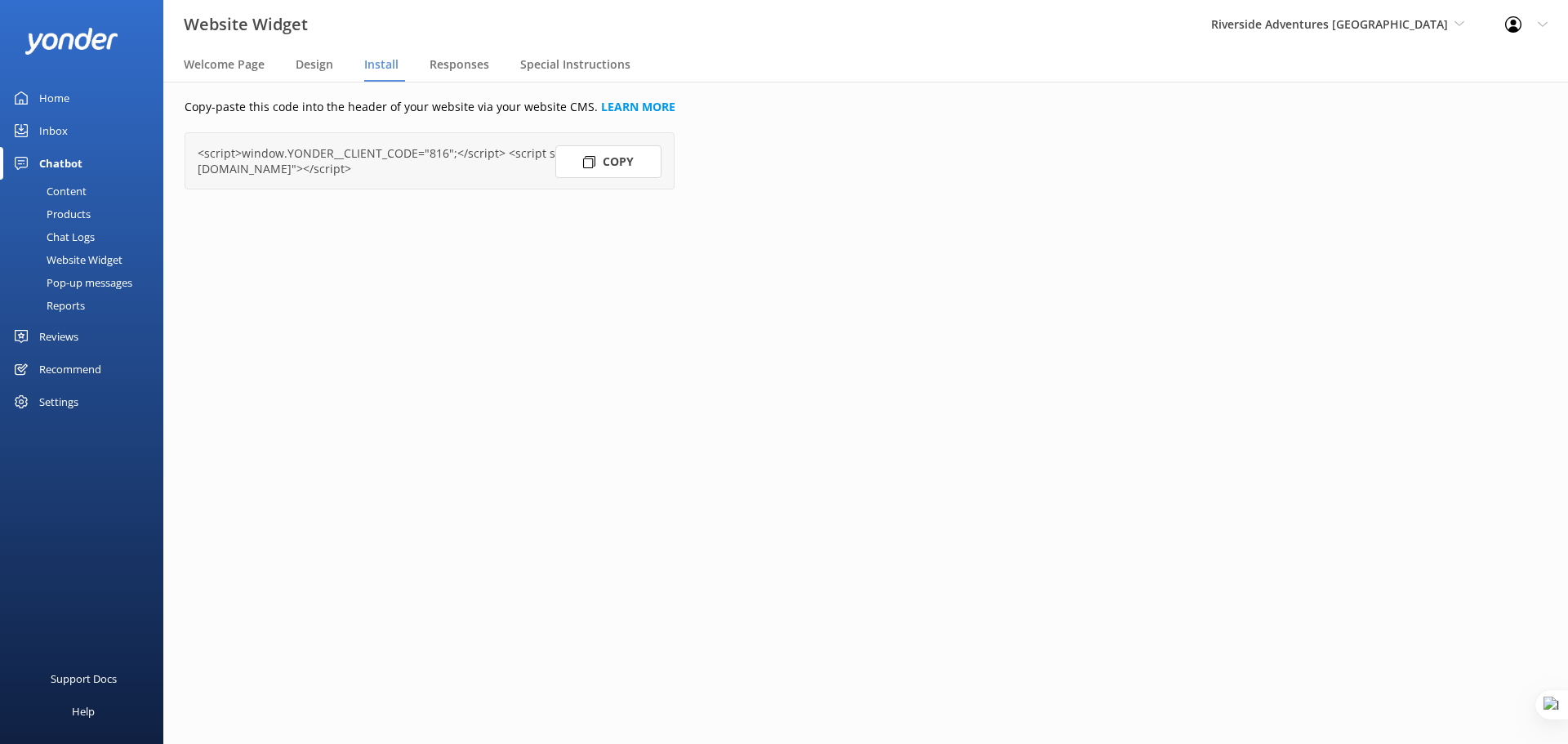
click at [613, 155] on button "Copy" at bounding box center [608, 162] width 106 height 33
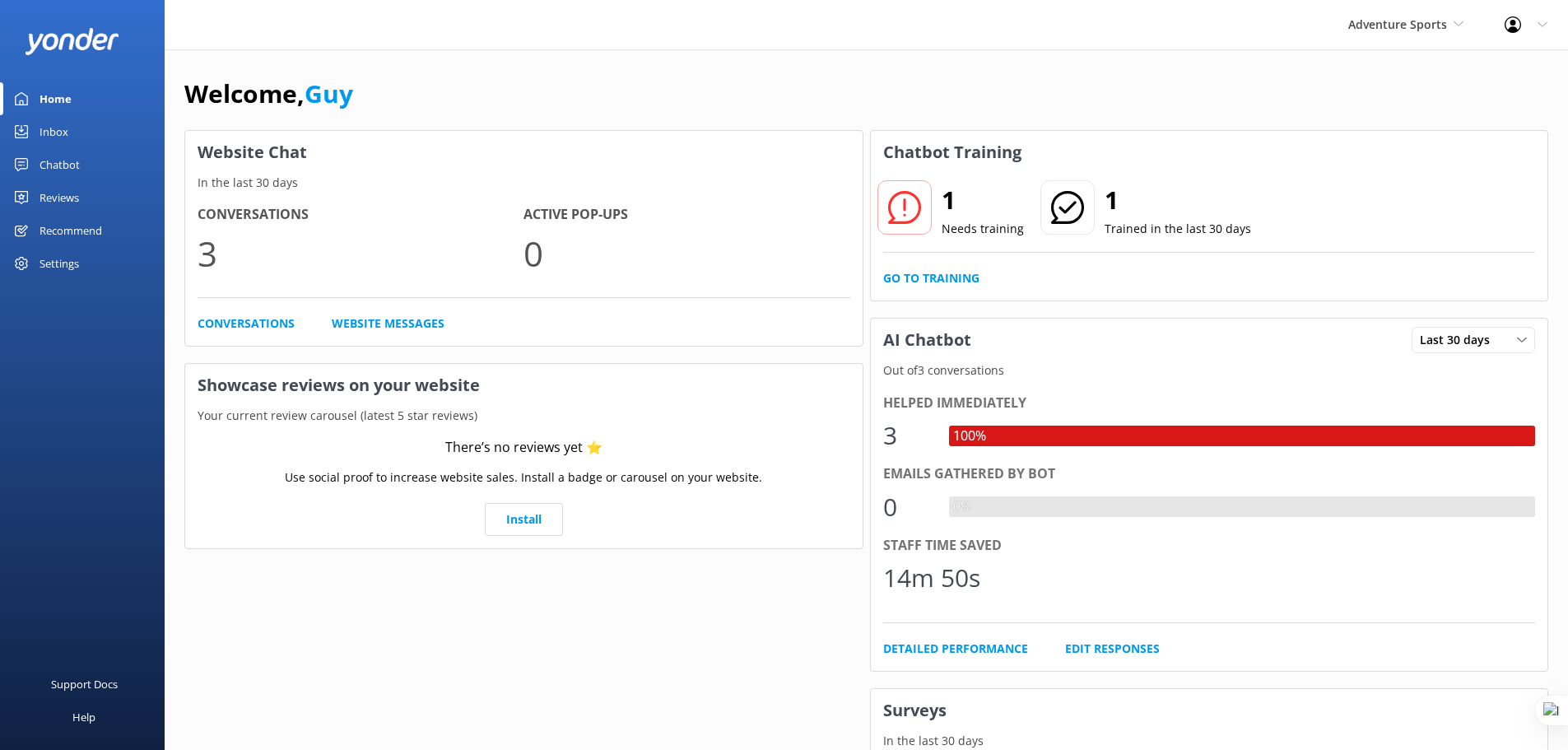
click at [51, 172] on div "Chatbot" at bounding box center [60, 164] width 40 height 33
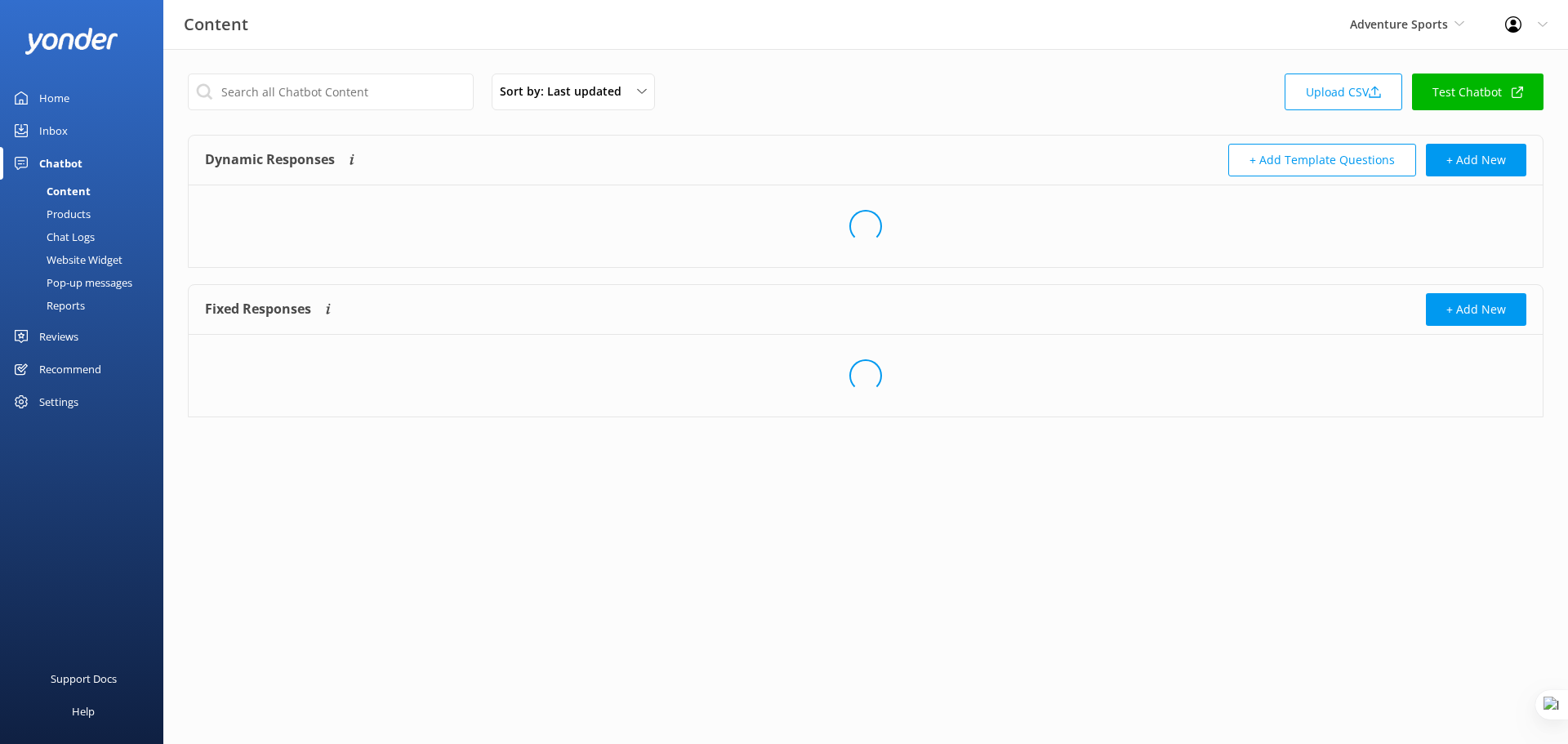
click at [97, 251] on div "Website Widget" at bounding box center [66, 259] width 113 height 23
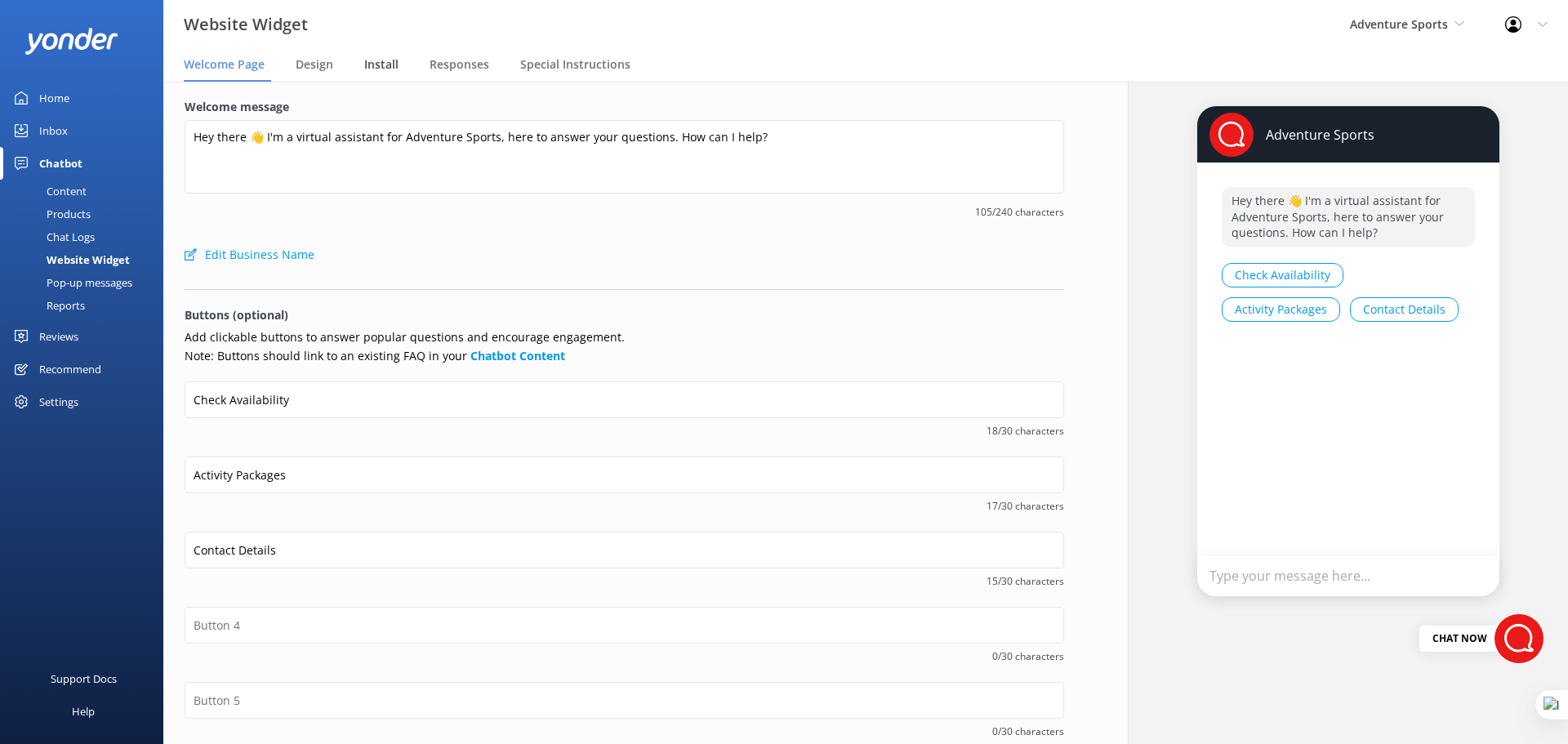
click at [372, 71] on span "Install" at bounding box center [381, 64] width 35 height 16
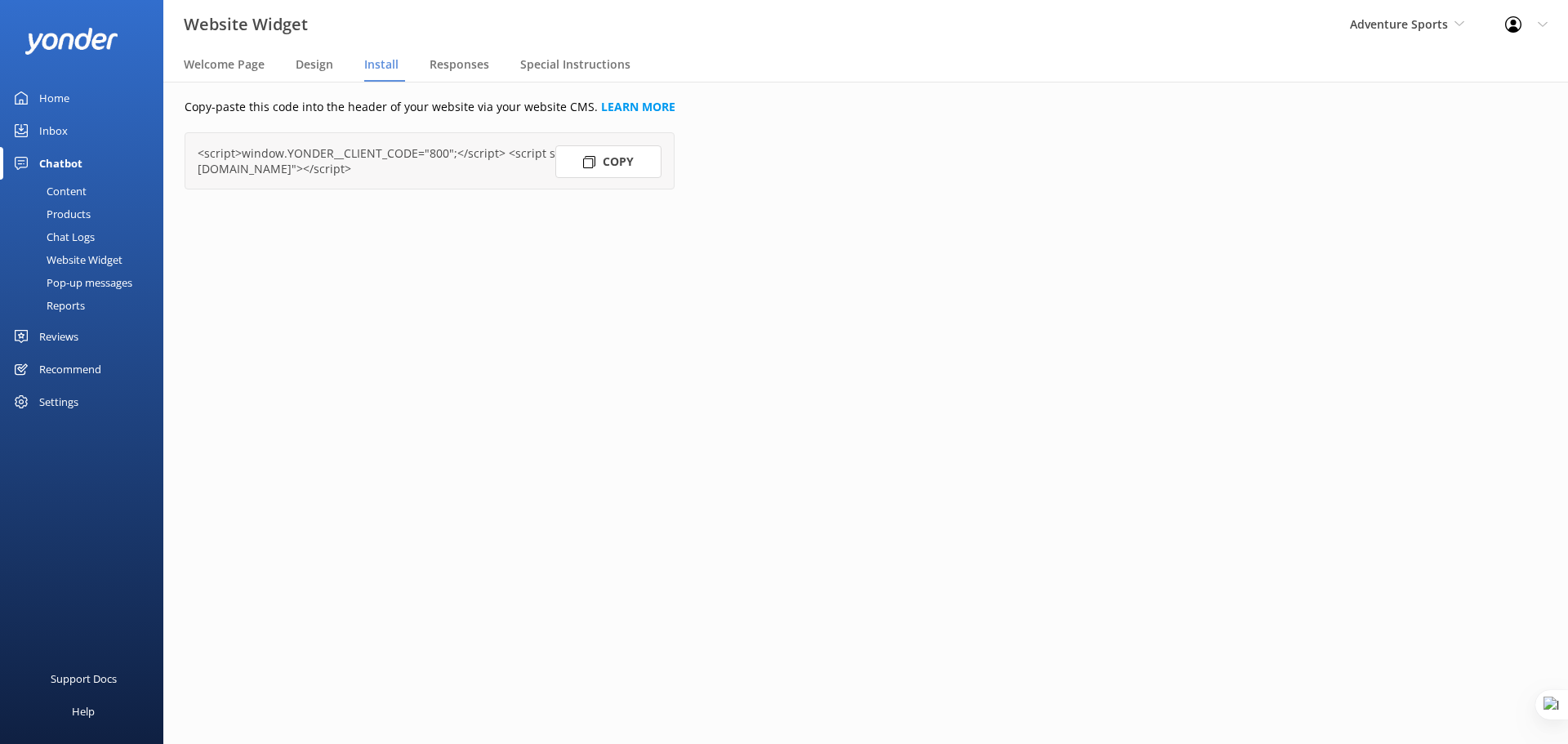
click at [613, 176] on button "Copy" at bounding box center [608, 162] width 106 height 33
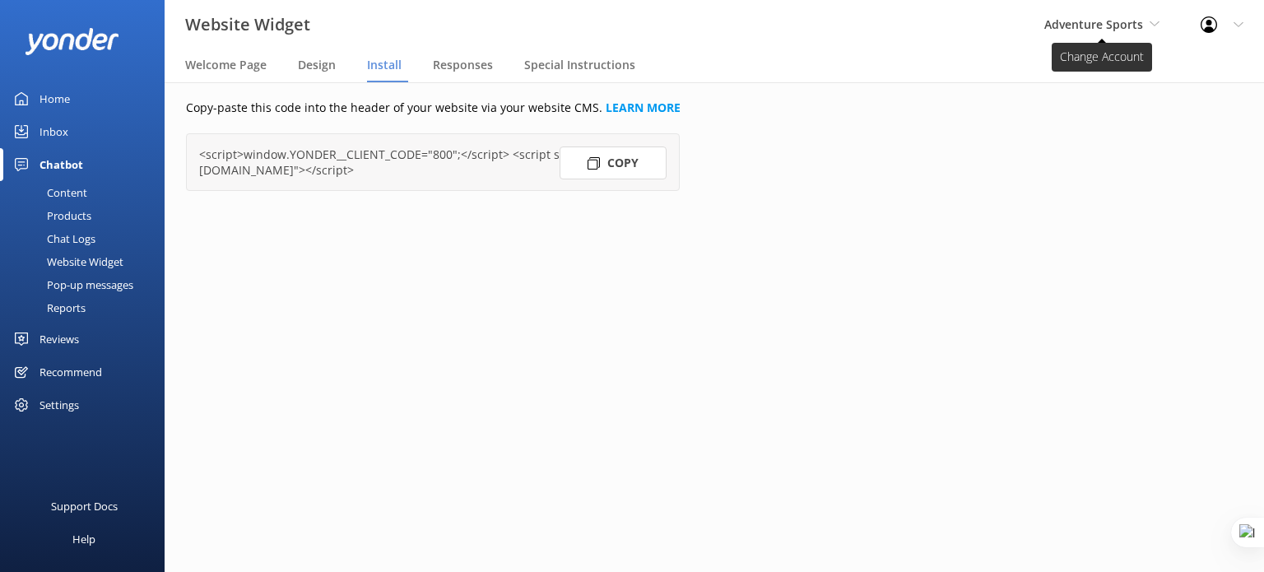
click at [1141, 30] on span "Adventure Sports" at bounding box center [1093, 24] width 99 height 16
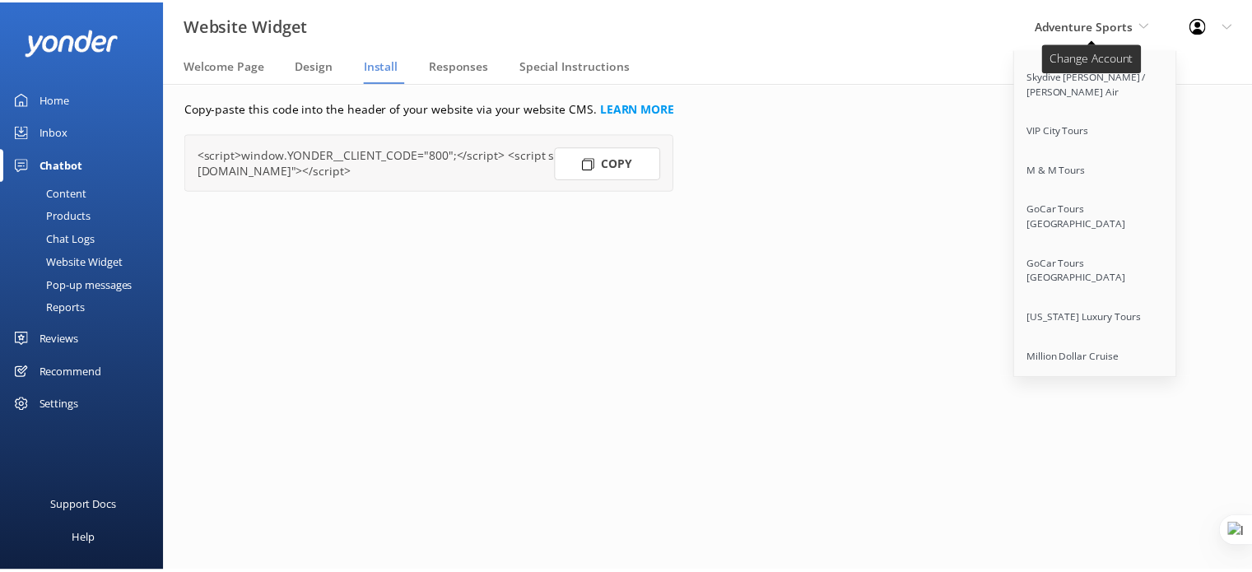
scroll to position [12892, 0]
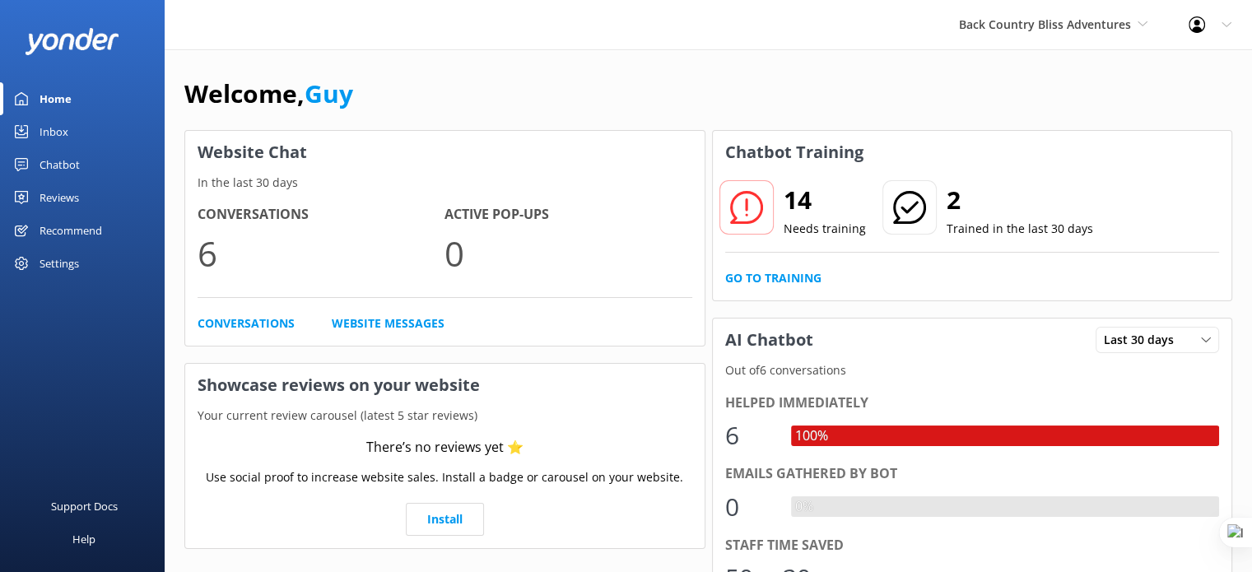
click at [57, 159] on div "Chatbot" at bounding box center [60, 164] width 40 height 33
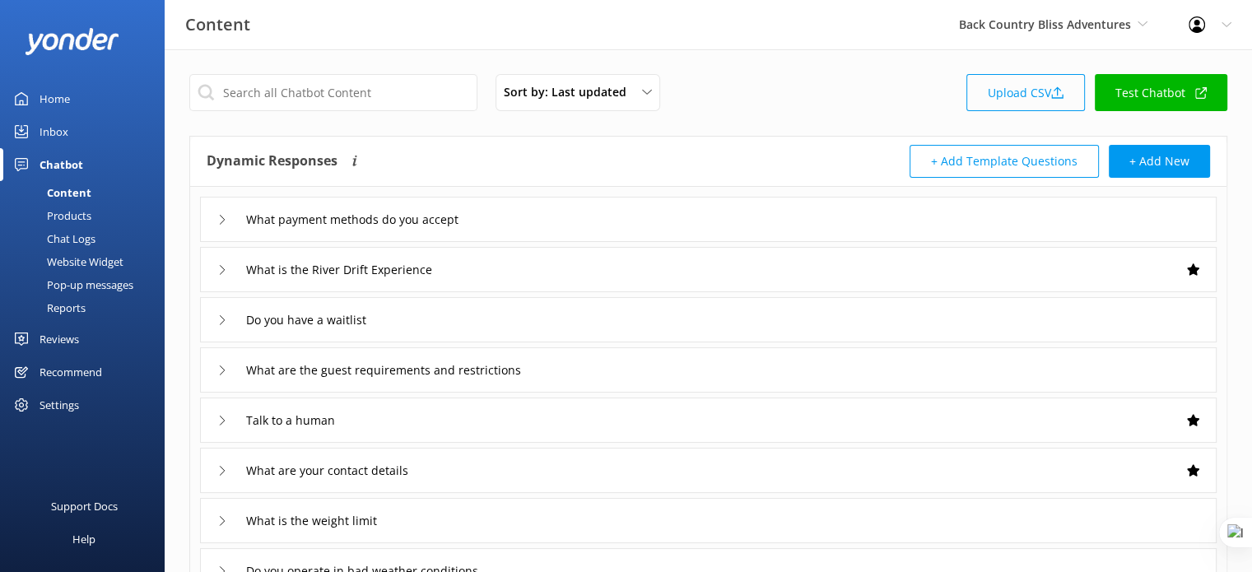
click at [1021, 97] on link "Upload CSV" at bounding box center [1025, 92] width 119 height 37
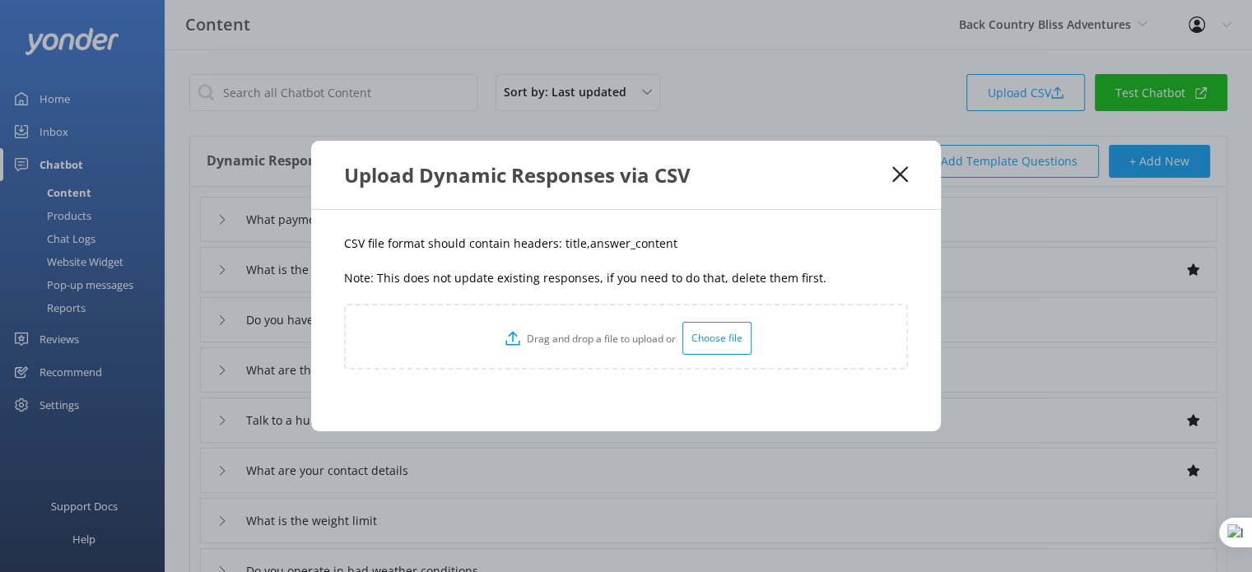
click at [713, 342] on div "Choose file" at bounding box center [716, 338] width 69 height 33
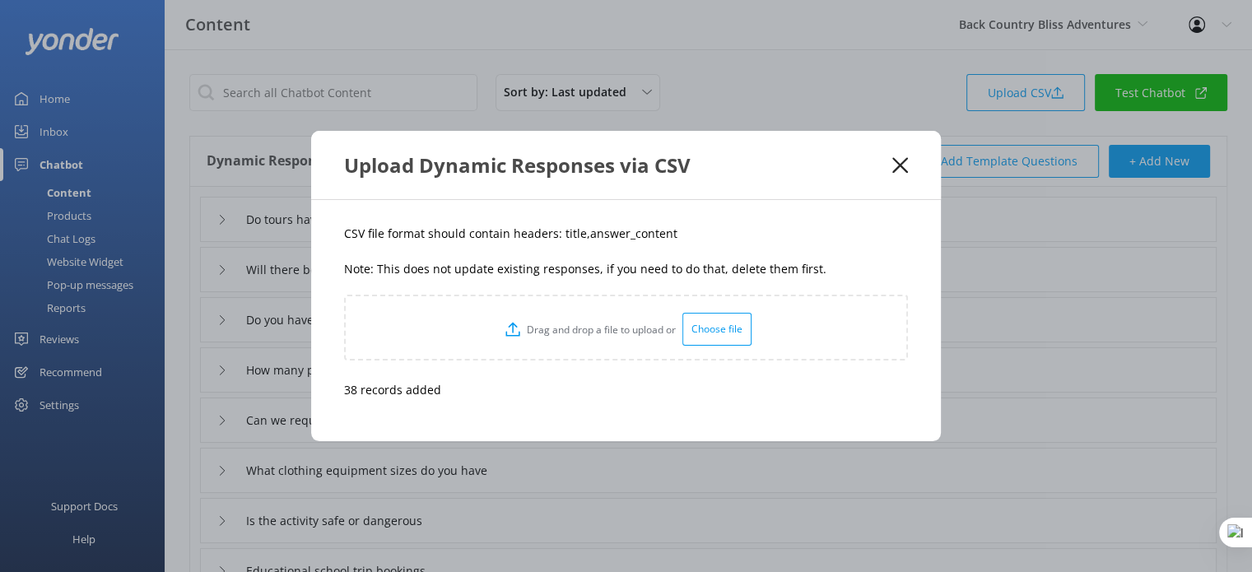
click at [899, 168] on icon at bounding box center [900, 165] width 16 height 16
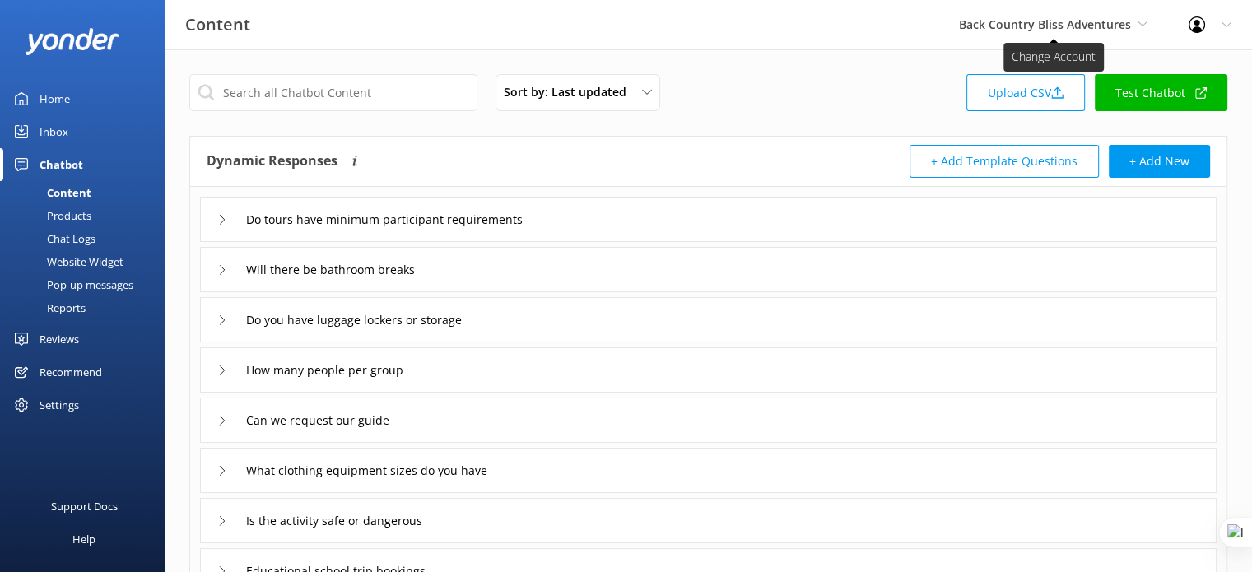
click at [1099, 26] on span "Back Country Bliss Adventures" at bounding box center [1045, 24] width 172 height 16
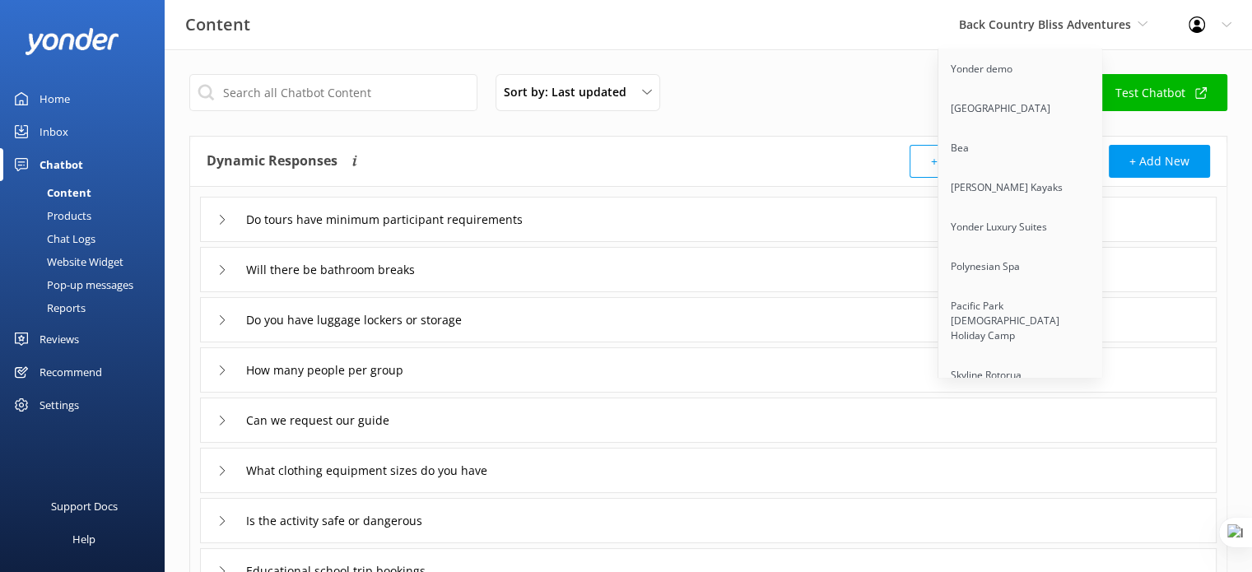
scroll to position [12891, 0]
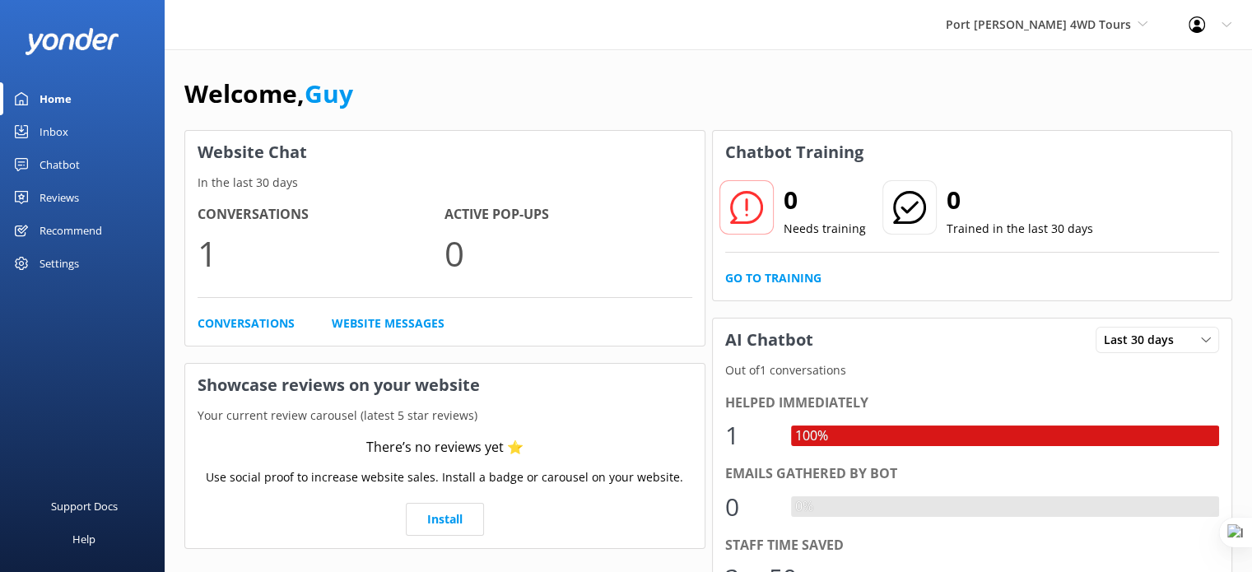
click at [46, 165] on div "Chatbot" at bounding box center [60, 164] width 40 height 33
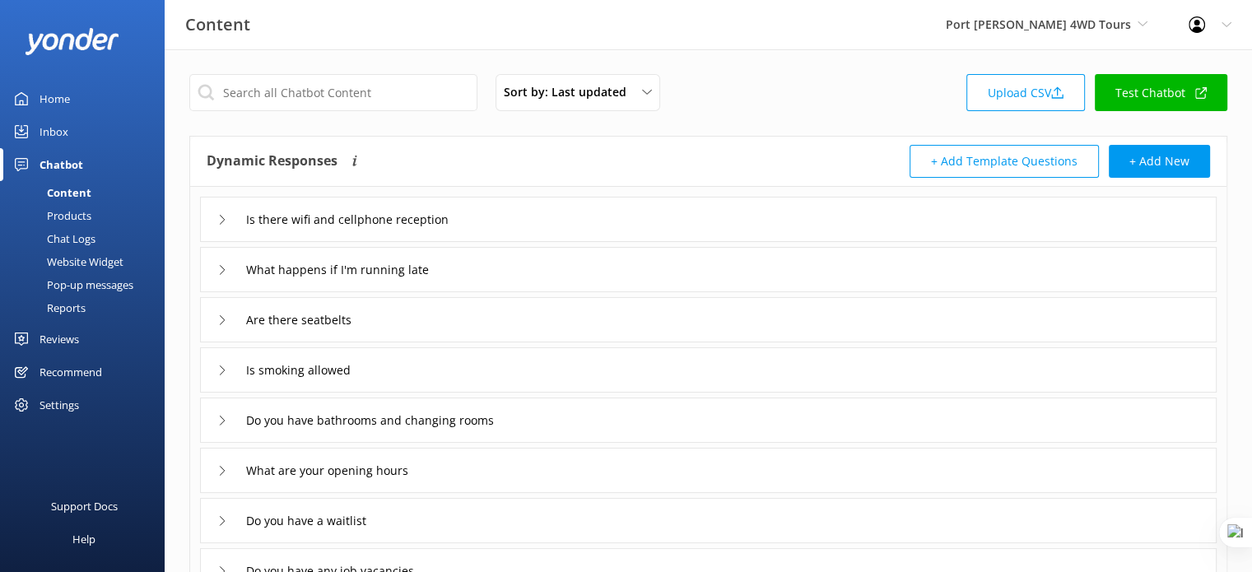
click at [747, 217] on div "Is there wifi and cellphone reception" at bounding box center [708, 219] width 1016 height 45
